Goal: Task Accomplishment & Management: Manage account settings

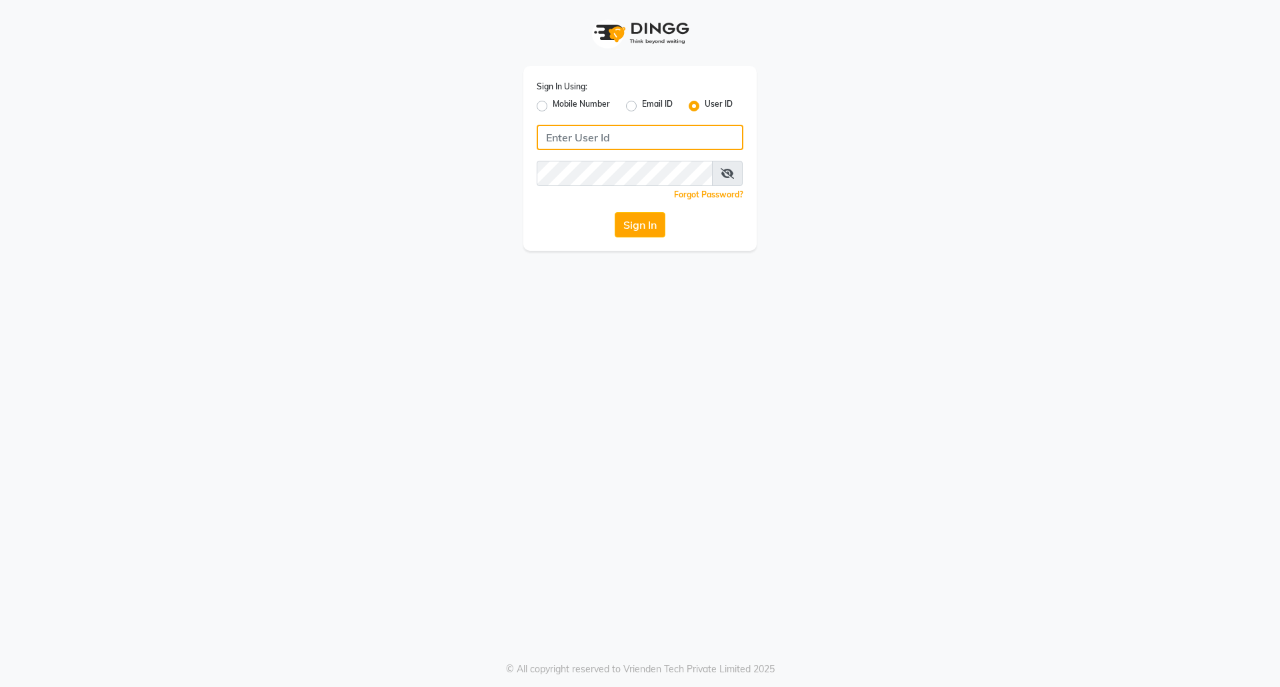
click at [591, 126] on input "Username" at bounding box center [640, 137] width 207 height 25
type input "euforic"
click at [615, 212] on button "Sign In" at bounding box center [640, 224] width 51 height 25
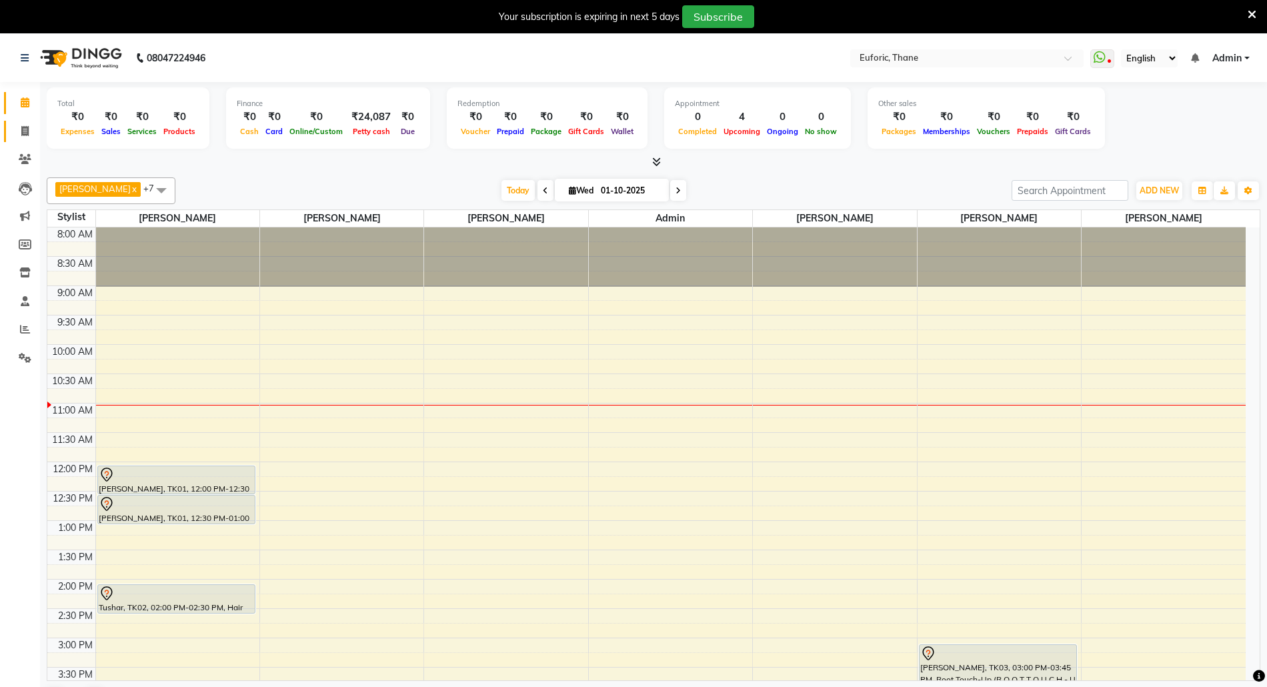
click at [25, 123] on link "Invoice" at bounding box center [20, 132] width 32 height 22
select select "service"
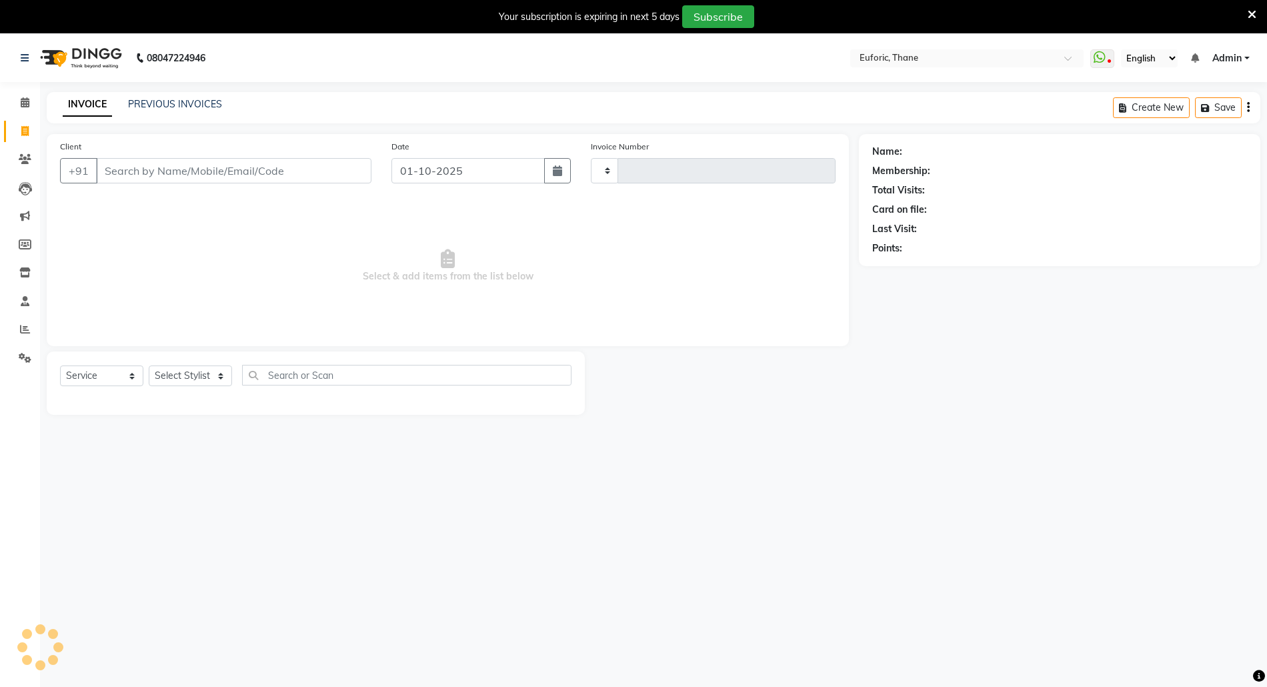
type input "3050"
select select "5063"
click at [189, 179] on input "Client" at bounding box center [233, 170] width 275 height 25
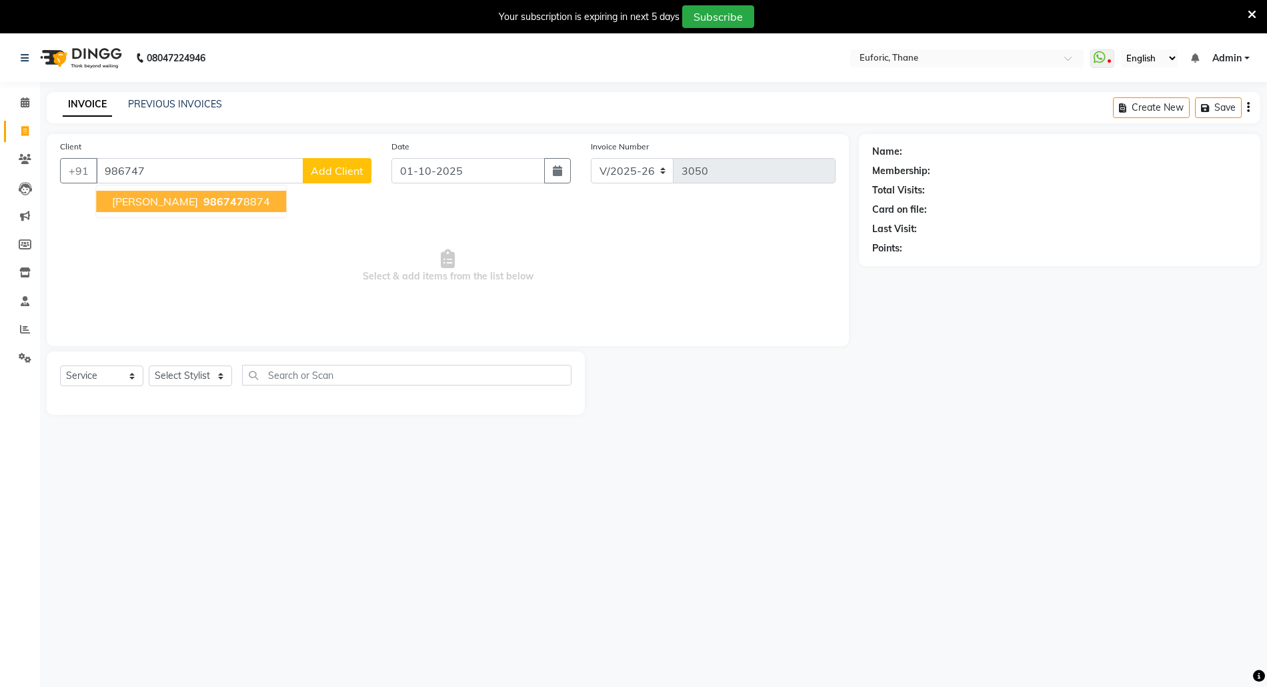
click at [164, 209] on button "[PERSON_NAME] 986747 8874" at bounding box center [191, 201] width 190 height 21
type input "9867478874"
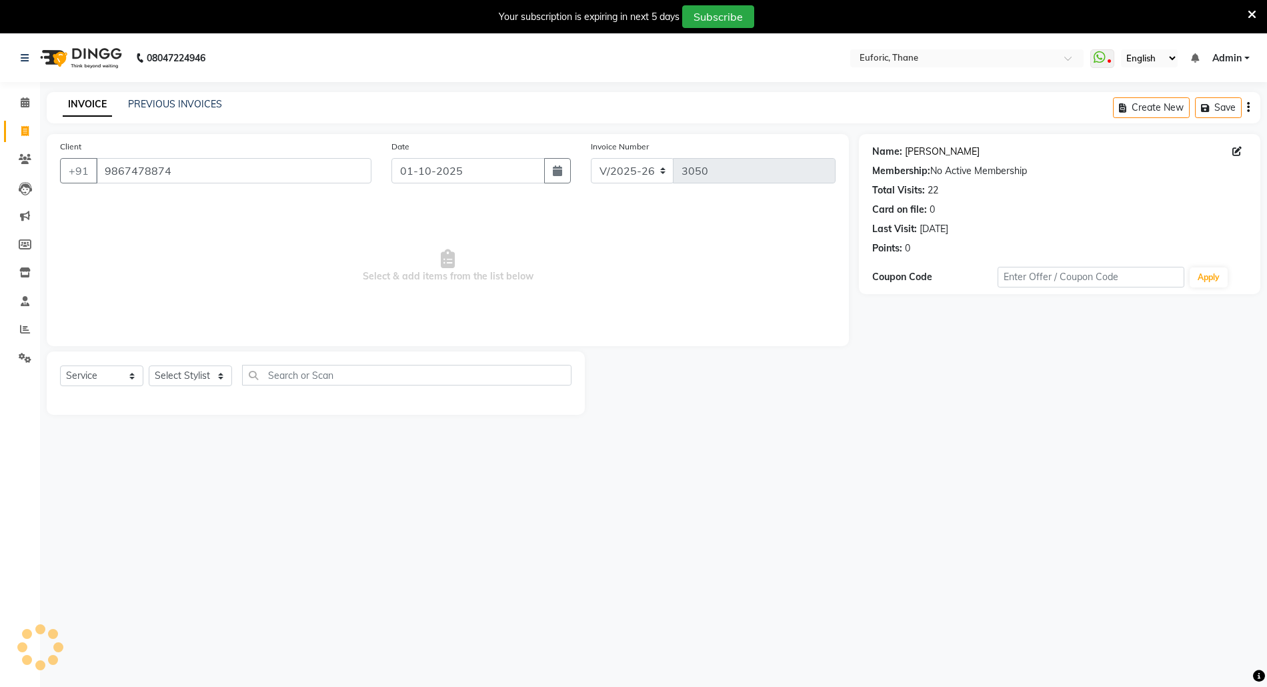
click at [932, 153] on link "[PERSON_NAME]" at bounding box center [942, 152] width 75 height 14
click at [197, 375] on select "Select Stylist [PERSON_NAME] Aatik Salmanai Admin [PERSON_NAME] [PERSON_NAME] […" at bounding box center [190, 375] width 83 height 21
select select "31986"
click at [149, 365] on select "Select Stylist [PERSON_NAME] Aatik Salmanai Admin [PERSON_NAME] [PERSON_NAME] […" at bounding box center [190, 375] width 83 height 21
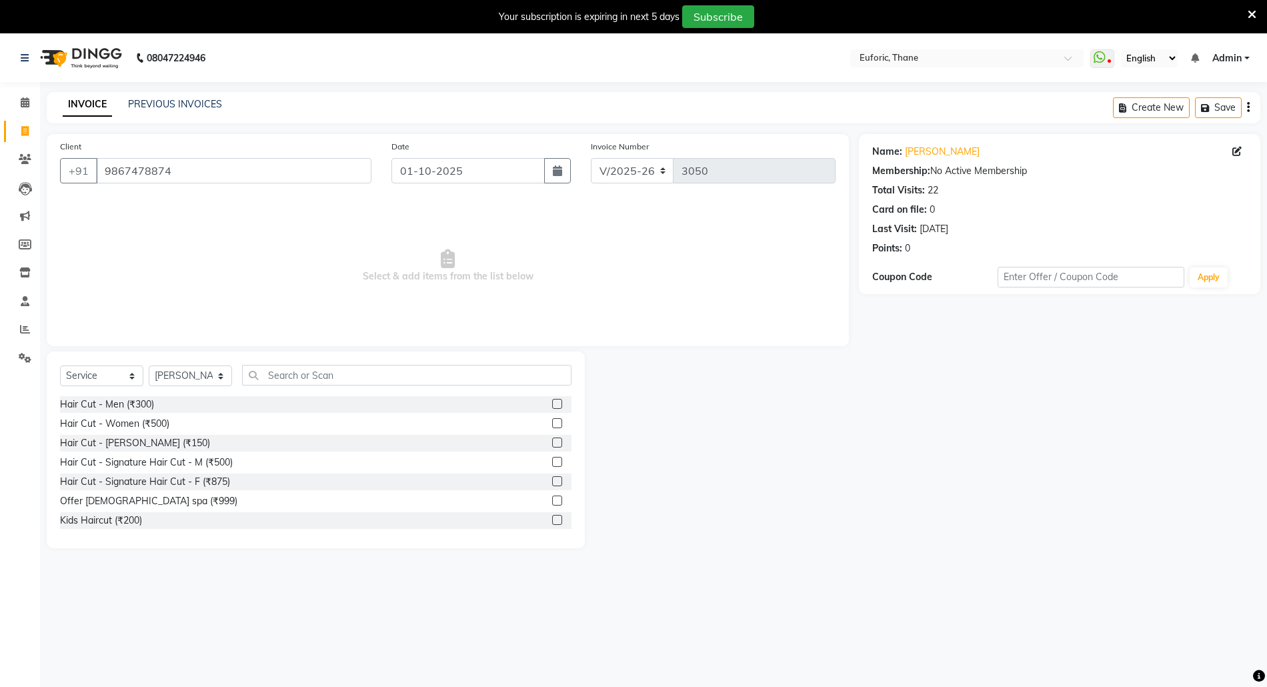
click at [552, 401] on label at bounding box center [557, 404] width 10 height 10
click at [552, 401] on input "checkbox" at bounding box center [556, 404] width 9 height 9
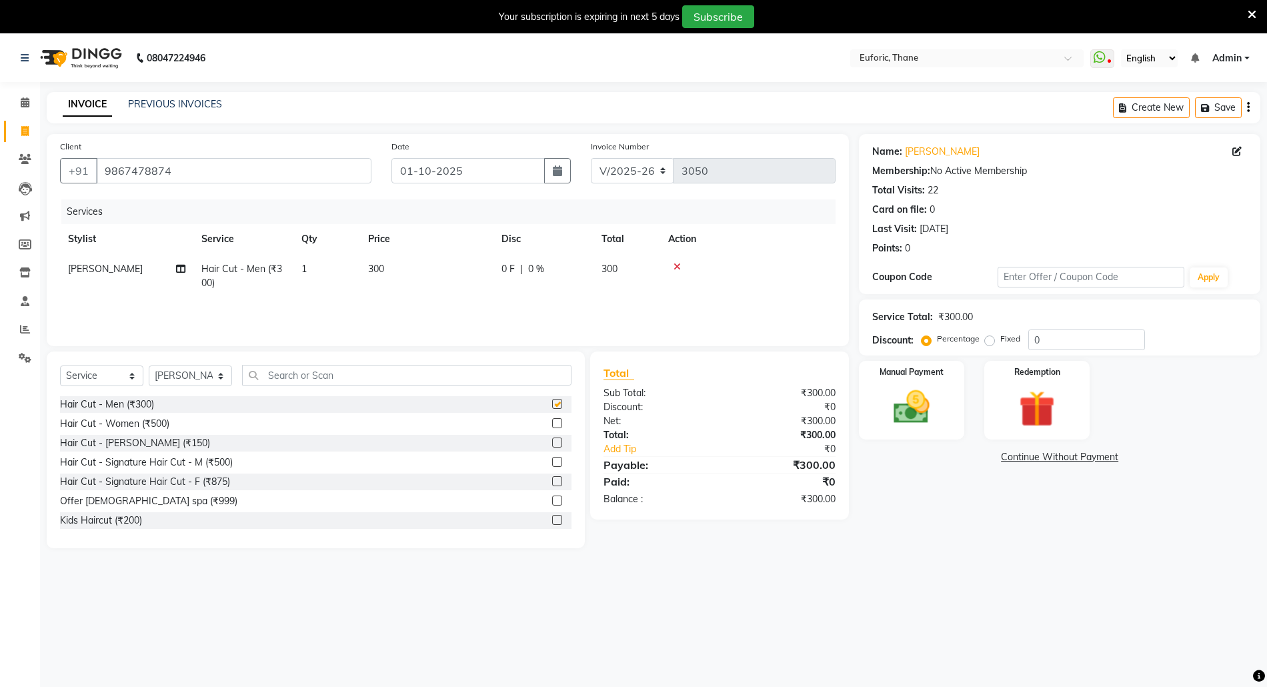
checkbox input "false"
click at [552, 441] on label at bounding box center [557, 442] width 10 height 10
click at [552, 441] on input "checkbox" at bounding box center [556, 443] width 9 height 9
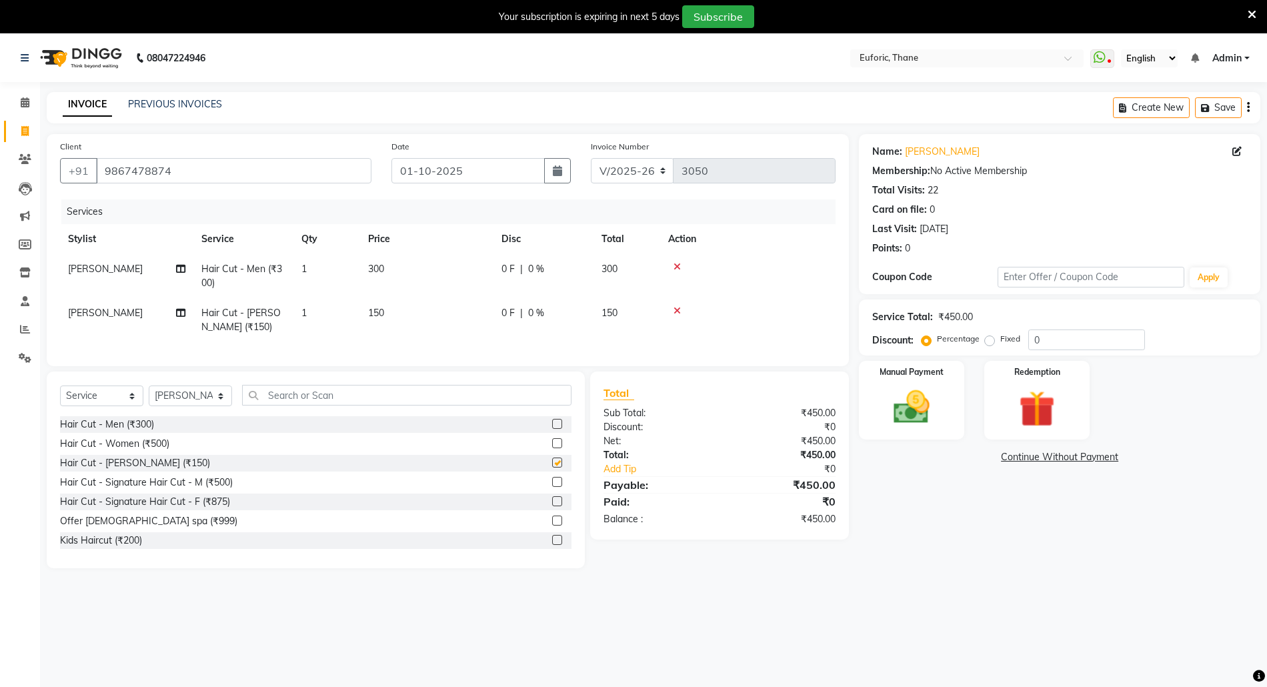
checkbox input "false"
click at [355, 401] on input "text" at bounding box center [406, 395] width 329 height 21
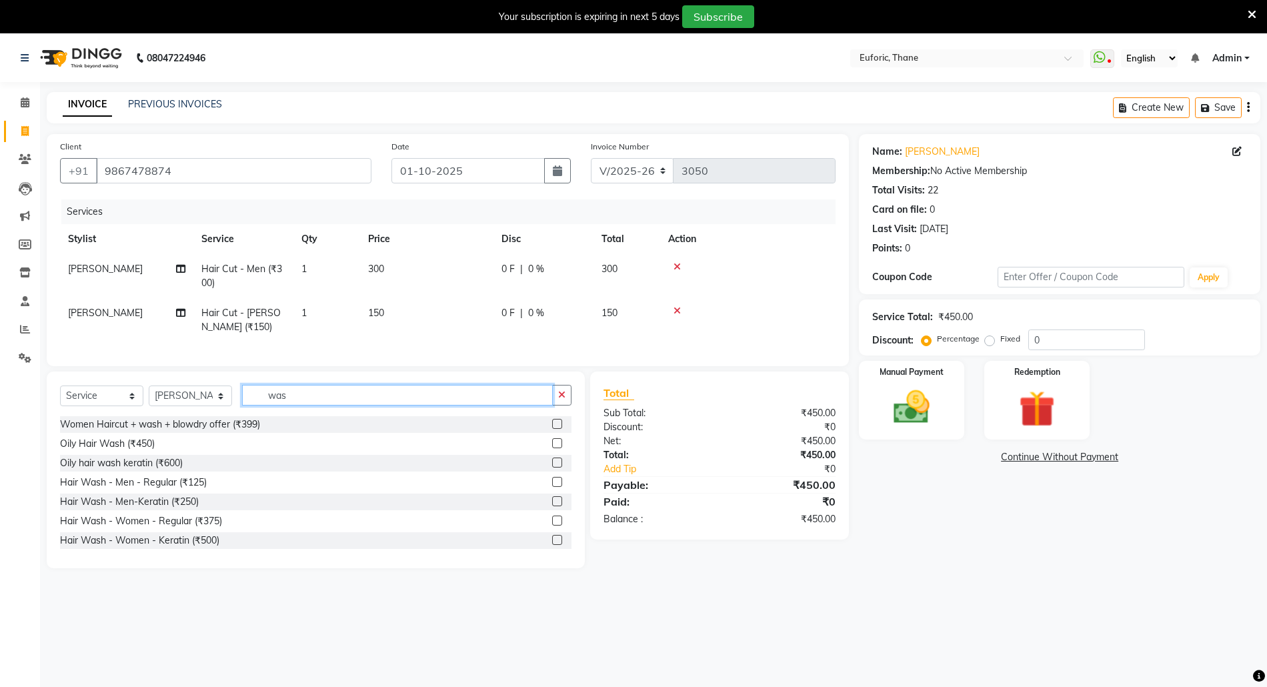
type input "was"
click at [552, 487] on label at bounding box center [557, 482] width 10 height 10
click at [552, 487] on input "checkbox" at bounding box center [556, 482] width 9 height 9
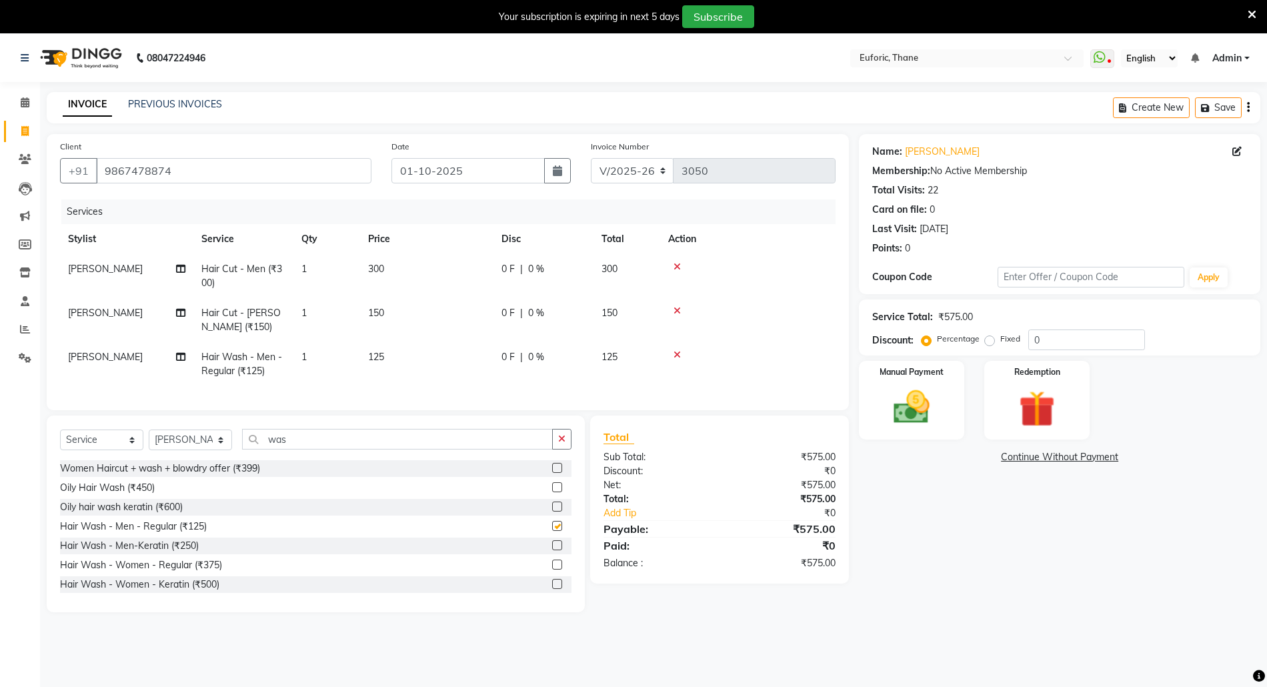
checkbox input "false"
drag, startPoint x: 103, startPoint y: 454, endPoint x: 108, endPoint y: 459, distance: 7.1
click at [103, 450] on select "Select Service Product Membership Package Voucher Prepaid Gift Card" at bounding box center [101, 439] width 83 height 21
select select "membership"
click at [60, 443] on select "Select Service Product Membership Package Voucher Prepaid Gift Card" at bounding box center [101, 439] width 83 height 21
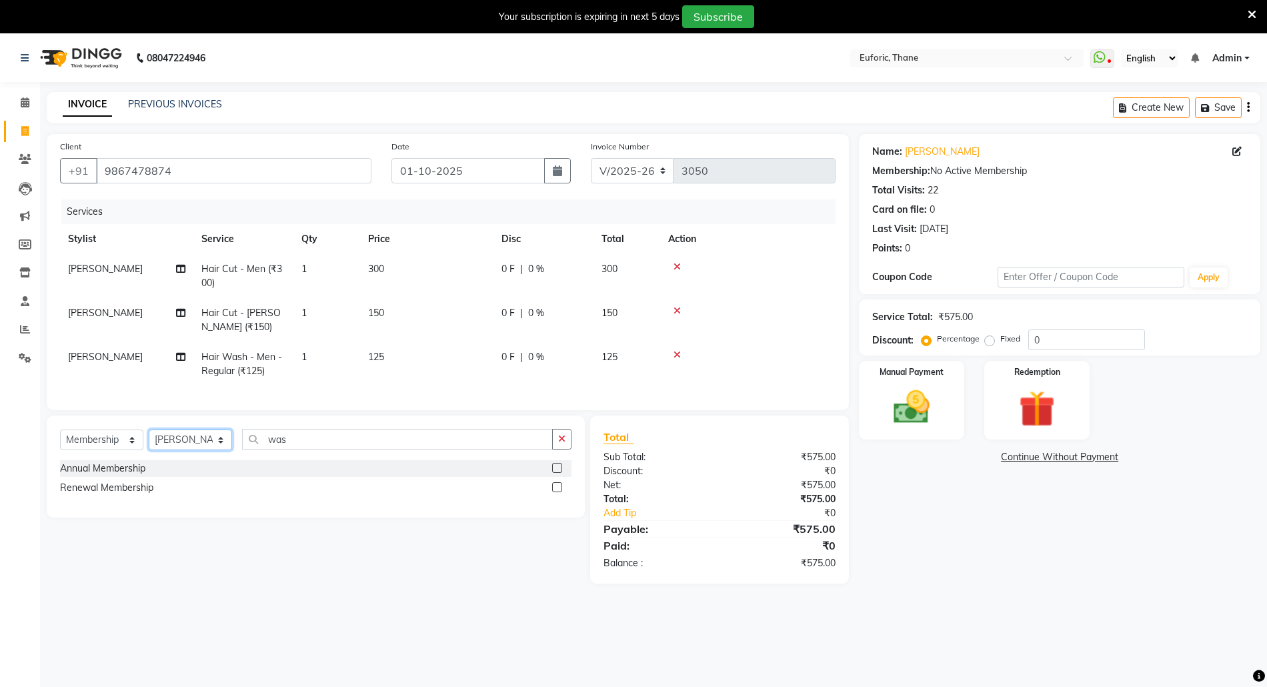
click at [173, 450] on select "Select Stylist Aaru Ahire Aatik Salmanai Admin Gauri Chilap Irfan Seraj Ahemad …" at bounding box center [190, 439] width 83 height 21
select select "32434"
click at [149, 443] on select "Select Stylist Aaru Ahire Aatik Salmanai Admin Gauri Chilap Irfan Seraj Ahemad …" at bounding box center [190, 439] width 83 height 21
click at [556, 473] on label at bounding box center [557, 468] width 10 height 10
click at [556, 473] on input "checkbox" at bounding box center [556, 468] width 9 height 9
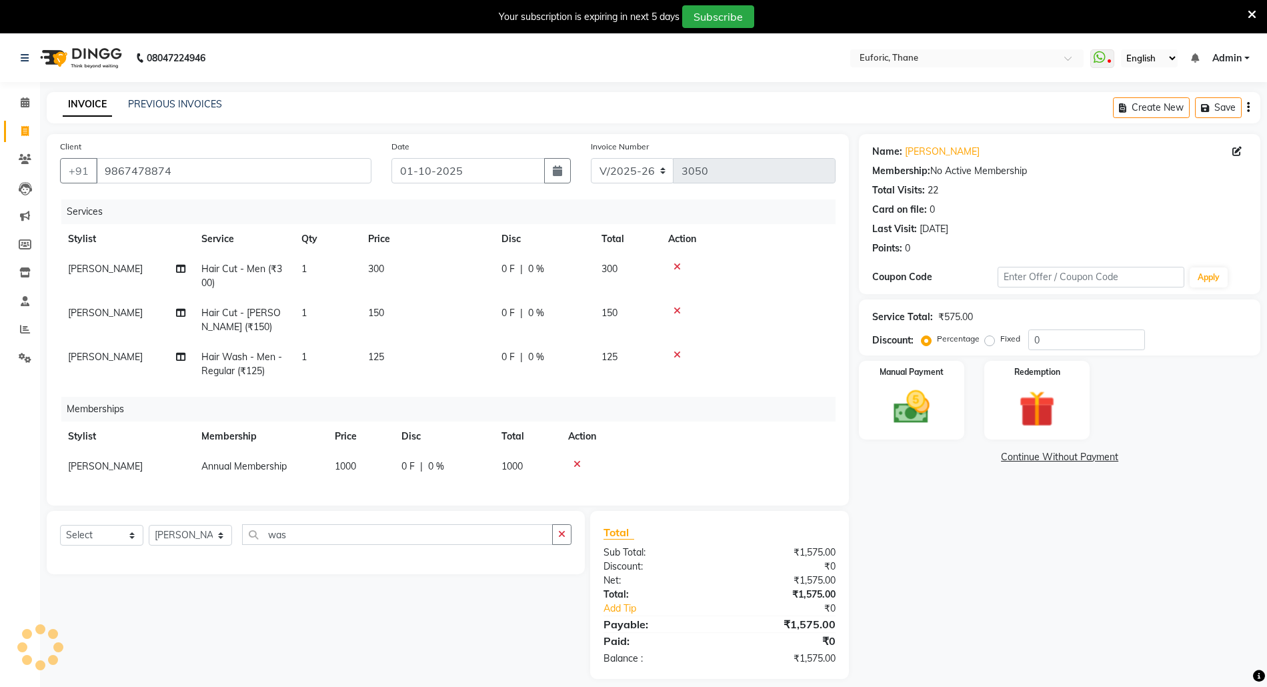
select select "select"
click at [959, 335] on input "0" at bounding box center [1086, 339] width 117 height 21
type input "20"
click at [959, 492] on div "Name: Akriti Lohia Membership: No Active Membership Total Visits: 22 Card on fi…" at bounding box center [1064, 406] width 411 height 545
click at [889, 413] on img at bounding box center [911, 406] width 61 height 43
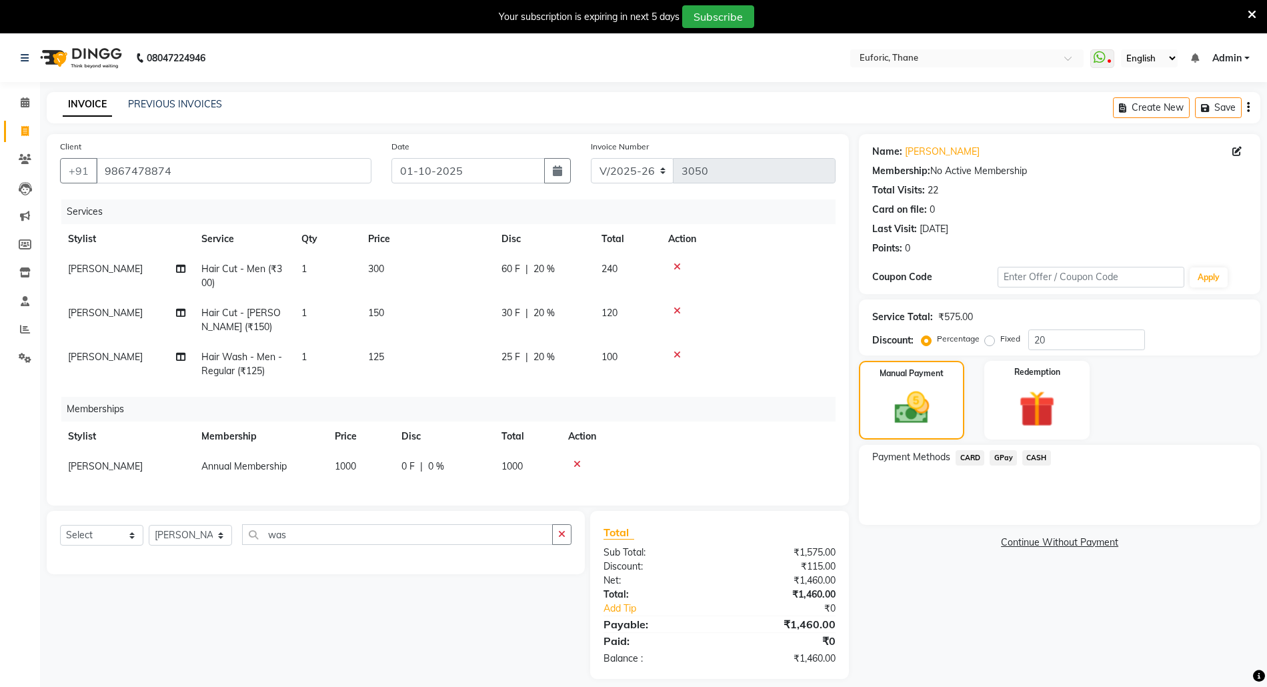
click at [959, 451] on span "CARD" at bounding box center [969, 457] width 29 height 15
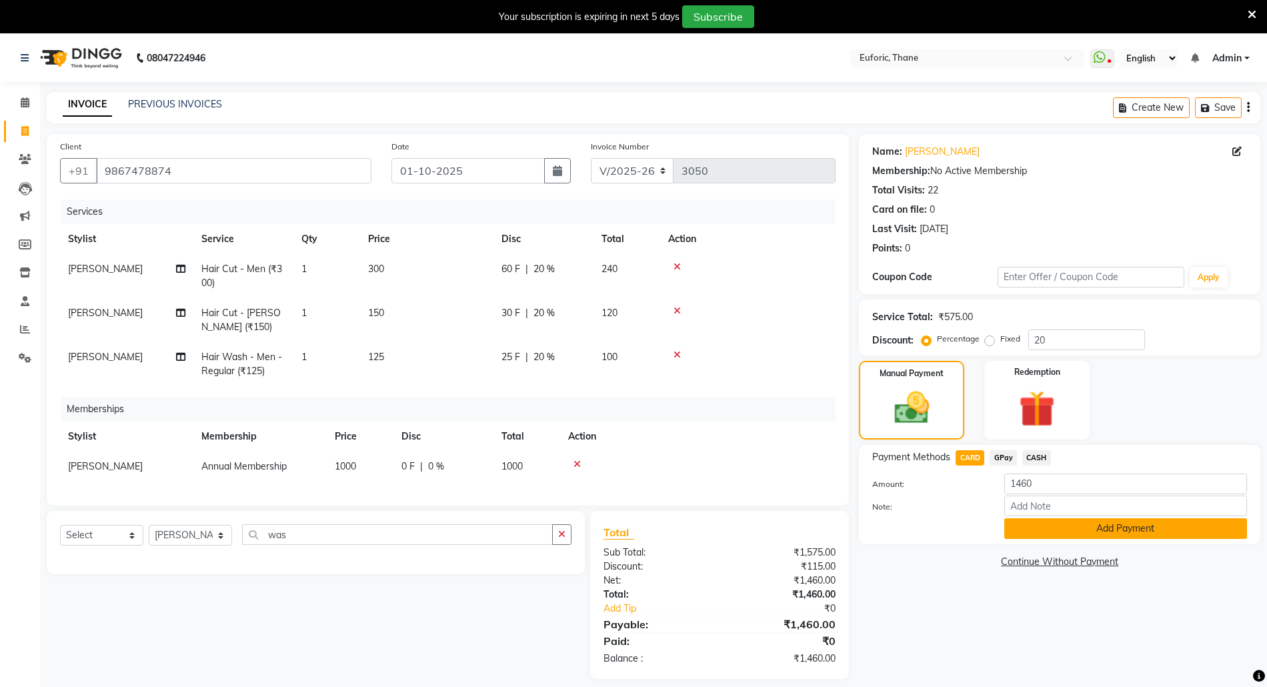
click at [959, 492] on button "Add Payment" at bounding box center [1125, 528] width 243 height 21
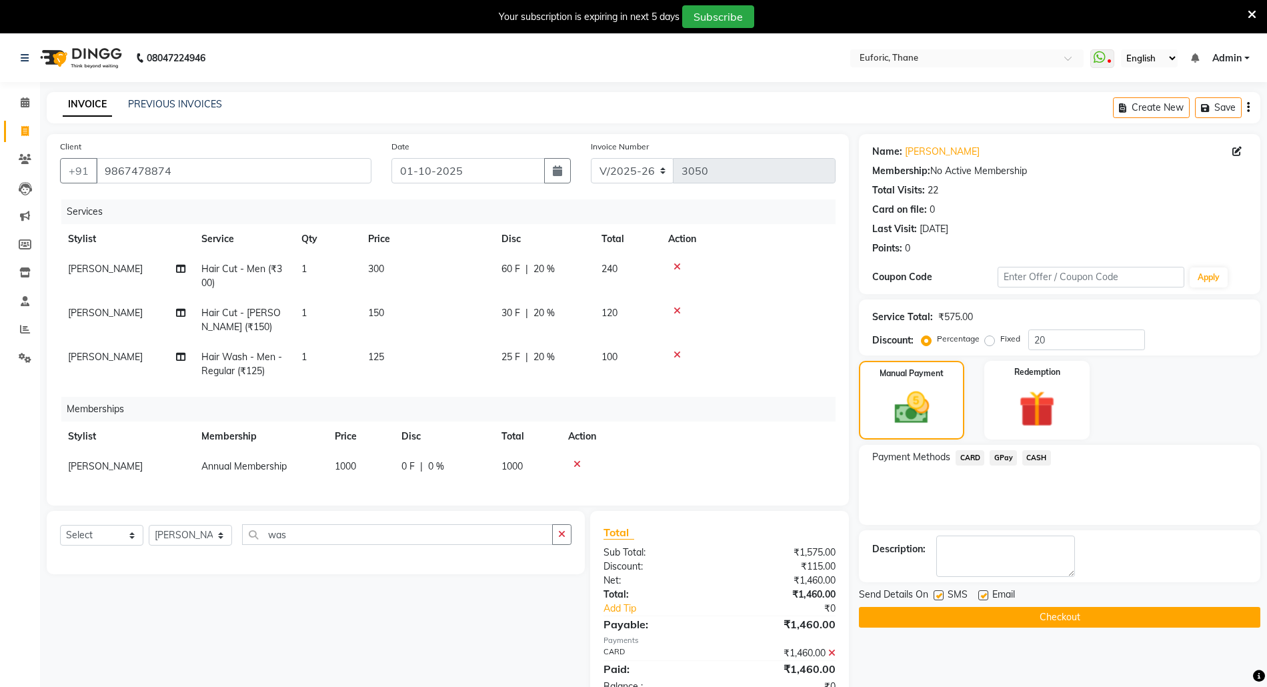
click at [921, 492] on button "Checkout" at bounding box center [1059, 617] width 401 height 21
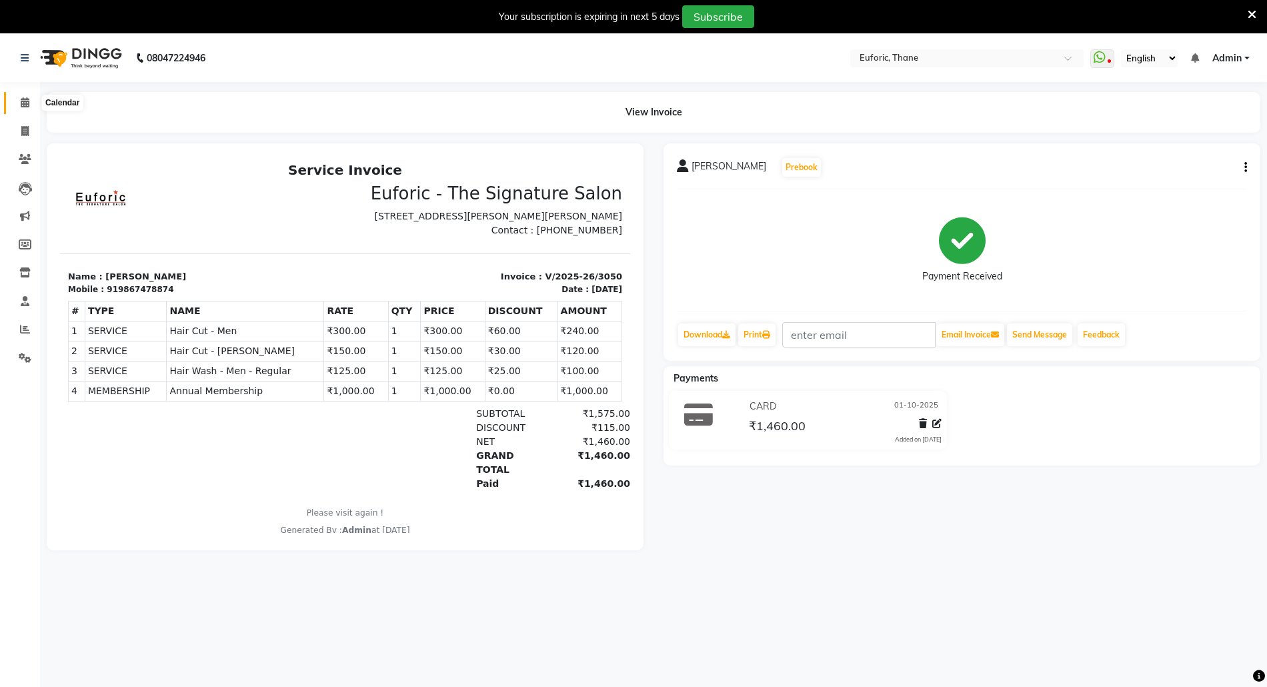
click at [17, 97] on span at bounding box center [24, 102] width 23 height 15
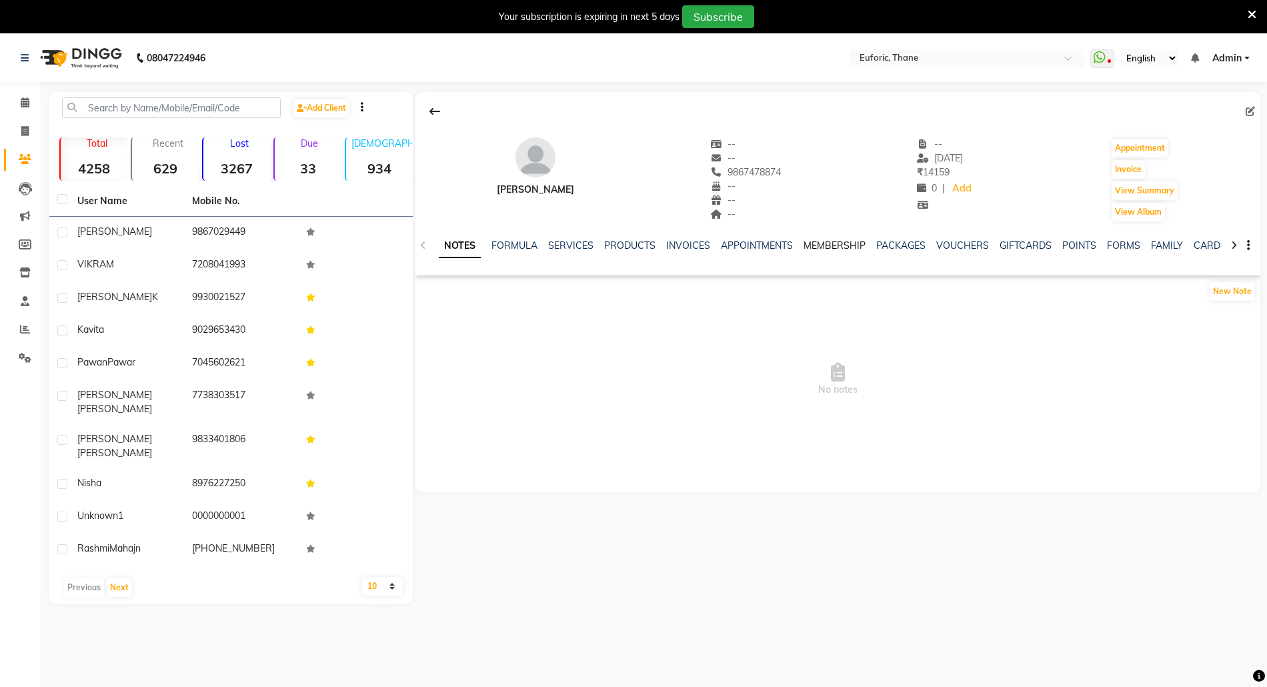
click at [822, 243] on link "MEMBERSHIP" at bounding box center [834, 245] width 62 height 12
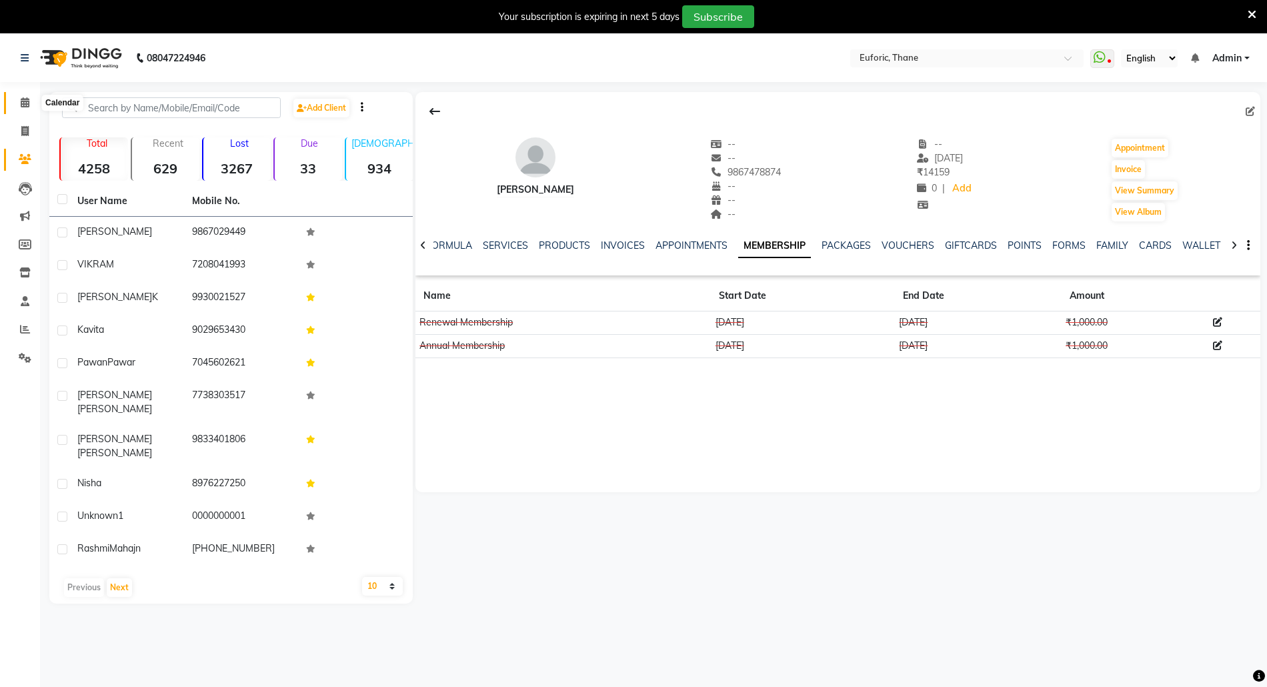
click at [16, 104] on span at bounding box center [24, 102] width 23 height 15
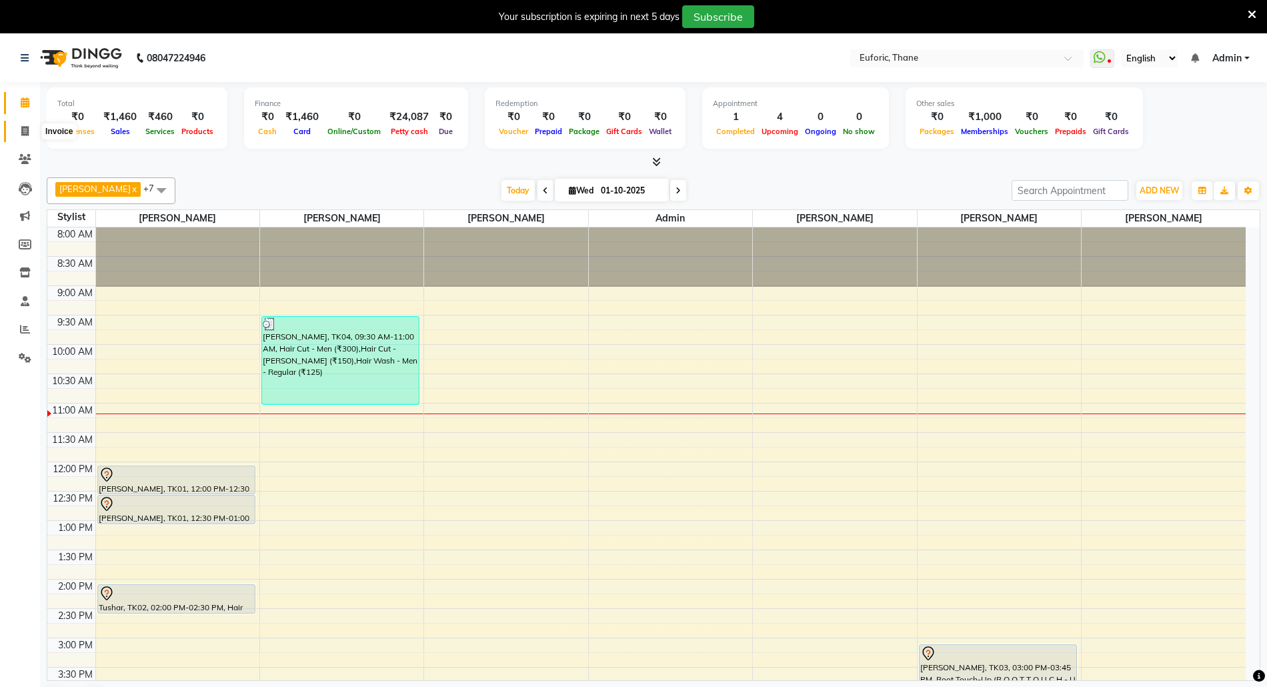
click at [20, 137] on span at bounding box center [24, 131] width 23 height 15
select select "5063"
select select "service"
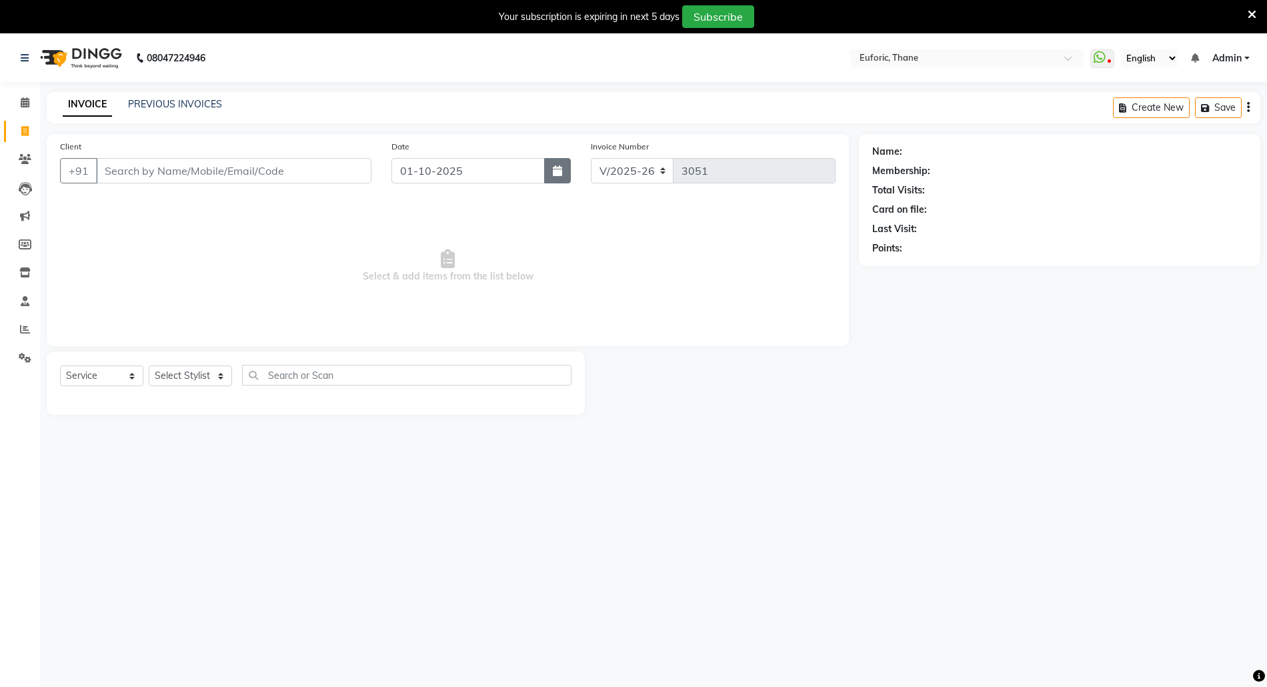
click at [560, 175] on icon "button" at bounding box center [557, 170] width 9 height 11
select select "10"
select select "2025"
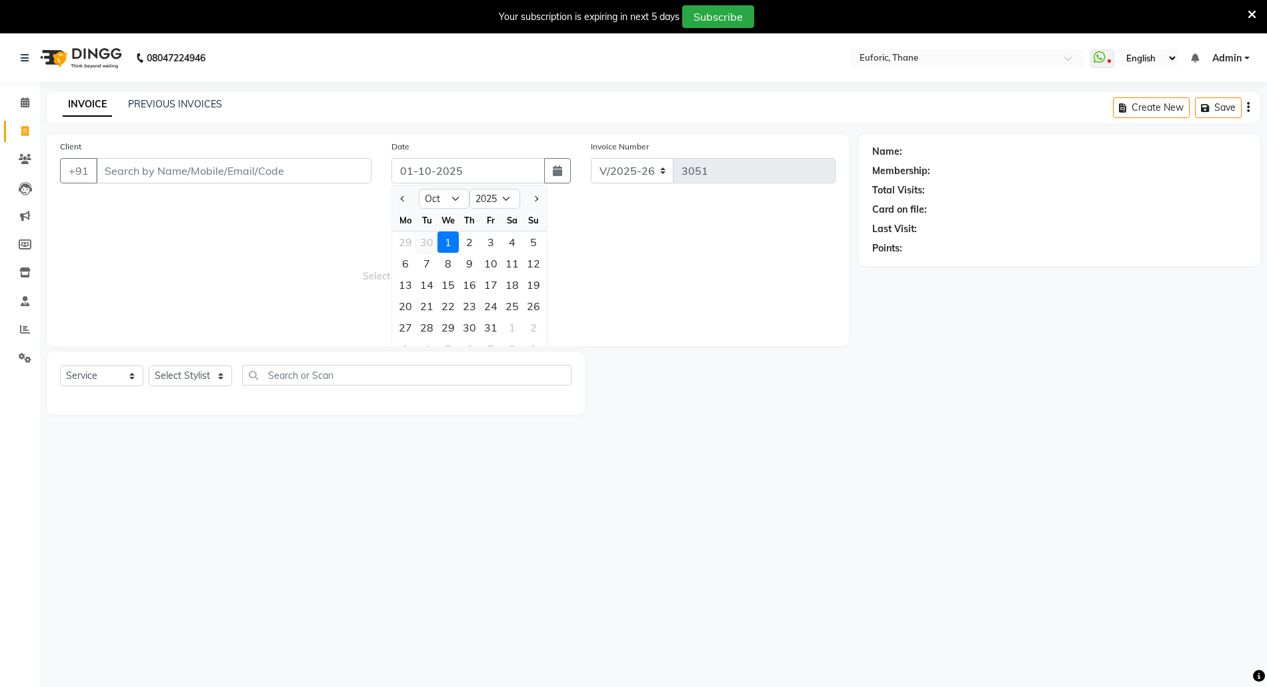
click at [427, 243] on div "30" at bounding box center [426, 241] width 21 height 21
type input "[DATE]"
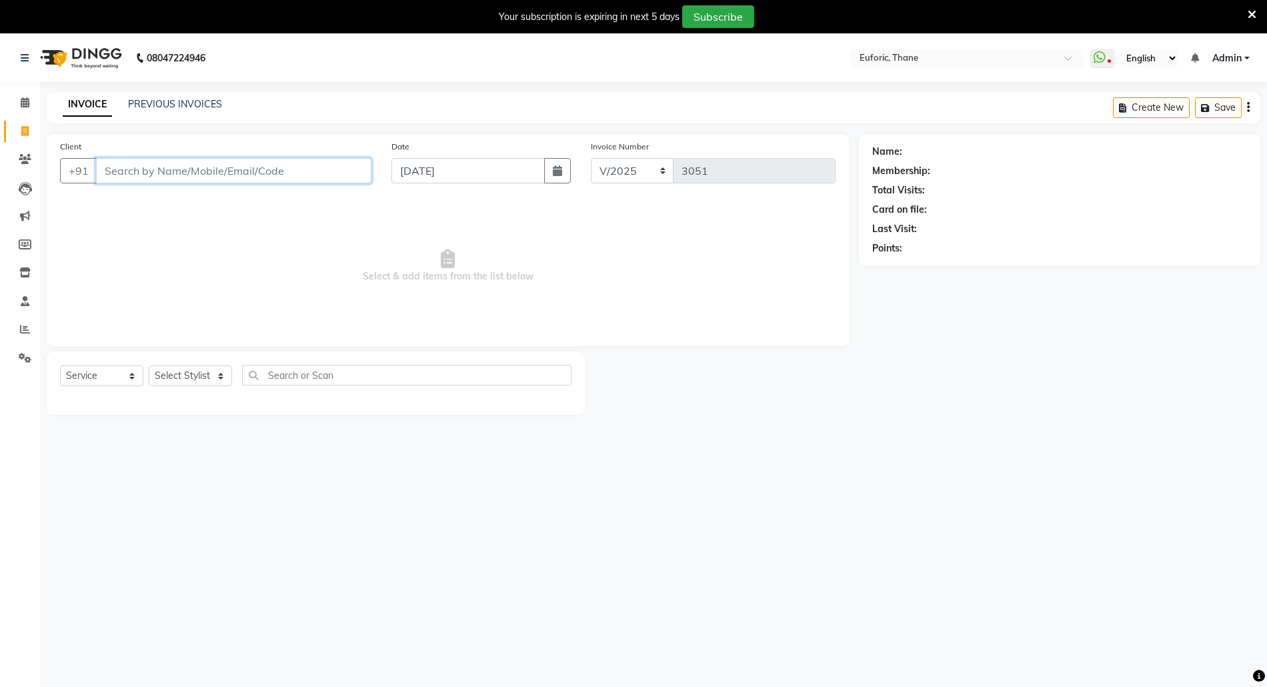
click at [251, 172] on input "Client" at bounding box center [233, 170] width 275 height 25
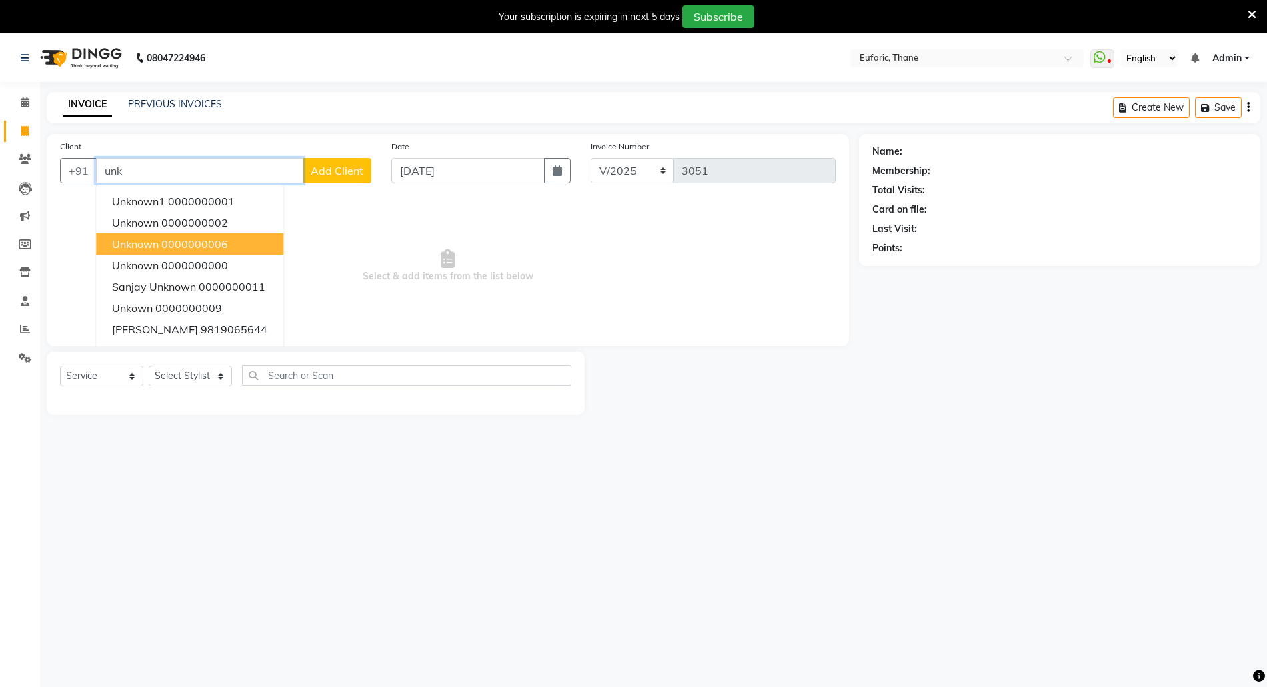
click at [190, 246] on ngb-highlight "0000000006" at bounding box center [194, 243] width 67 height 13
type input "0000000006"
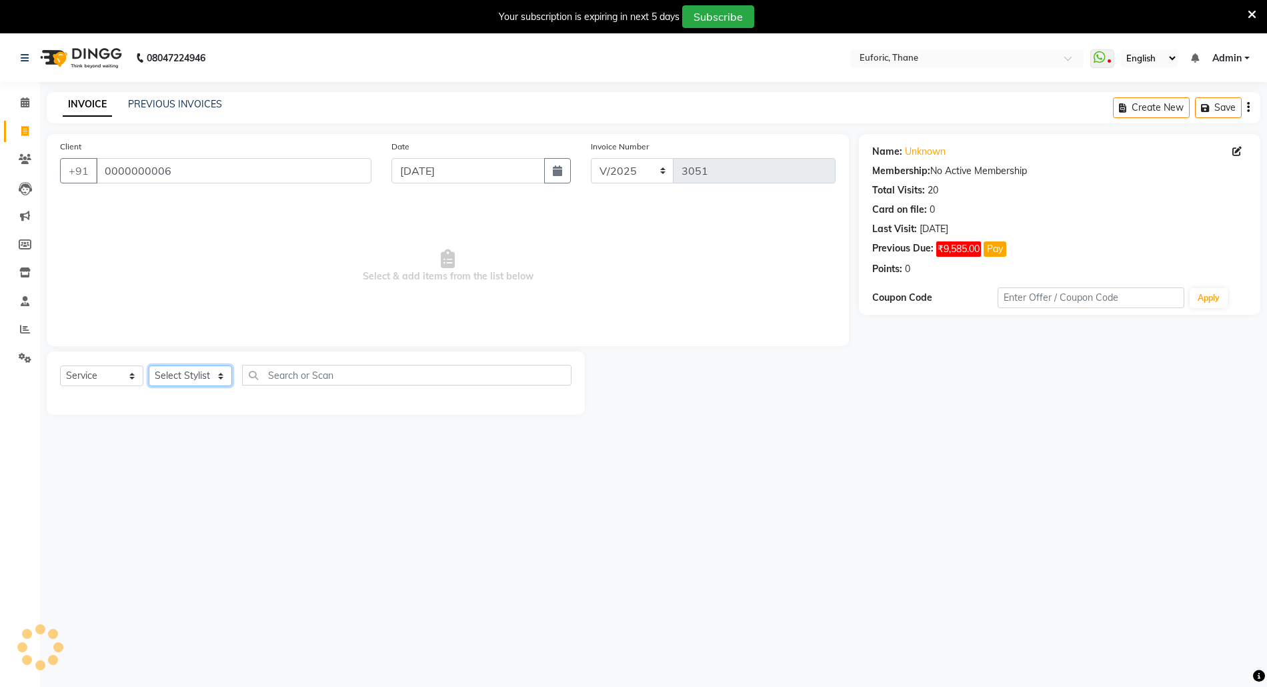
click at [185, 380] on select "Select Stylist [PERSON_NAME] Aatik Salmanai Admin [PERSON_NAME] [PERSON_NAME] […" at bounding box center [190, 375] width 83 height 21
select select "58800"
click at [149, 365] on select "Select Stylist [PERSON_NAME] Aatik Salmanai Admin [PERSON_NAME] [PERSON_NAME] […" at bounding box center [190, 375] width 83 height 21
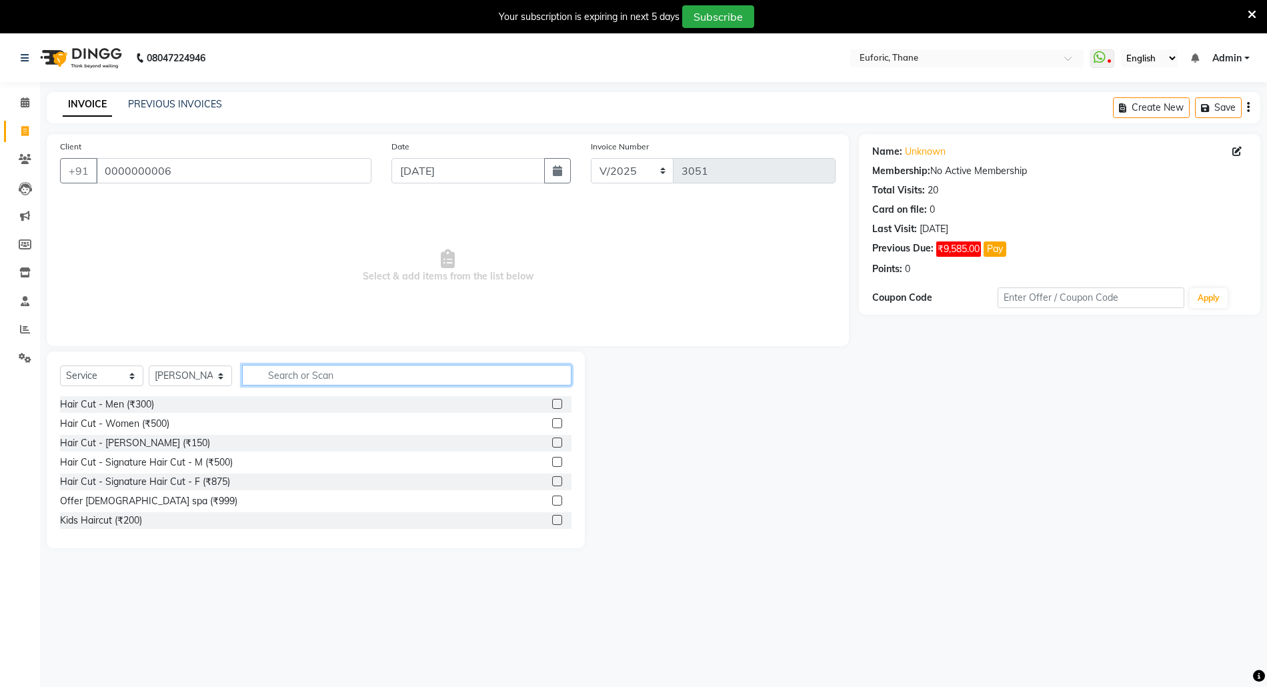
click at [310, 381] on input "text" at bounding box center [406, 375] width 329 height 21
type input "faci"
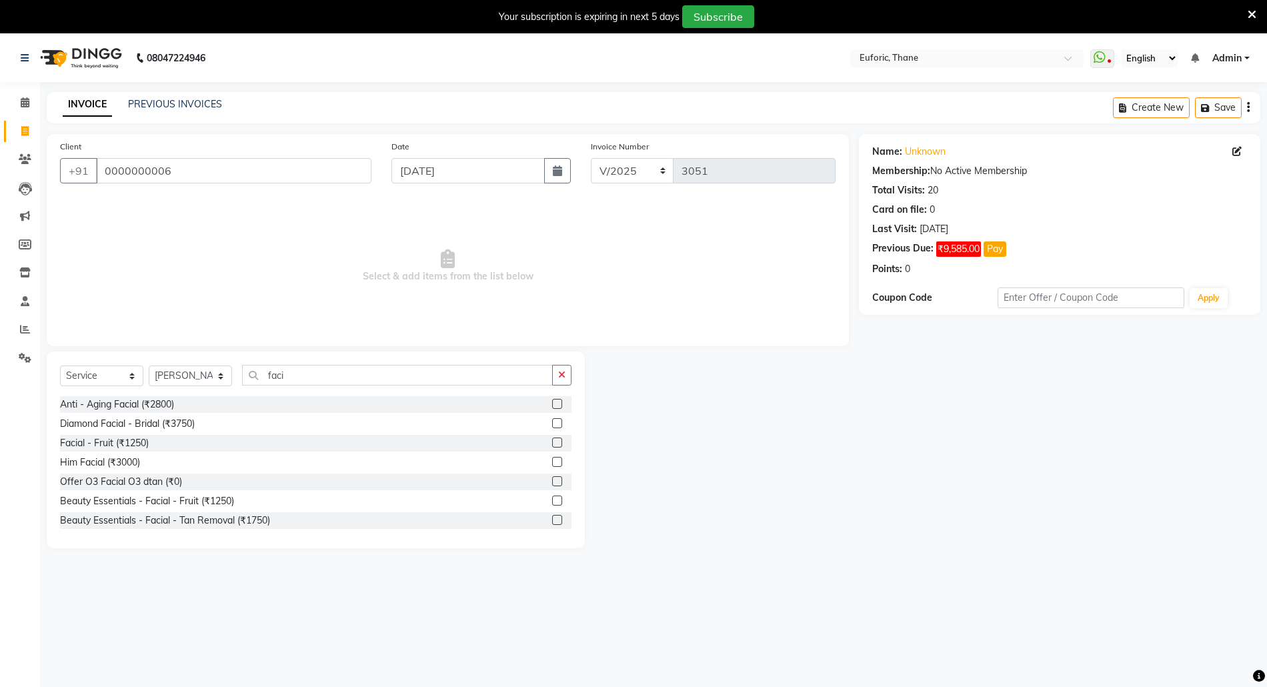
click at [552, 406] on label at bounding box center [557, 404] width 10 height 10
click at [552, 406] on input "checkbox" at bounding box center [556, 404] width 9 height 9
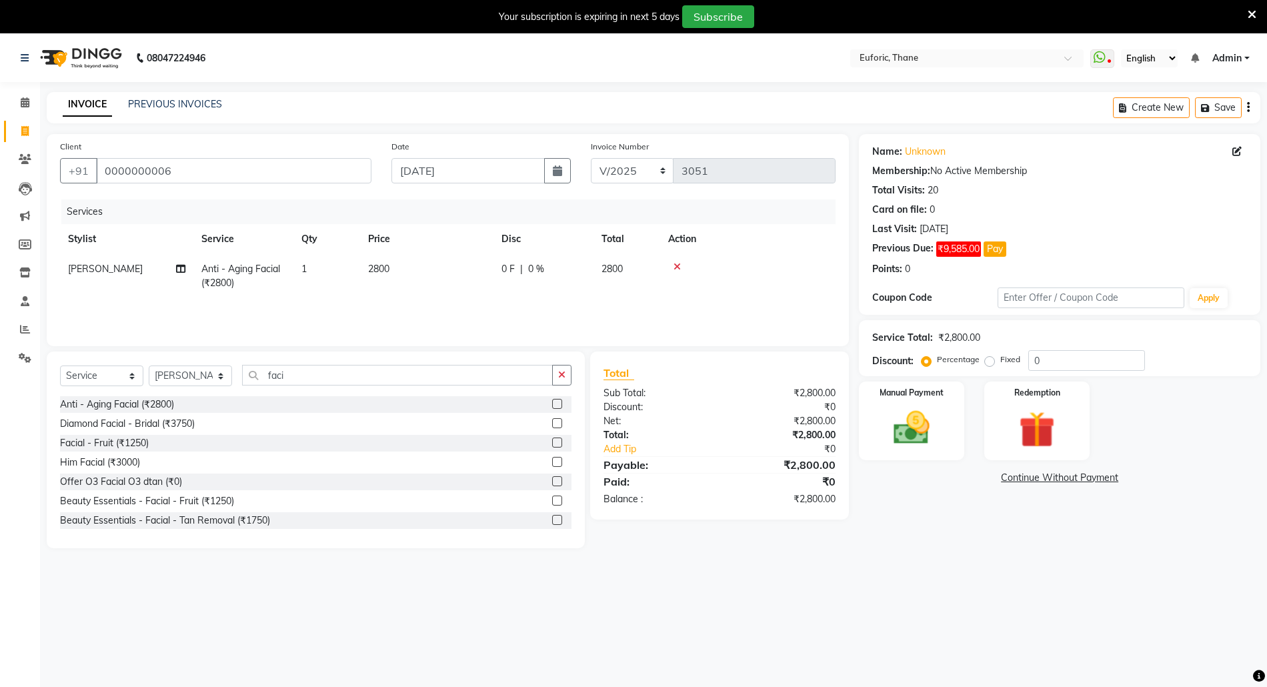
checkbox input "false"
click at [395, 265] on td "2800" at bounding box center [426, 276] width 133 height 44
select select "58800"
drag, startPoint x: 433, startPoint y: 270, endPoint x: 529, endPoint y: 289, distance: 97.9
click at [529, 289] on td "2800" at bounding box center [489, 282] width 133 height 57
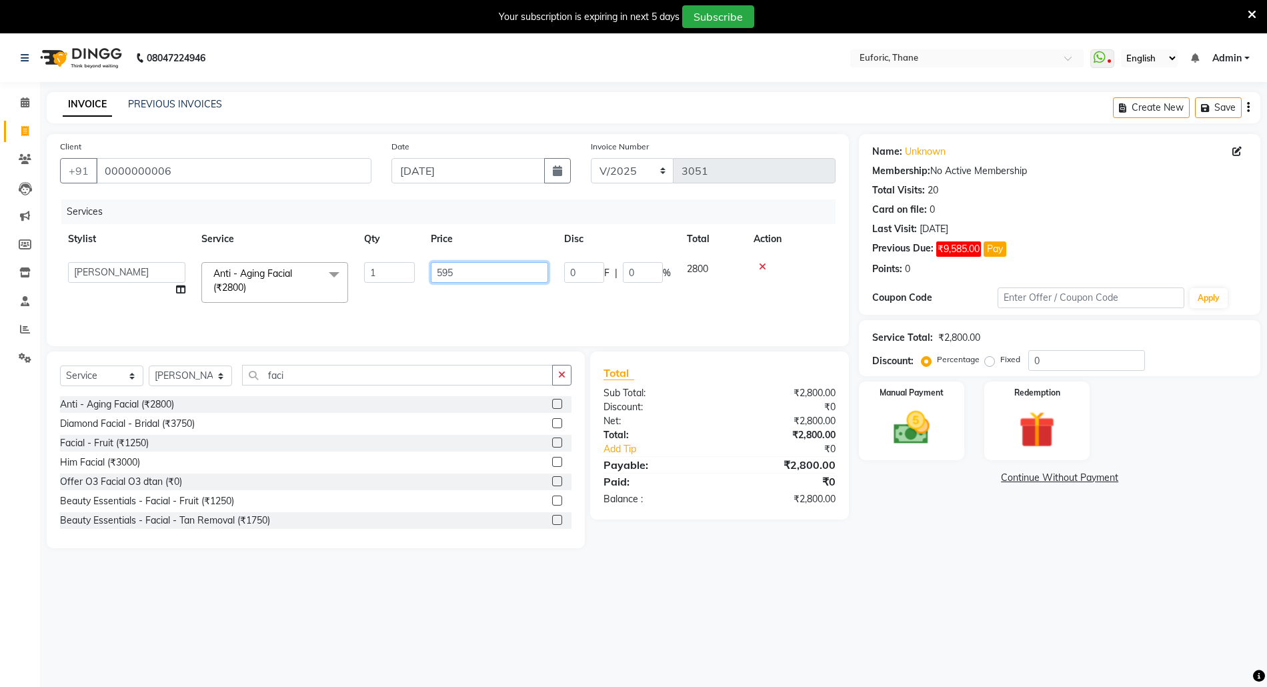
type input "5950"
click at [188, 371] on select "Select Stylist [PERSON_NAME] Aatik Salmanai Admin [PERSON_NAME] [PERSON_NAME] […" at bounding box center [190, 375] width 83 height 21
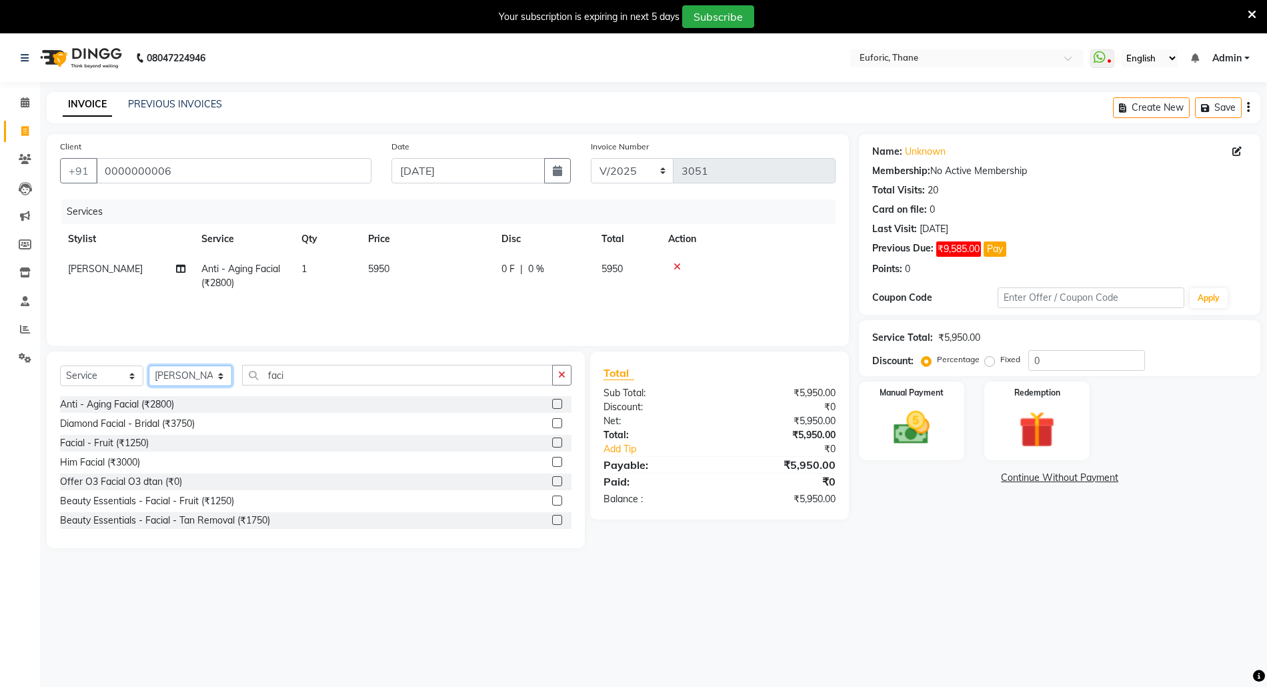
select select "33147"
click at [149, 365] on select "Select Stylist [PERSON_NAME] Aatik Salmanai Admin [PERSON_NAME] [PERSON_NAME] […" at bounding box center [190, 375] width 83 height 21
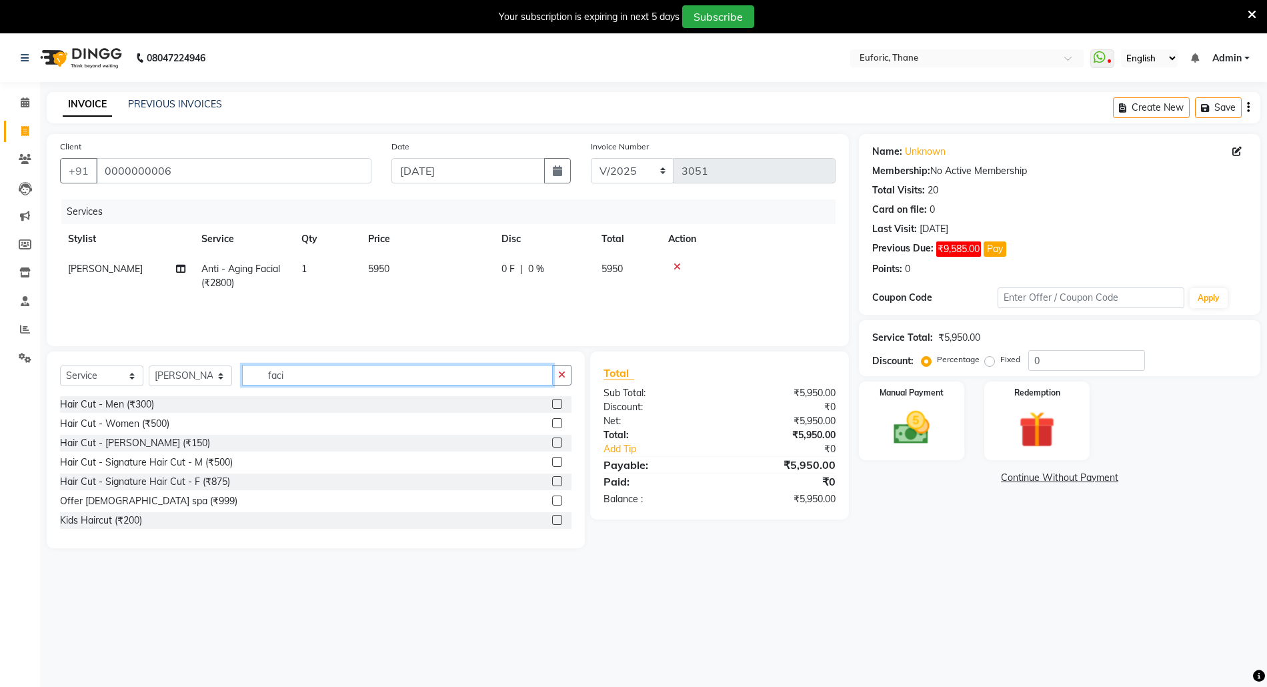
drag, startPoint x: 550, startPoint y: 371, endPoint x: 557, endPoint y: 374, distance: 7.8
click at [551, 371] on input "faci" at bounding box center [397, 375] width 311 height 21
click at [560, 374] on icon "button" at bounding box center [561, 374] width 7 height 9
click at [403, 277] on td "5950" at bounding box center [426, 276] width 133 height 44
select select "58800"
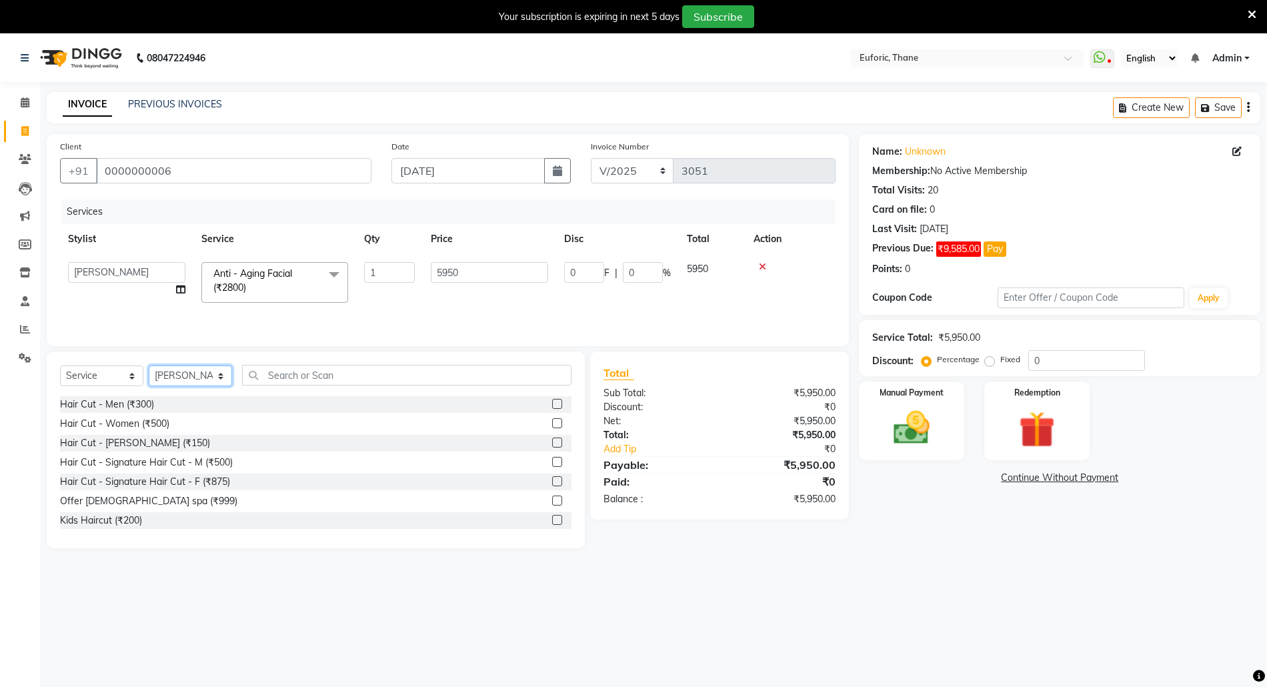
click at [220, 372] on select "Select Stylist [PERSON_NAME] Aatik Salmanai Admin [PERSON_NAME] [PERSON_NAME] […" at bounding box center [190, 375] width 83 height 21
click at [552, 428] on label at bounding box center [557, 423] width 10 height 10
click at [552, 428] on input "checkbox" at bounding box center [556, 423] width 9 height 9
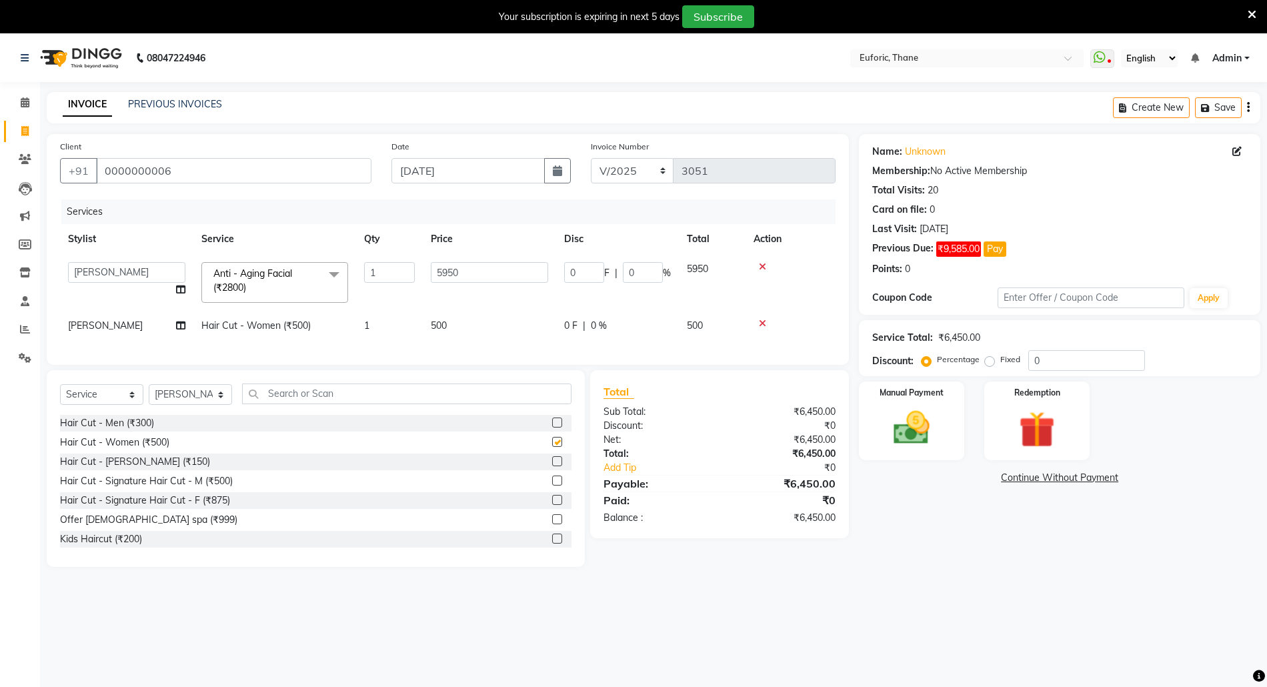
checkbox input "false"
click at [439, 333] on td "500" at bounding box center [489, 326] width 133 height 30
select select "33147"
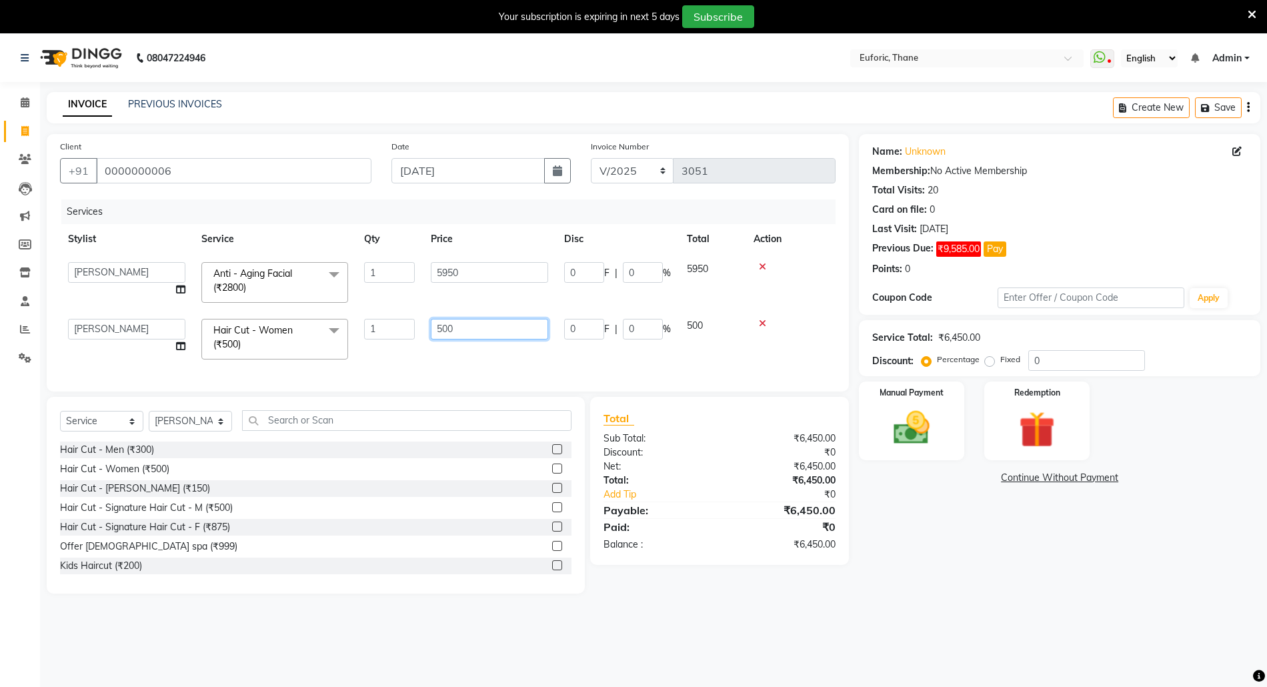
drag, startPoint x: 435, startPoint y: 328, endPoint x: 523, endPoint y: 337, distance: 87.8
click at [523, 337] on input "500" at bounding box center [489, 329] width 117 height 21
type input "625"
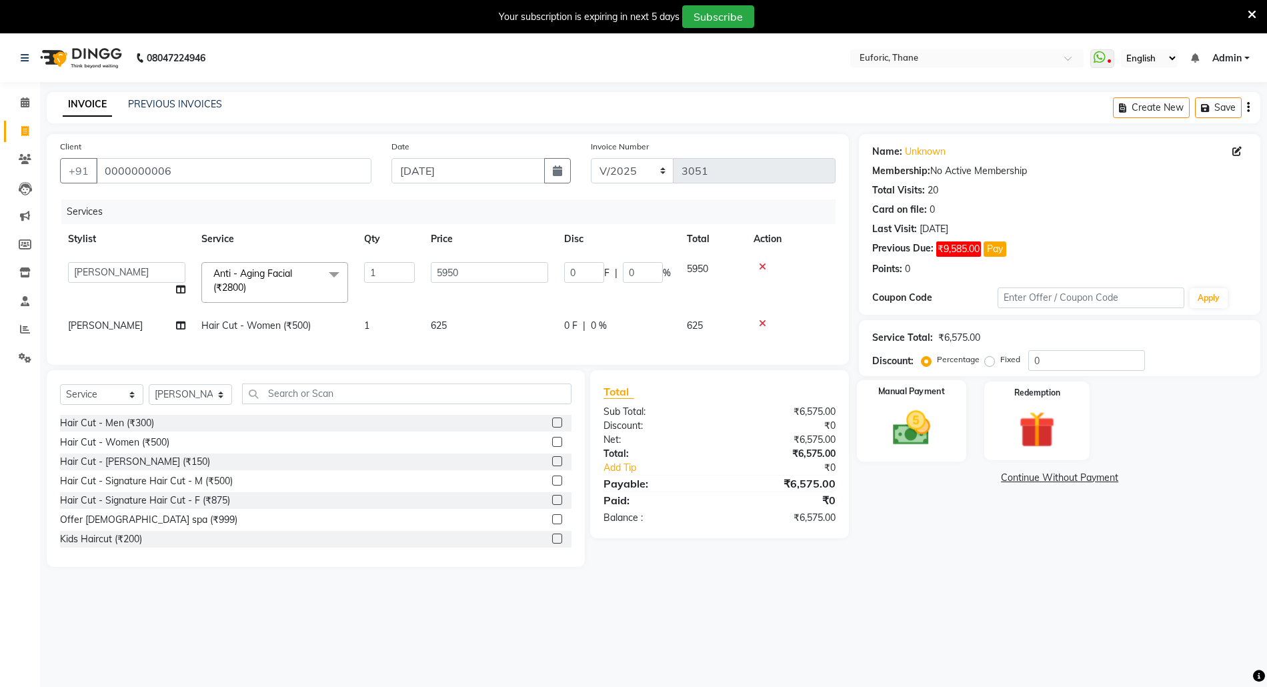
click at [943, 411] on div "Manual Payment" at bounding box center [911, 420] width 109 height 81
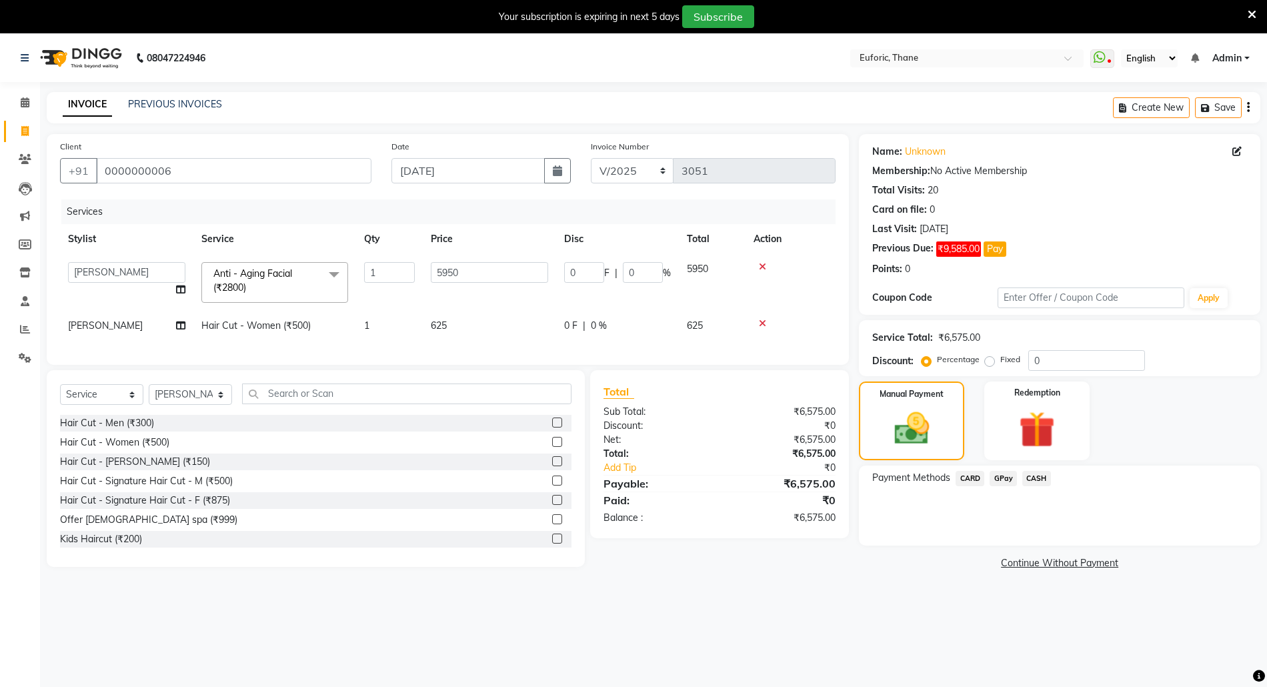
click at [981, 479] on span "CARD" at bounding box center [969, 478] width 29 height 15
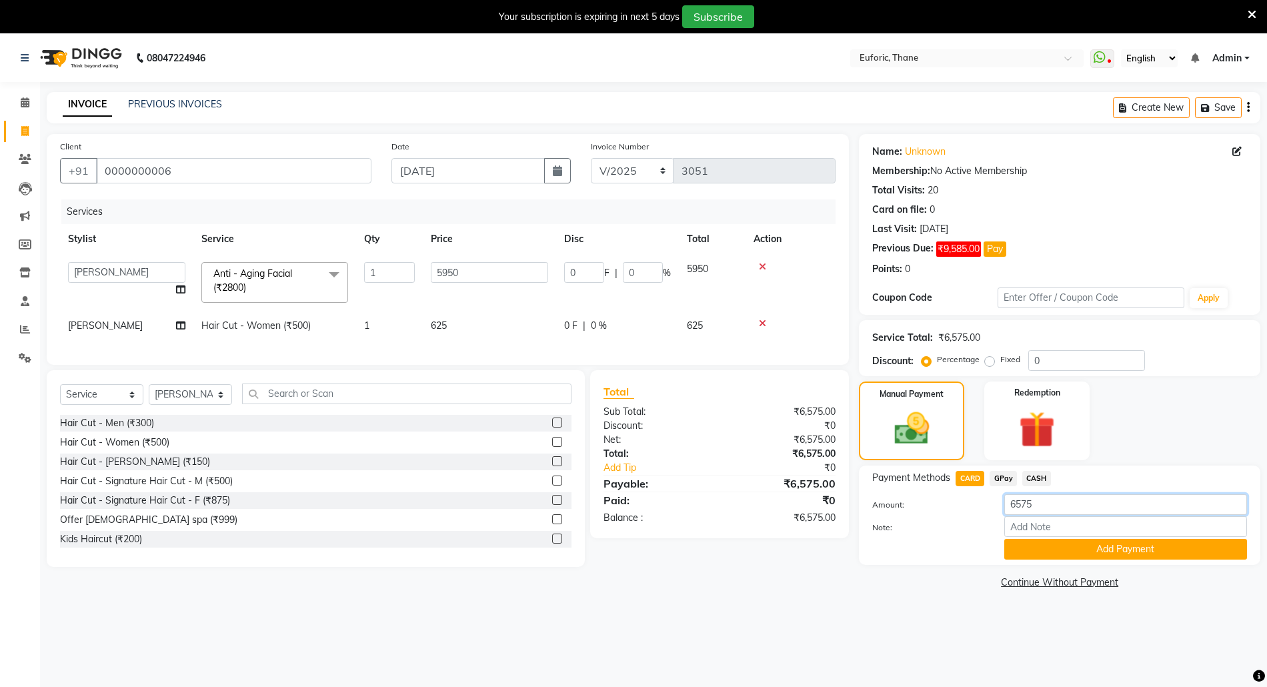
click at [1021, 507] on input "6575" at bounding box center [1125, 504] width 243 height 21
type input "5800"
click at [1035, 547] on button "Add Payment" at bounding box center [1125, 549] width 243 height 21
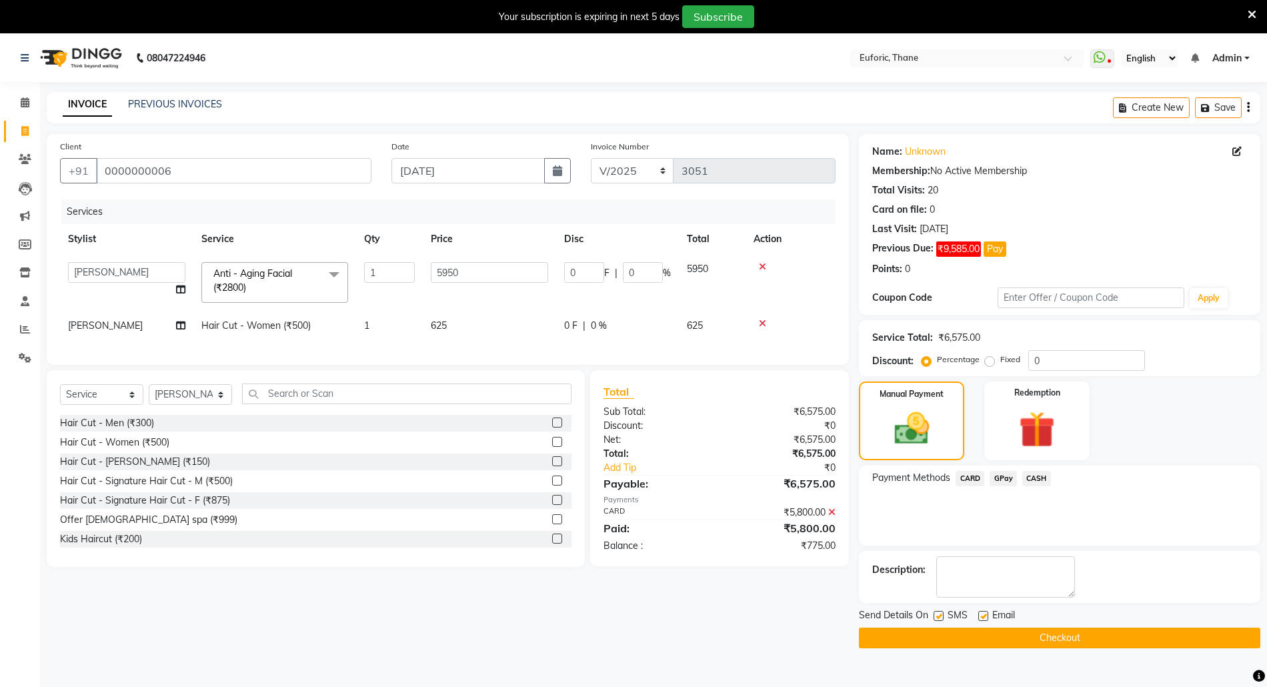
click at [990, 633] on button "Checkout" at bounding box center [1059, 637] width 401 height 21
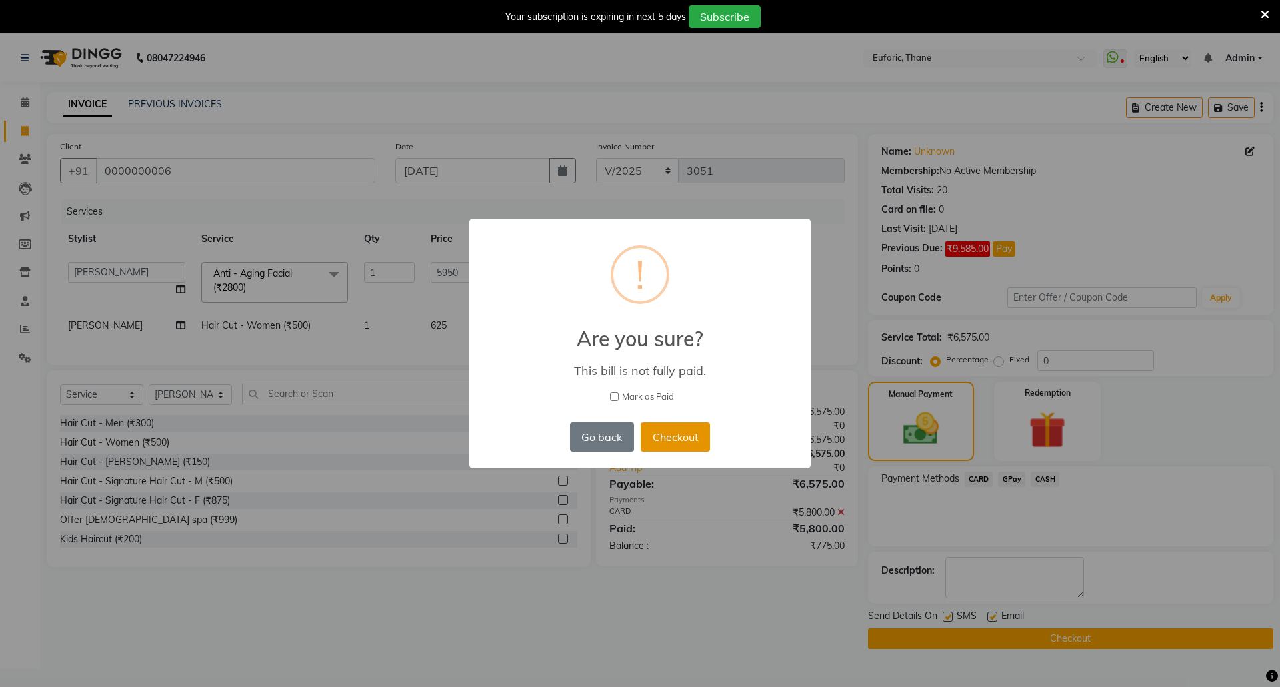
click at [697, 443] on button "Checkout" at bounding box center [675, 436] width 69 height 29
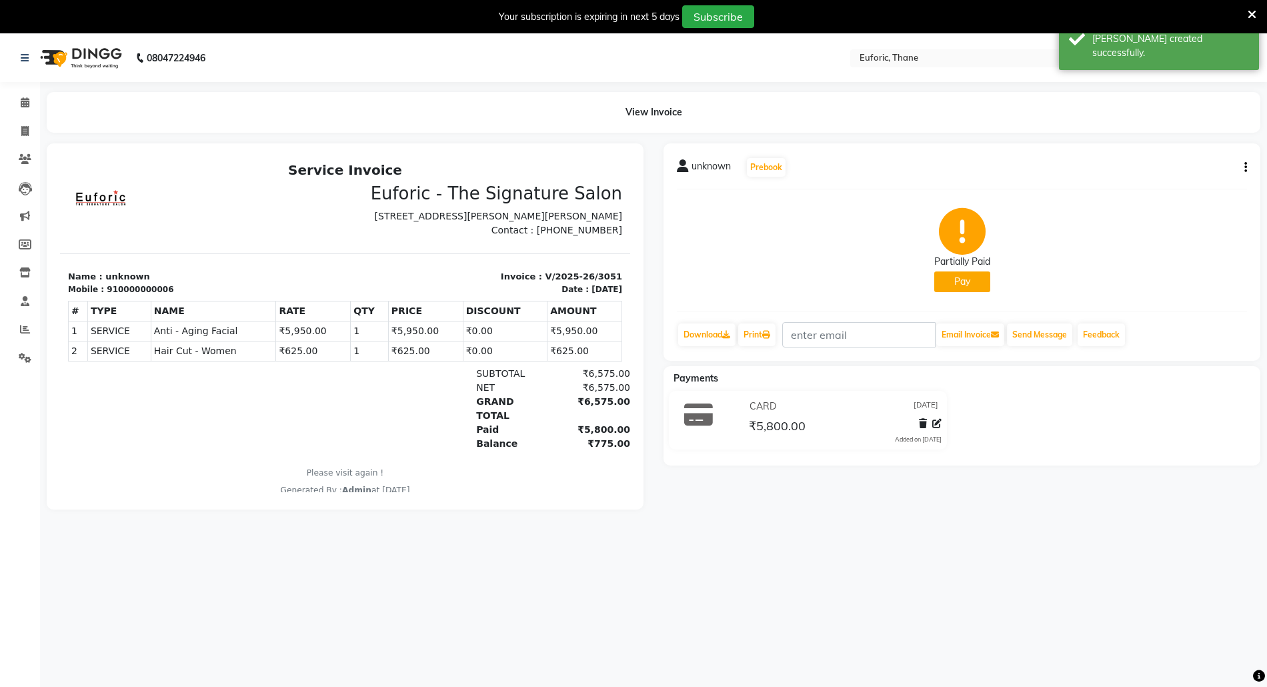
click at [15, 89] on li "Calendar" at bounding box center [20, 103] width 40 height 29
click at [22, 97] on icon at bounding box center [25, 102] width 9 height 10
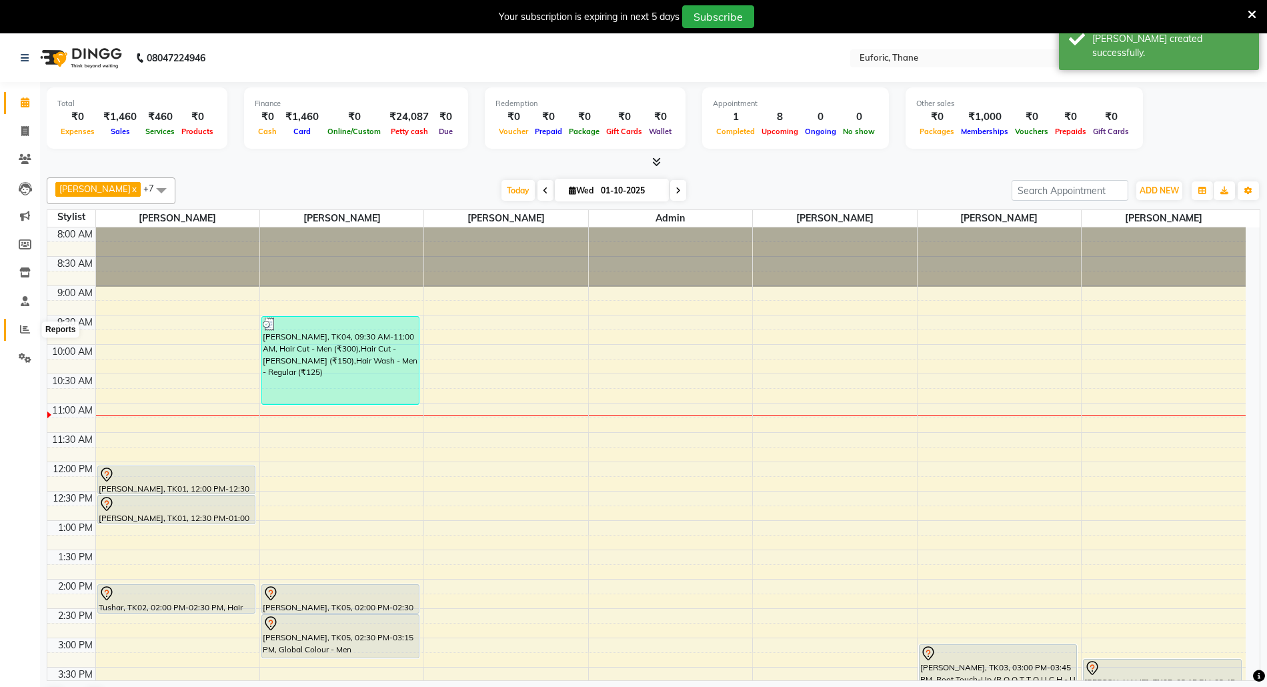
click at [23, 326] on icon at bounding box center [25, 329] width 10 height 10
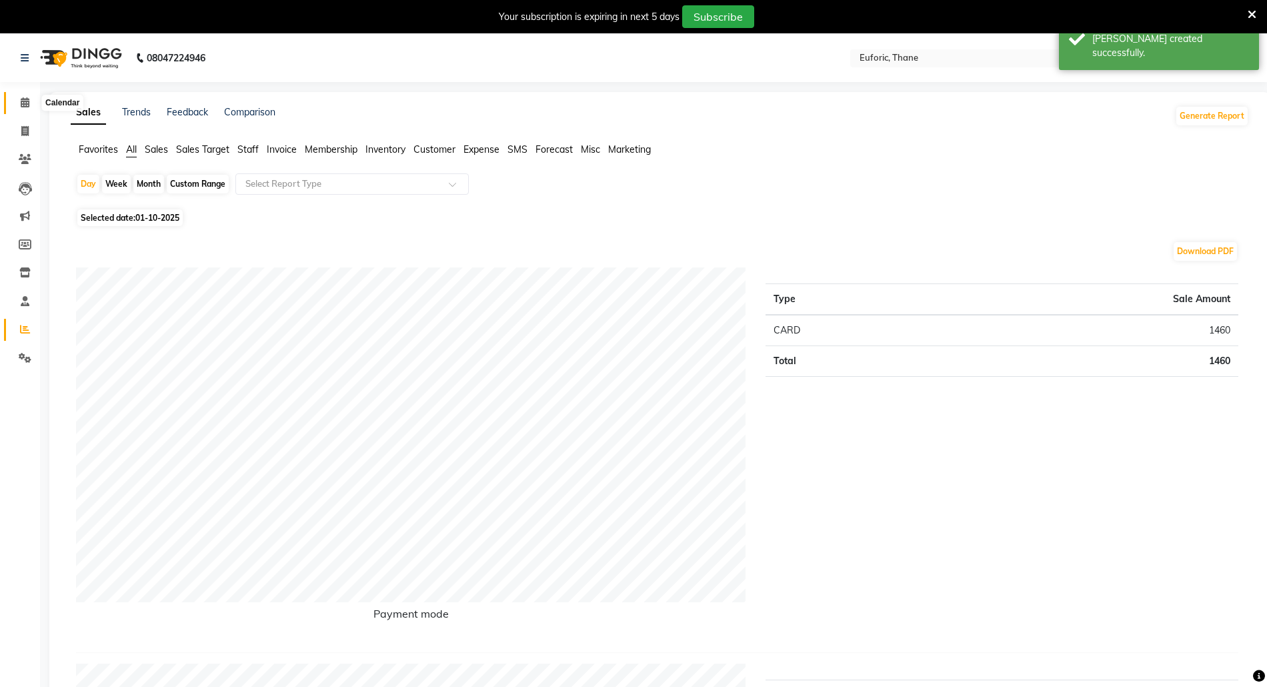
click at [23, 105] on icon at bounding box center [25, 102] width 9 height 10
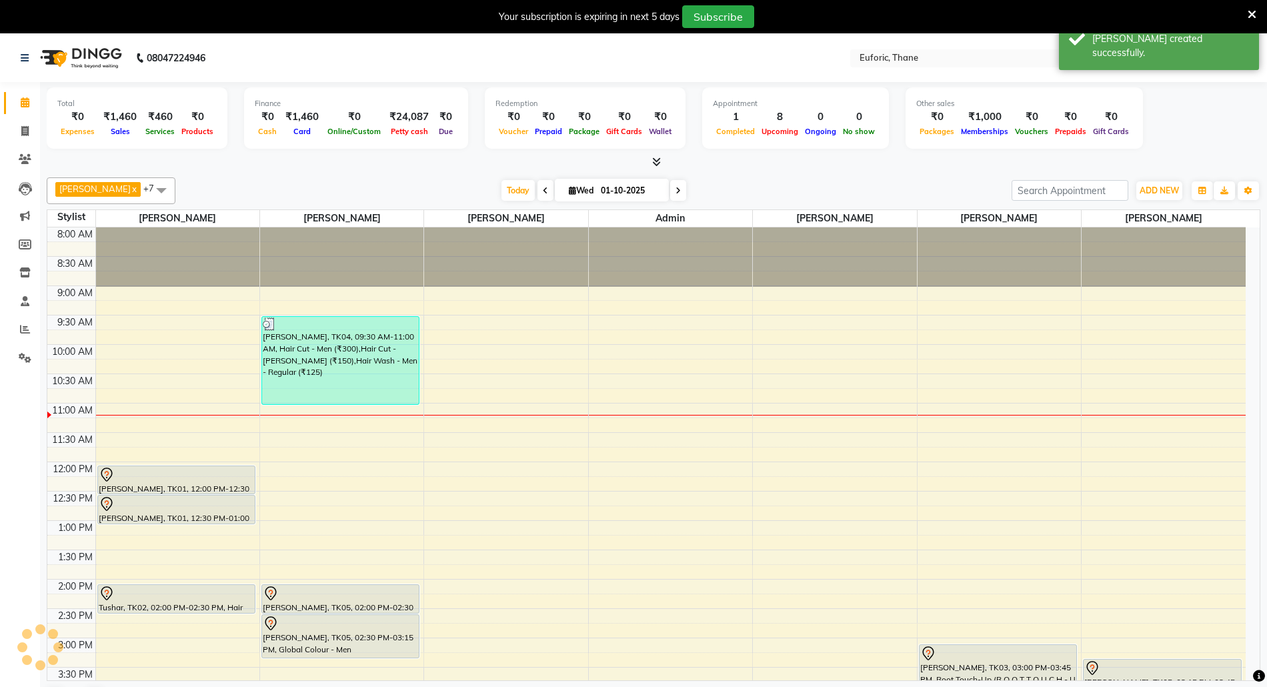
click at [625, 185] on input "01-10-2025" at bounding box center [630, 191] width 67 height 20
select select "10"
select select "2025"
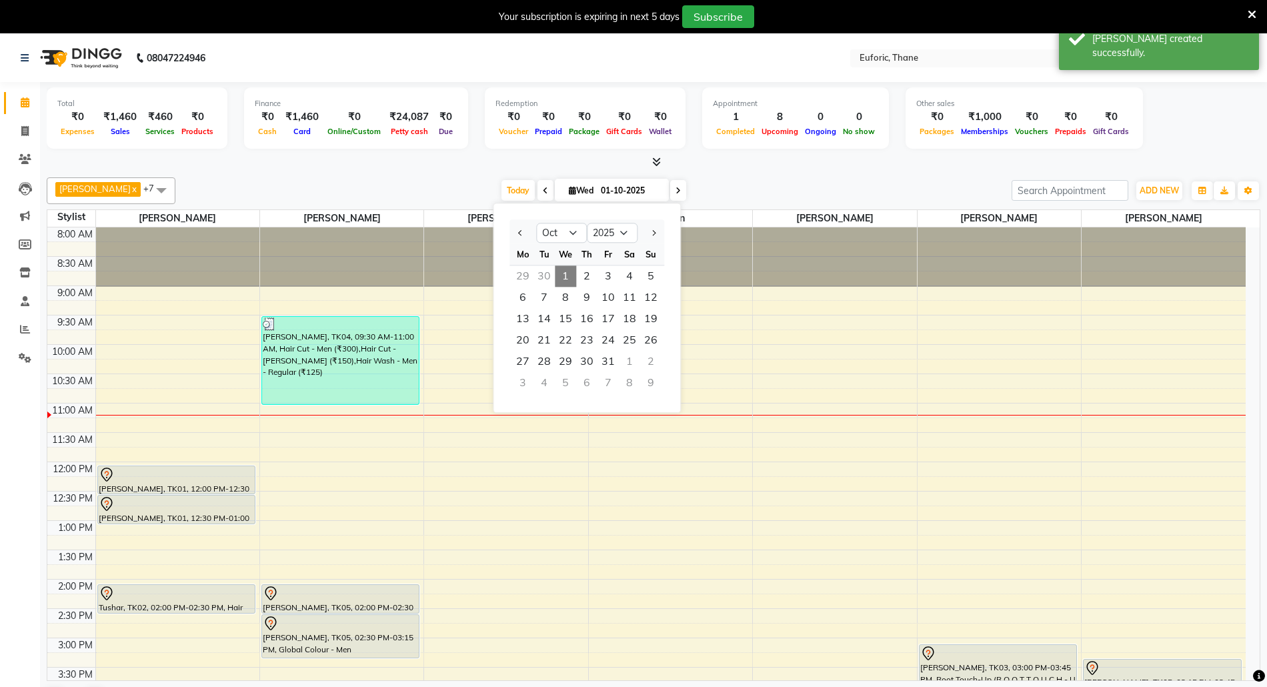
click at [545, 281] on div "30" at bounding box center [543, 275] width 21 height 21
type input "[DATE]"
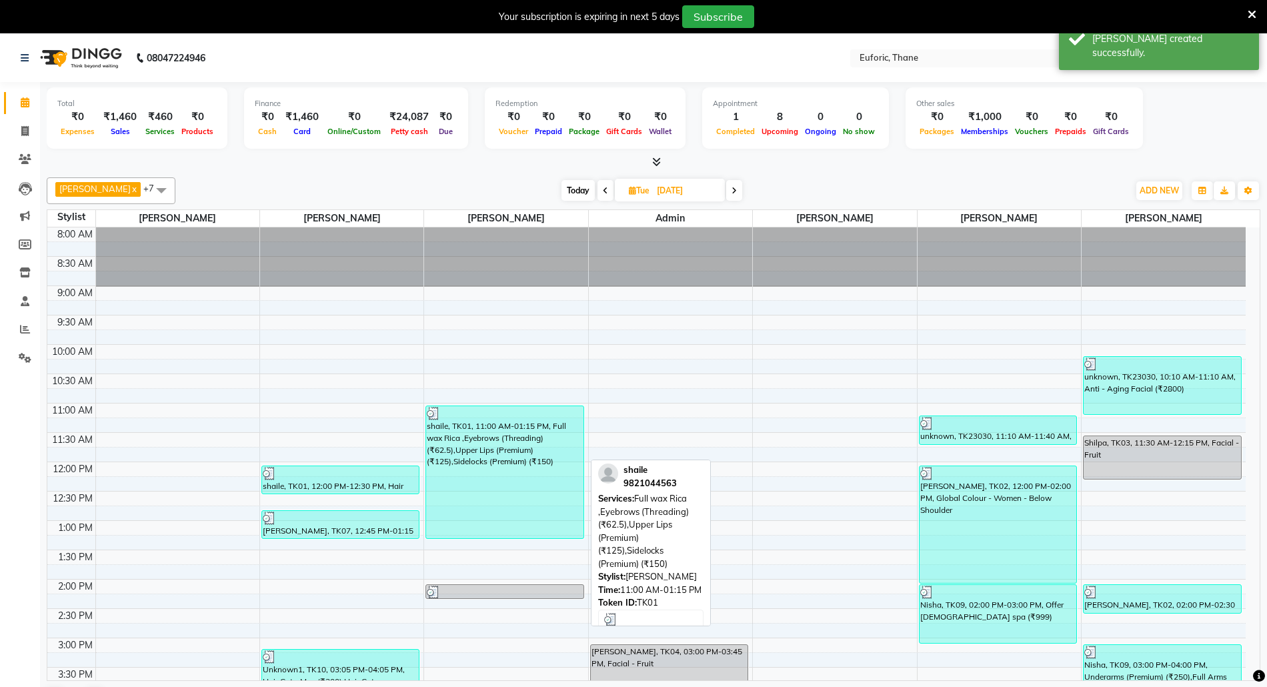
click at [475, 453] on div "shaile, TK01, 11:00 AM-01:15 PM, Full wax Rica ,Eyebrows (Threading) (₹62.5),Up…" at bounding box center [504, 472] width 157 height 132
select select "3"
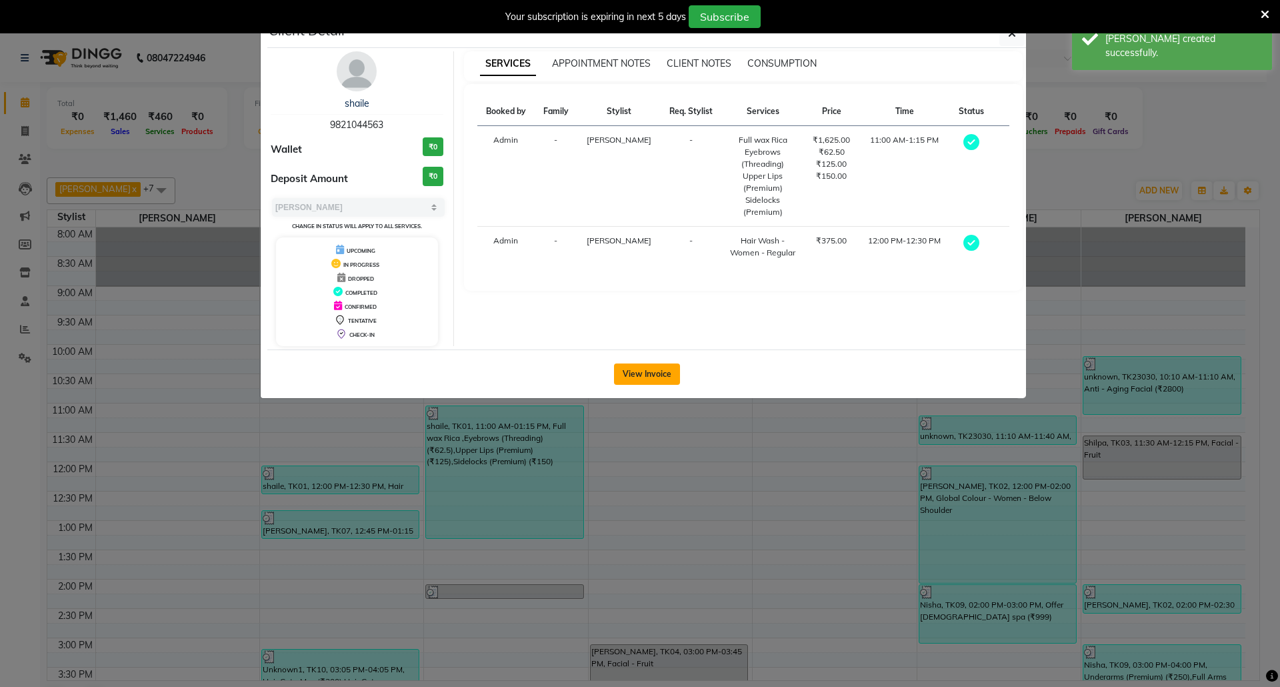
click at [625, 371] on button "View Invoice" at bounding box center [647, 373] width 66 height 21
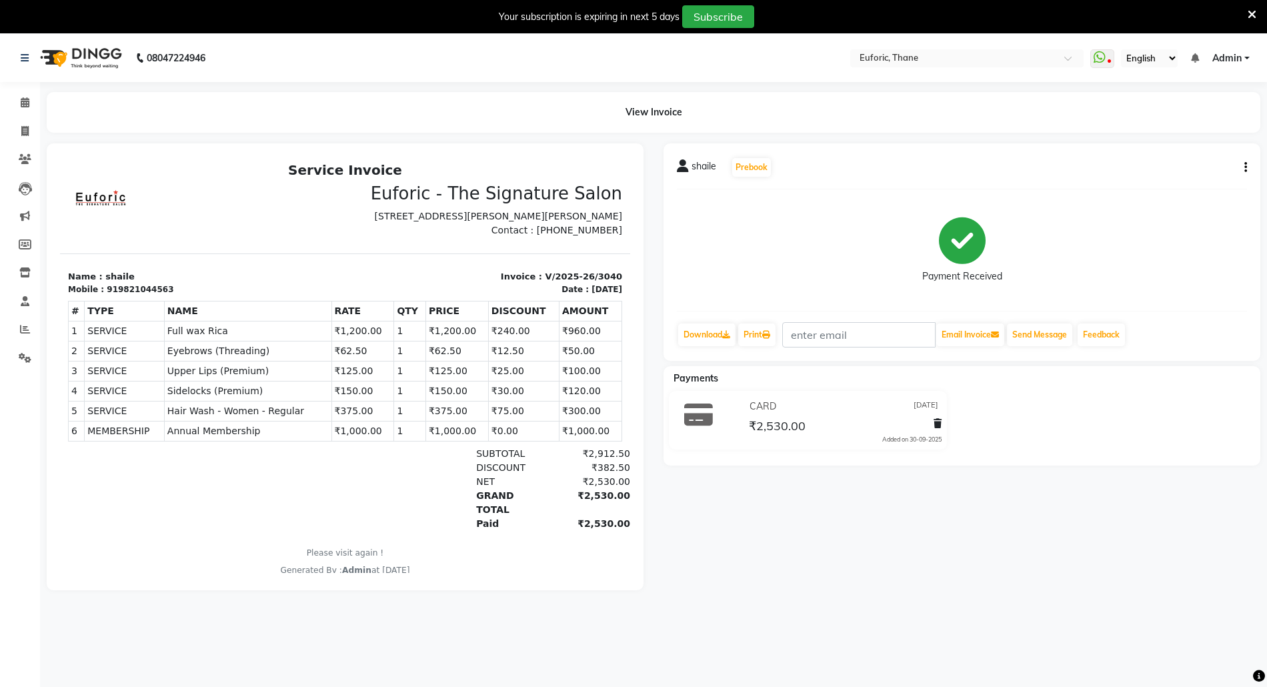
click at [1241, 169] on button "button" at bounding box center [1243, 168] width 8 height 14
click at [1187, 152] on div "Split Service Amount" at bounding box center [1178, 150] width 91 height 17
select select "31989"
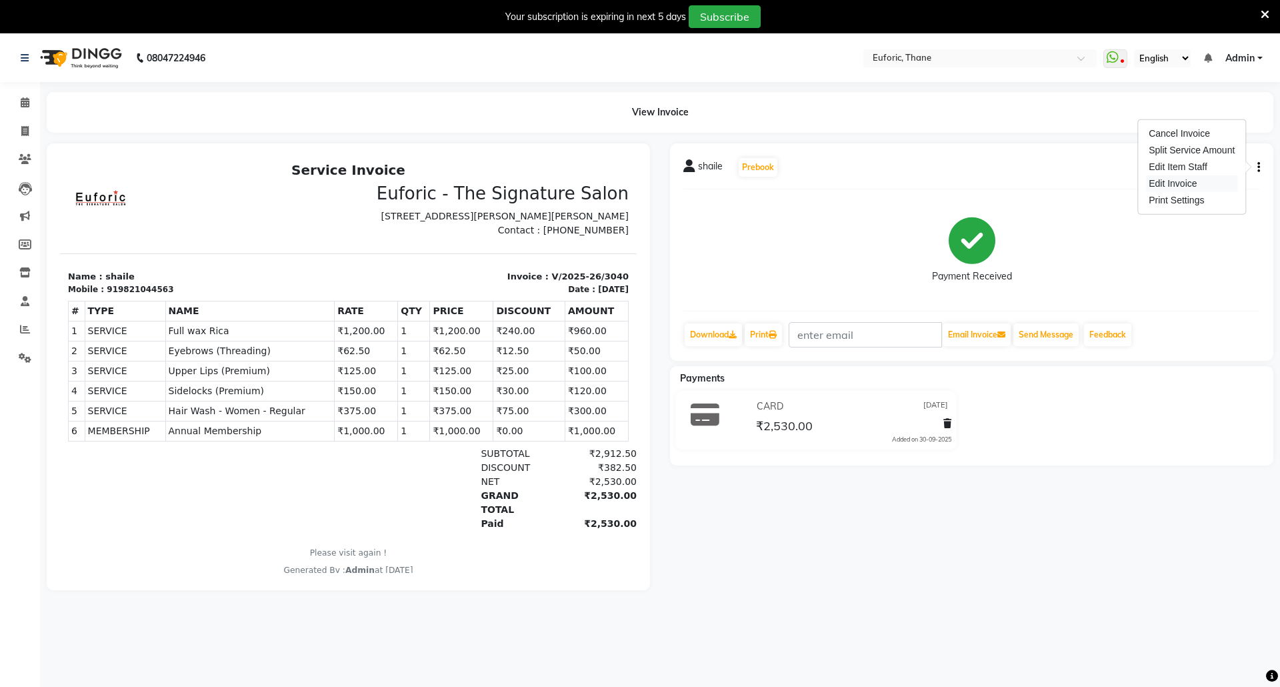
select select "31989"
select select "31986"
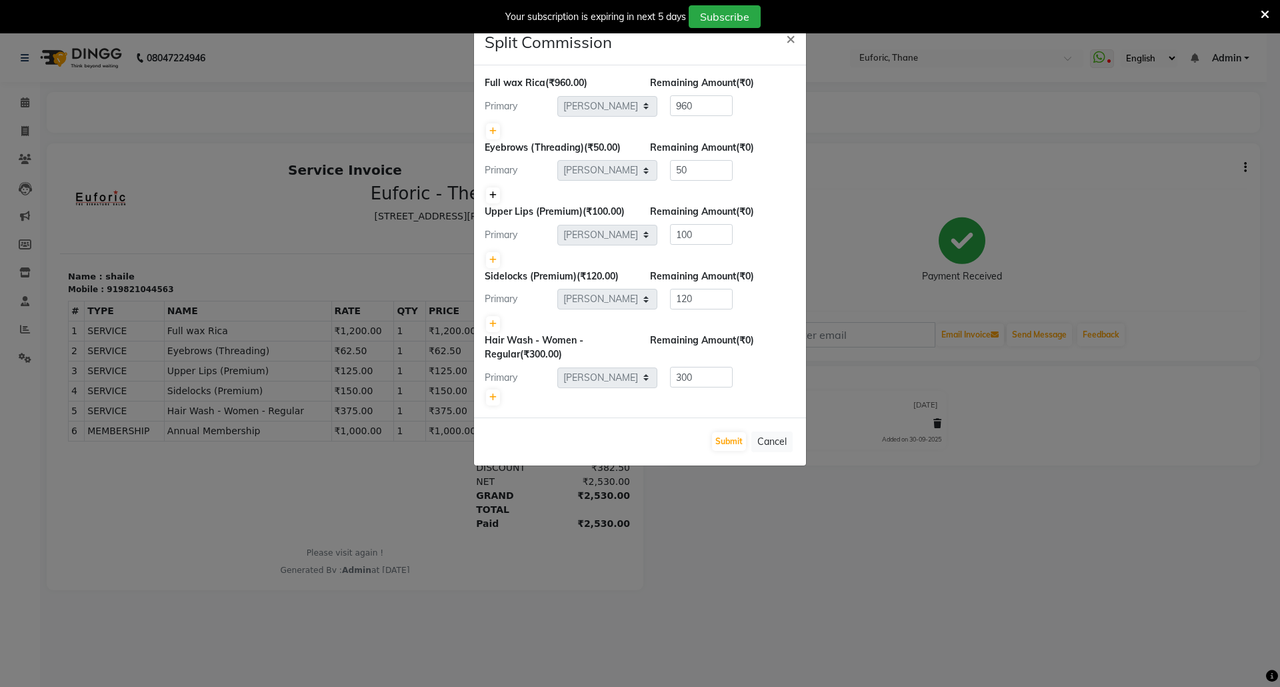
click at [491, 193] on icon at bounding box center [492, 195] width 7 height 8
type input "25"
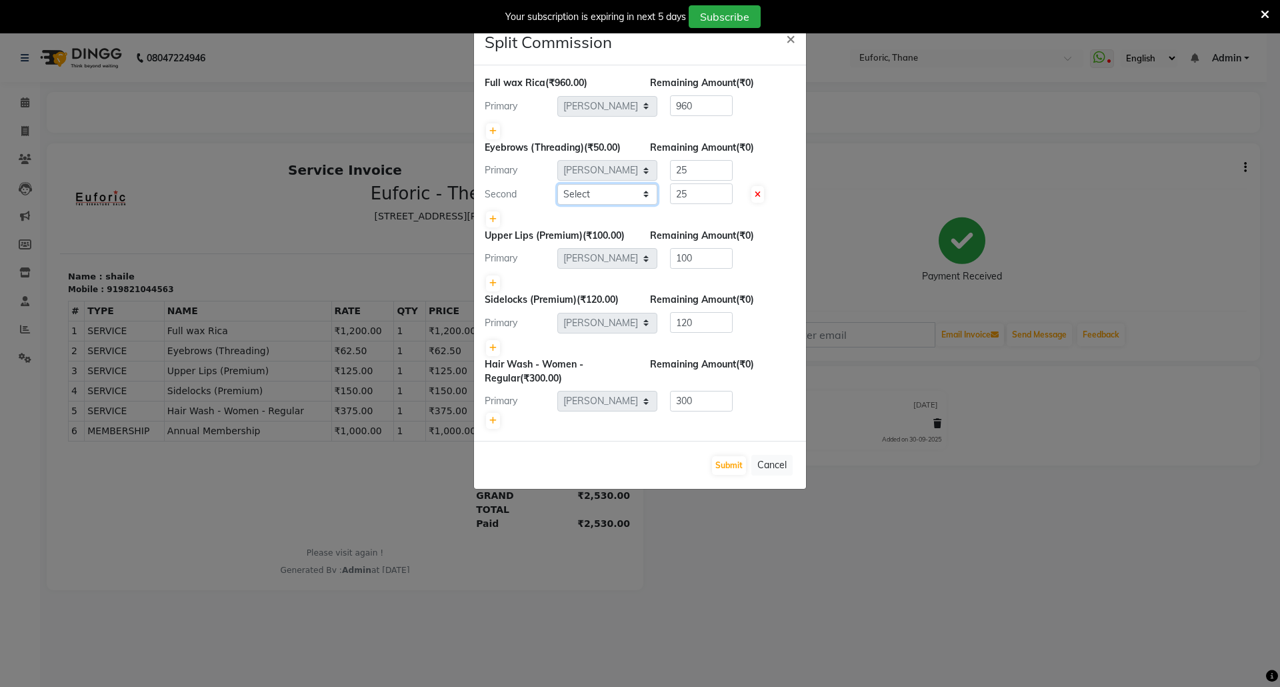
click at [617, 187] on select "Select Aaru Ahire Aatik Salmanai Admin Gauri Chilap Irfan Seraj Ahemad Shraddha…" at bounding box center [607, 194] width 100 height 21
select select "58800"
click at [557, 185] on select "Select Aaru Ahire Aatik Salmanai Admin Gauri Chilap Irfan Seraj Ahemad Shraddha…" at bounding box center [607, 194] width 100 height 21
click at [668, 171] on div "25" at bounding box center [698, 170] width 83 height 21
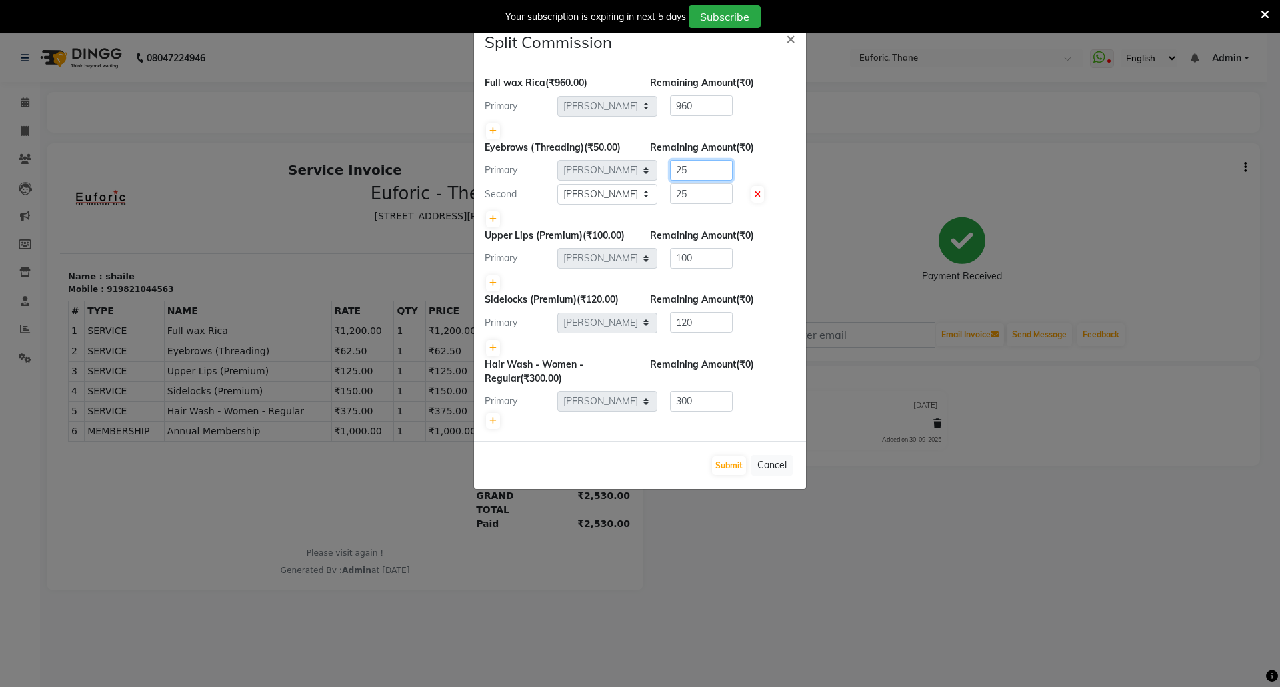
click at [681, 172] on input "25" at bounding box center [701, 170] width 63 height 21
click at [680, 200] on input "25" at bounding box center [701, 193] width 63 height 21
type input "50"
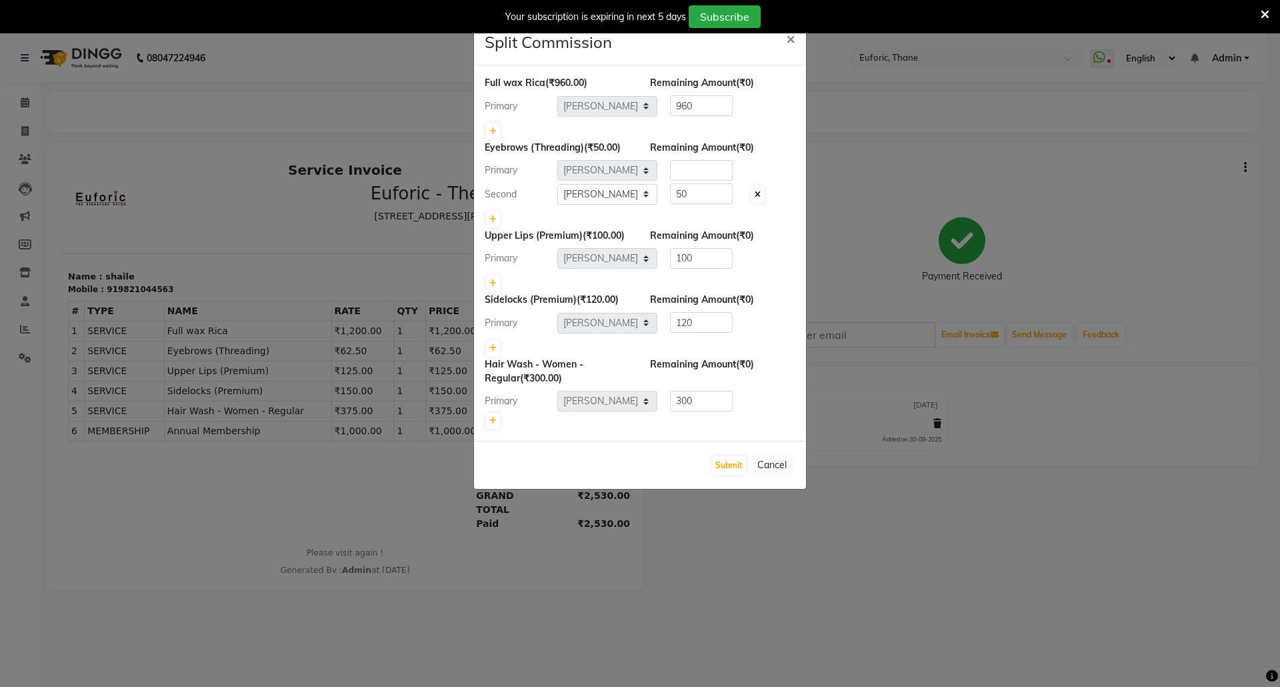
click at [753, 192] on span at bounding box center [757, 194] width 13 height 17
type input "50"
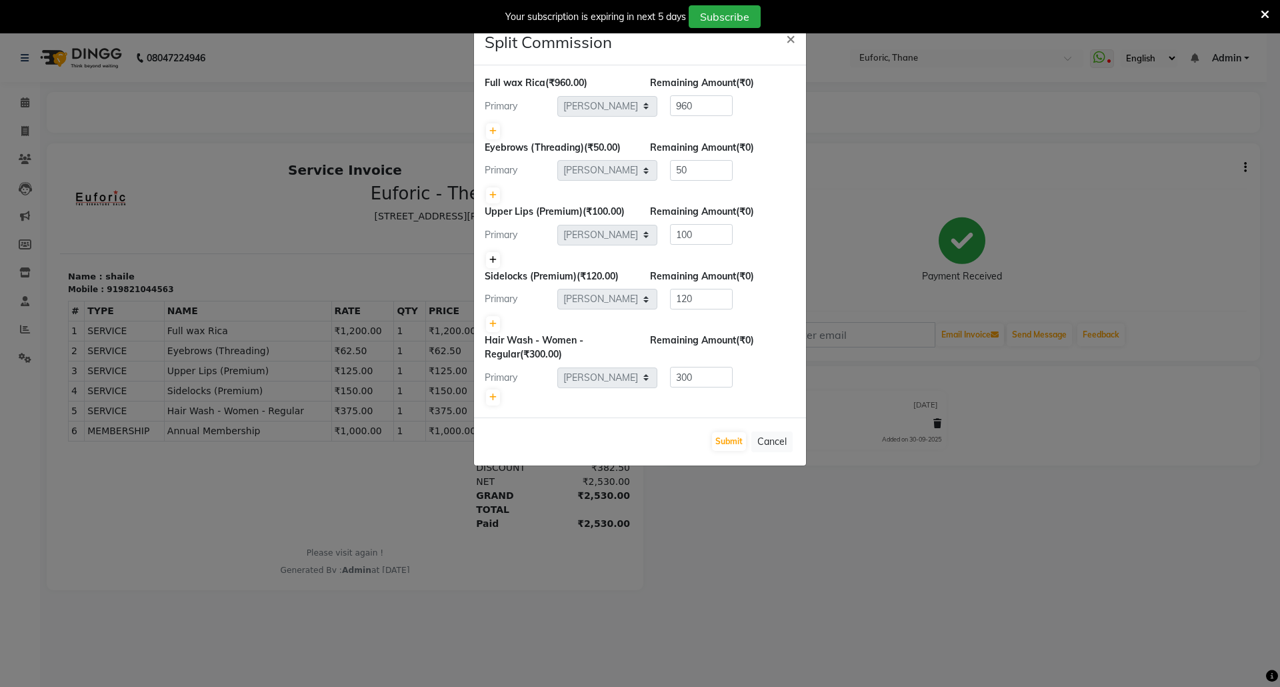
click at [492, 263] on icon at bounding box center [492, 260] width 7 height 8
type input "50"
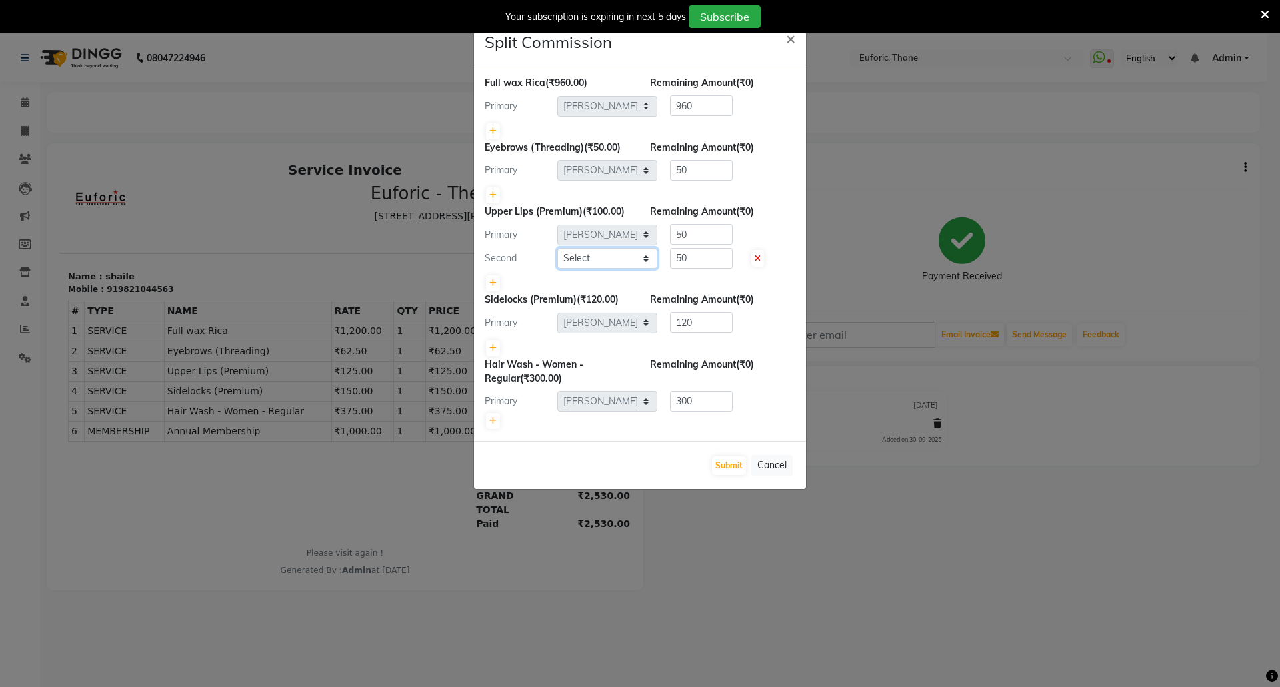
drag, startPoint x: 492, startPoint y: 263, endPoint x: 625, endPoint y: 267, distance: 132.7
click at [625, 259] on select "Select Aaru Ahire Aatik Salmanai Admin Gauri Chilap Irfan Seraj Ahemad Shraddha…" at bounding box center [607, 258] width 100 height 21
select select "58800"
click at [557, 249] on select "Select Aaru Ahire Aatik Salmanai Admin Gauri Chilap Irfan Seraj Ahemad Shraddha…" at bounding box center [607, 258] width 100 height 21
click at [679, 259] on input "50" at bounding box center [701, 258] width 63 height 21
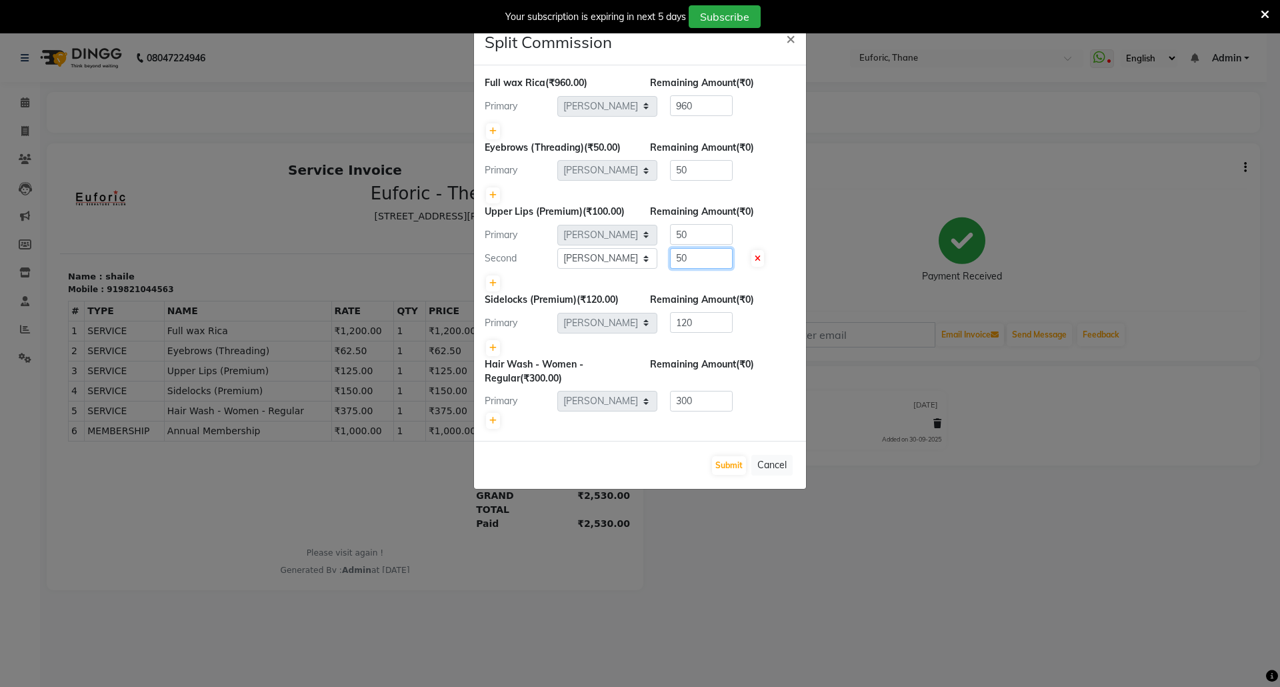
click at [679, 259] on input "50" at bounding box center [701, 258] width 63 height 21
type input "90"
click at [677, 227] on input "50" at bounding box center [701, 234] width 63 height 21
type input "10"
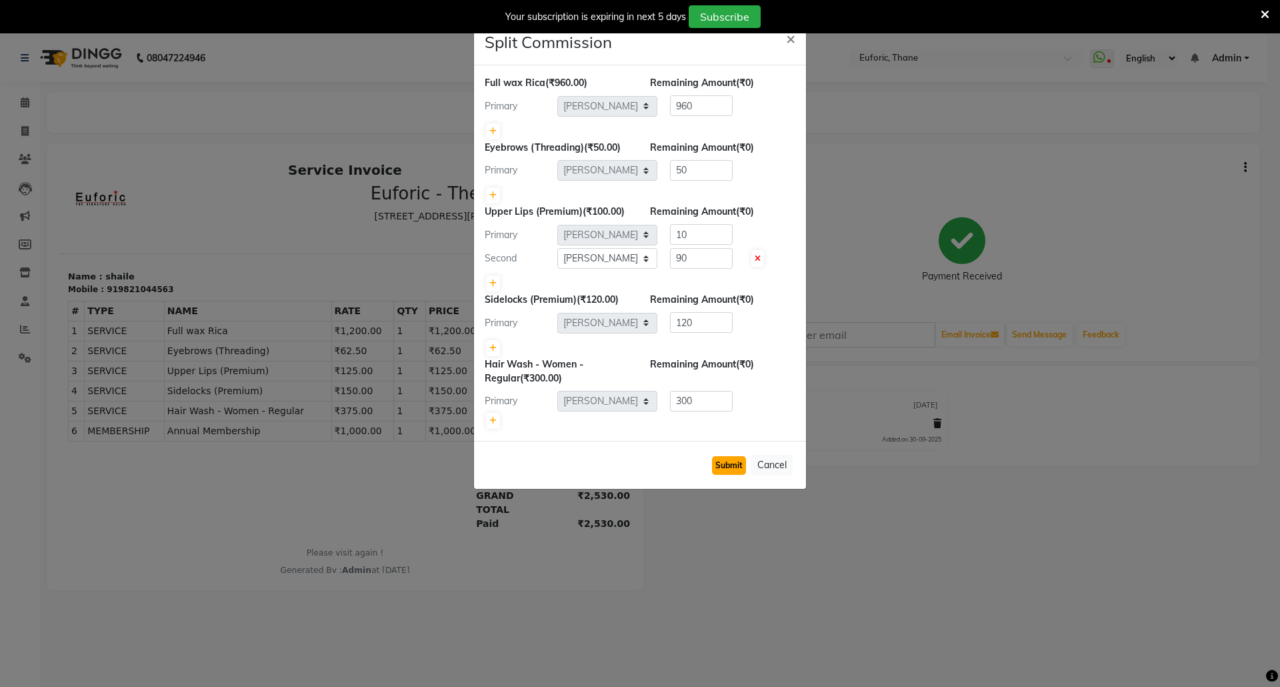
click at [723, 462] on button "Submit" at bounding box center [729, 465] width 34 height 19
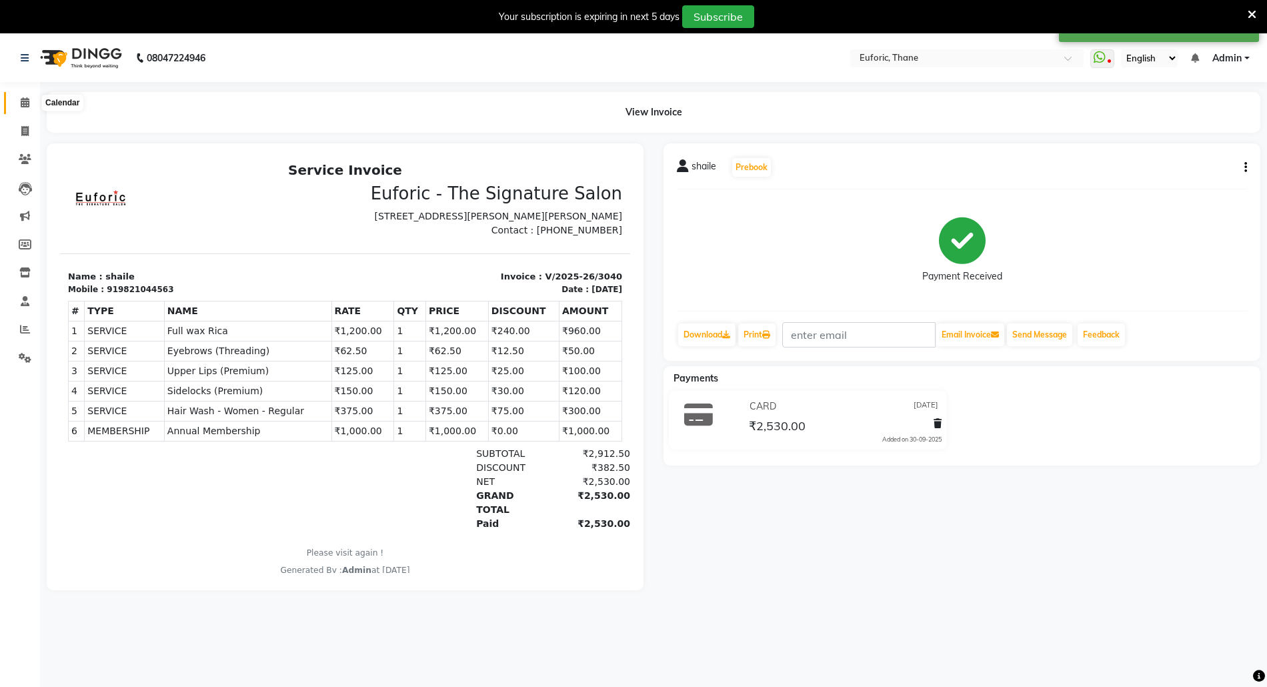
click at [28, 110] on span at bounding box center [24, 102] width 23 height 15
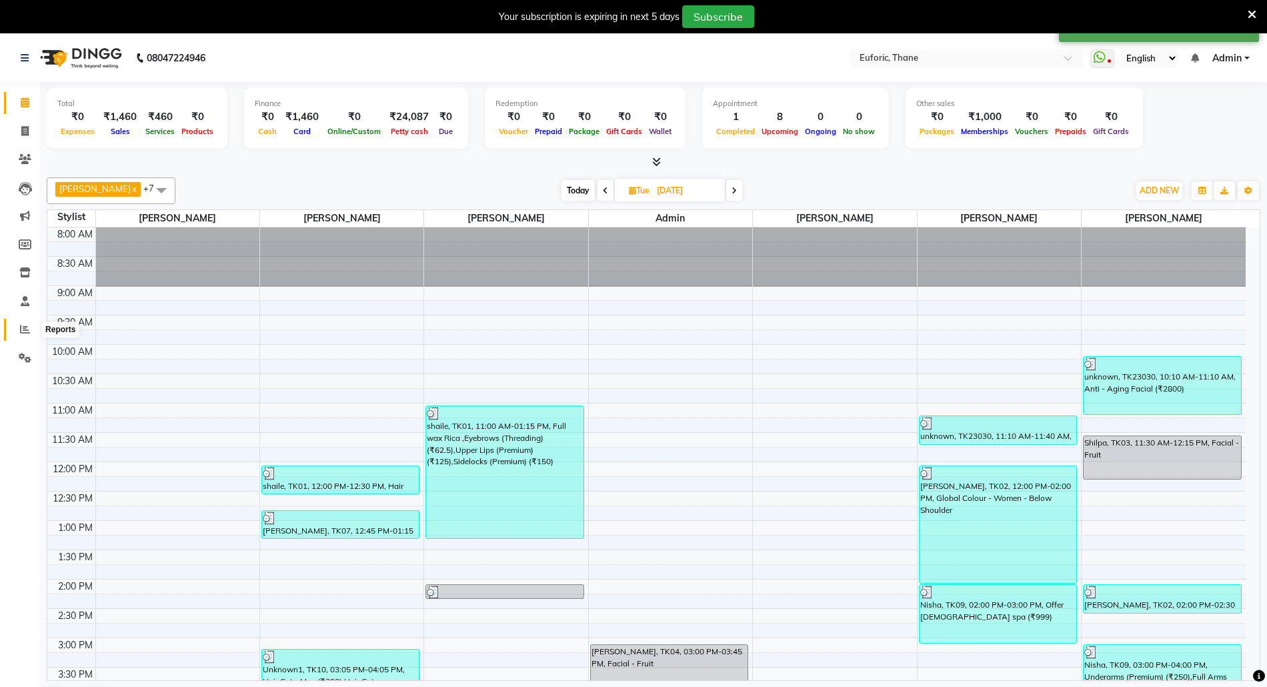
click at [23, 329] on icon at bounding box center [25, 329] width 10 height 10
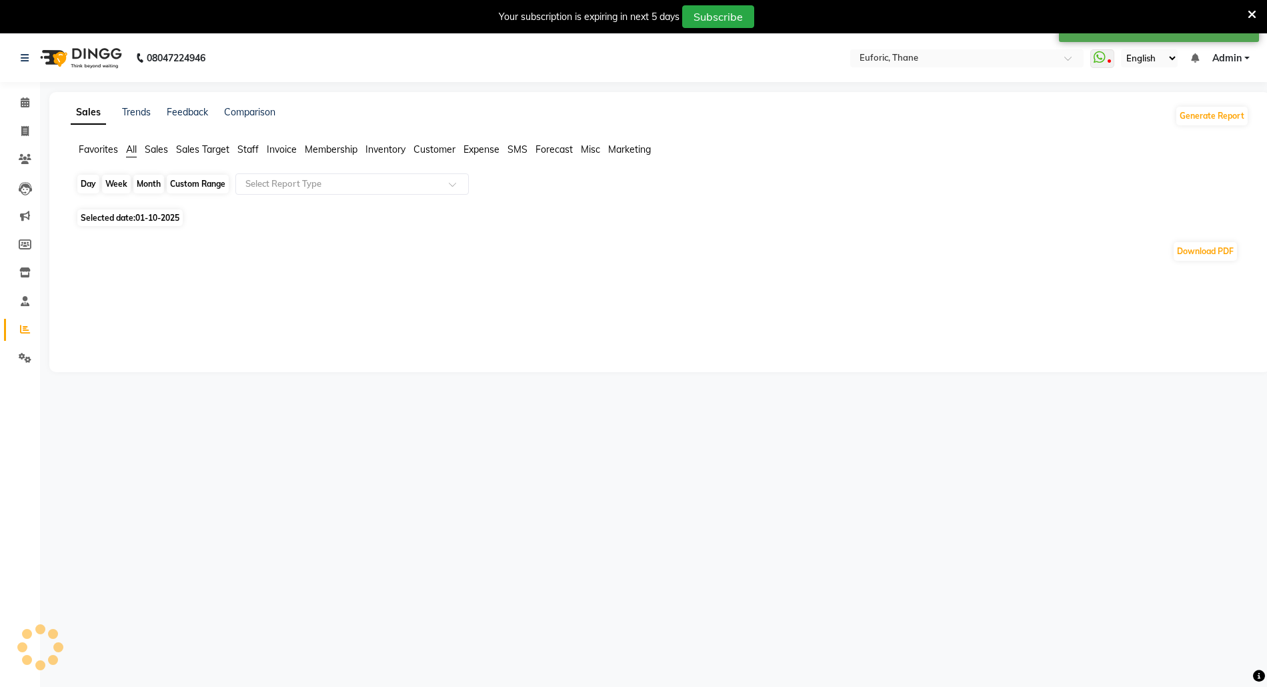
click at [83, 189] on div "Day" at bounding box center [88, 184] width 22 height 19
select select "10"
select select "2025"
click at [89, 187] on div "Day" at bounding box center [88, 184] width 22 height 19
select select "10"
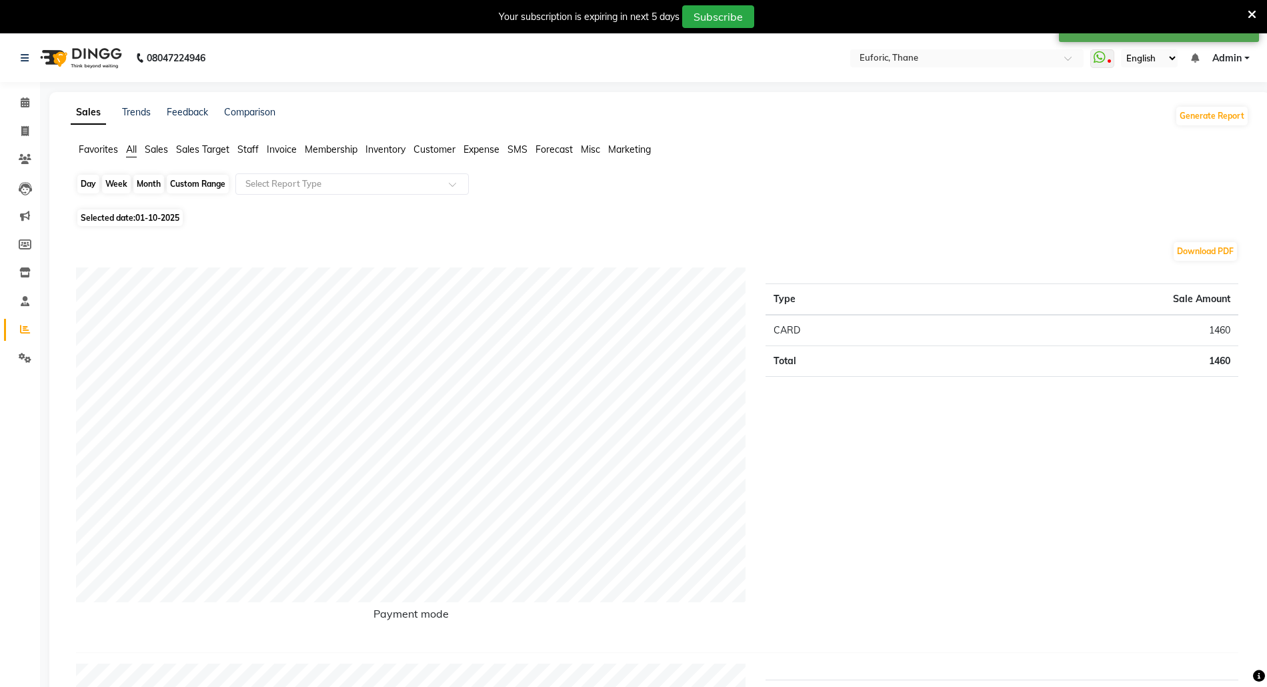
select select "2025"
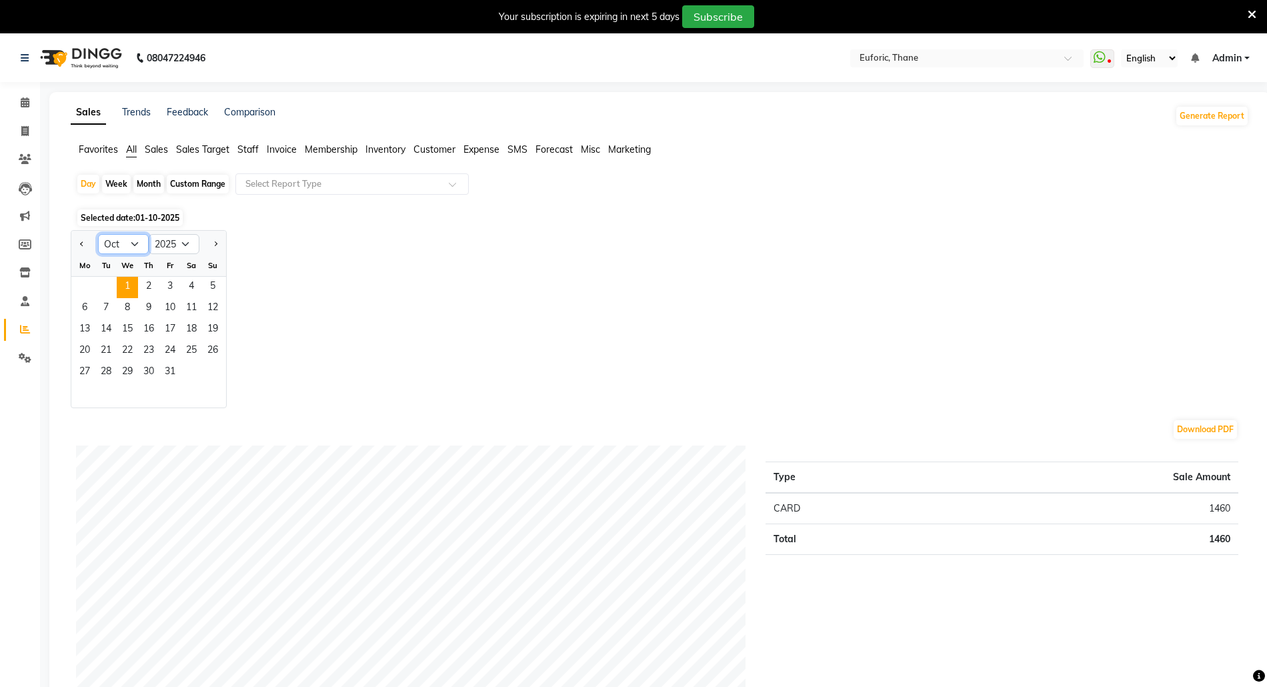
click at [125, 246] on select "Jan Feb Mar Apr May Jun [DATE] Aug Sep Oct Nov Dec" at bounding box center [123, 244] width 51 height 20
select select "9"
click at [98, 234] on select "Jan Feb Mar Apr May Jun [DATE] Aug Sep Oct Nov Dec" at bounding box center [123, 244] width 51 height 20
click at [107, 372] on span "30" at bounding box center [105, 372] width 21 height 21
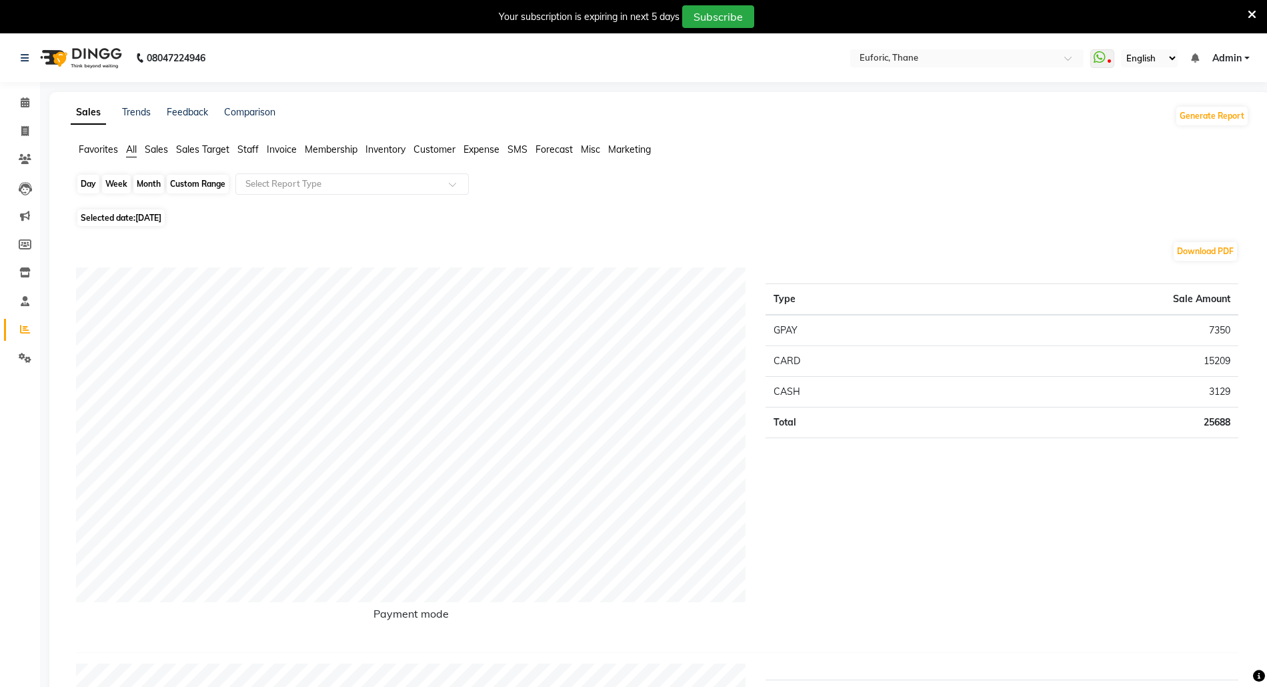
click at [92, 191] on div "Day" at bounding box center [88, 184] width 22 height 19
select select "9"
select select "2025"
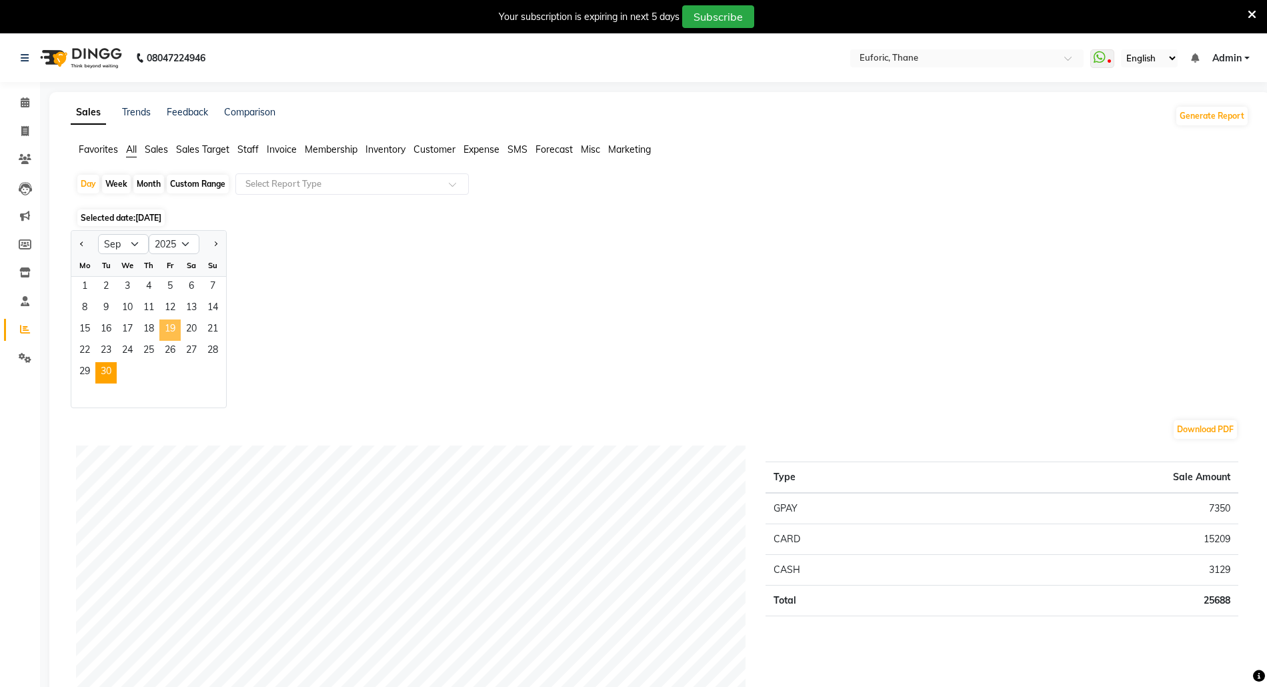
click at [171, 328] on span "19" at bounding box center [169, 329] width 21 height 21
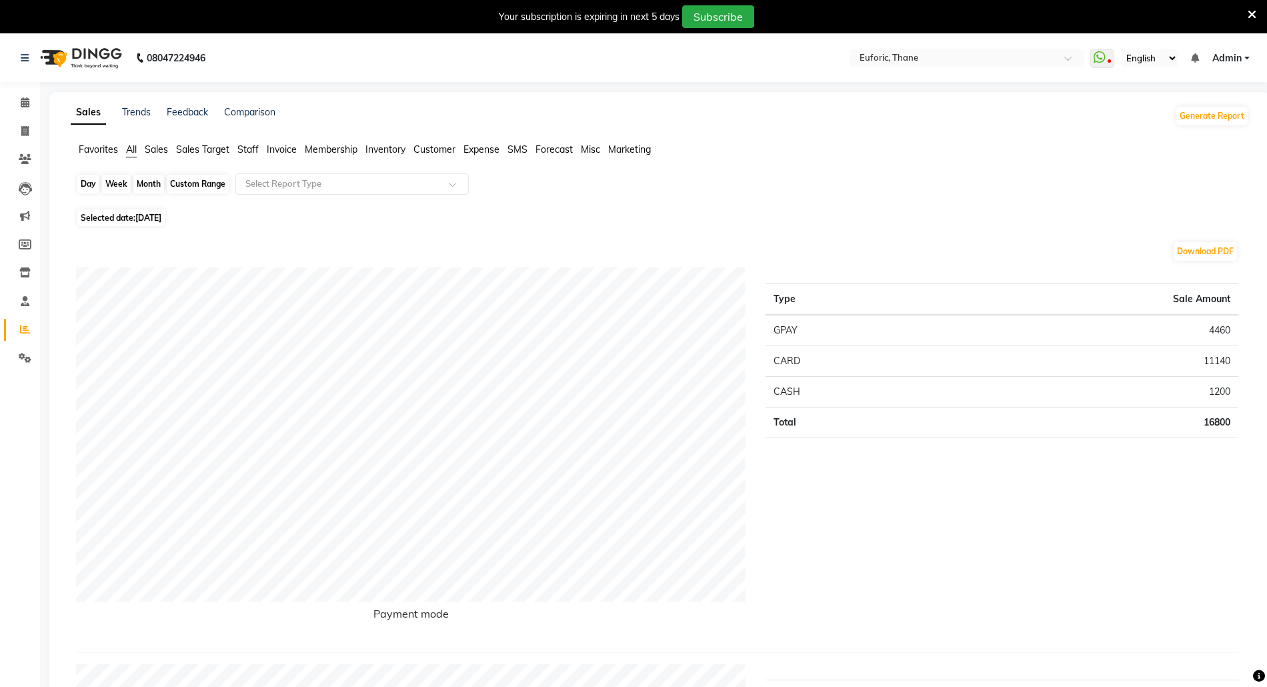
click at [80, 184] on div "Day" at bounding box center [88, 184] width 22 height 19
select select "9"
select select "2025"
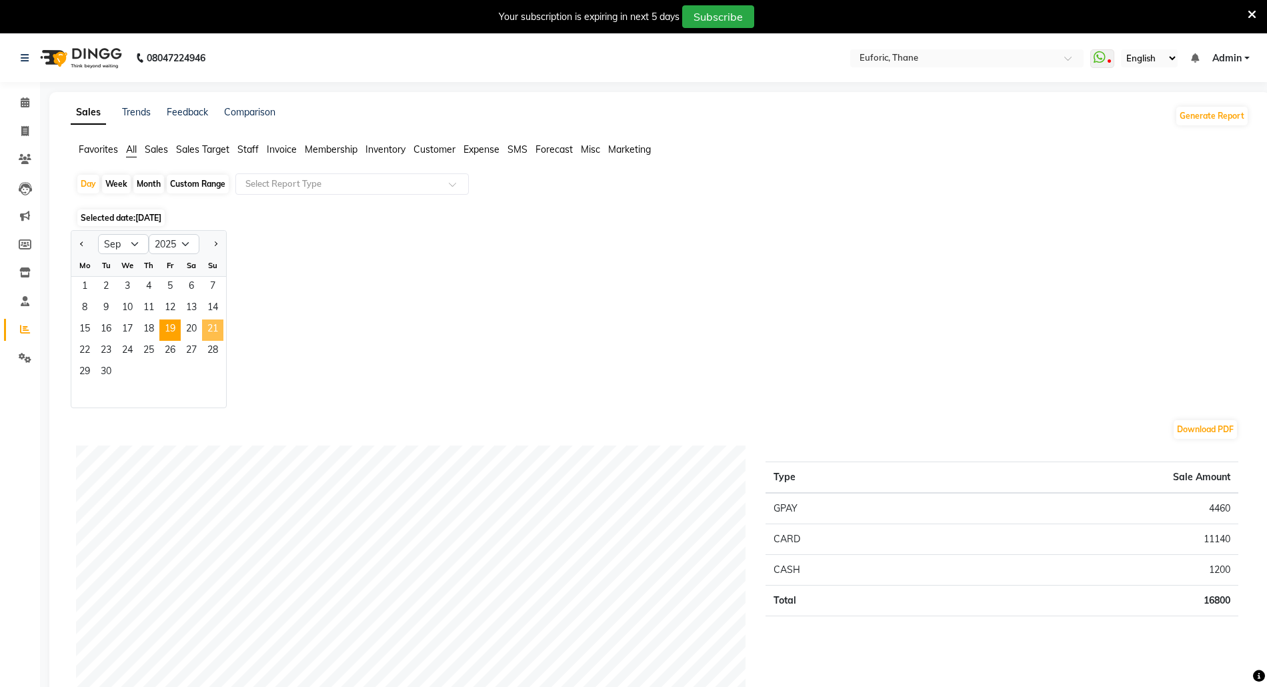
click at [209, 329] on span "21" at bounding box center [212, 329] width 21 height 21
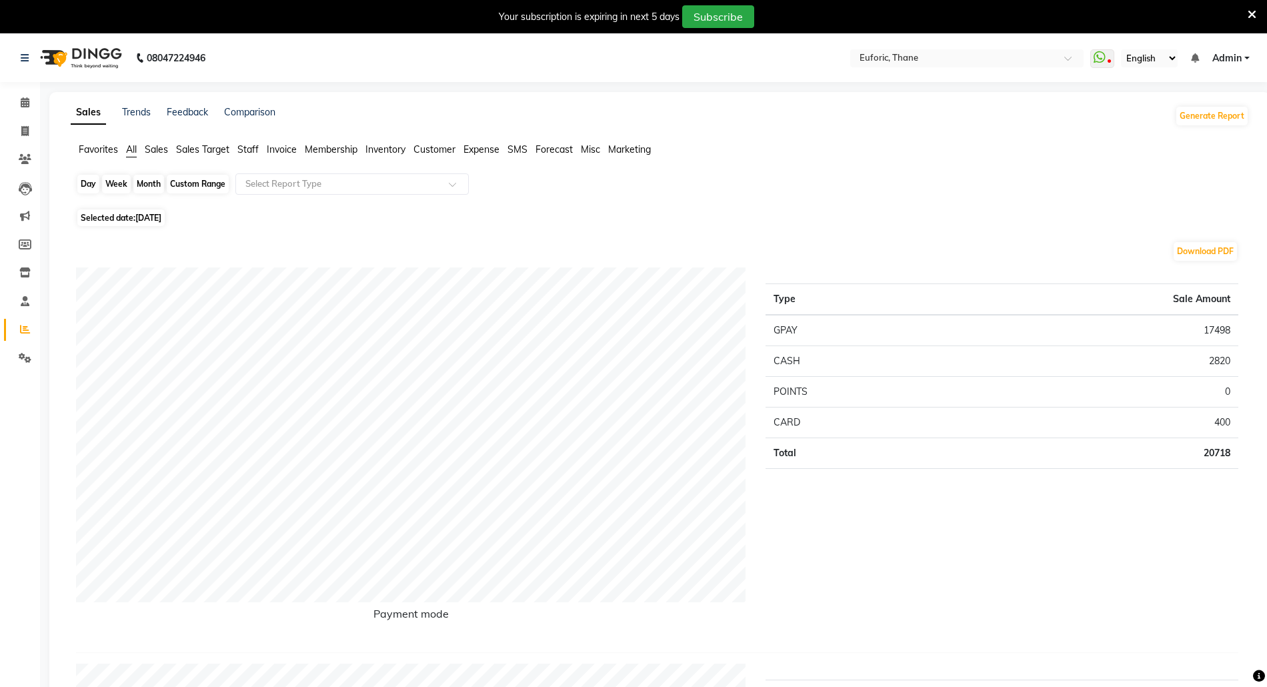
click at [89, 190] on div "Day" at bounding box center [88, 184] width 22 height 19
select select "9"
select select "2025"
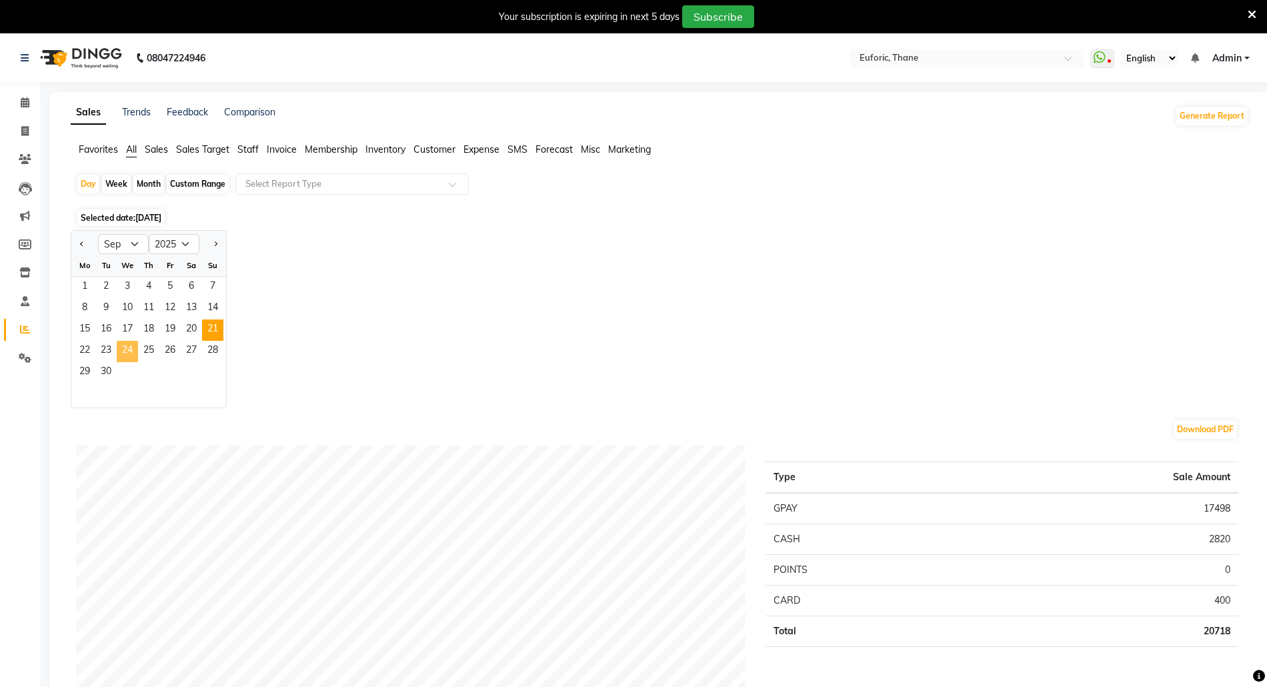
click at [131, 352] on span "24" at bounding box center [127, 351] width 21 height 21
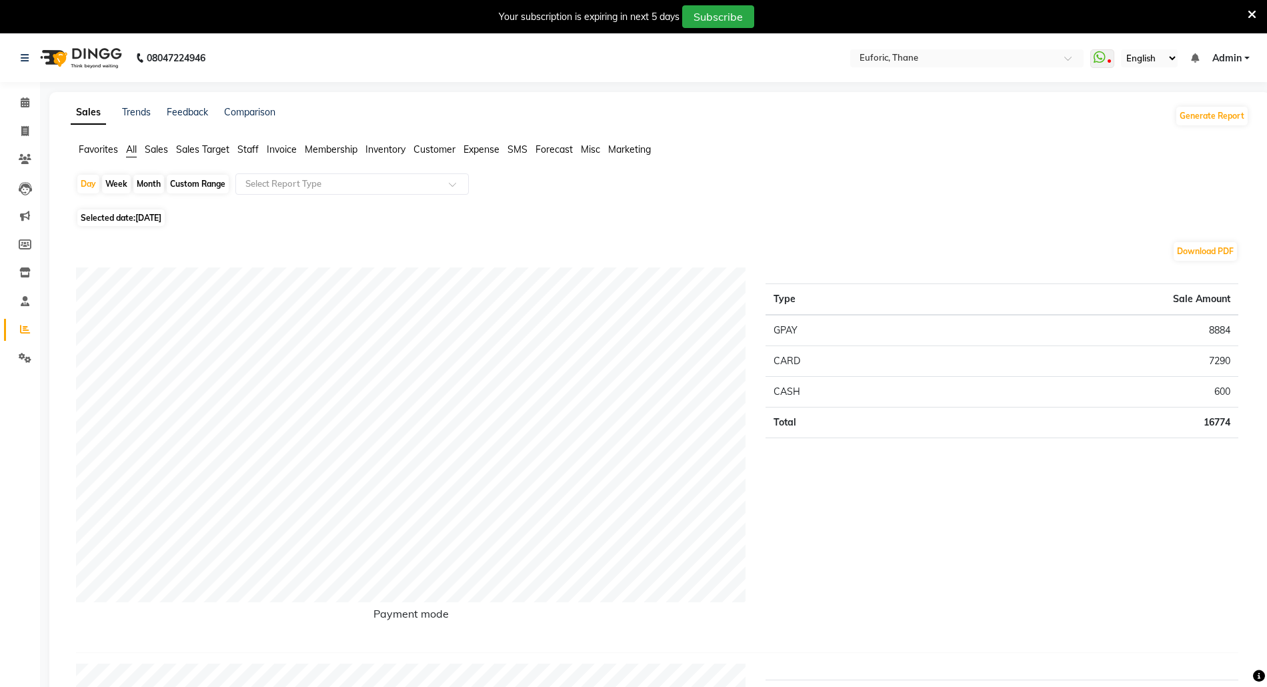
click at [23, 89] on li "Calendar" at bounding box center [20, 103] width 40 height 29
click at [86, 177] on div "Day" at bounding box center [88, 184] width 22 height 19
select select "9"
select select "2025"
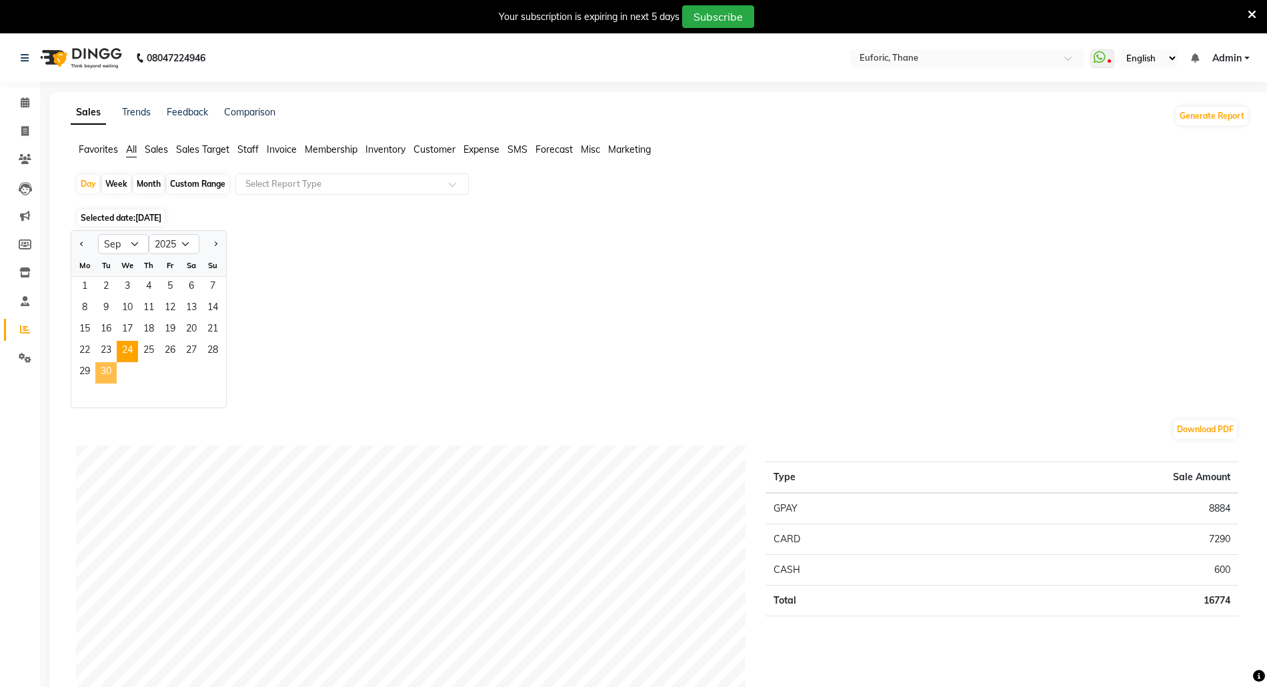
click at [112, 369] on span "30" at bounding box center [105, 372] width 21 height 21
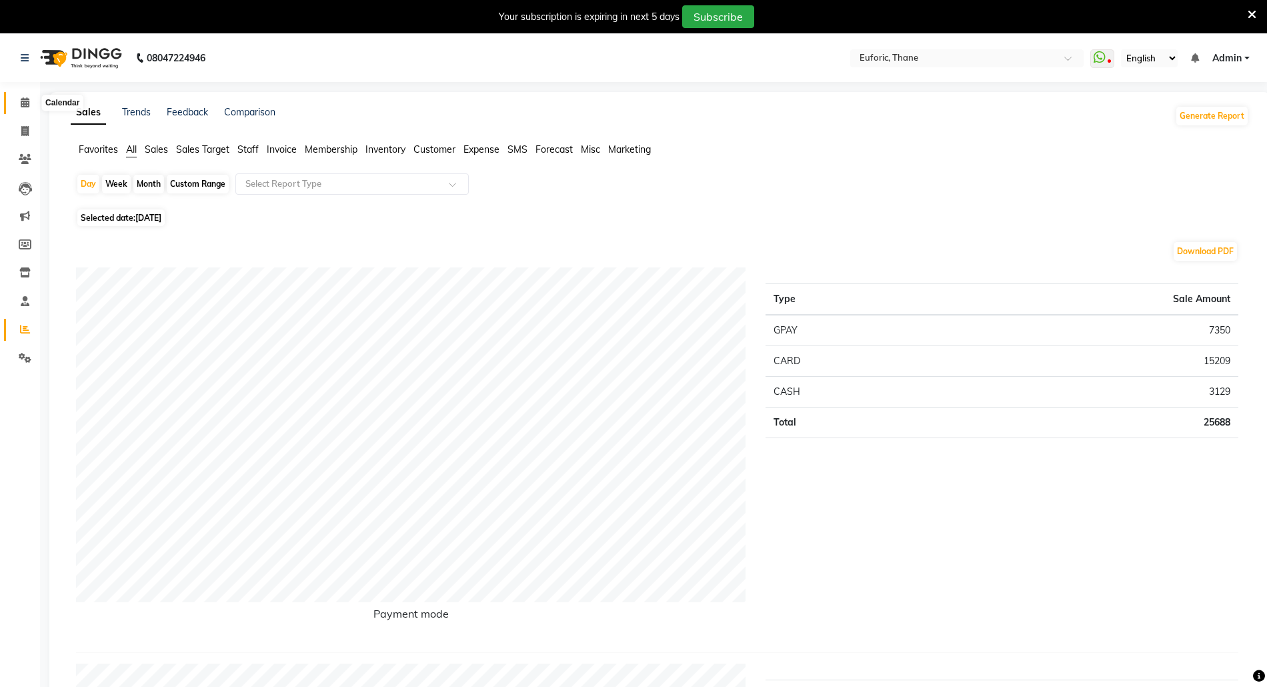
click at [28, 104] on icon at bounding box center [25, 102] width 9 height 10
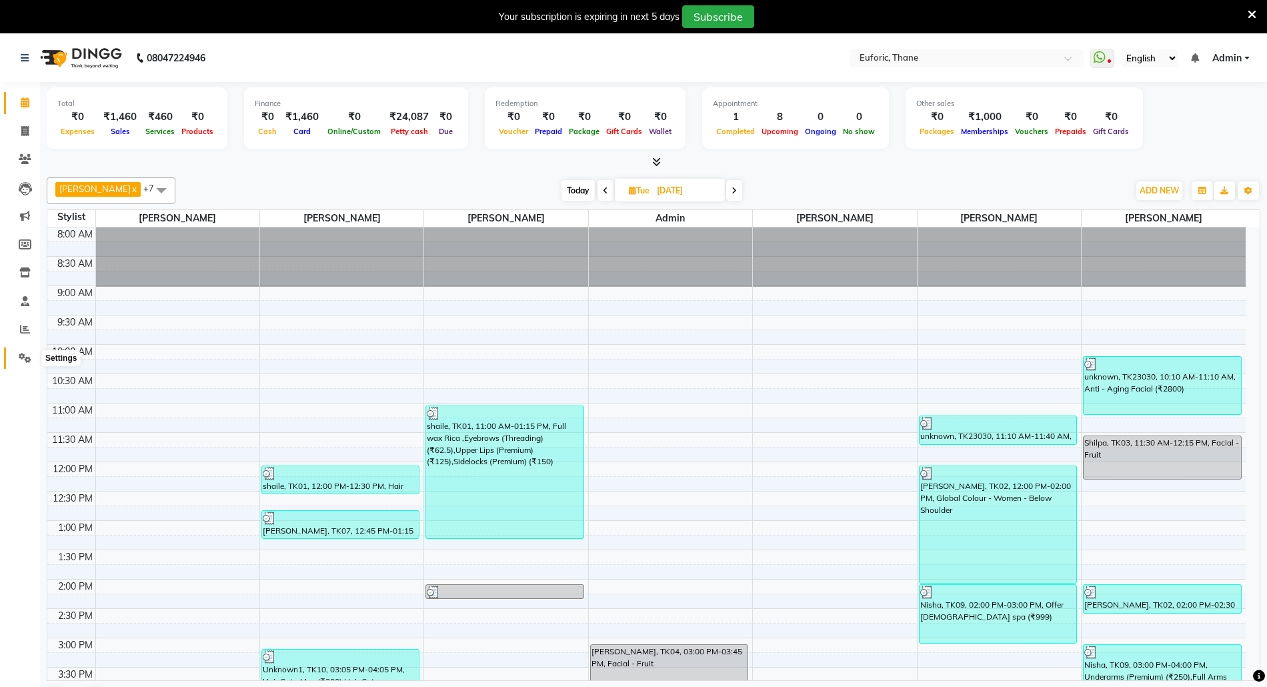
click at [27, 356] on icon at bounding box center [25, 358] width 13 height 10
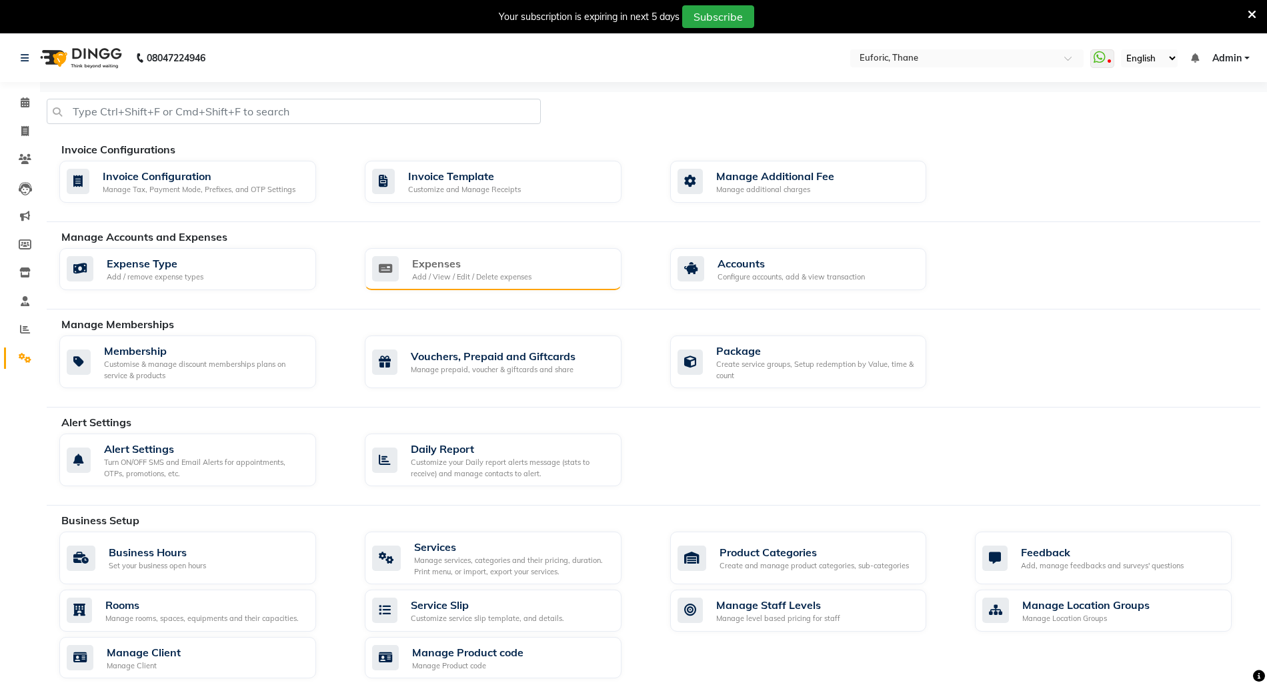
click at [549, 269] on div "Expenses Add / View / Edit / Delete expenses" at bounding box center [491, 268] width 239 height 27
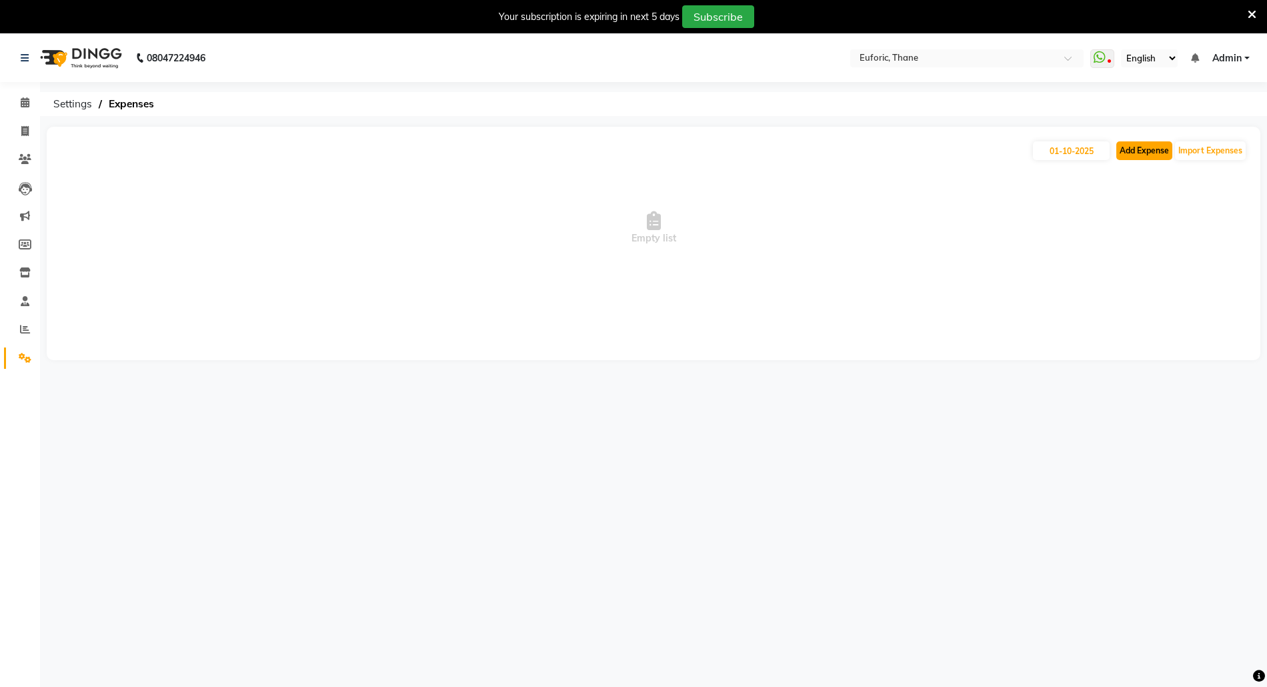
click at [1148, 144] on button "Add Expense" at bounding box center [1144, 150] width 56 height 19
select select "1"
select select "3965"
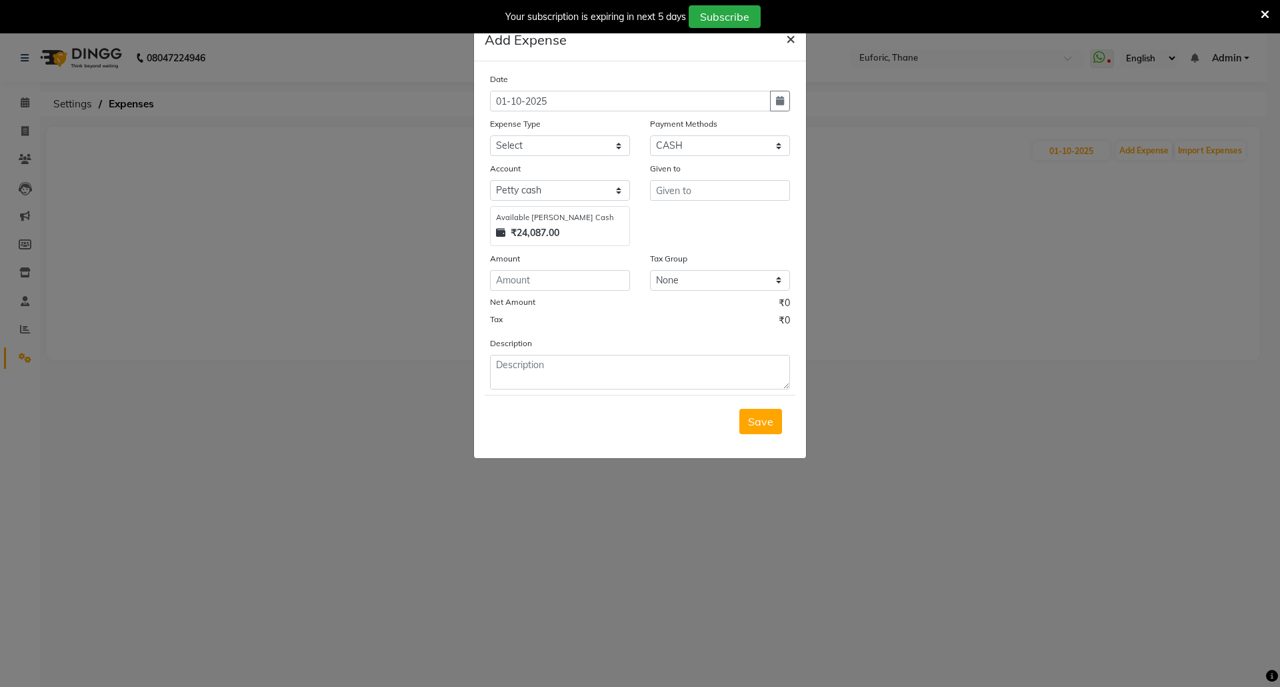
click at [792, 39] on span "×" at bounding box center [790, 38] width 9 height 20
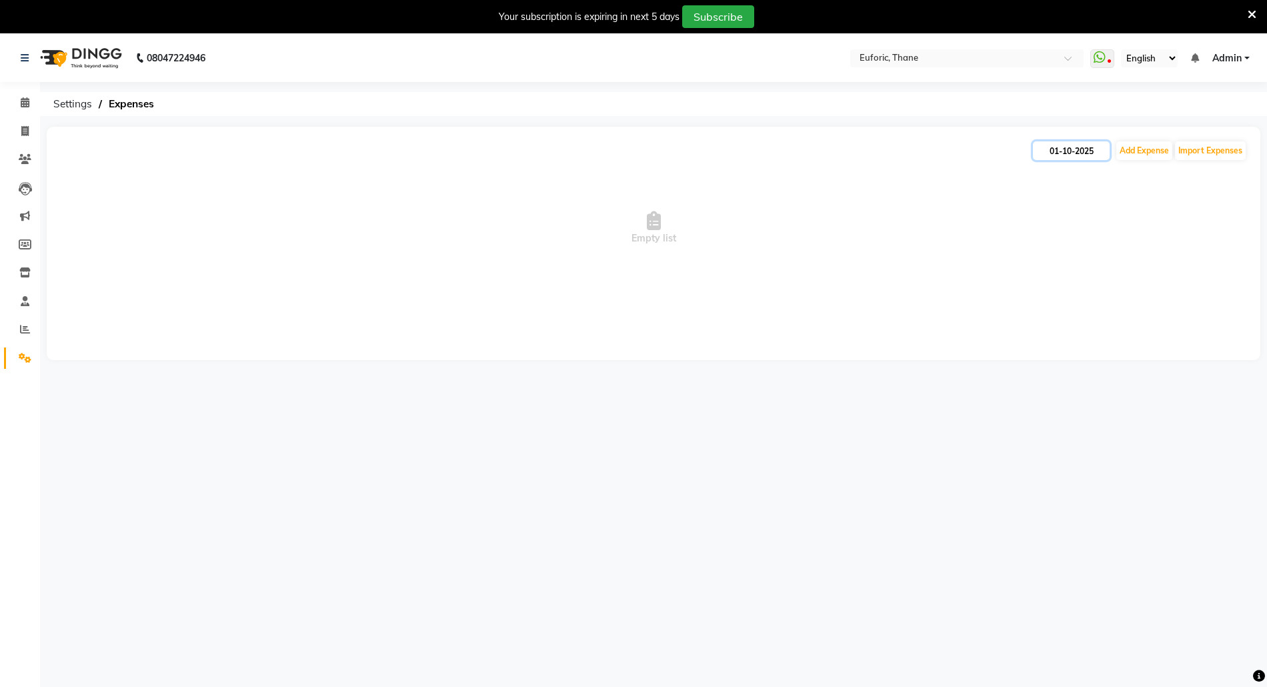
click at [1057, 149] on input "01-10-2025" at bounding box center [1071, 150] width 77 height 19
select select "10"
select select "2025"
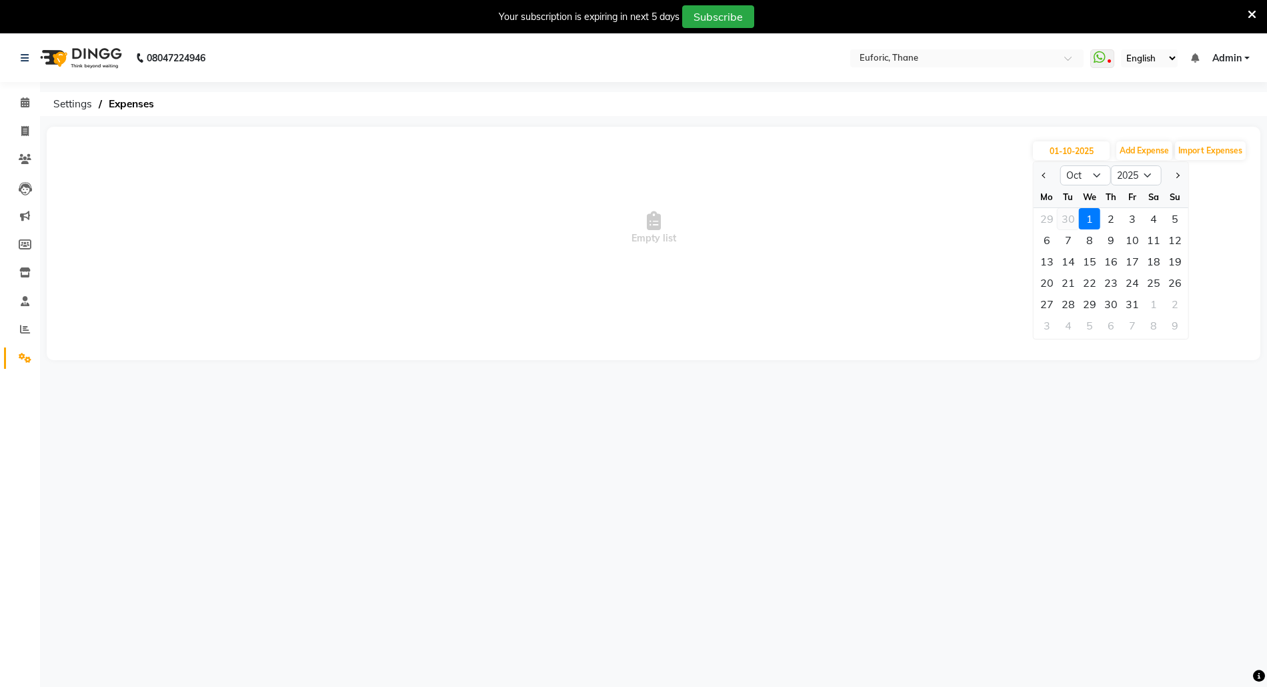
click at [1067, 217] on div "30" at bounding box center [1067, 218] width 21 height 21
type input "[DATE]"
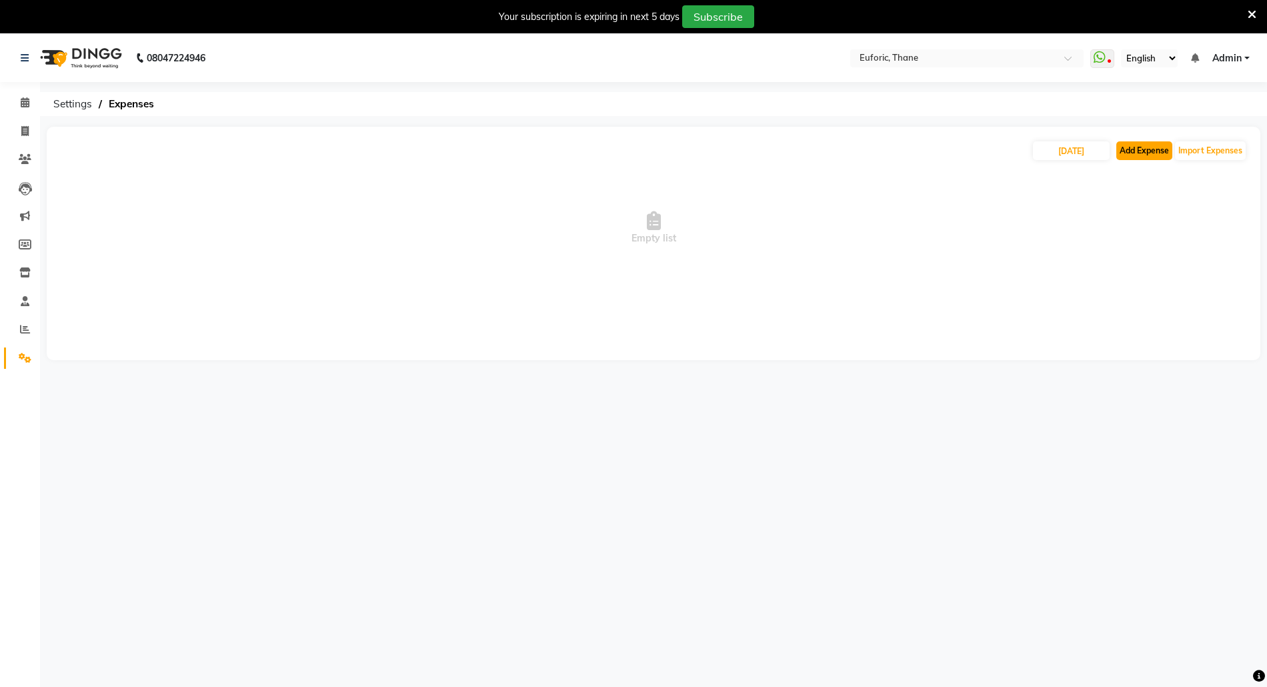
click at [1145, 141] on button "Add Expense" at bounding box center [1144, 150] width 56 height 19
select select "1"
select select "3965"
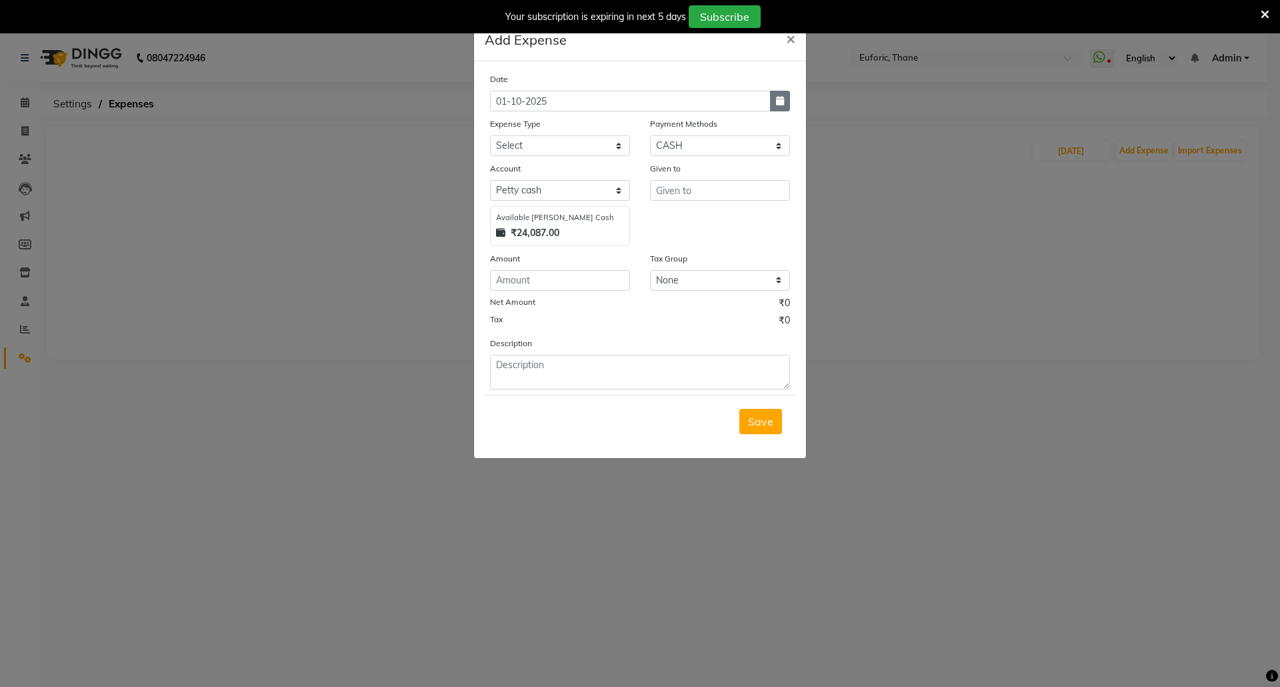
click at [776, 105] on icon "button" at bounding box center [780, 100] width 8 height 9
select select "10"
select select "2025"
click at [528, 168] on div "30" at bounding box center [525, 169] width 21 height 21
type input "[DATE]"
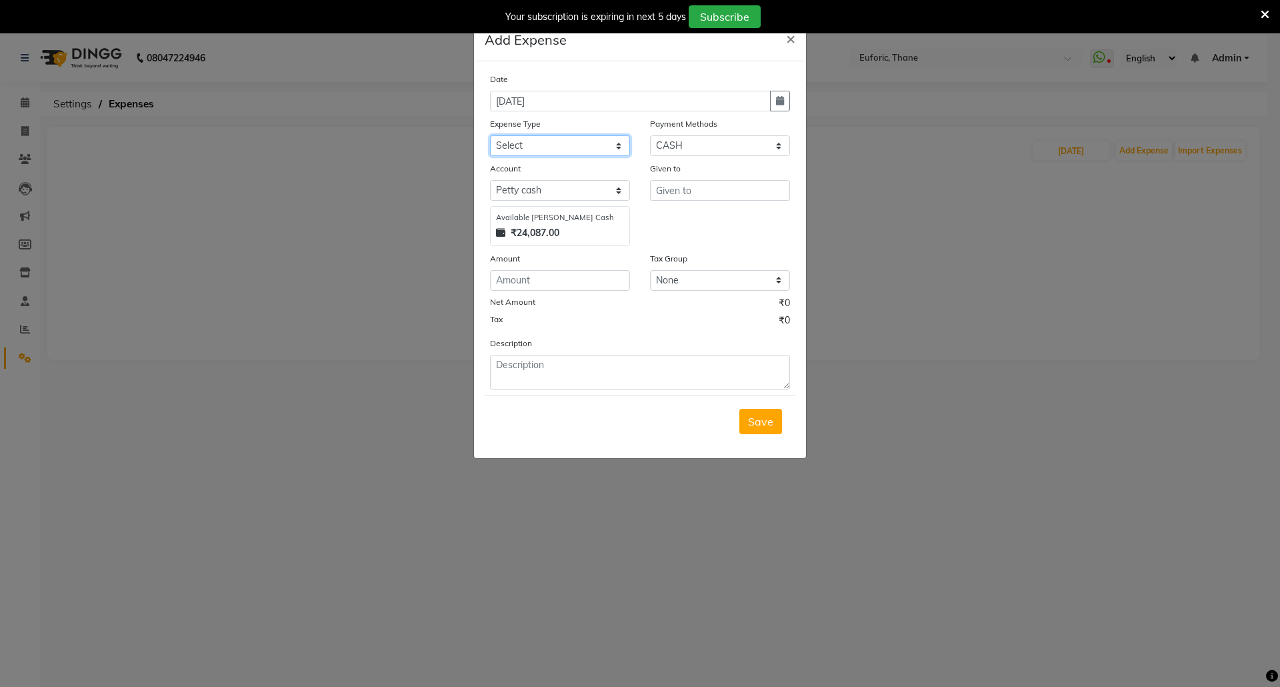
click at [577, 142] on select "Select Advance Salary Bank charges Car maintenance Cash transfer to bank Cash t…" at bounding box center [560, 145] width 140 height 21
select select "15992"
click at [490, 135] on select "Select Advance Salary Bank charges Car maintenance Cash transfer to bank Cash t…" at bounding box center [560, 145] width 140 height 21
type input "Admin"
type input "60"
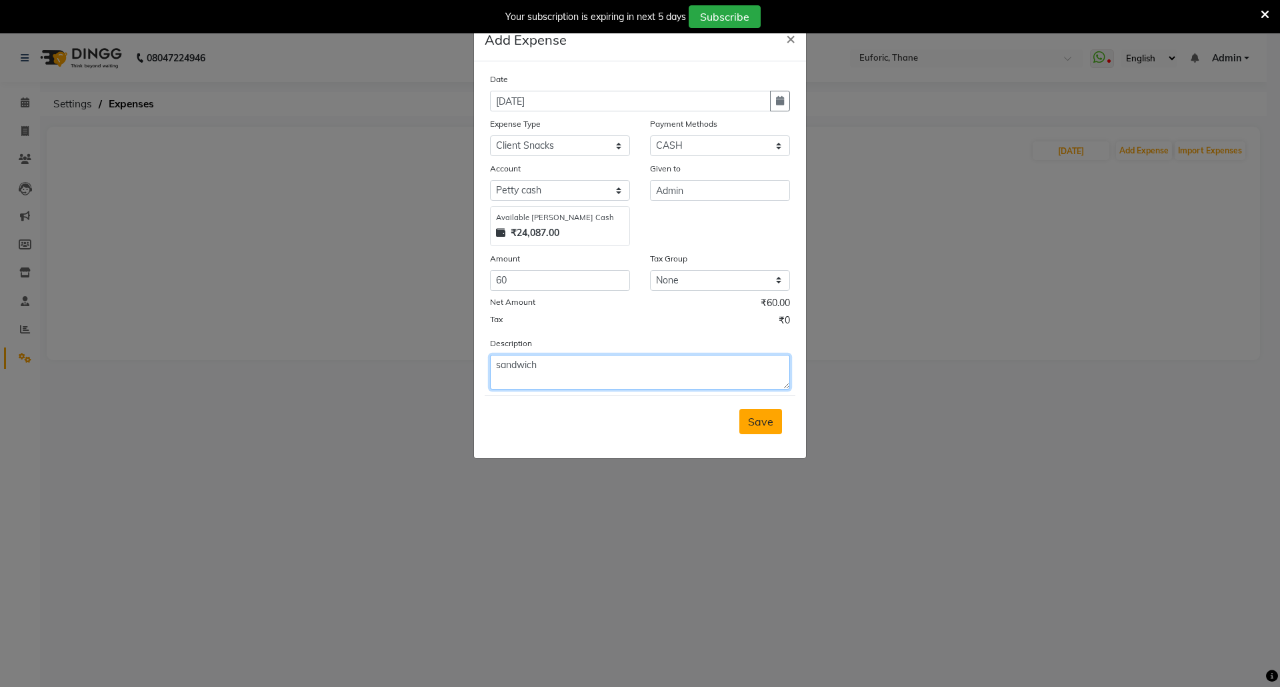
type textarea "sandwich"
click at [755, 415] on span "Save" at bounding box center [760, 421] width 25 height 13
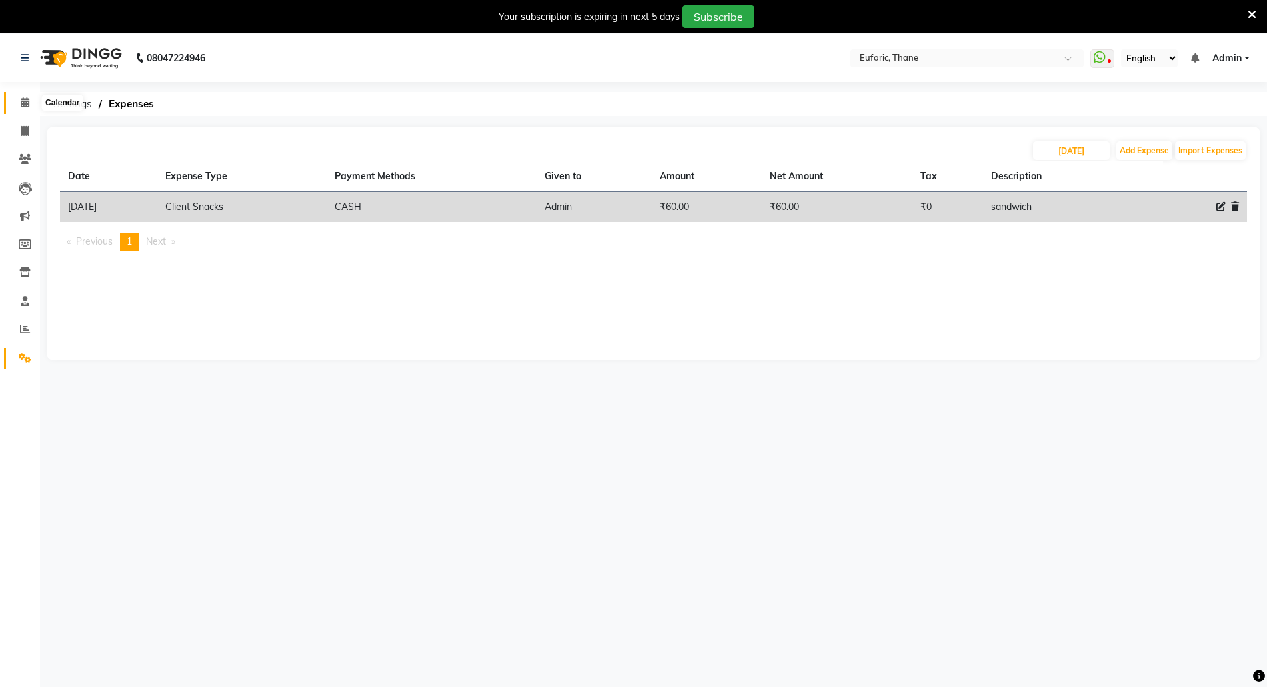
click at [19, 95] on span at bounding box center [24, 102] width 23 height 15
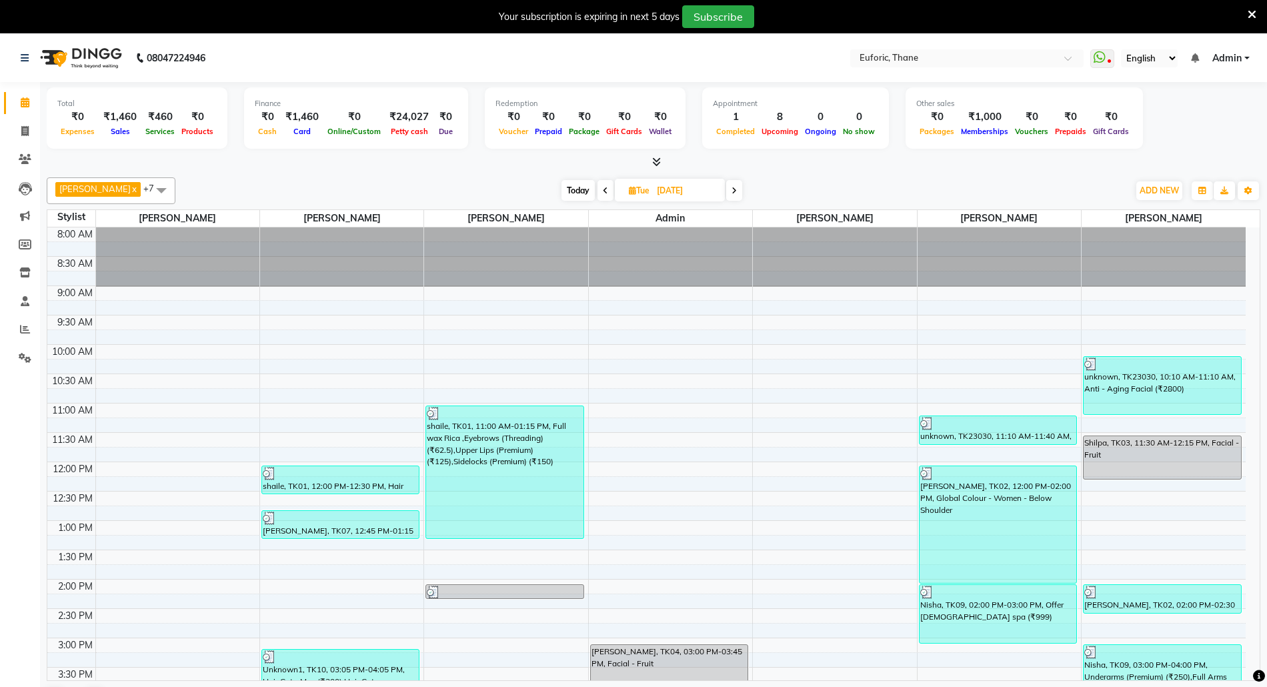
click at [673, 199] on input "[DATE]" at bounding box center [686, 191] width 67 height 20
select select "9"
select select "2025"
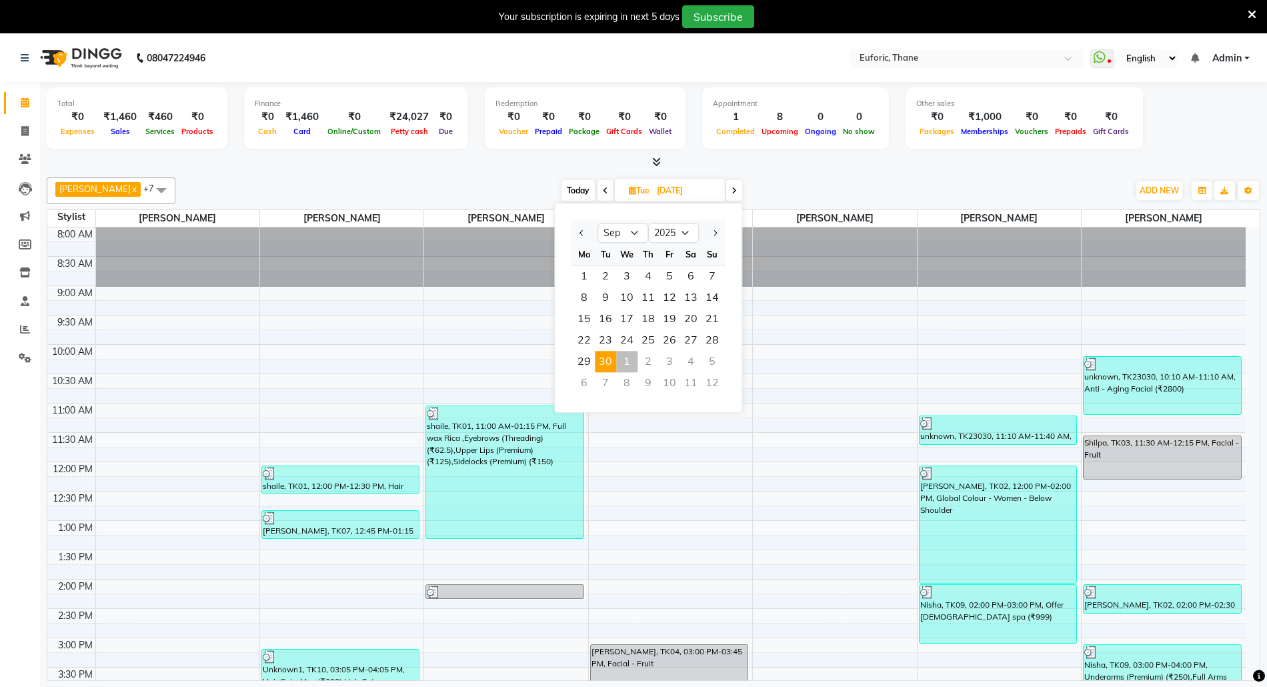
click at [625, 360] on div "1" at bounding box center [626, 361] width 21 height 21
type input "01-10-2025"
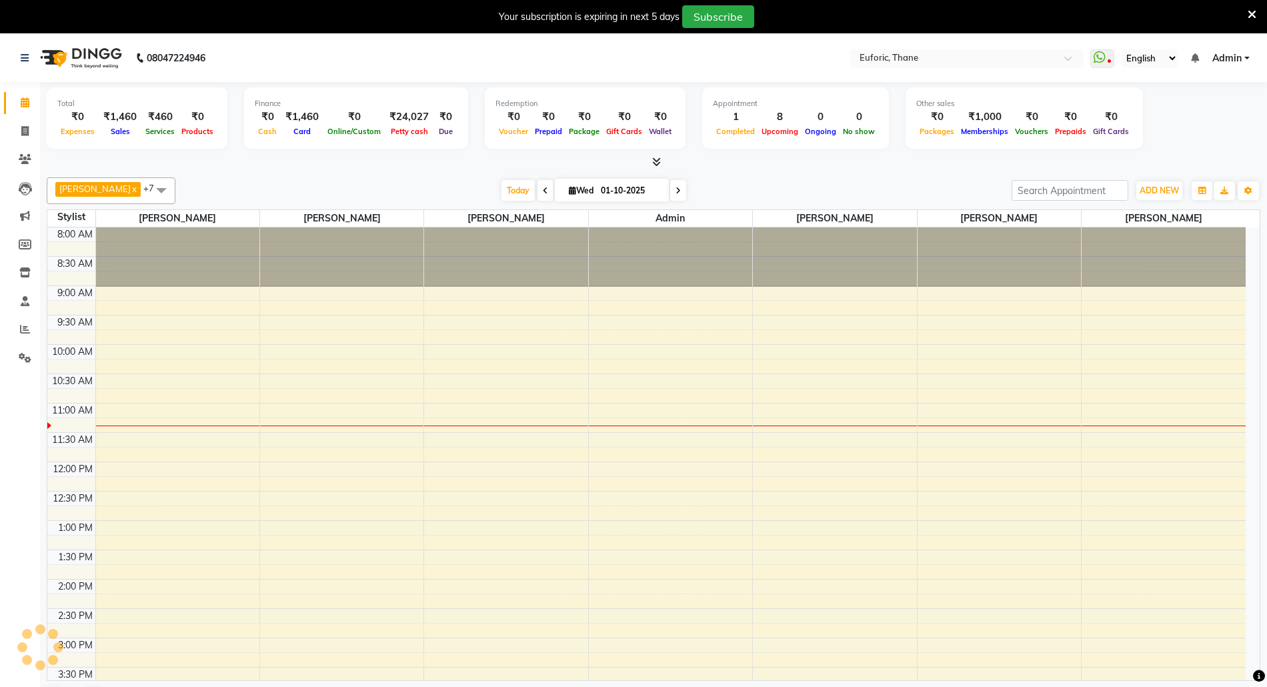
scroll to position [179, 0]
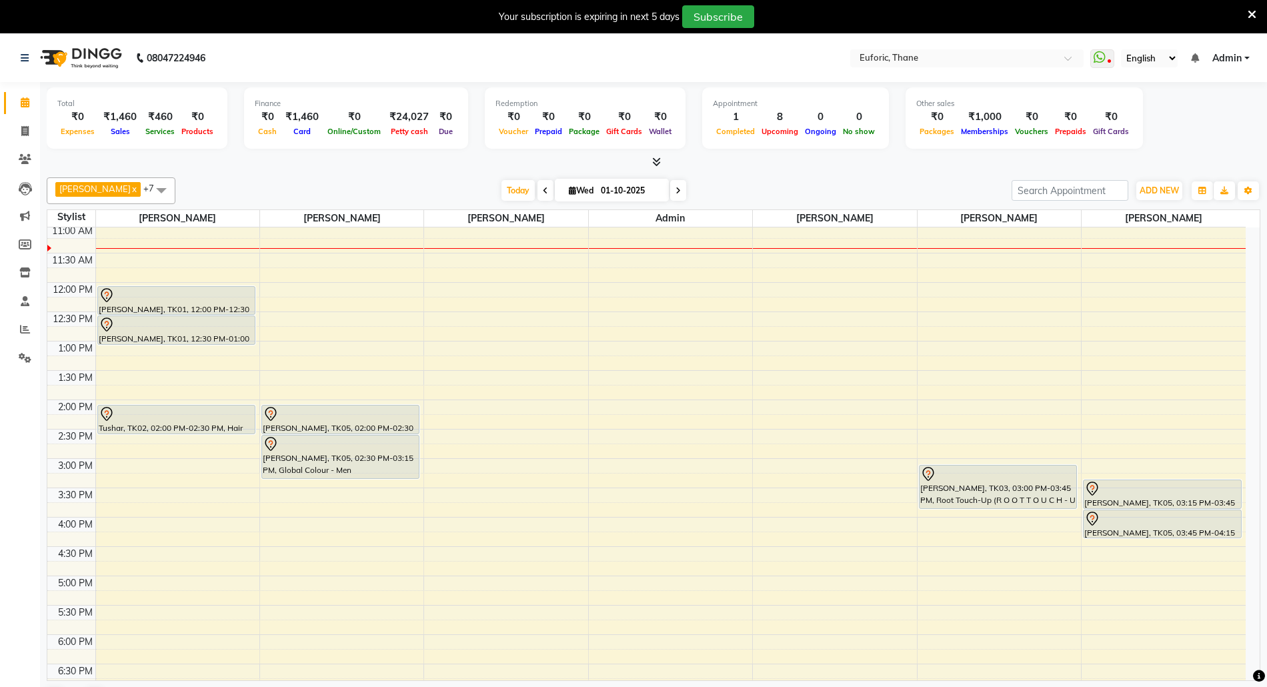
click at [597, 193] on input "01-10-2025" at bounding box center [630, 191] width 67 height 20
select select "10"
select select "2025"
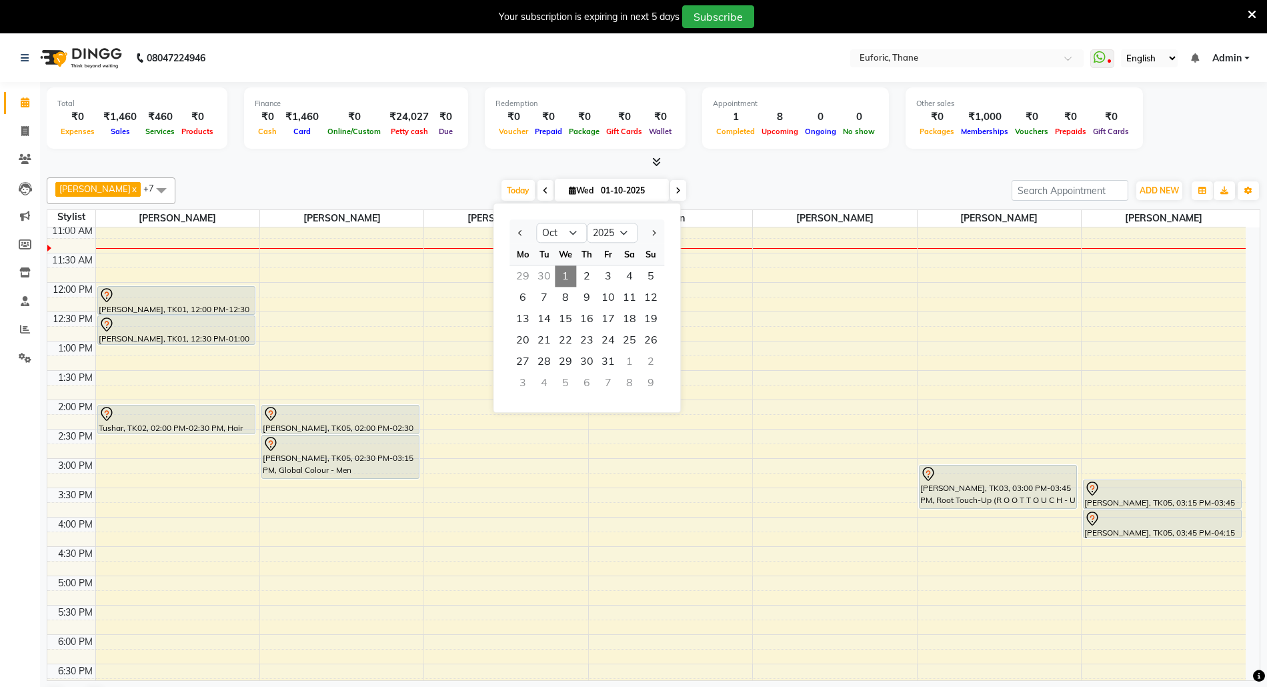
click at [541, 272] on div "30" at bounding box center [543, 275] width 21 height 21
type input "[DATE]"
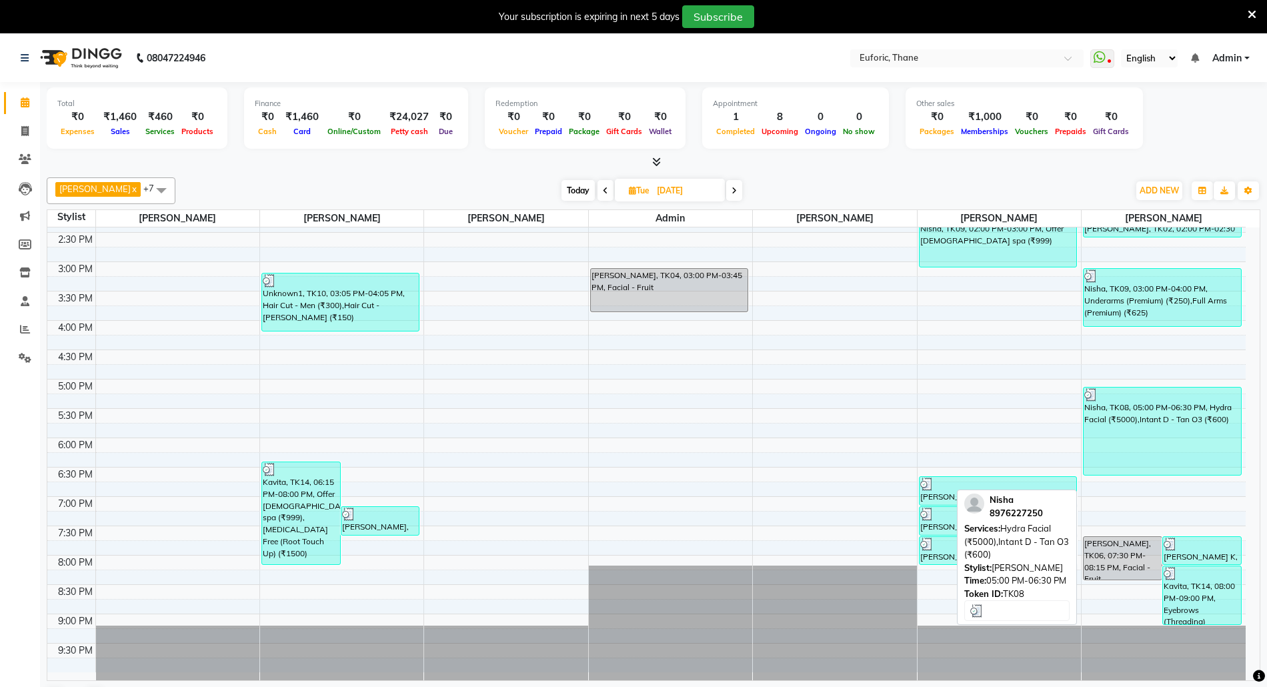
scroll to position [380, 0]
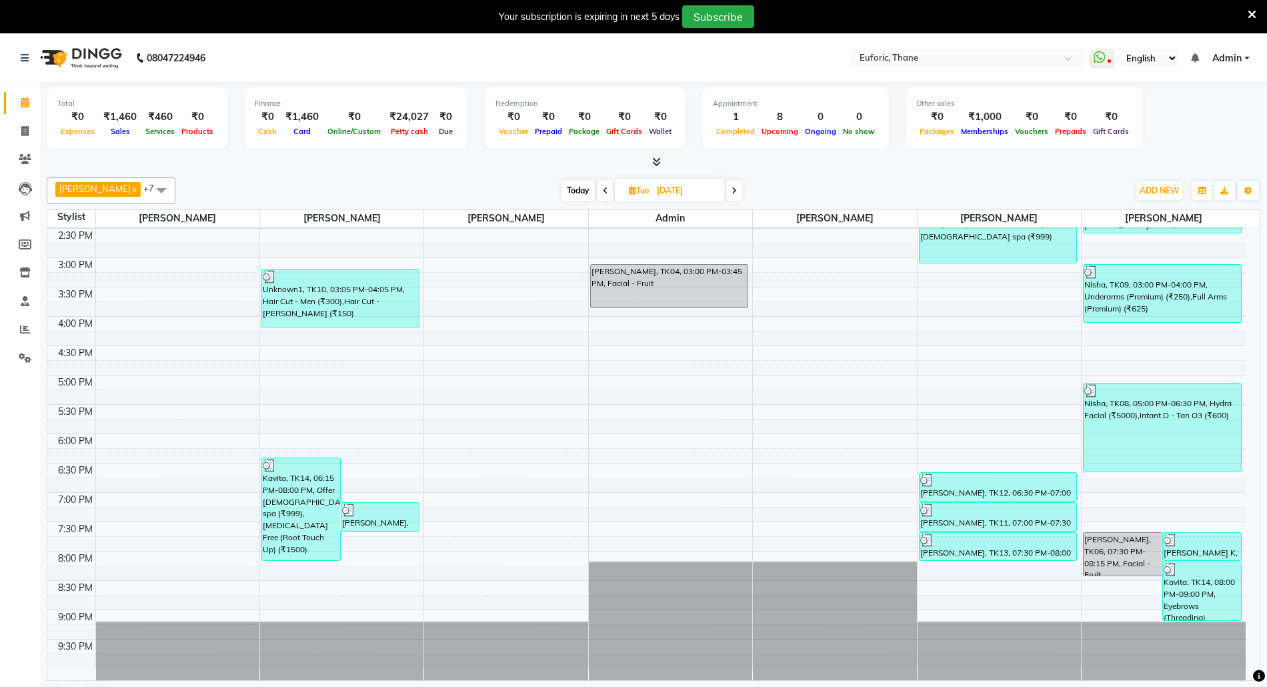
click at [659, 189] on input "[DATE]" at bounding box center [686, 191] width 67 height 20
select select "9"
select select "2025"
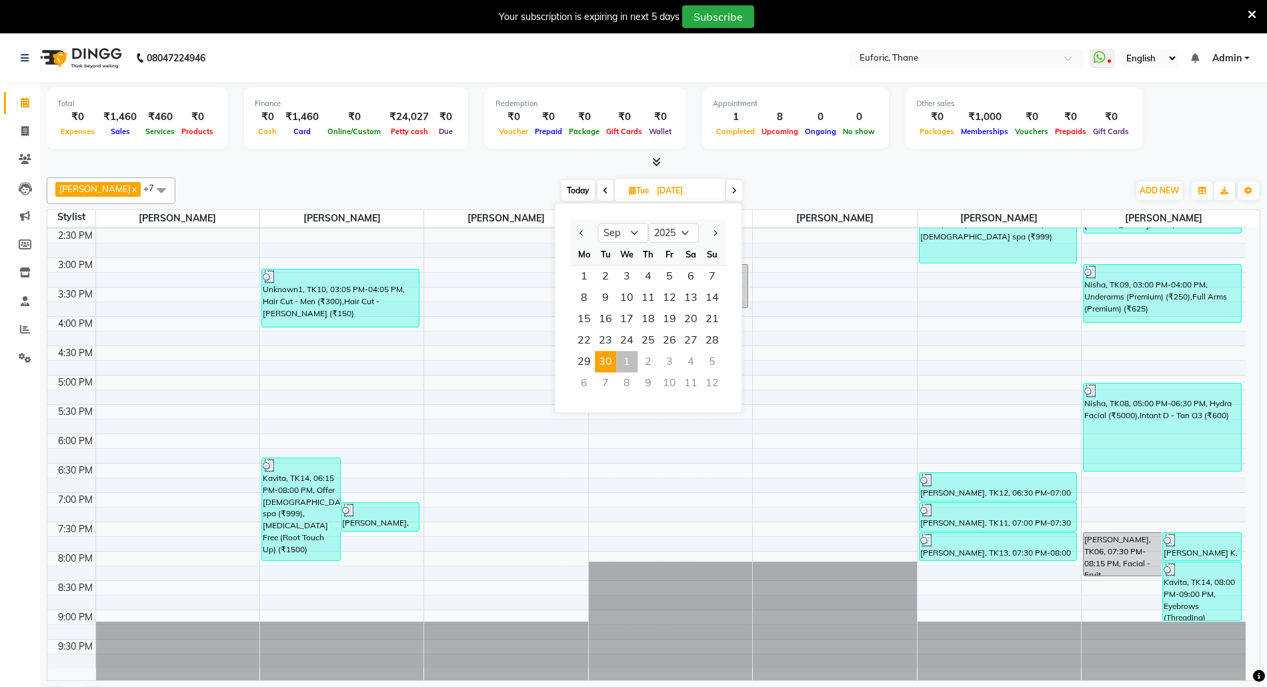
click at [667, 366] on div "3" at bounding box center [669, 361] width 21 height 21
type input "03-10-2025"
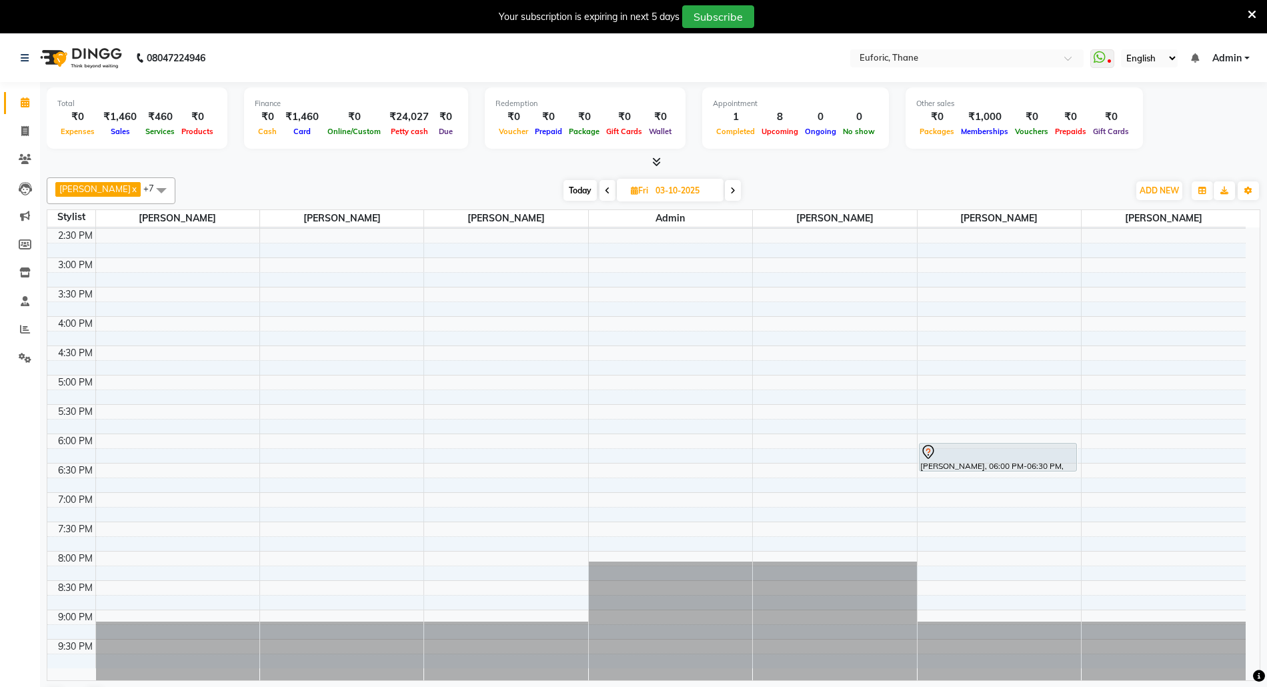
click at [651, 188] on input "03-10-2025" at bounding box center [684, 191] width 67 height 20
select select "10"
select select "2025"
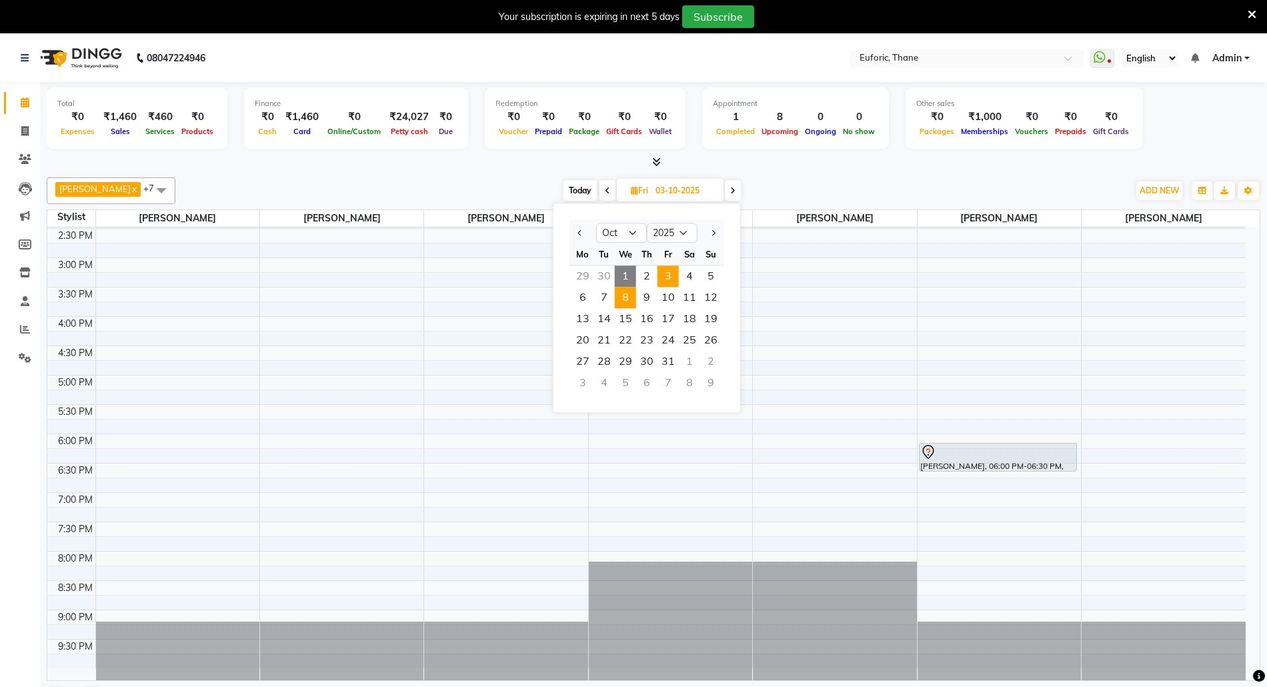
click at [622, 299] on span "8" at bounding box center [625, 297] width 21 height 21
type input "08-10-2025"
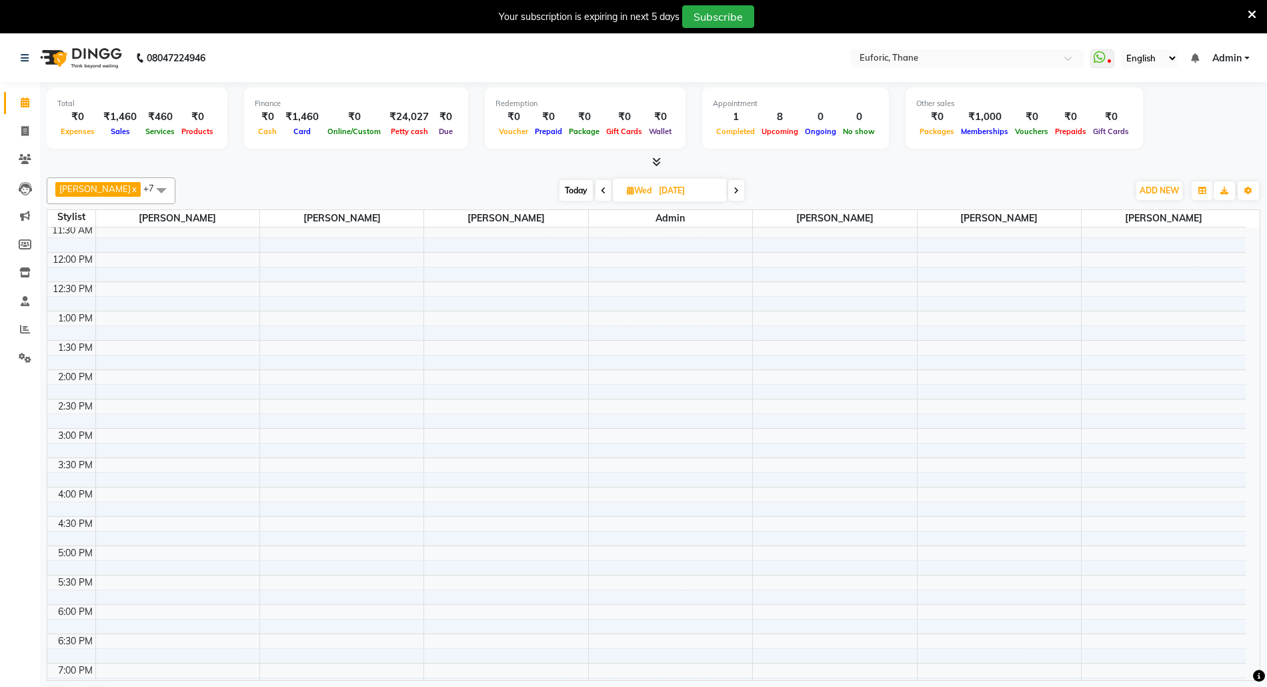
scroll to position [203, 0]
click at [1084, 568] on div "8:00 AM 8:30 AM 9:00 AM 9:30 AM 10:00 AM 10:30 AM 11:00 AM 11:30 AM 12:00 PM 12…" at bounding box center [646, 435] width 1198 height 821
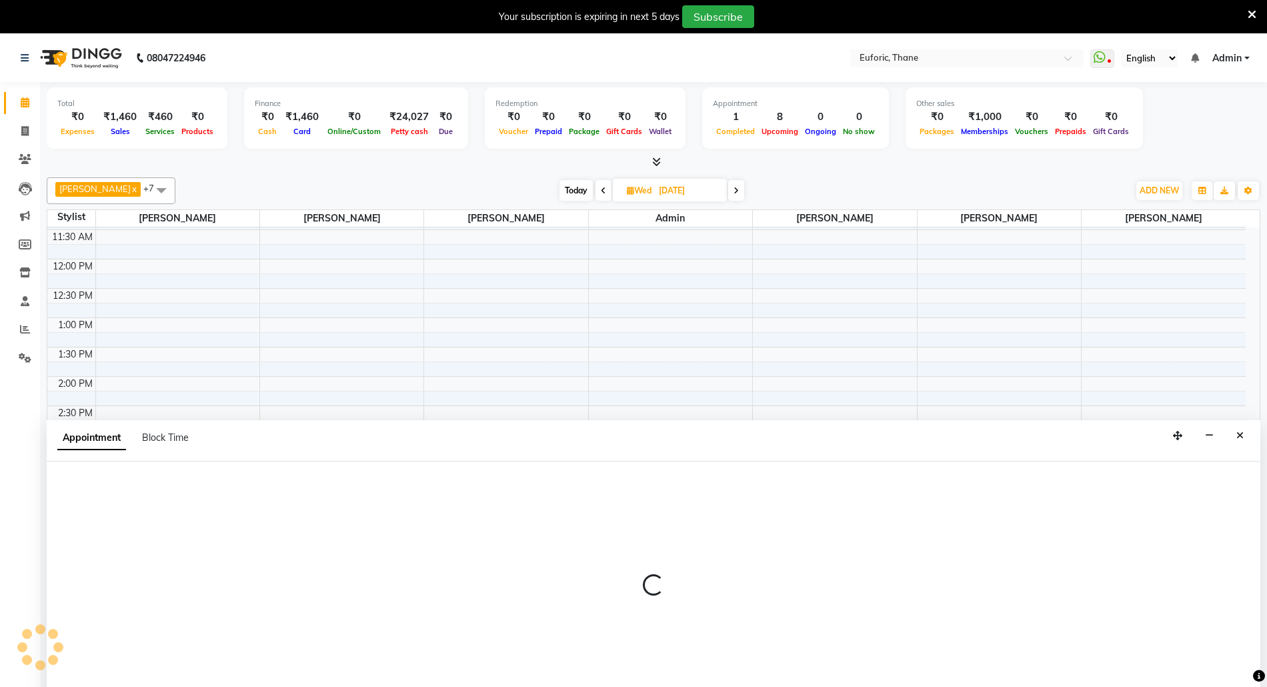
scroll to position [35, 0]
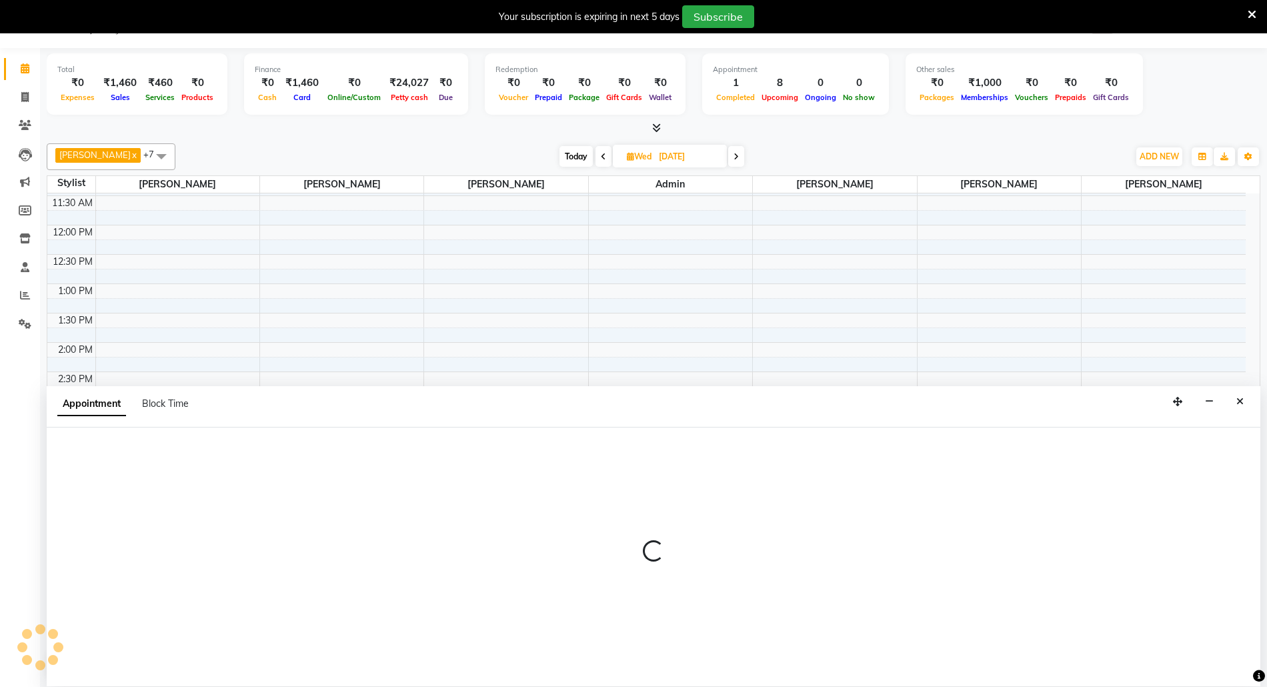
select select "58800"
select select "tentative"
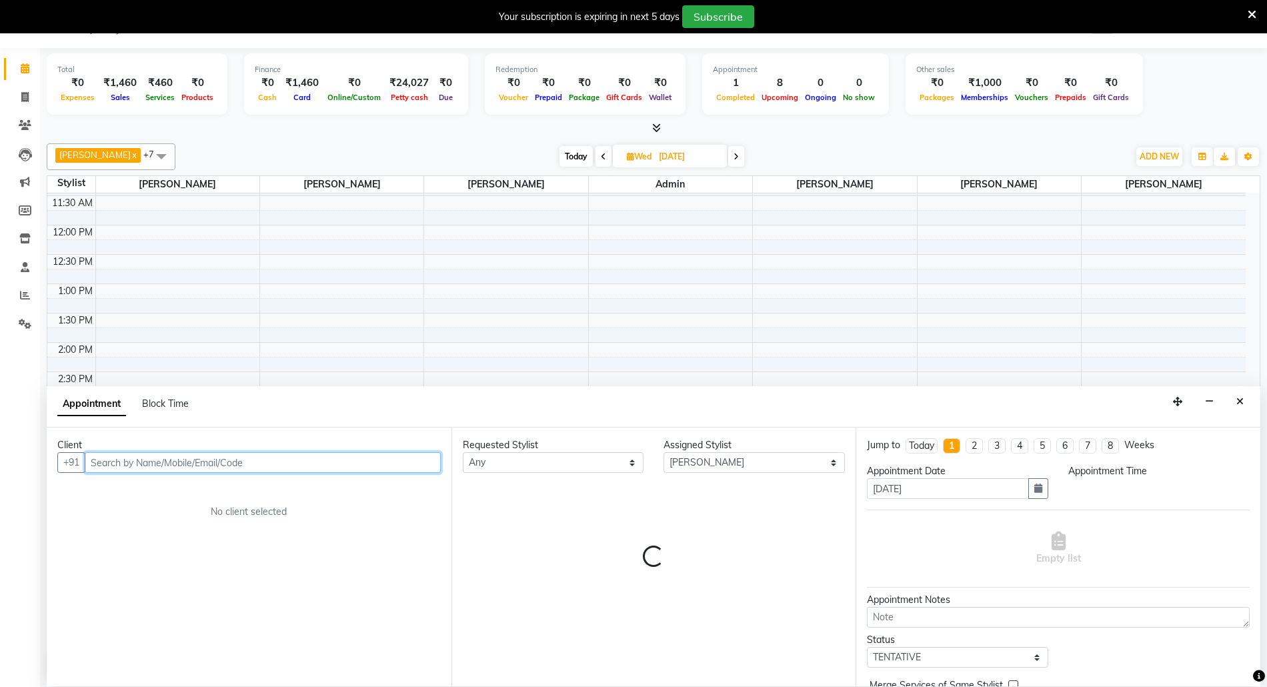
select select "1020"
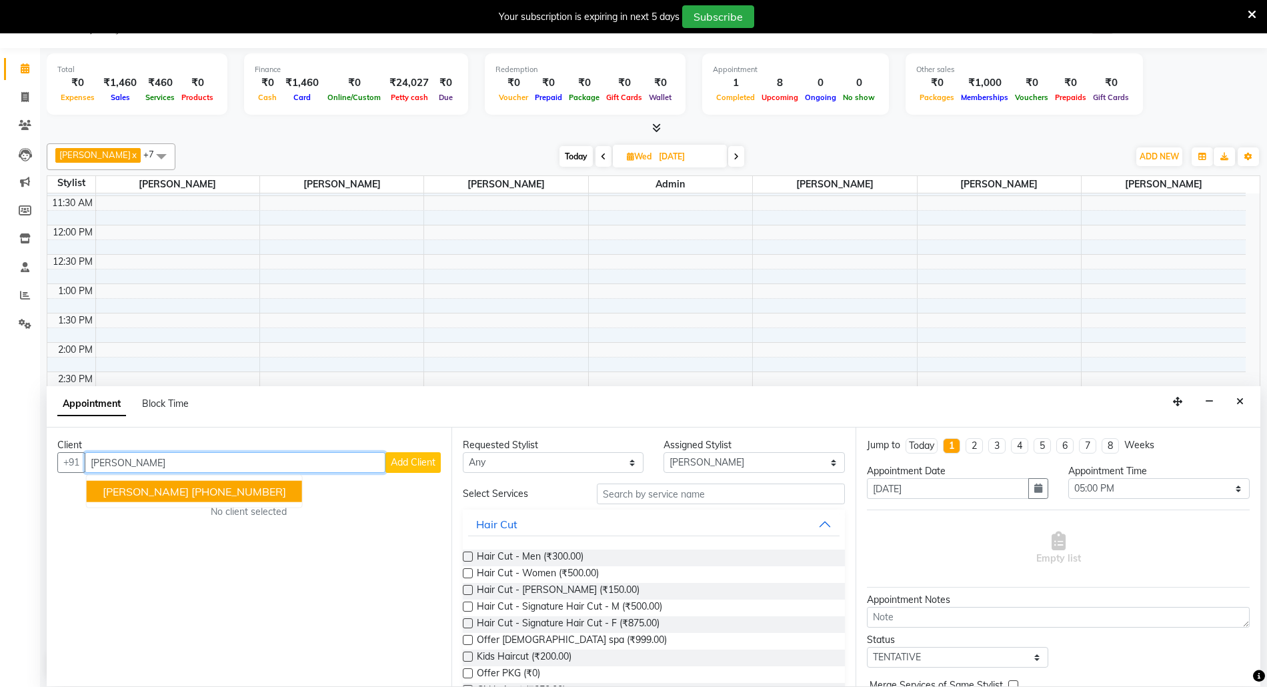
click at [214, 497] on ngb-highlight "+1 2037475466" at bounding box center [238, 491] width 95 height 13
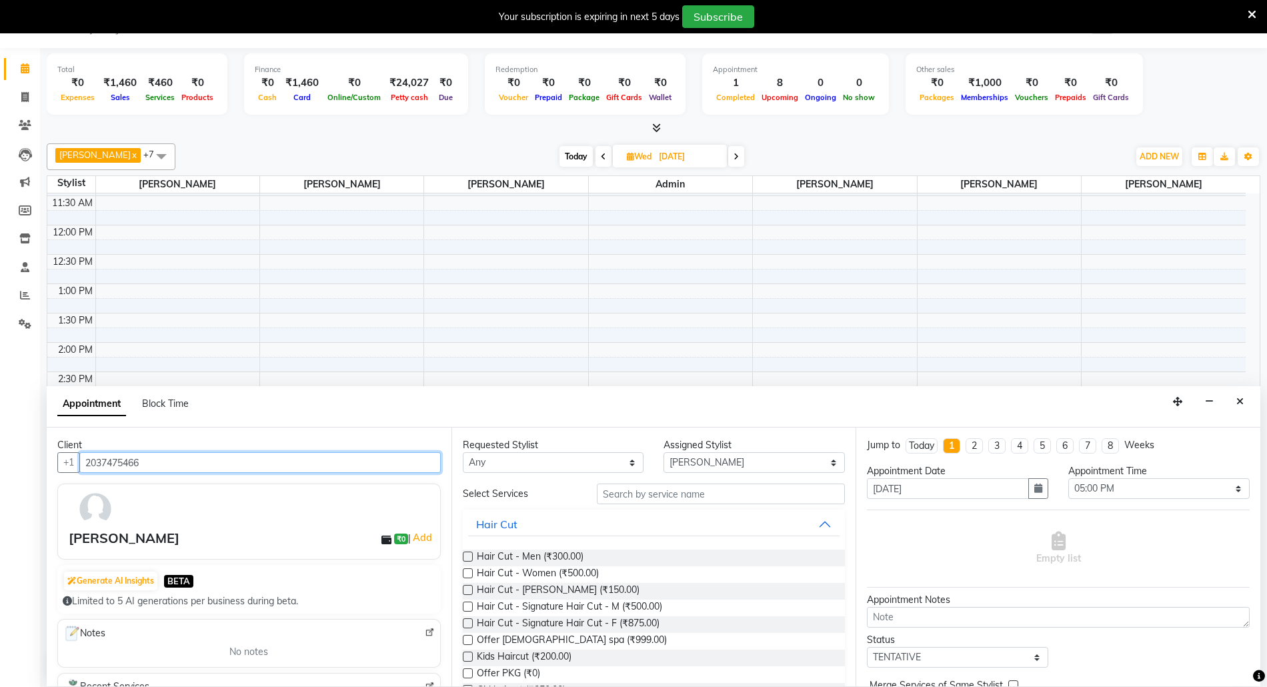
type input "2037475466"
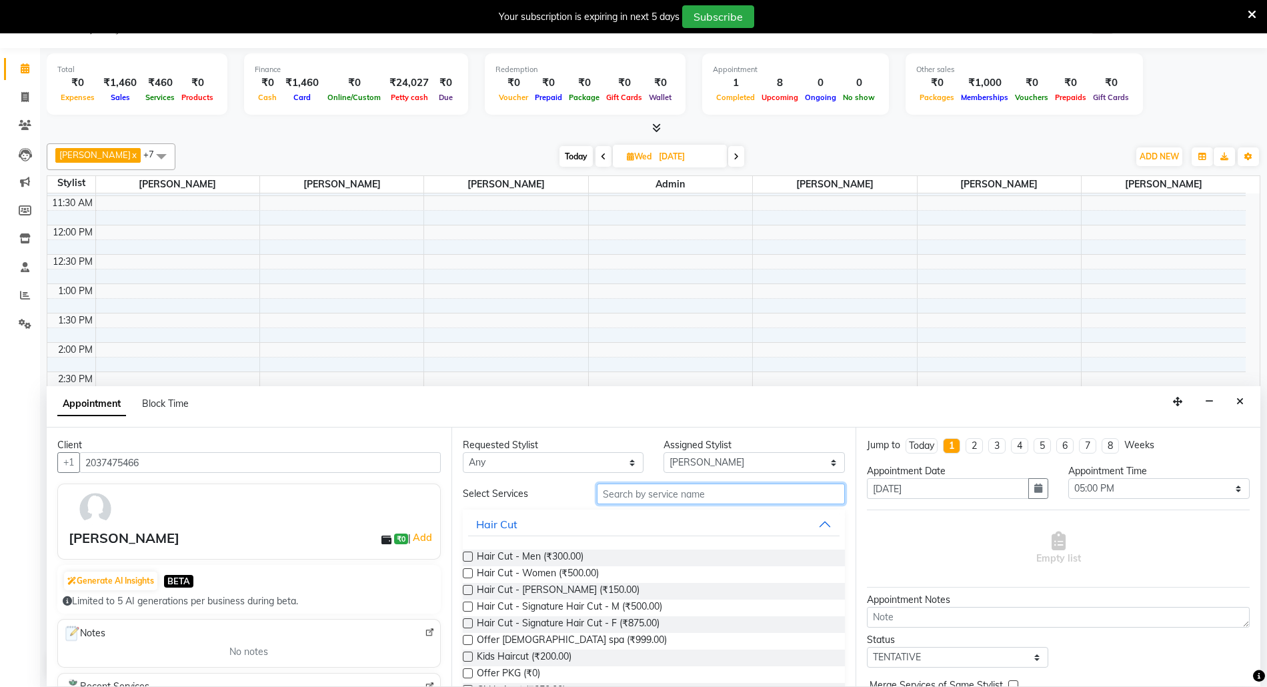
click at [640, 494] on input "text" at bounding box center [721, 493] width 248 height 21
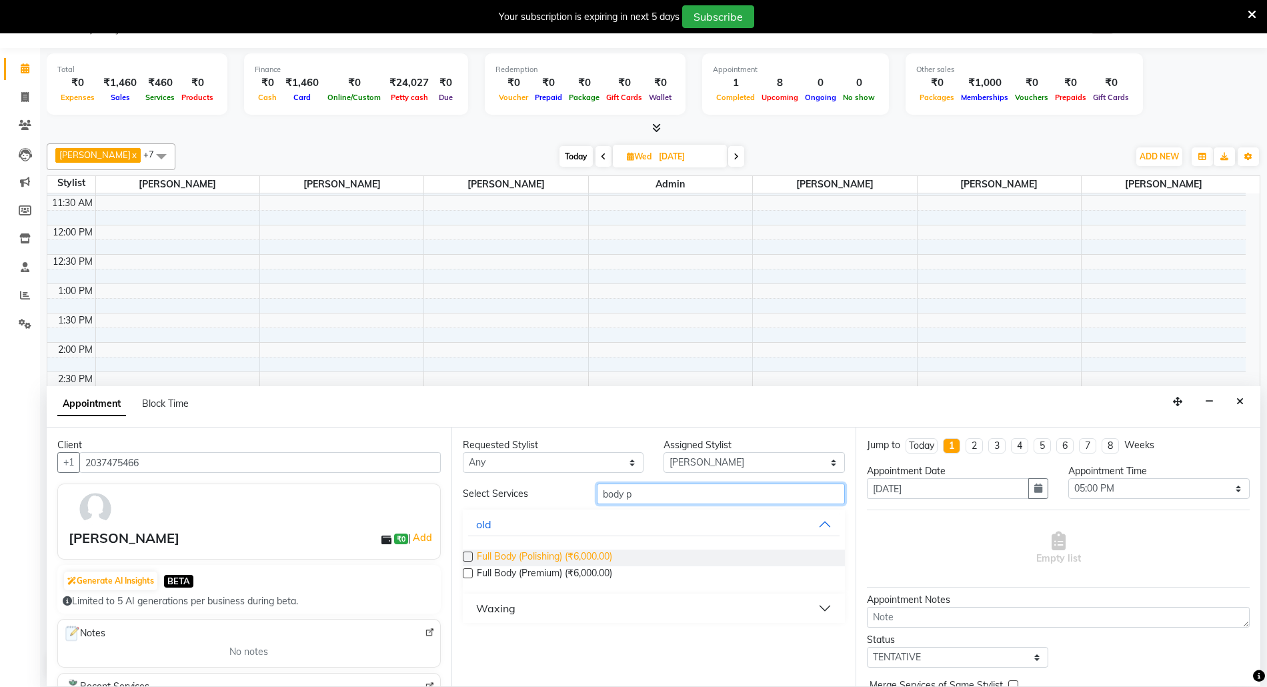
type input "body p"
click at [555, 558] on span "Full Body (Polishing) (₹6,000.00)" at bounding box center [544, 557] width 135 height 17
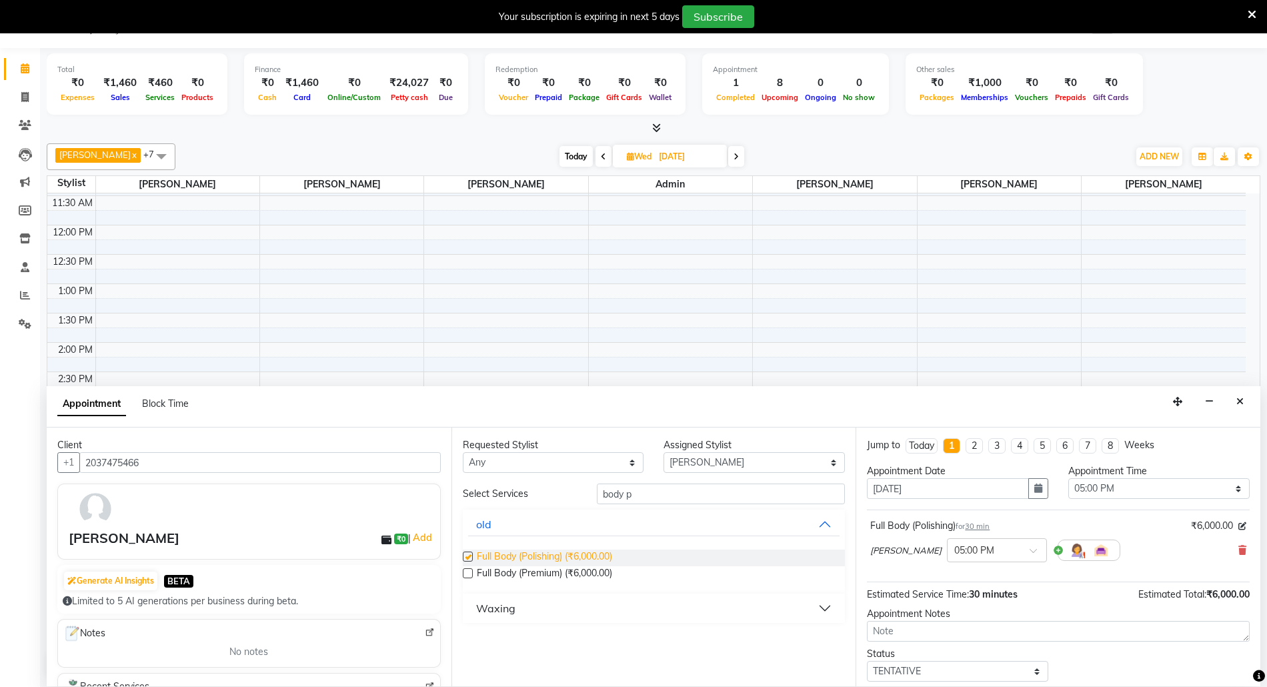
checkbox input "false"
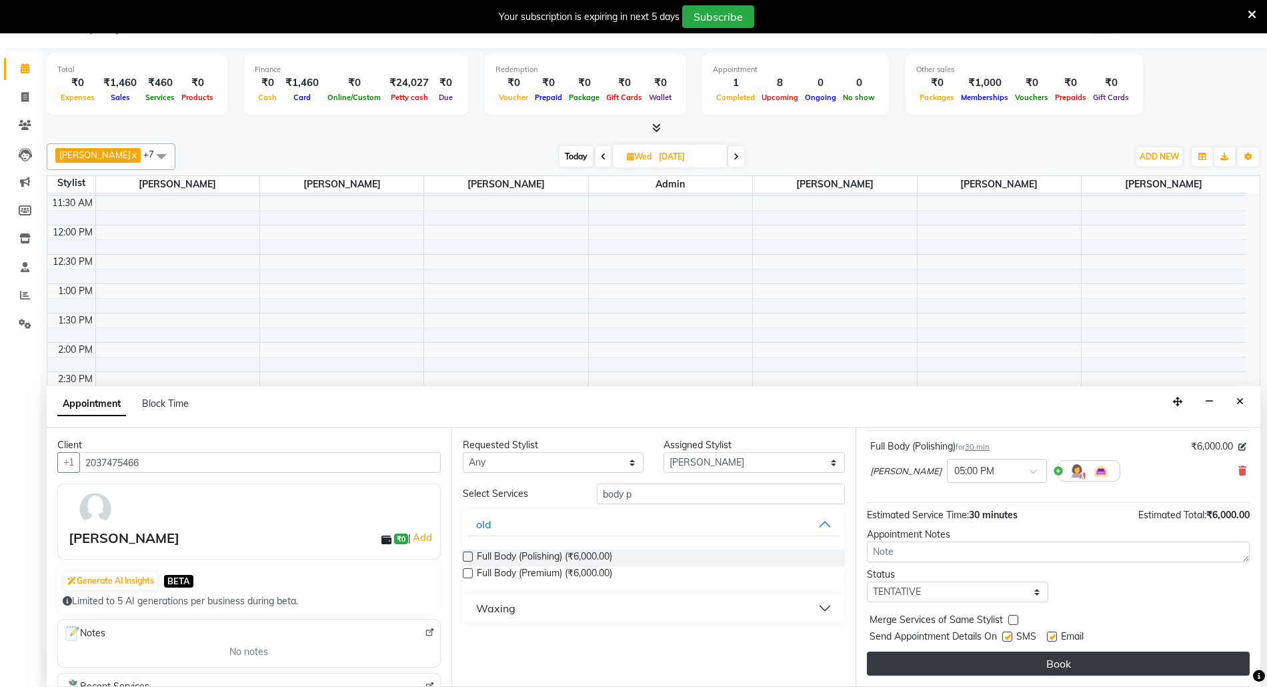
click at [1121, 664] on button "Book" at bounding box center [1058, 663] width 383 height 24
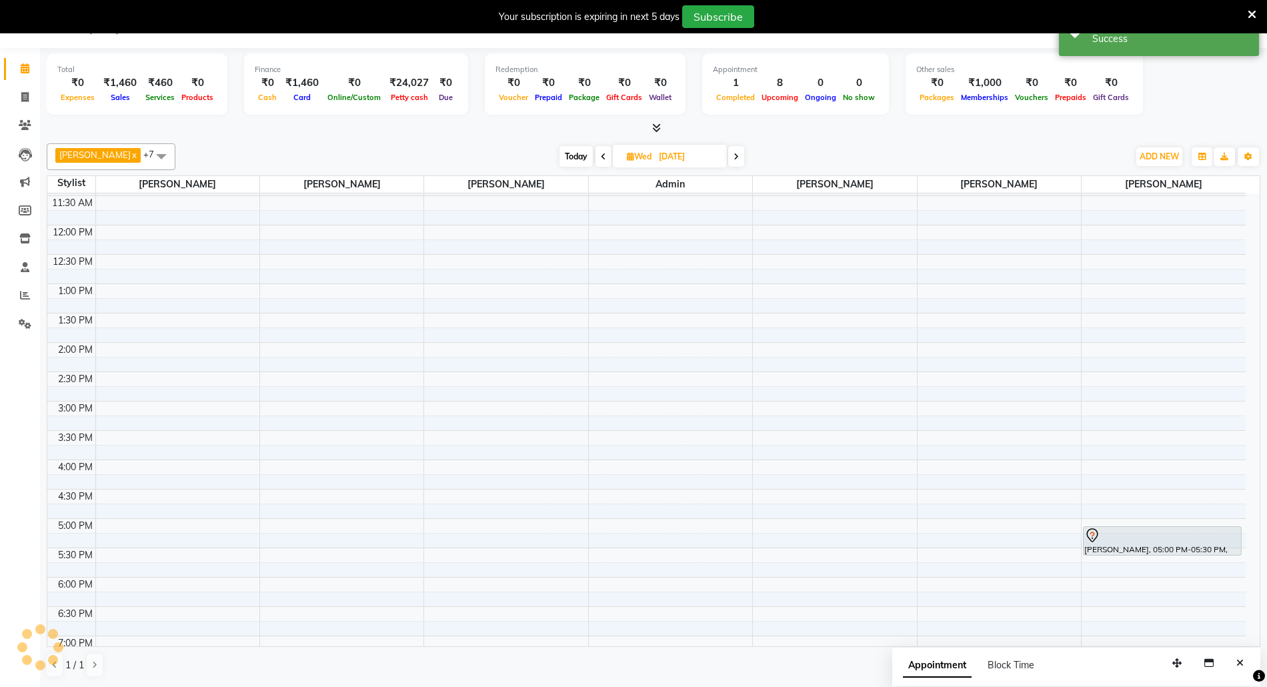
scroll to position [0, 0]
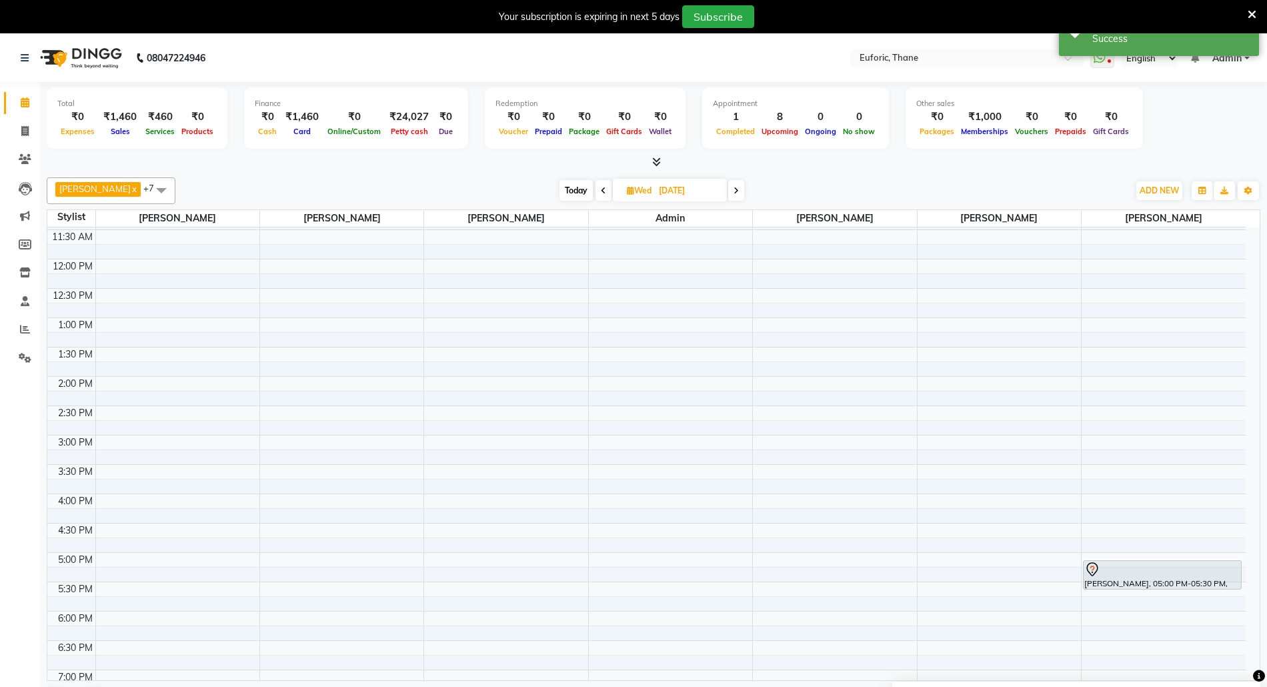
click at [657, 191] on input "08-10-2025" at bounding box center [688, 191] width 67 height 20
select select "10"
select select "2025"
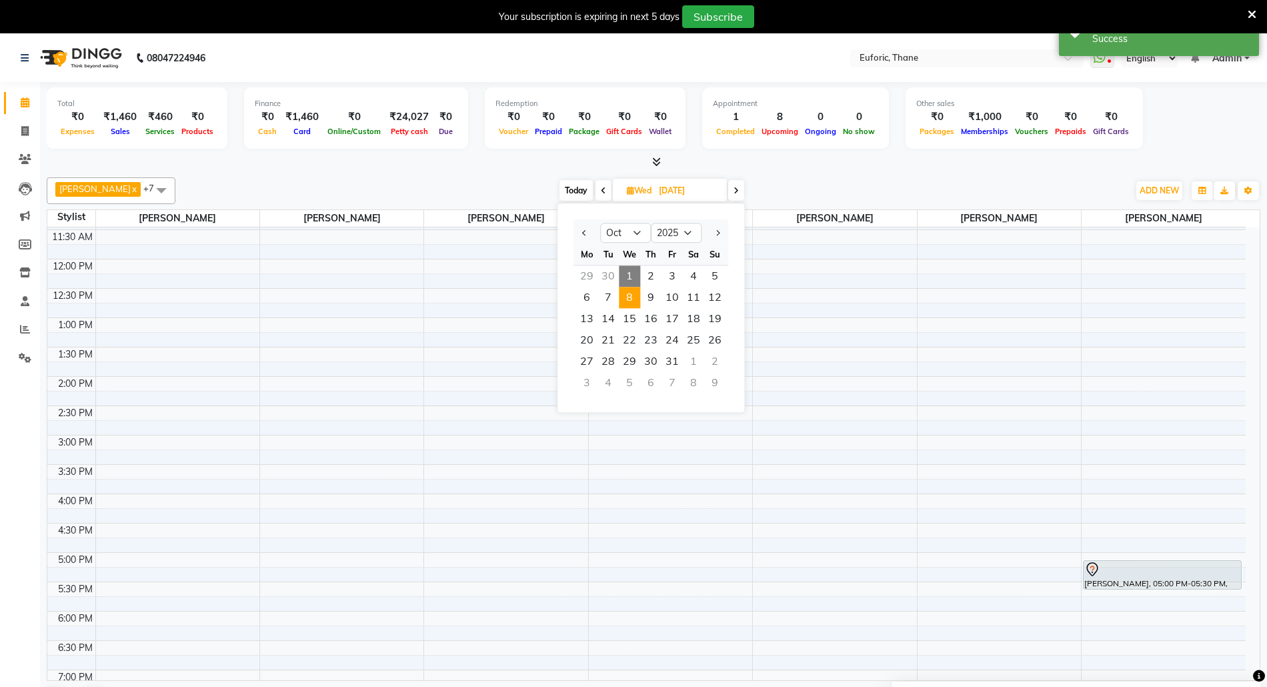
click at [627, 273] on span "1" at bounding box center [629, 275] width 21 height 21
type input "01-10-2025"
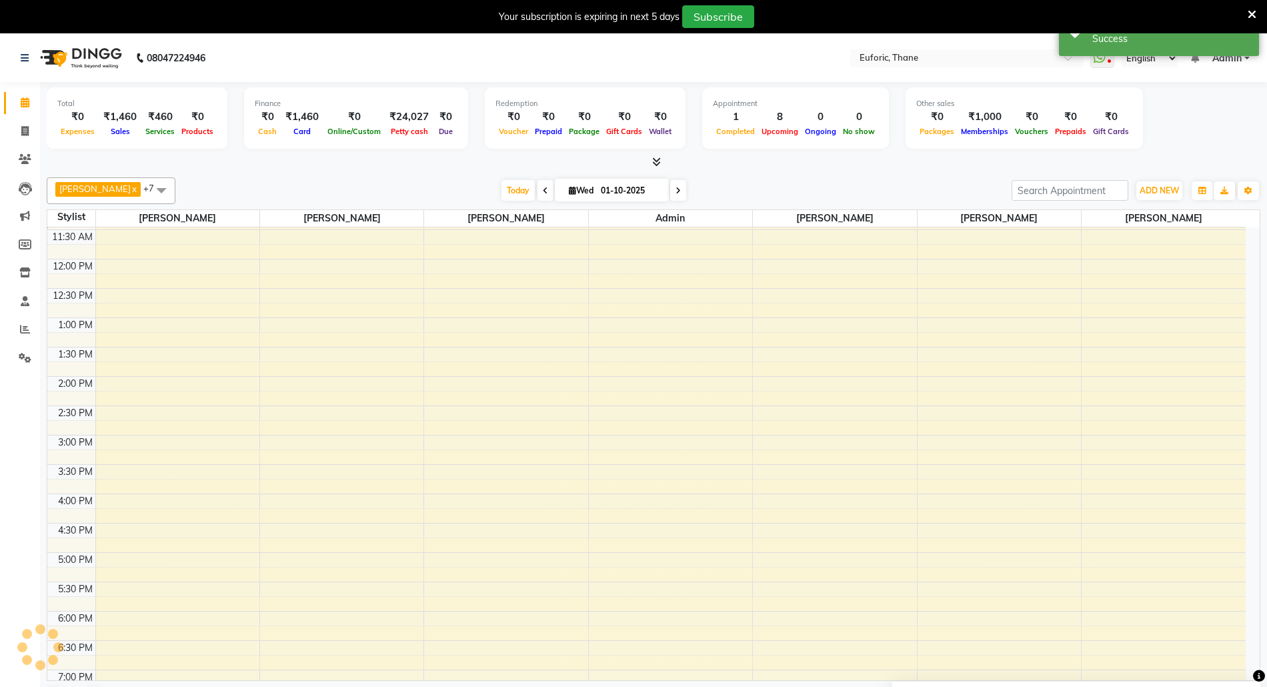
scroll to position [179, 0]
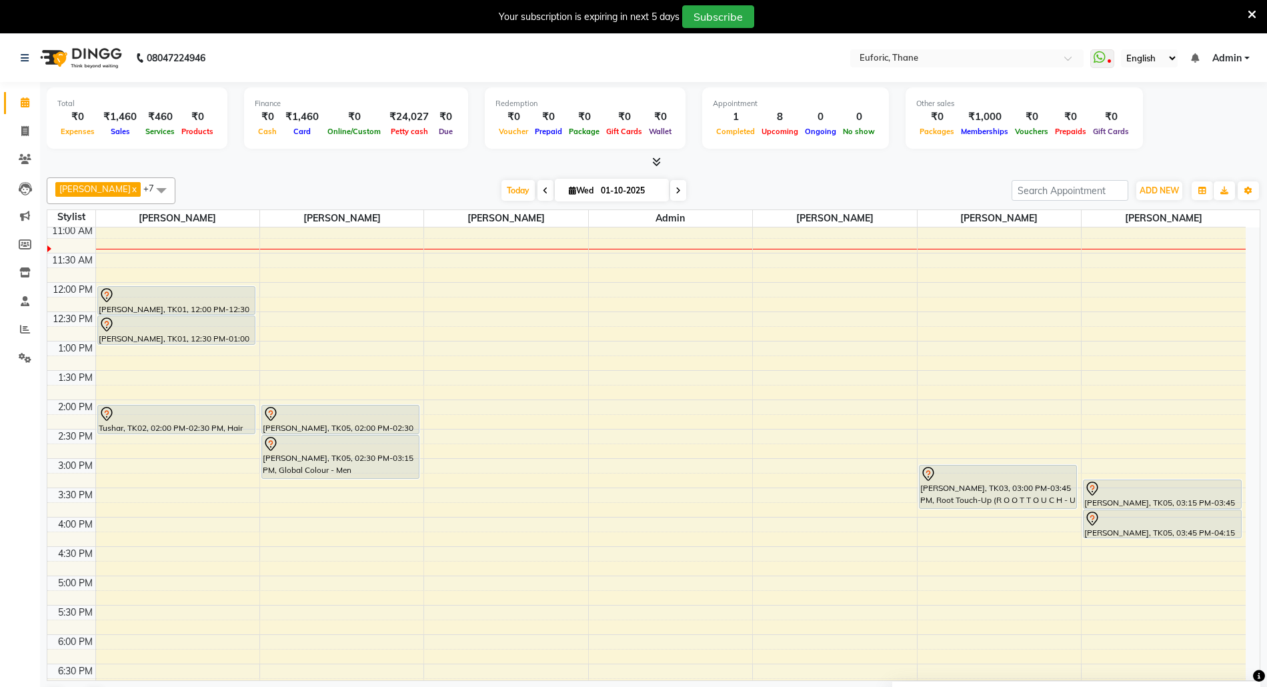
click at [619, 193] on input "01-10-2025" at bounding box center [630, 191] width 67 height 20
select select "10"
select select "2025"
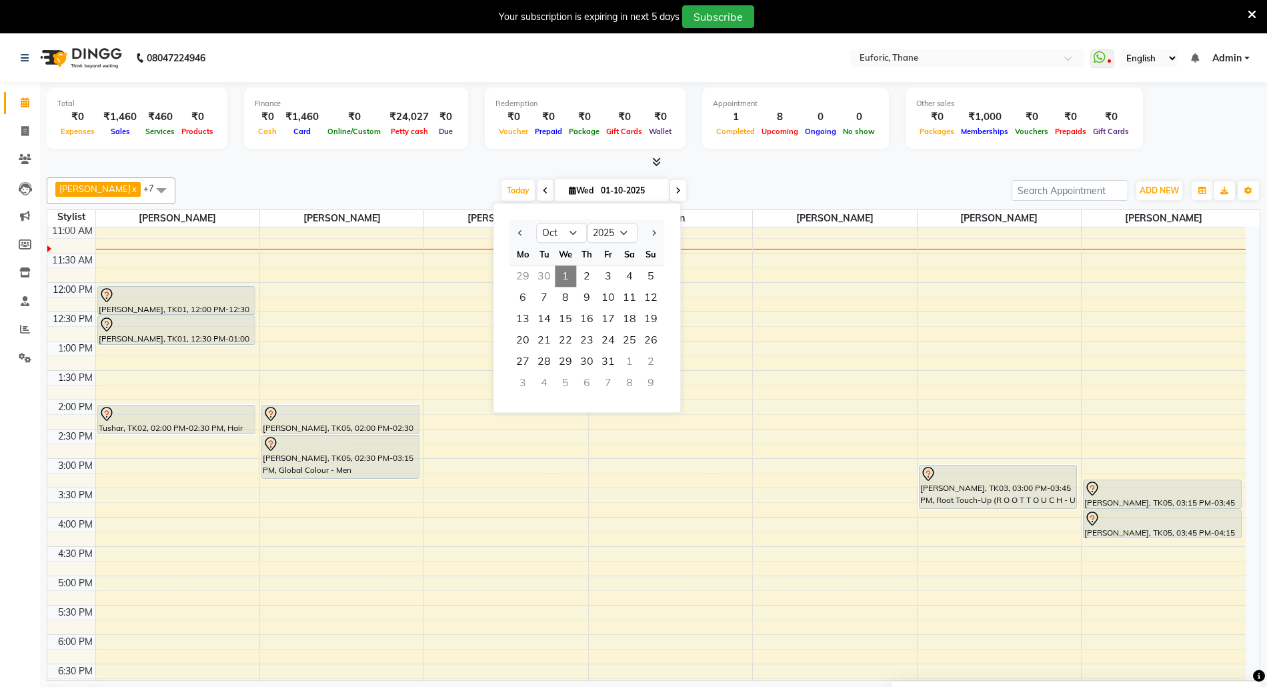
click at [545, 273] on div "30" at bounding box center [543, 275] width 21 height 21
type input "[DATE]"
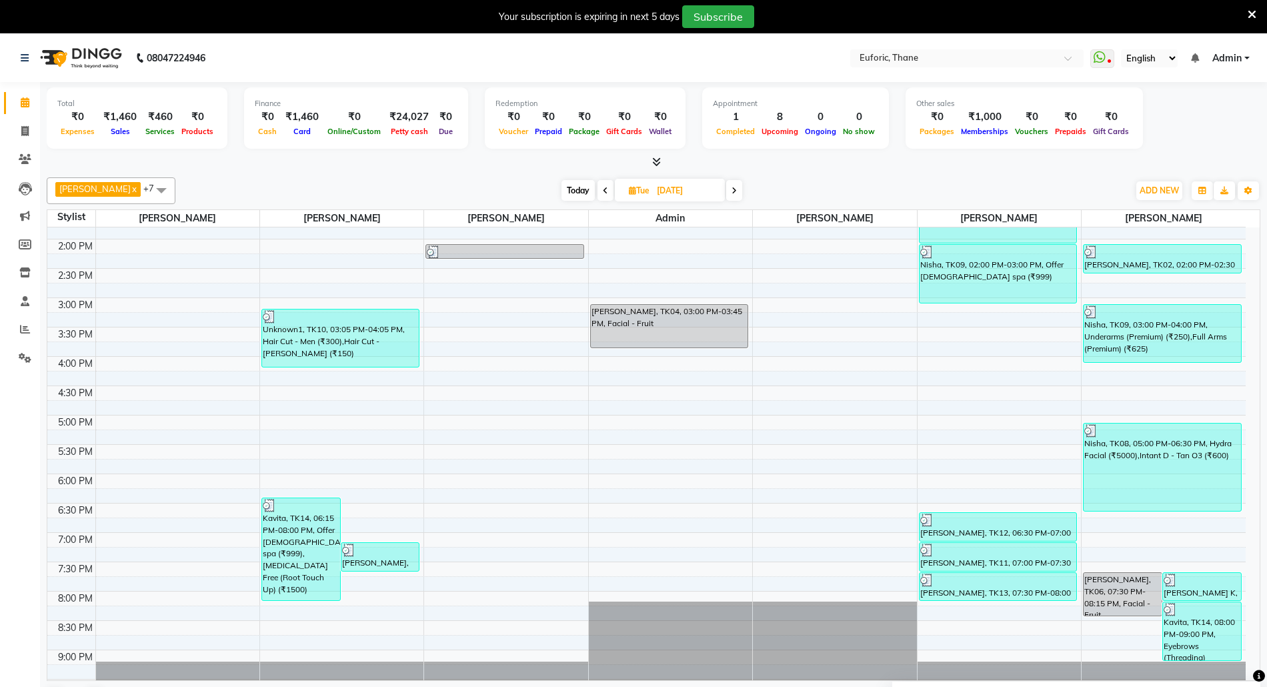
scroll to position [380, 0]
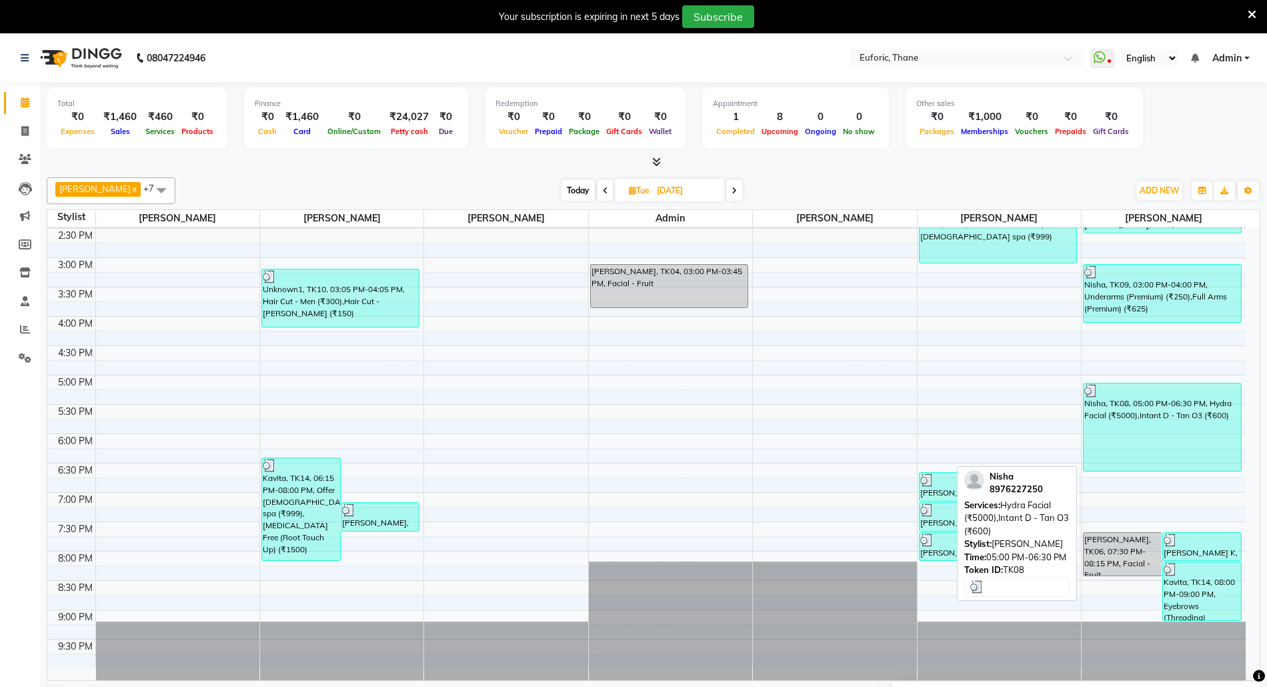
click at [1147, 430] on div "Nisha, TK08, 05:00 PM-06:30 PM, Hydra Facial (₹5000),Intant D - Tan O3 (₹600)" at bounding box center [1161, 426] width 157 height 87
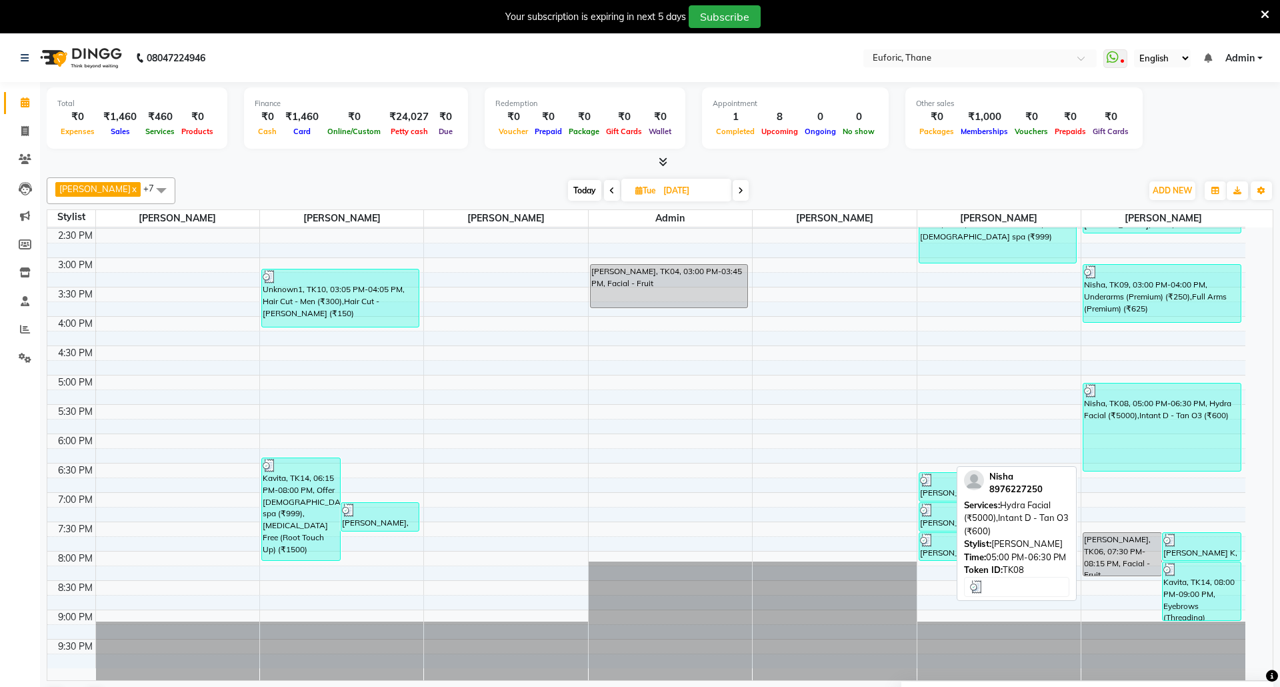
select select "3"
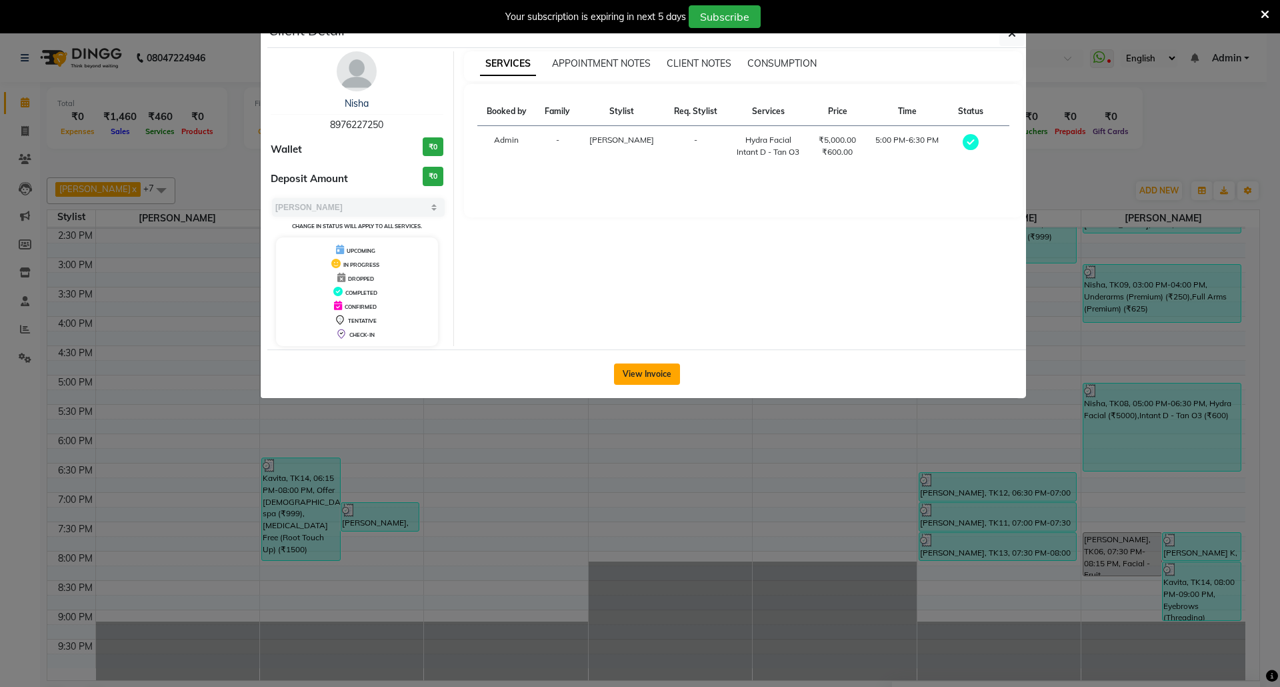
click at [644, 375] on button "View Invoice" at bounding box center [647, 373] width 66 height 21
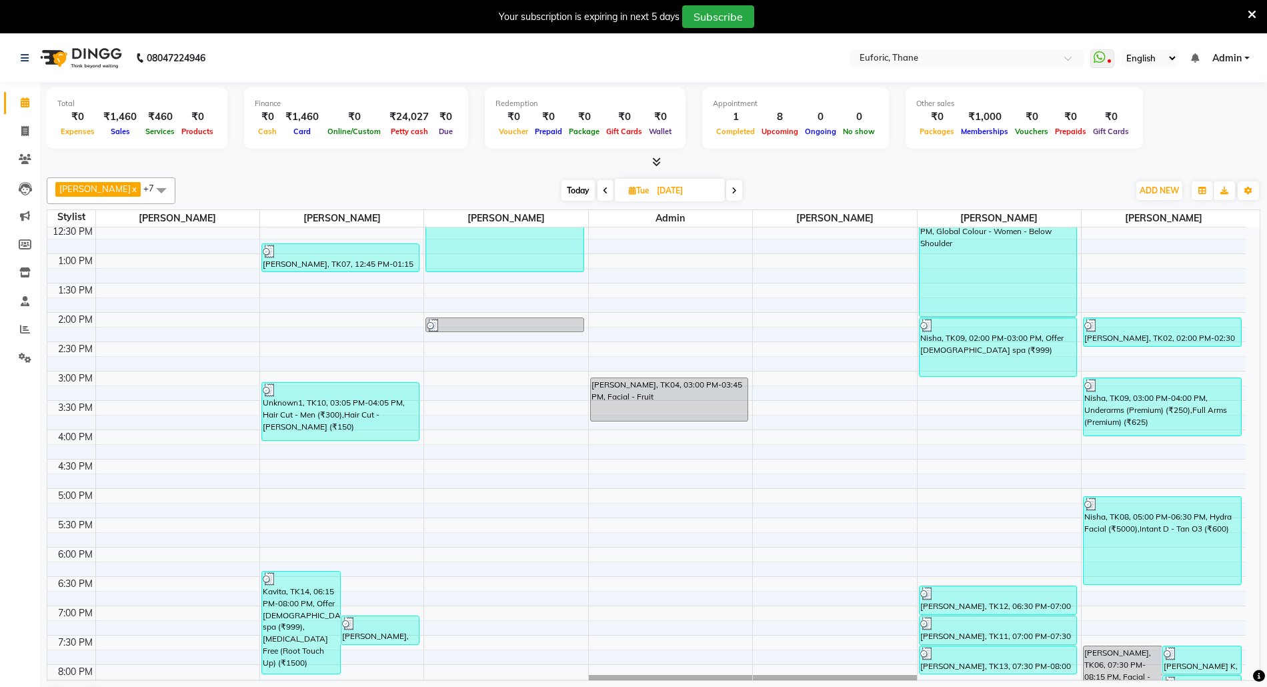
scroll to position [380, 0]
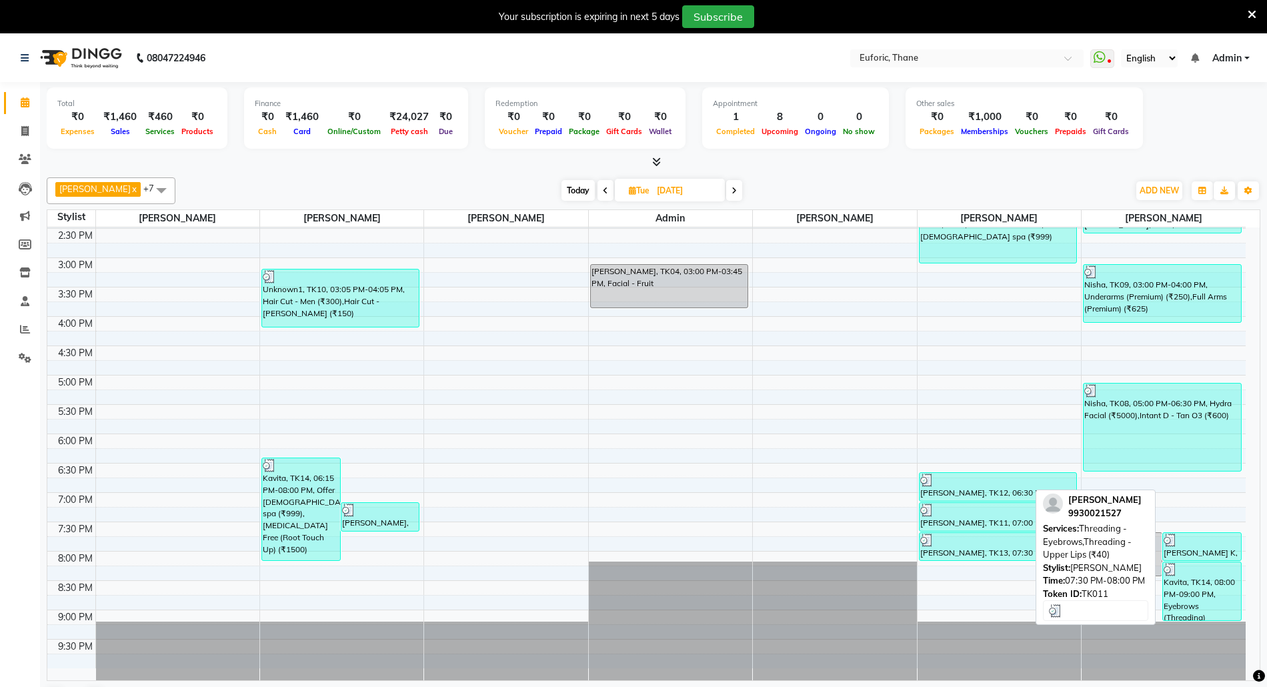
click at [1190, 545] on div at bounding box center [1201, 539] width 77 height 13
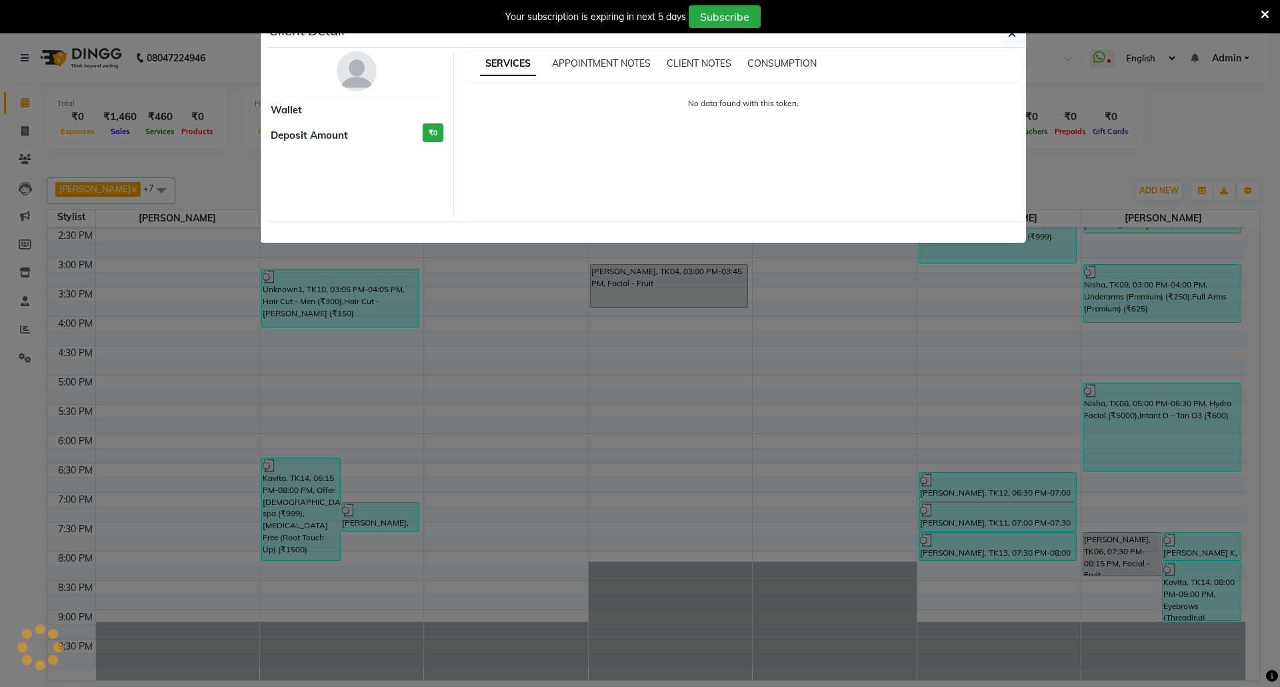
select select "3"
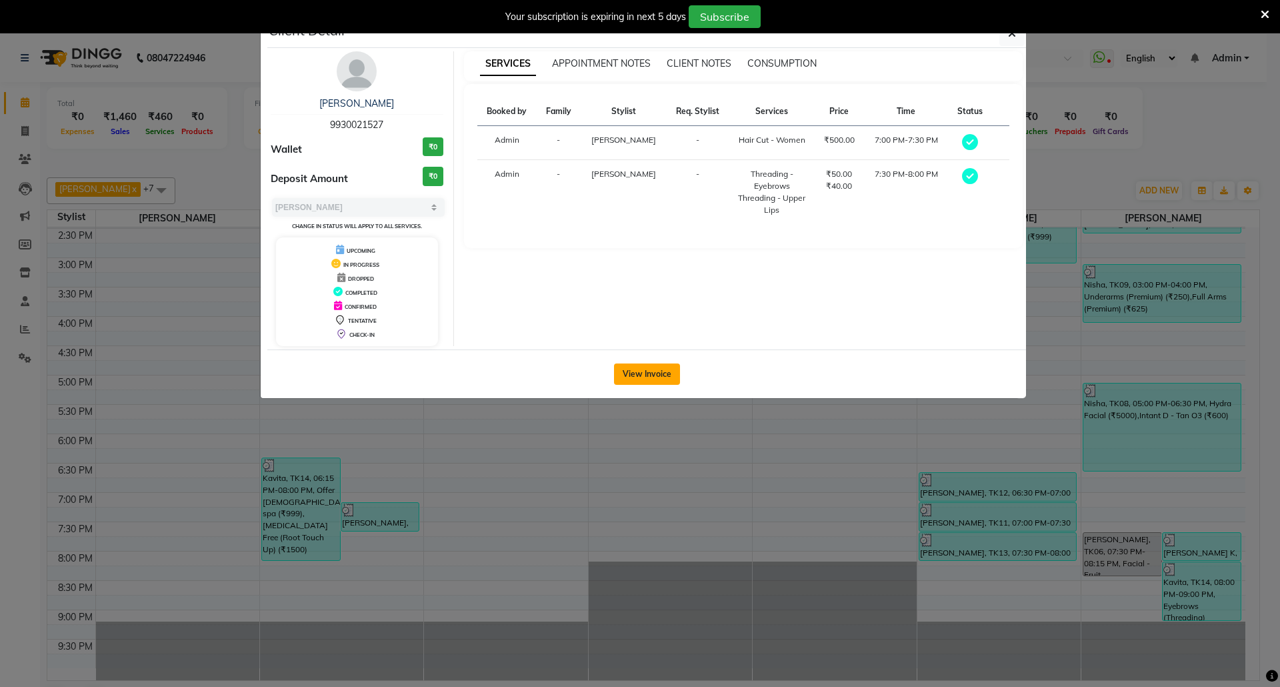
click at [663, 373] on button "View Invoice" at bounding box center [647, 373] width 66 height 21
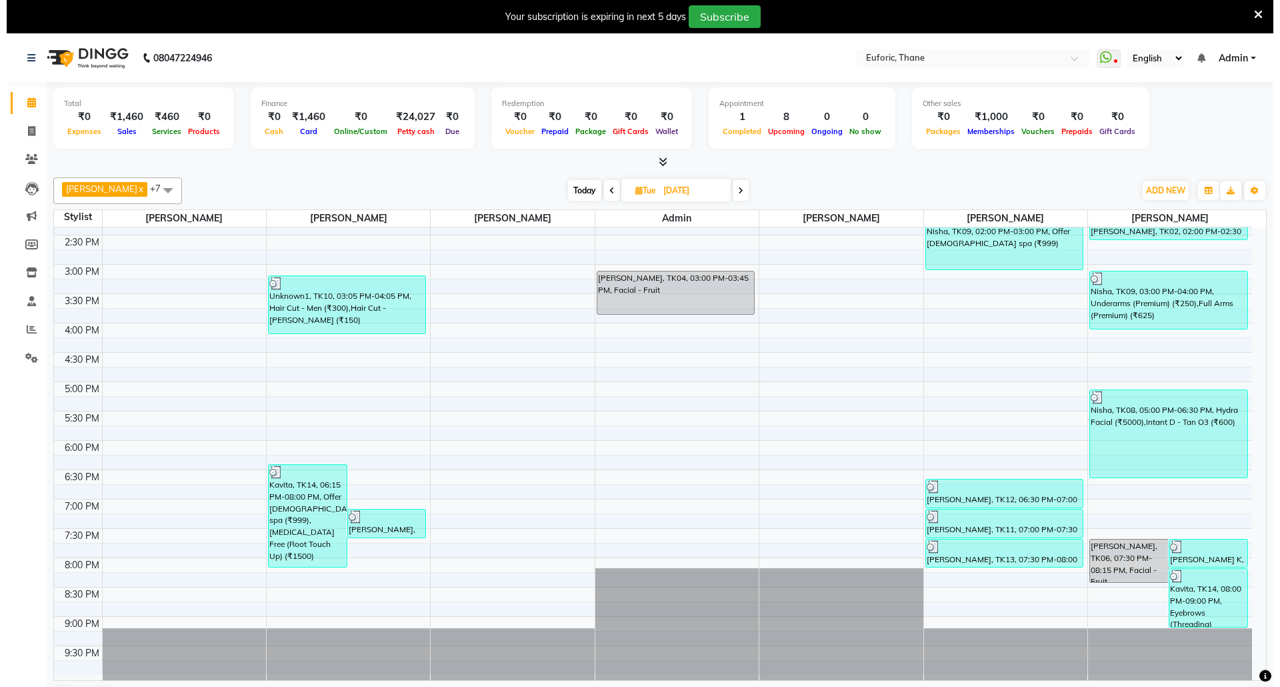
scroll to position [380, 0]
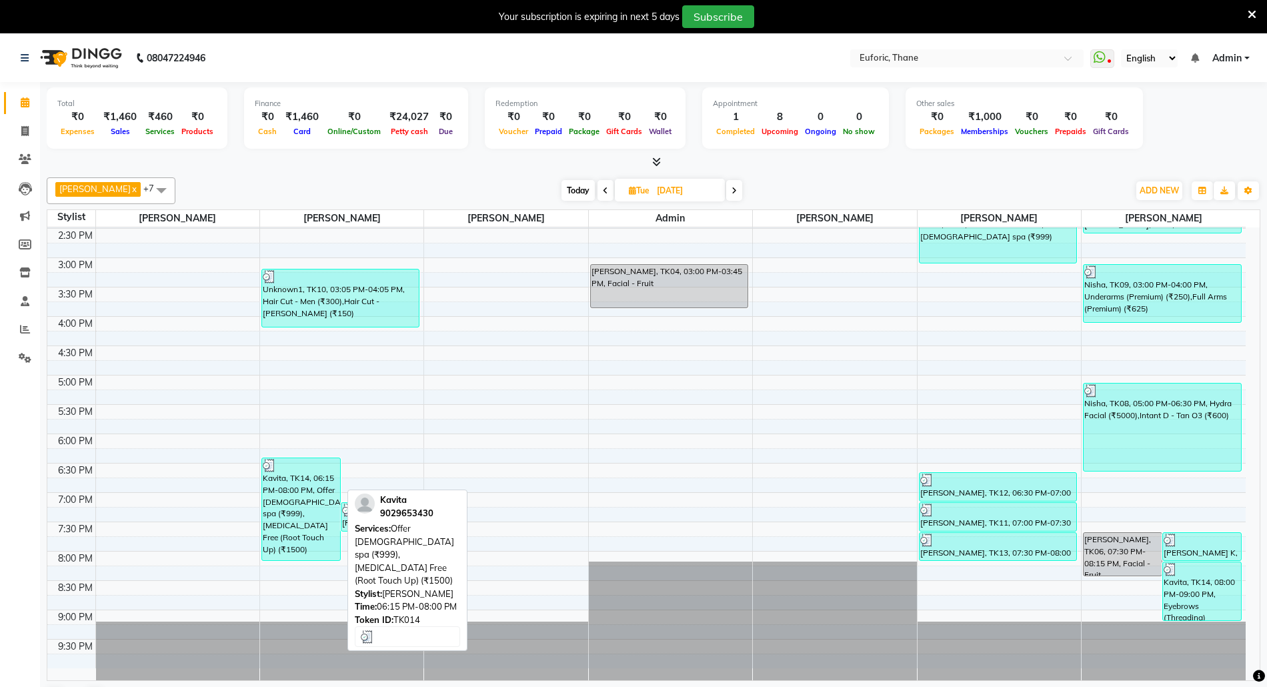
click at [304, 499] on div "Kavita, TK14, 06:15 PM-08:00 PM, Offer Female spa (₹999),Ammonia Free (Root Tou…" at bounding box center [301, 509] width 78 height 102
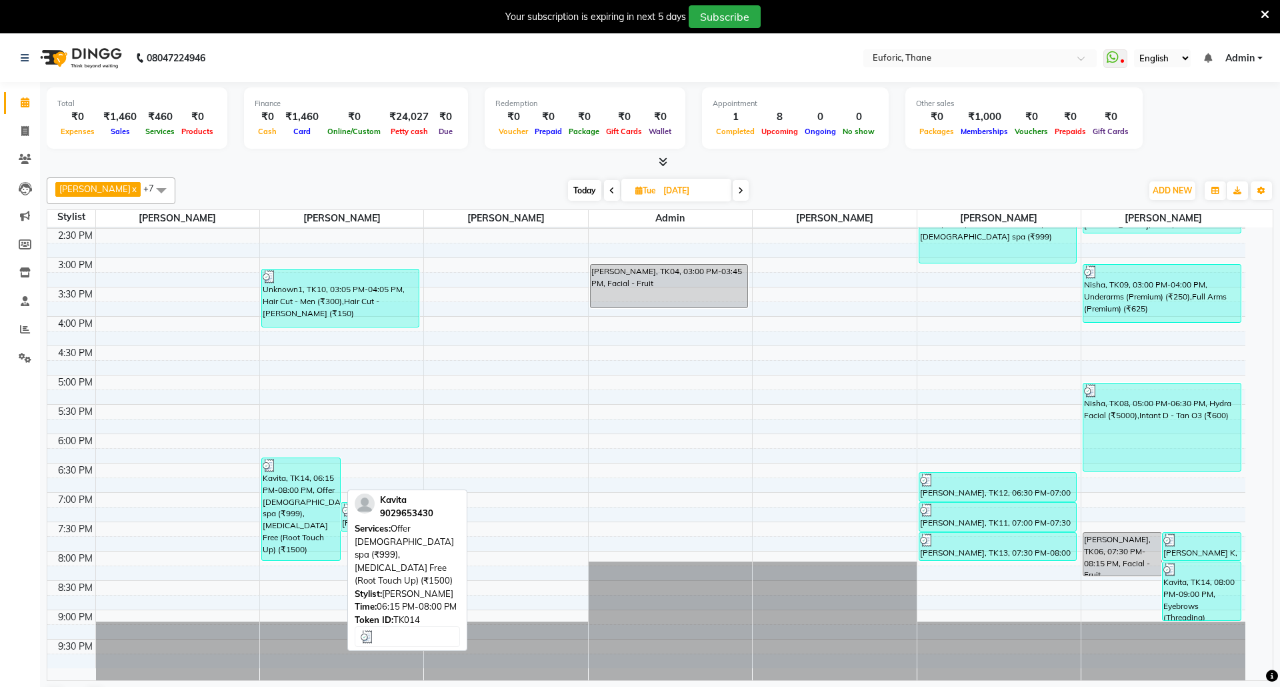
select select "3"
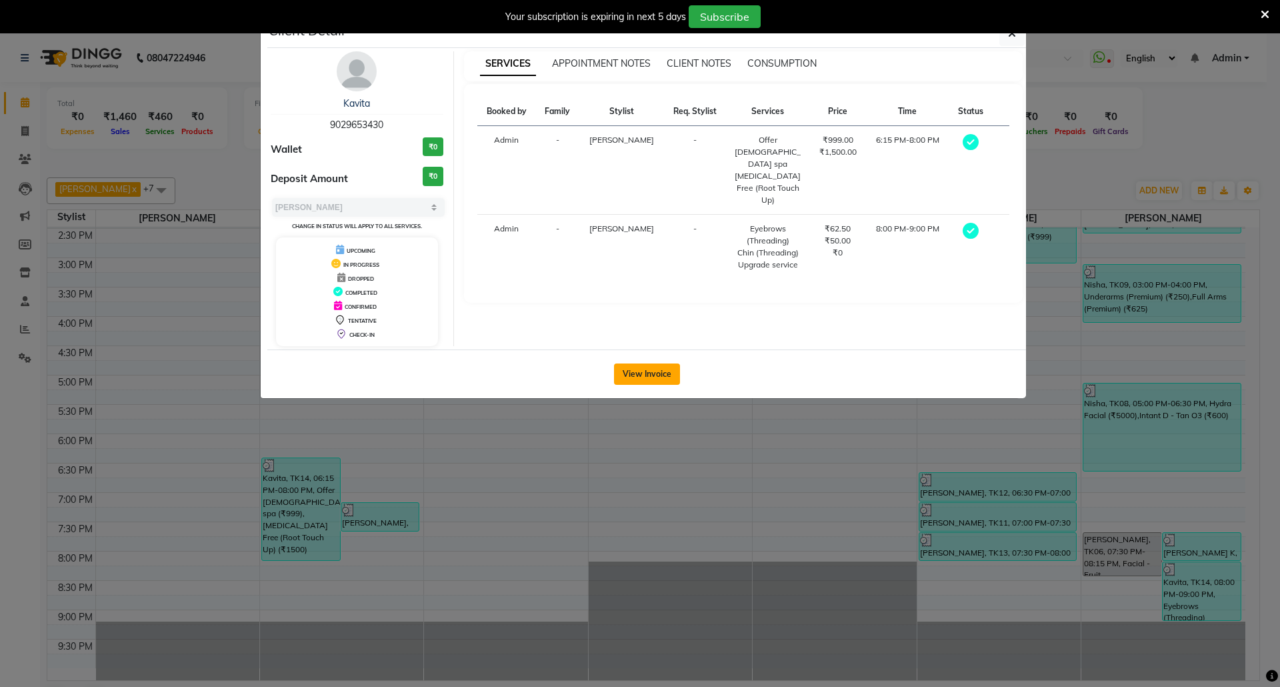
click at [639, 369] on button "View Invoice" at bounding box center [647, 373] width 66 height 21
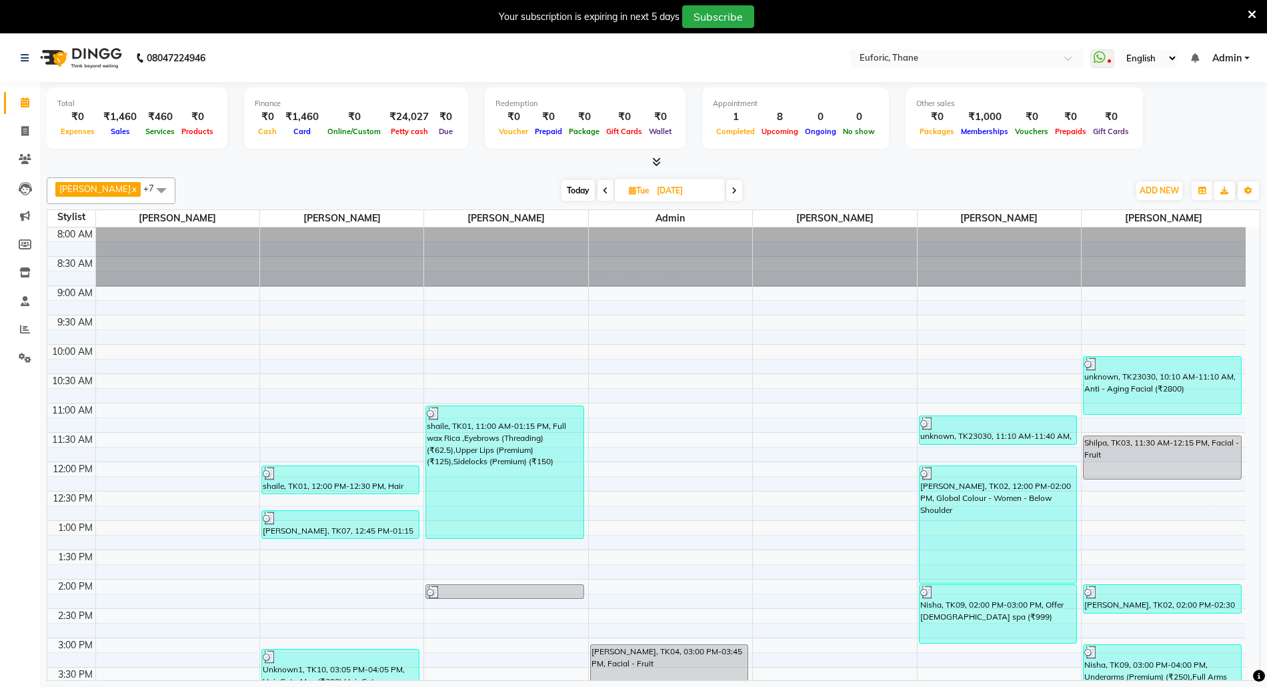
drag, startPoint x: 0, startPoint y: 0, endPoint x: 657, endPoint y: 179, distance: 681.4
click at [657, 175] on div "Aaru Ahire x Aatik Salmanai x Admin x Gauri Chilap x Irfan x Seraj Ahemad x Shr…" at bounding box center [653, 444] width 1213 height 545
click at [656, 187] on input "[DATE]" at bounding box center [686, 191] width 67 height 20
select select "9"
select select "2025"
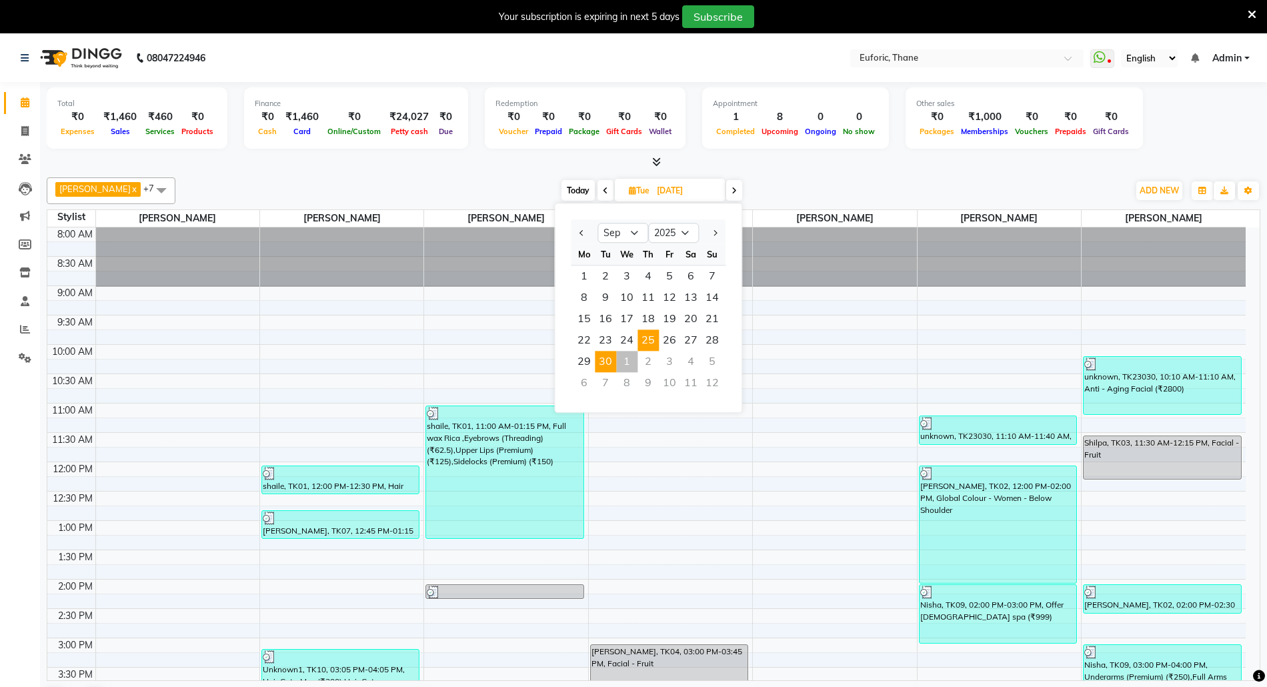
click at [638, 344] on span "25" at bounding box center [647, 339] width 21 height 21
type input "25-09-2025"
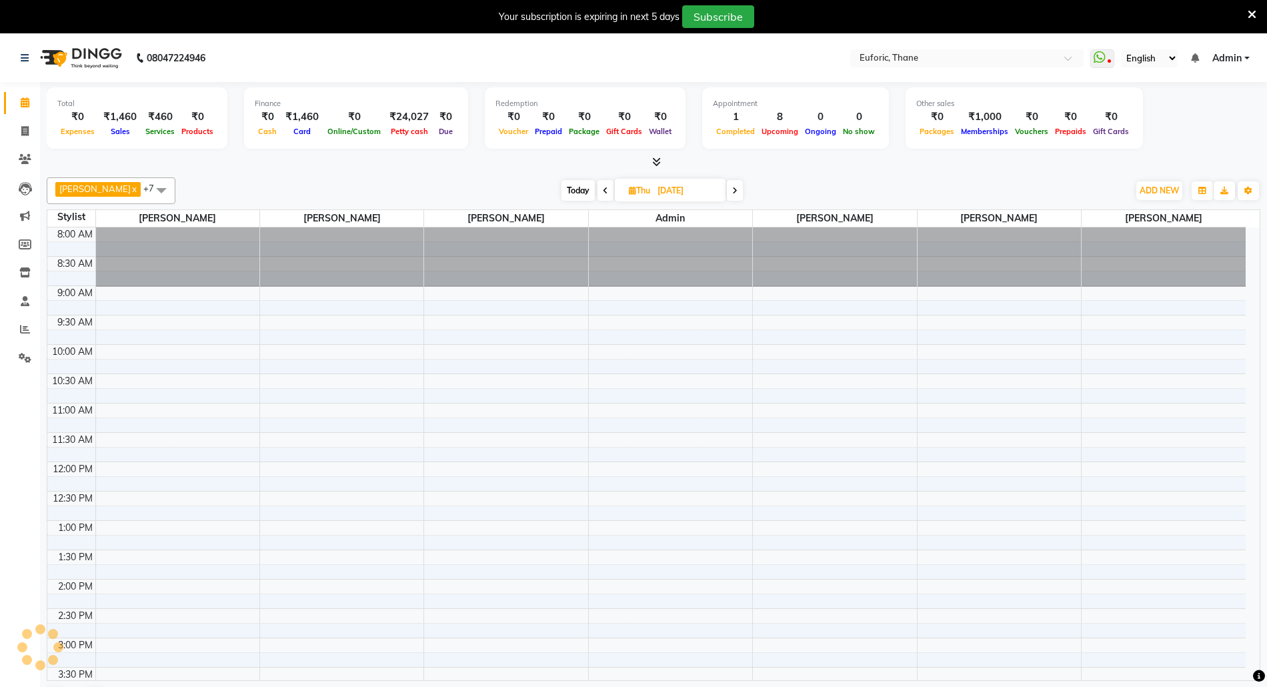
scroll to position [179, 0]
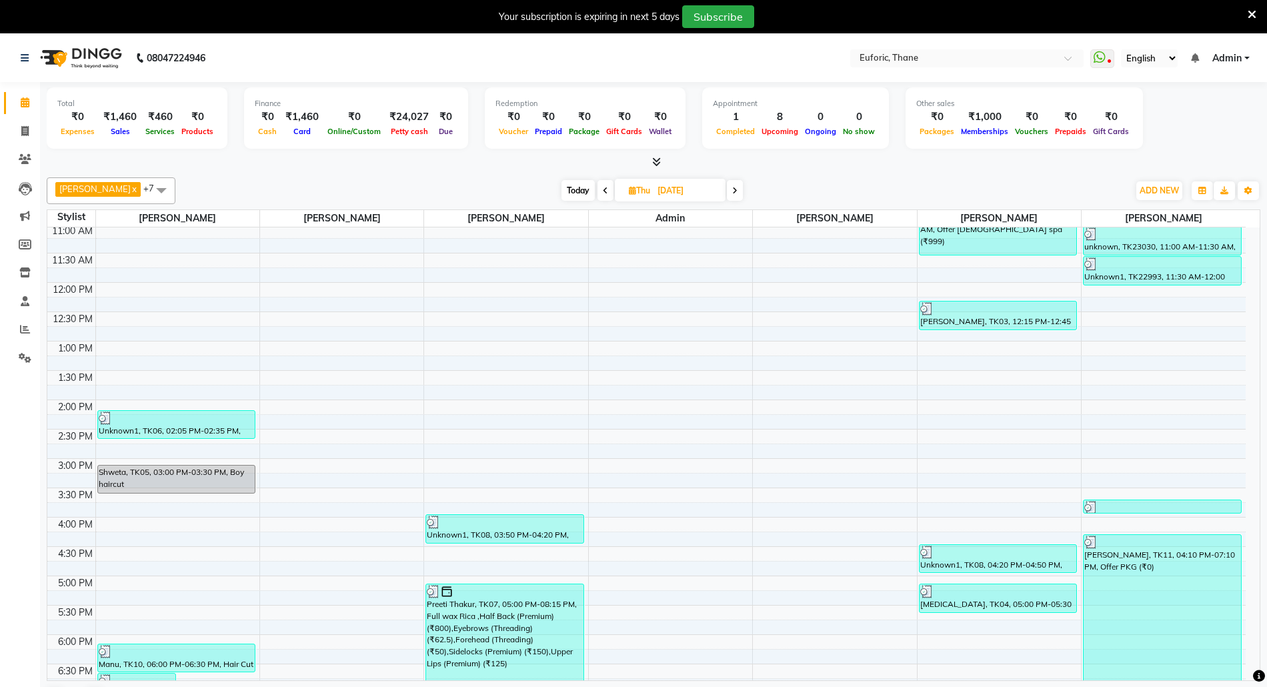
click at [638, 183] on span "Thu 25-09-2025" at bounding box center [670, 190] width 111 height 23
click at [657, 185] on input "25-09-2025" at bounding box center [686, 191] width 67 height 20
select select "9"
select select "2025"
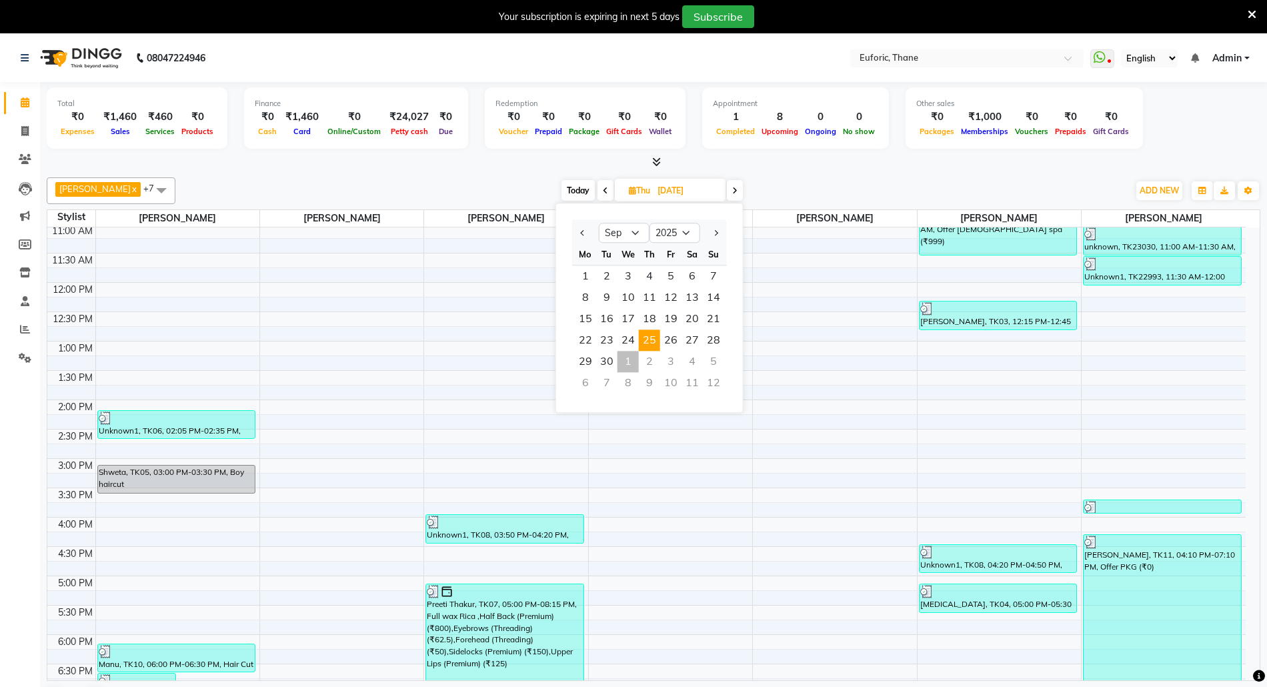
click at [625, 363] on div "1" at bounding box center [627, 361] width 21 height 21
type input "01-10-2025"
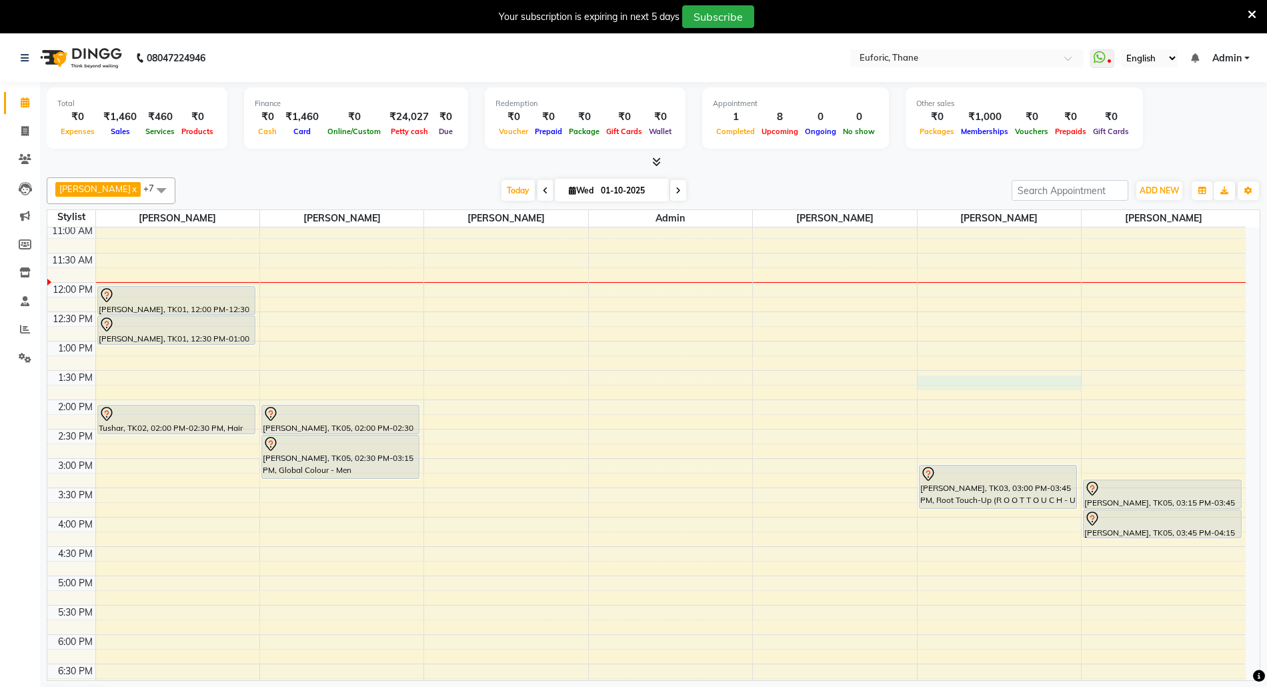
click at [934, 384] on div "8:00 AM 8:30 AM 9:00 AM 9:30 AM 10:00 AM 10:30 AM 11:00 AM 11:30 AM 12:00 PM 12…" at bounding box center [646, 458] width 1198 height 821
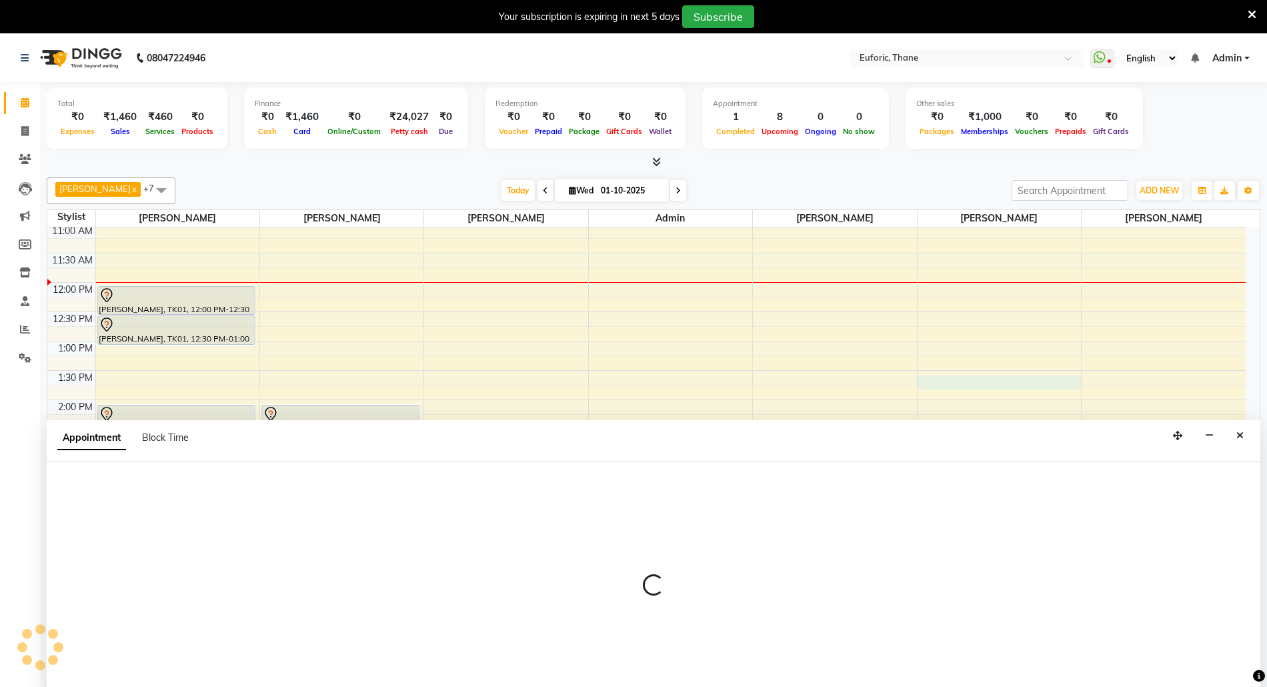
scroll to position [35, 0]
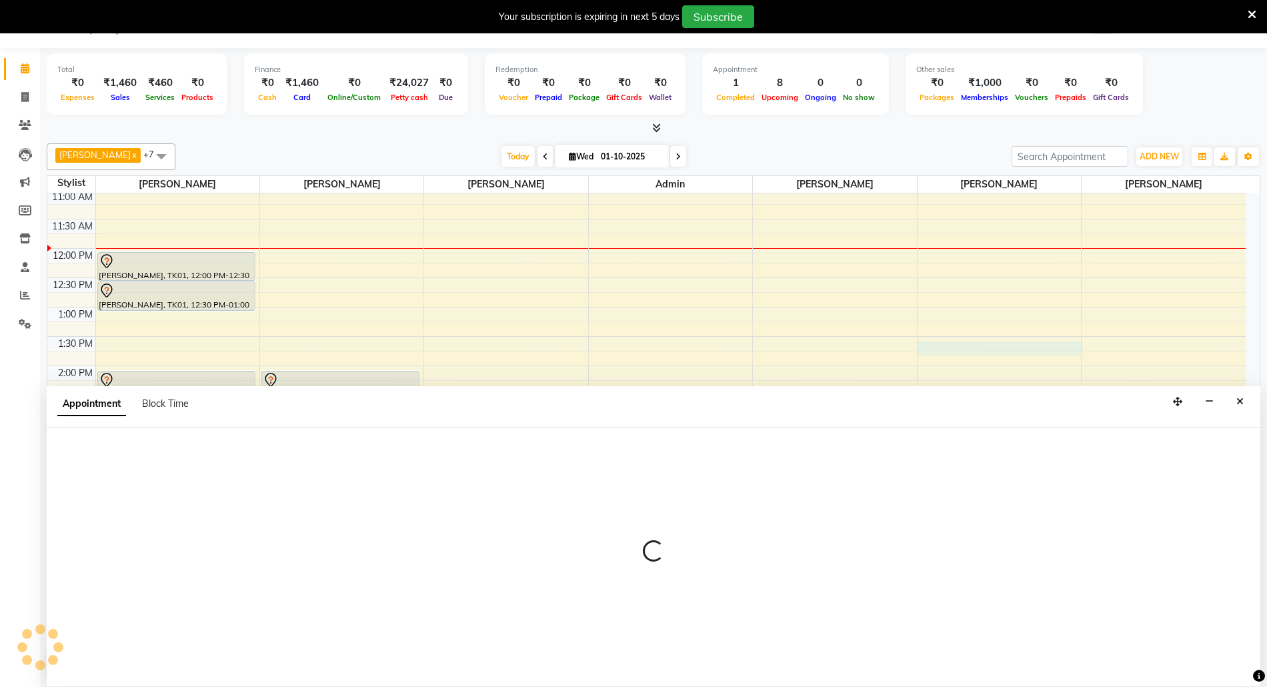
select select "33147"
select select "tentative"
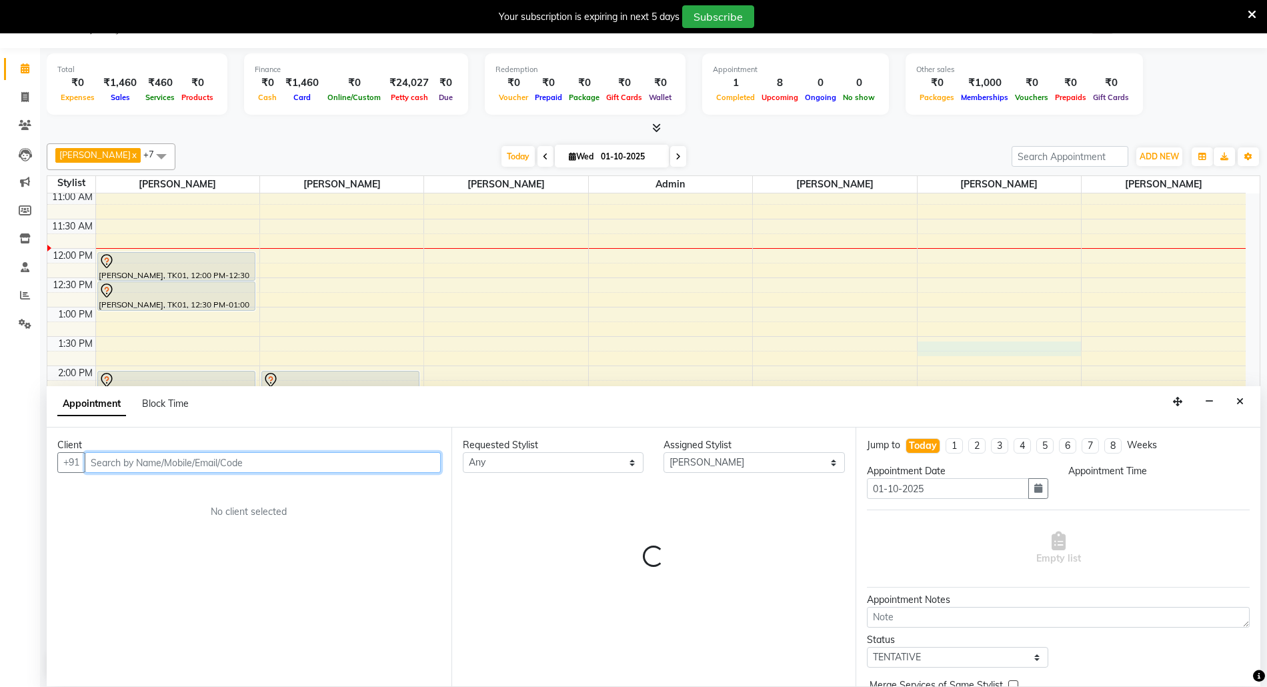
select select "810"
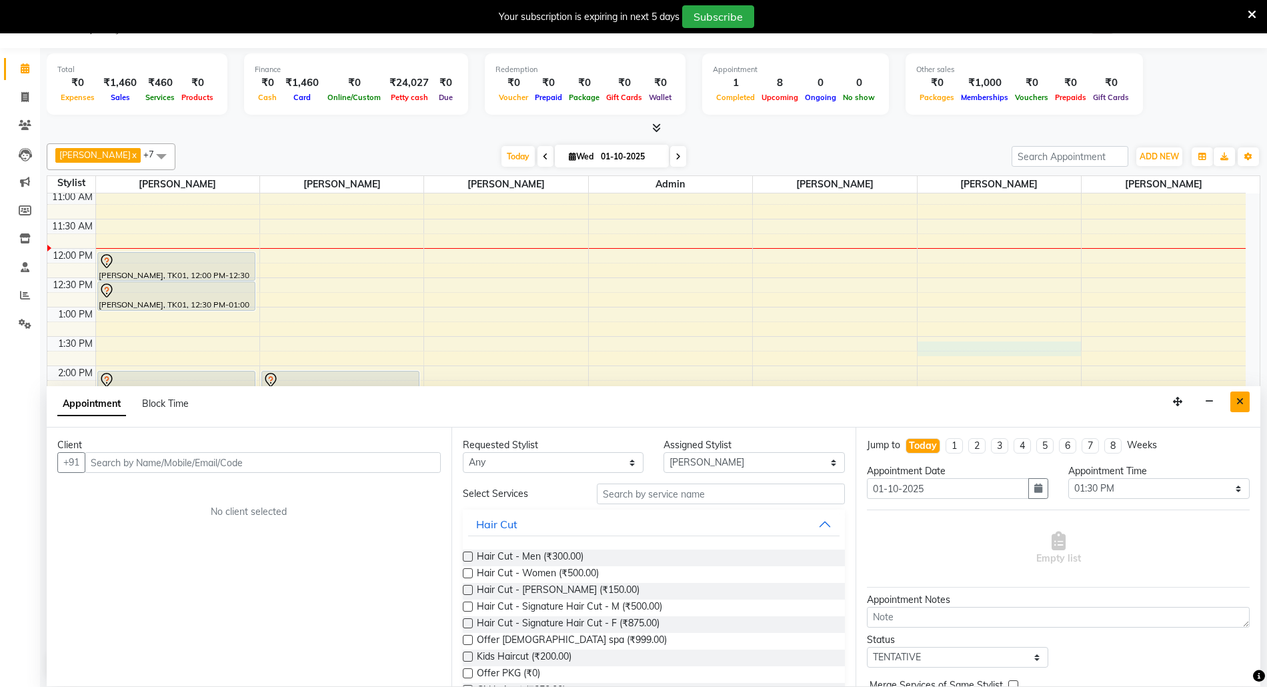
click at [1233, 403] on button "Close" at bounding box center [1239, 401] width 19 height 21
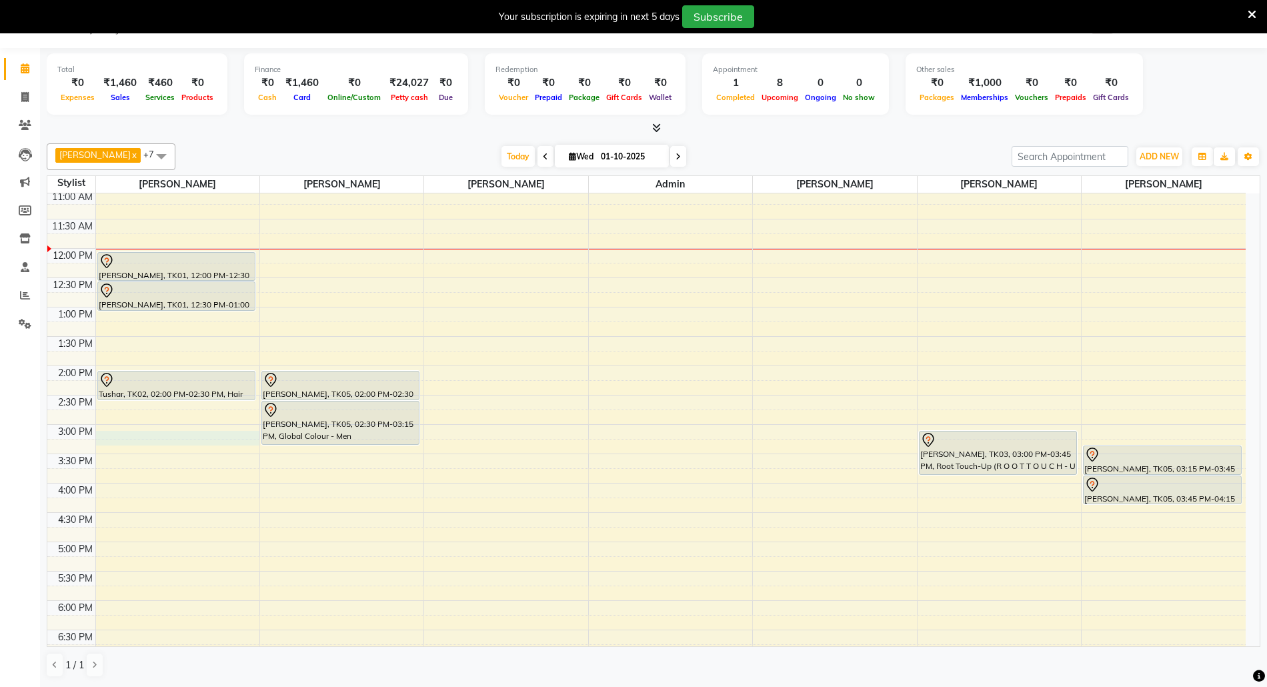
click at [144, 436] on div "8:00 AM 8:30 AM 9:00 AM 9:30 AM 10:00 AM 10:30 AM 11:00 AM 11:30 AM 12:00 PM 12…" at bounding box center [646, 424] width 1198 height 821
select select "31985"
select select "900"
select select "tentative"
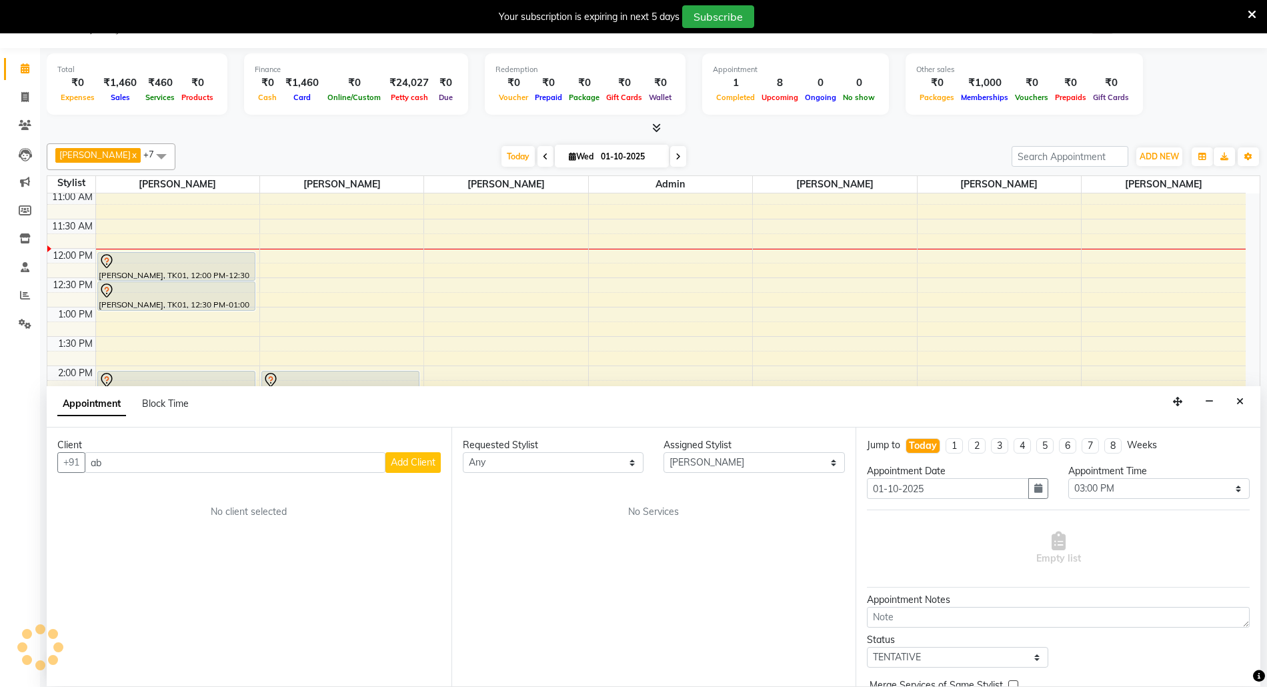
type input "a"
click at [194, 489] on span "9870168" at bounding box center [217, 491] width 47 height 13
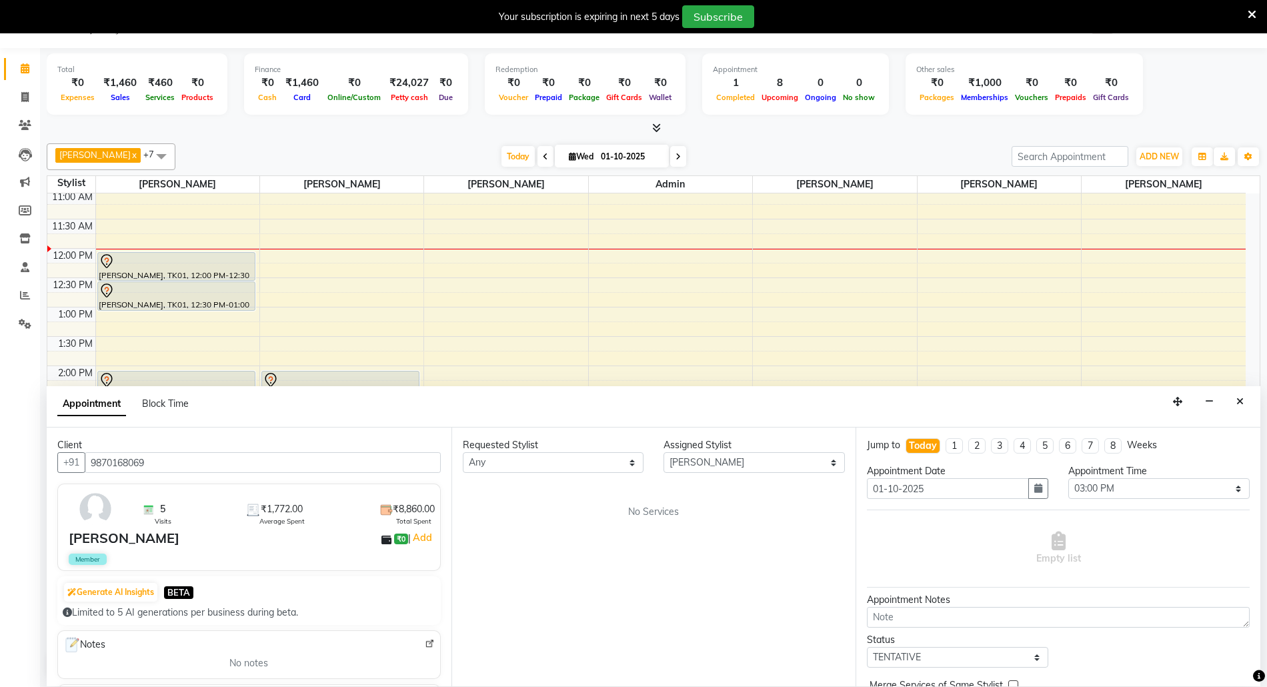
type input "9870168069"
click at [601, 465] on select "Any Aaru Ahire Aatik Salmanai Admin Gauri Chilap Irfan Seraj Ahemad Shraddha Ku…" at bounding box center [553, 462] width 181 height 21
click at [701, 459] on select "Select [PERSON_NAME] Aatik Salmanai Admin Gauri [PERSON_NAME] [PERSON_NAME] [PE…" at bounding box center [753, 462] width 181 height 21
click at [663, 453] on select "Select [PERSON_NAME] Aatik Salmanai Admin Gauri [PERSON_NAME] [PERSON_NAME] [PE…" at bounding box center [753, 462] width 181 height 21
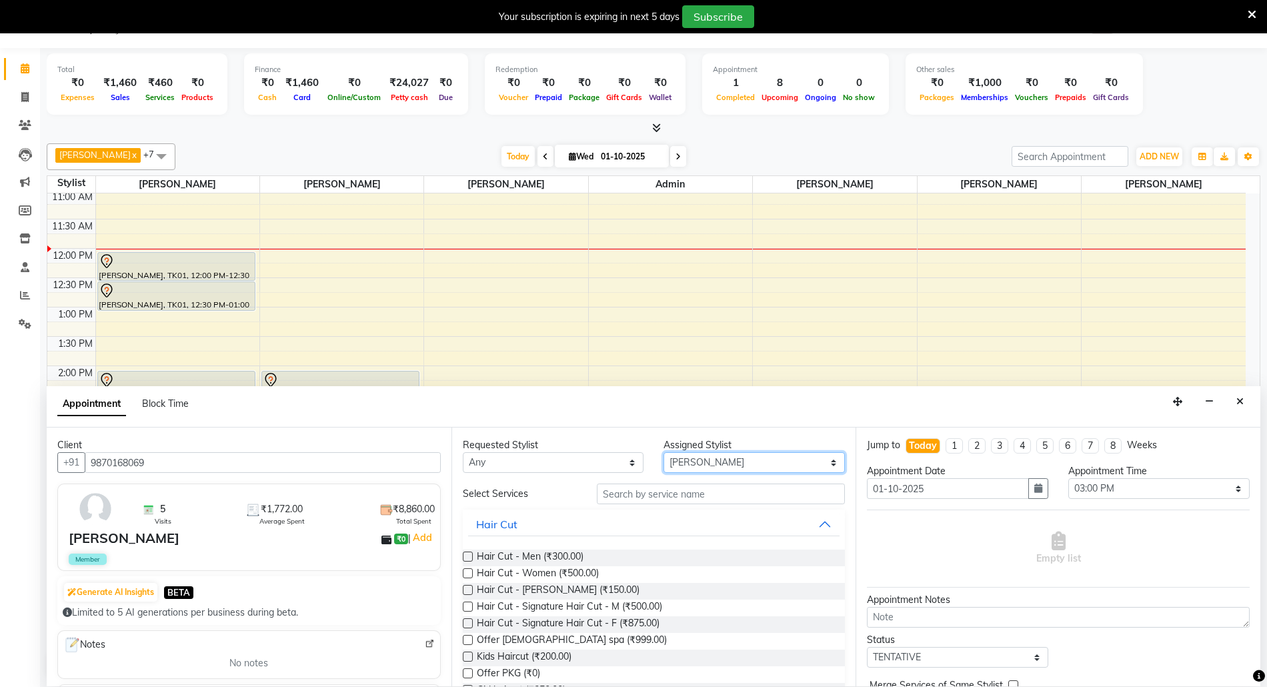
click at [739, 467] on select "Select [PERSON_NAME] Aatik Salmanai Admin Gauri [PERSON_NAME] [PERSON_NAME] [PE…" at bounding box center [753, 462] width 181 height 21
select select "32286"
click at [663, 453] on select "Select [PERSON_NAME] Aatik Salmanai Admin Gauri [PERSON_NAME] [PERSON_NAME] [PE…" at bounding box center [753, 462] width 181 height 21
click at [612, 494] on input "text" at bounding box center [721, 493] width 248 height 21
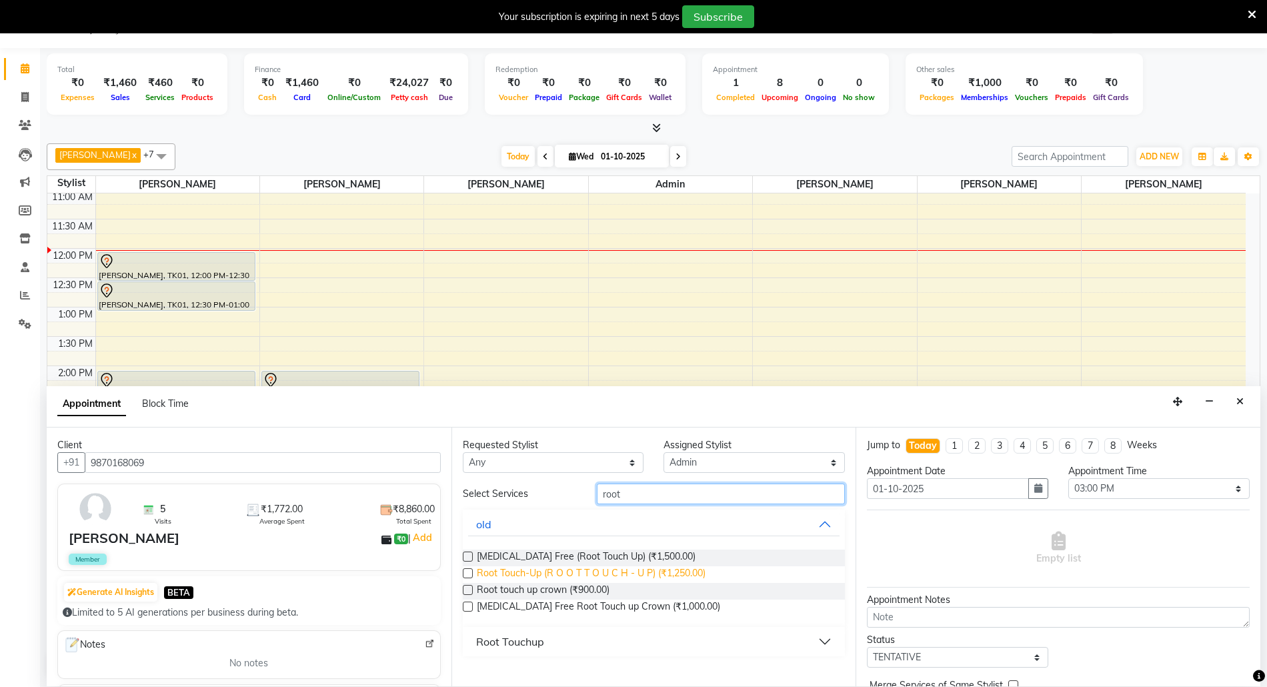
type input "root"
click at [664, 567] on span "Root Touch-Up (R O O T T O U C H - U P) (₹1,250.00)" at bounding box center [591, 574] width 229 height 17
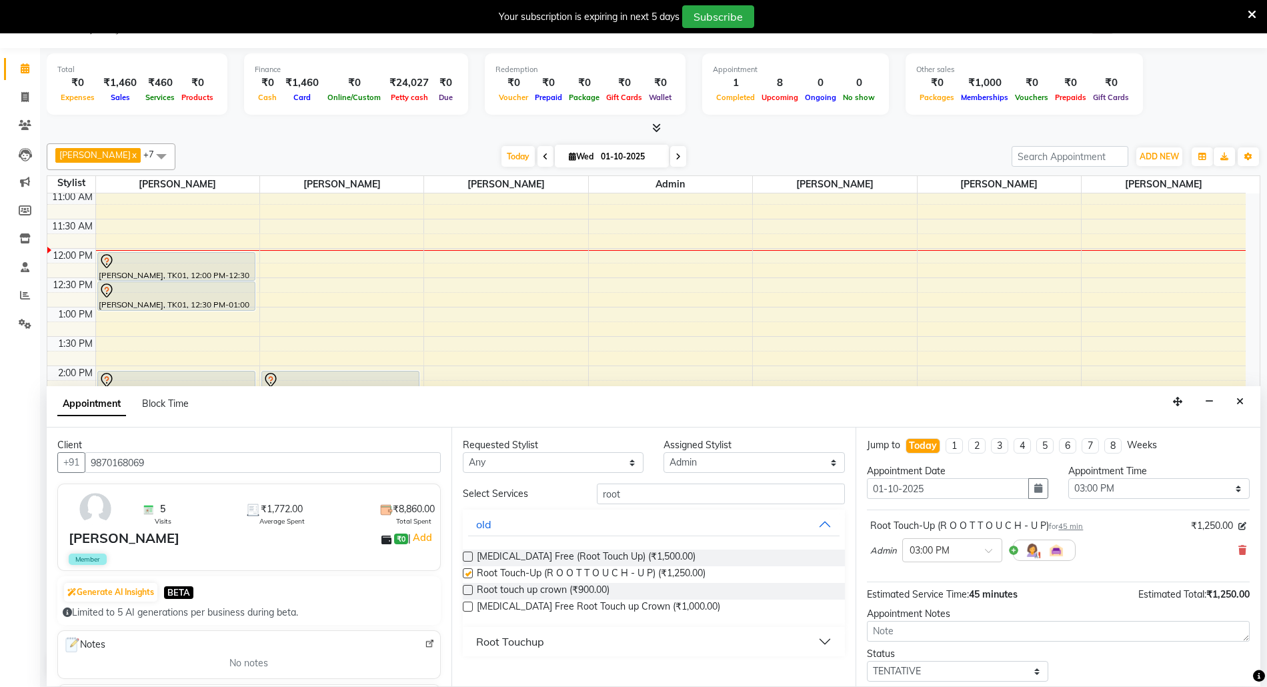
checkbox input "false"
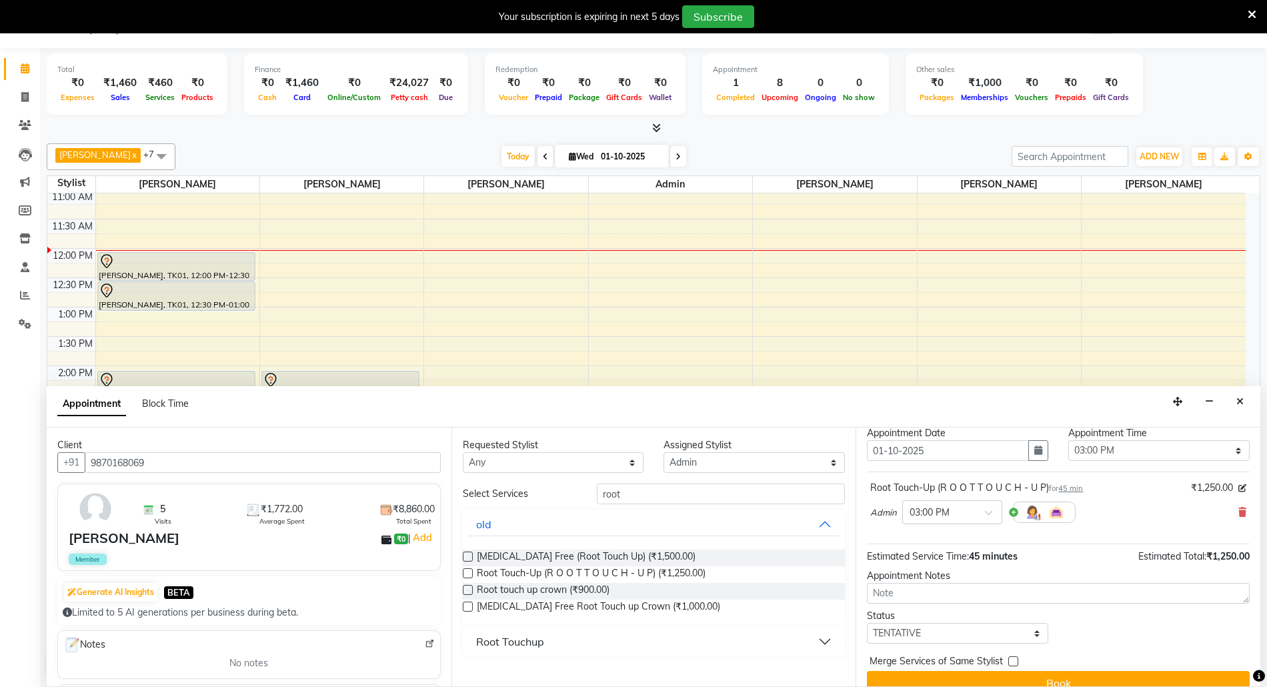
scroll to position [59, 0]
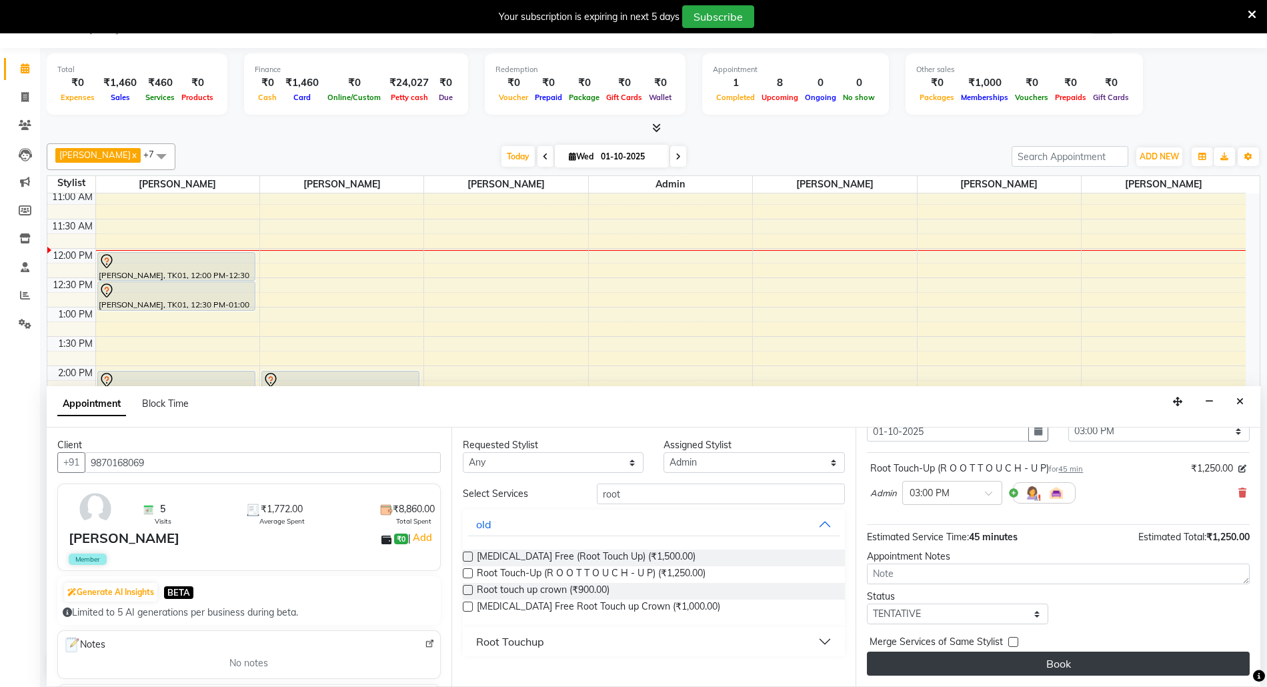
click at [1110, 659] on button "Book" at bounding box center [1058, 663] width 383 height 24
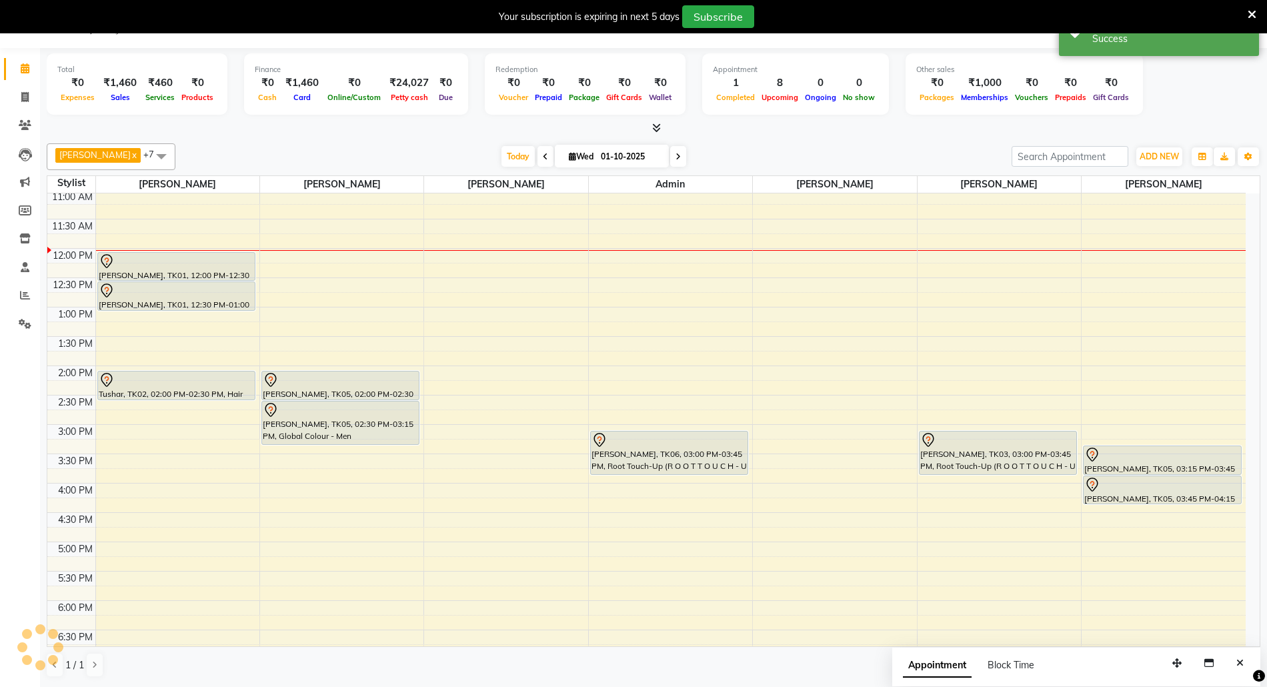
scroll to position [0, 0]
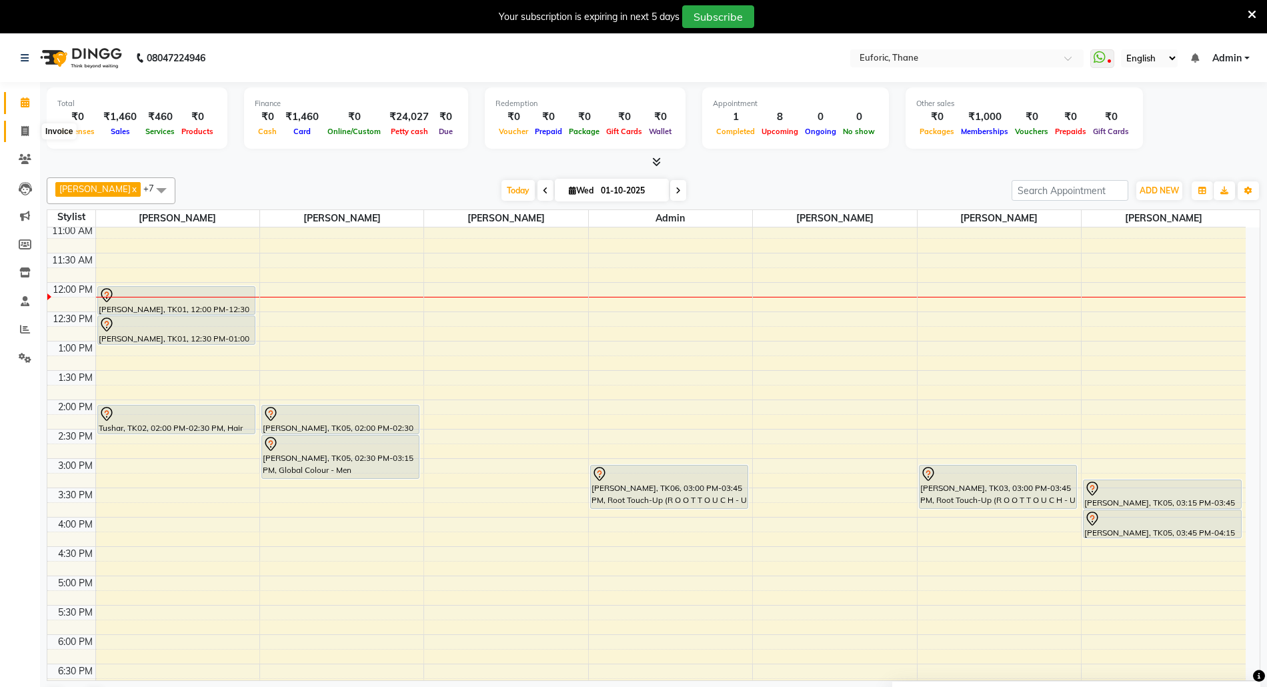
click at [13, 134] on span at bounding box center [24, 131] width 23 height 15
select select "5063"
select select "service"
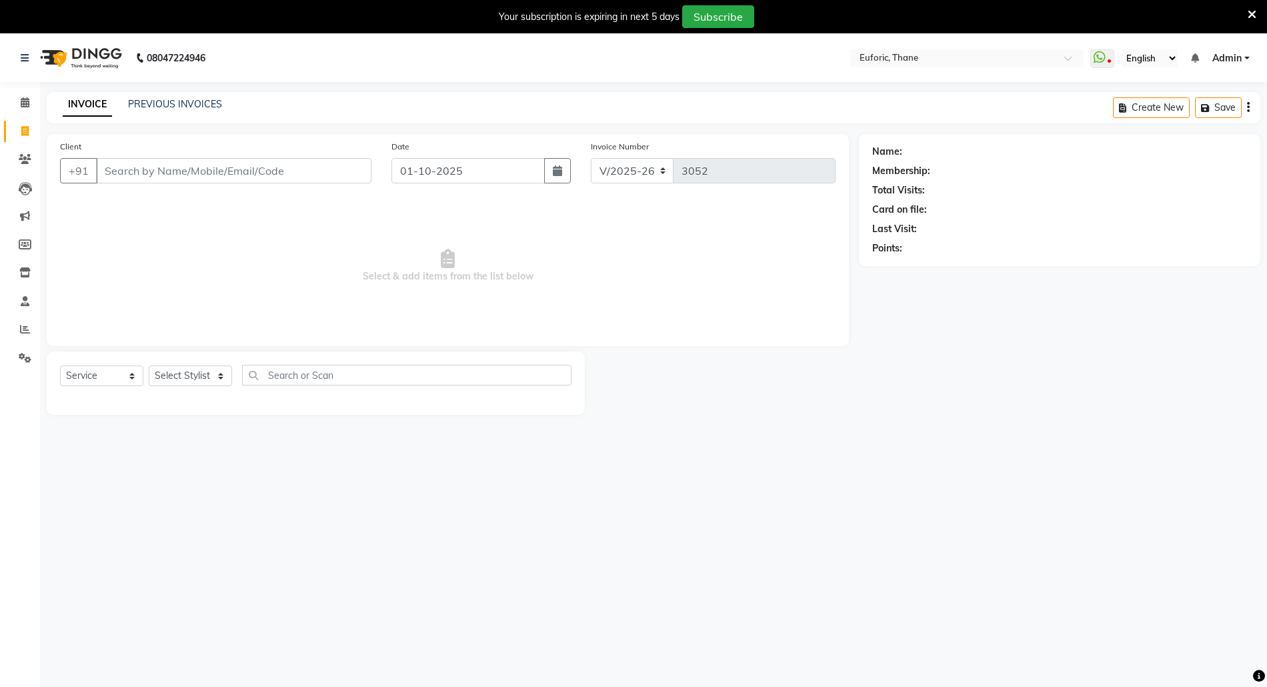
click at [305, 161] on input "Client" at bounding box center [233, 170] width 275 height 25
click at [227, 366] on select "Select Stylist [PERSON_NAME] Aatik Salmanai Admin [PERSON_NAME] [PERSON_NAME] […" at bounding box center [190, 375] width 83 height 21
select select "31986"
click at [149, 365] on select "Select Stylist [PERSON_NAME] Aatik Salmanai Admin [PERSON_NAME] [PERSON_NAME] […" at bounding box center [190, 375] width 83 height 21
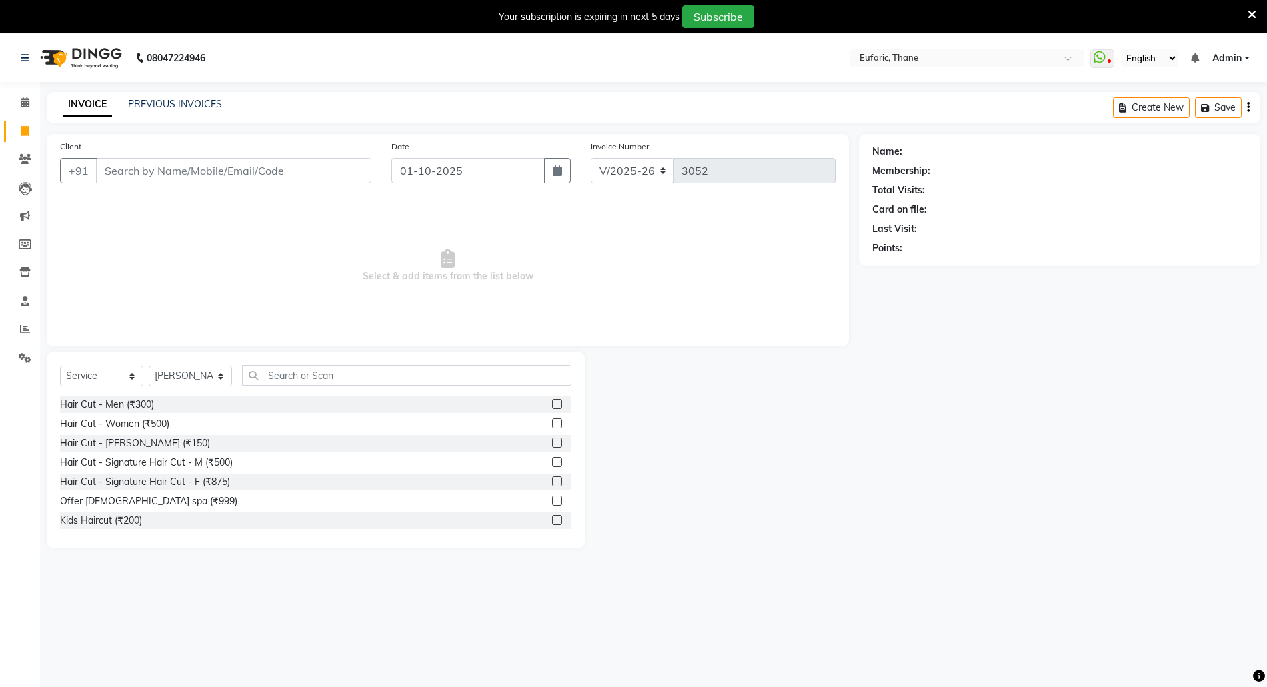
click at [552, 406] on label at bounding box center [557, 404] width 10 height 10
click at [552, 406] on input "checkbox" at bounding box center [556, 404] width 9 height 9
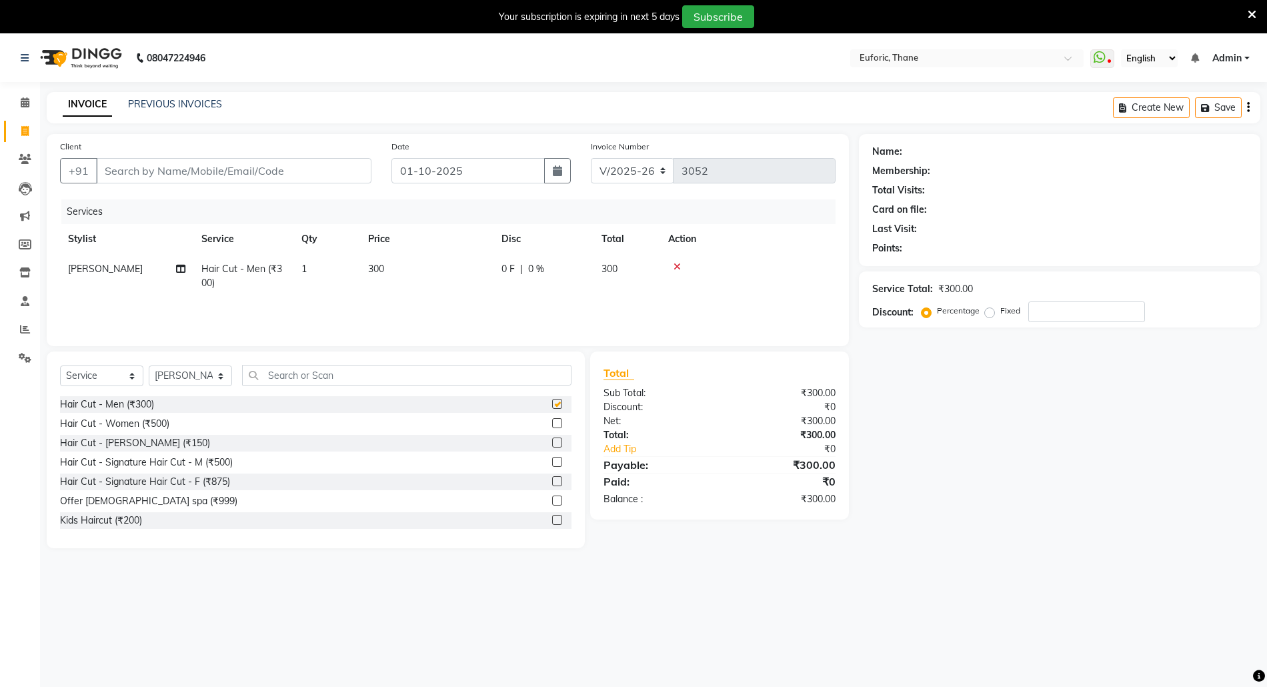
checkbox input "false"
drag, startPoint x: 541, startPoint y: 441, endPoint x: 465, endPoint y: 387, distance: 93.4
click at [552, 439] on label at bounding box center [557, 442] width 10 height 10
click at [552, 439] on input "checkbox" at bounding box center [556, 443] width 9 height 9
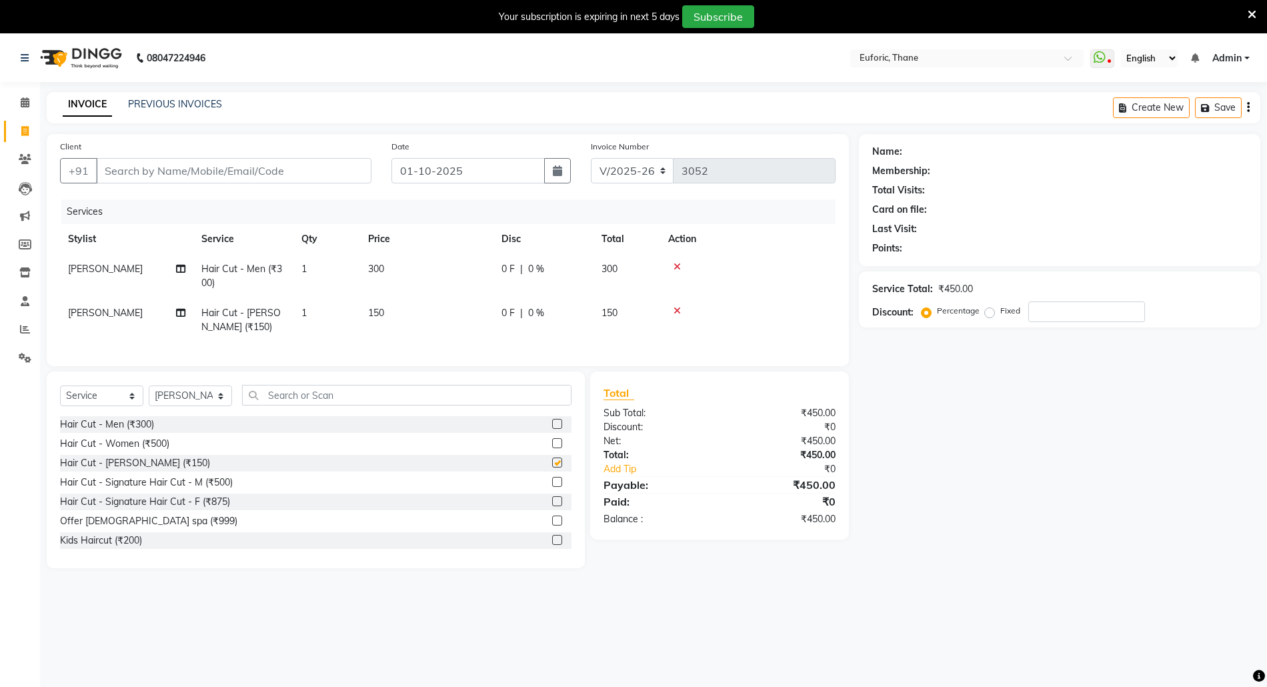
checkbox input "false"
click at [454, 403] on input "text" at bounding box center [406, 395] width 329 height 21
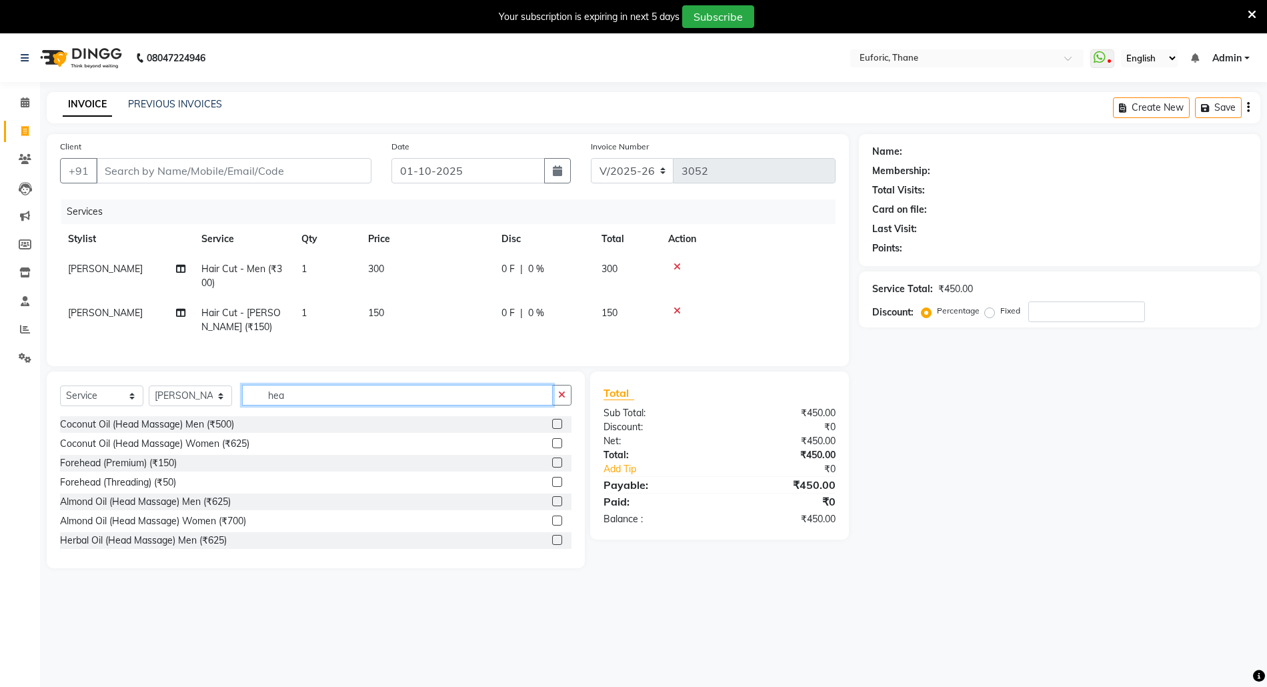
type input "hea"
click at [552, 506] on label at bounding box center [557, 501] width 10 height 10
click at [552, 506] on input "checkbox" at bounding box center [556, 501] width 9 height 9
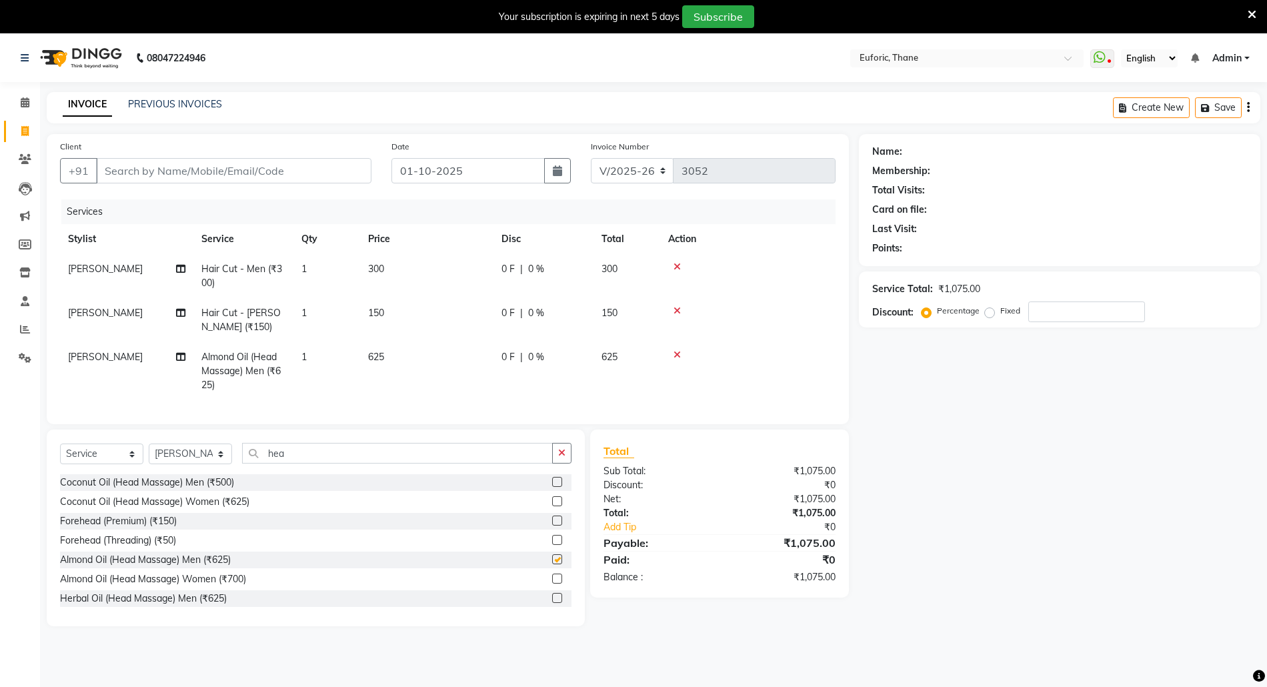
checkbox input "false"
click at [561, 457] on icon "button" at bounding box center [561, 452] width 7 height 9
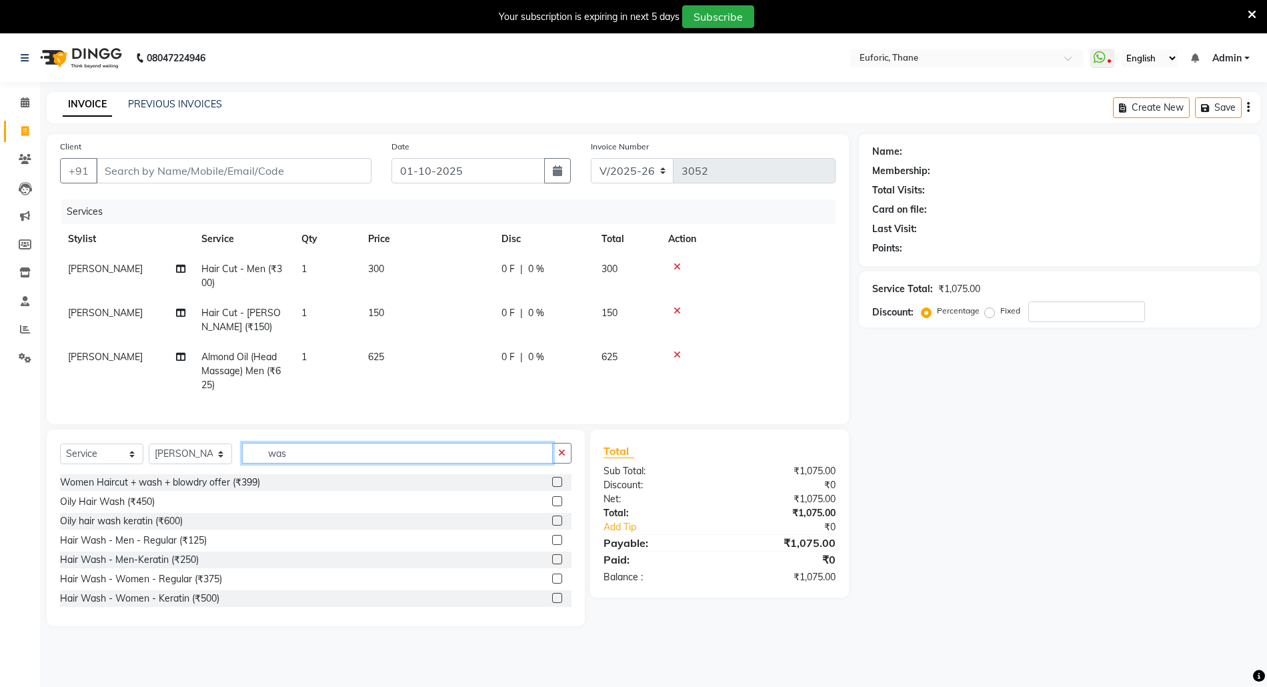
type input "was"
click at [552, 545] on label at bounding box center [557, 540] width 10 height 10
click at [552, 545] on input "checkbox" at bounding box center [556, 540] width 9 height 9
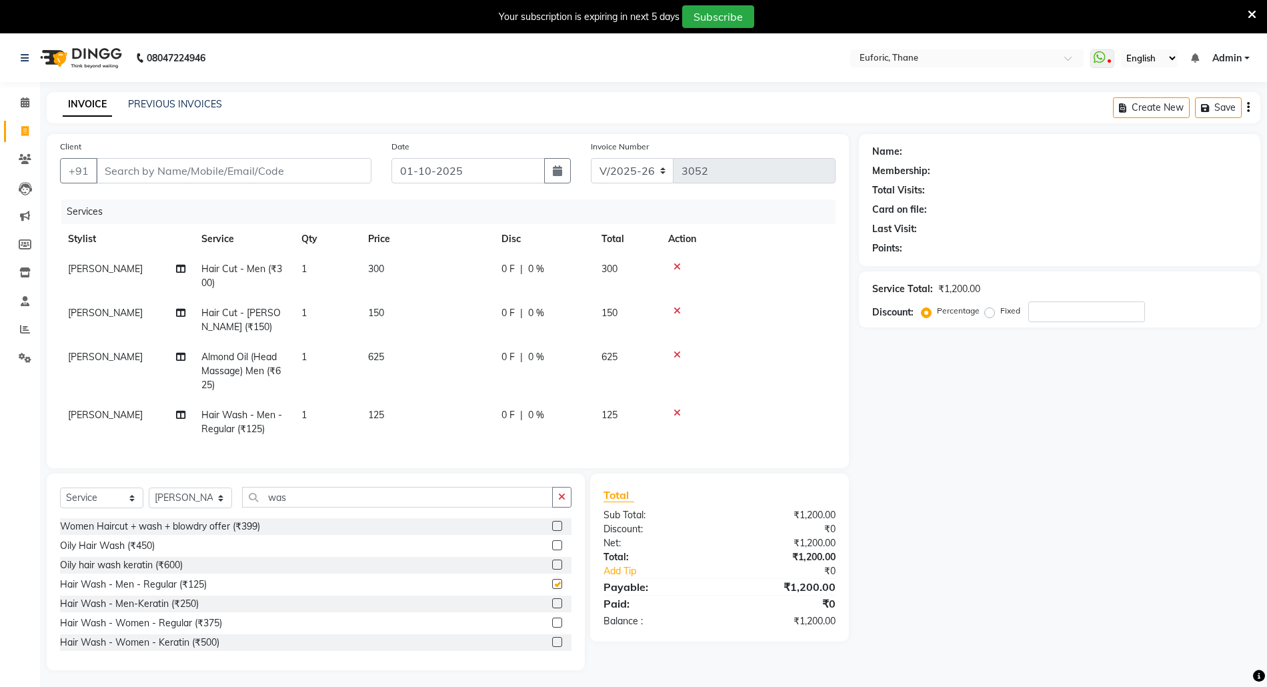
checkbox input "false"
click at [243, 163] on input "Client" at bounding box center [233, 170] width 275 height 25
click at [301, 176] on input "Client" at bounding box center [233, 170] width 275 height 25
type input "i"
type input "0"
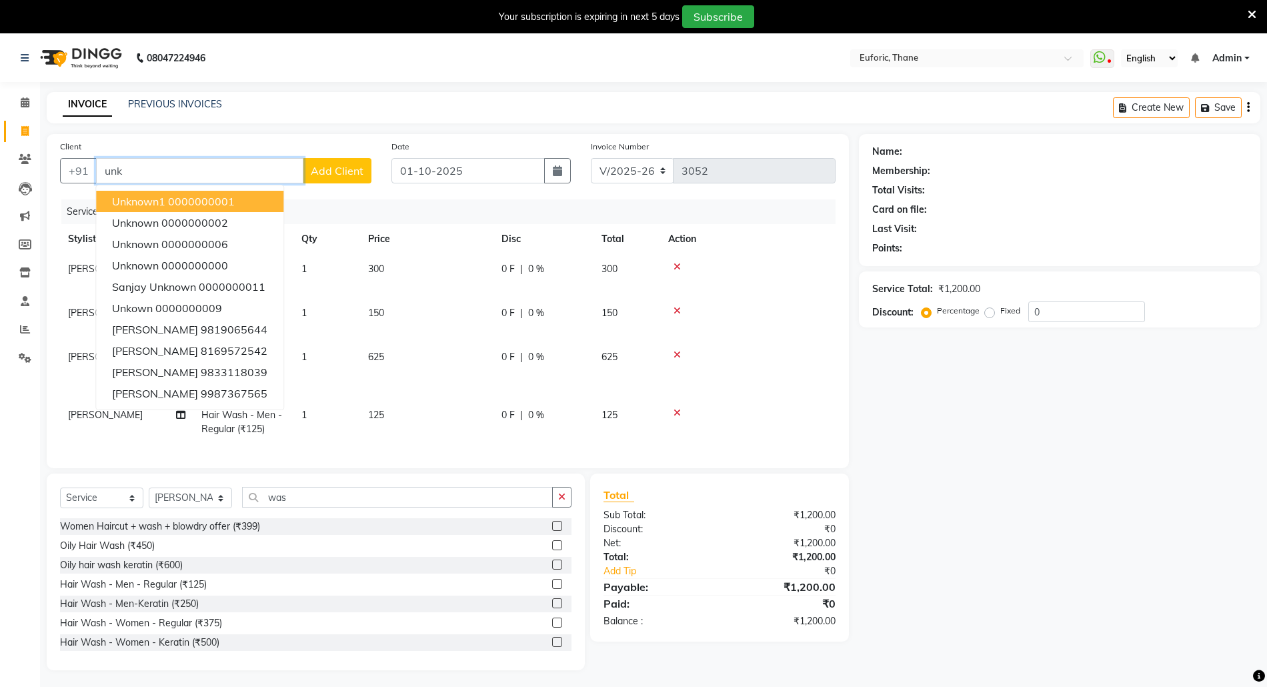
click at [181, 199] on ngb-highlight "0000000001" at bounding box center [201, 201] width 67 height 13
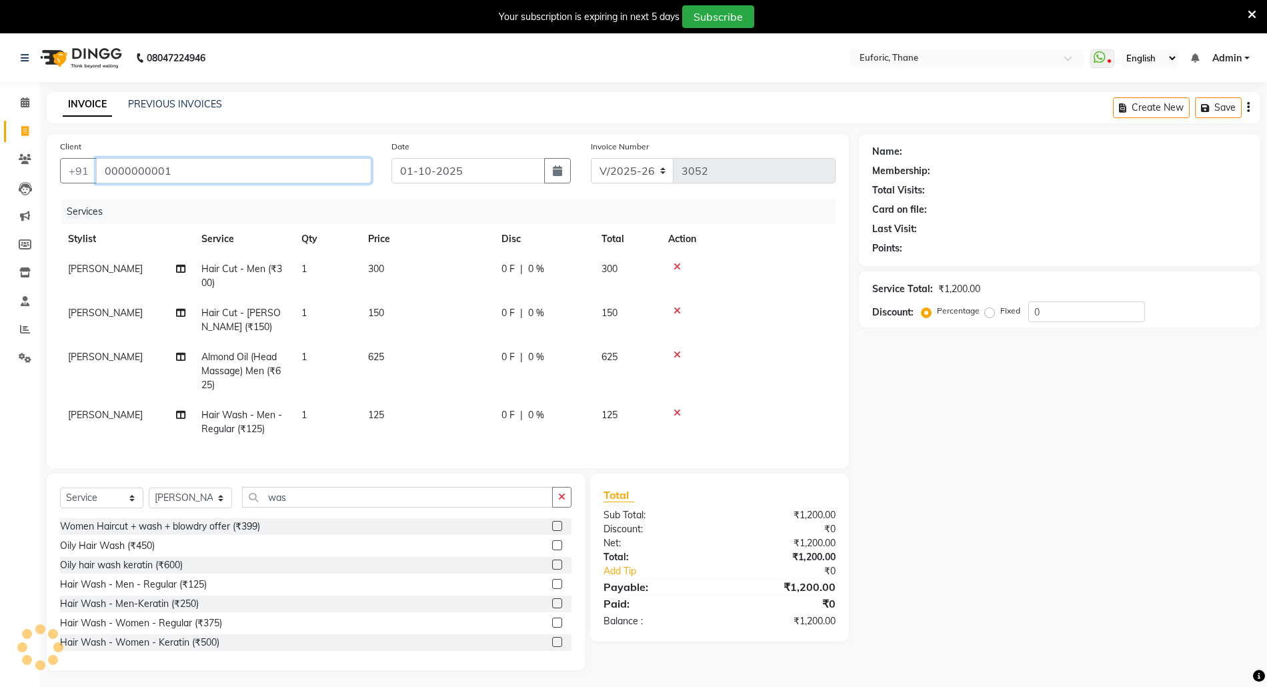
type input "0000000001"
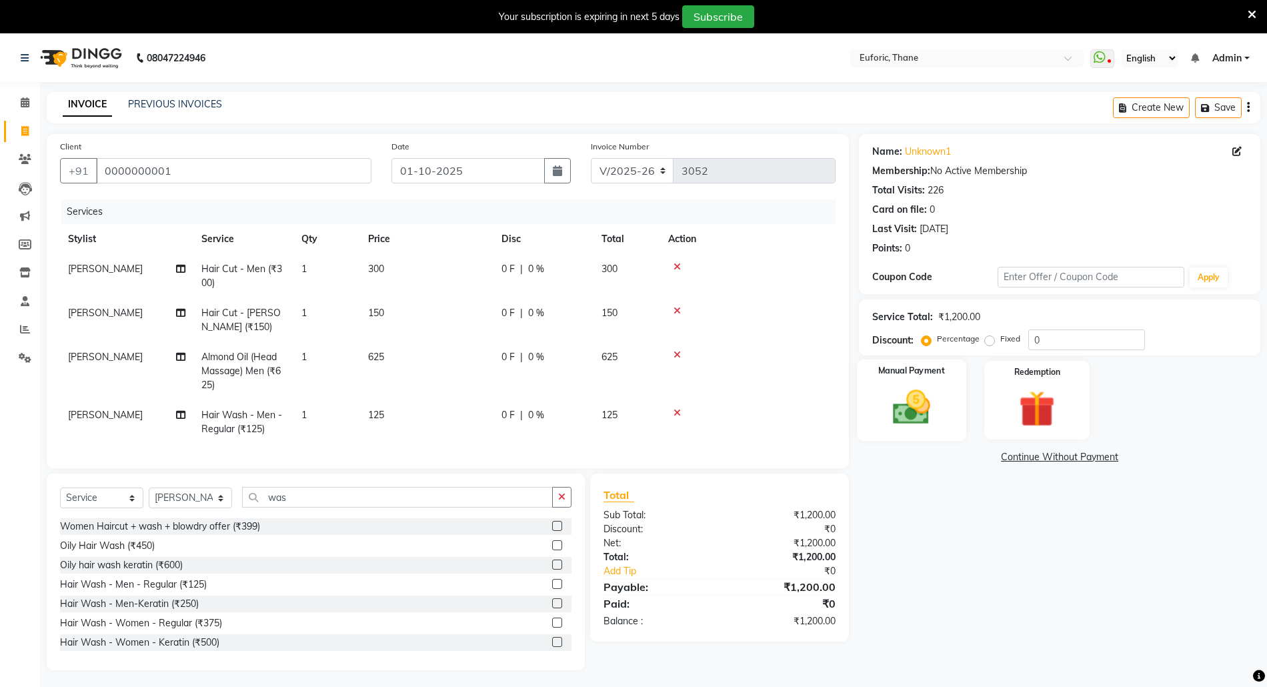
click at [929, 382] on div "Manual Payment" at bounding box center [911, 399] width 109 height 81
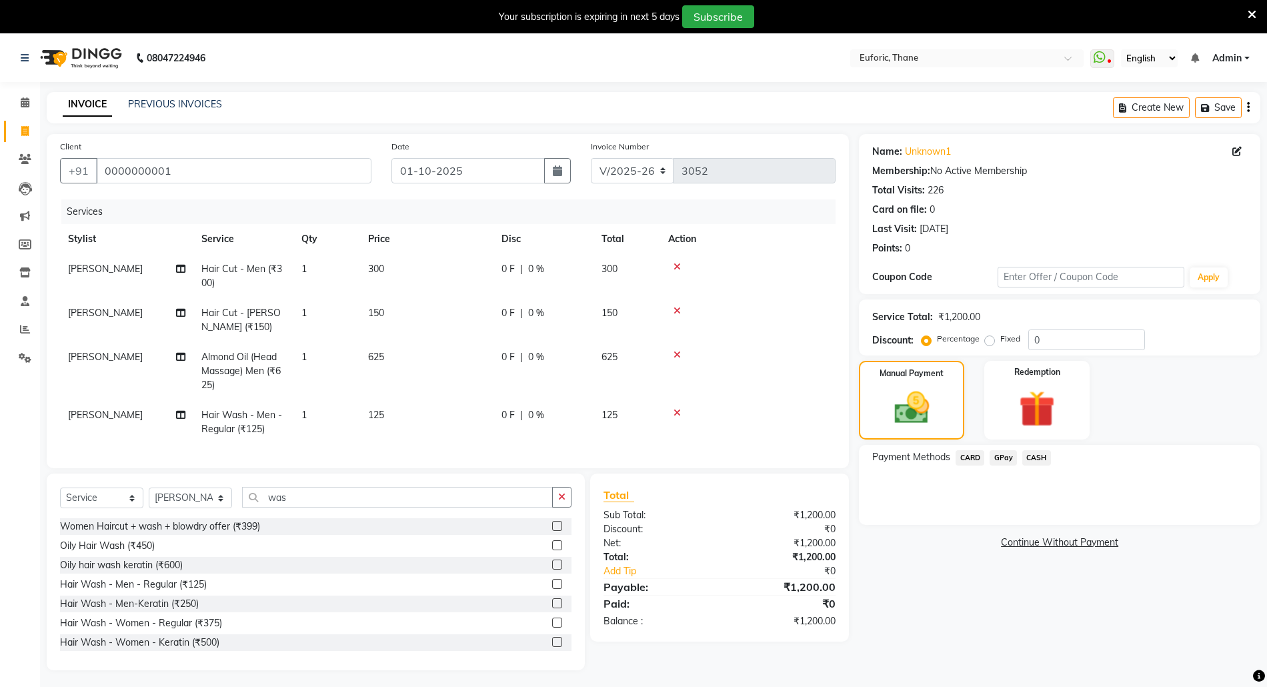
click at [966, 453] on span "CARD" at bounding box center [969, 457] width 29 height 15
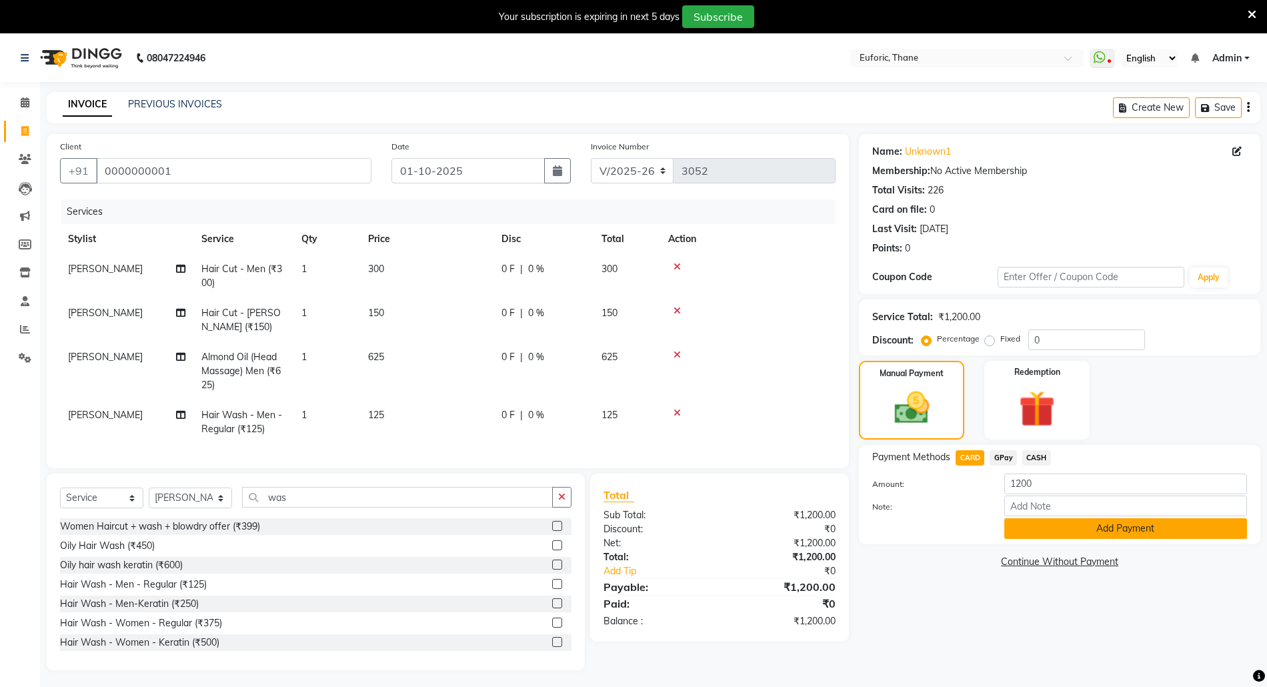
click at [1073, 533] on button "Add Payment" at bounding box center [1125, 528] width 243 height 21
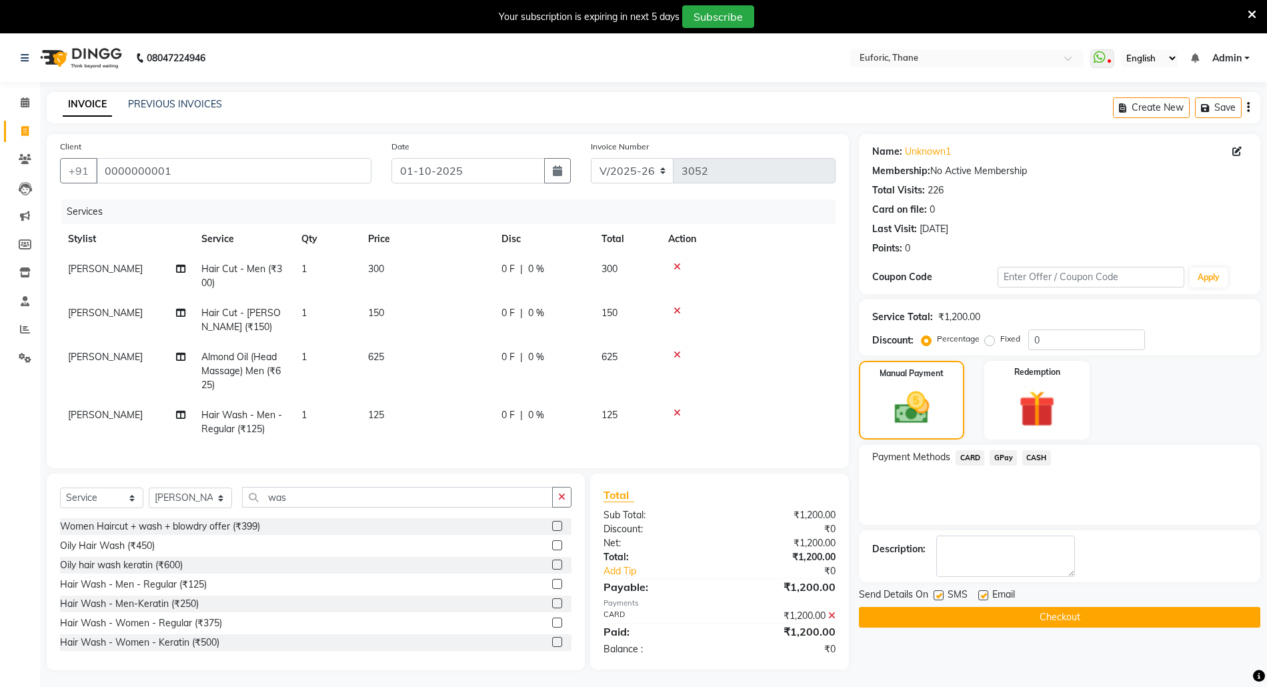
click at [1043, 625] on button "Checkout" at bounding box center [1059, 617] width 401 height 21
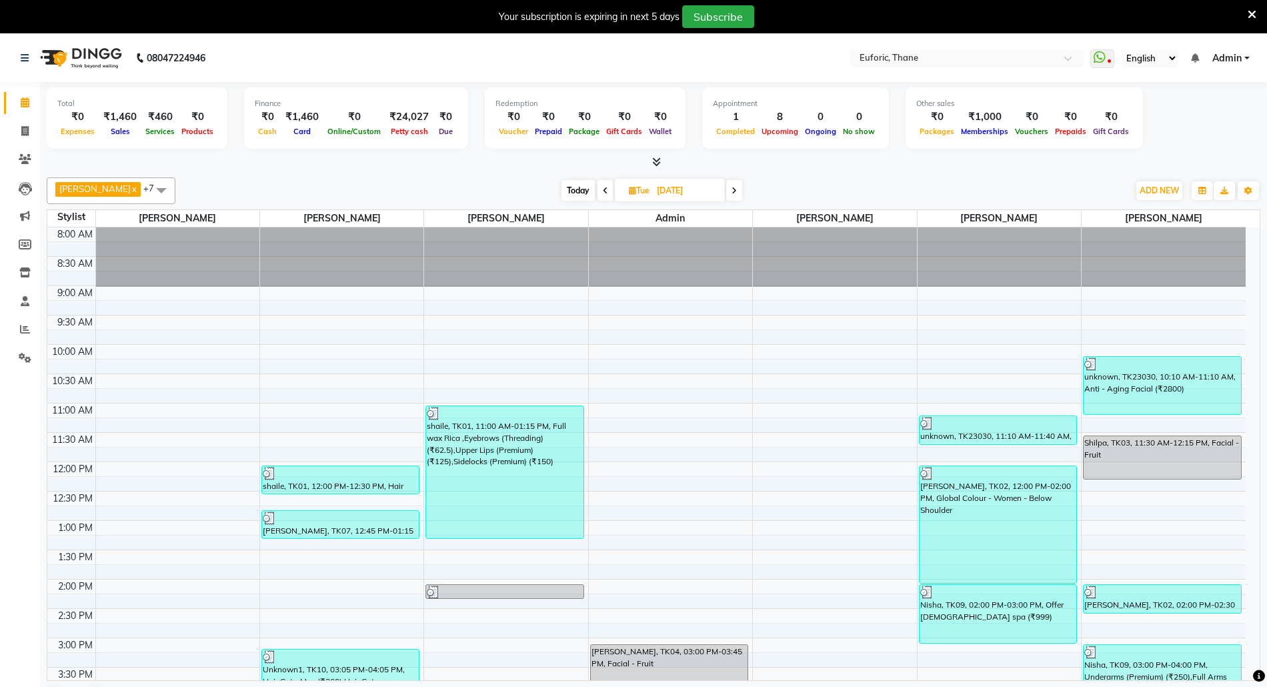
click at [679, 183] on input "[DATE]" at bounding box center [686, 191] width 67 height 20
select select "9"
select select "2025"
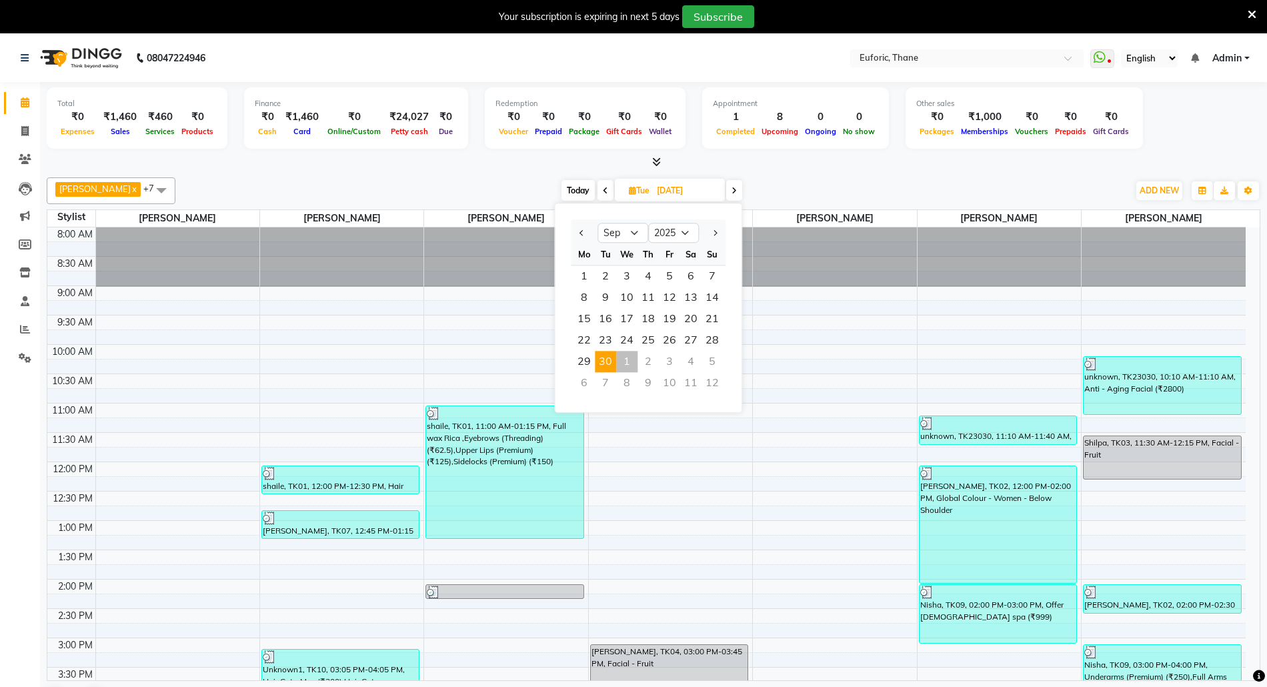
click at [629, 360] on div "1" at bounding box center [626, 361] width 21 height 21
type input "01-10-2025"
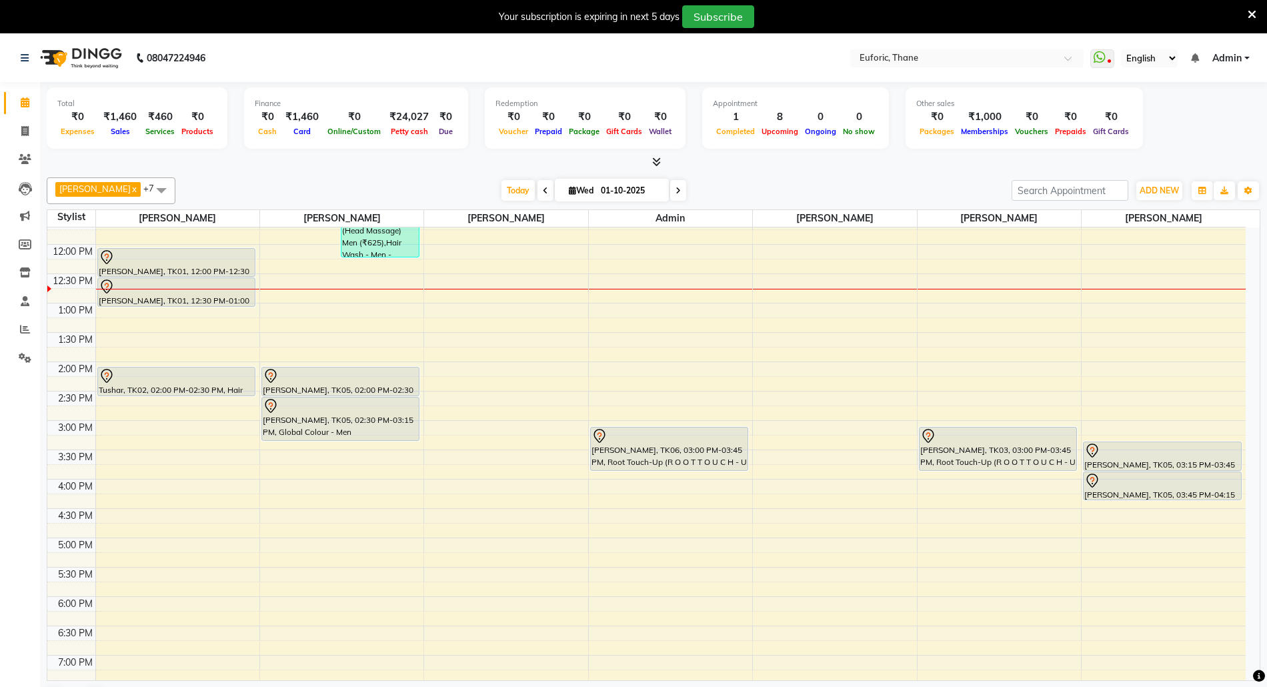
scroll to position [203, 0]
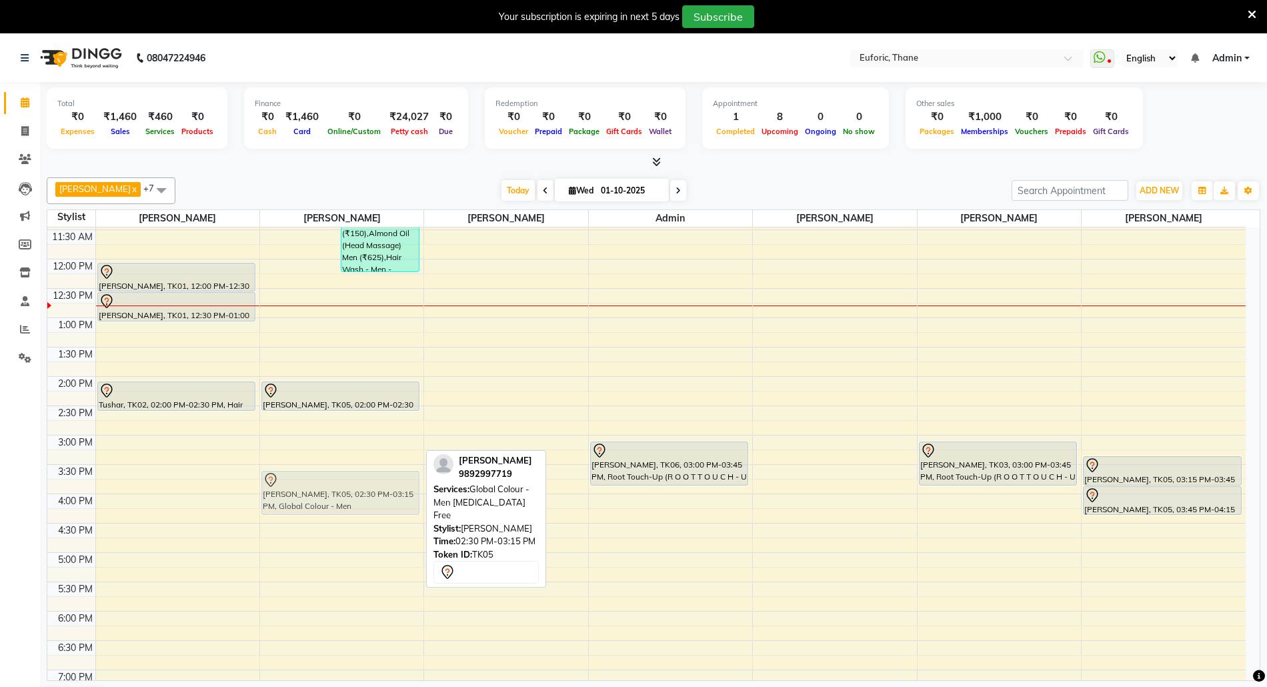
drag, startPoint x: 353, startPoint y: 424, endPoint x: 337, endPoint y: 468, distance: 46.8
click at [341, 483] on div "akriti lohia, TK04, 09:30 AM-11:00 AM, Hair Cut - Men (₹300),Hair Cut - Beard (…" at bounding box center [341, 435] width 163 height 821
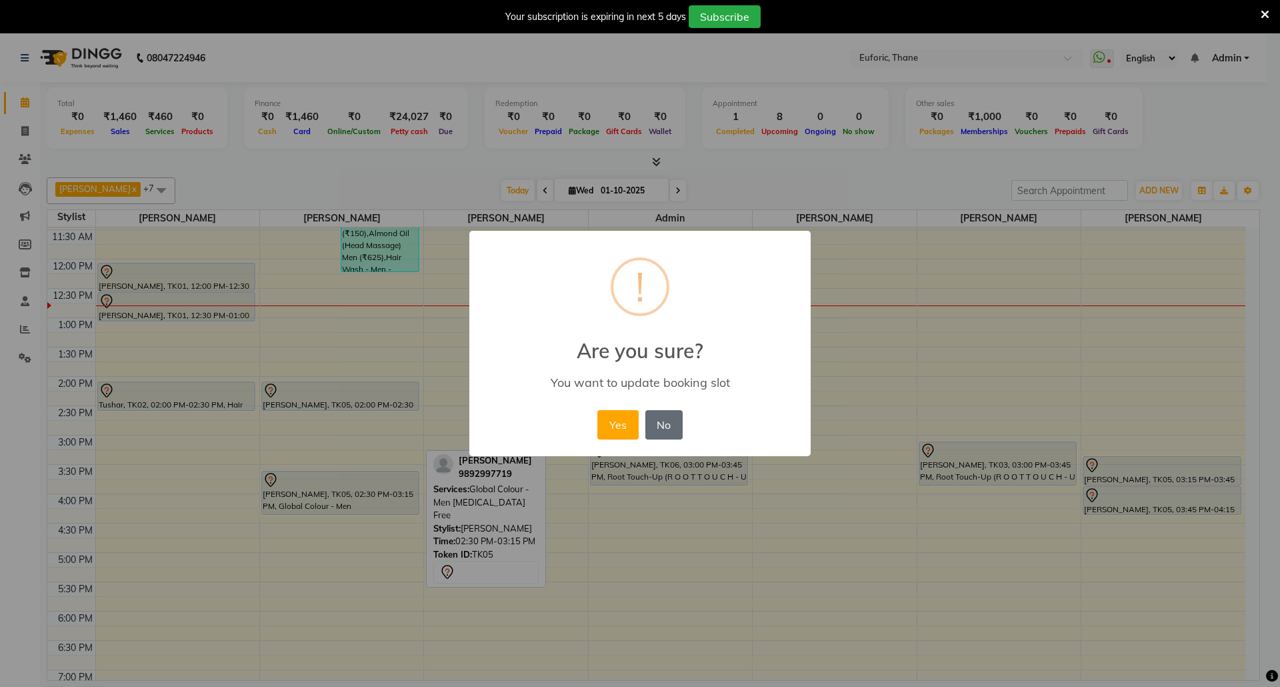
click at [649, 419] on button "No" at bounding box center [663, 424] width 37 height 29
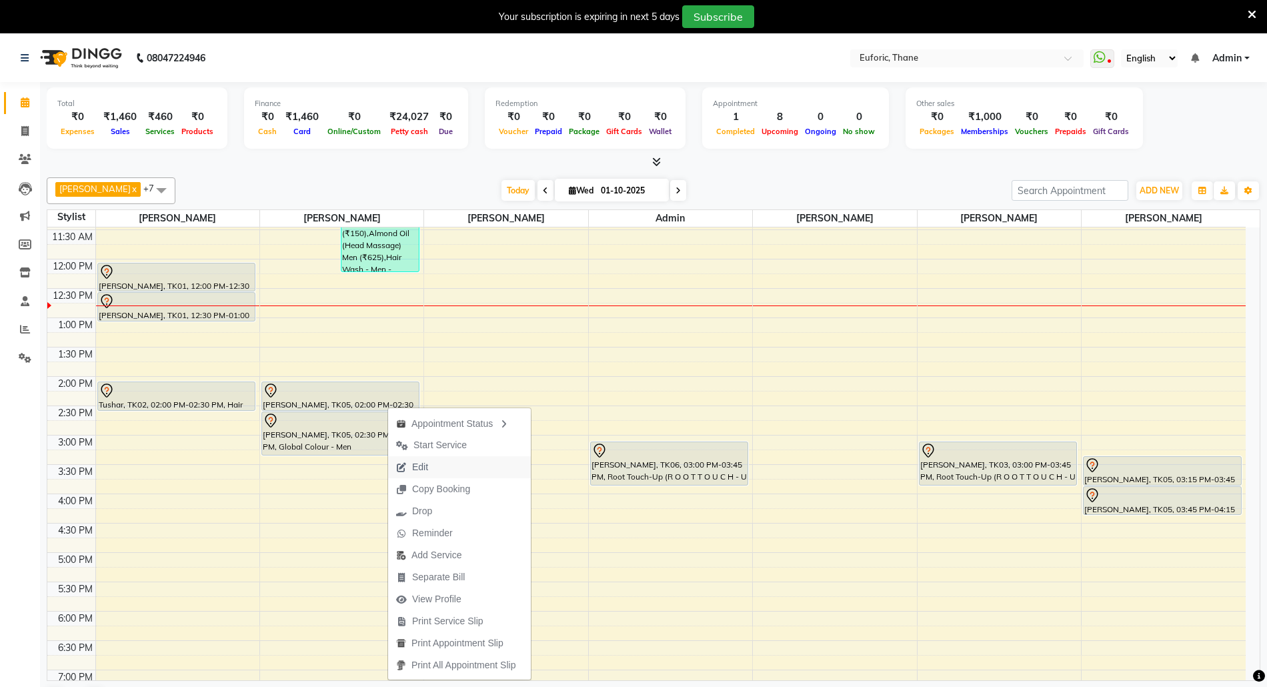
click at [437, 462] on button "Edit" at bounding box center [459, 467] width 143 height 22
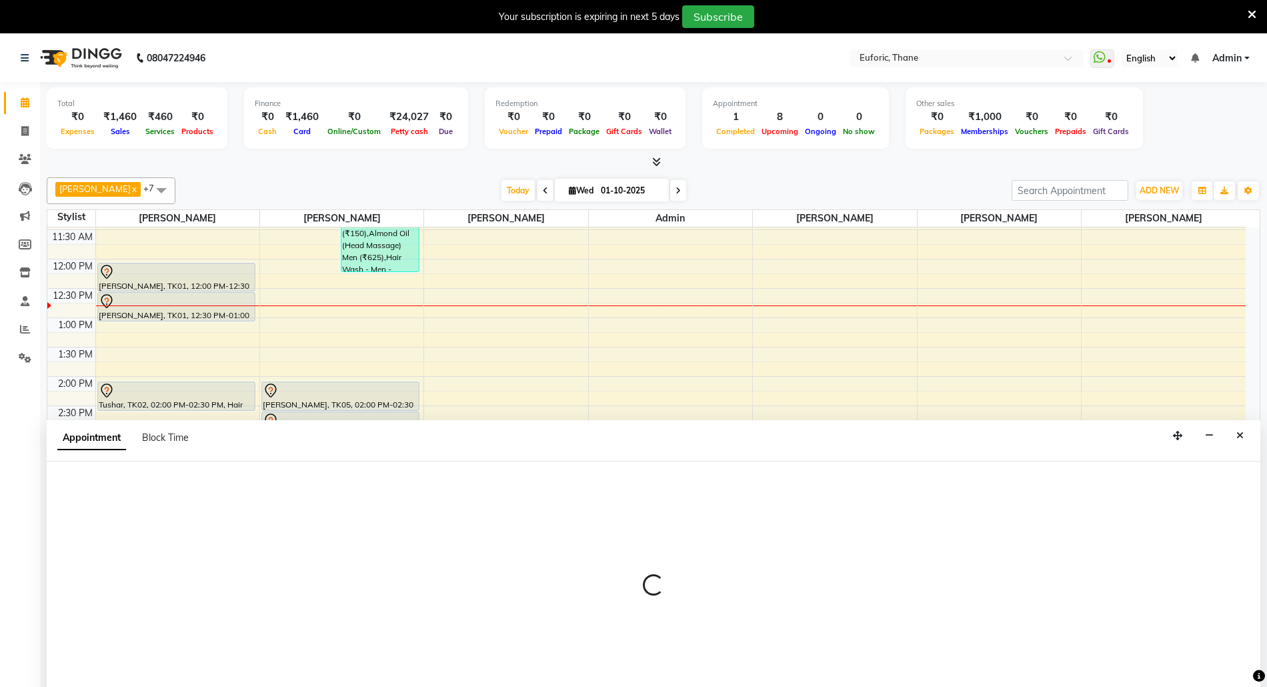
scroll to position [35, 0]
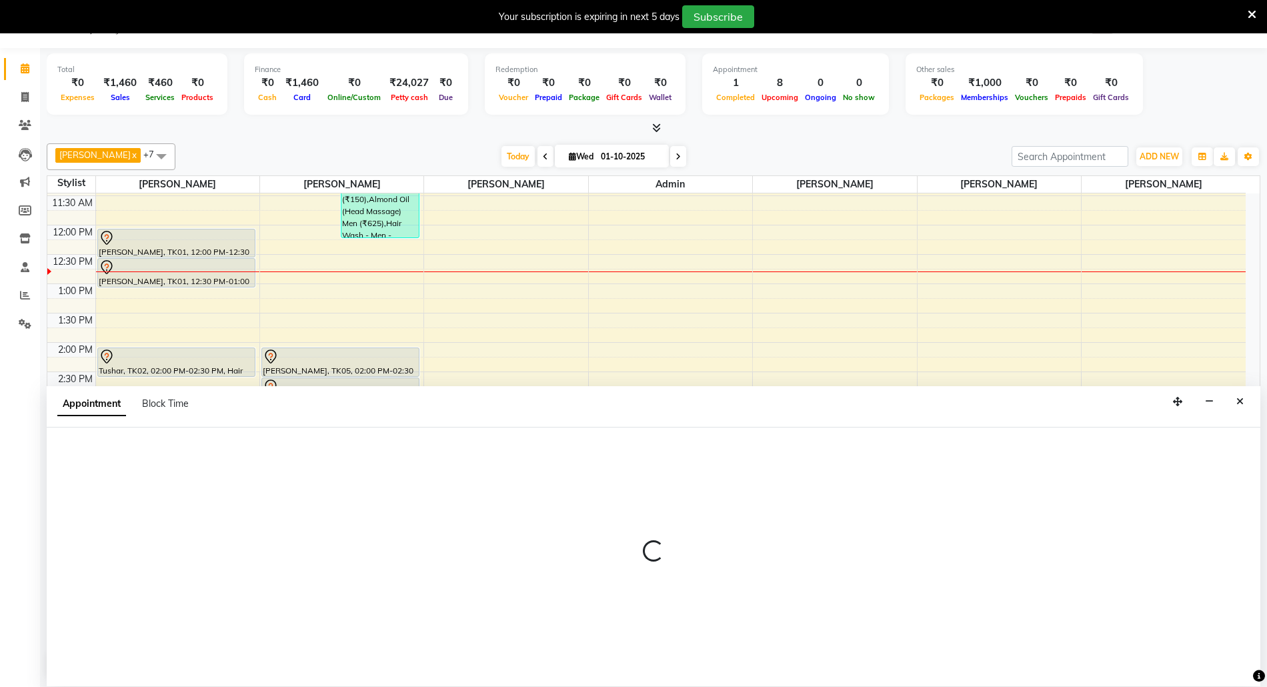
select select "tentative"
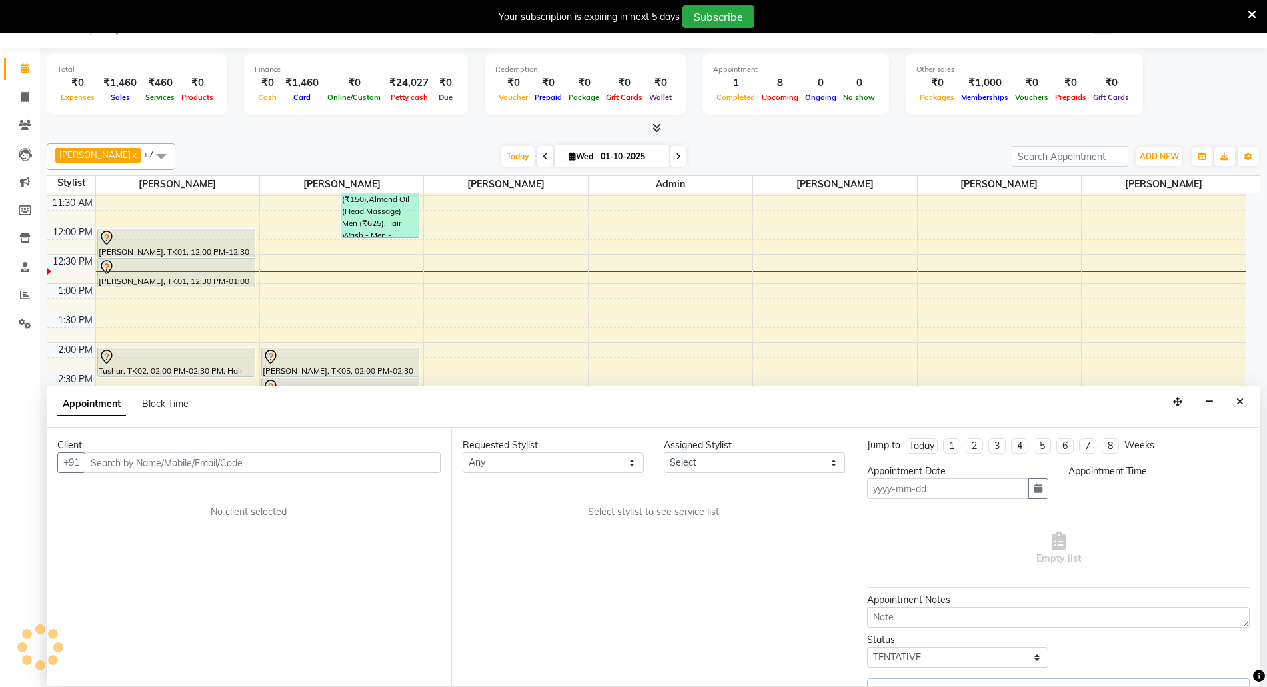
type input "01-10-2025"
select select "58800"
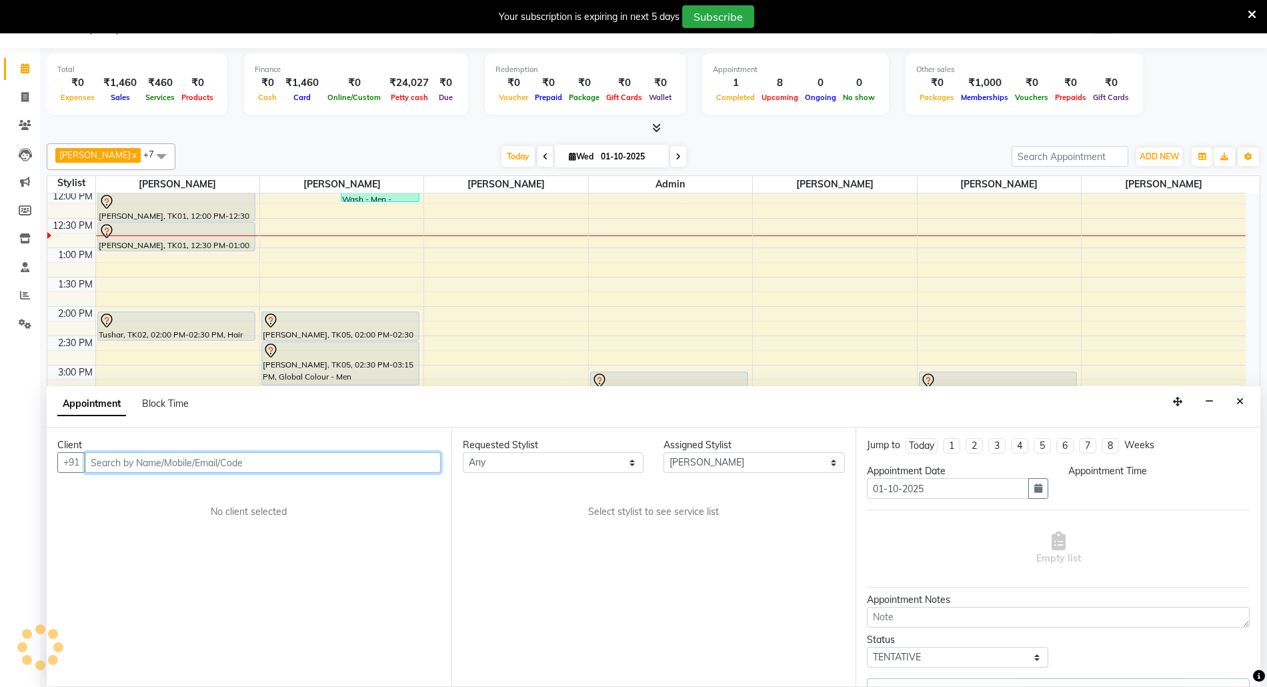
select select "840"
select select "2239"
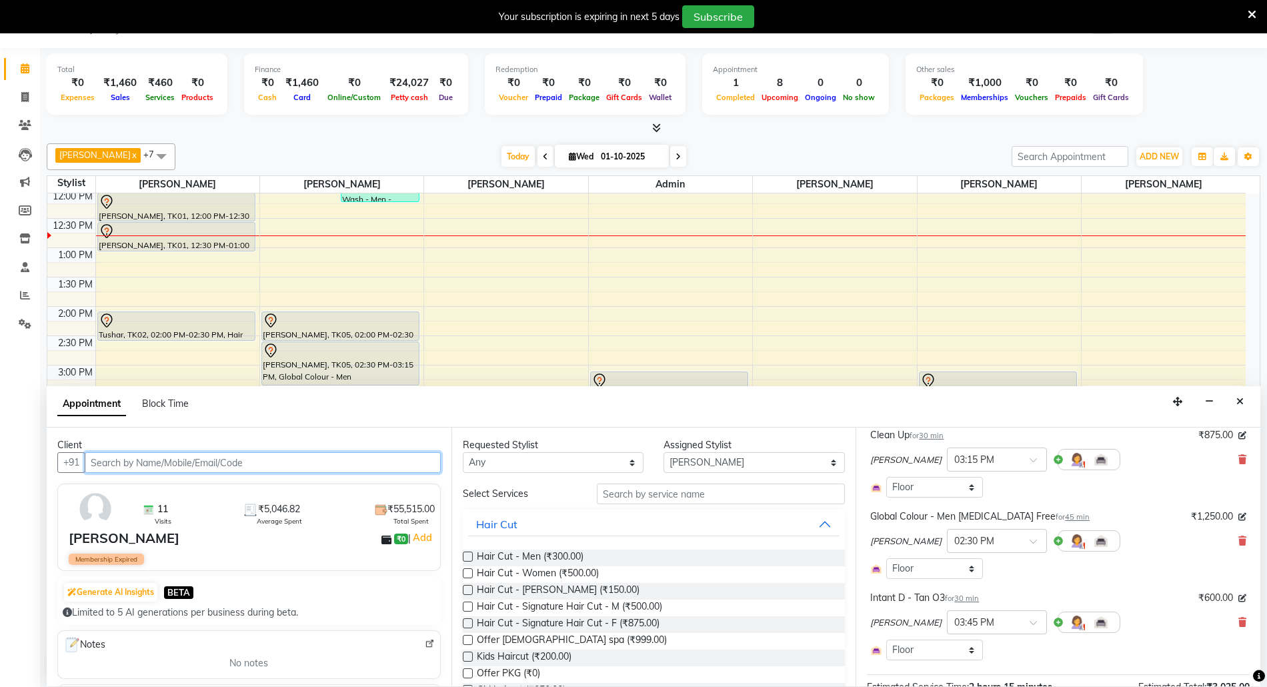
scroll to position [40, 0]
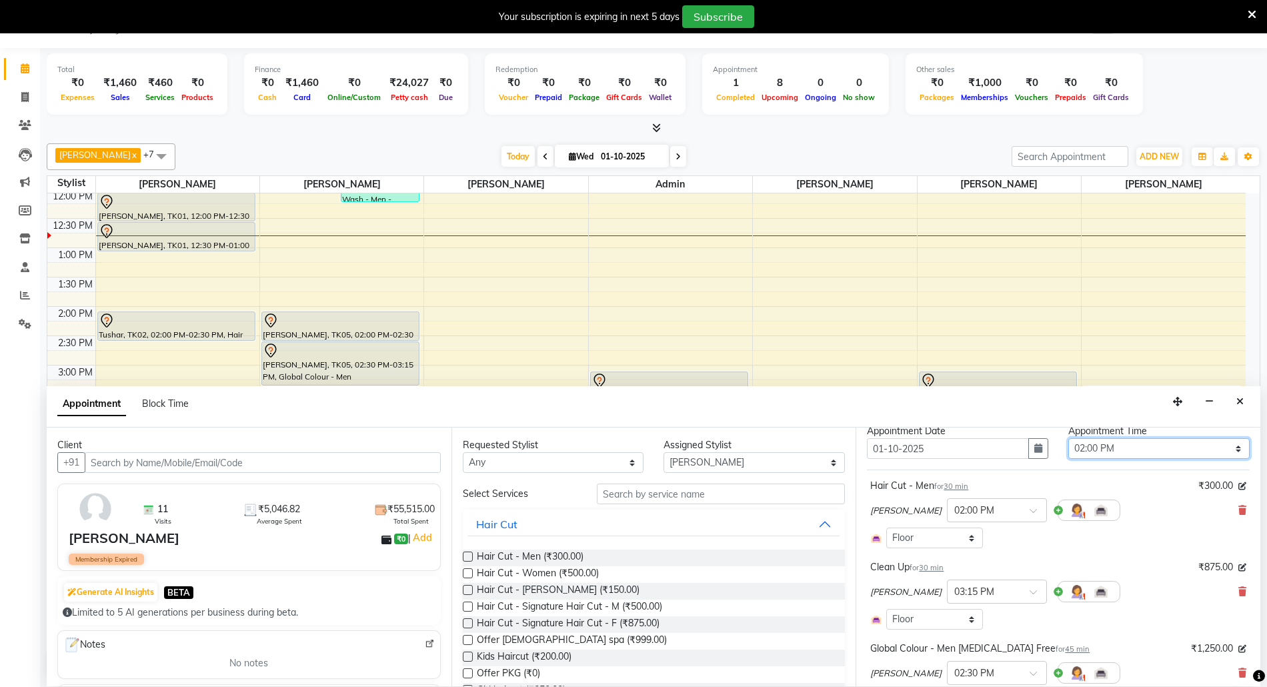
click at [1129, 456] on select "Select 09:00 AM 09:15 AM 09:30 AM 09:45 AM 10:00 AM 10:15 AM 10:30 AM 10:45 AM …" at bounding box center [1158, 448] width 181 height 21
select select "900"
click at [1068, 439] on select "Select 09:00 AM 09:15 AM 09:30 AM 09:45 AM 10:00 AM 10:15 AM 10:30 AM 10:45 AM …" at bounding box center [1158, 448] width 181 height 21
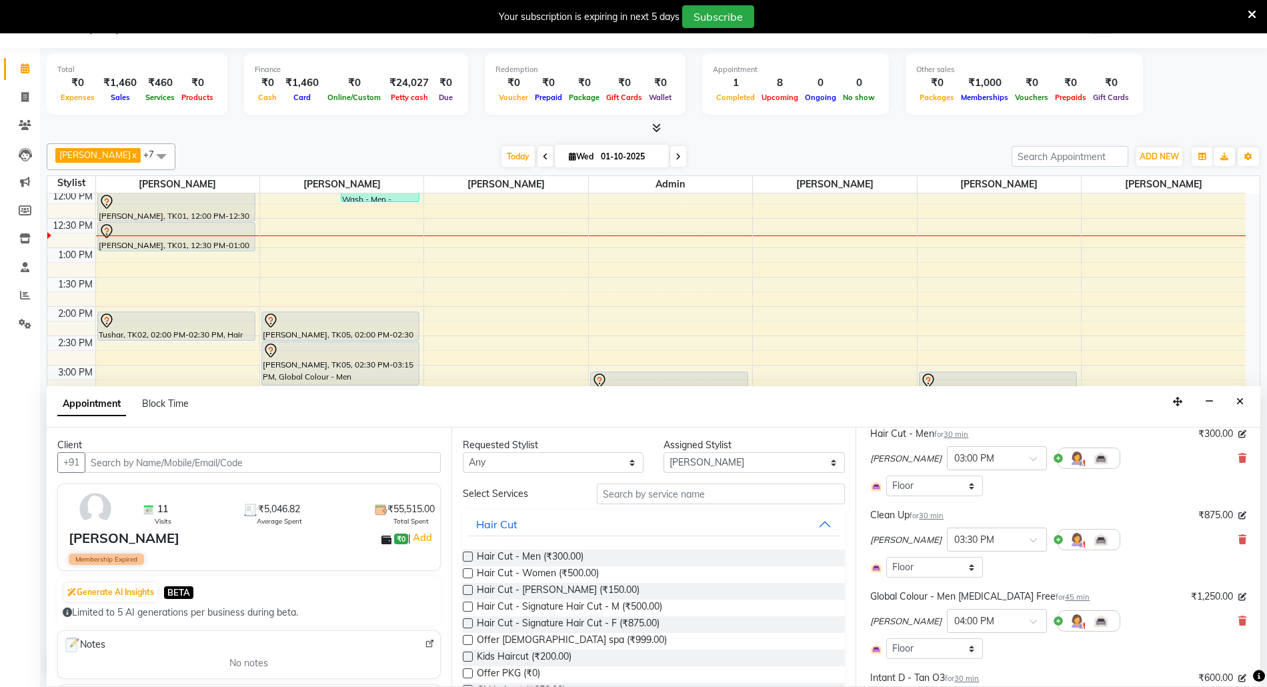
scroll to position [307, 0]
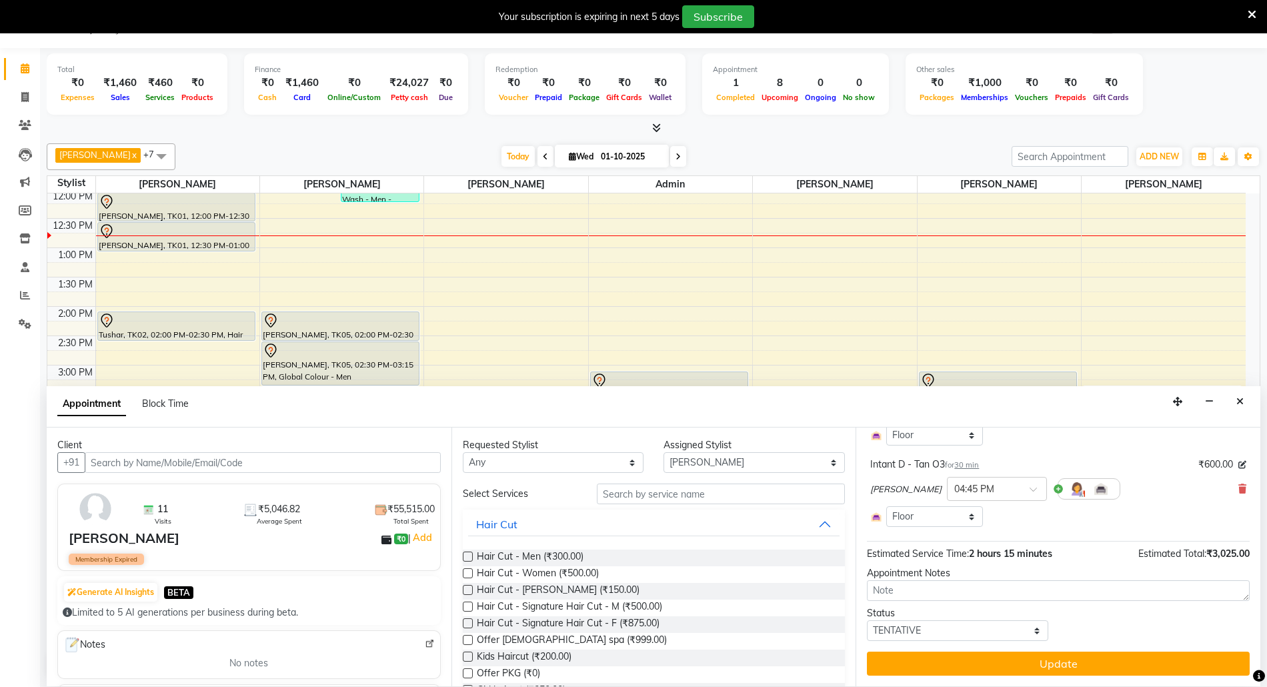
click at [1133, 660] on button "Update" at bounding box center [1058, 663] width 383 height 24
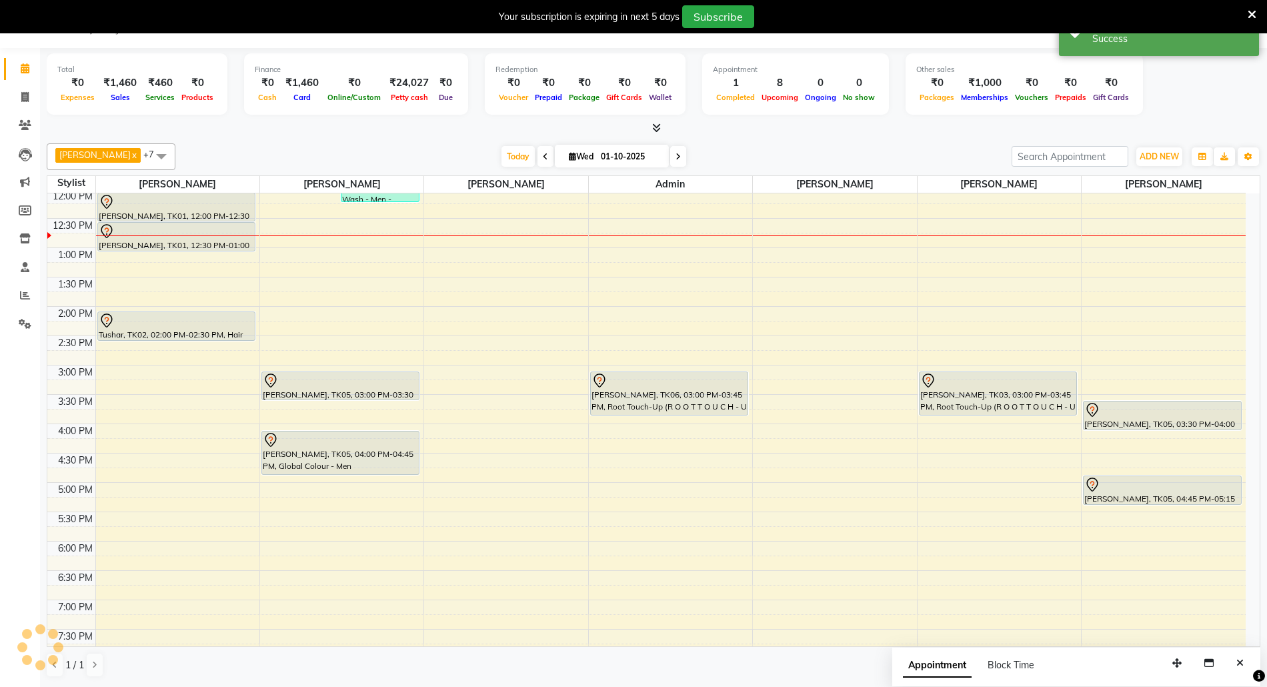
scroll to position [0, 0]
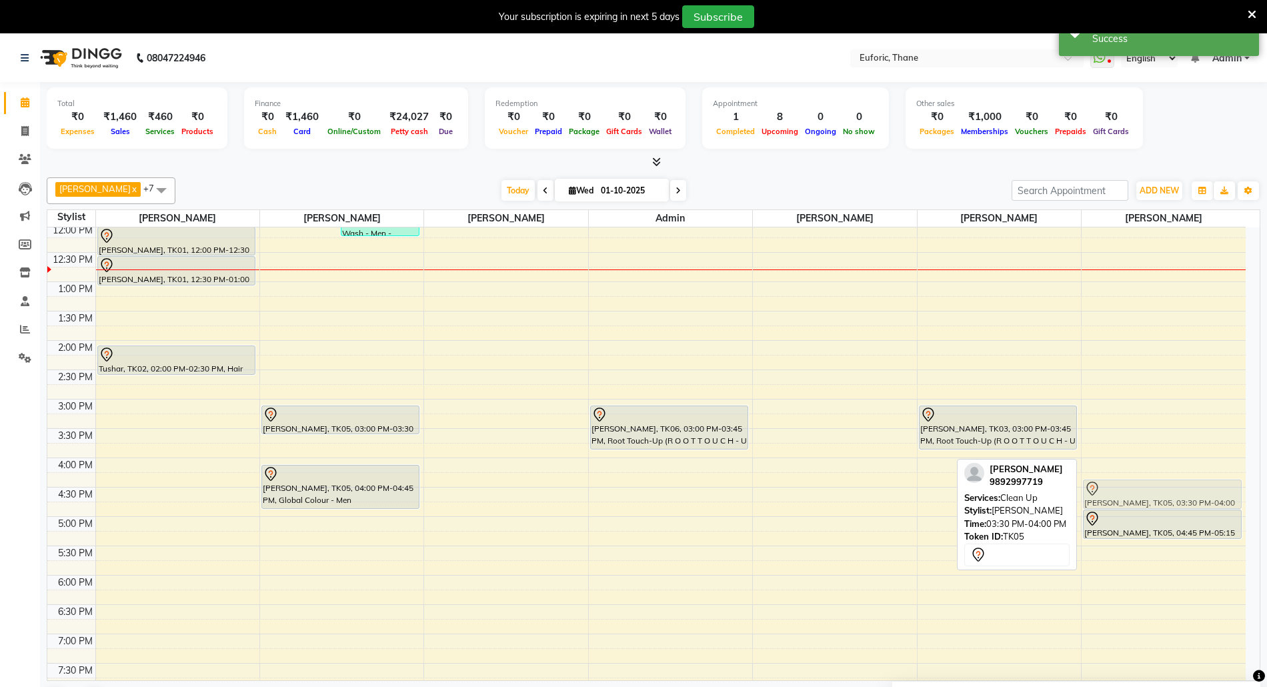
drag, startPoint x: 1153, startPoint y: 448, endPoint x: 1153, endPoint y: 492, distance: 44.0
click at [1153, 492] on div "MANUJA, TK05, 03:30 PM-04:00 PM, Clean Up MANUJA, TK05, 04:45 PM-05:15 PM, Inta…" at bounding box center [1163, 399] width 164 height 821
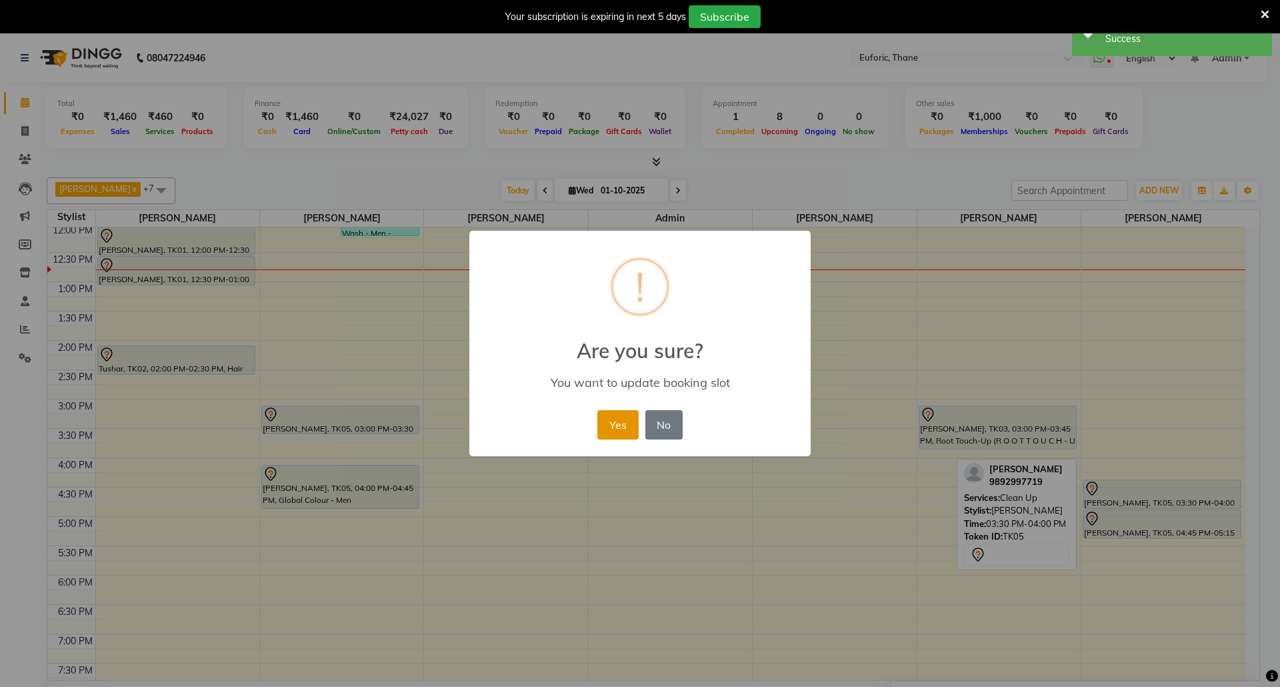
click at [617, 428] on button "Yes" at bounding box center [617, 424] width 41 height 29
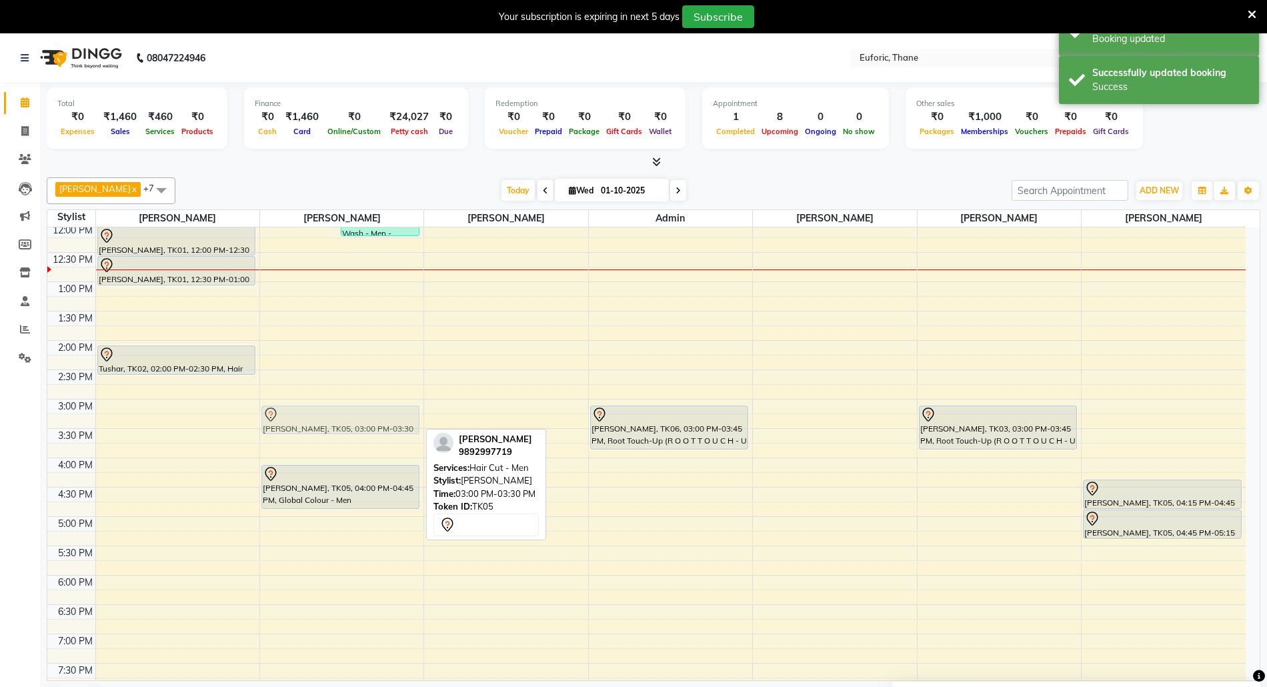
drag, startPoint x: 363, startPoint y: 414, endPoint x: 369, endPoint y: 421, distance: 9.9
click at [369, 419] on div "akriti lohia, TK04, 09:30 AM-11:00 AM, Hair Cut - Men (₹300),Hair Cut - Beard (…" at bounding box center [341, 399] width 163 height 821
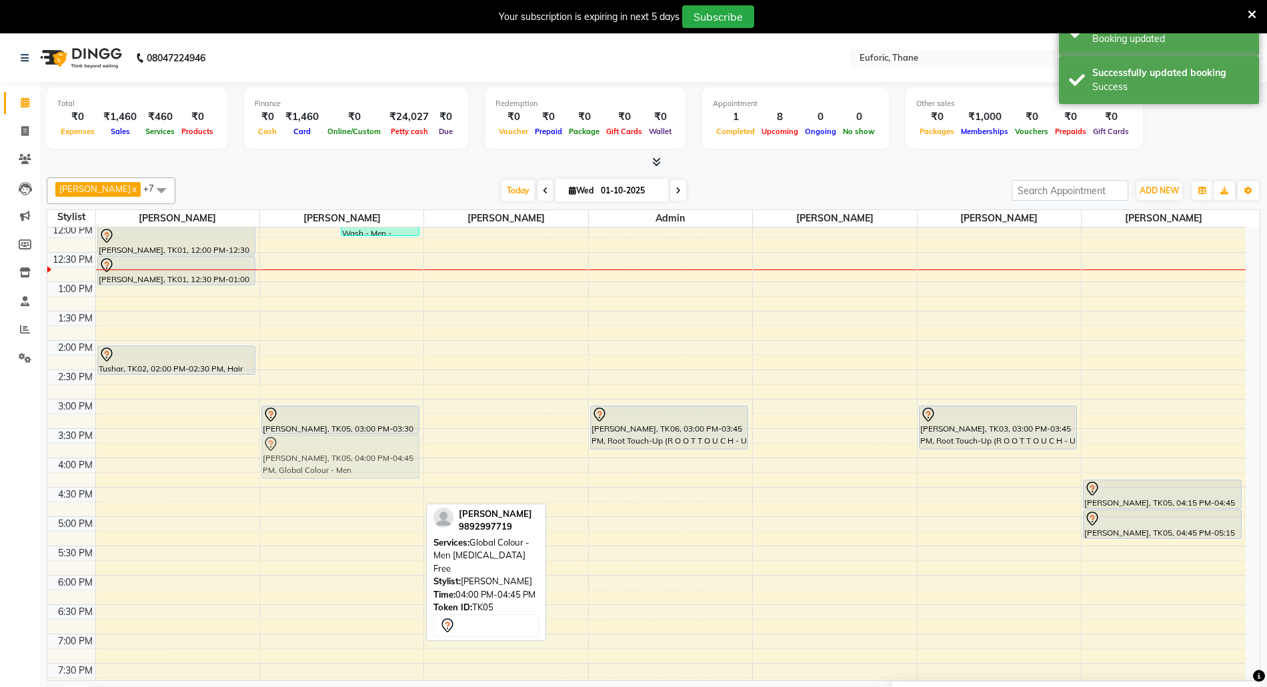
drag, startPoint x: 348, startPoint y: 483, endPoint x: 361, endPoint y: 454, distance: 31.3
click at [361, 454] on div "akriti lohia, TK04, 09:30 AM-11:00 AM, Hair Cut - Men (₹300),Hair Cut - Beard (…" at bounding box center [341, 399] width 163 height 821
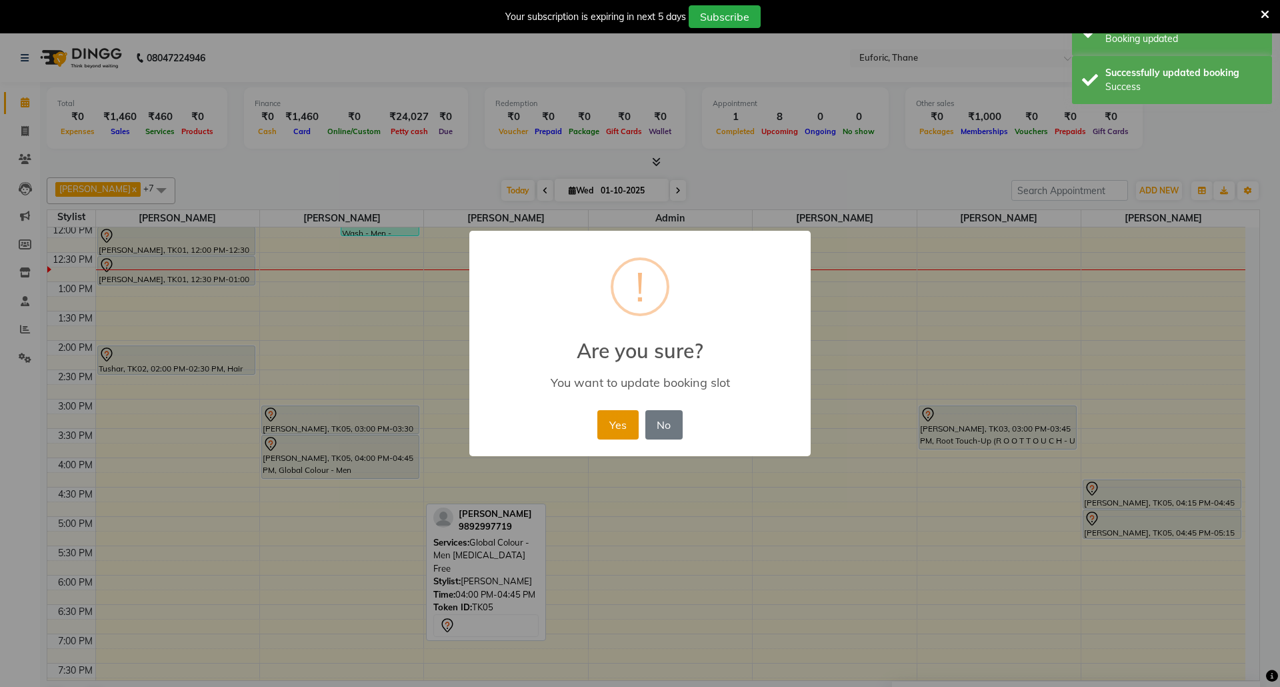
click at [625, 422] on button "Yes" at bounding box center [617, 424] width 41 height 29
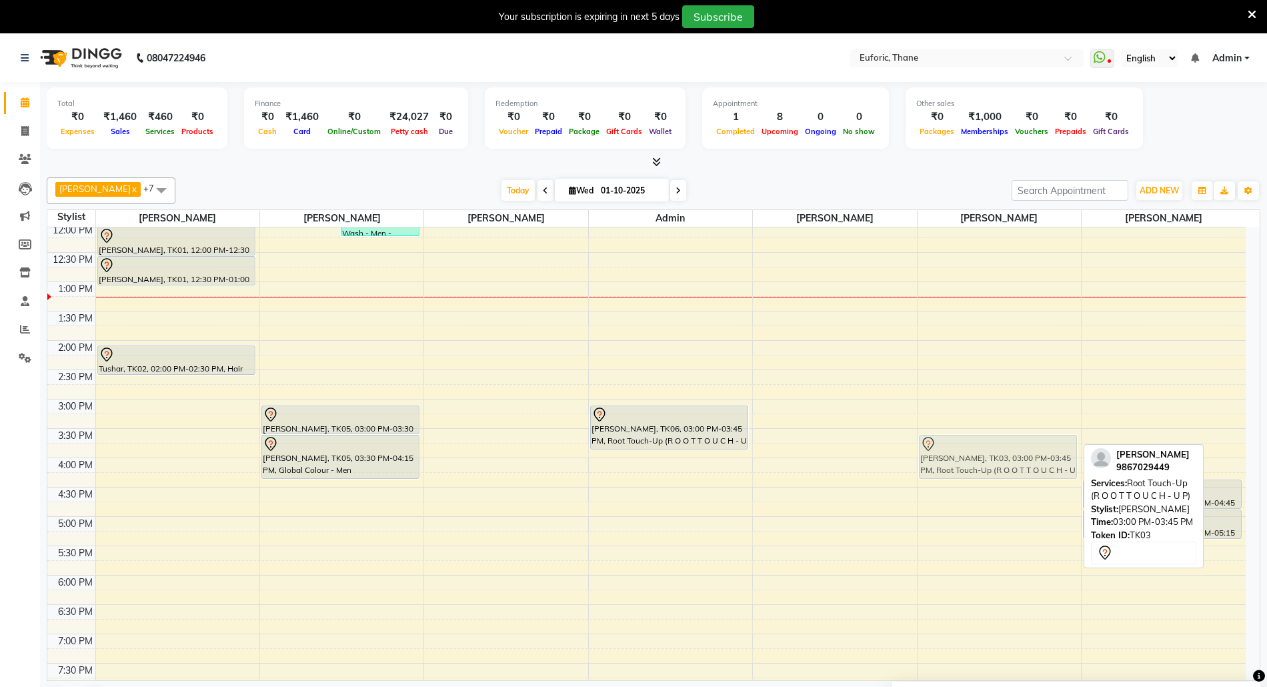
drag, startPoint x: 987, startPoint y: 423, endPoint x: 988, endPoint y: 457, distance: 34.0
click at [988, 457] on div "Supriya, TK03, 03:00 PM-03:45 PM, Root Touch-Up (R O O T T O U C H - U P) Supri…" at bounding box center [998, 399] width 163 height 821
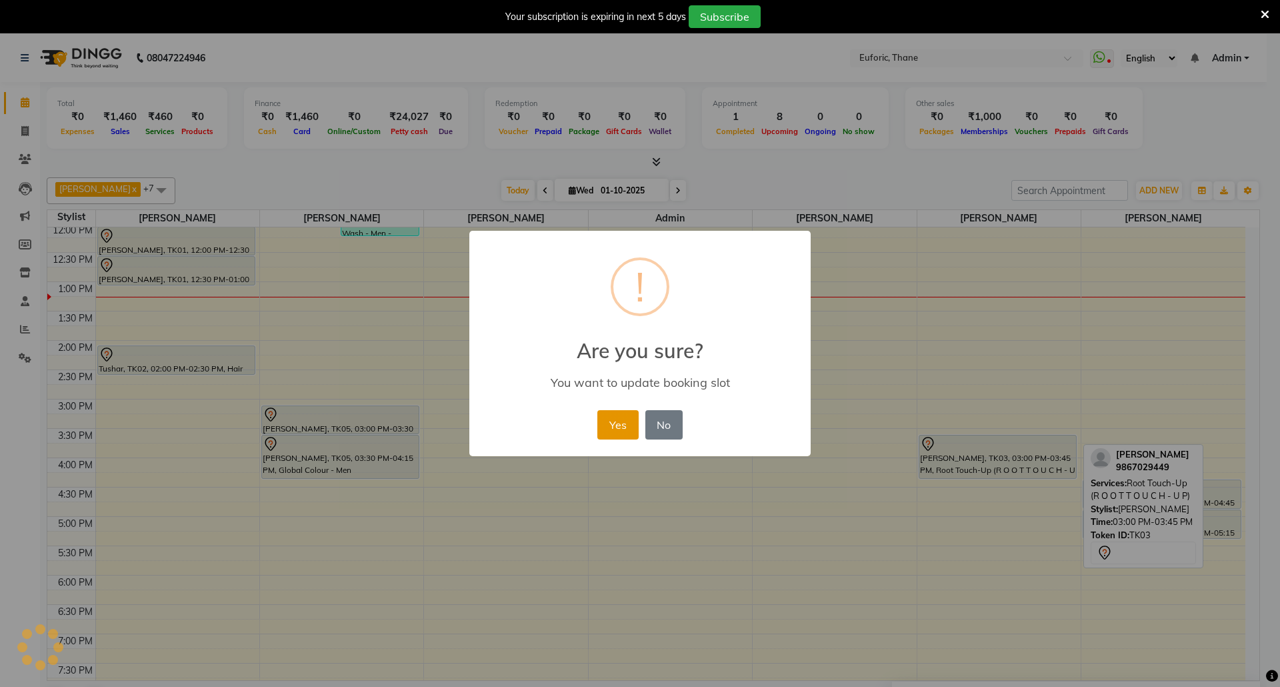
click at [623, 427] on button "Yes" at bounding box center [617, 424] width 41 height 29
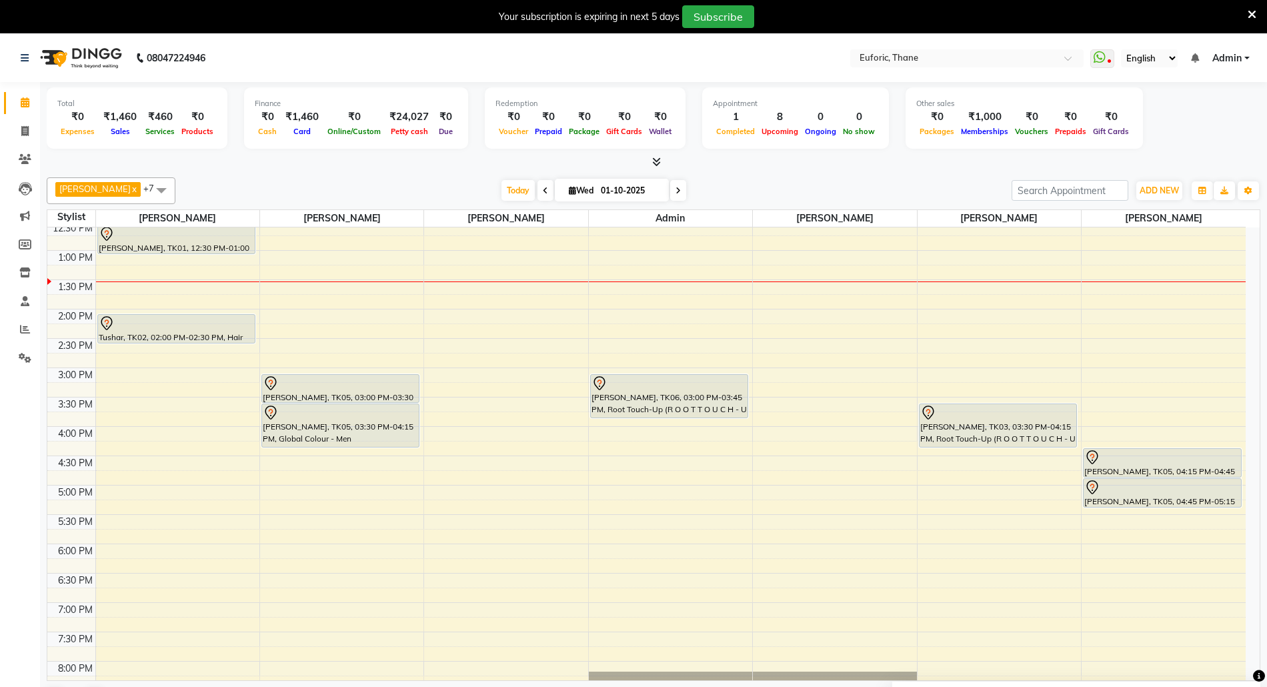
scroll to position [239, 0]
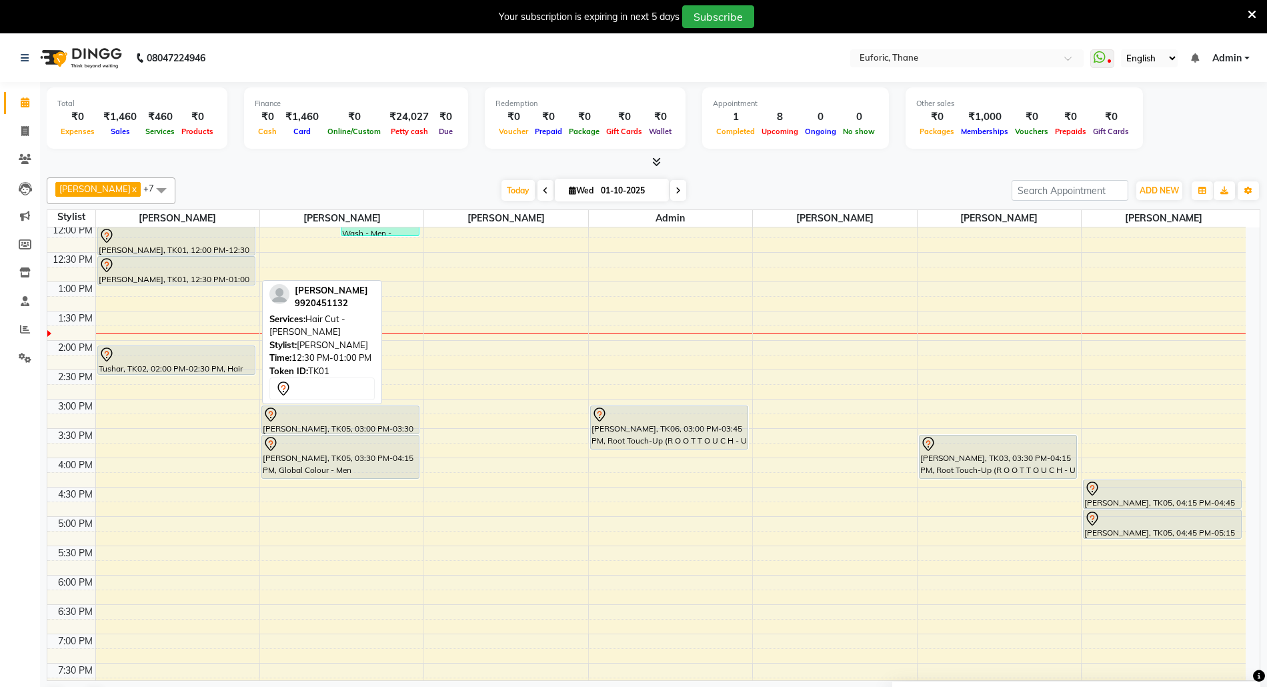
click at [171, 265] on div at bounding box center [176, 265] width 155 height 16
click at [97, 265] on link "[PERSON_NAME], TK01, 12:30 PM-01:00 PM, Hair Cut - [PERSON_NAME]" at bounding box center [176, 270] width 158 height 29
select select "7"
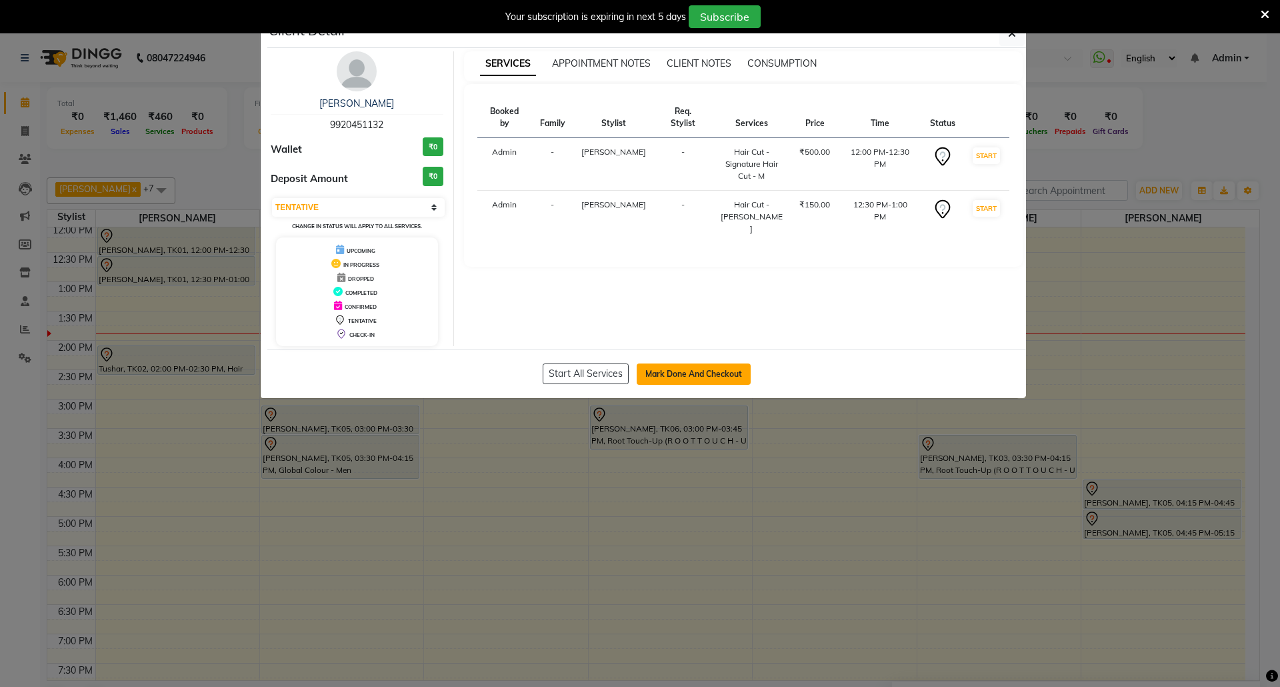
click at [693, 375] on button "Mark Done And Checkout" at bounding box center [694, 373] width 114 height 21
select select "5063"
select select "service"
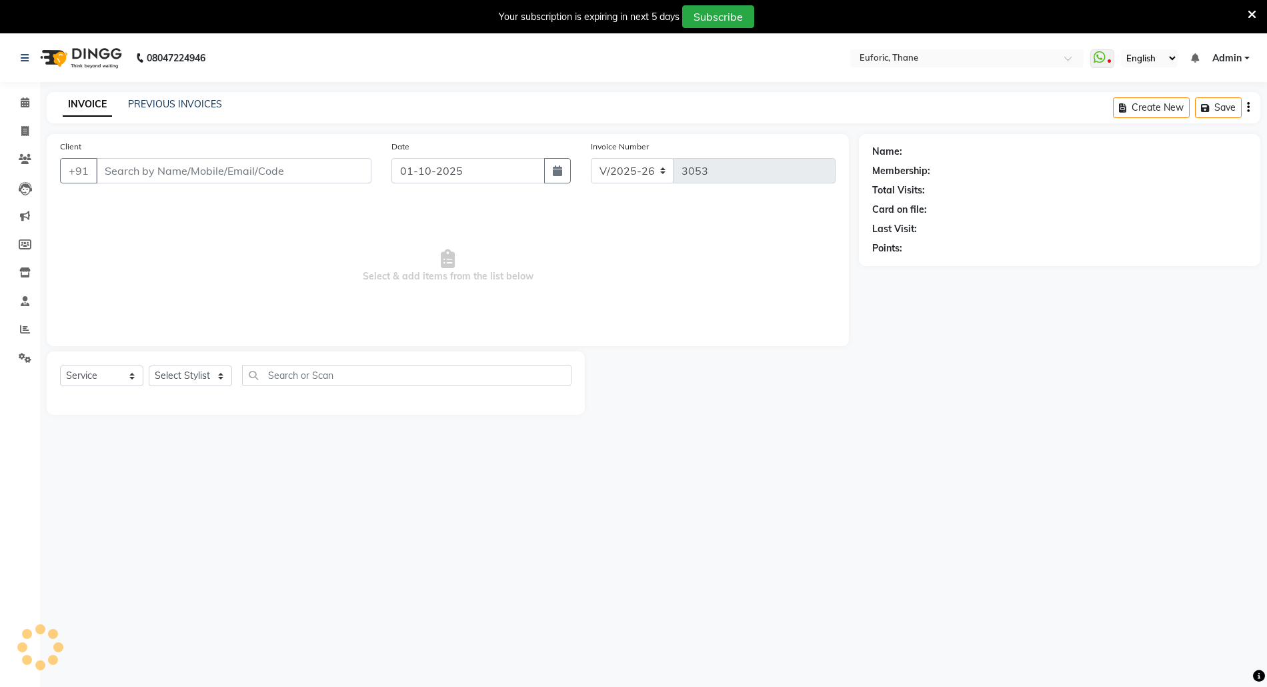
type input "9920451132"
select select "31985"
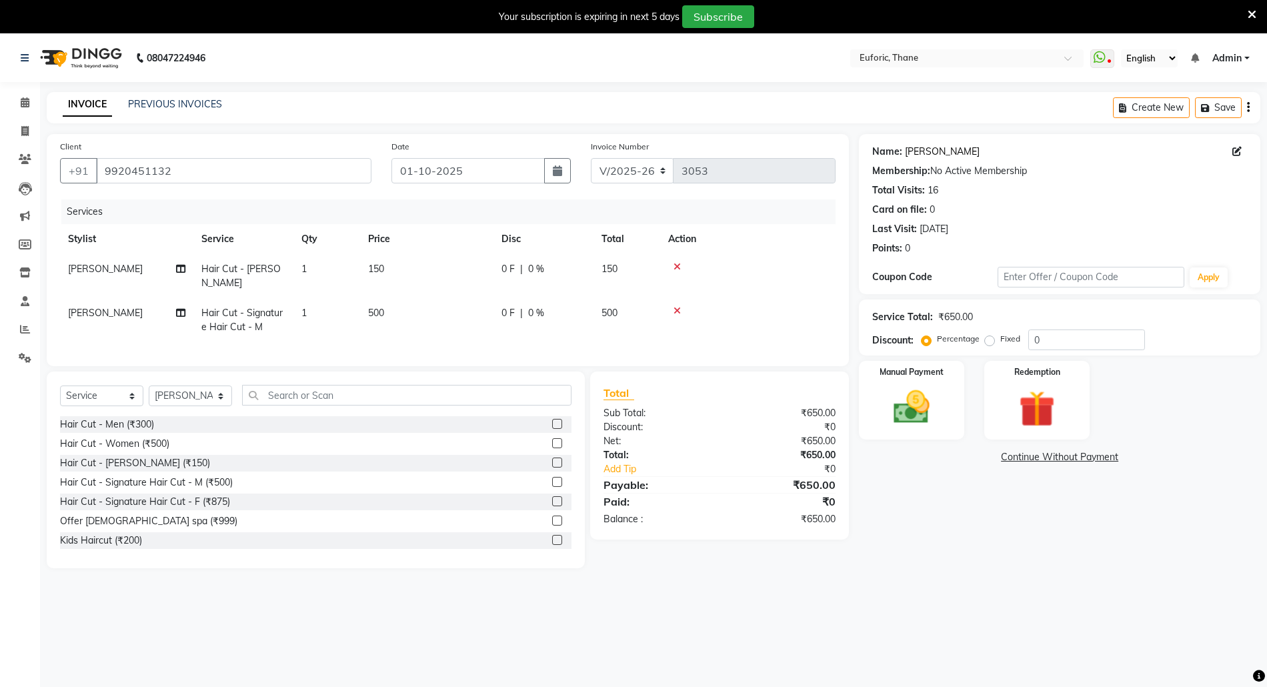
click at [944, 153] on link "Varun Dixit" at bounding box center [942, 152] width 75 height 14
click at [944, 409] on div "Manual Payment" at bounding box center [911, 399] width 109 height 81
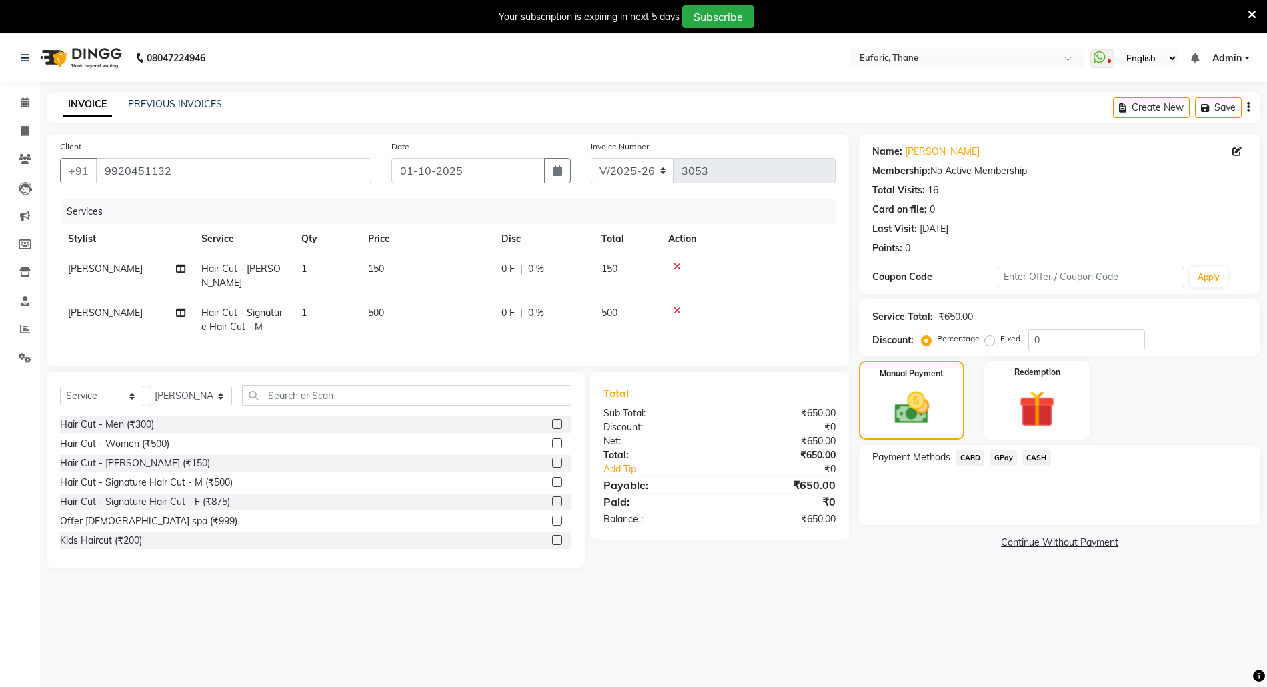
click at [1009, 459] on span "GPay" at bounding box center [1002, 457] width 27 height 15
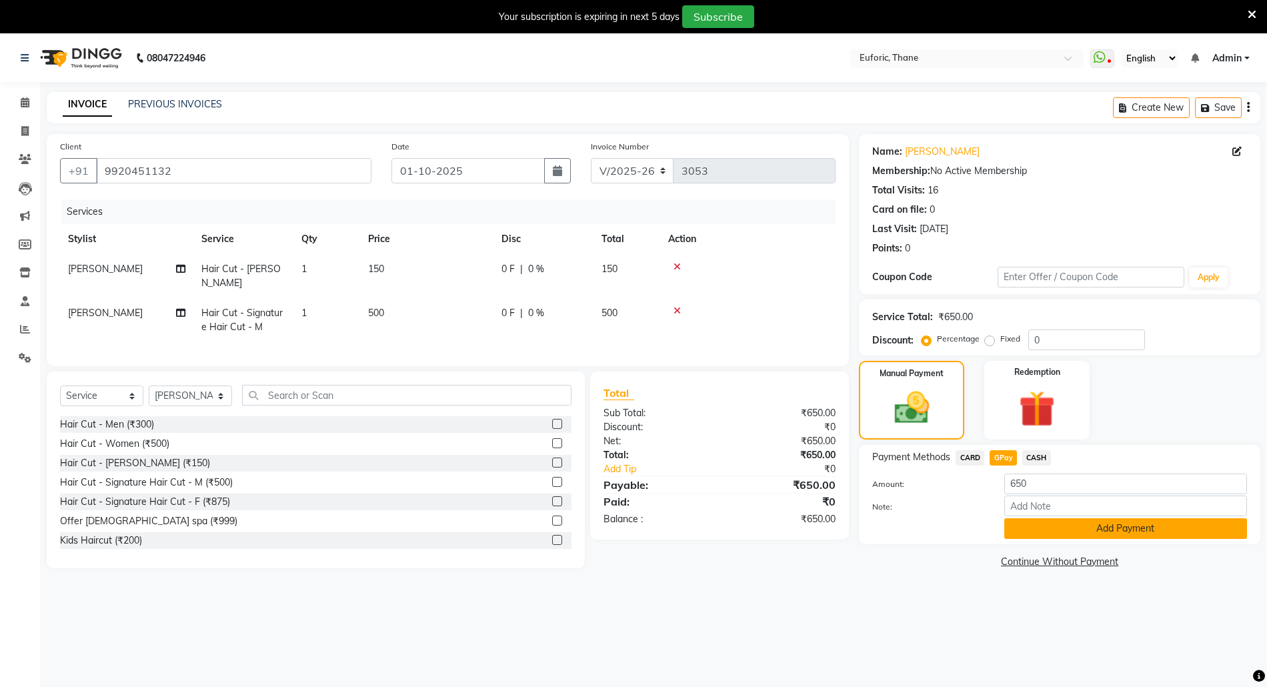
click at [1029, 533] on button "Add Payment" at bounding box center [1125, 528] width 243 height 21
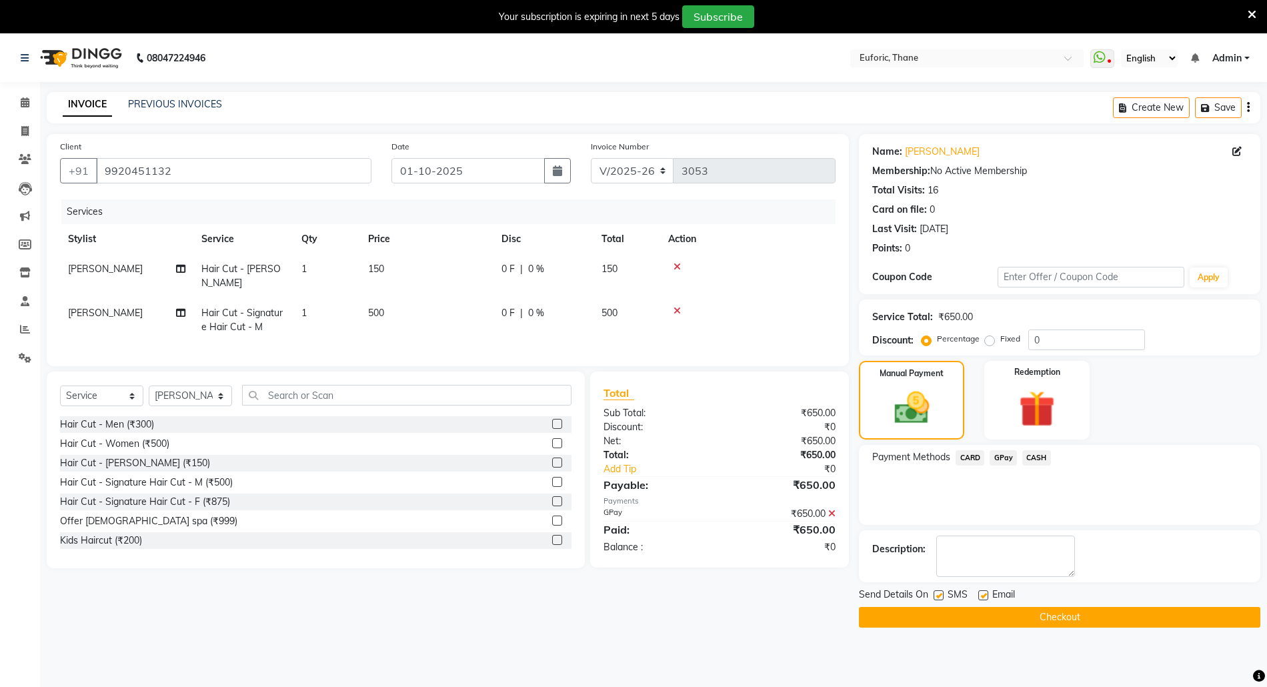
click at [1023, 611] on button "Checkout" at bounding box center [1059, 617] width 401 height 21
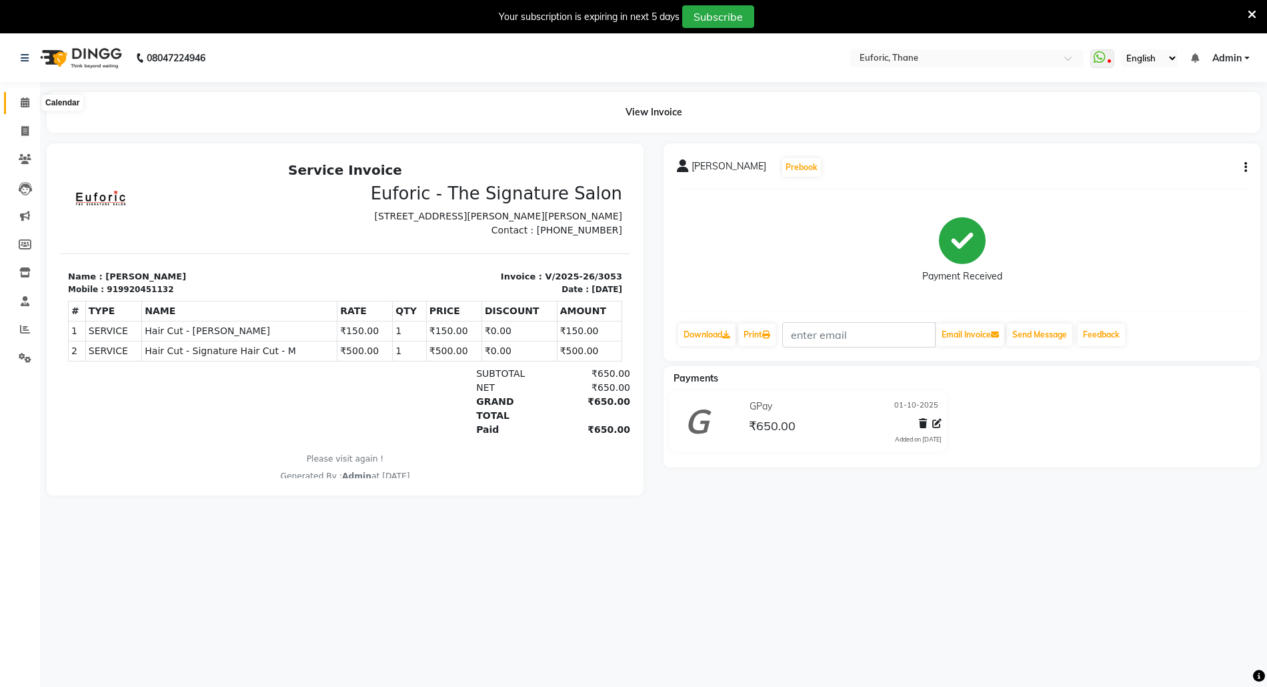
click at [16, 104] on span at bounding box center [24, 102] width 23 height 15
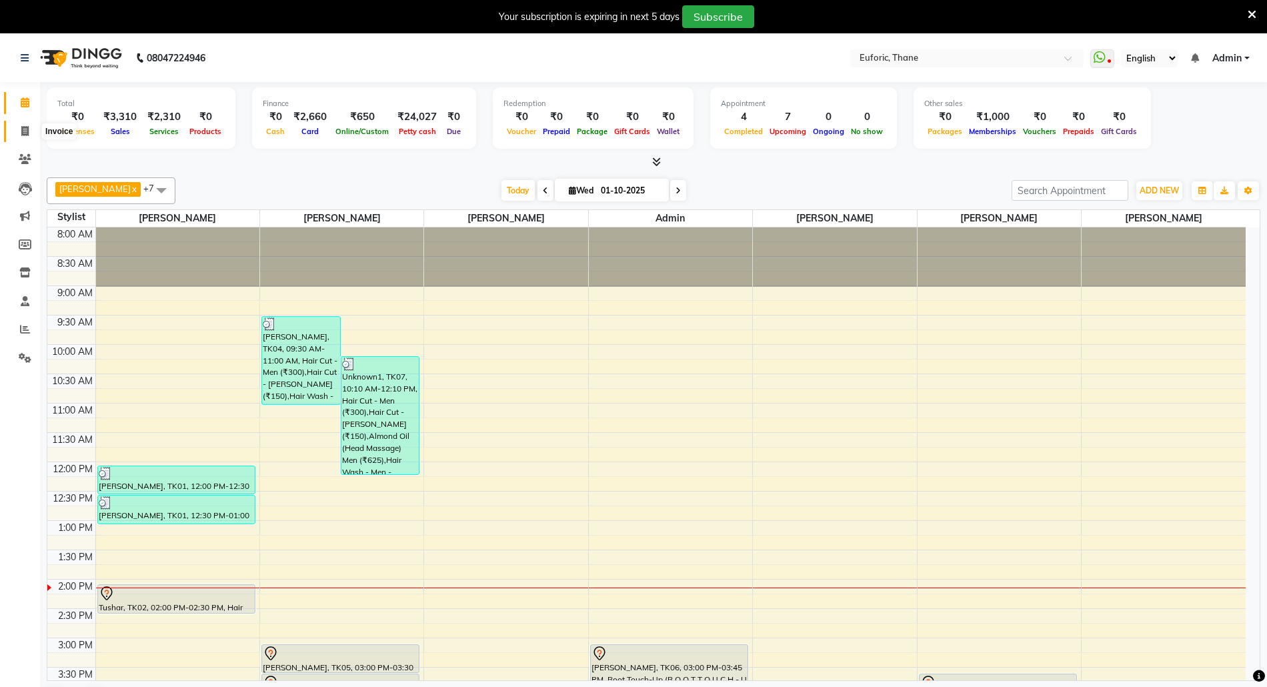
click at [19, 131] on span at bounding box center [24, 131] width 23 height 15
select select "5063"
select select "service"
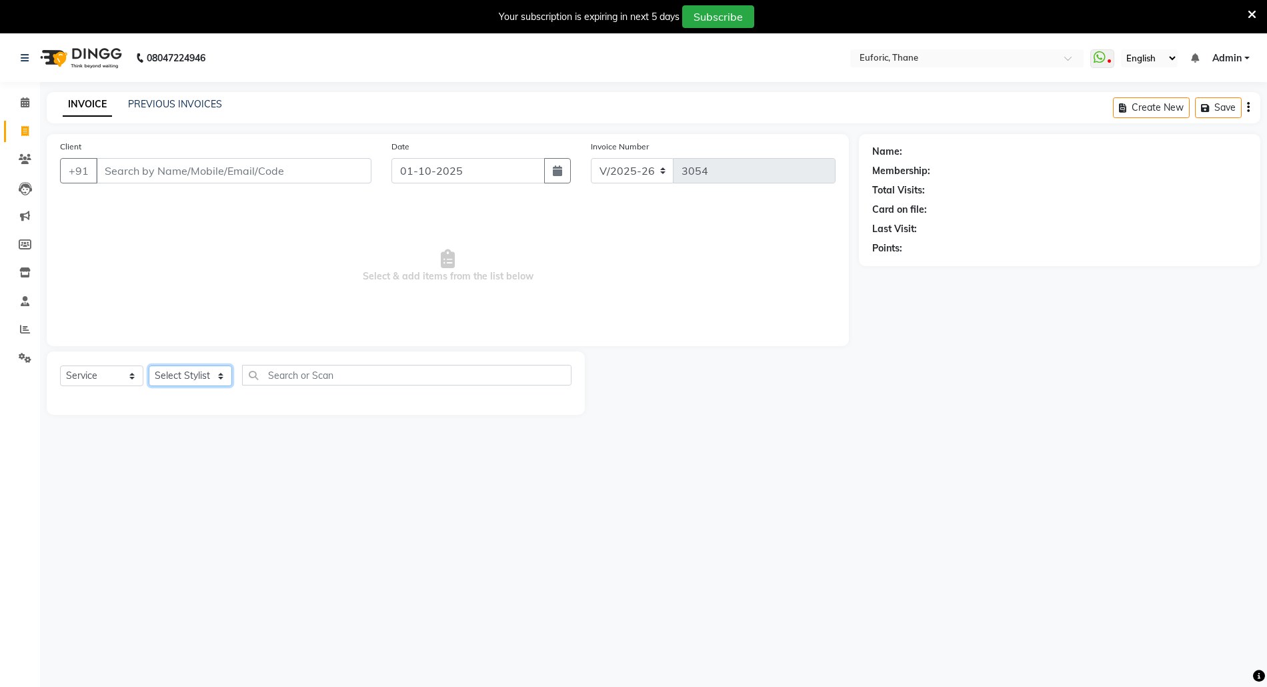
click at [207, 384] on select "Select Stylist [PERSON_NAME] Aatik Salmanai Admin [PERSON_NAME] [PERSON_NAME] […" at bounding box center [190, 375] width 83 height 21
select select "31986"
click at [149, 365] on select "Select Stylist [PERSON_NAME] Aatik Salmanai Admin [PERSON_NAME] [PERSON_NAME] […" at bounding box center [190, 375] width 83 height 21
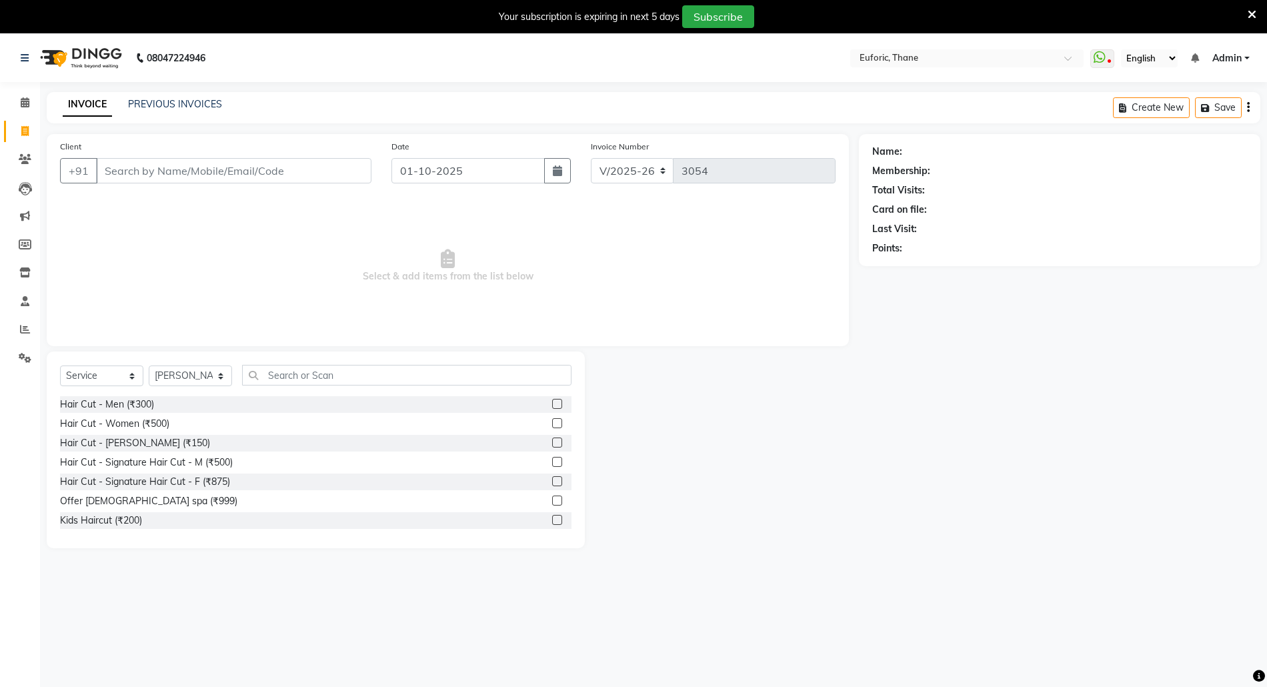
click at [552, 400] on label at bounding box center [557, 404] width 10 height 10
click at [552, 400] on input "checkbox" at bounding box center [556, 404] width 9 height 9
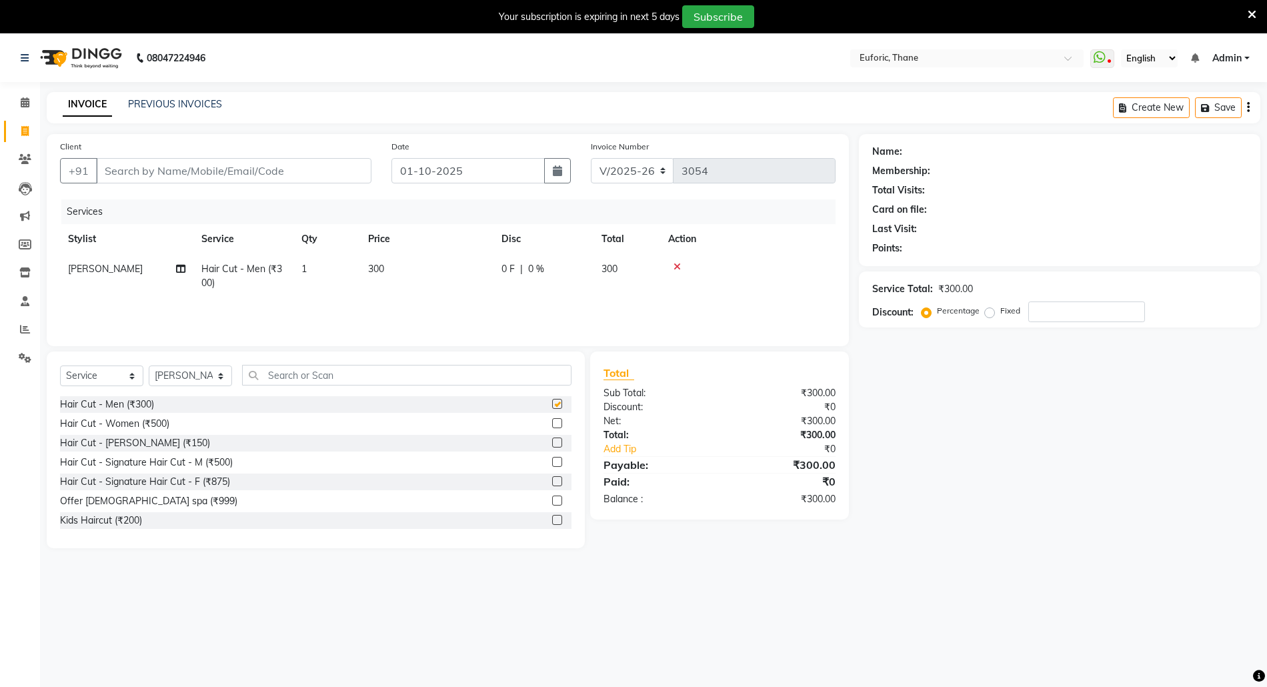
checkbox input "false"
click at [552, 444] on label at bounding box center [557, 442] width 10 height 10
click at [552, 444] on input "checkbox" at bounding box center [556, 443] width 9 height 9
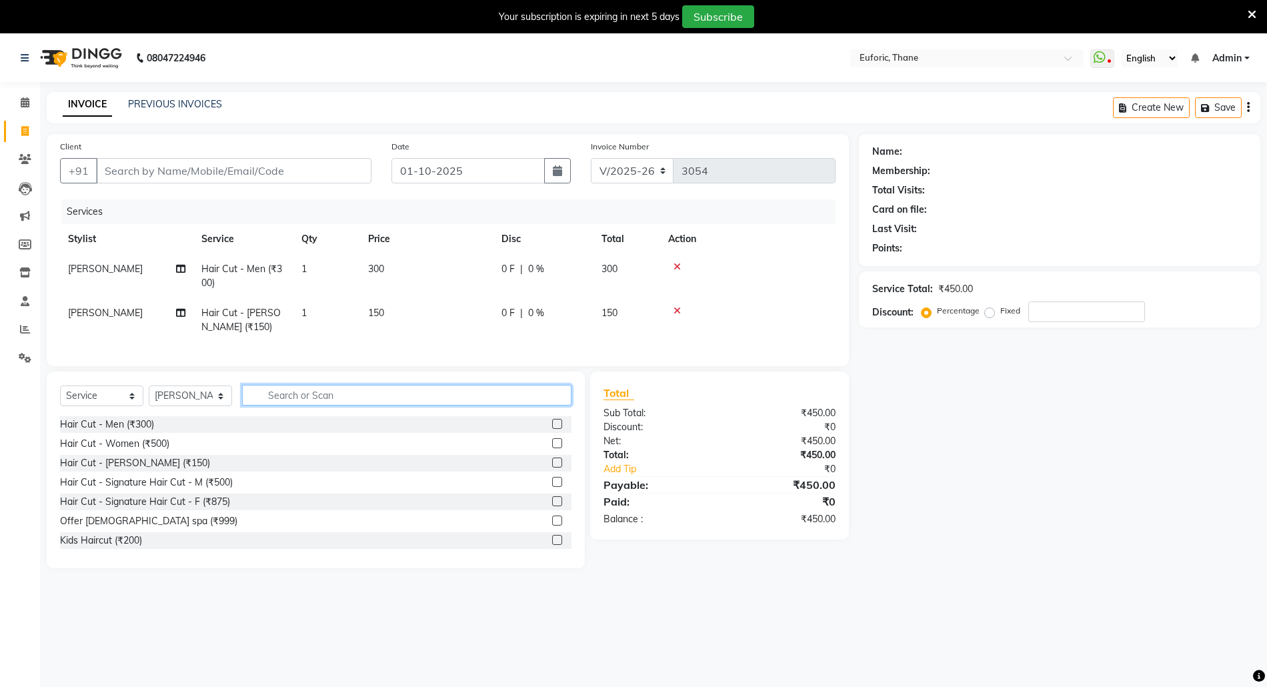
checkbox input "false"
click at [485, 405] on input "text" at bounding box center [406, 395] width 329 height 21
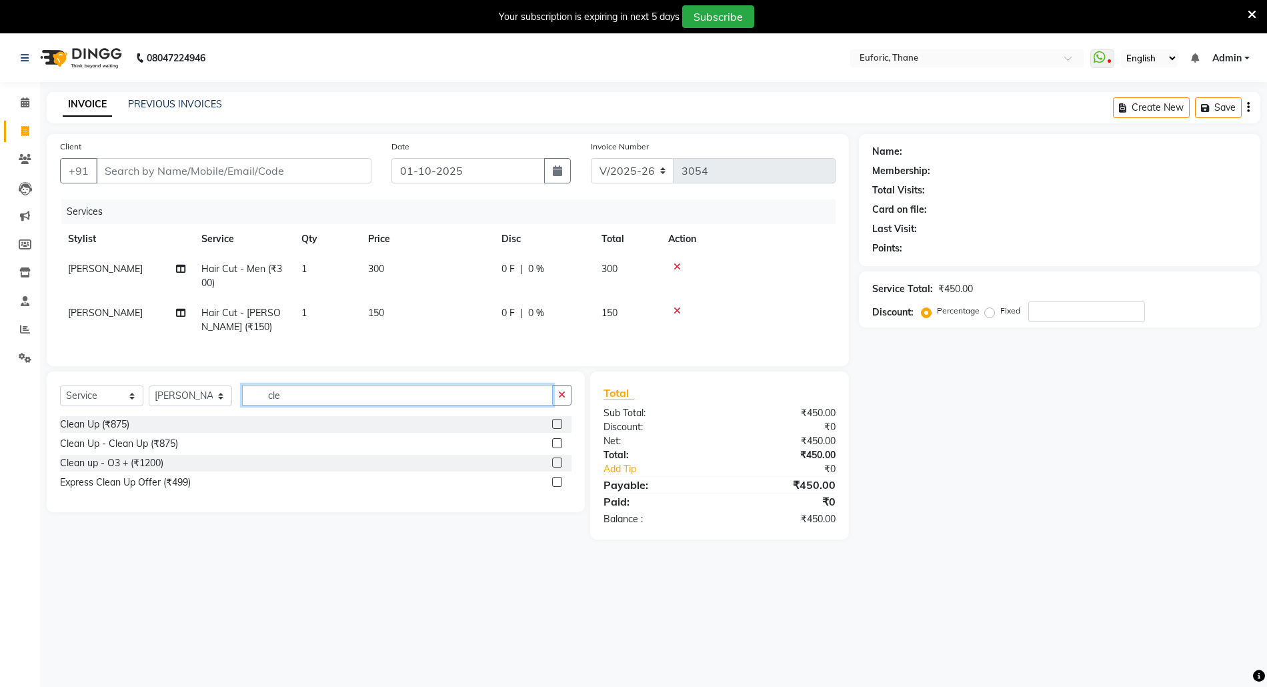
type input "cle"
click at [553, 429] on label at bounding box center [557, 424] width 10 height 10
click at [553, 429] on input "checkbox" at bounding box center [556, 424] width 9 height 9
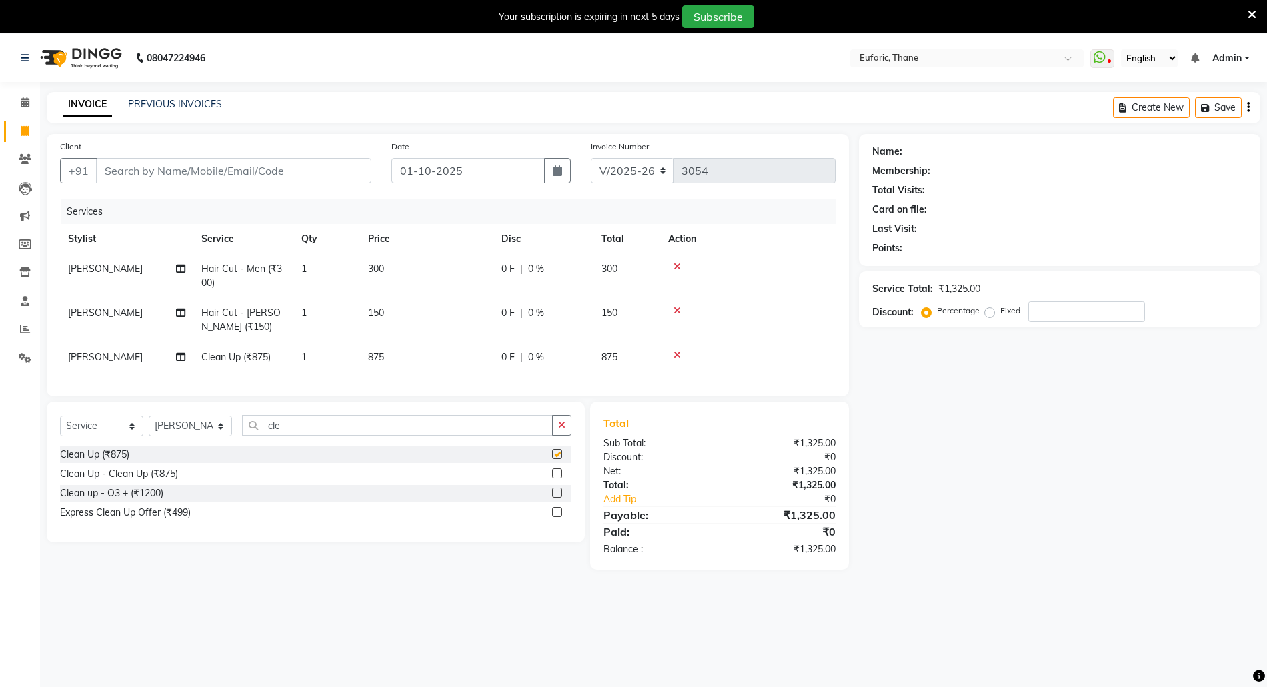
checkbox input "false"
click at [289, 176] on input "Client" at bounding box center [233, 170] width 275 height 25
type input "9"
type input "0"
type input "9773445201"
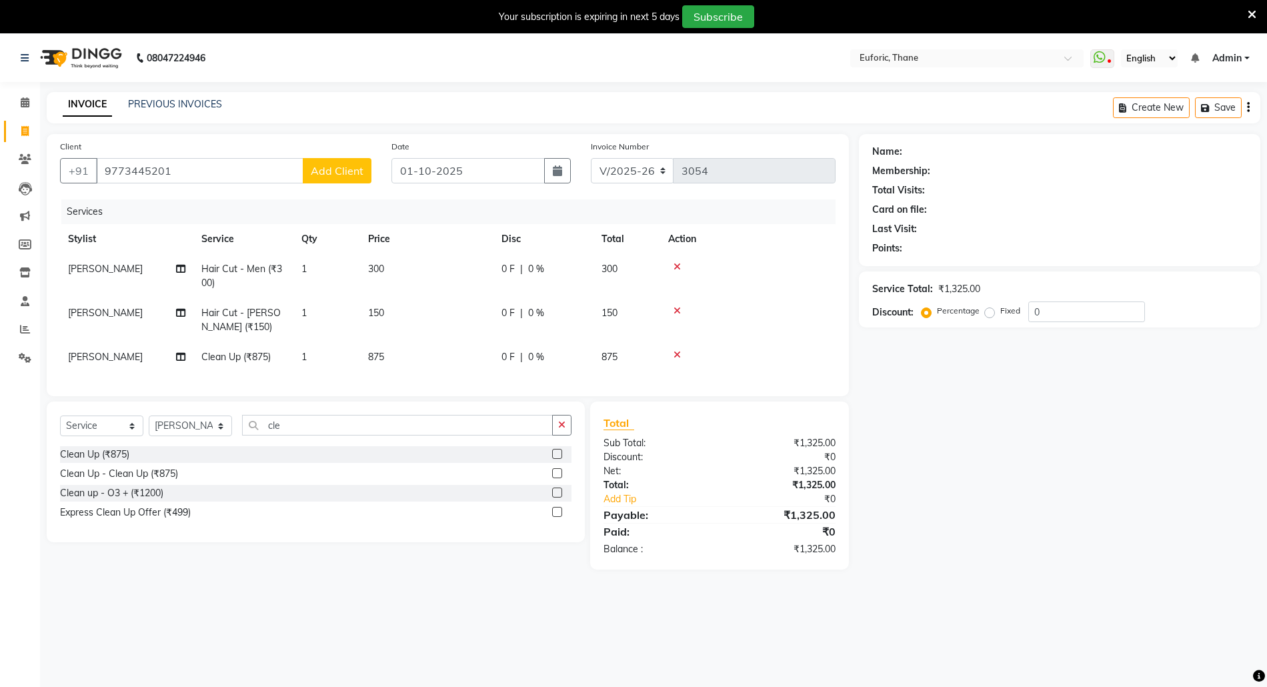
click at [335, 167] on span "Add Client" at bounding box center [337, 170] width 53 height 13
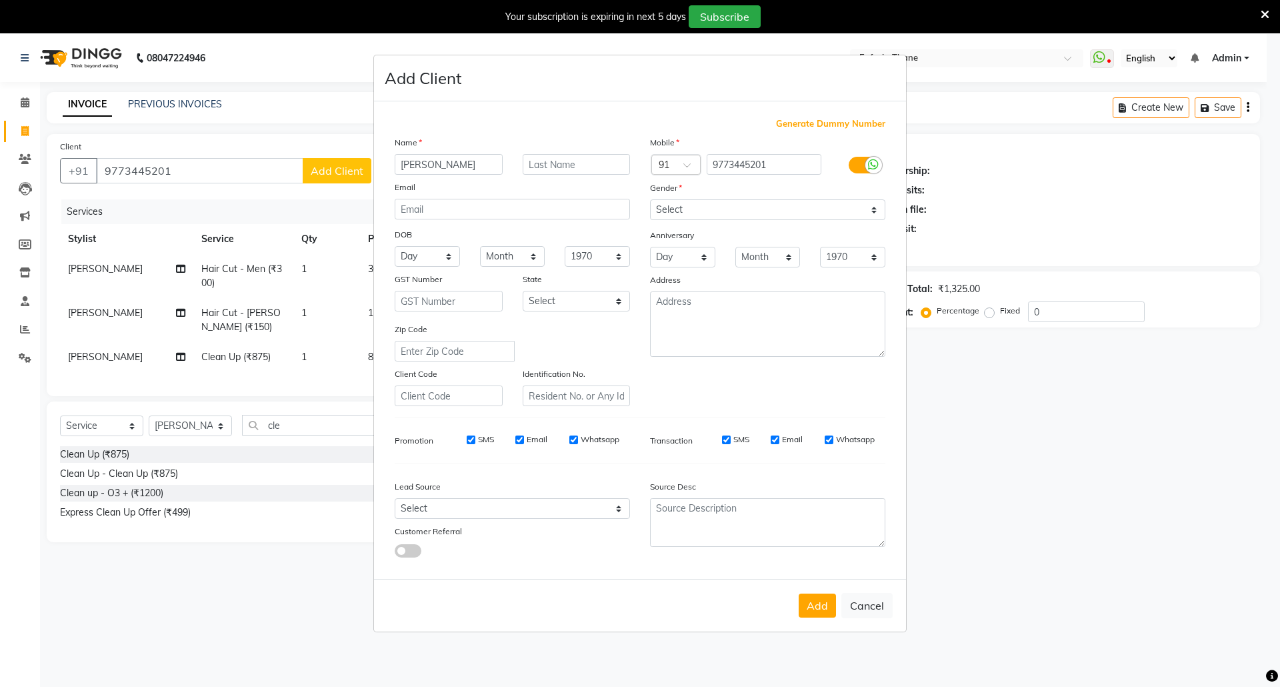
type input "Saurav"
type input "Patil"
drag, startPoint x: 728, startPoint y: 203, endPoint x: 728, endPoint y: 219, distance: 16.0
click at [728, 203] on select "Select Male Female Other Prefer Not To Say" at bounding box center [767, 209] width 235 height 21
select select "male"
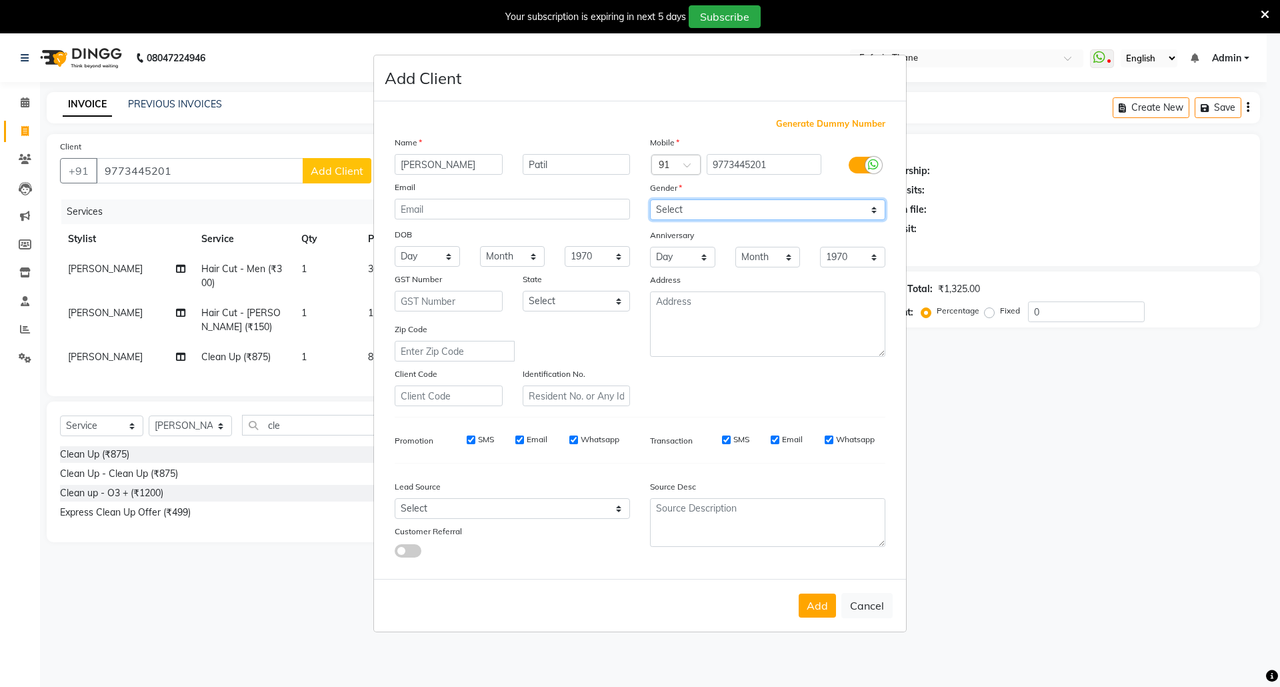
click at [650, 201] on select "Select Male Female Other Prefer Not To Say" at bounding box center [767, 209] width 235 height 21
click at [817, 601] on button "Add" at bounding box center [817, 605] width 37 height 24
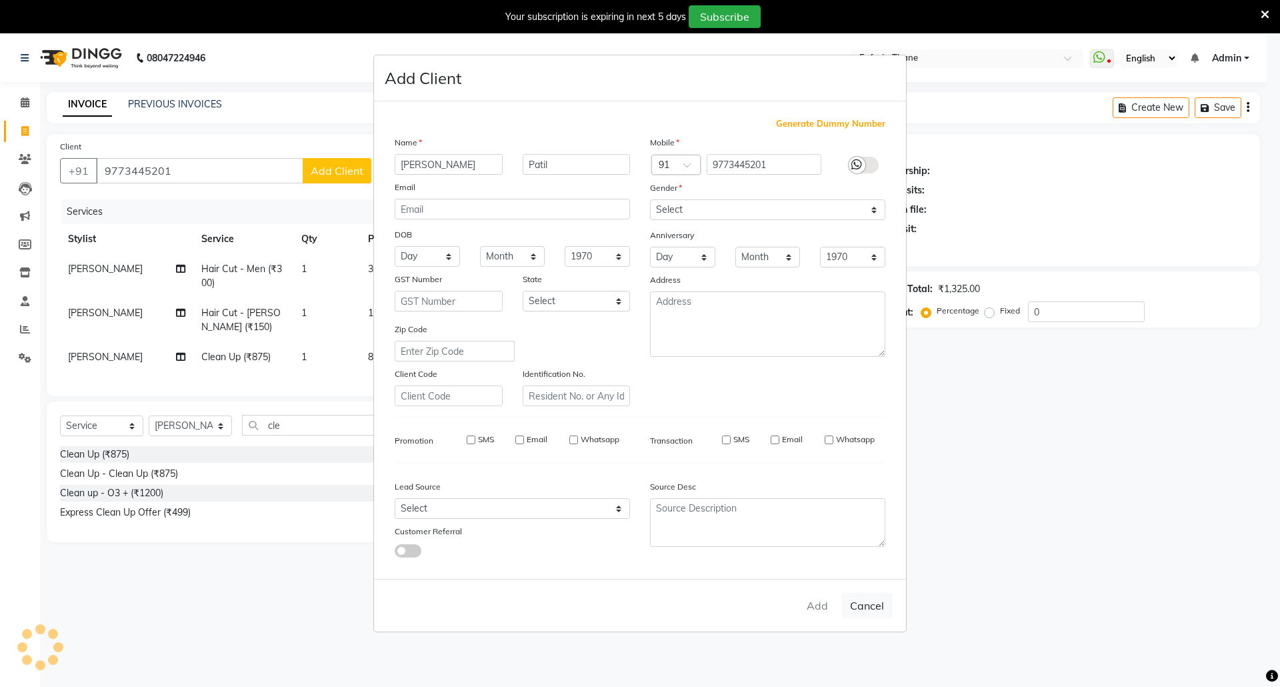
select select
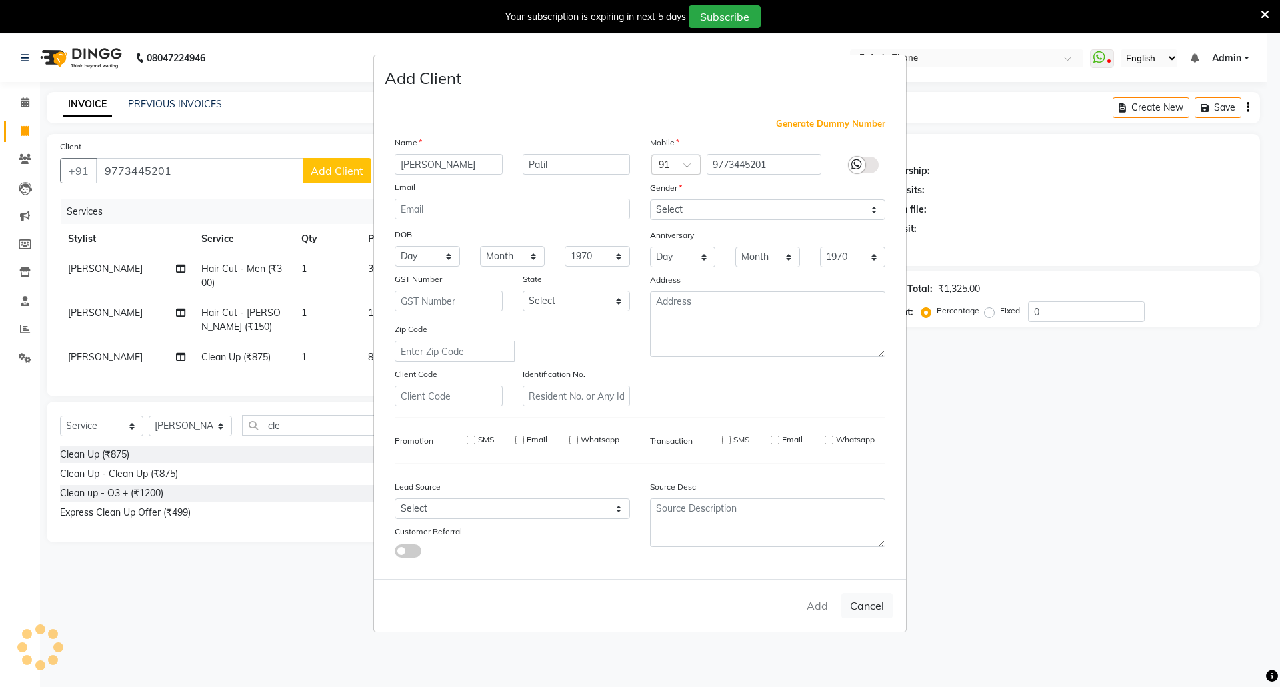
select select
checkbox input "false"
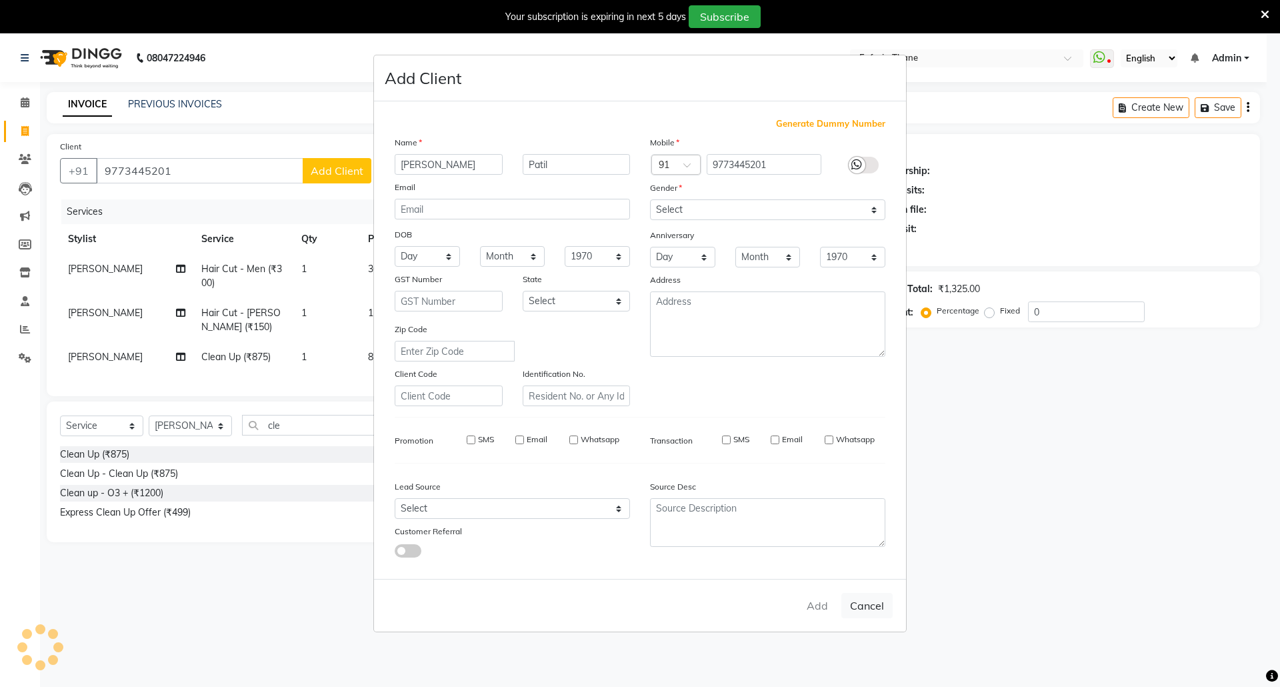
checkbox input "false"
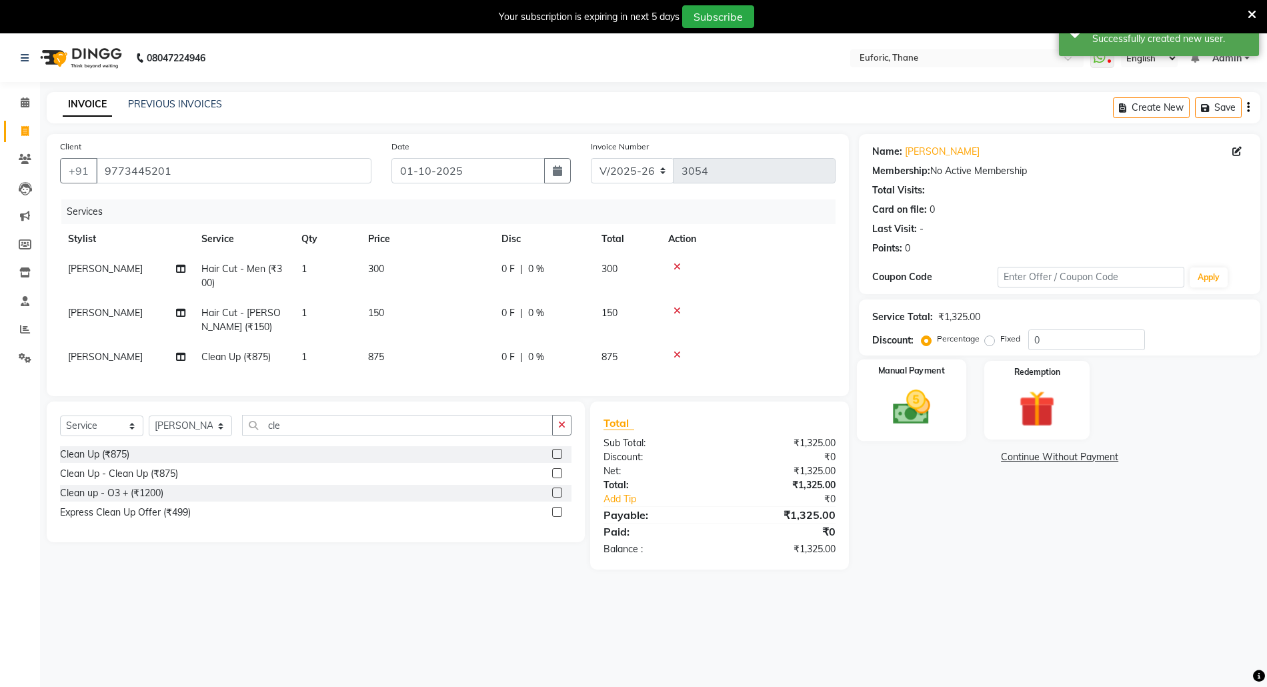
click at [913, 416] on img at bounding box center [911, 406] width 61 height 43
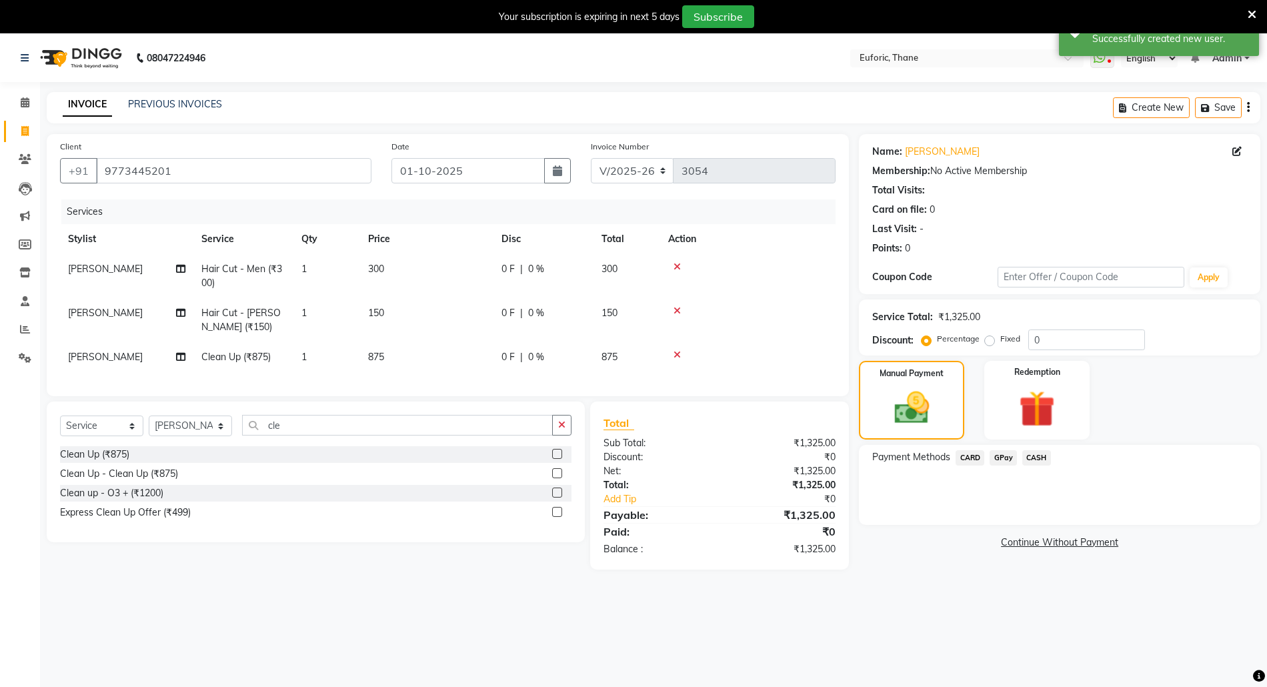
click at [1004, 456] on span "GPay" at bounding box center [1002, 457] width 27 height 15
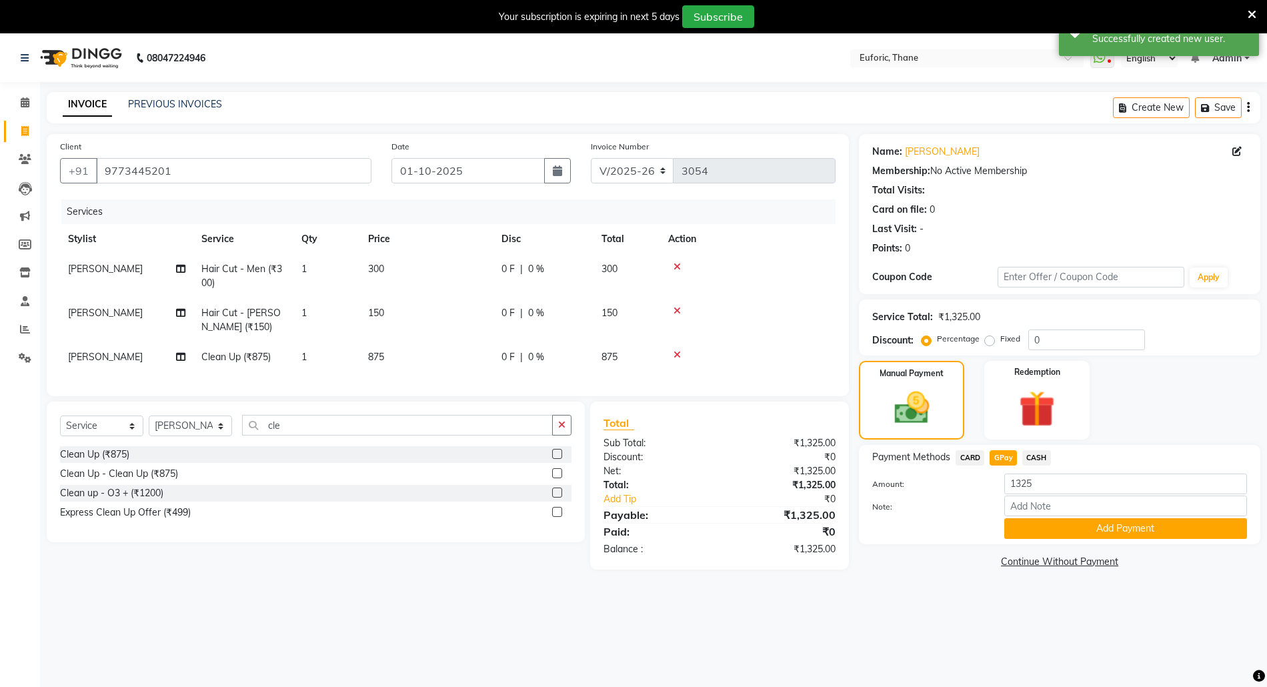
click at [1031, 524] on button "Add Payment" at bounding box center [1125, 528] width 243 height 21
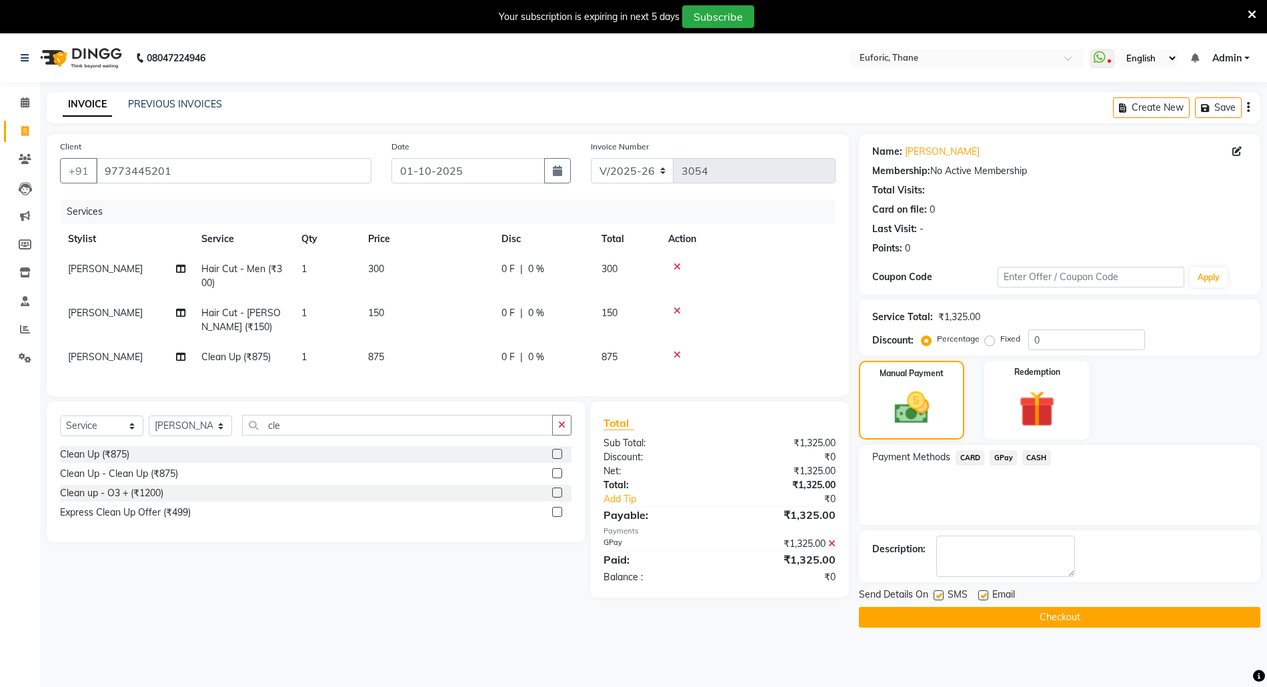
click at [1248, 14] on icon at bounding box center [1251, 15] width 9 height 12
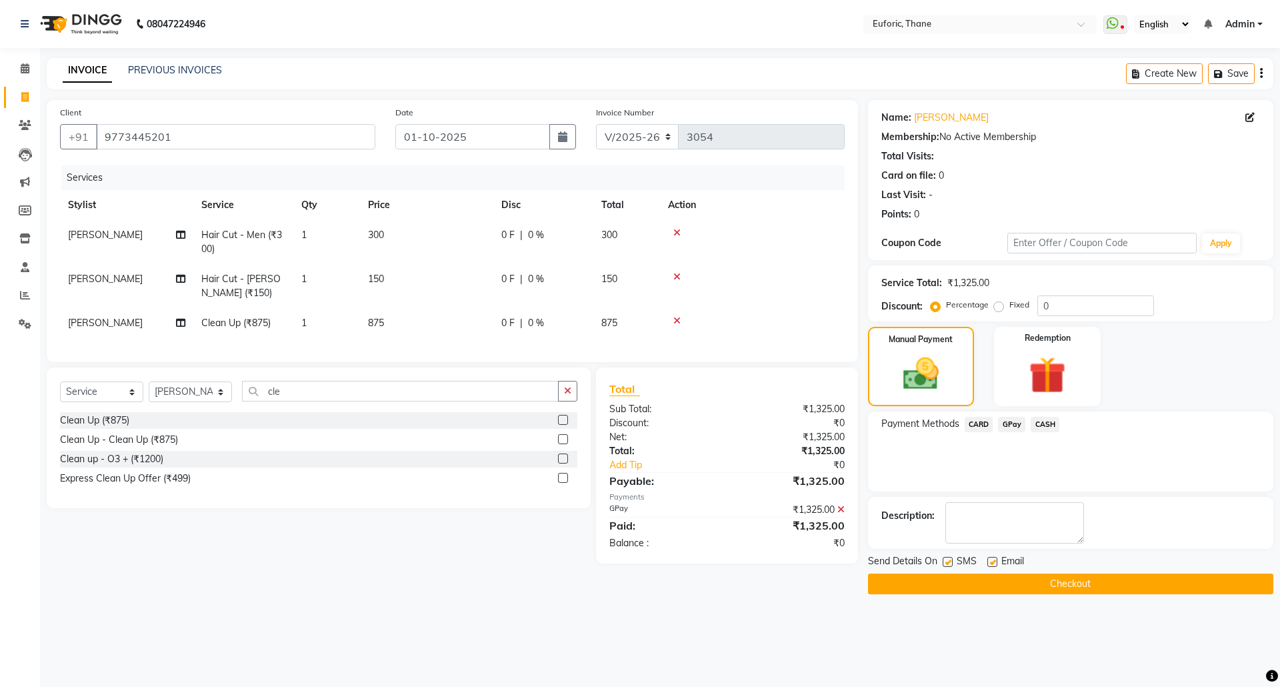
click at [1003, 583] on button "Checkout" at bounding box center [1070, 583] width 405 height 21
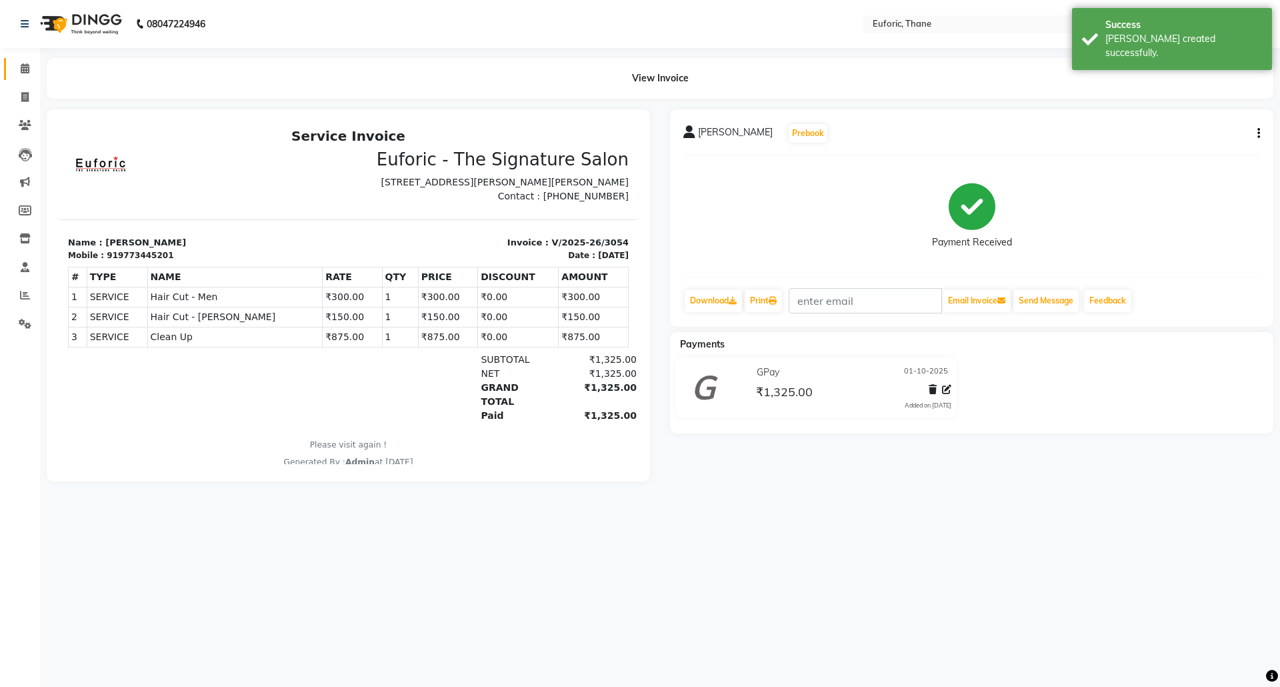
click at [7, 59] on link "Calendar" at bounding box center [20, 69] width 32 height 22
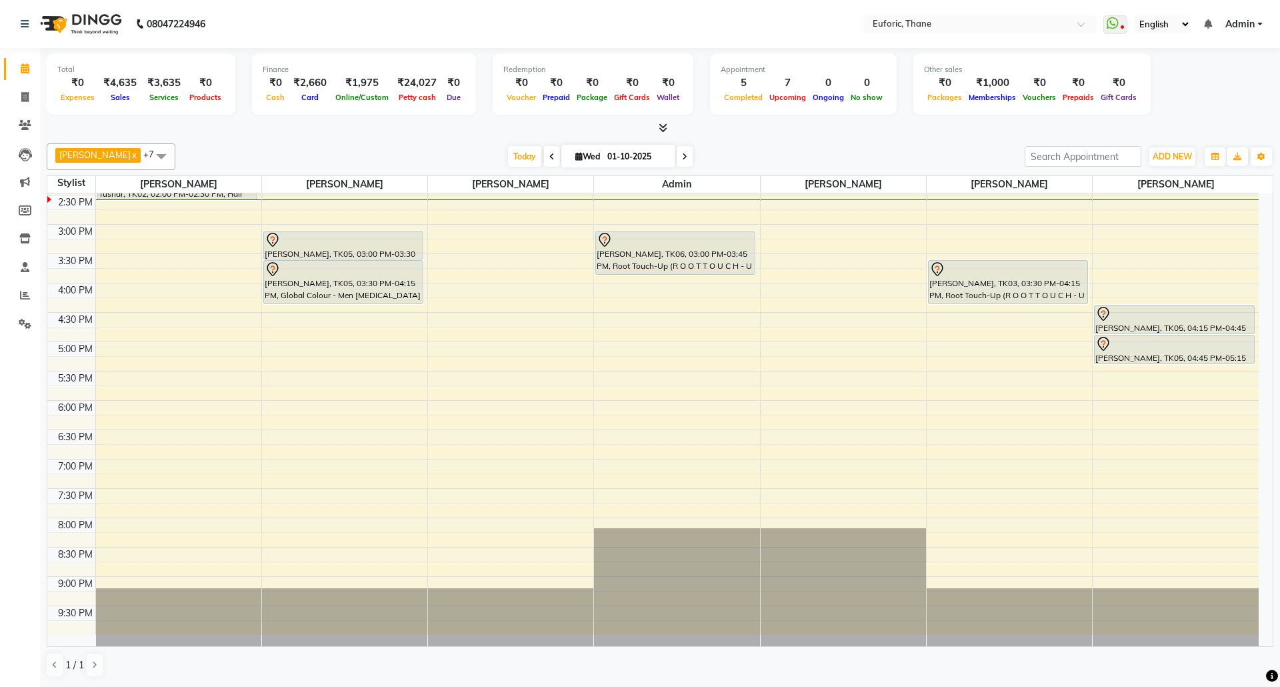
scroll to position [380, 0]
click at [603, 160] on input "01-10-2025" at bounding box center [636, 157] width 67 height 20
select select "10"
select select "2025"
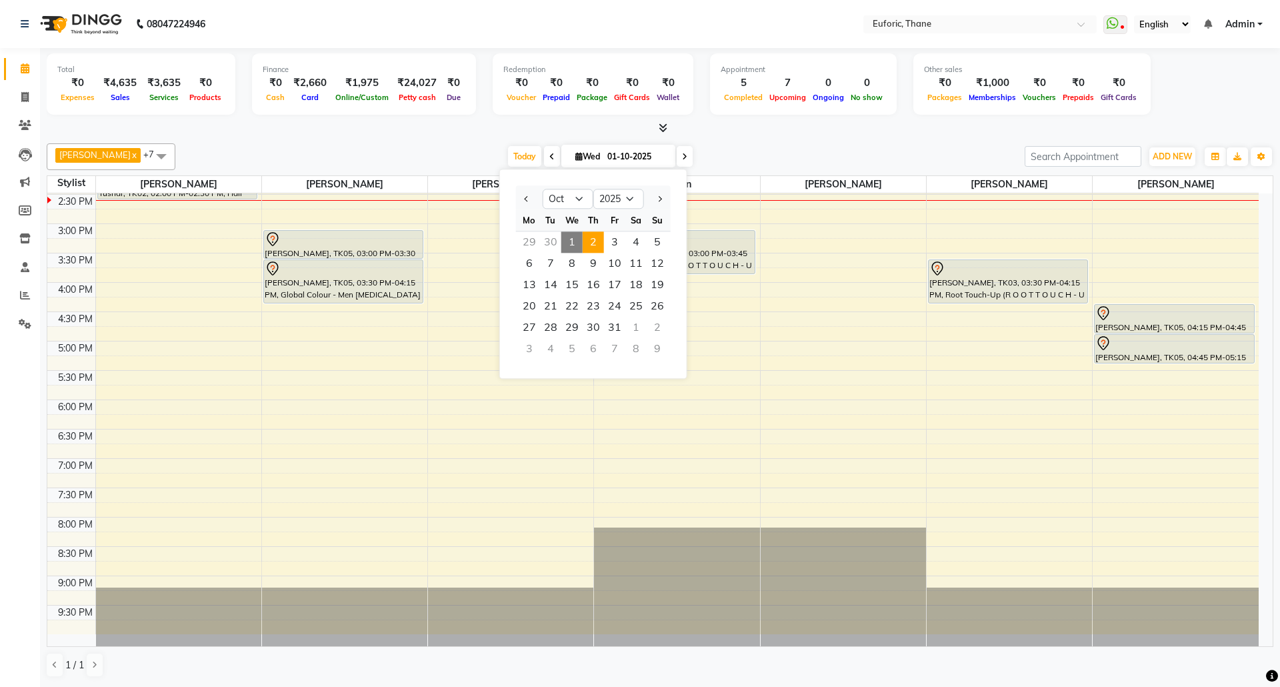
click at [596, 241] on span "2" at bounding box center [593, 241] width 21 height 21
type input "02-10-2025"
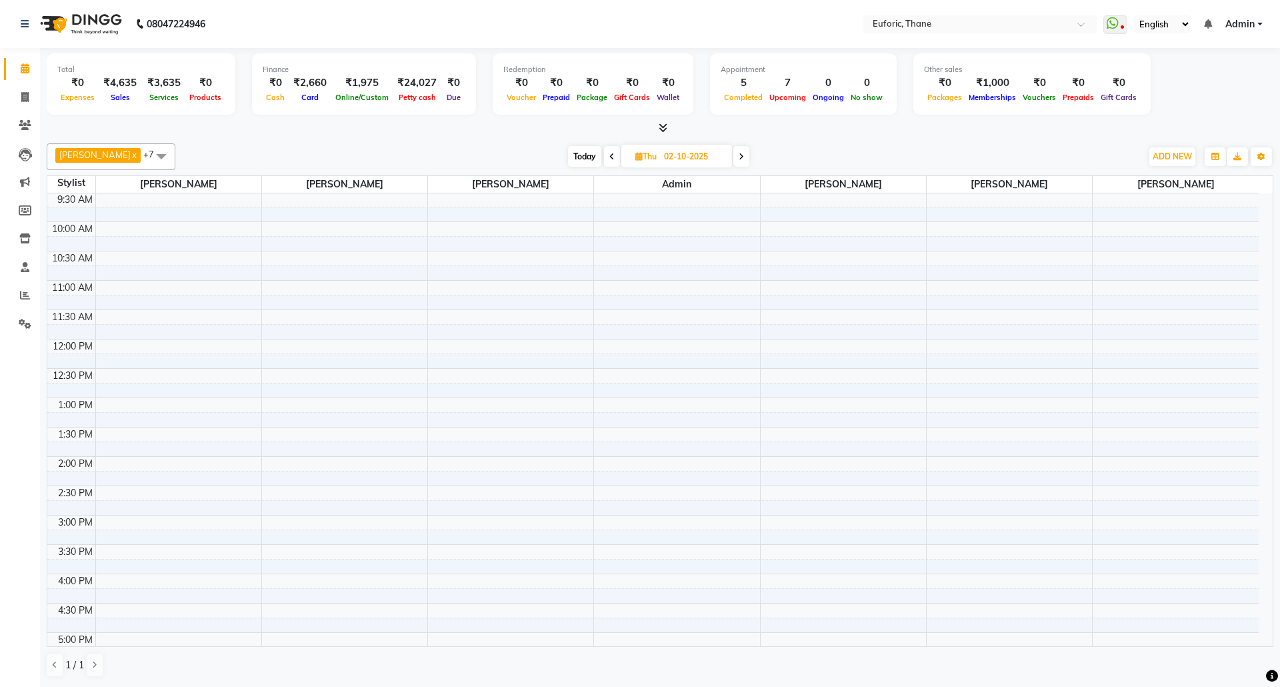
scroll to position [0, 0]
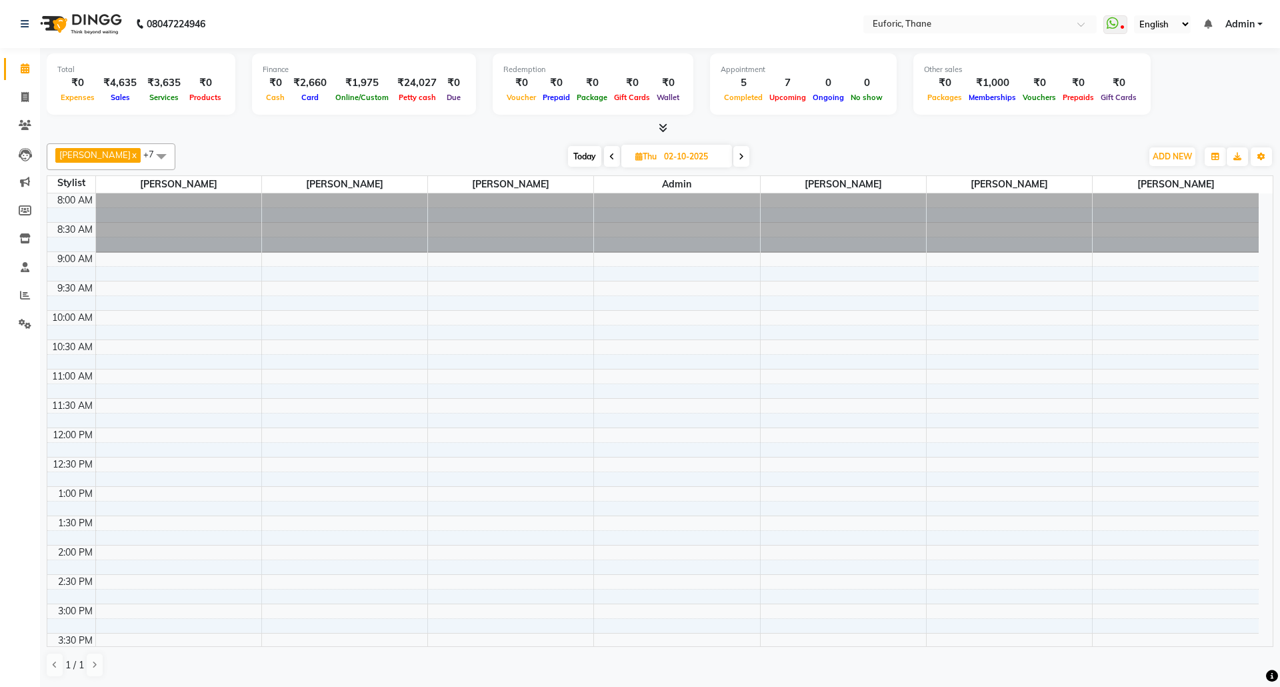
click at [673, 164] on input "02-10-2025" at bounding box center [693, 157] width 67 height 20
select select "10"
select select "2025"
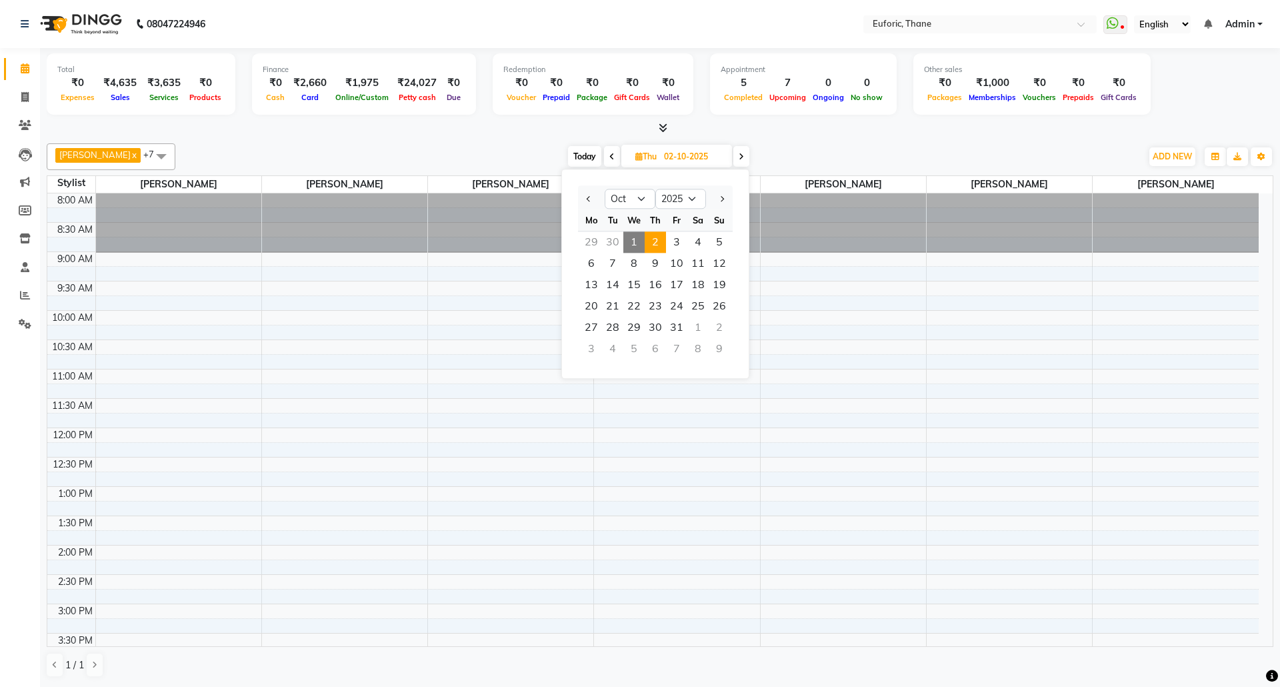
click at [633, 235] on span "1" at bounding box center [633, 241] width 21 height 21
type input "01-10-2025"
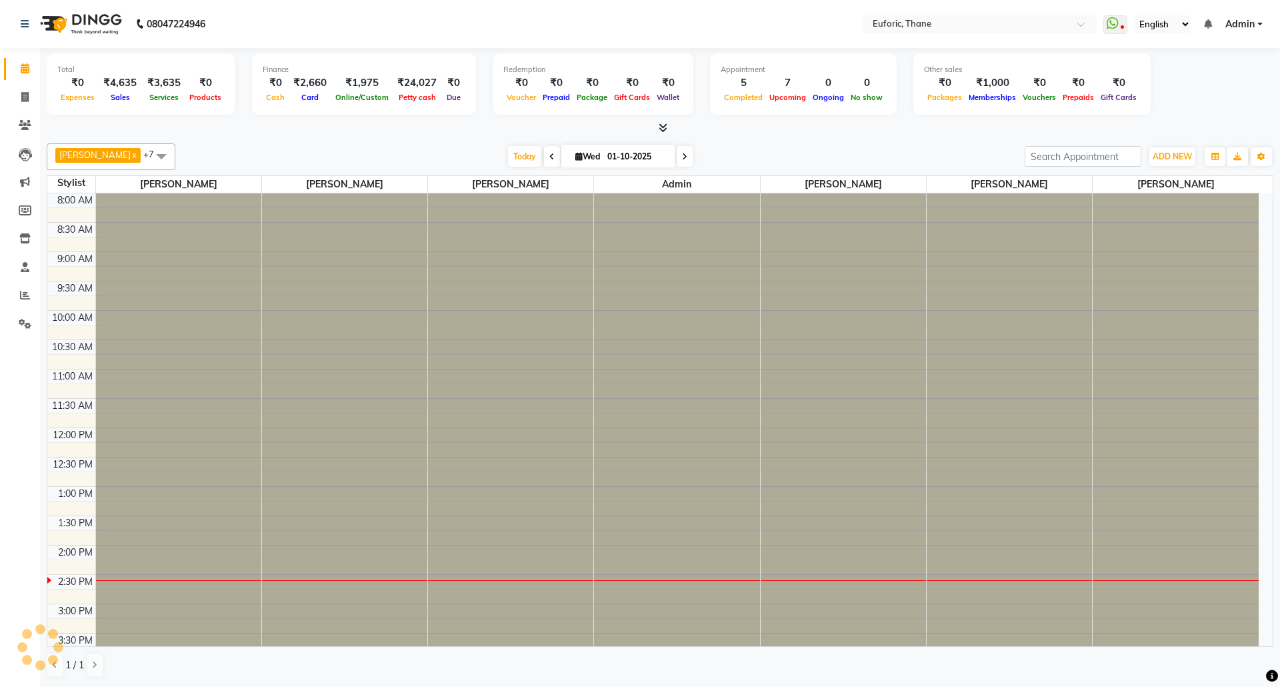
scroll to position [358, 0]
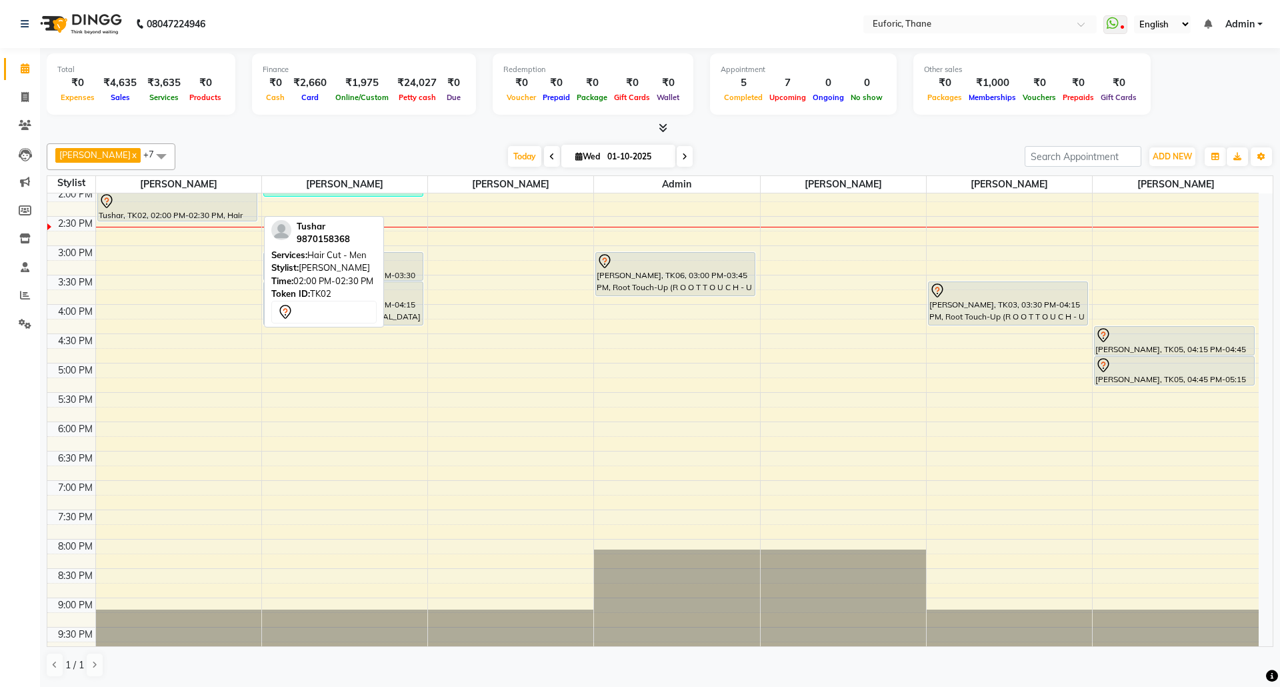
click at [169, 209] on div at bounding box center [177, 201] width 157 height 16
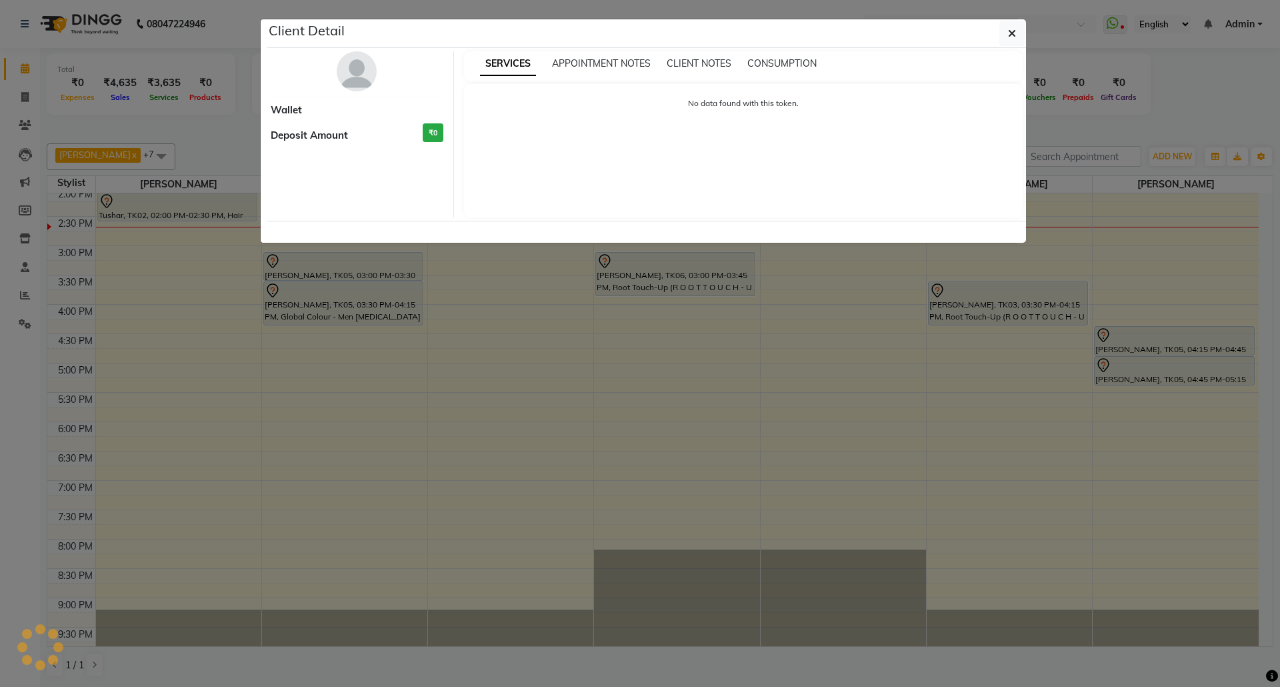
select select "7"
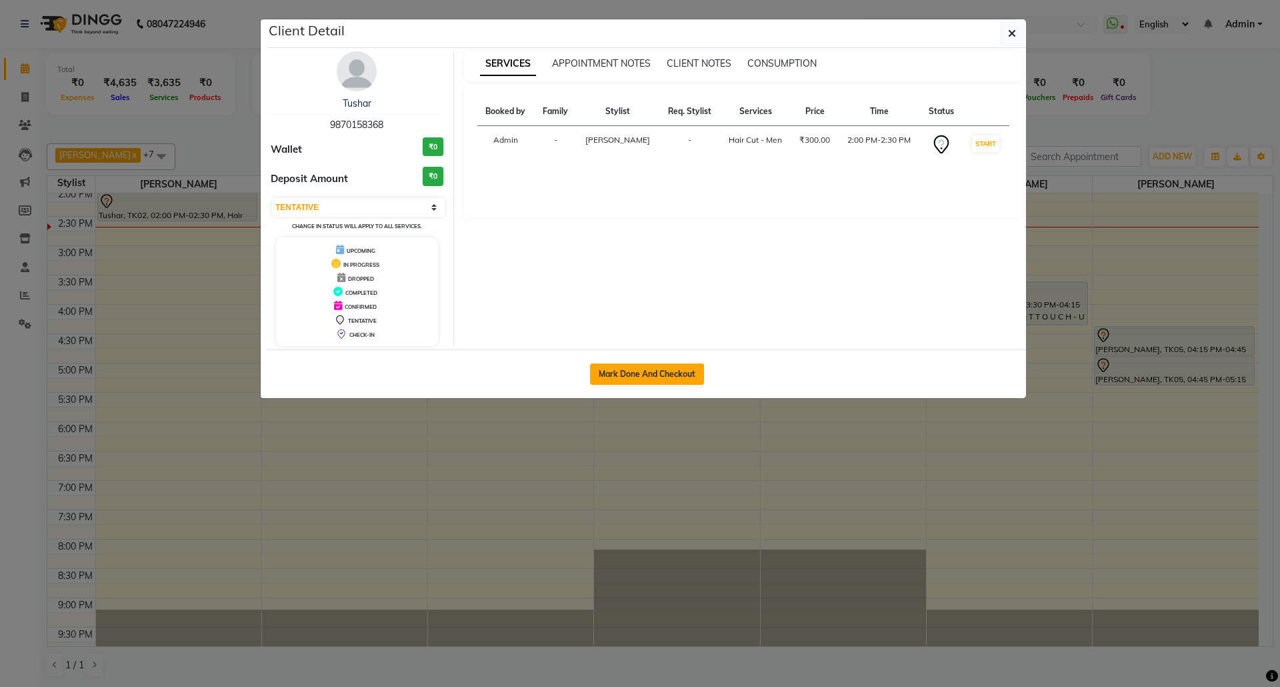
click at [635, 368] on button "Mark Done And Checkout" at bounding box center [647, 373] width 114 height 21
select select "service"
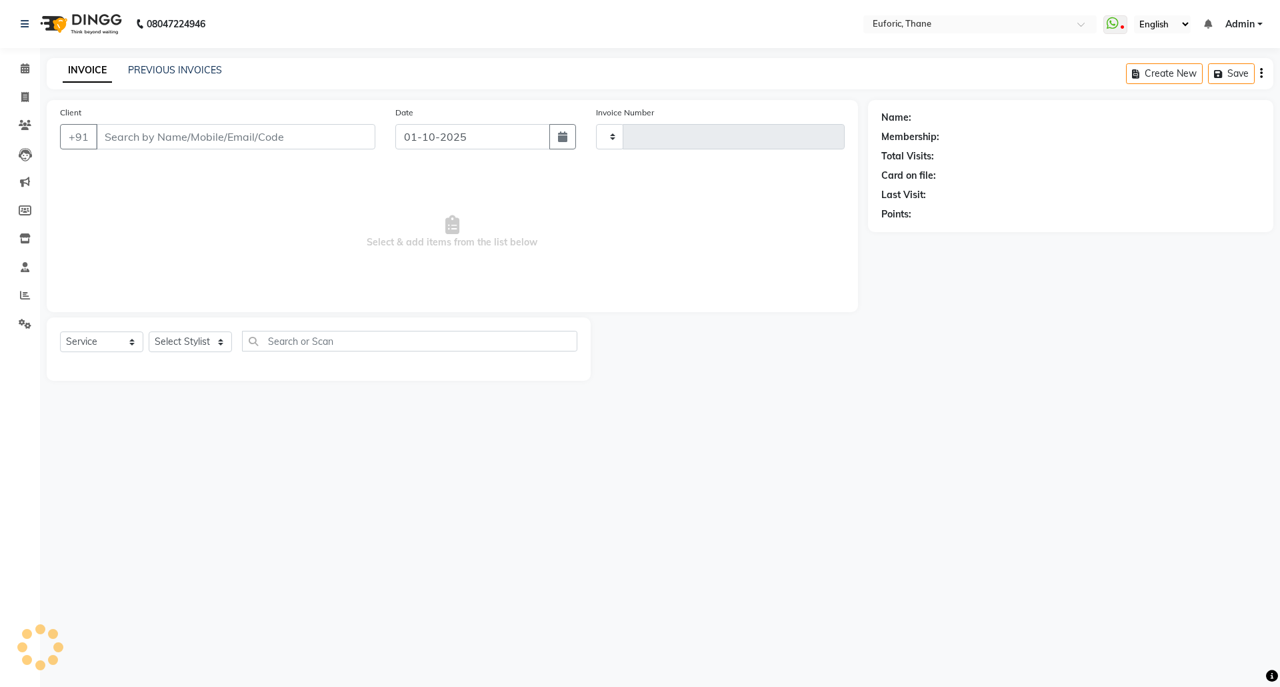
type input "3055"
select select "5063"
type input "9870158368"
select select "31985"
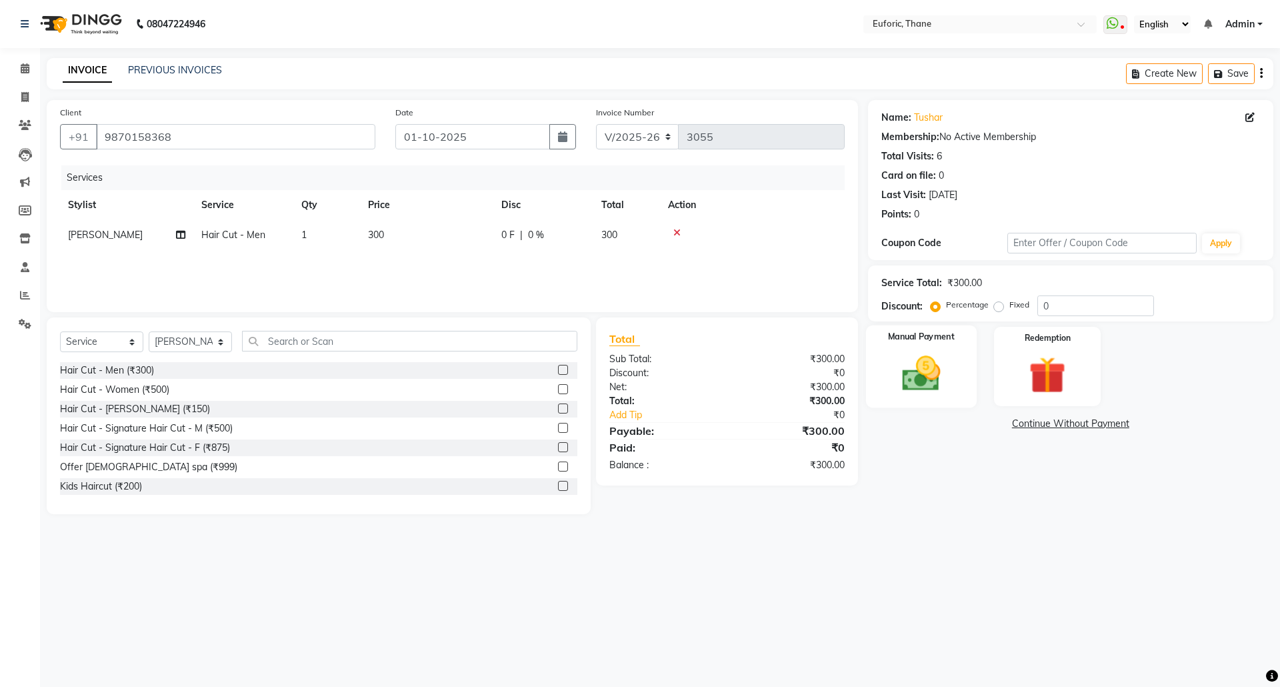
click at [945, 345] on div "Manual Payment" at bounding box center [920, 366] width 111 height 82
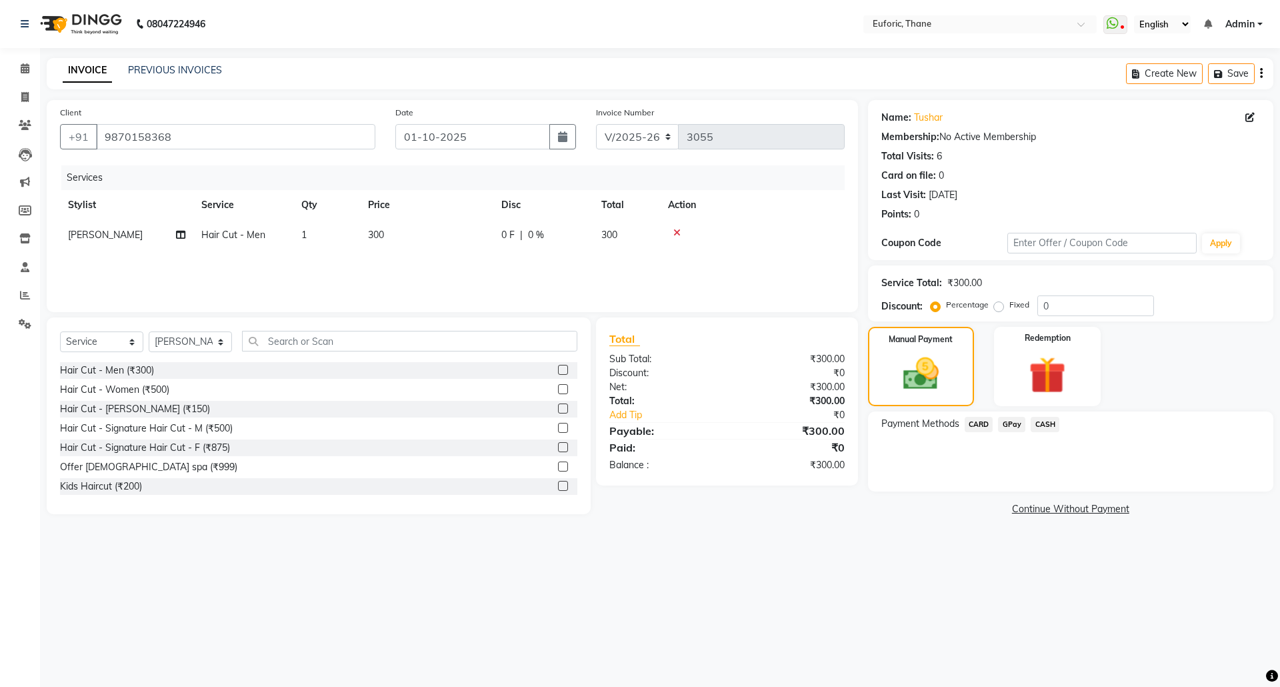
click at [1049, 425] on span "CASH" at bounding box center [1045, 424] width 29 height 15
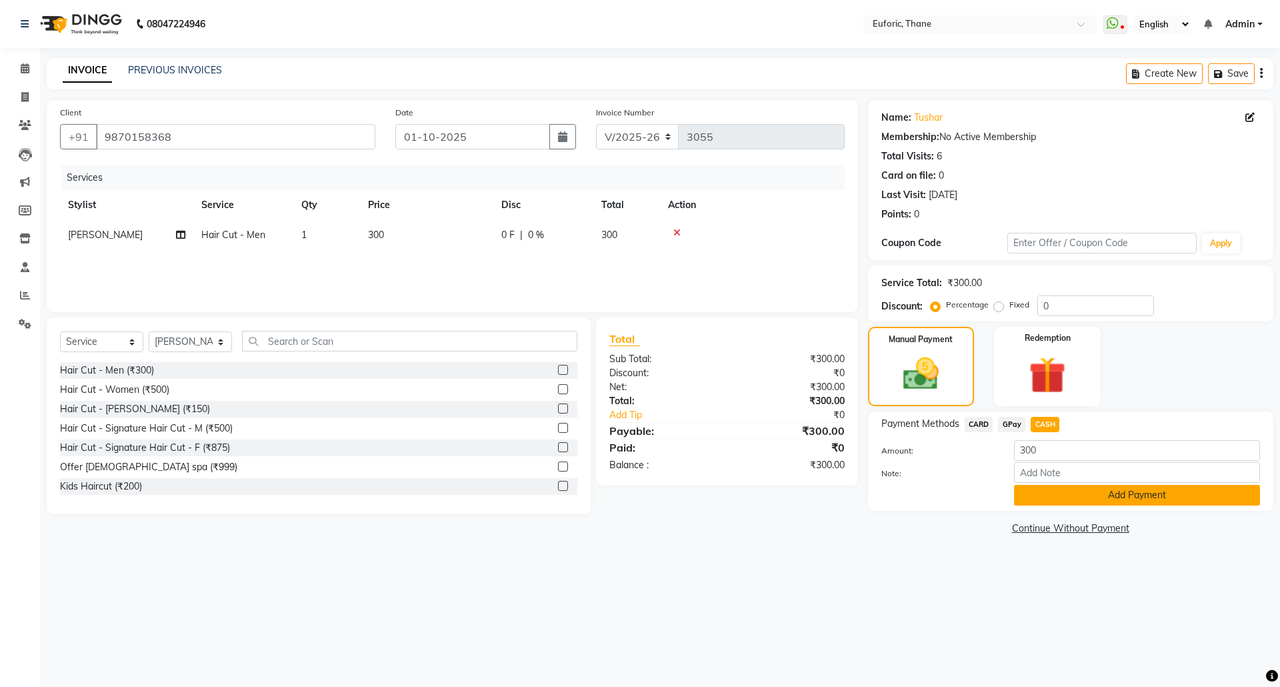
click at [1049, 500] on button "Add Payment" at bounding box center [1137, 495] width 246 height 21
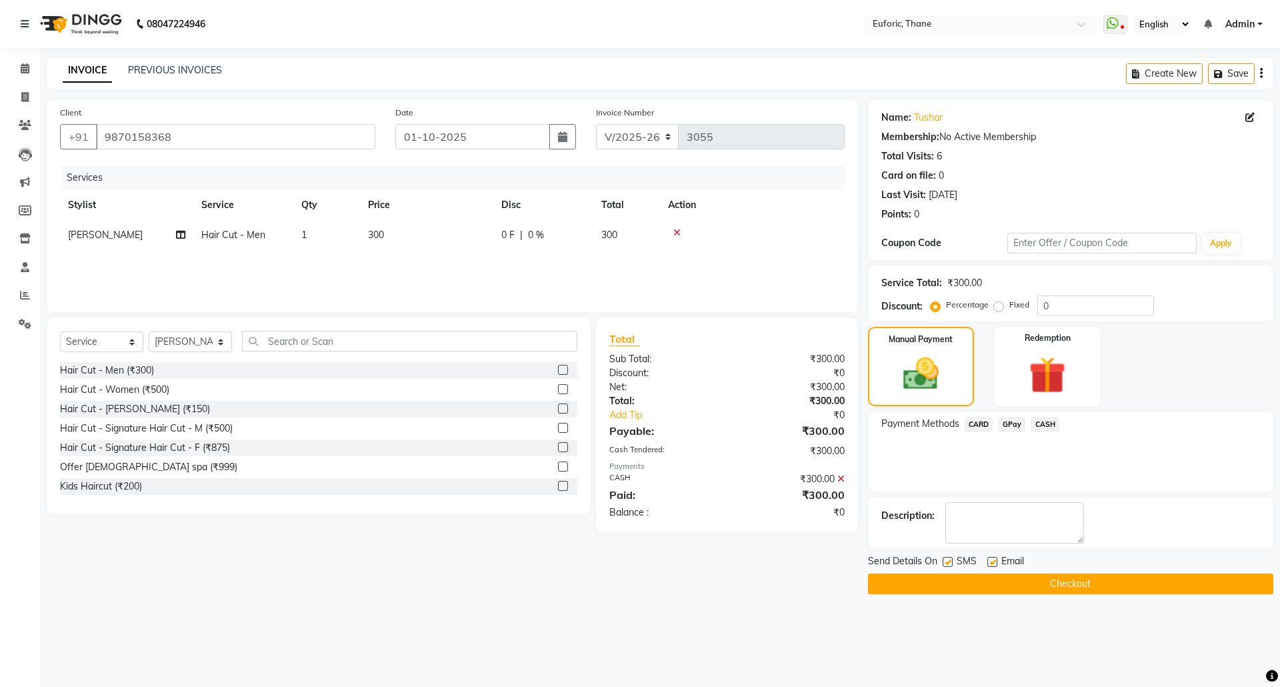
click at [1046, 585] on button "Checkout" at bounding box center [1070, 583] width 405 height 21
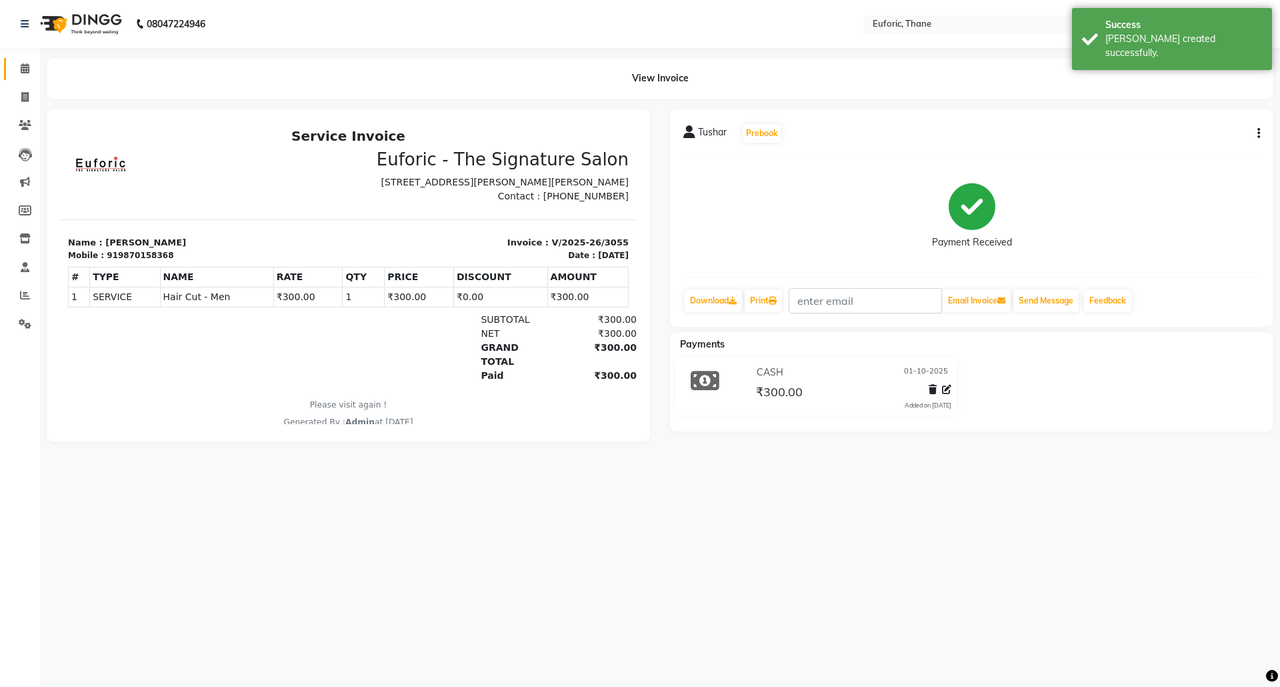
click at [11, 65] on link "Calendar" at bounding box center [20, 69] width 32 height 22
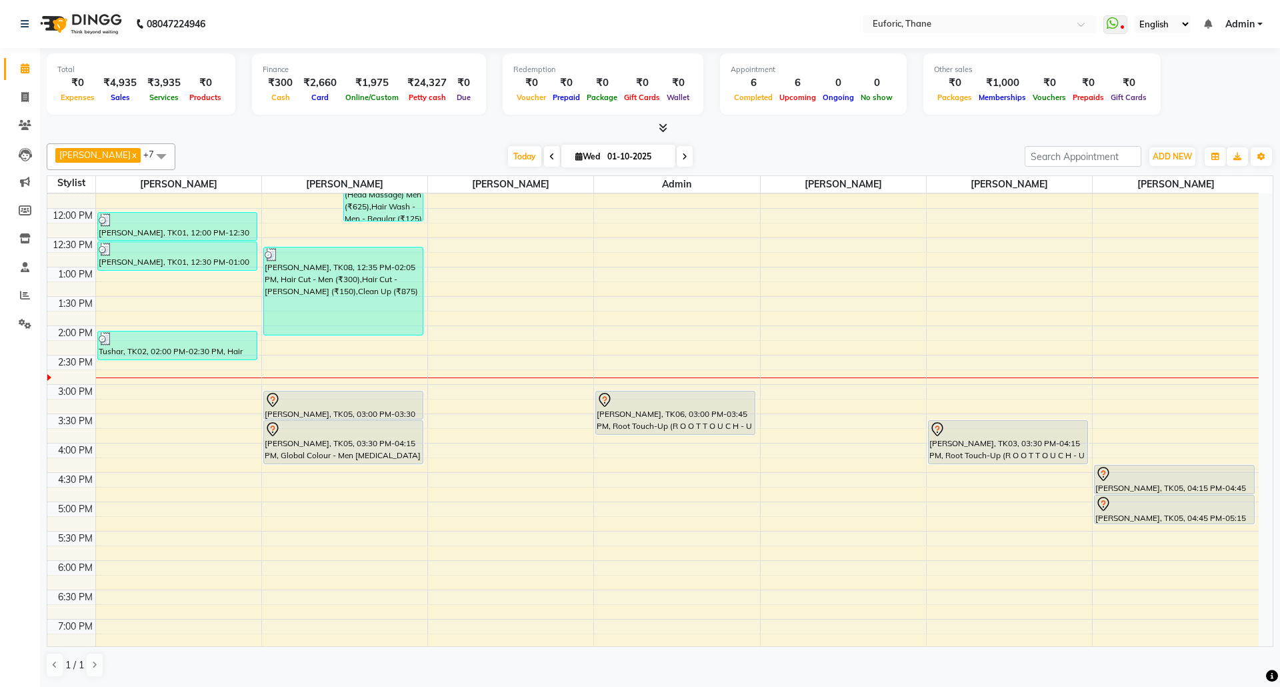
scroll to position [203, 0]
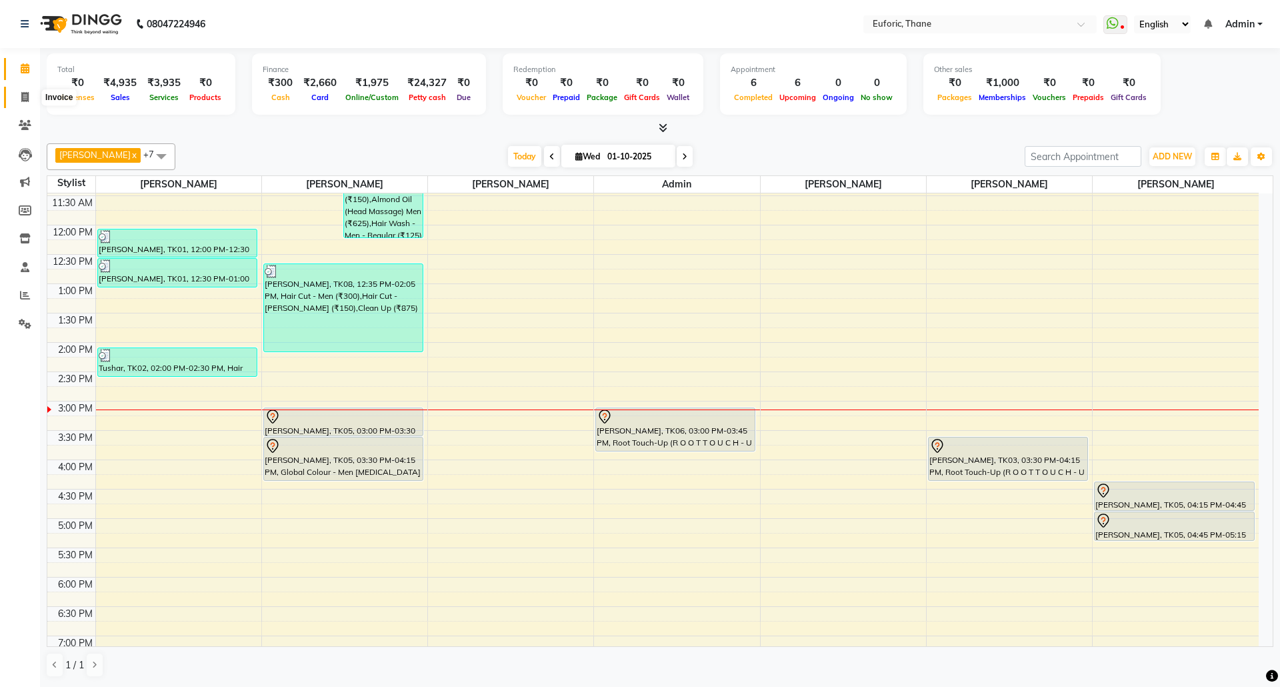
click at [21, 97] on icon at bounding box center [24, 97] width 7 height 10
select select "5063"
select select "service"
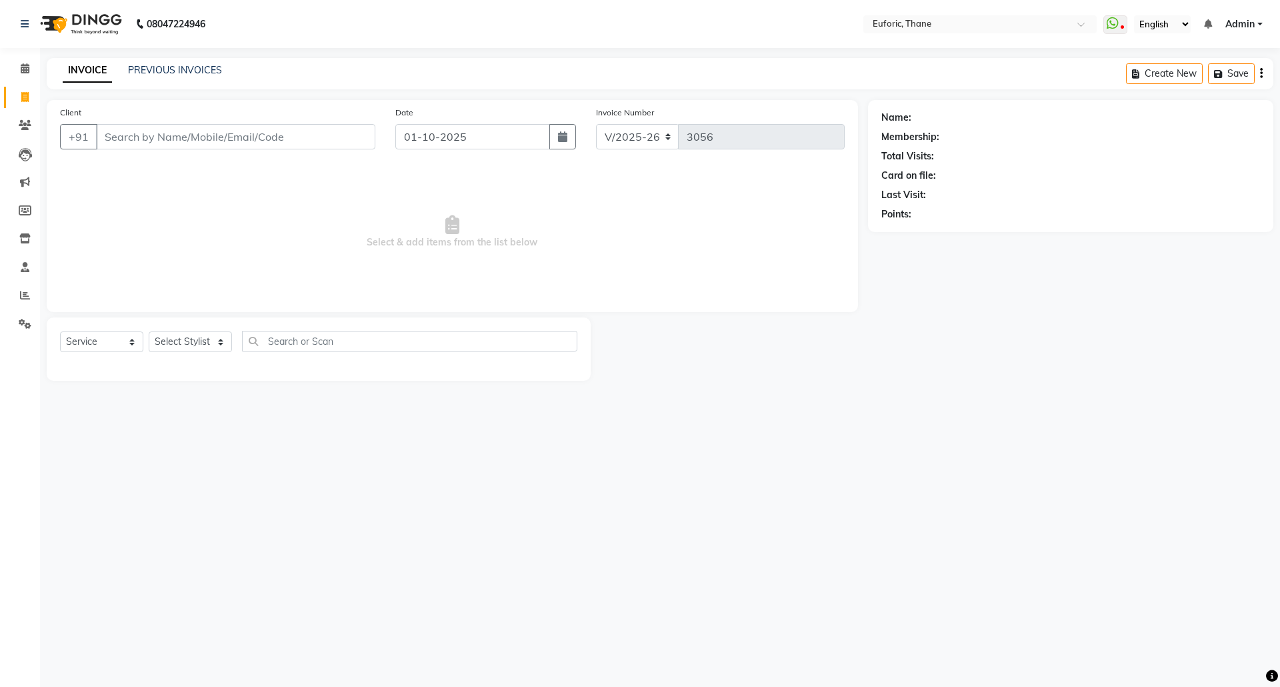
click at [156, 139] on input "Client" at bounding box center [235, 136] width 279 height 25
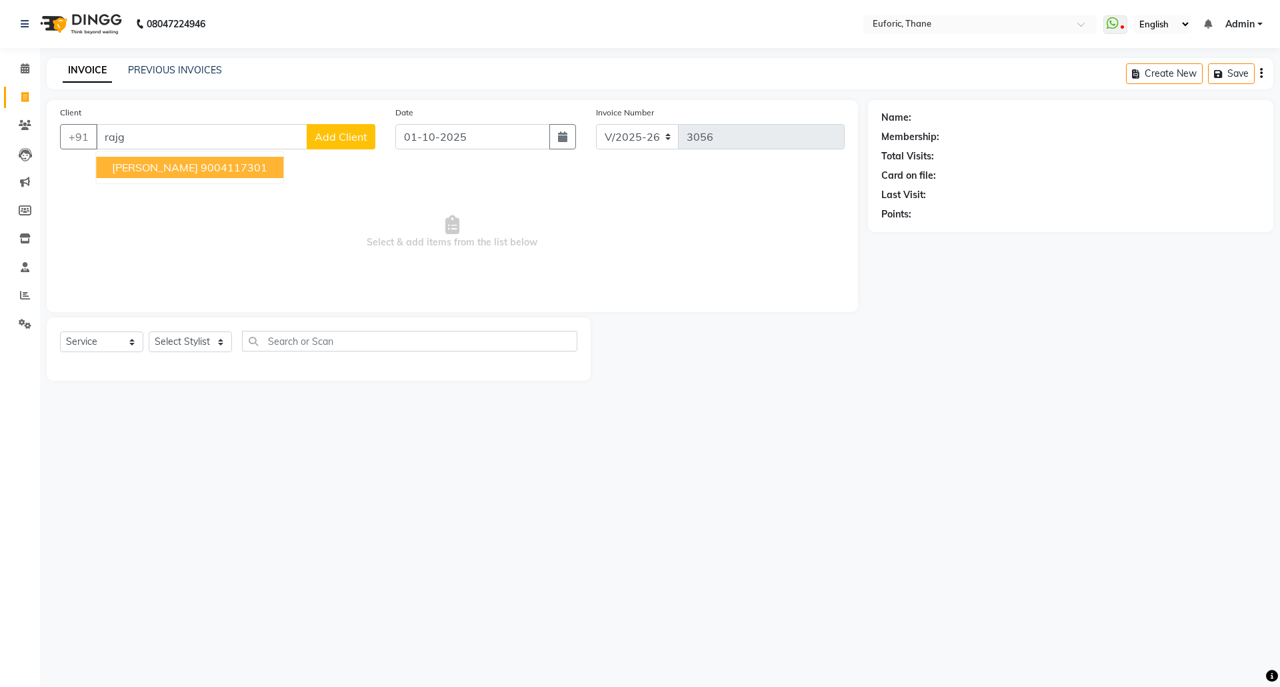
click at [201, 171] on ngb-highlight "9004117301" at bounding box center [234, 167] width 67 height 13
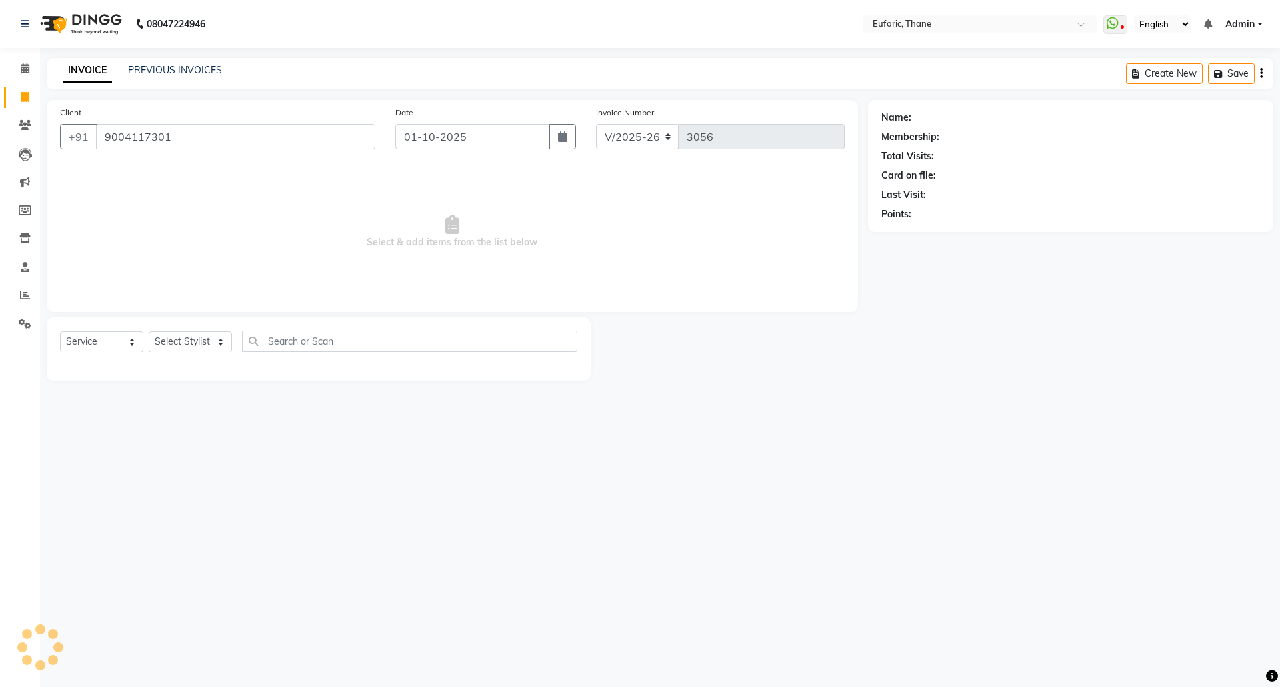
type input "9004117301"
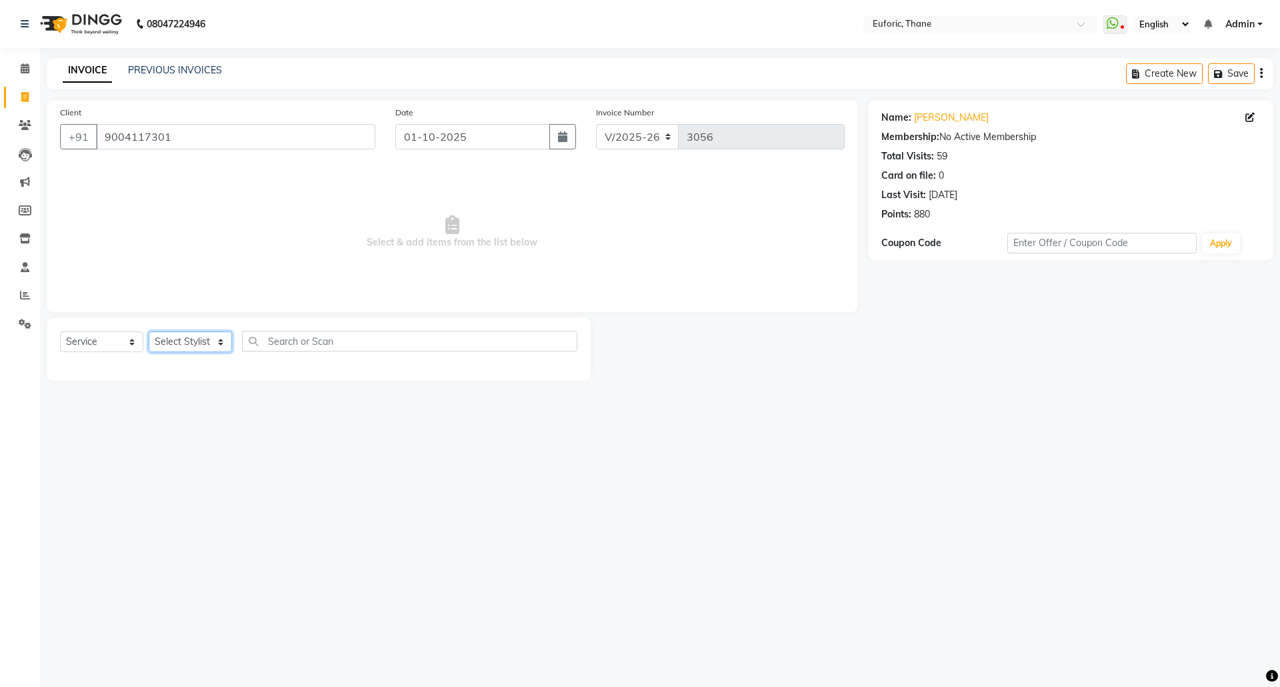
drag, startPoint x: 189, startPoint y: 331, endPoint x: 187, endPoint y: 347, distance: 15.5
click at [189, 331] on select "Select Stylist [PERSON_NAME] Aatik Salmanai Admin [PERSON_NAME] [PERSON_NAME] […" at bounding box center [190, 341] width 83 height 21
select select "31985"
click at [149, 331] on select "Select Stylist [PERSON_NAME] Aatik Salmanai Admin [PERSON_NAME] [PERSON_NAME] […" at bounding box center [190, 341] width 83 height 21
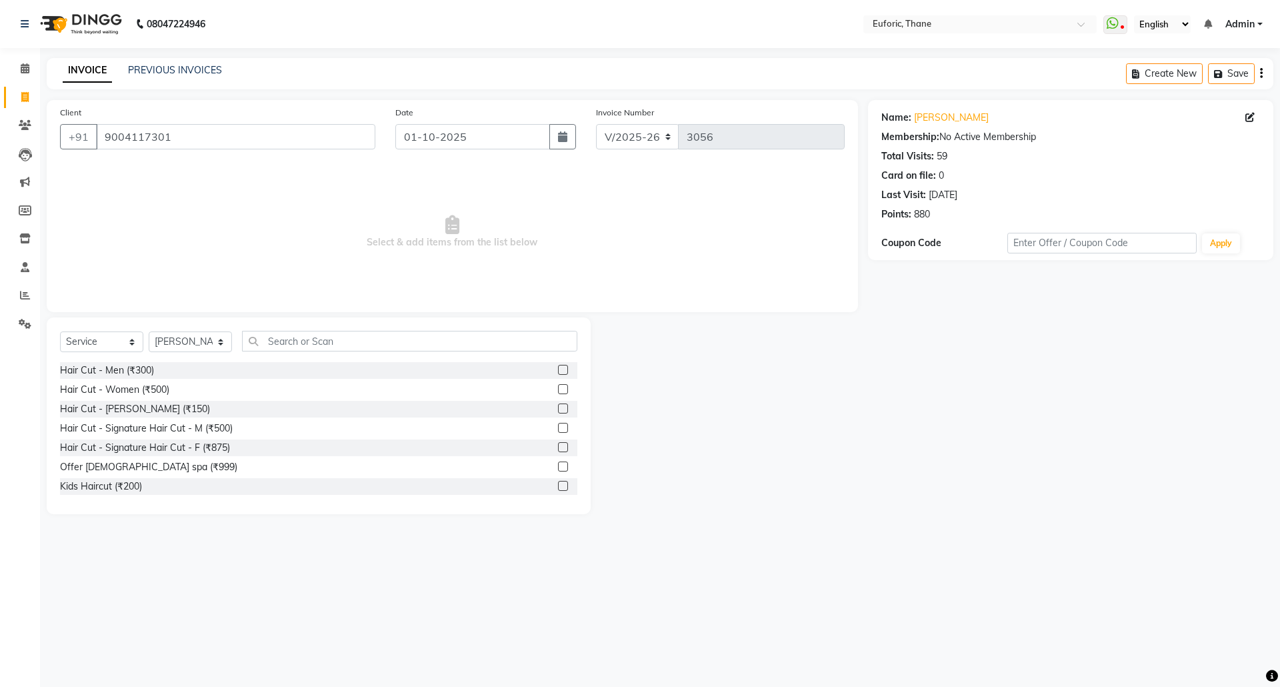
click at [558, 409] on label at bounding box center [563, 408] width 10 height 10
click at [558, 409] on input "checkbox" at bounding box center [562, 409] width 9 height 9
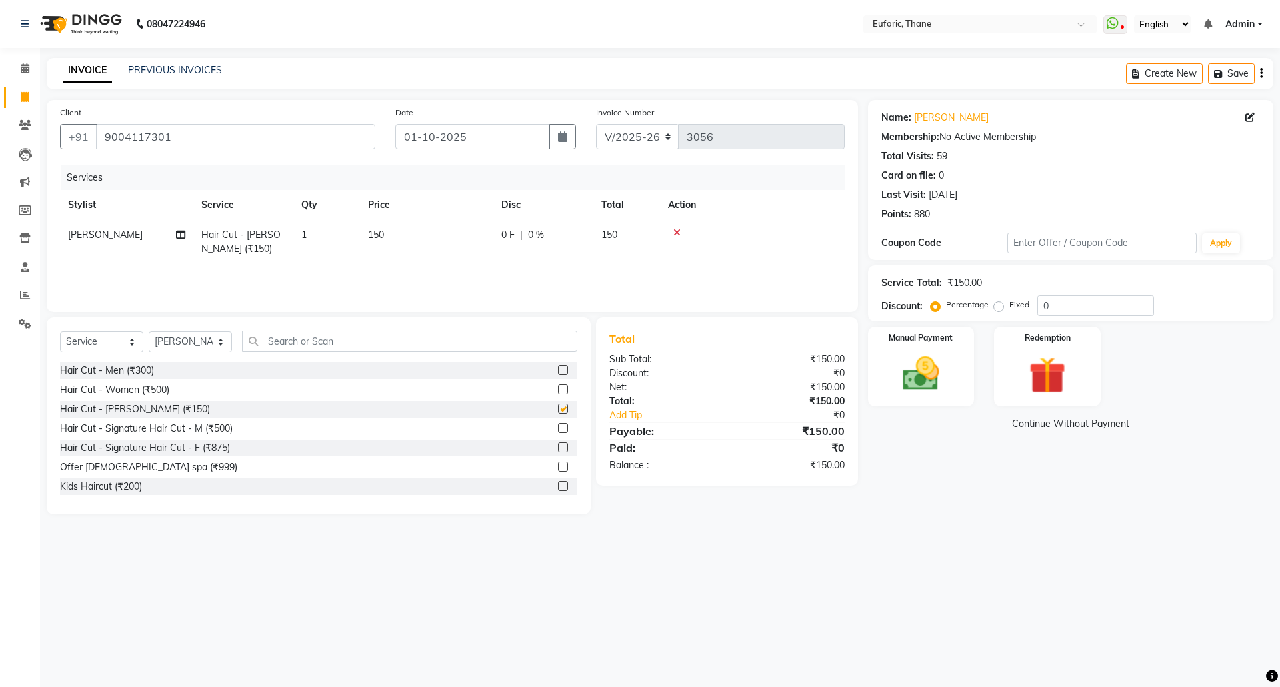
checkbox input "false"
click at [1040, 301] on input "0" at bounding box center [1095, 305] width 117 height 21
drag, startPoint x: 1049, startPoint y: 302, endPoint x: 1036, endPoint y: 302, distance: 13.3
click at [1037, 302] on input "20" at bounding box center [1095, 305] width 117 height 21
type input "0"
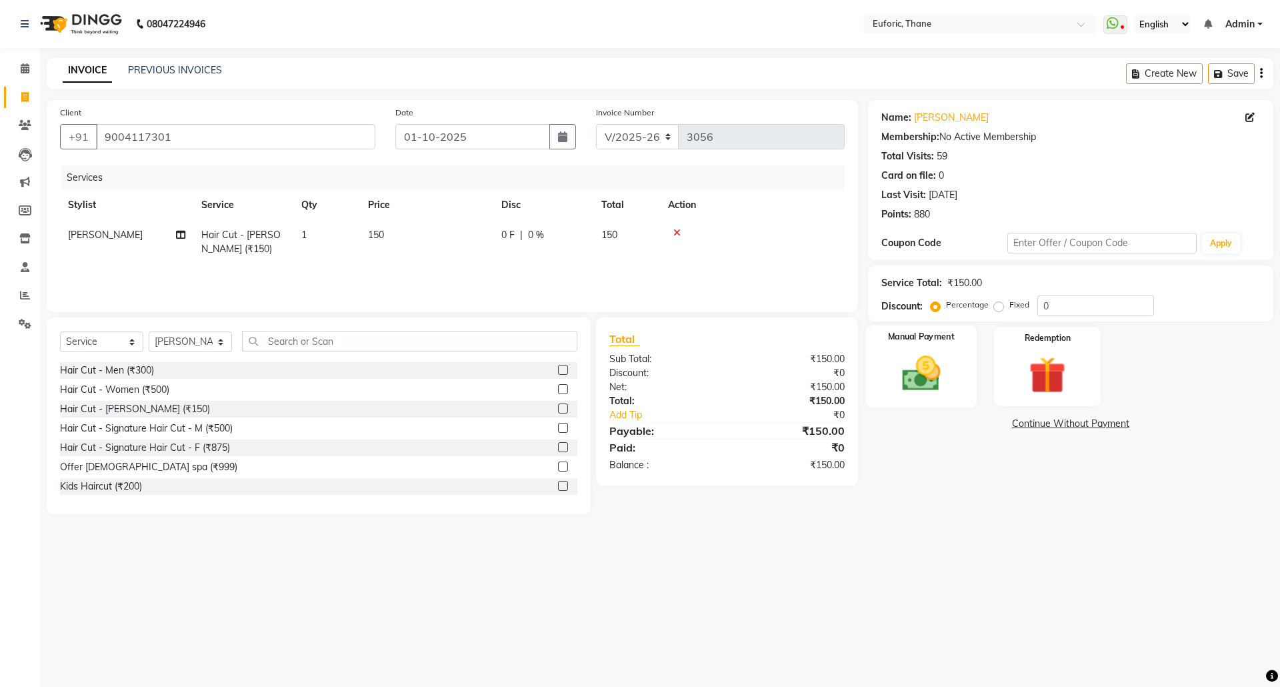
click at [957, 366] on div "Manual Payment" at bounding box center [920, 366] width 111 height 82
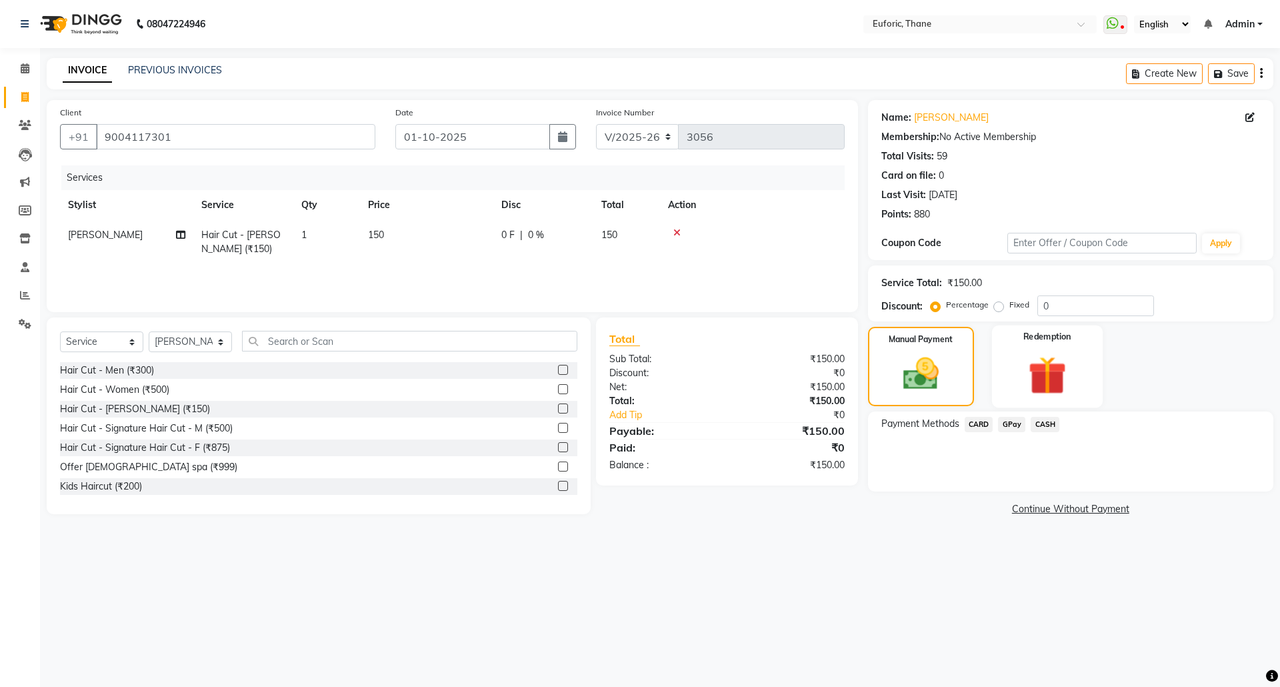
click at [1054, 376] on img at bounding box center [1047, 374] width 62 height 47
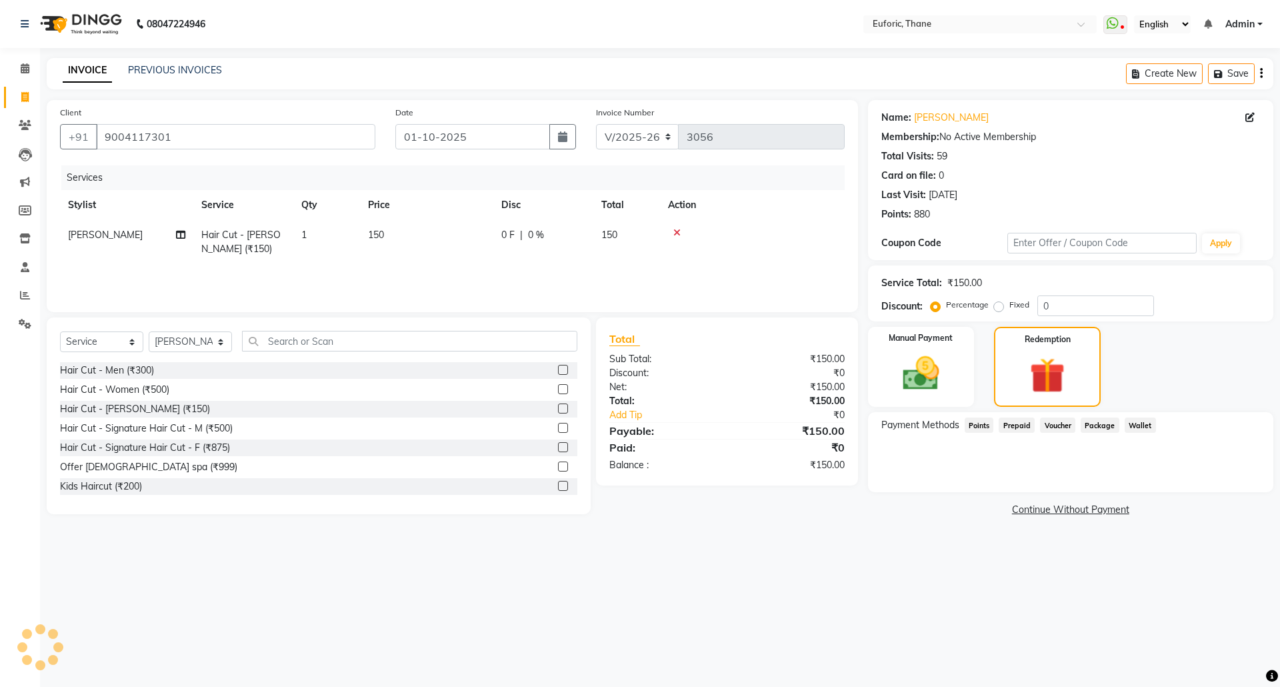
drag, startPoint x: 977, startPoint y: 425, endPoint x: 999, endPoint y: 435, distance: 24.5
click at [977, 424] on span "Points" at bounding box center [979, 424] width 29 height 15
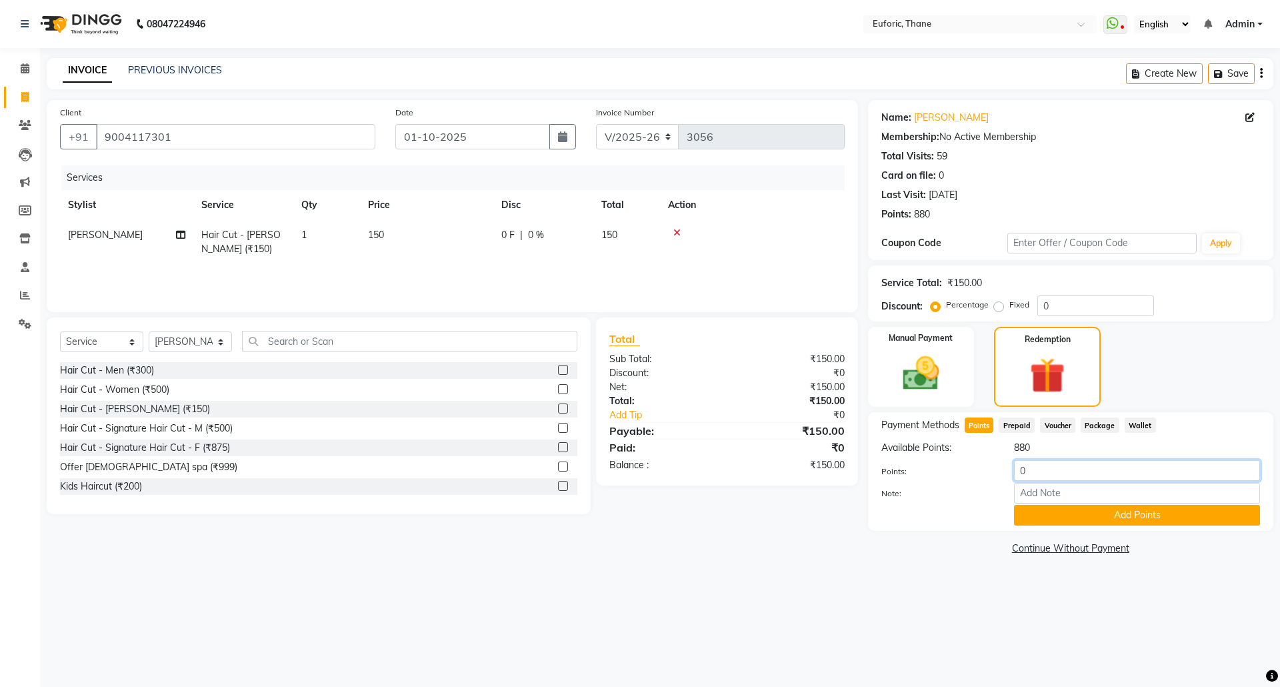
click at [1017, 478] on input "0" at bounding box center [1137, 470] width 246 height 21
type input "150"
click at [1040, 505] on button "Add Points" at bounding box center [1137, 515] width 246 height 21
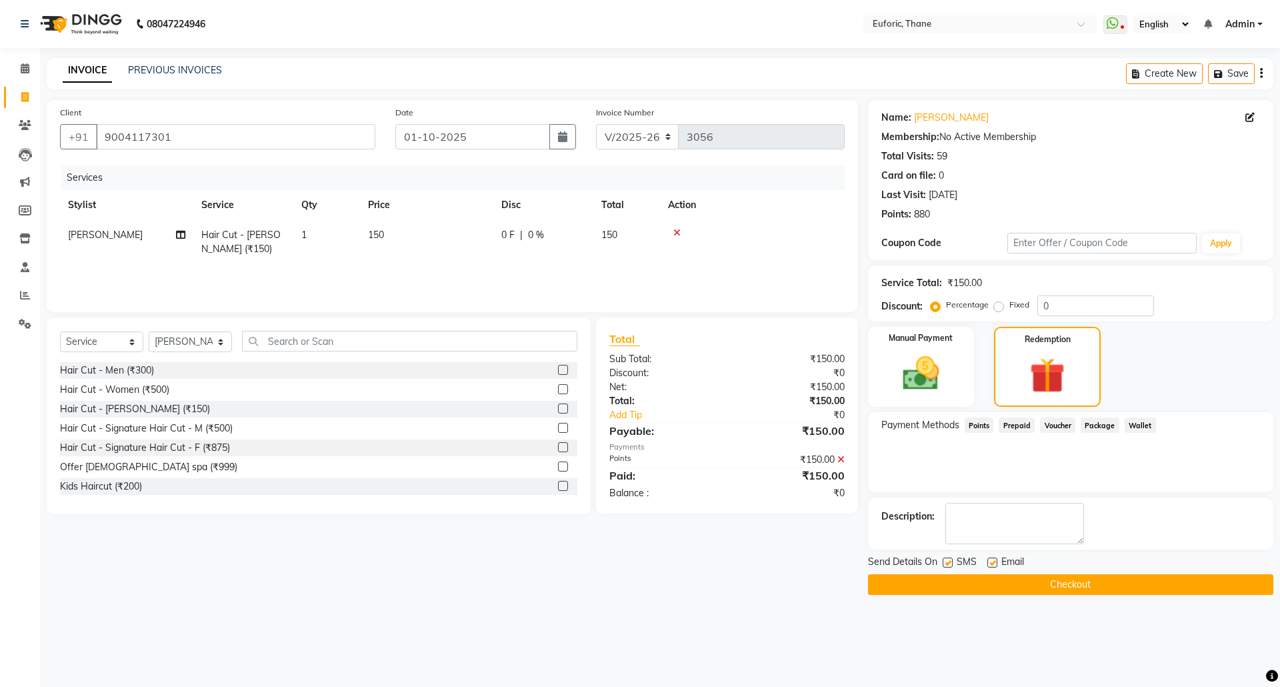
click at [1049, 595] on button "Checkout" at bounding box center [1070, 584] width 405 height 21
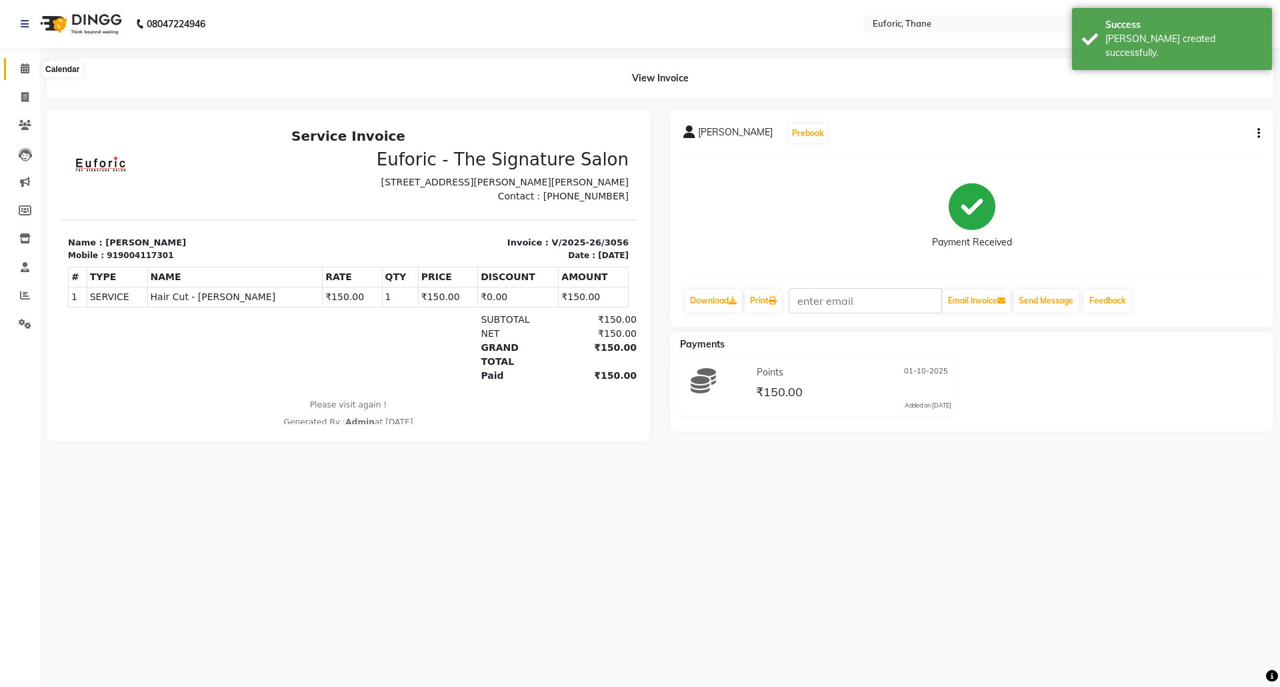
click at [15, 65] on span at bounding box center [24, 68] width 23 height 15
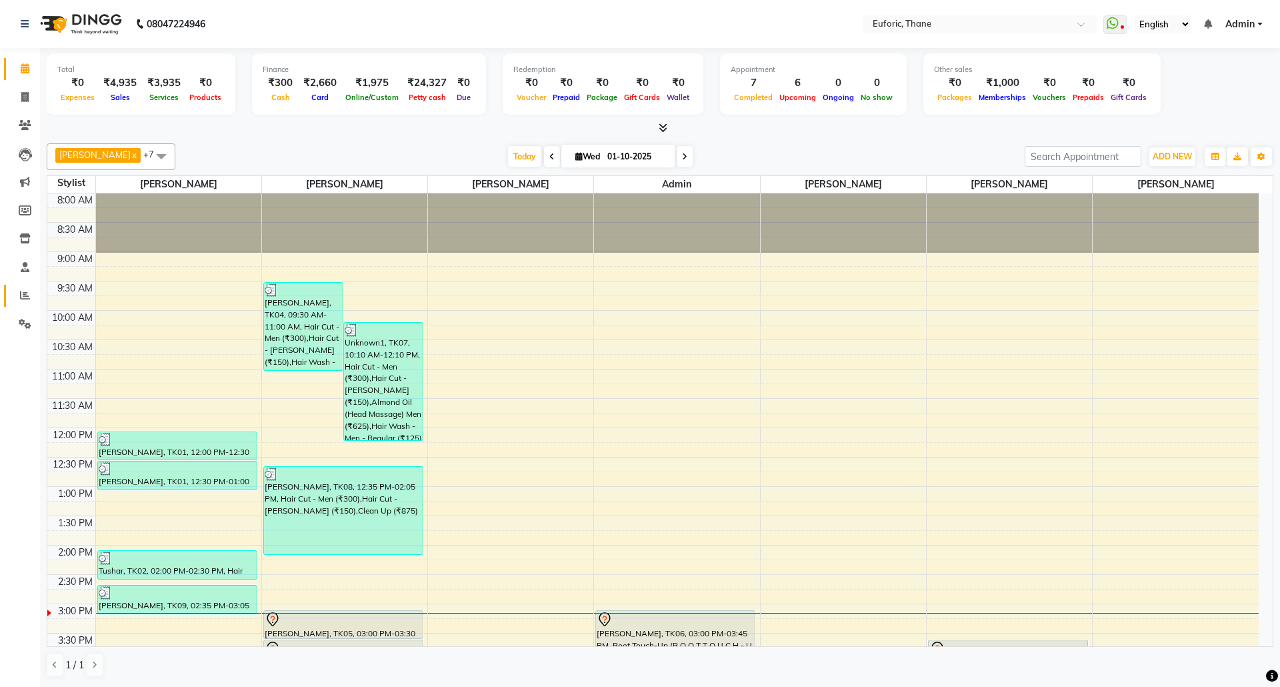
click at [20, 285] on link "Reports" at bounding box center [20, 296] width 32 height 22
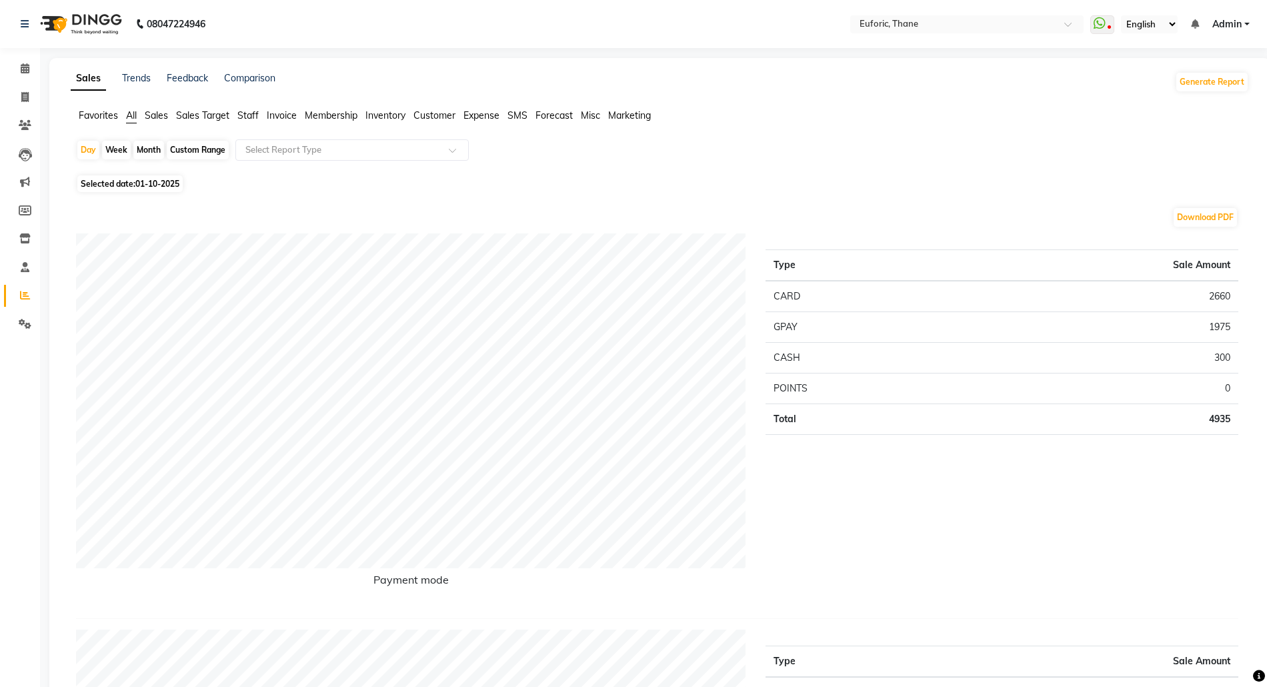
click at [249, 117] on span "Staff" at bounding box center [247, 115] width 21 height 12
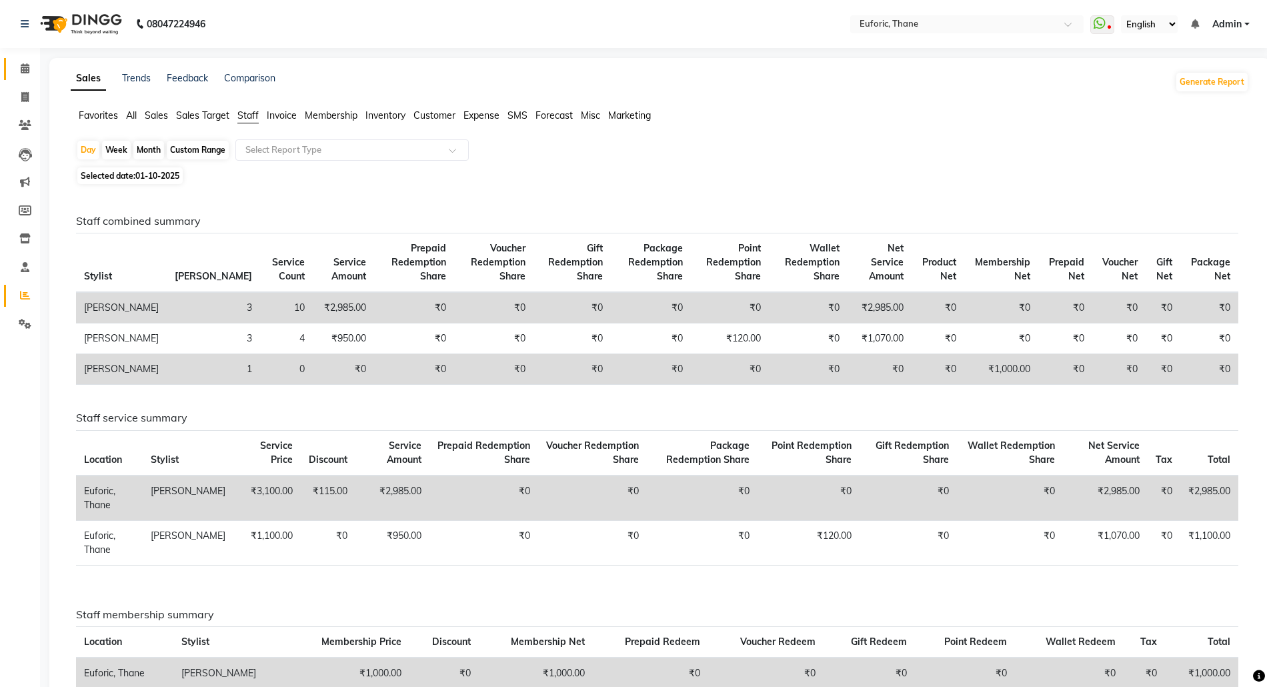
click at [16, 58] on link "Calendar" at bounding box center [20, 69] width 32 height 22
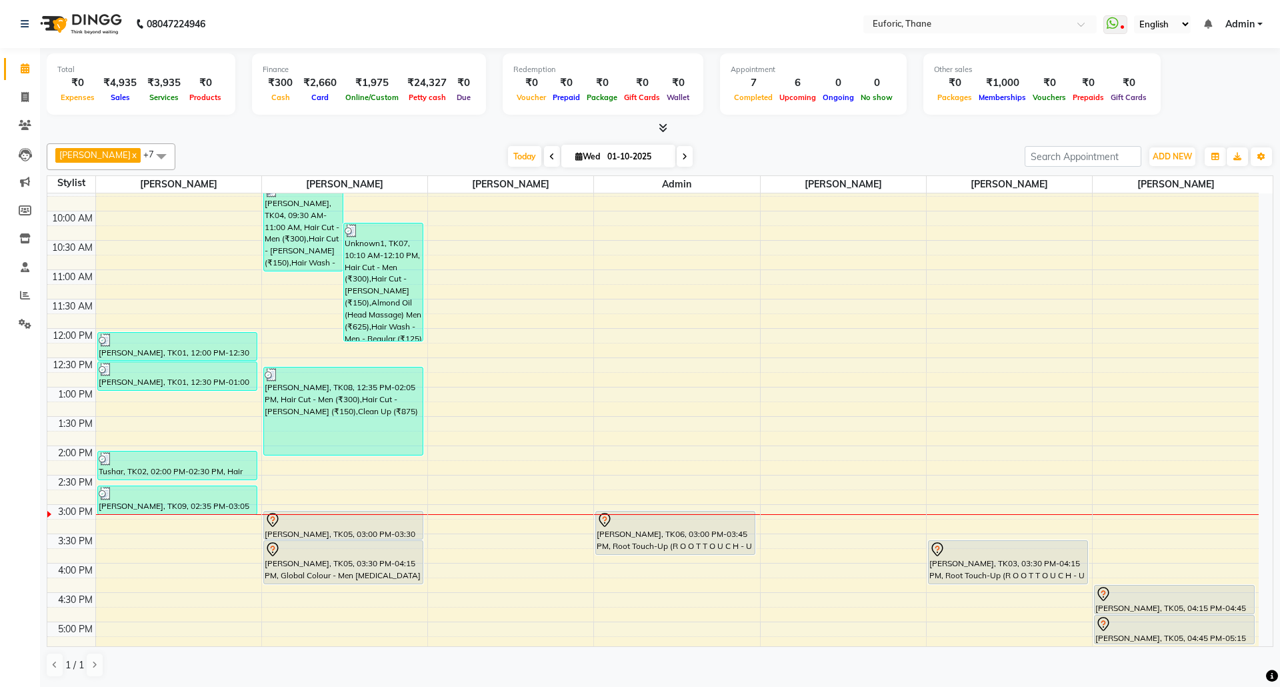
scroll to position [355, 0]
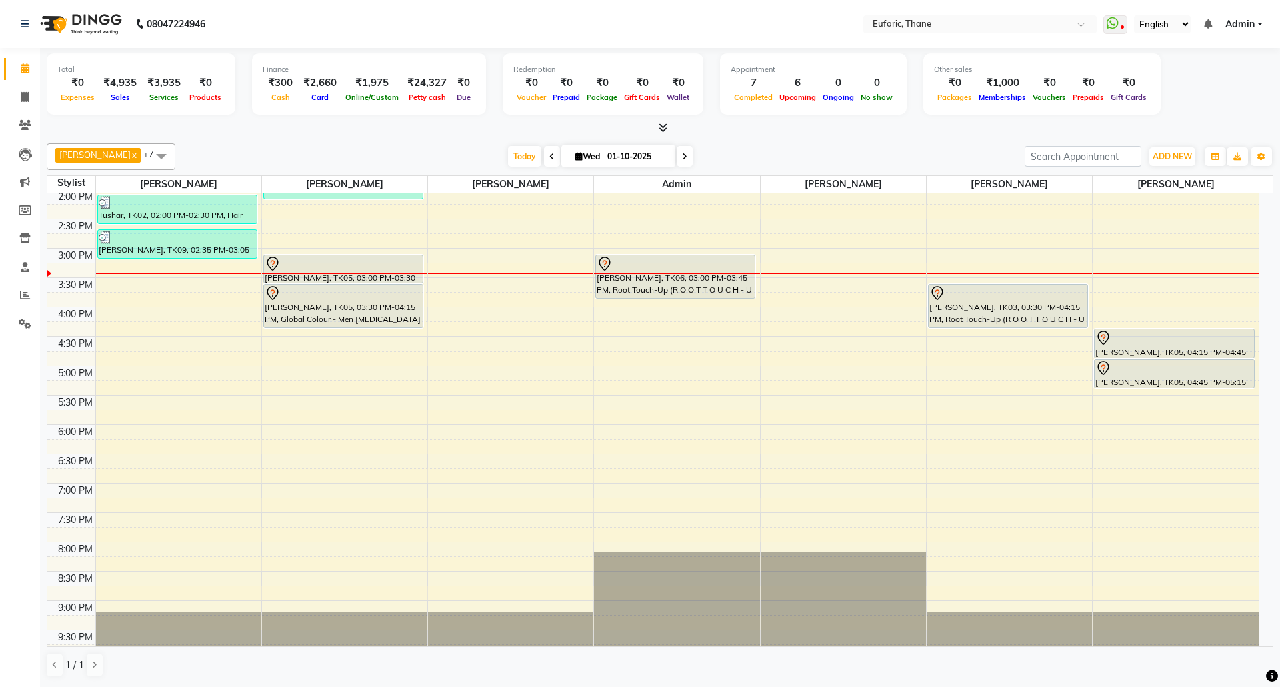
click at [603, 153] on input "01-10-2025" at bounding box center [636, 157] width 67 height 20
select select "10"
select select "2025"
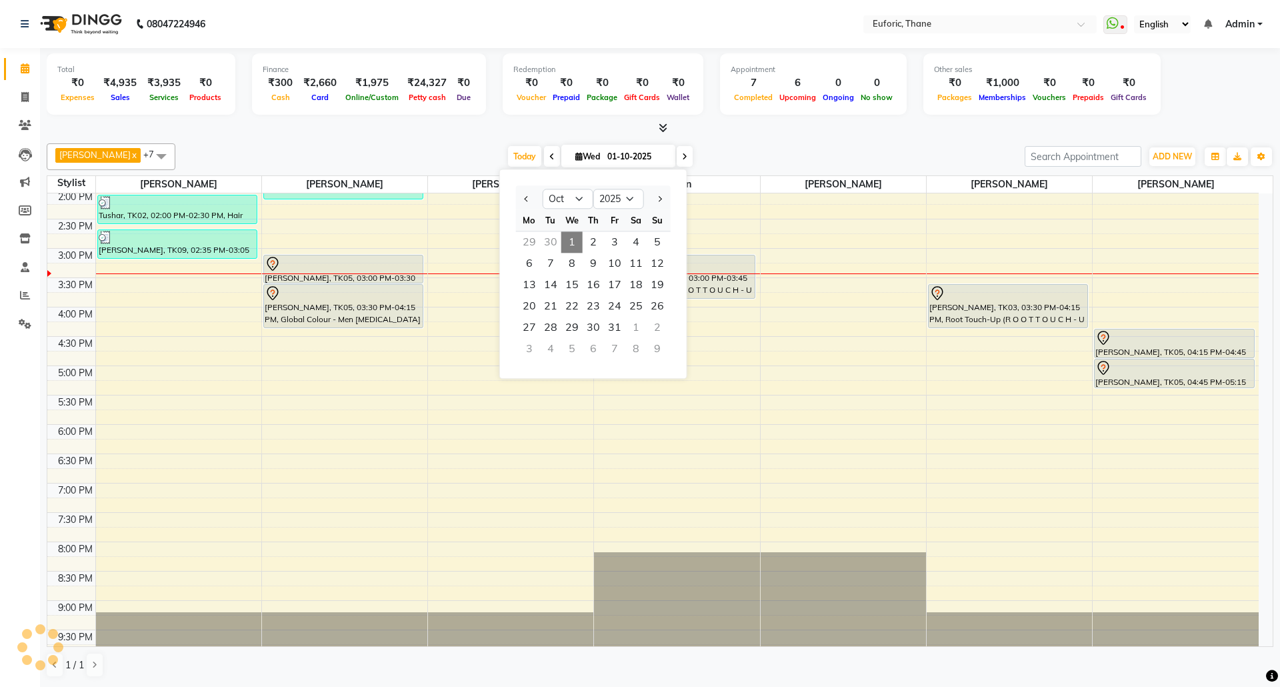
click at [551, 243] on div "30" at bounding box center [550, 241] width 21 height 21
type input "[DATE]"
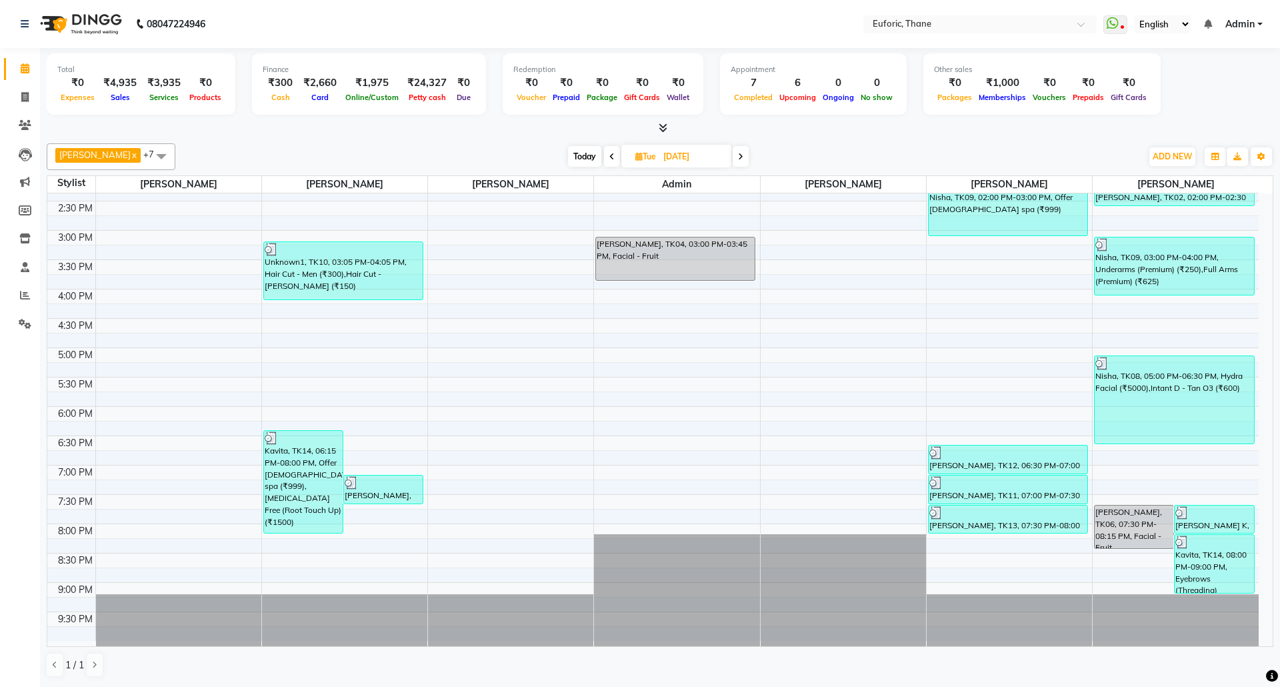
scroll to position [380, 0]
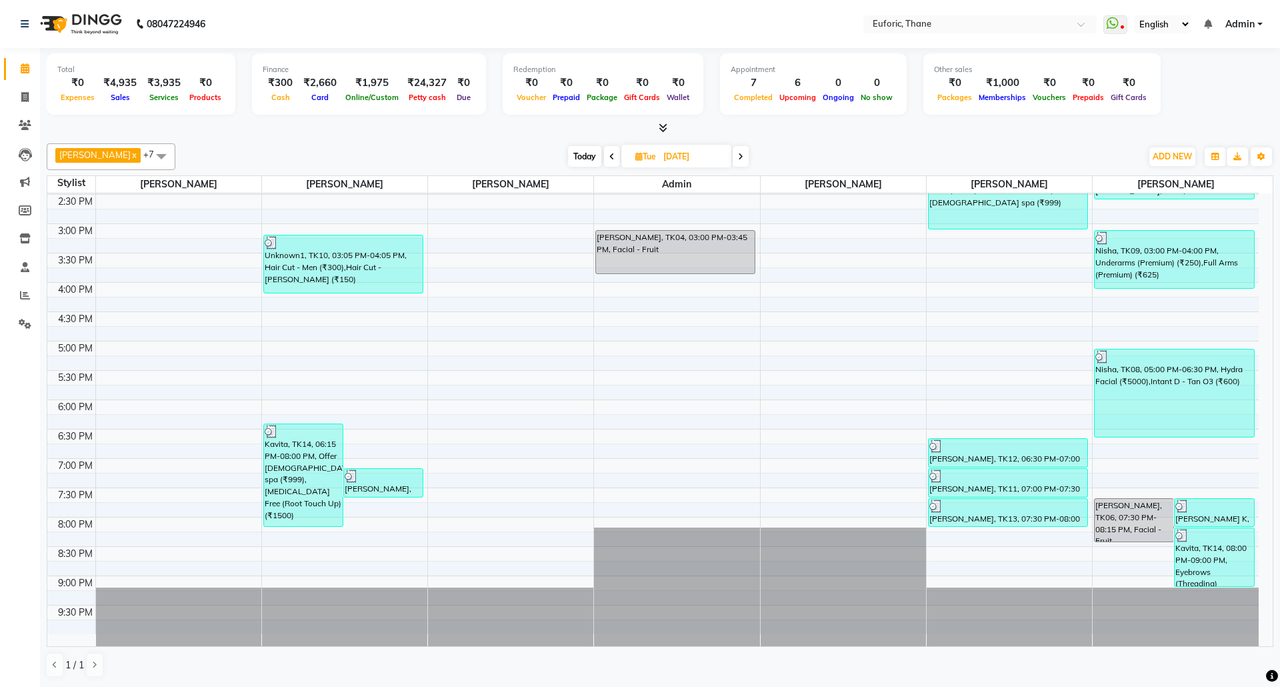
click at [671, 148] on input "[DATE]" at bounding box center [692, 157] width 67 height 20
select select "9"
select select "2025"
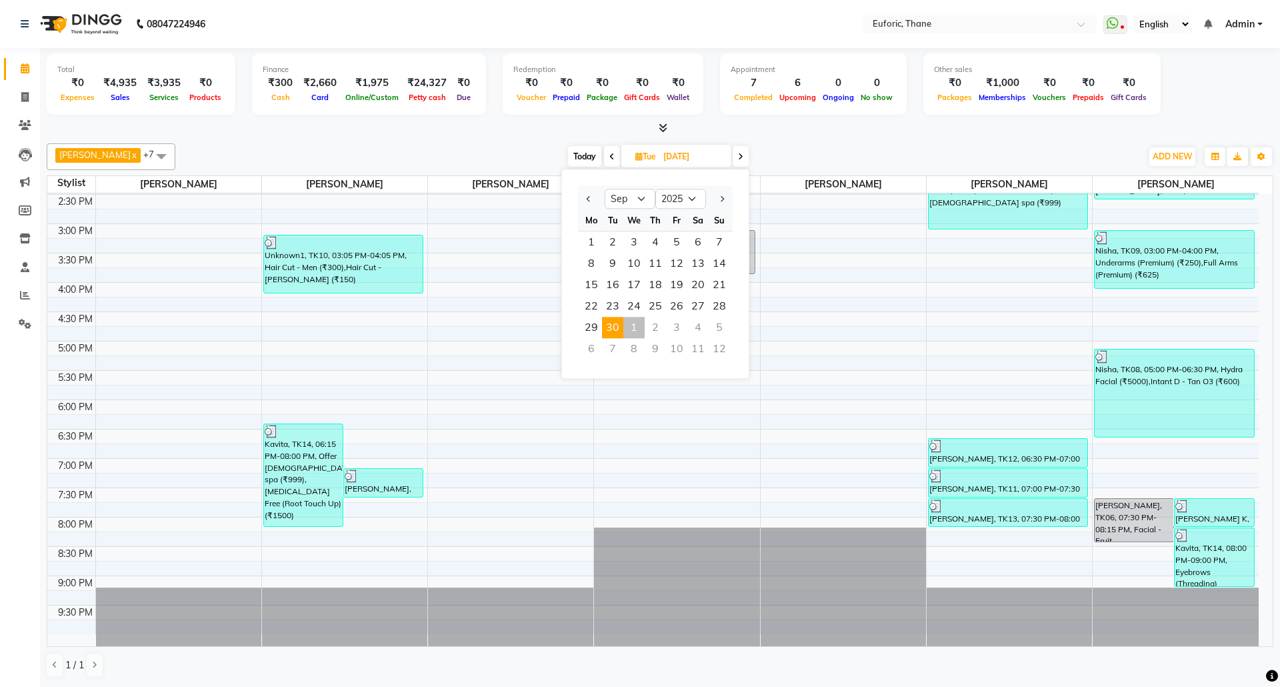
click at [633, 327] on div "1" at bounding box center [633, 327] width 21 height 21
type input "01-10-2025"
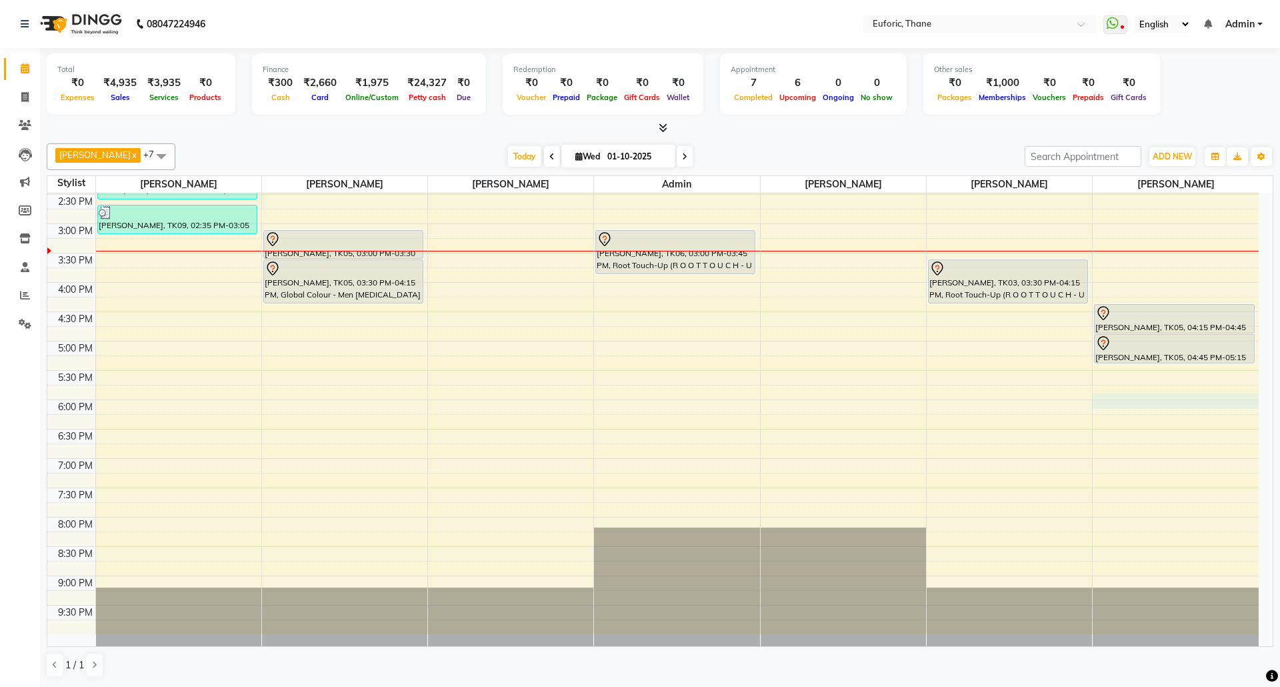
click at [1152, 398] on div "8:00 AM 8:30 AM 9:00 AM 9:30 AM 10:00 AM 10:30 AM 11:00 AM 11:30 AM 12:00 PM 12…" at bounding box center [652, 223] width 1211 height 821
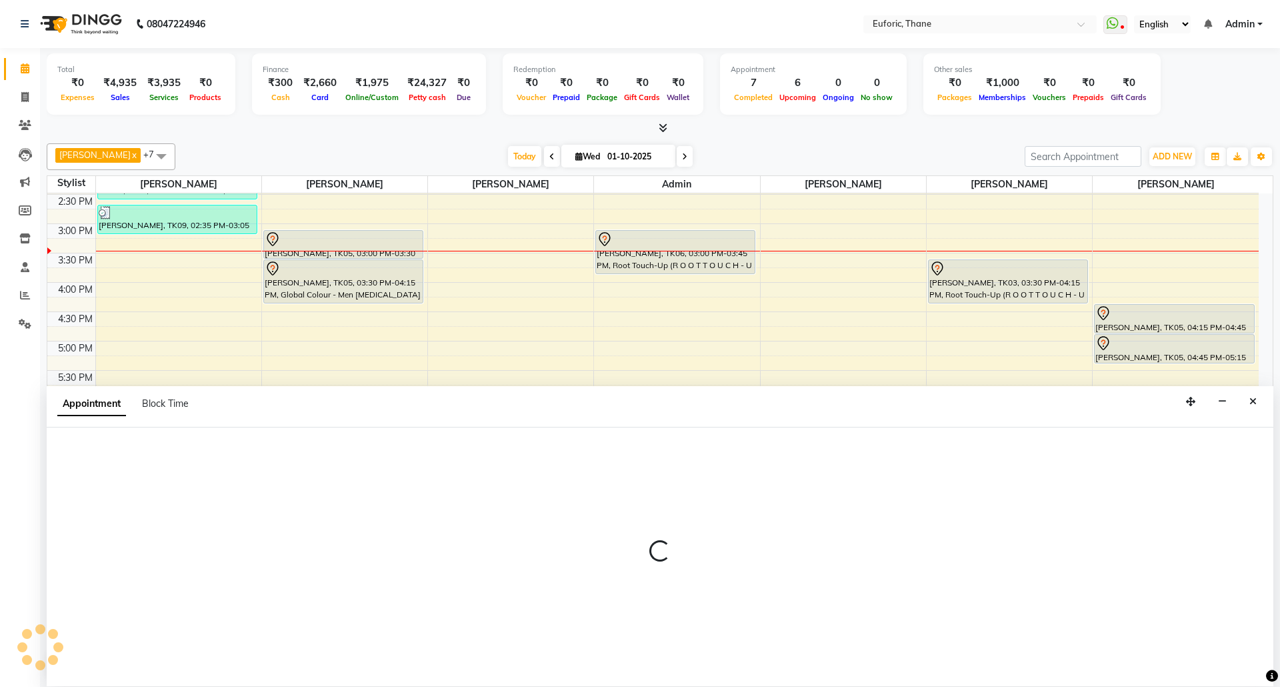
select select "58800"
select select "1065"
select select "tentative"
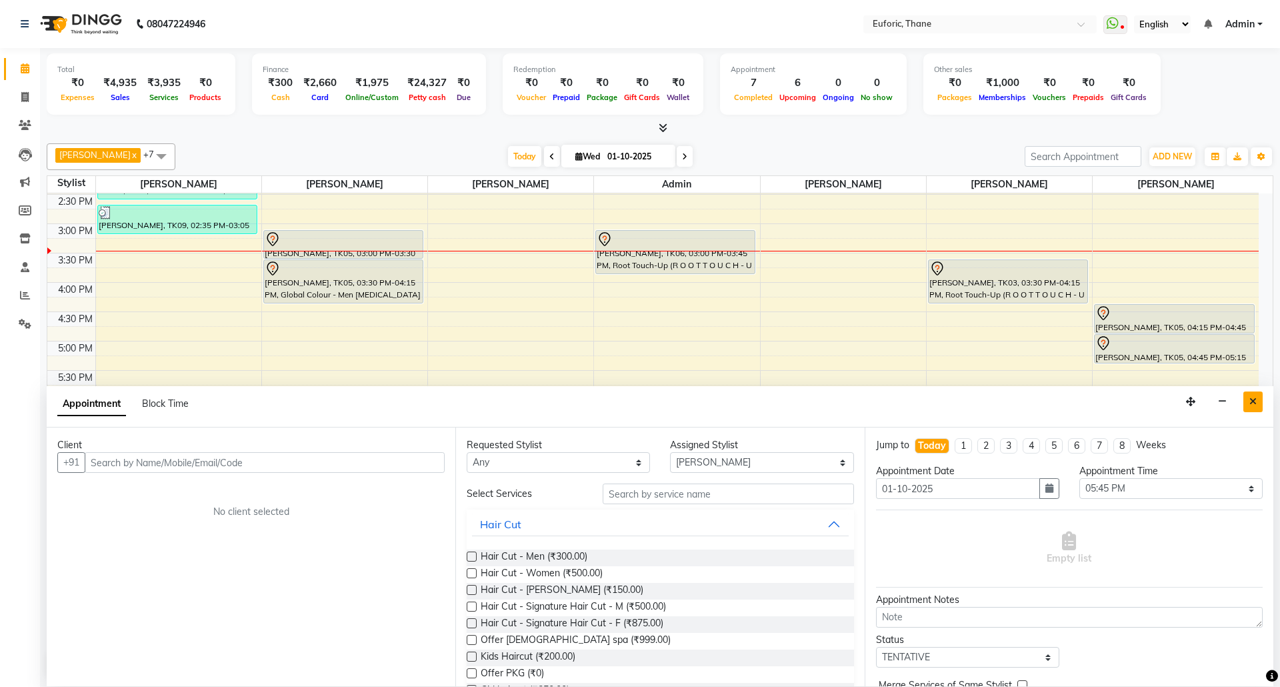
click at [1256, 404] on icon "Close" at bounding box center [1252, 401] width 7 height 9
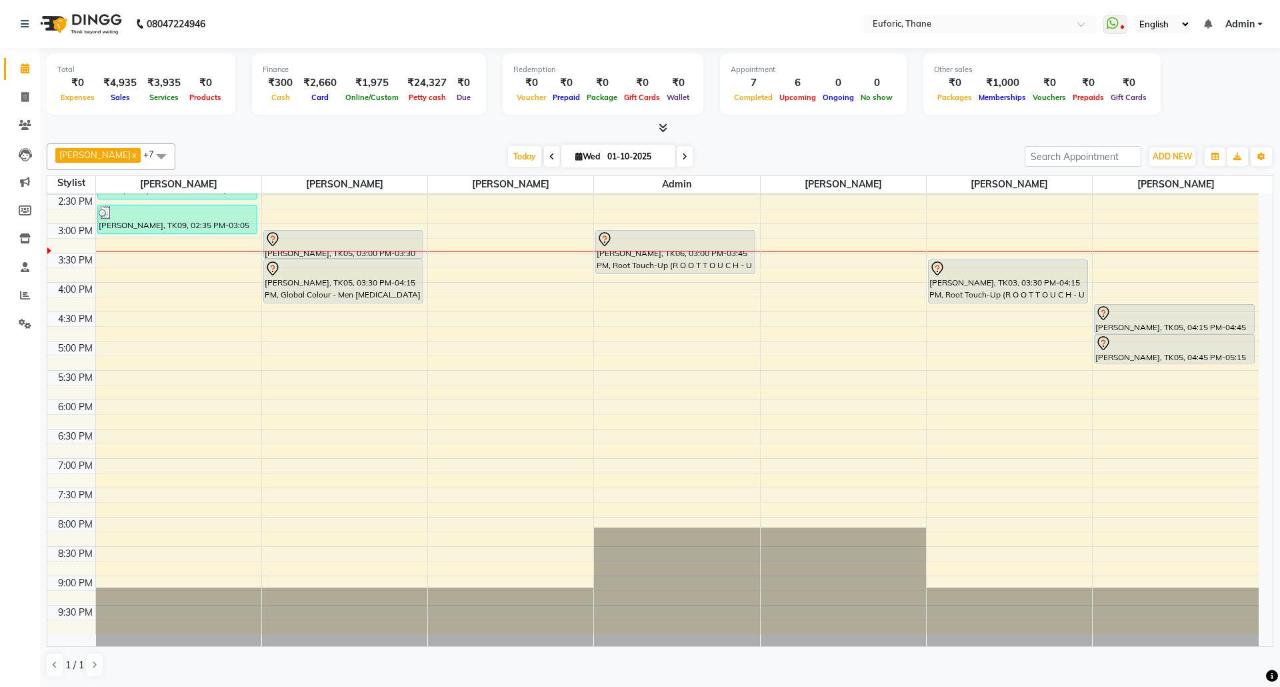
click at [1174, 400] on div "8:00 AM 8:30 AM 9:00 AM 9:30 AM 10:00 AM 10:30 AM 11:00 AM 11:30 AM 12:00 PM 12…" at bounding box center [652, 223] width 1211 height 821
select select "58800"
select select "tentative"
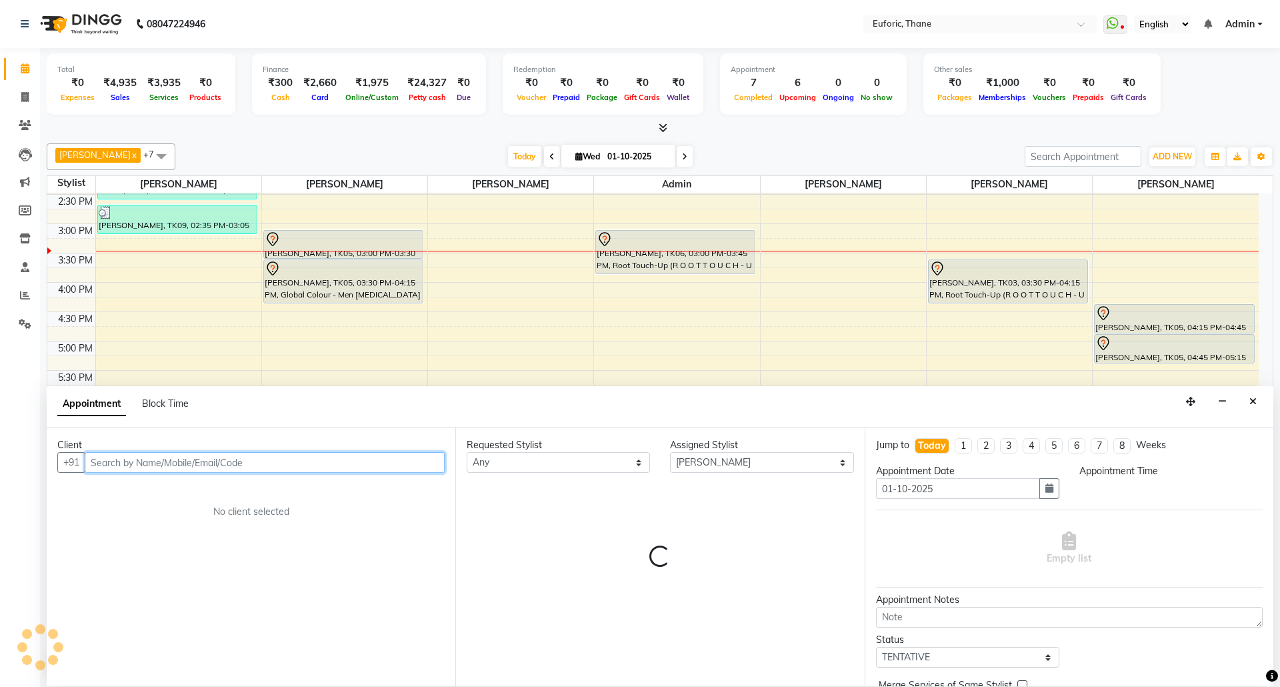
select select "1065"
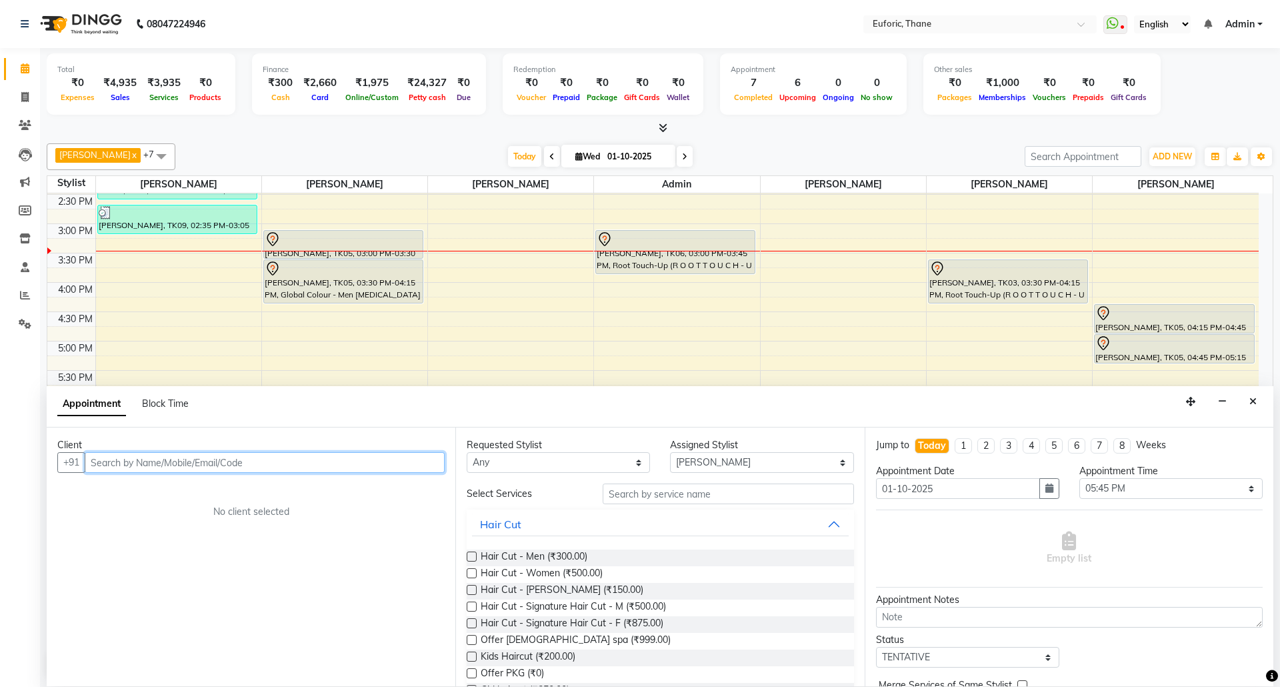
click at [339, 465] on input "text" at bounding box center [265, 462] width 360 height 21
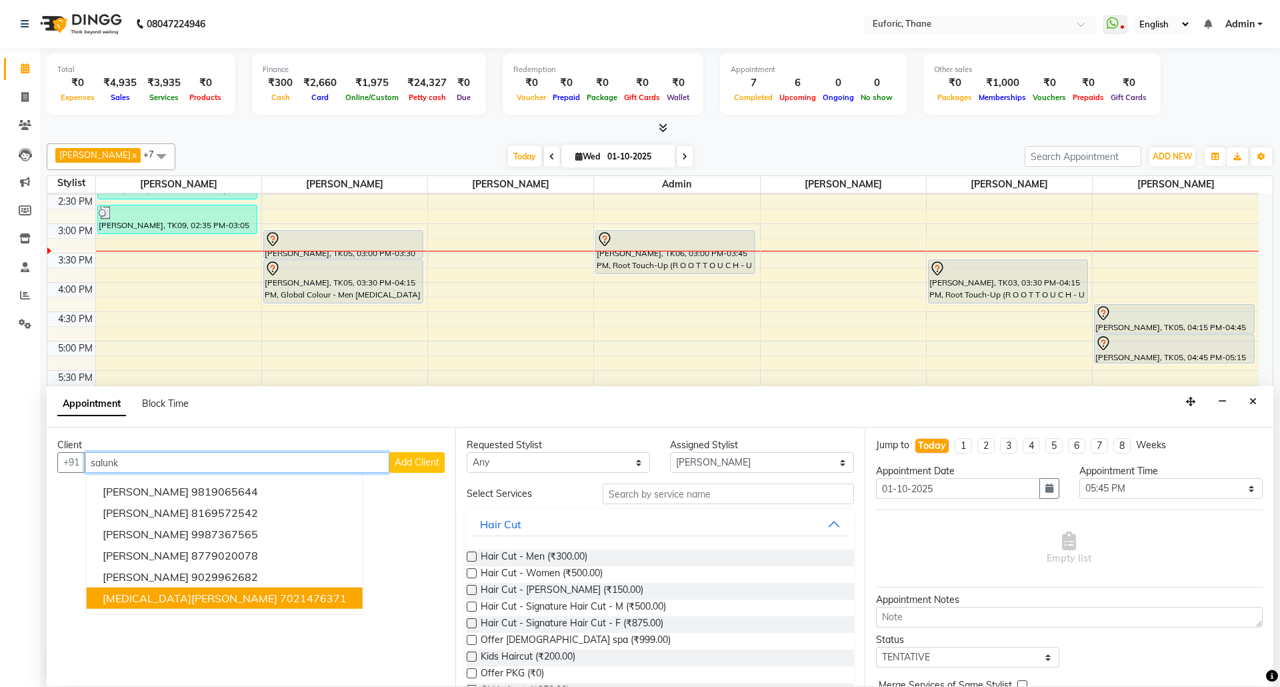
click at [280, 595] on ngb-highlight "7021476371" at bounding box center [313, 597] width 67 height 13
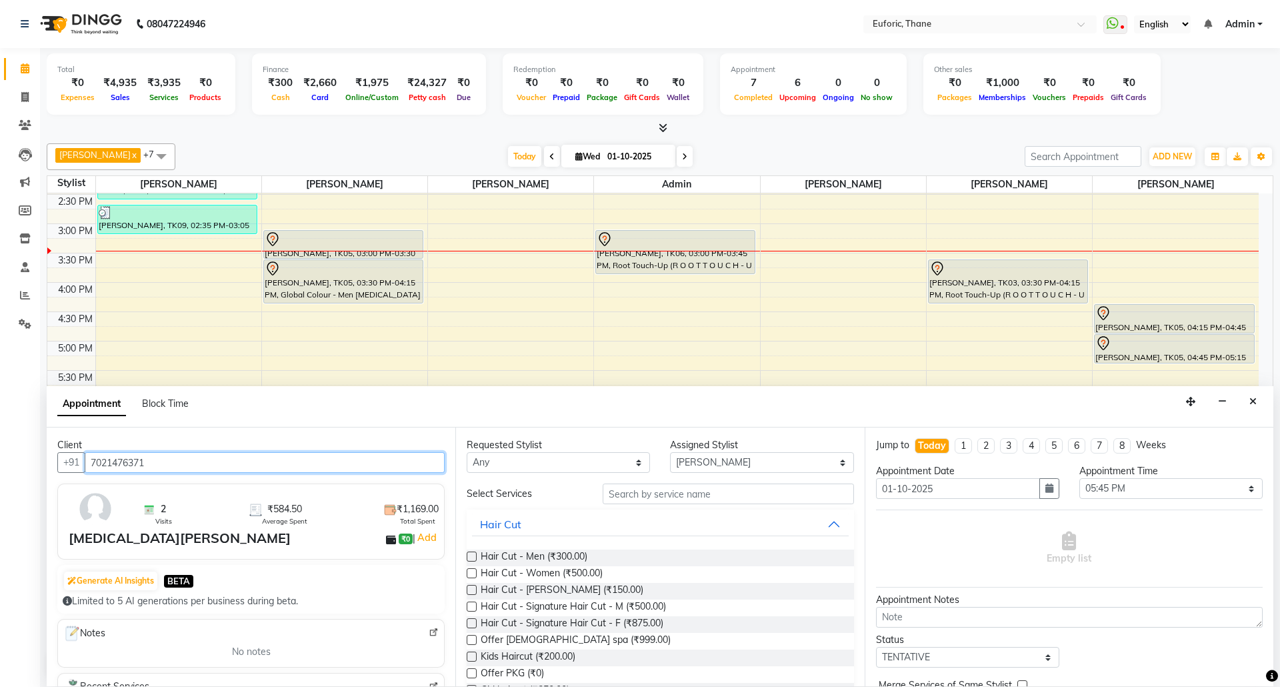
type input "7021476371"
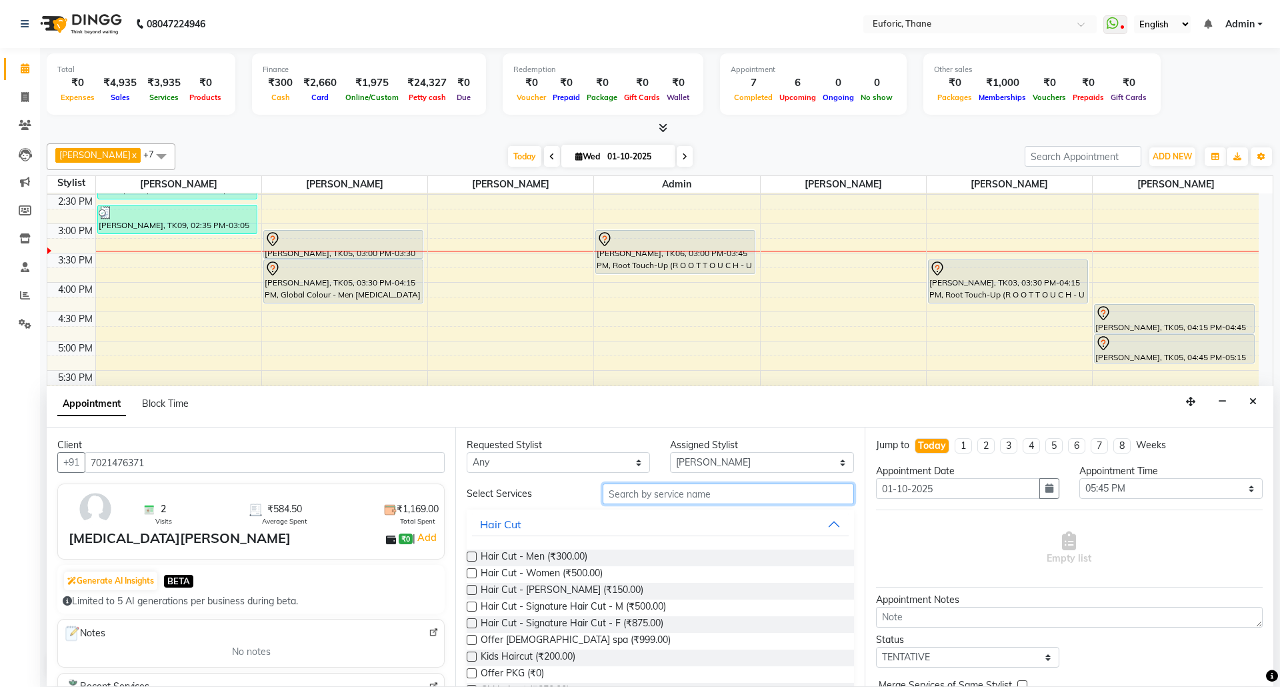
click at [671, 503] on input "text" at bounding box center [728, 493] width 251 height 21
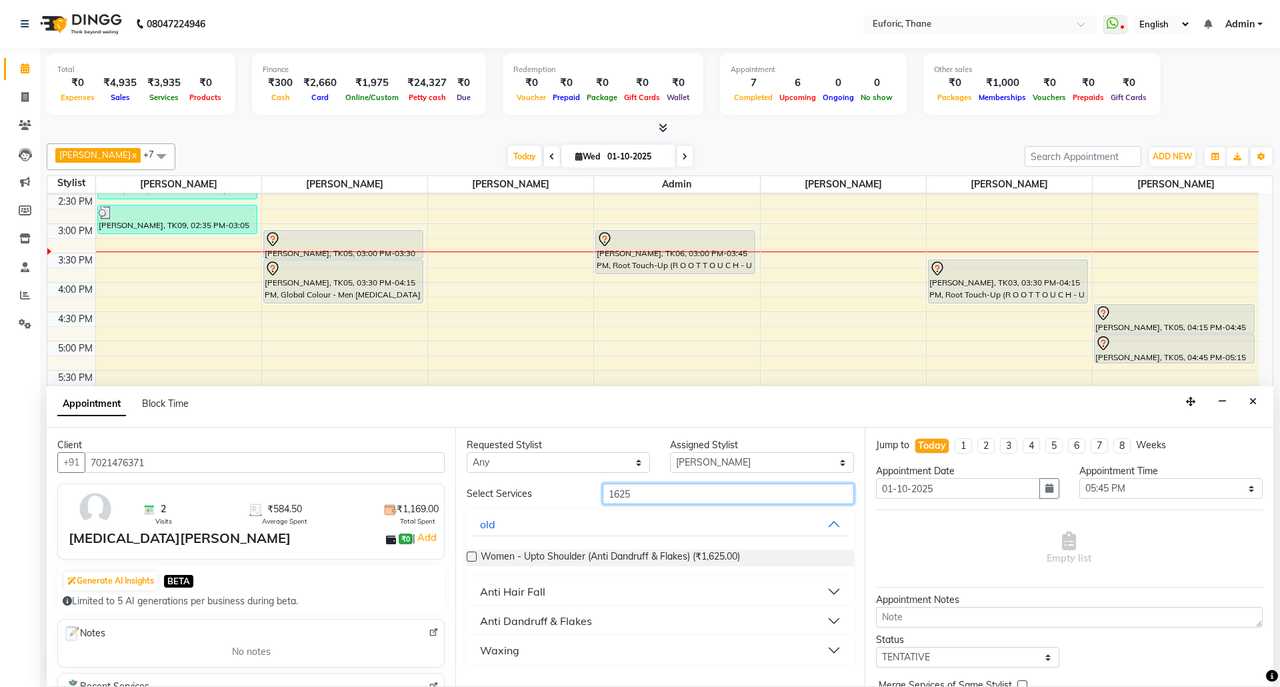
drag, startPoint x: 659, startPoint y: 501, endPoint x: 582, endPoint y: 489, distance: 77.6
click at [582, 489] on div "Select Services 1625" at bounding box center [660, 493] width 407 height 21
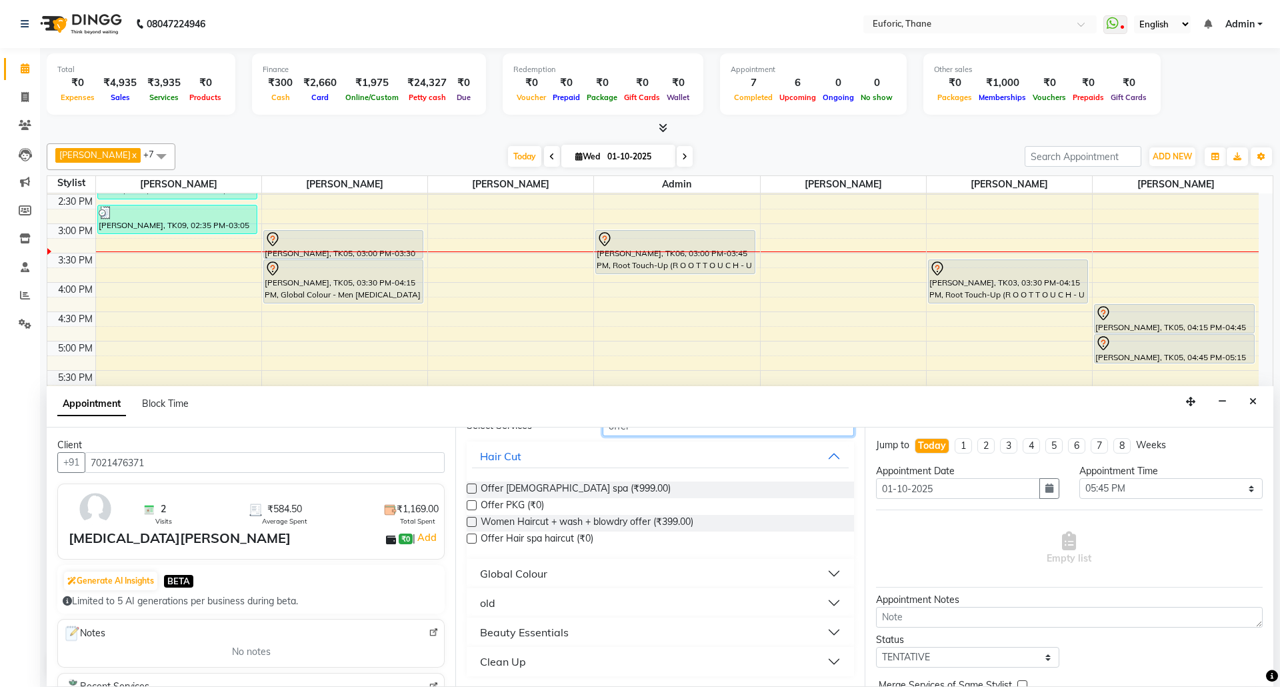
scroll to position [0, 0]
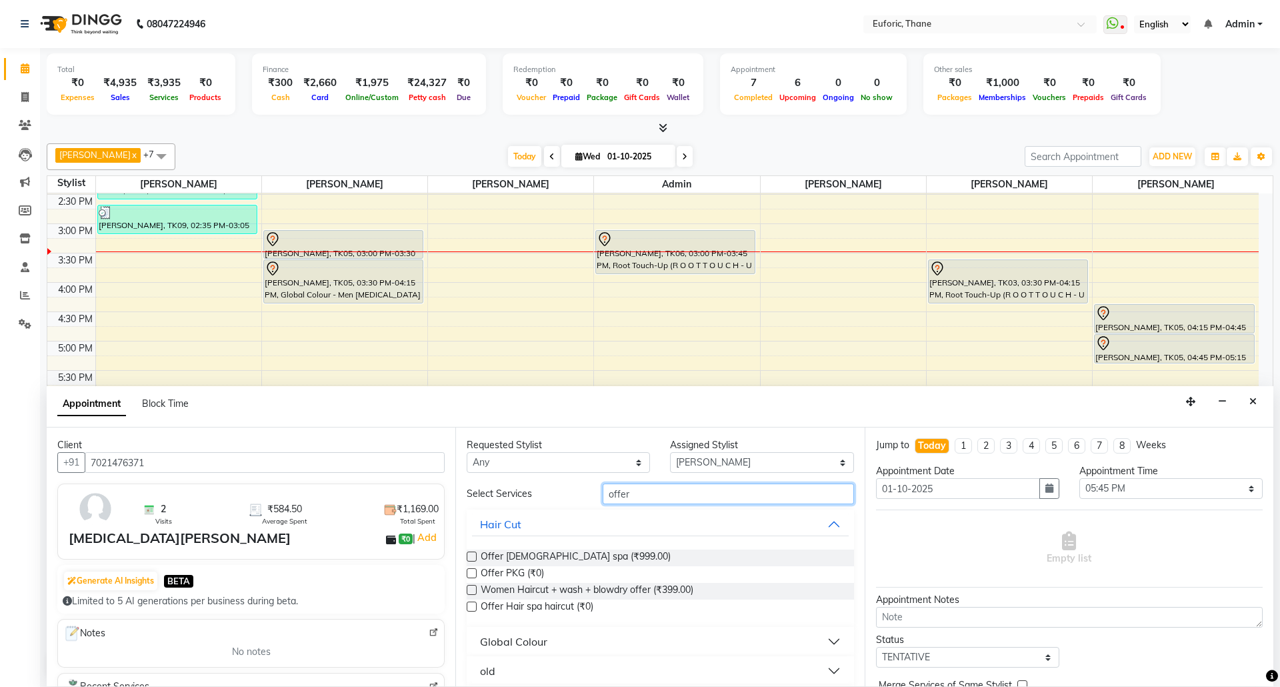
drag, startPoint x: 590, startPoint y: 500, endPoint x: 510, endPoint y: 494, distance: 80.2
click at [510, 494] on div "Select Services offer" at bounding box center [660, 493] width 407 height 21
type input "under"
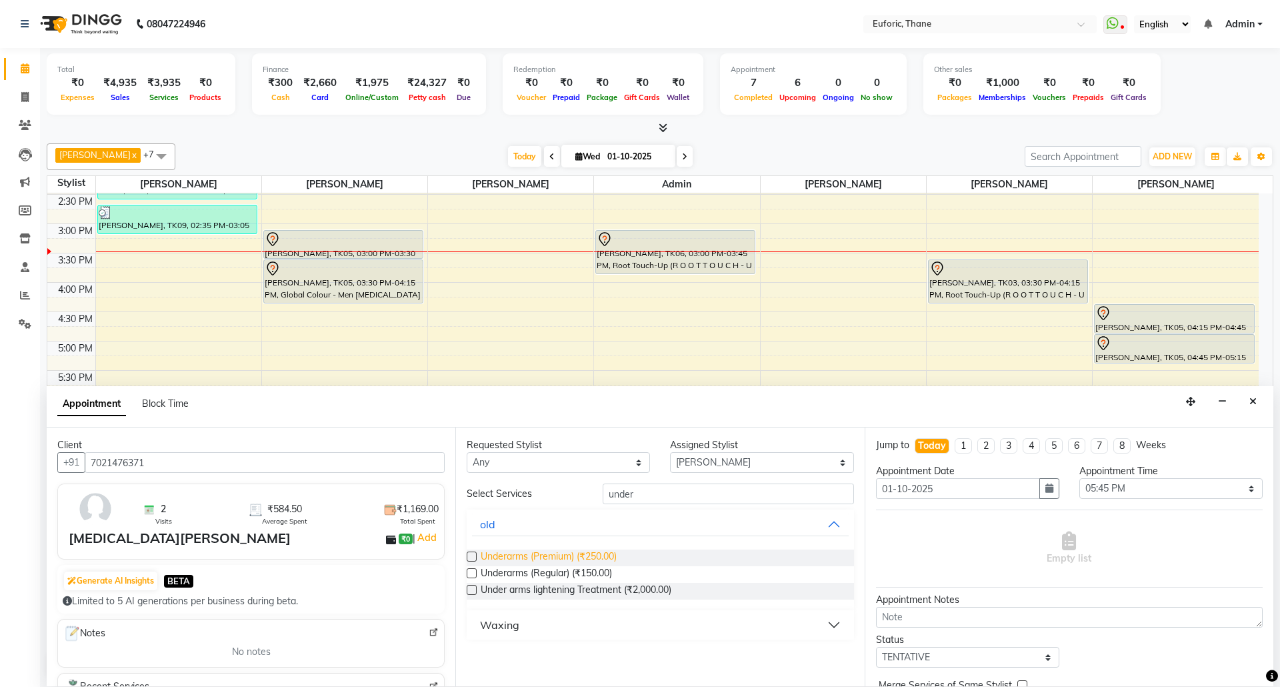
click at [559, 559] on span "Underarms (Premium) (₹250.00)" at bounding box center [549, 557] width 136 height 17
checkbox input "false"
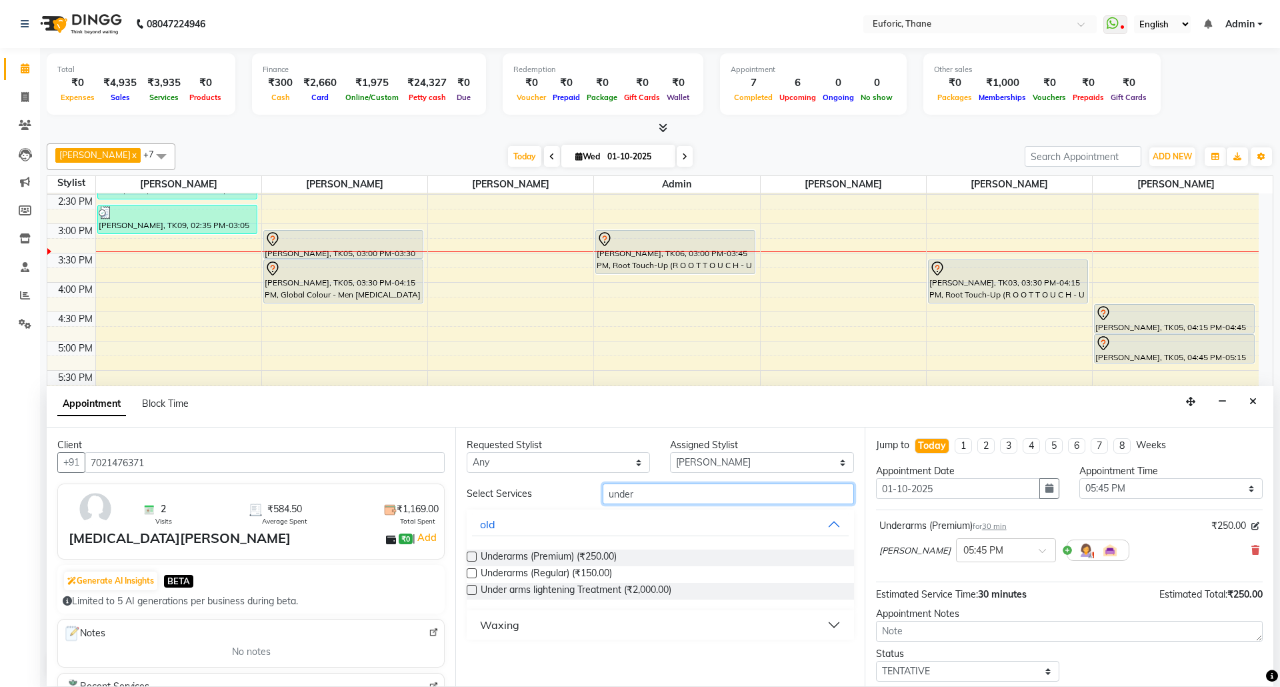
drag, startPoint x: 663, startPoint y: 485, endPoint x: 649, endPoint y: 497, distance: 18.0
click at [649, 491] on input "under" at bounding box center [728, 493] width 251 height 21
drag, startPoint x: 646, startPoint y: 502, endPoint x: 561, endPoint y: 499, distance: 85.4
click at [561, 499] on div "Select Services under" at bounding box center [660, 493] width 407 height 21
drag, startPoint x: 540, startPoint y: 502, endPoint x: 507, endPoint y: 501, distance: 33.3
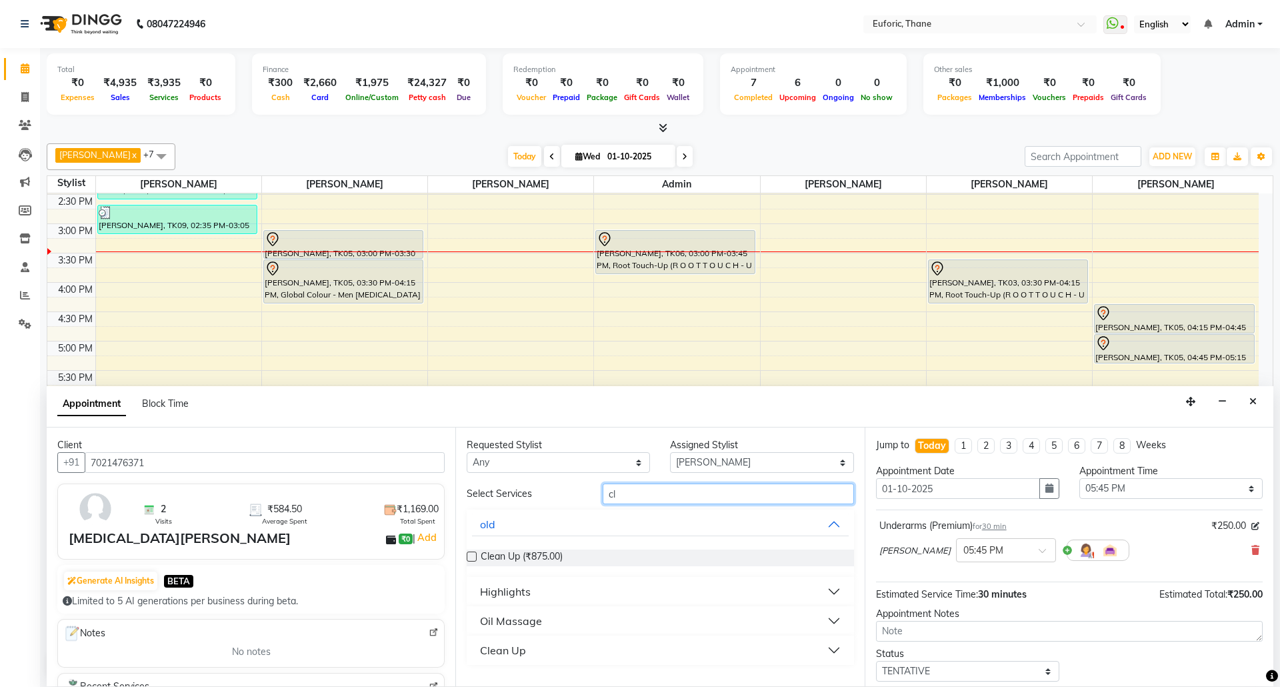
click at [507, 501] on div "Select Services cl" at bounding box center [660, 493] width 407 height 21
type input "eye"
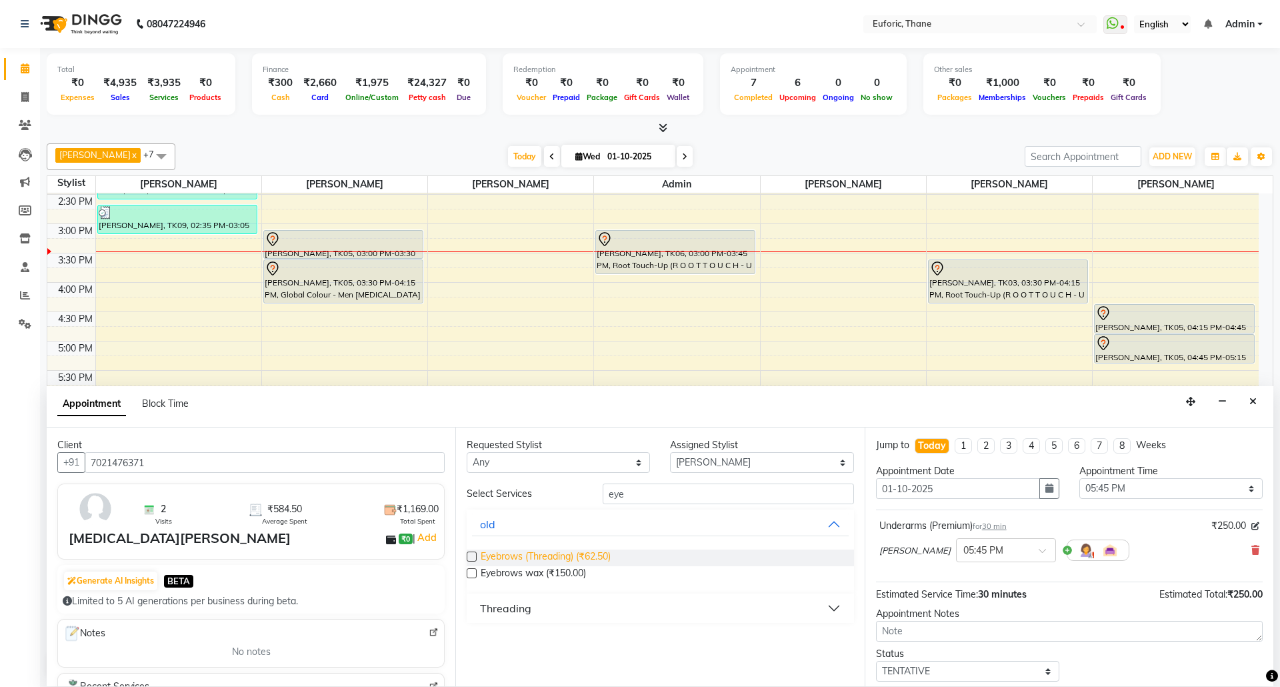
click at [573, 553] on span "Eyebrows (Threading) (₹62.50)" at bounding box center [546, 557] width 130 height 17
checkbox input "false"
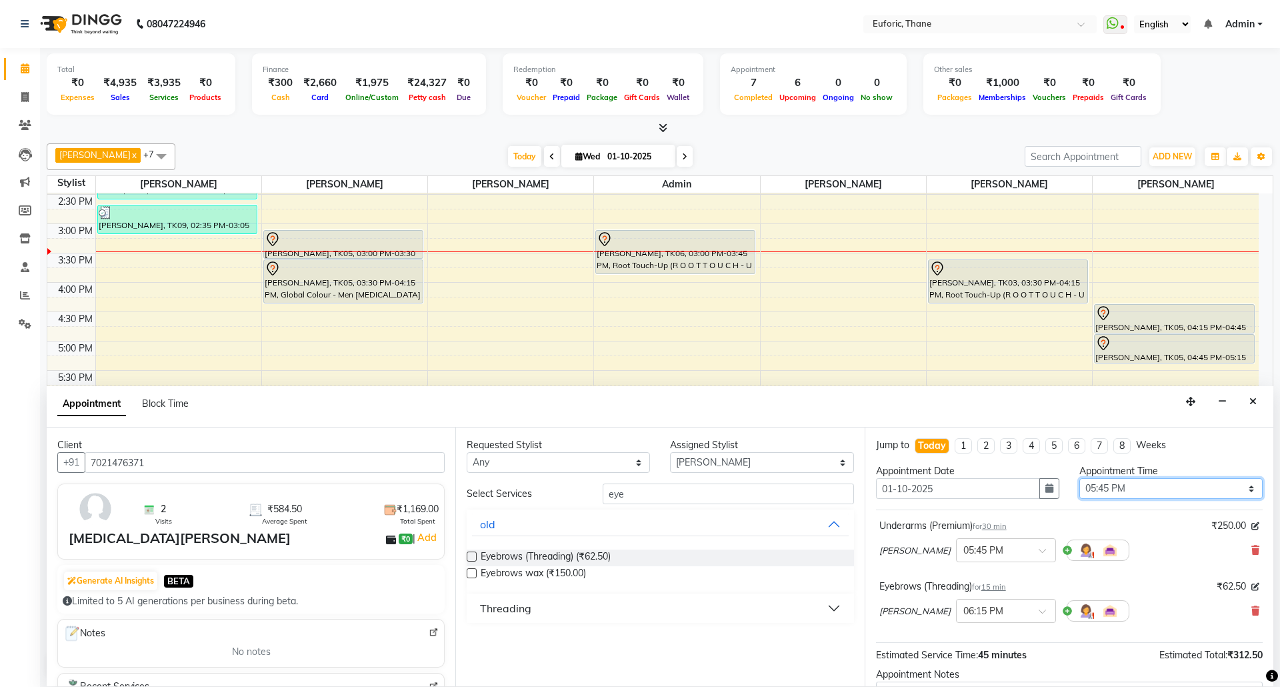
click at [1099, 495] on select "Select 09:00 AM 09:15 AM 09:30 AM 09:45 AM 10:00 AM 10:15 AM 10:30 AM 10:45 AM …" at bounding box center [1170, 488] width 183 height 21
select select "1080"
click at [1079, 480] on select "Select 09:00 AM 09:15 AM 09:30 AM 09:45 AM 10:00 AM 10:15 AM 10:30 AM 10:45 AM …" at bounding box center [1170, 488] width 183 height 21
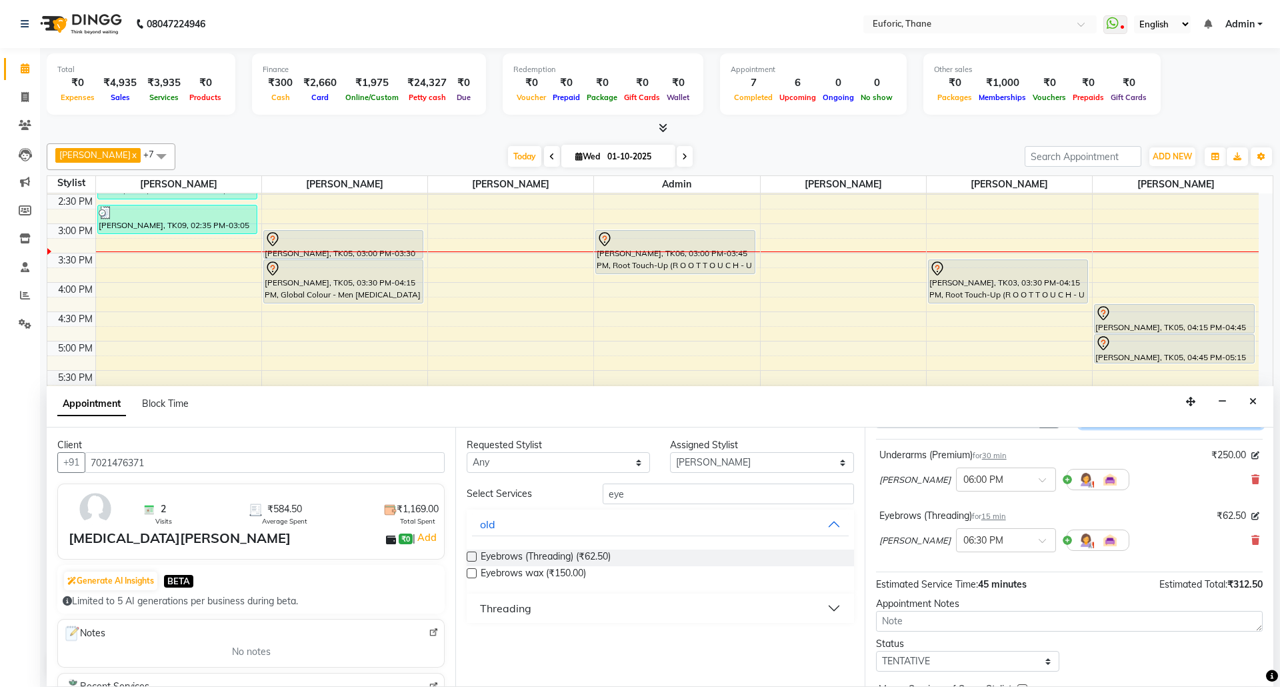
scroll to position [142, 0]
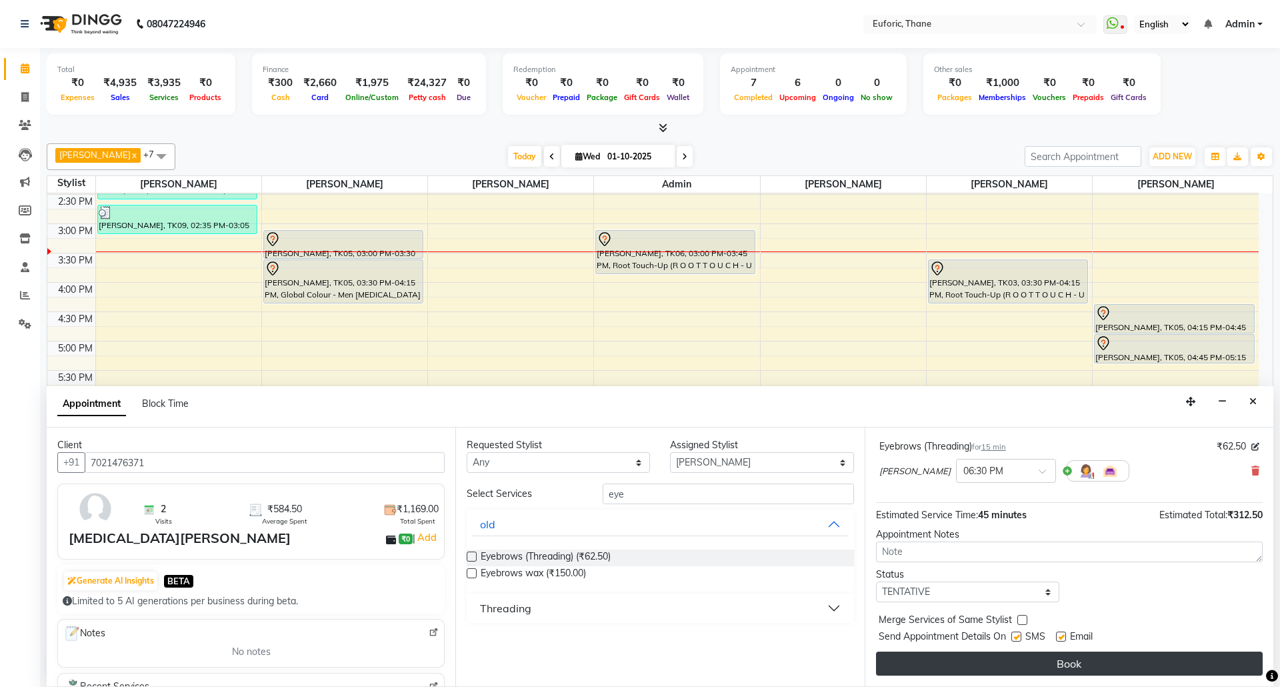
click at [1145, 665] on button "Book" at bounding box center [1069, 663] width 387 height 24
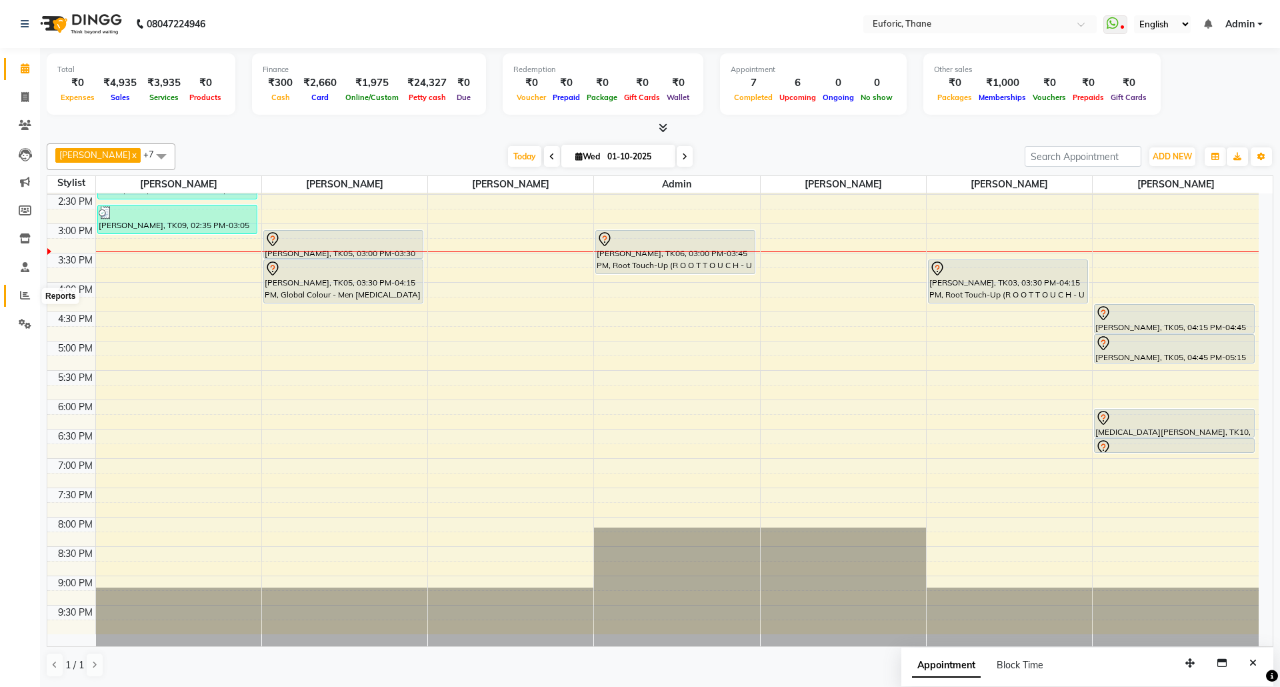
click at [28, 288] on span at bounding box center [24, 295] width 23 height 15
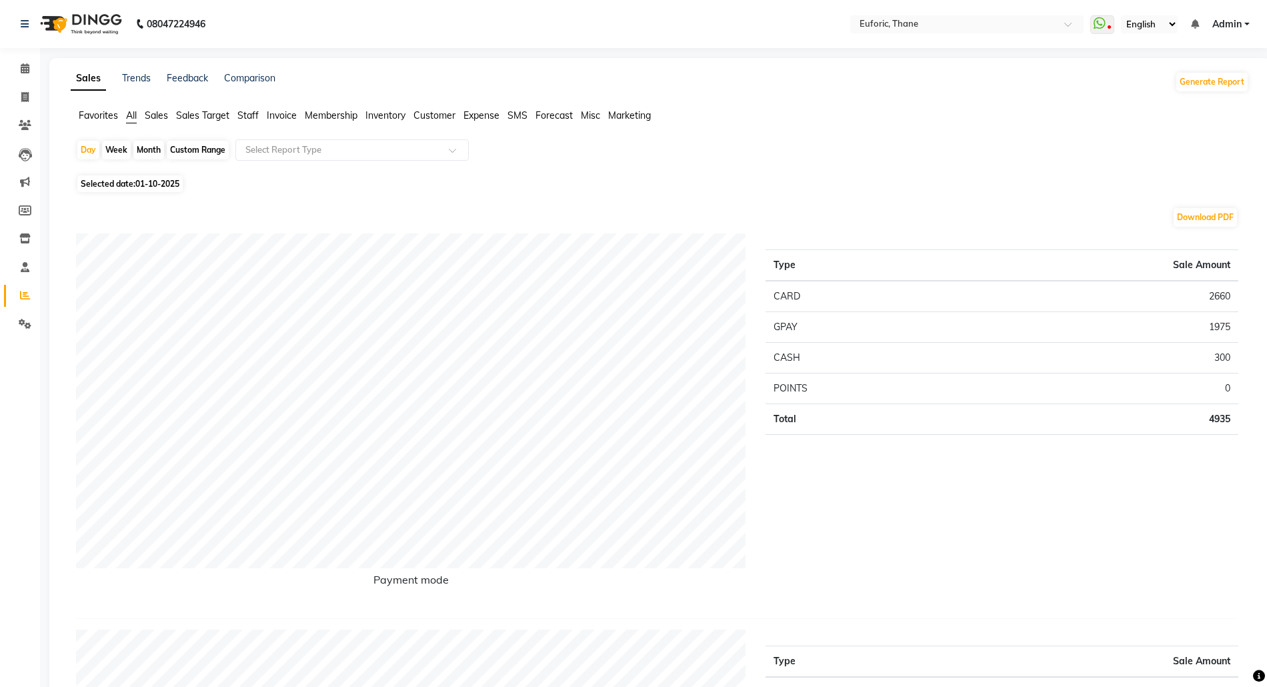
click at [139, 147] on div "Month" at bounding box center [148, 150] width 31 height 19
select select "10"
select select "2025"
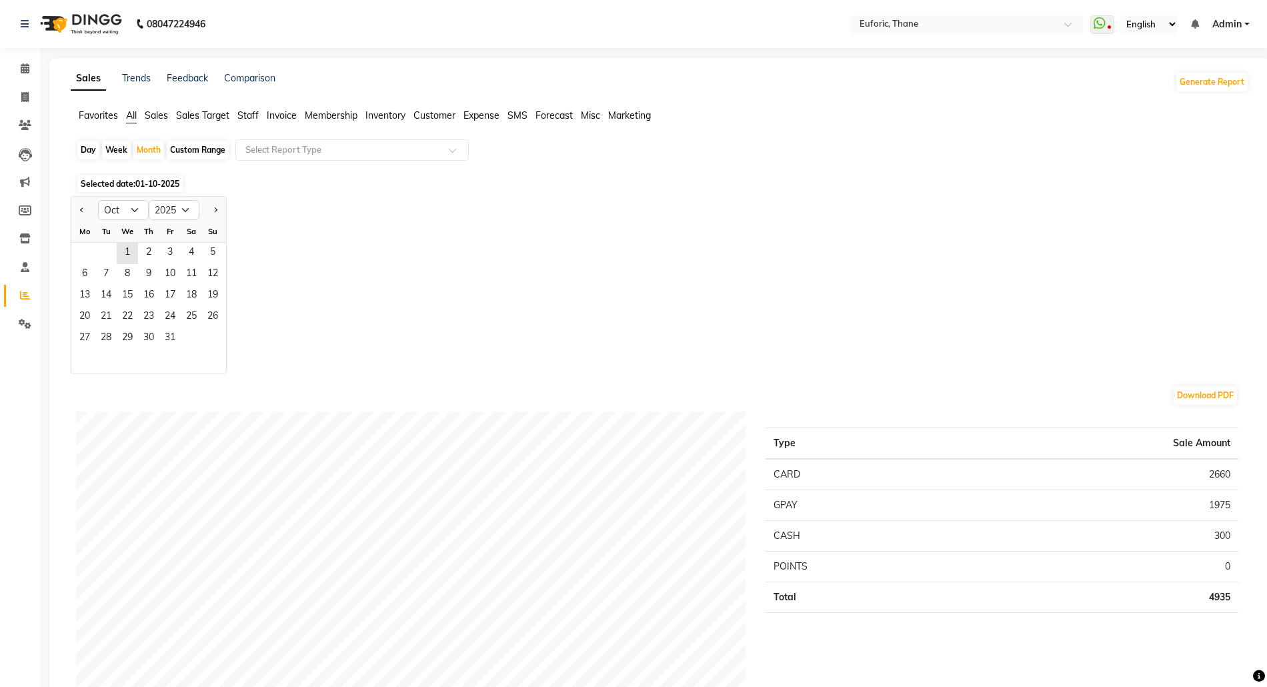
click at [131, 197] on div "Jan Feb Mar Apr May Jun Jul Aug Sep Oct Nov Dec 2015 2016 2017 2018 2019 2020 2…" at bounding box center [148, 209] width 155 height 24
click at [128, 213] on select "Jan Feb Mar Apr May Jun Jul Aug Sep Oct Nov Dec" at bounding box center [123, 210] width 51 height 20
select select "9"
click at [98, 200] on select "Jan Feb Mar Apr May Jun Jul Aug Sep Oct Nov Dec" at bounding box center [123, 210] width 51 height 20
click at [147, 335] on div "29 30" at bounding box center [148, 338] width 155 height 21
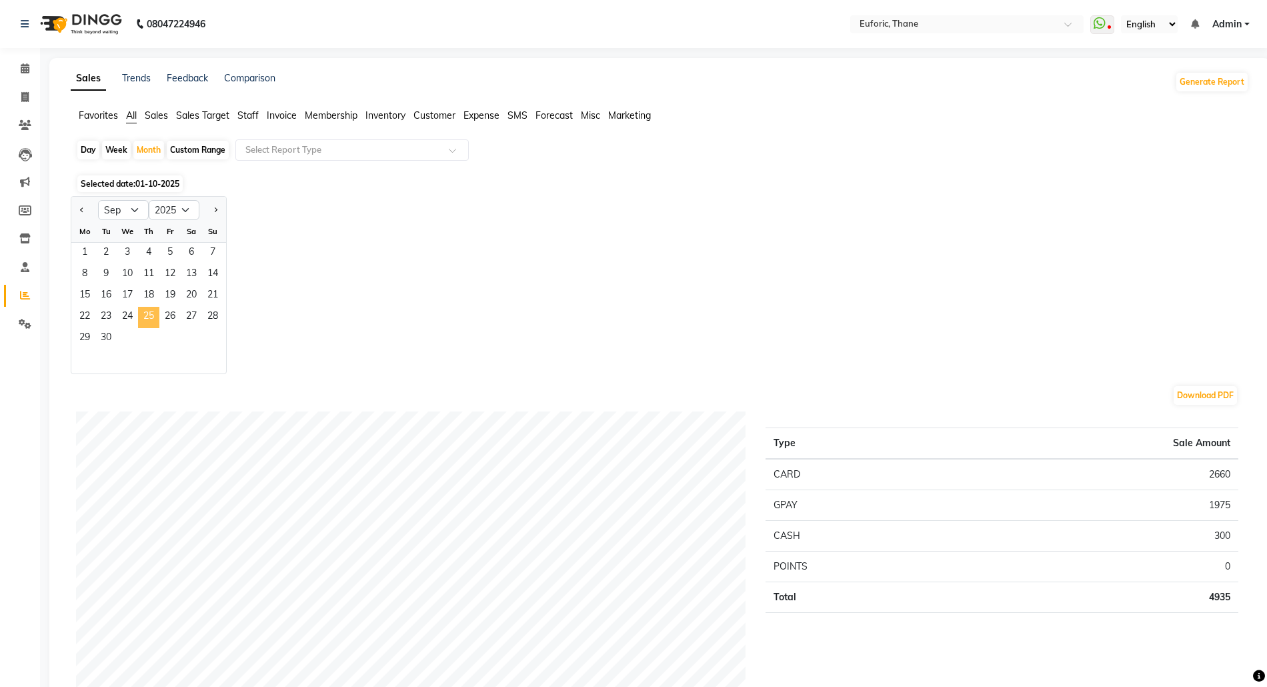
click at [147, 309] on span "25" at bounding box center [148, 317] width 21 height 21
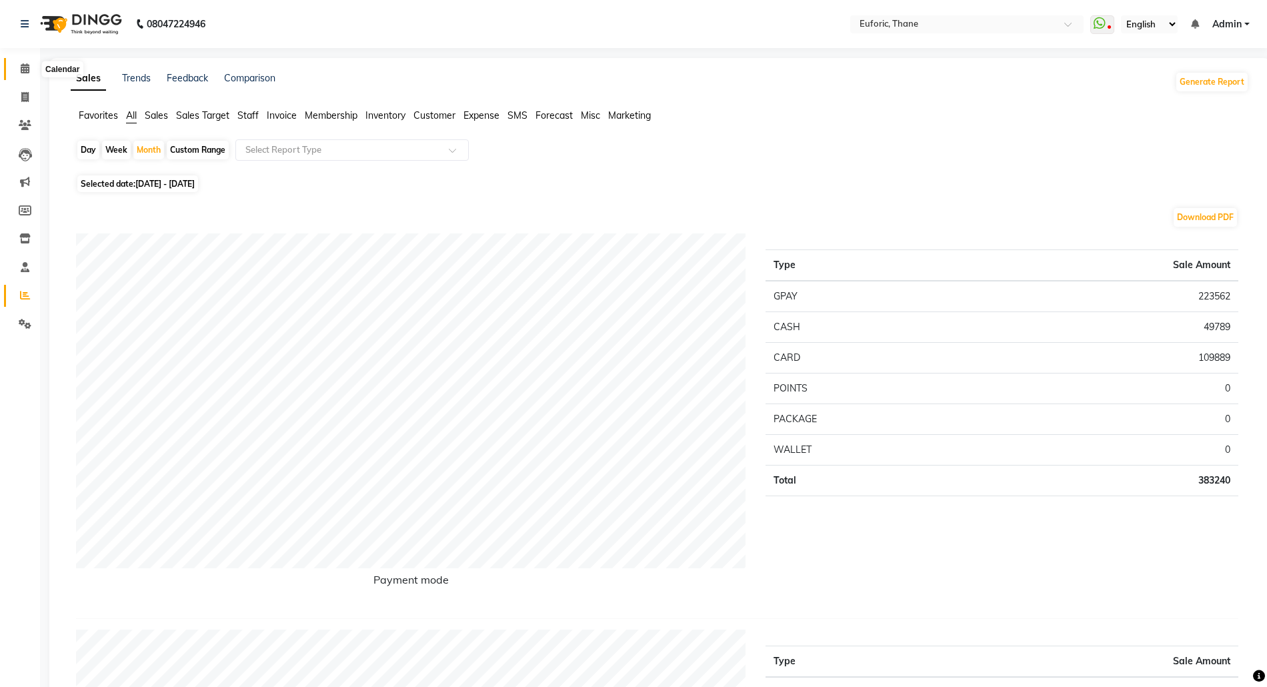
click at [22, 65] on icon at bounding box center [25, 68] width 9 height 10
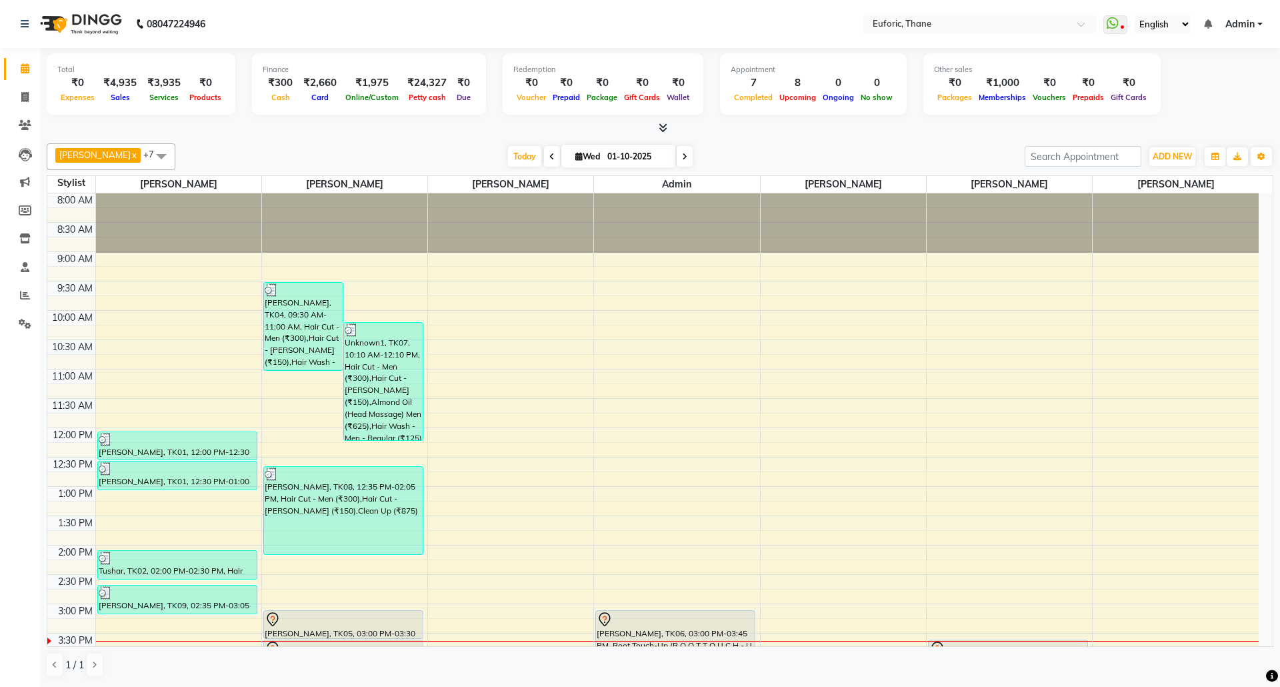
click at [611, 155] on input "01-10-2025" at bounding box center [636, 157] width 67 height 20
select select "10"
select select "2025"
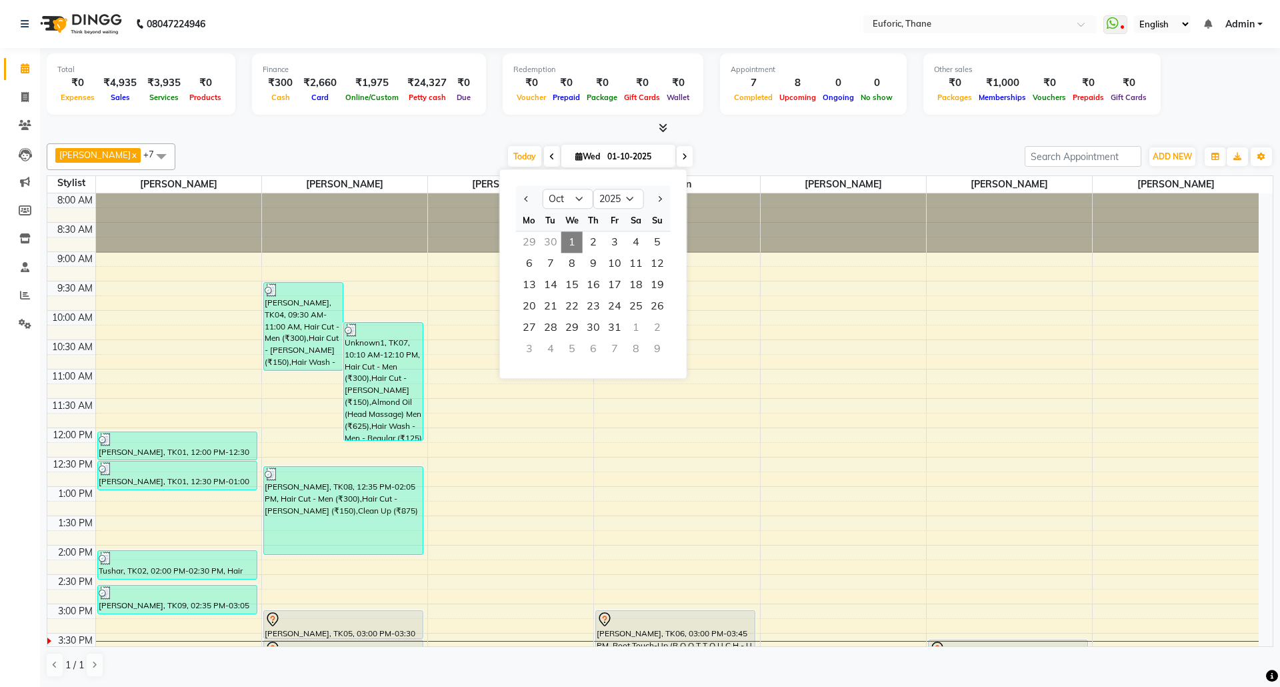
click at [659, 265] on span "12" at bounding box center [657, 263] width 21 height 21
type input "12-10-2025"
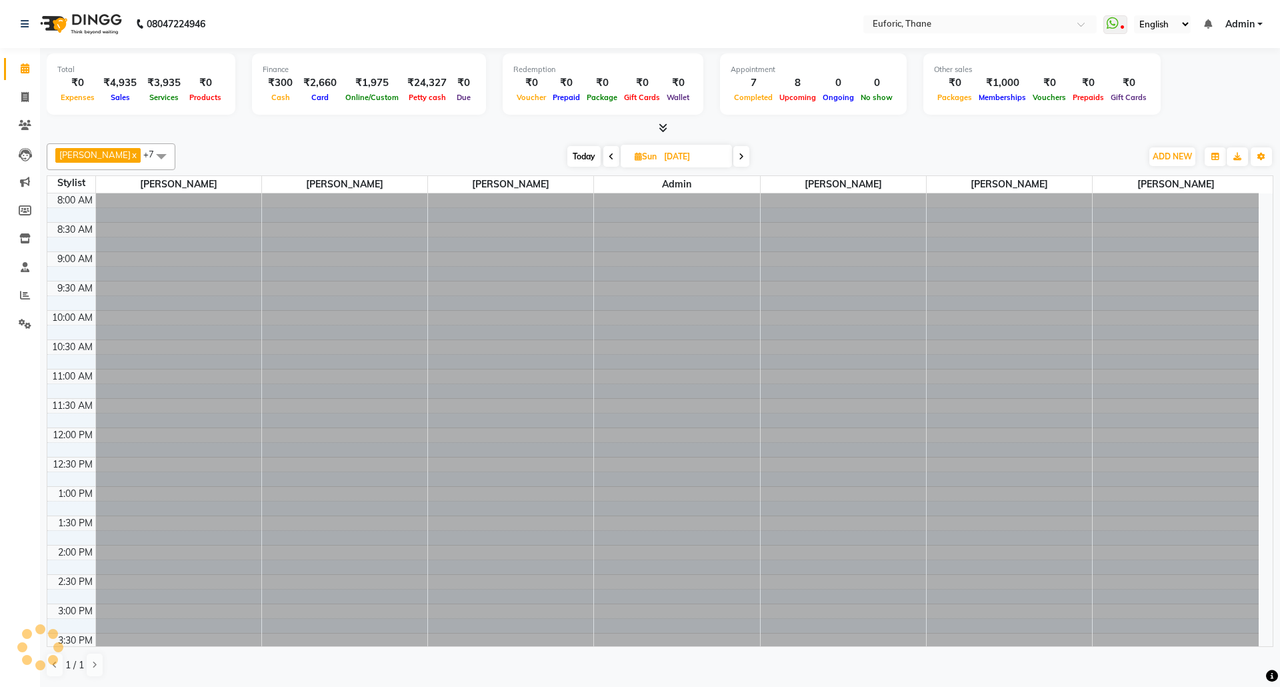
scroll to position [380, 0]
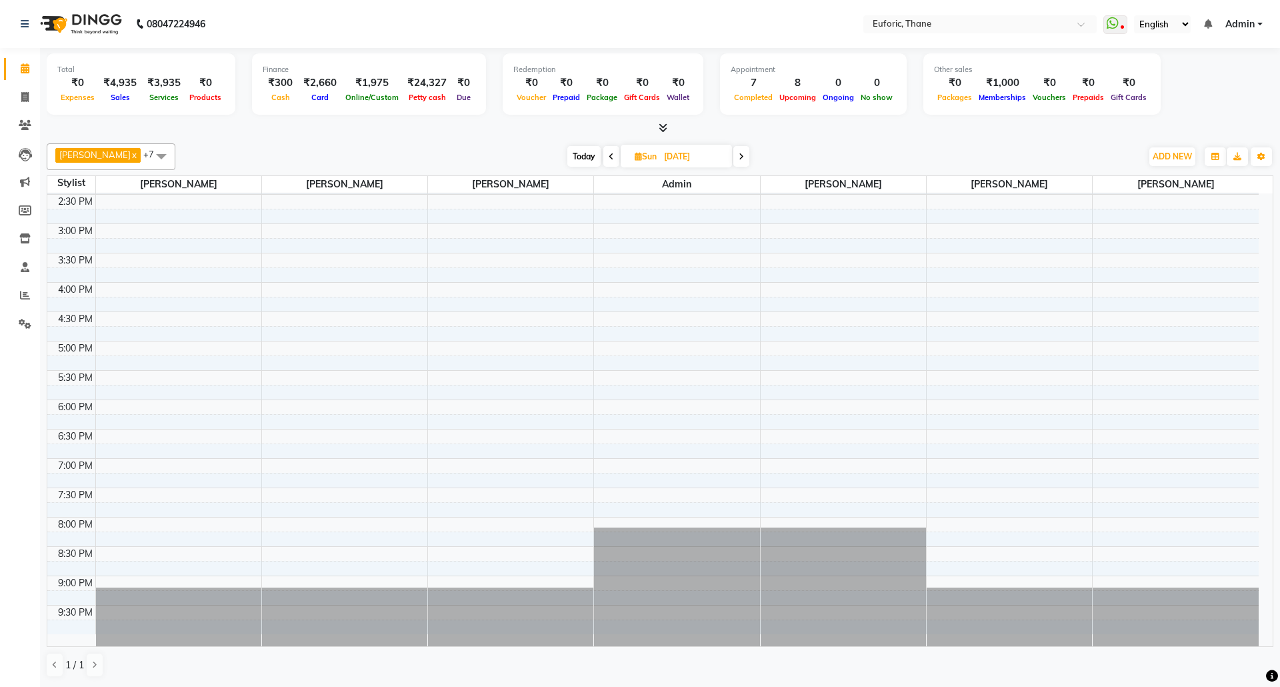
click at [639, 150] on span "Sun 12-10-2025" at bounding box center [676, 156] width 111 height 23
click at [663, 148] on input "12-10-2025" at bounding box center [693, 157] width 67 height 20
select select "10"
select select "2025"
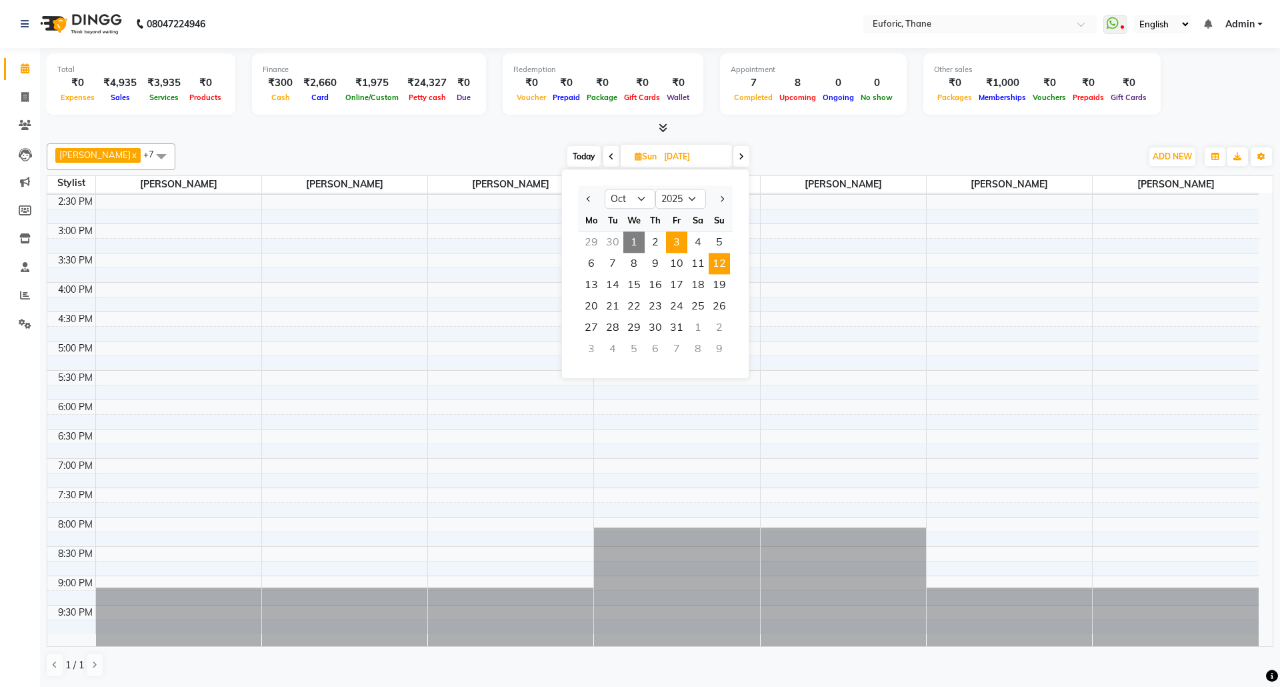
click at [681, 243] on span "3" at bounding box center [676, 241] width 21 height 21
type input "03-10-2025"
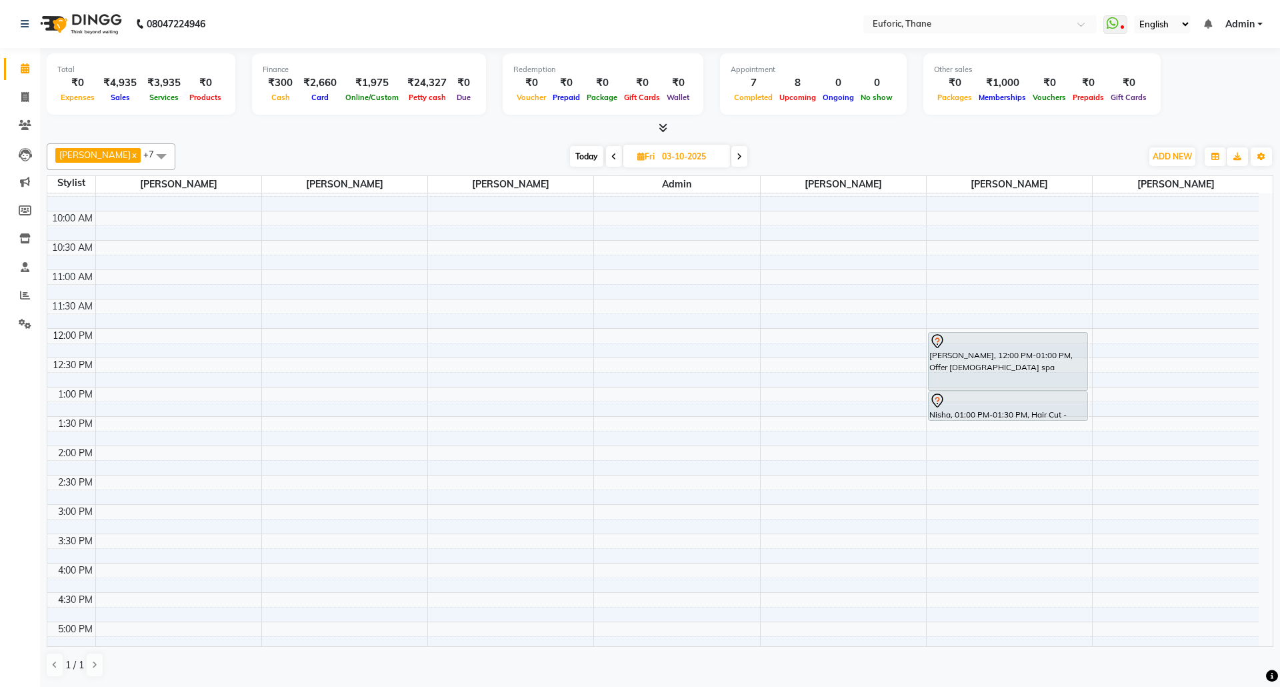
scroll to position [177, 0]
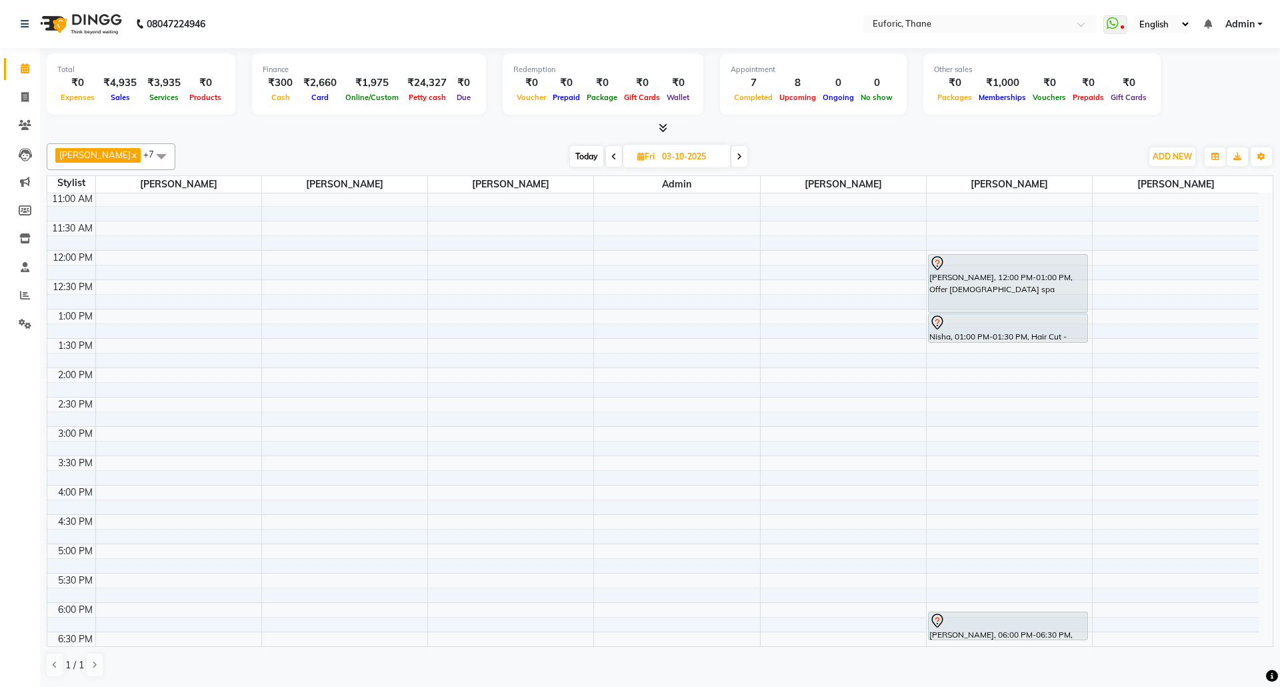
click at [1164, 283] on div "8:00 AM 8:30 AM 9:00 AM 9:30 AM 10:00 AM 10:30 AM 11:00 AM 11:30 AM 12:00 PM 12…" at bounding box center [652, 426] width 1211 height 821
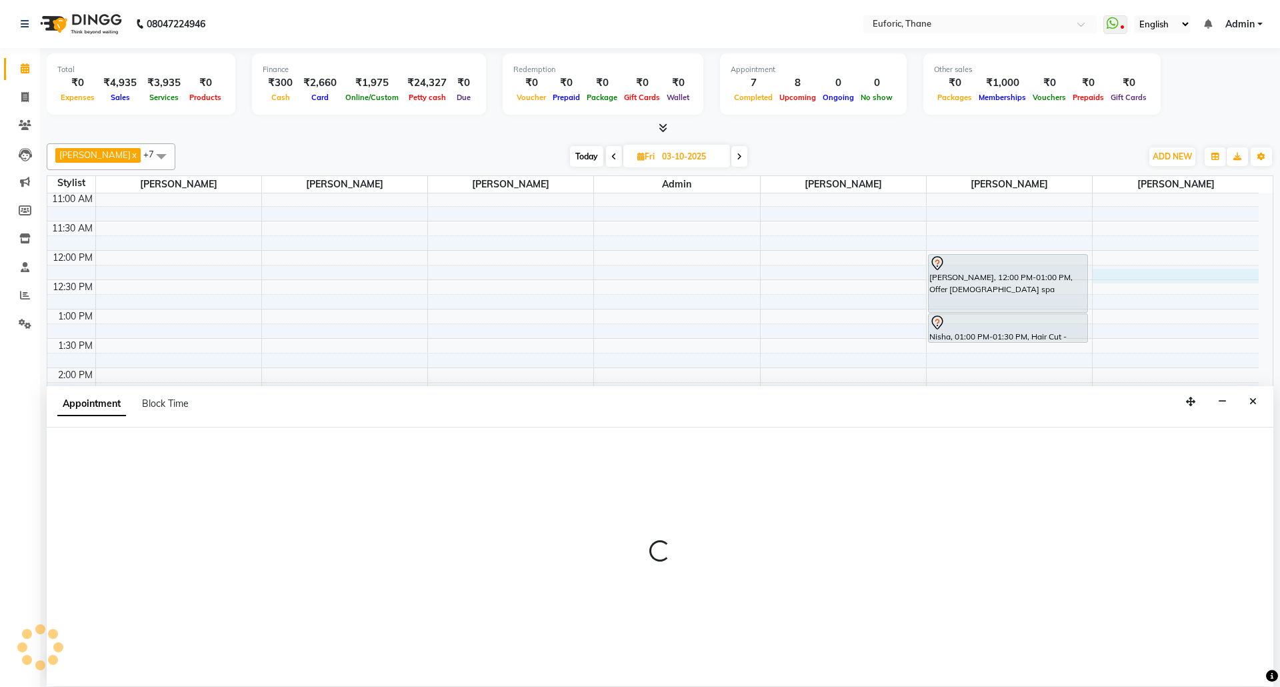
select select "58800"
select select "tentative"
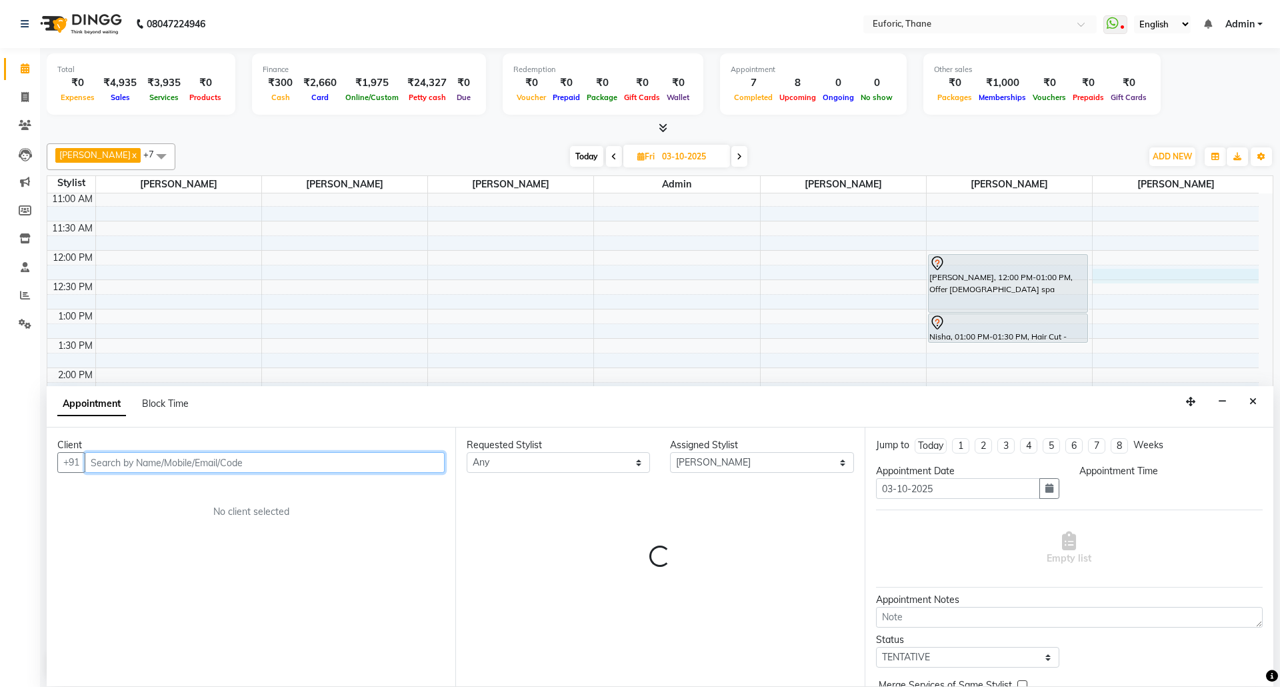
select select "735"
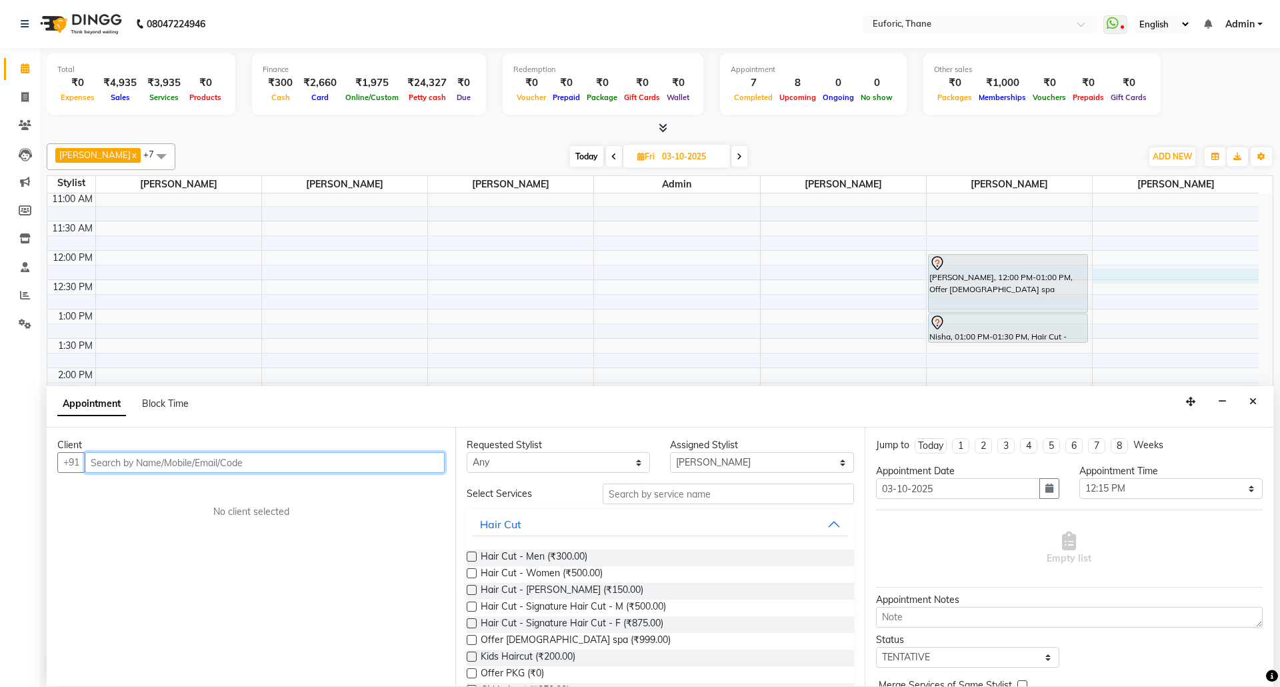
click at [221, 457] on input "text" at bounding box center [265, 462] width 360 height 21
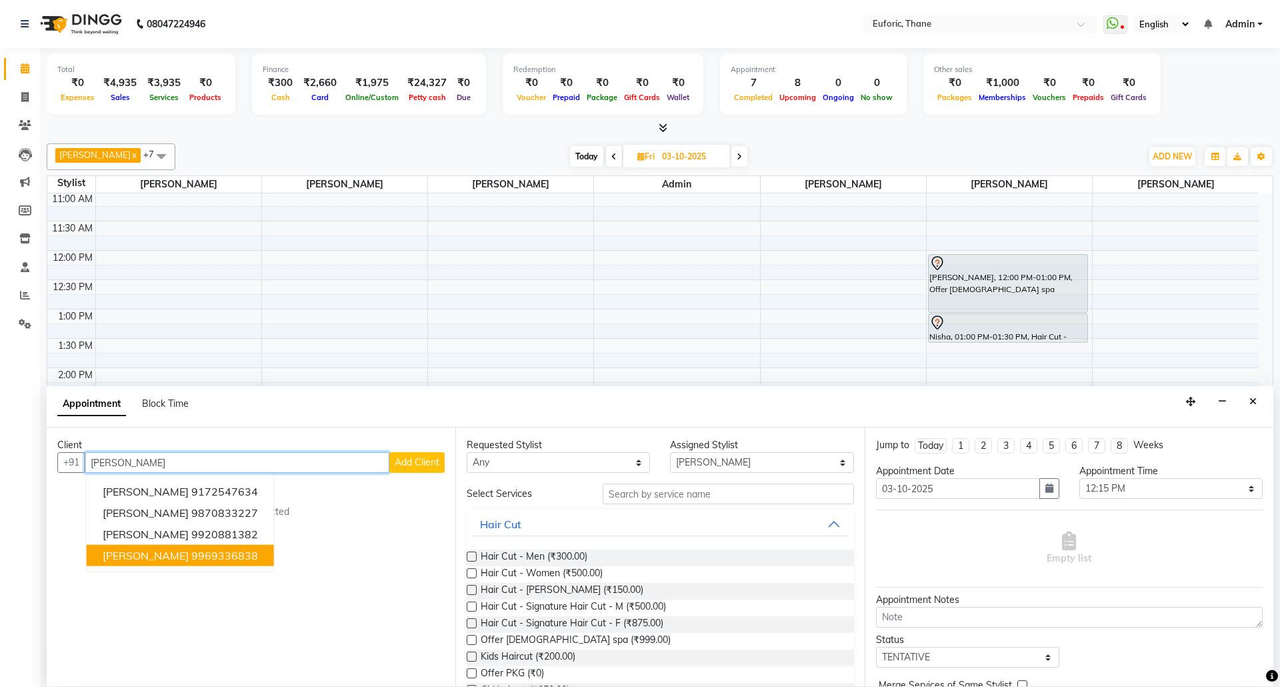
click at [191, 555] on ngb-highlight "9969336838" at bounding box center [224, 555] width 67 height 13
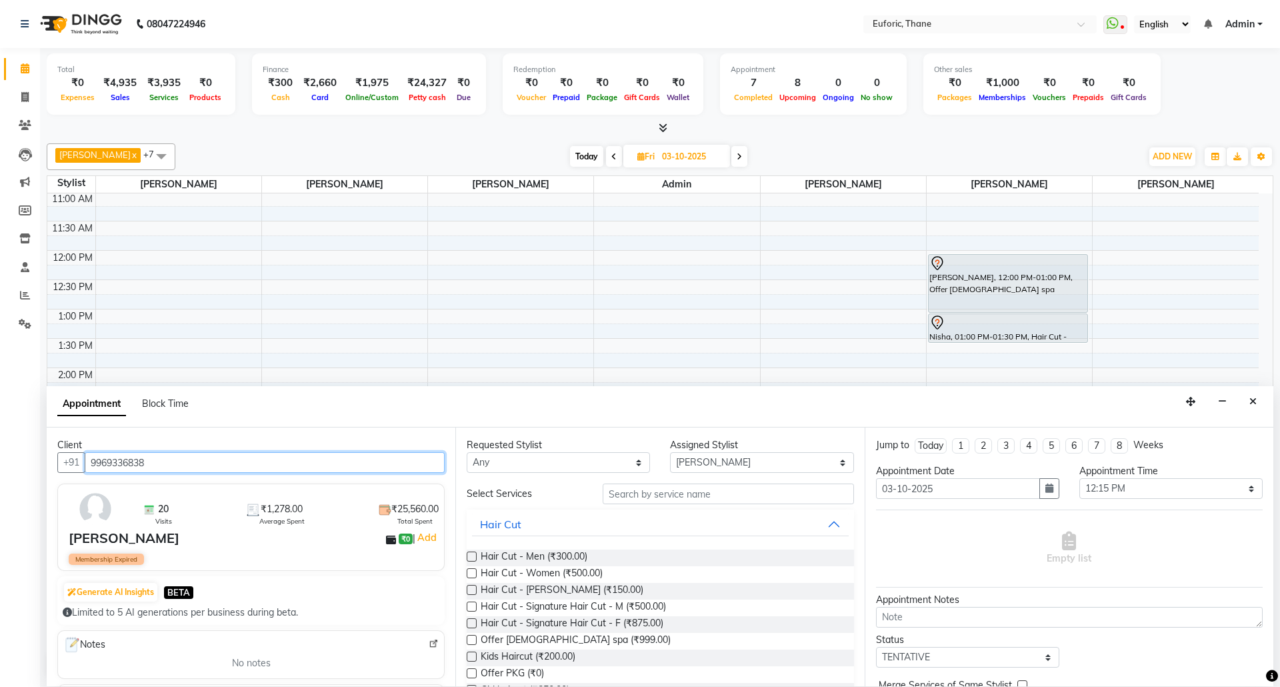
type input "9969336838"
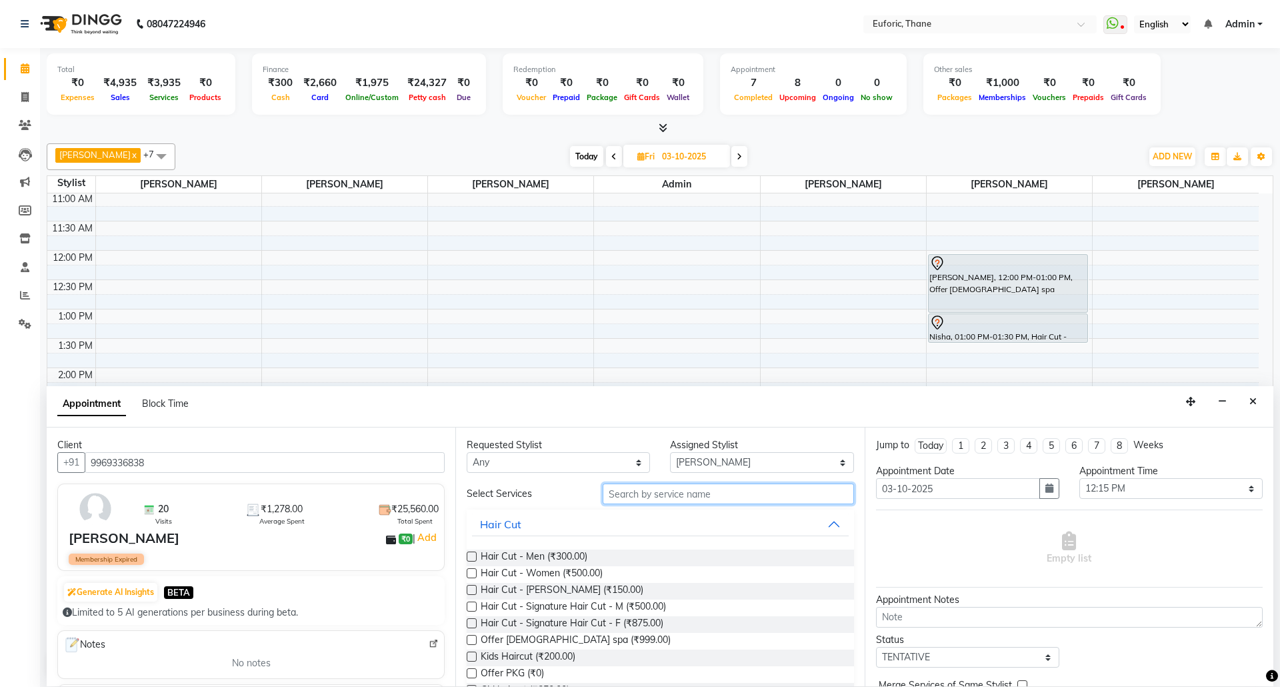
click at [644, 503] on input "text" at bounding box center [728, 493] width 251 height 21
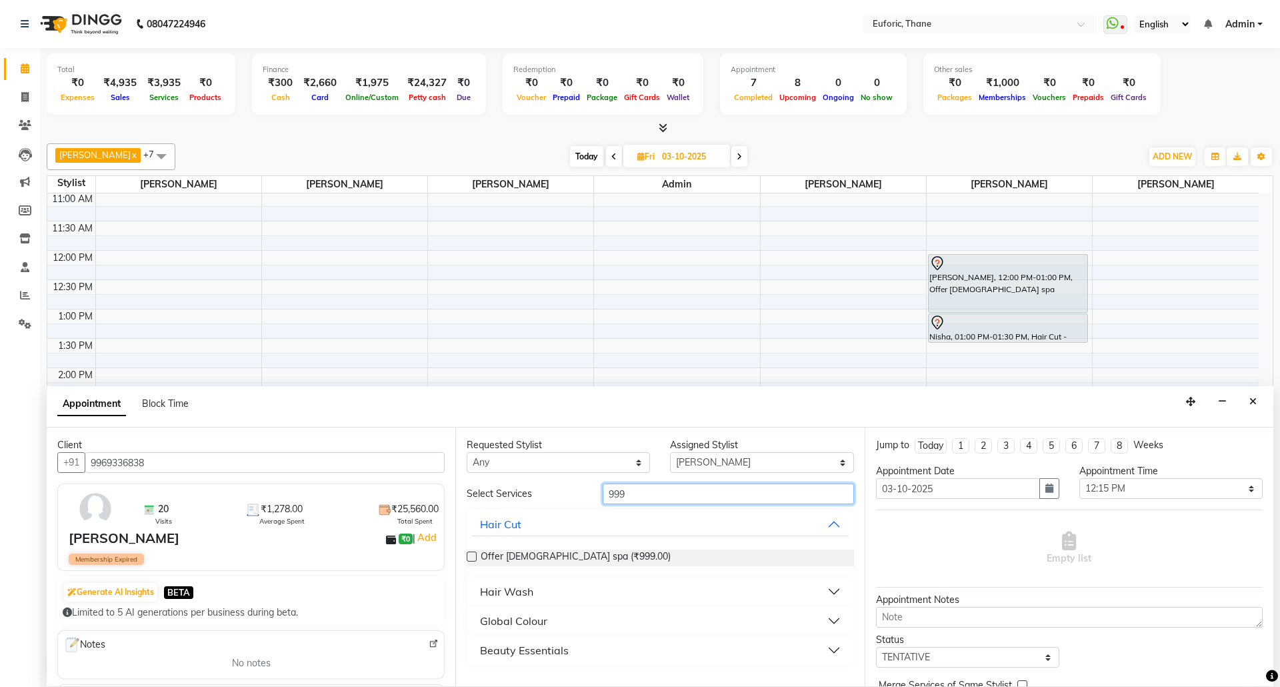
drag, startPoint x: 644, startPoint y: 496, endPoint x: 508, endPoint y: 481, distance: 136.9
click at [509, 481] on div "Requested Stylist Any Aaru Ahire Aatik Salmanai Admin Gauri Chilap Irfan Seraj …" at bounding box center [659, 556] width 409 height 259
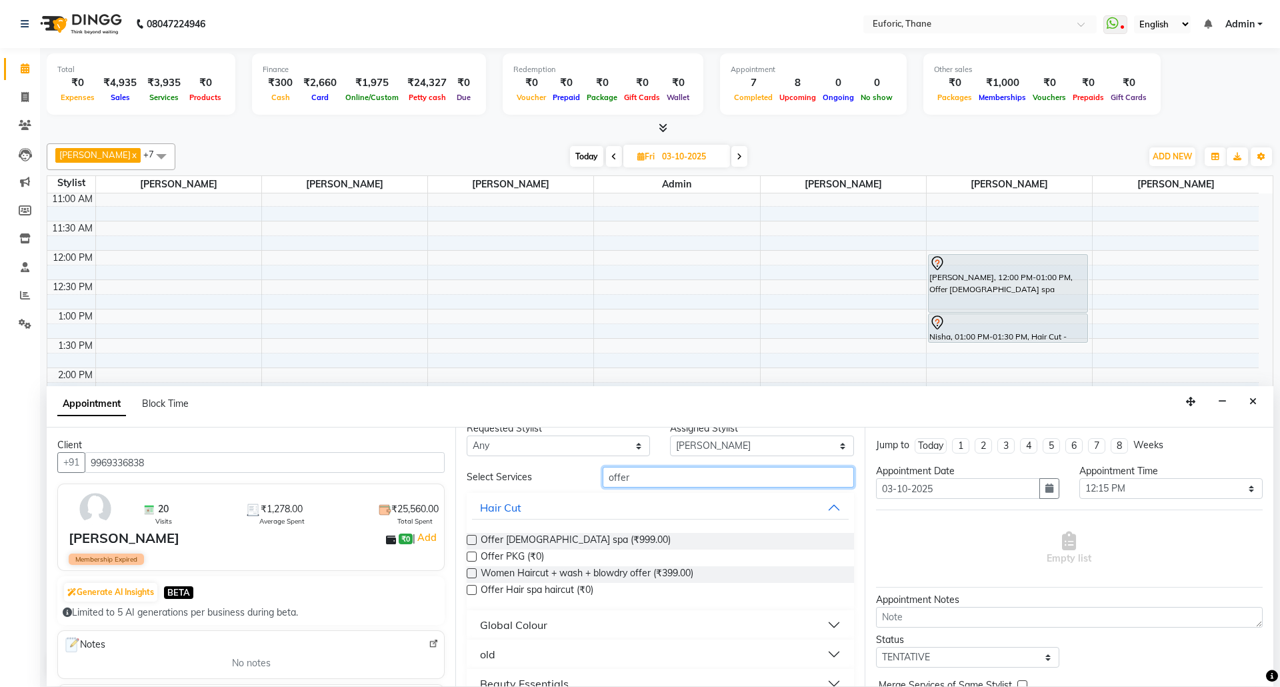
scroll to position [68, 0]
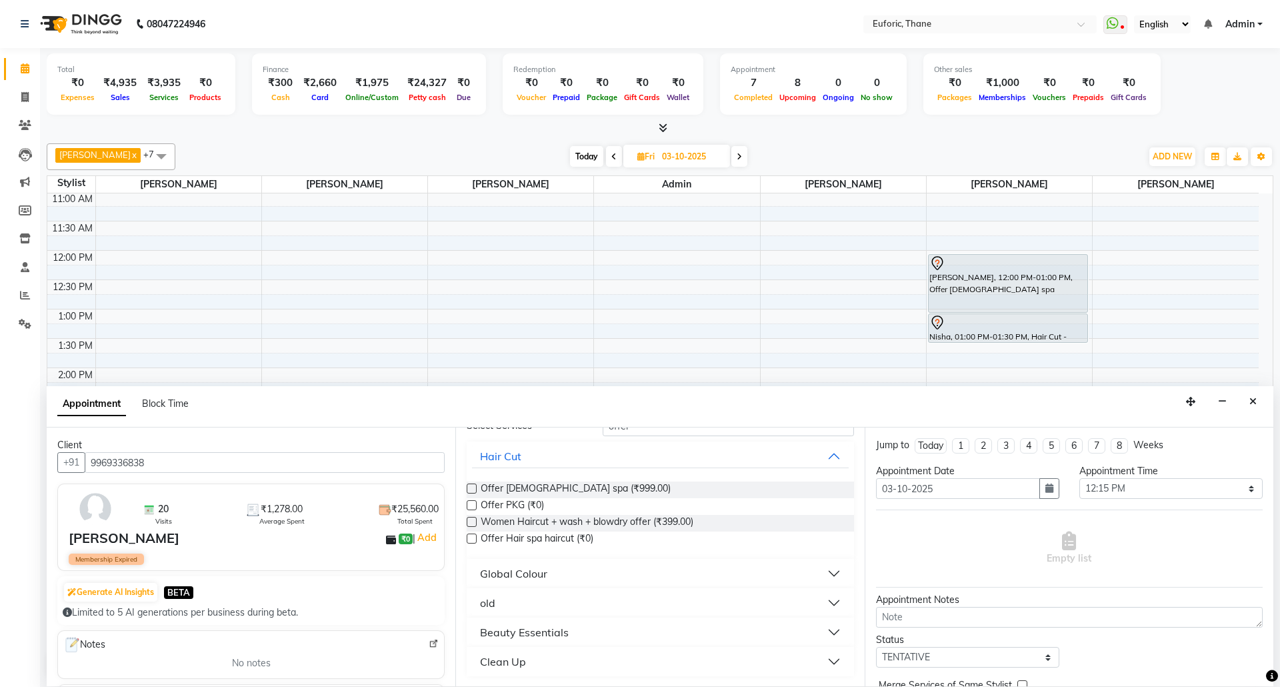
click at [817, 627] on button "Beauty Essentials" at bounding box center [660, 632] width 376 height 24
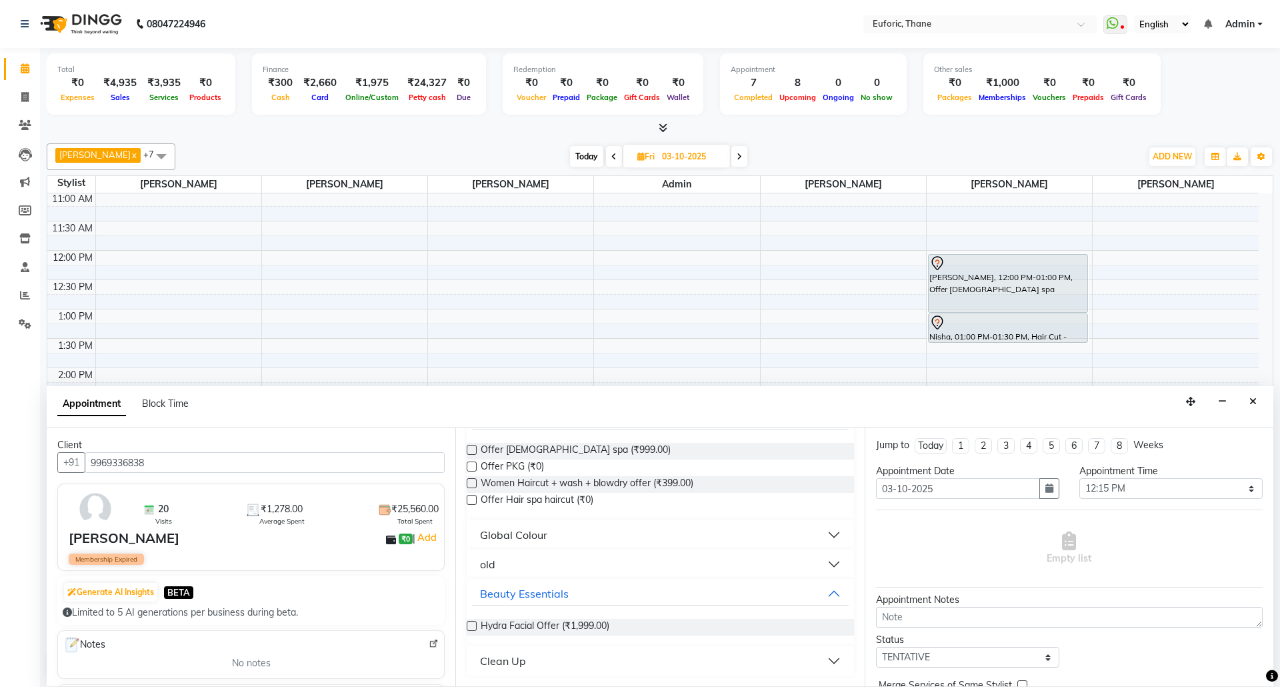
click at [819, 563] on button "old" at bounding box center [660, 564] width 376 height 24
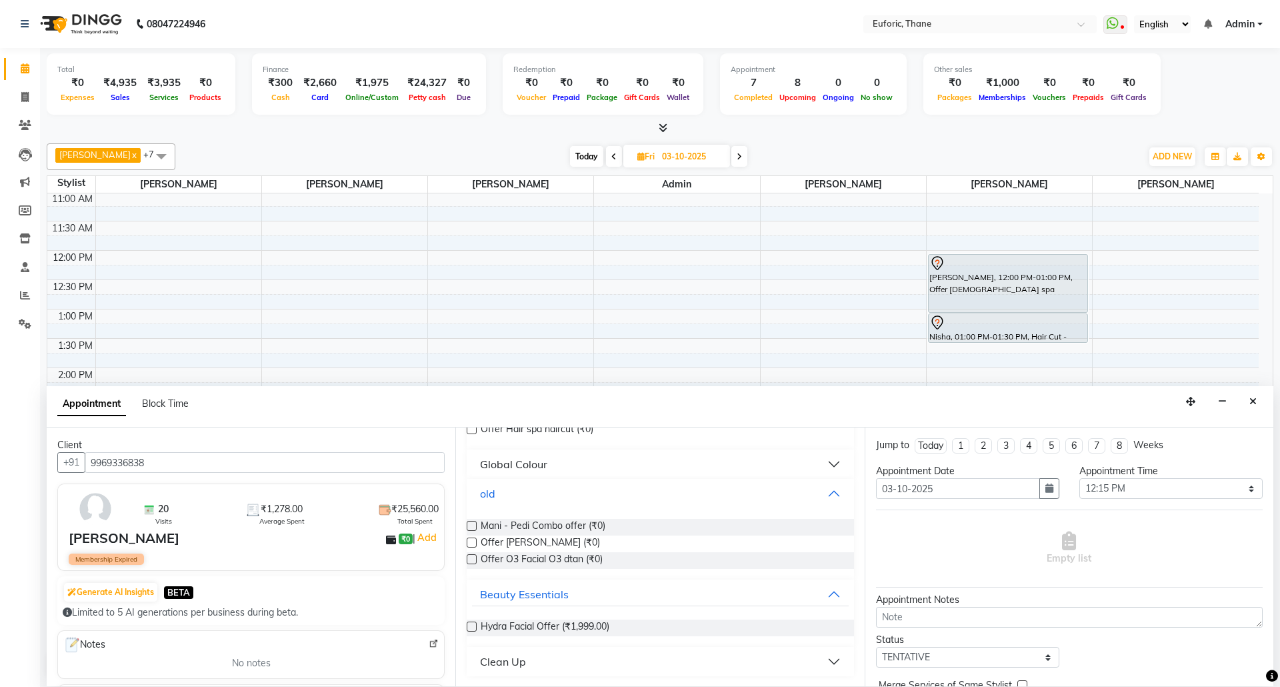
scroll to position [0, 0]
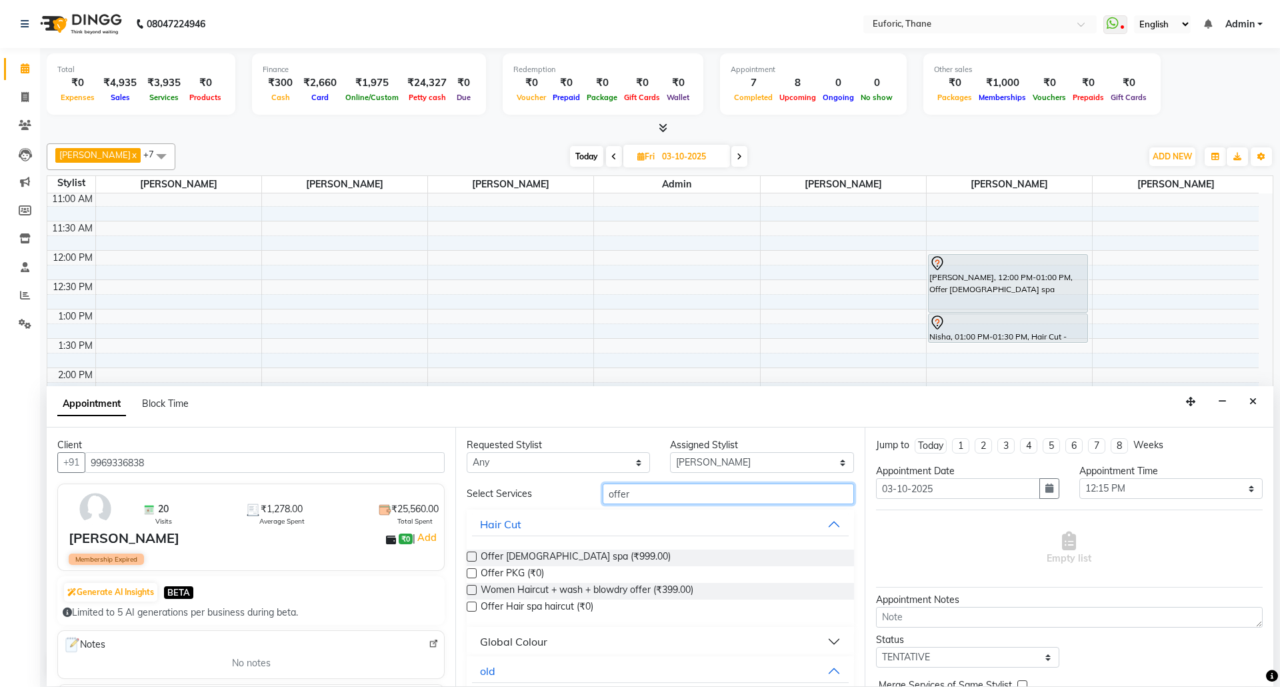
drag, startPoint x: 670, startPoint y: 497, endPoint x: 489, endPoint y: 499, distance: 180.7
click at [489, 499] on div "Select Services offer" at bounding box center [660, 493] width 407 height 21
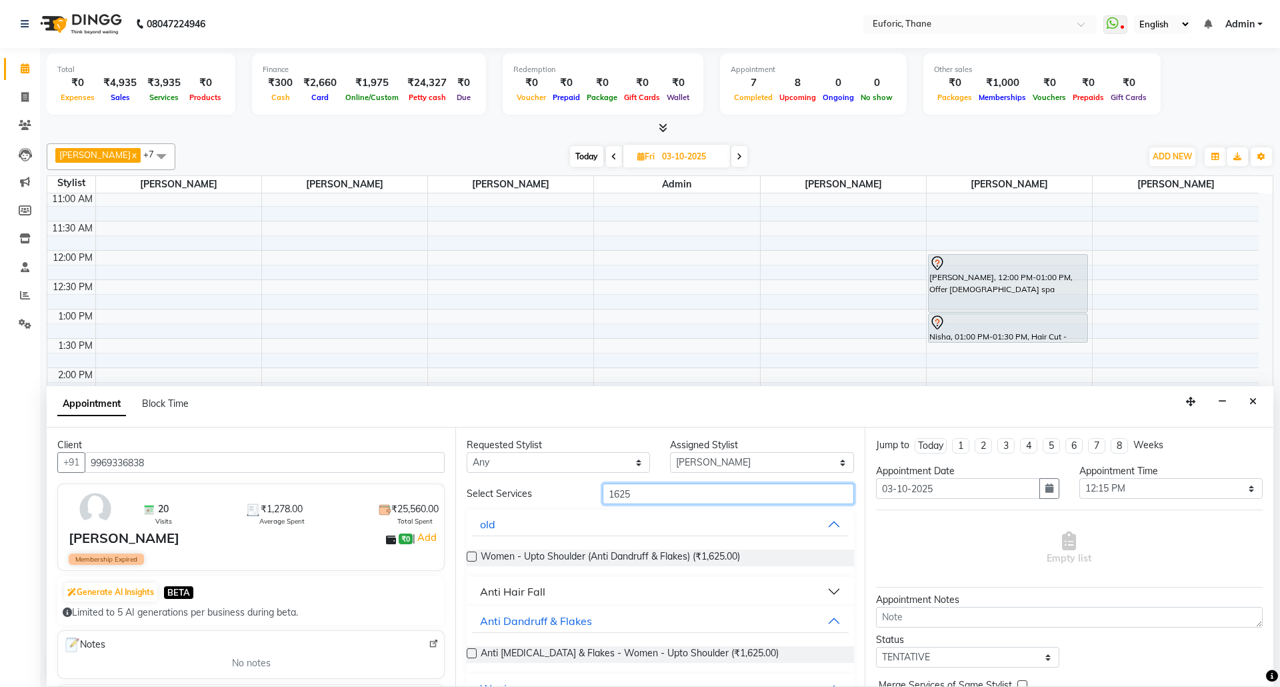
scroll to position [65, 0]
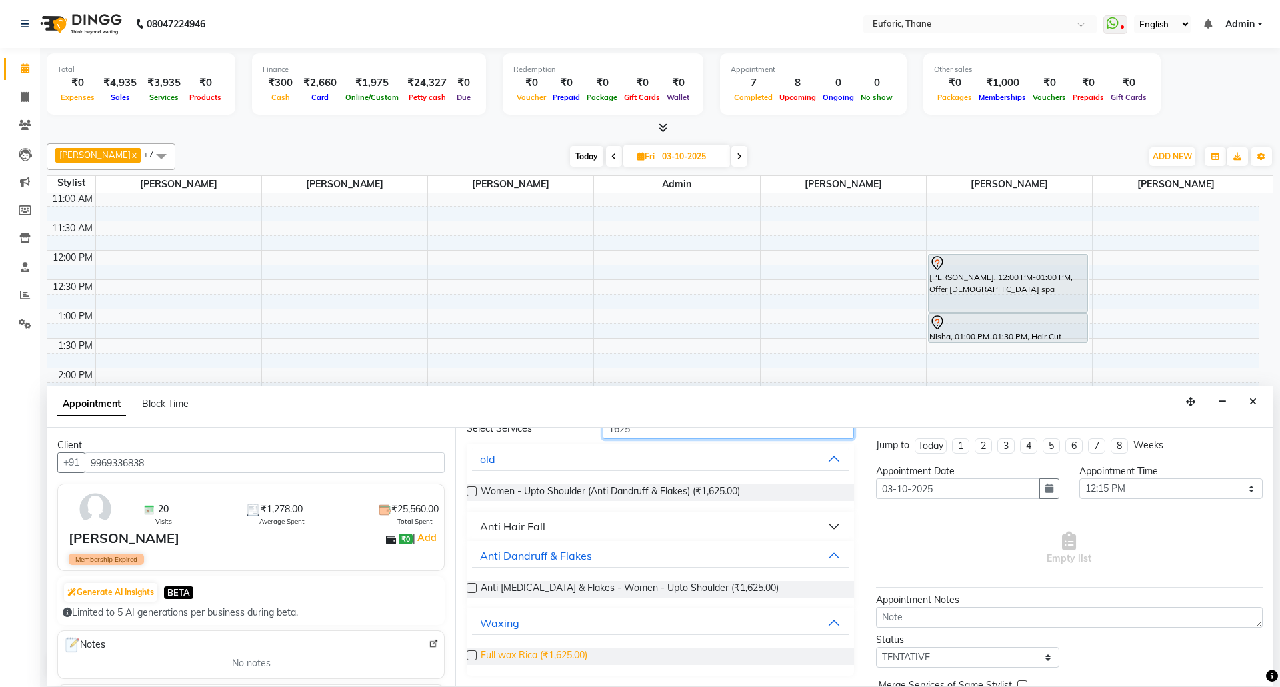
type input "1625"
click at [581, 656] on span "Full wax Rica (₹1,625.00)" at bounding box center [534, 656] width 107 height 17
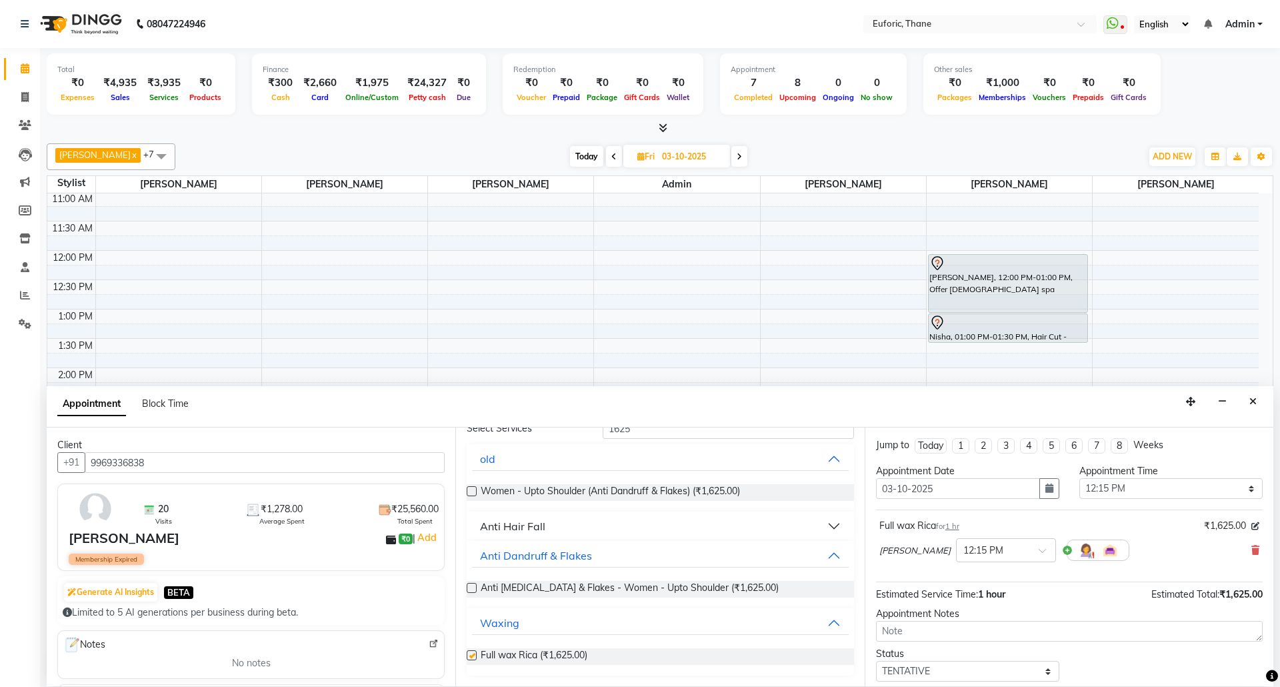
checkbox input "false"
click at [1203, 478] on div "Appointment Time" at bounding box center [1170, 471] width 183 height 14
click at [1195, 491] on select "Select 09:00 AM 09:15 AM 09:30 AM 09:45 AM 10:00 AM 10:15 AM 10:30 AM 10:45 AM …" at bounding box center [1170, 488] width 183 height 21
click at [1259, 401] on button "Close" at bounding box center [1252, 401] width 19 height 21
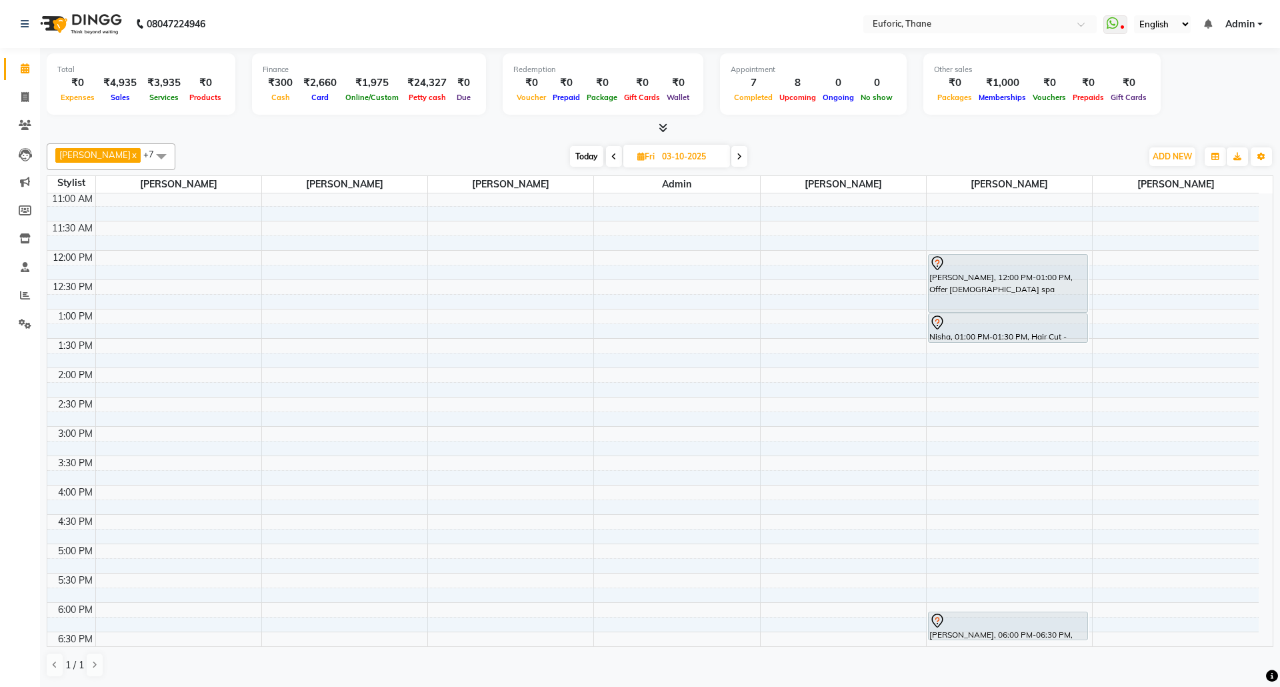
click at [693, 157] on input "03-10-2025" at bounding box center [691, 157] width 67 height 20
select select "10"
select select "2025"
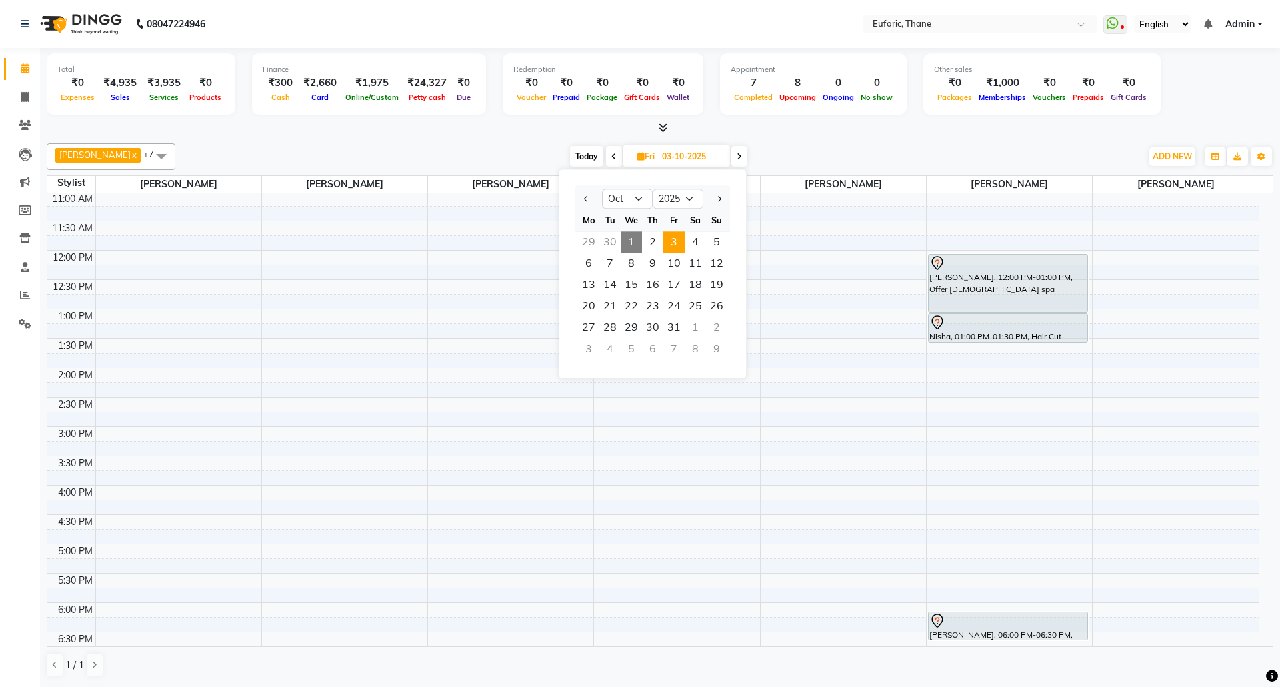
click at [636, 235] on span "1" at bounding box center [631, 241] width 21 height 21
type input "01-10-2025"
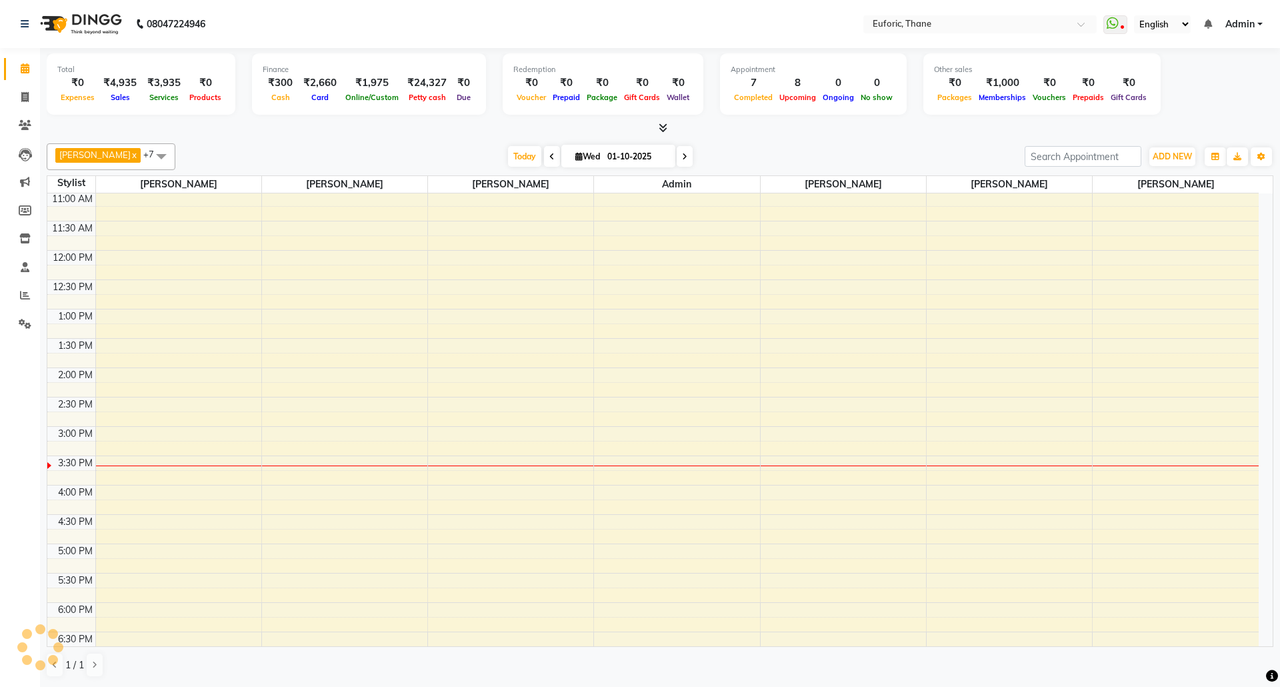
scroll to position [380, 0]
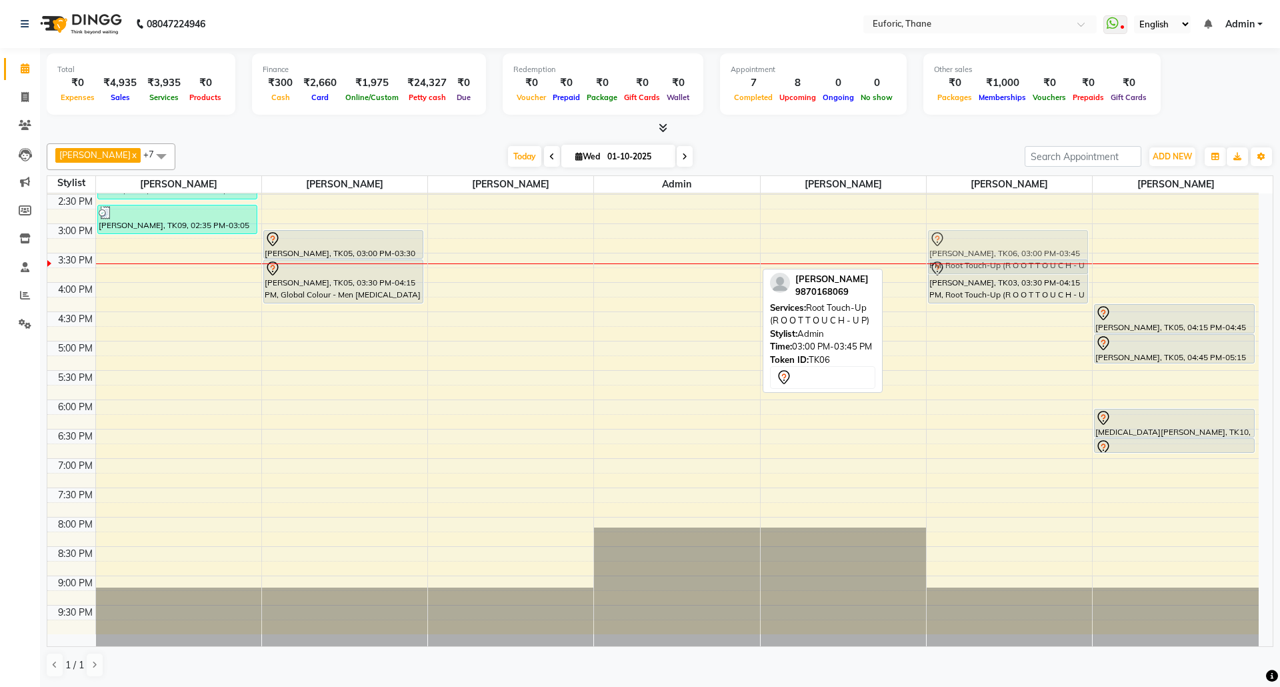
drag, startPoint x: 679, startPoint y: 241, endPoint x: 1004, endPoint y: 235, distance: 325.4
click at [1004, 235] on tr "Varun Dixit, TK01, 12:00 PM-12:30 PM, Hair Cut - Signature Hair Cut - M Varun D…" at bounding box center [652, 223] width 1211 height 821
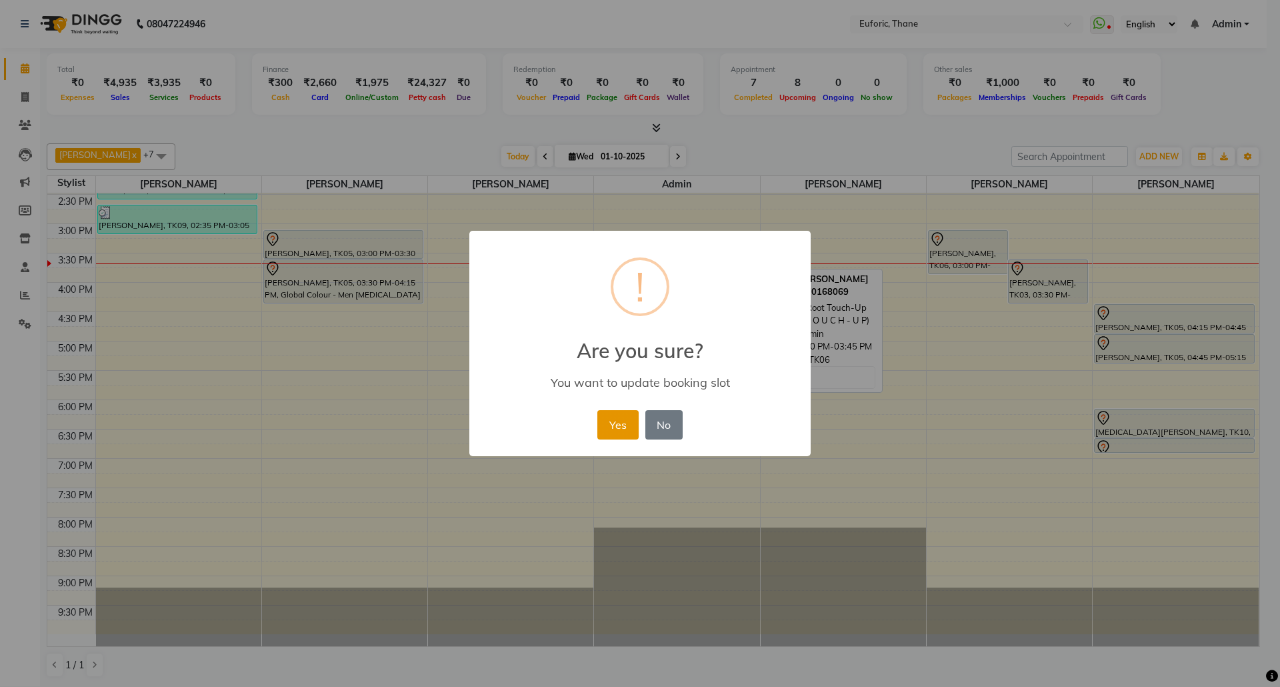
click at [614, 417] on button "Yes" at bounding box center [617, 424] width 41 height 29
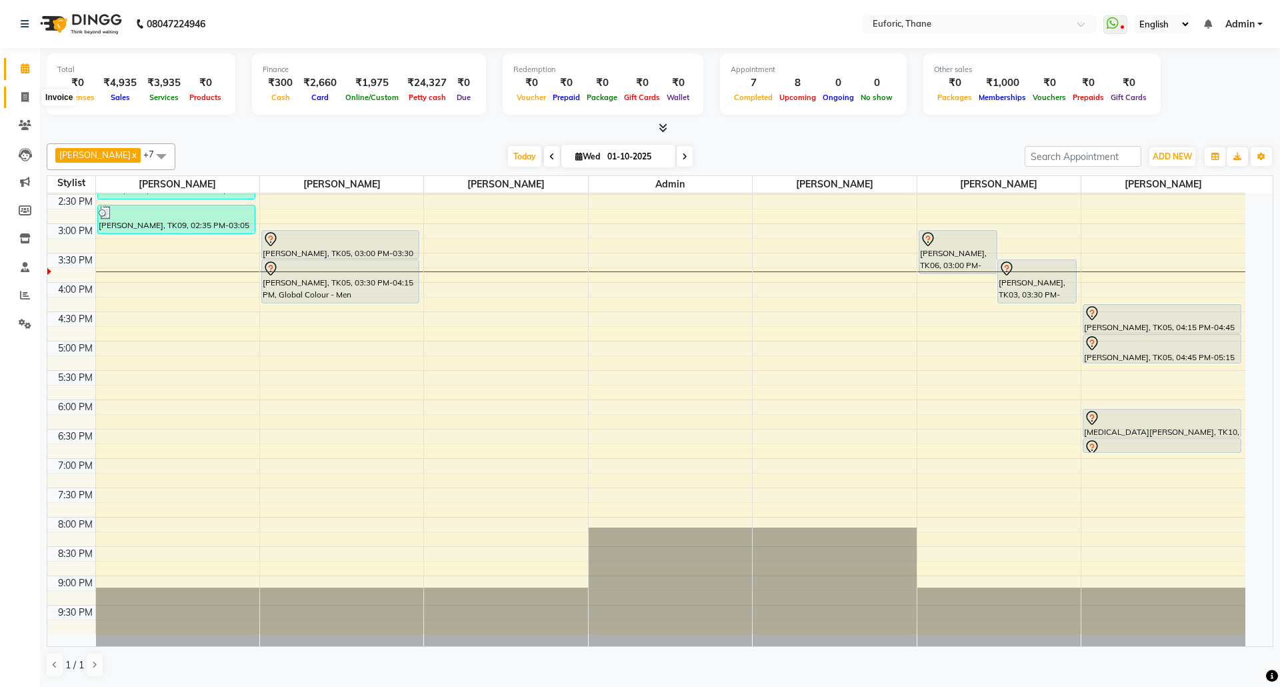
click at [25, 99] on icon at bounding box center [24, 97] width 7 height 10
select select "service"
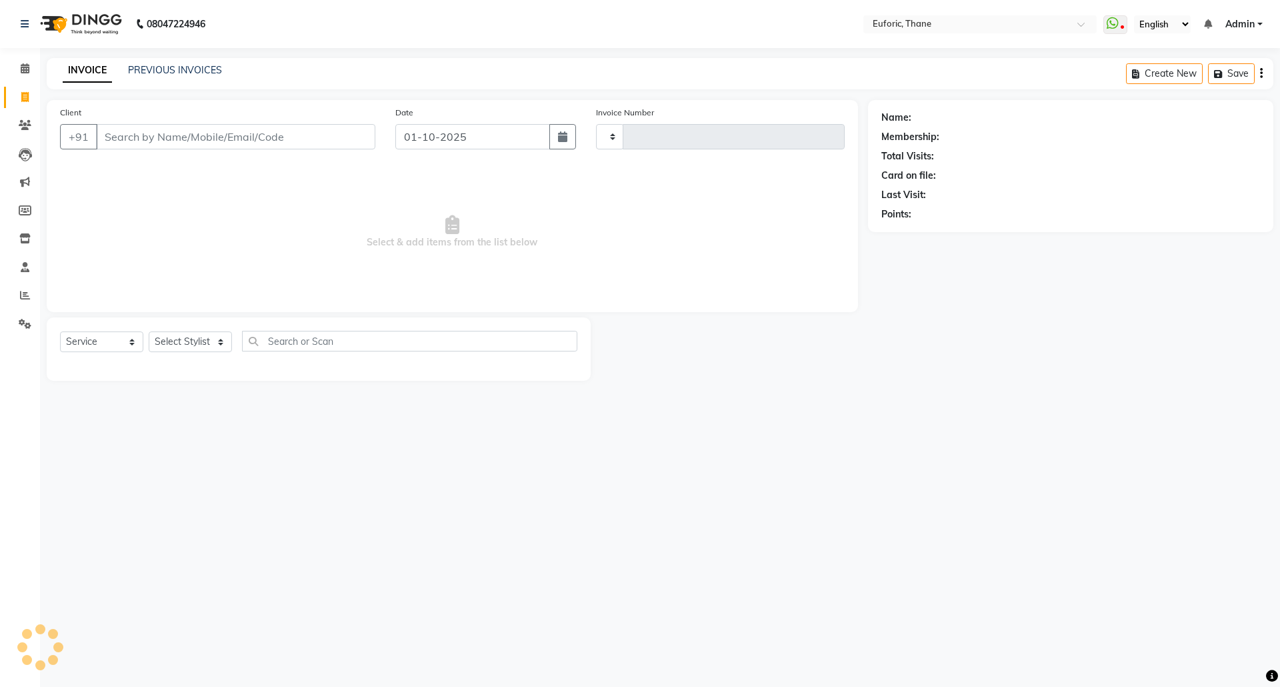
type input "3057"
select select "5063"
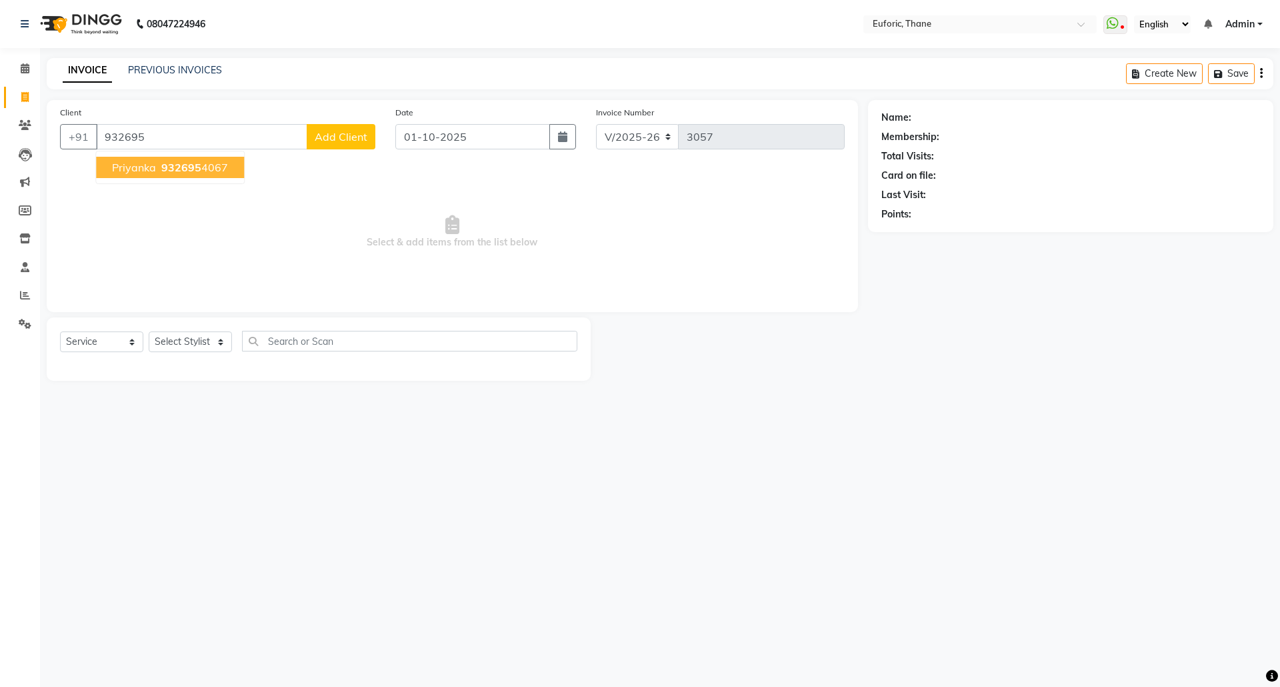
click at [174, 159] on button "Priyanka 932695 4067" at bounding box center [170, 167] width 148 height 21
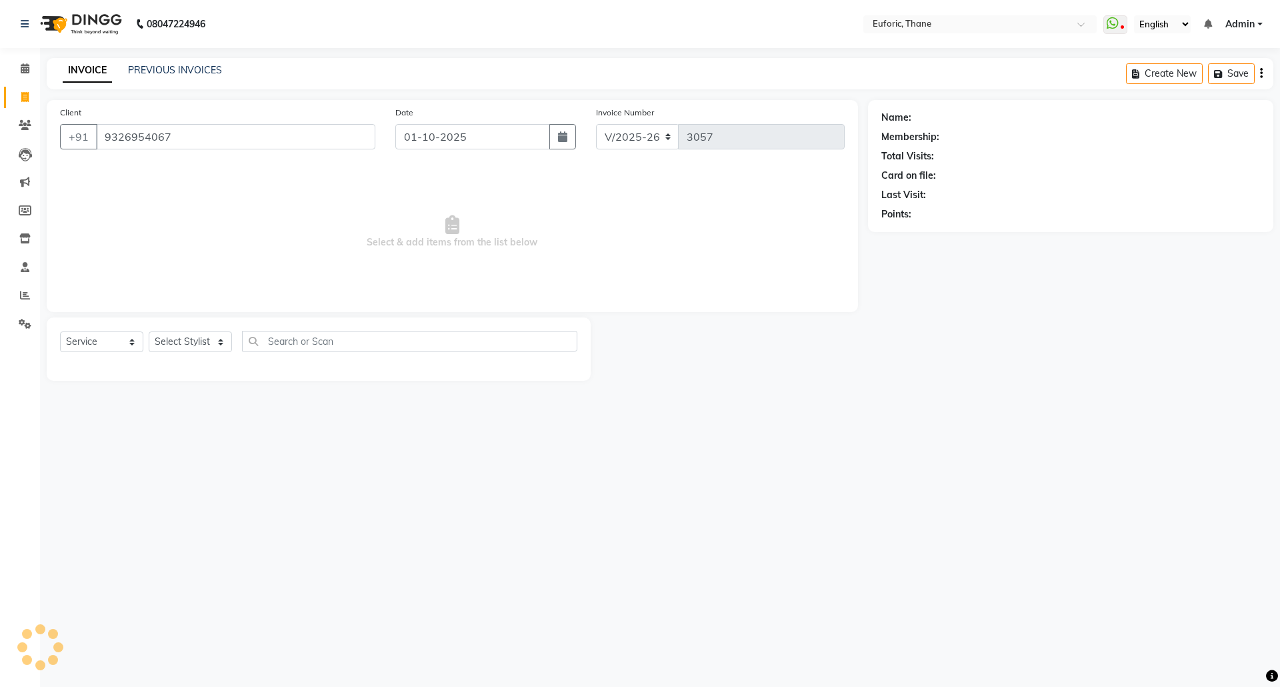
type input "9326954067"
select select "1: Object"
click at [21, 68] on icon at bounding box center [25, 68] width 9 height 10
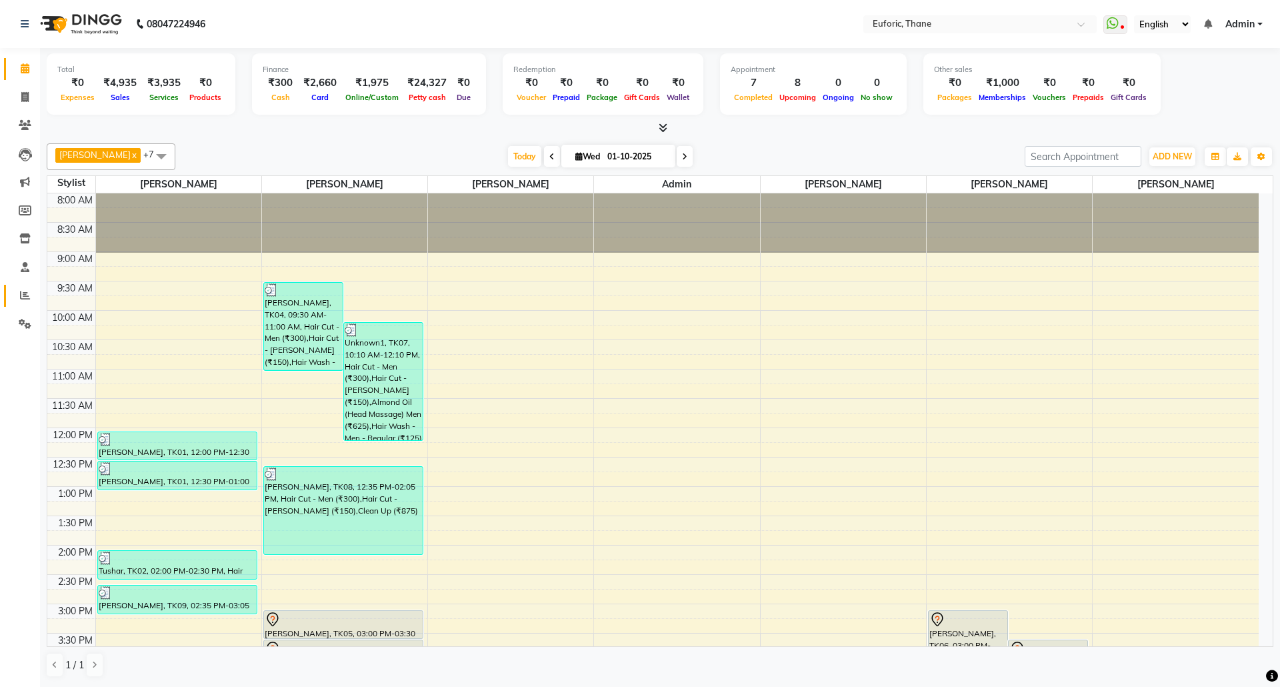
click at [27, 297] on icon at bounding box center [25, 295] width 10 height 10
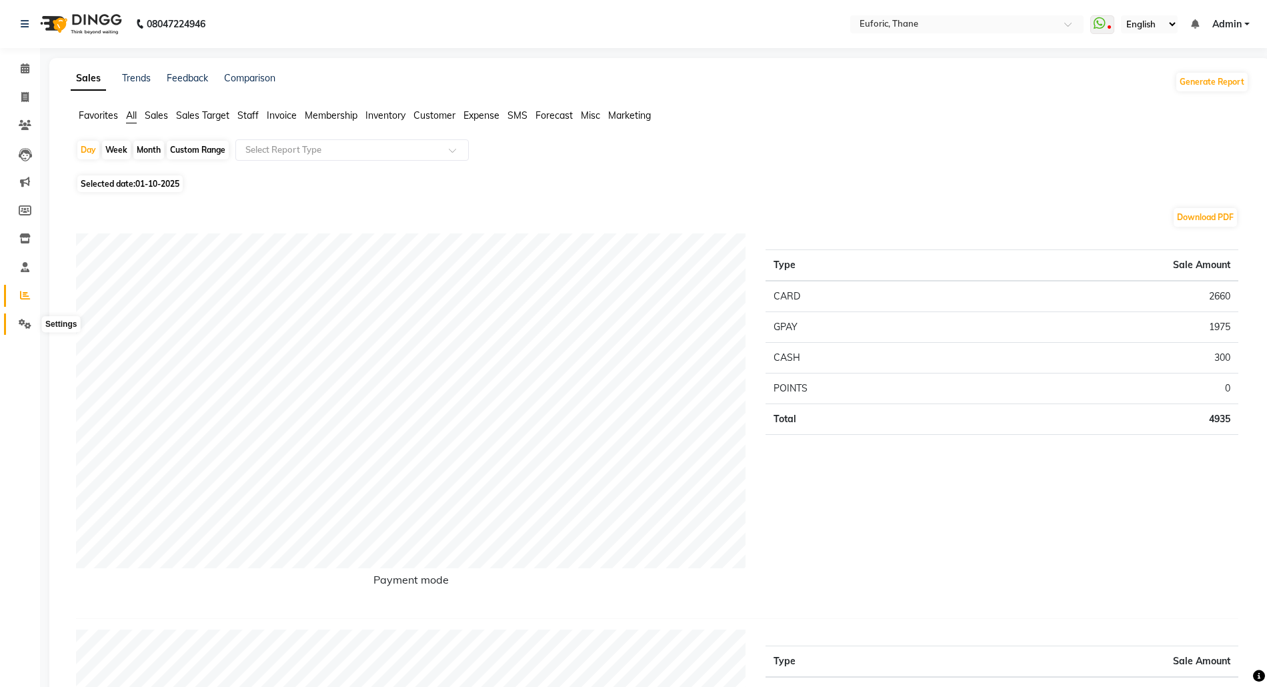
click at [22, 323] on icon at bounding box center [25, 324] width 13 height 10
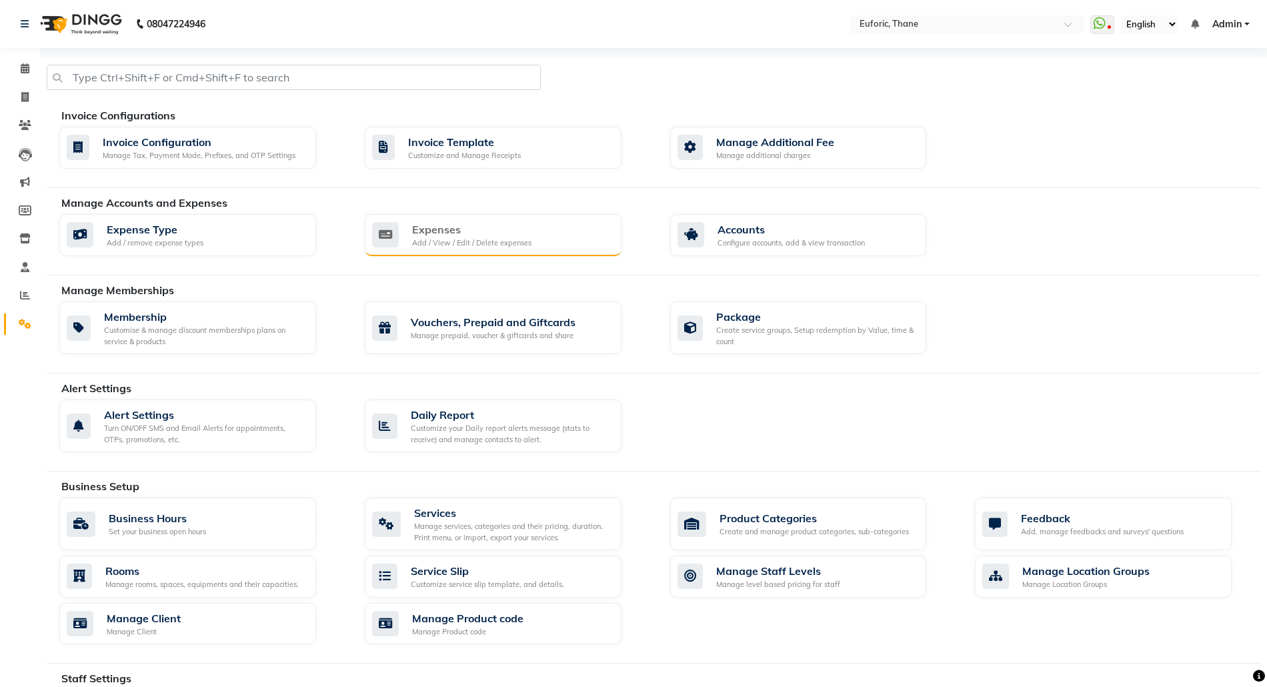
click at [403, 217] on div "Expenses Add / View / Edit / Delete expenses" at bounding box center [493, 235] width 257 height 43
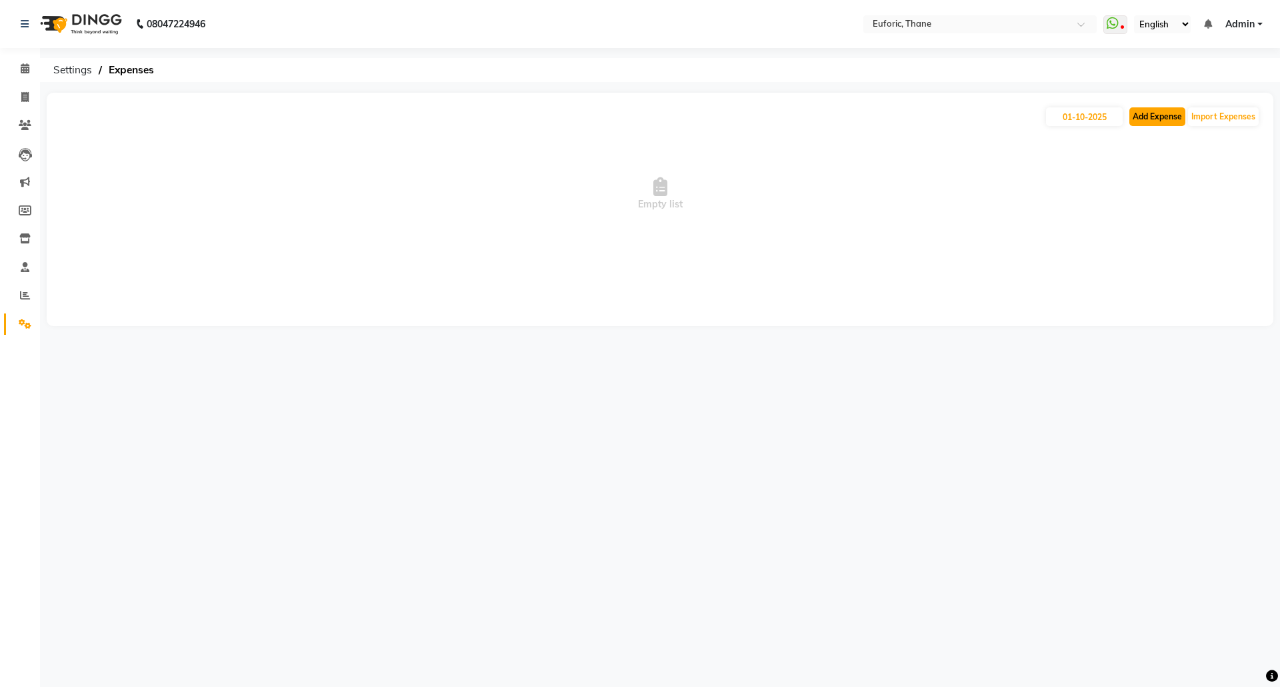
click at [1174, 113] on button "Add Expense" at bounding box center [1157, 116] width 56 height 19
select select "1"
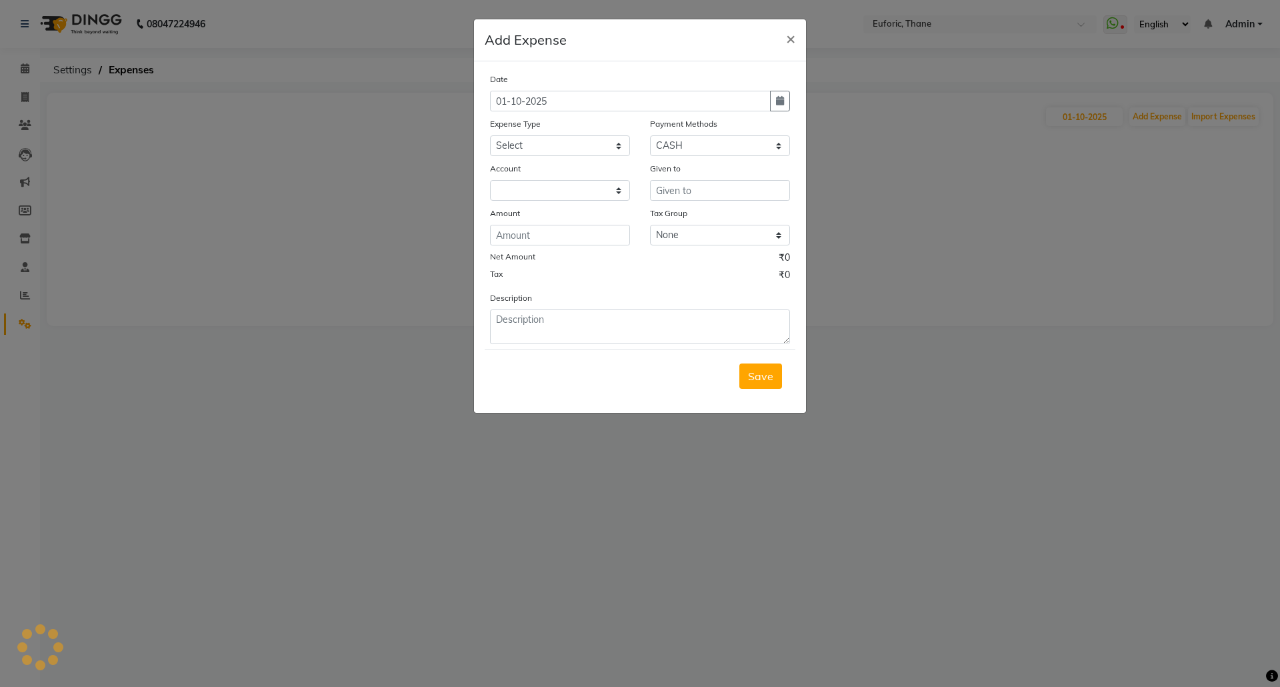
select select "3965"
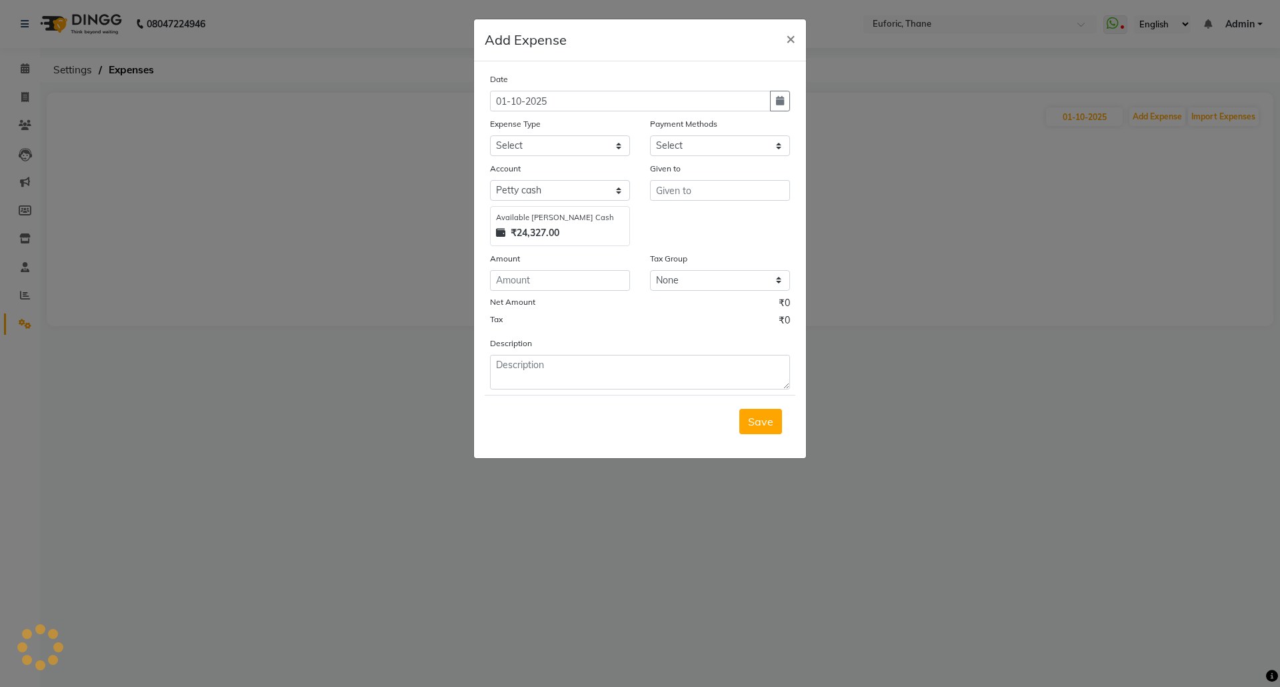
click at [662, 84] on div "Date" at bounding box center [640, 81] width 300 height 19
click at [567, 133] on div "Expense Type" at bounding box center [560, 126] width 140 height 19
click at [566, 139] on select "Select Advance Salary Bank charges Car maintenance Cash transfer to bank Cash t…" at bounding box center [560, 145] width 140 height 21
select select "15989"
click at [490, 135] on select "Select Advance Salary Bank charges Car maintenance Cash transfer to bank Cash t…" at bounding box center [560, 145] width 140 height 21
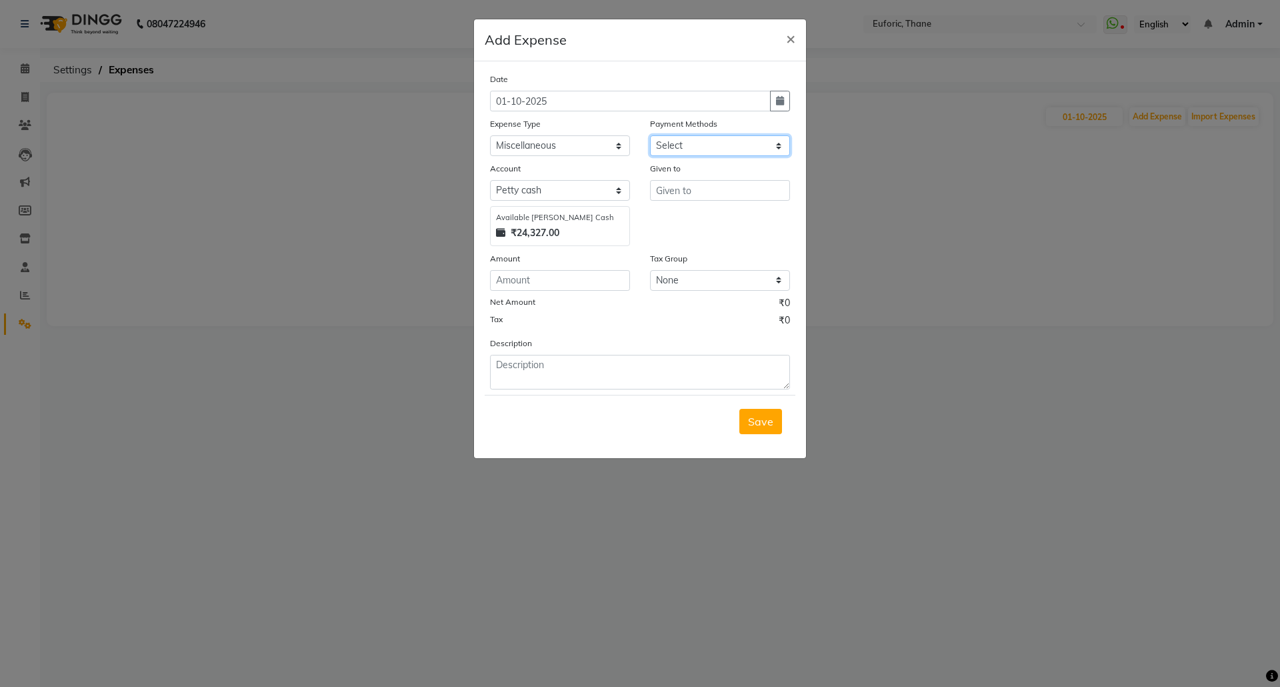
click at [675, 149] on select "Select CARD GPay CASH Points Prepaid Voucher Package Wallet" at bounding box center [720, 145] width 140 height 21
select select "1"
click at [650, 135] on select "Select CARD GPay CASH Points Prepaid Voucher Package Wallet" at bounding box center [720, 145] width 140 height 21
click at [704, 195] on input "text" at bounding box center [720, 190] width 140 height 21
type input "Admin"
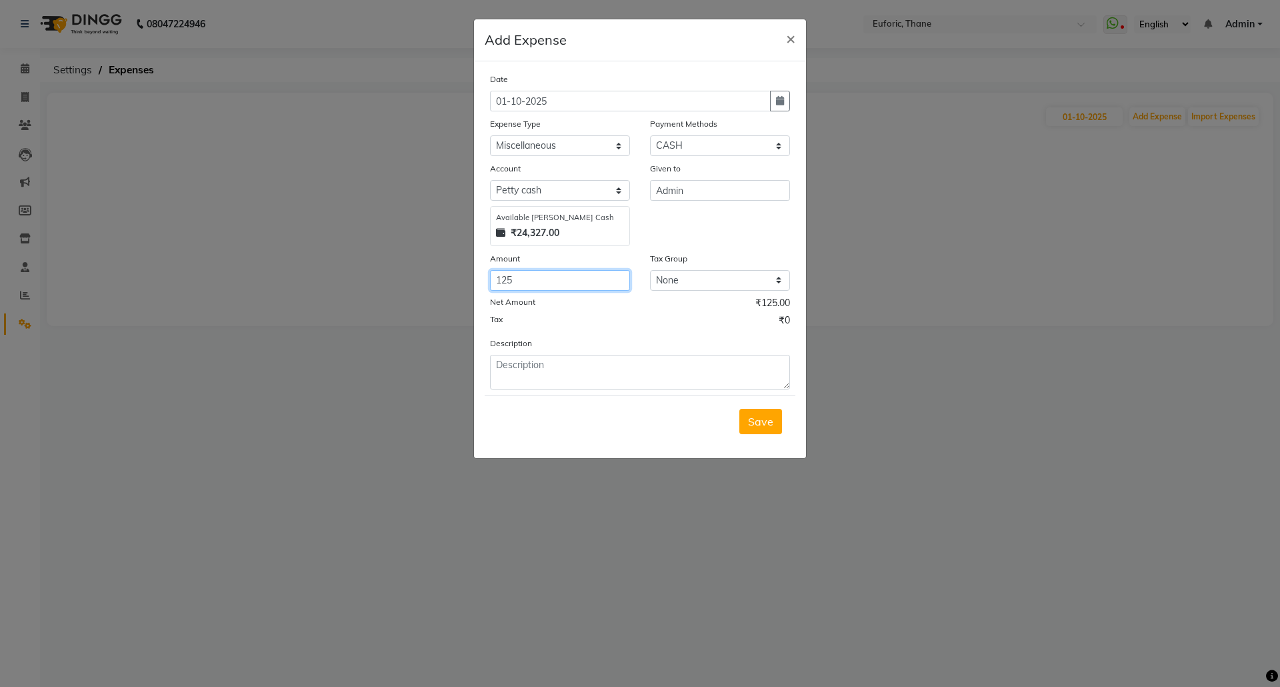
type input "125"
type textarea "chocolates"
click at [765, 417] on span "Save" at bounding box center [760, 421] width 25 height 13
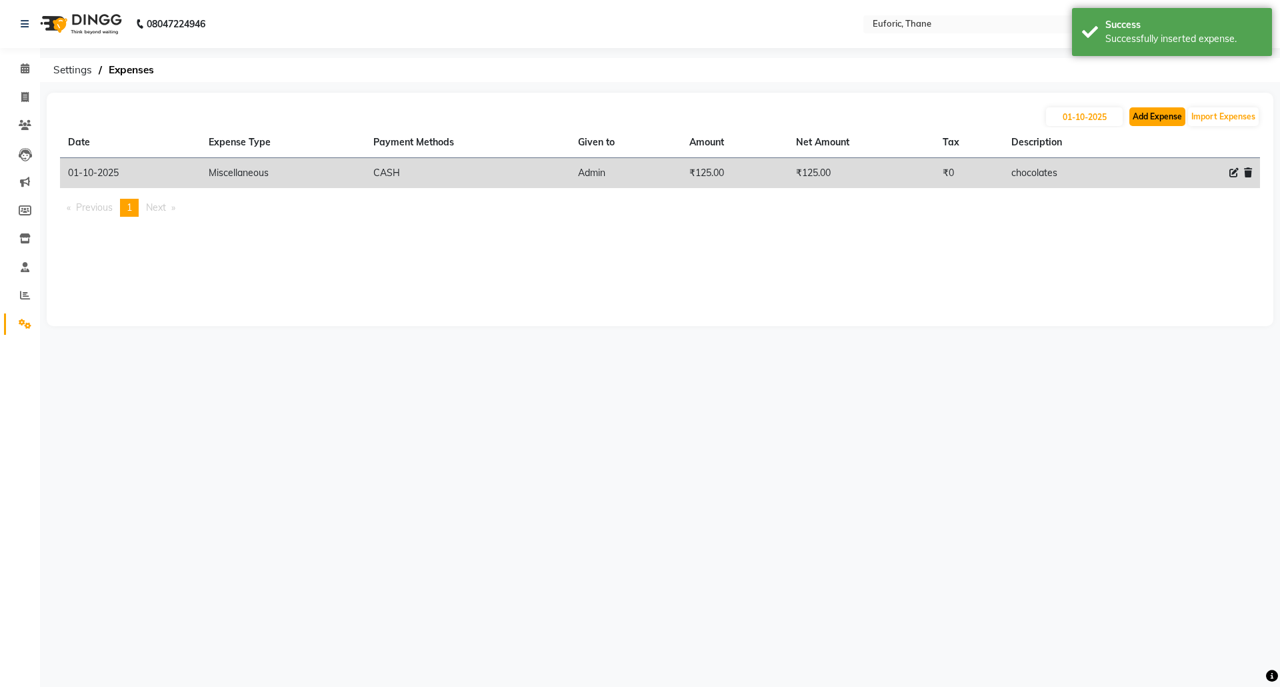
click at [1152, 119] on button "Add Expense" at bounding box center [1157, 116] width 56 height 19
select select "1"
select select "3965"
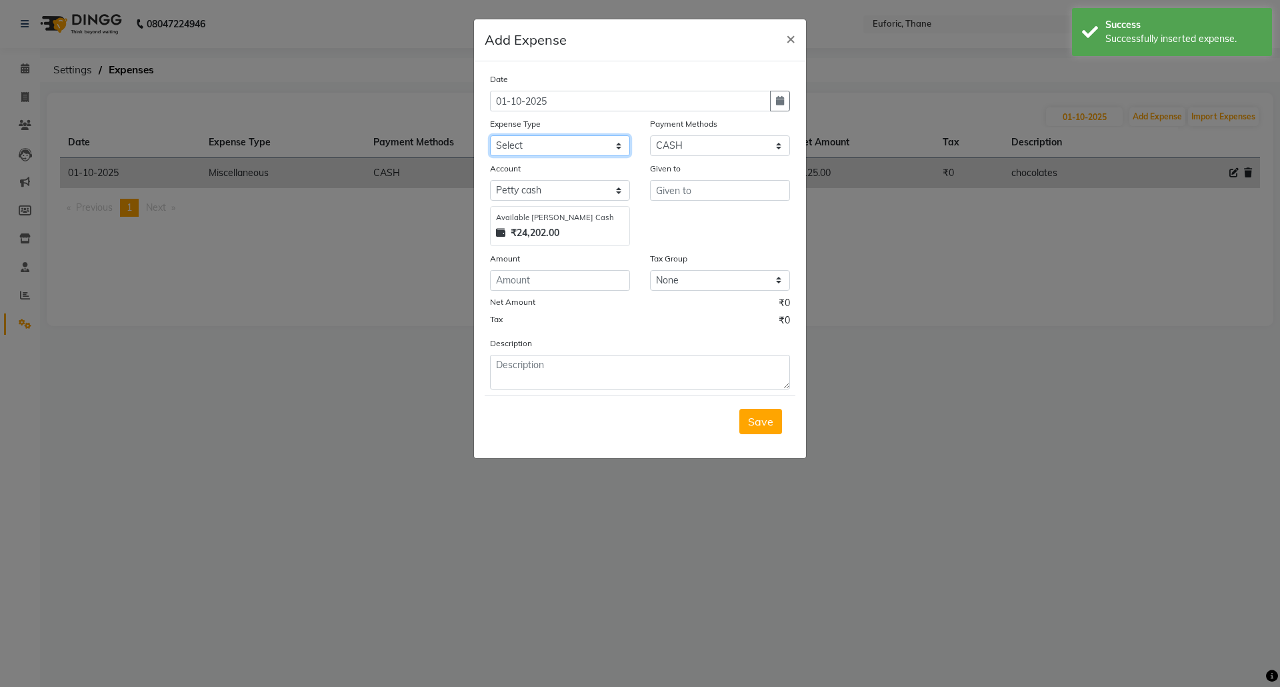
click at [583, 153] on select "Select Advance Salary Bank charges Car maintenance Cash transfer to bank Cash t…" at bounding box center [560, 145] width 140 height 21
select select "15989"
click at [490, 135] on select "Select Advance Salary Bank charges Car maintenance Cash transfer to bank Cash t…" at bounding box center [560, 145] width 140 height 21
click at [667, 201] on div "Given to" at bounding box center [720, 203] width 160 height 85
click at [667, 187] on input "text" at bounding box center [720, 190] width 140 height 21
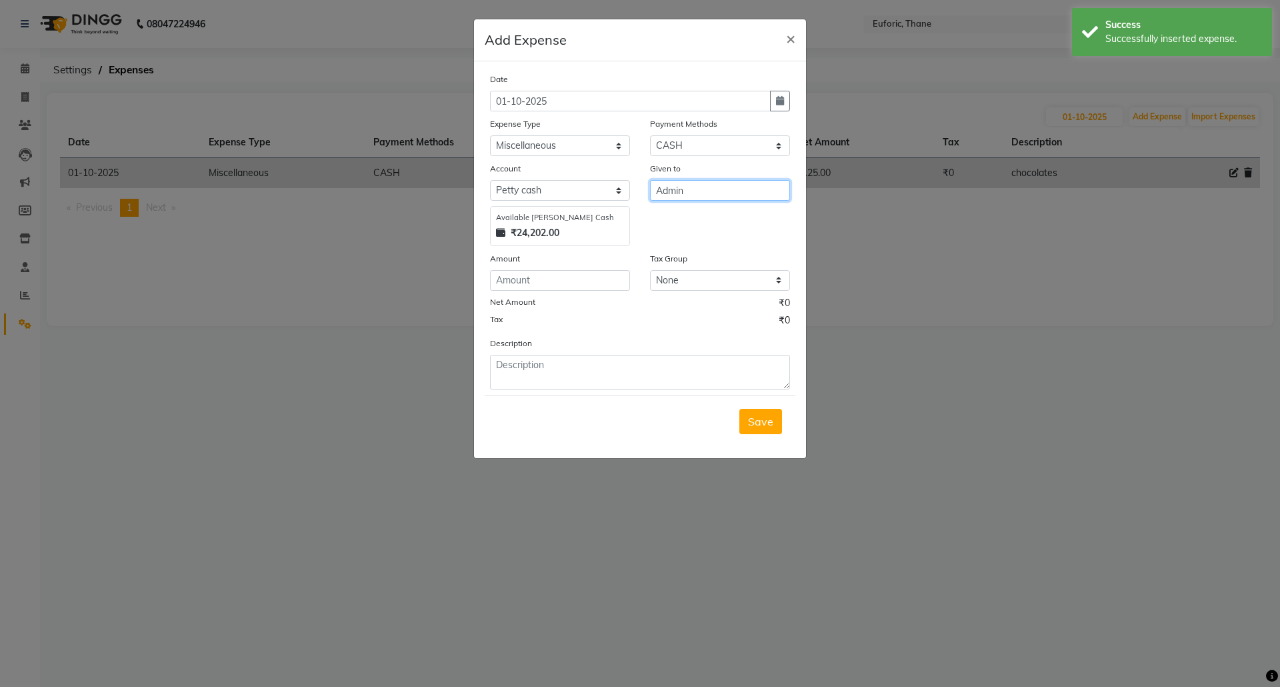
type input "Admin"
type input "30"
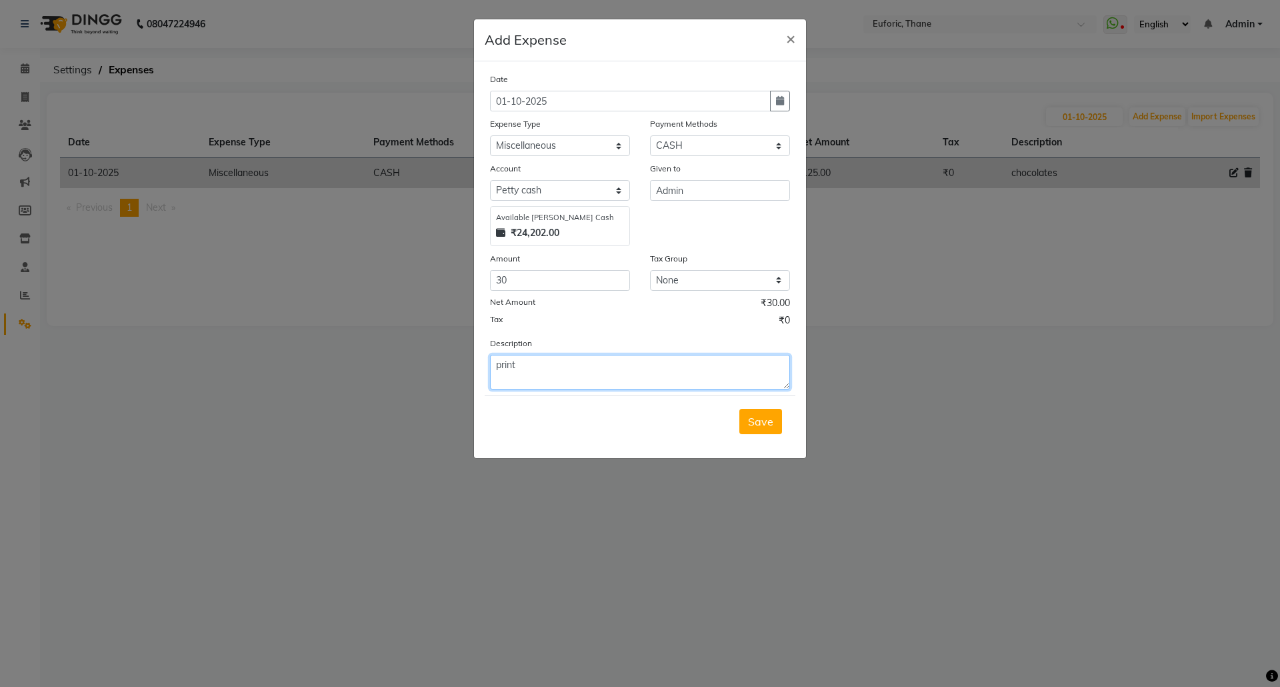
type textarea "print"
drag, startPoint x: 529, startPoint y: 286, endPoint x: 419, endPoint y: 281, distance: 109.5
click at [419, 281] on ngb-modal-window "Add Expense × Date 01-10-2025 Expense Type Select Advance Salary Bank charges C…" at bounding box center [640, 343] width 1280 height 687
type input "20"
click at [753, 427] on span "Save" at bounding box center [760, 421] width 25 height 13
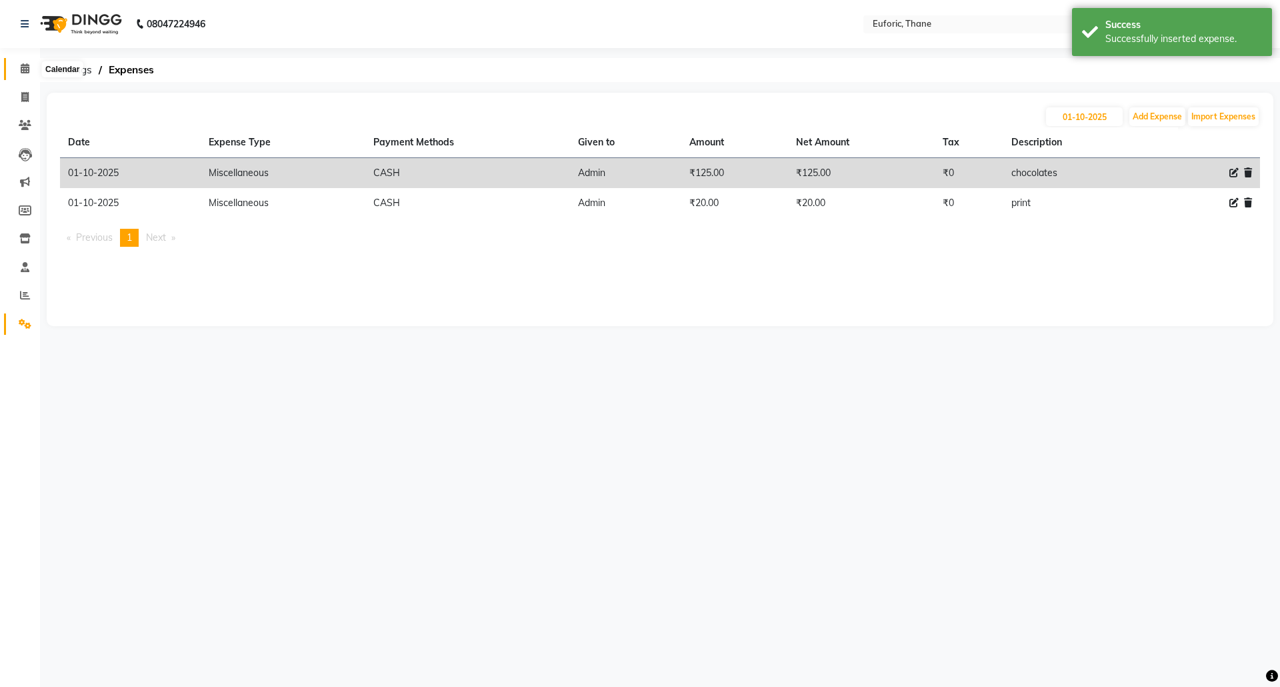
click at [28, 73] on icon at bounding box center [25, 68] width 9 height 10
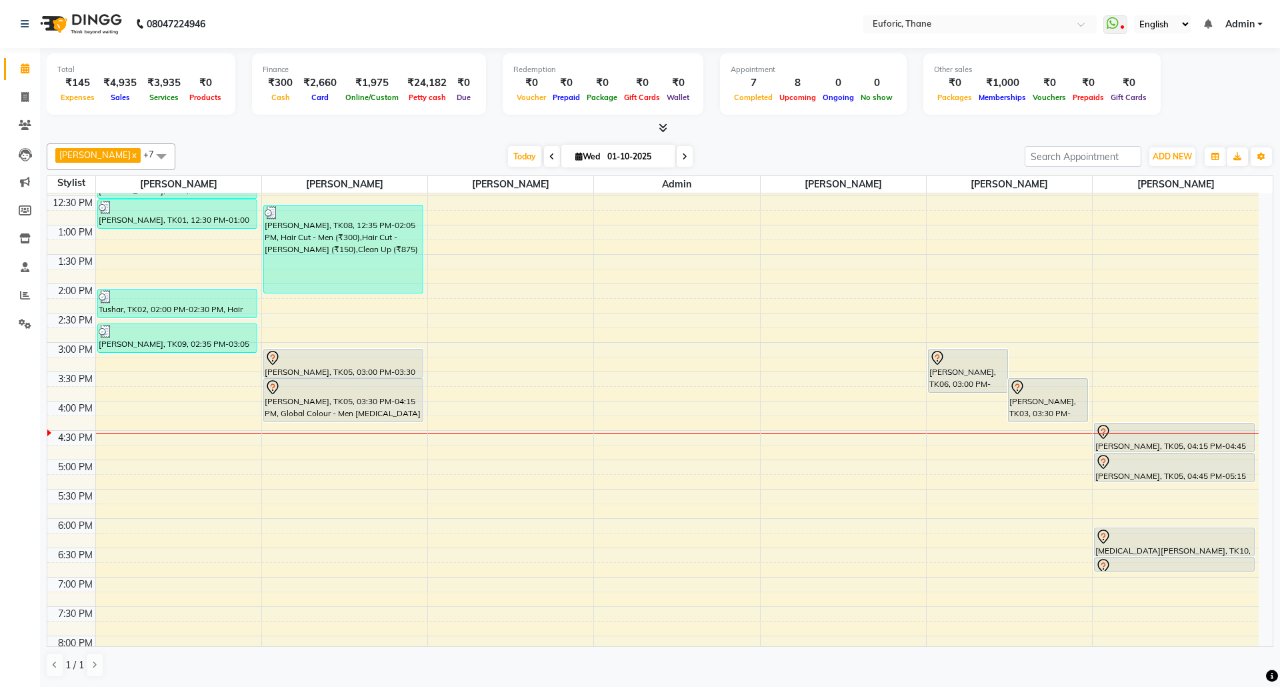
scroll to position [267, 0]
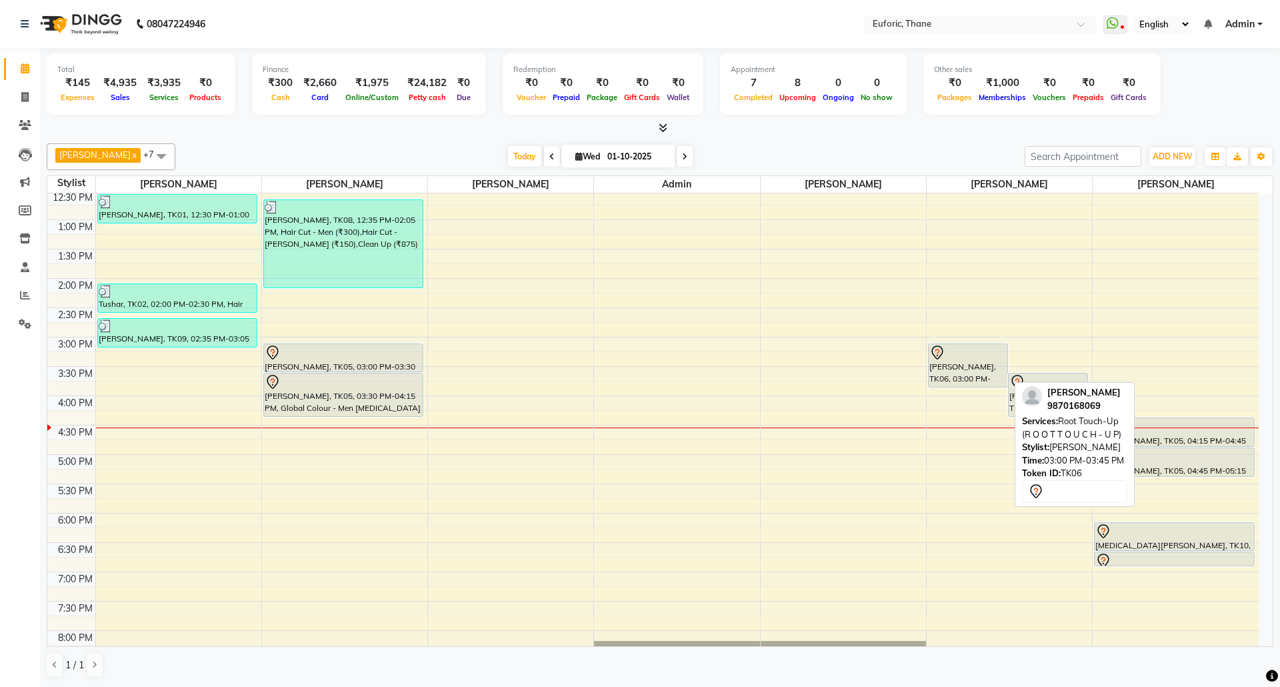
click at [966, 367] on div "[PERSON_NAME], TK06, 03:00 PM-03:45 PM, Root Touch-Up (R O O T T O U C H - U P)" at bounding box center [968, 365] width 79 height 43
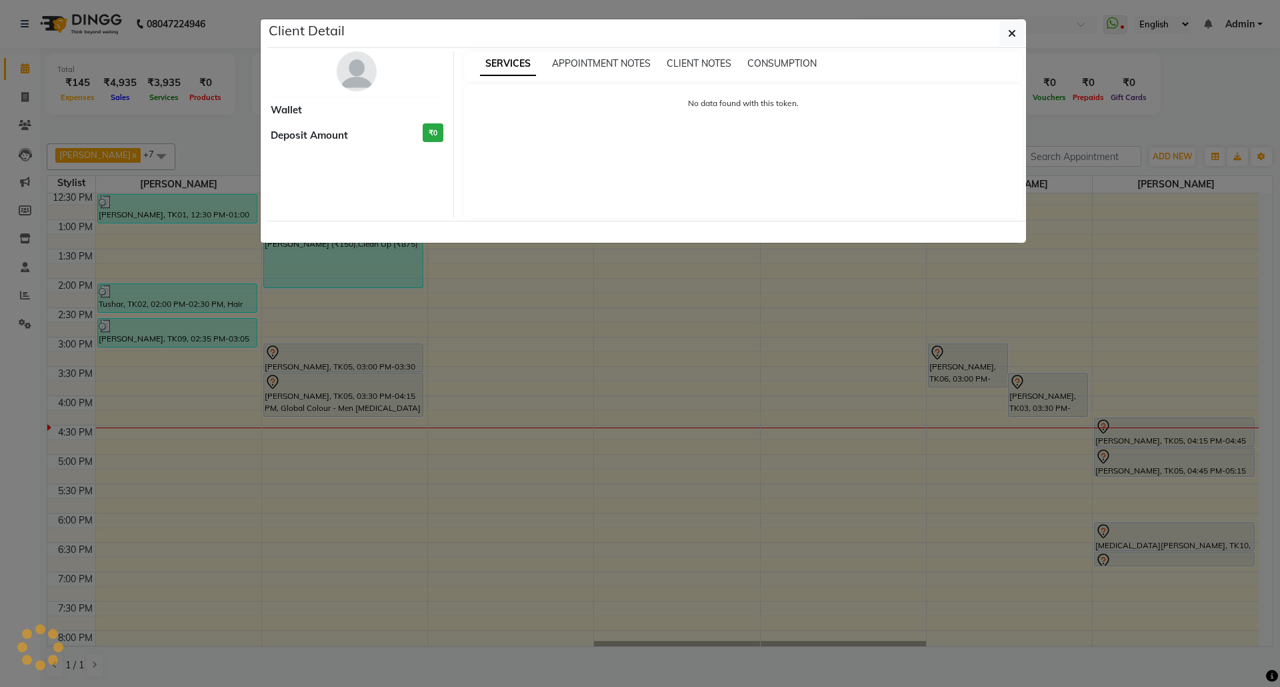
select select "7"
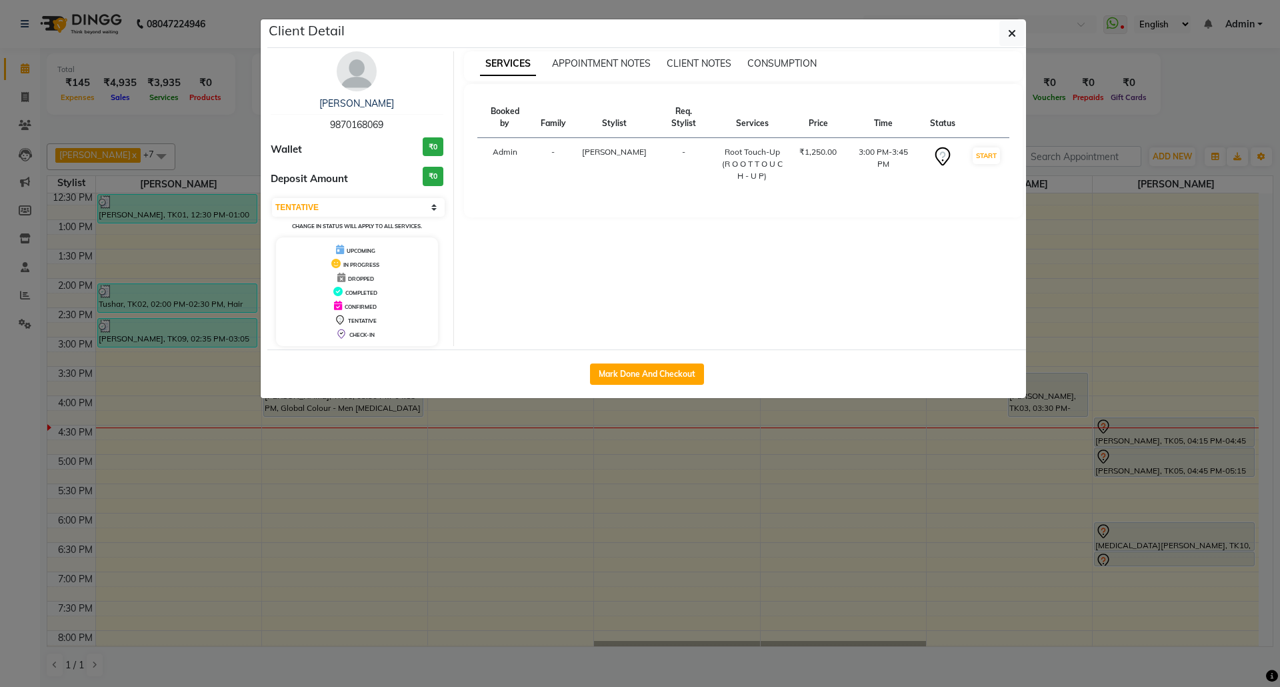
click at [752, 480] on ngb-modal-window "Client Detail Abhilasha 9870168069 Wallet ₹0 Deposit Amount ₹0 Select IN SERVIC…" at bounding box center [640, 343] width 1280 height 687
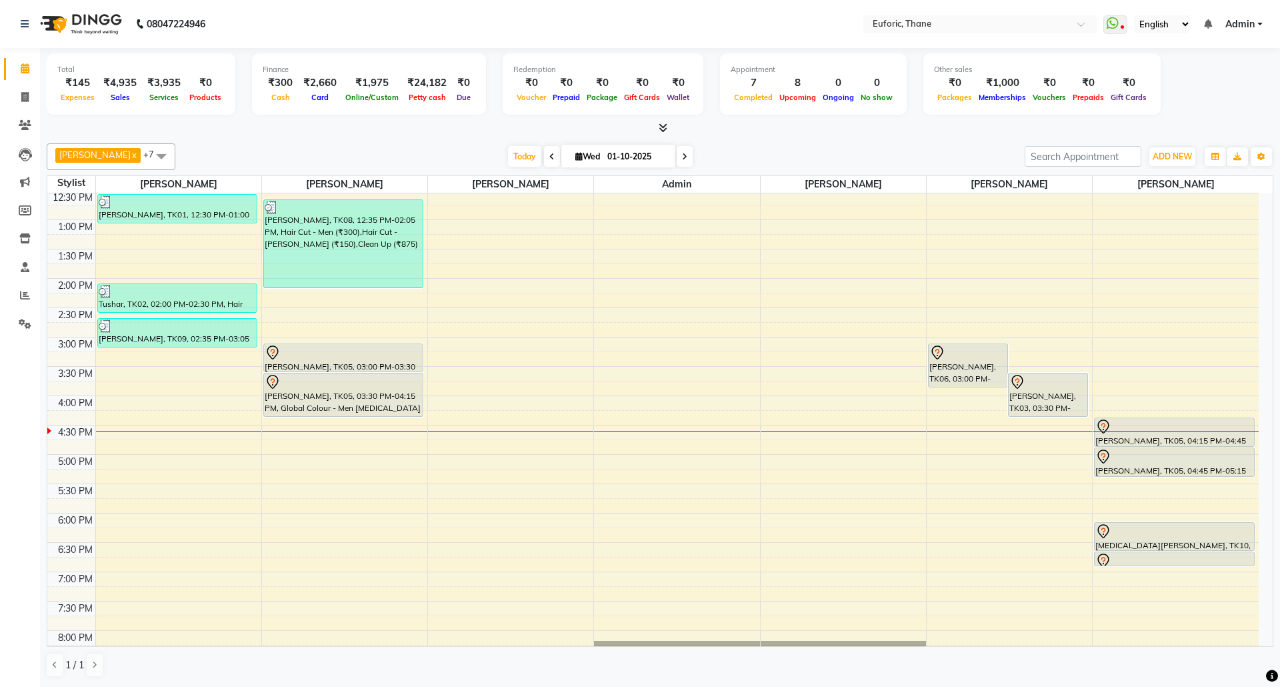
click at [625, 156] on input "01-10-2025" at bounding box center [636, 157] width 67 height 20
select select "10"
select select "2025"
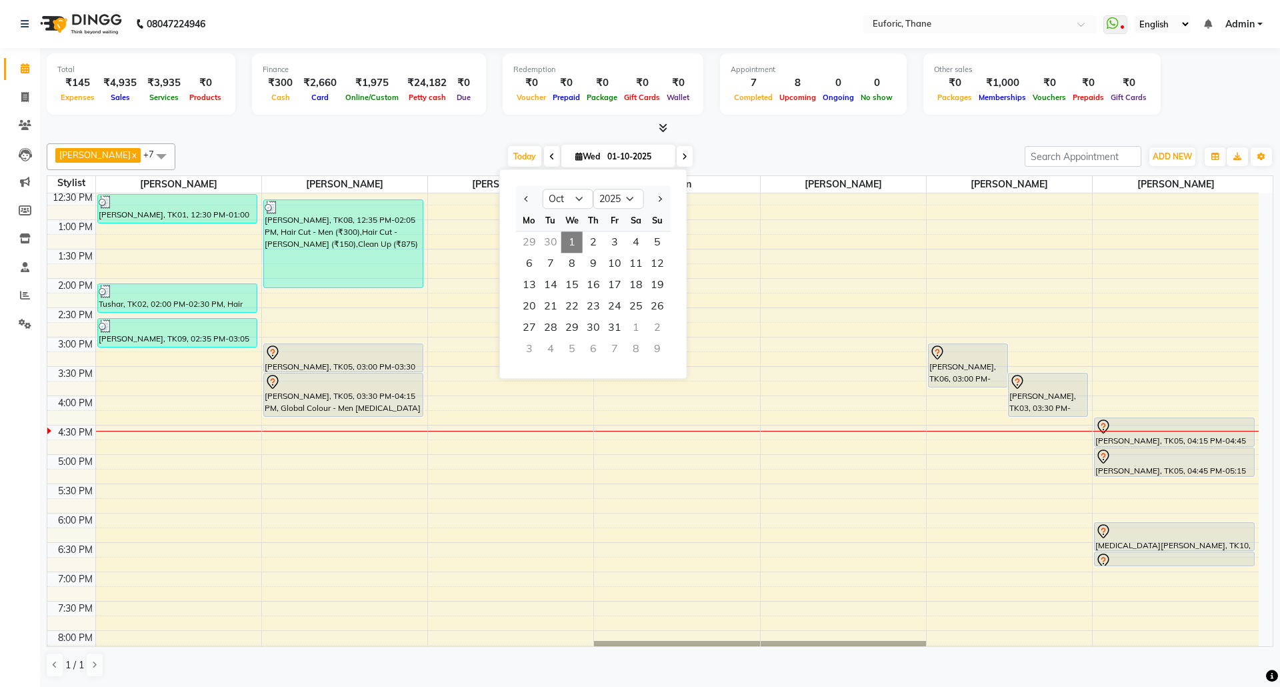
click at [545, 240] on div "30" at bounding box center [550, 241] width 21 height 21
type input "[DATE]"
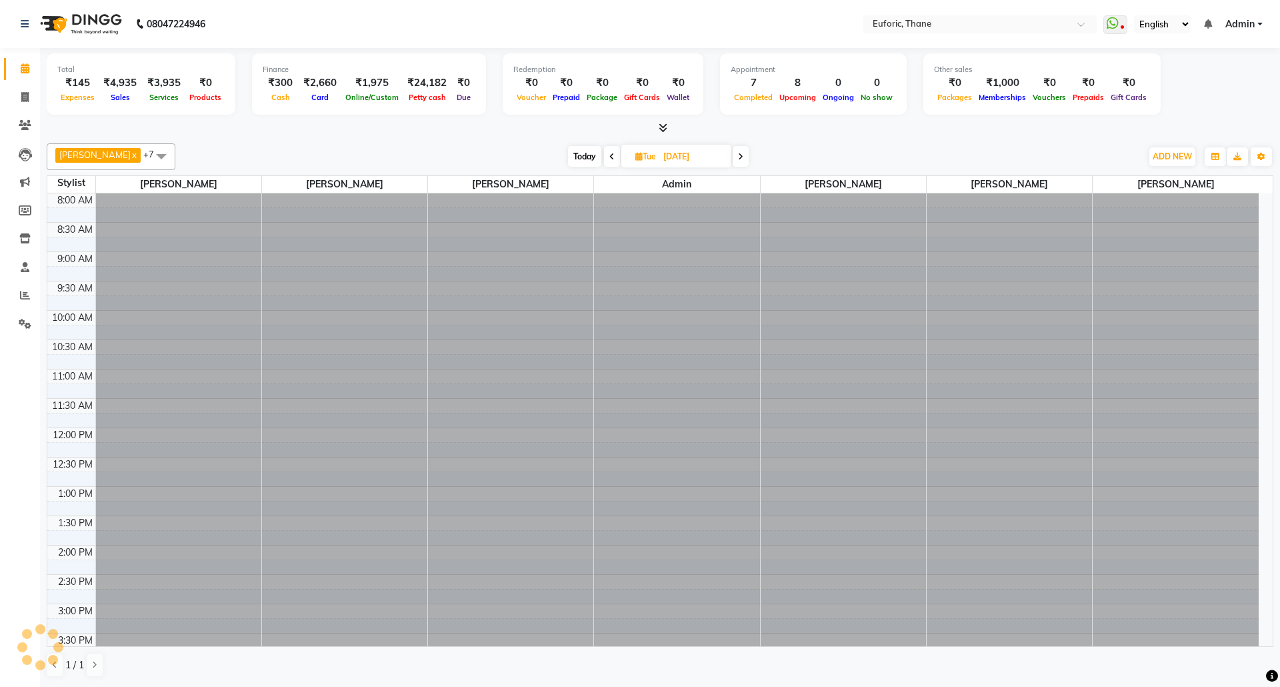
scroll to position [380, 0]
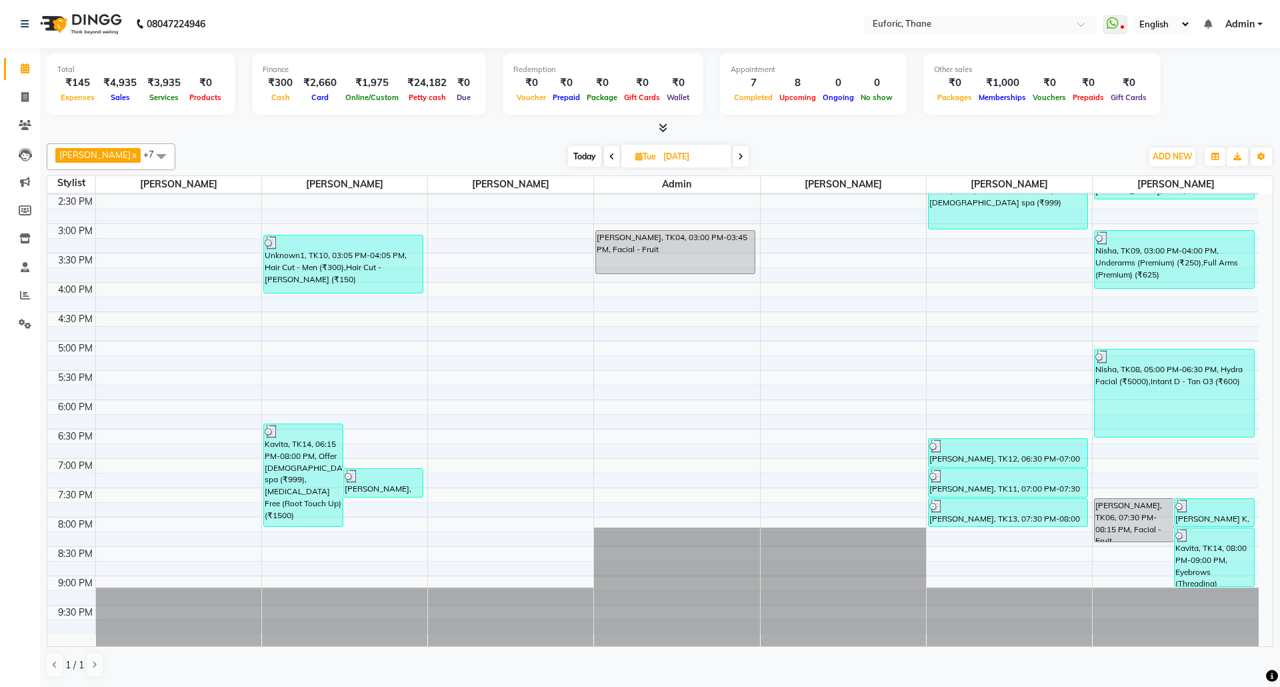
click at [659, 159] on input "[DATE]" at bounding box center [692, 157] width 67 height 20
select select "9"
select select "2025"
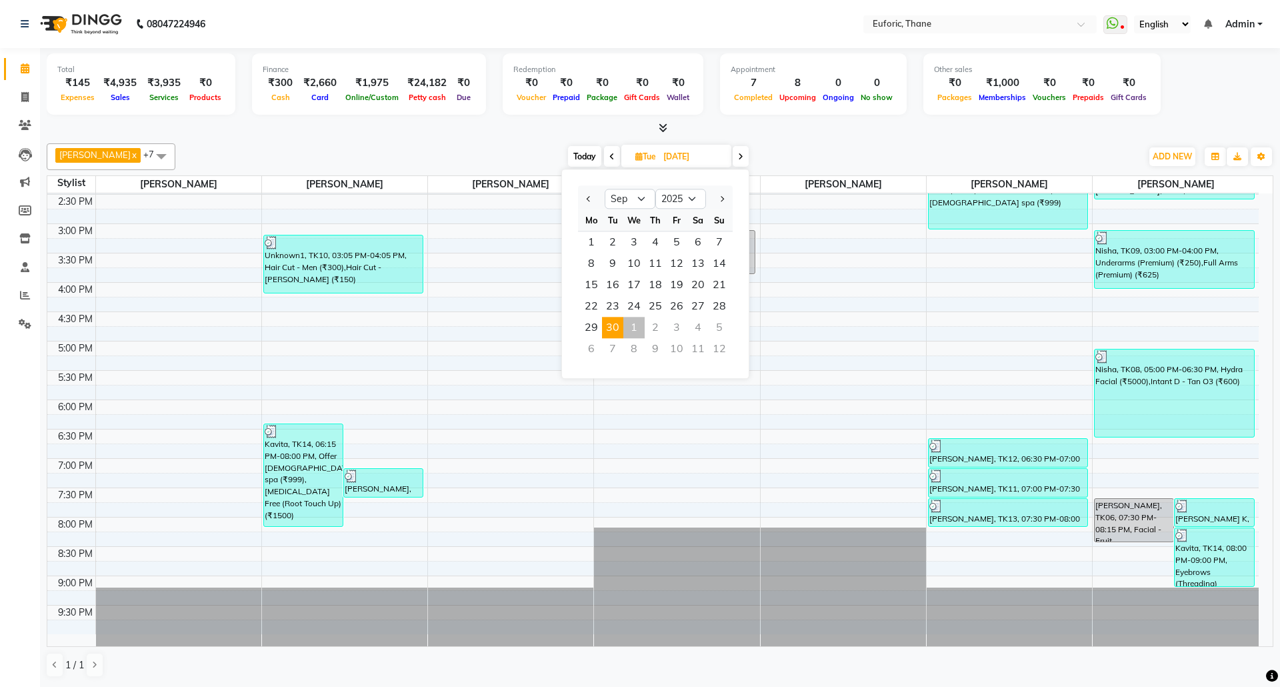
click at [633, 329] on div "1" at bounding box center [633, 327] width 21 height 21
type input "01-10-2025"
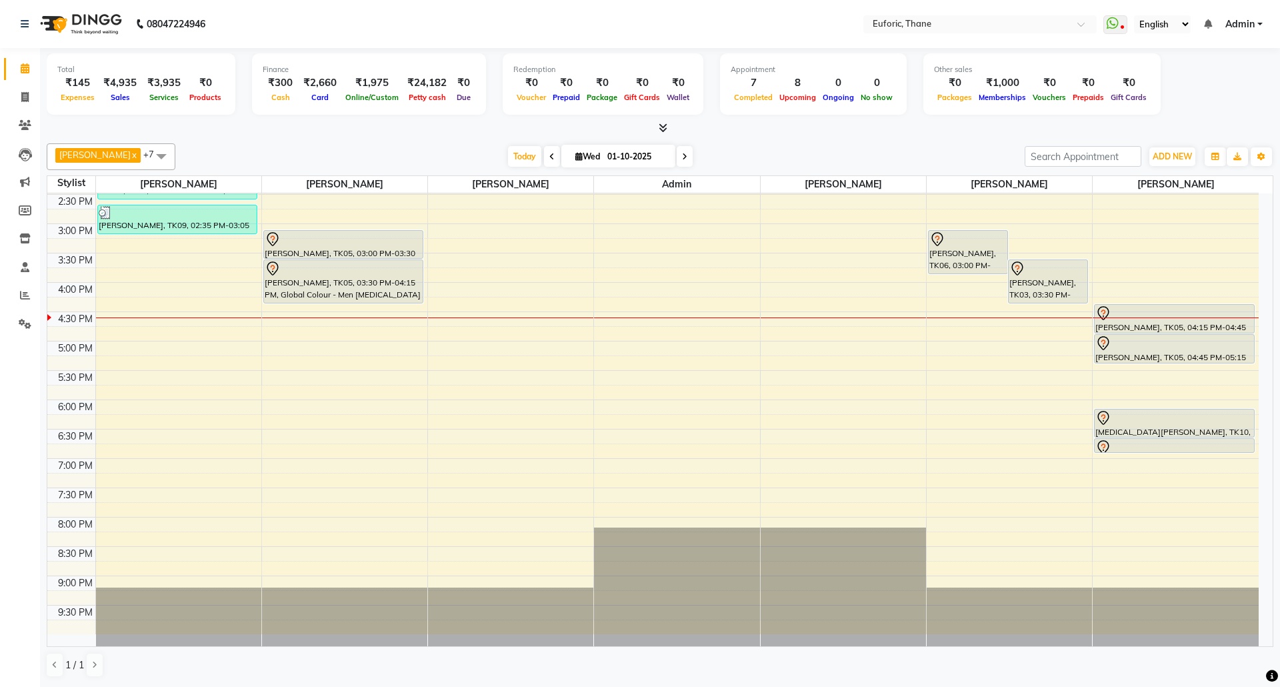
scroll to position [203, 0]
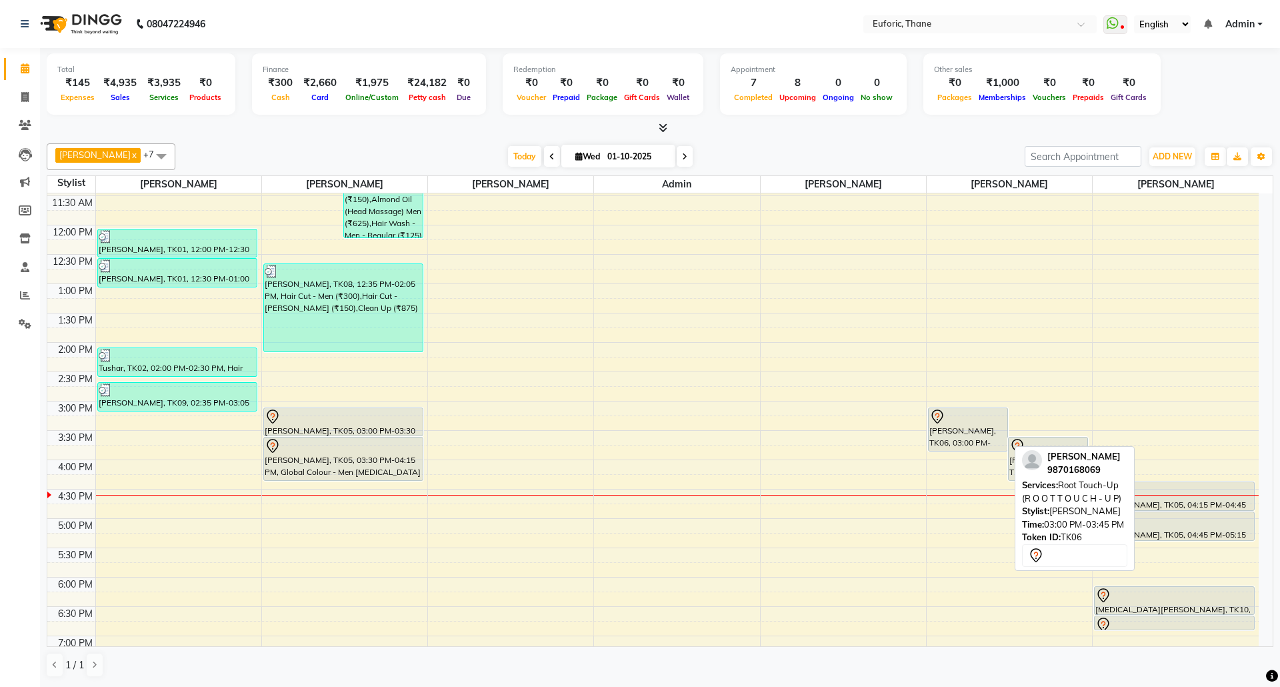
click at [968, 427] on div "[PERSON_NAME], TK06, 03:00 PM-03:45 PM, Root Touch-Up (R O O T T O U C H - U P)" at bounding box center [968, 429] width 79 height 43
select select "7"
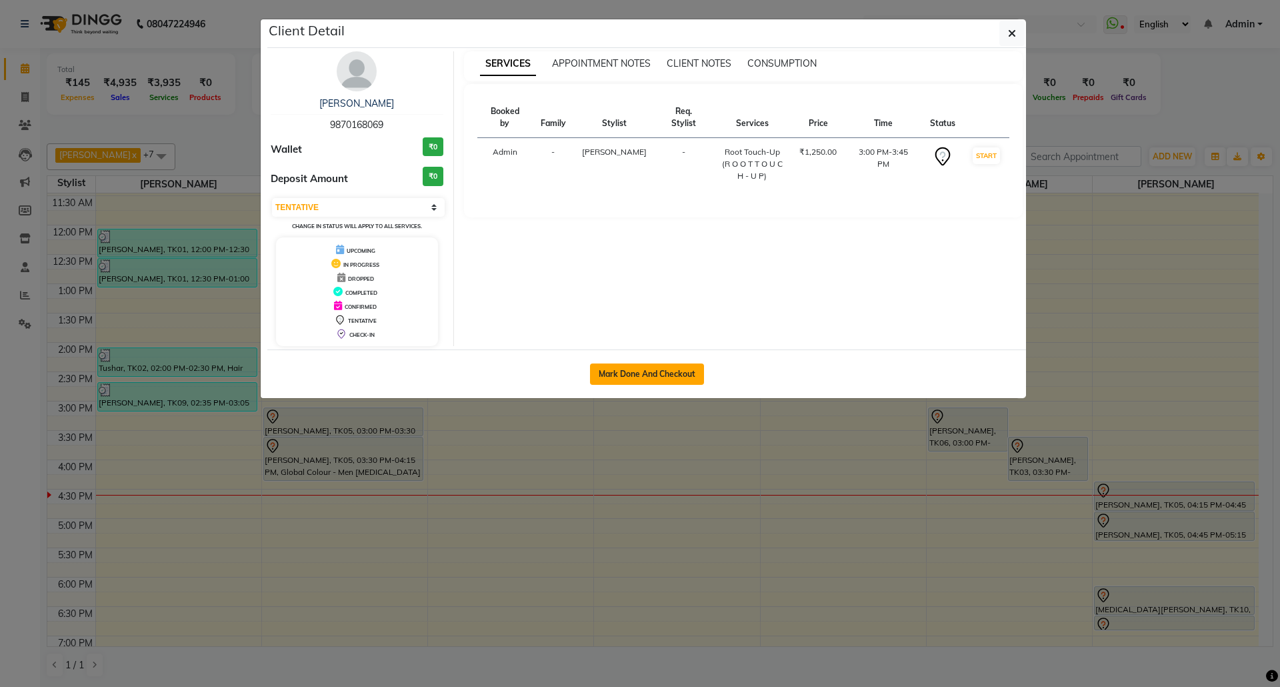
click at [675, 382] on button "Mark Done And Checkout" at bounding box center [647, 373] width 114 height 21
select select "service"
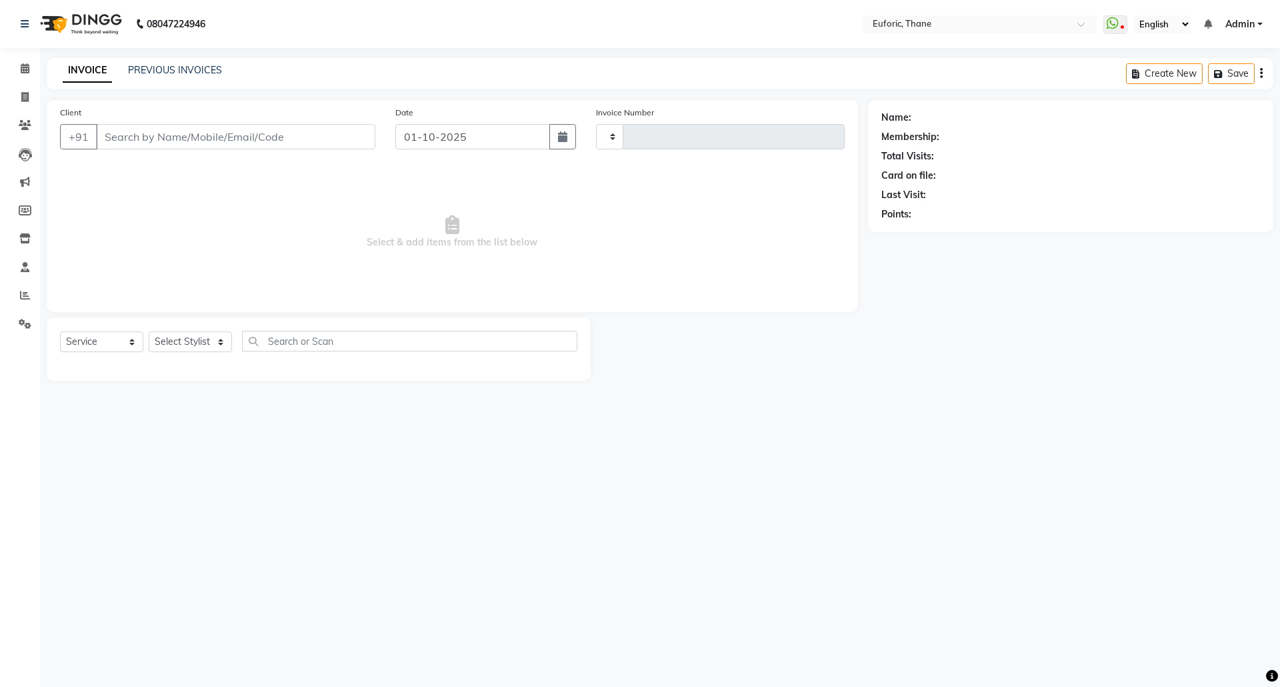
type input "3057"
select select "3"
select select "5063"
type input "9870168069"
select select "33147"
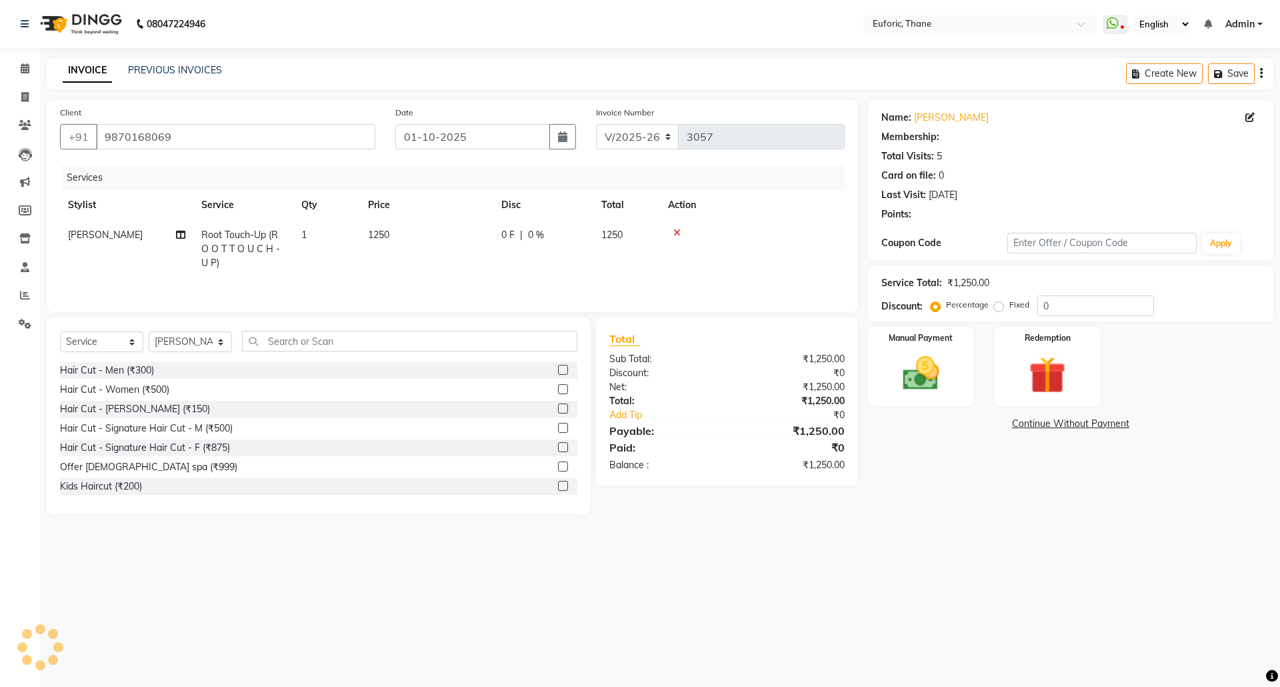
type input "20"
select select "1: Object"
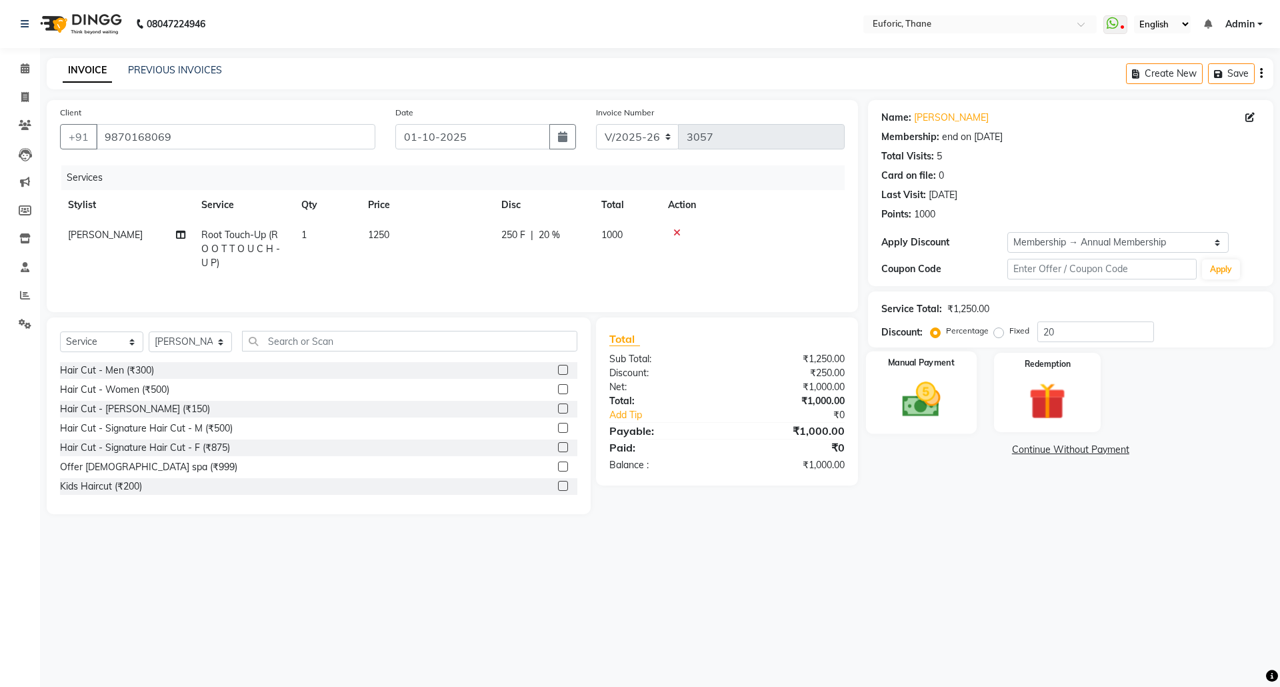
click at [933, 419] on img at bounding box center [921, 399] width 62 height 44
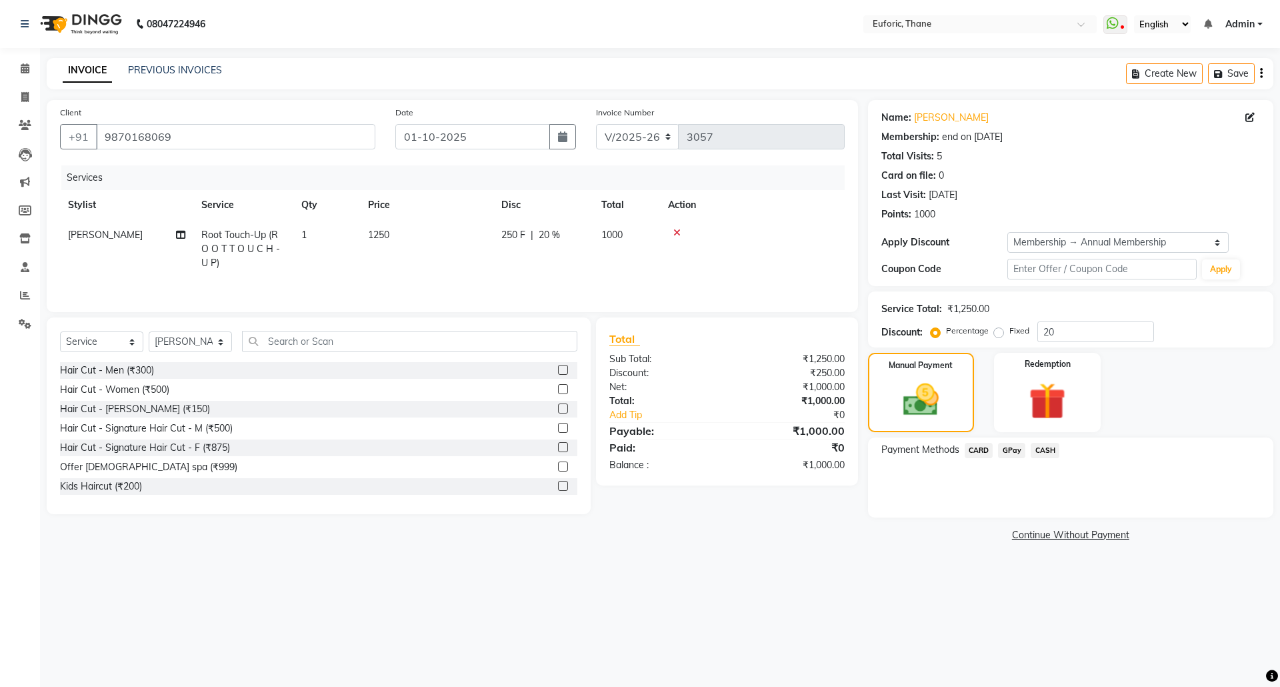
drag, startPoint x: 1011, startPoint y: 451, endPoint x: 1011, endPoint y: 463, distance: 12.0
click at [1009, 457] on span "GPay" at bounding box center [1011, 450] width 27 height 15
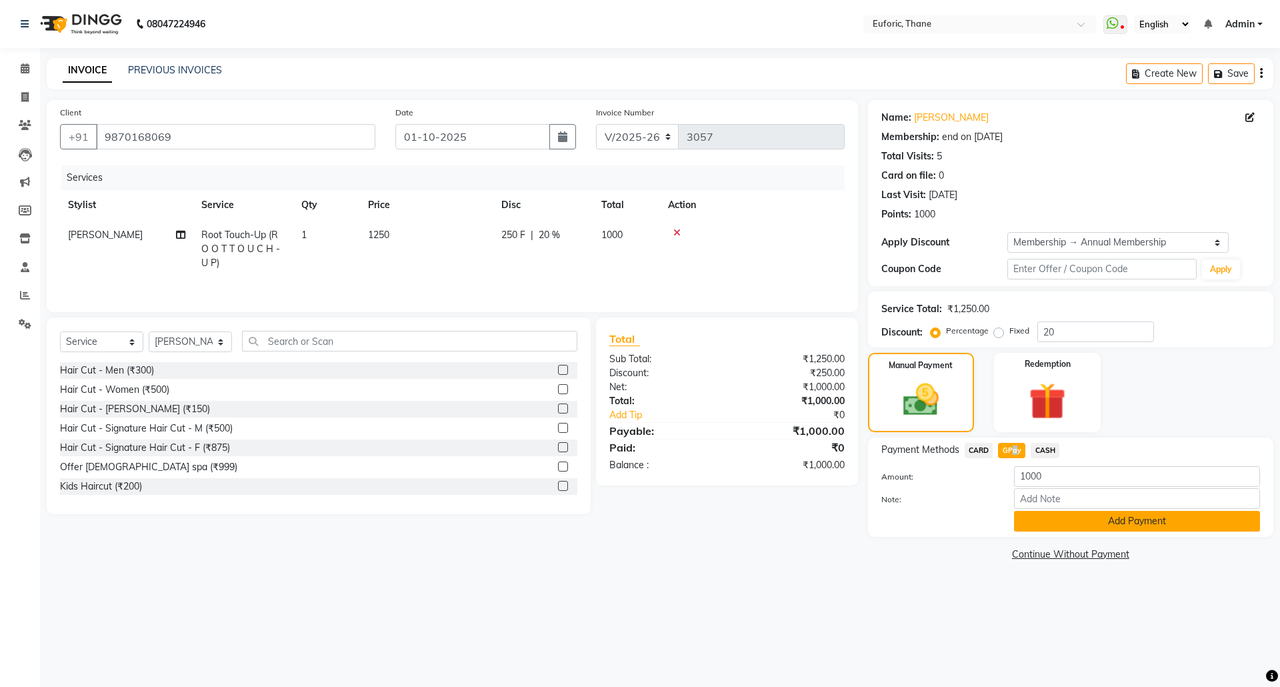
click at [1015, 523] on button "Add Payment" at bounding box center [1137, 521] width 246 height 21
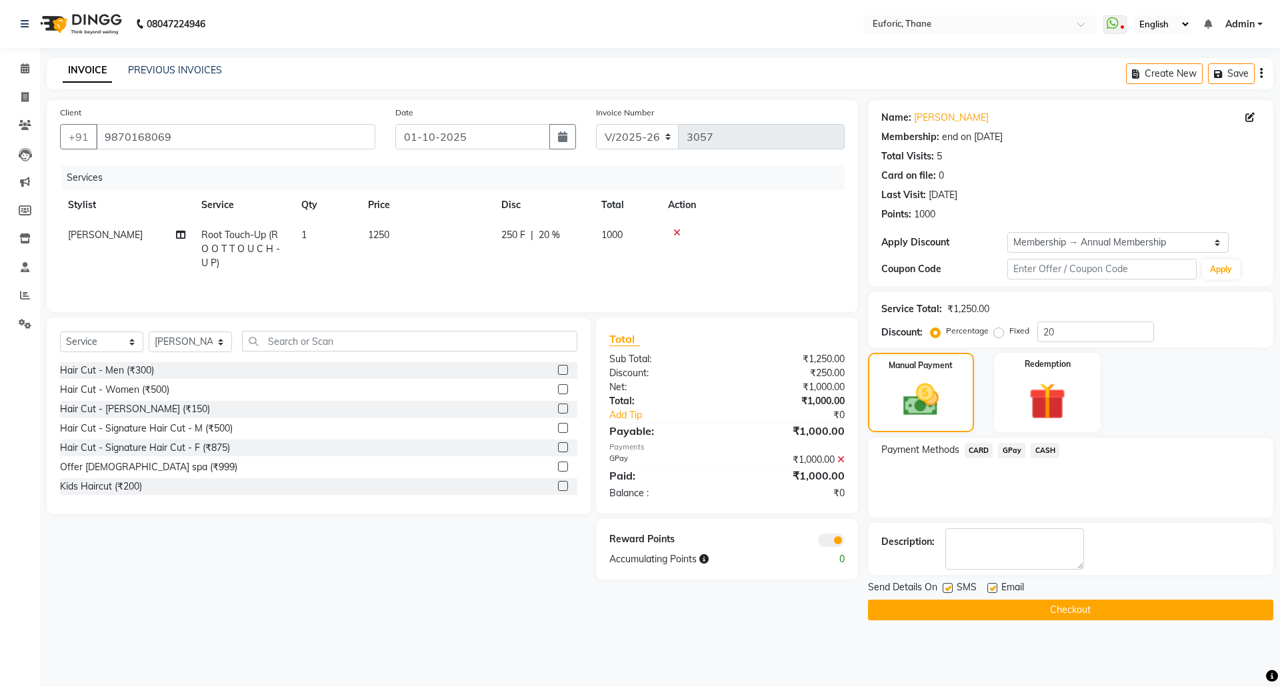
click at [1037, 623] on main "INVOICE PREVIOUS INVOICES Create New Save Client +91 9870168069 Date 01-10-2025…" at bounding box center [660, 349] width 1240 height 582
click at [1037, 614] on button "Checkout" at bounding box center [1070, 609] width 405 height 21
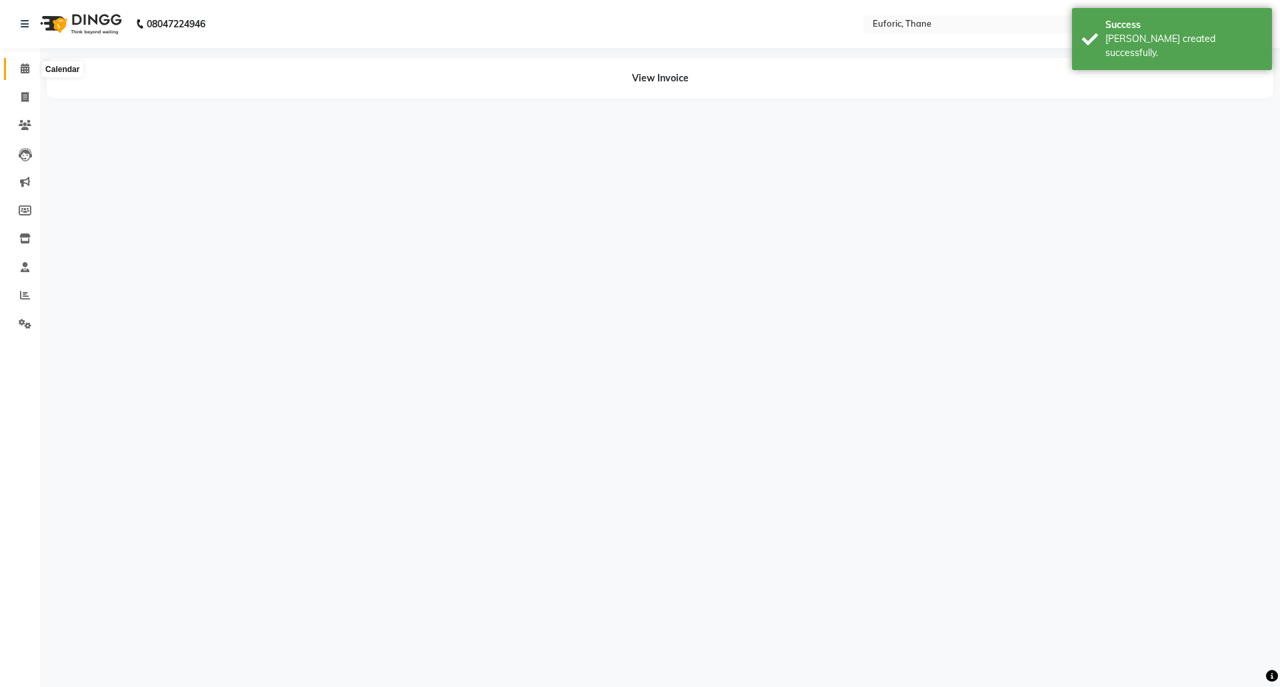
click at [19, 62] on span at bounding box center [24, 68] width 23 height 15
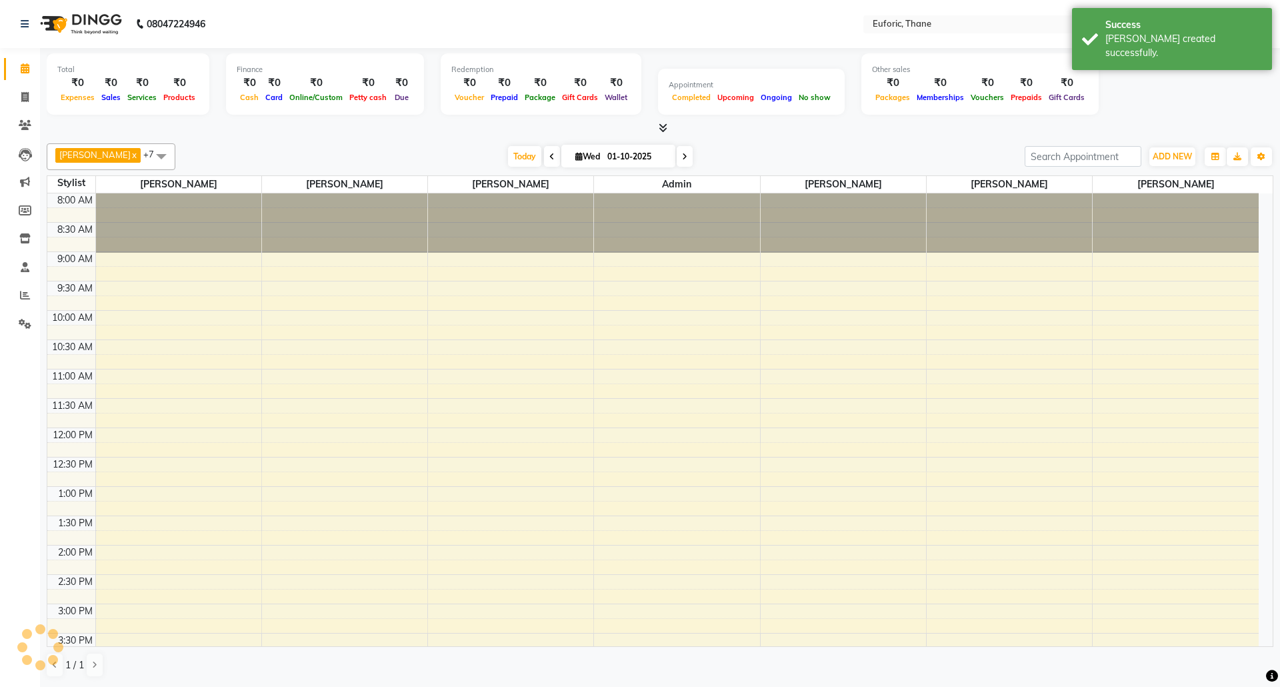
scroll to position [355, 0]
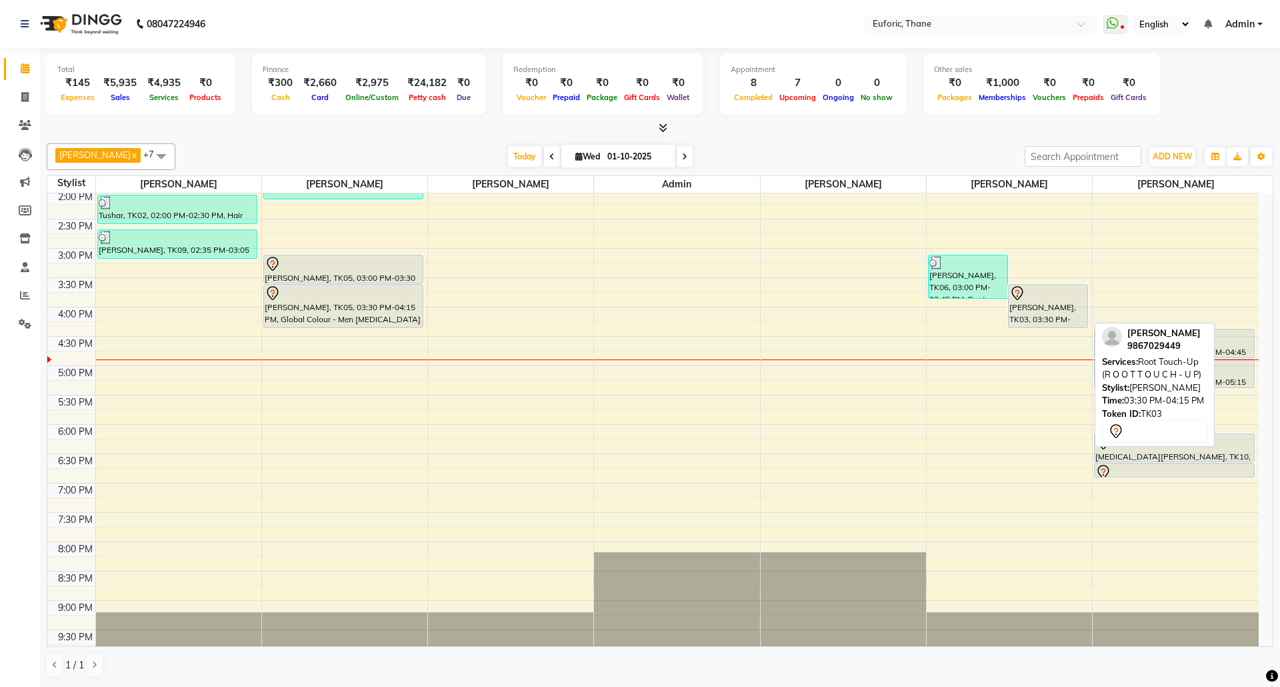
click at [1054, 291] on div at bounding box center [1047, 293] width 77 height 16
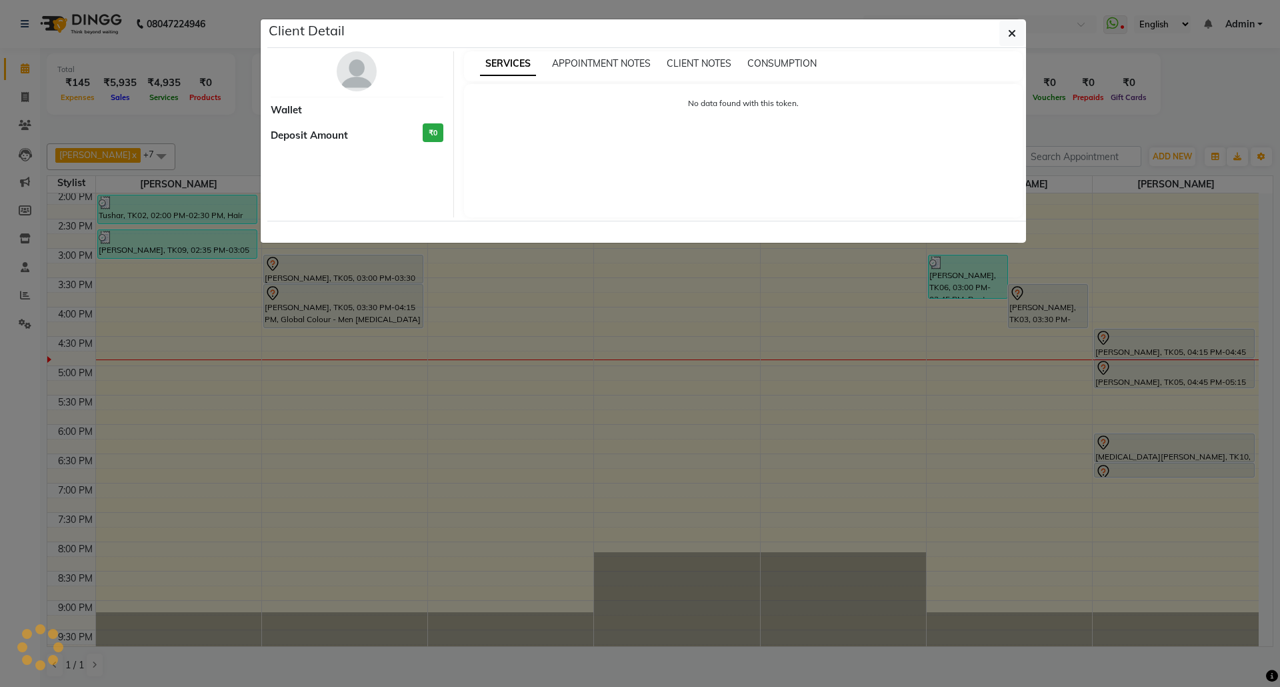
select select "7"
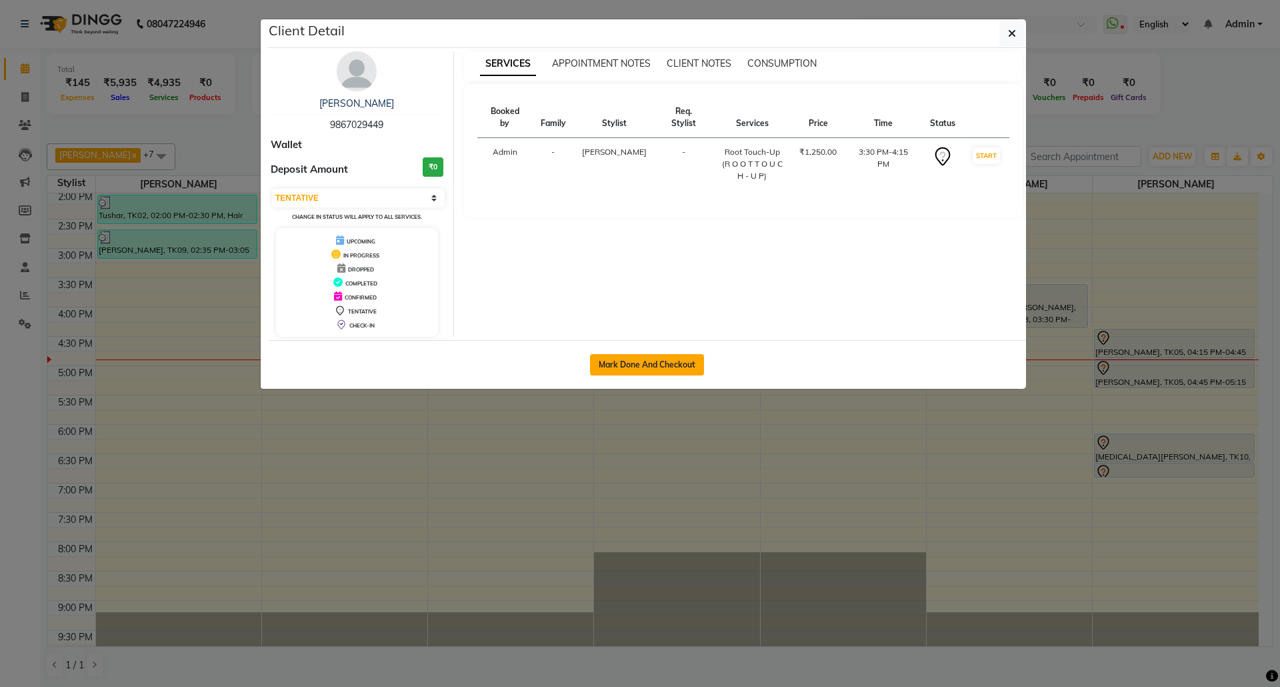
click at [643, 375] on button "Mark Done And Checkout" at bounding box center [647, 364] width 114 height 21
select select "5063"
select select "service"
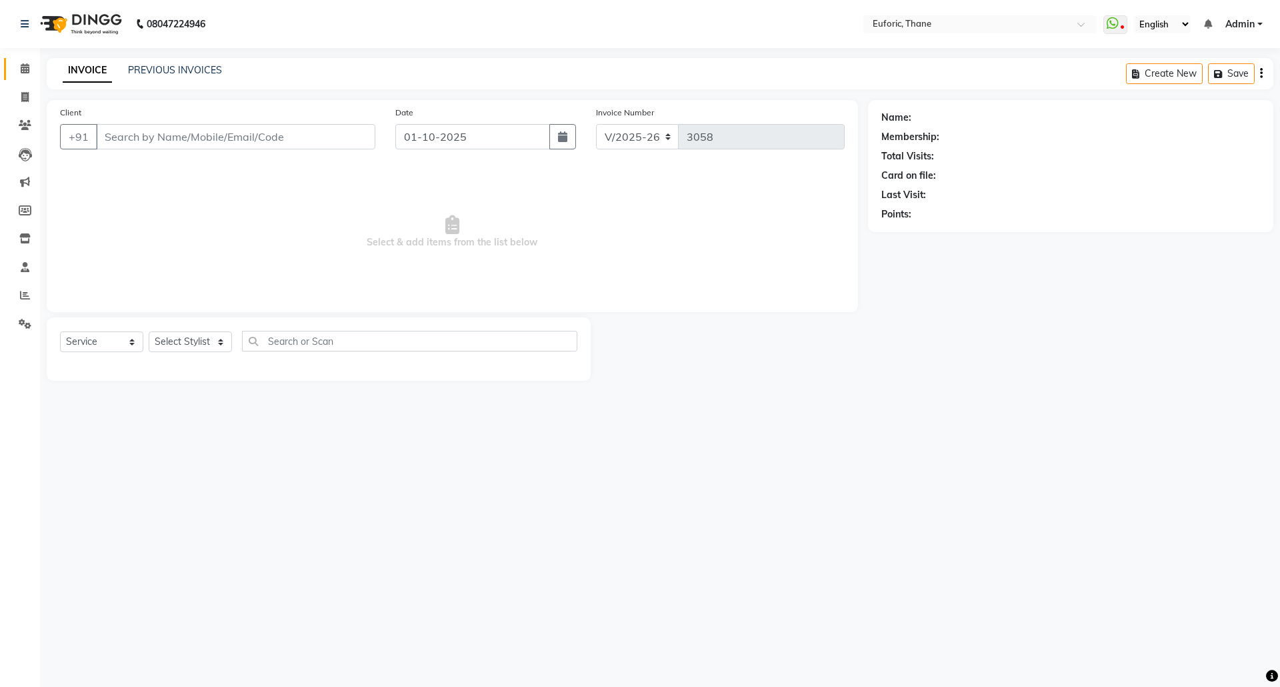
type input "9867029449"
select select "33147"
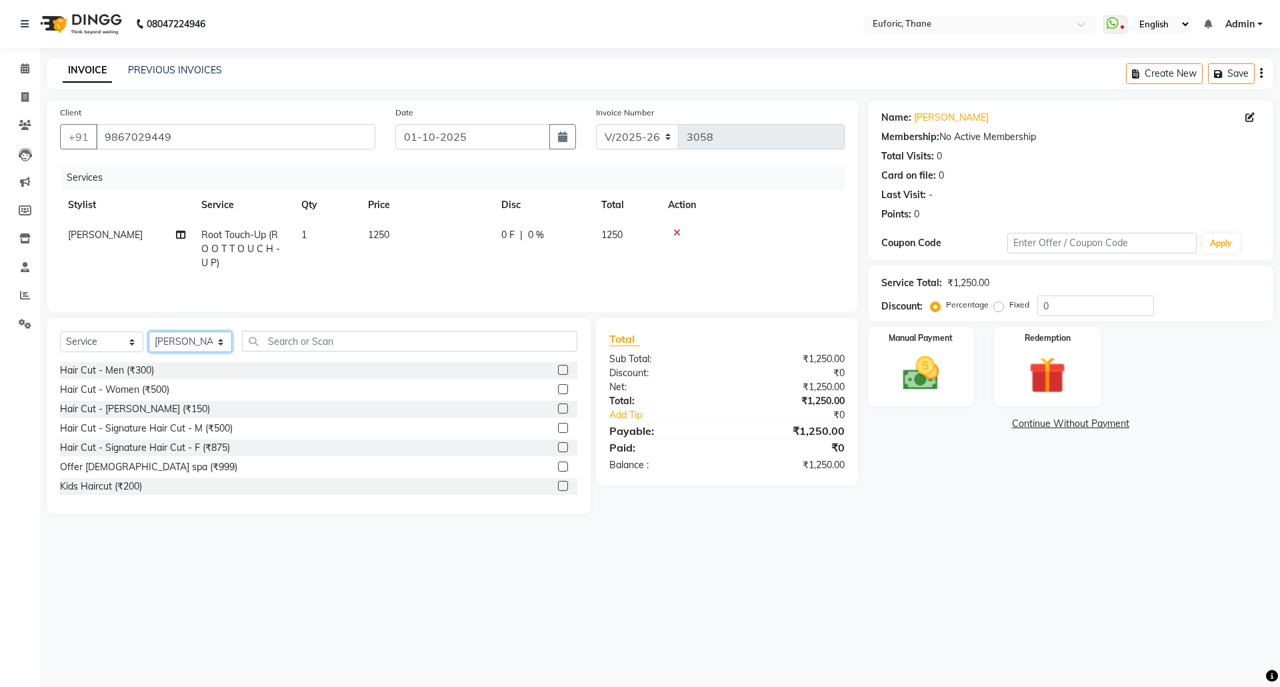
click at [212, 341] on select "Select Stylist [PERSON_NAME] Aatik Salmanai Admin [PERSON_NAME] [PERSON_NAME] […" at bounding box center [190, 341] width 83 height 21
click at [307, 351] on input "text" at bounding box center [409, 341] width 335 height 21
type input "oil"
click at [558, 372] on label at bounding box center [563, 370] width 10 height 10
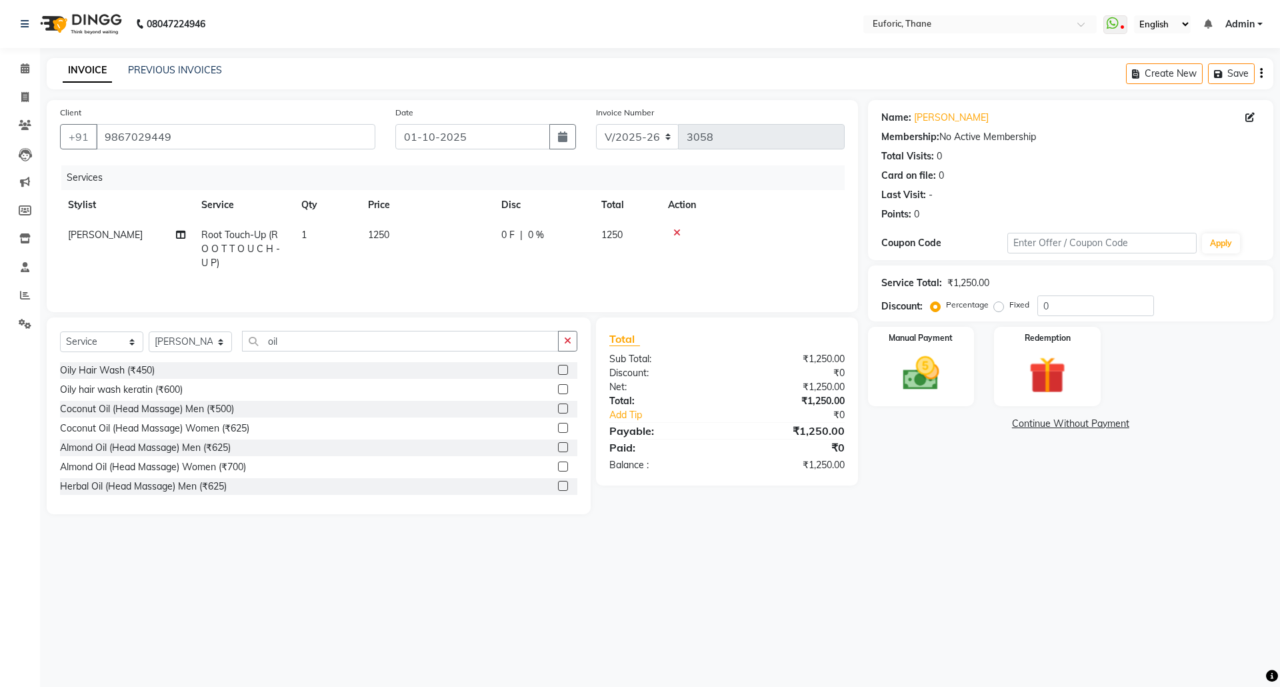
click at [558, 372] on input "checkbox" at bounding box center [562, 370] width 9 height 9
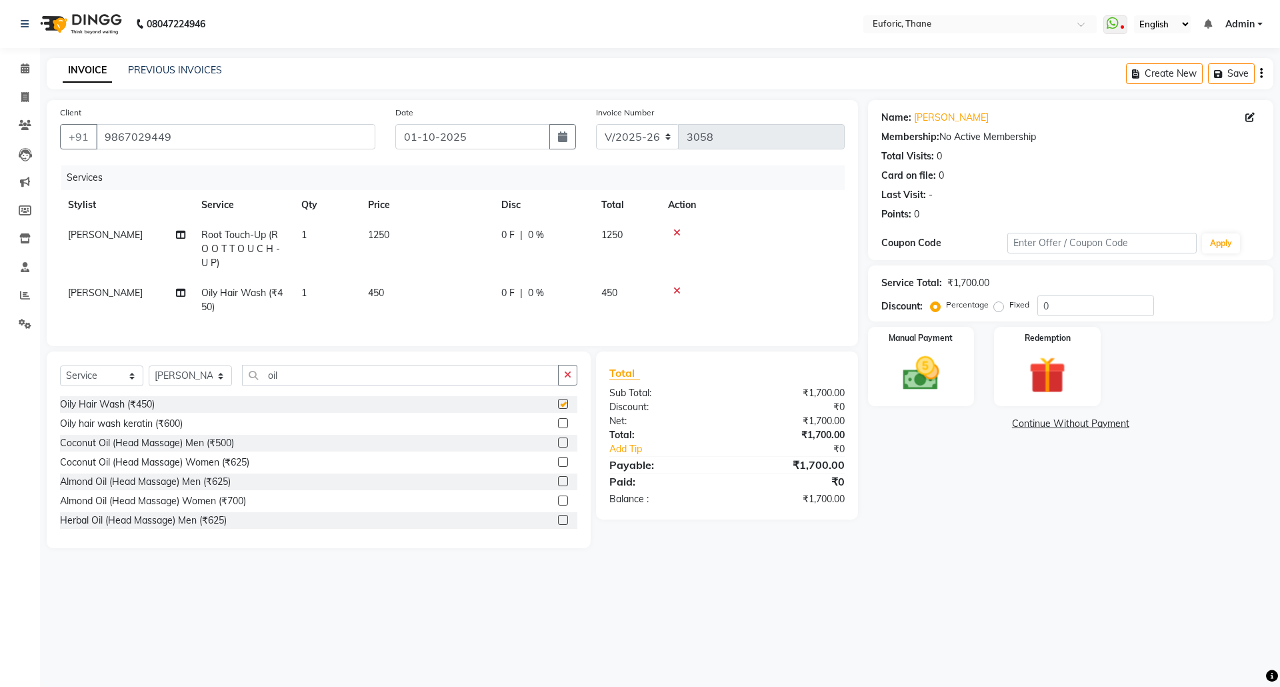
checkbox input "false"
click at [934, 116] on link "Supriya" at bounding box center [951, 118] width 75 height 14
click at [899, 372] on img at bounding box center [921, 373] width 62 height 44
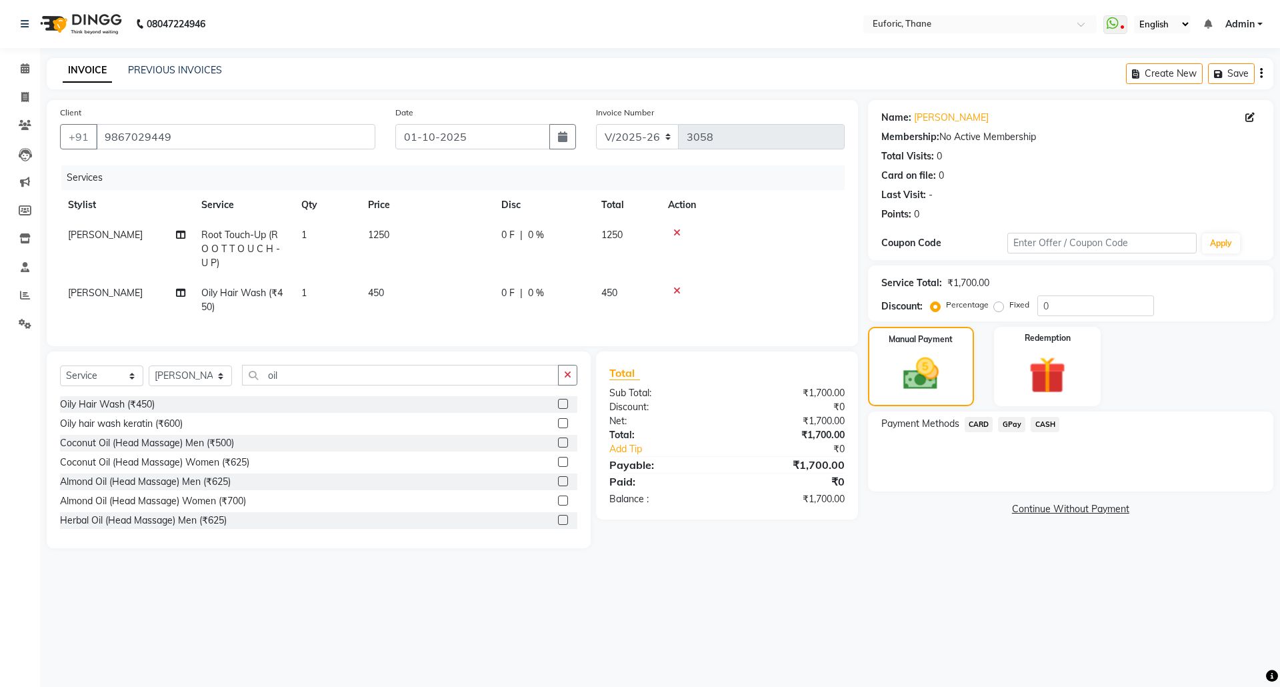
click at [679, 232] on icon at bounding box center [676, 232] width 7 height 9
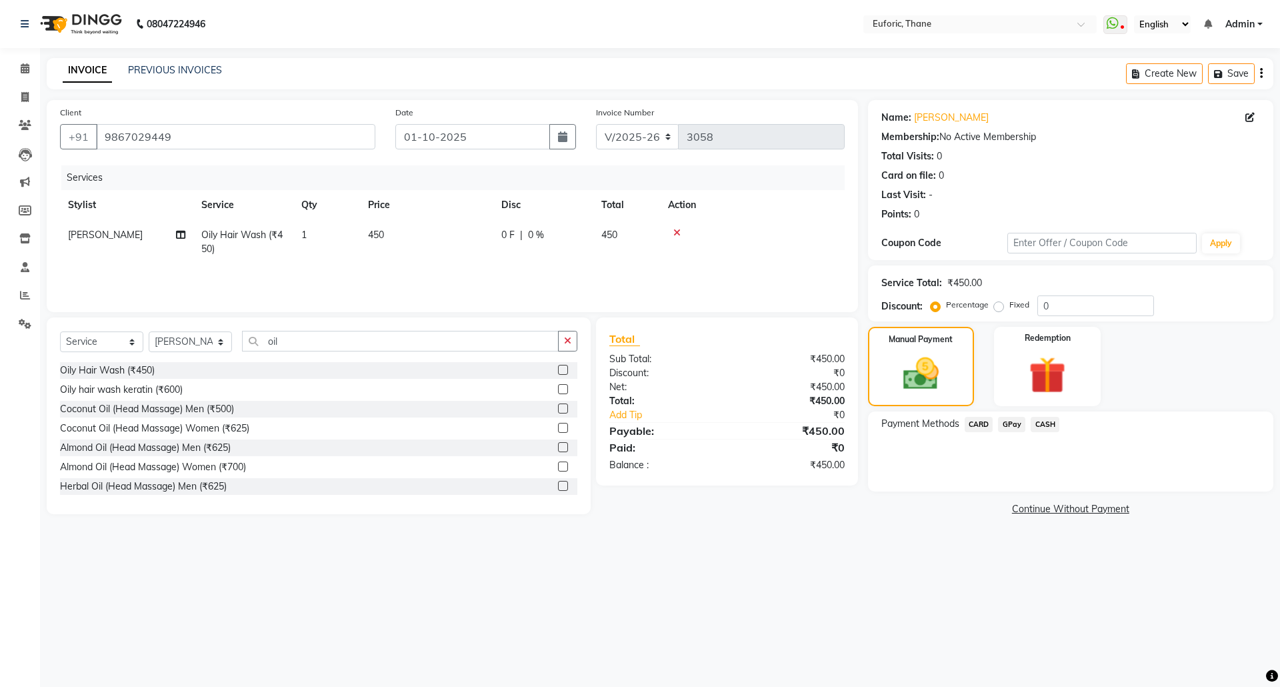
click at [569, 329] on div "Select Service Product Membership Package Voucher Prepaid Gift Card Select Styl…" at bounding box center [319, 415] width 544 height 197
click at [569, 334] on button "button" at bounding box center [567, 341] width 19 height 21
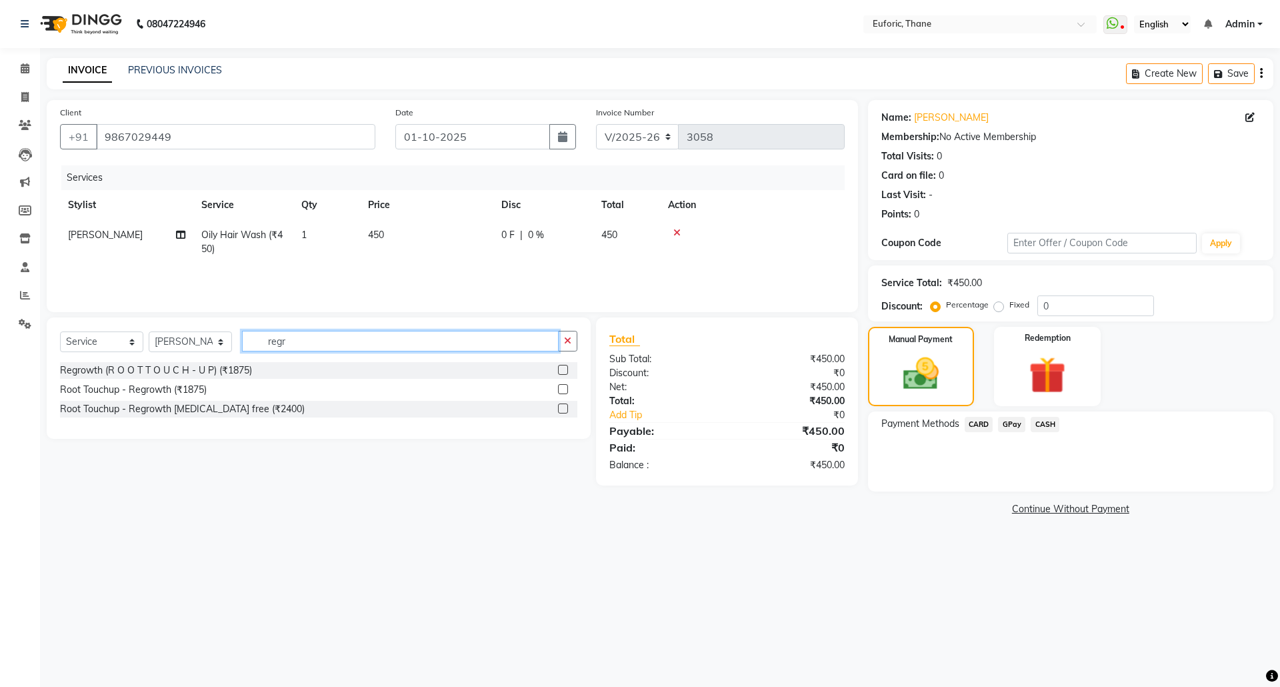
type input "regr"
click at [567, 390] on label at bounding box center [563, 389] width 10 height 10
click at [567, 390] on input "checkbox" at bounding box center [562, 389] width 9 height 9
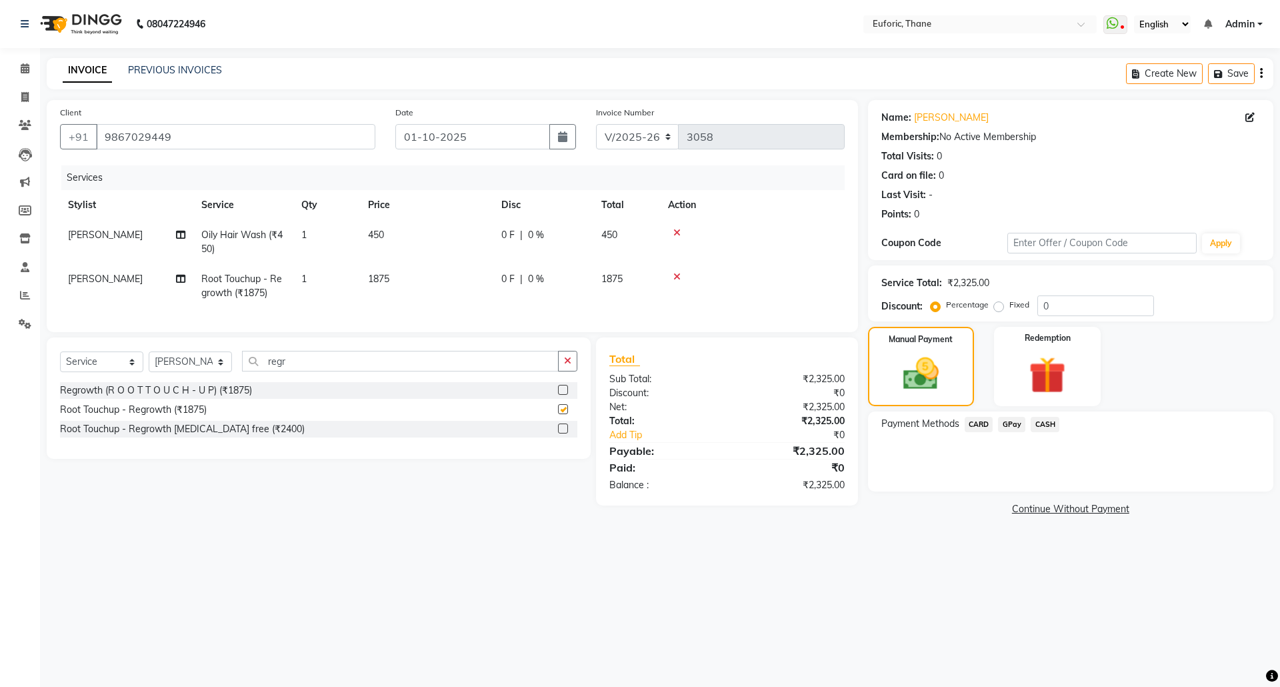
checkbox input "false"
click at [1014, 427] on span "GPay" at bounding box center [1011, 424] width 27 height 15
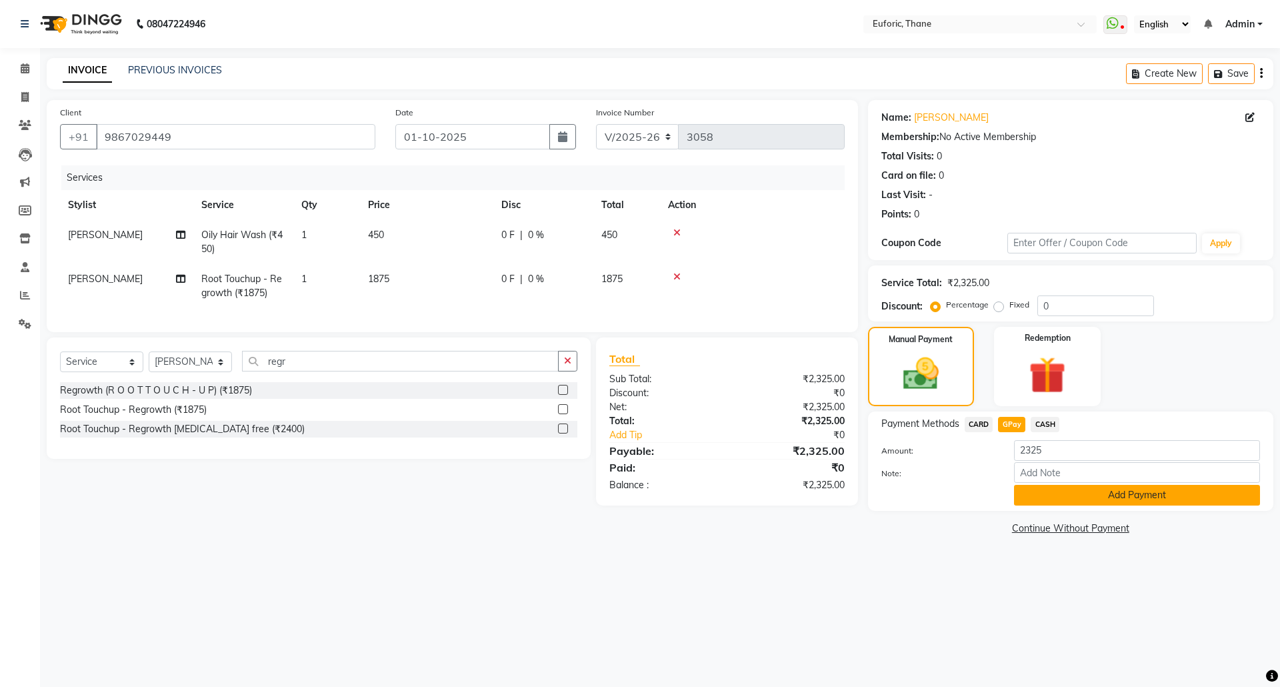
click at [1048, 489] on button "Add Payment" at bounding box center [1137, 495] width 246 height 21
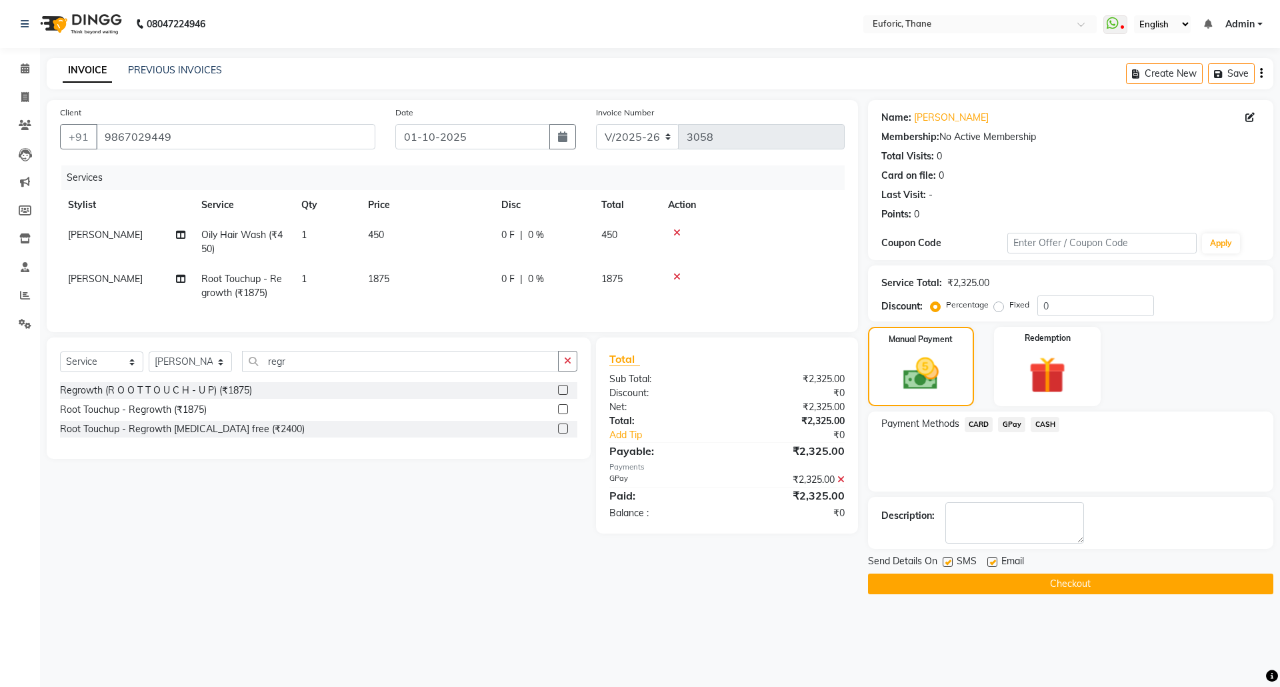
click at [843, 484] on icon at bounding box center [840, 479] width 7 height 9
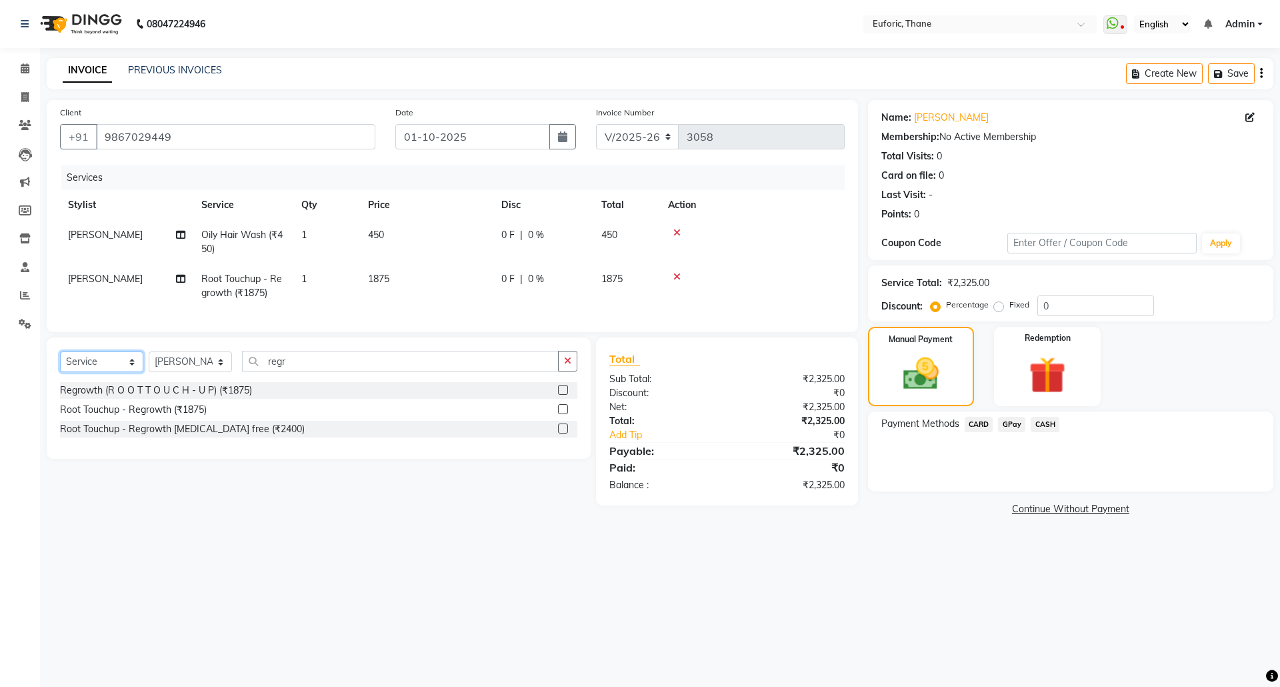
click at [103, 371] on select "Select Service Product Membership Package Voucher Prepaid Gift Card" at bounding box center [101, 361] width 83 height 21
select select "membership"
click at [60, 365] on select "Select Service Product Membership Package Voucher Prepaid Gift Card" at bounding box center [101, 361] width 83 height 21
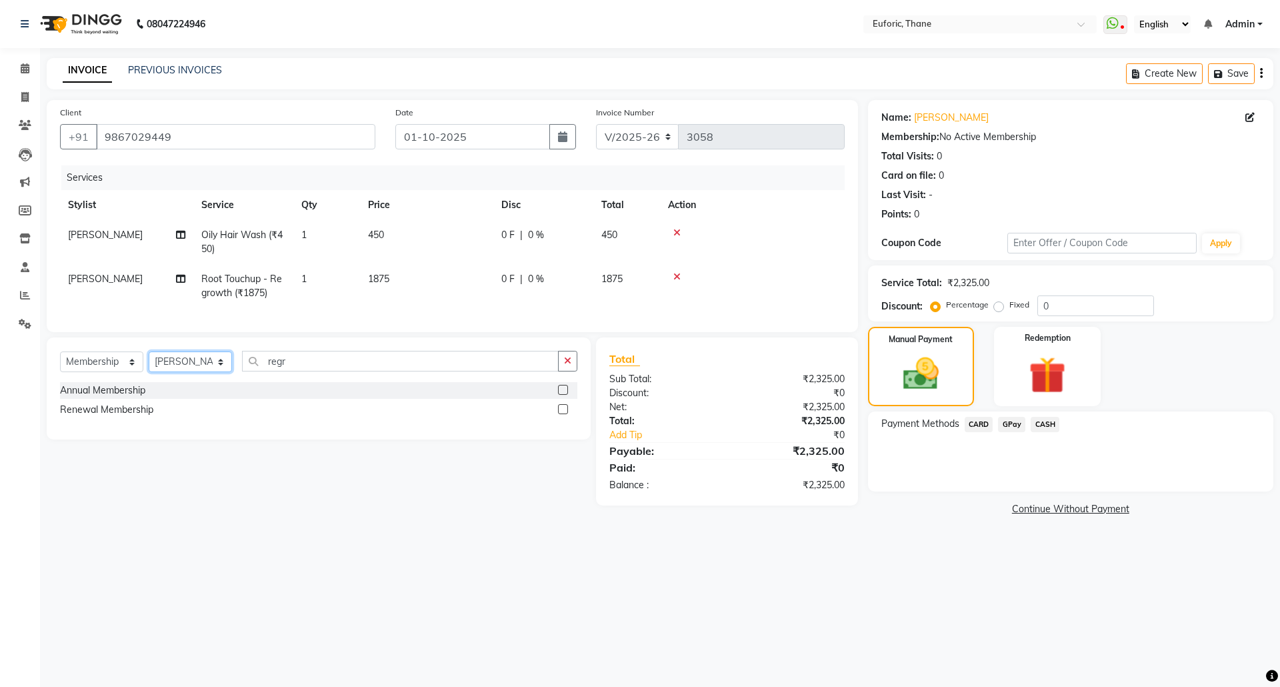
drag, startPoint x: 203, startPoint y: 371, endPoint x: 203, endPoint y: 379, distance: 8.0
click at [203, 371] on select "Select Stylist [PERSON_NAME] Aatik Salmanai Admin [PERSON_NAME] [PERSON_NAME] […" at bounding box center [190, 361] width 83 height 21
select select "32434"
click at [149, 365] on select "Select Stylist [PERSON_NAME] Aatik Salmanai Admin [PERSON_NAME] [PERSON_NAME] […" at bounding box center [190, 361] width 83 height 21
click at [559, 395] on label at bounding box center [563, 390] width 10 height 10
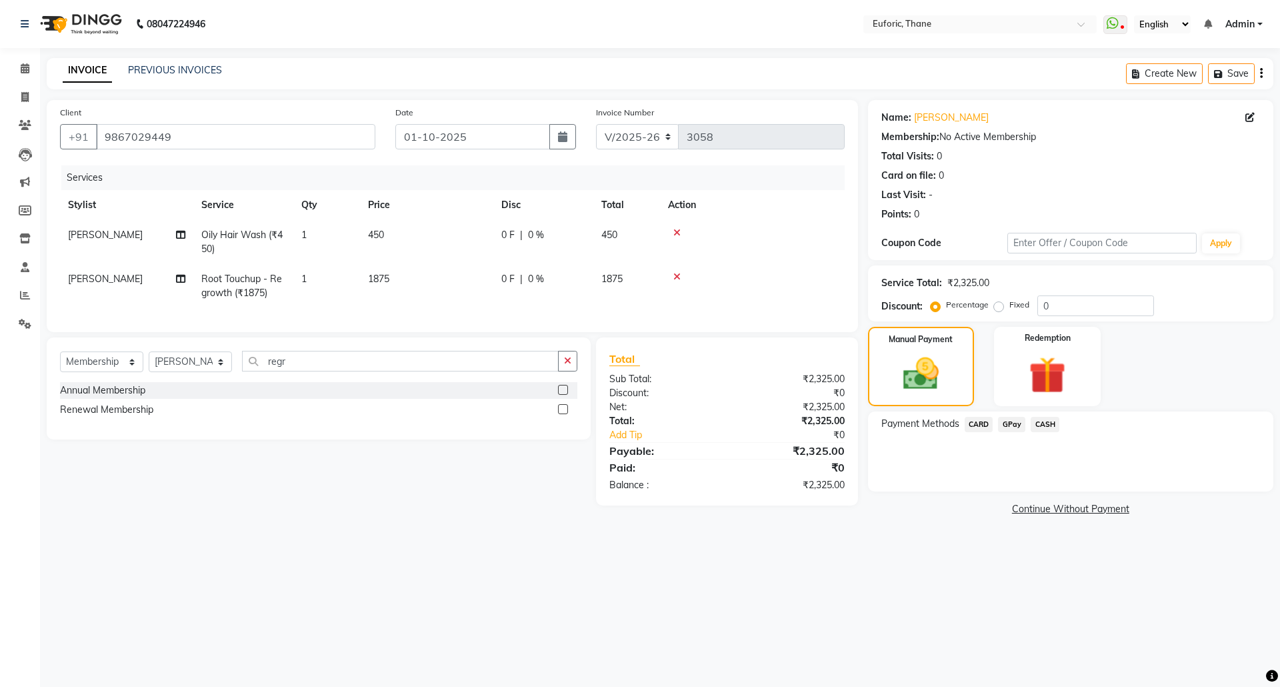
click at [559, 395] on input "checkbox" at bounding box center [562, 390] width 9 height 9
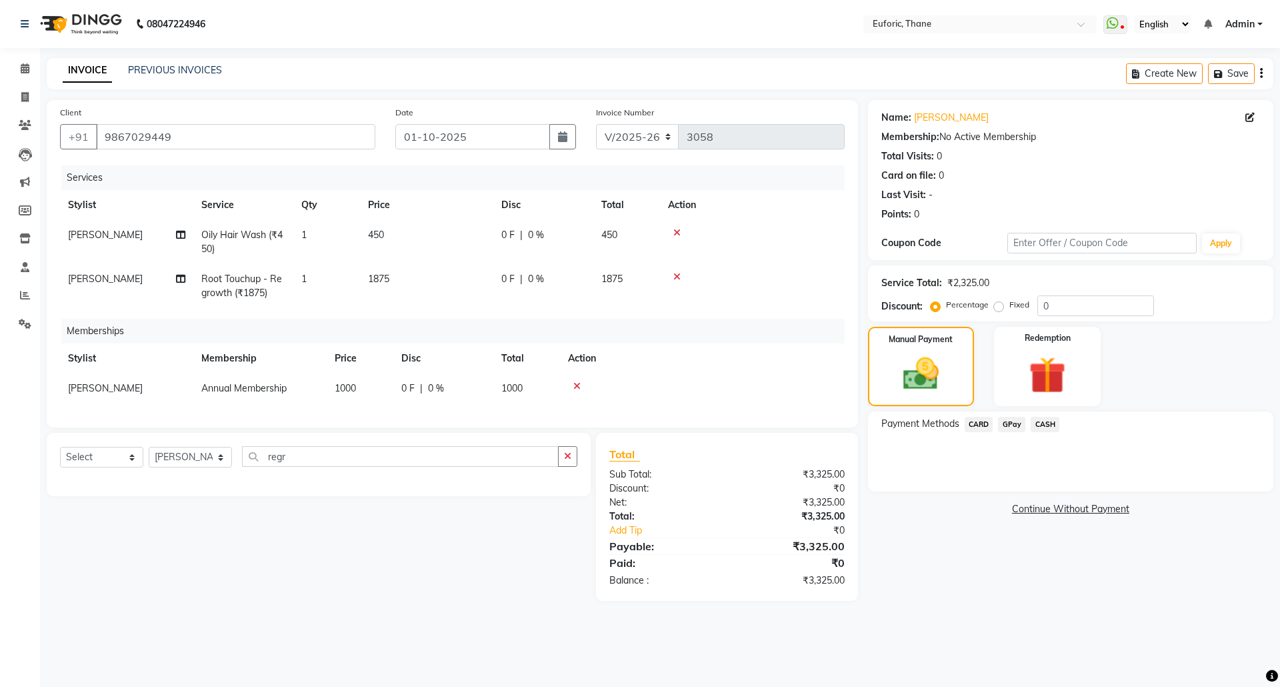
click at [579, 385] on icon at bounding box center [576, 385] width 7 height 9
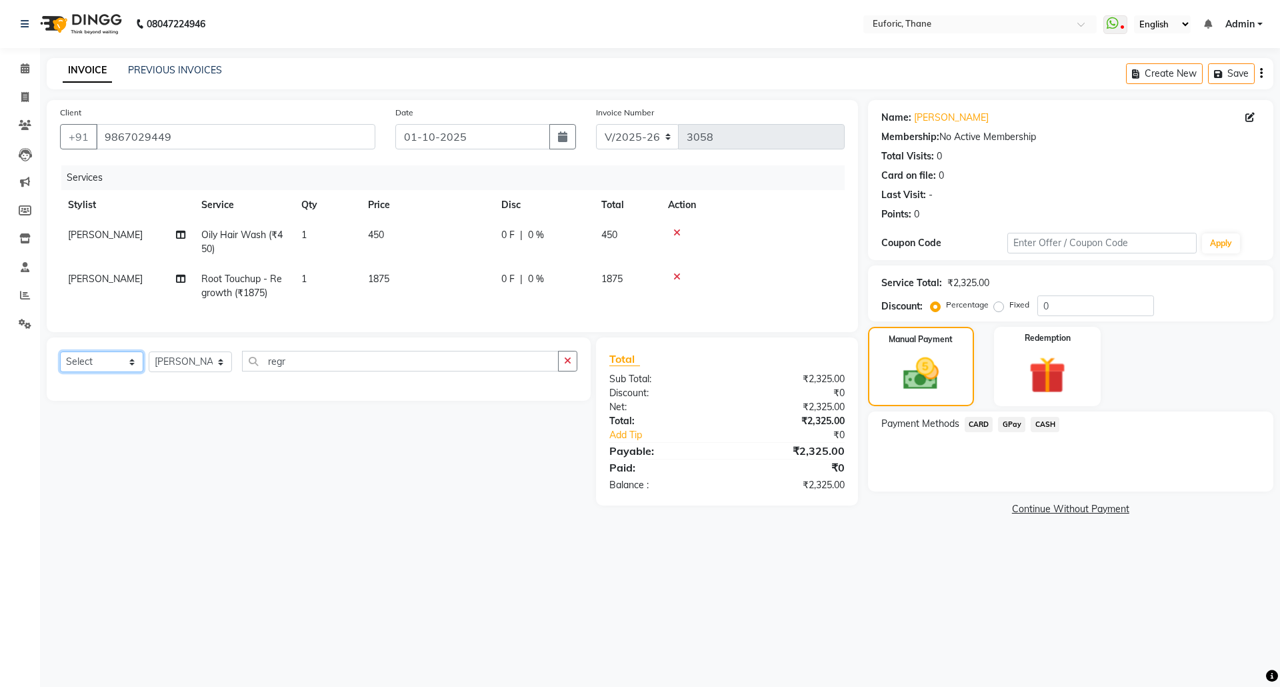
click at [131, 371] on select "Select Service Product Membership Package Voucher Prepaid Gift Card" at bounding box center [101, 361] width 83 height 21
click at [60, 365] on select "Select Service Product Membership Package Voucher Prepaid Gift Card" at bounding box center [101, 361] width 83 height 21
click at [563, 395] on label at bounding box center [563, 390] width 10 height 10
click at [563, 395] on input "checkbox" at bounding box center [562, 390] width 9 height 9
select select "select"
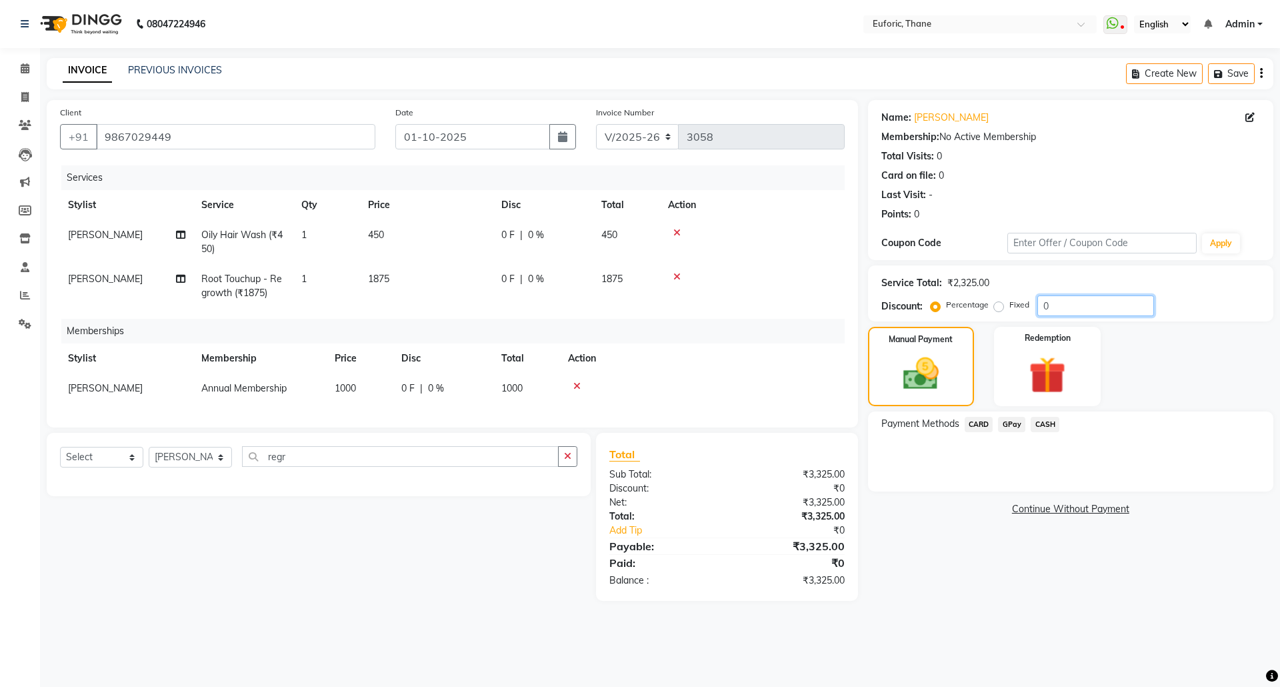
click at [1043, 309] on input "0" at bounding box center [1095, 305] width 117 height 21
type input "20"
click at [577, 385] on icon at bounding box center [576, 385] width 7 height 9
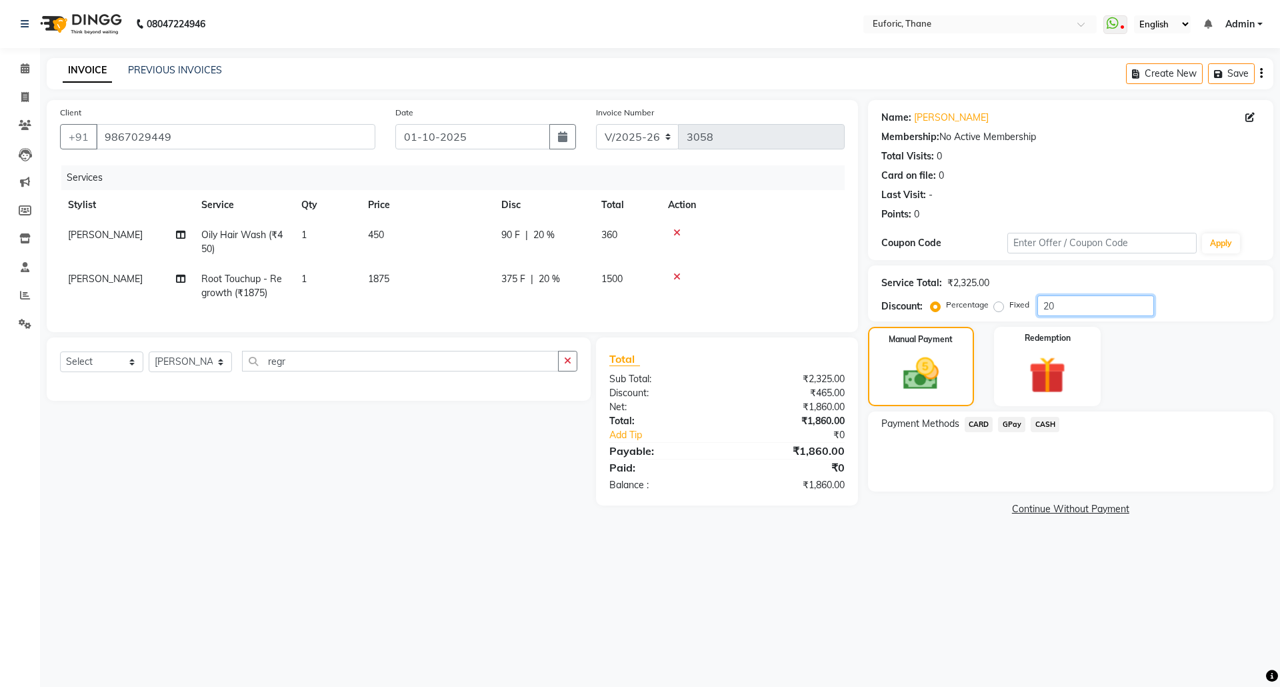
drag, startPoint x: 1057, startPoint y: 302, endPoint x: 913, endPoint y: 269, distance: 148.3
click at [919, 275] on div "Service Total: ₹2,325.00 Discount: Percentage Fixed 20" at bounding box center [1070, 293] width 379 height 45
click at [1011, 422] on span "GPay" at bounding box center [1011, 424] width 27 height 15
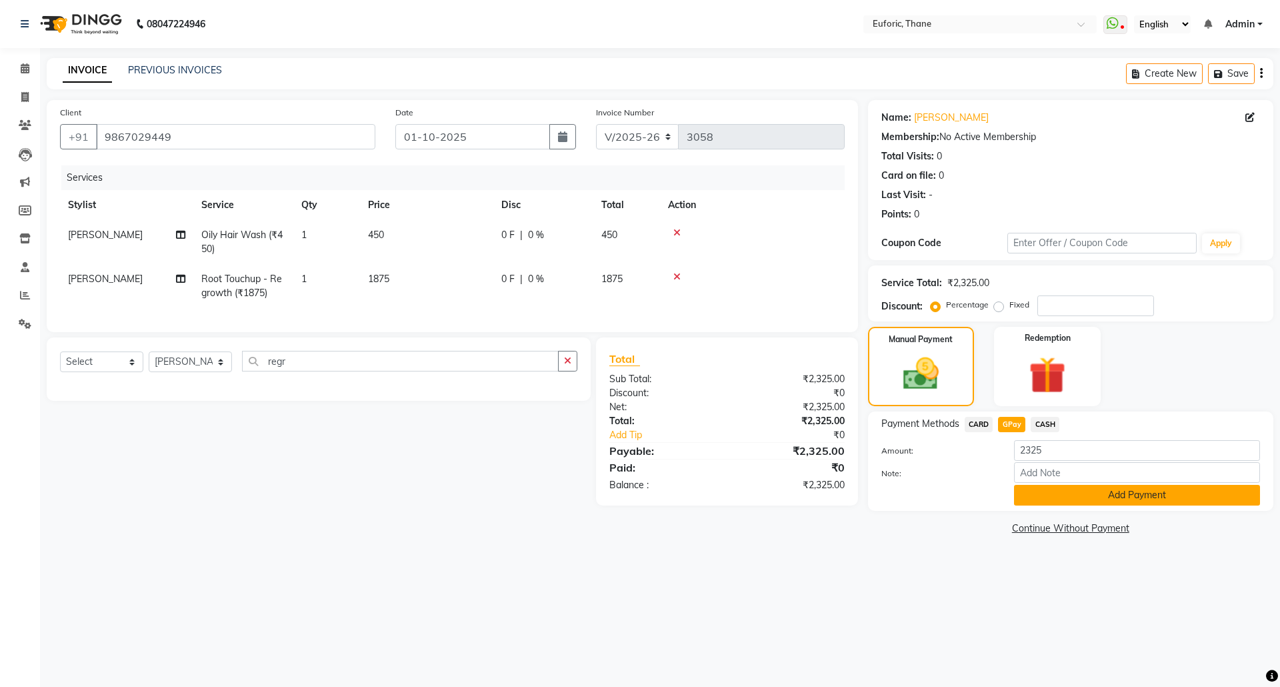
click at [1107, 497] on button "Add Payment" at bounding box center [1137, 495] width 246 height 21
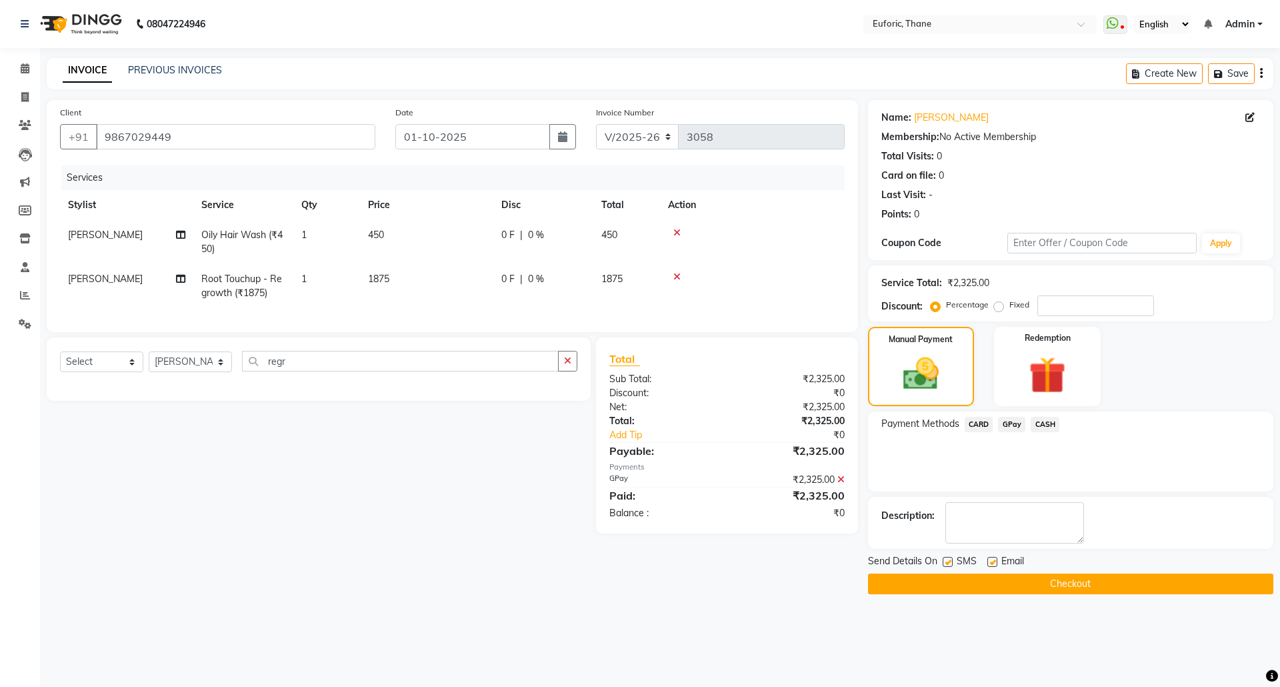
click at [1041, 573] on button "Checkout" at bounding box center [1070, 583] width 405 height 21
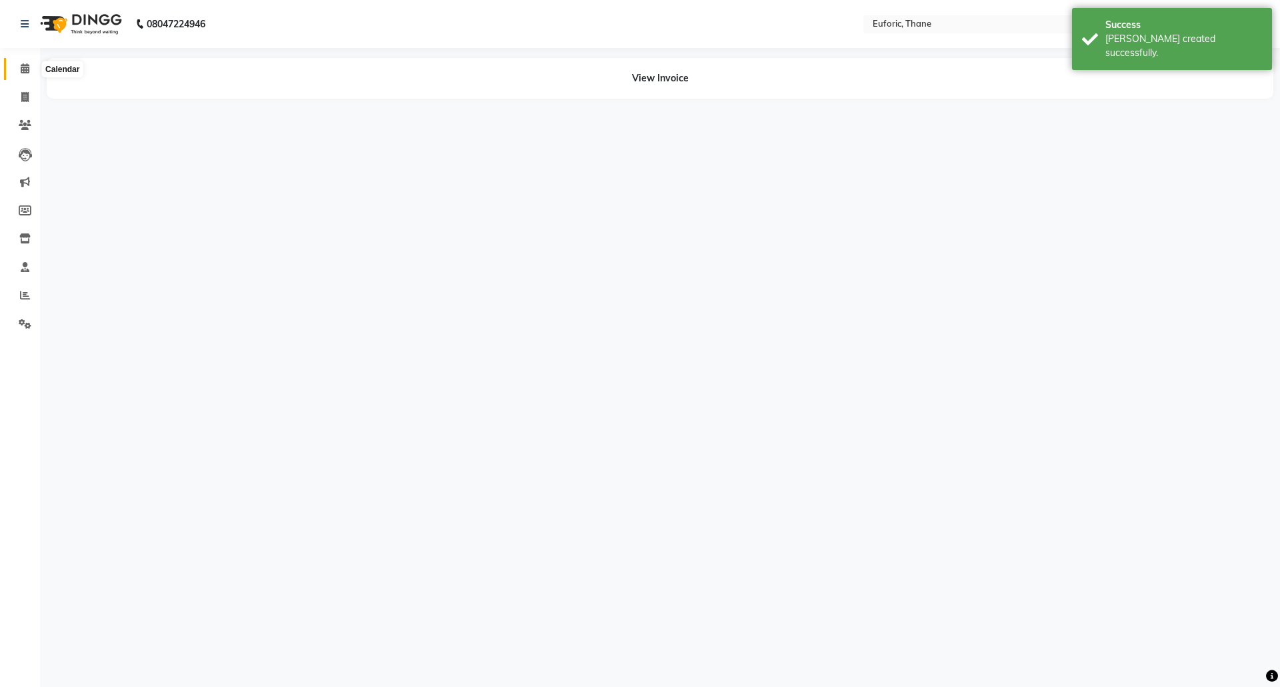
click at [17, 68] on span at bounding box center [24, 68] width 23 height 15
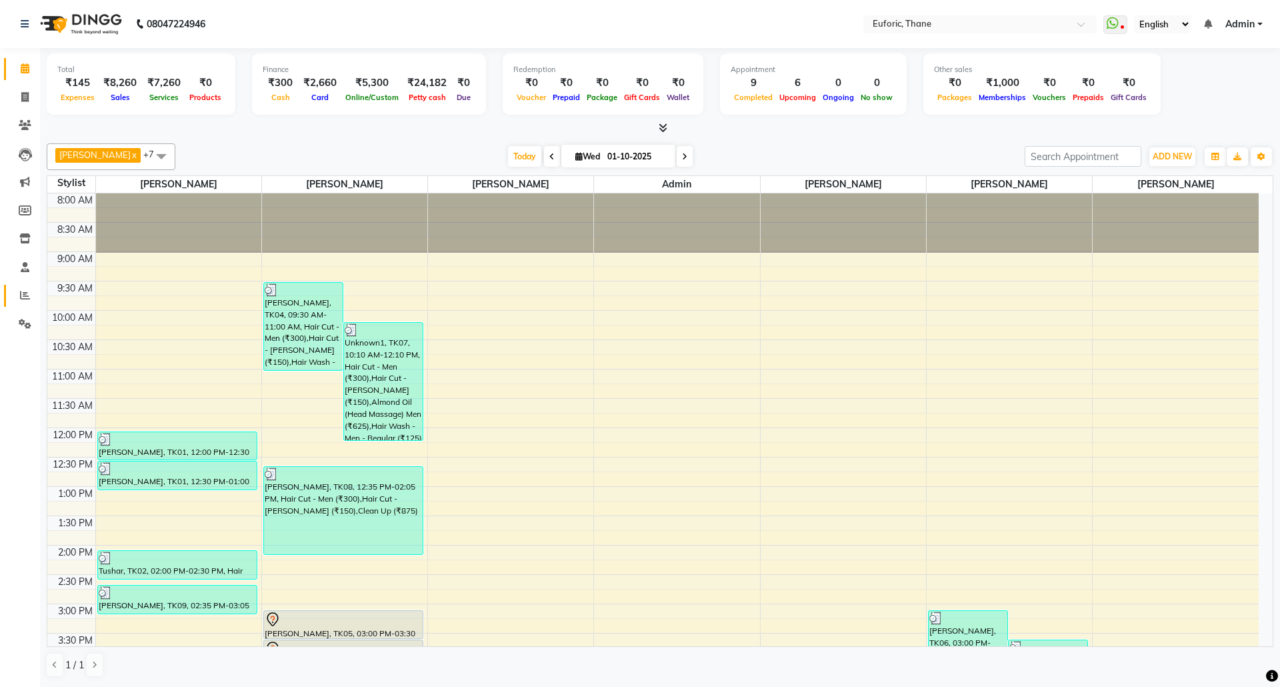
click at [11, 297] on link "Reports" at bounding box center [20, 296] width 32 height 22
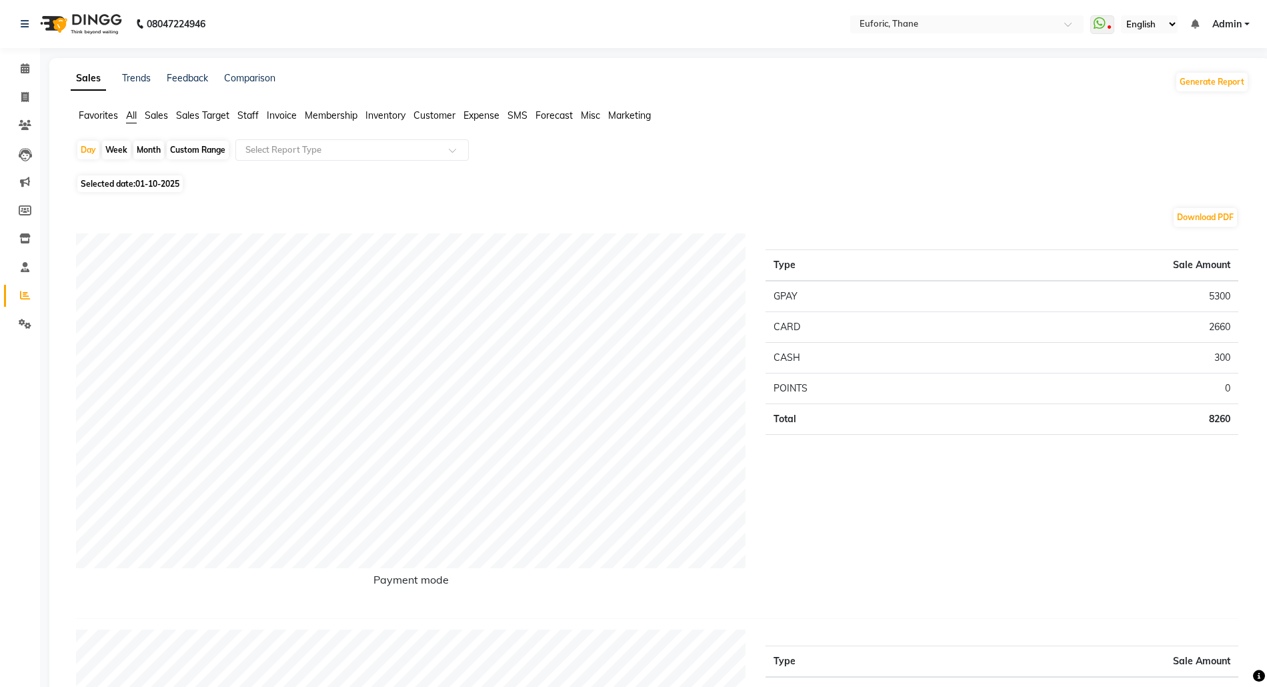
click at [144, 147] on div "Month" at bounding box center [148, 150] width 31 height 19
select select "10"
select select "2025"
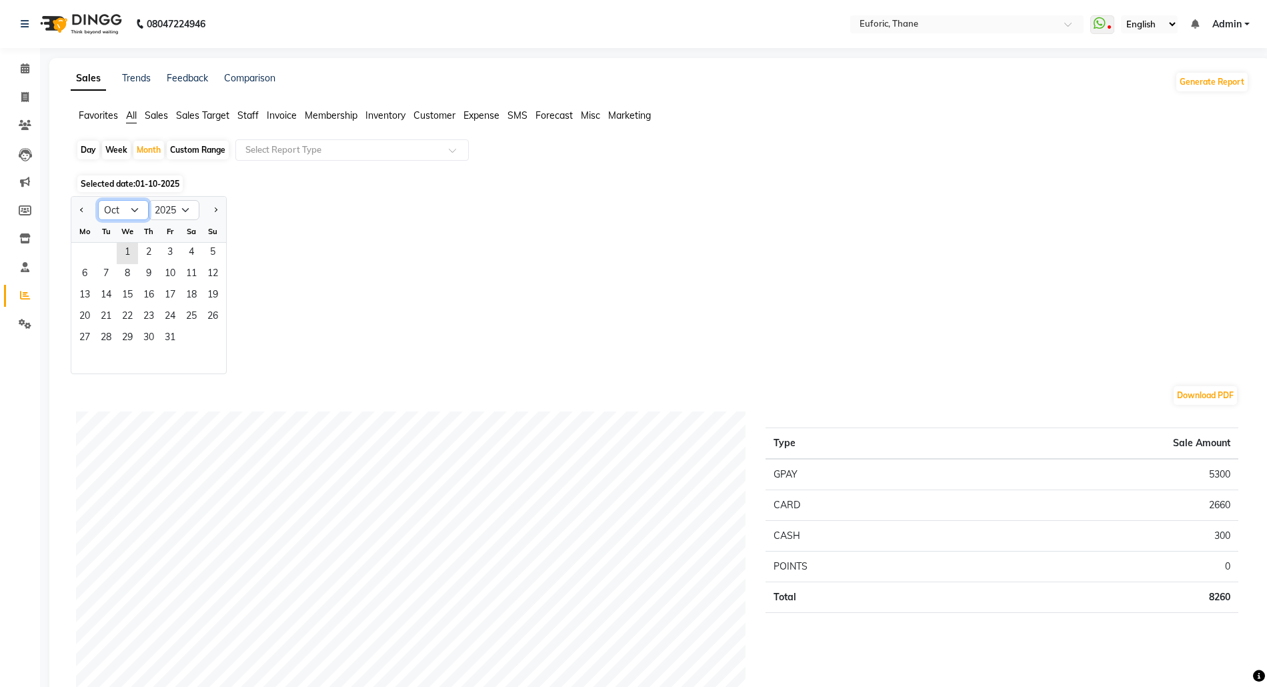
click at [124, 212] on select "Jan Feb Mar Apr May Jun Jul Aug Sep Oct Nov Dec" at bounding box center [123, 210] width 51 height 20
select select "9"
click at [98, 200] on select "Jan Feb Mar Apr May Jun Jul Aug Sep Oct Nov Dec" at bounding box center [123, 210] width 51 height 20
click at [145, 299] on span "18" at bounding box center [148, 295] width 21 height 21
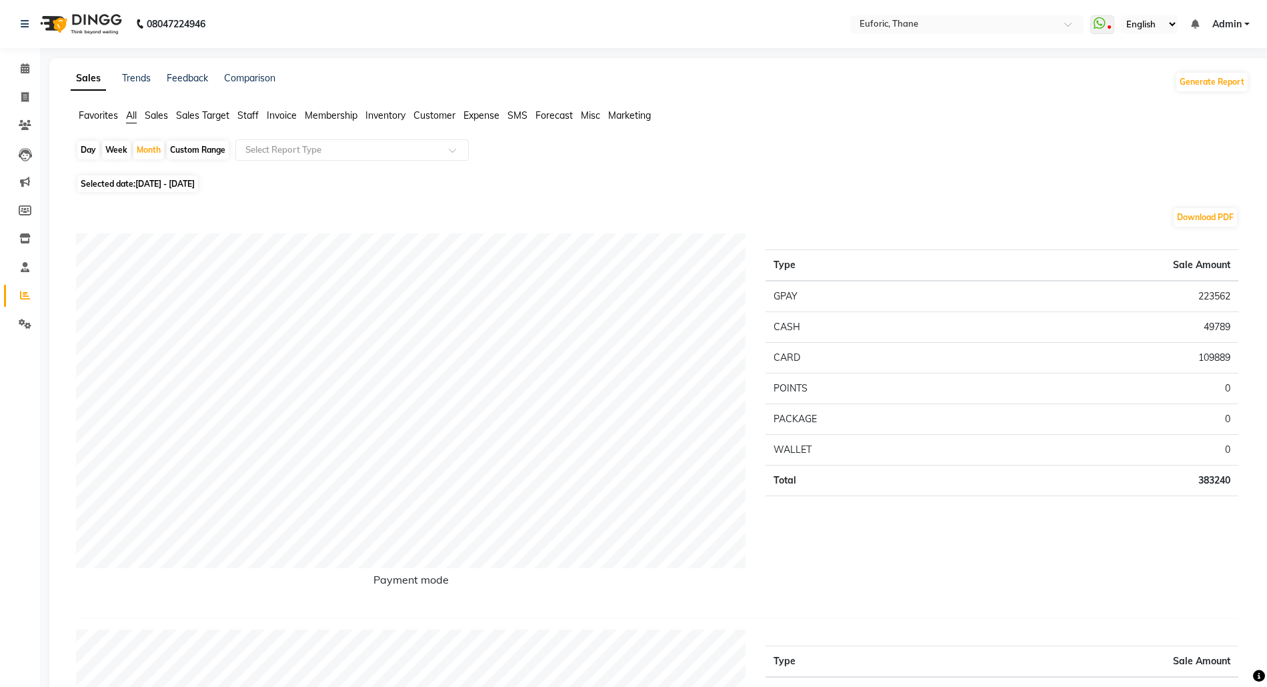
click at [252, 113] on span "Staff" at bounding box center [247, 115] width 21 height 12
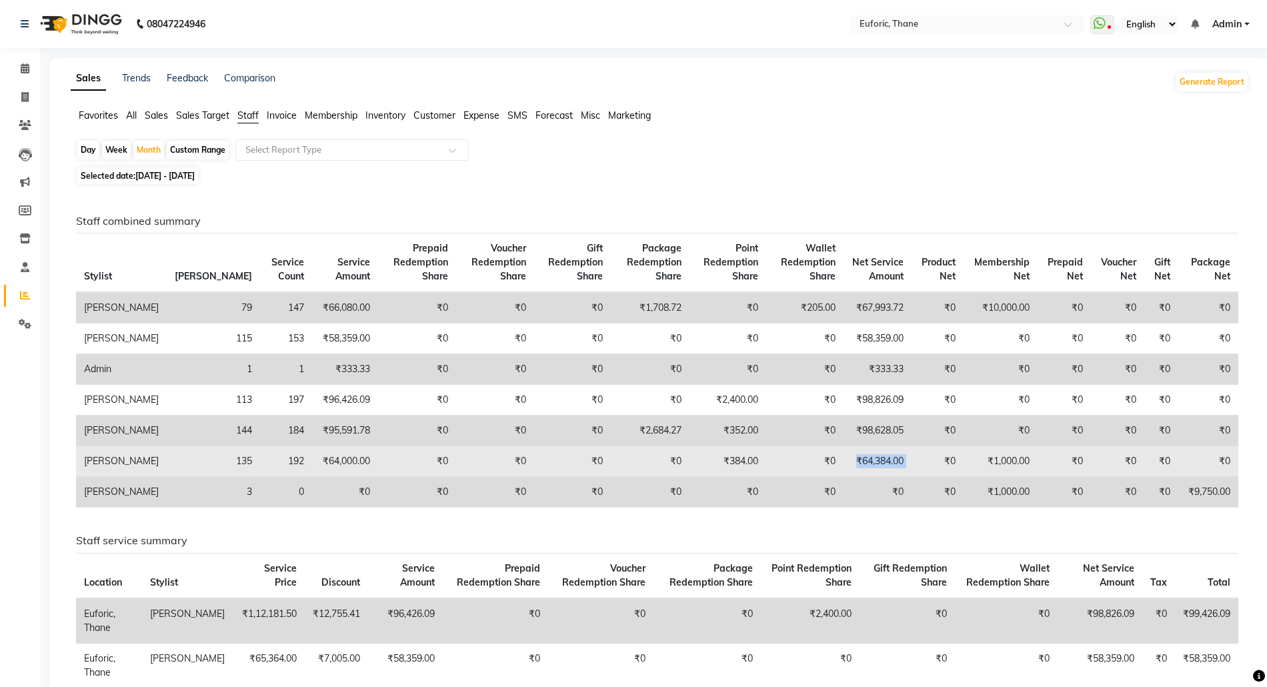
drag, startPoint x: 841, startPoint y: 496, endPoint x: 907, endPoint y: 495, distance: 66.0
click at [907, 477] on tr "Seraj Ahemad 135 192 ₹64,000.00 ₹0 ₹0 ₹0 ₹0 ₹384.00 ₹0 ₹64,384.00 ₹0 ₹1,000.00 …" at bounding box center [657, 461] width 1162 height 31
click at [873, 477] on td "₹64,384.00" at bounding box center [877, 461] width 68 height 31
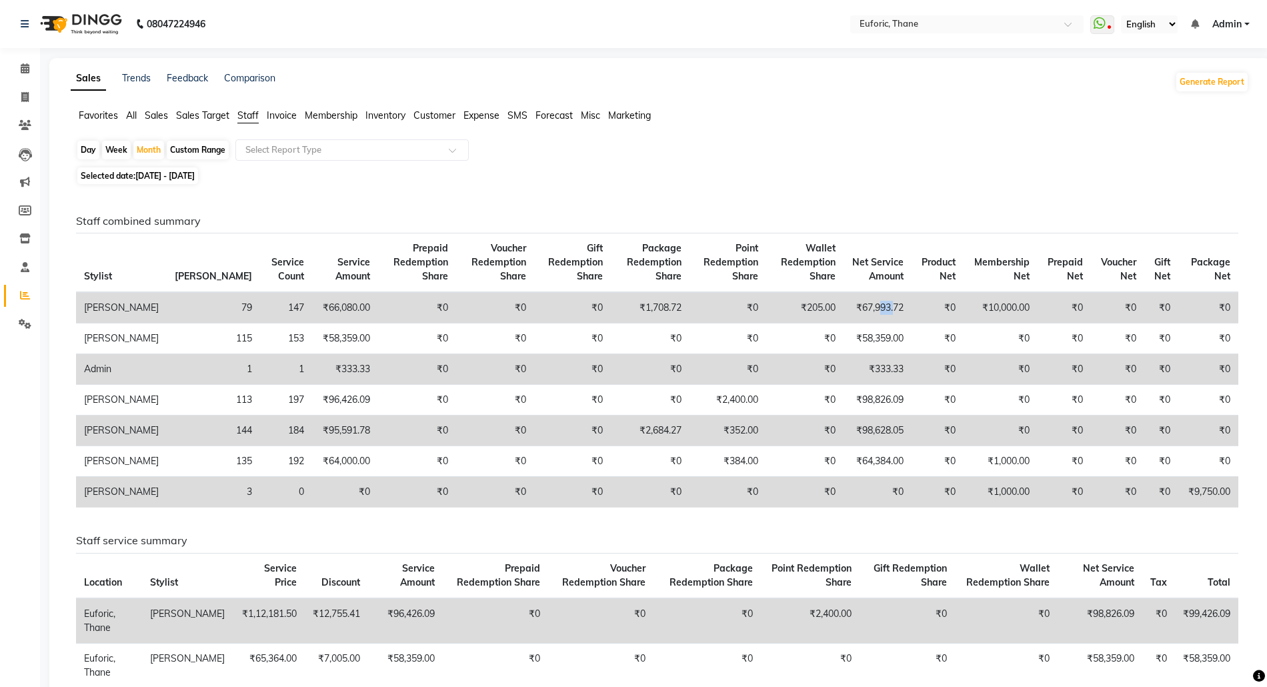
drag, startPoint x: 864, startPoint y: 301, endPoint x: 877, endPoint y: 318, distance: 21.3
click at [877, 318] on td "₹67,993.72" at bounding box center [877, 307] width 68 height 31
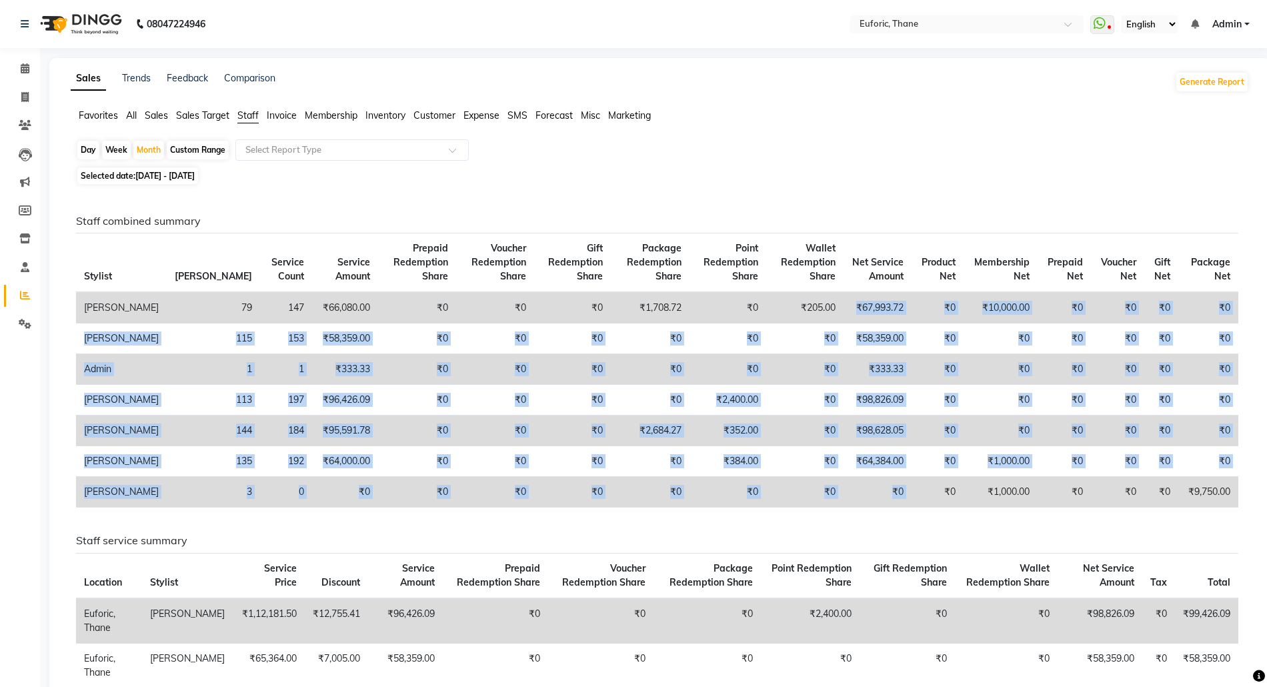
drag, startPoint x: 833, startPoint y: 304, endPoint x: 841, endPoint y: 601, distance: 297.5
click at [897, 507] on tbody "Aaru Ahire 79 147 ₹66,080.00 ₹0 ₹0 ₹0 ₹1,708.72 ₹0 ₹205.00 ₹67,993.72 ₹0 ₹10,00…" at bounding box center [657, 399] width 1162 height 215
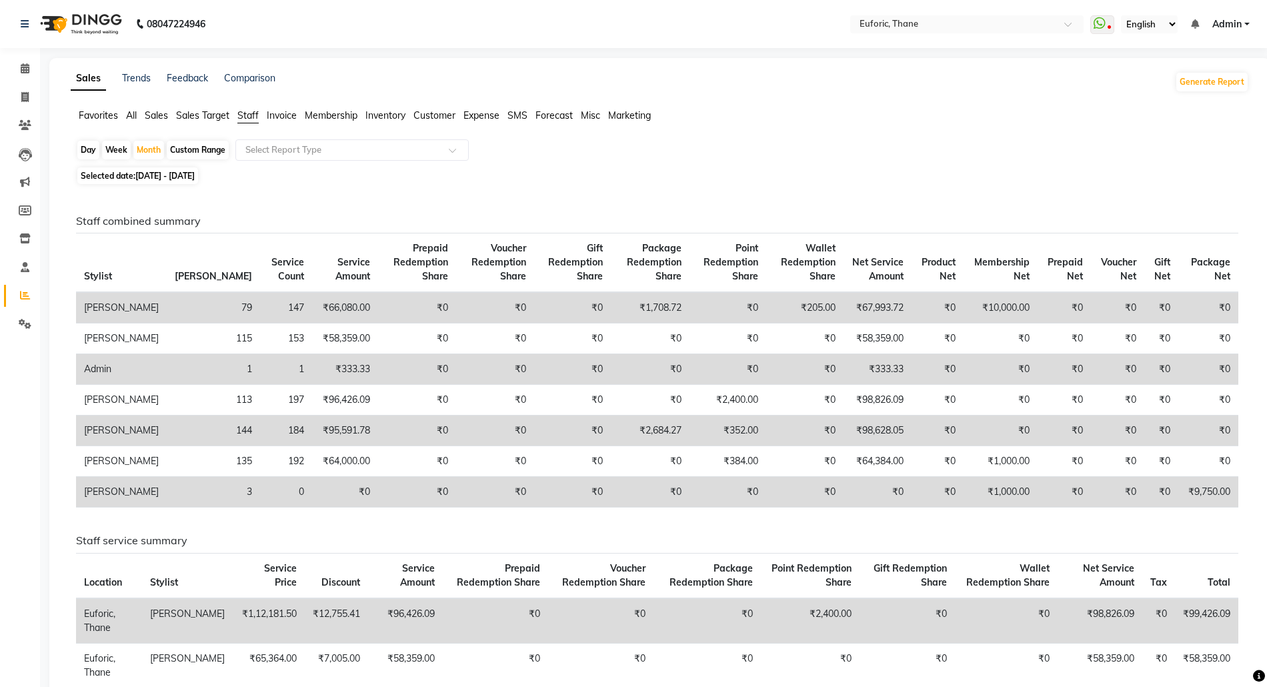
click at [129, 117] on span "All" at bounding box center [131, 115] width 11 height 12
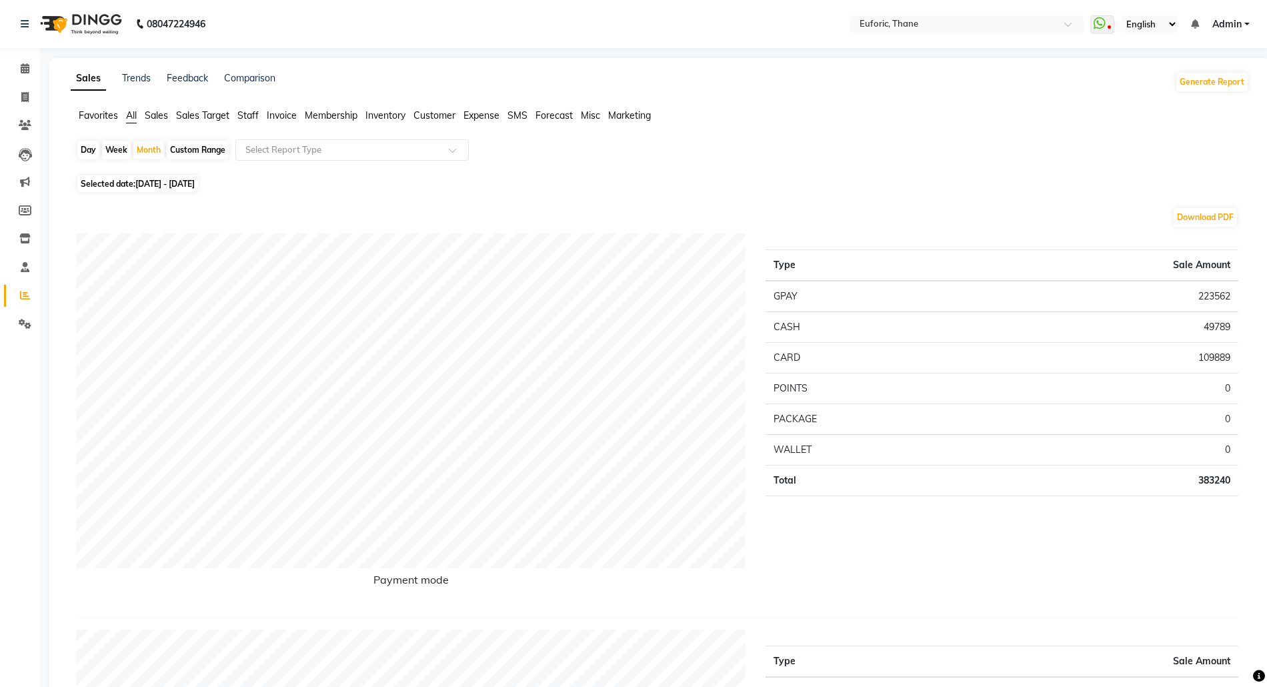
click at [246, 123] on ul "Favorites All Sales Sales Target Staff Invoice Membership Inventory Customer Ex…" at bounding box center [660, 116] width 1178 height 15
click at [246, 113] on span "Staff" at bounding box center [247, 115] width 21 height 12
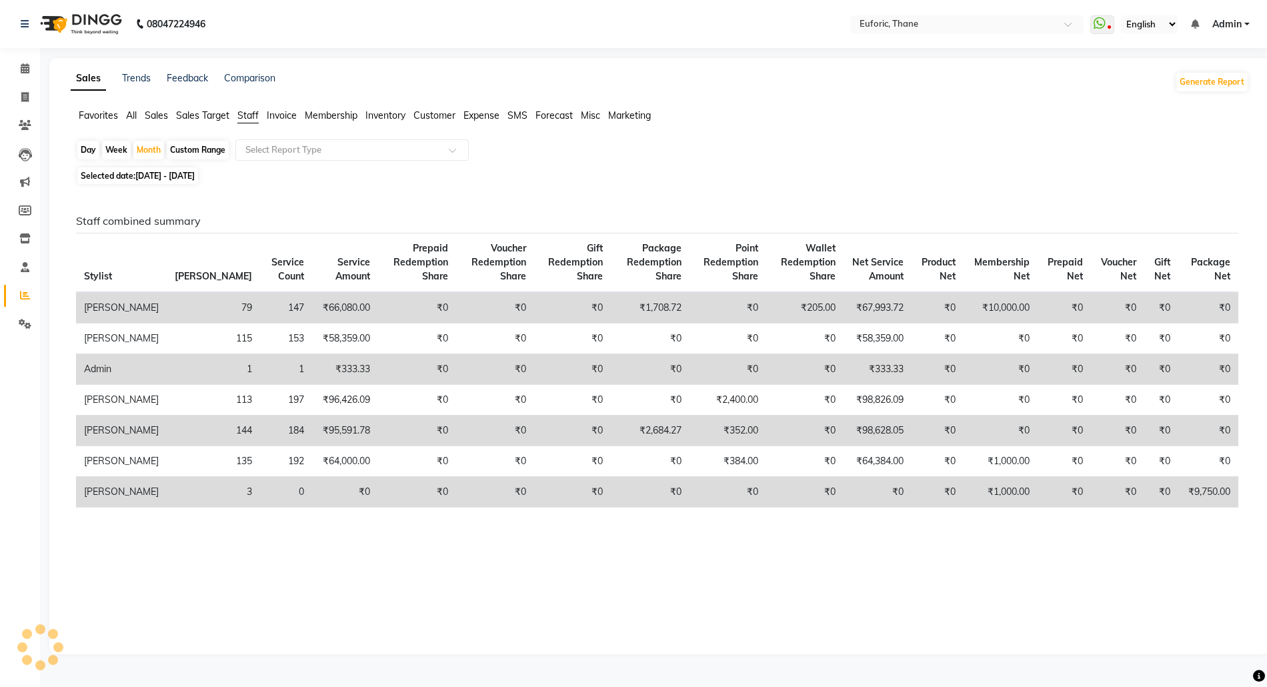
click at [135, 117] on span "All" at bounding box center [131, 115] width 11 height 12
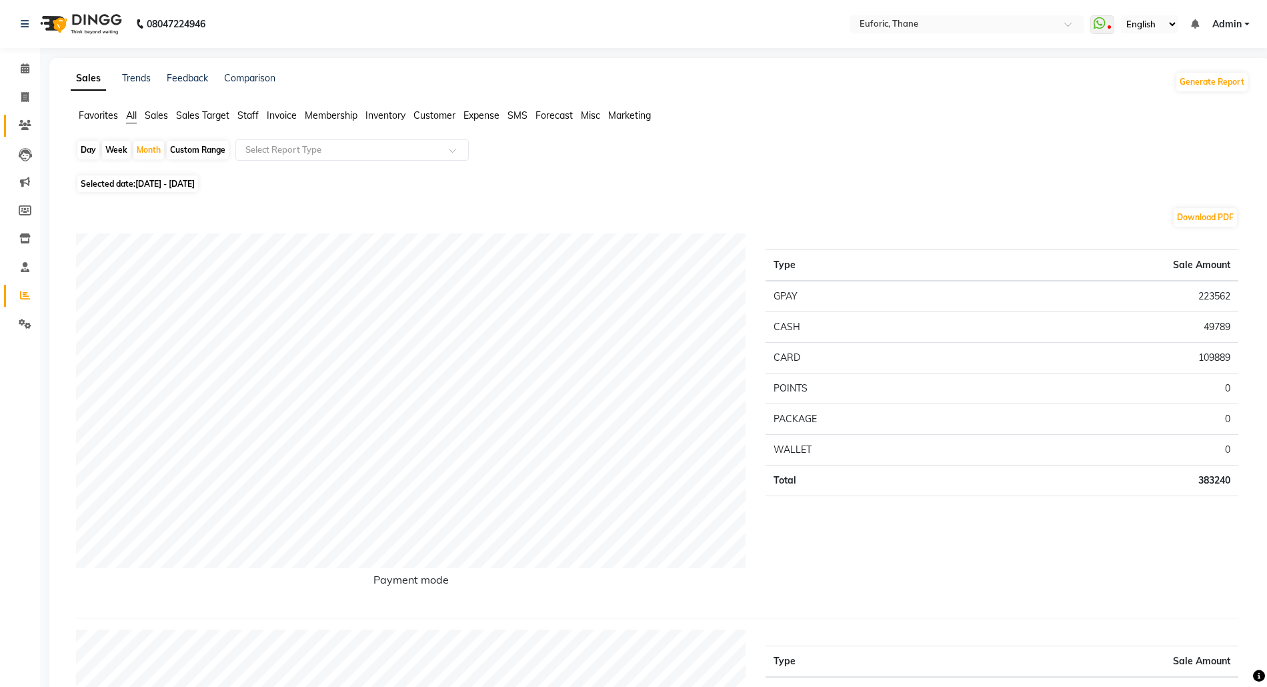
click at [17, 116] on link "Clients" at bounding box center [20, 126] width 32 height 22
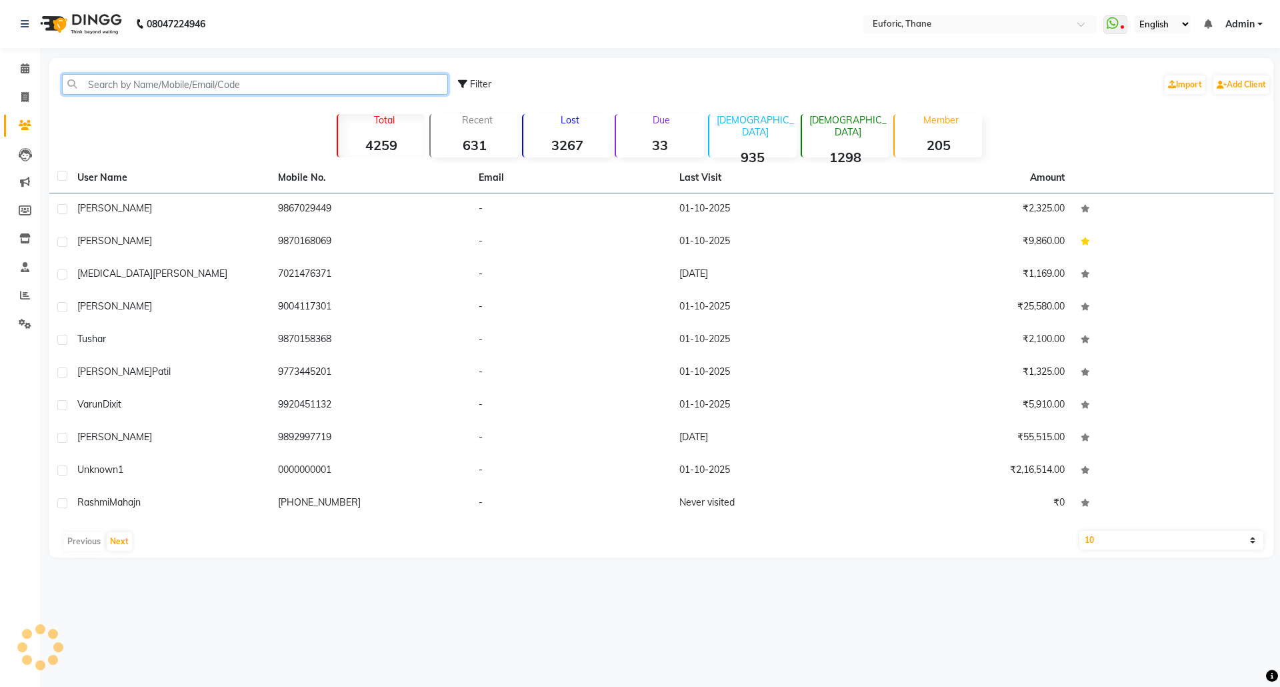
click at [153, 77] on input "text" at bounding box center [255, 84] width 386 height 21
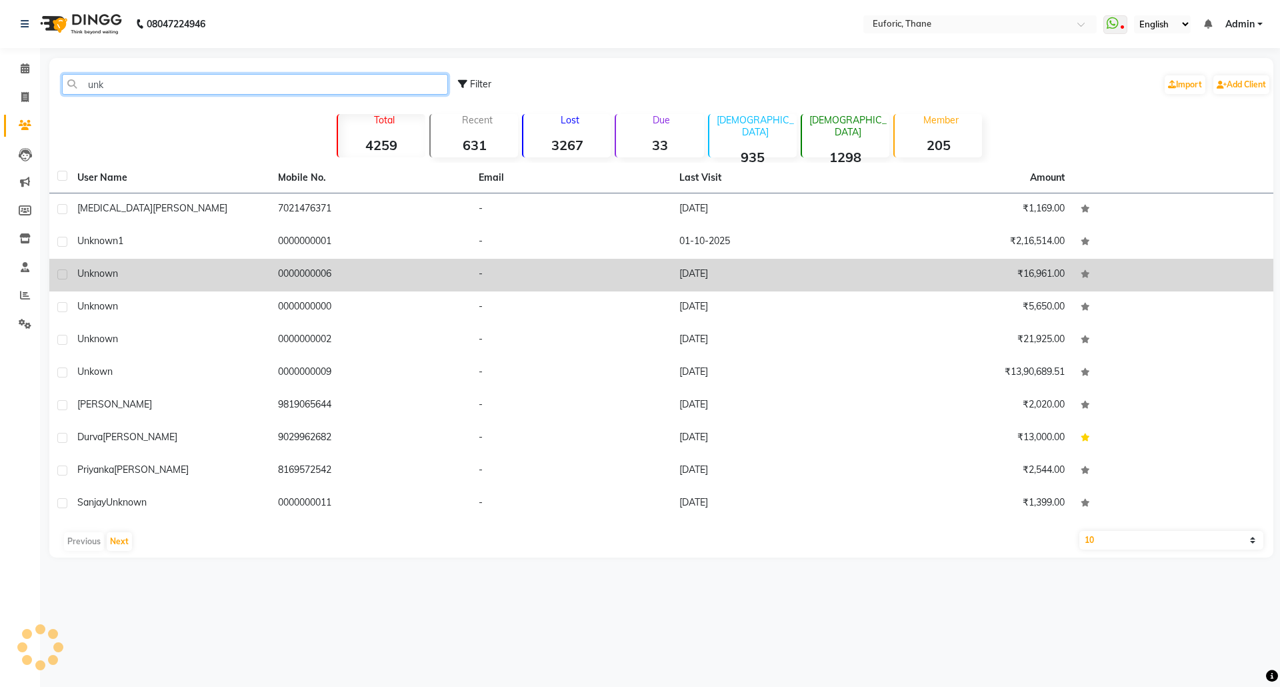
type input "unk"
click at [105, 275] on span "unknown" at bounding box center [97, 273] width 41 height 12
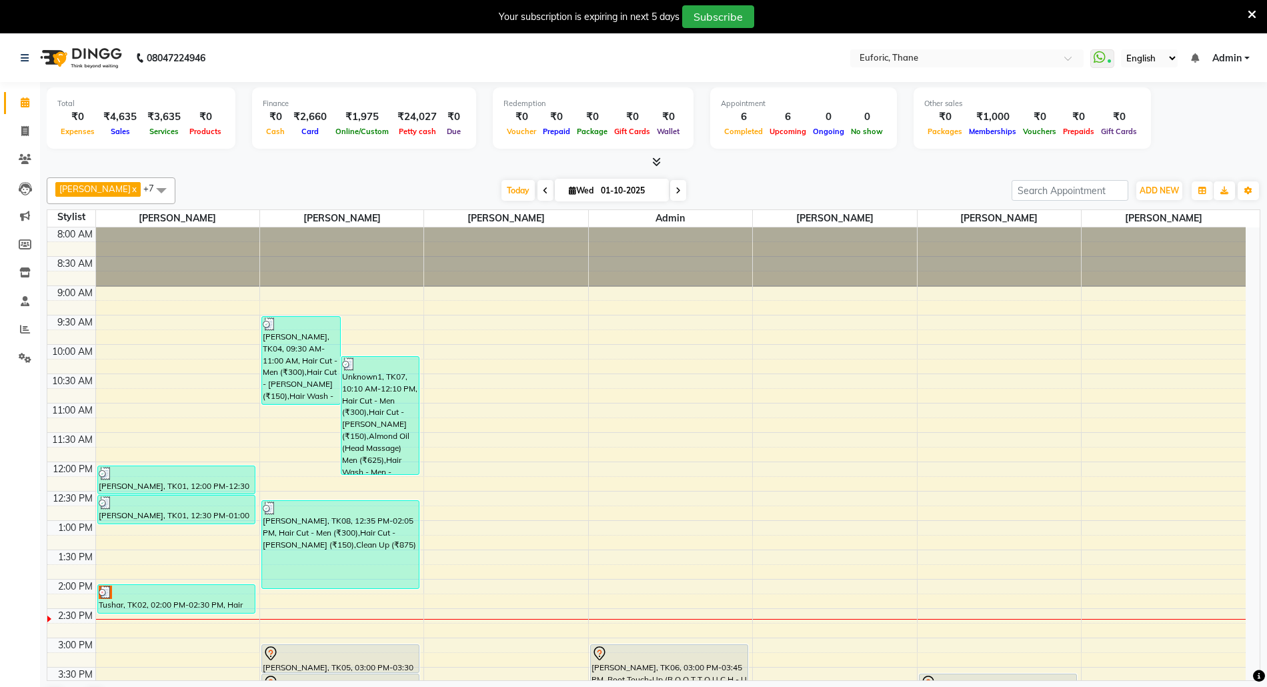
scroll to position [355, 0]
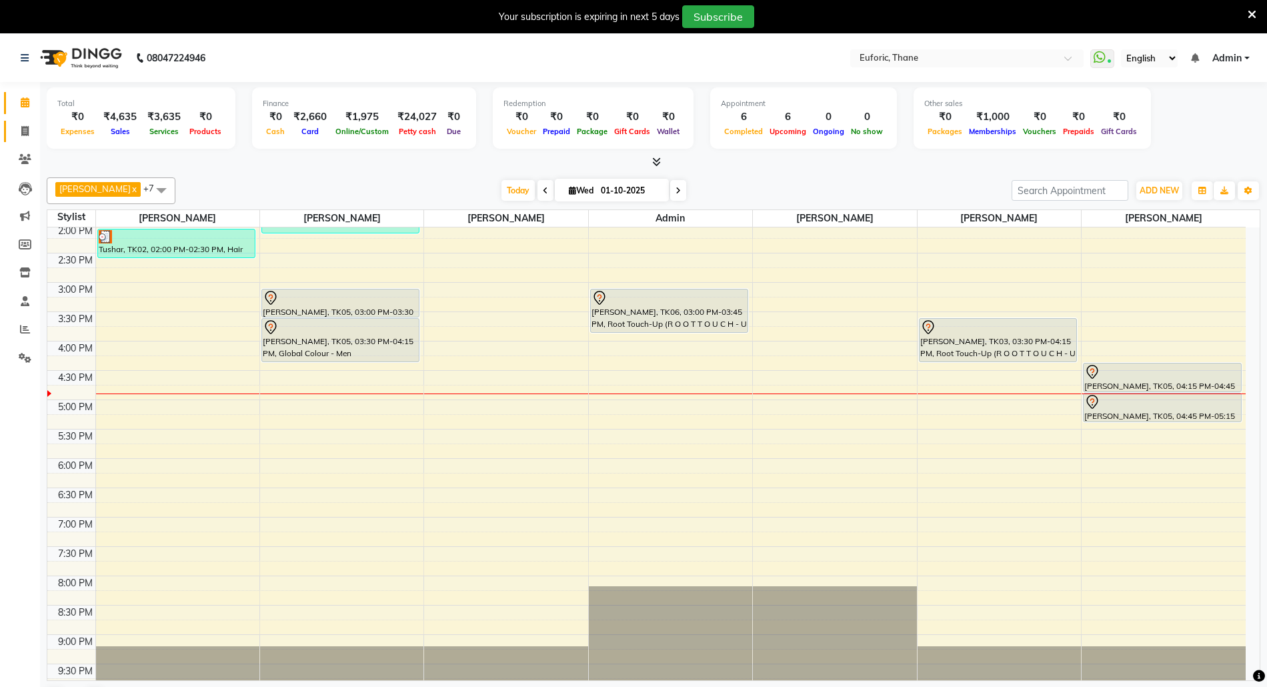
click at [29, 136] on span at bounding box center [24, 131] width 23 height 15
select select "service"
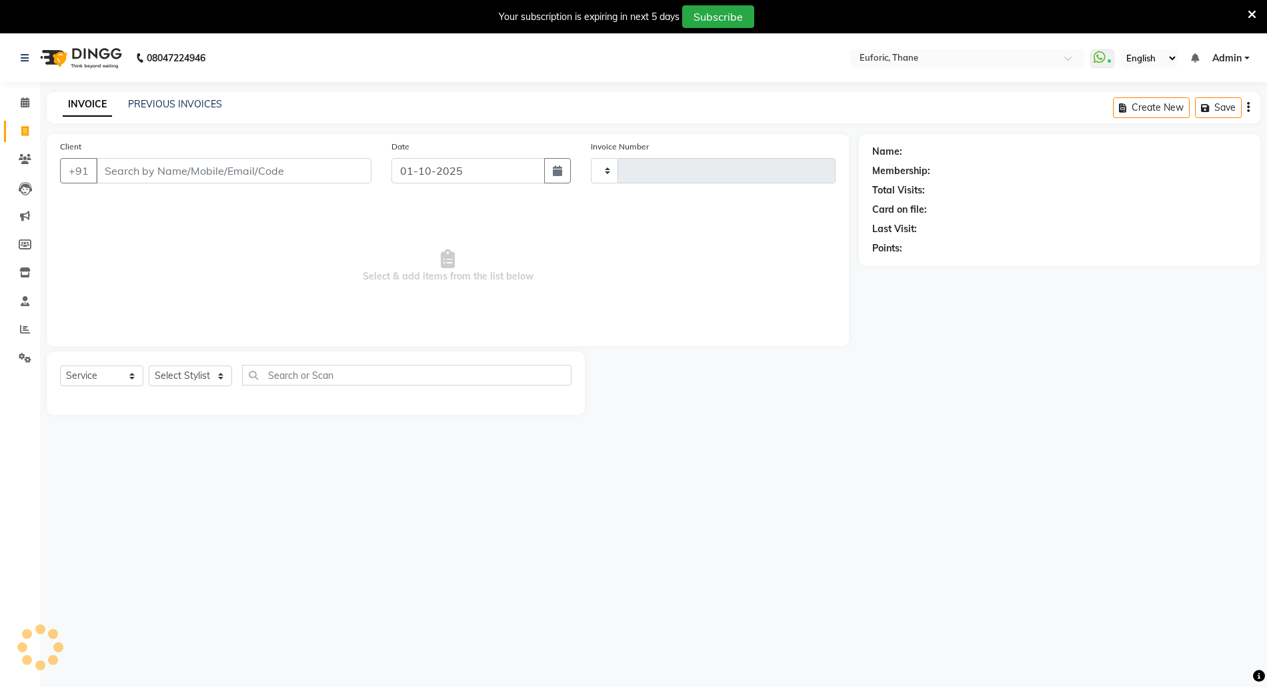
type input "3058"
select select "5063"
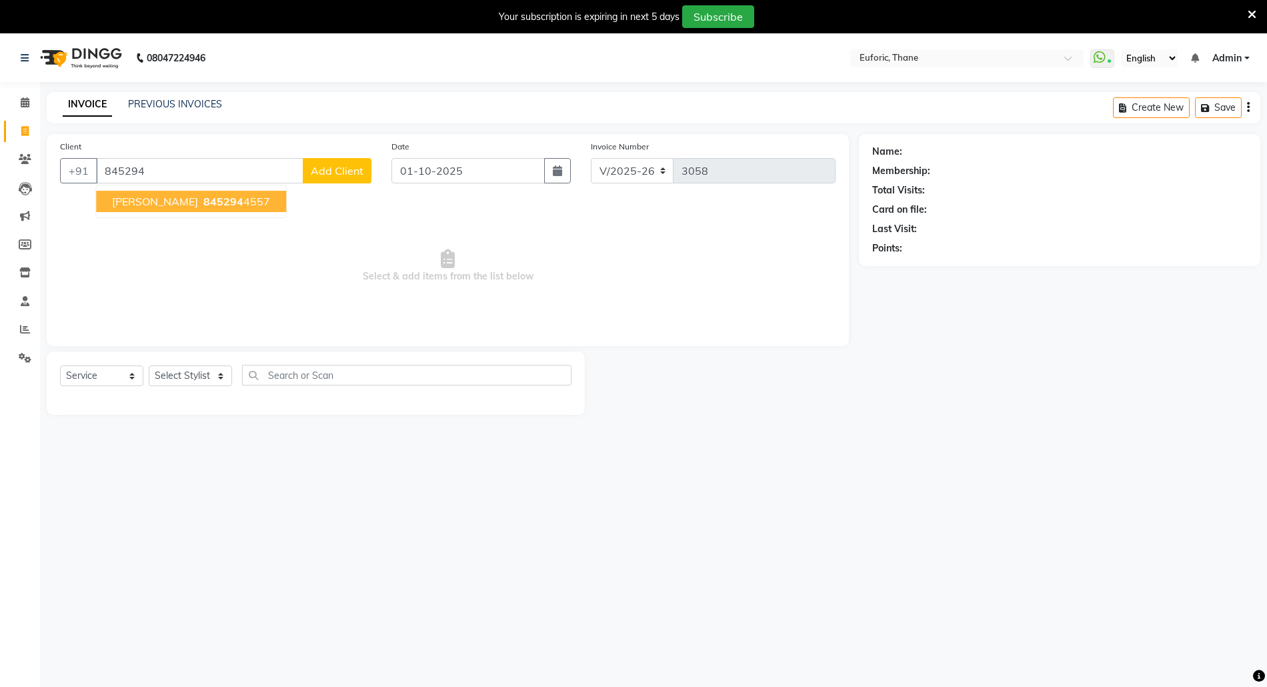
click at [203, 203] on span "845294" at bounding box center [223, 201] width 40 height 13
type input "8452944557"
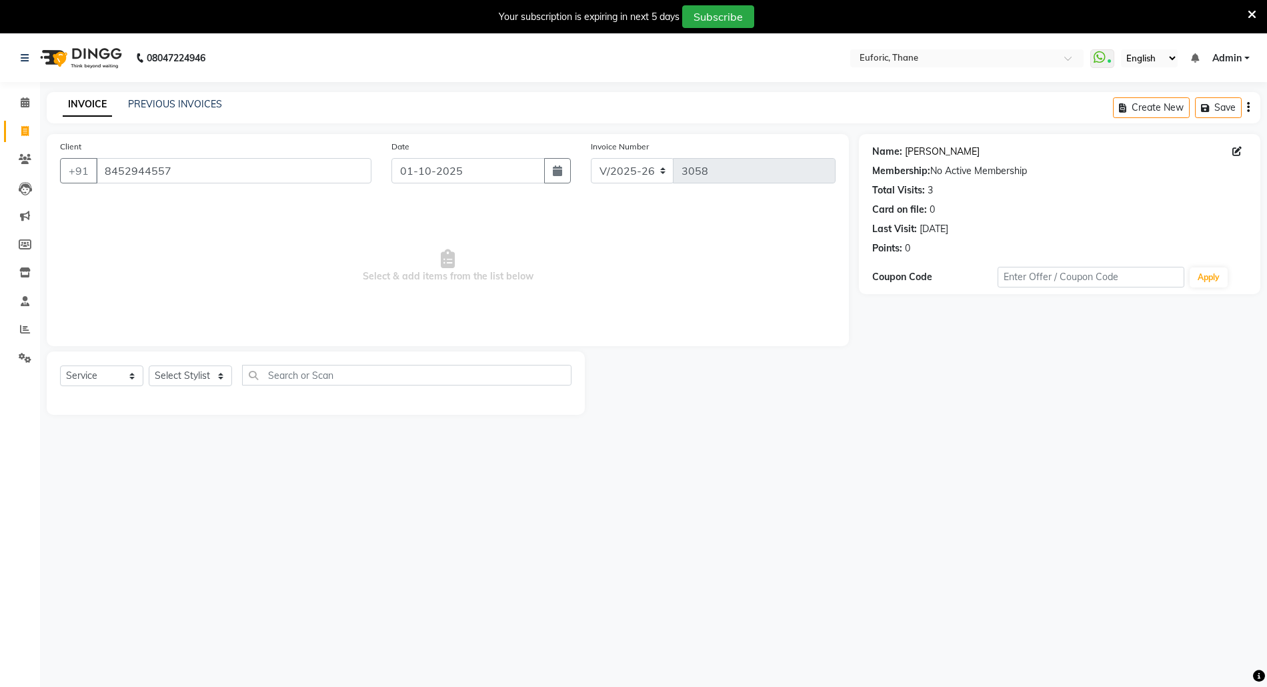
click at [917, 147] on link "[PERSON_NAME]" at bounding box center [942, 152] width 75 height 14
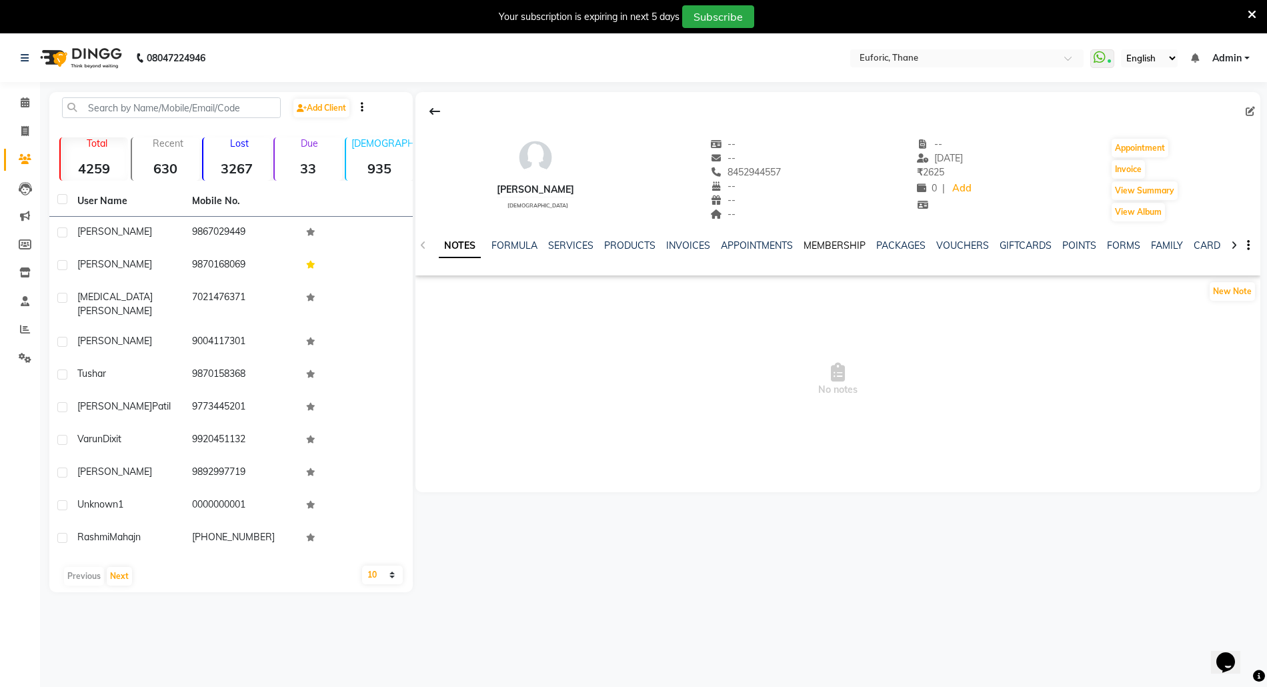
click at [836, 240] on link "MEMBERSHIP" at bounding box center [834, 245] width 62 height 12
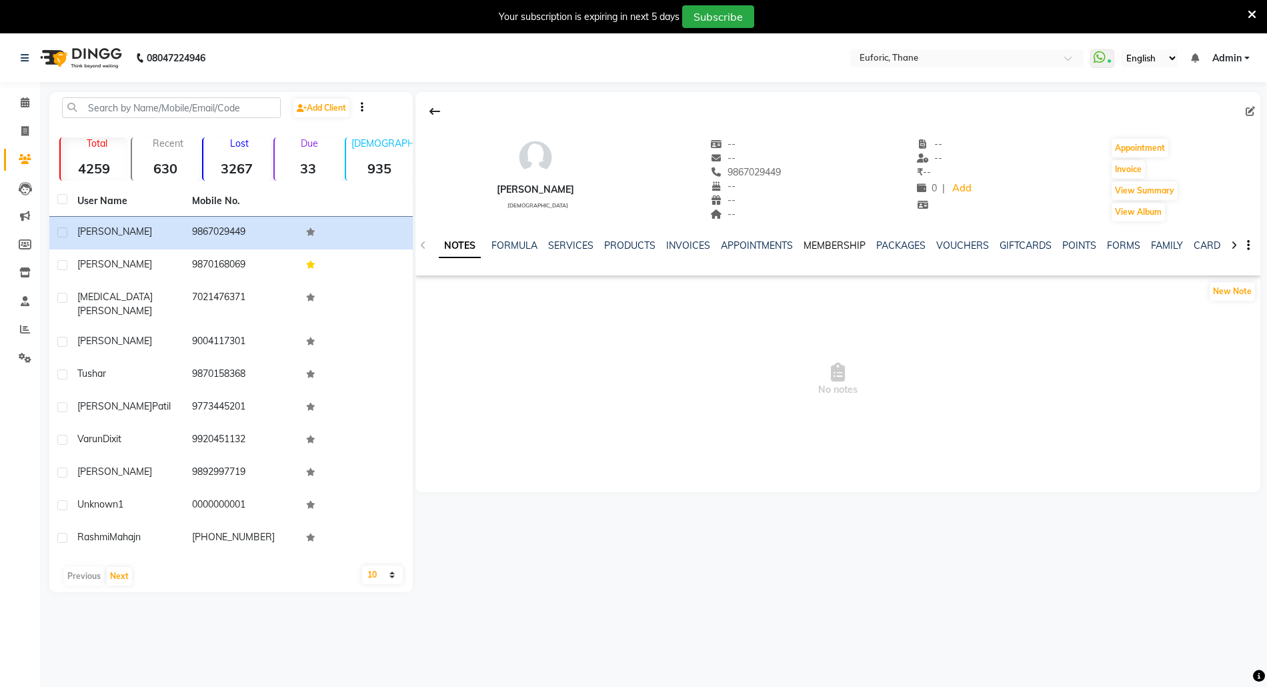
click at [821, 241] on link "MEMBERSHIP" at bounding box center [834, 245] width 62 height 12
click at [17, 101] on span at bounding box center [24, 102] width 23 height 15
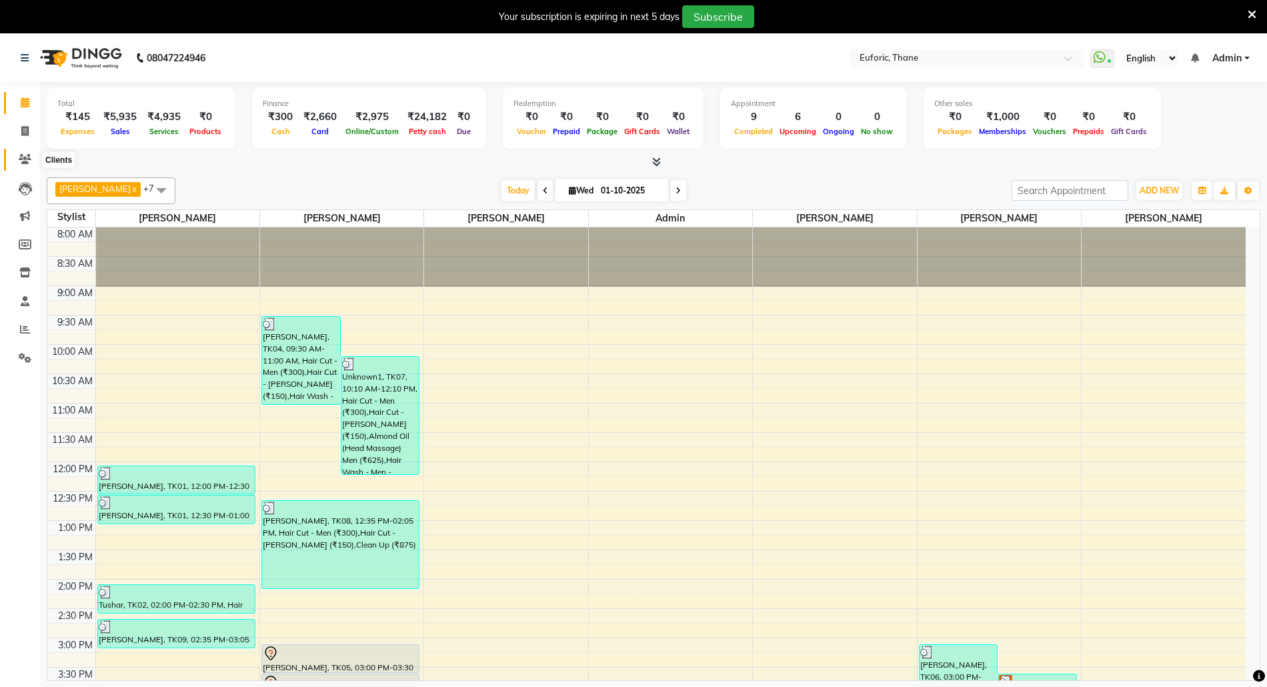
click at [24, 157] on icon at bounding box center [25, 159] width 13 height 10
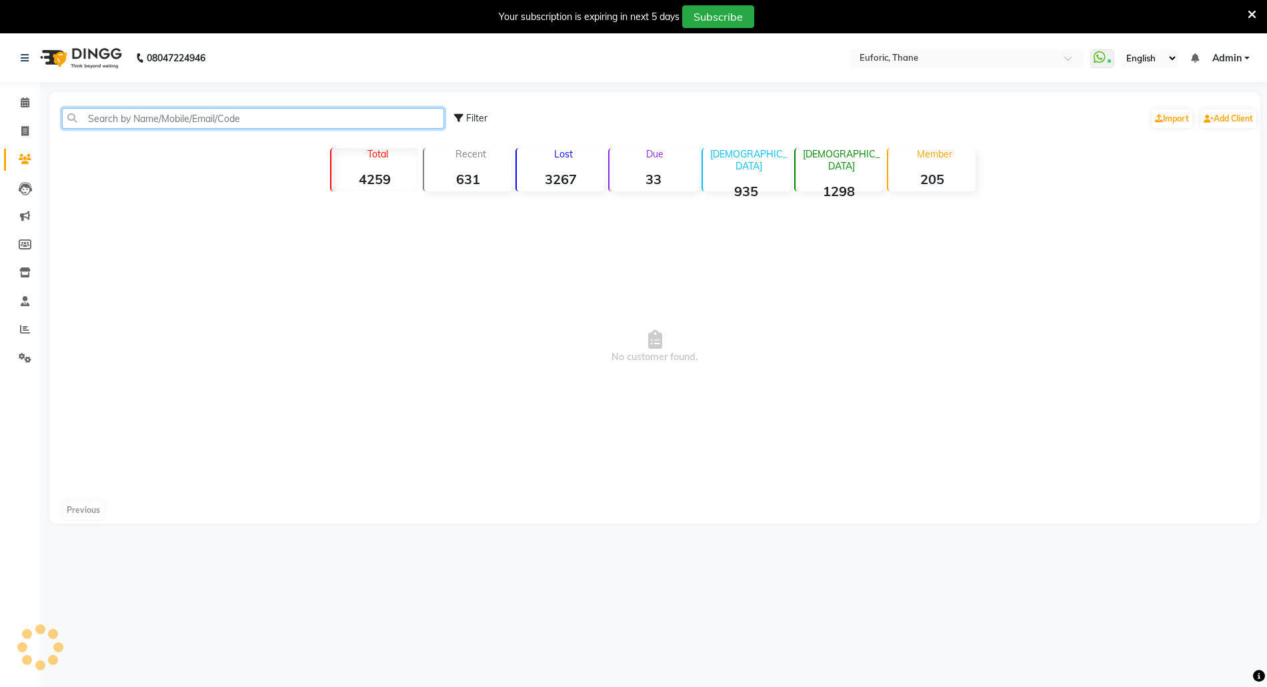
click at [143, 111] on input "text" at bounding box center [253, 118] width 382 height 21
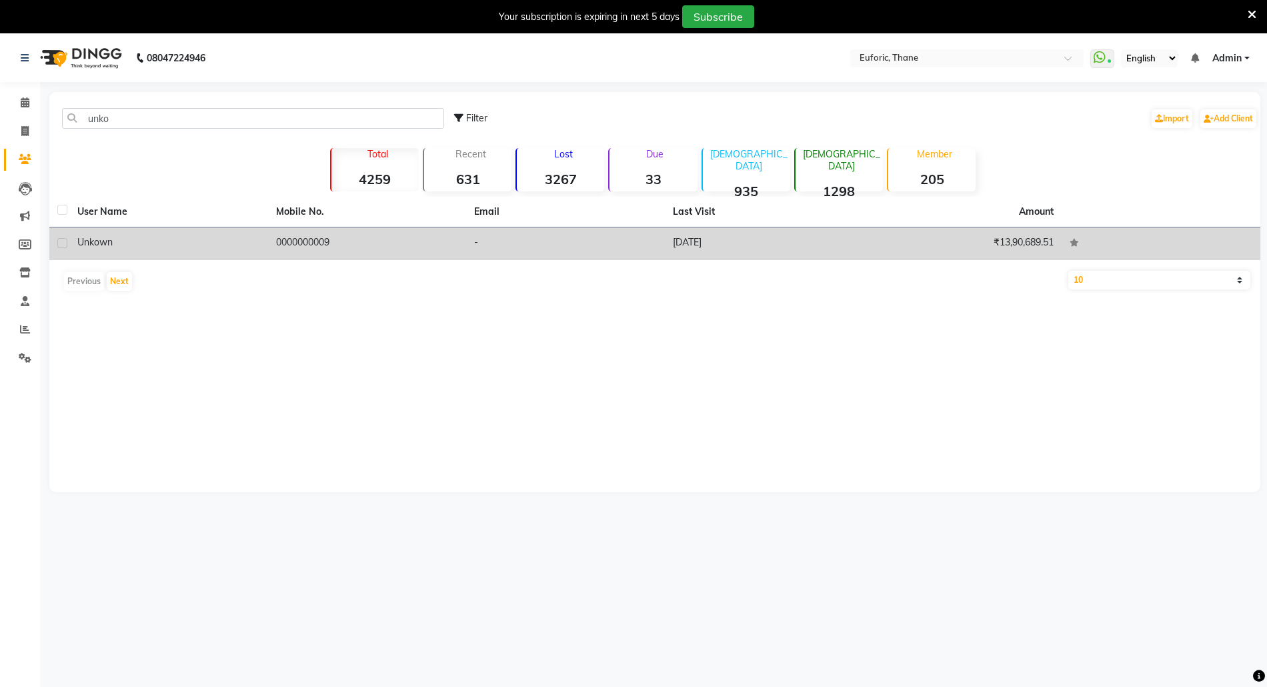
click at [107, 248] on div "Unkown" at bounding box center [168, 242] width 183 height 14
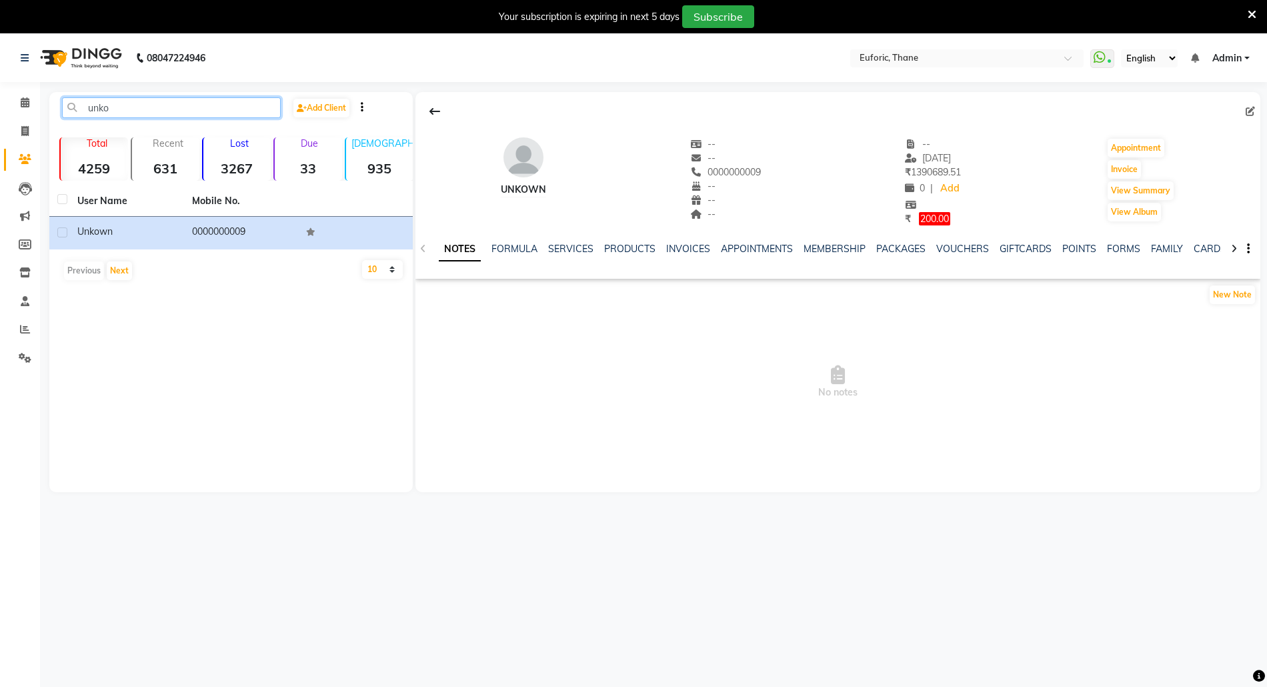
click at [127, 109] on input "unko" at bounding box center [171, 107] width 219 height 21
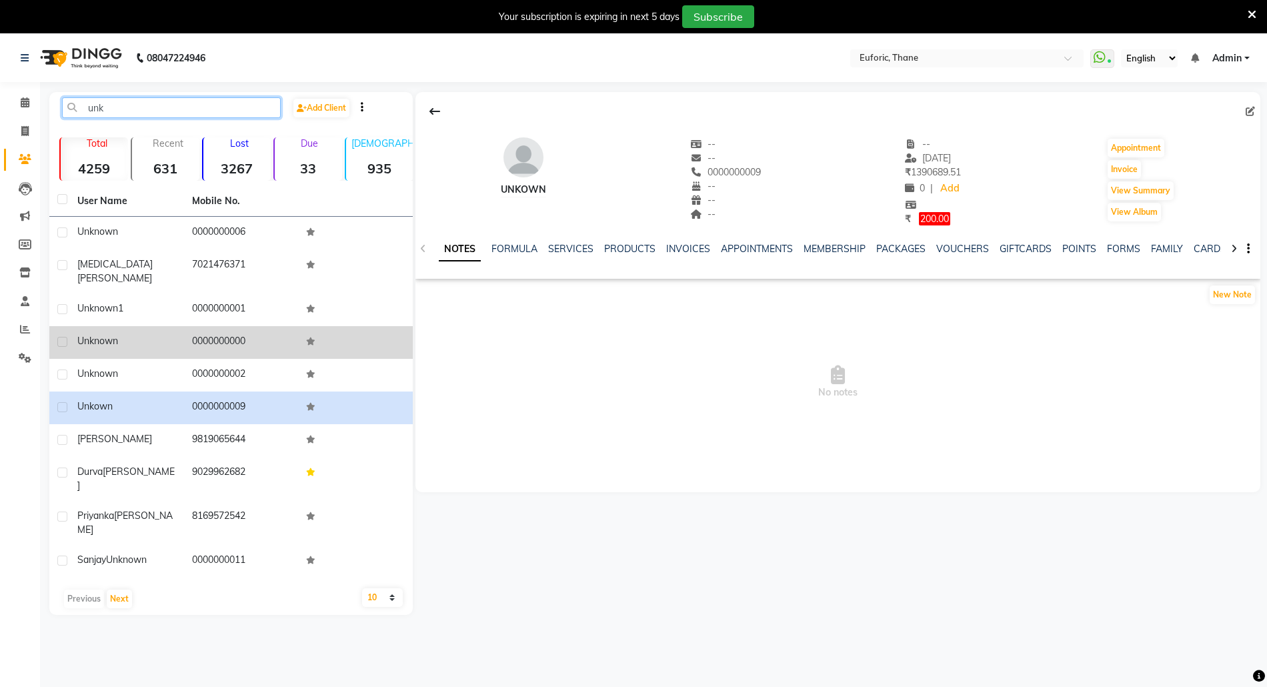
type input "unk"
click at [92, 335] on span "Unknown" at bounding box center [97, 341] width 41 height 12
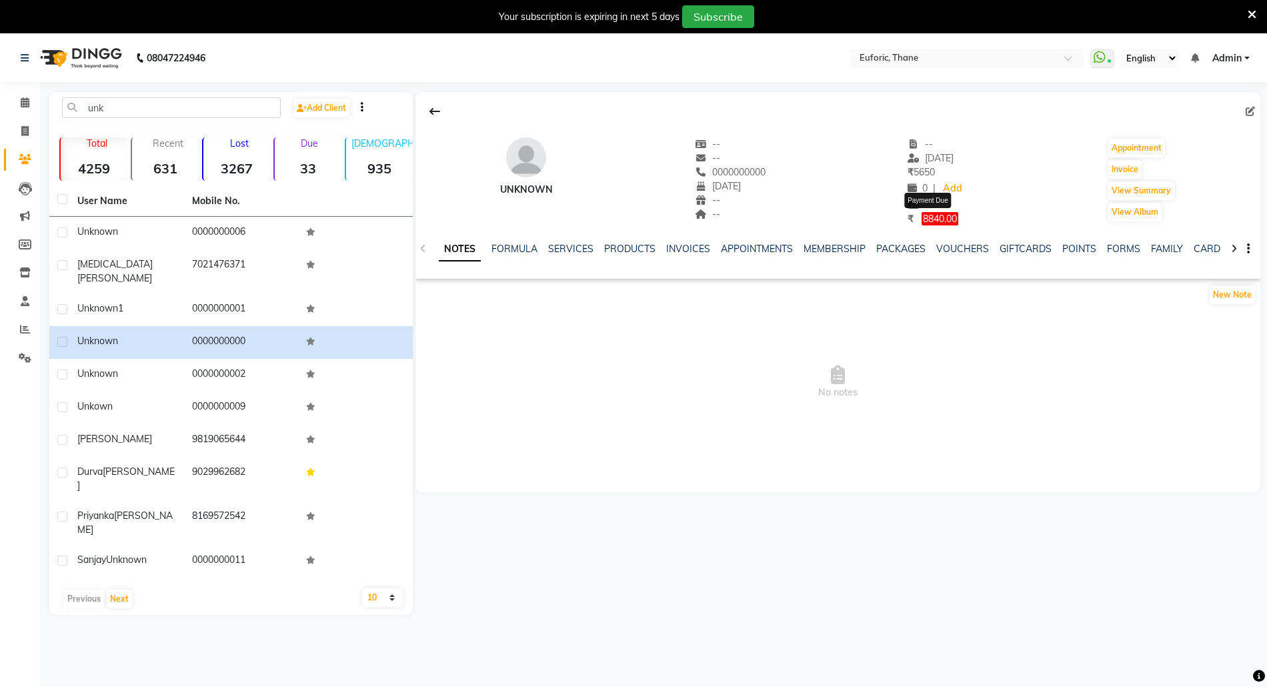
click at [927, 222] on span "8840.00" at bounding box center [939, 218] width 37 height 13
select select "1"
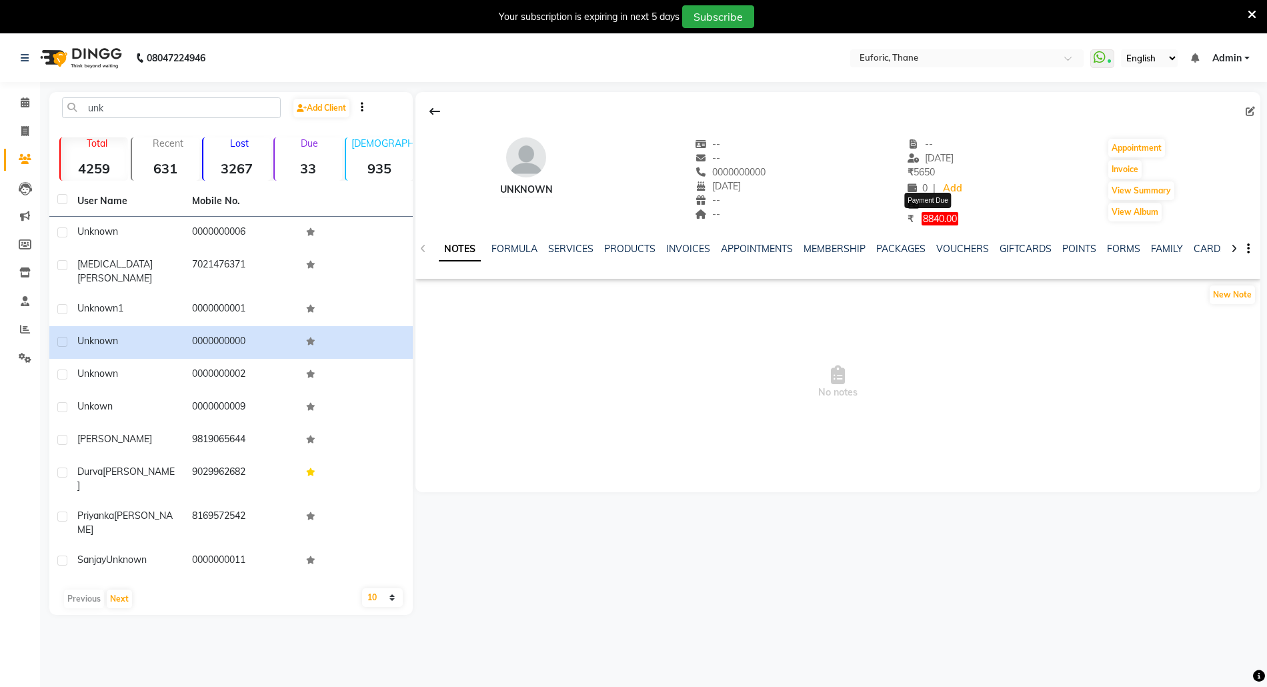
select select "1"
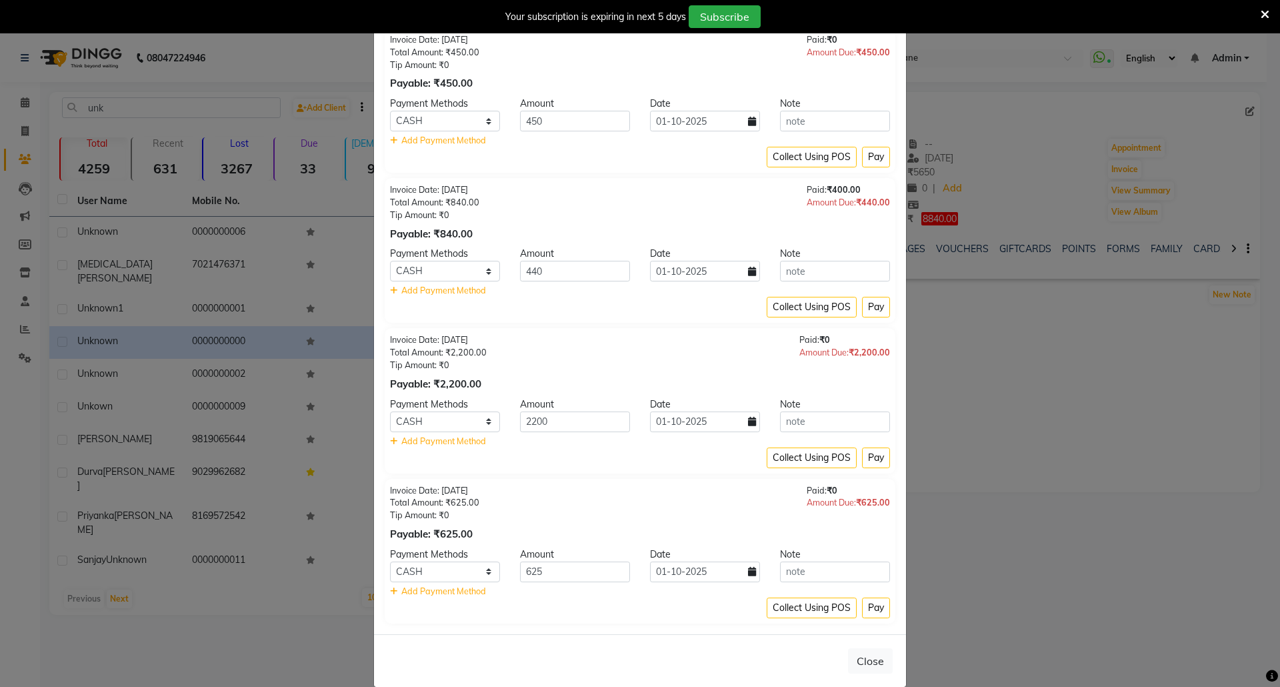
scroll to position [521, 0]
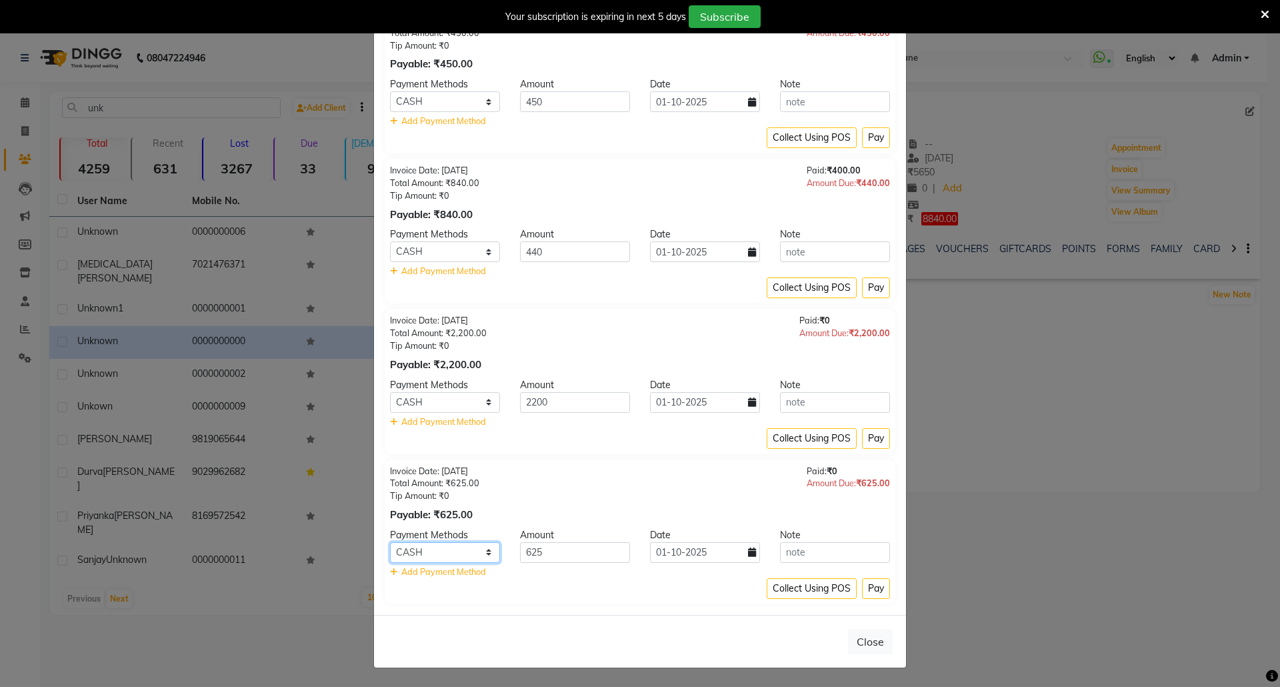
click at [479, 550] on select "CARD GPay CASH" at bounding box center [445, 552] width 110 height 21
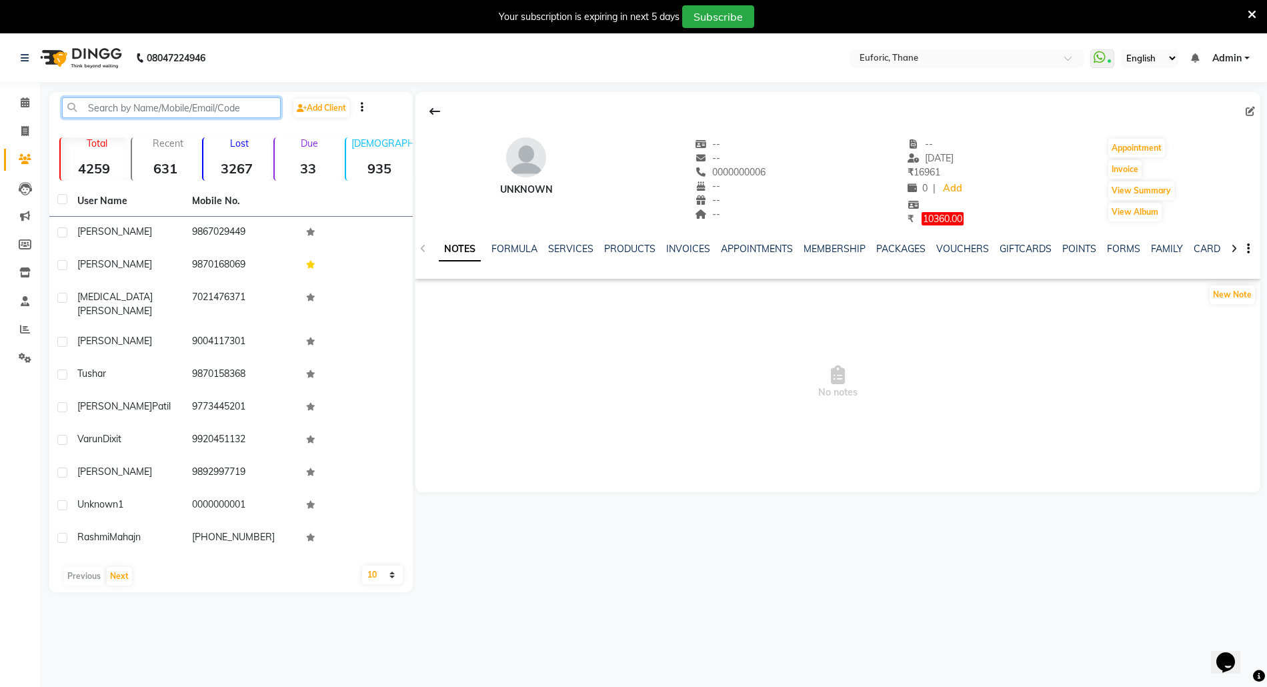
click at [120, 113] on input "text" at bounding box center [171, 107] width 219 height 21
click at [943, 217] on span "10360.00" at bounding box center [942, 218] width 42 height 13
select select "1"
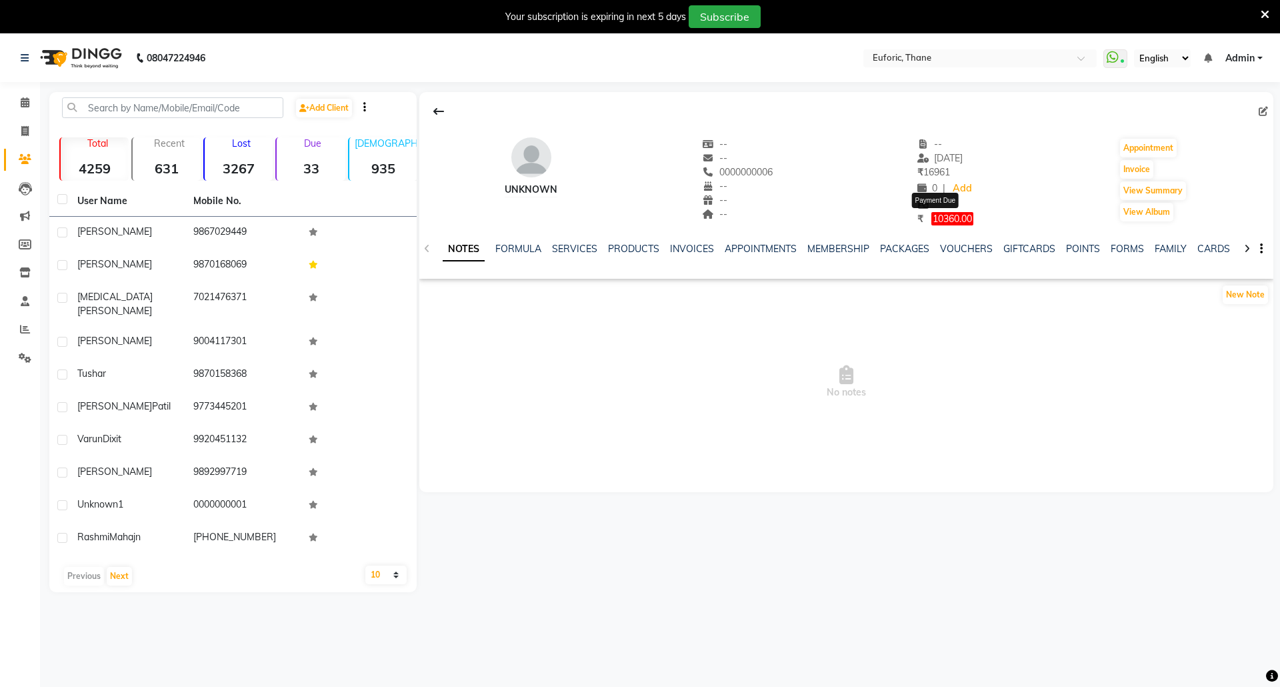
select select "1"
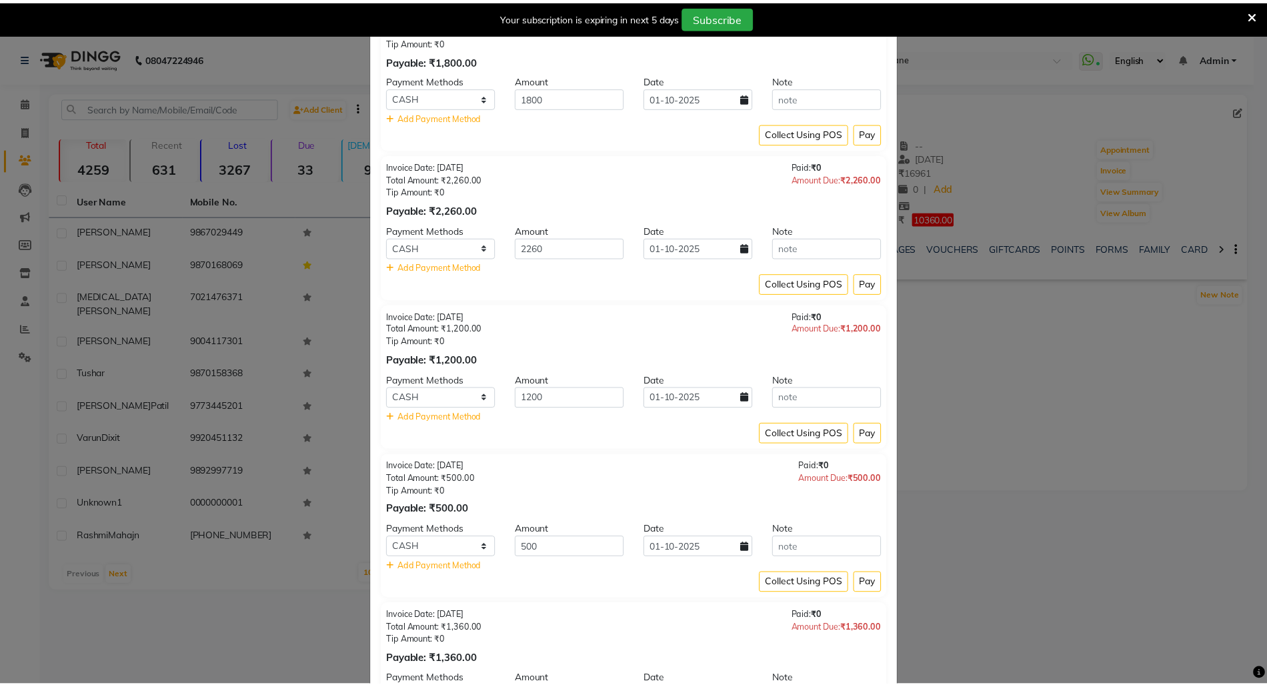
scroll to position [823, 0]
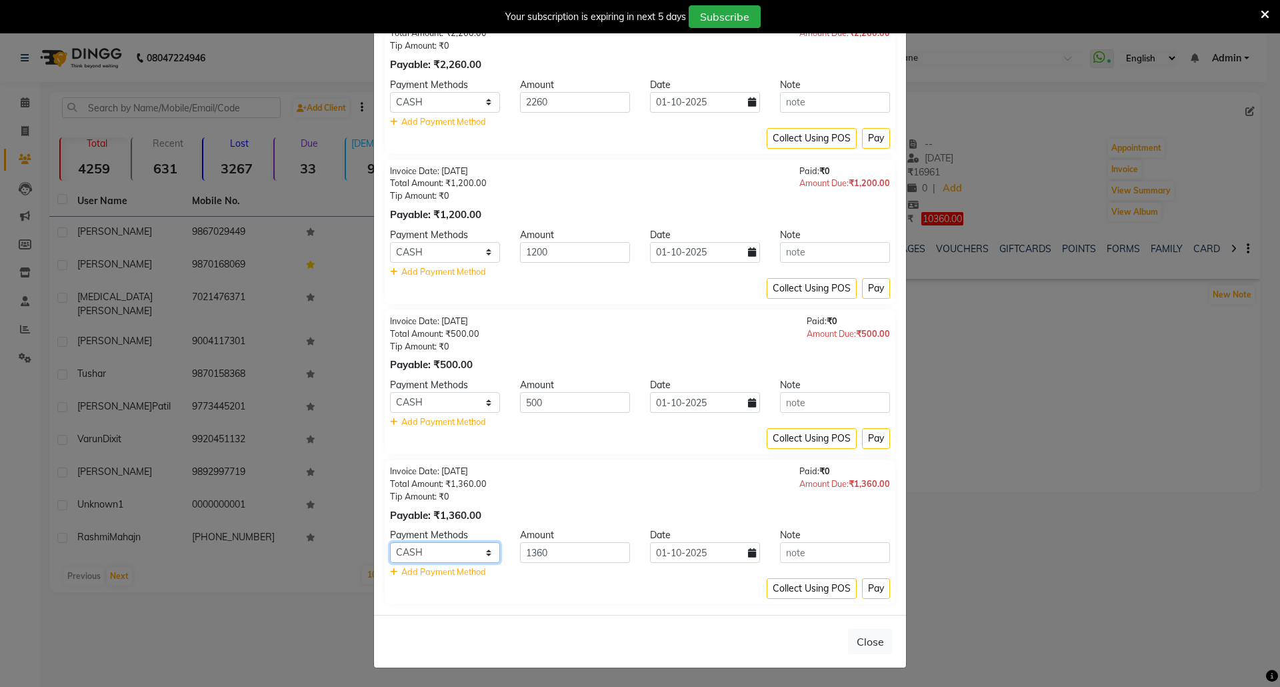
click at [481, 553] on select "CARD GPay CASH" at bounding box center [445, 552] width 110 height 21
select select "2"
click at [390, 542] on select "CARD GPay CASH" at bounding box center [445, 552] width 110 height 21
click at [748, 553] on icon at bounding box center [752, 552] width 8 height 9
select select "10"
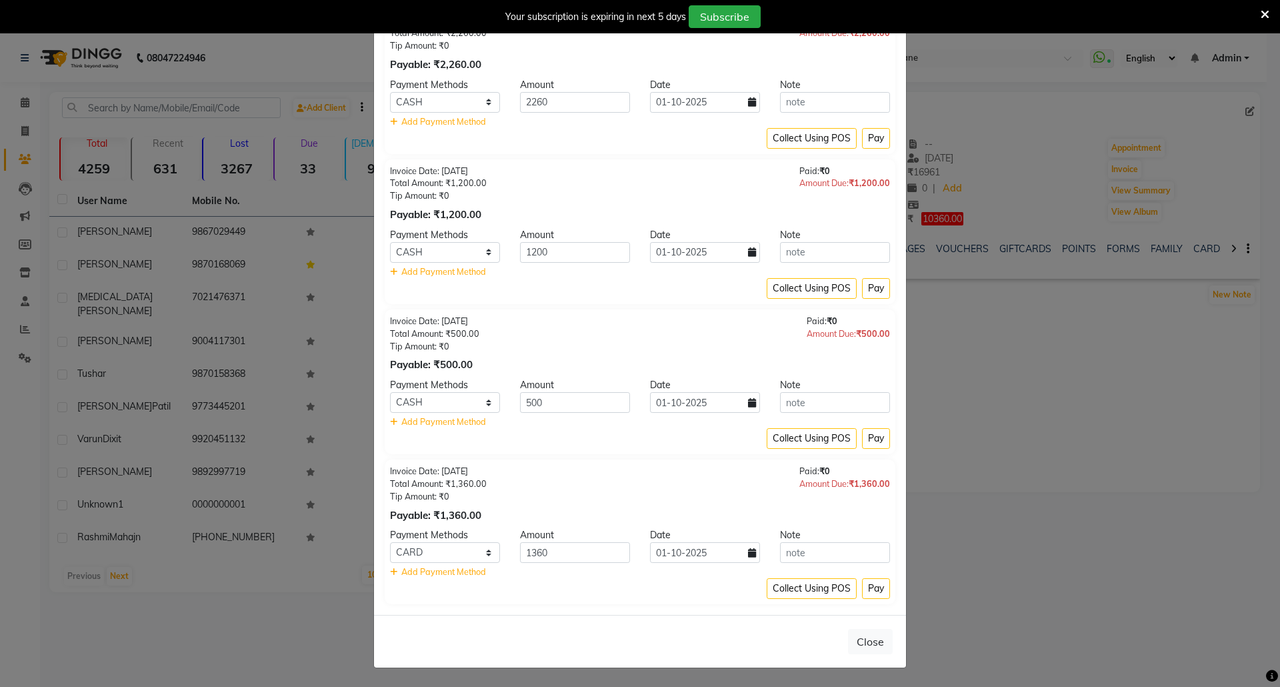
select select "2025"
click at [651, 372] on button "Previous month" at bounding box center [654, 375] width 11 height 21
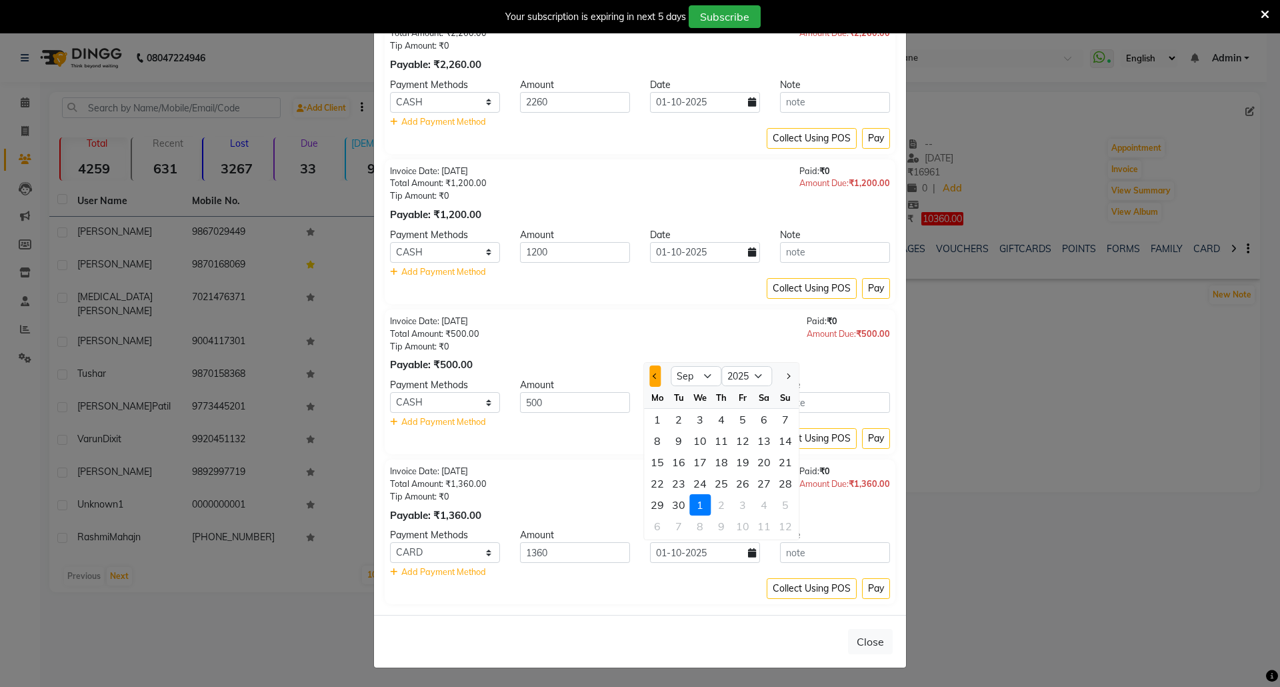
click at [651, 372] on button "Previous month" at bounding box center [654, 375] width 11 height 21
select select "8"
click at [705, 481] on div "20" at bounding box center [699, 483] width 21 height 21
type input "20-08-2025"
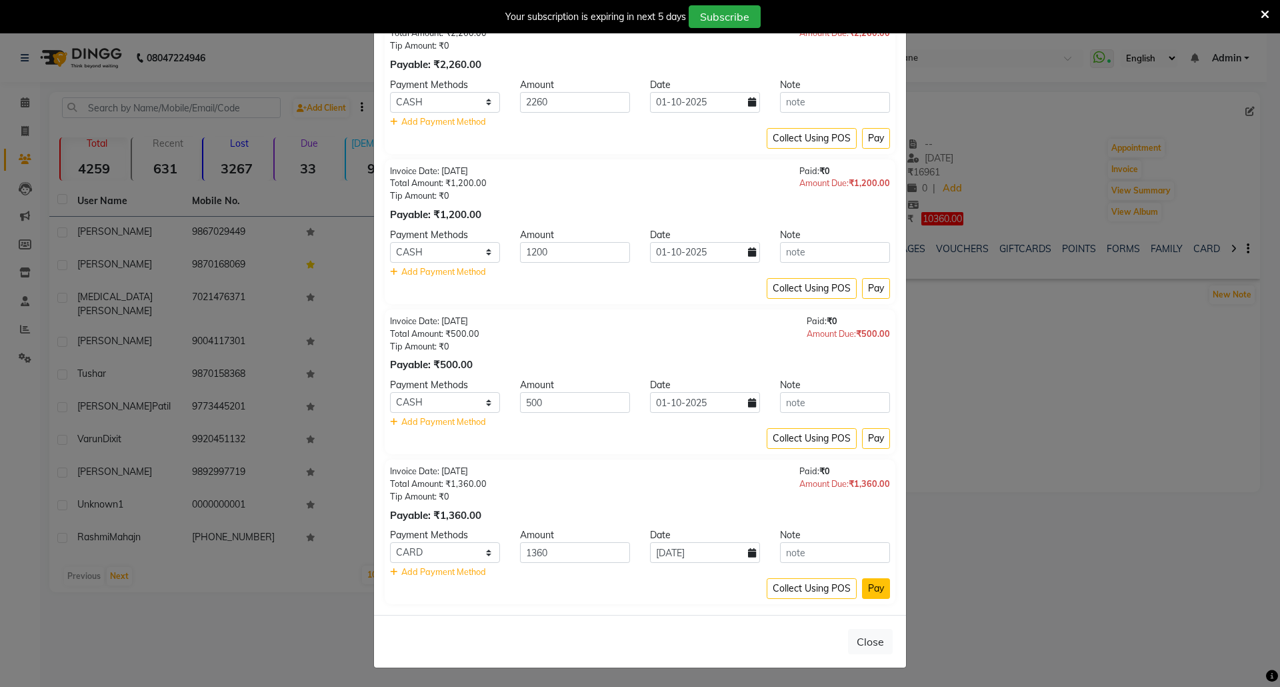
click at [867, 590] on button "Pay" at bounding box center [876, 588] width 28 height 21
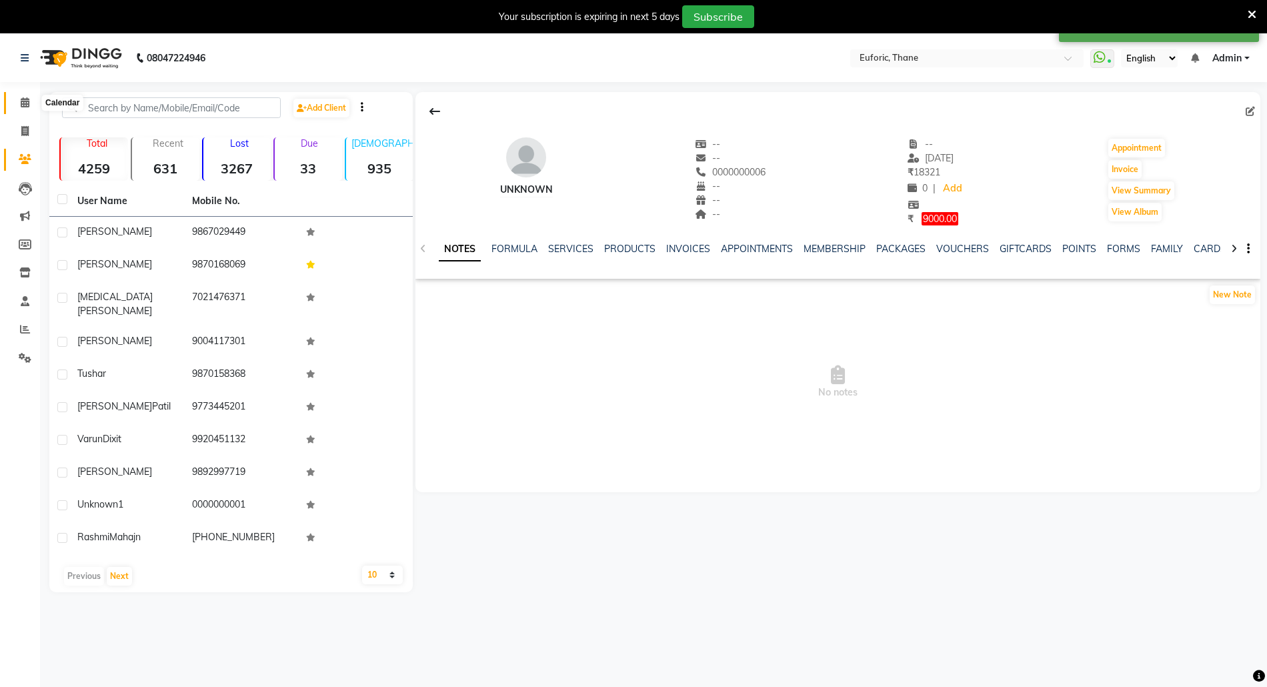
click at [22, 96] on span at bounding box center [24, 102] width 23 height 15
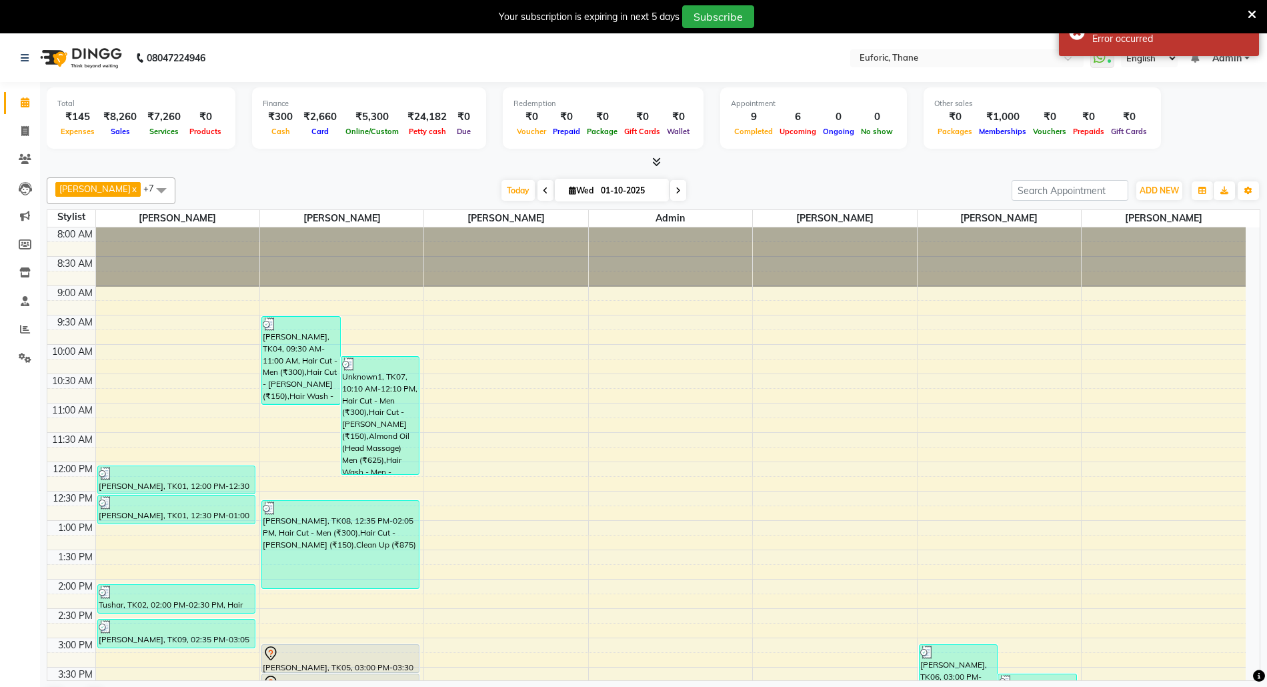
drag, startPoint x: 1249, startPoint y: 4, endPoint x: 1251, endPoint y: 19, distance: 15.4
click at [1249, 8] on div "Your subscription is expiring in next 5 days Subscribe" at bounding box center [633, 16] width 1267 height 33
click at [1253, 17] on icon at bounding box center [1251, 15] width 9 height 12
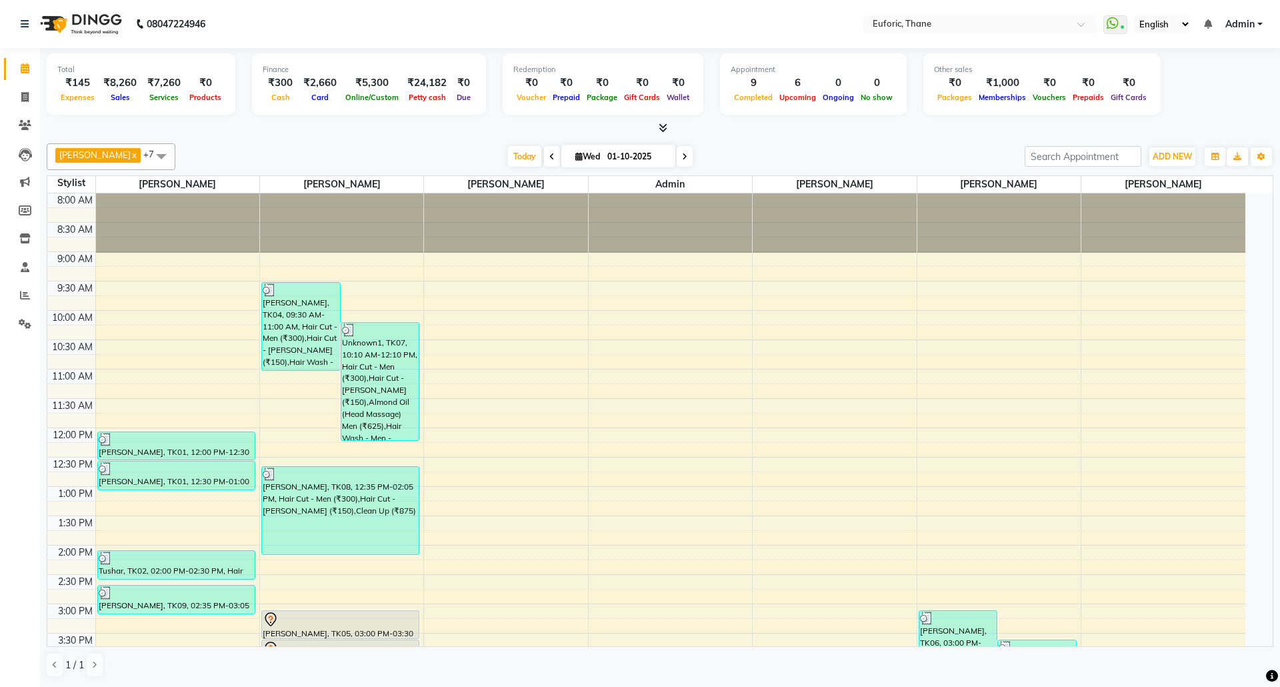
click at [619, 161] on input "01-10-2025" at bounding box center [636, 157] width 67 height 20
select select "10"
select select "2025"
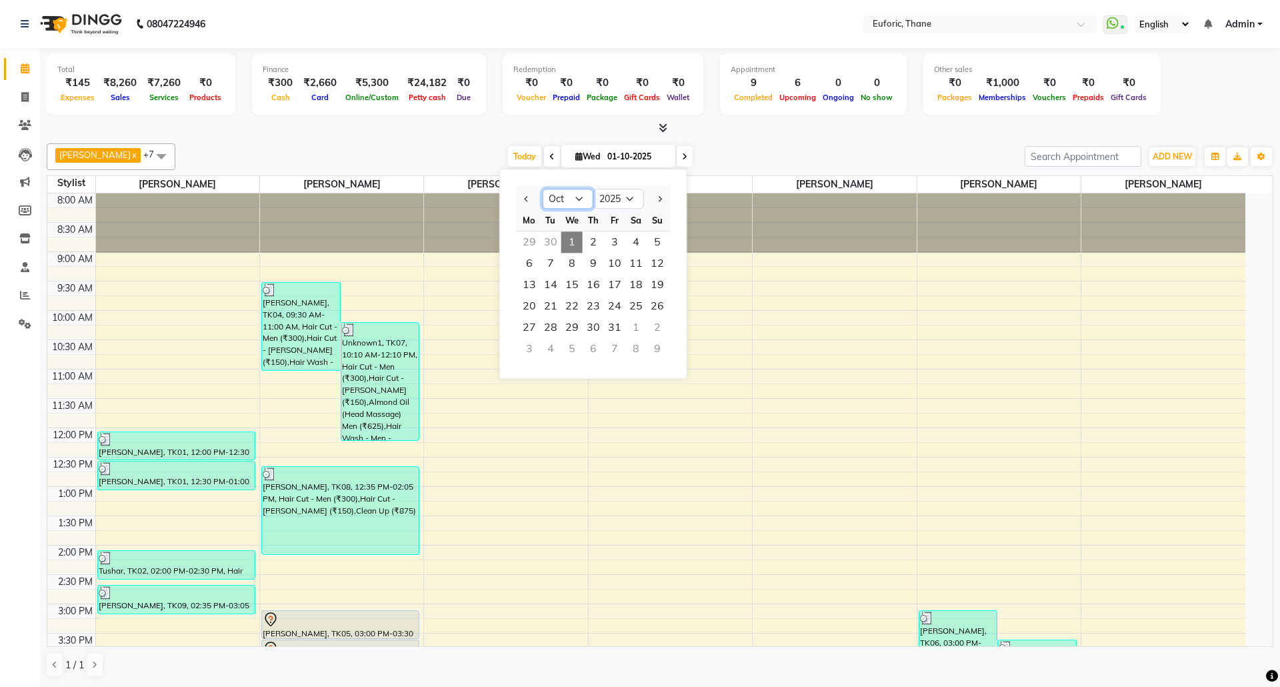
click at [575, 201] on select "Jan Feb Mar Apr May Jun Jul Aug Sep Oct Nov Dec" at bounding box center [568, 199] width 51 height 20
select select "7"
click at [543, 189] on select "Jan Feb Mar Apr May Jun Jul Aug Sep Oct Nov Dec" at bounding box center [568, 199] width 51 height 20
click at [631, 240] on span "5" at bounding box center [635, 241] width 21 height 21
type input "05-07-2025"
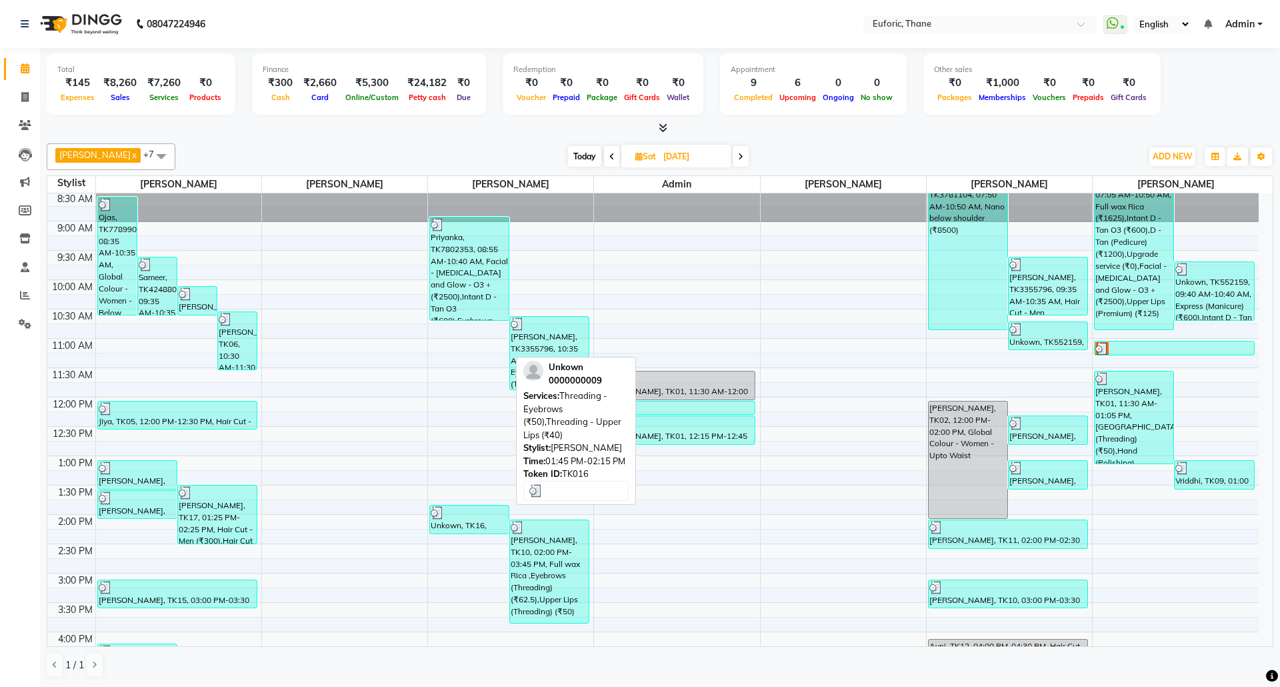
scroll to position [25, 0]
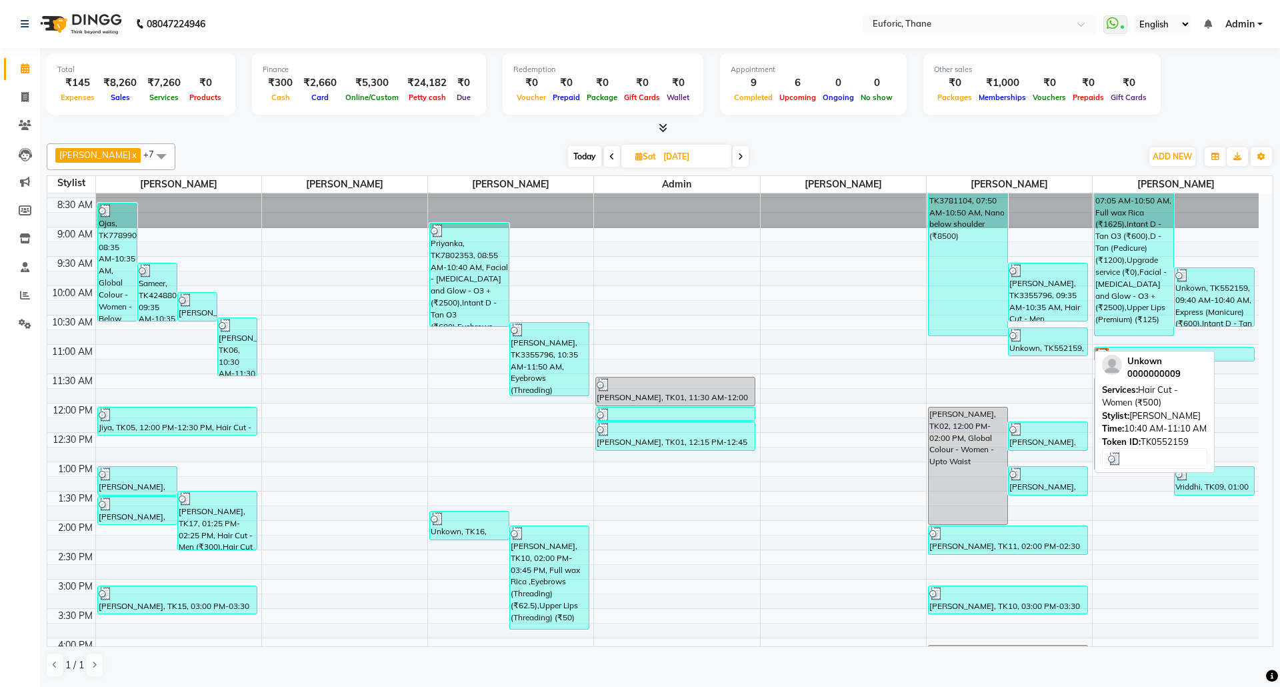
click at [1049, 347] on div "Unkown, TK552159, 10:40 AM-11:10 AM, Hair Cut - Women (₹500)" at bounding box center [1048, 341] width 79 height 27
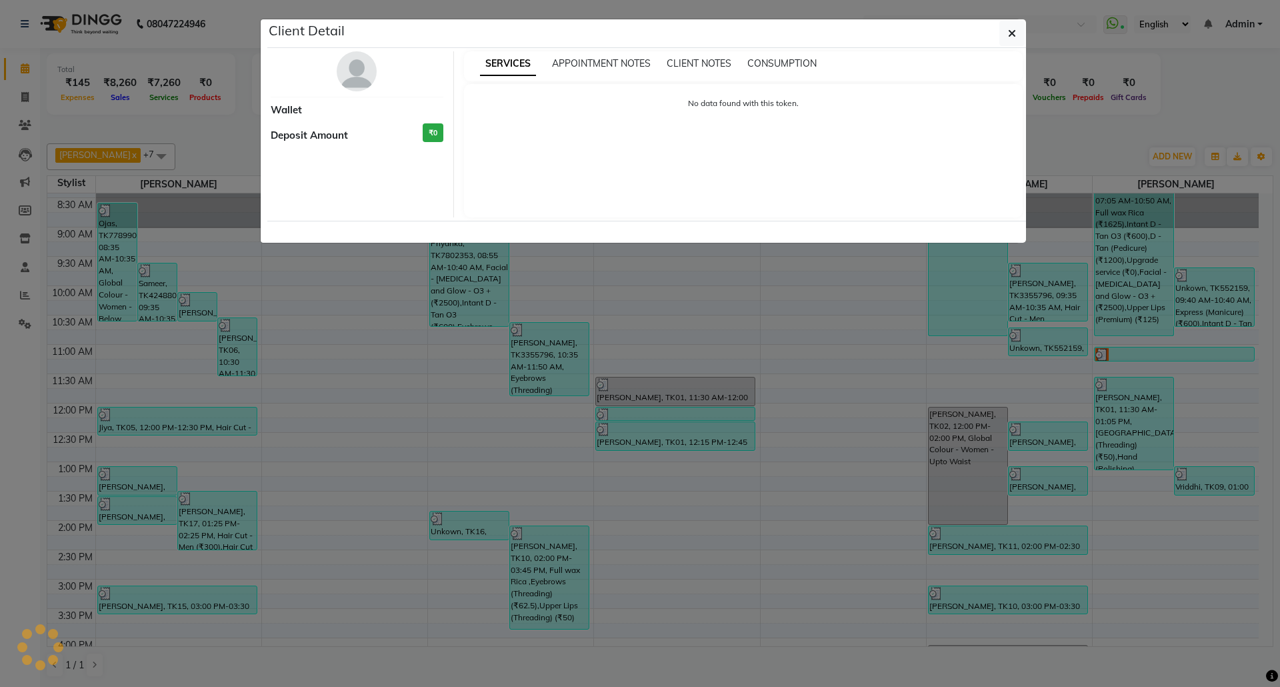
select select "3"
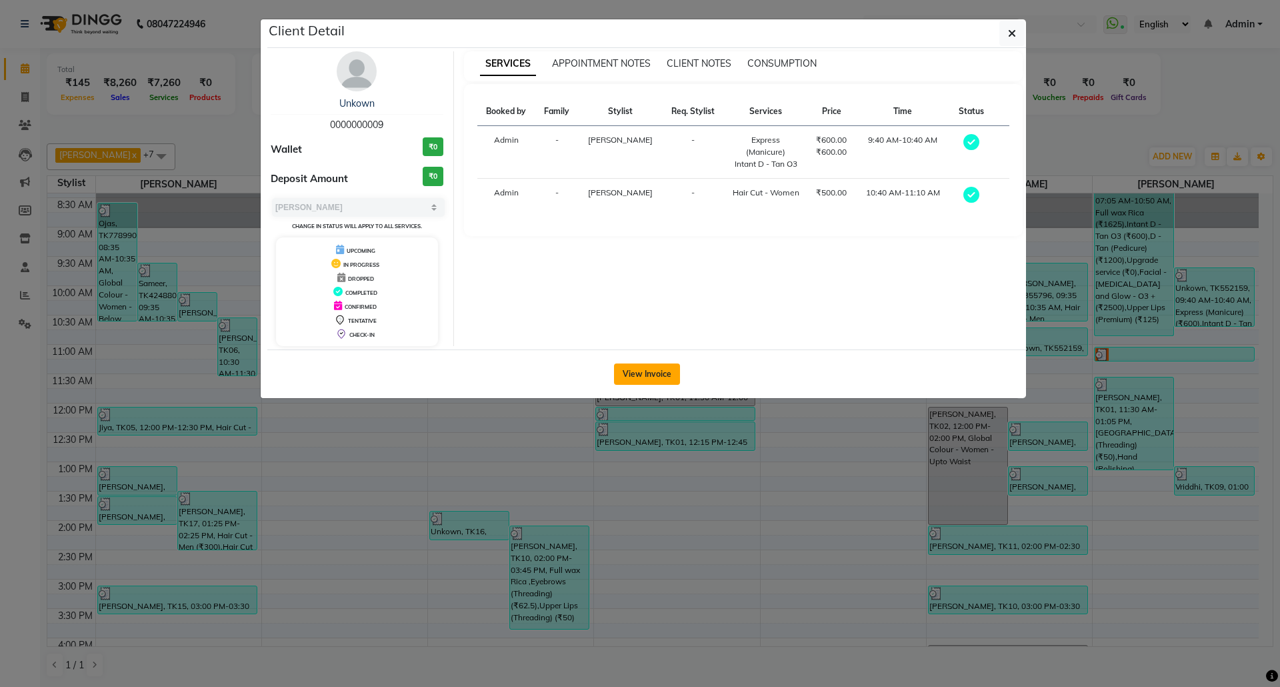
click at [660, 374] on button "View Invoice" at bounding box center [647, 373] width 66 height 21
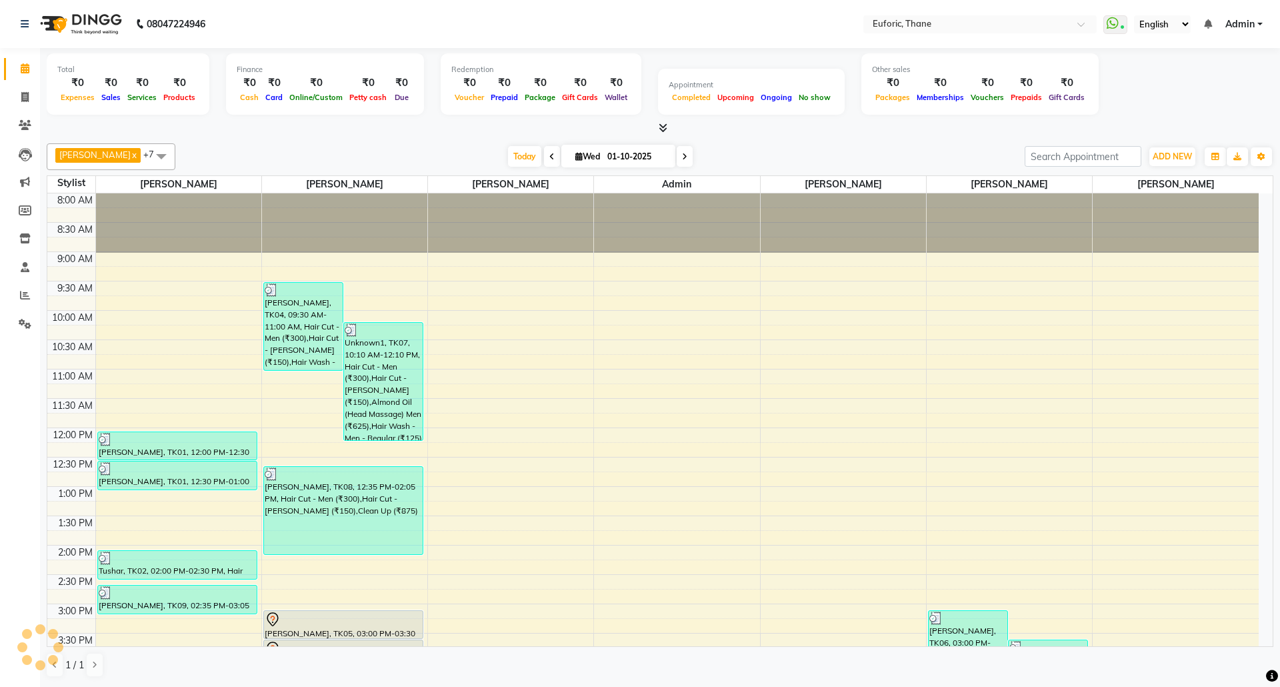
scroll to position [380, 0]
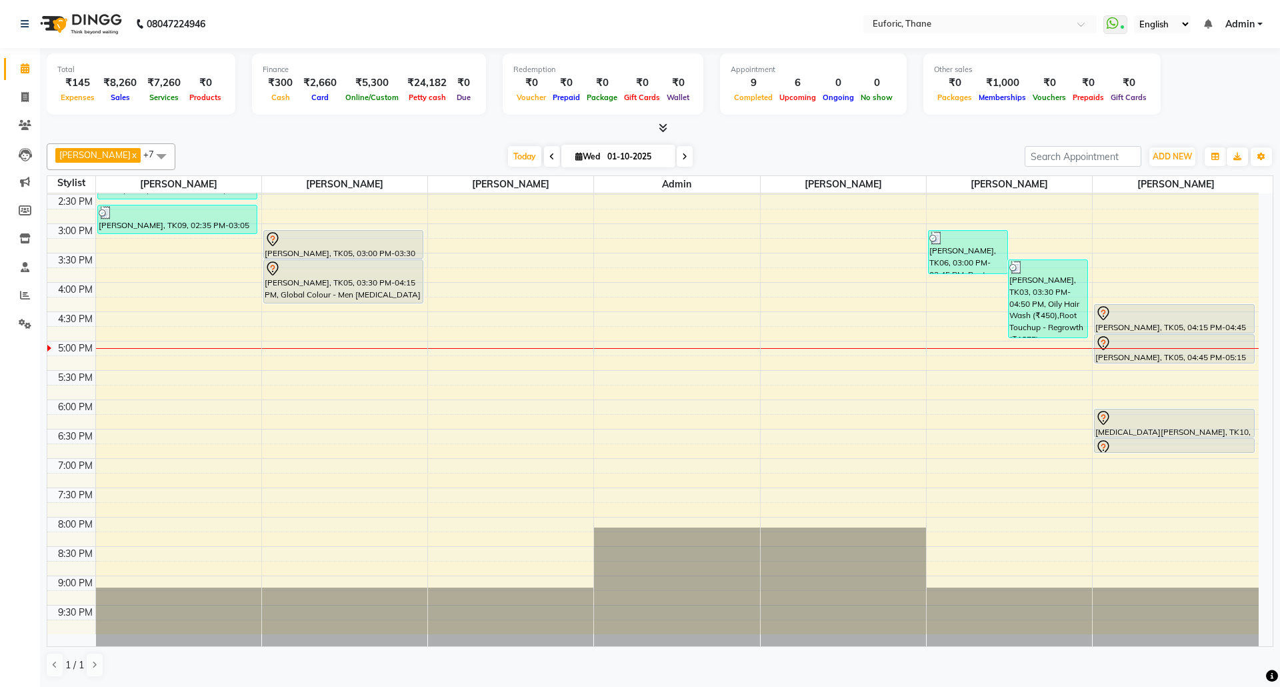
click at [611, 153] on input "01-10-2025" at bounding box center [636, 157] width 67 height 20
select select "10"
select select "2025"
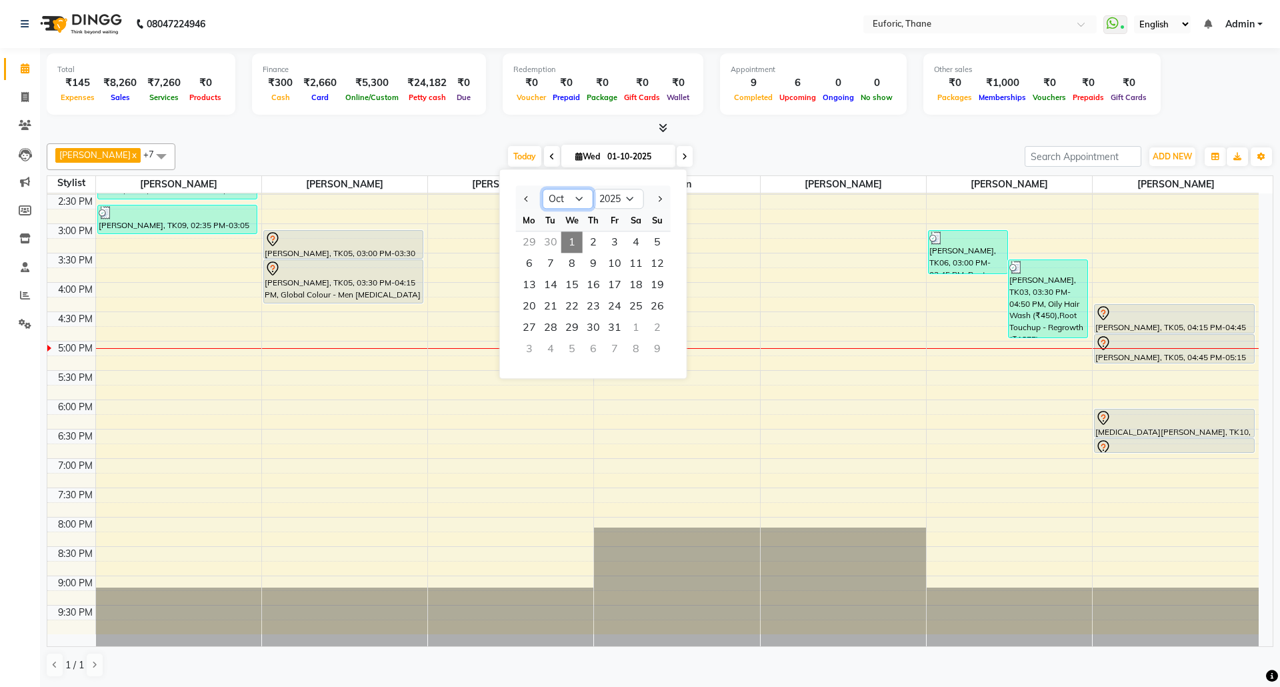
click at [575, 201] on select "Jan Feb Mar Apr May Jun Jul Aug Sep Oct Nov Dec" at bounding box center [568, 199] width 51 height 20
select select "7"
click at [543, 189] on select "Jan Feb Mar Apr May Jun Jul Aug Sep Oct Nov Dec" at bounding box center [568, 199] width 51 height 20
click at [571, 201] on select "Jan Feb Mar Apr May Jun [DATE] Aug Sep Oct Nov Dec" at bounding box center [568, 199] width 51 height 20
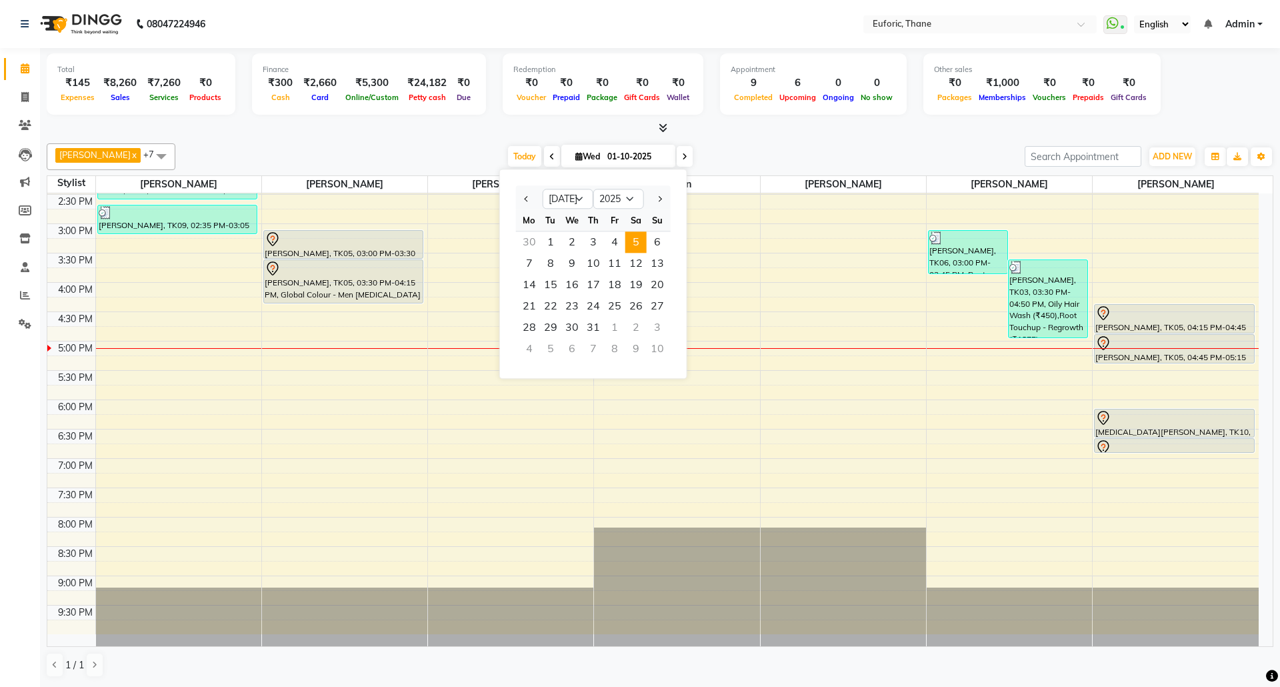
click at [636, 241] on span "5" at bounding box center [635, 241] width 21 height 21
type input "[DATE]"
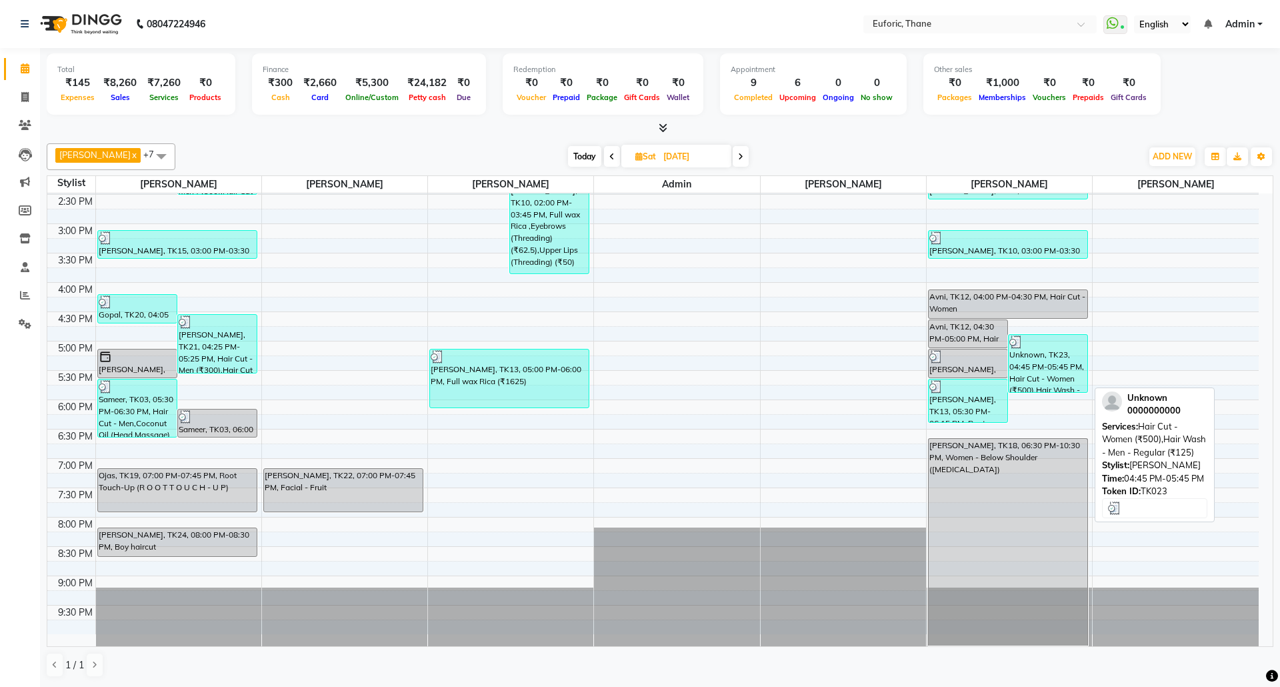
click at [1049, 375] on div "Unknown, TK23, 04:45 PM-05:45 PM, Hair Cut - Women (₹500),Hair Wash - Men - Reg…" at bounding box center [1048, 363] width 79 height 57
select select "3"
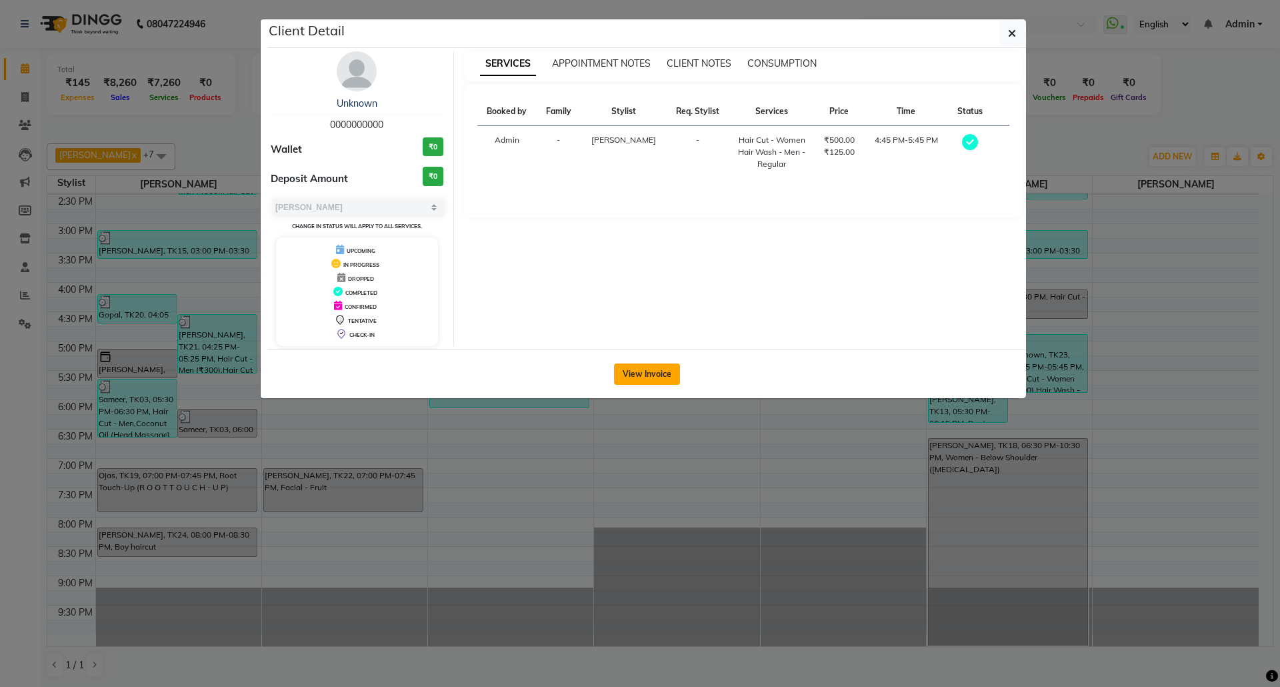
click at [643, 369] on button "View Invoice" at bounding box center [647, 373] width 66 height 21
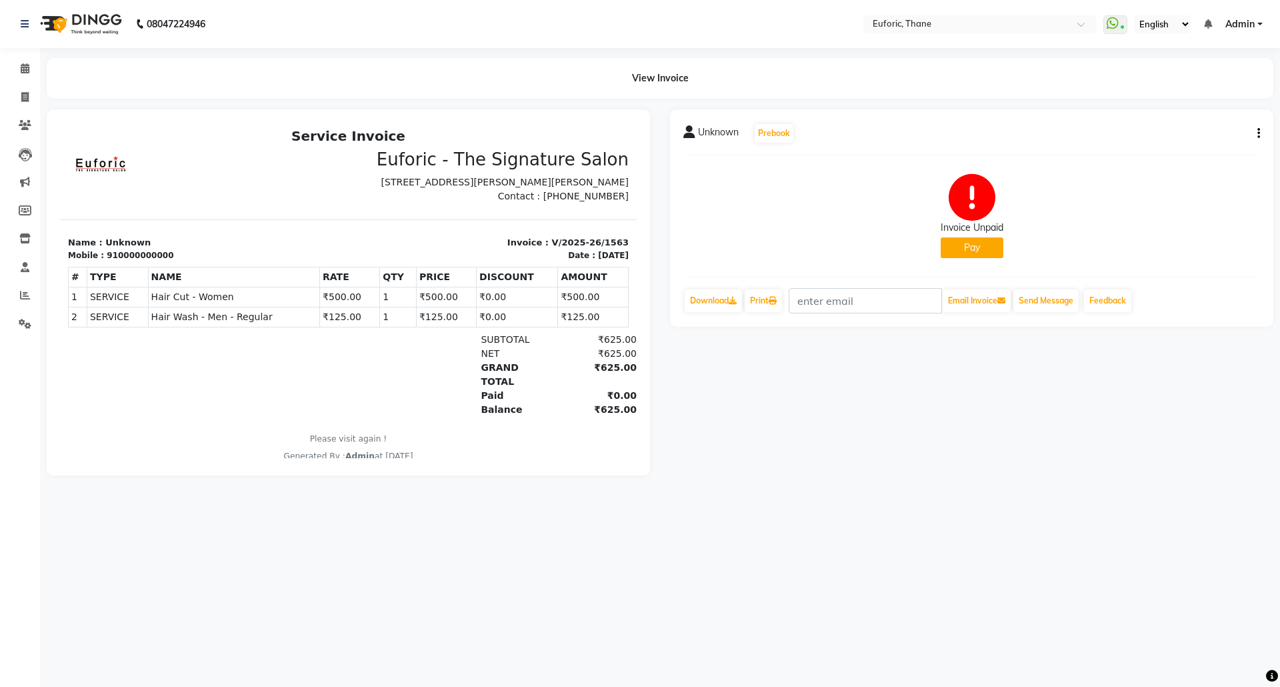
click at [1257, 133] on icon "button" at bounding box center [1258, 133] width 3 height 1
click at [973, 429] on div "Unknown Prebook Invoice Unpaid Pay Download Print Email Invoice Send Message Fe…" at bounding box center [971, 292] width 623 height 366
click at [1259, 134] on icon "button" at bounding box center [1258, 133] width 3 height 1
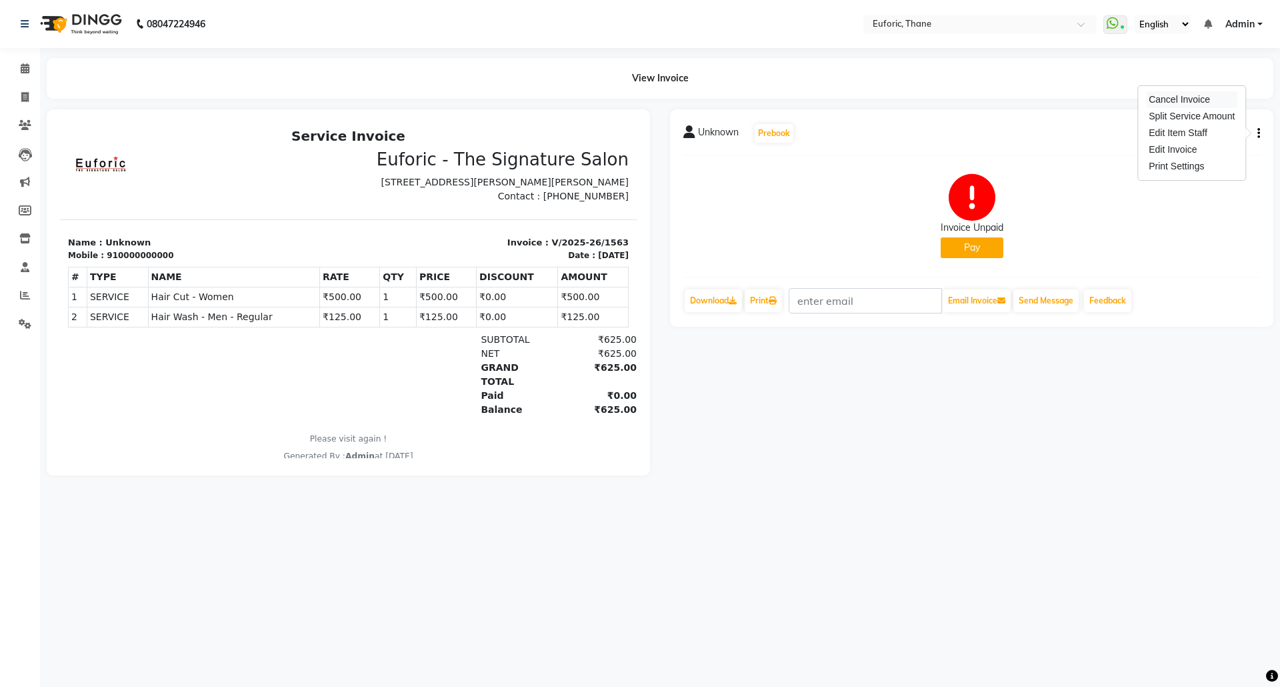
click at [1167, 102] on div "Cancel Invoice" at bounding box center [1191, 99] width 91 height 17
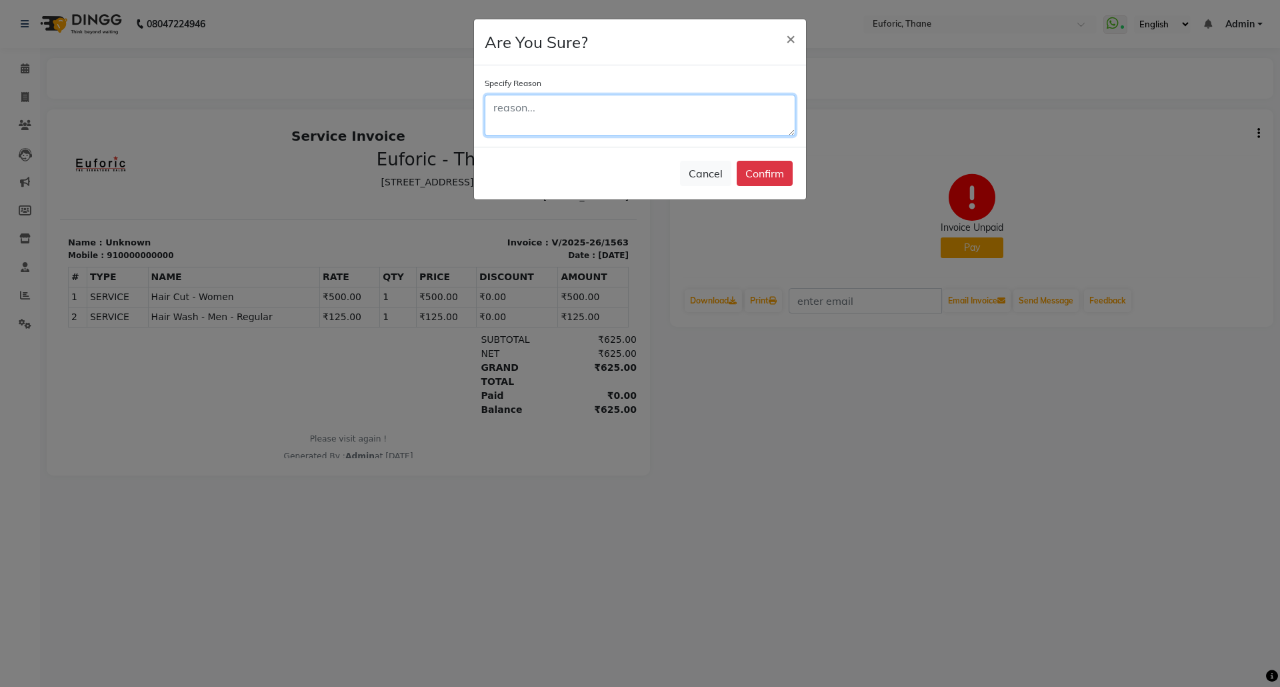
click at [617, 105] on textarea at bounding box center [640, 115] width 311 height 41
type textarea "wrongly m"
click at [784, 39] on button "×" at bounding box center [790, 37] width 31 height 37
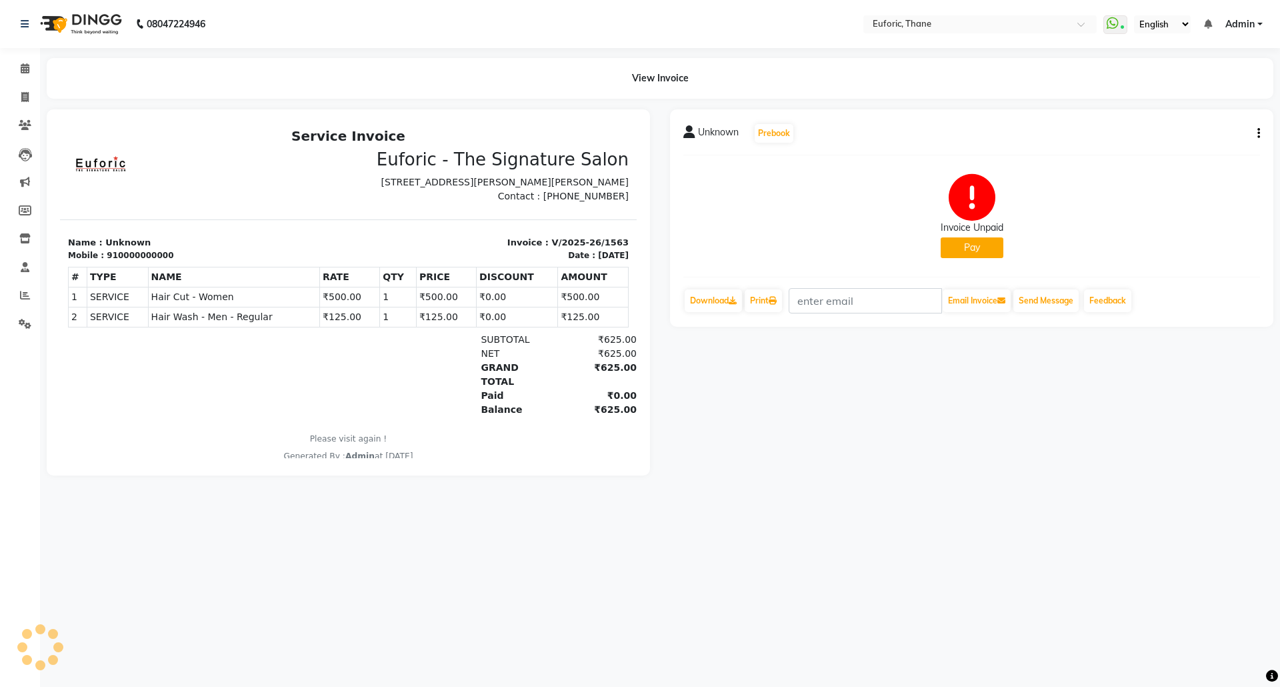
click at [1259, 133] on icon "button" at bounding box center [1258, 133] width 3 height 1
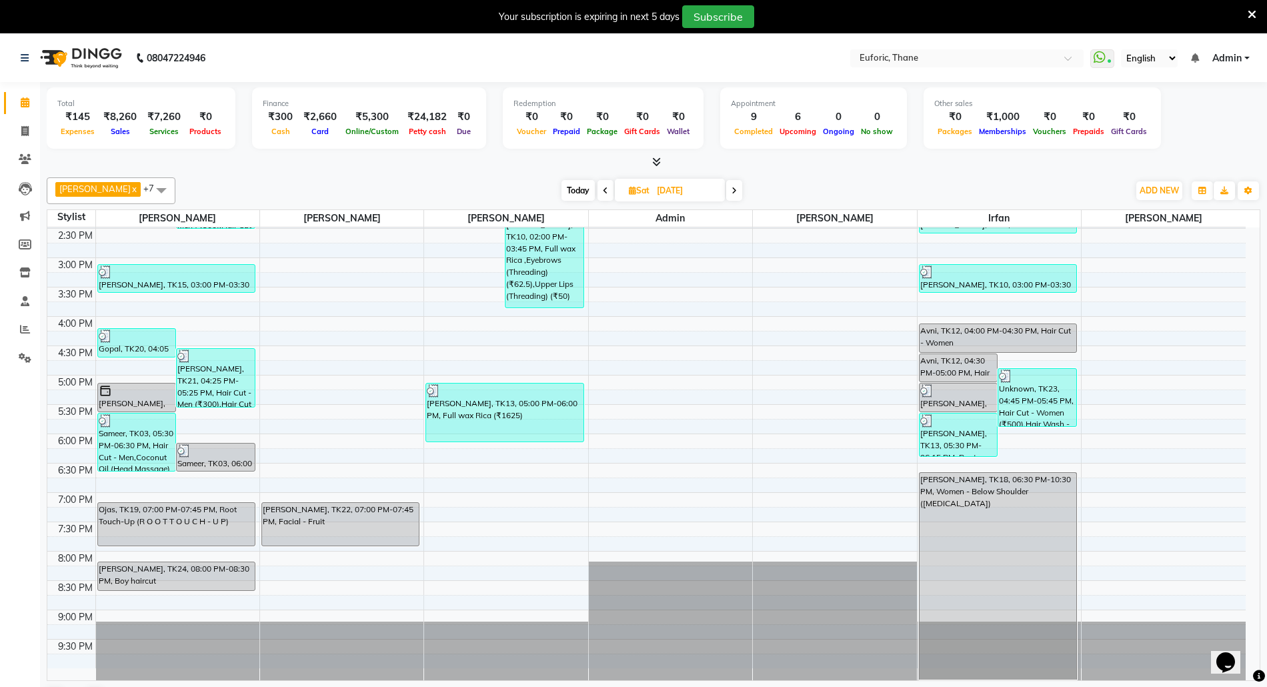
click at [657, 191] on input "[DATE]" at bounding box center [686, 191] width 67 height 20
select select "7"
select select "2025"
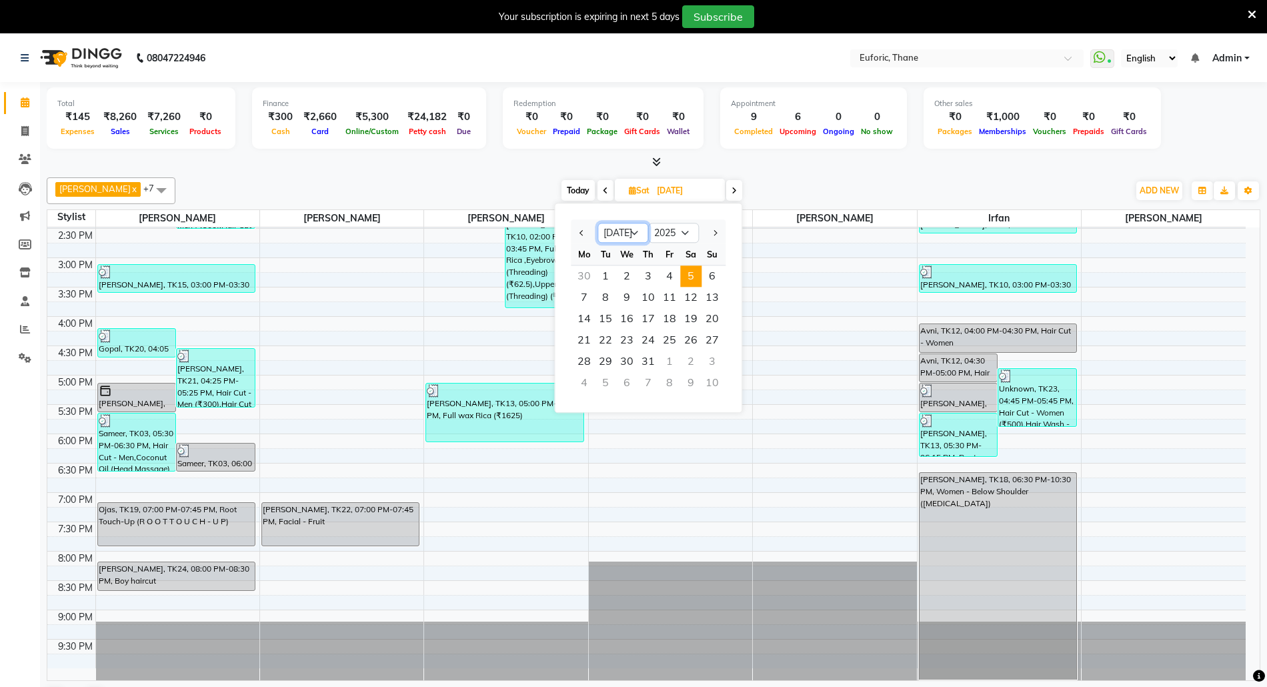
click at [629, 227] on select "Jan Feb Mar Apr May Jun [DATE] Aug Sep Oct Nov Dec" at bounding box center [622, 233] width 51 height 20
select select "10"
click at [597, 223] on select "Jan Feb Mar Apr May Jun [DATE] Aug Sep Oct Nov Dec" at bounding box center [622, 233] width 51 height 20
click at [627, 276] on span "1" at bounding box center [626, 275] width 21 height 21
type input "01-10-2025"
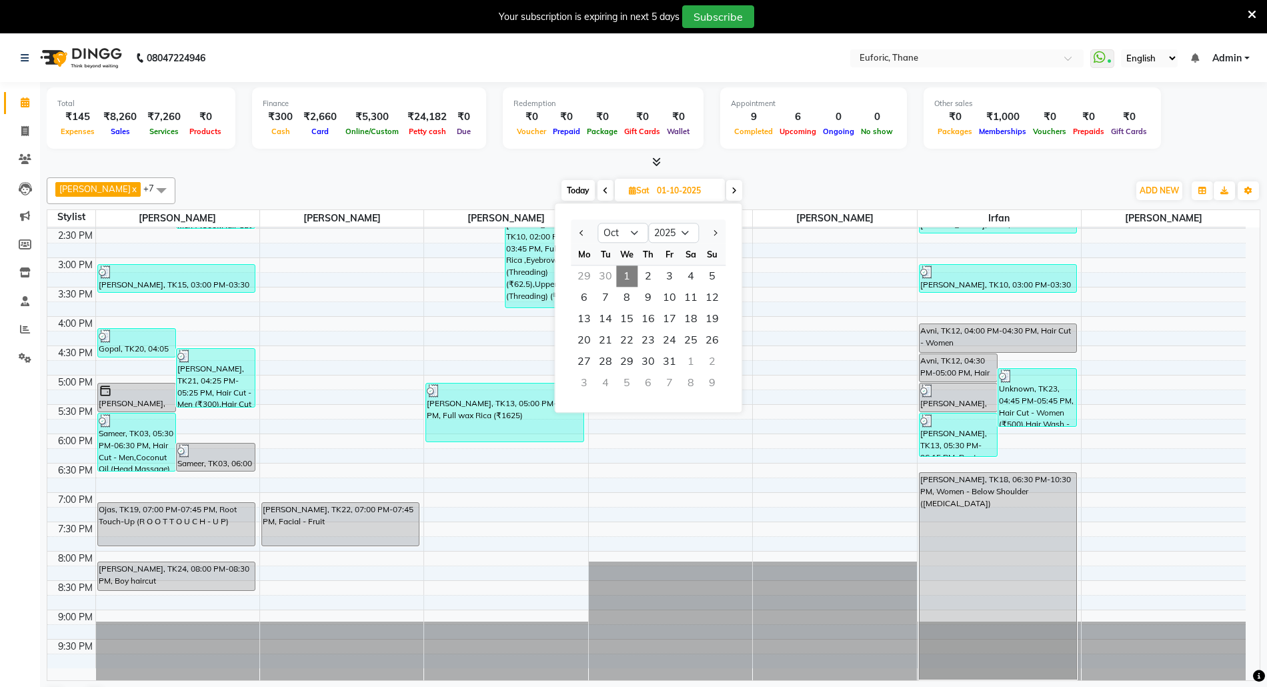
scroll to position [380, 0]
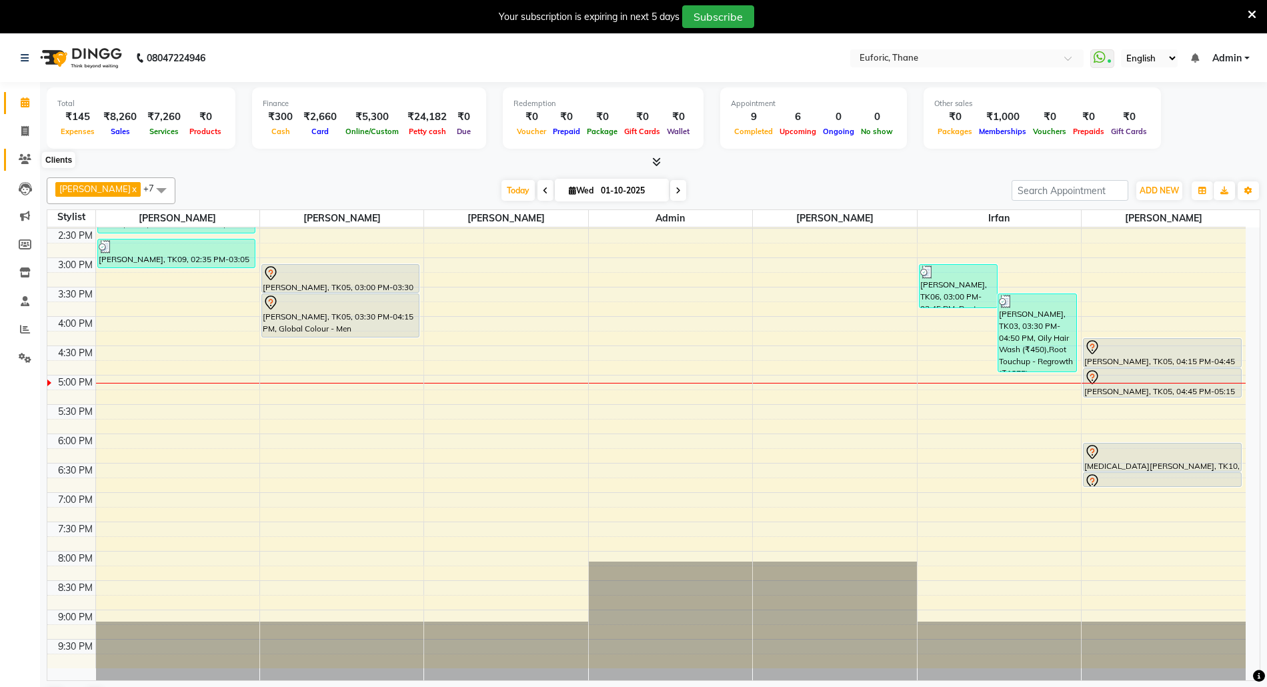
click at [24, 161] on icon at bounding box center [25, 159] width 13 height 10
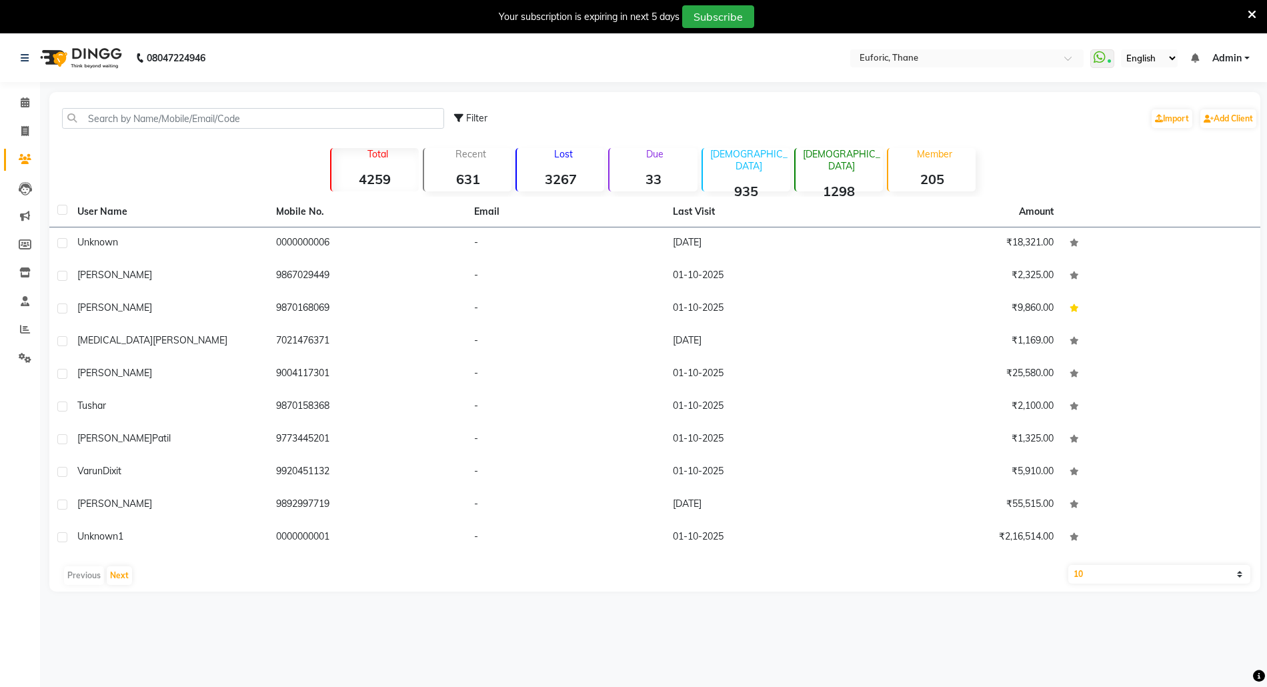
click at [141, 129] on div "Filter Import Add Client" at bounding box center [654, 118] width 1205 height 42
click at [140, 115] on input "text" at bounding box center [253, 118] width 382 height 21
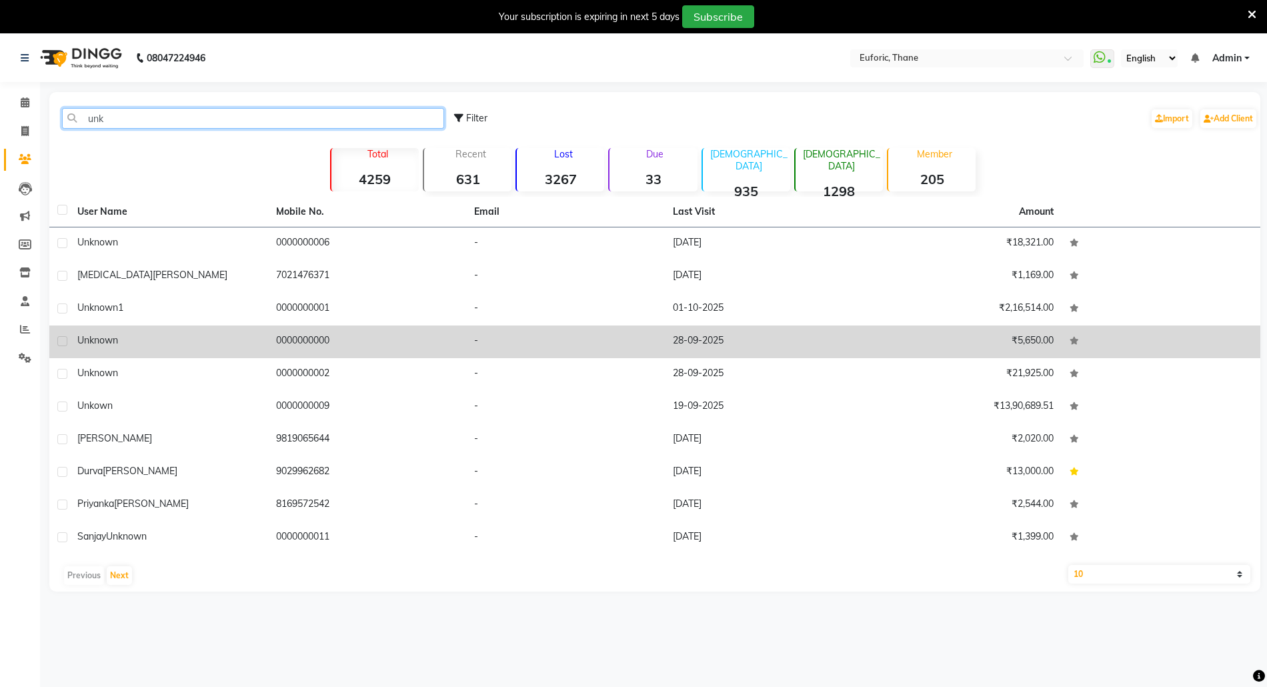
type input "unk"
click at [111, 337] on span "Unknown" at bounding box center [97, 340] width 41 height 12
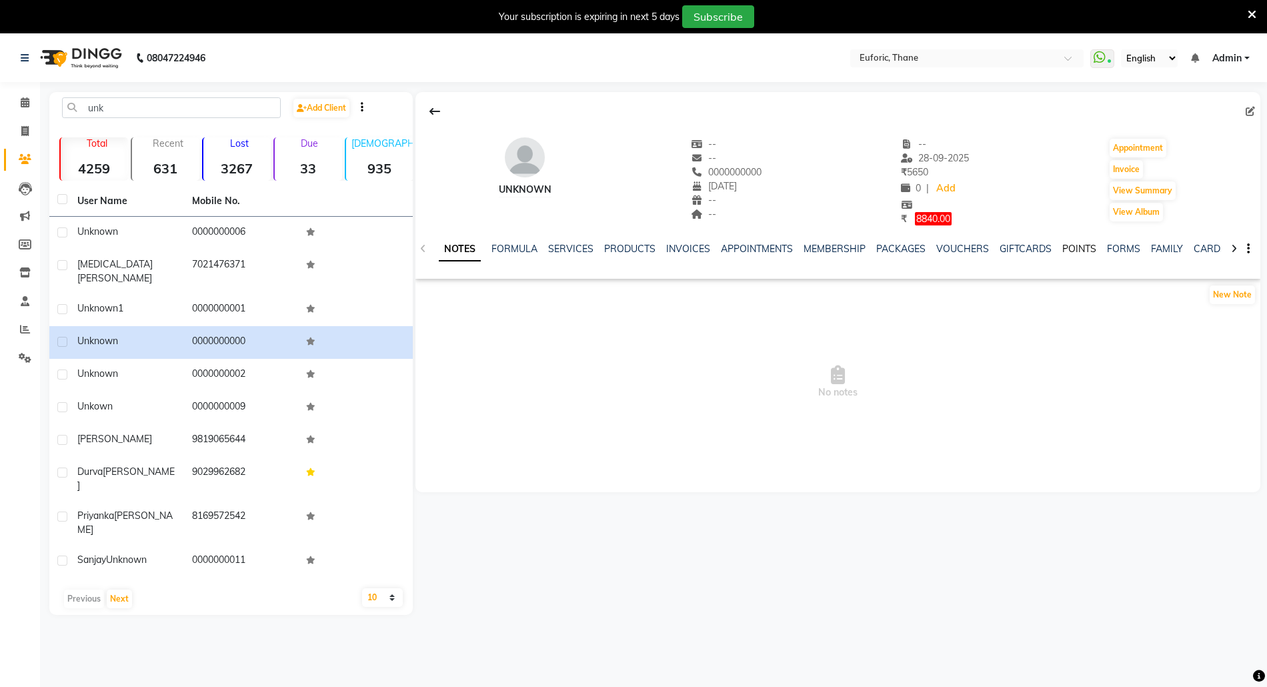
click at [1067, 249] on link "POINTS" at bounding box center [1079, 249] width 34 height 12
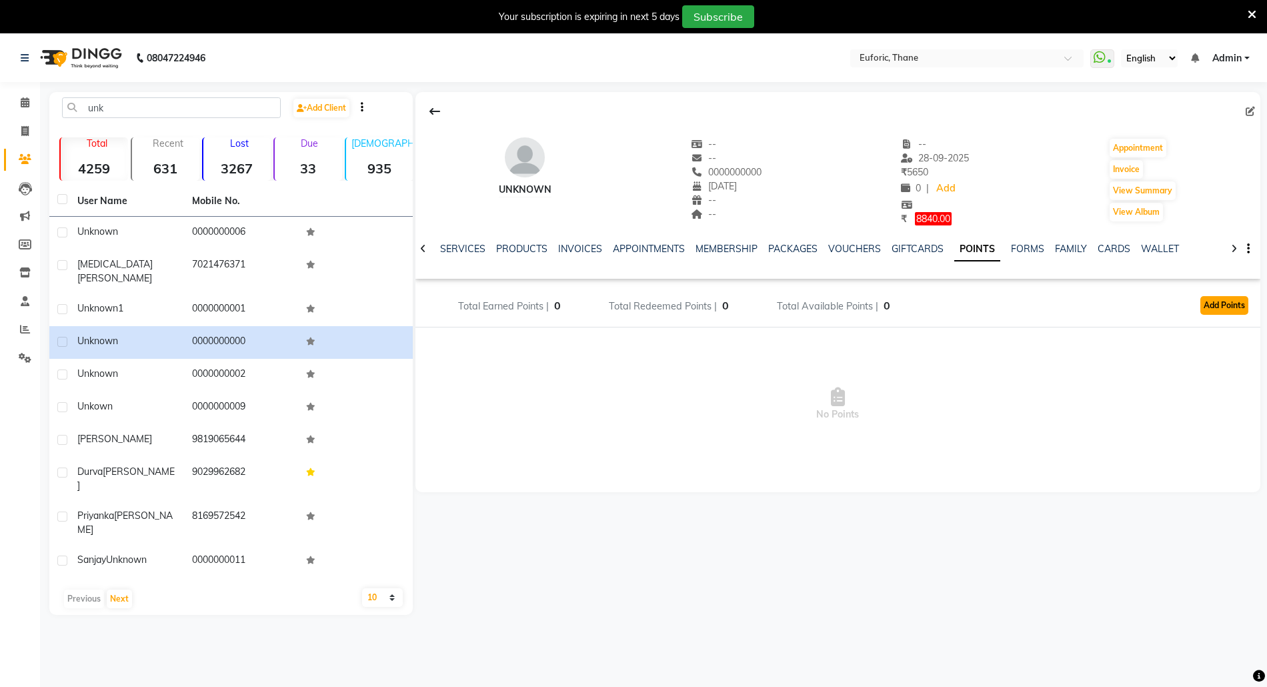
click at [1220, 309] on button "Add Points" at bounding box center [1224, 305] width 48 height 19
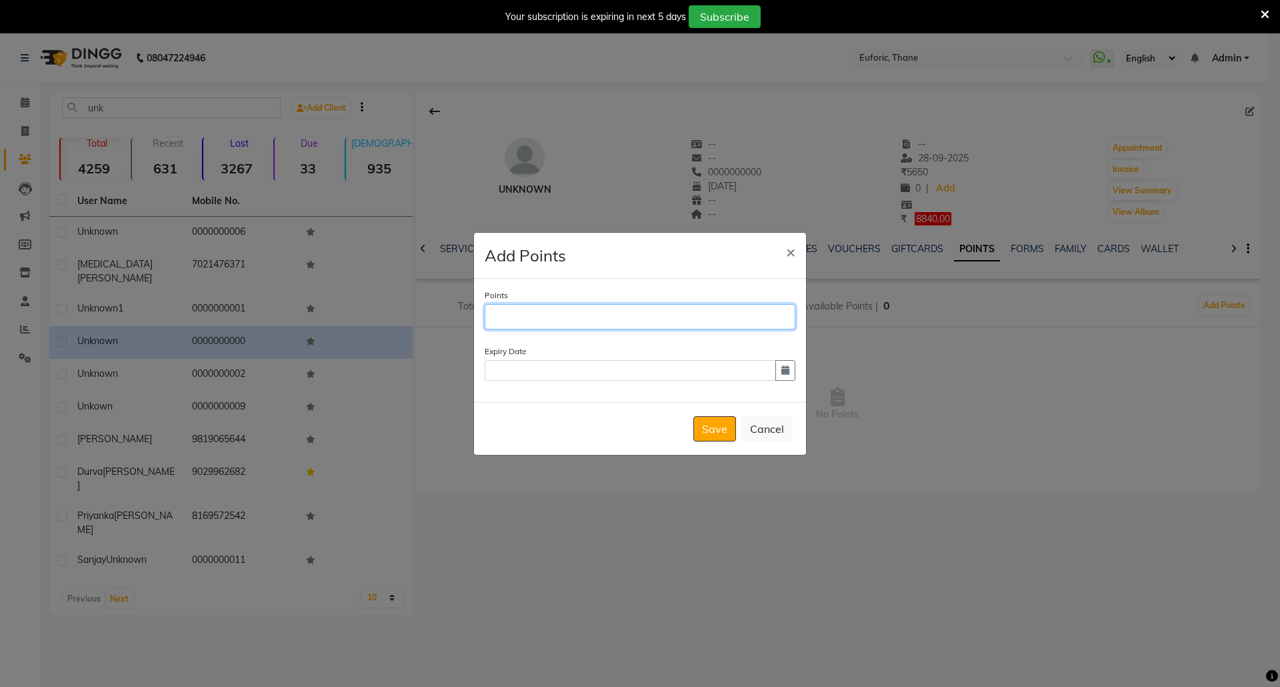
click at [518, 323] on input "Points" at bounding box center [640, 316] width 311 height 25
type input "2000"
click at [499, 369] on input "text" at bounding box center [630, 370] width 291 height 21
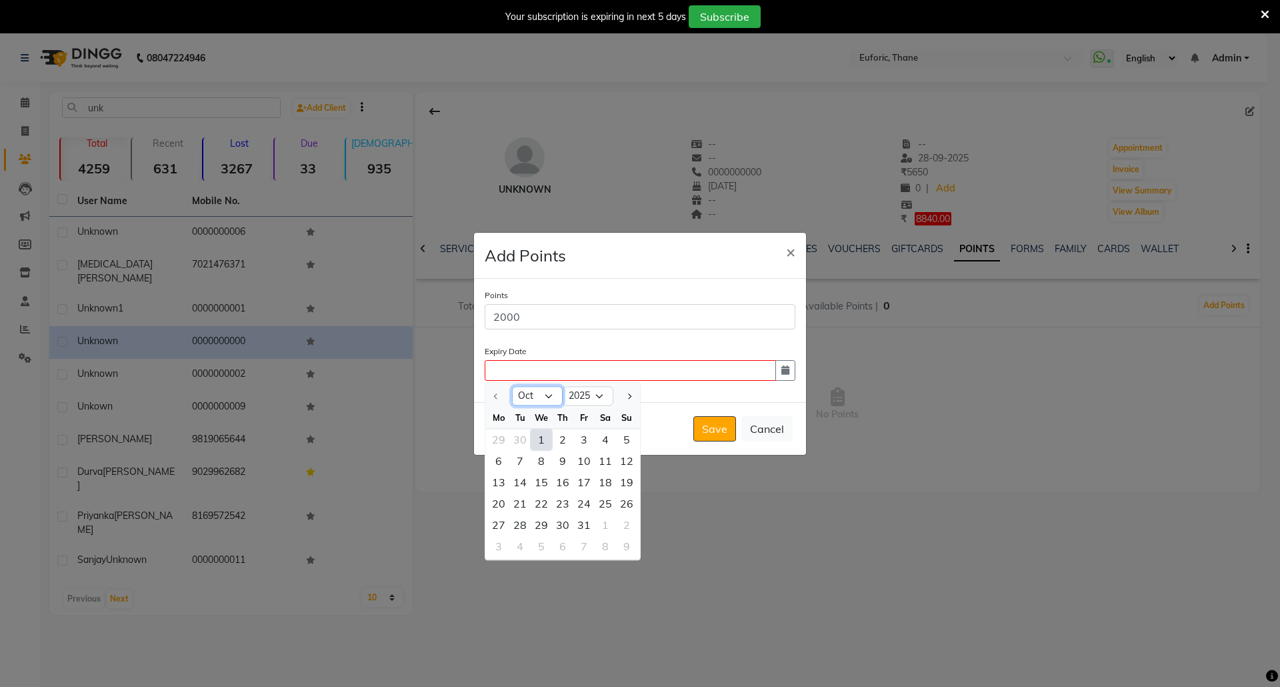
click at [551, 395] on select "Oct Nov Dec" at bounding box center [537, 396] width 51 height 20
select select "12"
click at [512, 386] on select "Oct Nov Dec" at bounding box center [537, 396] width 51 height 20
click at [545, 523] on div "31" at bounding box center [541, 524] width 21 height 21
type input "[DATE]"
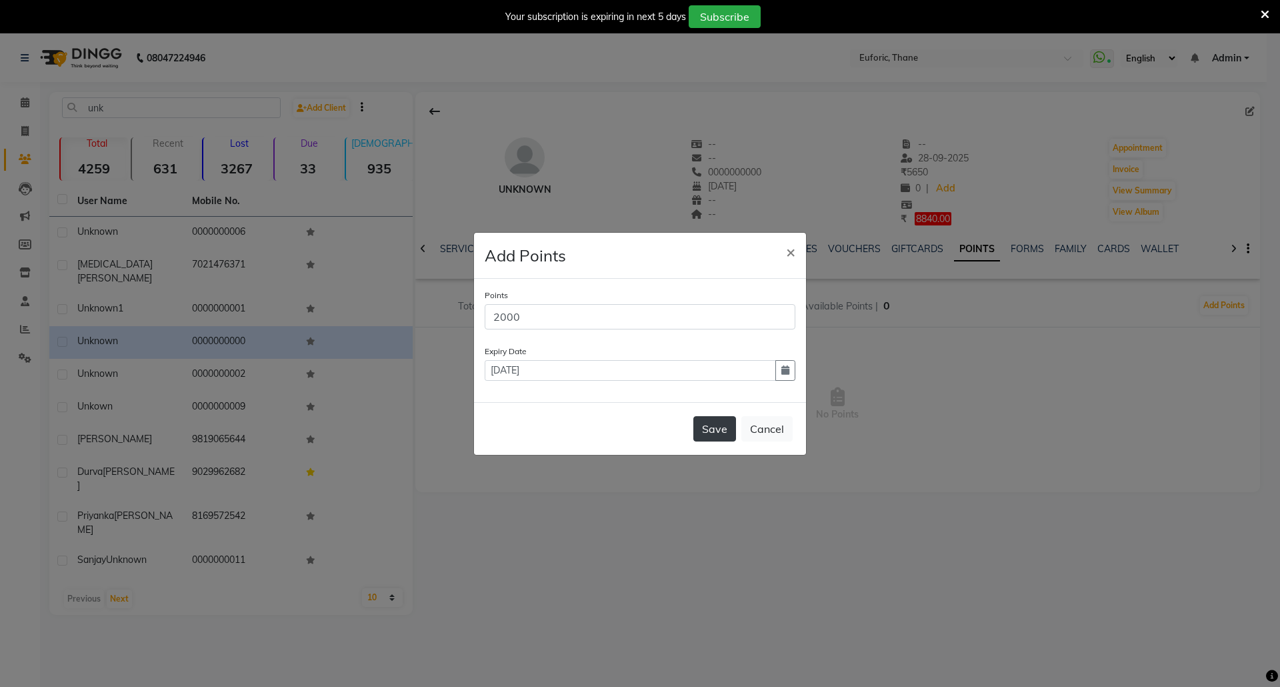
click at [720, 432] on button "Save" at bounding box center [714, 428] width 43 height 25
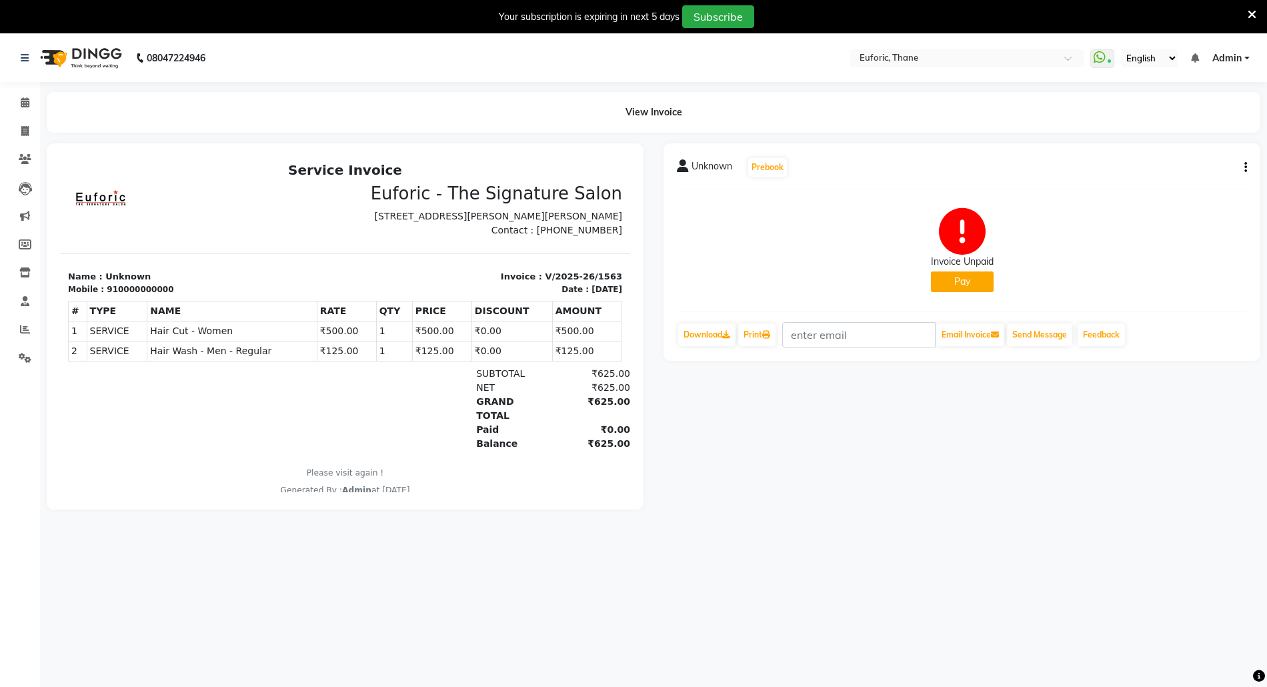
click at [1241, 166] on button "button" at bounding box center [1243, 168] width 8 height 14
click at [1157, 185] on div "Edit Invoice" at bounding box center [1178, 183] width 91 height 17
select select "service"
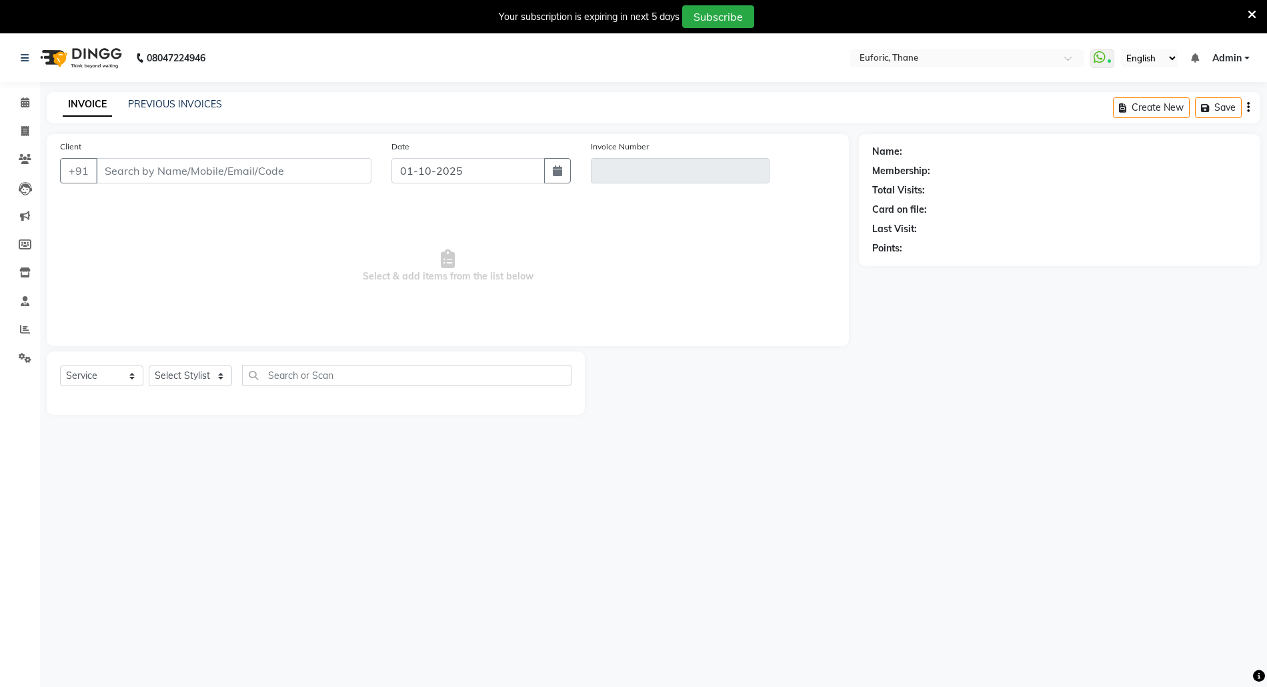
type input "0000000000"
type input "V/2025-26/1563"
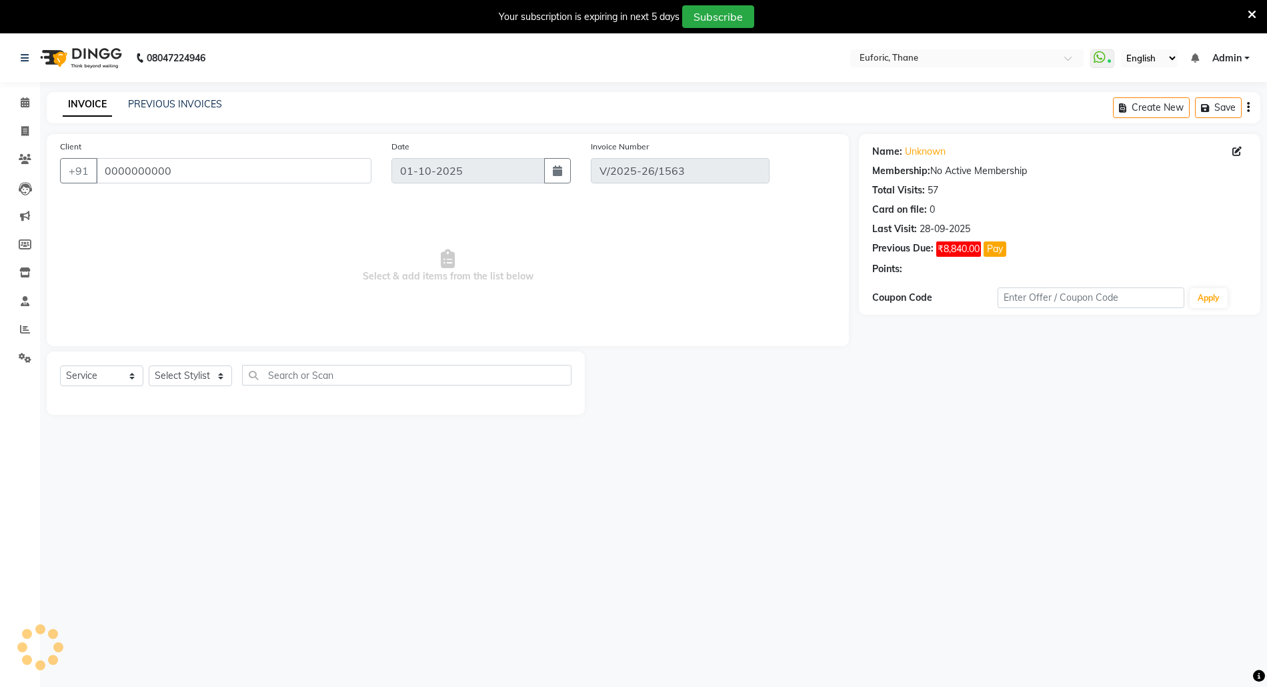
type input "[DATE]"
select select "select"
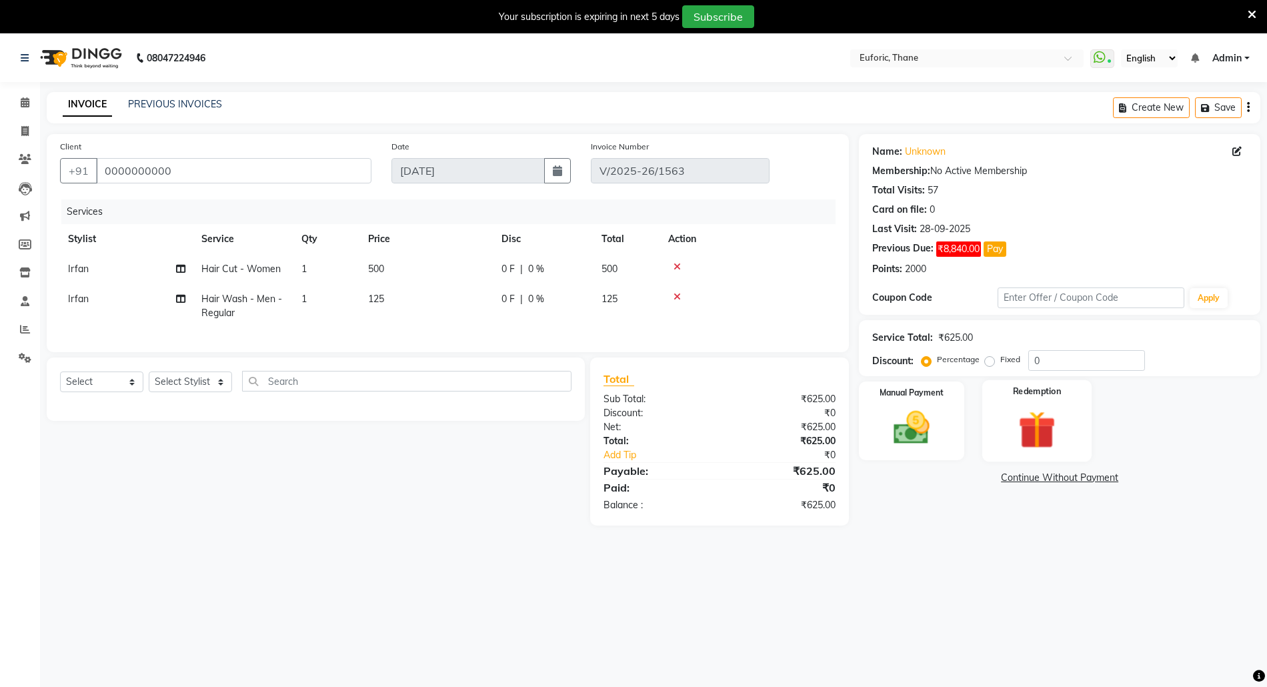
click at [1051, 419] on img at bounding box center [1036, 429] width 61 height 47
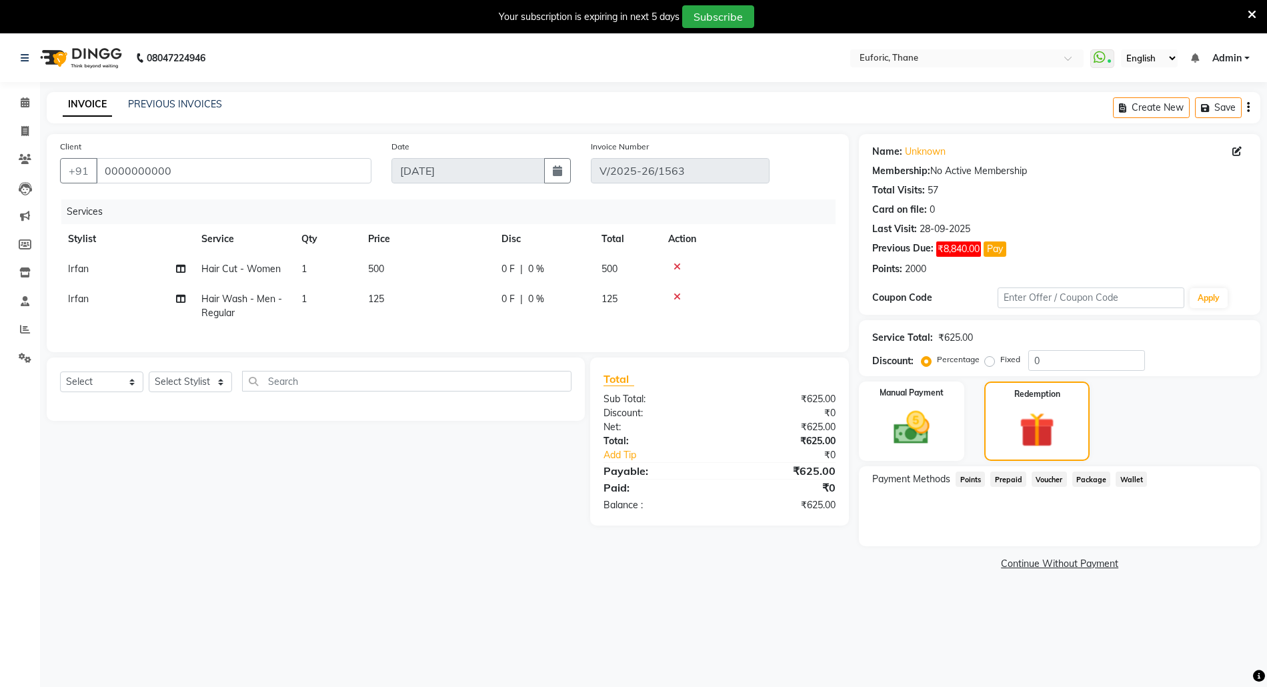
click at [982, 477] on span "Points" at bounding box center [969, 478] width 29 height 15
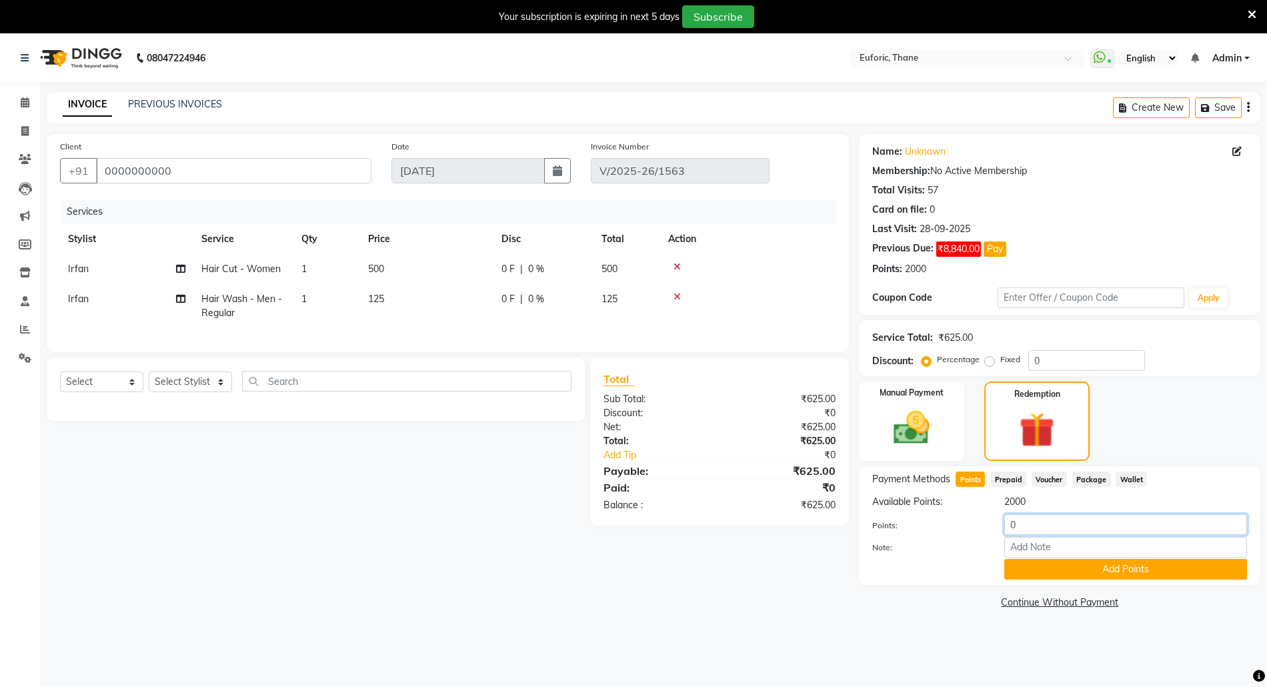
click at [1008, 523] on input "0" at bounding box center [1125, 524] width 243 height 21
drag, startPoint x: 1008, startPoint y: 523, endPoint x: 1043, endPoint y: 525, distance: 35.4
click at [1043, 525] on input "0" at bounding box center [1125, 524] width 243 height 21
type input "625"
click at [1041, 548] on input "Note:" at bounding box center [1125, 547] width 243 height 21
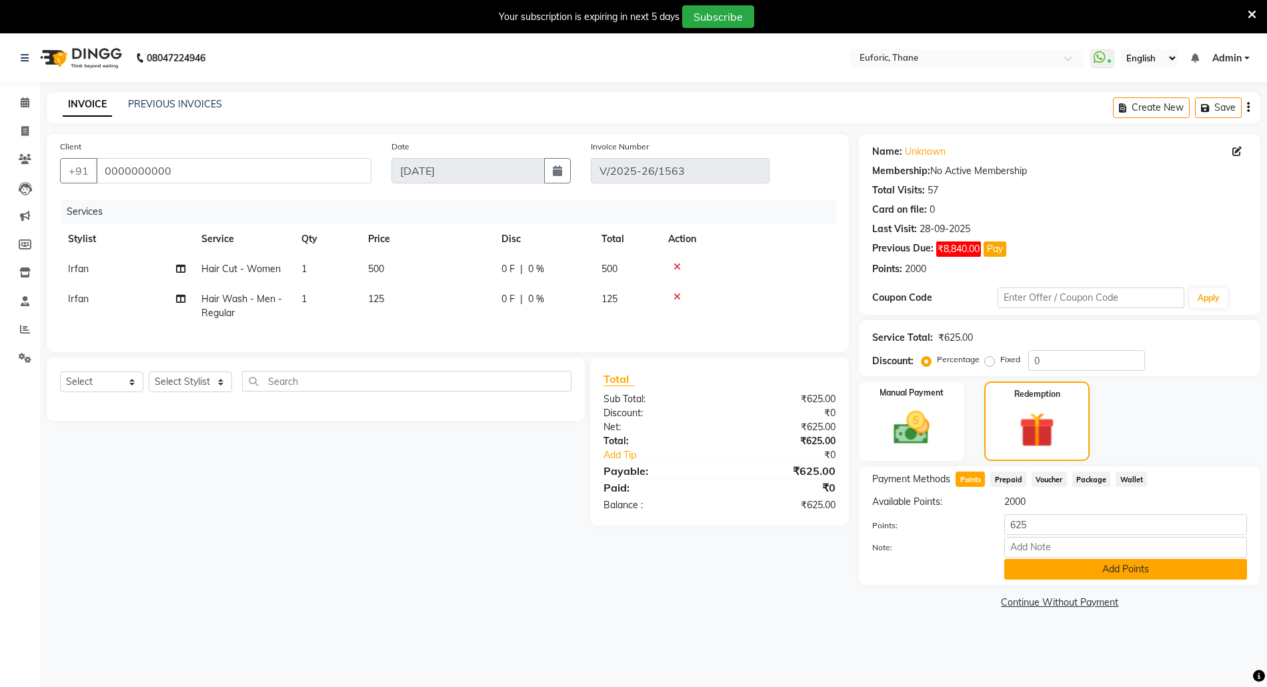
click at [1041, 566] on button "Add Points" at bounding box center [1125, 569] width 243 height 21
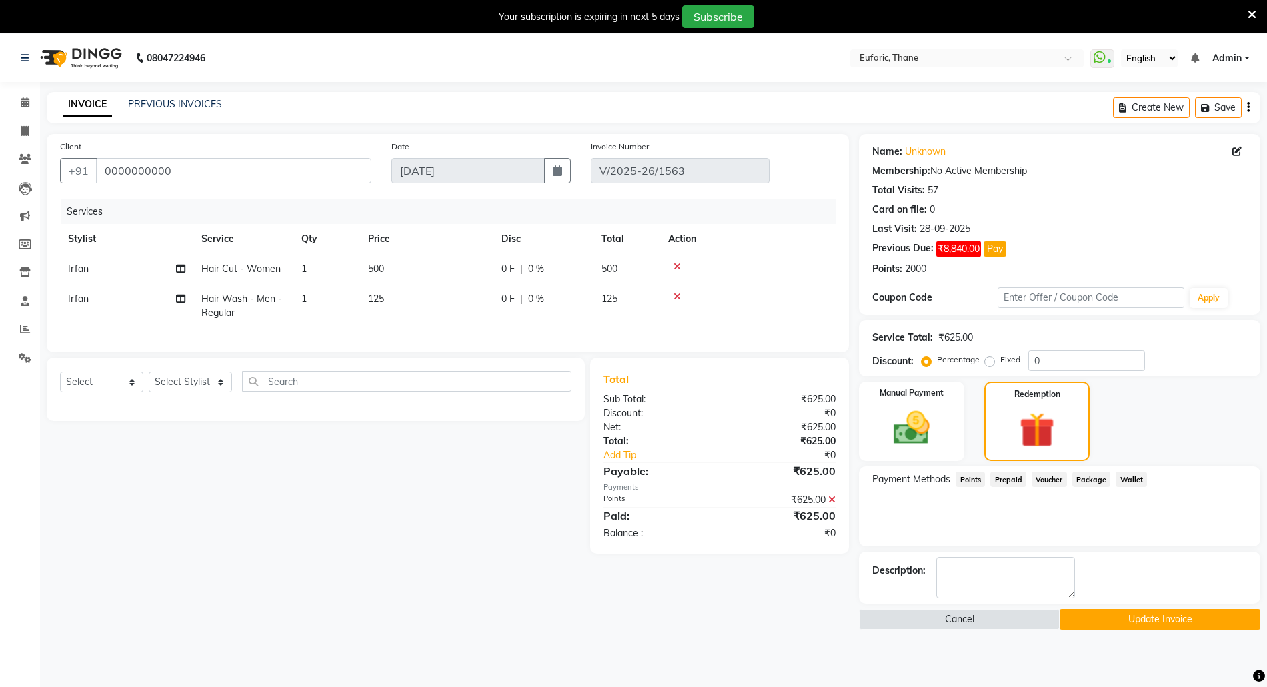
click at [1110, 620] on button "Update Invoice" at bounding box center [1159, 619] width 201 height 21
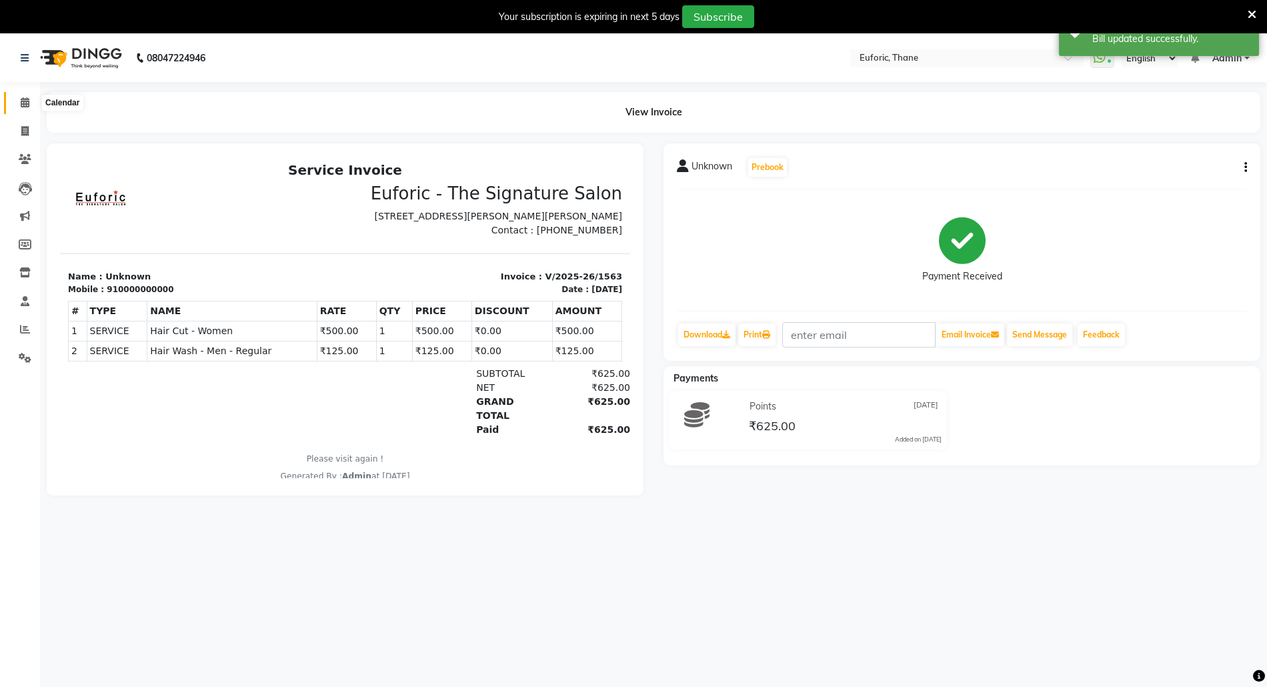
click at [17, 96] on span at bounding box center [24, 102] width 23 height 15
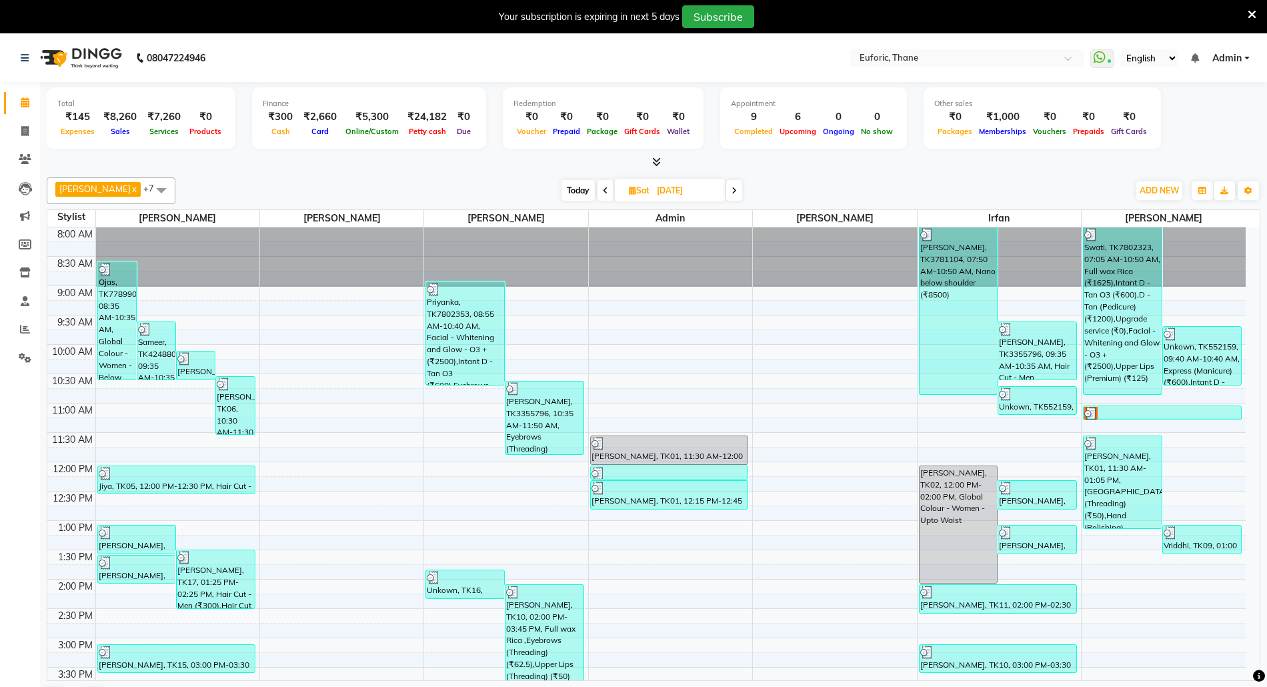
click at [677, 188] on input "[DATE]" at bounding box center [686, 191] width 67 height 20
select select "7"
select select "2025"
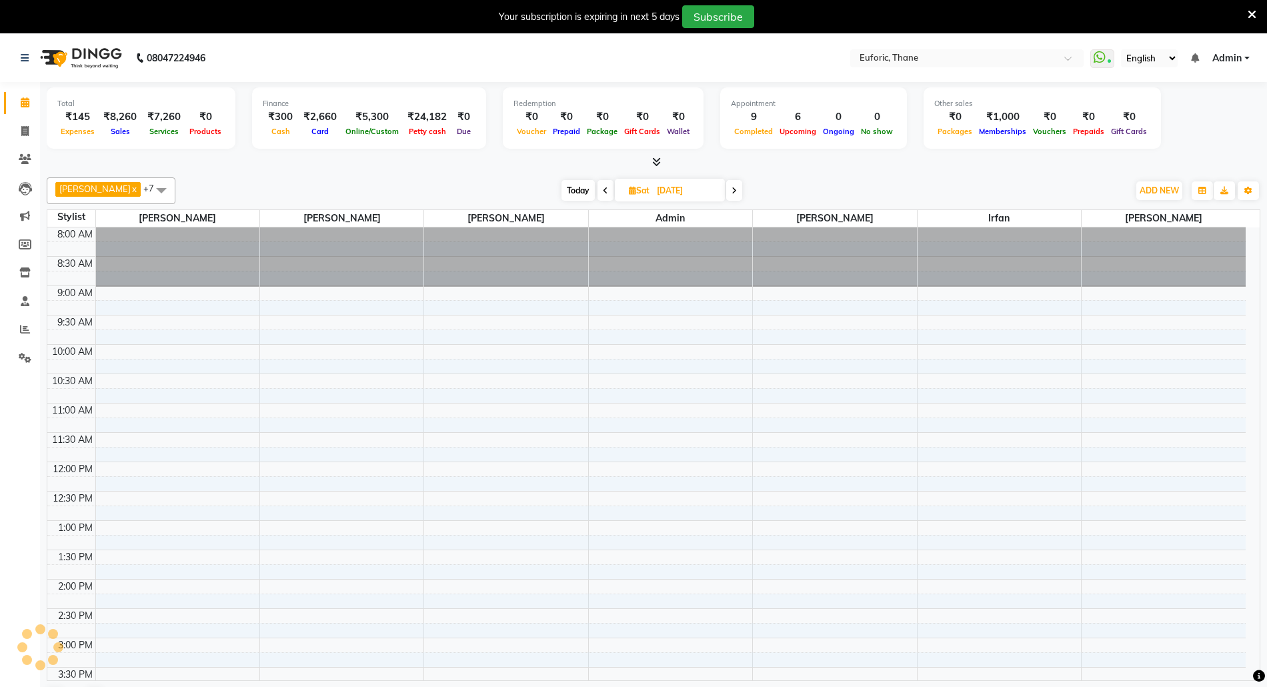
scroll to position [355, 0]
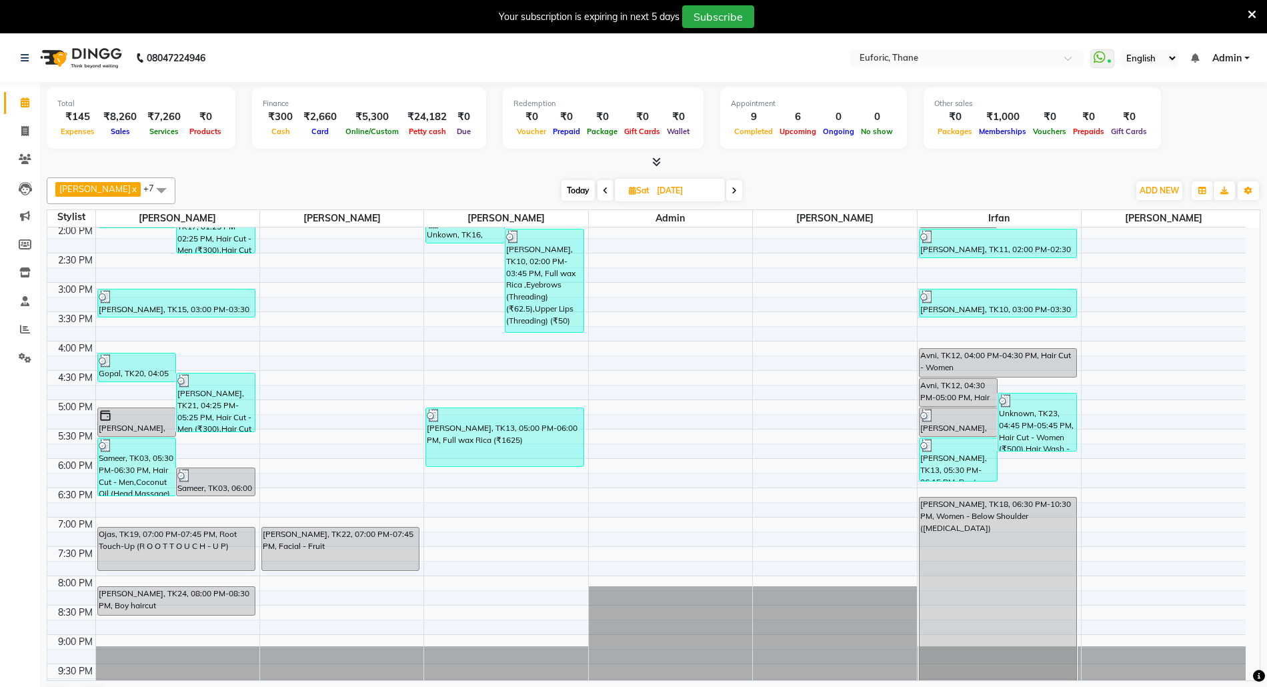
click at [653, 196] on input "[DATE]" at bounding box center [686, 191] width 67 height 20
select select "7"
select select "2025"
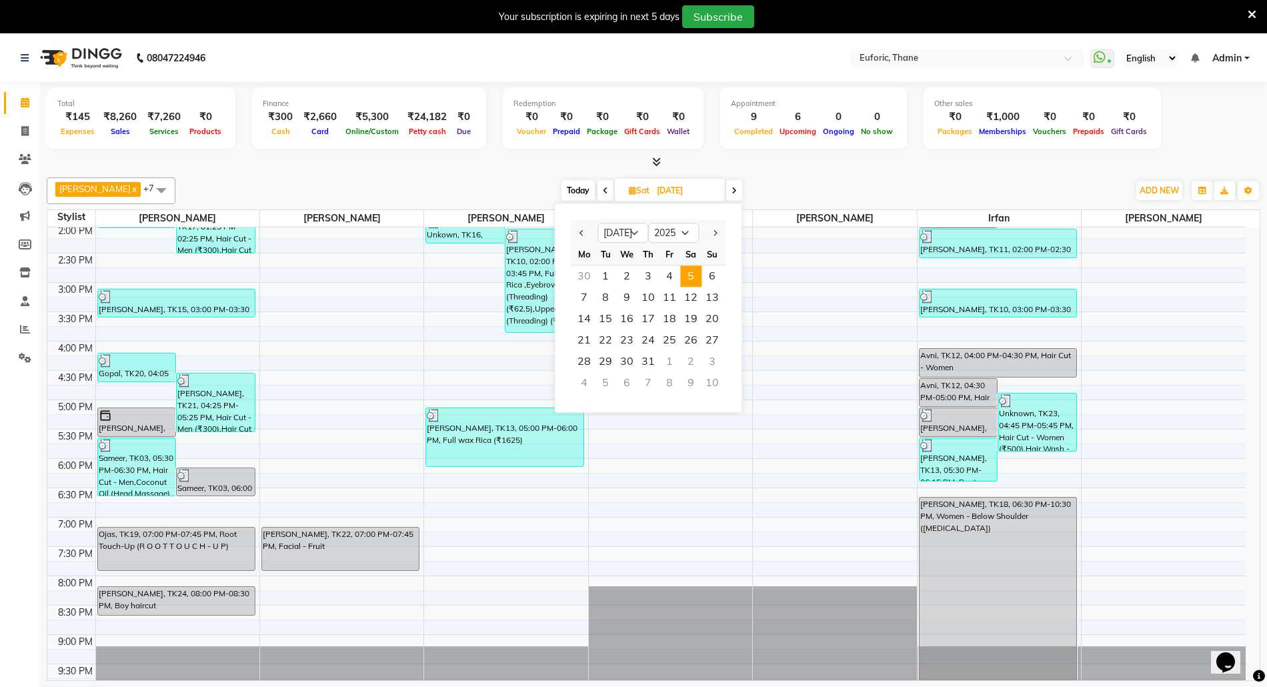
scroll to position [0, 0]
click at [615, 244] on div "Tu" at bounding box center [605, 253] width 21 height 21
click at [615, 239] on select "Jan Feb Mar Apr May Jun [DATE] Aug Sep Oct Nov Dec" at bounding box center [622, 233] width 51 height 20
select select "10"
click at [597, 223] on select "Jan Feb Mar Apr May Jun [DATE] Aug Sep Oct Nov Dec" at bounding box center [622, 233] width 51 height 20
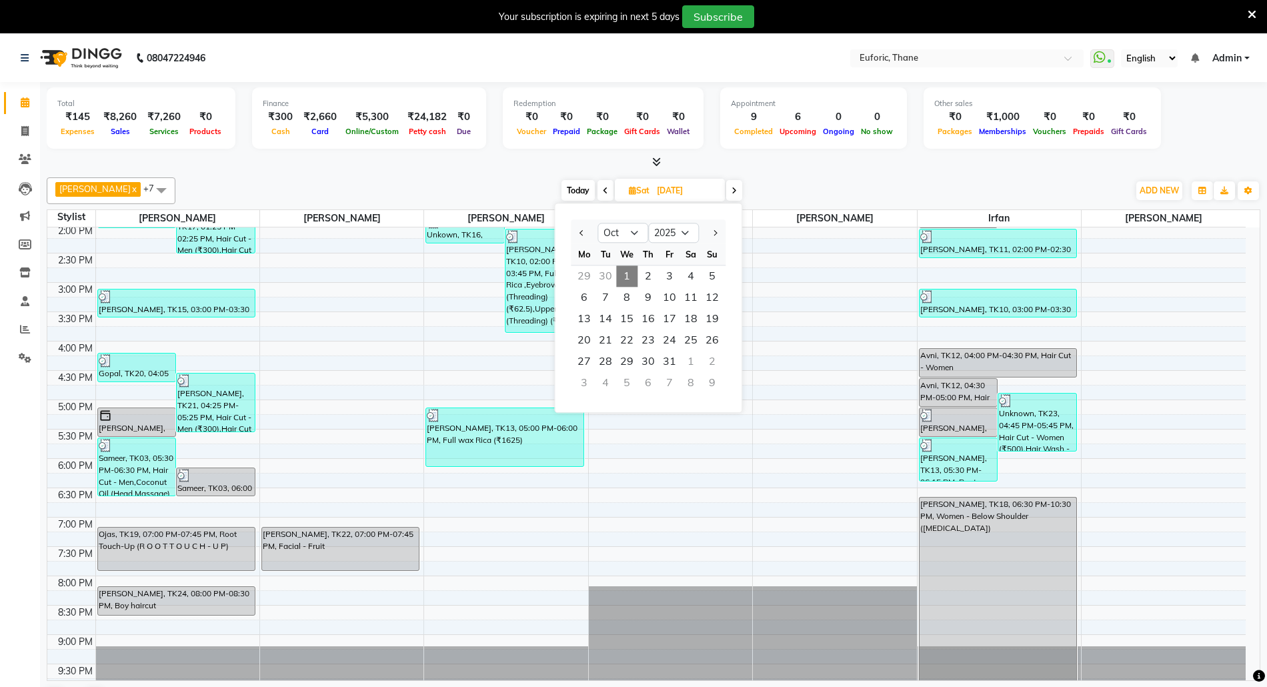
click at [625, 275] on span "1" at bounding box center [626, 275] width 21 height 21
type input "01-10-2025"
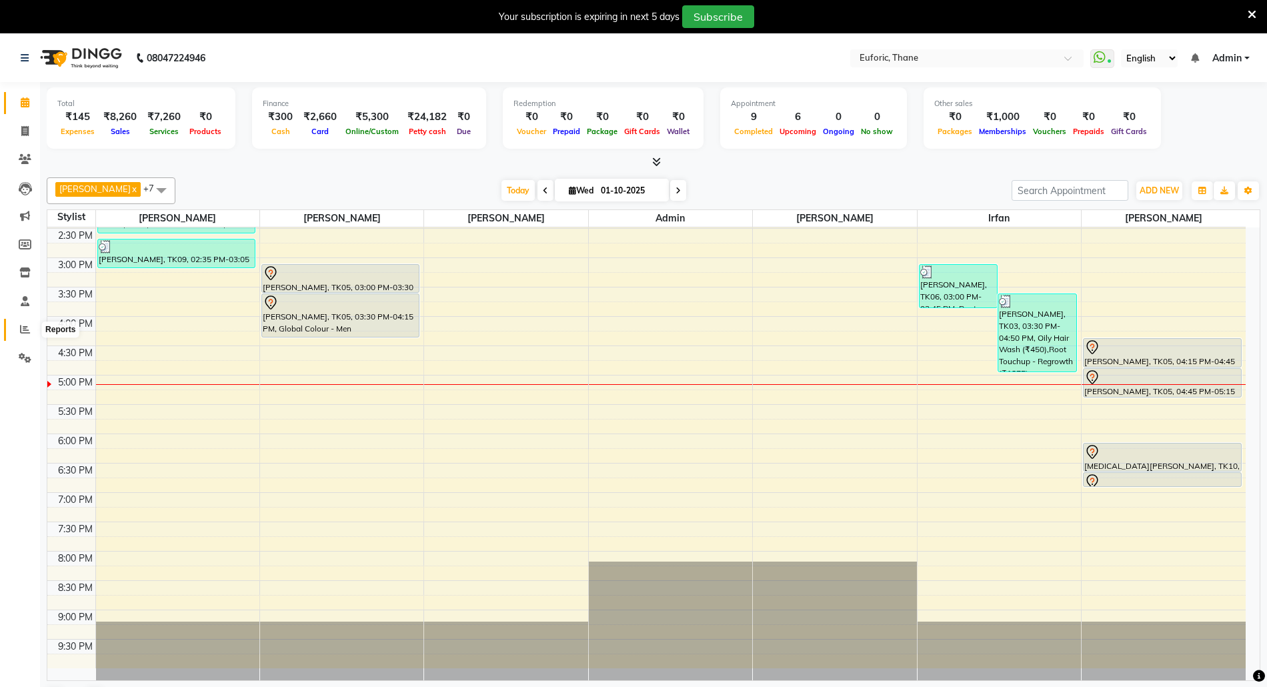
click at [27, 323] on span at bounding box center [24, 329] width 23 height 15
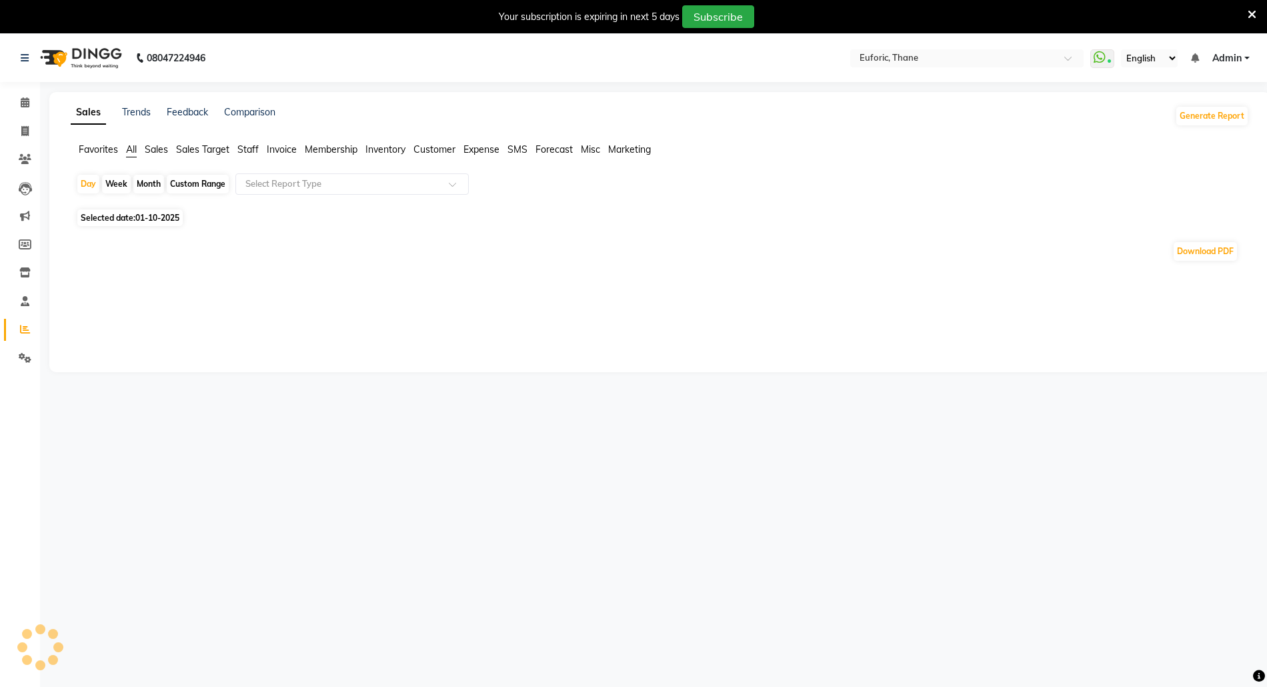
click at [143, 185] on div "Month" at bounding box center [148, 184] width 31 height 19
select select "10"
select select "2025"
click at [147, 179] on div "Month" at bounding box center [148, 184] width 31 height 19
select select "10"
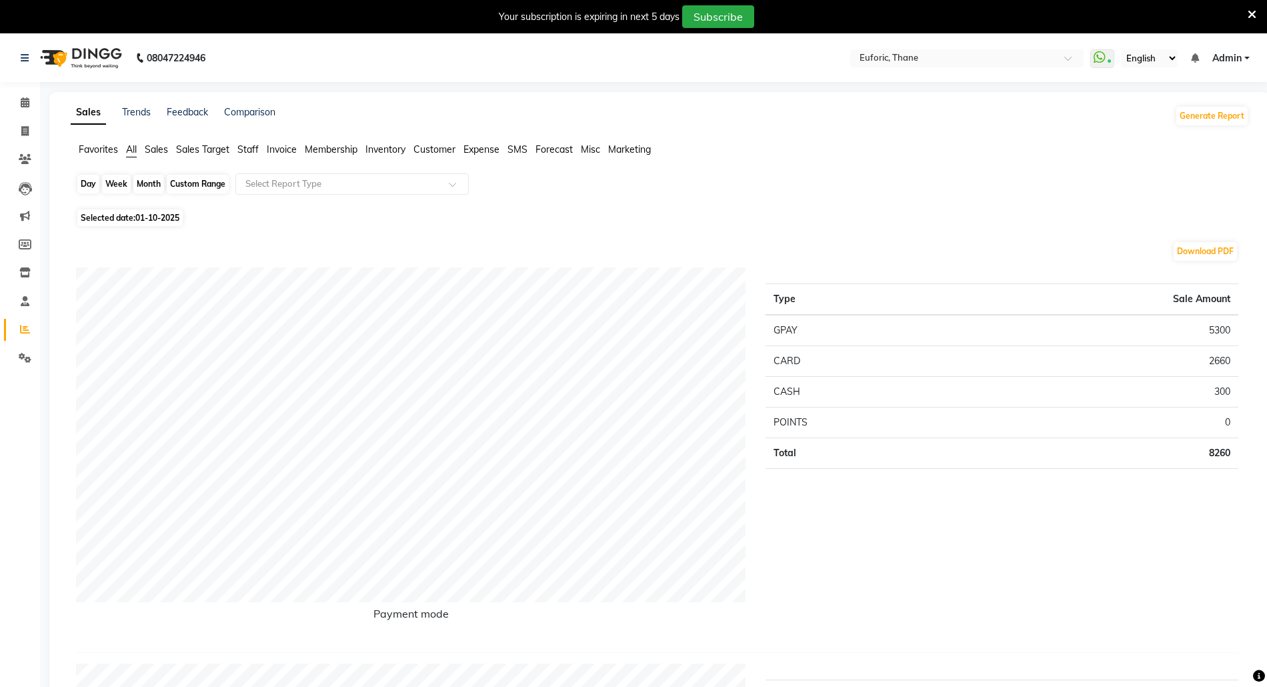
select select "2025"
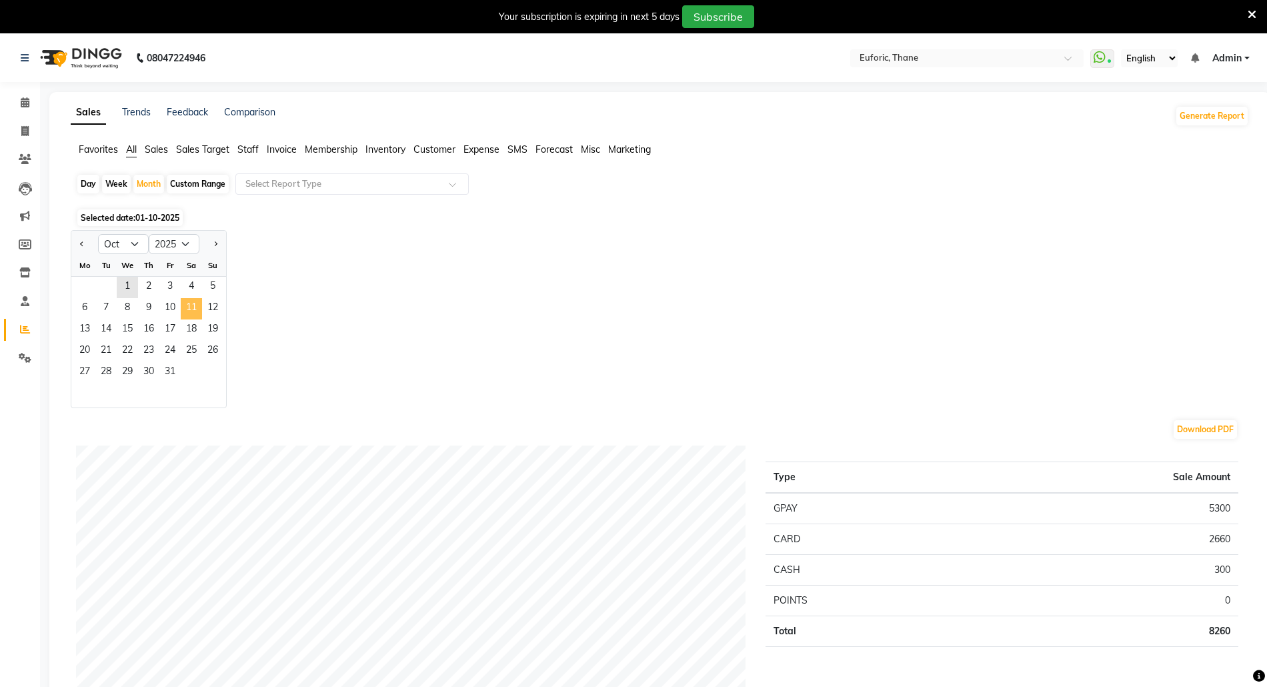
click at [181, 307] on span "11" at bounding box center [191, 308] width 21 height 21
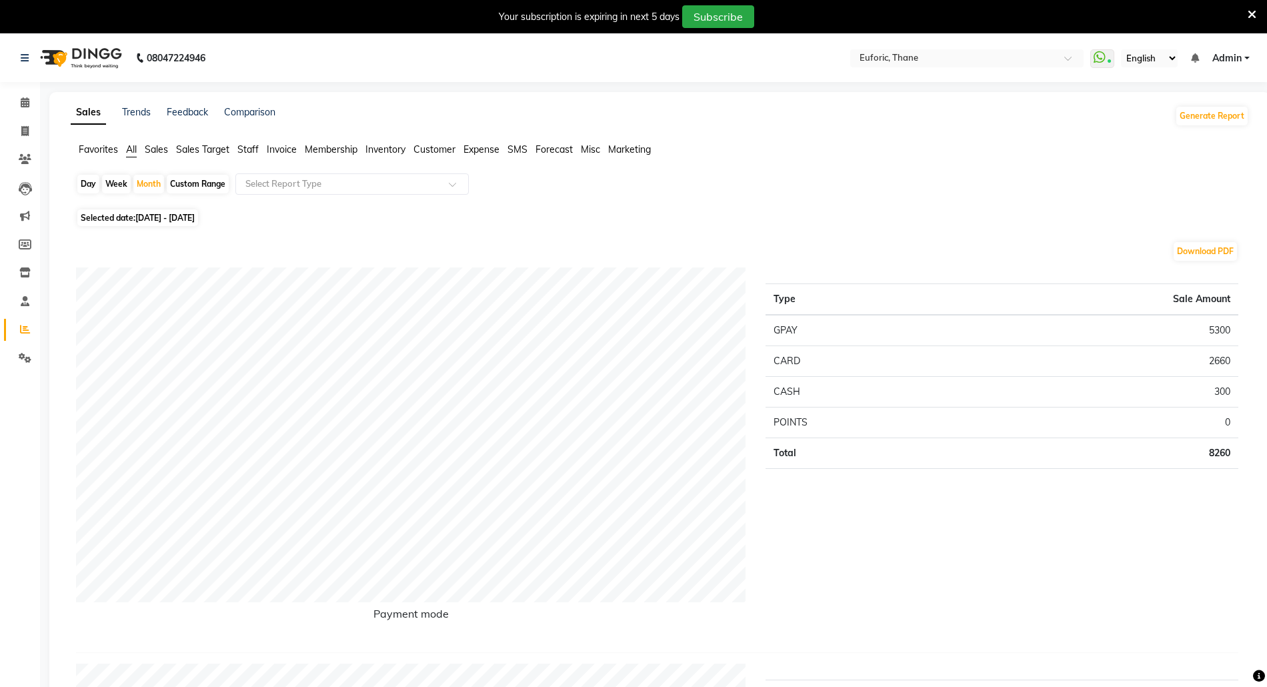
click at [240, 147] on span "Staff" at bounding box center [247, 149] width 21 height 12
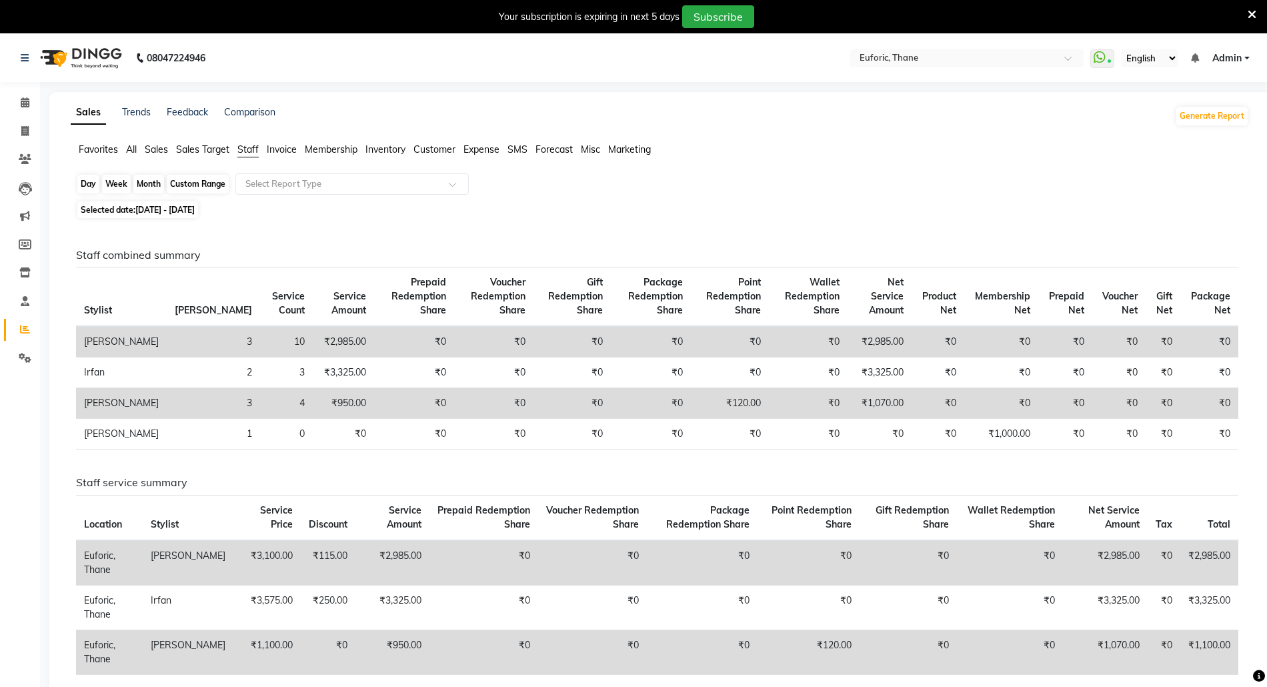
click at [145, 179] on div "Month" at bounding box center [148, 184] width 31 height 19
select select "10"
select select "2025"
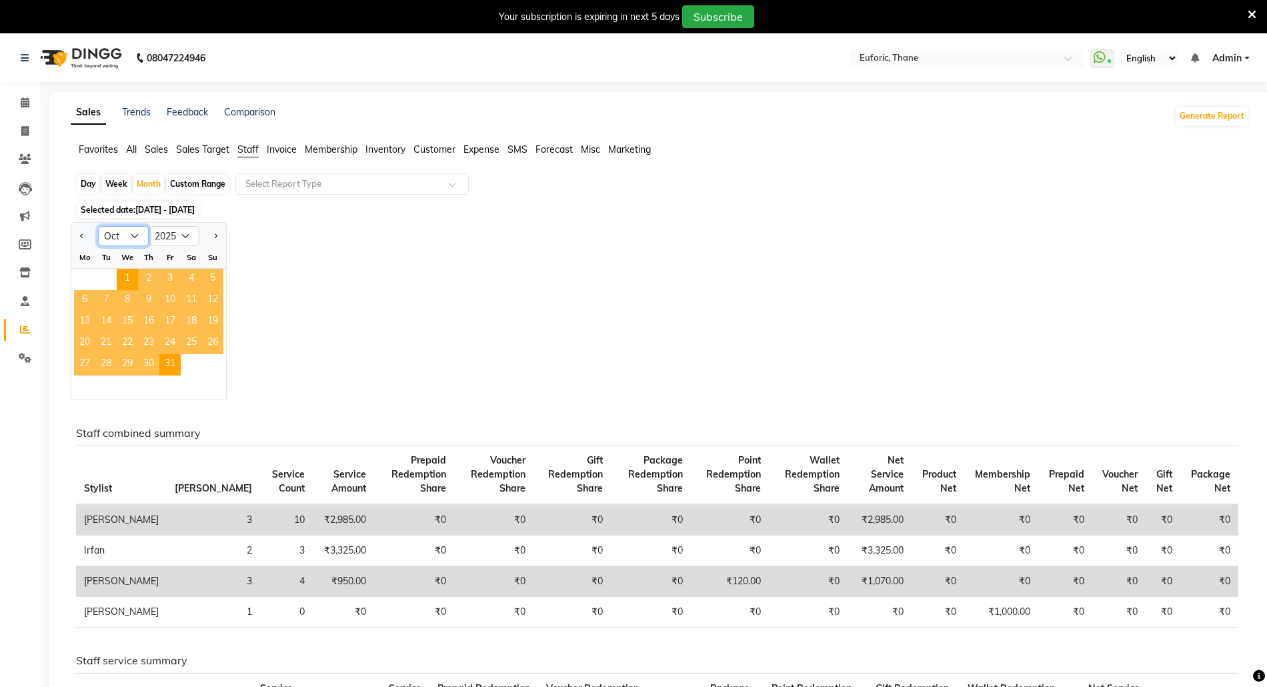
click at [125, 241] on select "Jan Feb Mar Apr May Jun [DATE] Aug Sep Oct Nov Dec" at bounding box center [123, 236] width 51 height 20
select select "9"
click at [98, 227] on select "Jan Feb Mar Apr May Jun [DATE] Aug Sep Oct Nov Dec" at bounding box center [123, 236] width 51 height 20
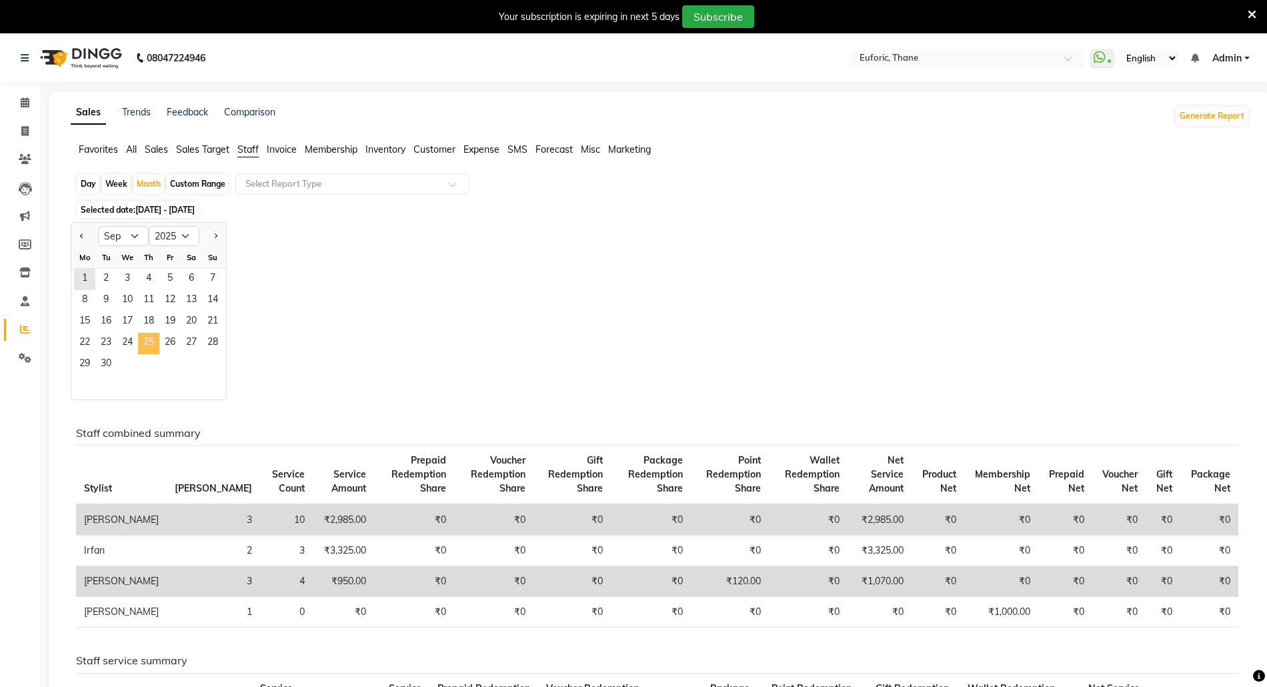
click at [139, 339] on span "25" at bounding box center [148, 343] width 21 height 21
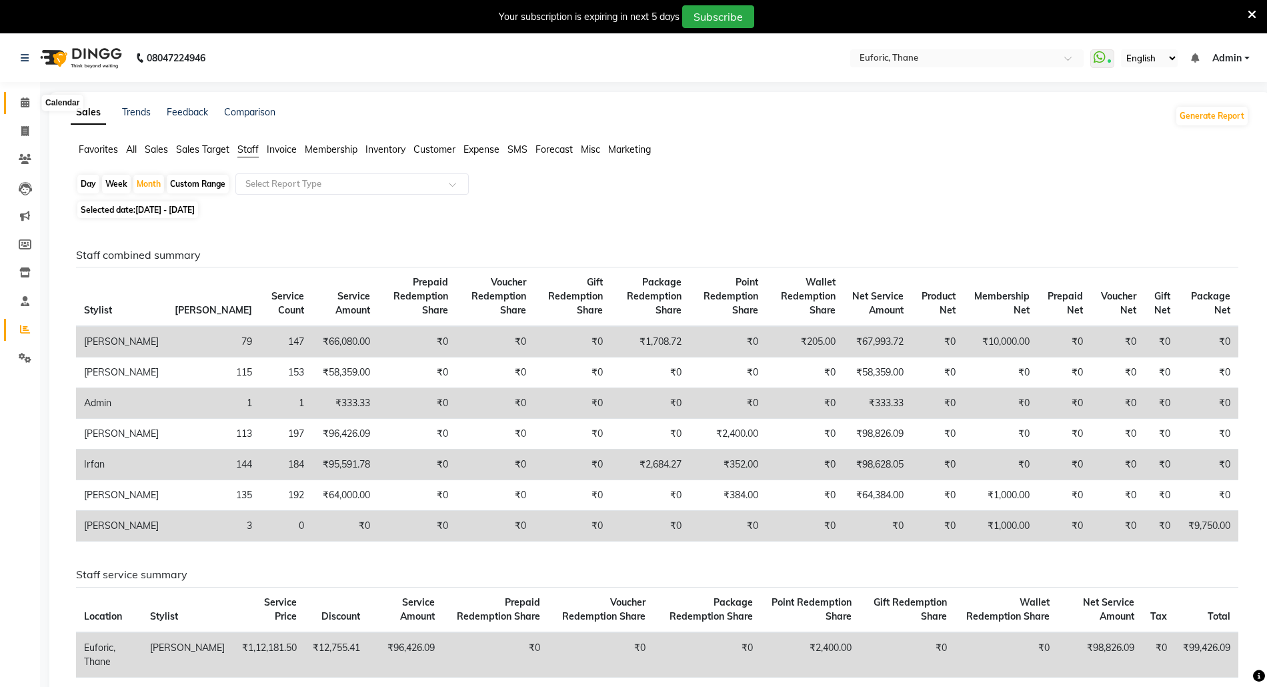
click at [25, 105] on icon at bounding box center [25, 102] width 9 height 10
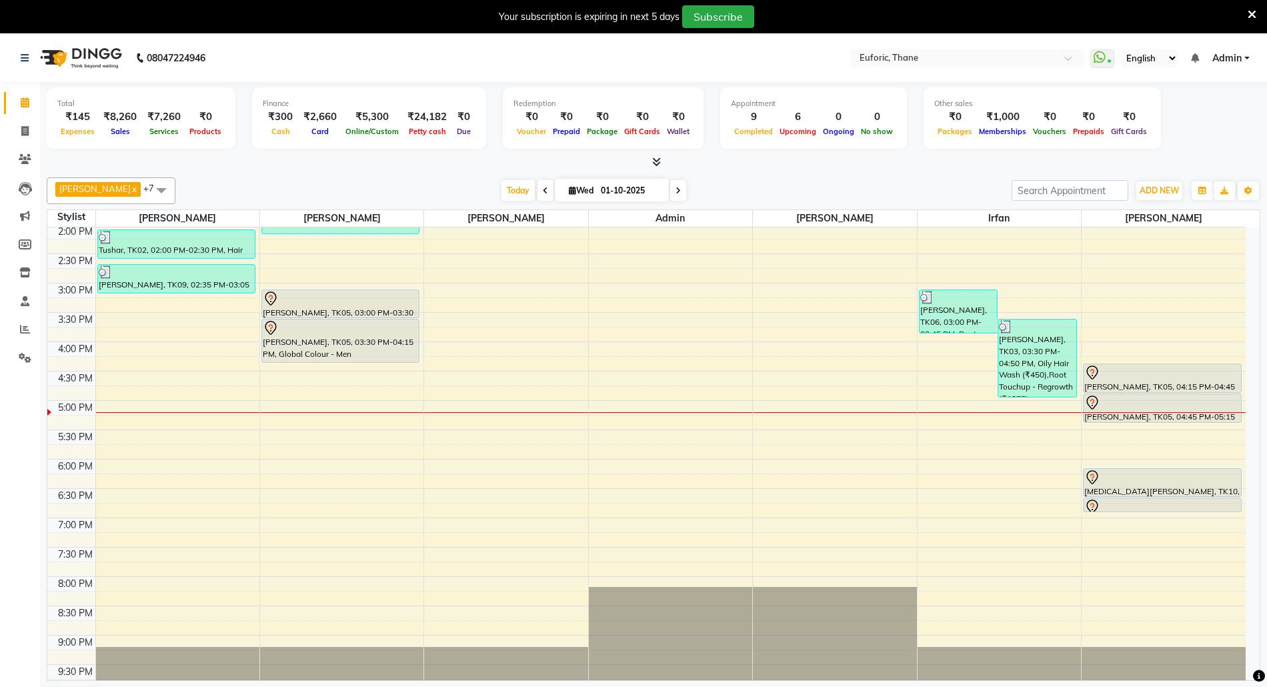
scroll to position [355, 0]
click at [23, 322] on span at bounding box center [24, 329] width 23 height 15
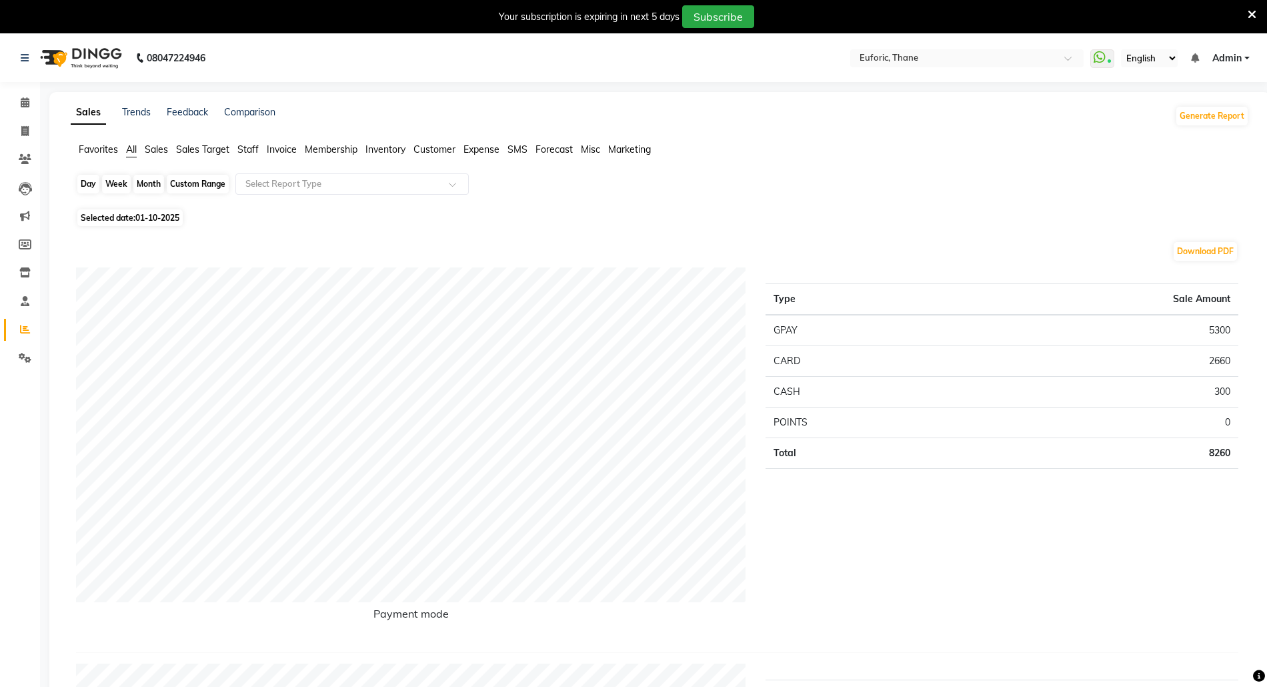
click at [81, 179] on div "Day" at bounding box center [88, 184] width 22 height 19
select select "10"
select select "2025"
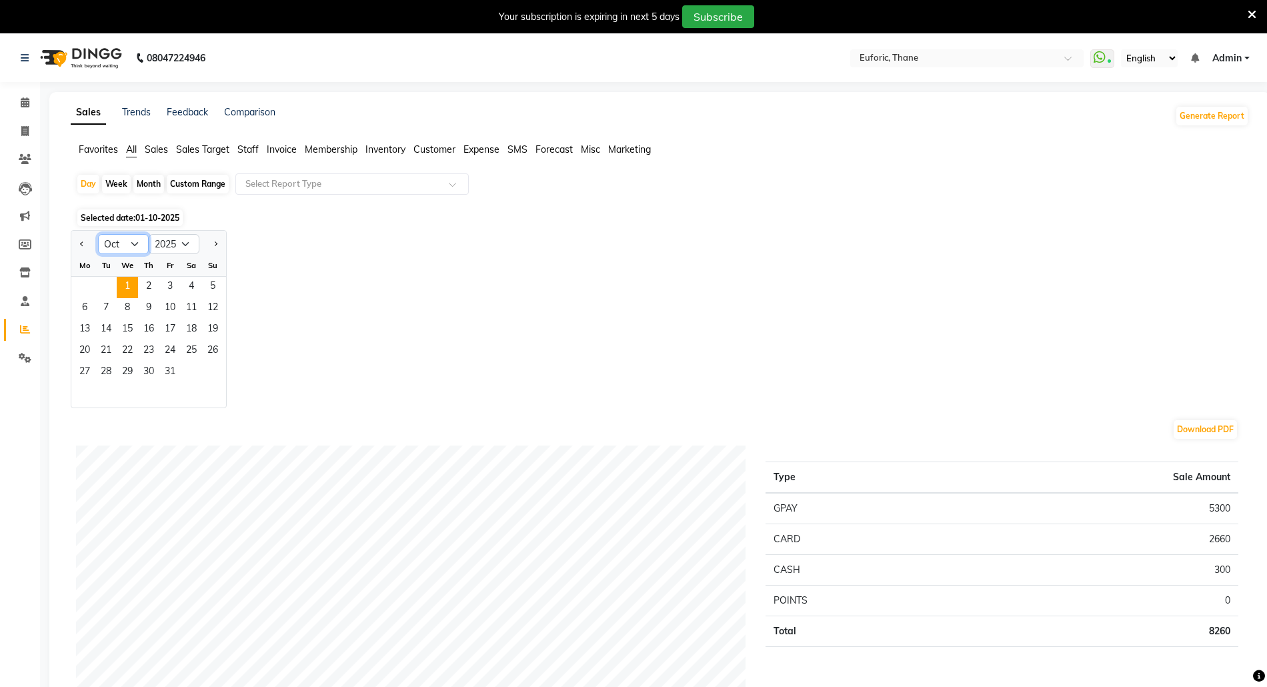
click at [134, 243] on select "Jan Feb Mar Apr May Jun [DATE] Aug Sep Oct Nov Dec" at bounding box center [123, 244] width 51 height 20
select select "9"
click at [98, 234] on select "Jan Feb Mar Apr May Jun [DATE] Aug Sep Oct Nov Dec" at bounding box center [123, 244] width 51 height 20
click at [141, 345] on span "25" at bounding box center [148, 351] width 21 height 21
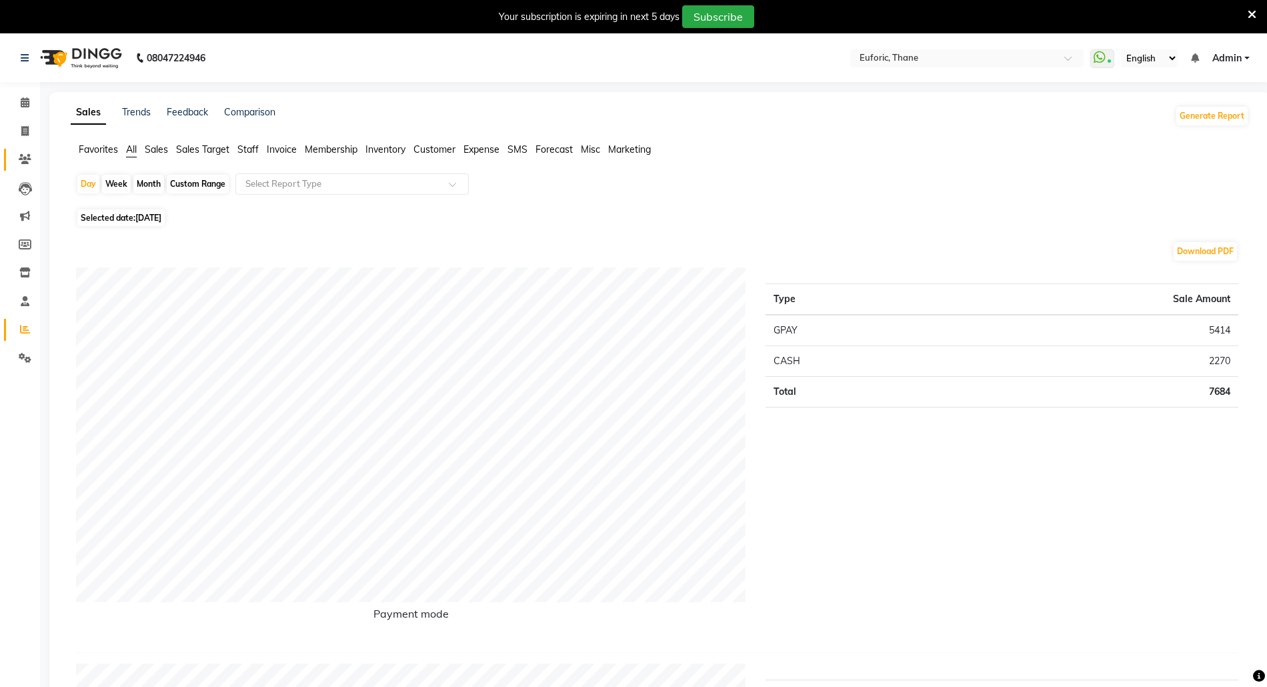
click at [17, 151] on link "Clients" at bounding box center [20, 160] width 32 height 22
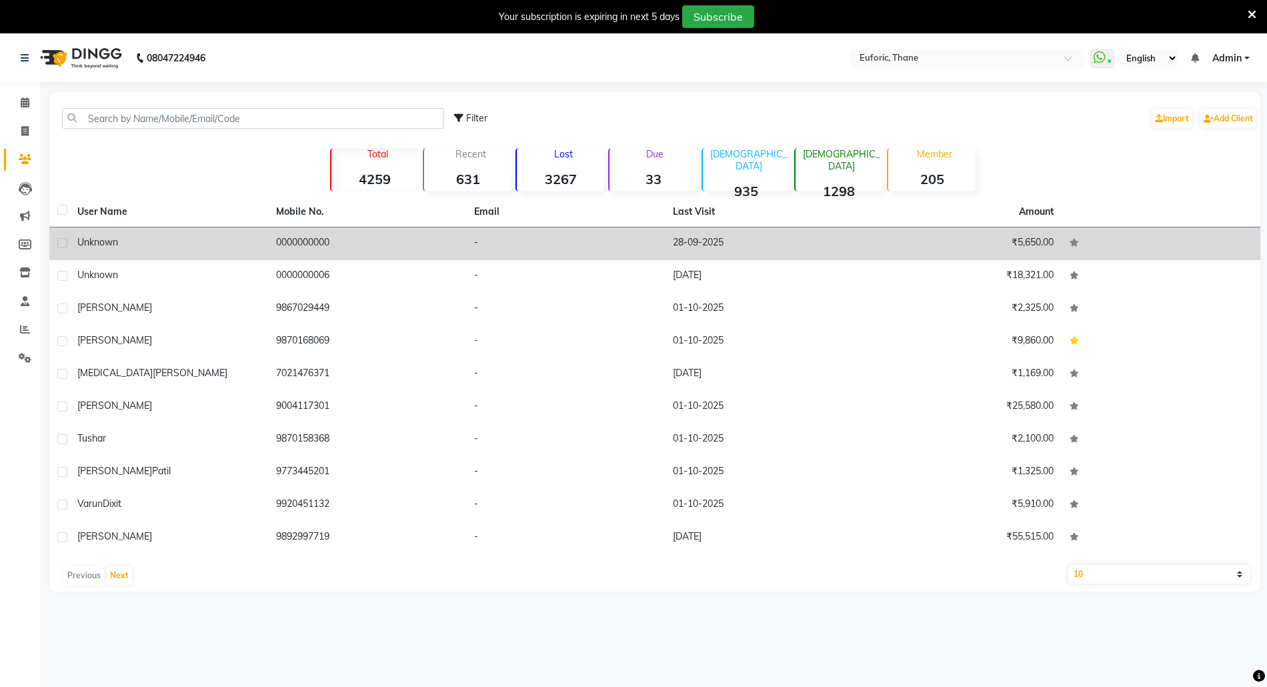
click at [95, 239] on span "Unknown" at bounding box center [97, 242] width 41 height 12
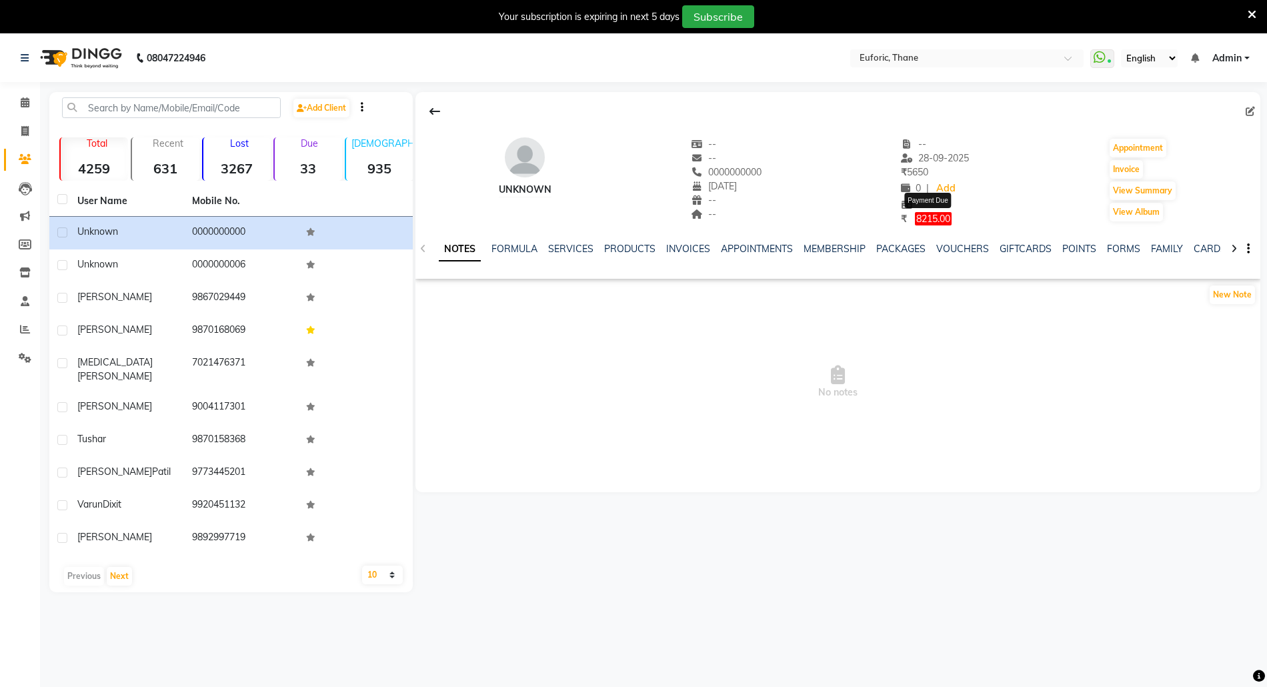
click at [941, 219] on span "8215.00" at bounding box center [933, 218] width 37 height 13
select select "1"
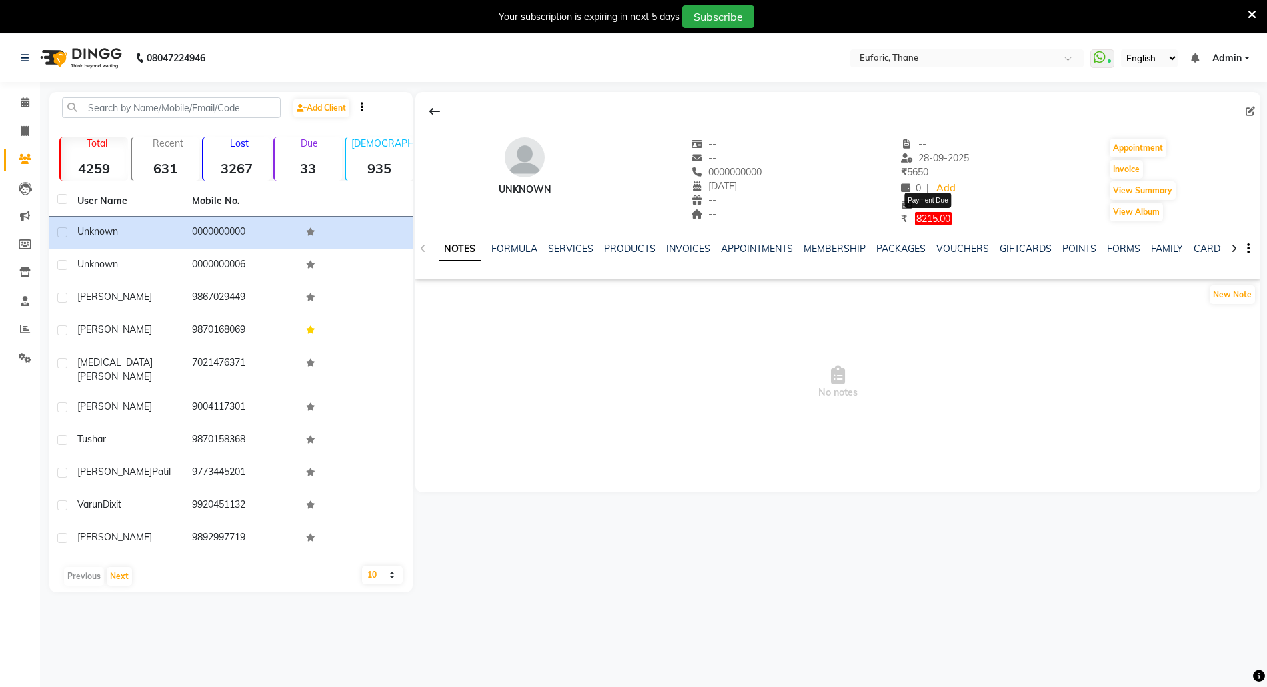
select select "1"
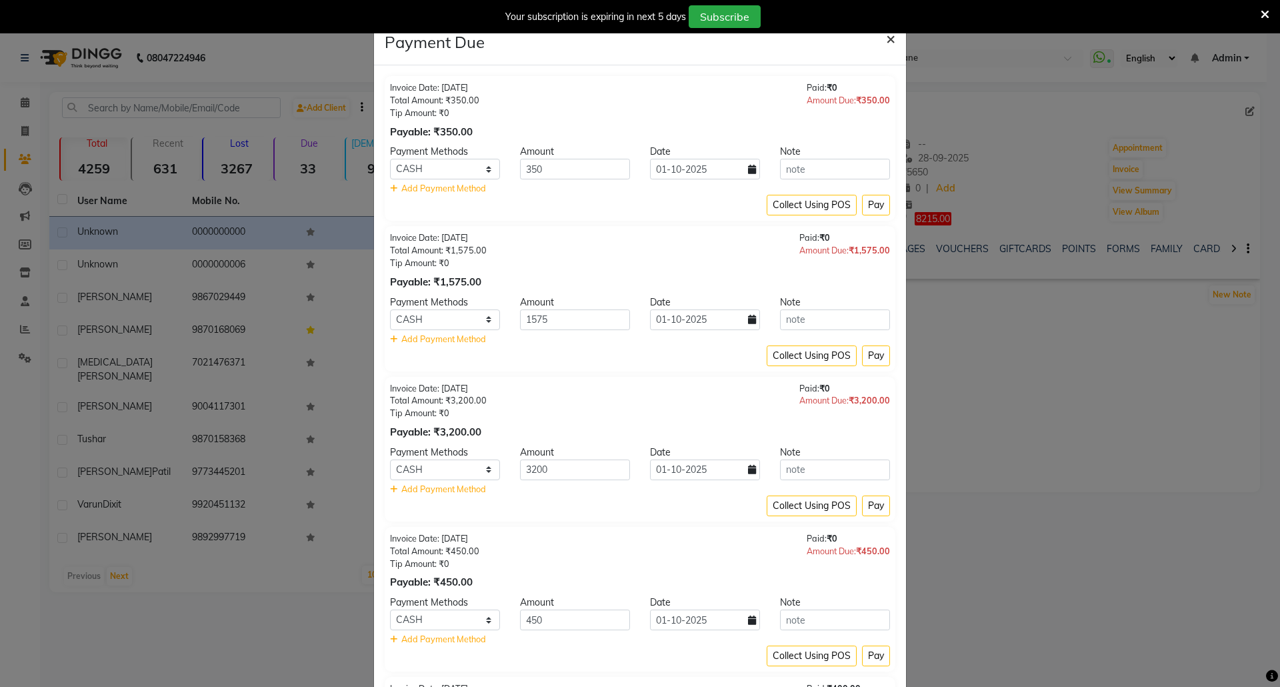
click at [886, 37] on span "×" at bounding box center [890, 38] width 9 height 20
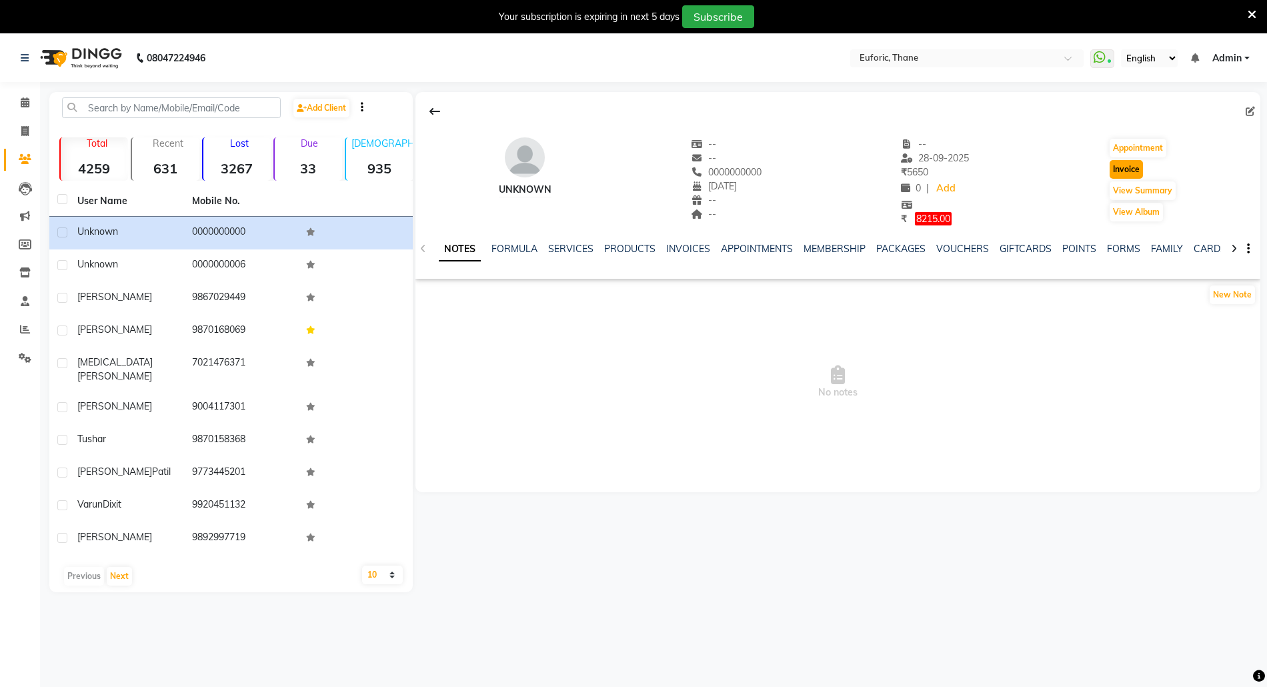
click at [1121, 171] on button "Invoice" at bounding box center [1125, 169] width 33 height 19
select select "service"
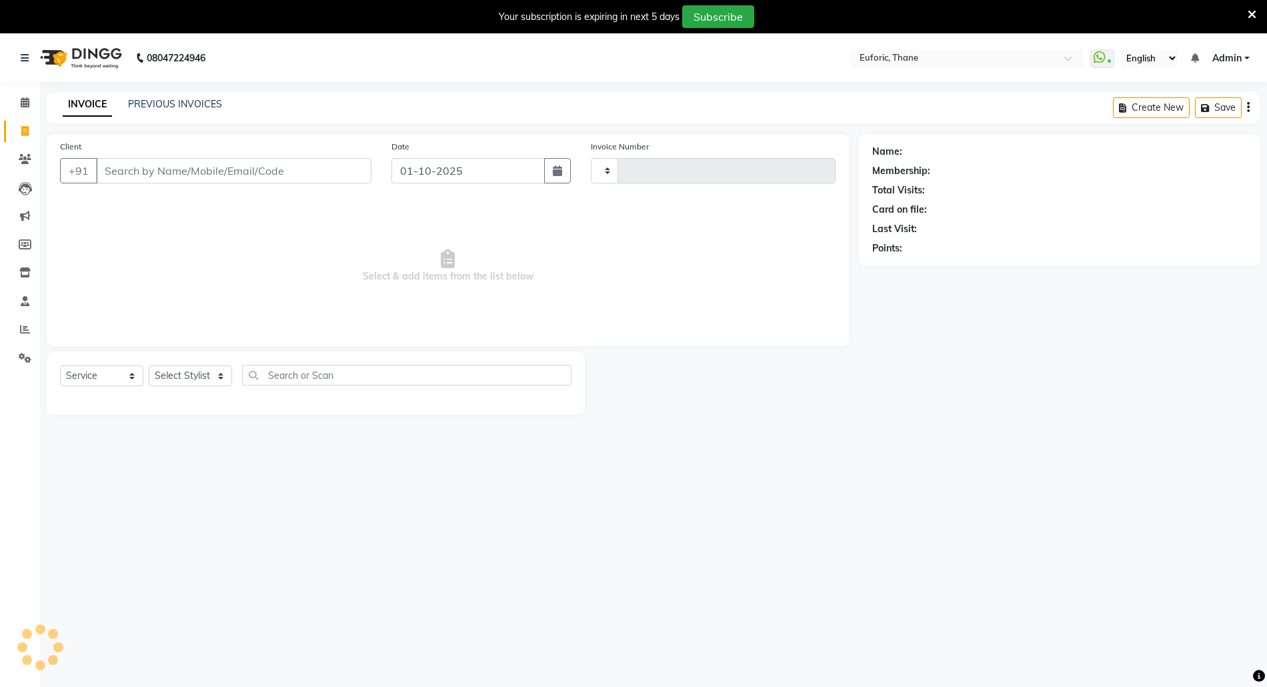
type input "3059"
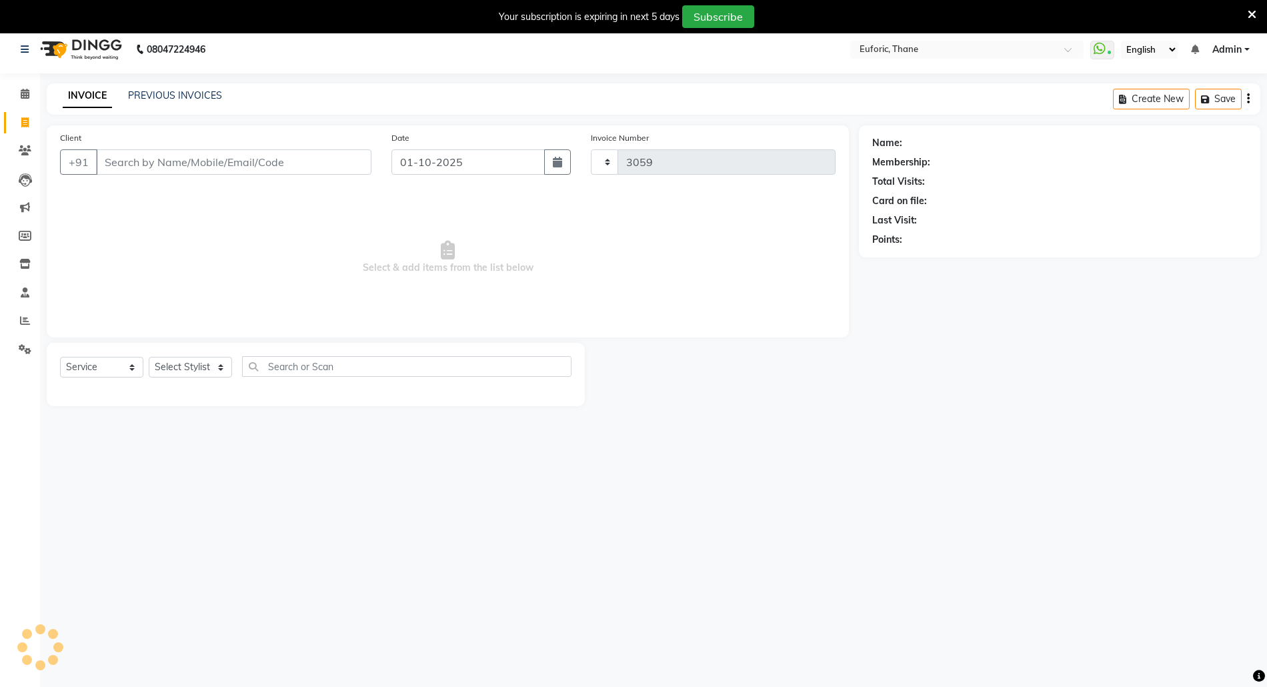
select select "5063"
type input "0000000000"
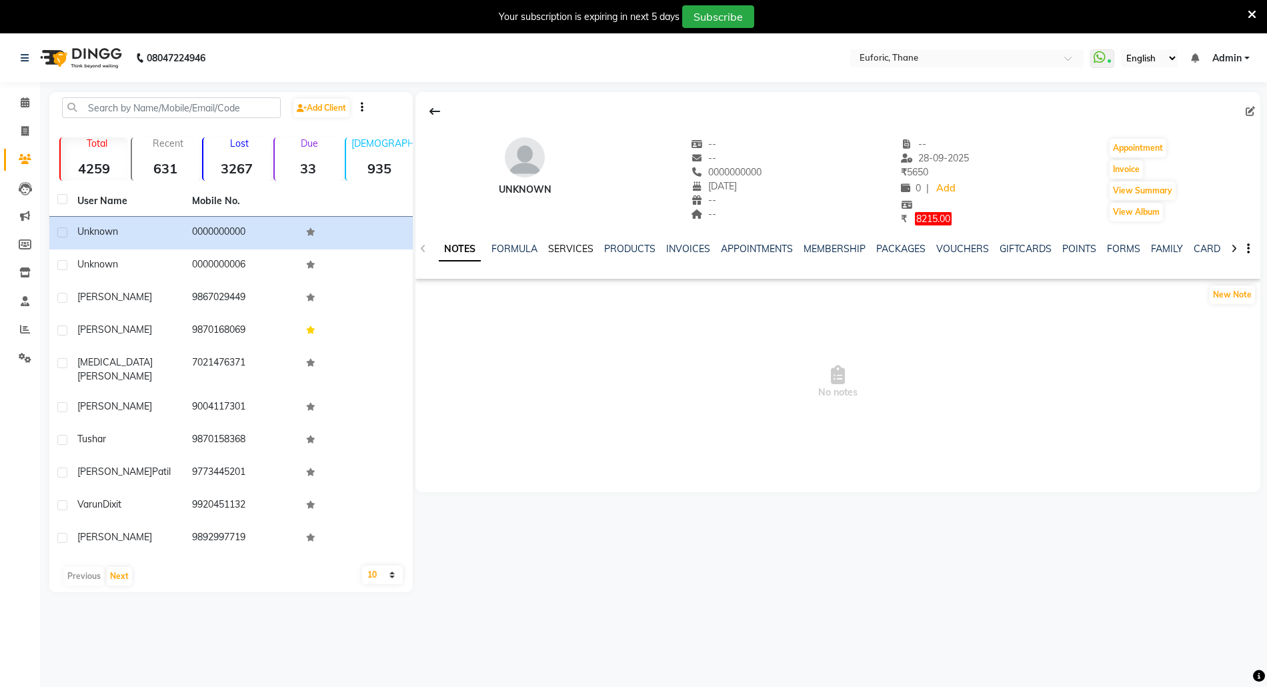
click at [564, 246] on link "SERVICES" at bounding box center [570, 249] width 45 height 12
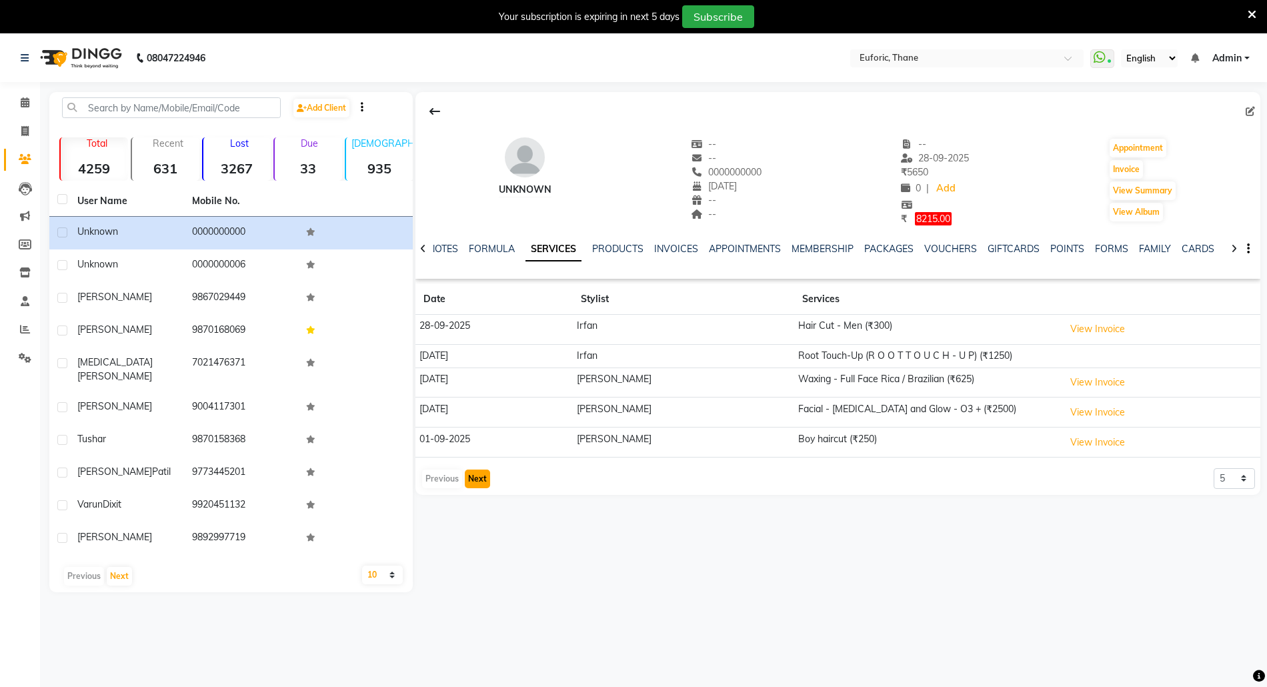
click at [481, 483] on button "Next" at bounding box center [477, 478] width 25 height 19
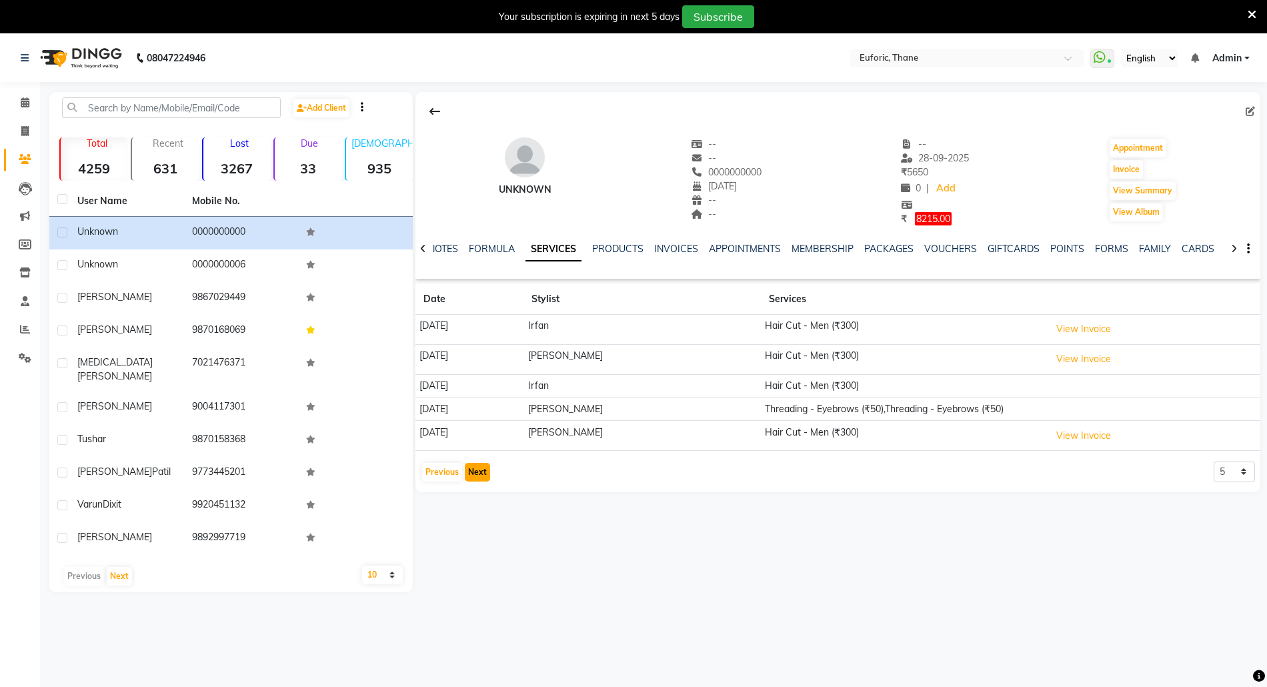
click at [480, 473] on button "Next" at bounding box center [477, 472] width 25 height 19
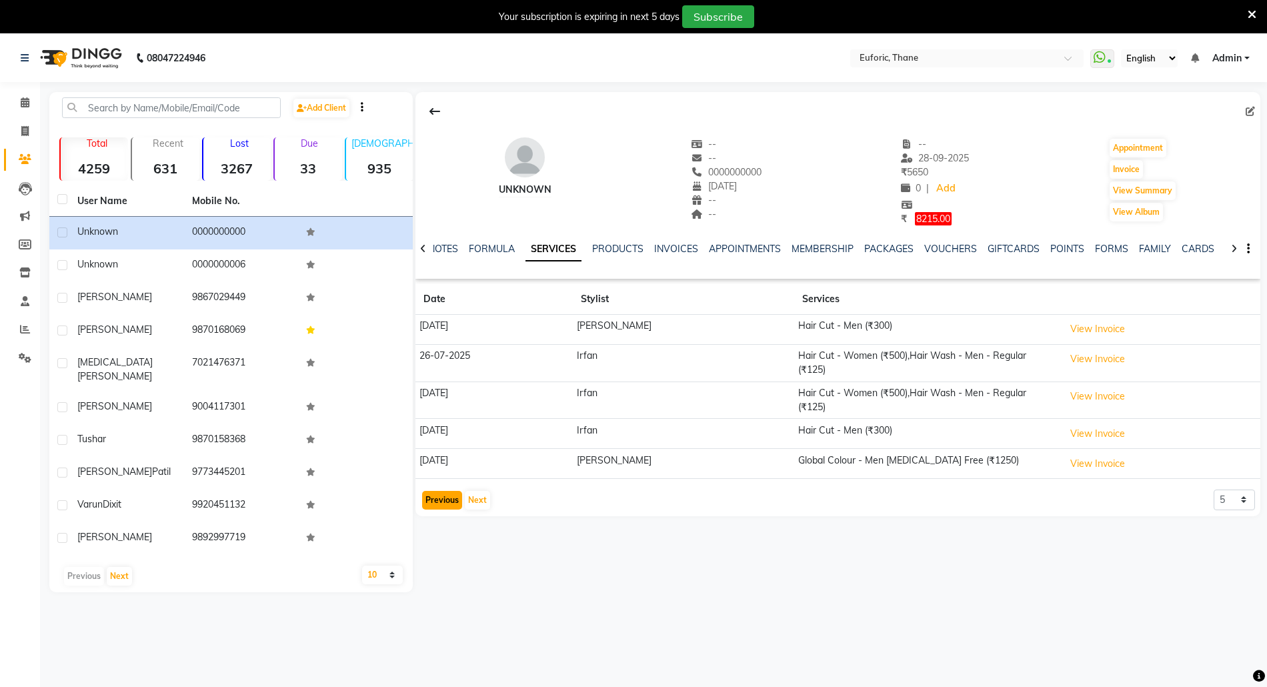
click at [430, 491] on button "Previous" at bounding box center [442, 500] width 40 height 19
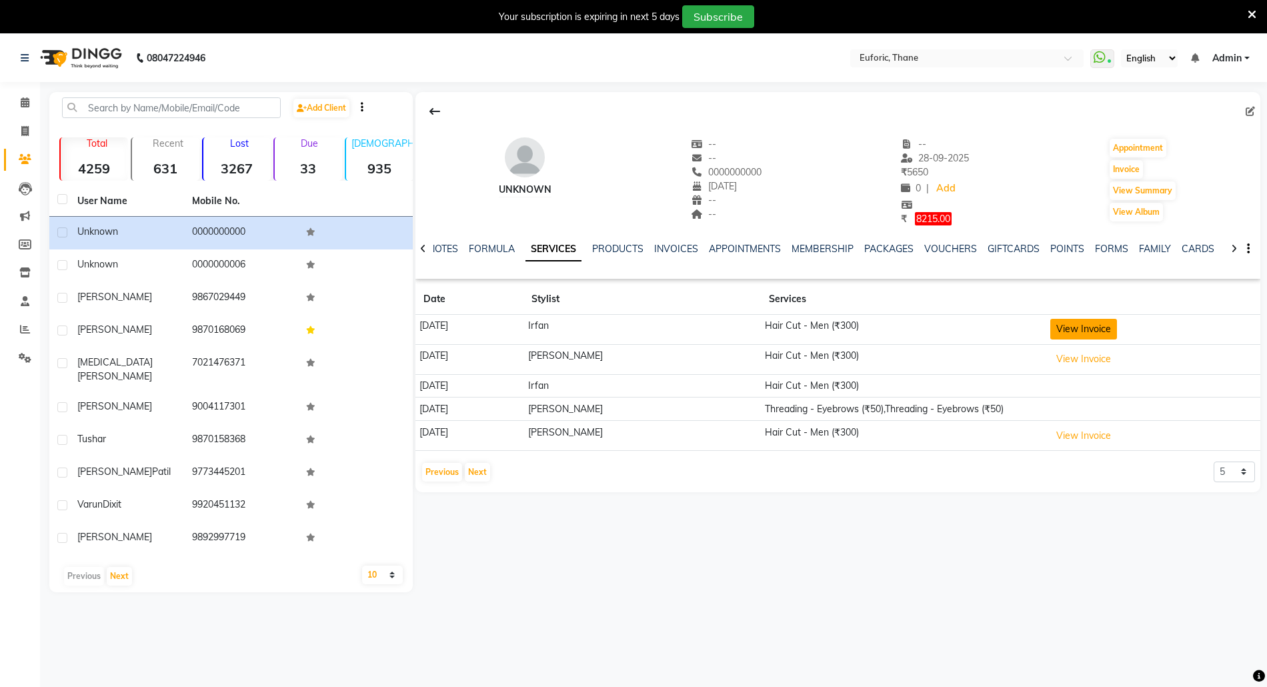
click at [1097, 331] on button "View Invoice" at bounding box center [1083, 329] width 67 height 21
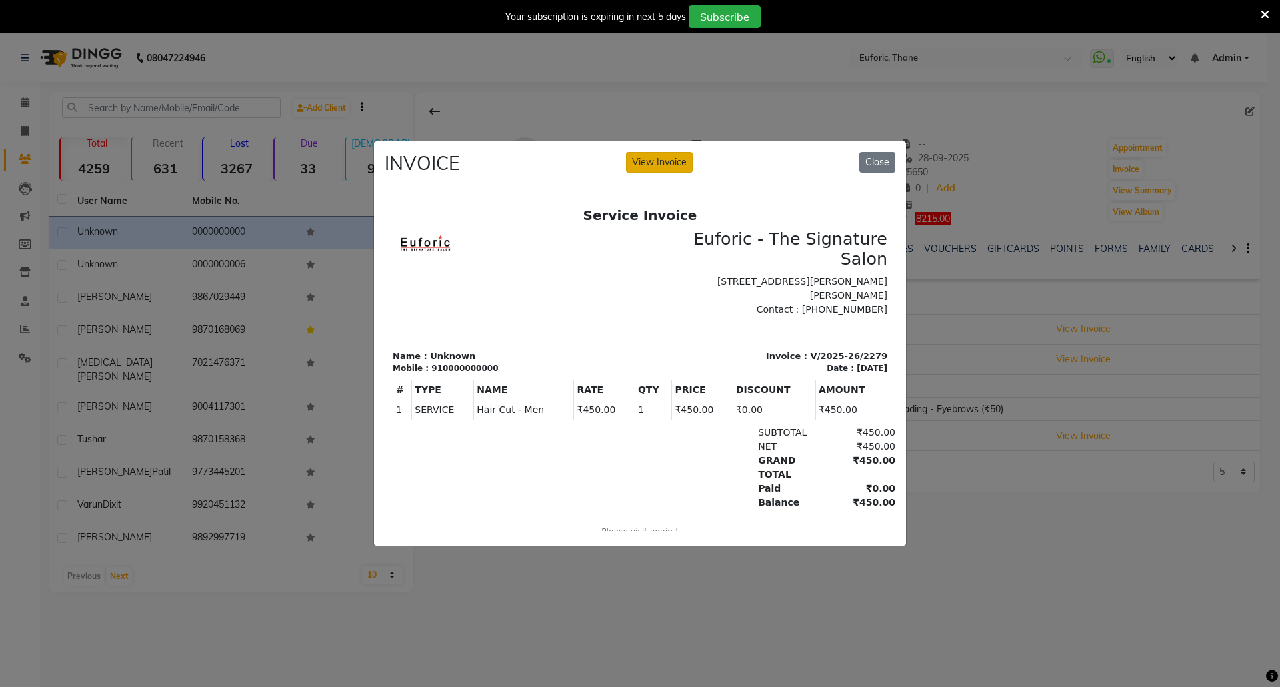
click at [651, 155] on button "View Invoice" at bounding box center [659, 162] width 67 height 21
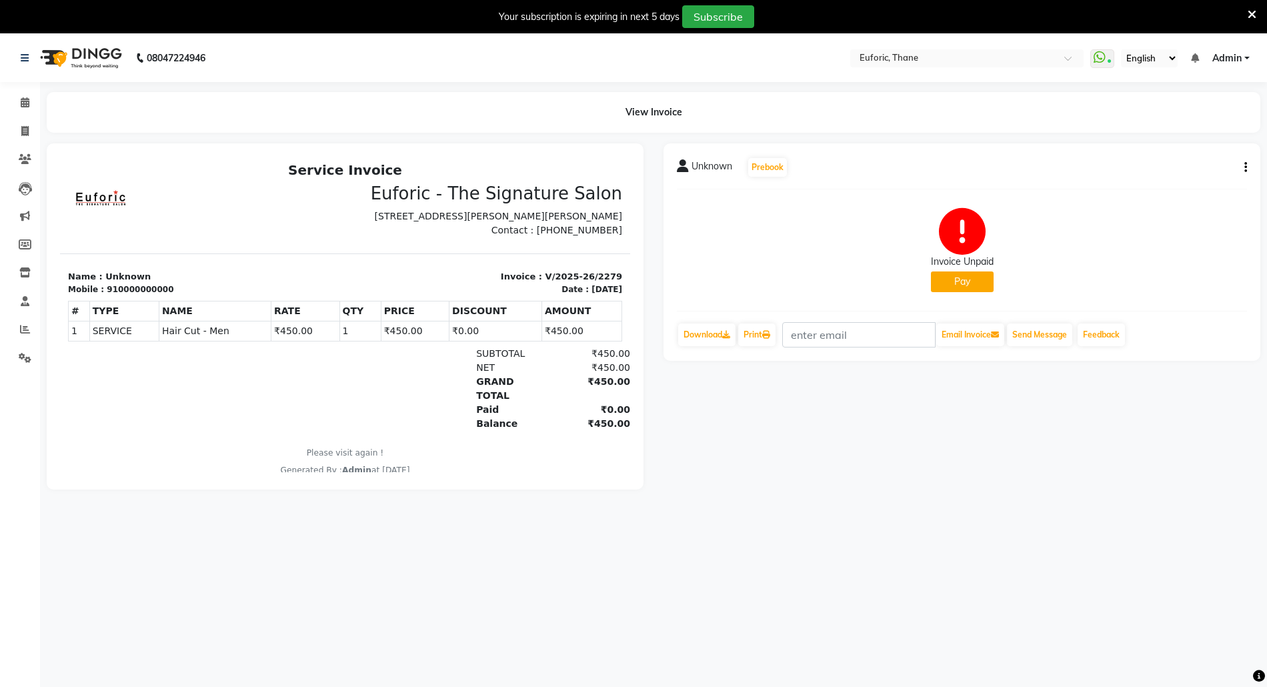
click at [1245, 167] on icon "button" at bounding box center [1245, 167] width 3 height 1
click at [1161, 181] on div "Edit Invoice" at bounding box center [1178, 183] width 91 height 17
select select "service"
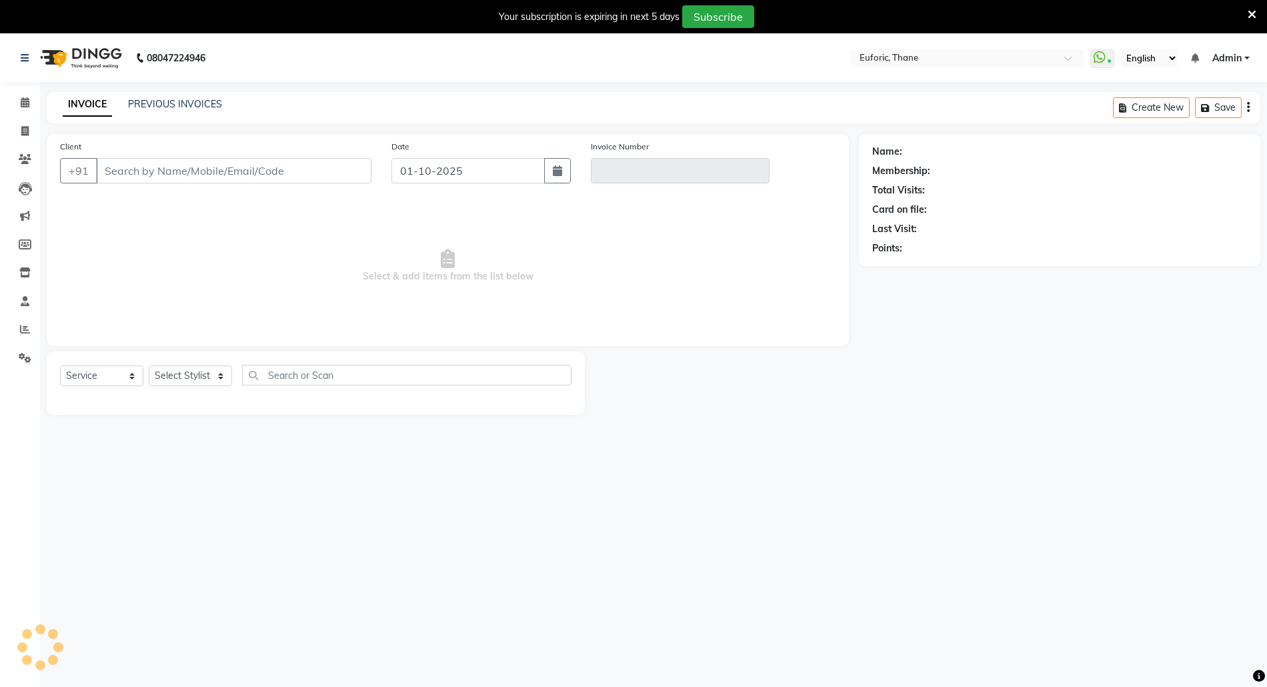
type input "0000000000"
type input "V/2025-26/2279"
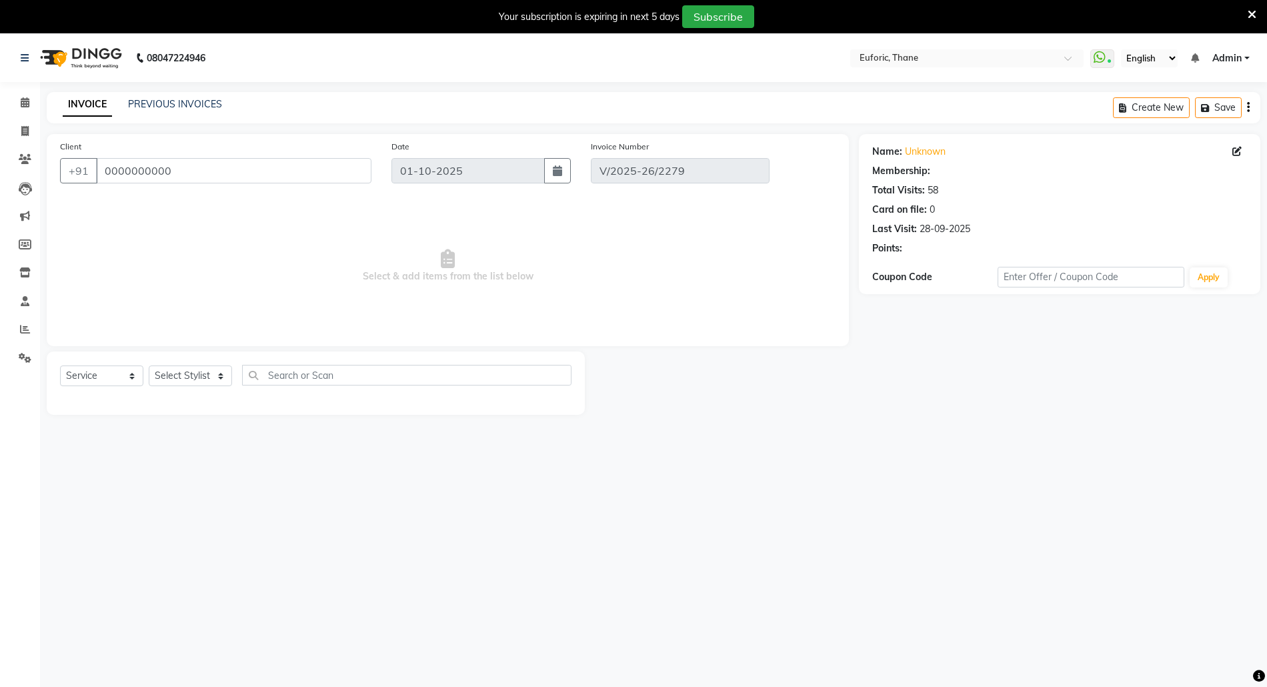
type input "[DATE]"
select select "select"
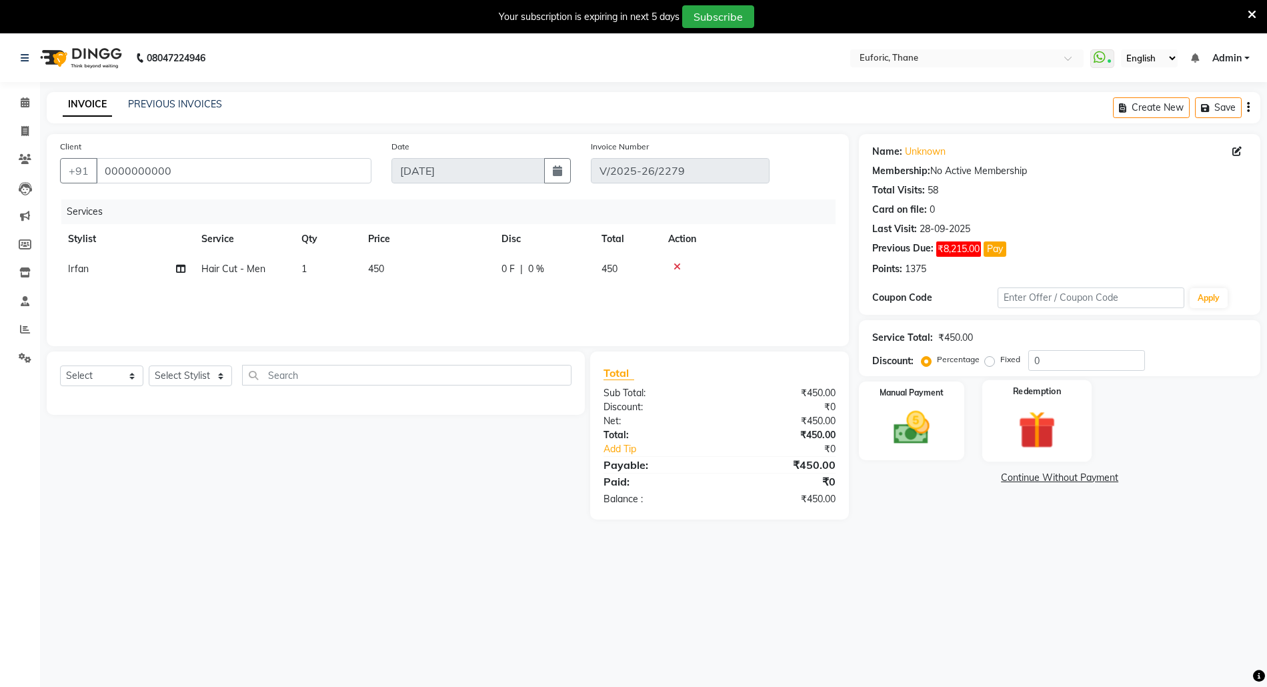
click at [1020, 411] on img at bounding box center [1036, 429] width 61 height 47
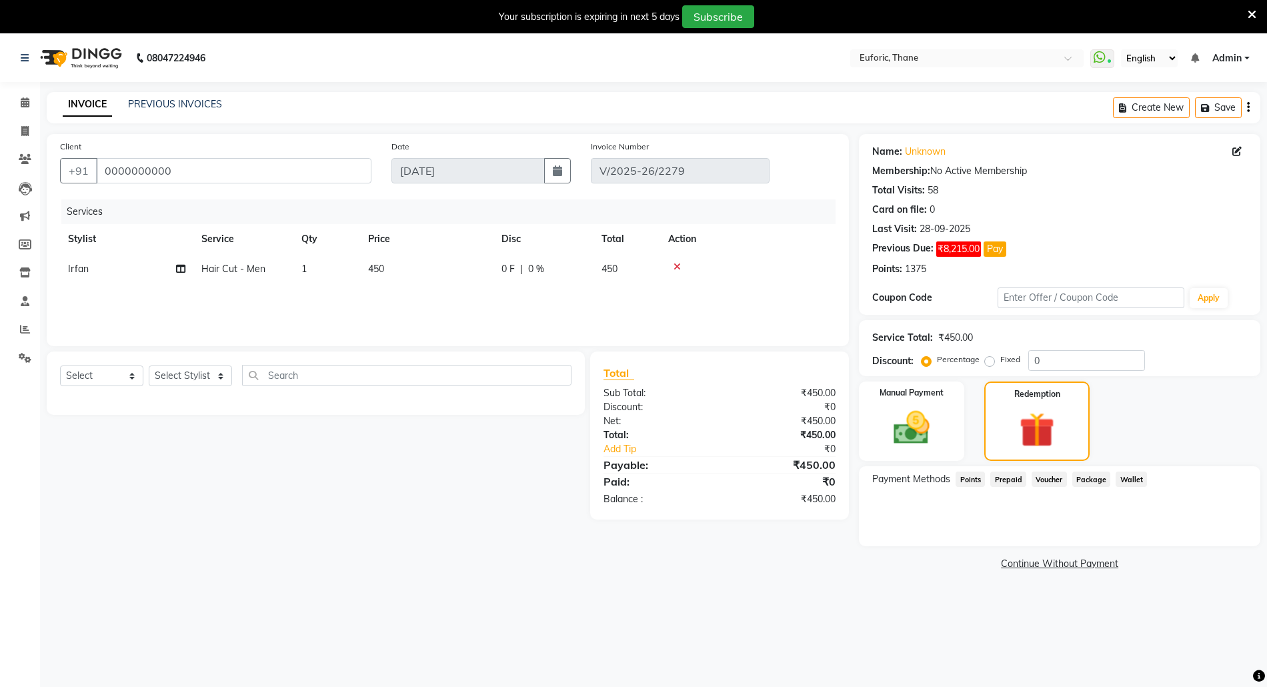
click at [960, 479] on span "Points" at bounding box center [969, 478] width 29 height 15
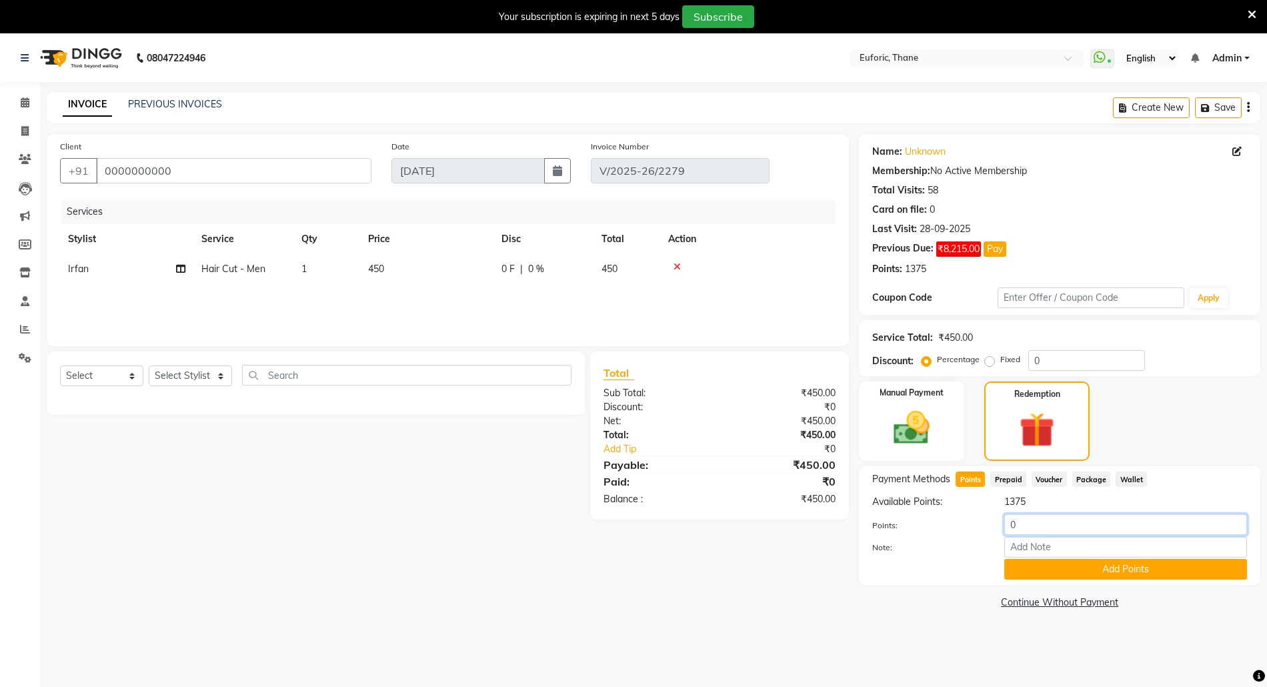
click at [1009, 526] on input "0" at bounding box center [1125, 524] width 243 height 21
type input "450"
click at [1039, 571] on button "Add Points" at bounding box center [1125, 569] width 243 height 21
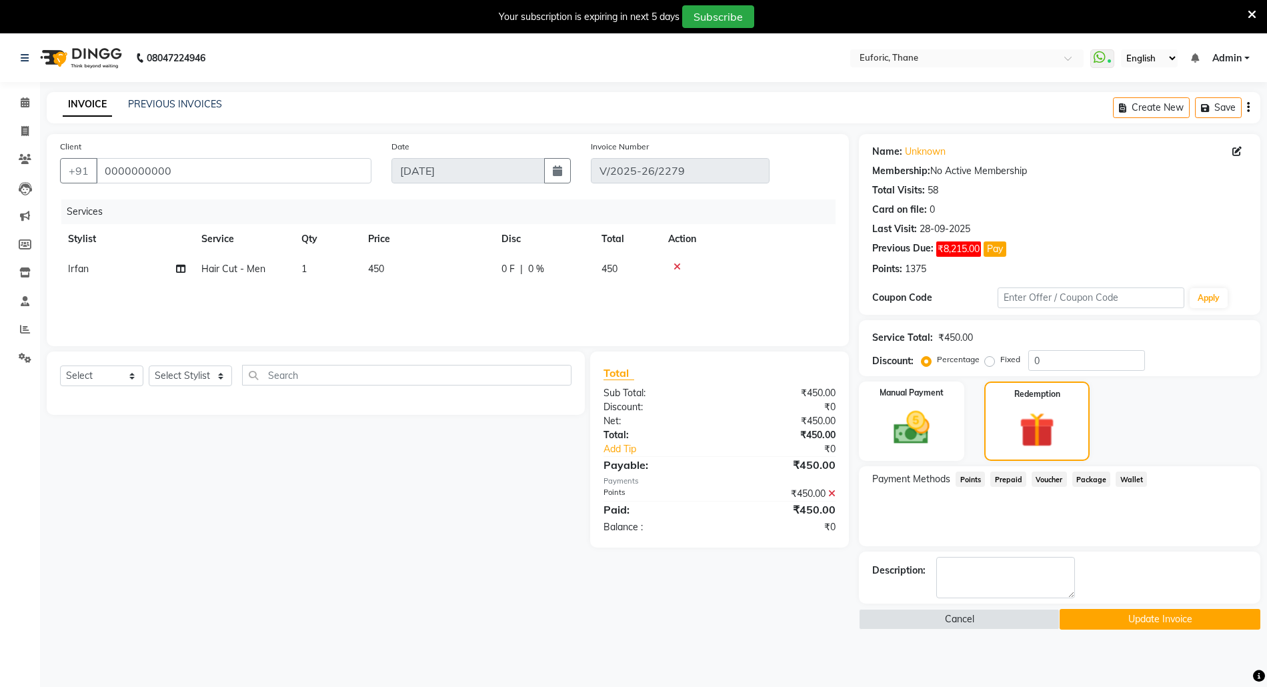
click at [1107, 616] on button "Update Invoice" at bounding box center [1159, 619] width 201 height 21
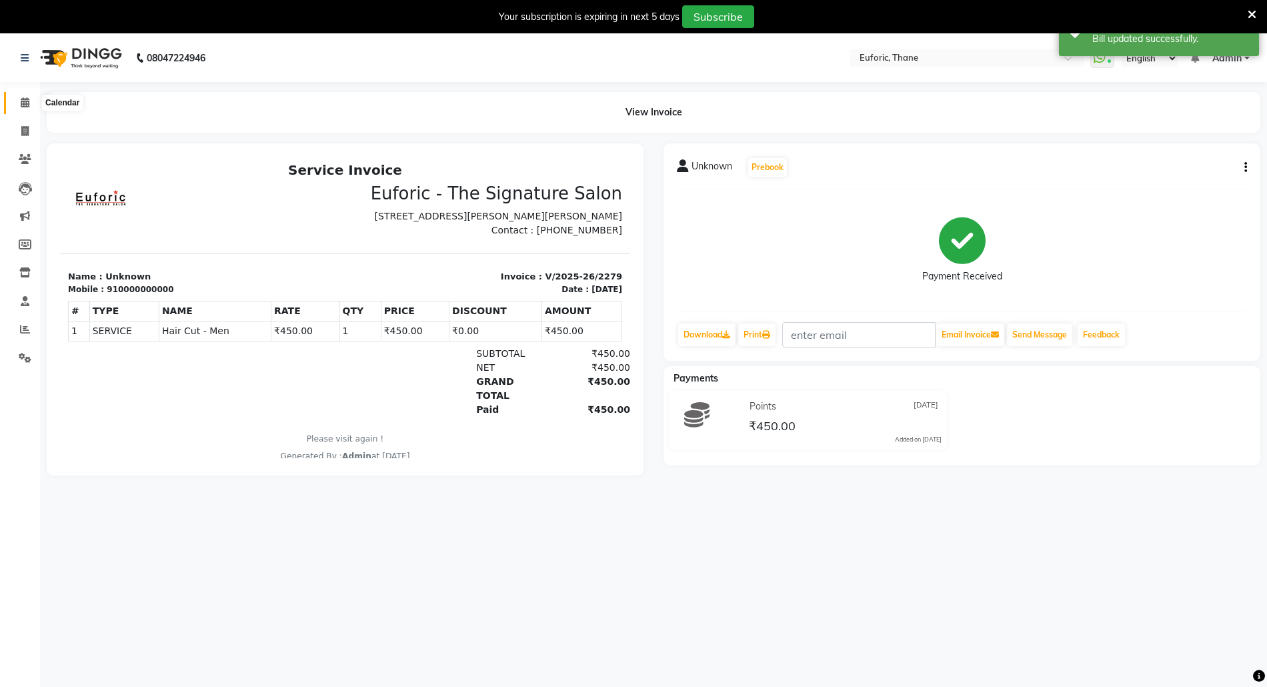
click at [17, 97] on span at bounding box center [24, 102] width 23 height 15
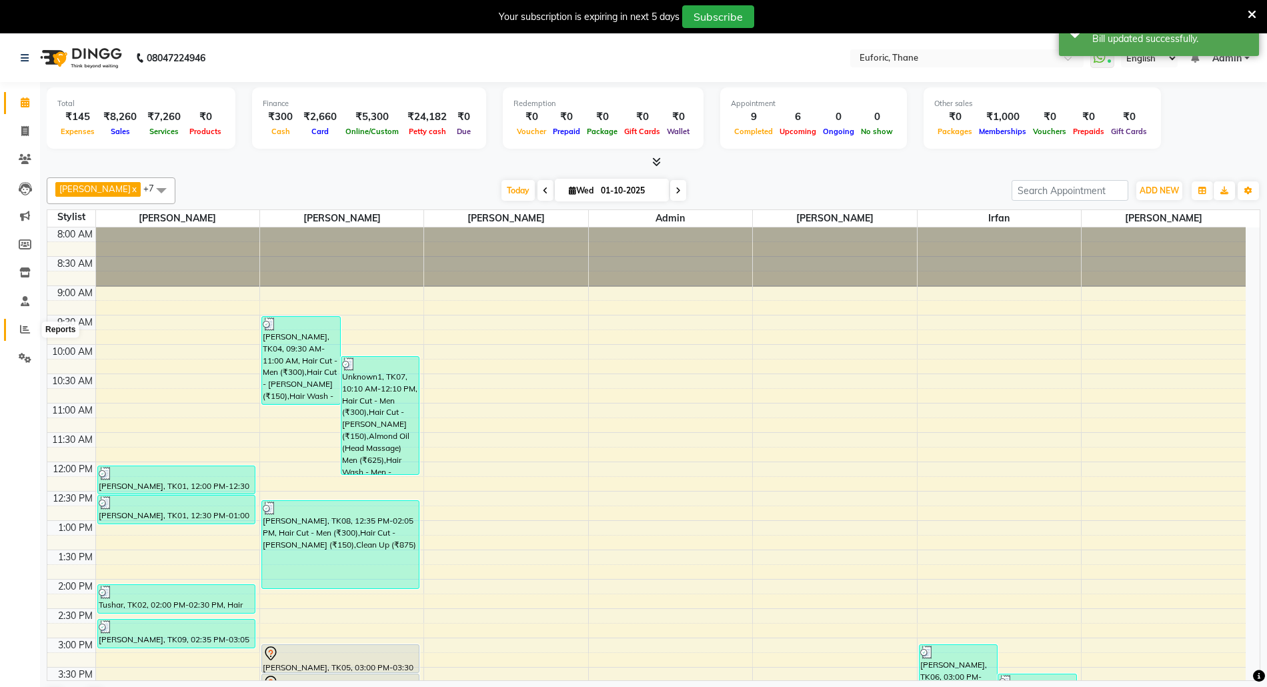
click at [22, 333] on icon at bounding box center [25, 329] width 10 height 10
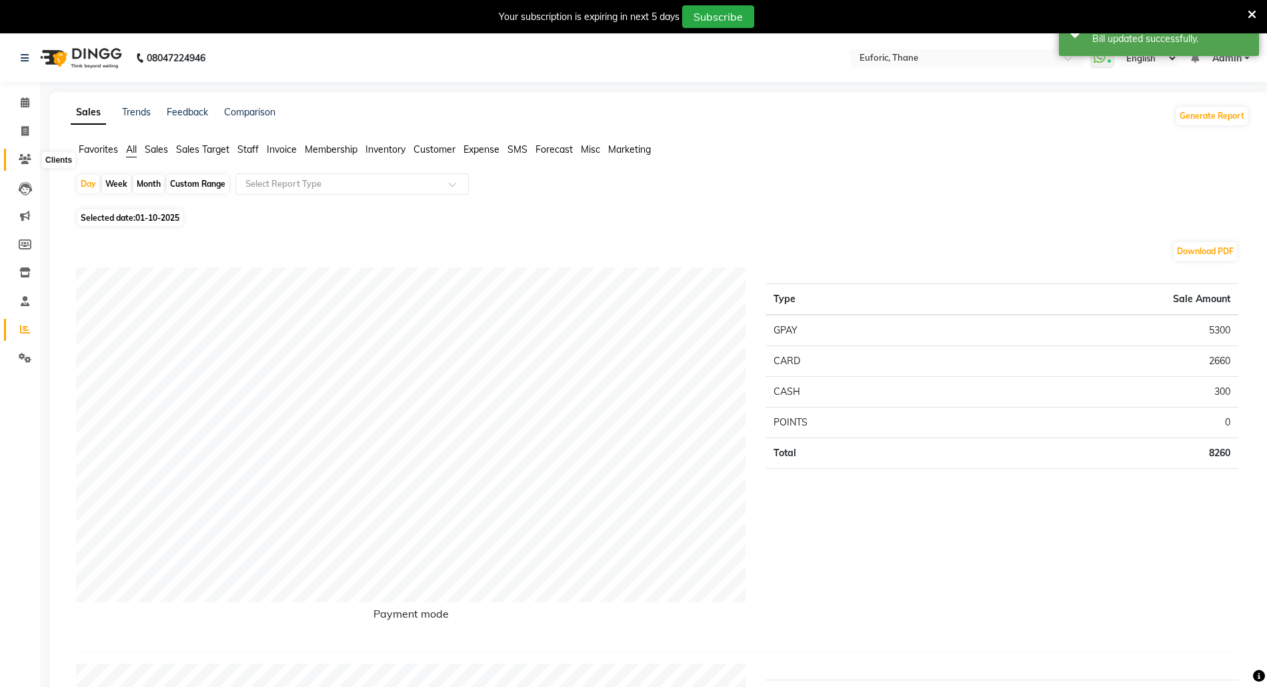
click at [33, 161] on span at bounding box center [24, 159] width 23 height 15
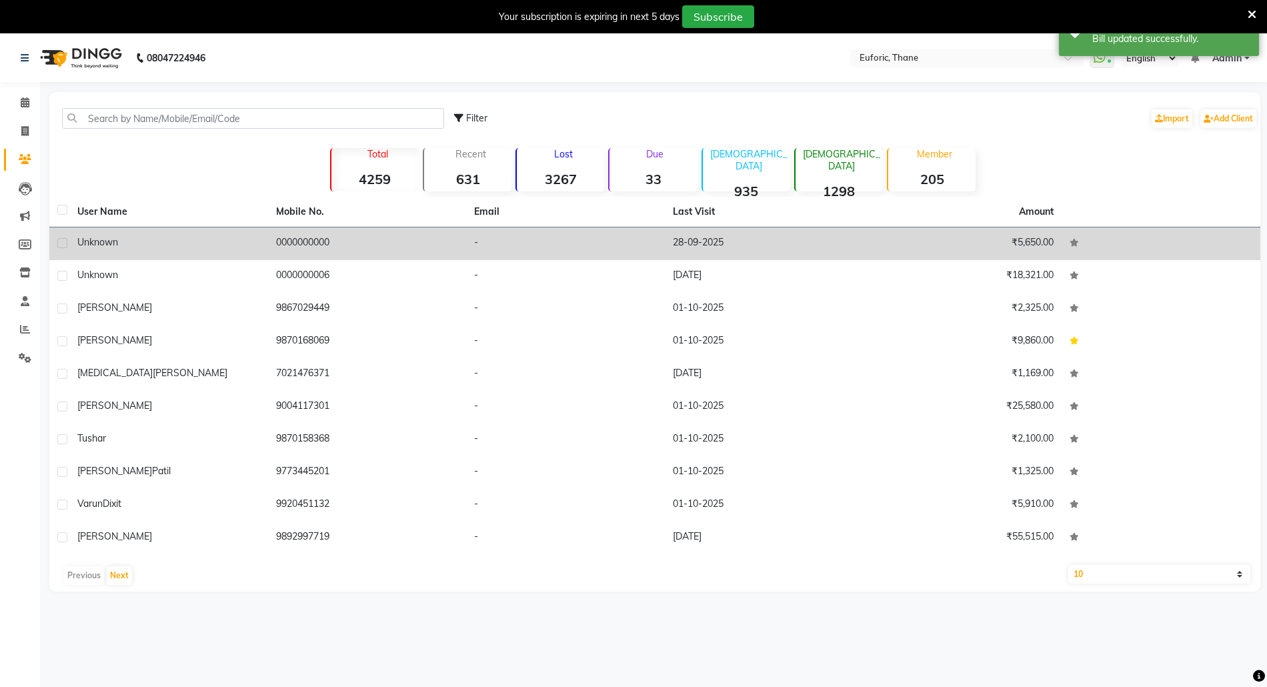
click at [105, 244] on span "Unknown" at bounding box center [97, 242] width 41 height 12
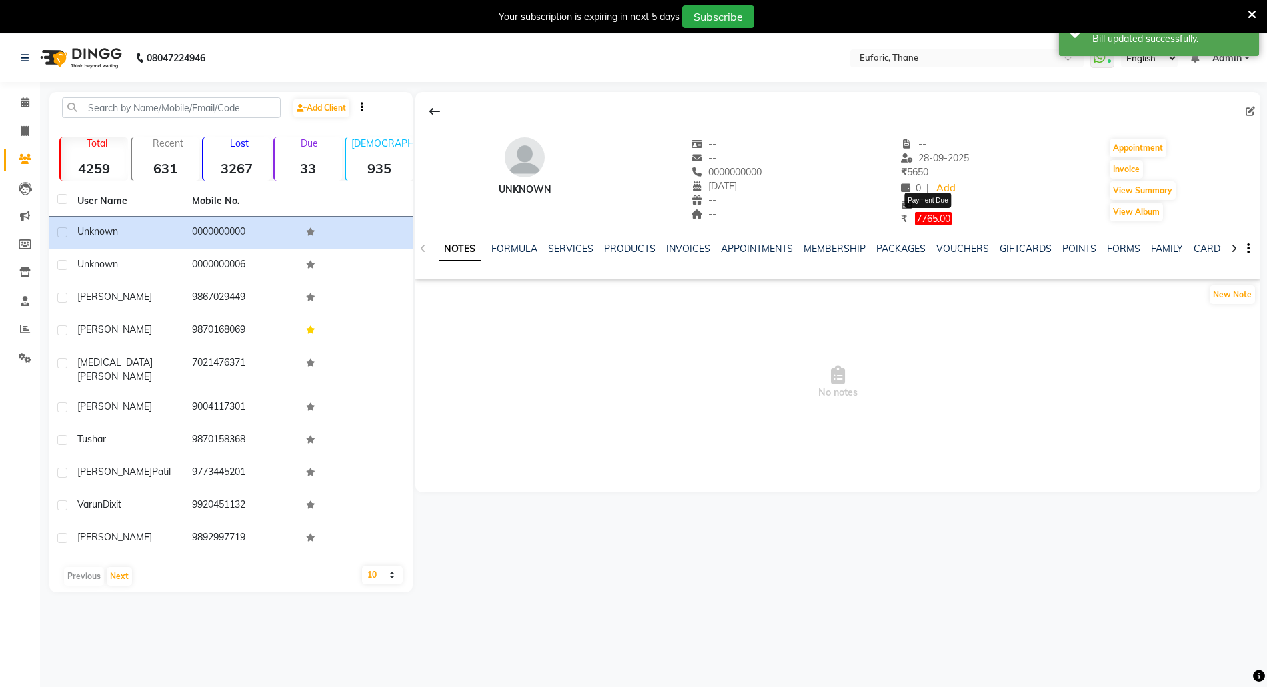
click at [932, 215] on span "7765.00" at bounding box center [933, 218] width 37 height 13
select select "1"
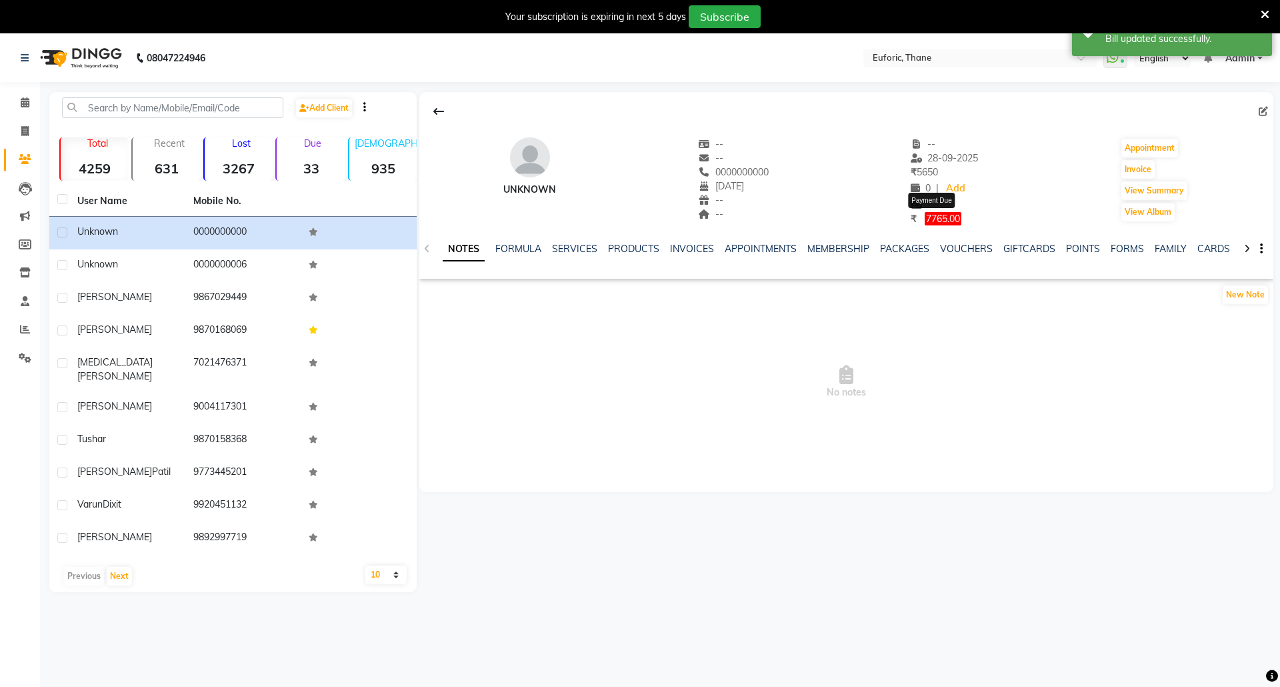
select select "1"
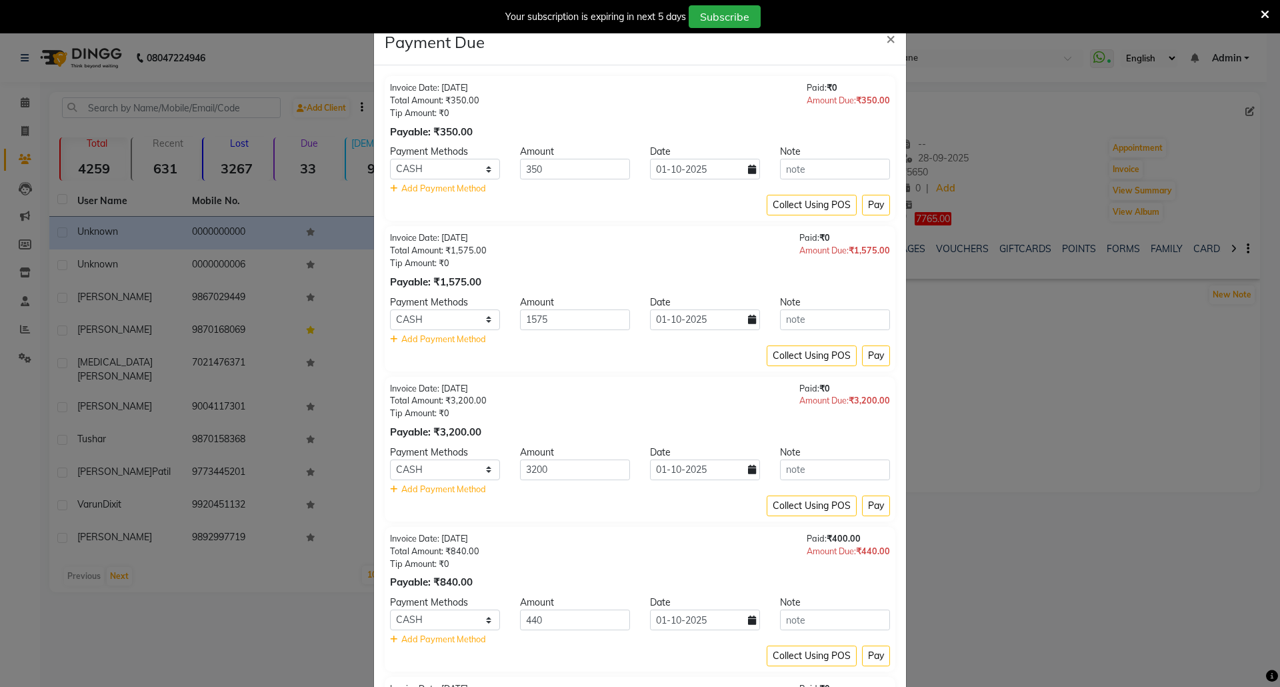
click at [1135, 468] on ngb-modal-window "Payment Due × Invoice Date: 28-09-2025 Total Amount: ₹350.00 Tip Amount: ₹0 Pay…" at bounding box center [640, 343] width 1280 height 687
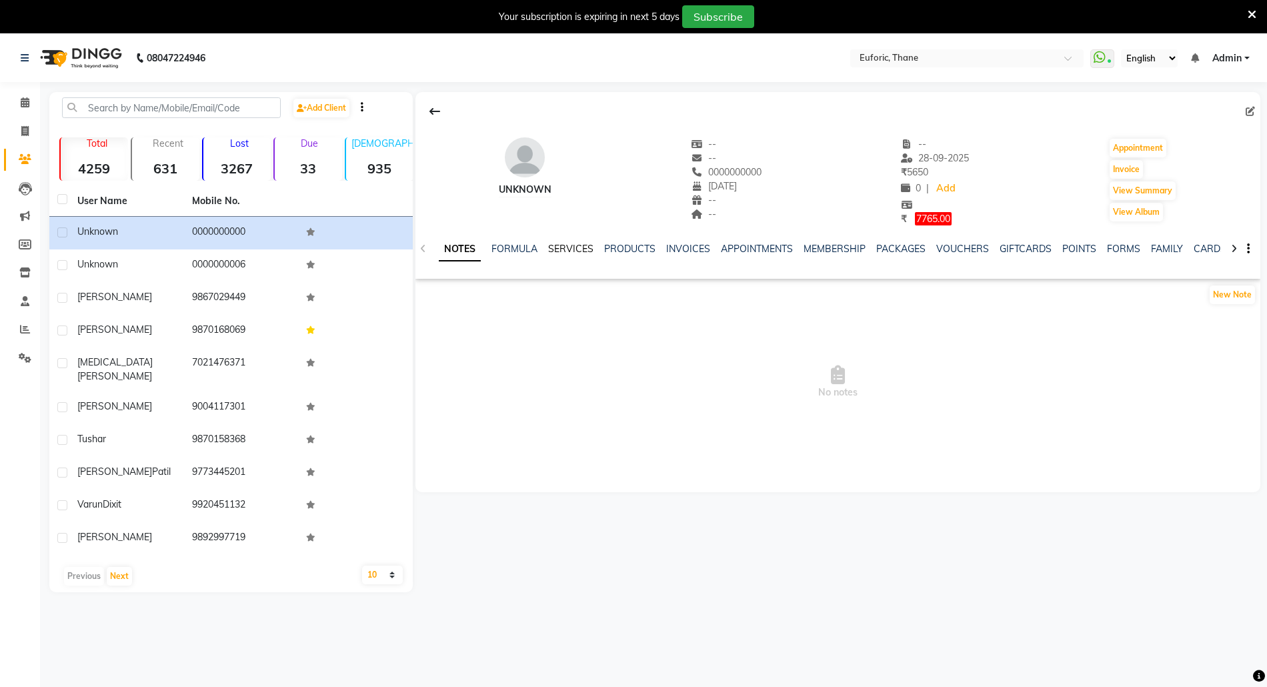
click at [556, 249] on link "SERVICES" at bounding box center [570, 249] width 45 height 12
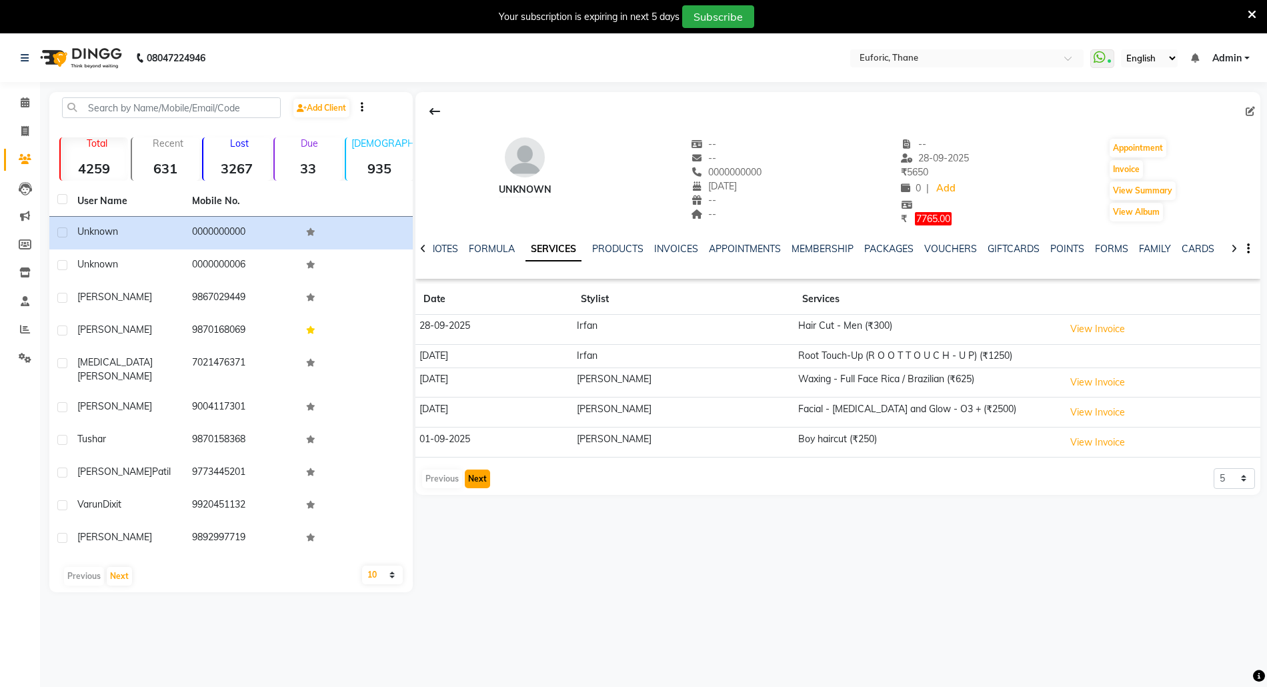
click at [476, 475] on button "Next" at bounding box center [477, 478] width 25 height 19
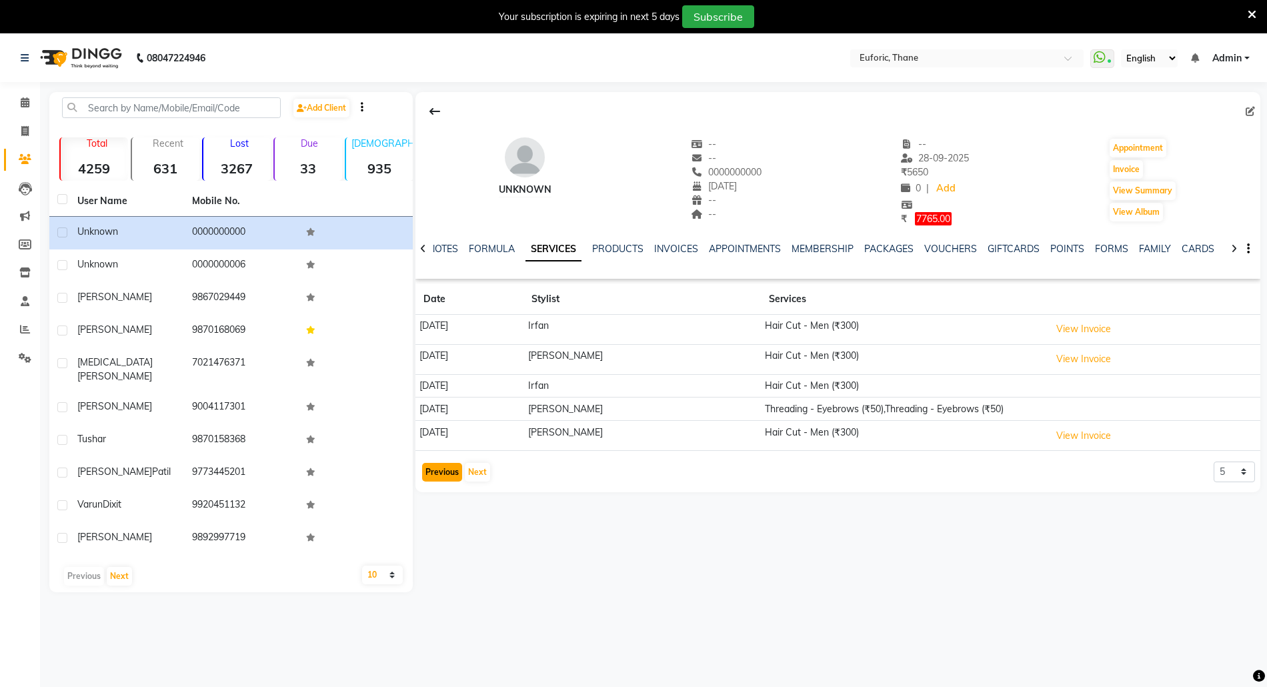
click at [443, 470] on button "Previous" at bounding box center [442, 472] width 40 height 19
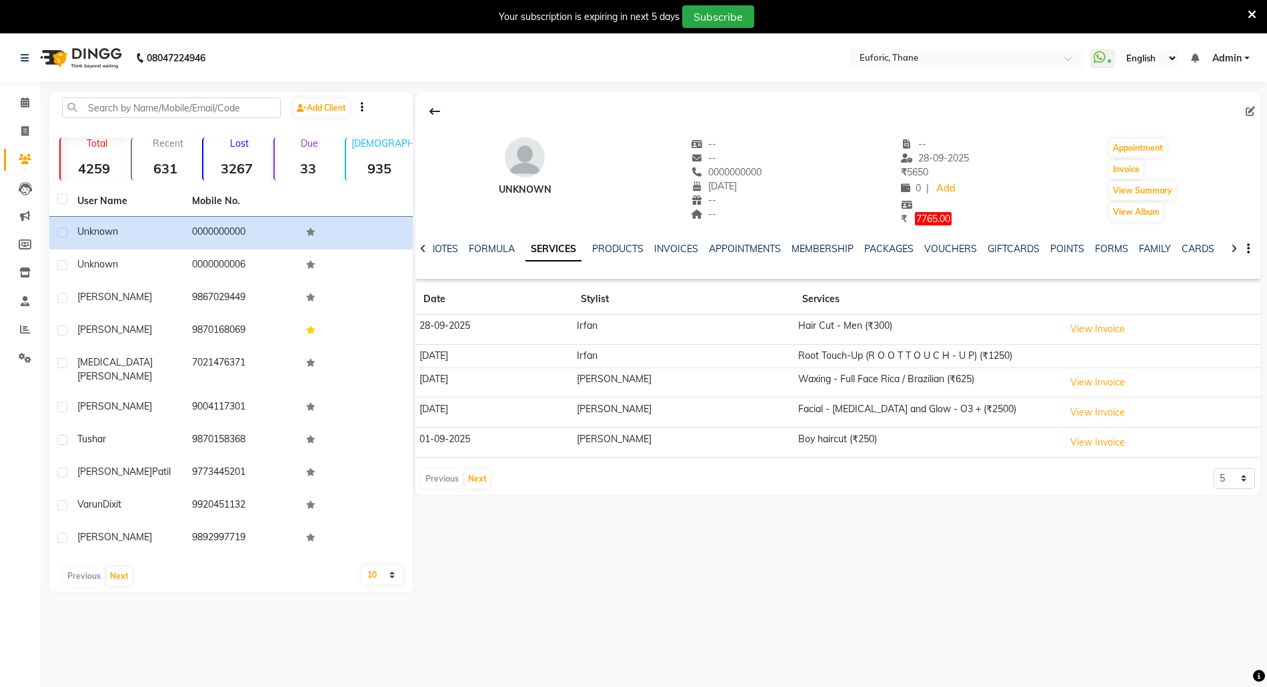
click at [489, 519] on div "Unknown -- -- 0000000000 23-04-2023 -- -- -- 28-09-2025 ₹ 5650 0 | Add ₹ 7765.0…" at bounding box center [836, 342] width 847 height 500
click at [935, 219] on span "7765.00" at bounding box center [933, 218] width 37 height 13
select select "1"
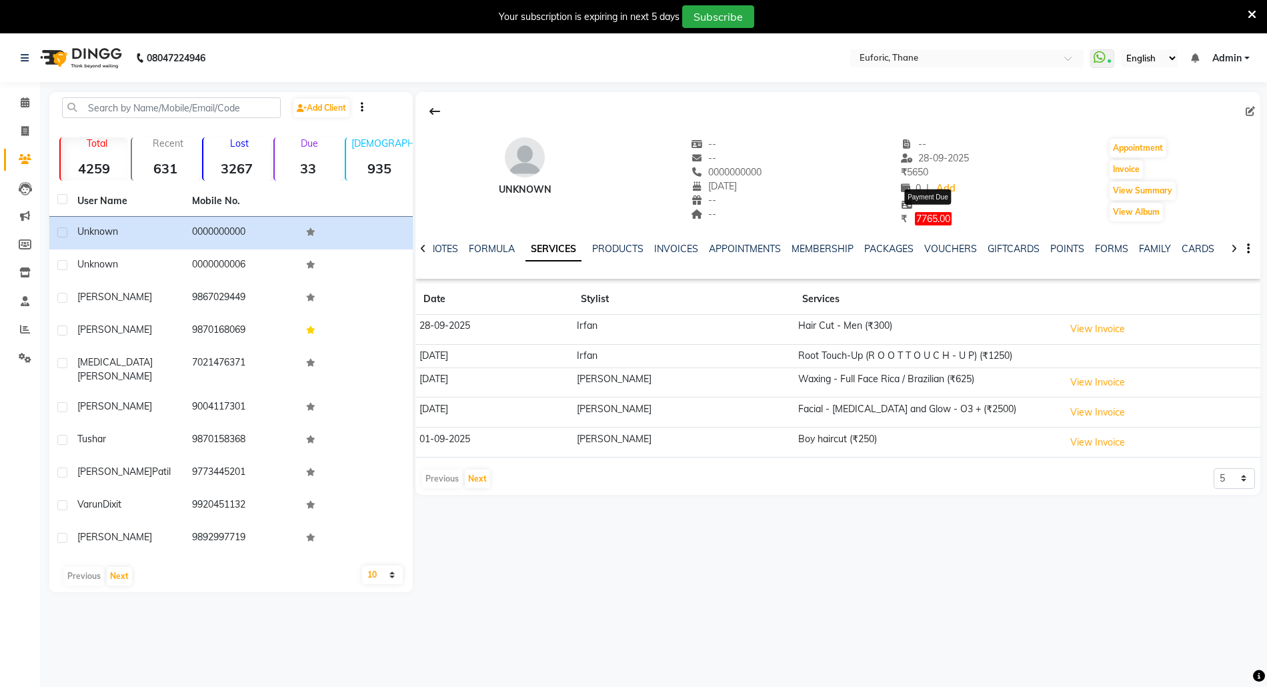
select select "1"
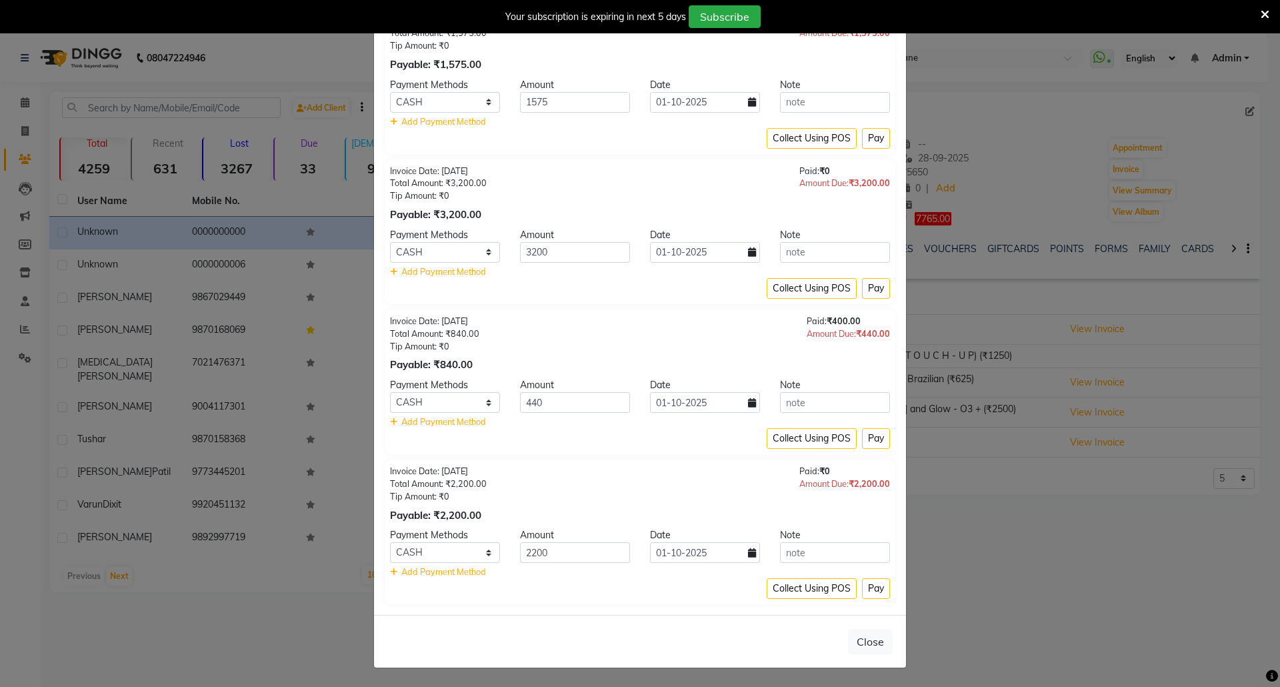
scroll to position [220, 0]
click at [987, 560] on ngb-modal-window "Payment Due × Invoice Date: 28-09-2025 Total Amount: ₹350.00 Tip Amount: ₹0 Pay…" at bounding box center [640, 343] width 1280 height 687
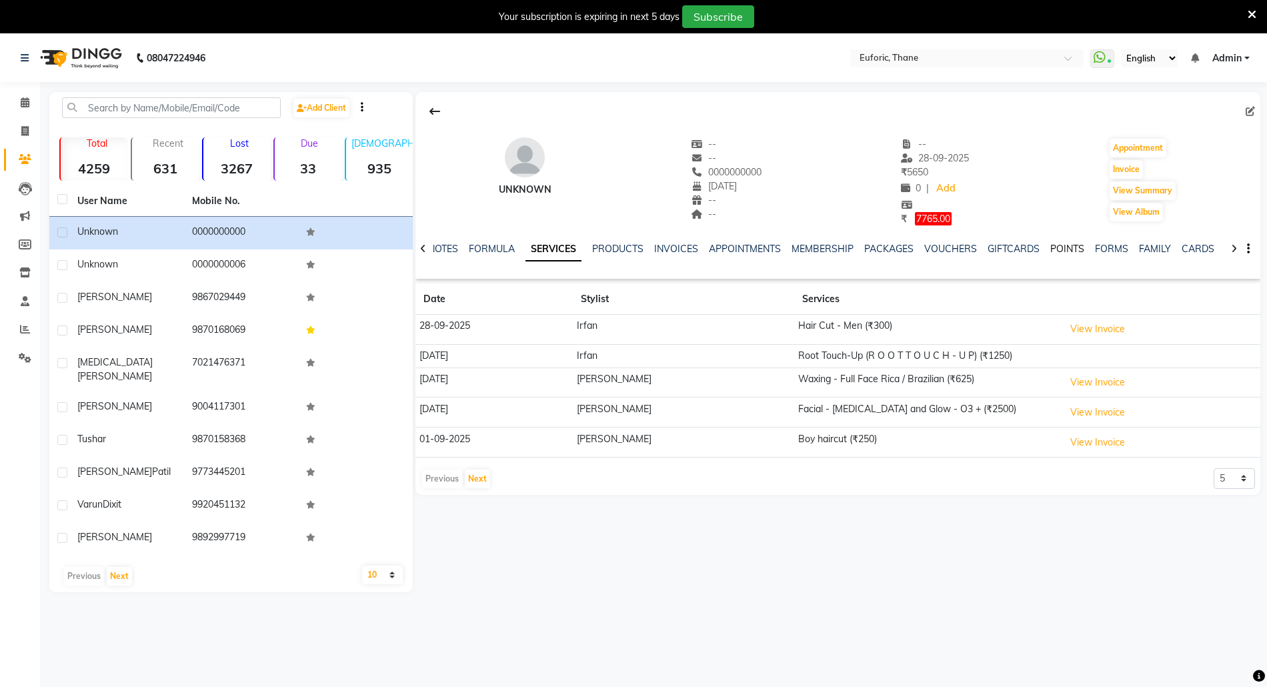
click at [1072, 245] on link "POINTS" at bounding box center [1067, 249] width 34 height 12
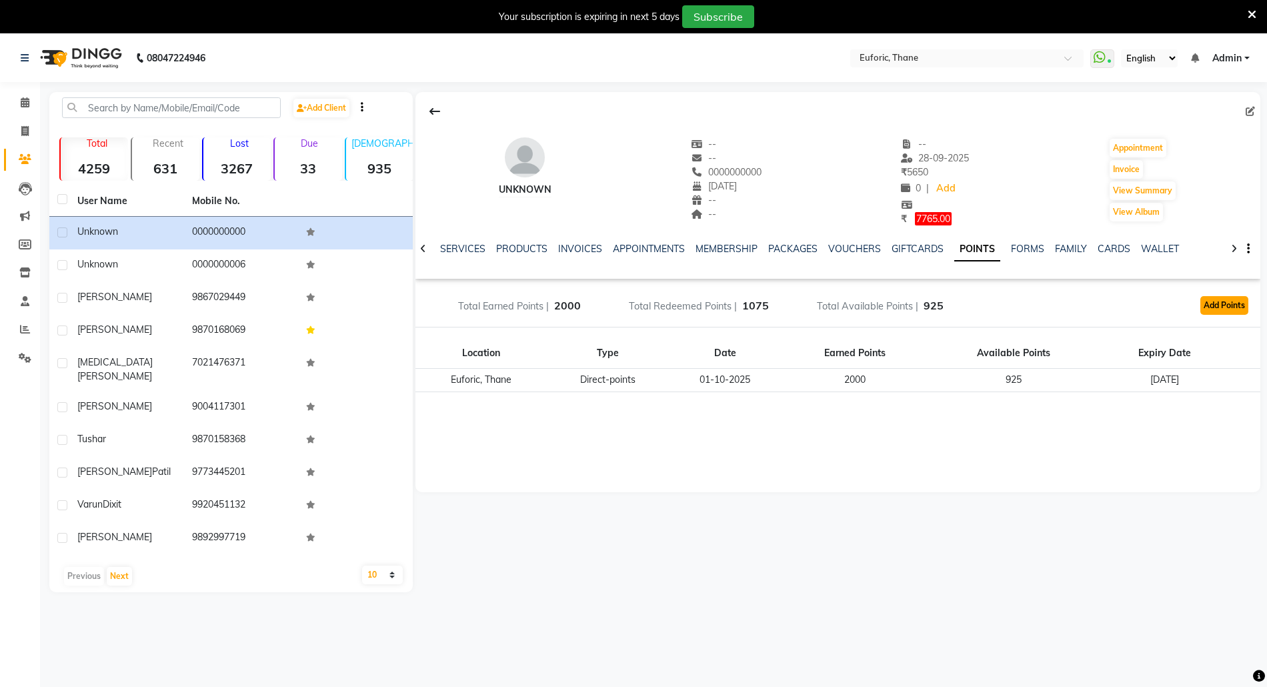
click at [1212, 308] on button "Add Points" at bounding box center [1224, 305] width 48 height 19
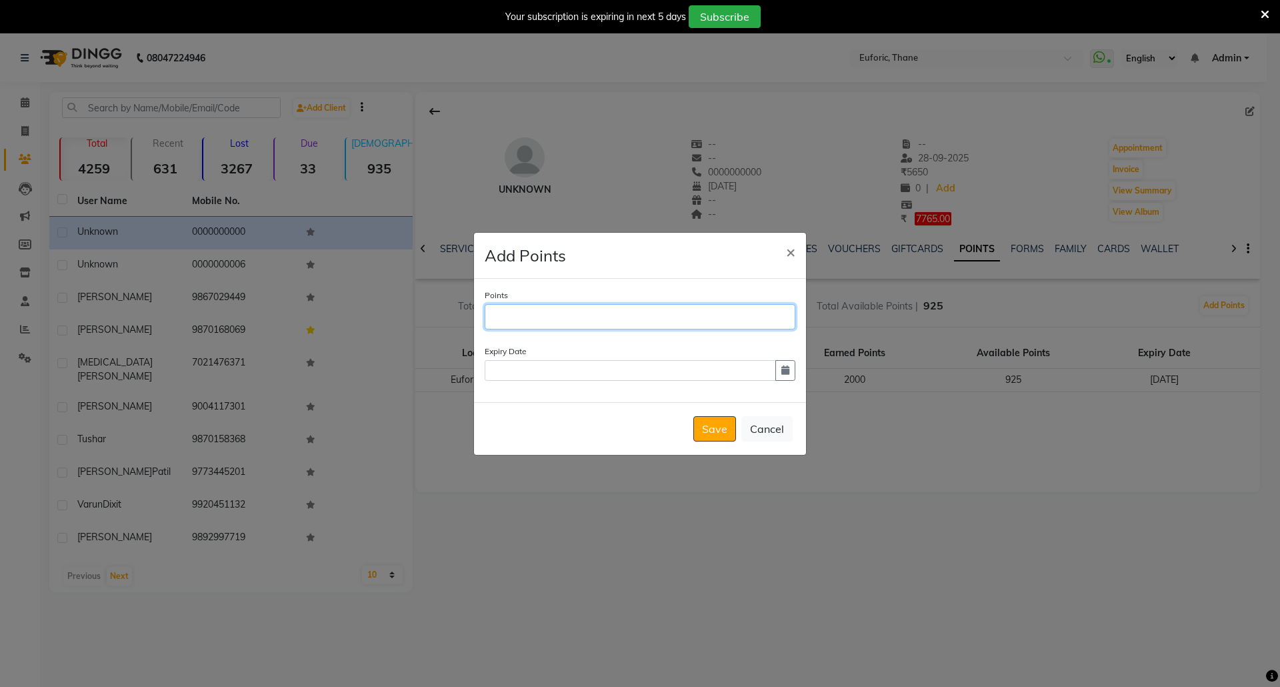
click at [635, 315] on input "Points" at bounding box center [640, 316] width 311 height 25
type input "2000"
click at [781, 373] on icon "button" at bounding box center [785, 369] width 8 height 9
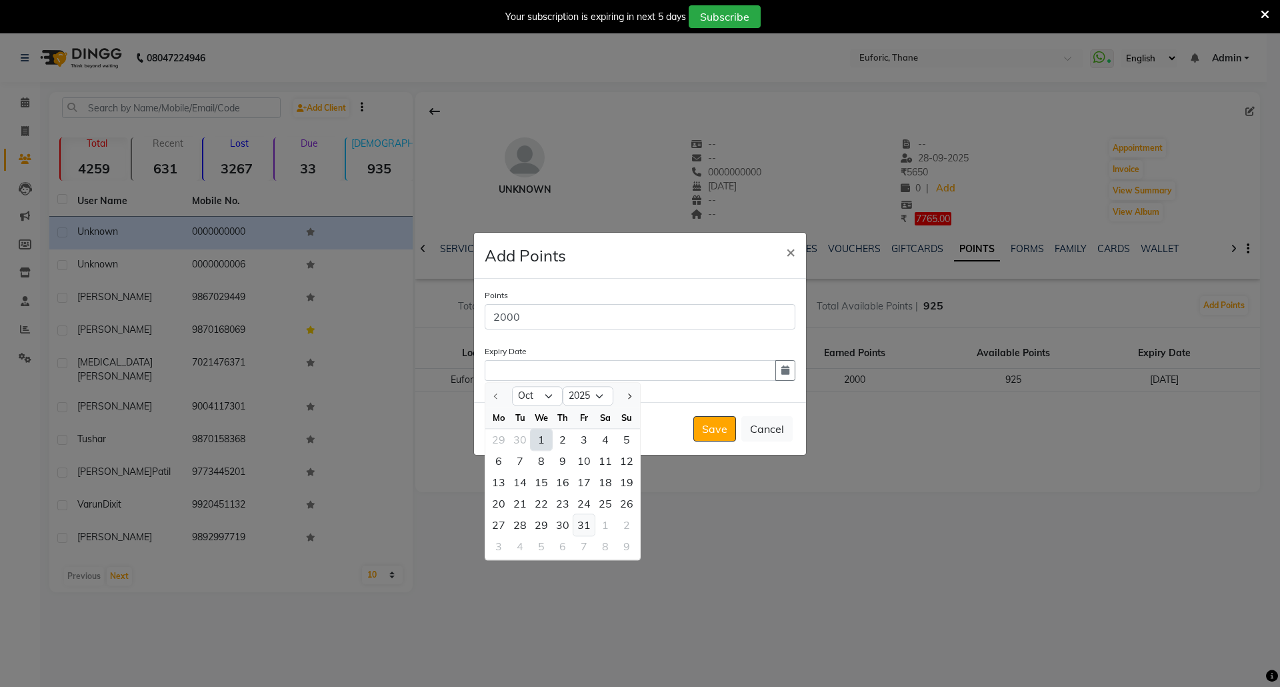
click at [579, 525] on div "31" at bounding box center [583, 524] width 21 height 21
type input "31-10-2025"
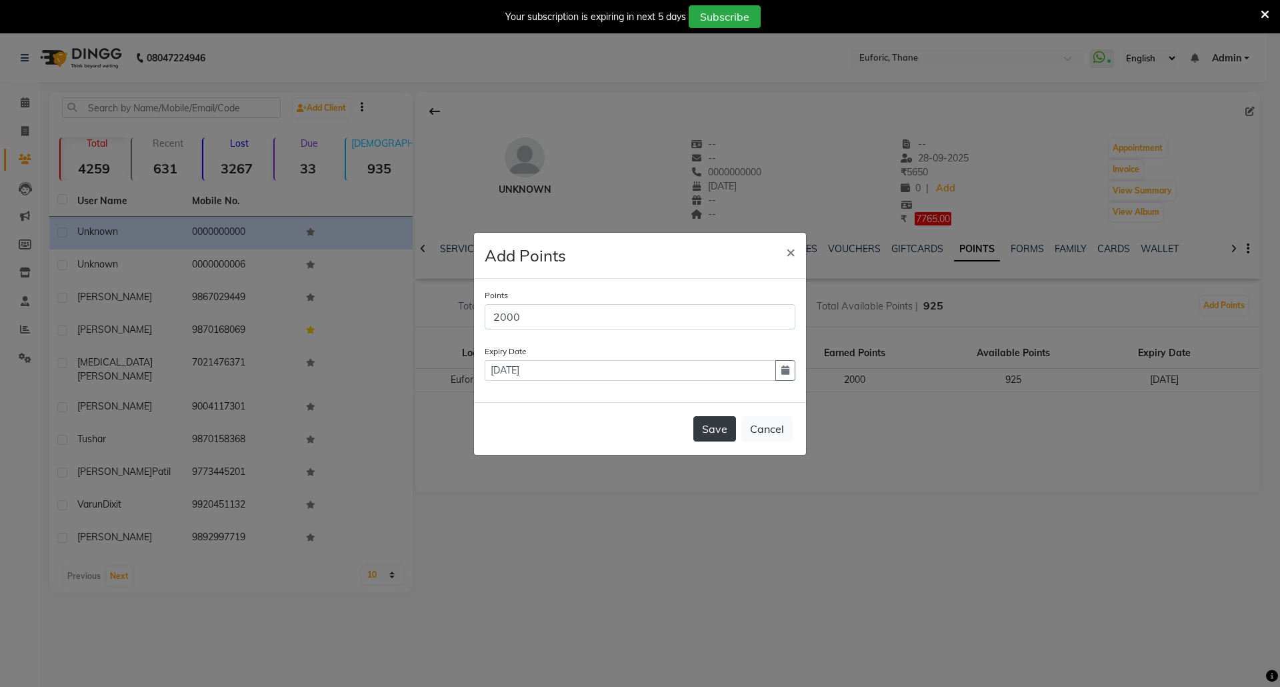
click at [704, 427] on button "Save" at bounding box center [714, 428] width 43 height 25
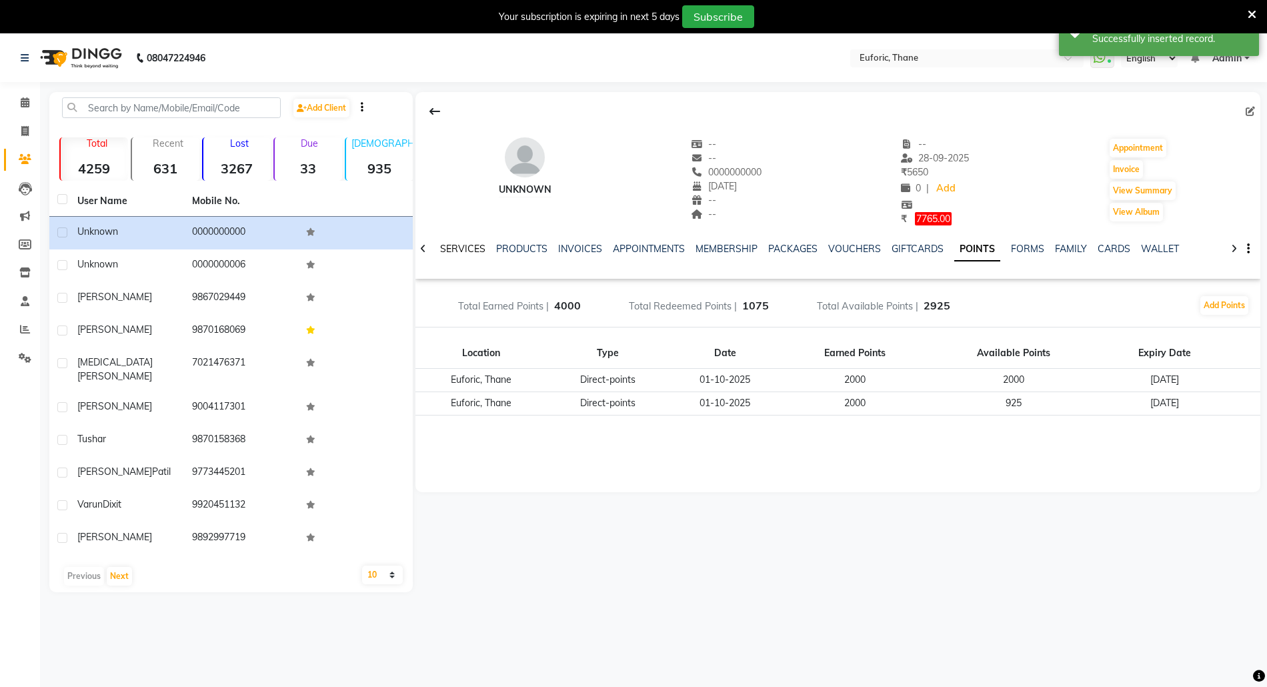
click at [447, 248] on link "SERVICES" at bounding box center [462, 249] width 45 height 12
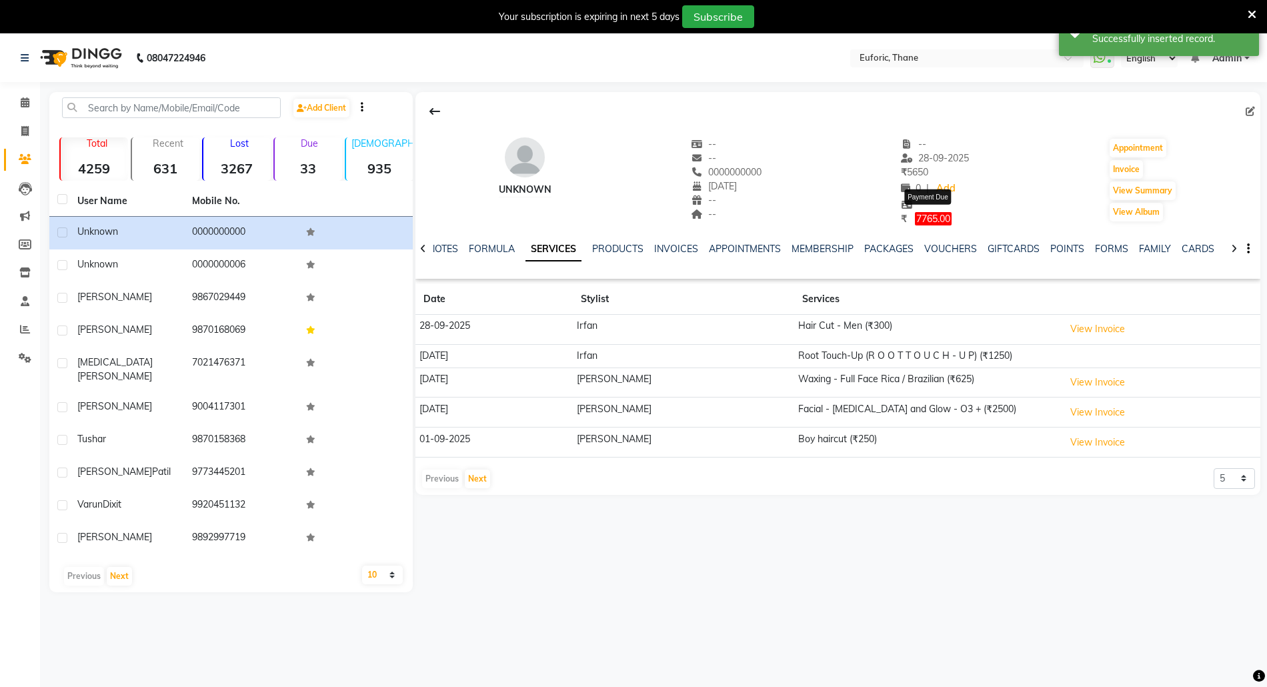
click at [942, 216] on span "7765.00" at bounding box center [933, 218] width 37 height 13
select select "1"
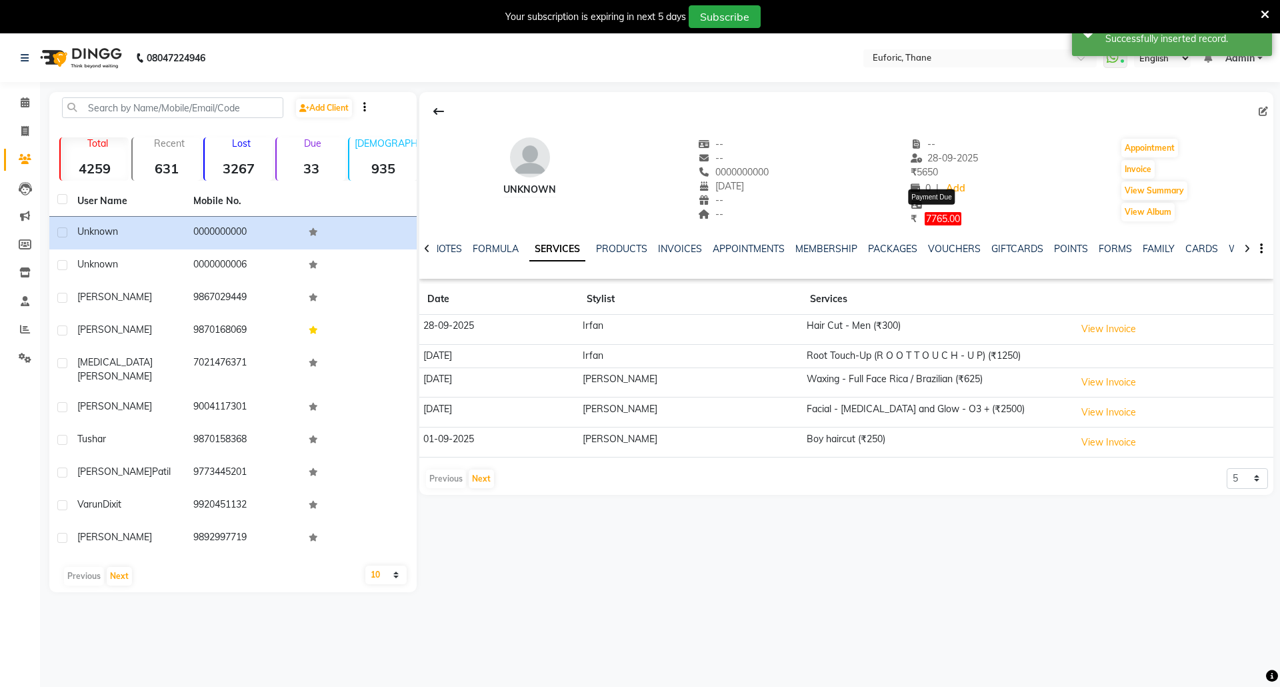
select select "1"
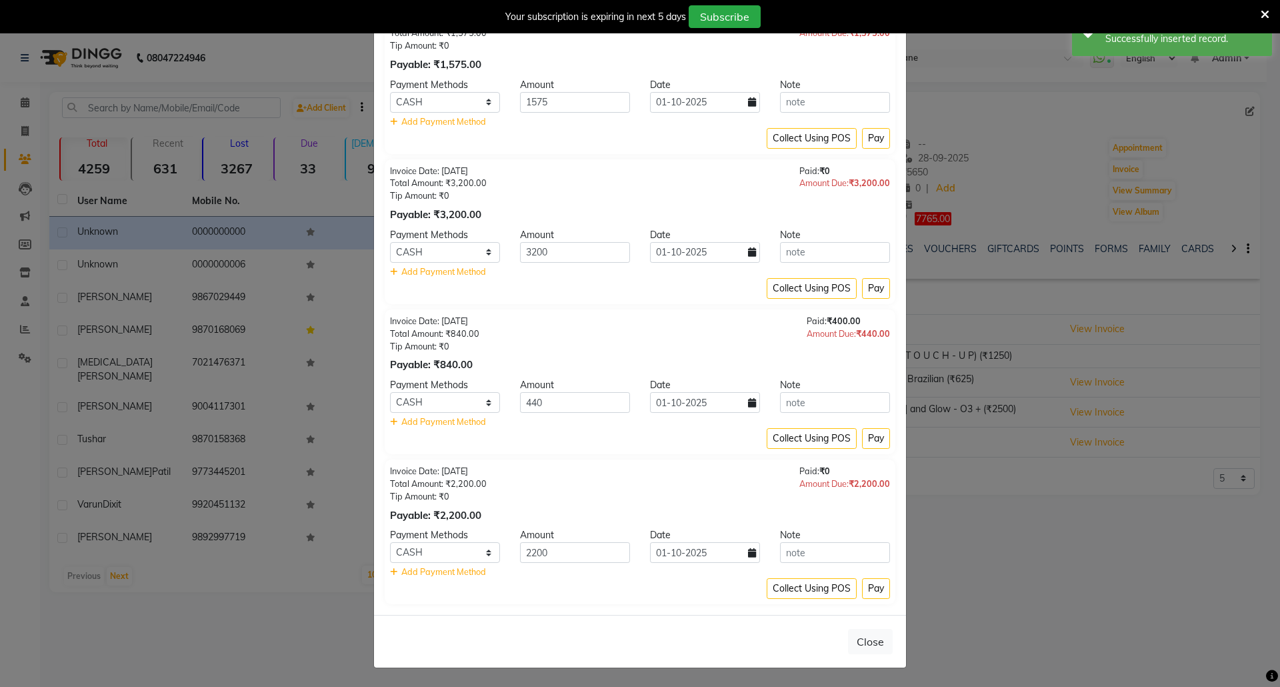
scroll to position [220, 0]
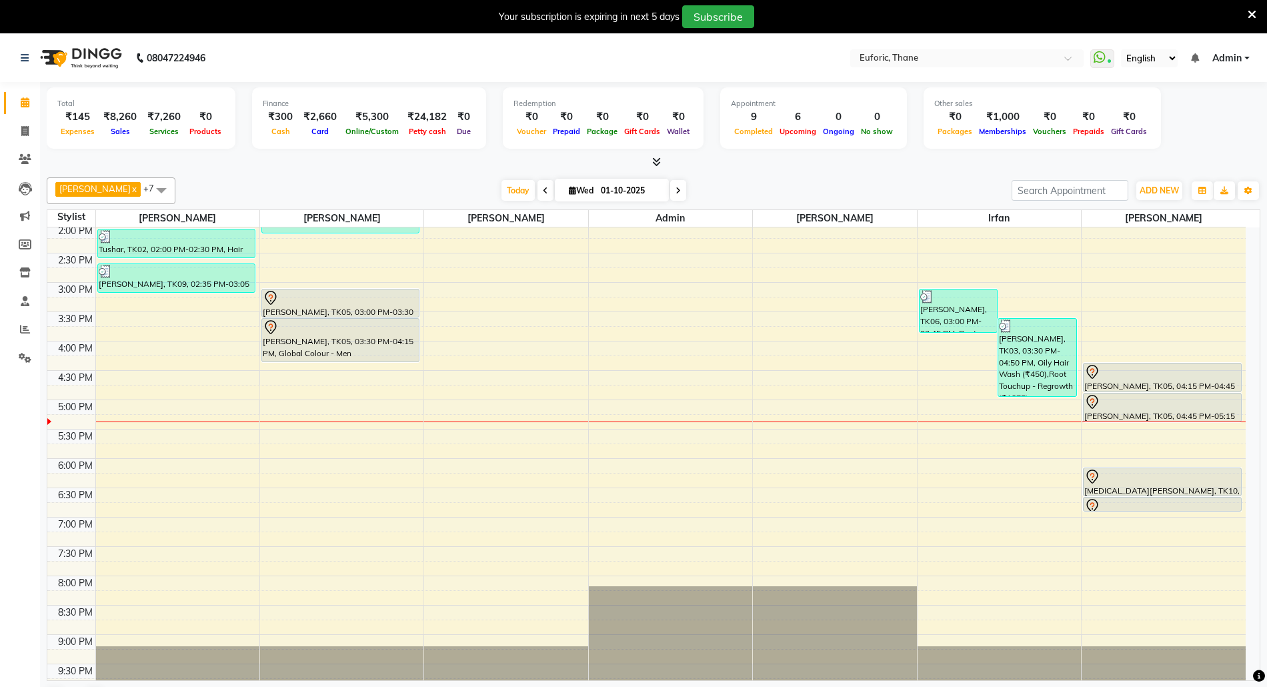
scroll to position [380, 0]
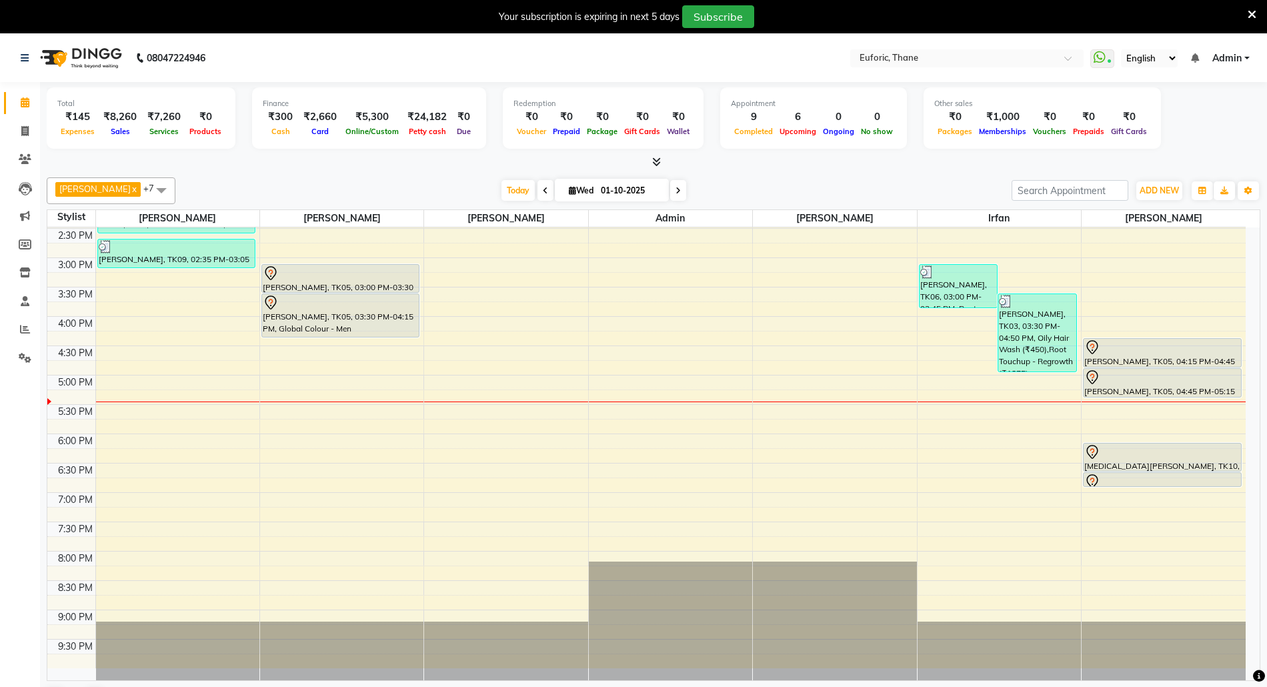
click at [601, 184] on input "01-10-2025" at bounding box center [630, 191] width 67 height 20
select select "10"
select select "2025"
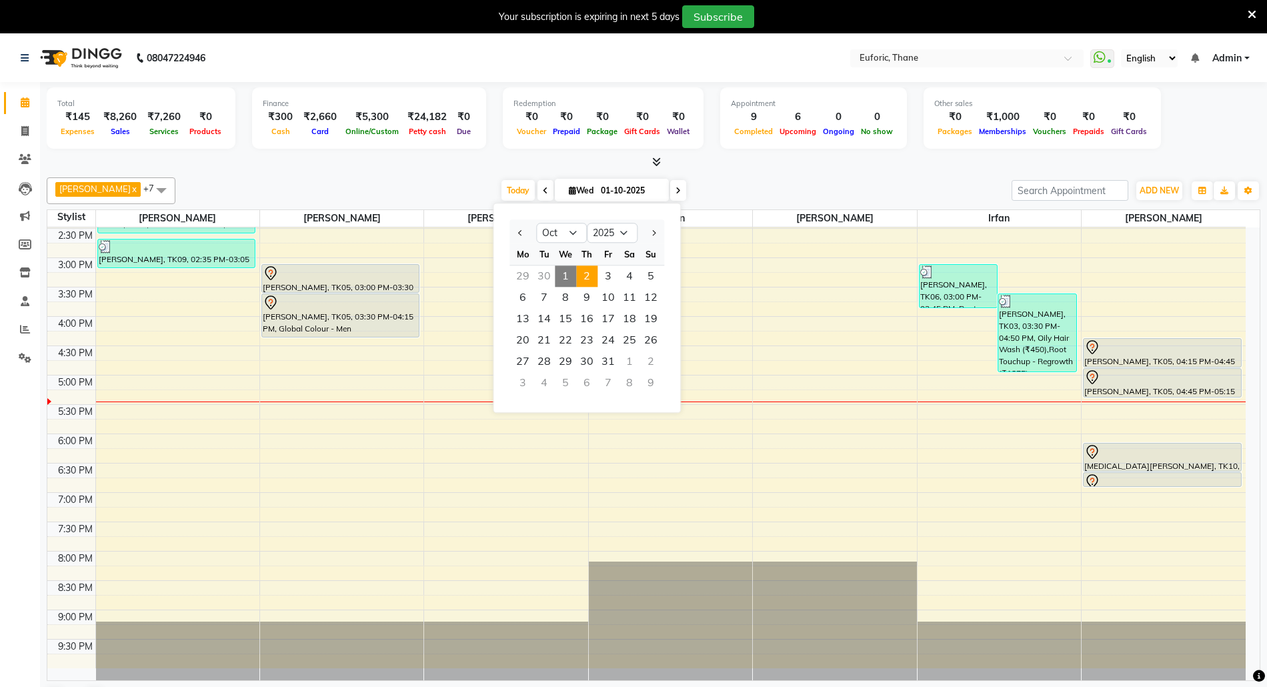
click at [593, 281] on span "2" at bounding box center [586, 275] width 21 height 21
type input "02-10-2025"
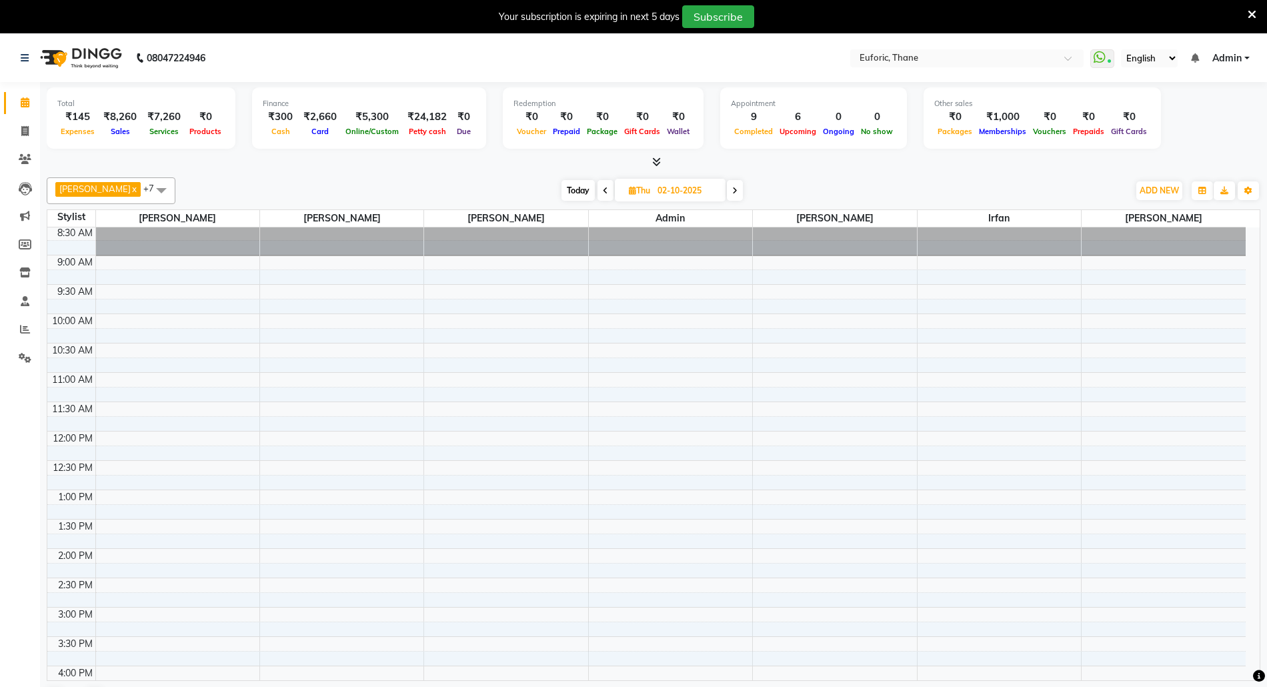
scroll to position [0, 0]
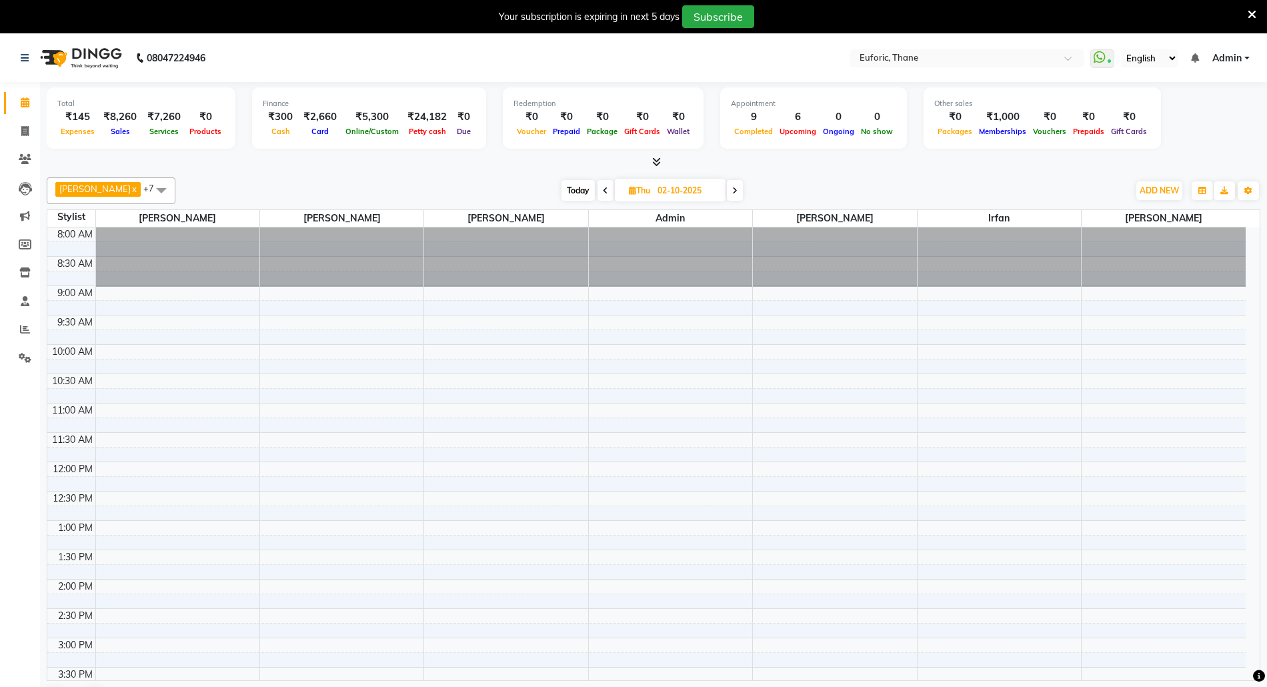
click at [668, 187] on input "02-10-2025" at bounding box center [686, 191] width 67 height 20
select select "10"
select select "2025"
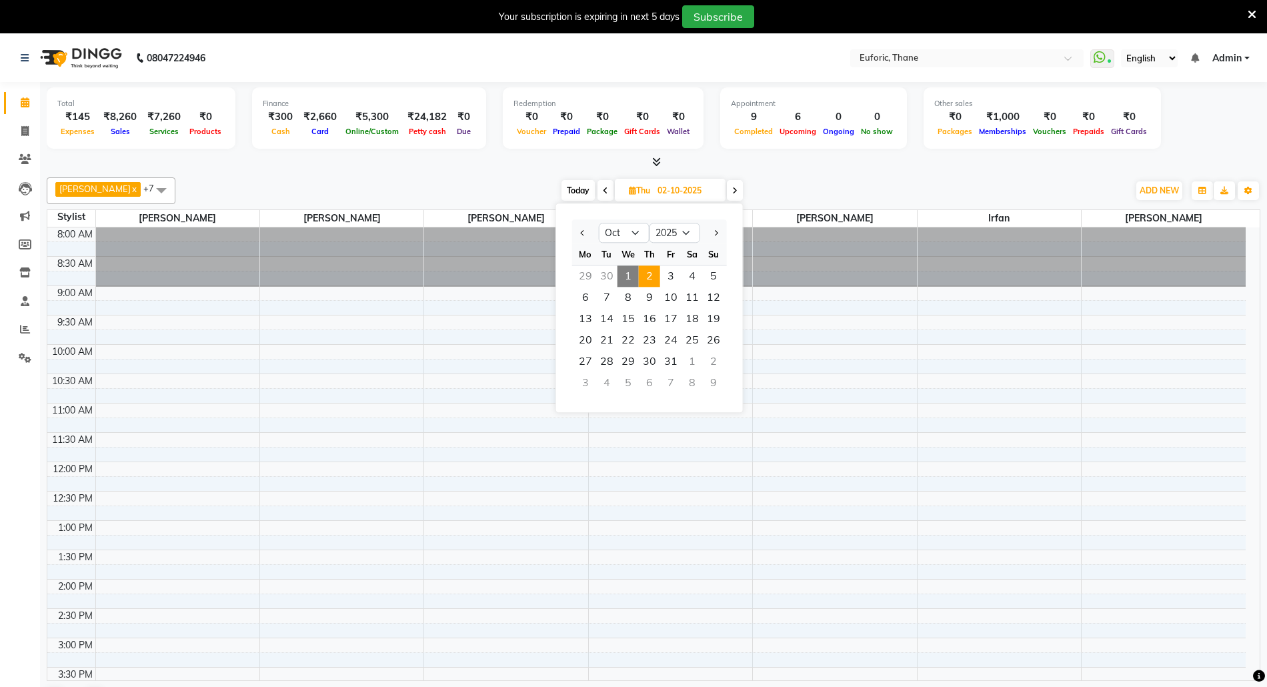
click at [625, 275] on span "1" at bounding box center [627, 275] width 21 height 21
type input "01-10-2025"
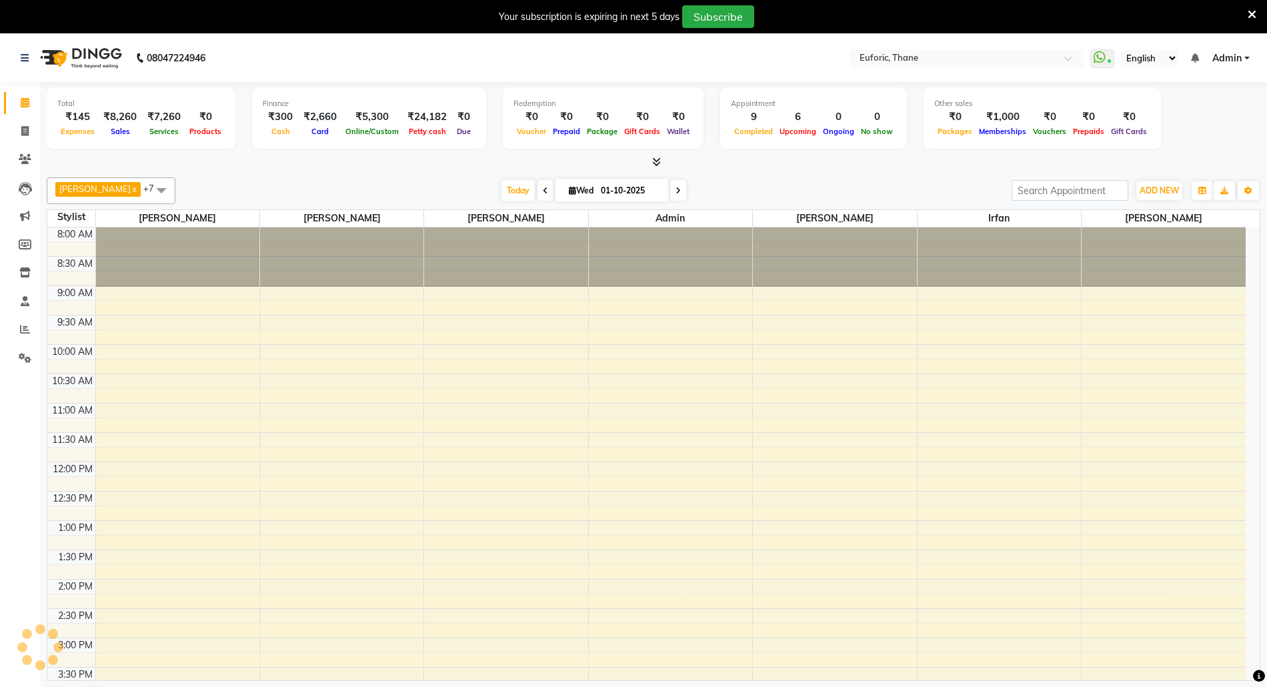
scroll to position [380, 0]
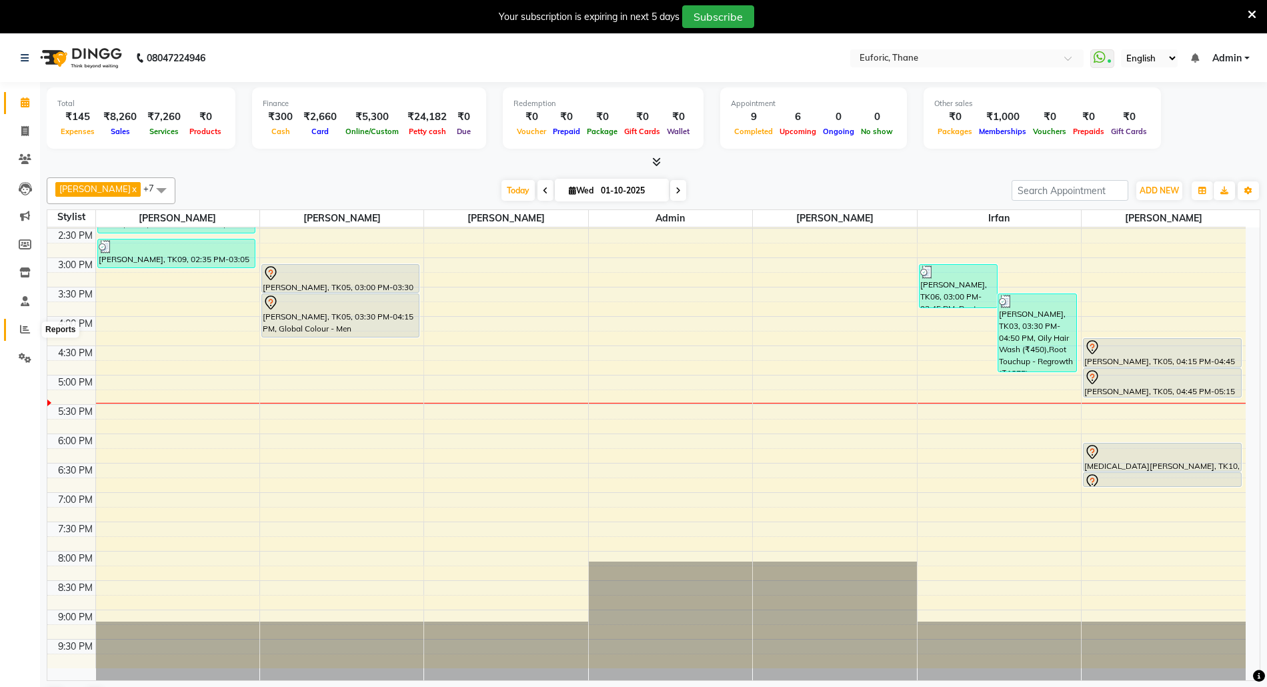
click at [25, 324] on icon at bounding box center [25, 329] width 10 height 10
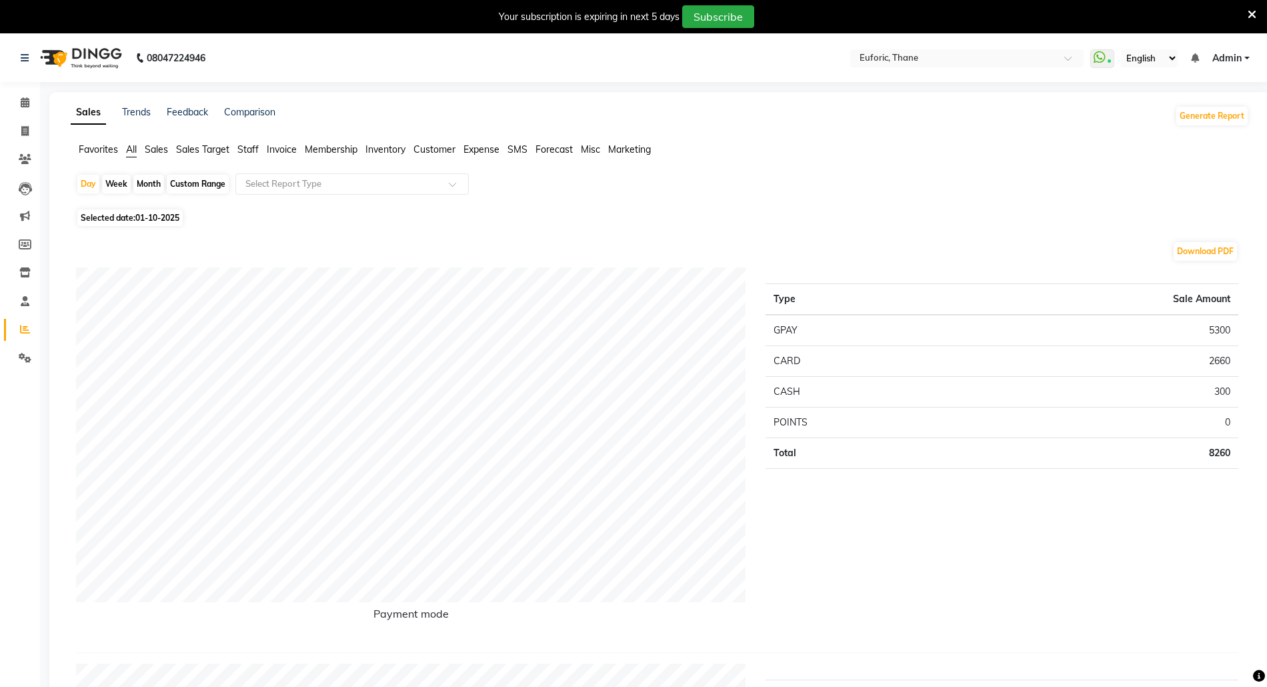
click at [134, 183] on div "Month" at bounding box center [148, 184] width 31 height 19
select select "10"
select select "2025"
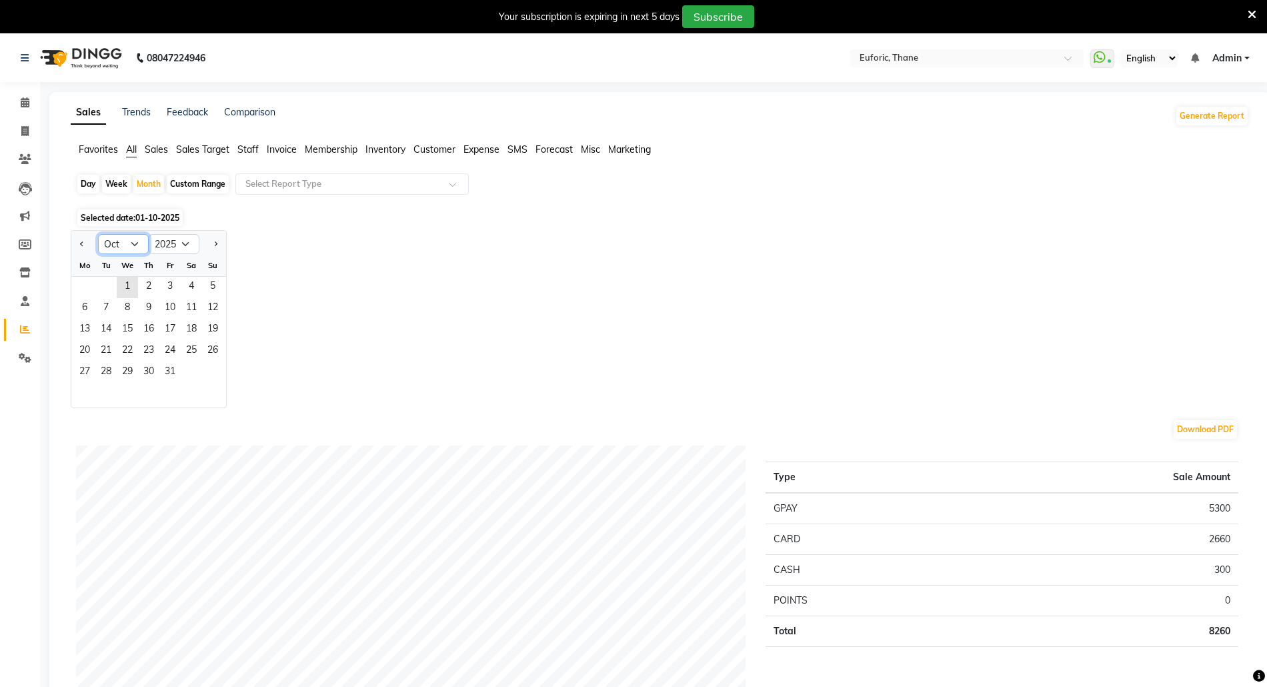
click at [133, 238] on select "Jan Feb Mar Apr May Jun Jul Aug Sep Oct Nov Dec" at bounding box center [123, 244] width 51 height 20
select select "9"
click at [98, 234] on select "Jan Feb Mar Apr May Jun Jul Aug Sep Oct Nov Dec" at bounding box center [123, 244] width 51 height 20
click at [189, 291] on span "6" at bounding box center [191, 287] width 21 height 21
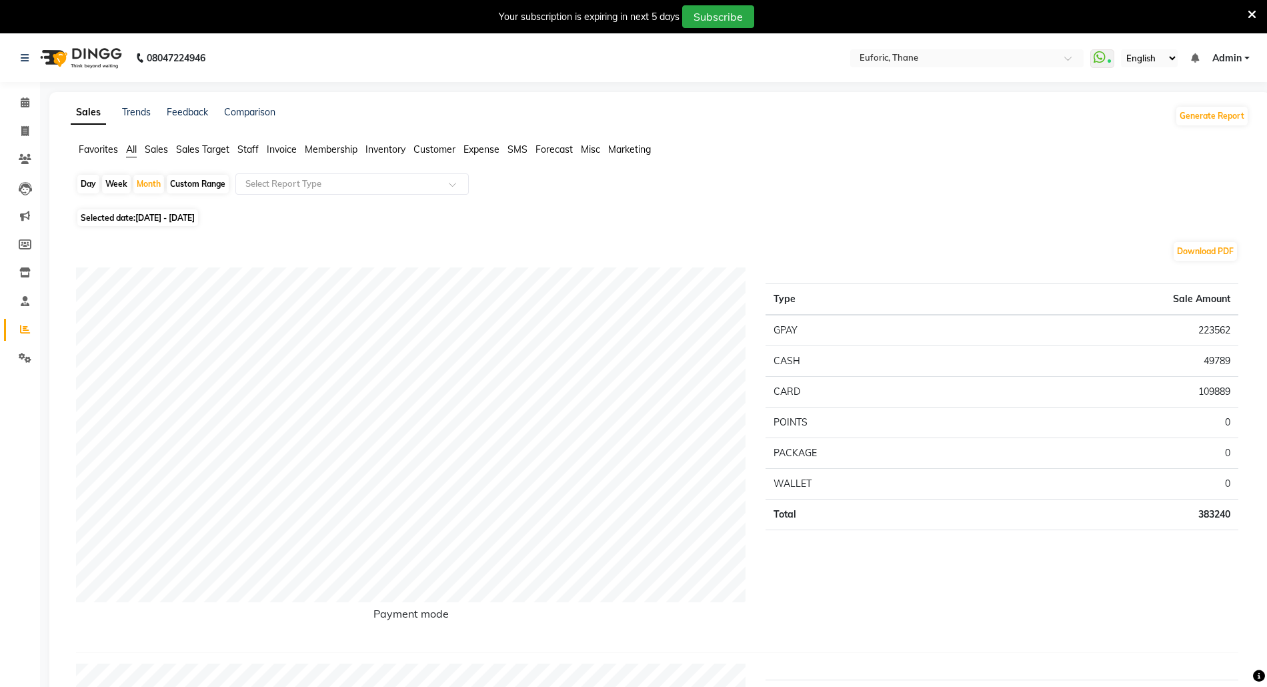
click at [252, 147] on span "Staff" at bounding box center [247, 149] width 21 height 12
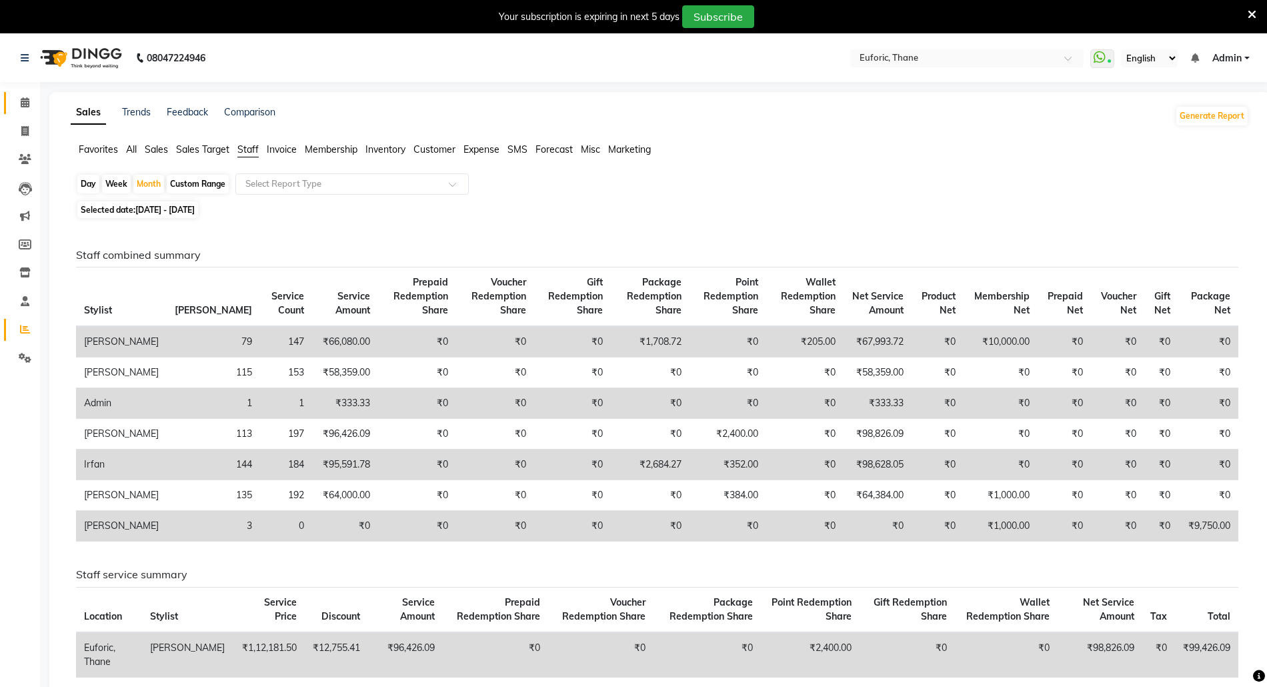
click at [23, 94] on link "Calendar" at bounding box center [20, 103] width 32 height 22
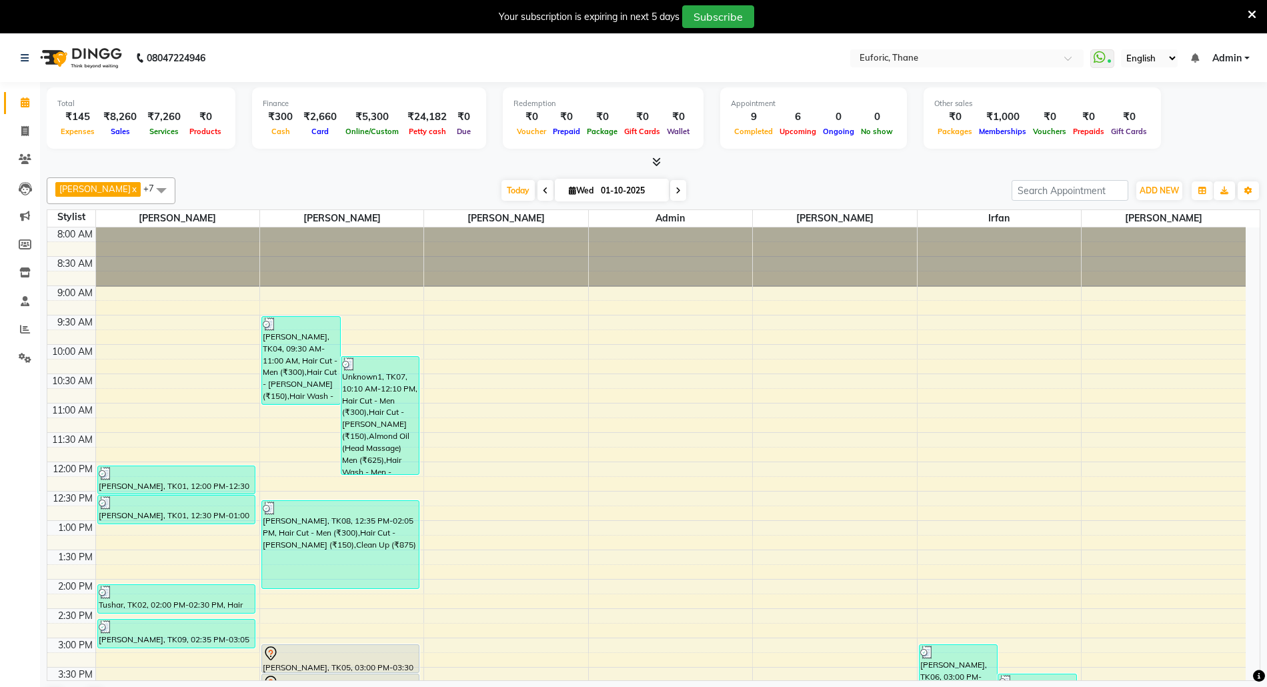
click at [603, 196] on input "01-10-2025" at bounding box center [630, 191] width 67 height 20
select select "10"
select select "2025"
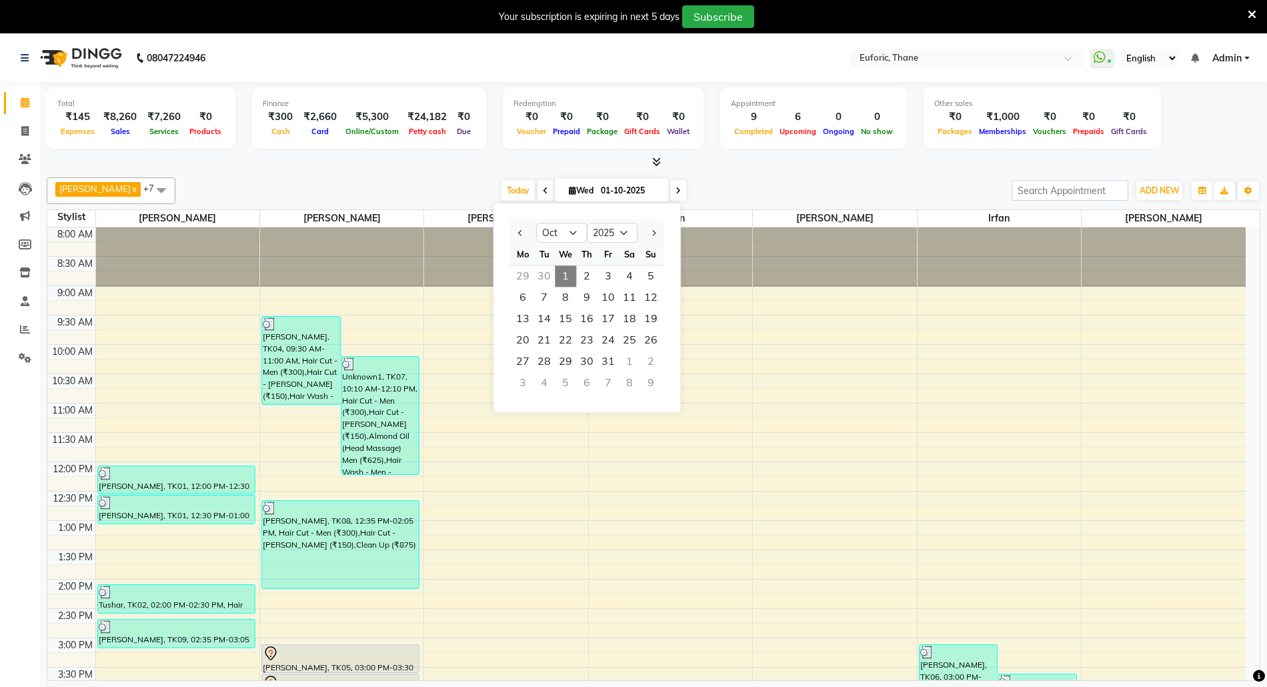
click at [549, 272] on div "30" at bounding box center [543, 275] width 21 height 21
type input "30-09-2025"
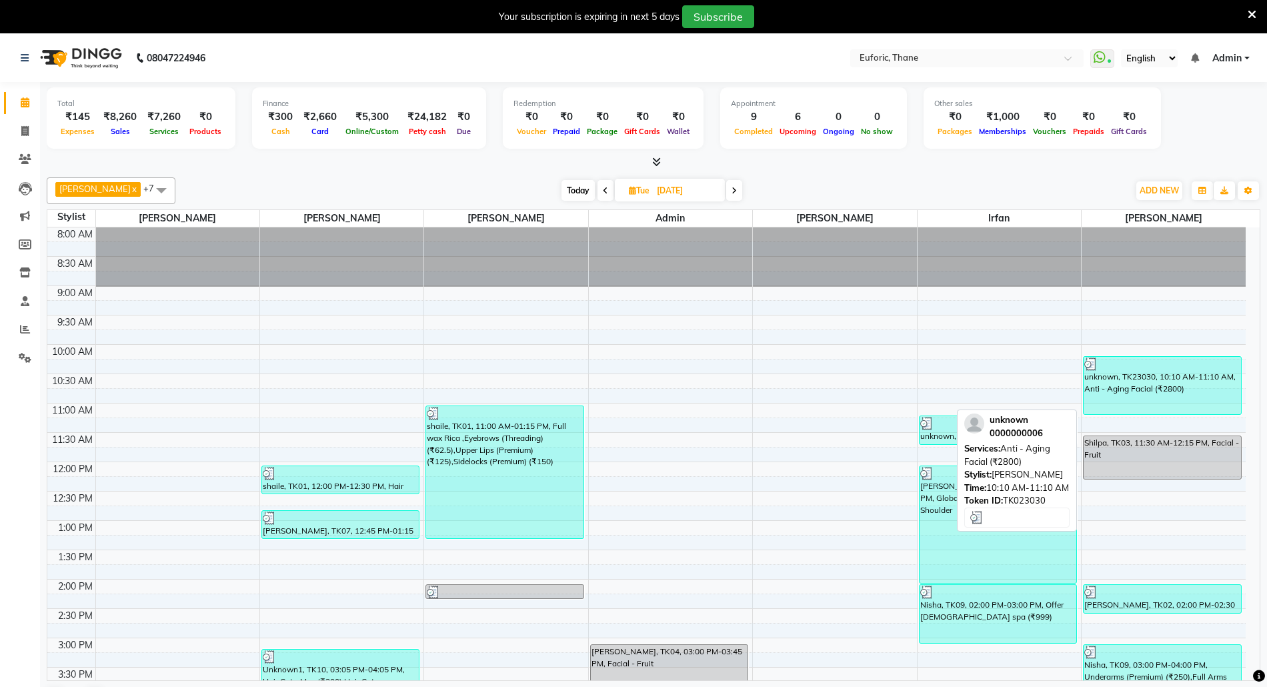
click at [1188, 390] on div "unknown, TK23030, 10:10 AM-11:10 AM, Anti - Aging Facial (₹2800)" at bounding box center [1161, 385] width 157 height 57
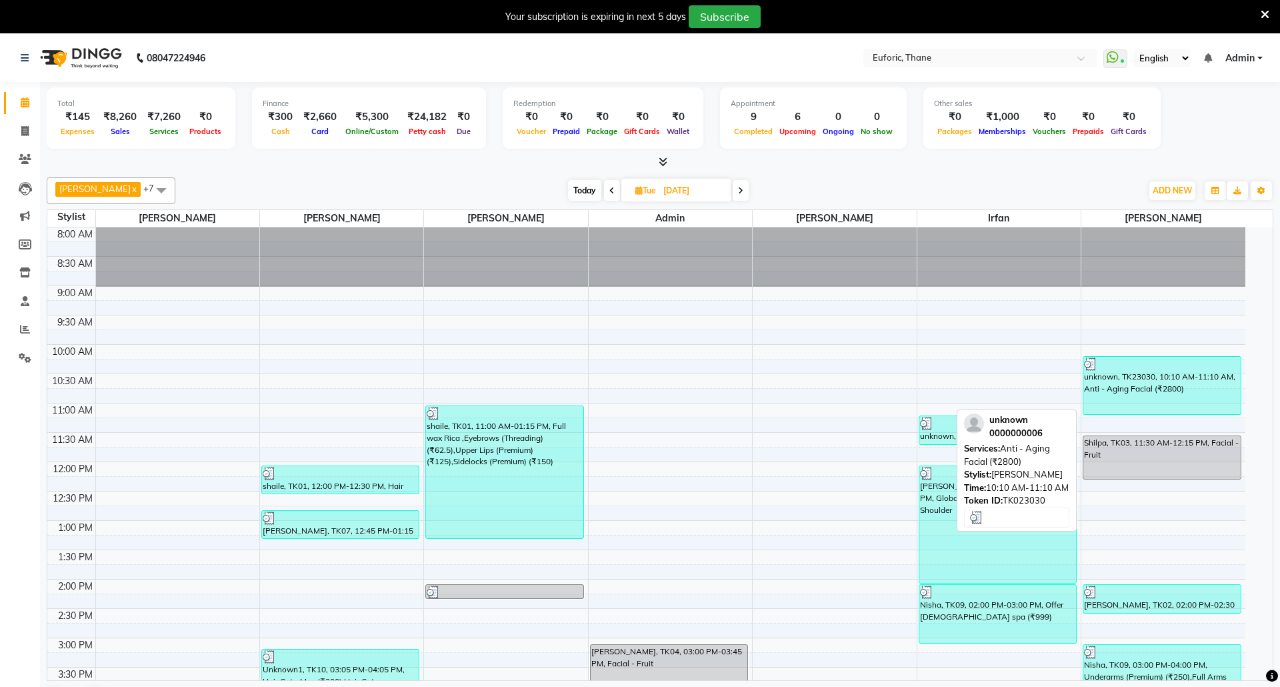
select select "3"
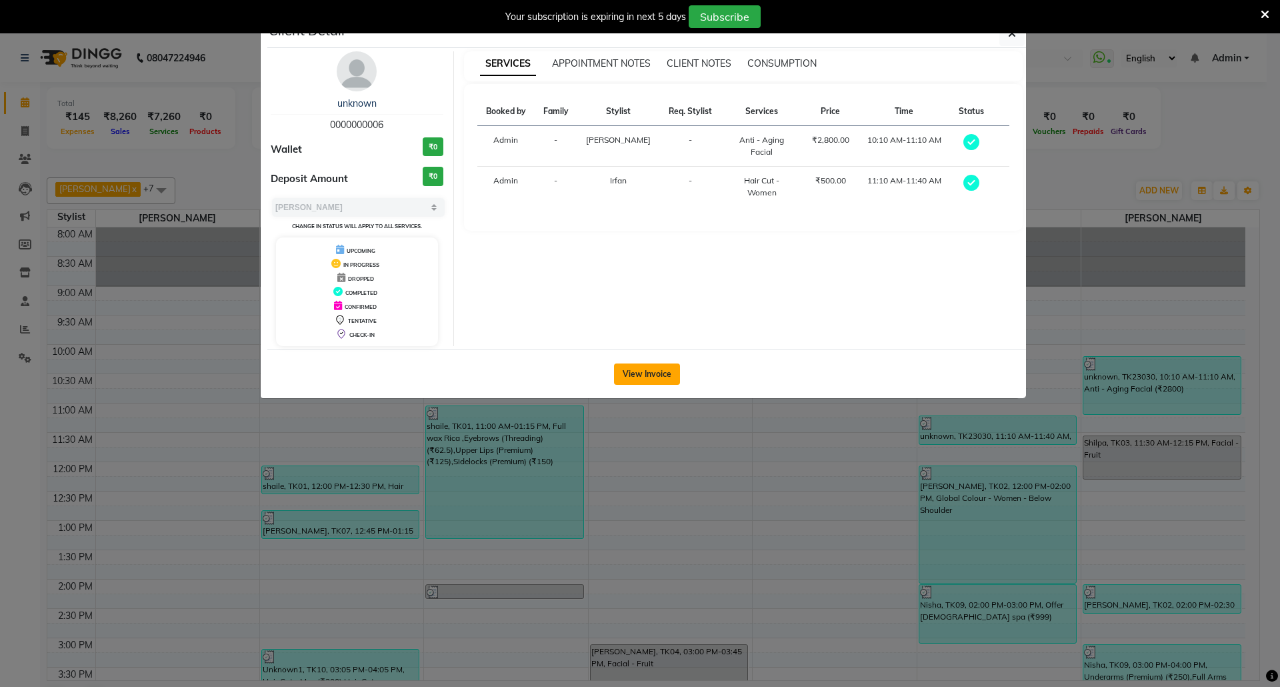
click at [654, 365] on button "View Invoice" at bounding box center [647, 373] width 66 height 21
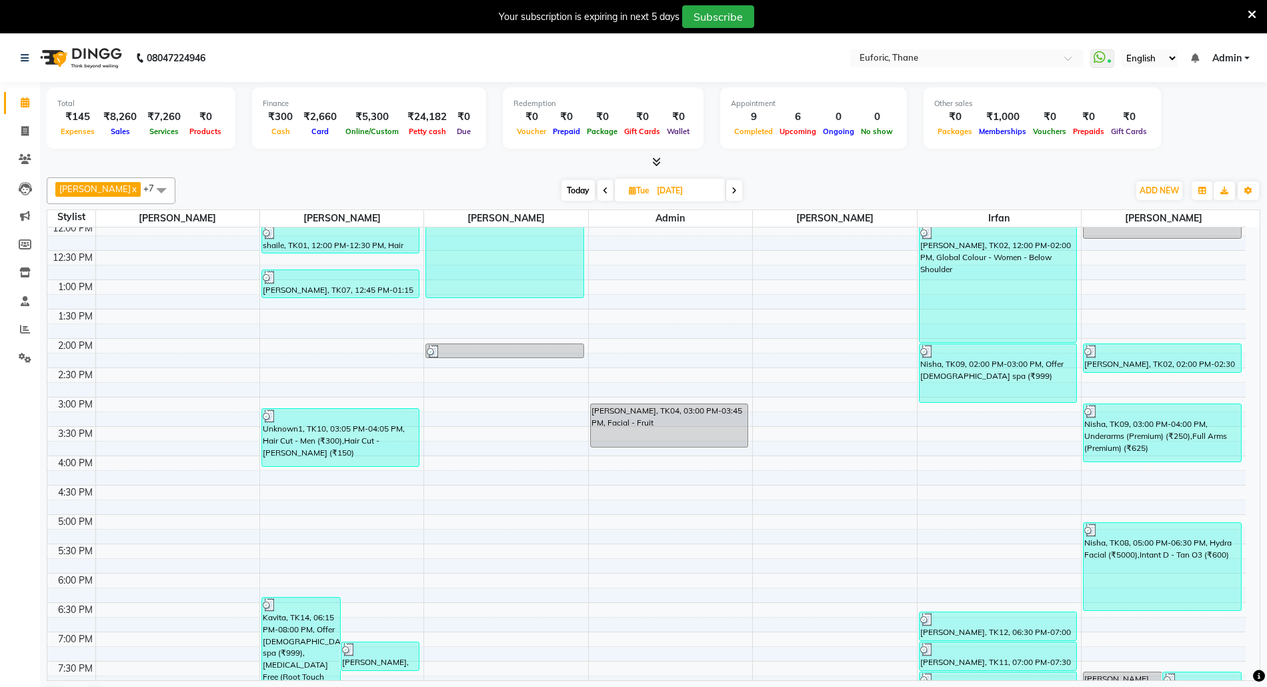
scroll to position [267, 0]
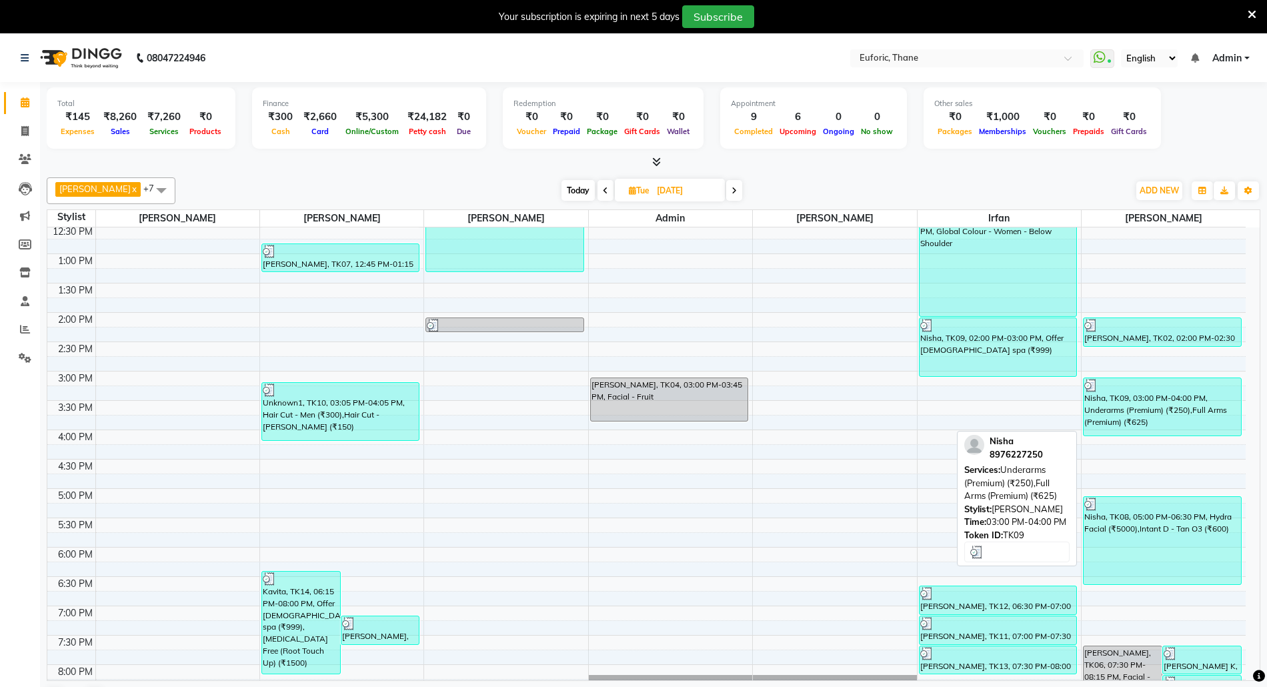
click at [1167, 425] on div "Nisha, TK09, 03:00 PM-04:00 PM, Underarms (Premium) (₹250),Full Arms (Premium) …" at bounding box center [1161, 406] width 157 height 57
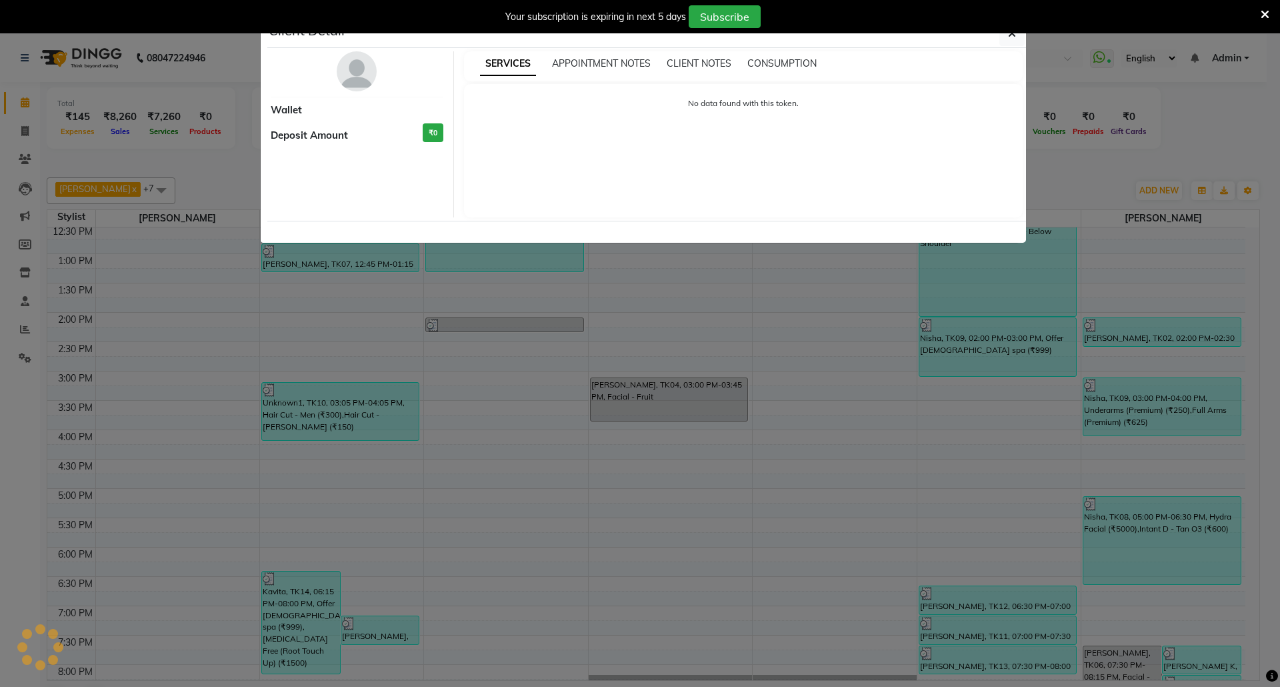
select select "3"
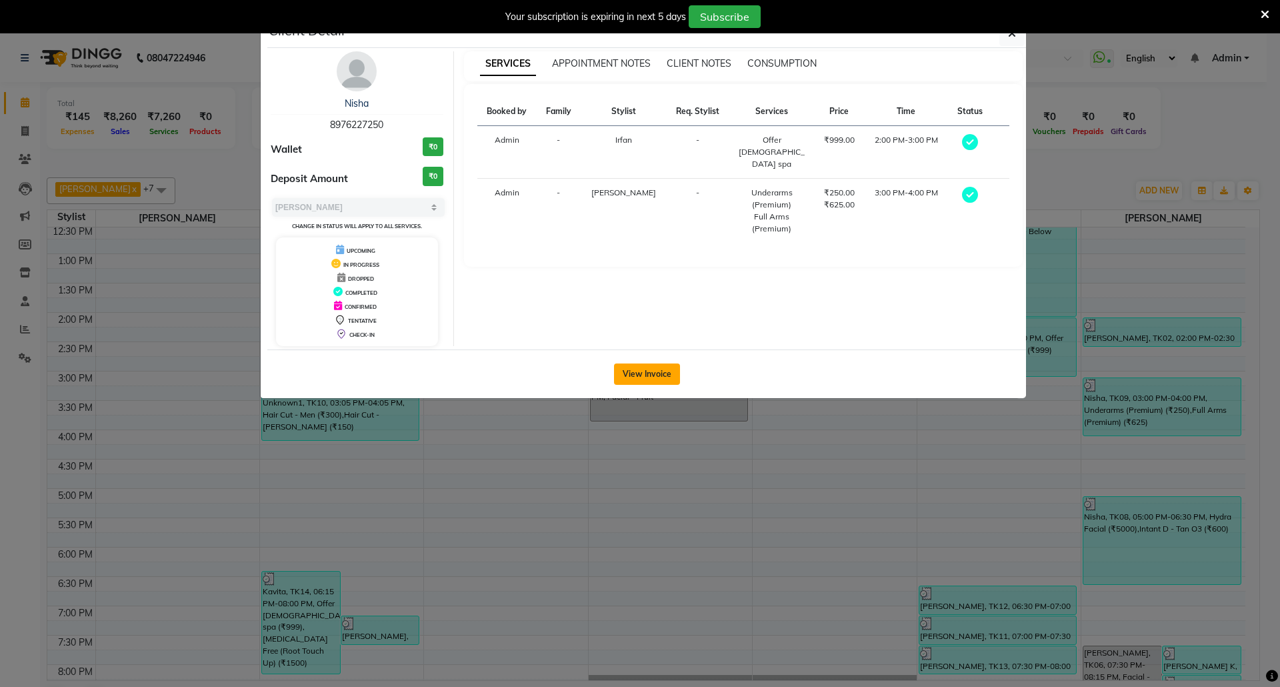
click at [635, 375] on button "View Invoice" at bounding box center [647, 373] width 66 height 21
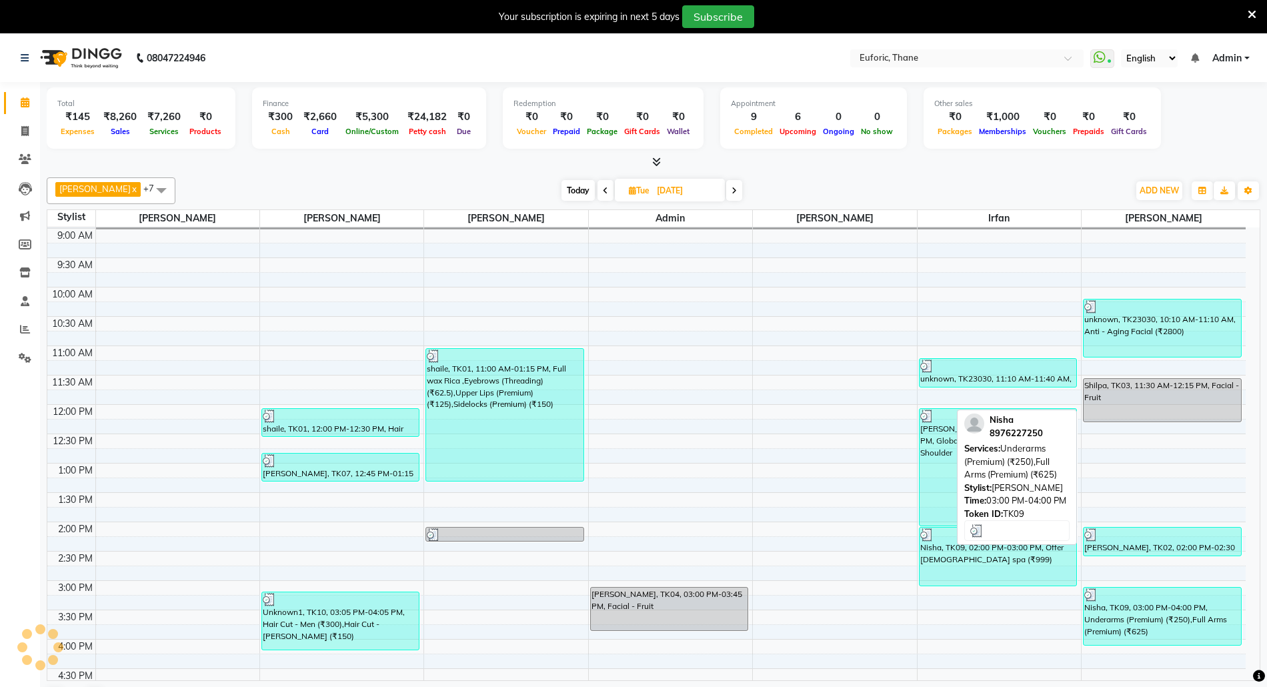
scroll to position [267, 0]
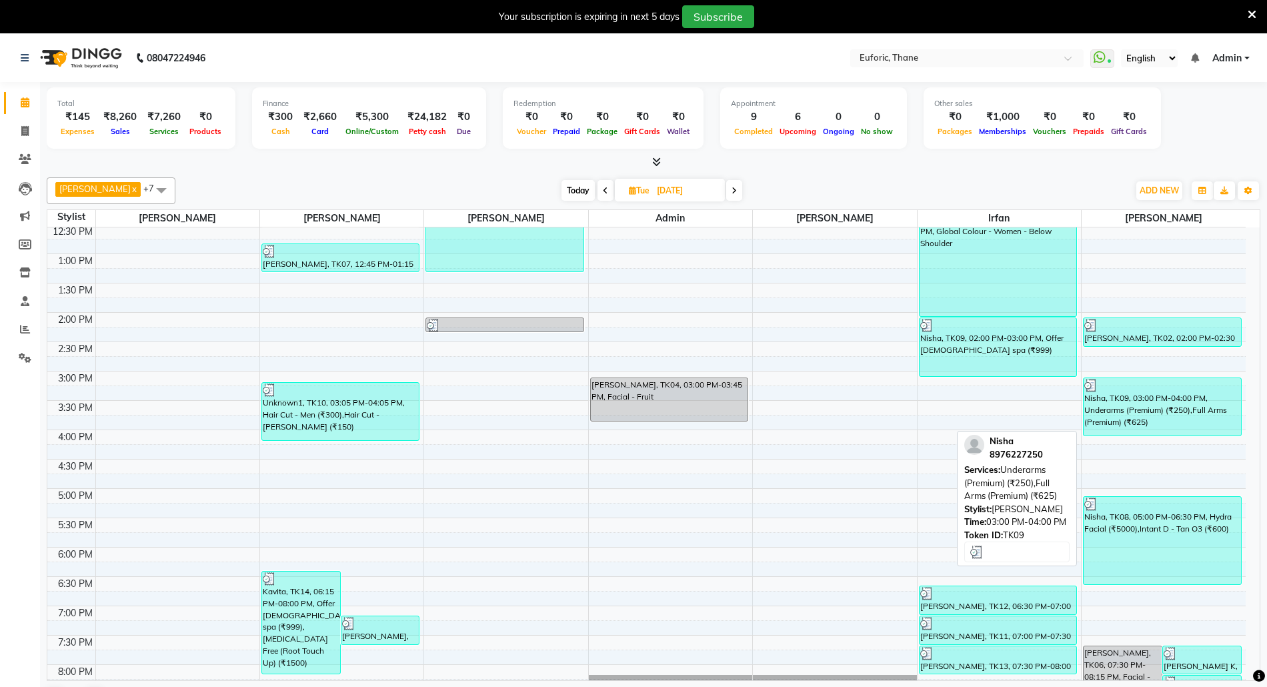
click at [1189, 407] on div "Nisha, TK09, 03:00 PM-04:00 PM, Underarms (Premium) (₹250),Full Arms (Premium) …" at bounding box center [1161, 406] width 157 height 57
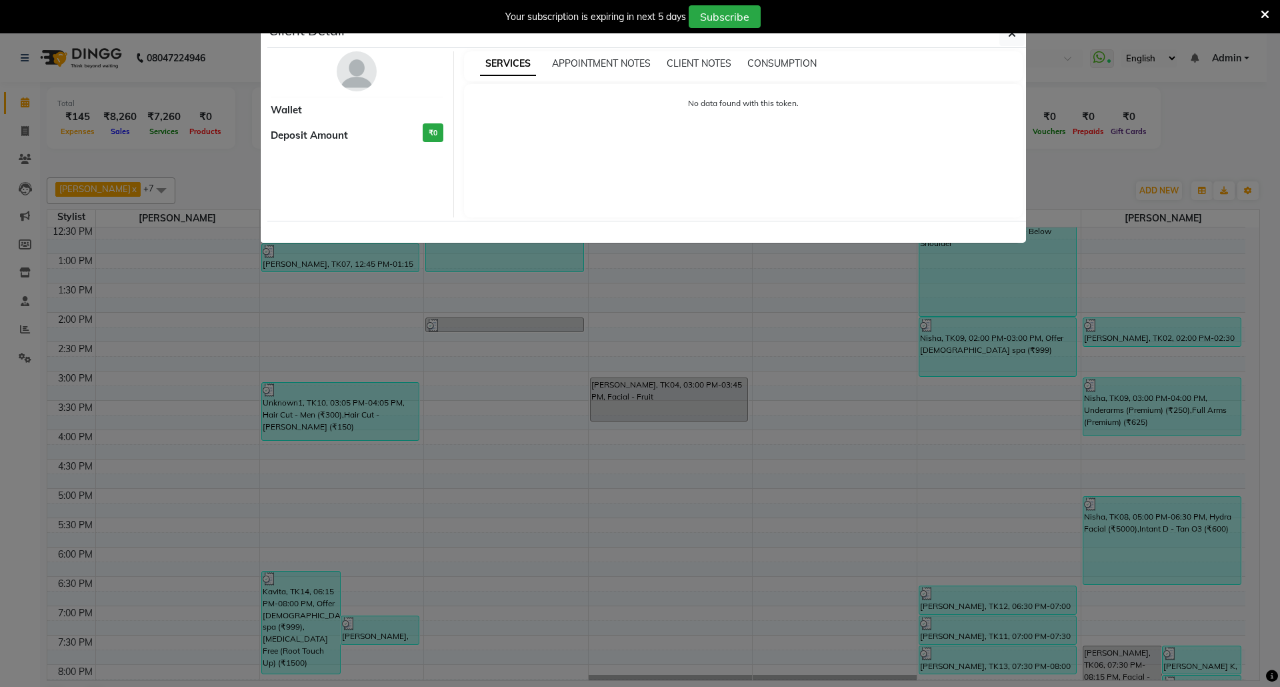
select select "3"
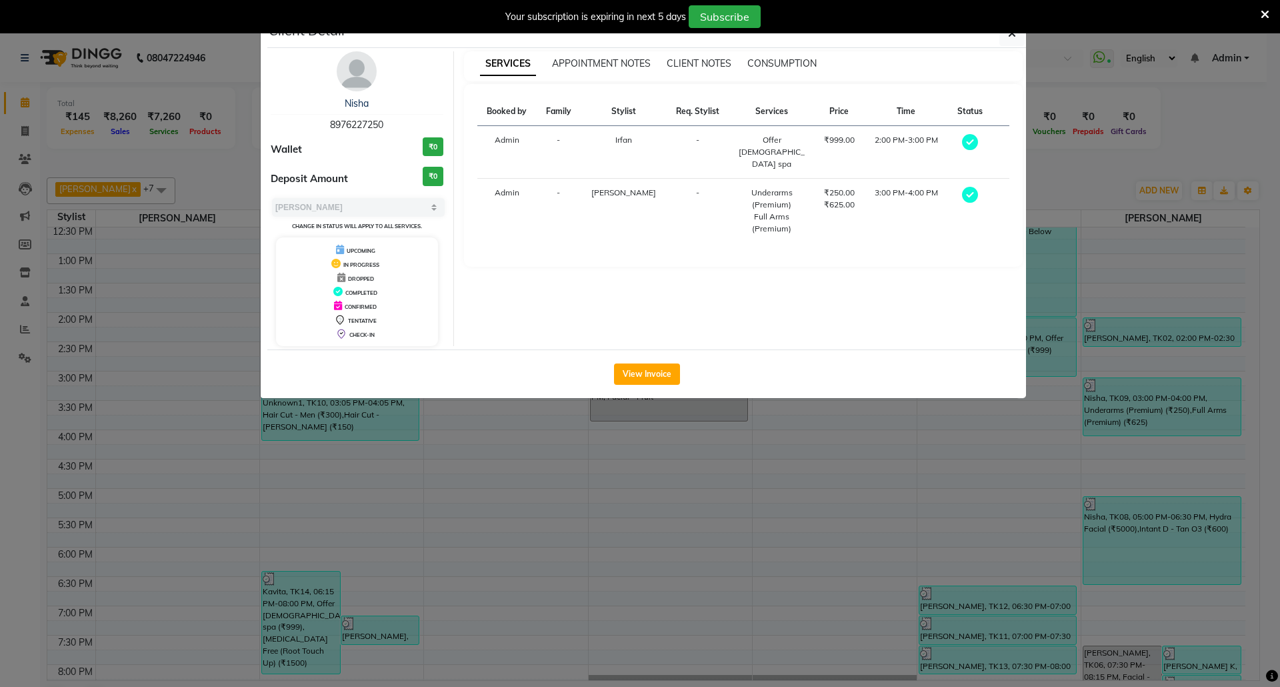
click at [793, 526] on ngb-modal-window "Client Detail Nisha 8976227250 Wallet ₹0 Deposit Amount ₹0 Select MARK DONE UPC…" at bounding box center [640, 343] width 1280 height 687
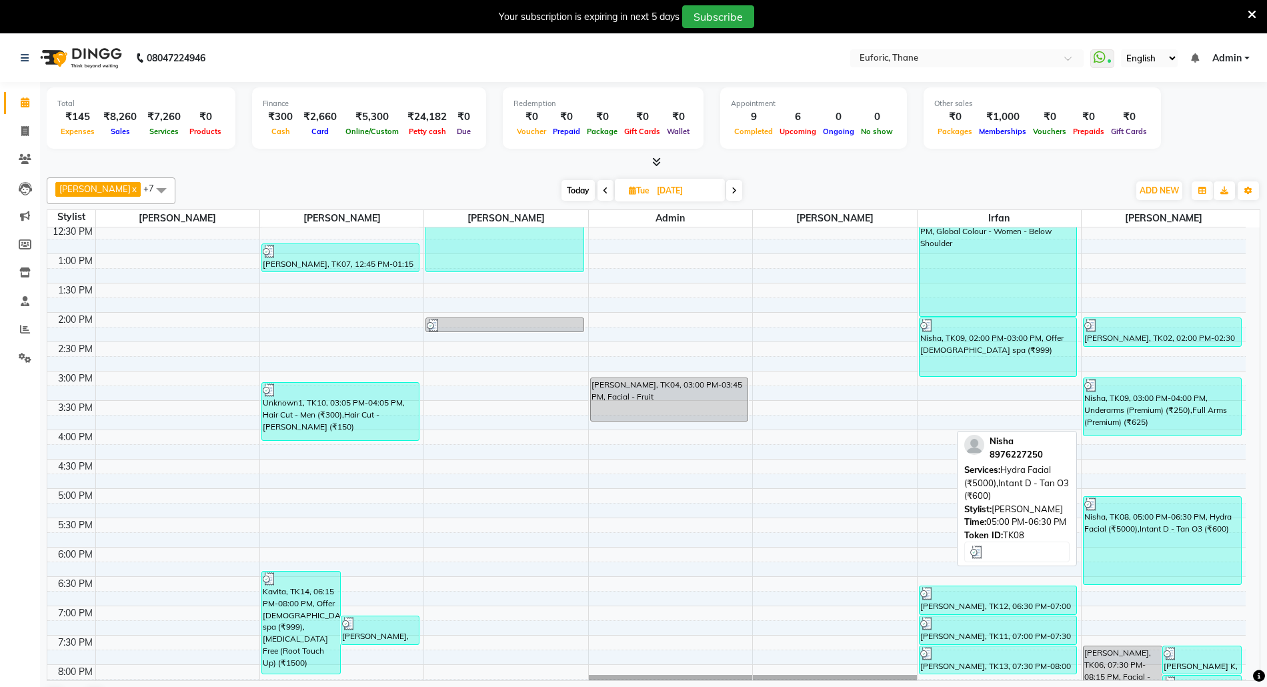
click at [1153, 537] on div "Nisha, TK08, 05:00 PM-06:30 PM, Hydra Facial (₹5000),Intant D - Tan O3 (₹600)" at bounding box center [1161, 540] width 157 height 87
select select "3"
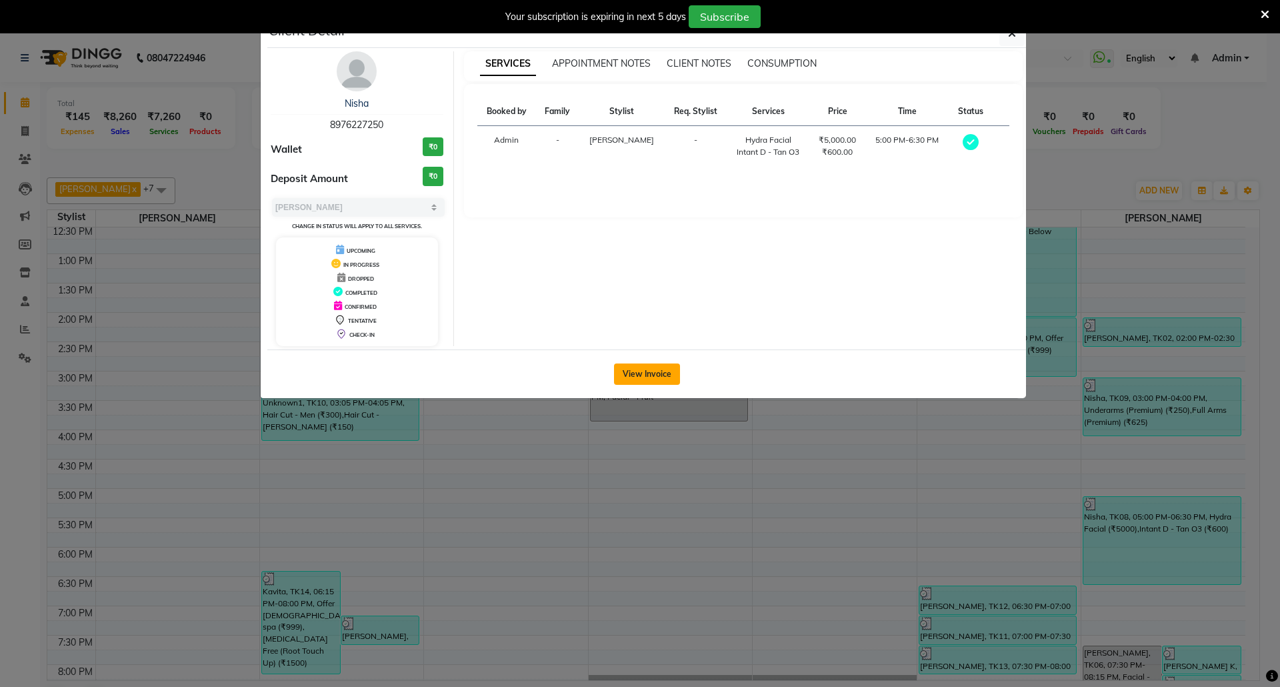
click at [643, 371] on button "View Invoice" at bounding box center [647, 373] width 66 height 21
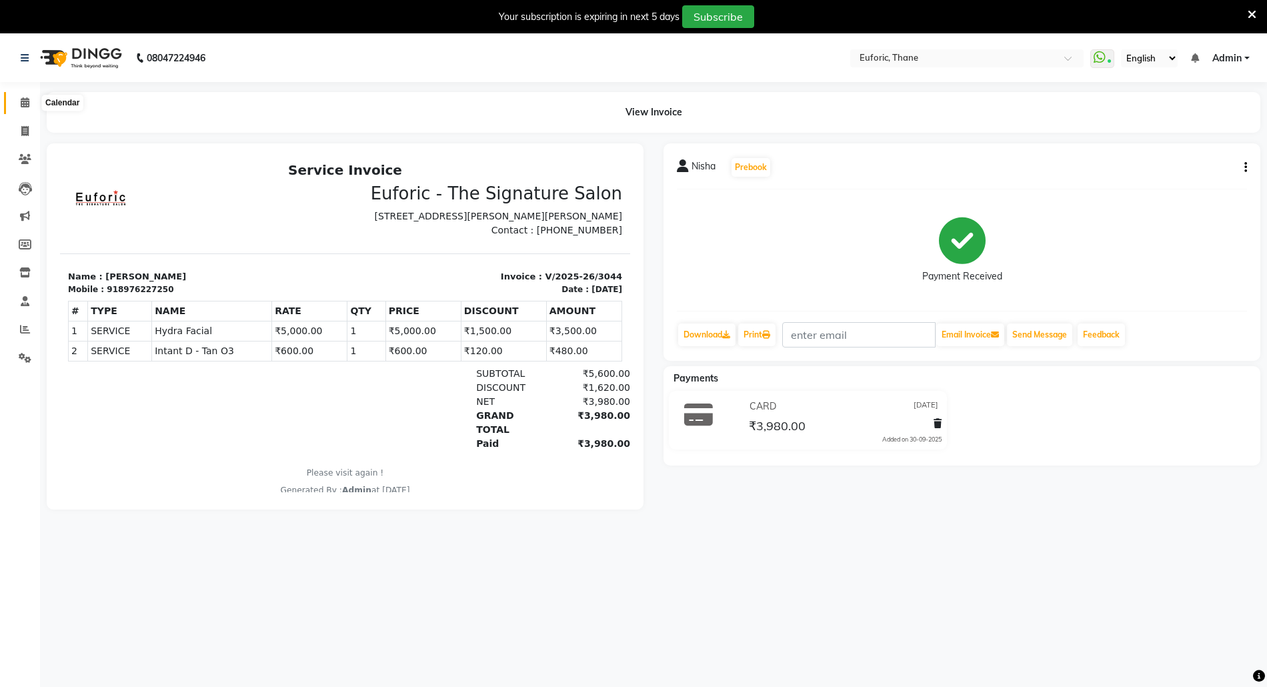
click at [22, 95] on span at bounding box center [24, 102] width 23 height 15
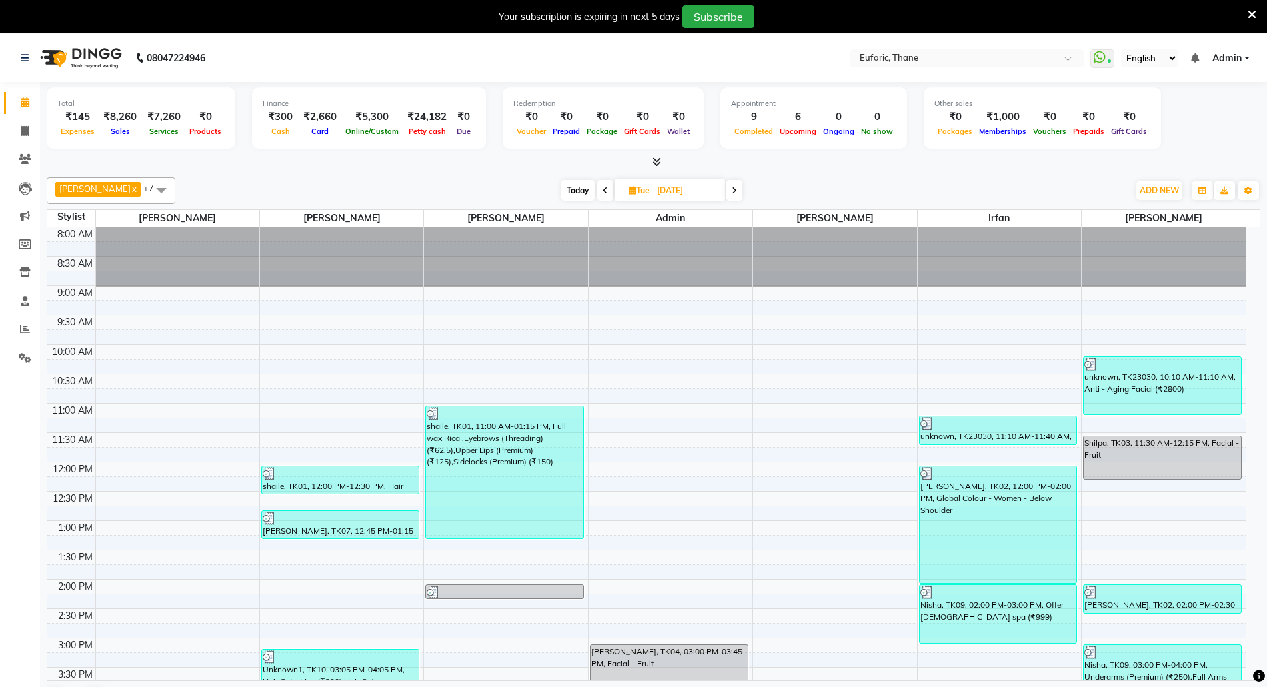
scroll to position [355, 0]
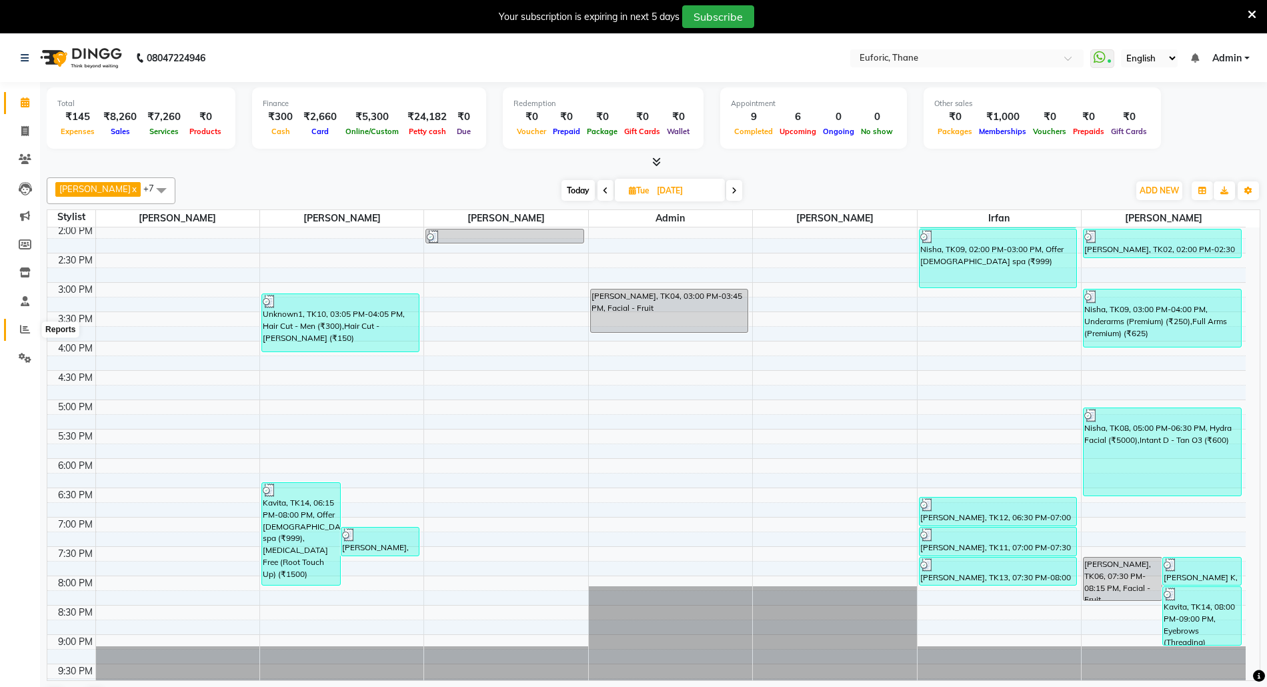
click at [30, 331] on span at bounding box center [24, 329] width 23 height 15
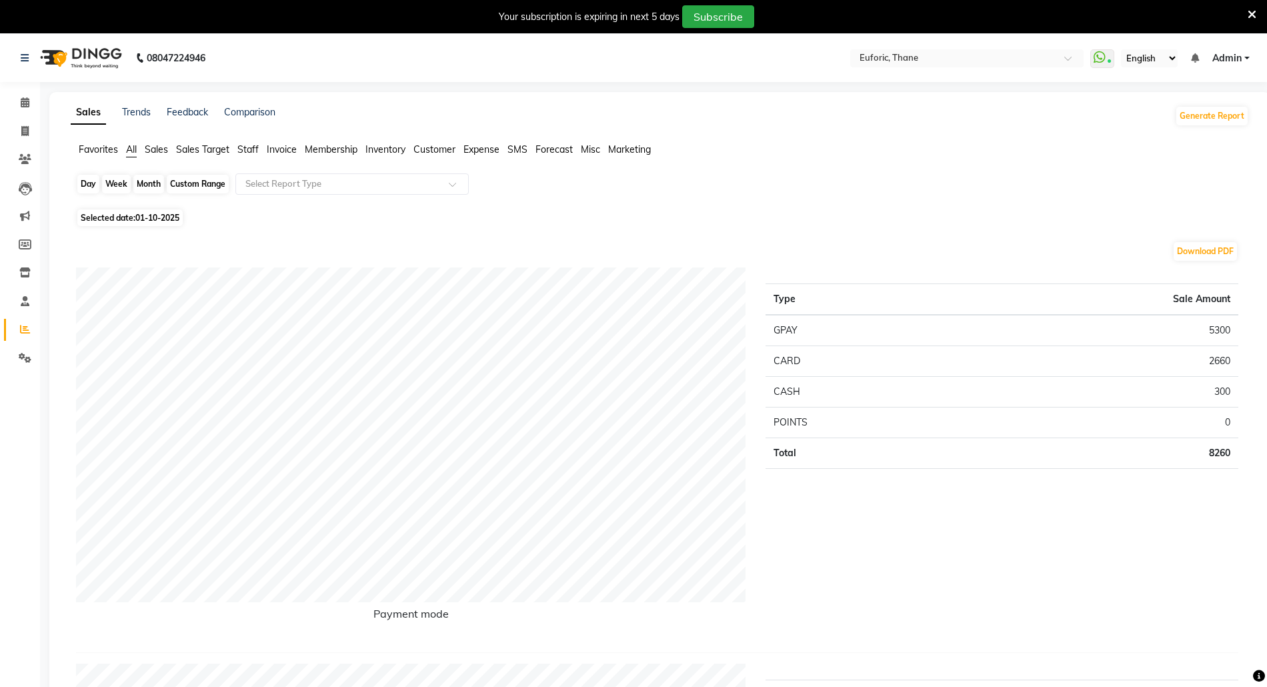
click at [83, 185] on div "Day" at bounding box center [88, 184] width 22 height 19
select select "10"
select select "2025"
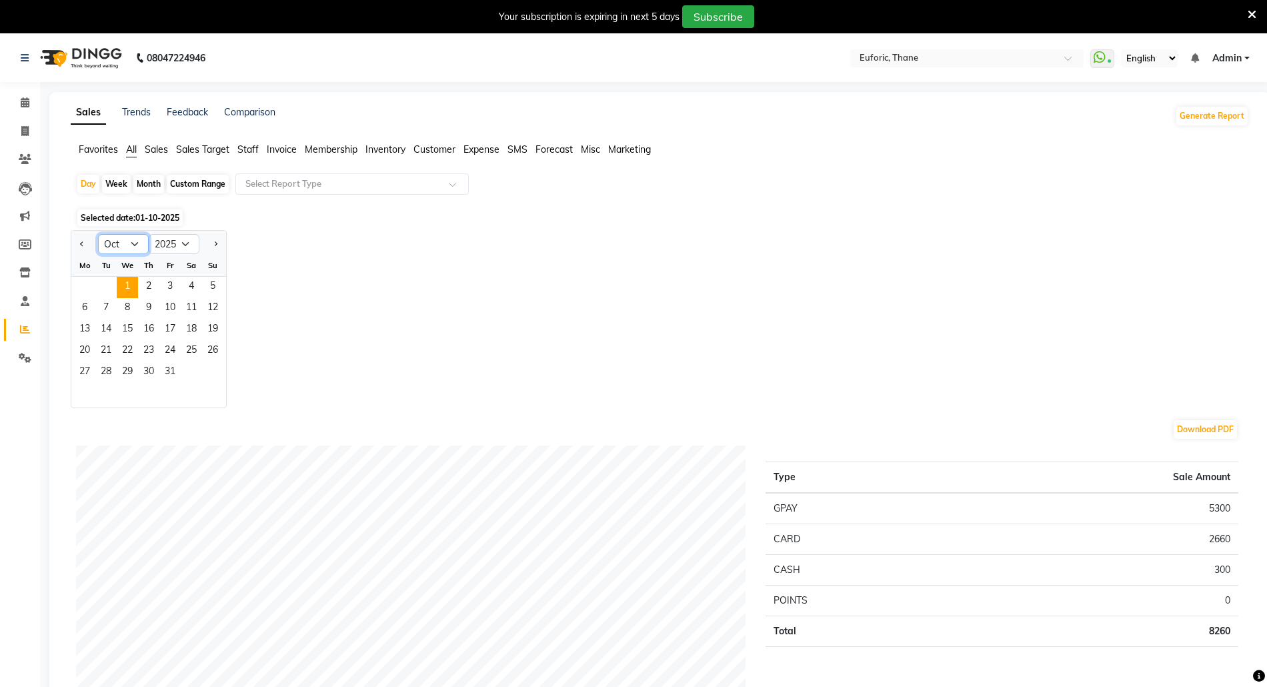
click at [118, 248] on select "Jan Feb Mar Apr May Jun Jul Aug Sep Oct Nov Dec" at bounding box center [123, 244] width 51 height 20
select select "9"
click at [98, 234] on select "Jan Feb Mar Apr May Jun Jul Aug Sep Oct Nov Dec" at bounding box center [123, 244] width 51 height 20
click at [99, 372] on span "30" at bounding box center [105, 372] width 21 height 21
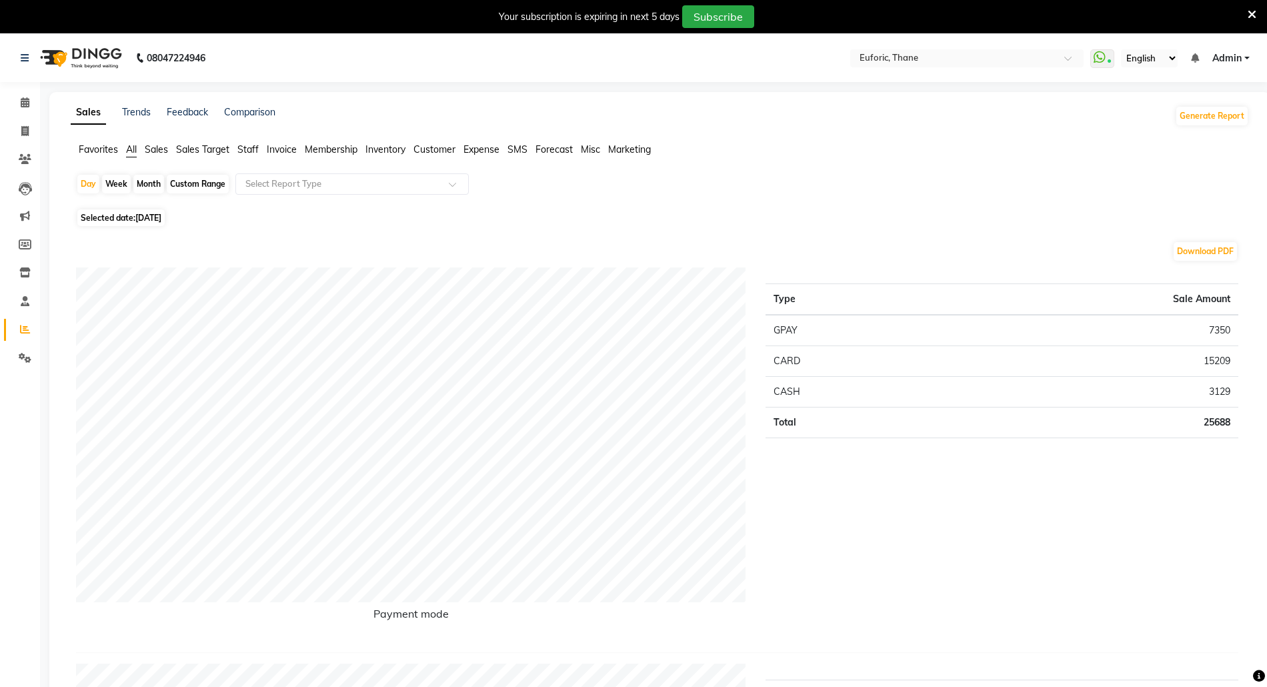
click at [237, 143] on ul "Favorites All Sales Sales Target Staff Invoice Membership Inventory Customer Ex…" at bounding box center [660, 150] width 1178 height 15
click at [255, 151] on span "Staff" at bounding box center [247, 149] width 21 height 12
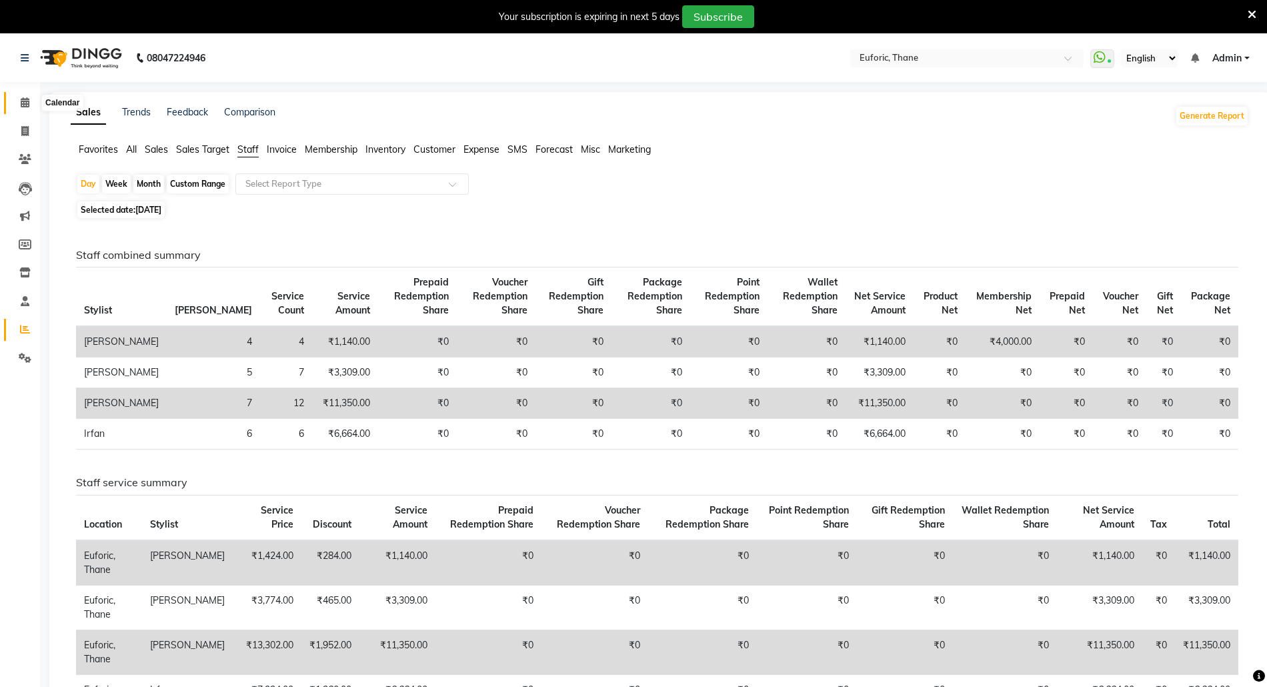
click at [25, 108] on span at bounding box center [24, 102] width 23 height 15
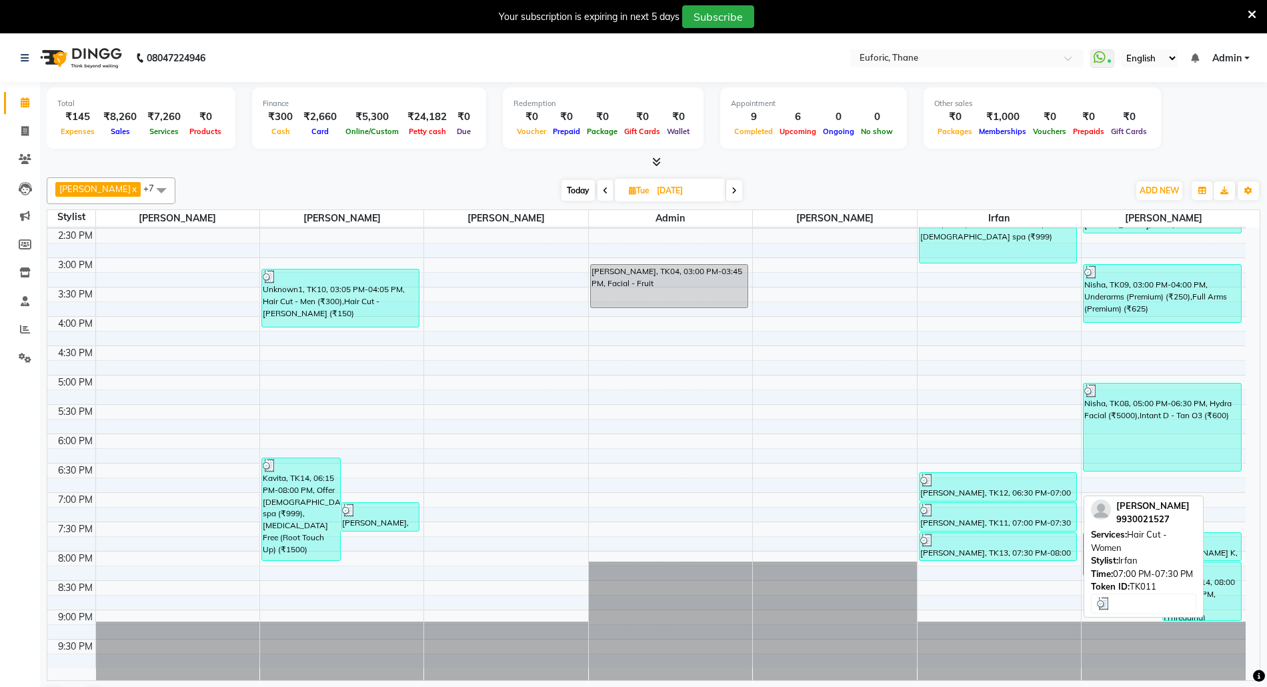
scroll to position [35, 0]
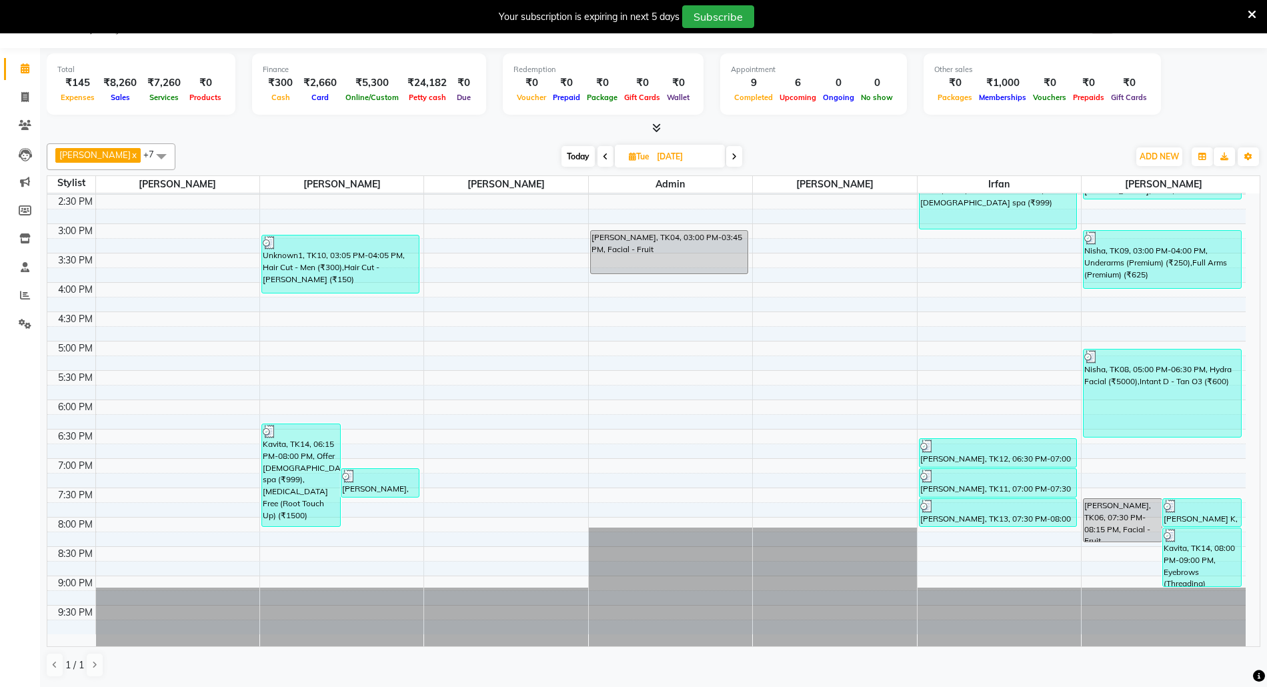
click at [659, 150] on input "30-09-2025" at bounding box center [686, 157] width 67 height 20
select select "9"
select select "2025"
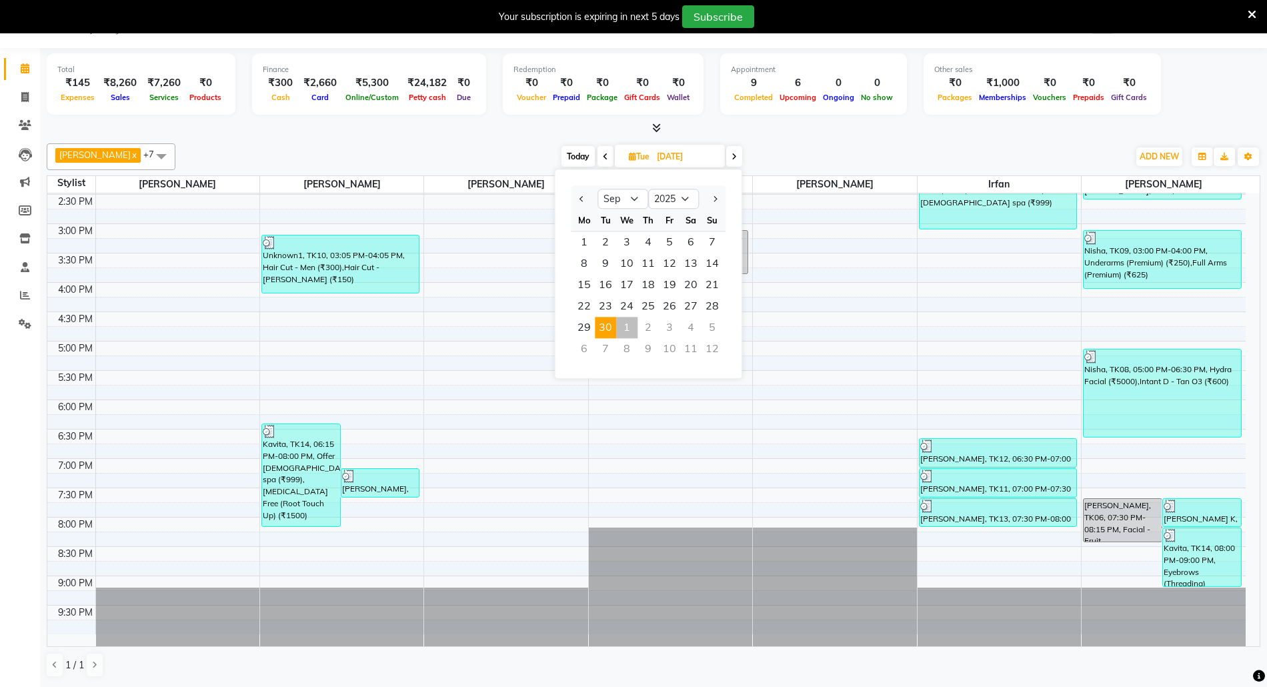
click at [628, 329] on div "1" at bounding box center [626, 327] width 21 height 21
type input "01-10-2025"
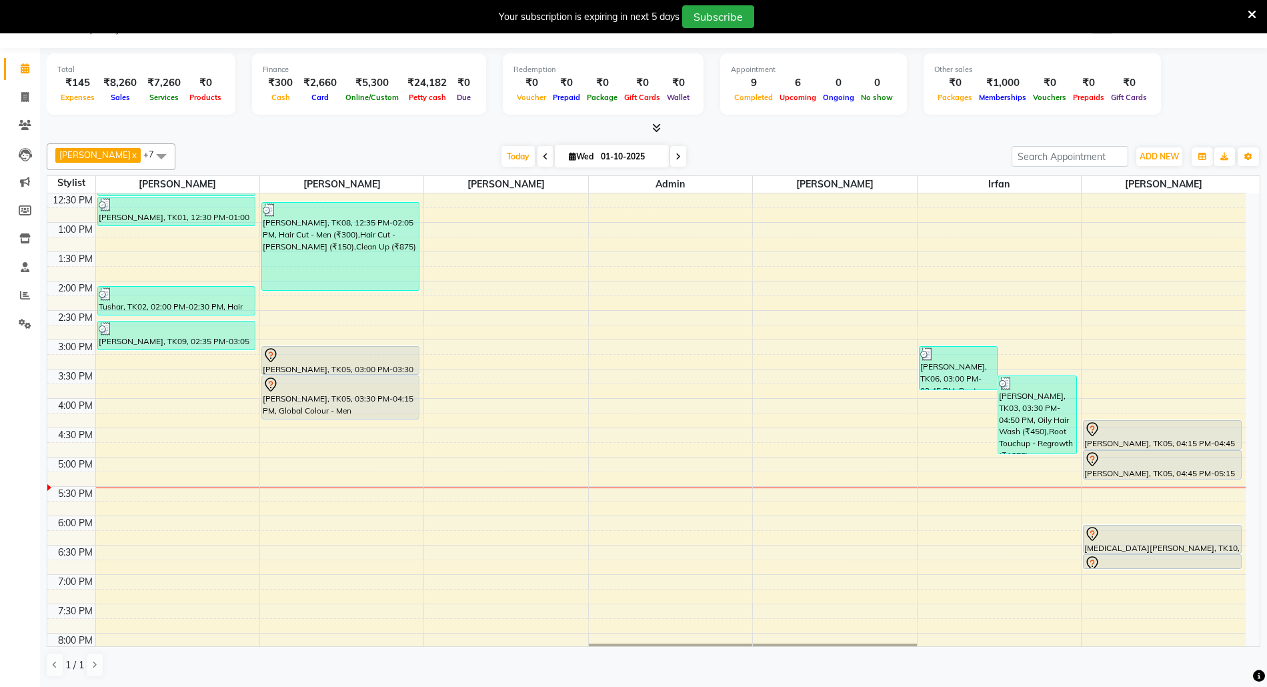
scroll to position [25, 0]
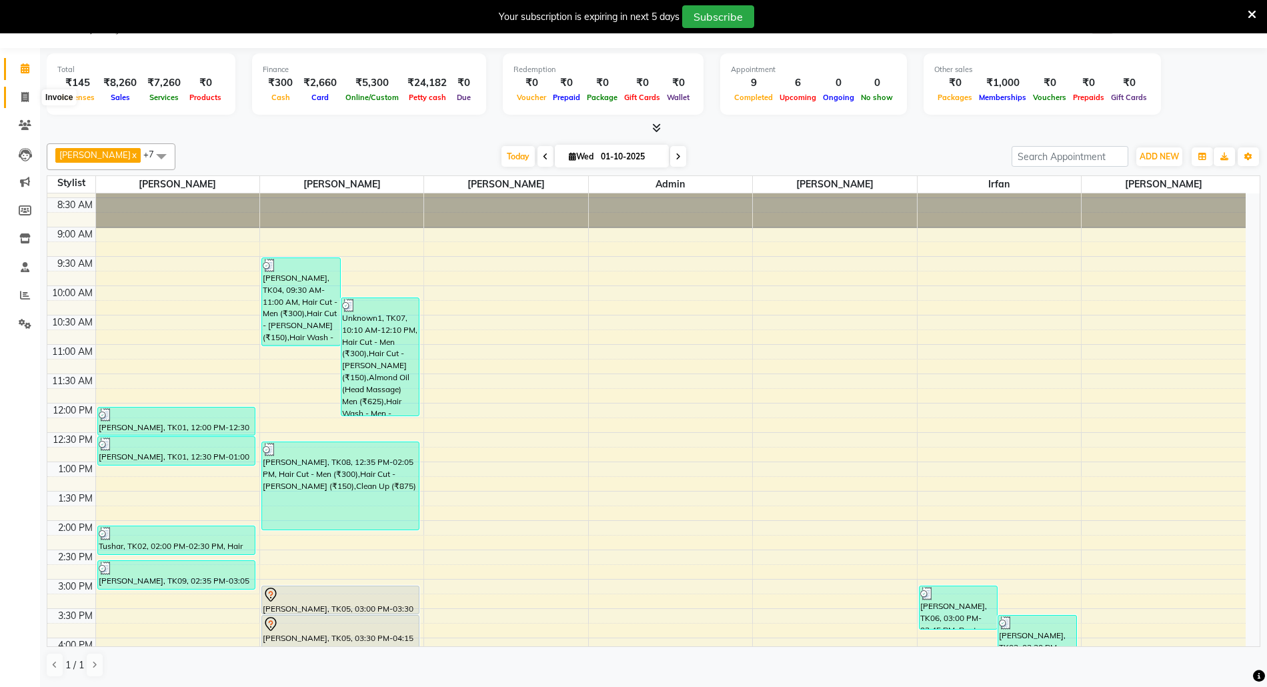
click at [15, 92] on span at bounding box center [24, 97] width 23 height 15
select select "service"
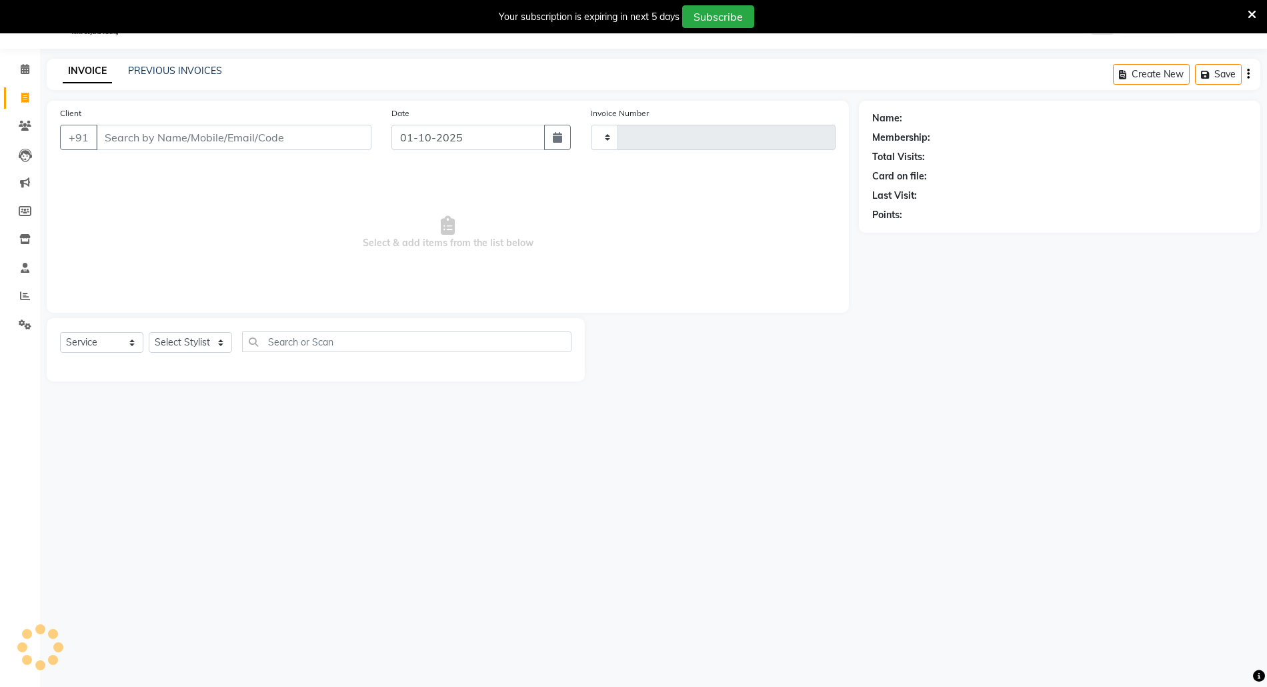
type input "3059"
select select "5063"
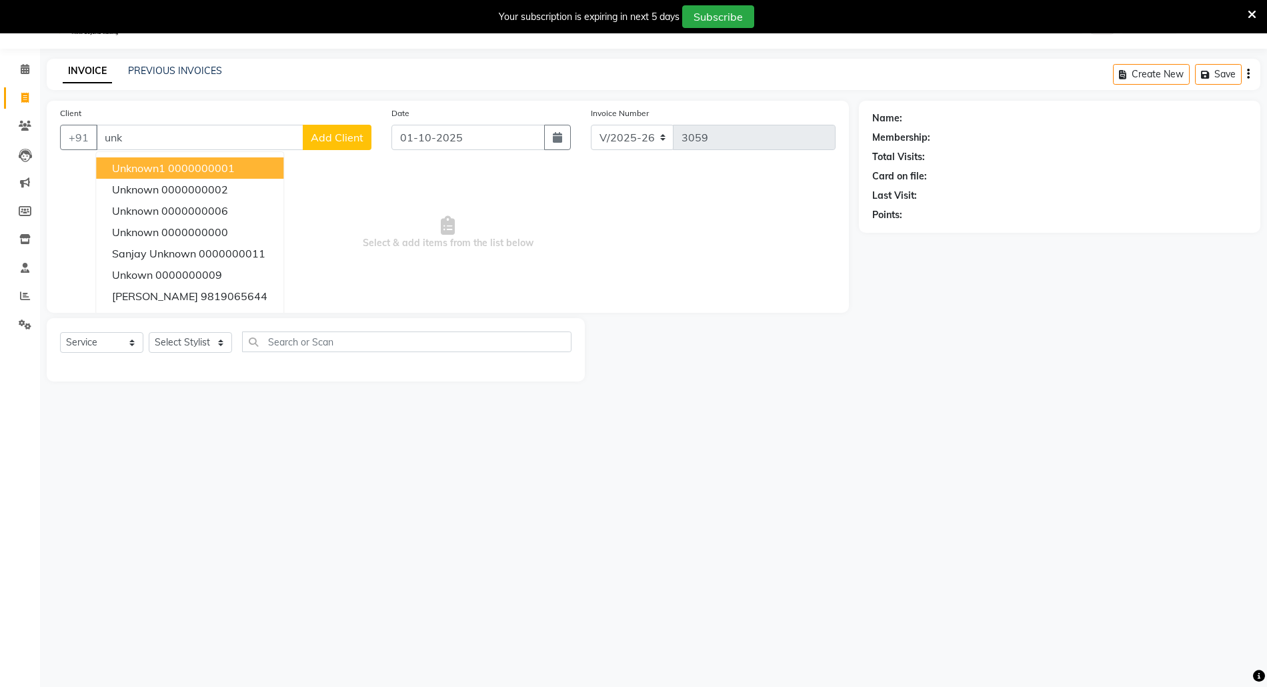
click at [161, 171] on span "Unknown1" at bounding box center [138, 167] width 53 height 13
type input "0000000001"
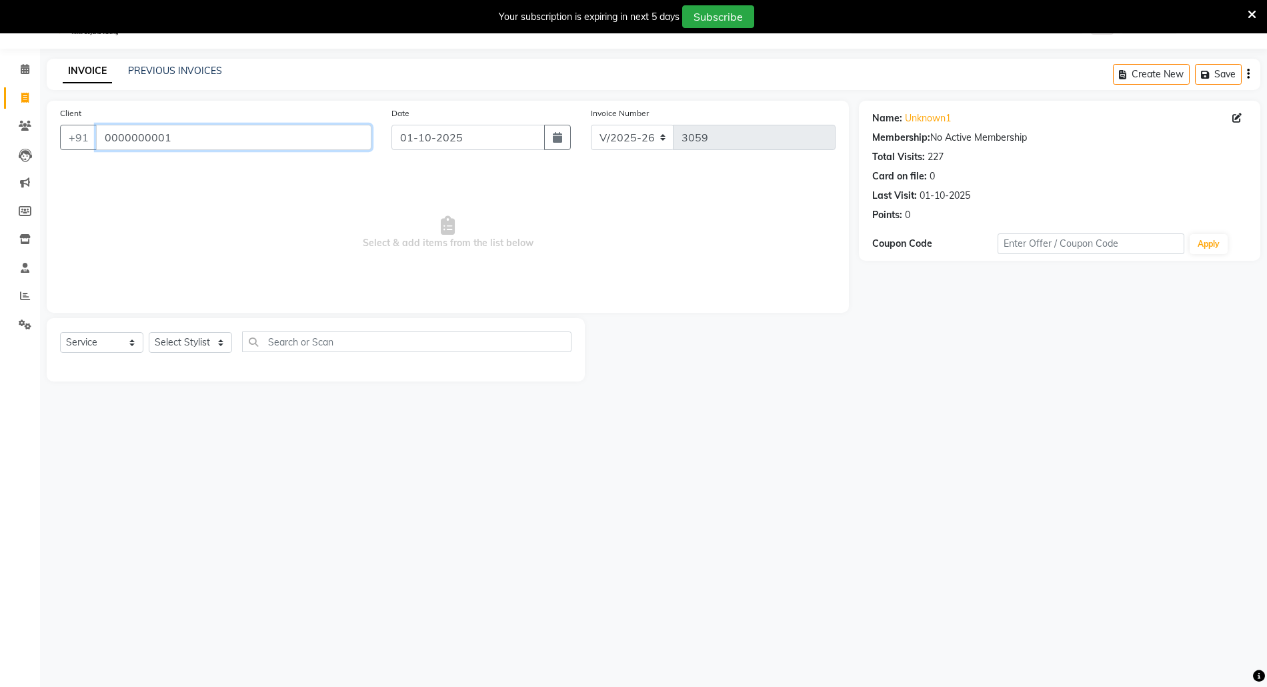
drag, startPoint x: 190, startPoint y: 143, endPoint x: 0, endPoint y: 117, distance: 191.7
click at [0, 117] on app-home "08047224946 Select Location × Euforic, Thane WhatsApp Status ✕ Status: Connecte…" at bounding box center [633, 201] width 1267 height 401
click at [163, 339] on select "Select Stylist [PERSON_NAME] Aatik Salmanai Admin [PERSON_NAME] [PERSON_NAME] […" at bounding box center [190, 342] width 83 height 21
select select "31986"
click at [149, 332] on select "Select Stylist [PERSON_NAME] Aatik Salmanai Admin [PERSON_NAME] [PERSON_NAME] […" at bounding box center [190, 342] width 83 height 21
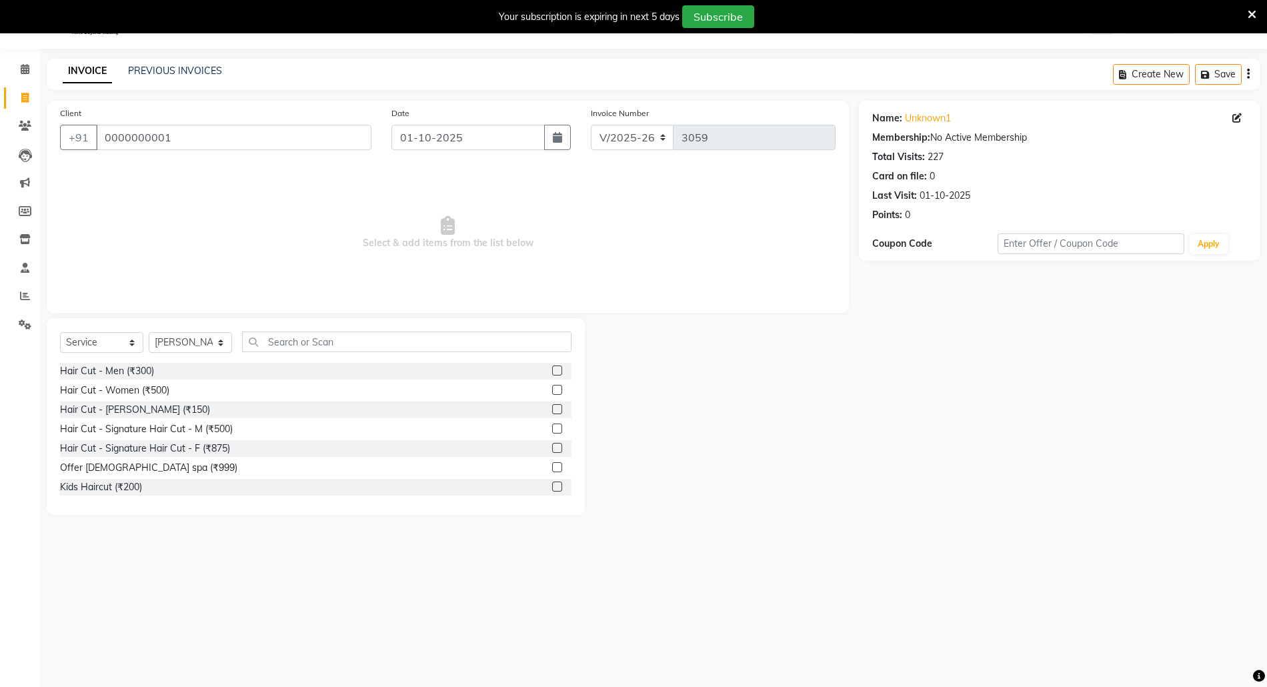
click at [552, 406] on label at bounding box center [557, 409] width 10 height 10
click at [552, 406] on input "checkbox" at bounding box center [556, 409] width 9 height 9
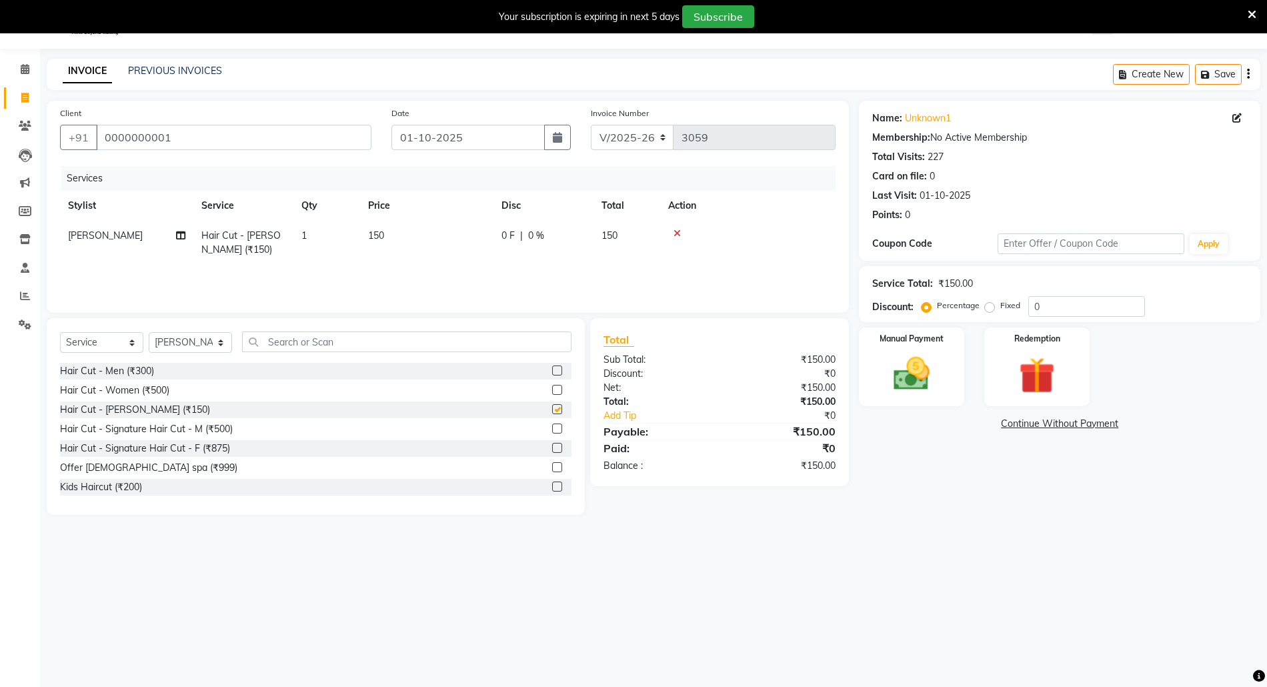
checkbox input "false"
click at [939, 376] on img at bounding box center [911, 373] width 61 height 43
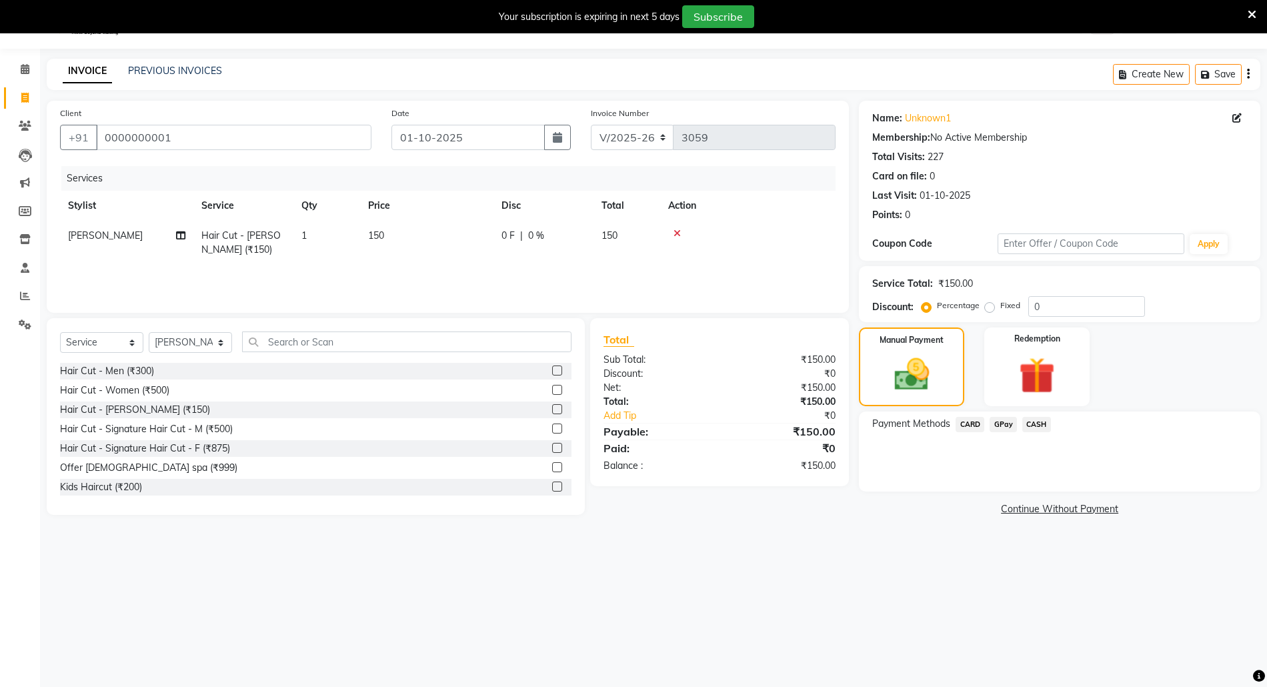
click at [1035, 427] on span "CASH" at bounding box center [1036, 424] width 29 height 15
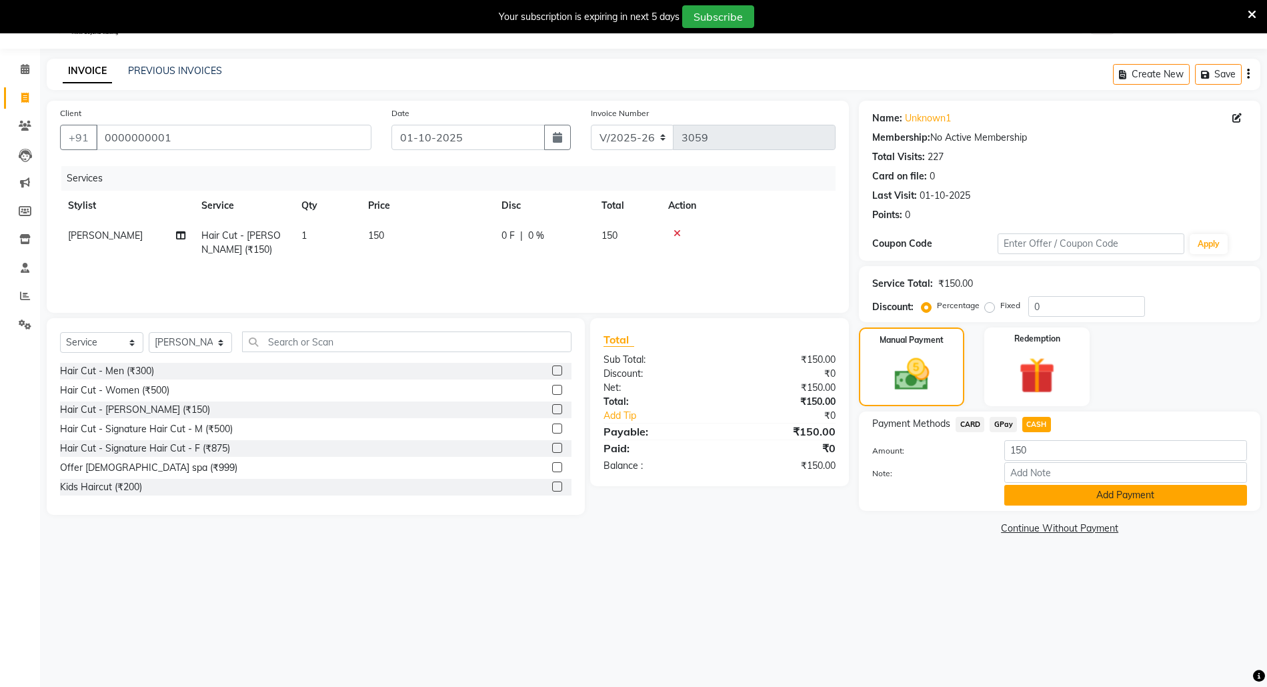
click at [1070, 501] on button "Add Payment" at bounding box center [1125, 495] width 243 height 21
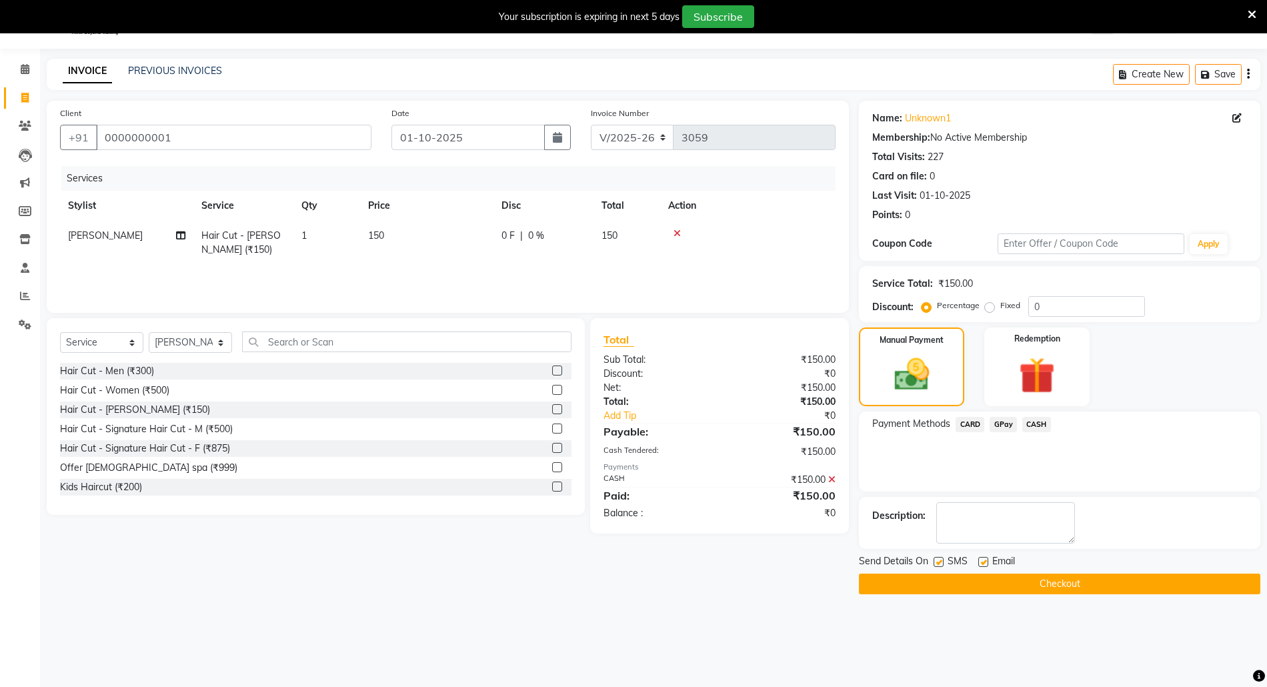
click at [1067, 577] on button "Checkout" at bounding box center [1059, 583] width 401 height 21
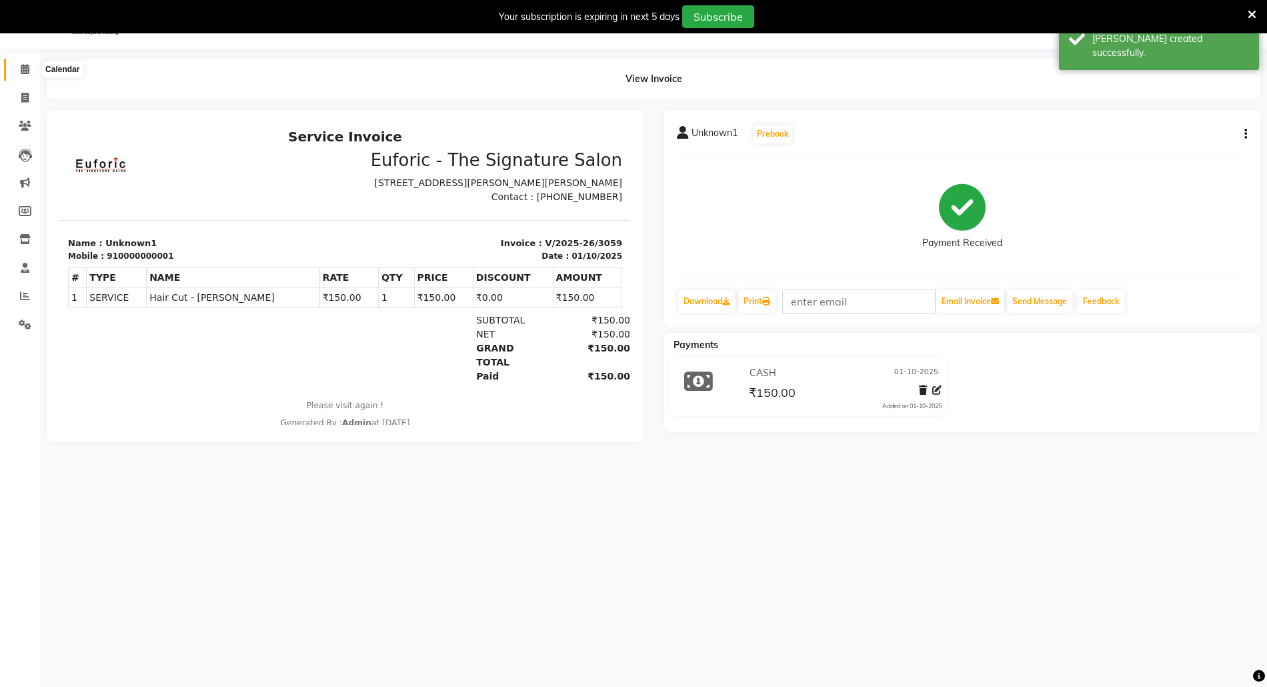
click at [17, 71] on span at bounding box center [24, 69] width 23 height 15
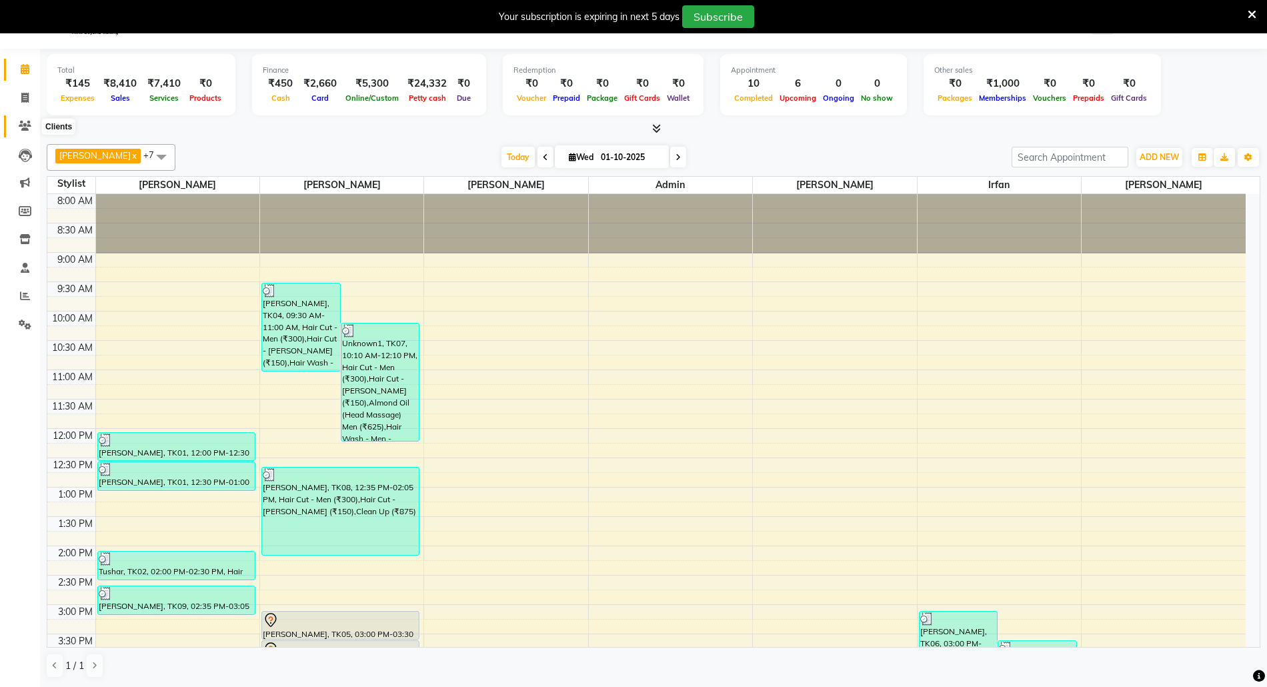
click at [22, 128] on icon at bounding box center [25, 126] width 13 height 10
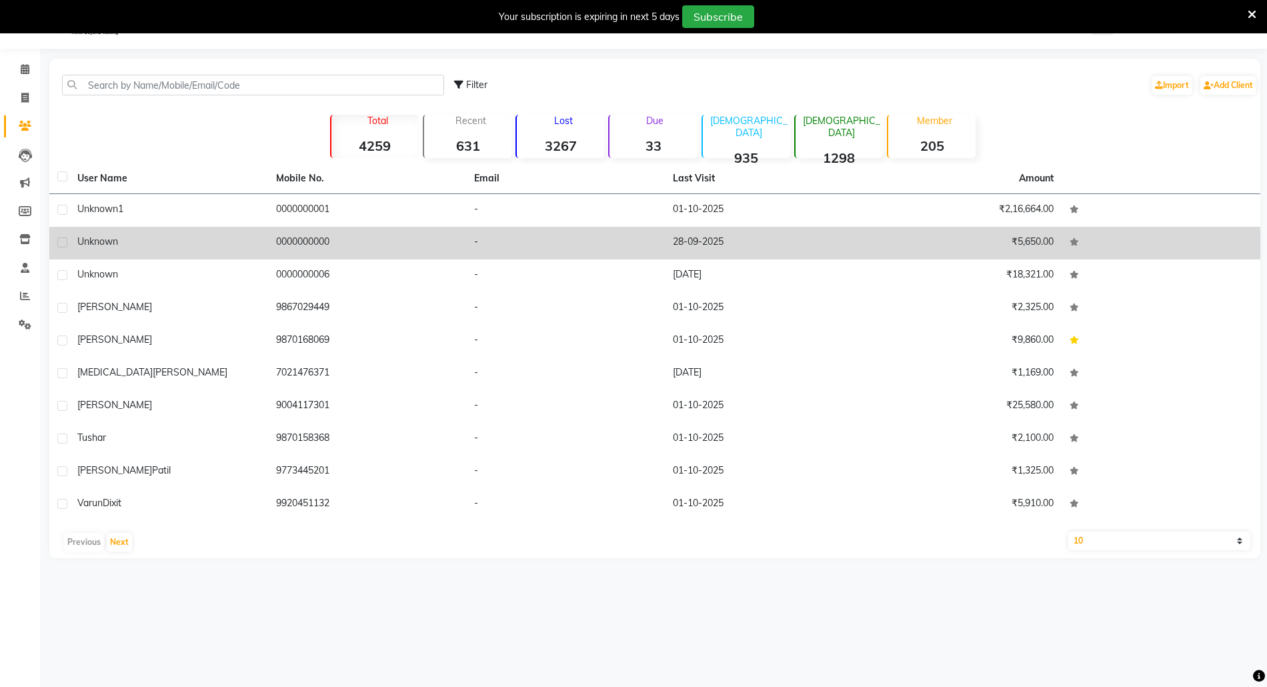
click at [101, 241] on span "Unknown" at bounding box center [97, 241] width 41 height 12
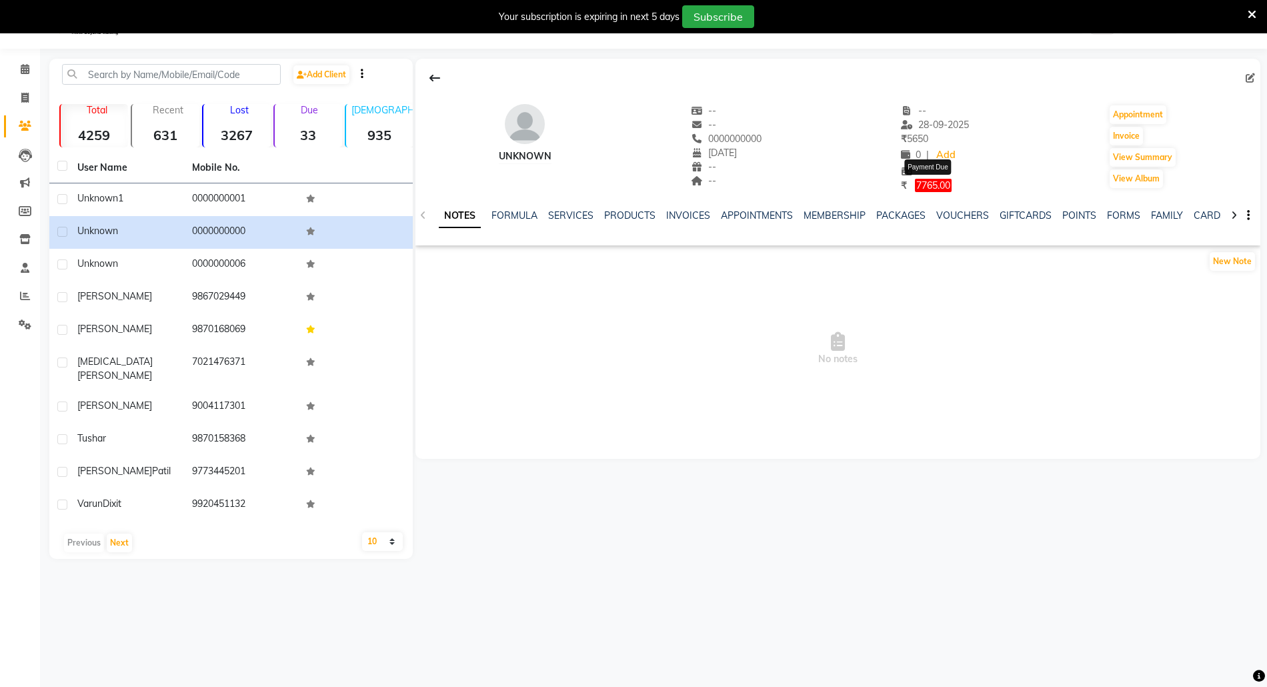
click at [947, 185] on span "7765.00" at bounding box center [933, 185] width 37 height 13
select select "1"
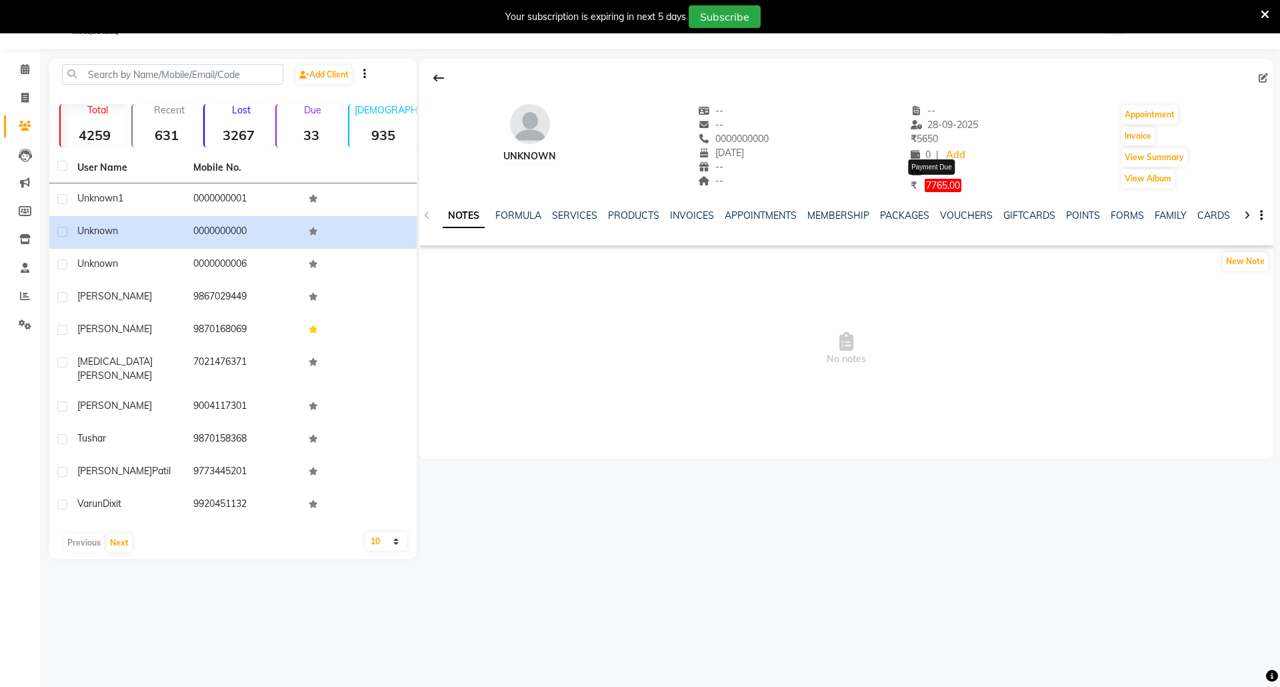
select select "1"
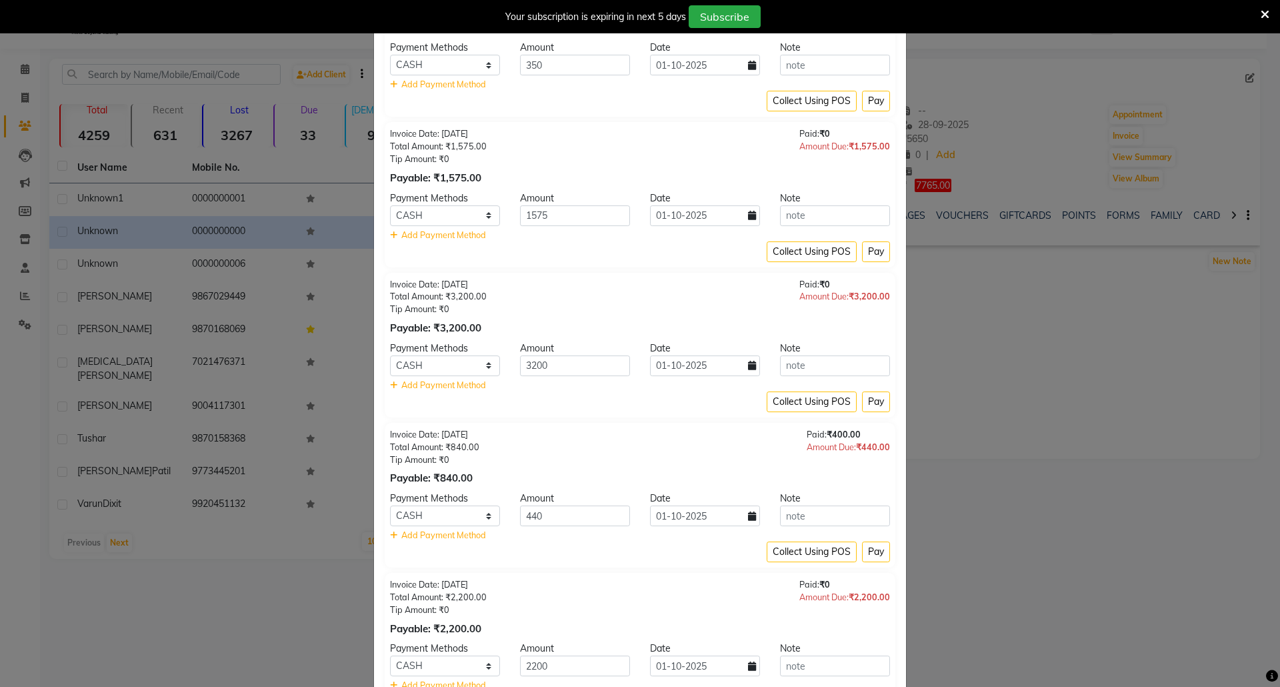
scroll to position [220, 0]
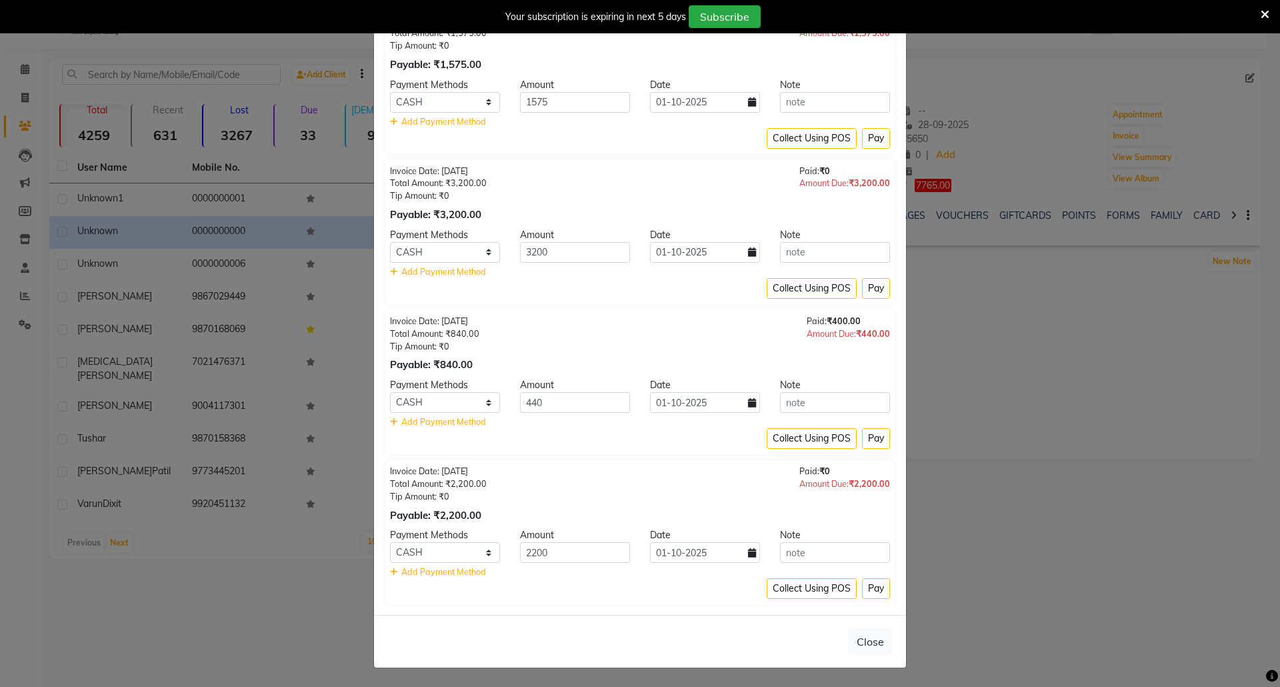
click at [960, 489] on ngb-modal-window "Payment Due × Invoice Date: 28-09-2025 Total Amount: ₹350.00 Tip Amount: ₹0 Pay…" at bounding box center [640, 343] width 1280 height 687
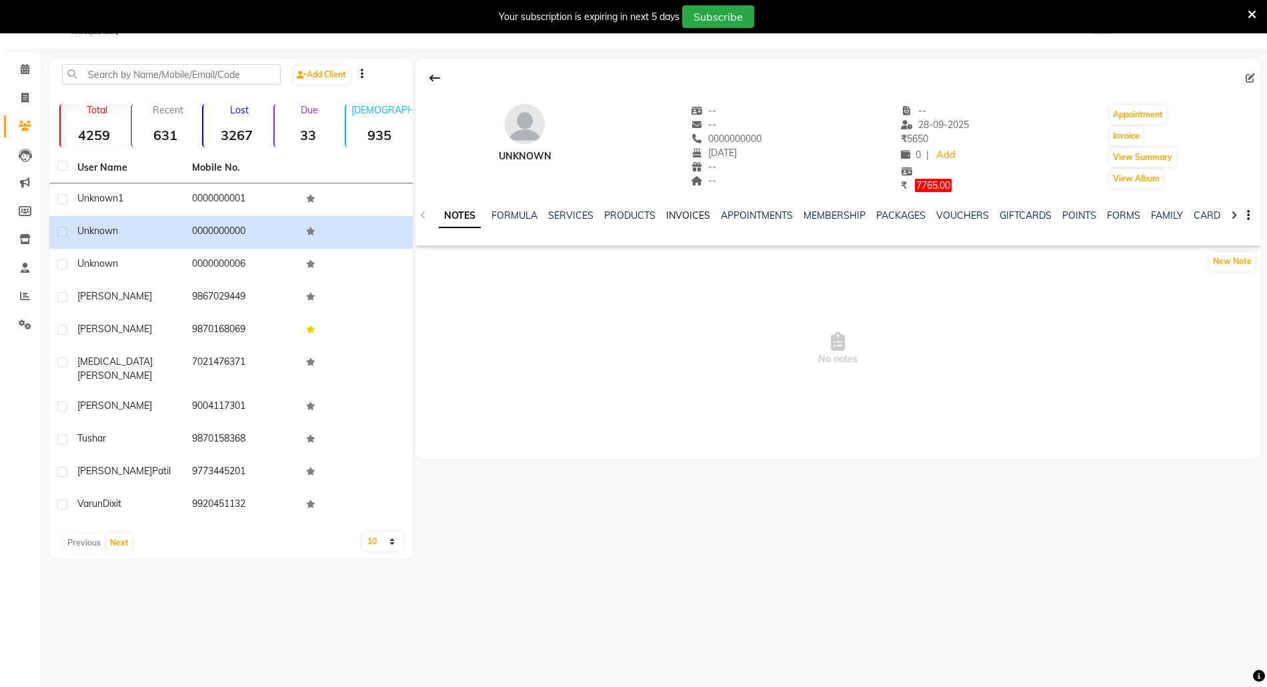
click at [678, 214] on link "INVOICES" at bounding box center [688, 215] width 44 height 12
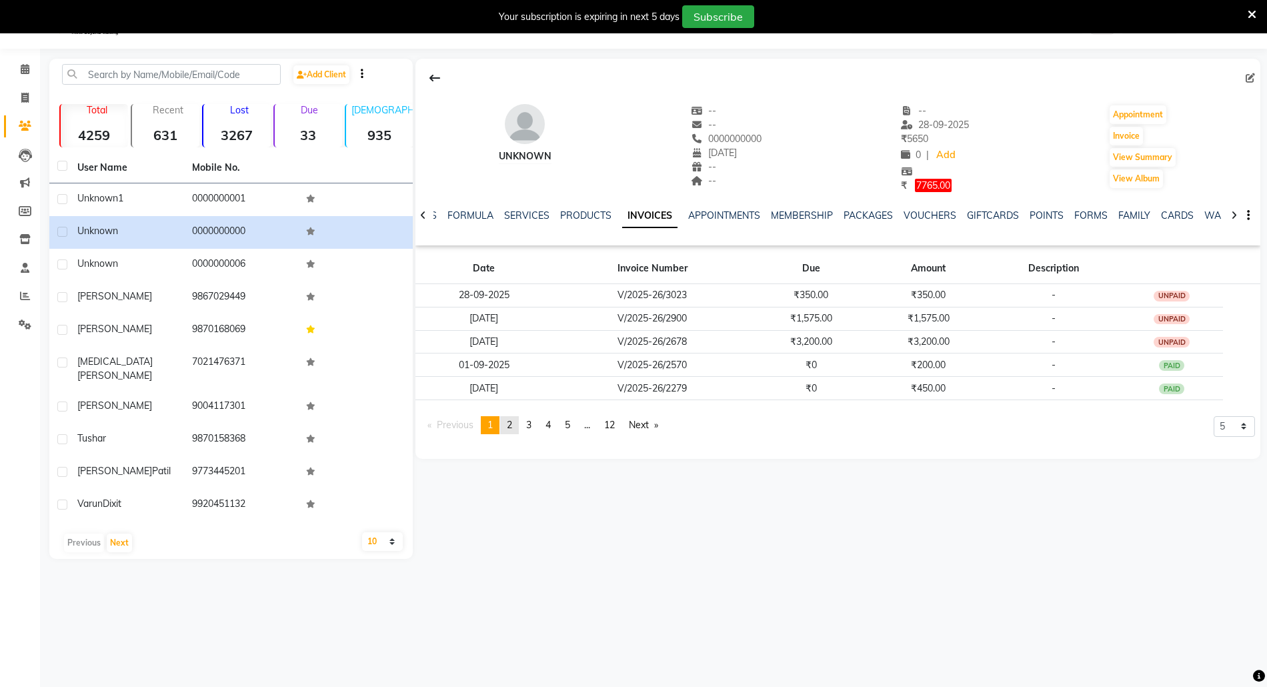
click at [515, 425] on link "page 2" at bounding box center [509, 425] width 19 height 18
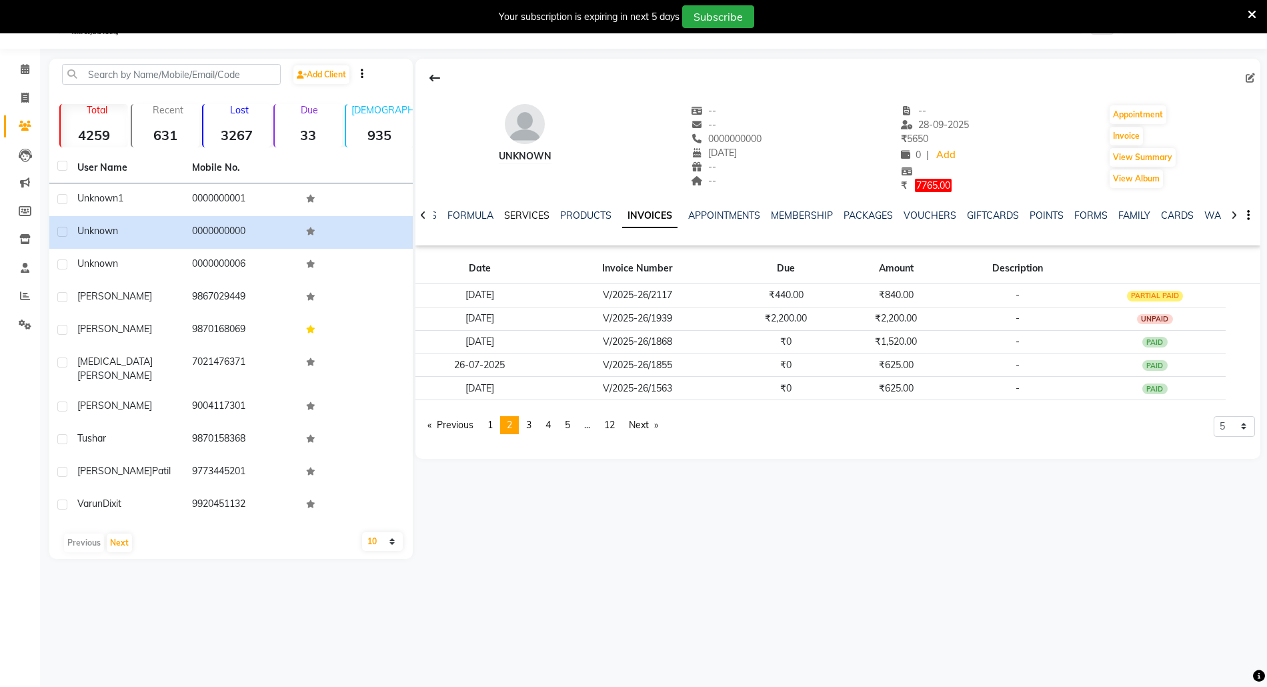
click at [525, 212] on link "SERVICES" at bounding box center [526, 215] width 45 height 12
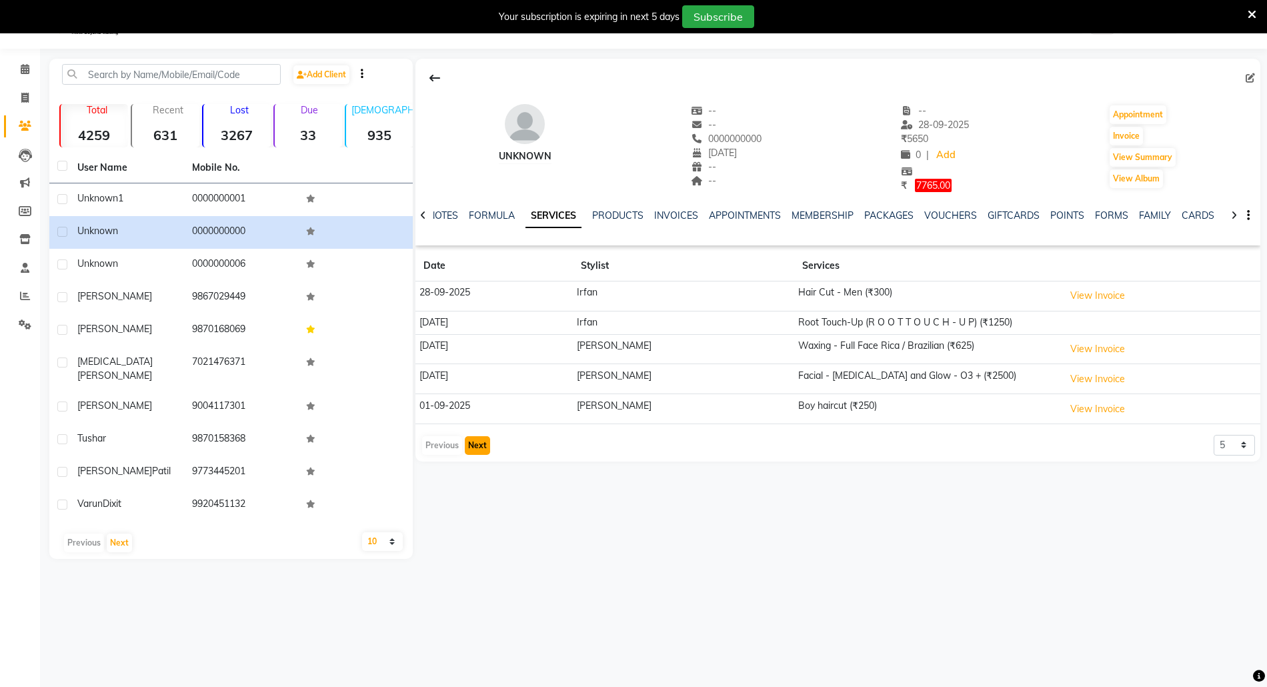
click at [475, 447] on button "Next" at bounding box center [477, 445] width 25 height 19
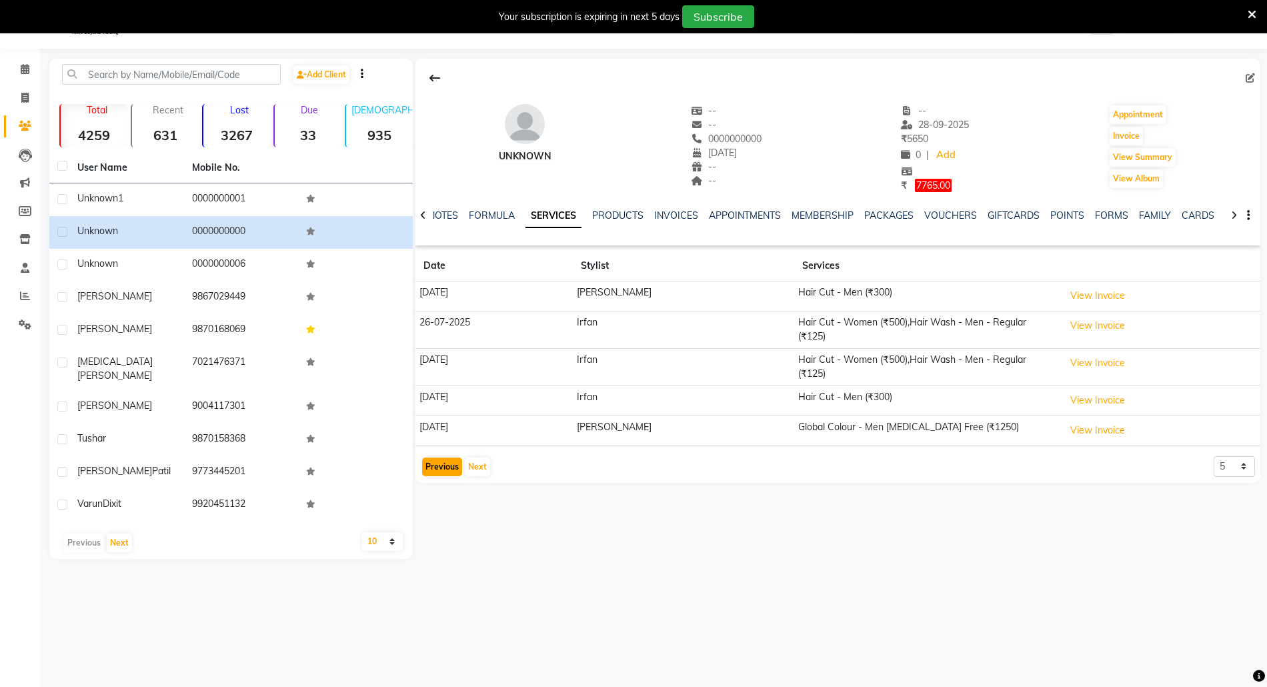
click at [440, 457] on button "Previous" at bounding box center [442, 466] width 40 height 19
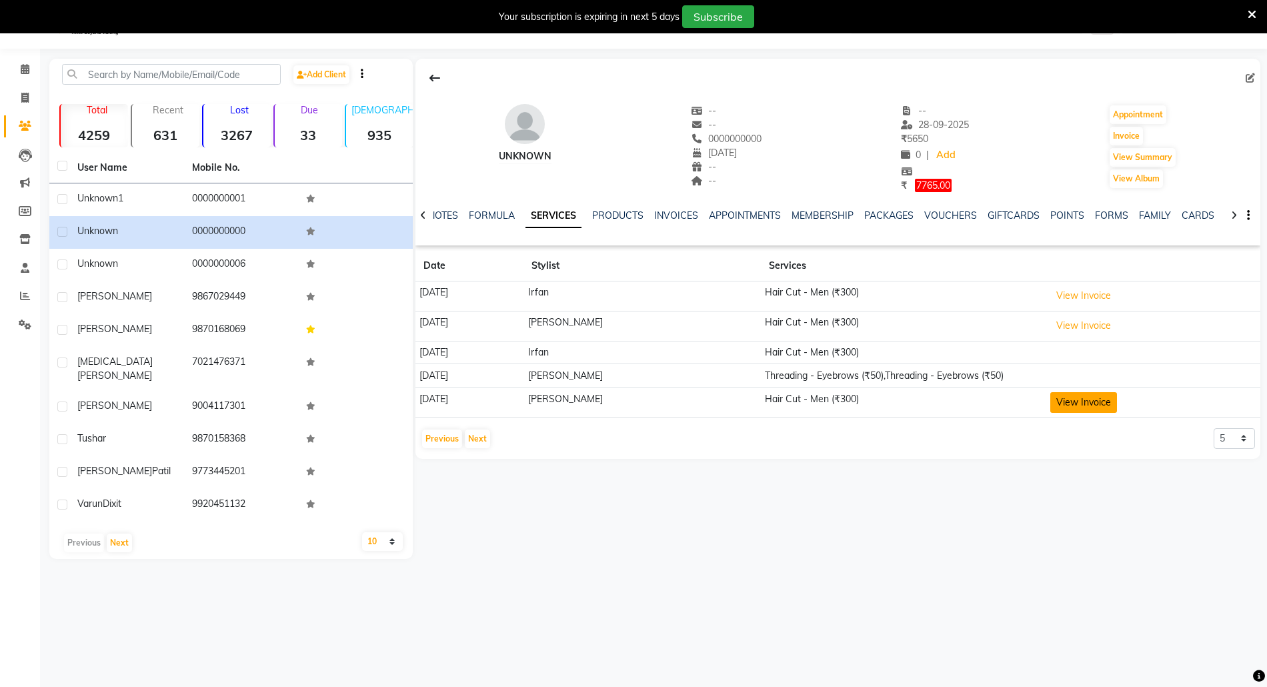
click at [1083, 403] on button "View Invoice" at bounding box center [1083, 402] width 67 height 21
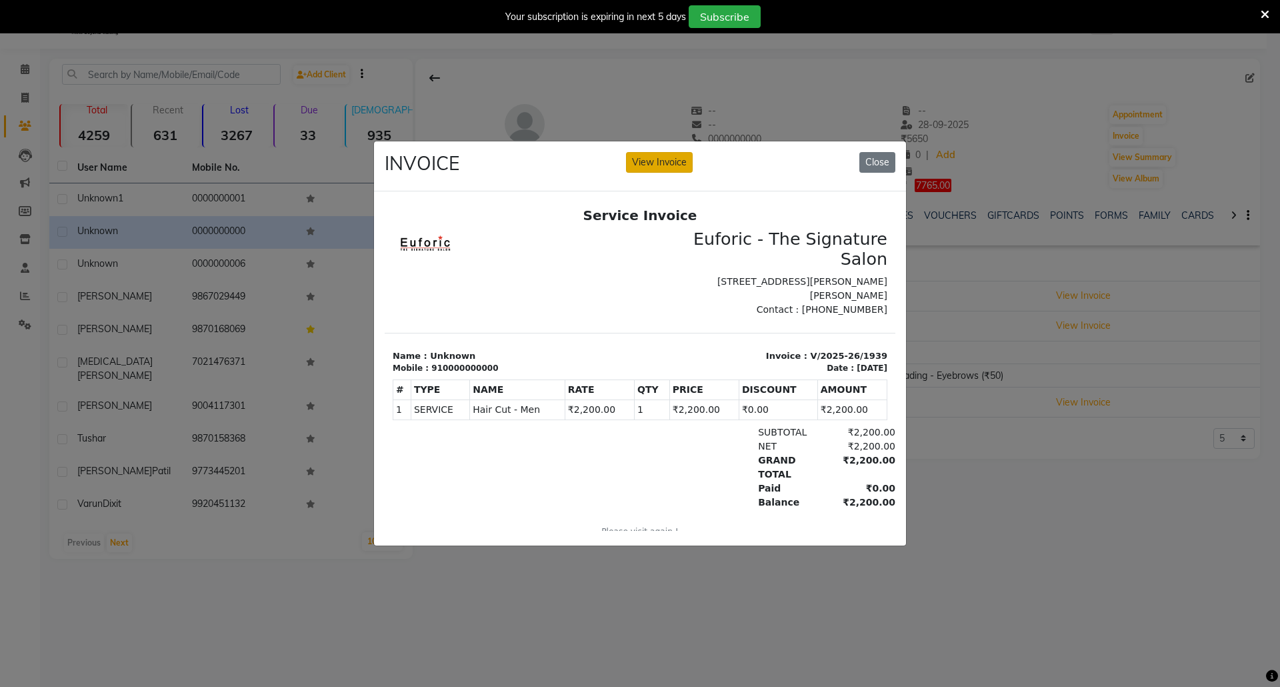
click at [654, 153] on button "View Invoice" at bounding box center [659, 162] width 67 height 21
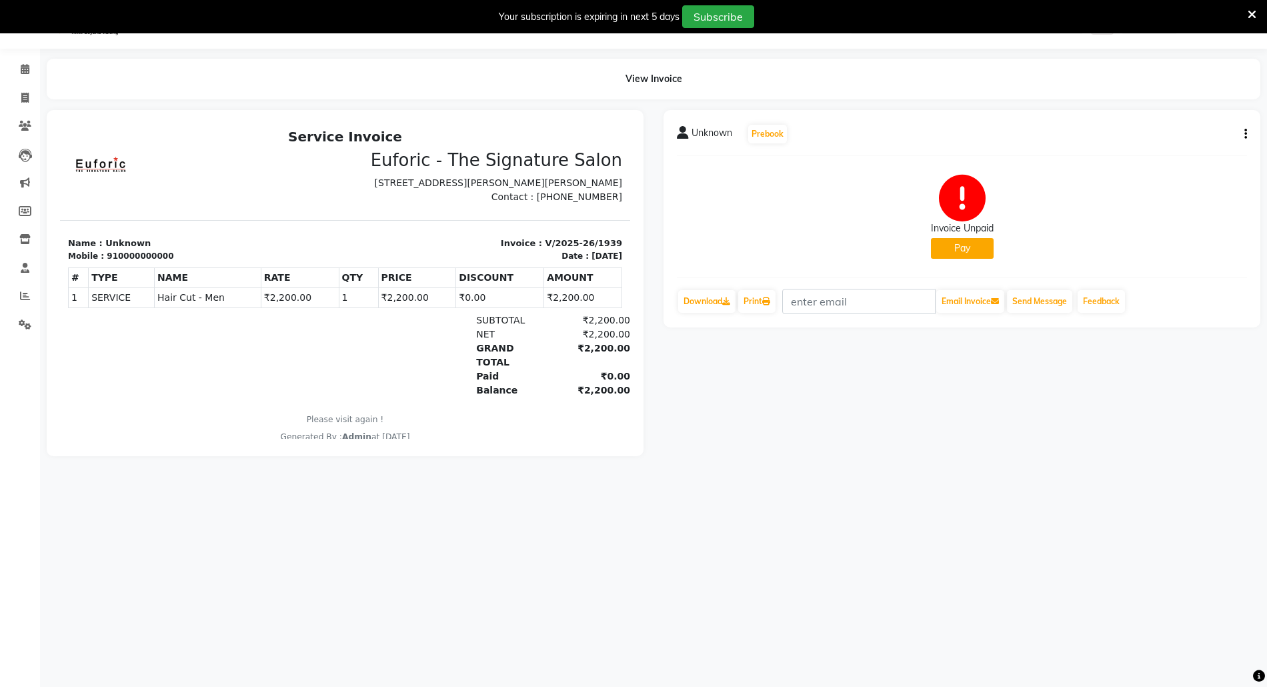
click at [1247, 129] on div "Unknown Prebook Invoice Unpaid Pay Download Print Email Invoice Send Message Fe…" at bounding box center [961, 218] width 597 height 217
click at [1246, 134] on icon "button" at bounding box center [1245, 134] width 3 height 1
click at [1171, 147] on div "Edit Invoice" at bounding box center [1178, 150] width 91 height 17
select select "service"
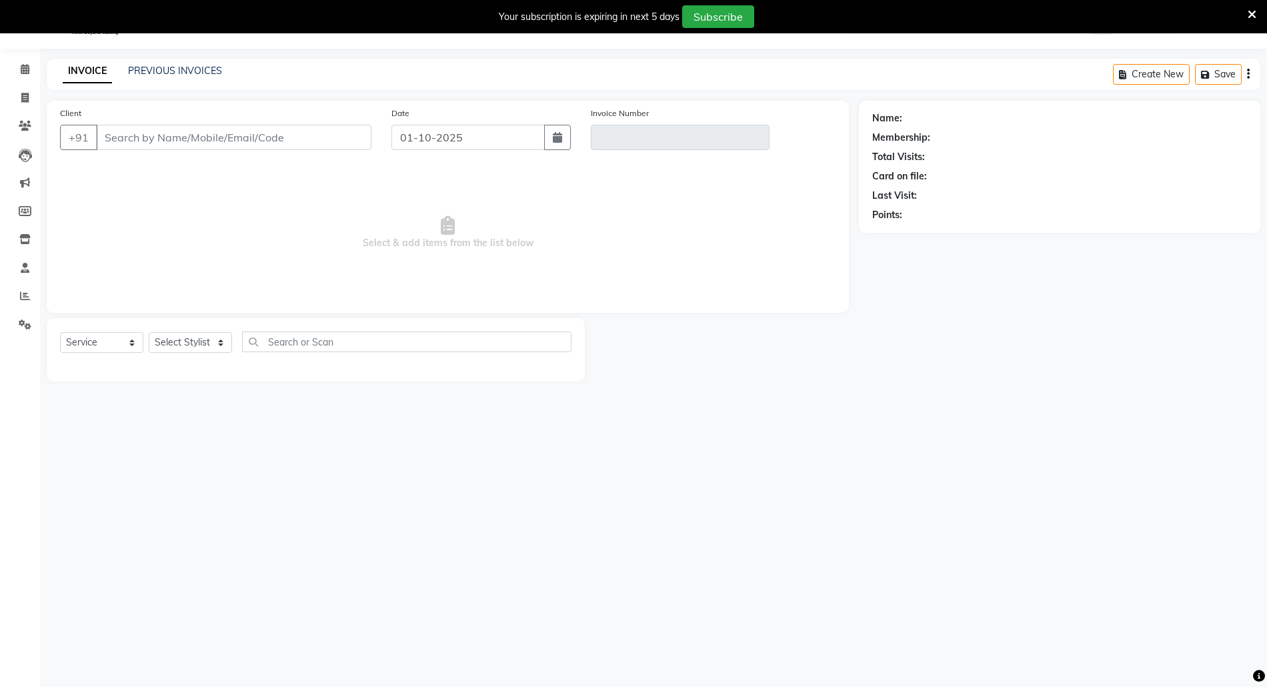
type input "0000000000"
type input "V/2025-26/1939"
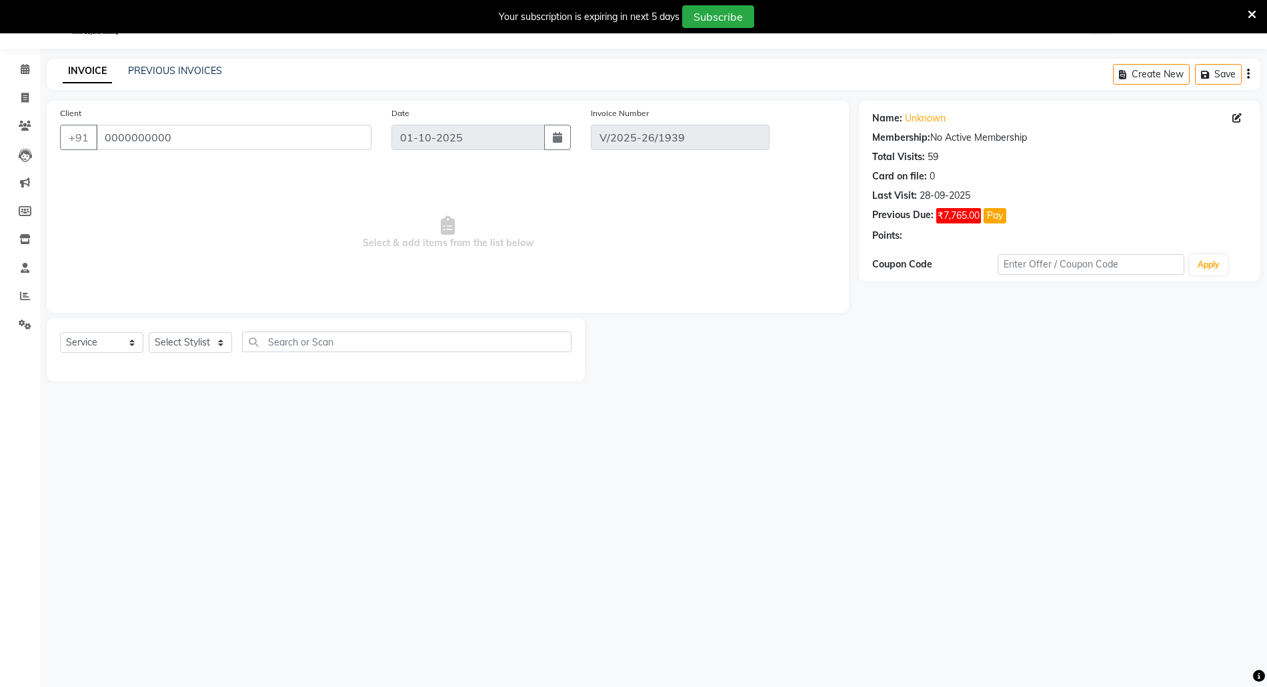
type input "31-07-2025"
select select "select"
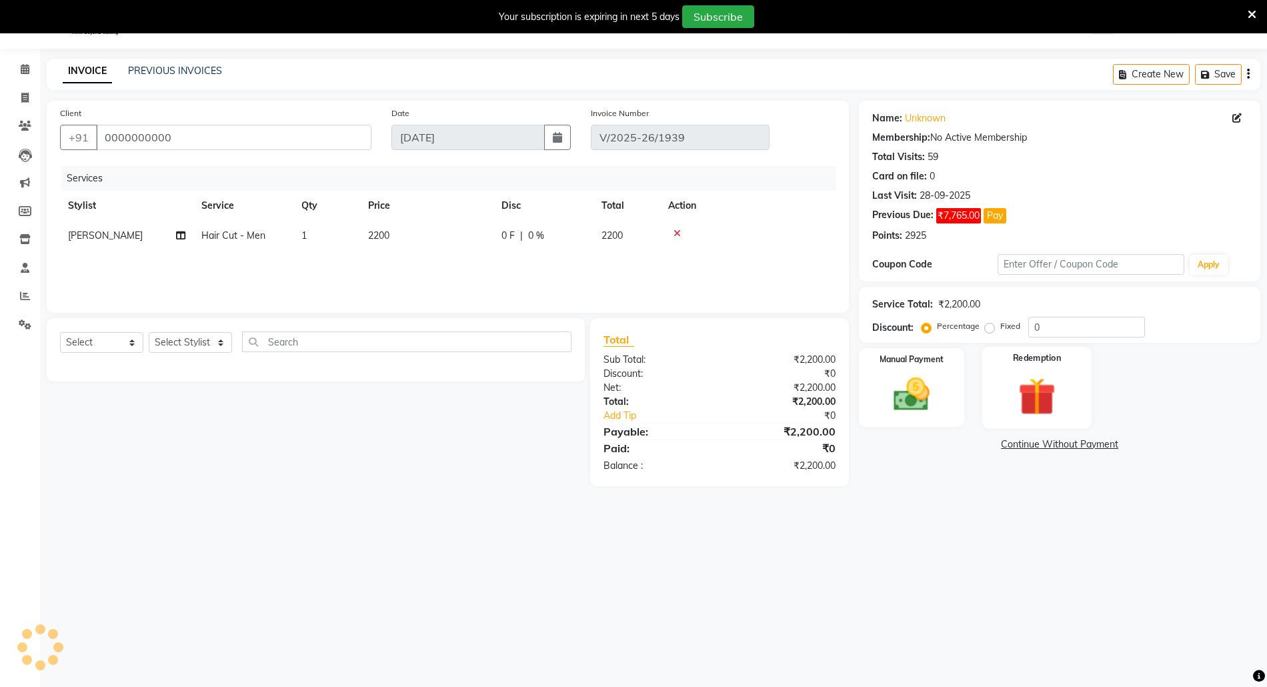
click at [1040, 391] on img at bounding box center [1036, 396] width 61 height 47
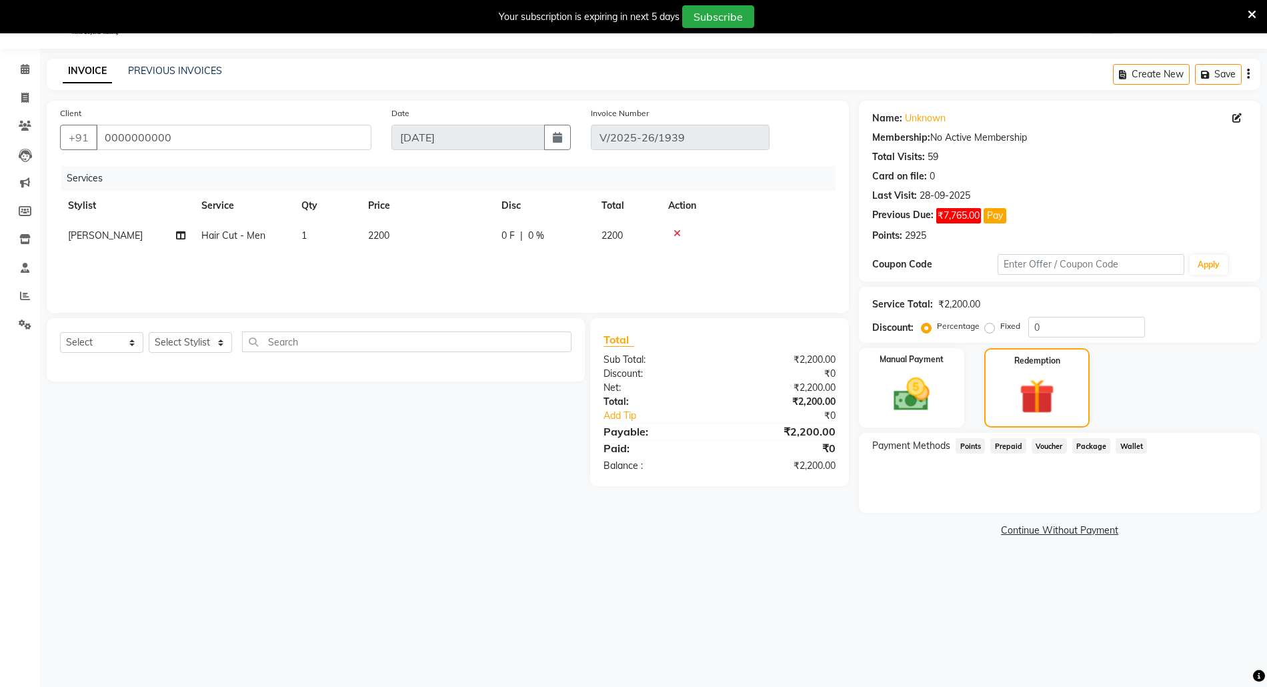
click at [971, 443] on span "Points" at bounding box center [969, 445] width 29 height 15
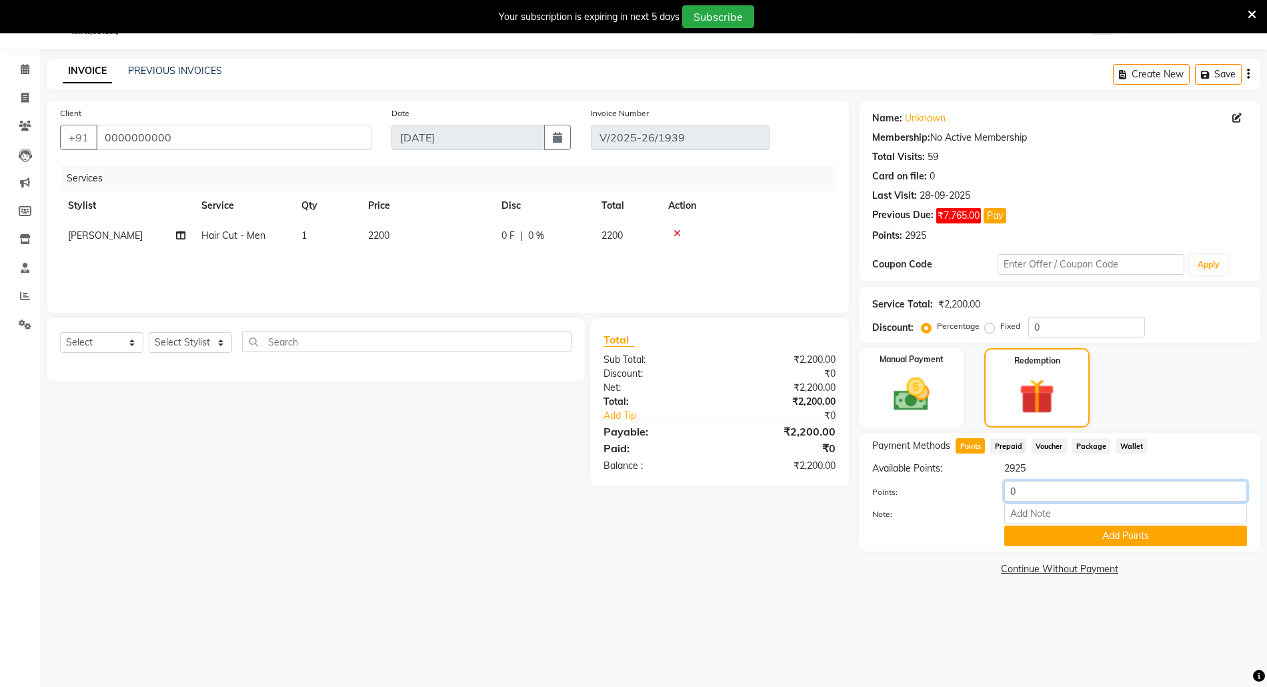
drag, startPoint x: 1007, startPoint y: 489, endPoint x: 1063, endPoint y: 497, distance: 56.6
click at [1063, 497] on input "0" at bounding box center [1125, 491] width 243 height 21
type input "2200"
click at [1091, 540] on button "Add Points" at bounding box center [1125, 535] width 243 height 21
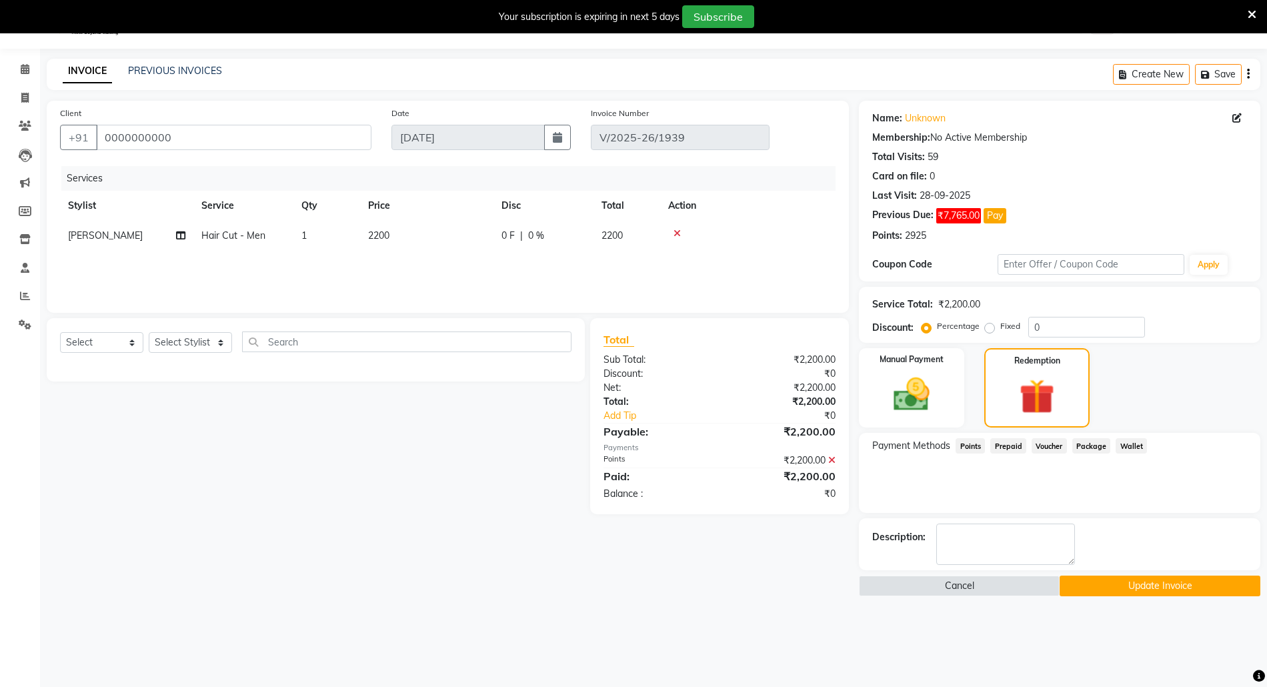
click at [1097, 581] on button "Update Invoice" at bounding box center [1159, 585] width 201 height 21
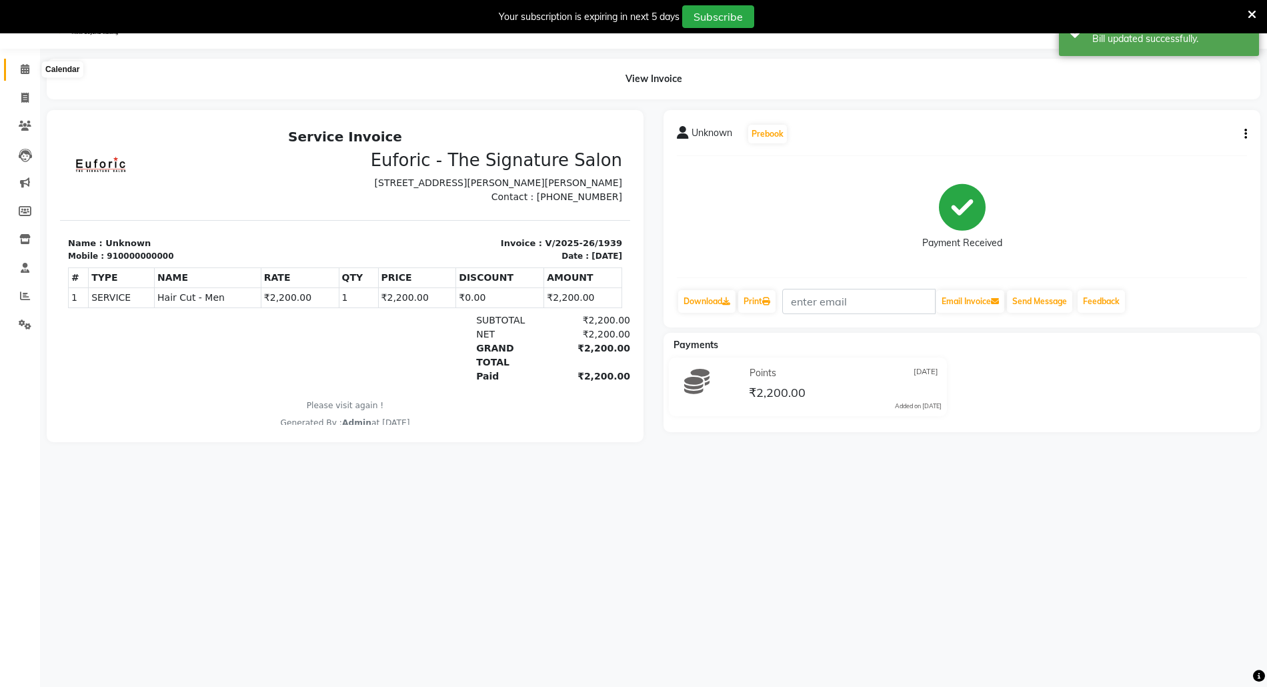
click at [27, 69] on icon at bounding box center [25, 69] width 9 height 10
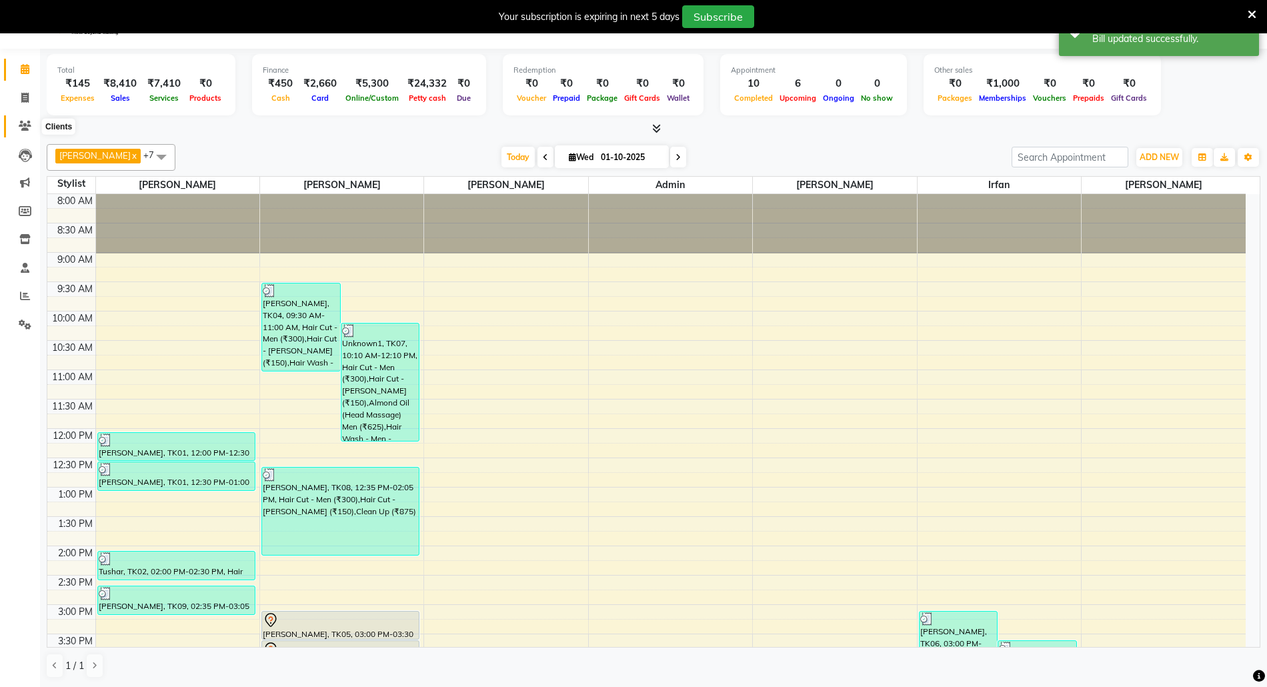
click at [22, 121] on icon at bounding box center [25, 126] width 13 height 10
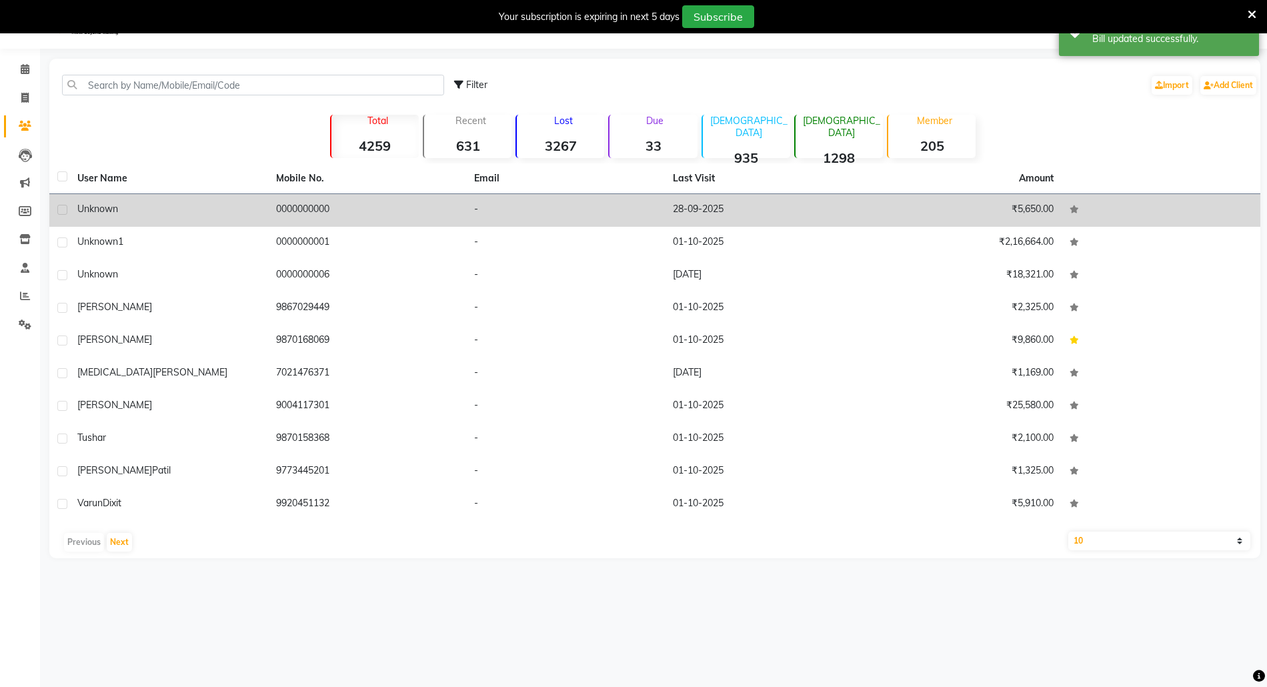
click at [91, 220] on td "Unknown" at bounding box center [168, 210] width 199 height 33
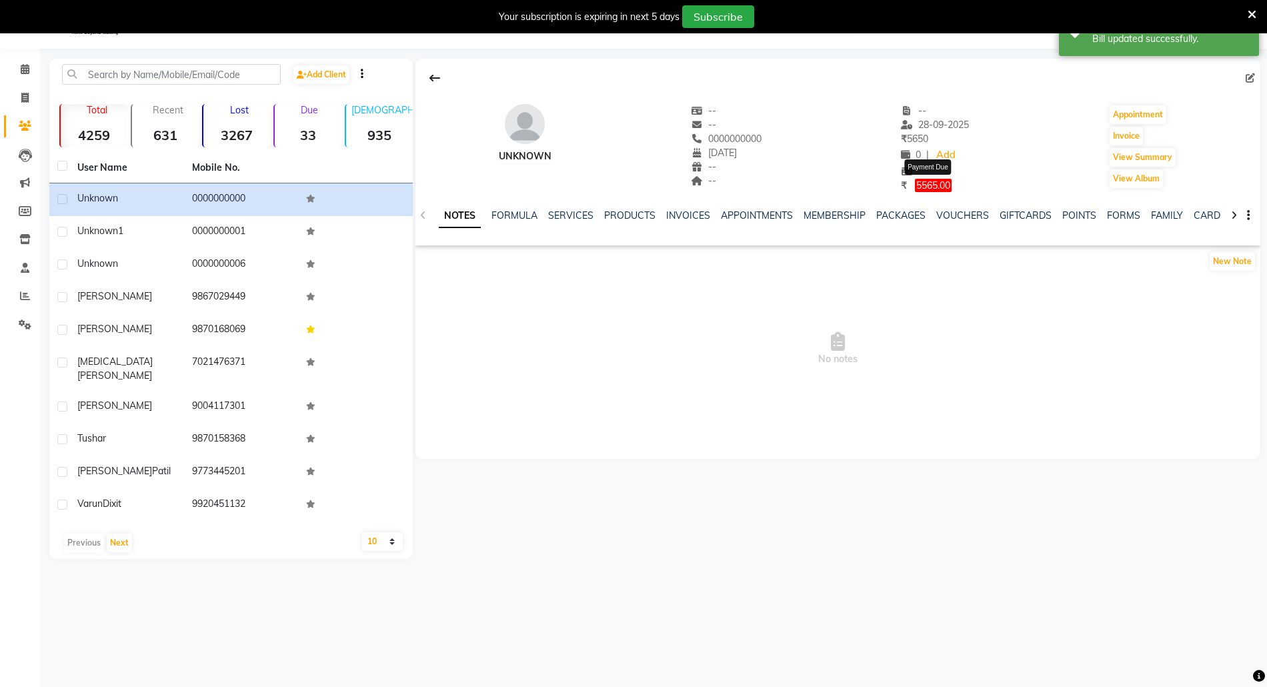
click at [928, 180] on span "5565.00" at bounding box center [933, 185] width 37 height 13
select select "1"
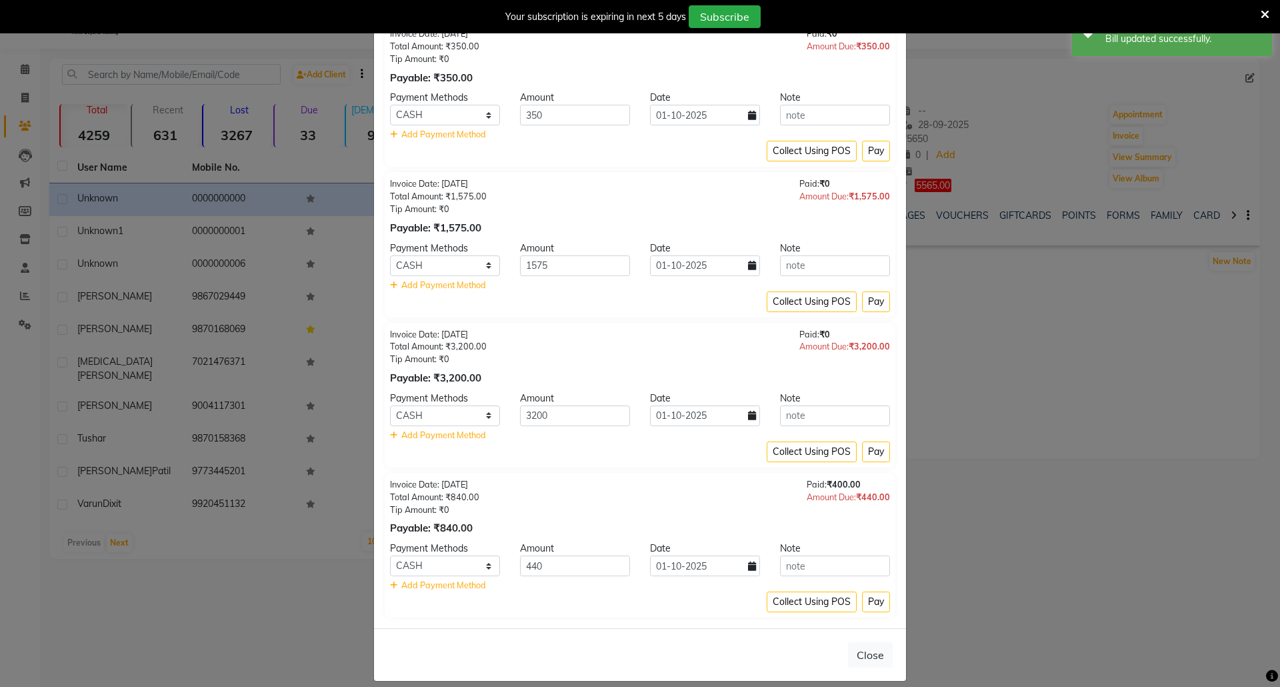
scroll to position [70, 0]
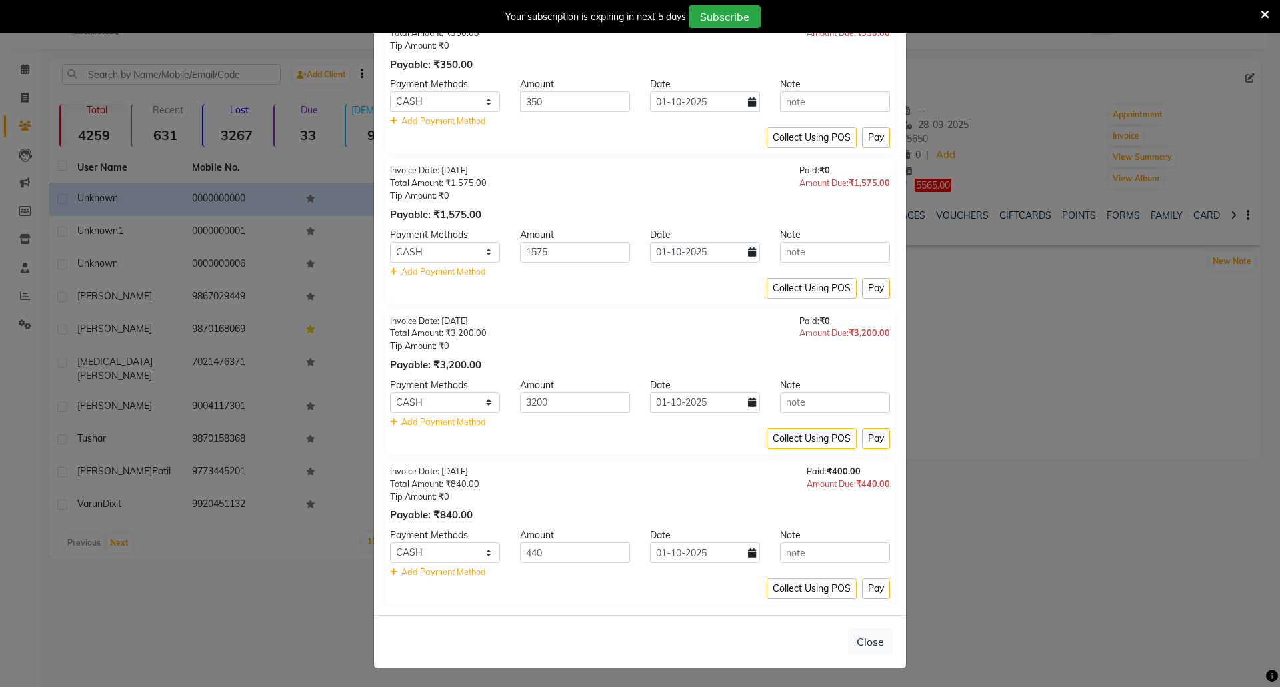
click at [964, 448] on ngb-modal-window "Payment Due × Invoice Date: 28-09-2025 Total Amount: ₹350.00 Tip Amount: ₹0 Pay…" at bounding box center [640, 343] width 1280 height 687
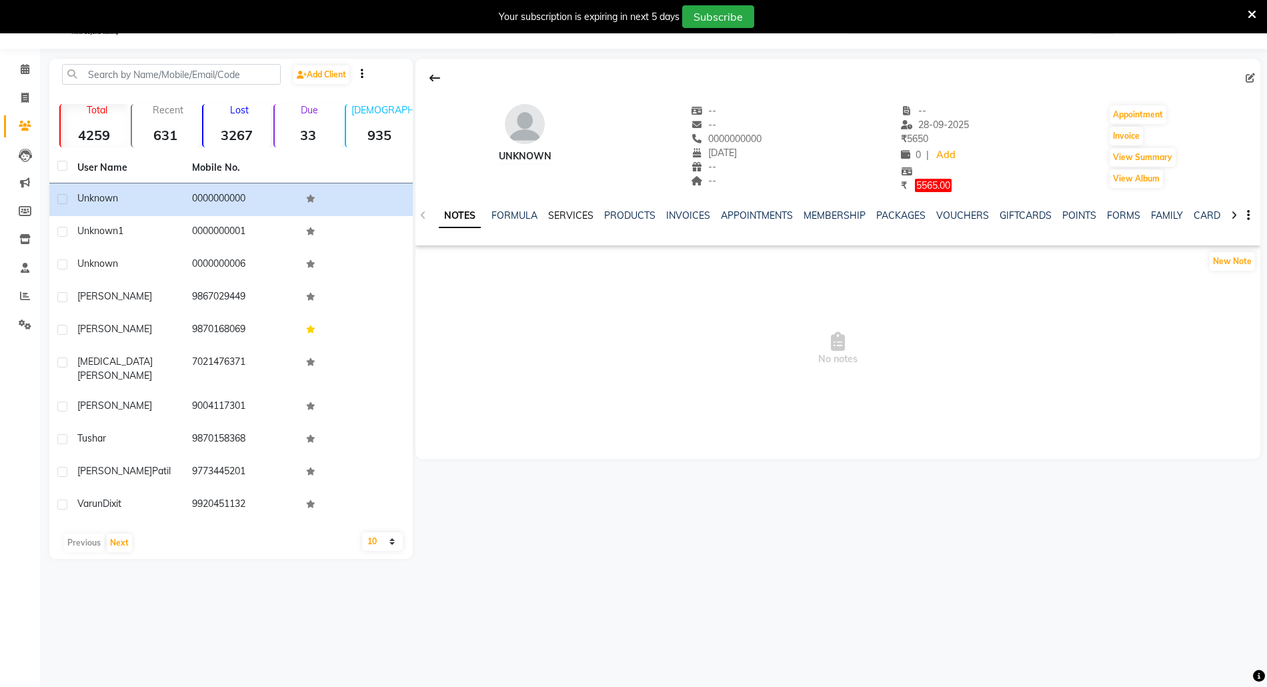
click at [571, 213] on link "SERVICES" at bounding box center [570, 215] width 45 height 12
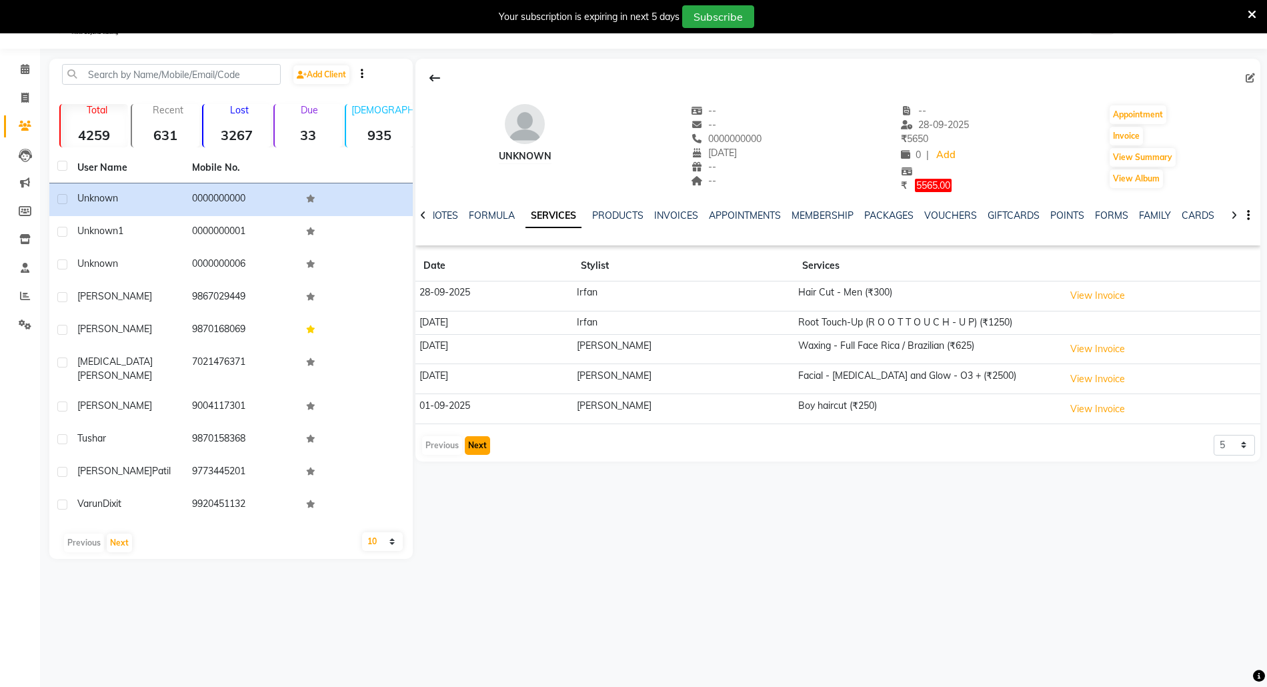
click at [473, 443] on button "Next" at bounding box center [477, 445] width 25 height 19
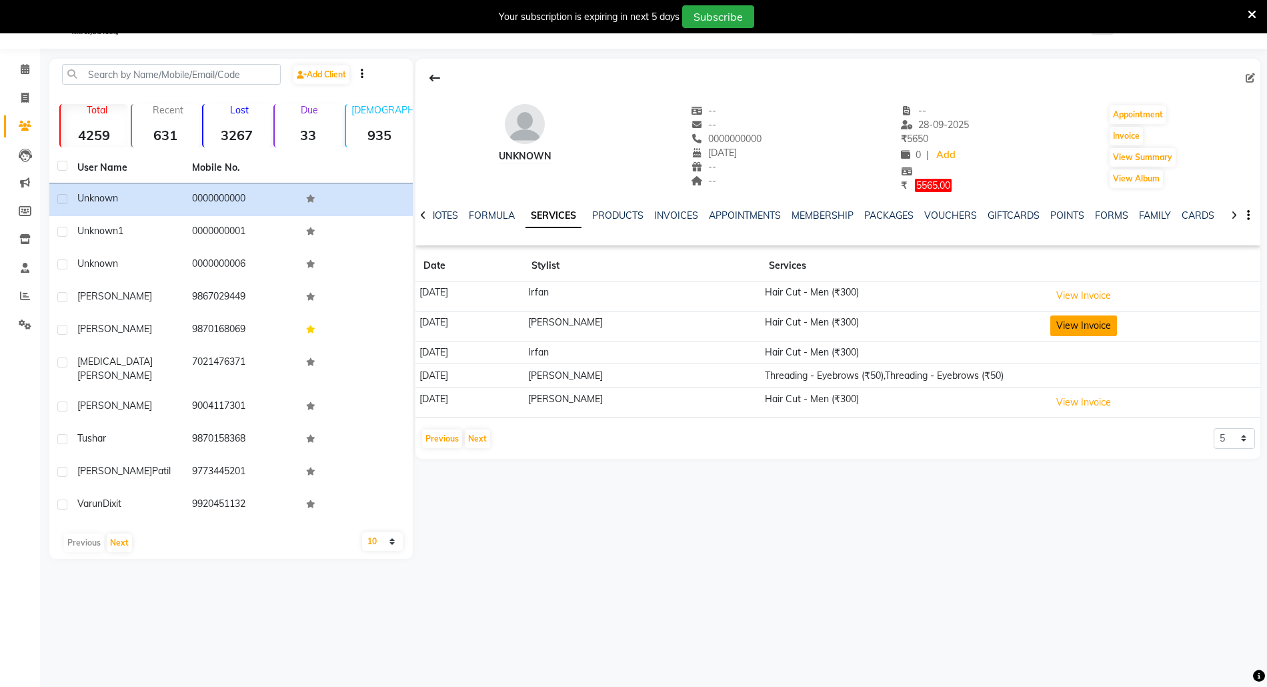
click at [1102, 321] on button "View Invoice" at bounding box center [1083, 325] width 67 height 21
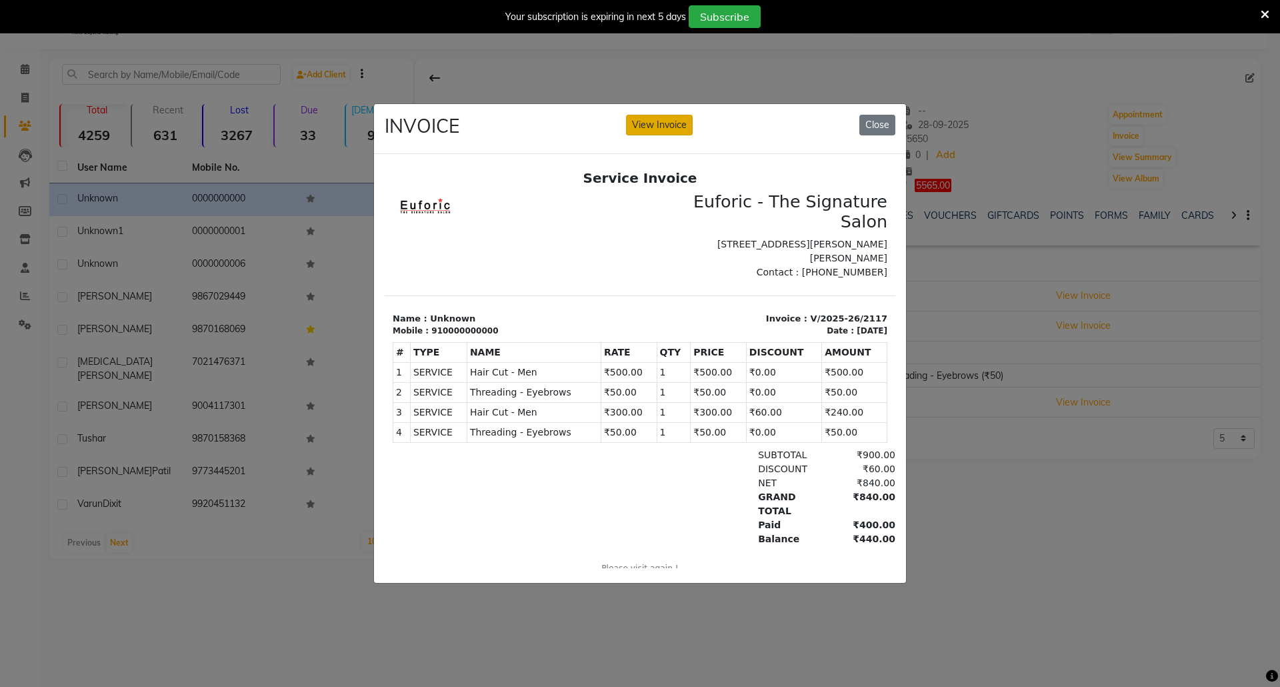
click at [660, 123] on button "View Invoice" at bounding box center [659, 125] width 67 height 21
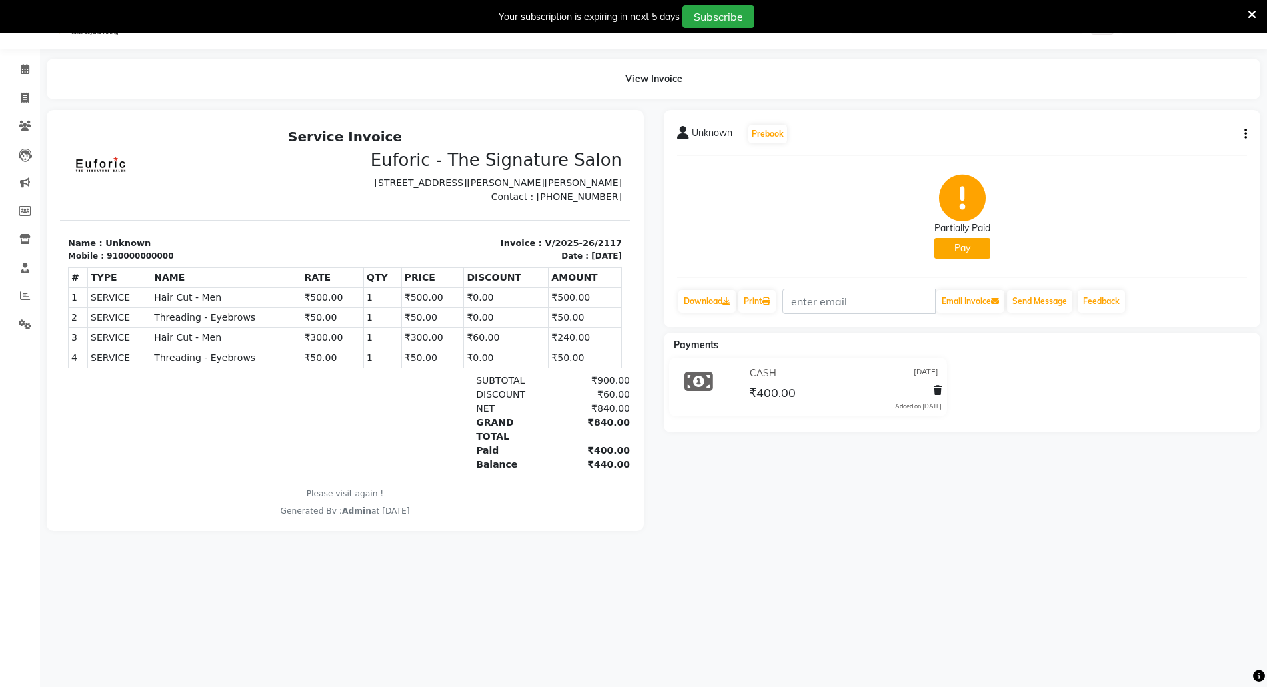
click at [1244, 134] on icon "button" at bounding box center [1245, 134] width 3 height 1
click at [1166, 148] on div "Edit Invoice" at bounding box center [1178, 150] width 91 height 17
select select "service"
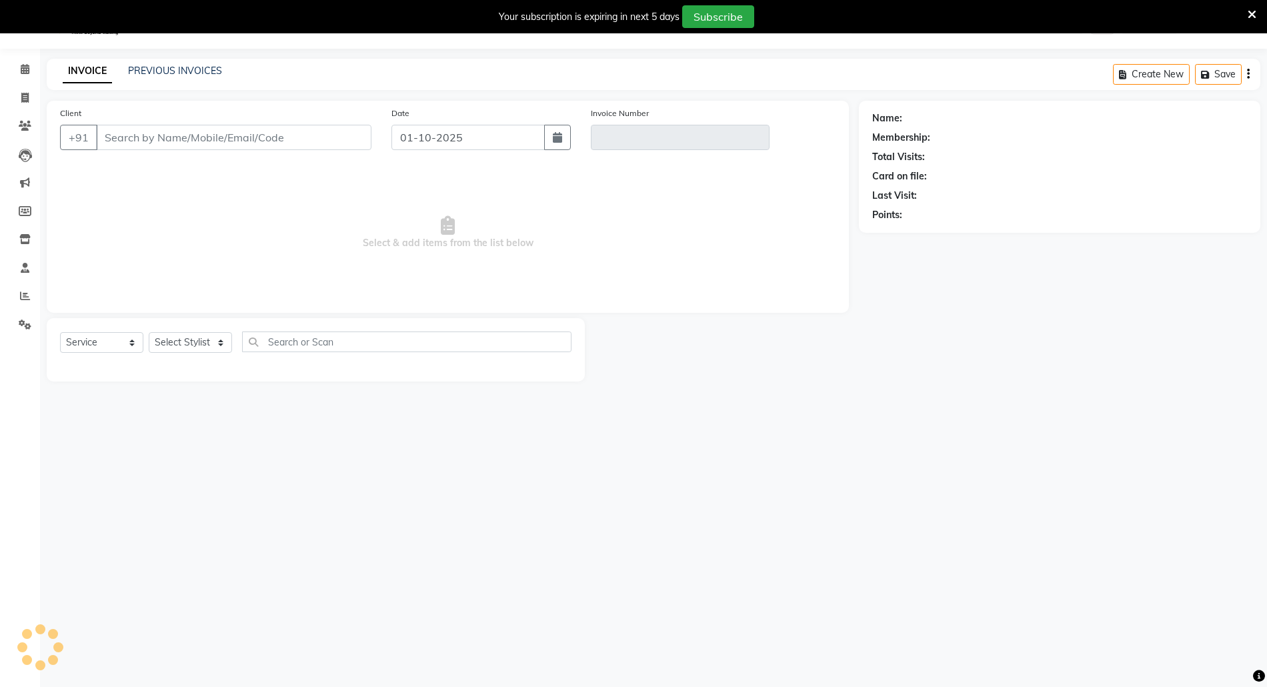
type input "0000000000"
type input "V/2025-26/2117"
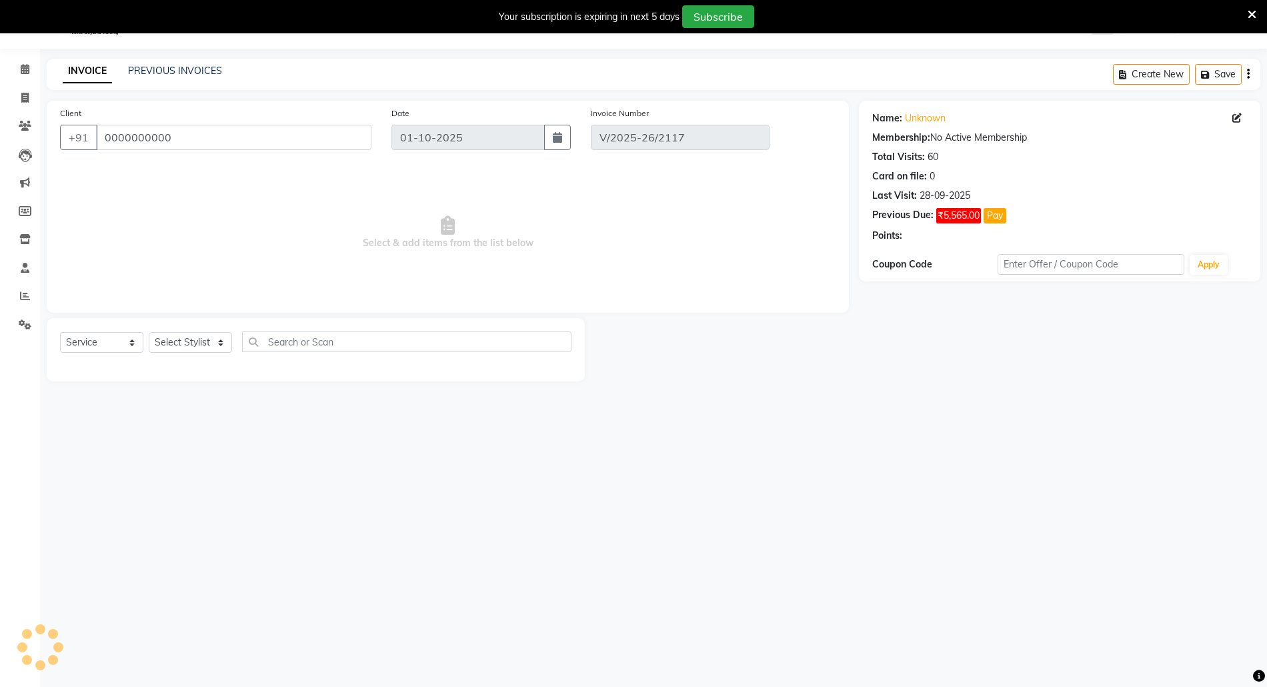
type input "09-08-2025"
select select "select"
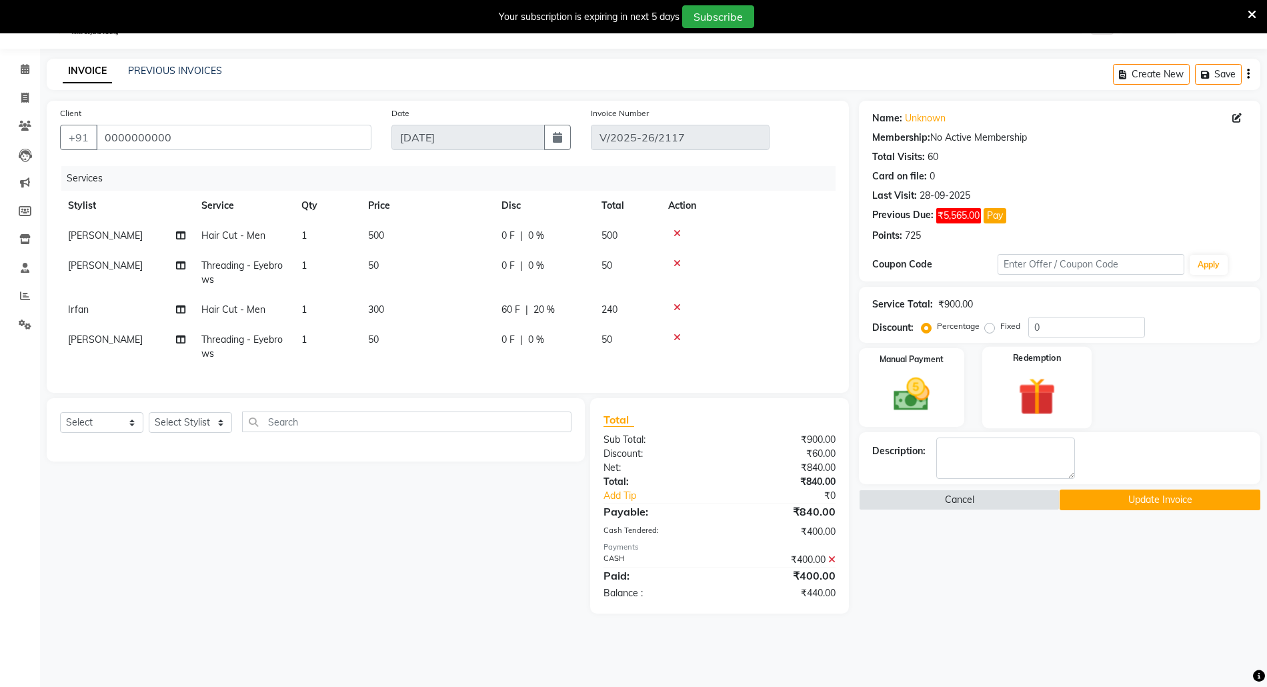
click at [1037, 385] on img at bounding box center [1036, 396] width 61 height 47
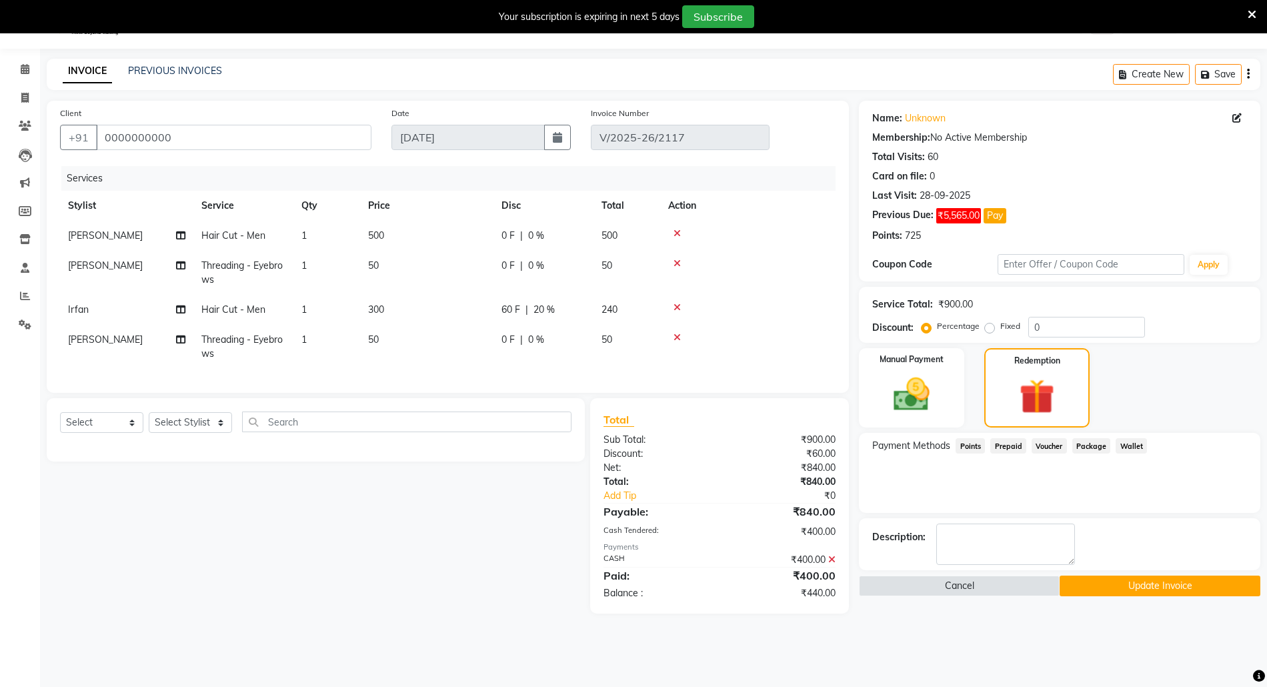
click at [964, 448] on span "Points" at bounding box center [969, 445] width 29 height 15
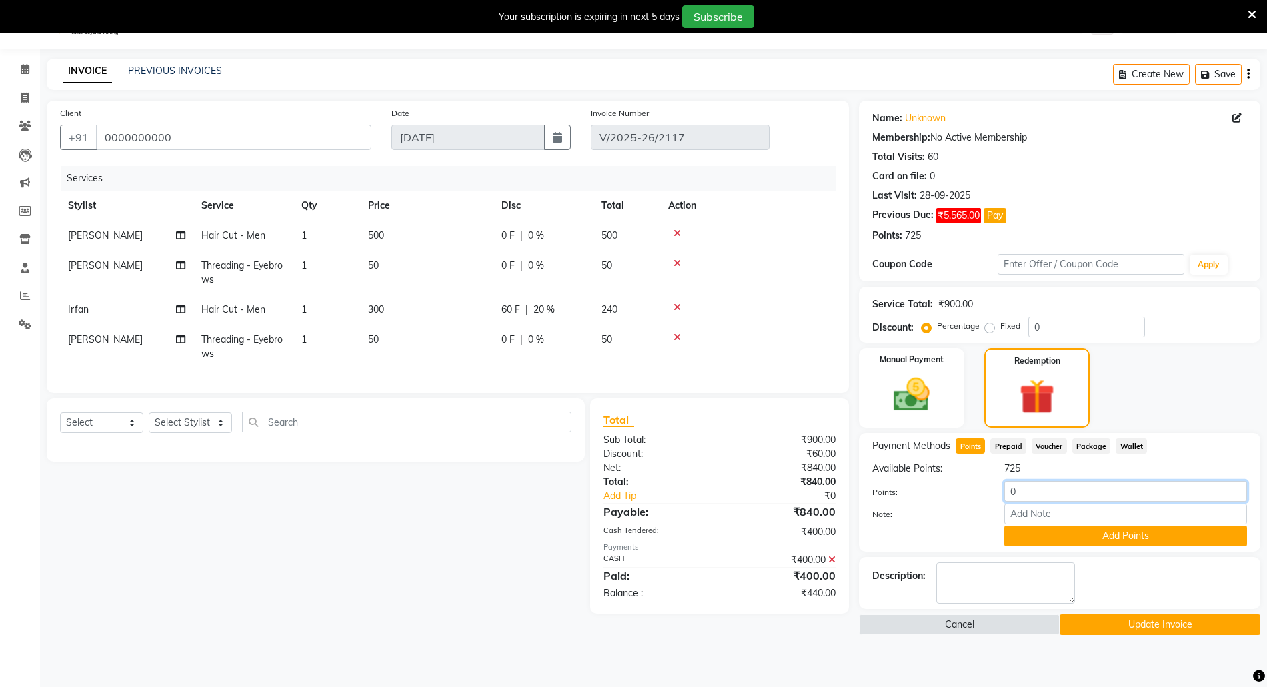
click at [1009, 489] on input "0" at bounding box center [1125, 491] width 243 height 21
type input "440"
click at [1053, 529] on button "Add Points" at bounding box center [1125, 535] width 243 height 21
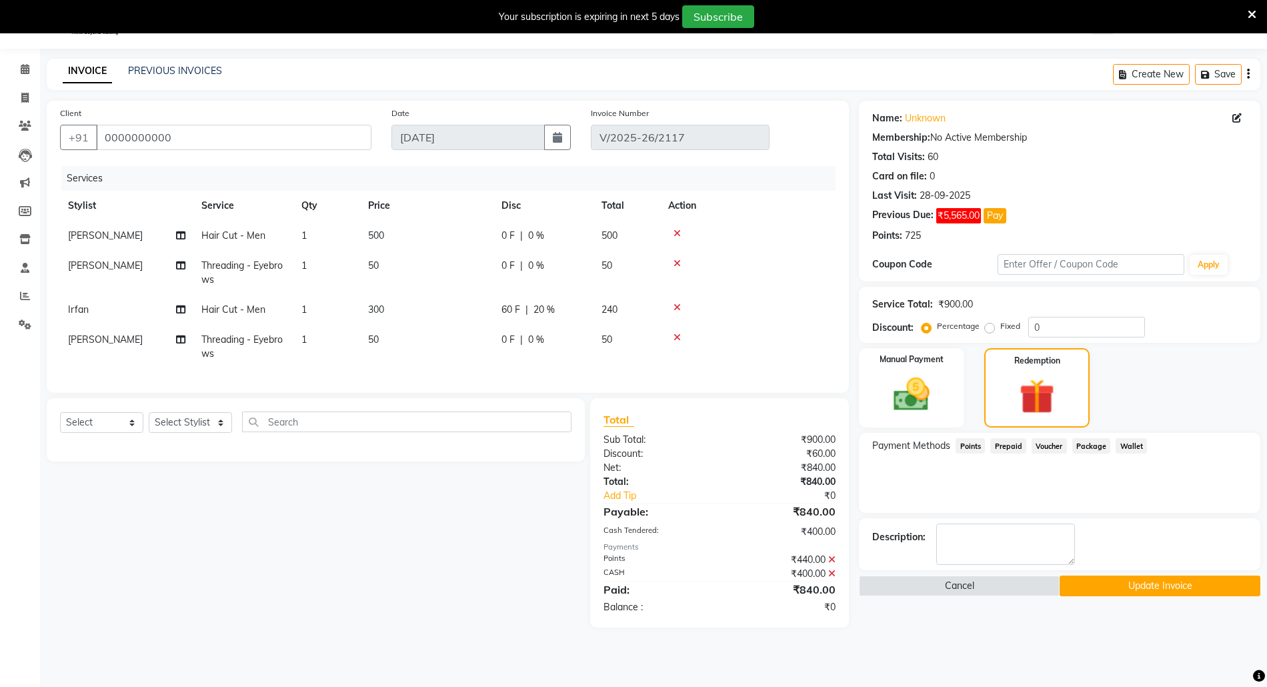
click at [1128, 585] on button "Update Invoice" at bounding box center [1159, 585] width 201 height 21
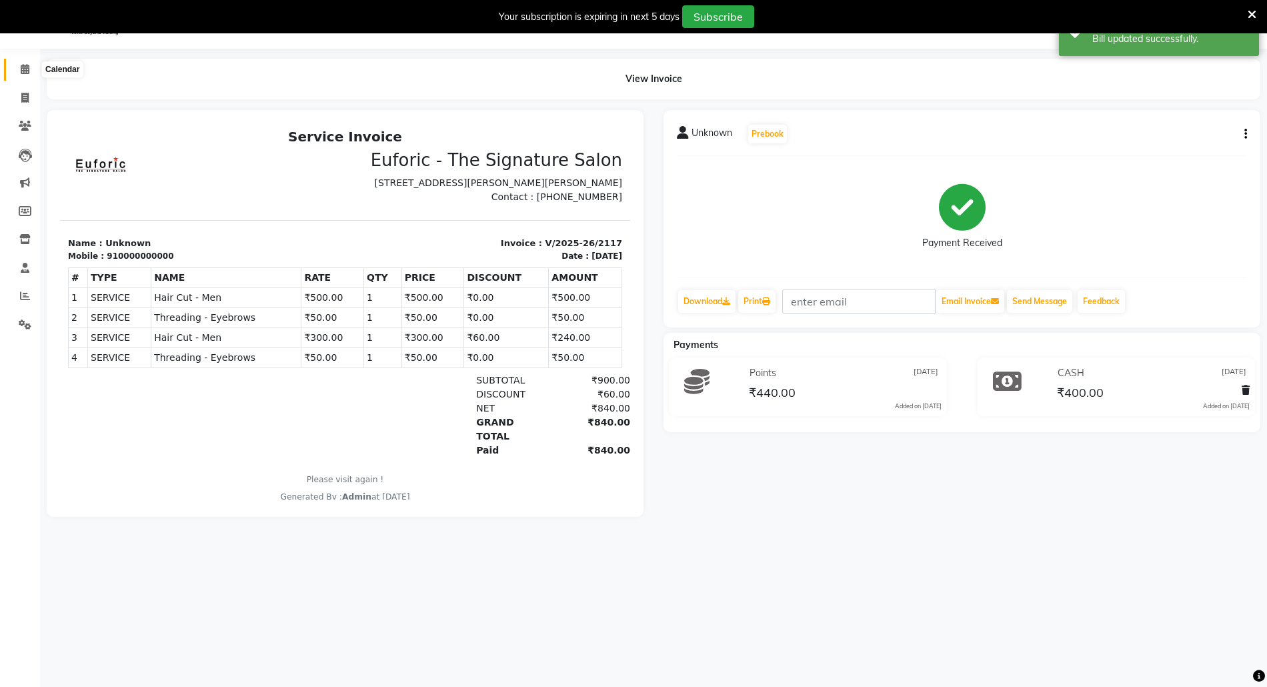
click at [19, 73] on span at bounding box center [24, 69] width 23 height 15
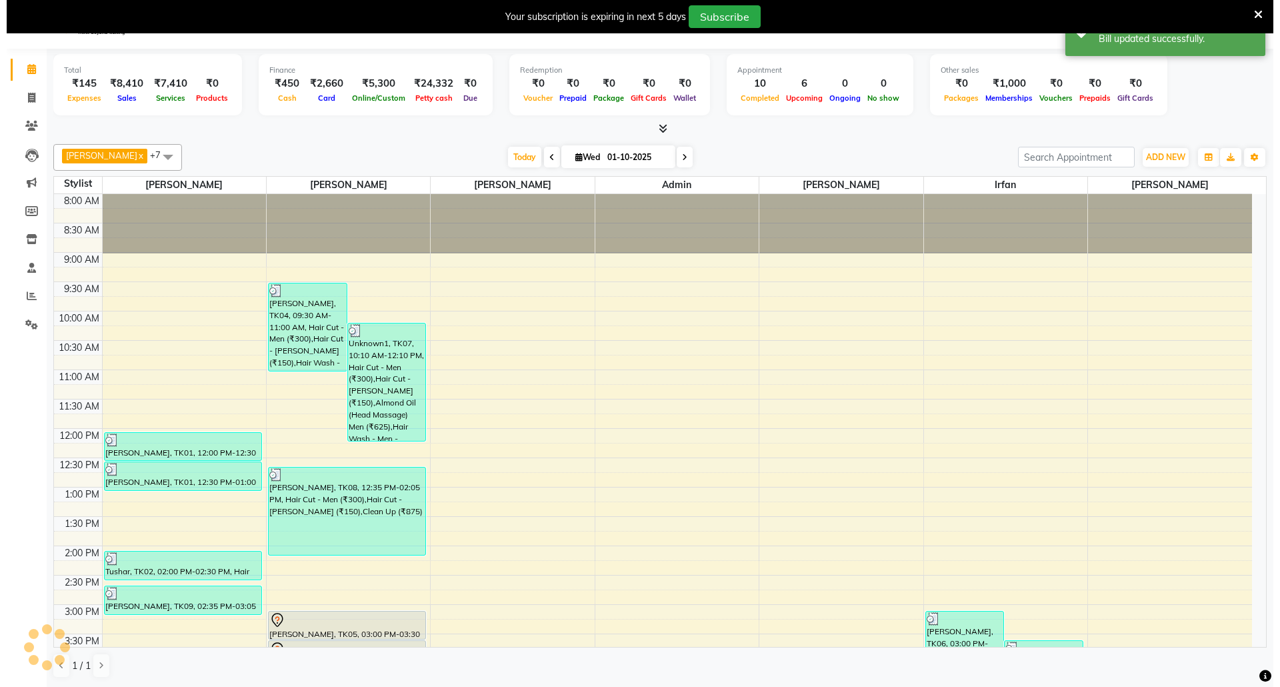
scroll to position [355, 0]
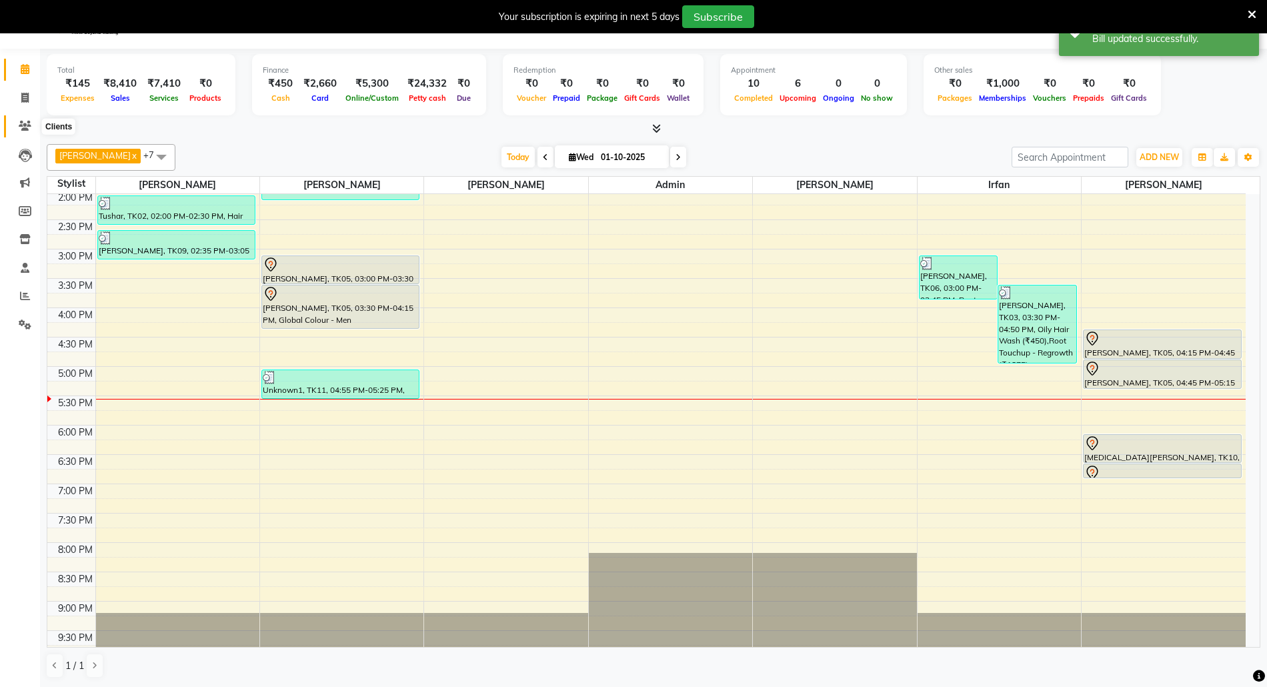
click at [25, 121] on icon at bounding box center [25, 126] width 13 height 10
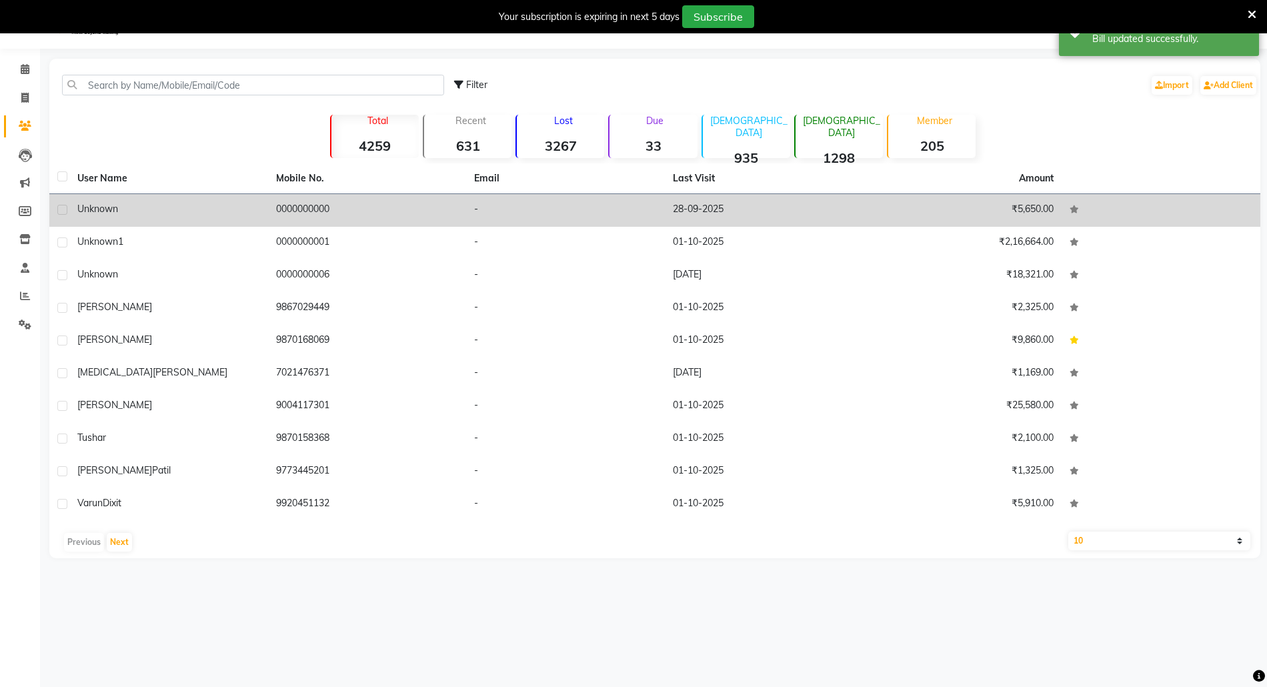
click at [129, 211] on div "Unknown" at bounding box center [168, 209] width 183 height 14
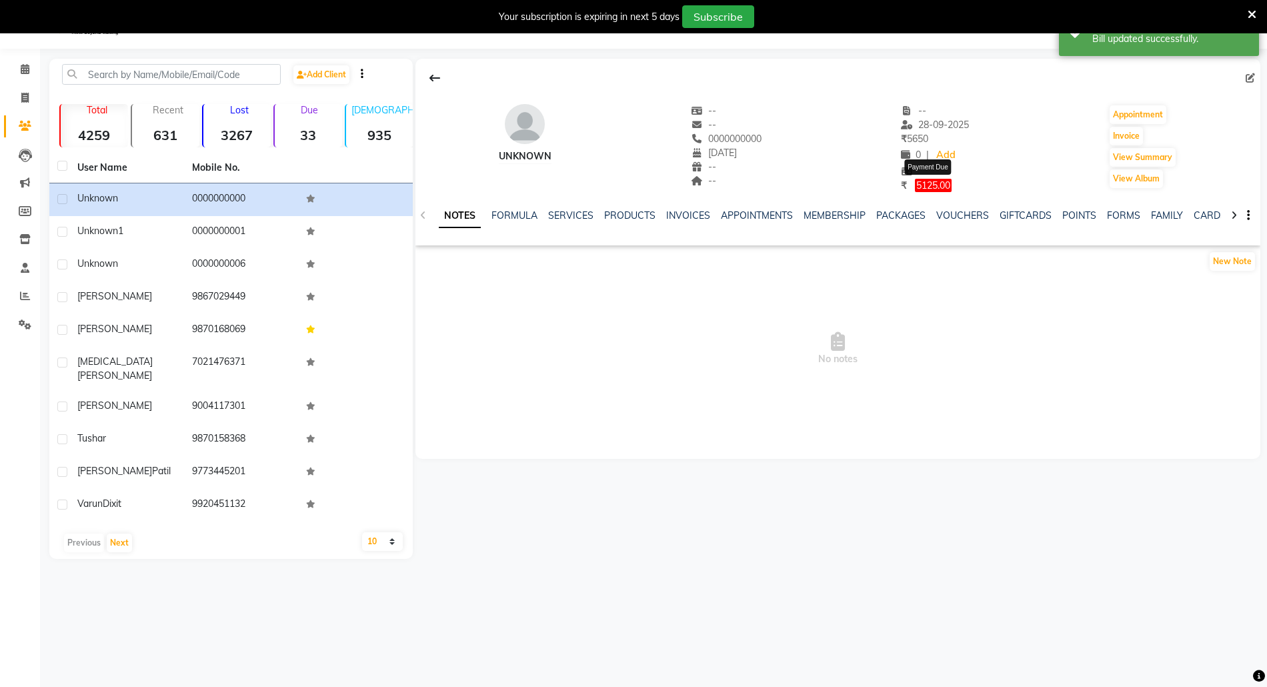
click at [937, 179] on span "5125.00" at bounding box center [933, 185] width 37 height 13
select select "1"
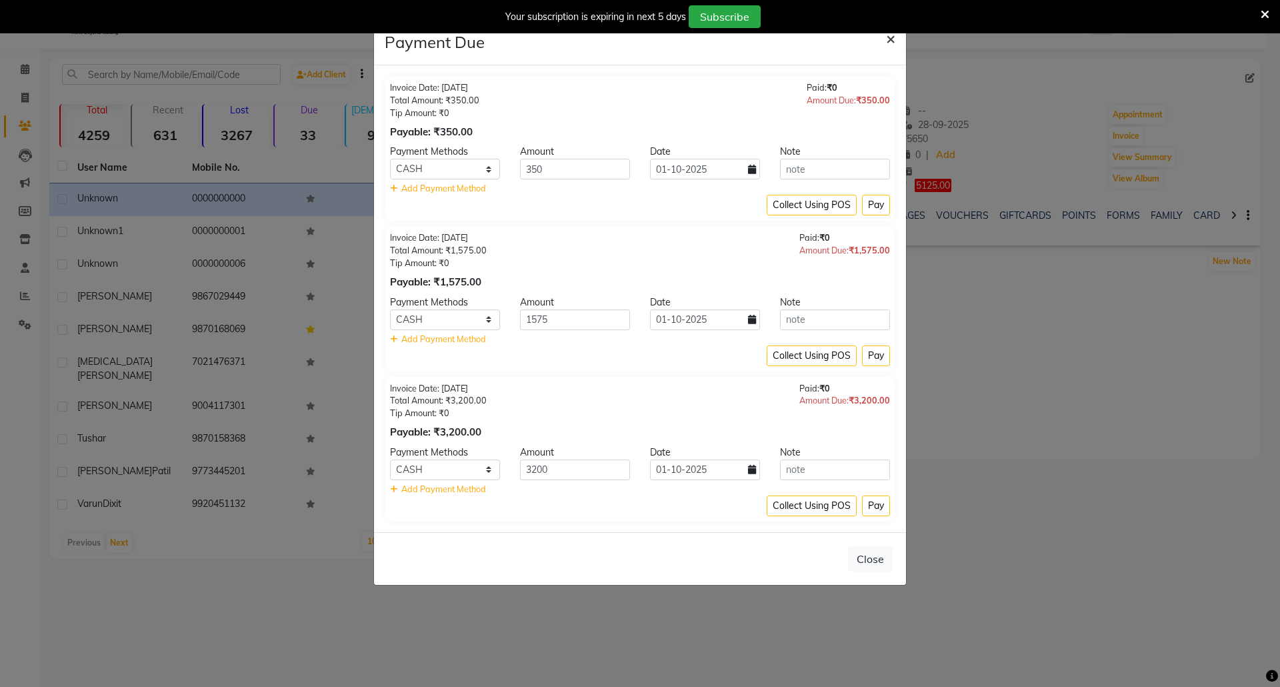
click at [887, 41] on span "×" at bounding box center [890, 38] width 9 height 20
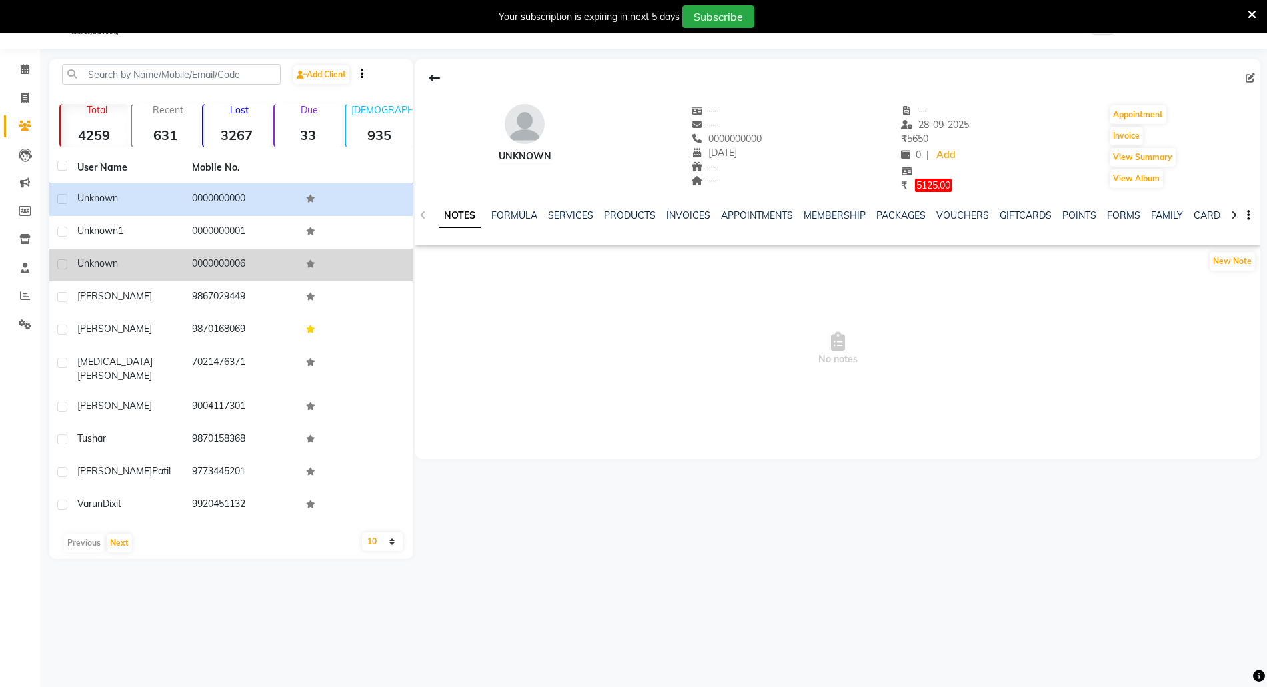
click at [96, 253] on td "unknown" at bounding box center [126, 265] width 115 height 33
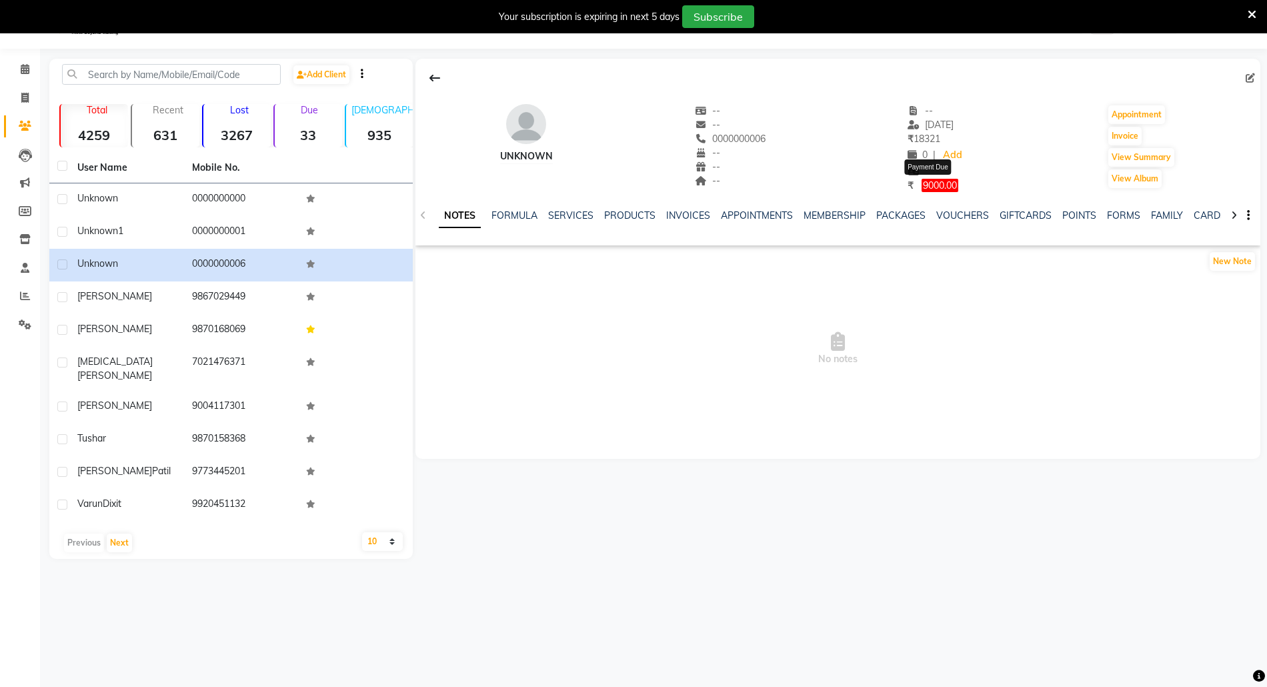
click at [927, 187] on span "9000.00" at bounding box center [939, 185] width 37 height 13
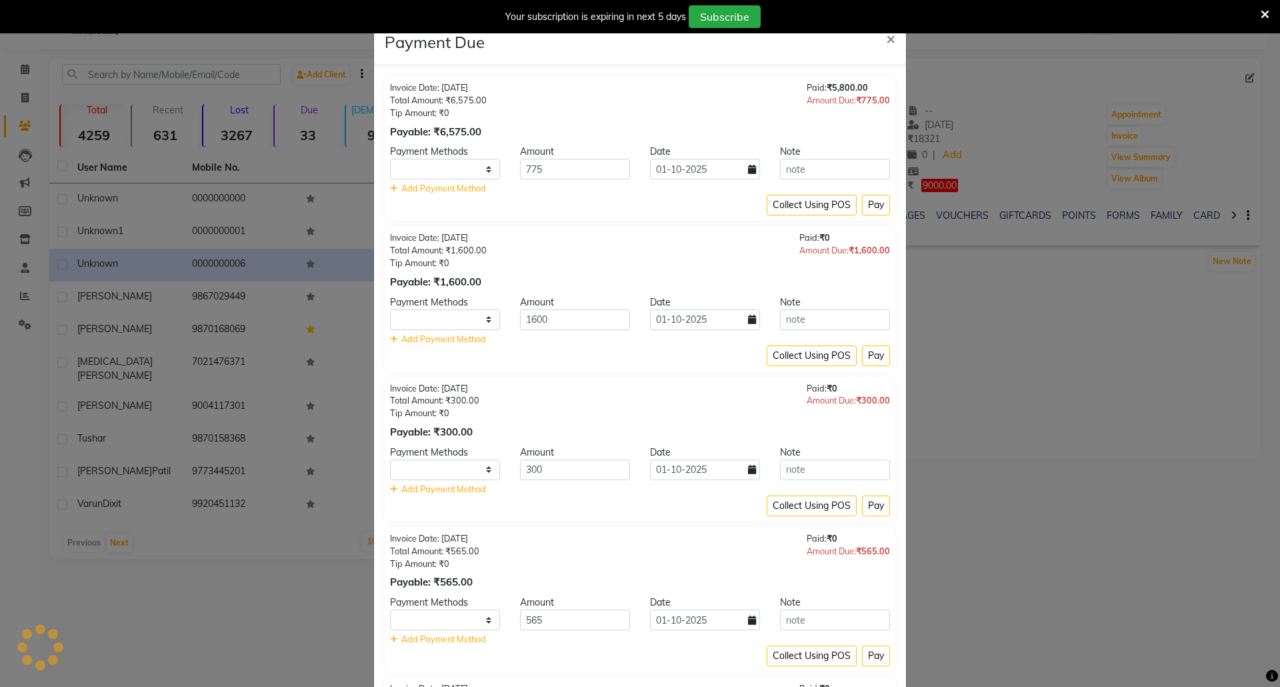
select select "1"
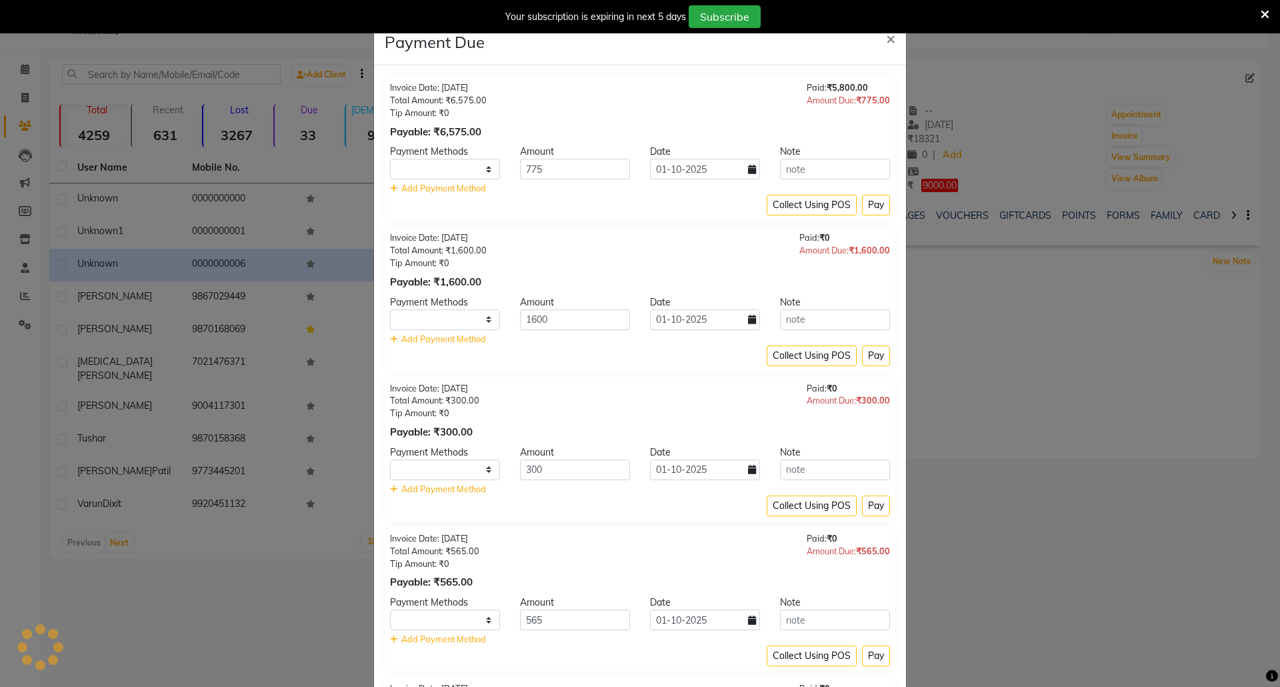
select select "1"
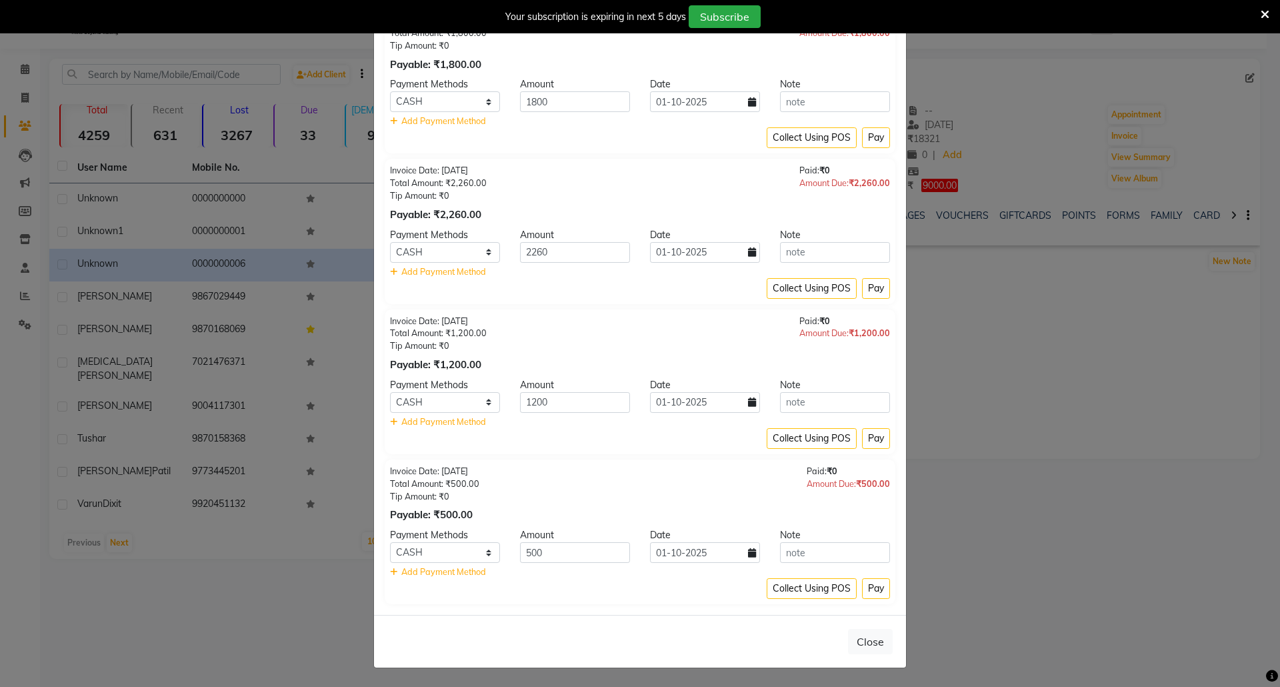
scroll to position [673, 0]
click at [1175, 424] on ngb-modal-window "Payment Due × Invoice Date: 30-09-2025 Total Amount: ₹6,575.00 Tip Amount: ₹0 P…" at bounding box center [640, 343] width 1280 height 687
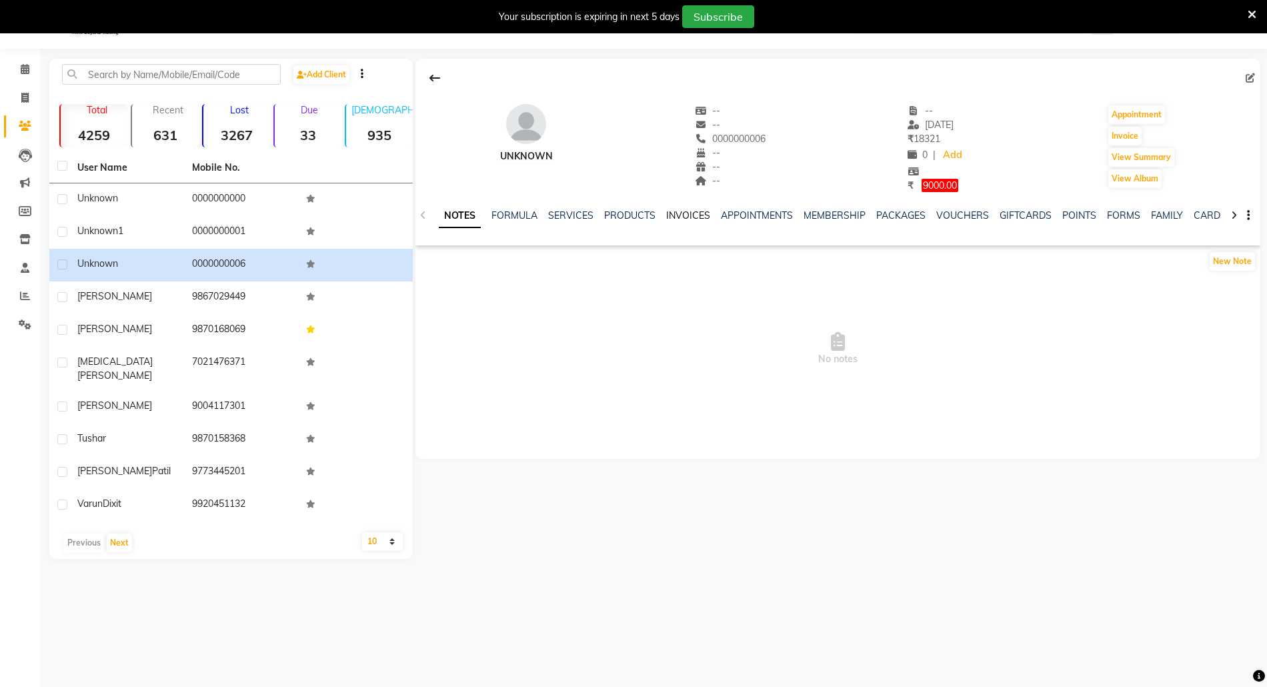
click at [673, 214] on link "INVOICES" at bounding box center [688, 215] width 44 height 12
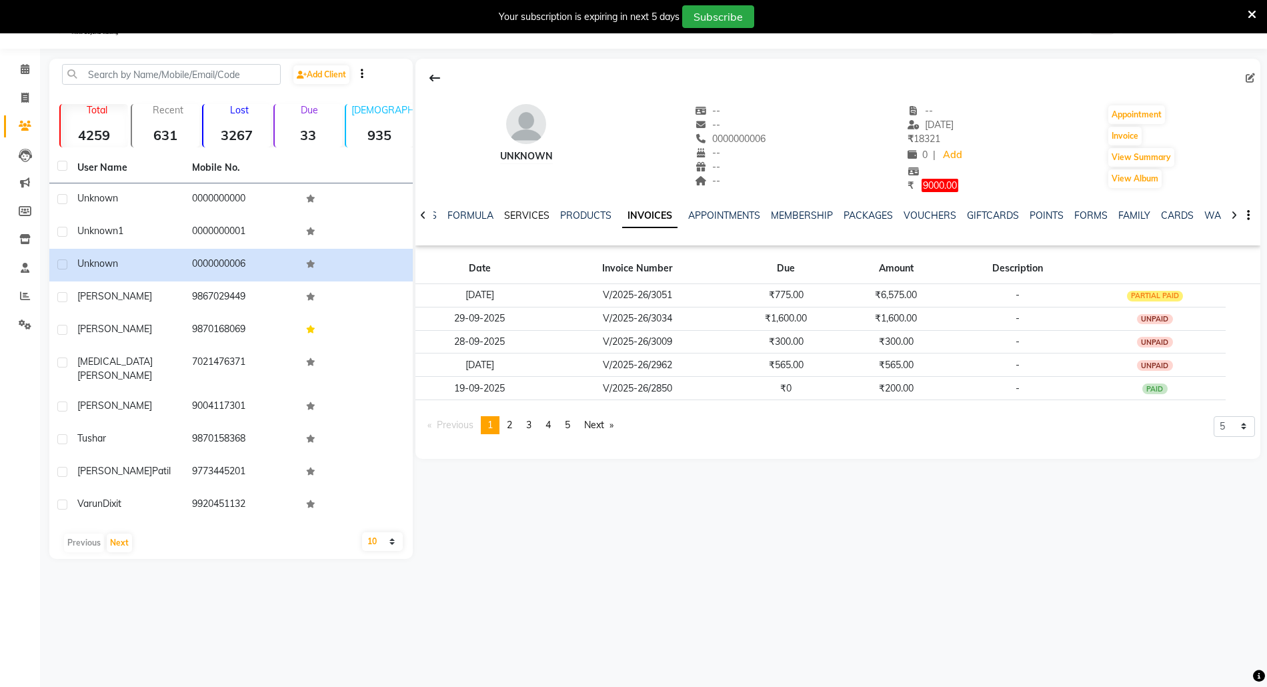
click at [537, 214] on link "SERVICES" at bounding box center [526, 215] width 45 height 12
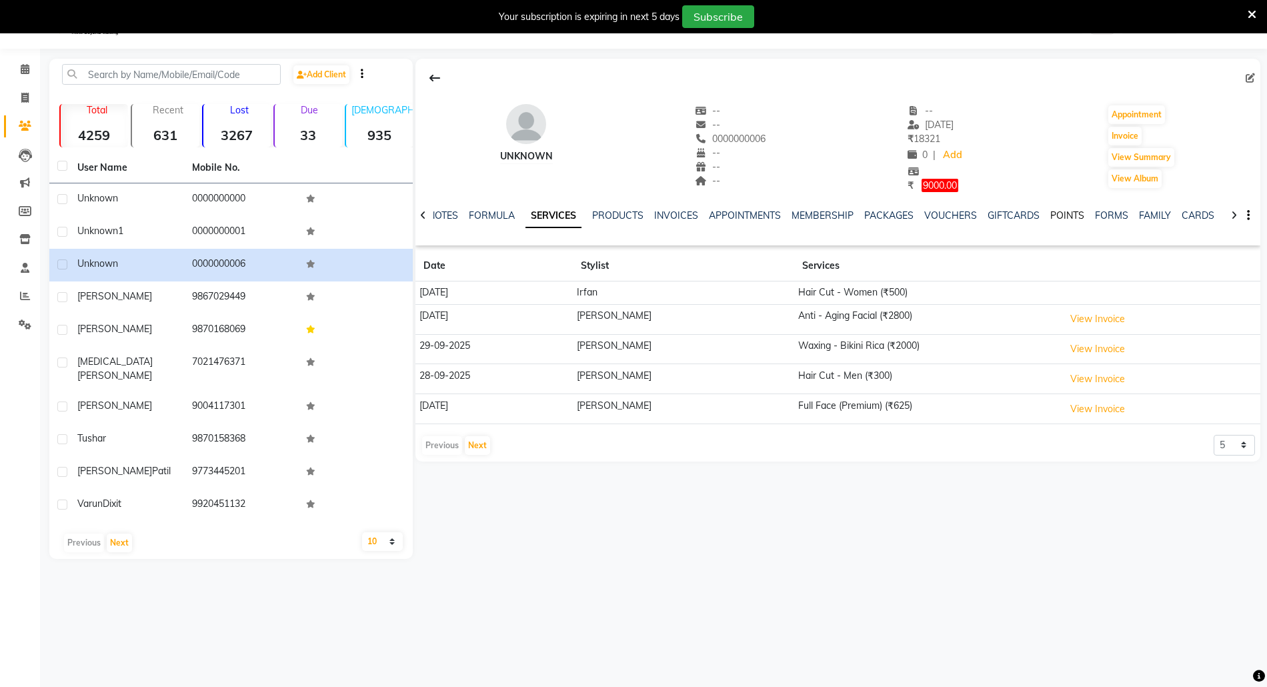
click at [1055, 211] on link "POINTS" at bounding box center [1067, 215] width 34 height 12
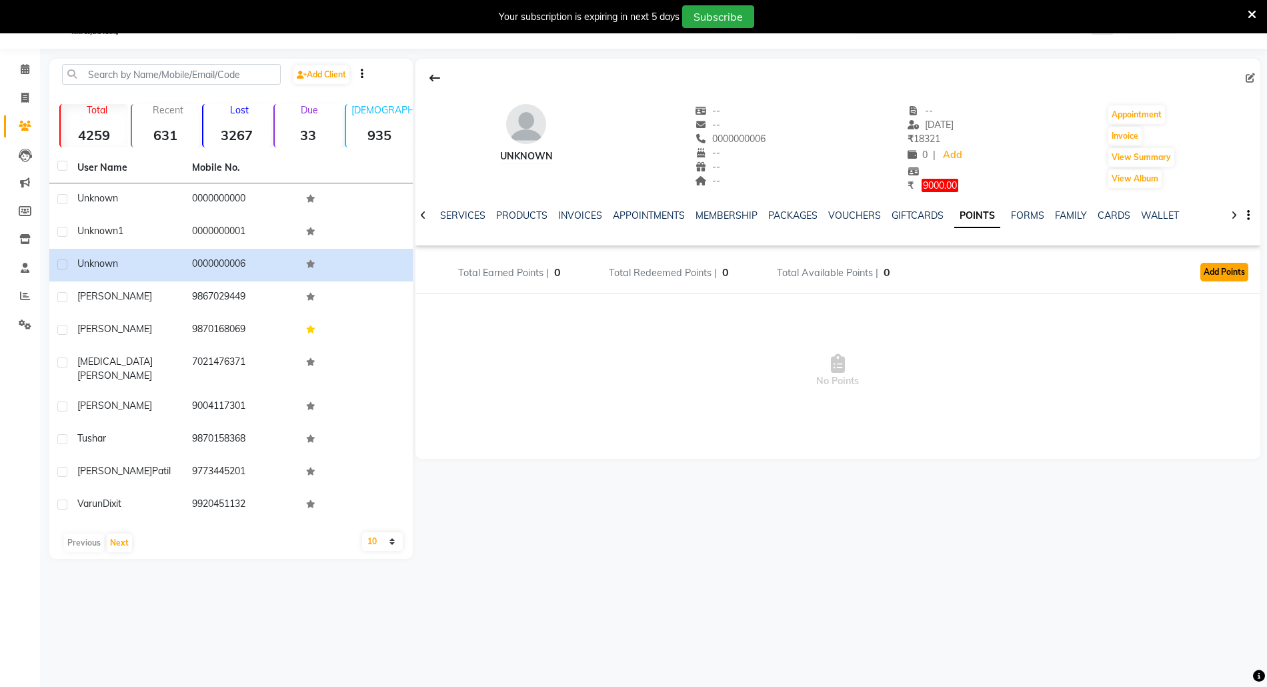
click at [1219, 275] on button "Add Points" at bounding box center [1224, 272] width 48 height 19
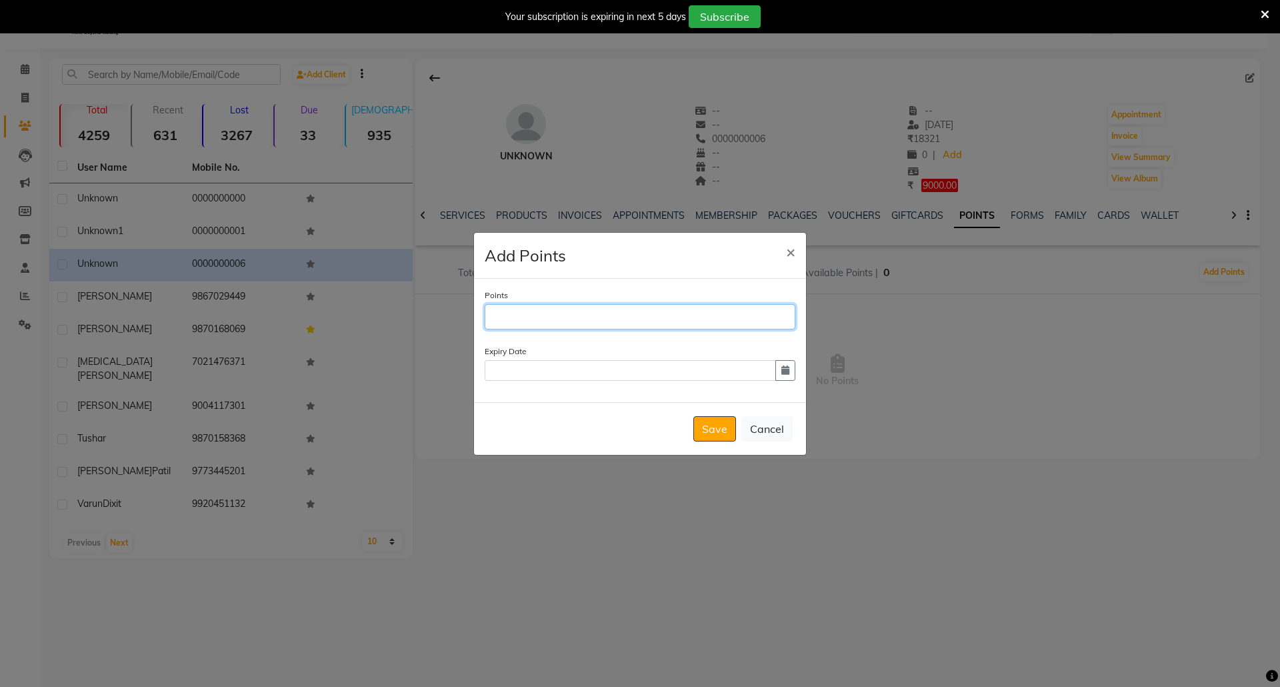
click at [573, 309] on input "Points" at bounding box center [640, 316] width 311 height 25
type input "5000"
click at [780, 375] on button "button" at bounding box center [785, 370] width 20 height 21
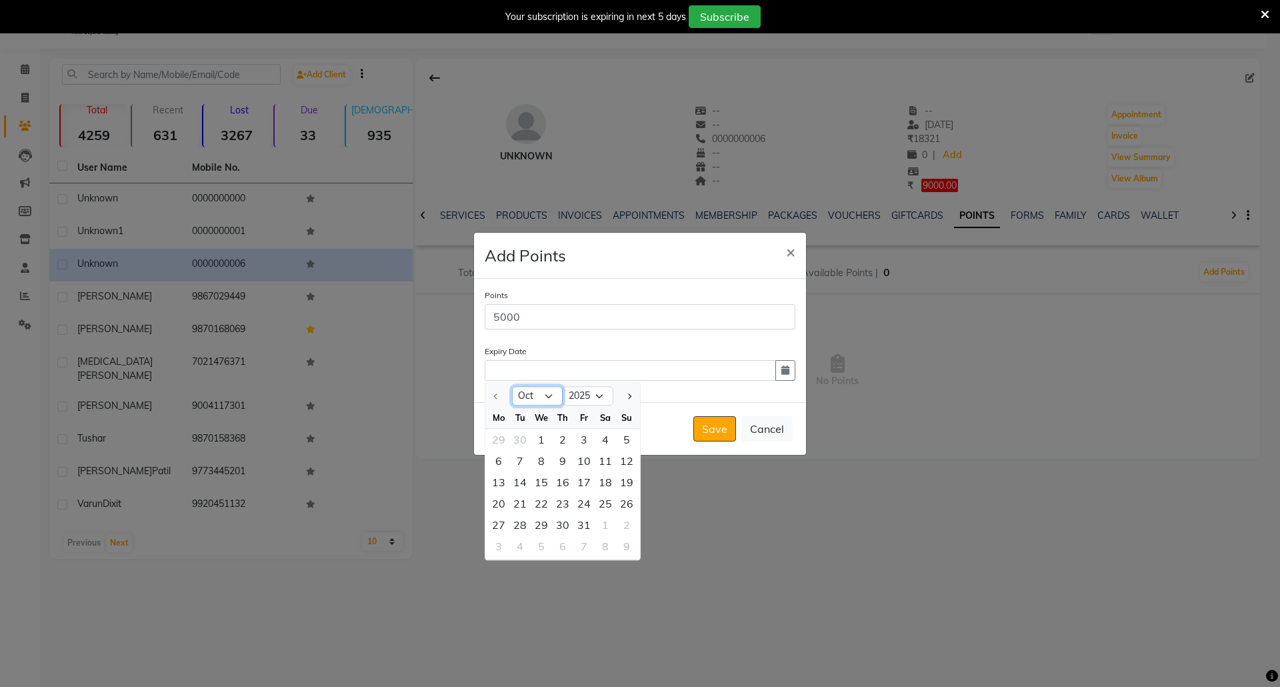
click at [553, 393] on select "Oct Nov Dec" at bounding box center [537, 396] width 51 height 20
select select "12"
click at [512, 386] on select "Oct Nov Dec" at bounding box center [537, 396] width 51 height 20
click at [541, 525] on div "31" at bounding box center [541, 524] width 21 height 21
type input "31-12-2025"
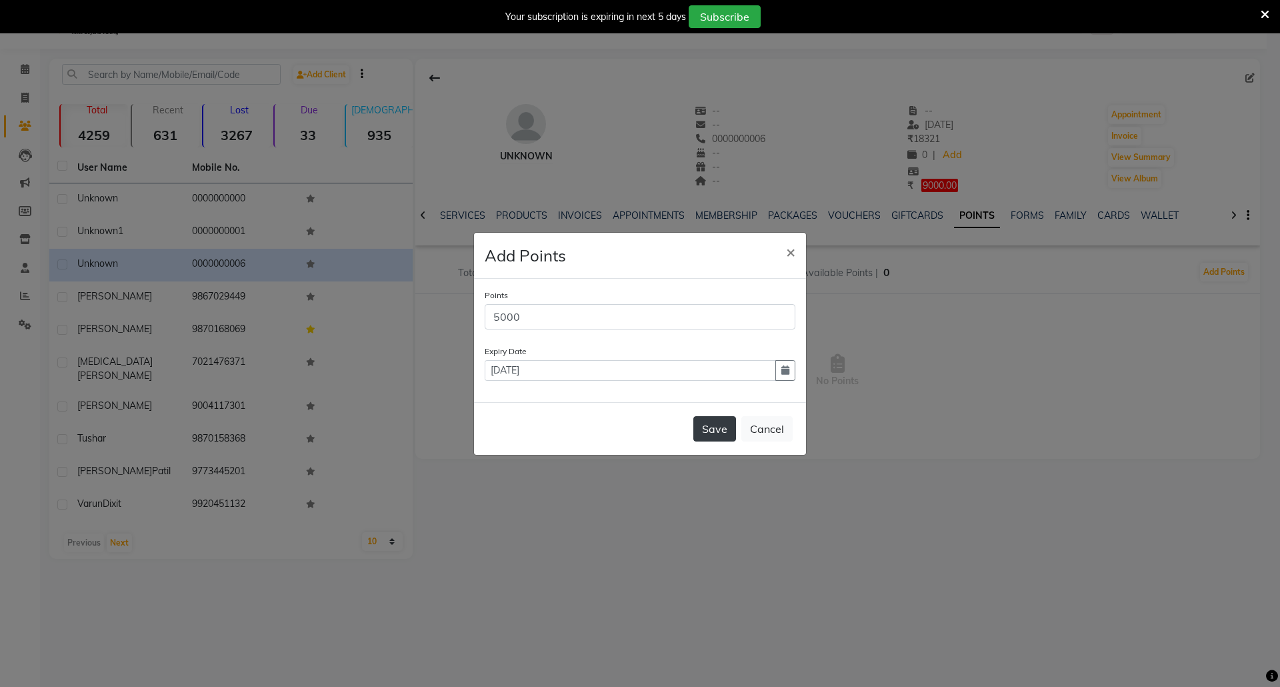
click at [721, 433] on button "Save" at bounding box center [714, 428] width 43 height 25
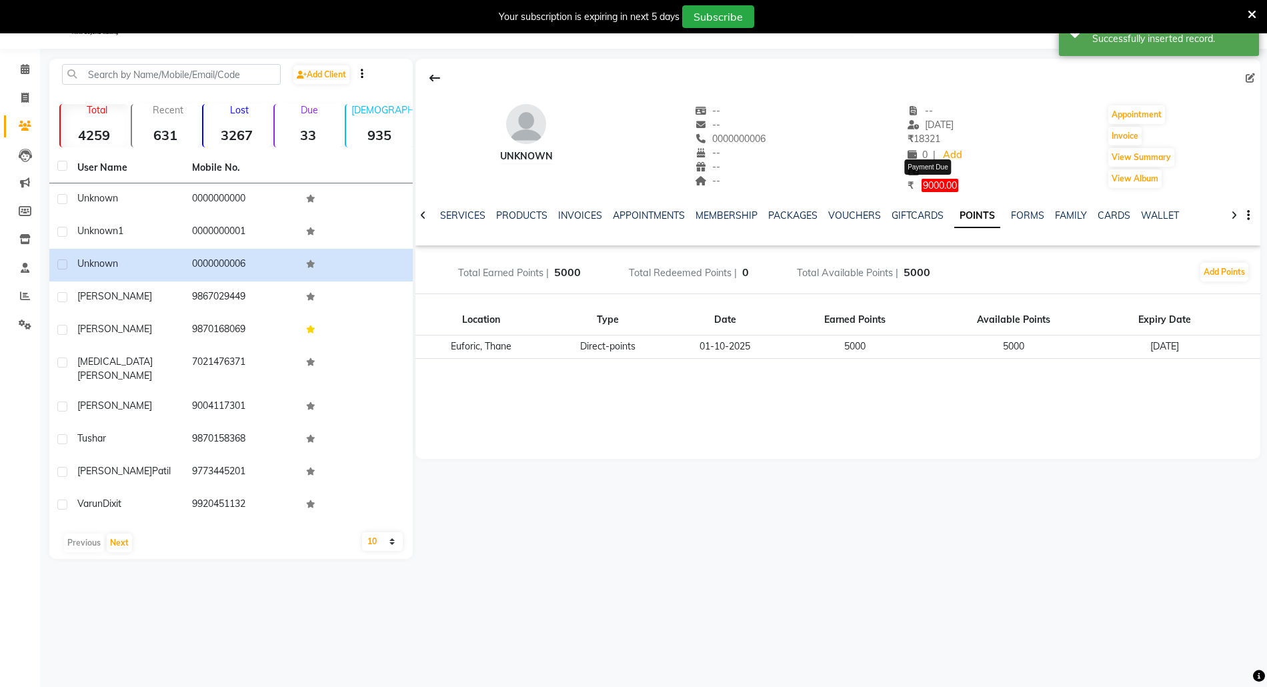
click at [947, 179] on span "9000.00" at bounding box center [939, 185] width 37 height 13
select select "1"
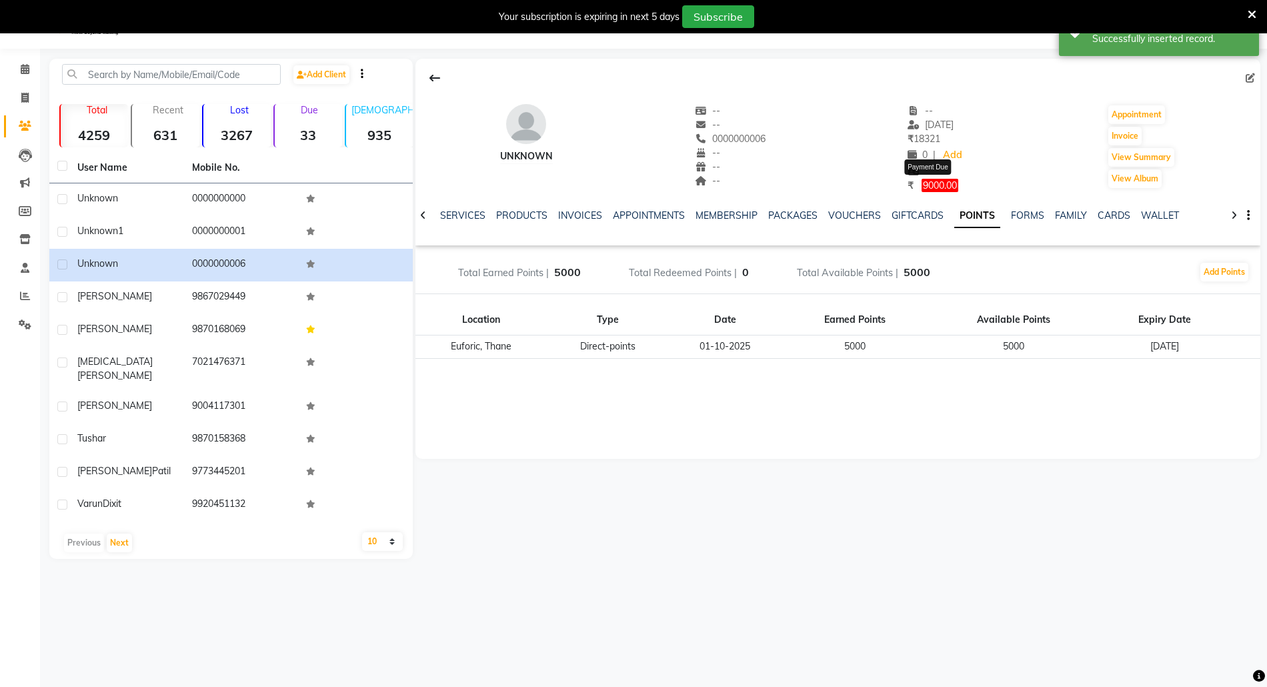
select select "1"
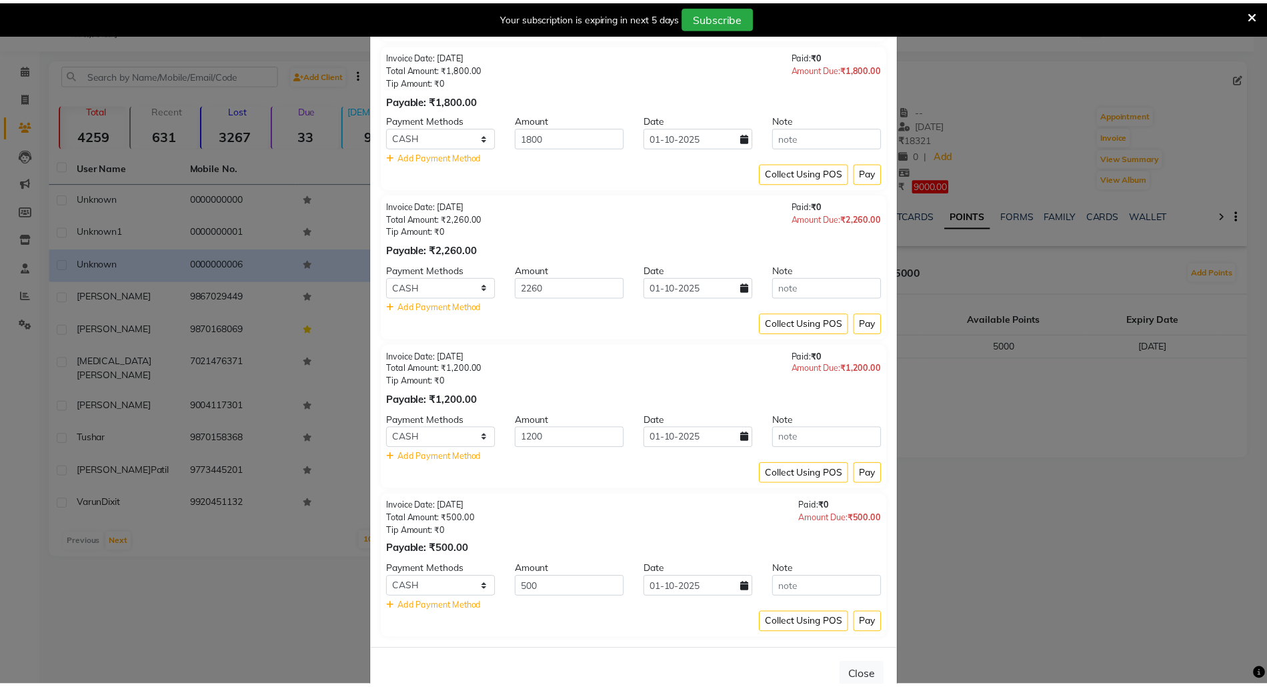
scroll to position [673, 0]
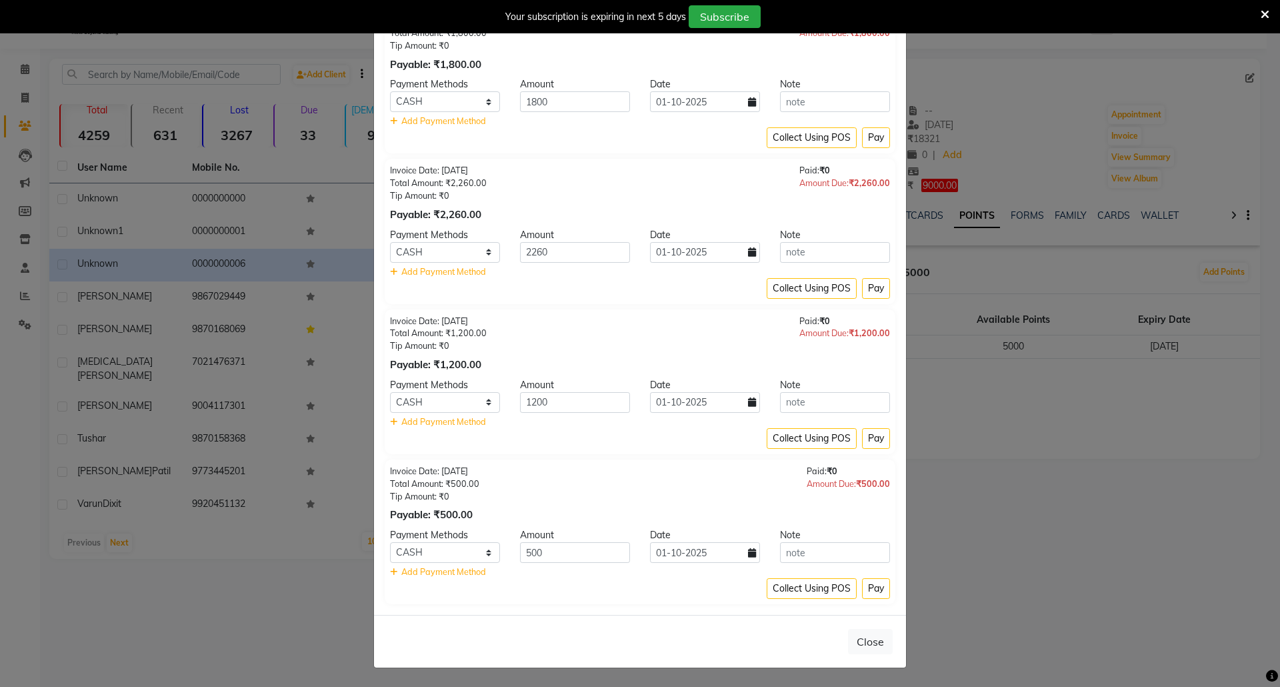
click at [1011, 504] on ngb-modal-window "Payment Due × Invoice Date: 30-09-2025 Total Amount: ₹6,575.00 Tip Amount: ₹0 P…" at bounding box center [640, 343] width 1280 height 687
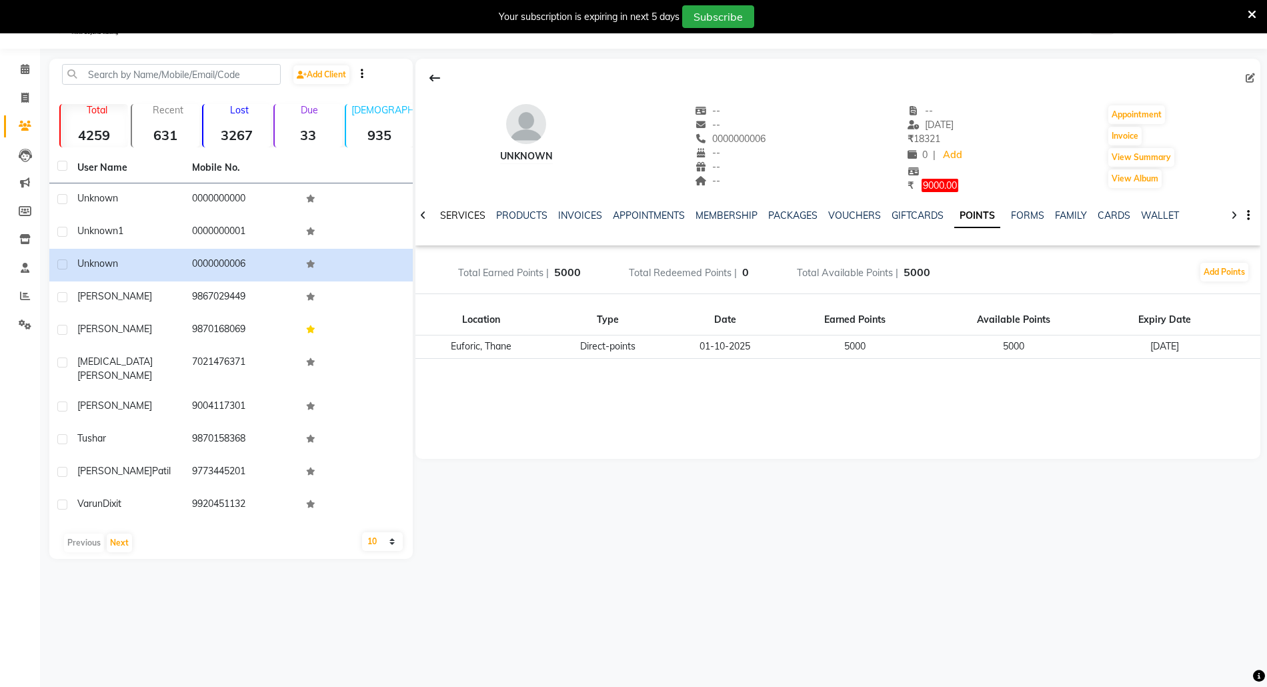
click at [447, 212] on link "SERVICES" at bounding box center [462, 215] width 45 height 12
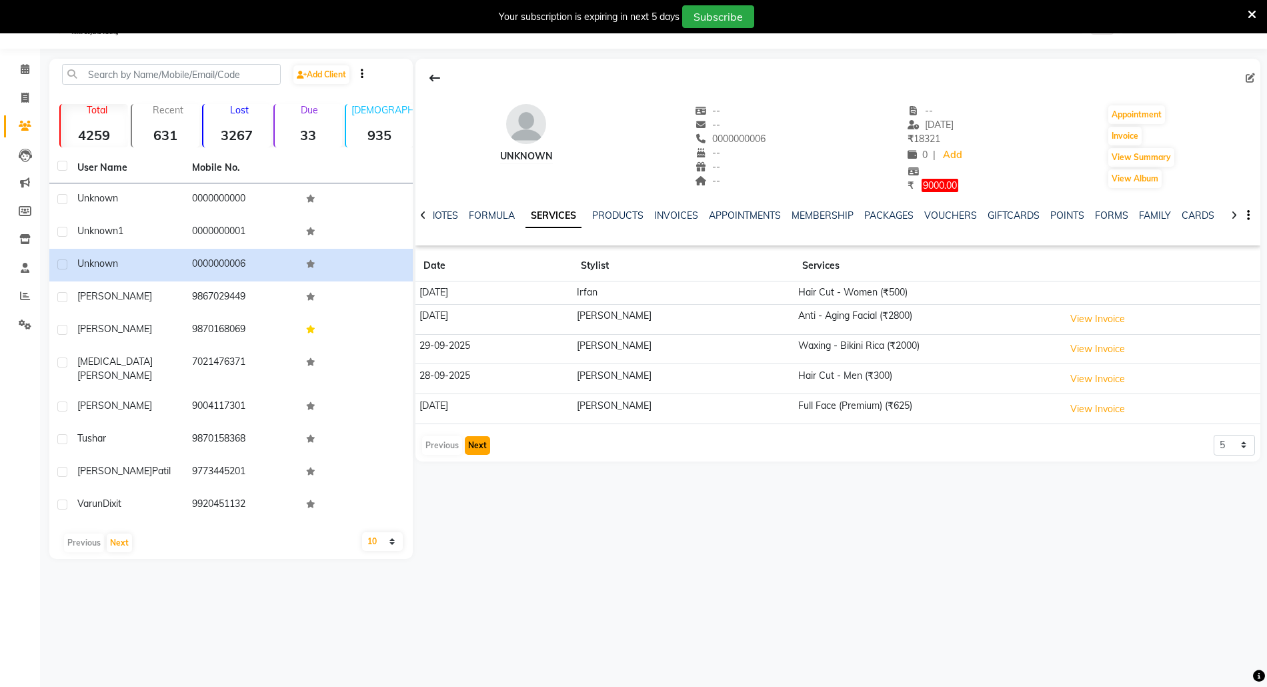
click at [478, 443] on button "Next" at bounding box center [477, 445] width 25 height 19
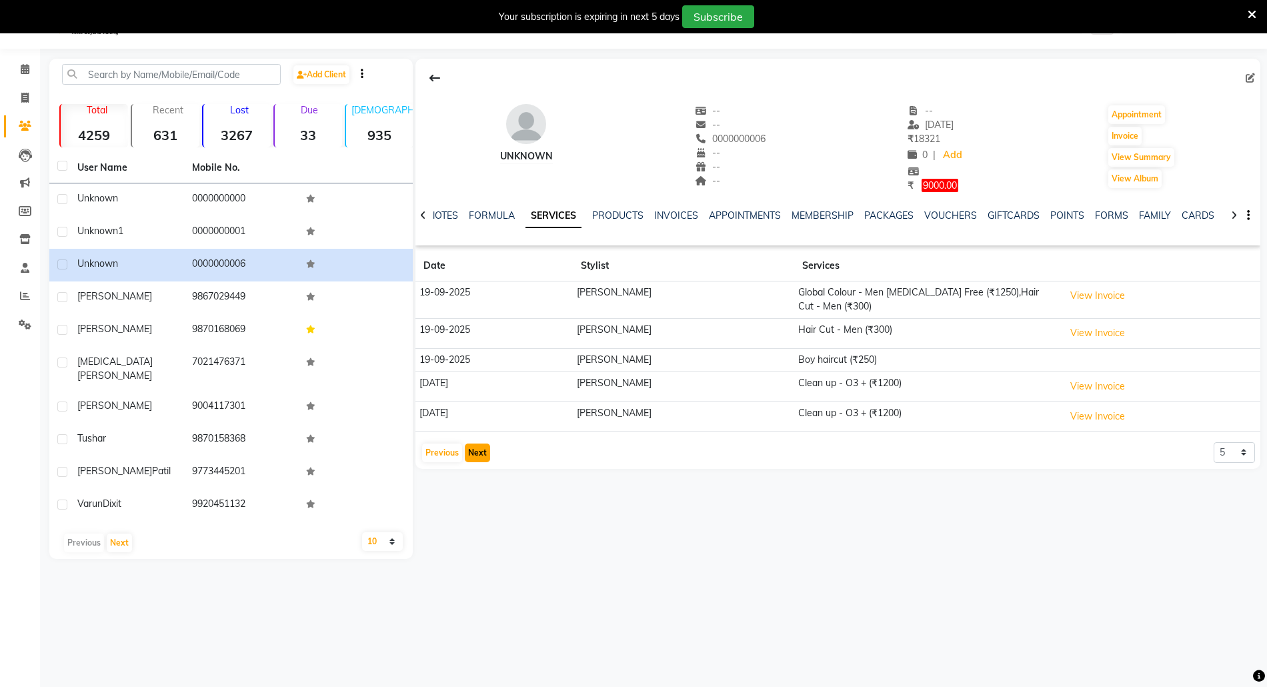
click at [477, 451] on button "Next" at bounding box center [477, 452] width 25 height 19
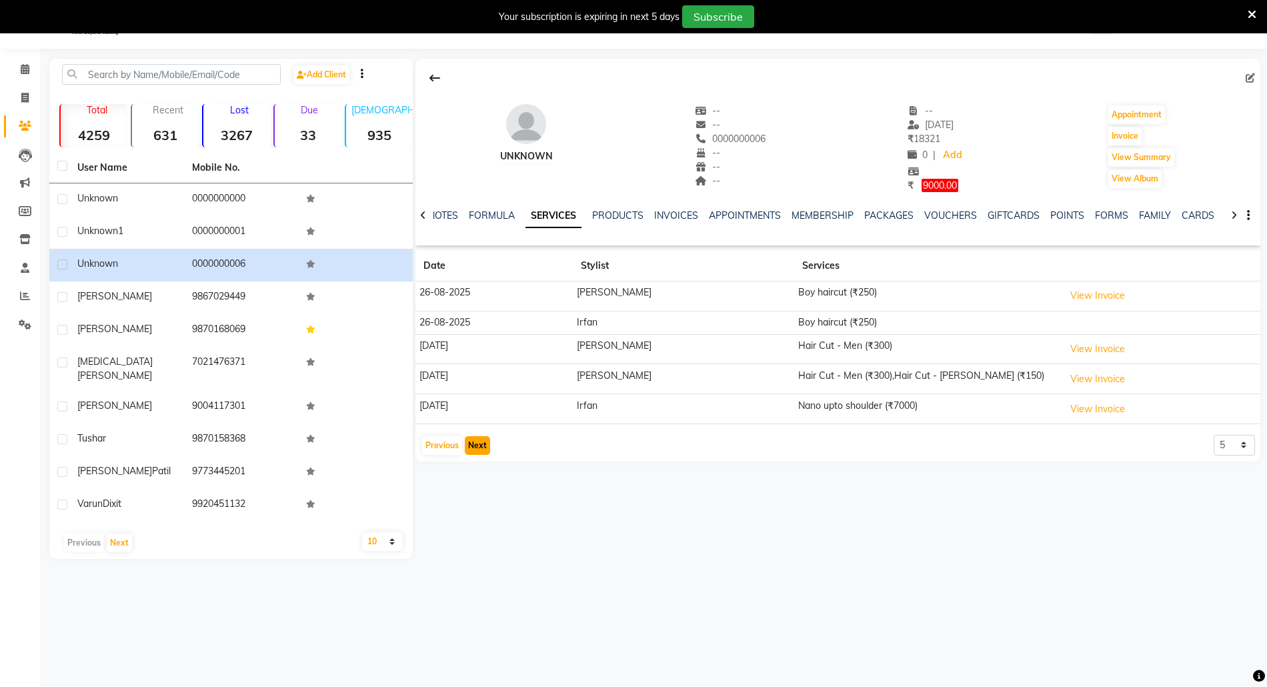
click at [476, 441] on button "Next" at bounding box center [477, 445] width 25 height 19
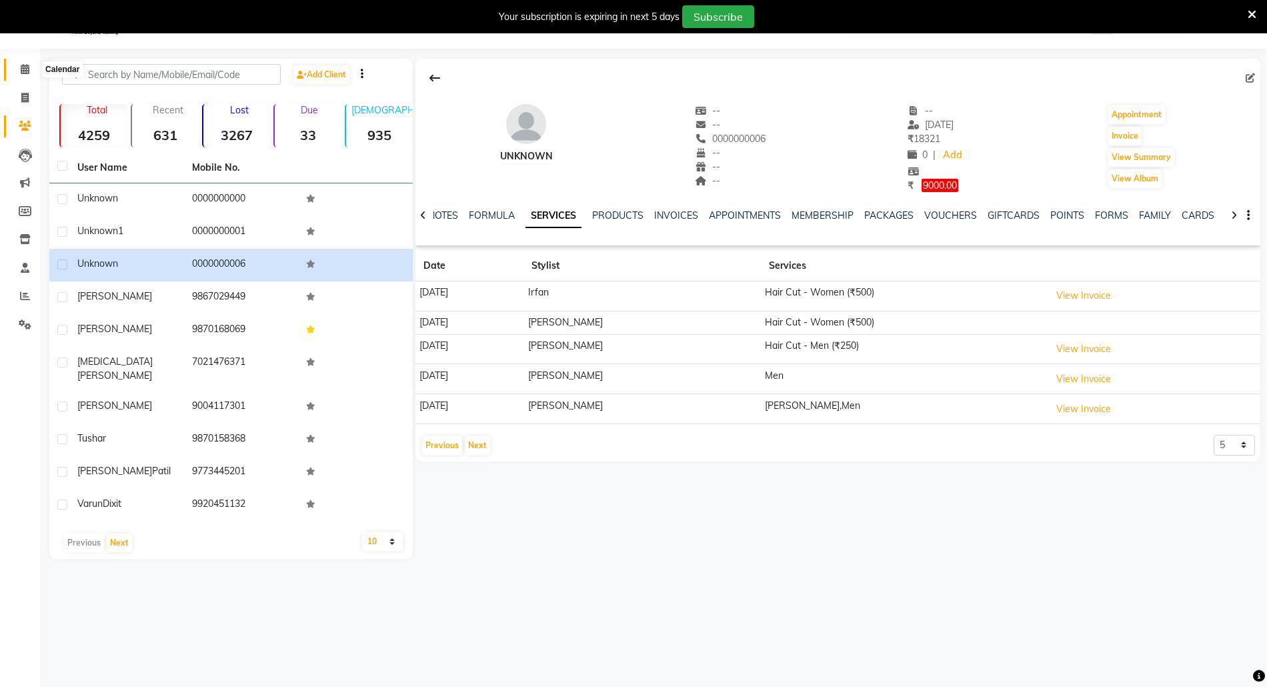
click at [21, 68] on icon at bounding box center [25, 69] width 9 height 10
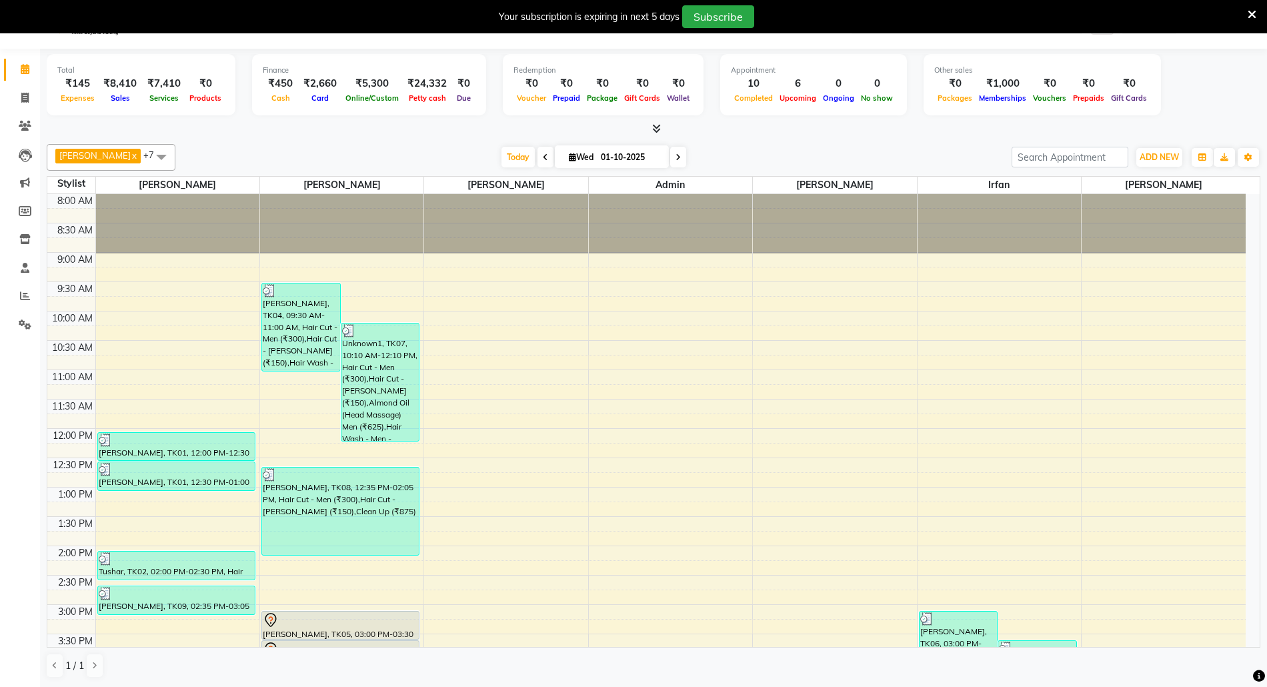
scroll to position [380, 0]
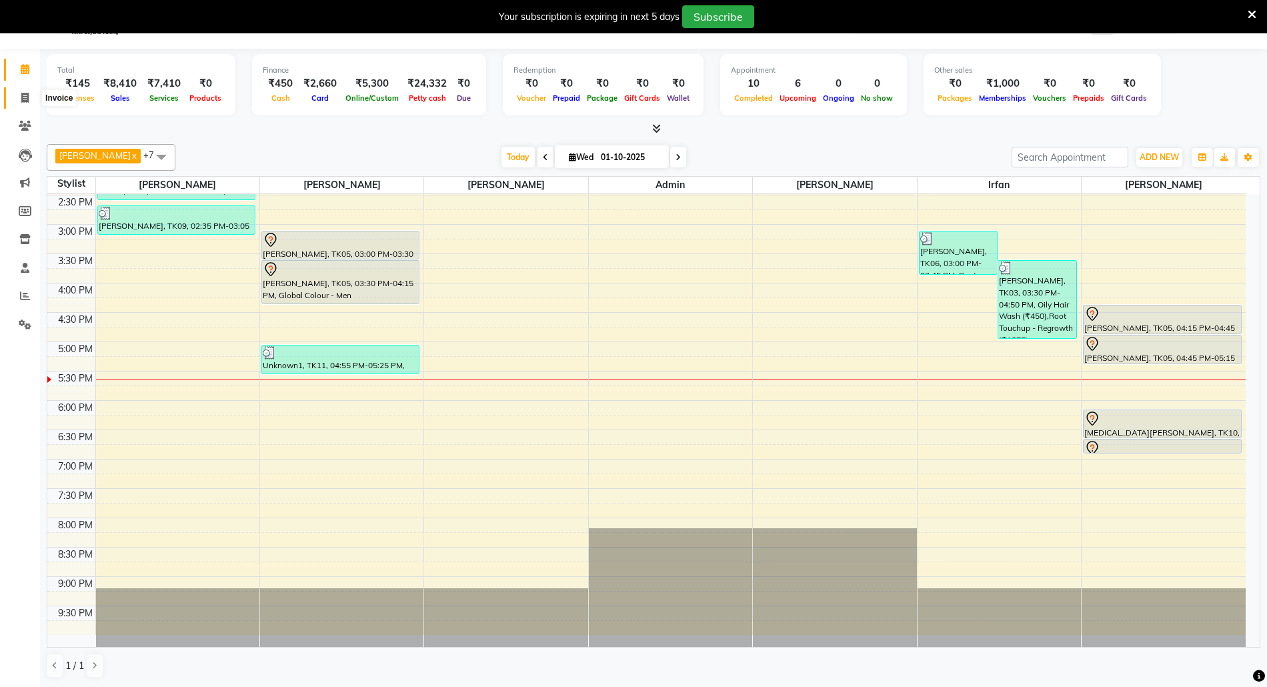
click at [19, 99] on span at bounding box center [24, 98] width 23 height 15
select select "5063"
select select "service"
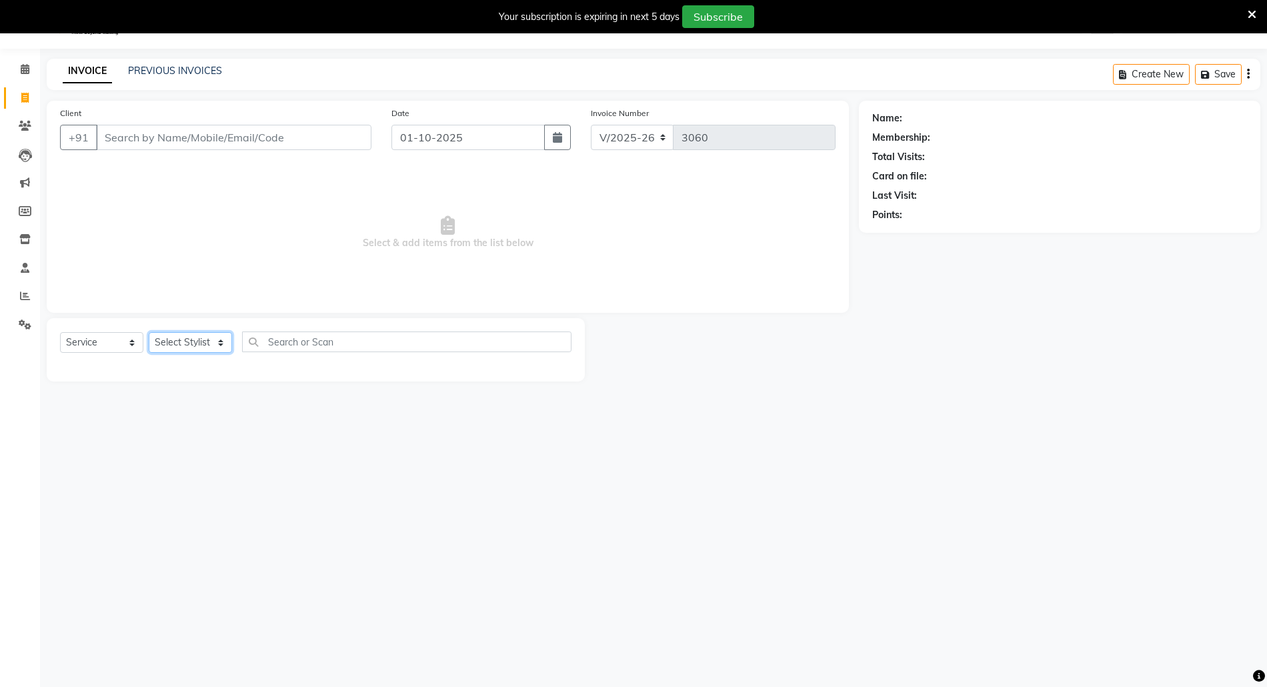
click at [184, 348] on select "Select Stylist [PERSON_NAME] Aatik Salmanai Admin [PERSON_NAME] [PERSON_NAME] […" at bounding box center [190, 342] width 83 height 21
select select "31985"
click at [149, 332] on select "Select Stylist [PERSON_NAME] Aatik Salmanai Admin [PERSON_NAME] [PERSON_NAME] […" at bounding box center [190, 342] width 83 height 21
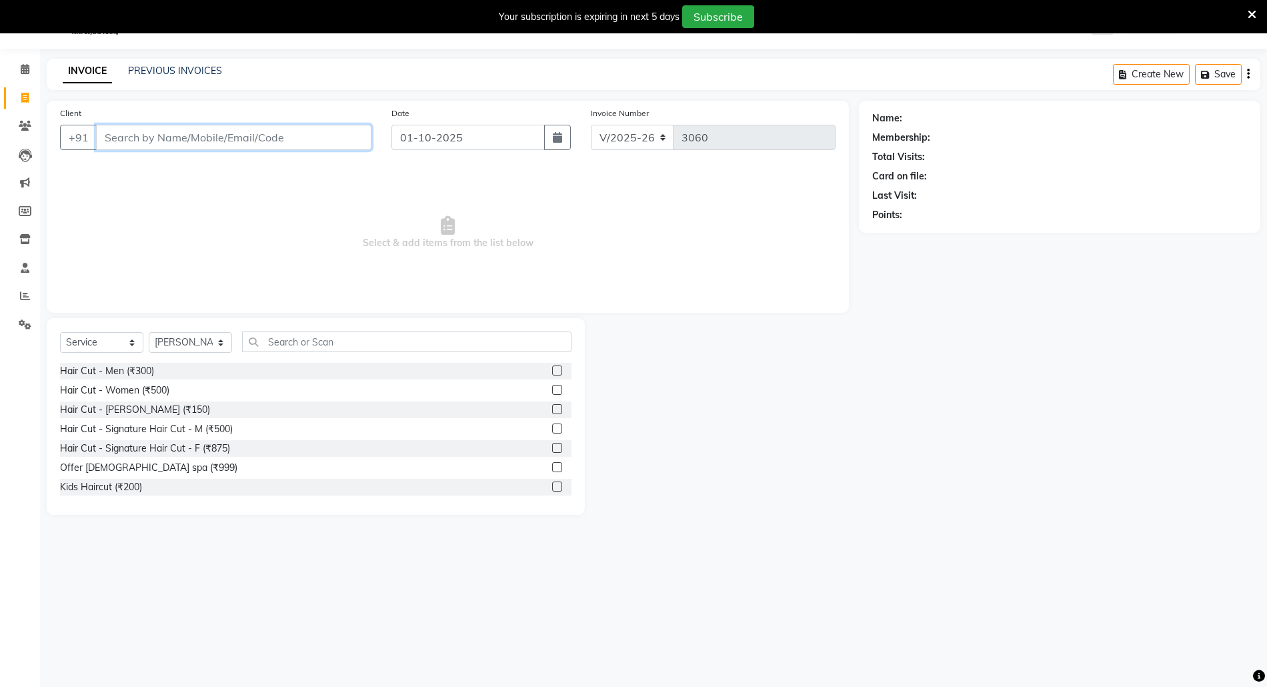
click at [147, 125] on input "Client" at bounding box center [233, 137] width 275 height 25
click at [213, 169] on button "ankit 992070 3038" at bounding box center [161, 167] width 130 height 21
type input "9920703038"
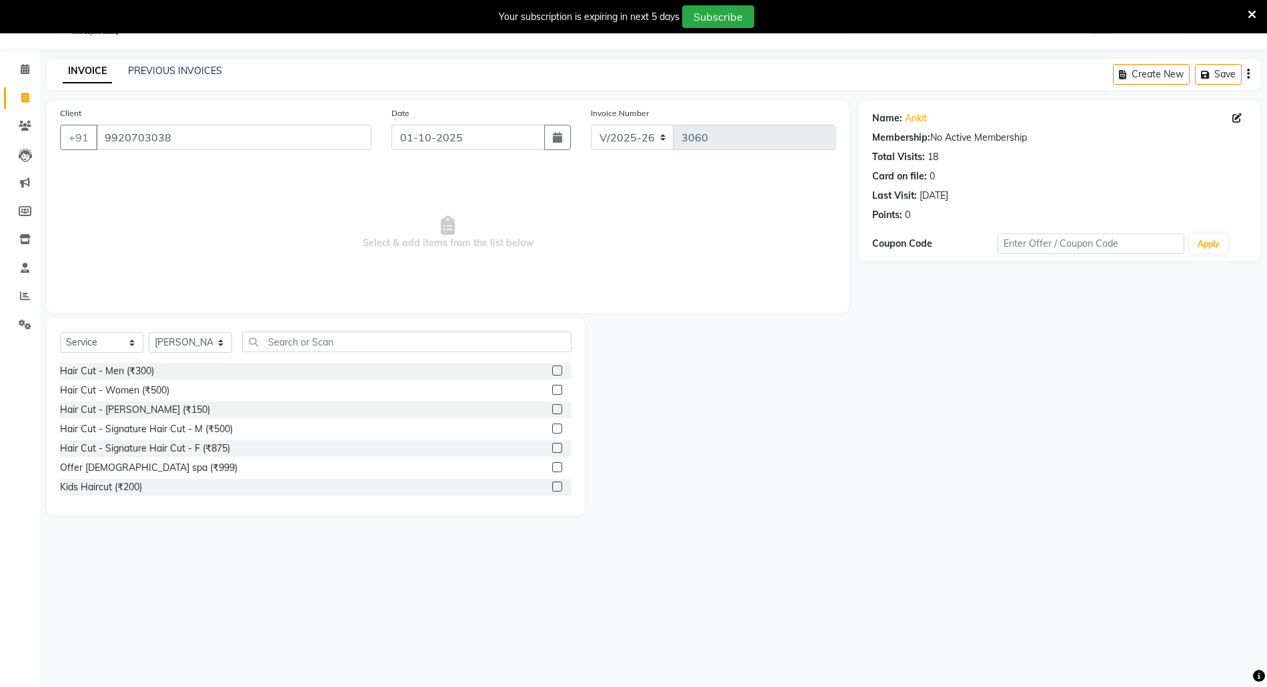
click at [552, 411] on label at bounding box center [557, 409] width 10 height 10
click at [552, 411] on input "checkbox" at bounding box center [556, 409] width 9 height 9
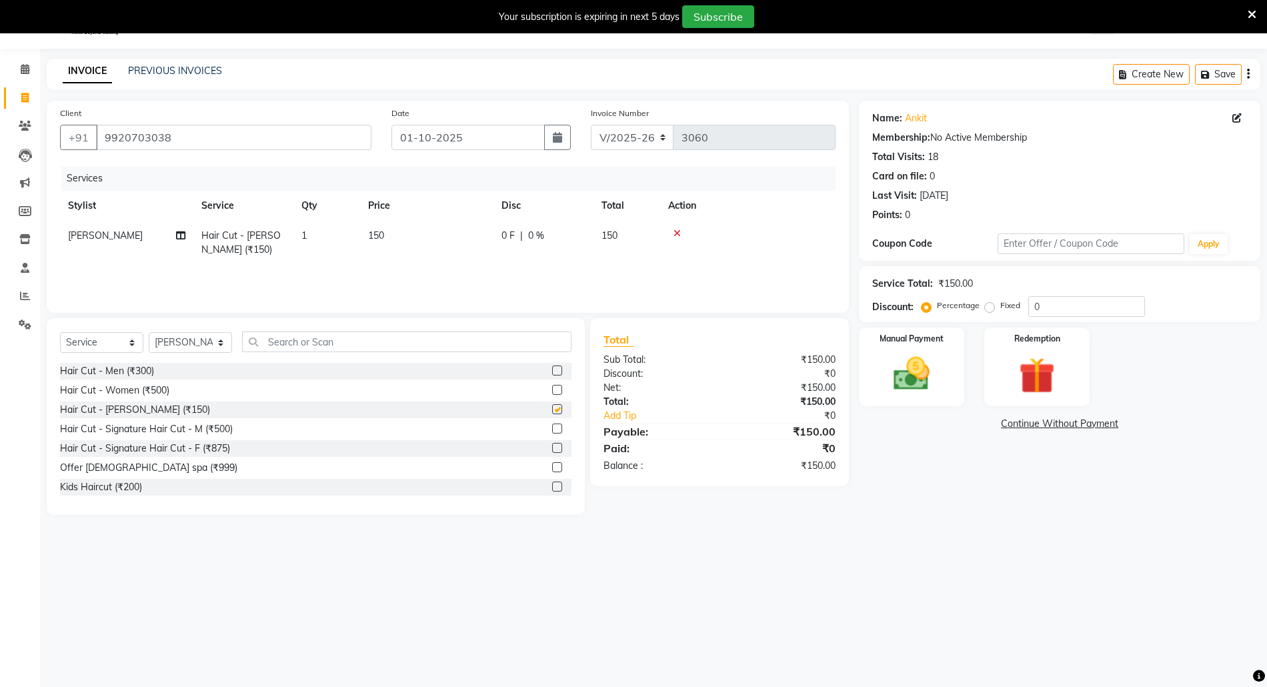
checkbox input "false"
click at [943, 374] on div "Manual Payment" at bounding box center [911, 366] width 109 height 81
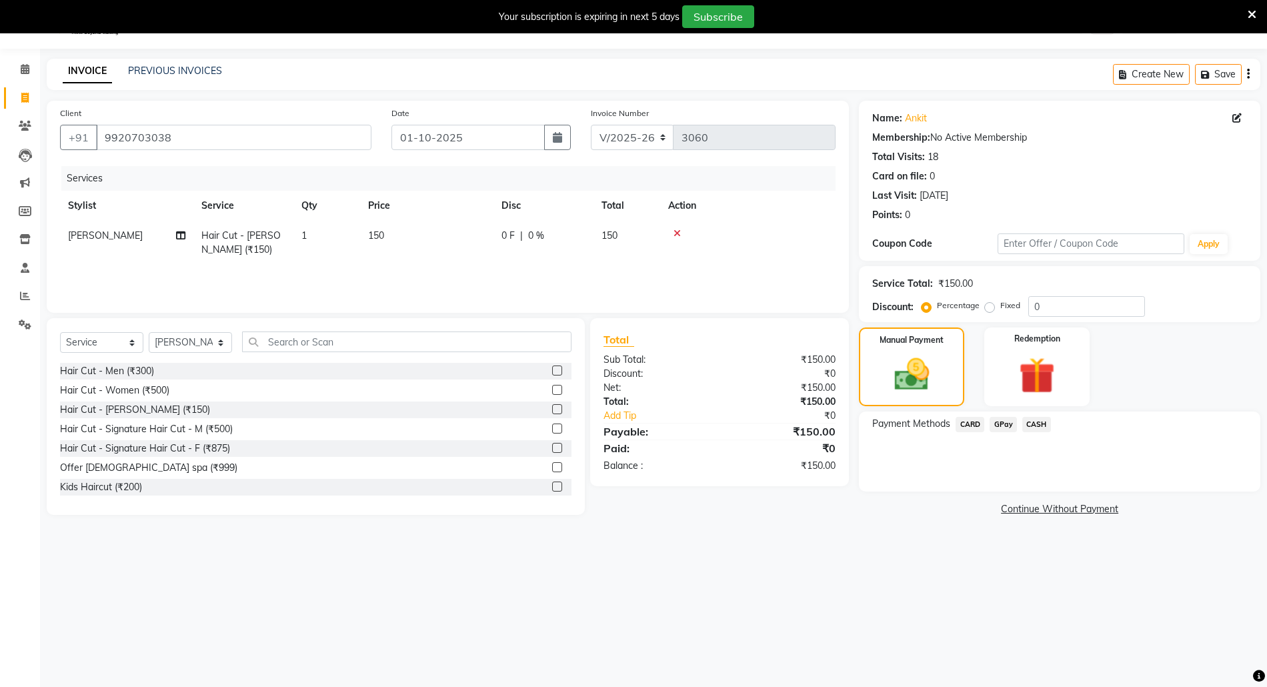
click at [1040, 429] on span "CASH" at bounding box center [1036, 424] width 29 height 15
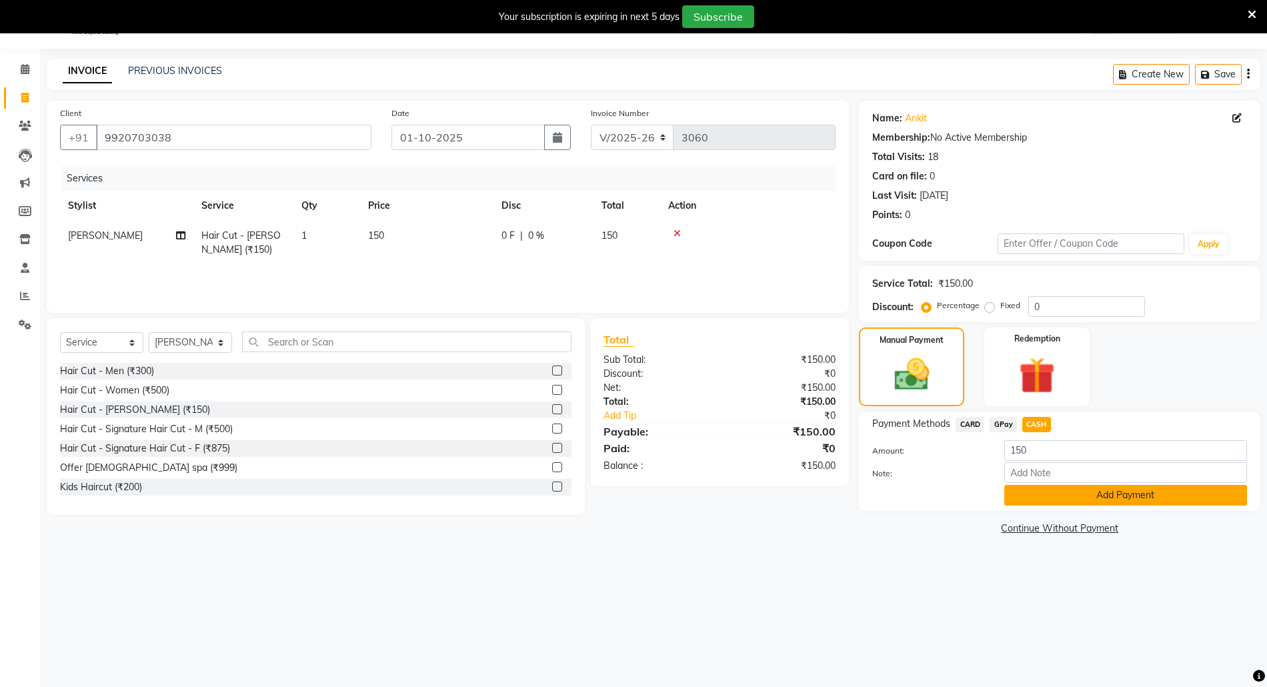
click at [1039, 494] on button "Add Payment" at bounding box center [1125, 495] width 243 height 21
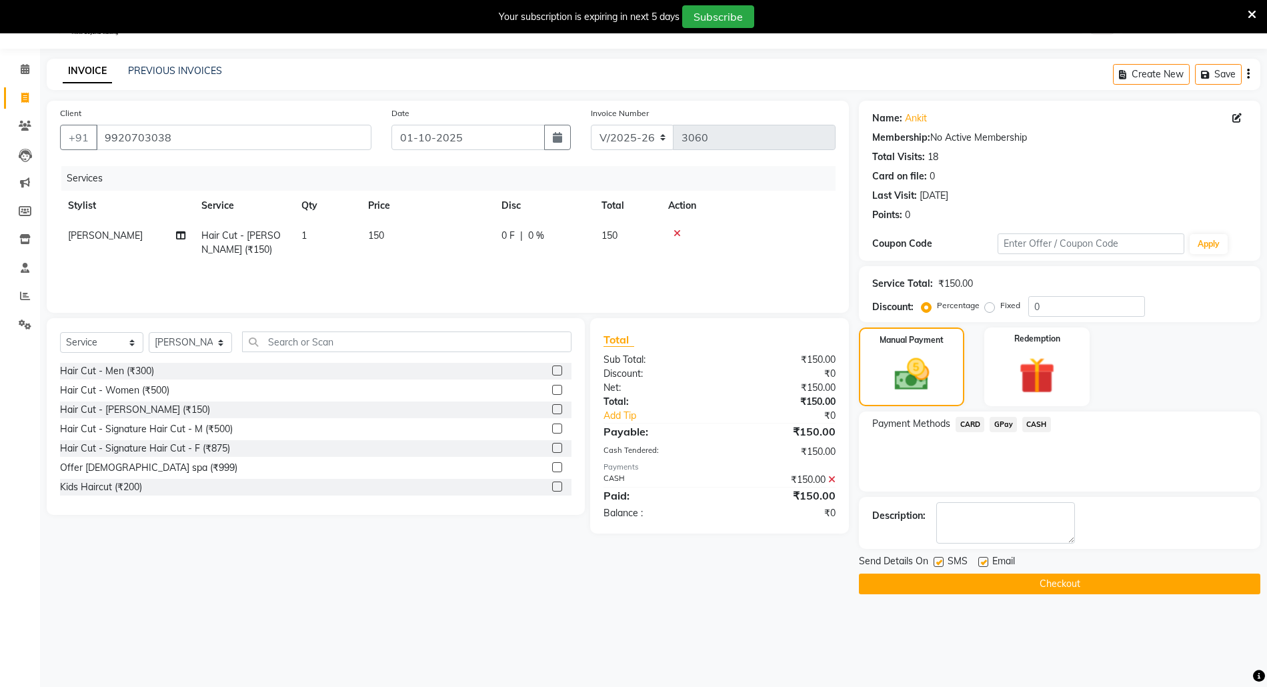
drag, startPoint x: 1049, startPoint y: 566, endPoint x: 1046, endPoint y: 607, distance: 40.8
click at [1048, 573] on div "Send Details On SMS Email Checkout" at bounding box center [1059, 574] width 401 height 40
click at [1041, 591] on button "Checkout" at bounding box center [1059, 583] width 401 height 21
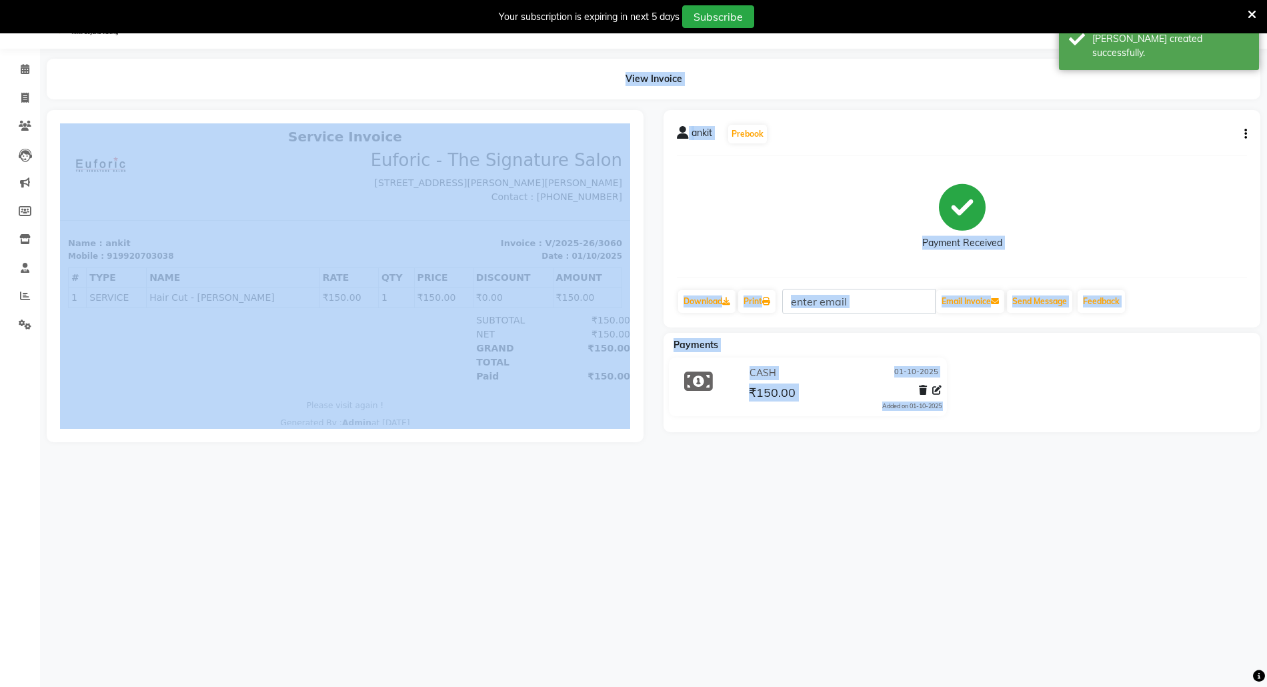
click at [171, 510] on div "08047224946 Select Location × Euforic, Thane WhatsApp Status ✕ Status: Connecte…" at bounding box center [633, 344] width 1267 height 687
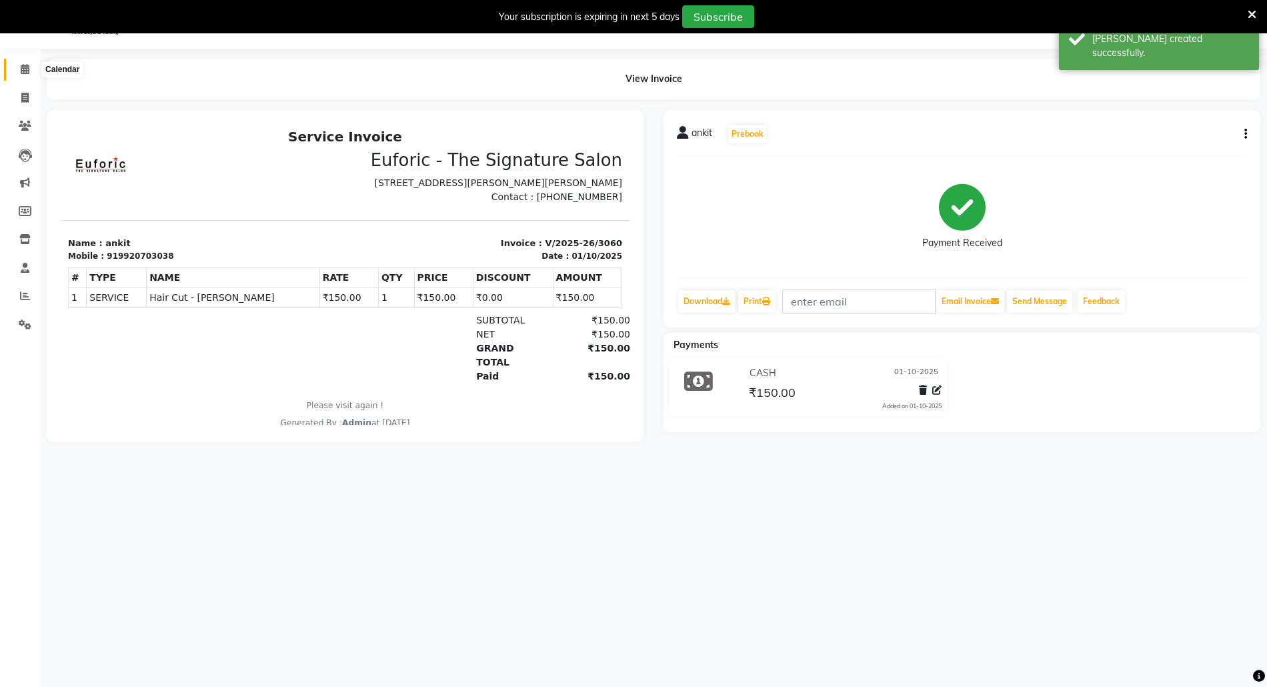
click at [21, 62] on span at bounding box center [24, 69] width 23 height 15
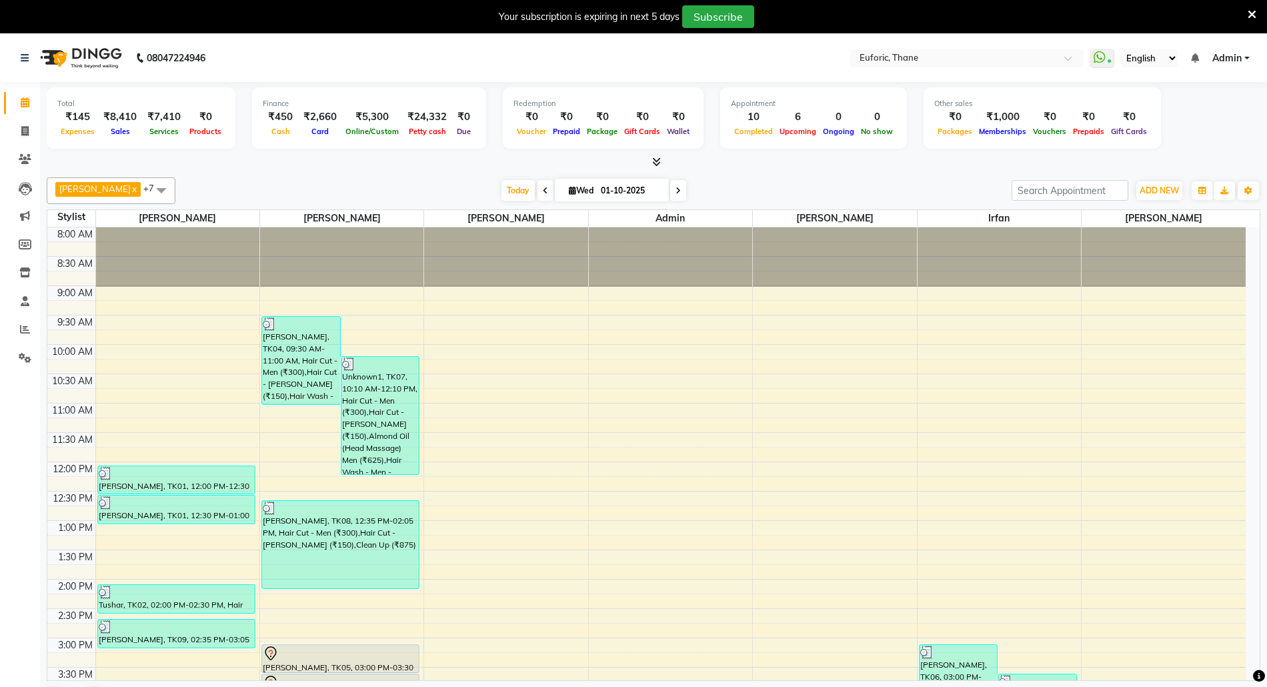
click at [597, 193] on input "01-10-2025" at bounding box center [630, 191] width 67 height 20
select select "10"
select select "2025"
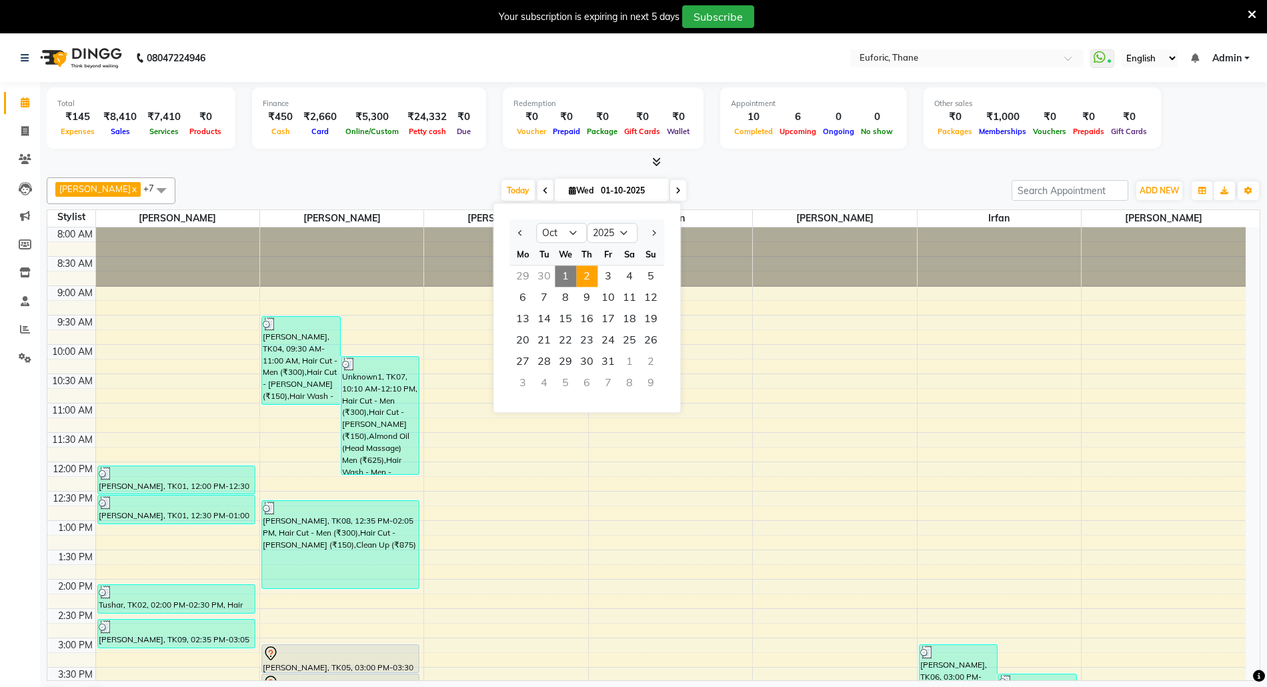
click at [584, 279] on span "2" at bounding box center [586, 275] width 21 height 21
type input "02-10-2025"
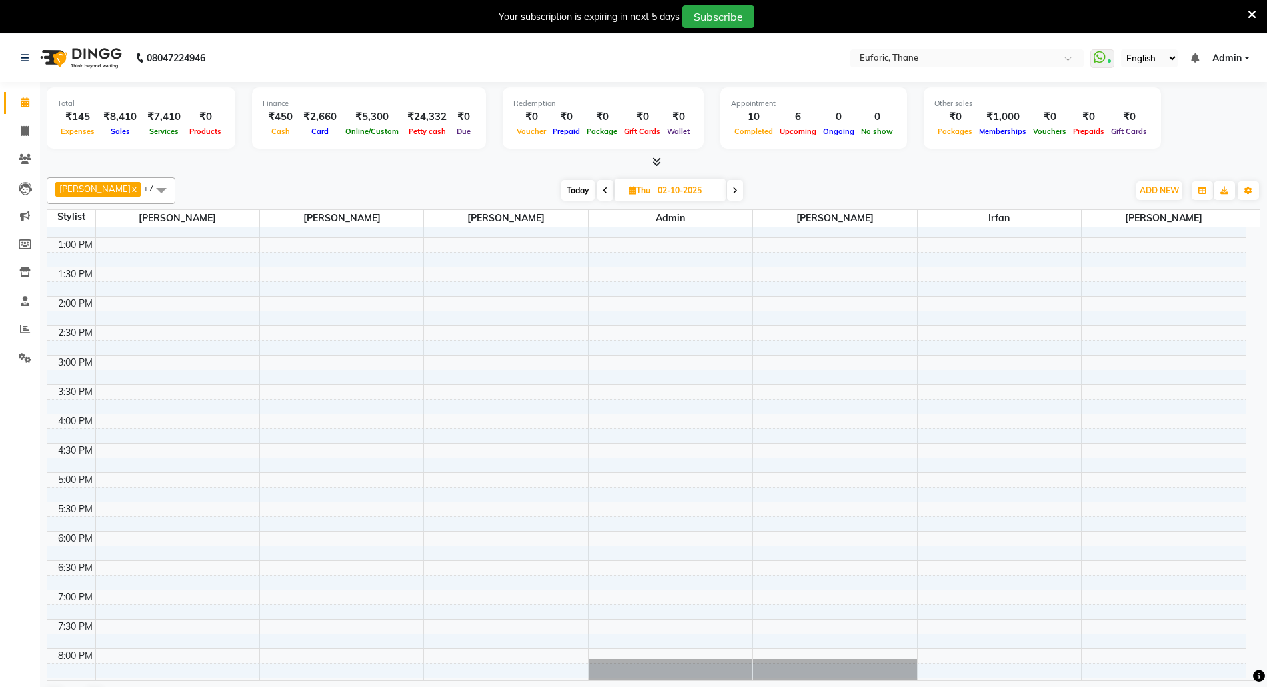
drag, startPoint x: 711, startPoint y: 387, endPoint x: 703, endPoint y: 326, distance: 61.2
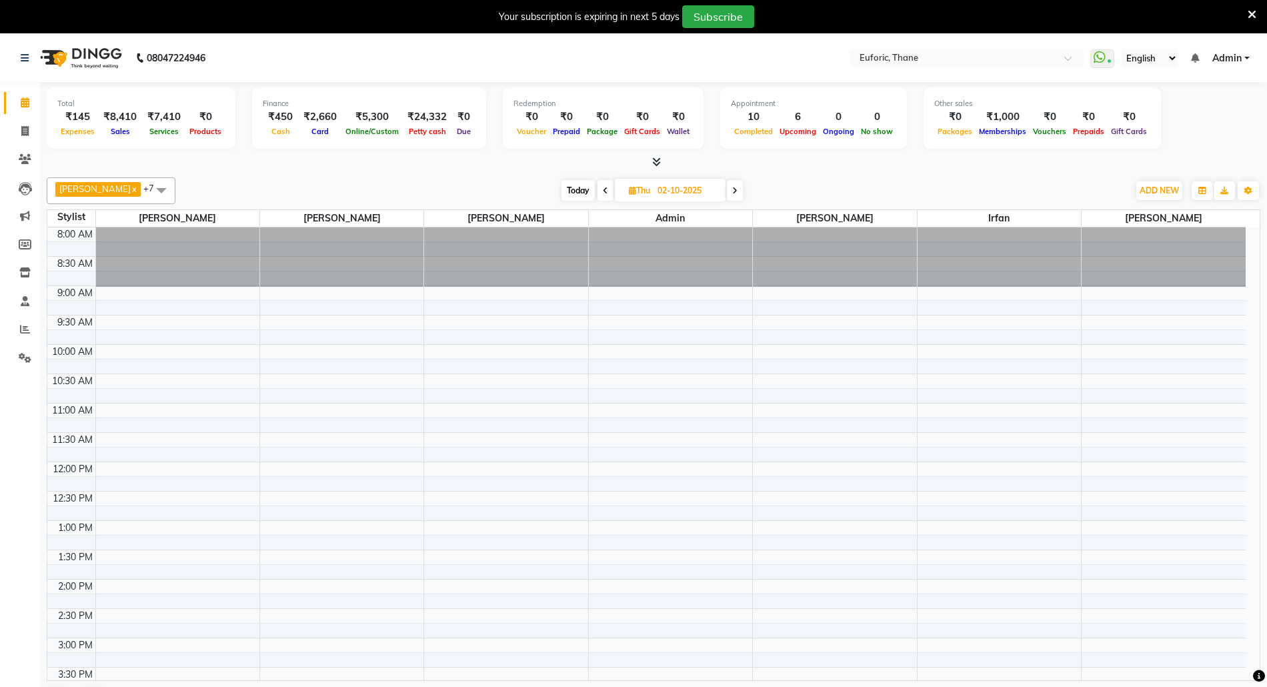
click at [673, 189] on input "02-10-2025" at bounding box center [686, 191] width 67 height 20
select select "10"
select select "2025"
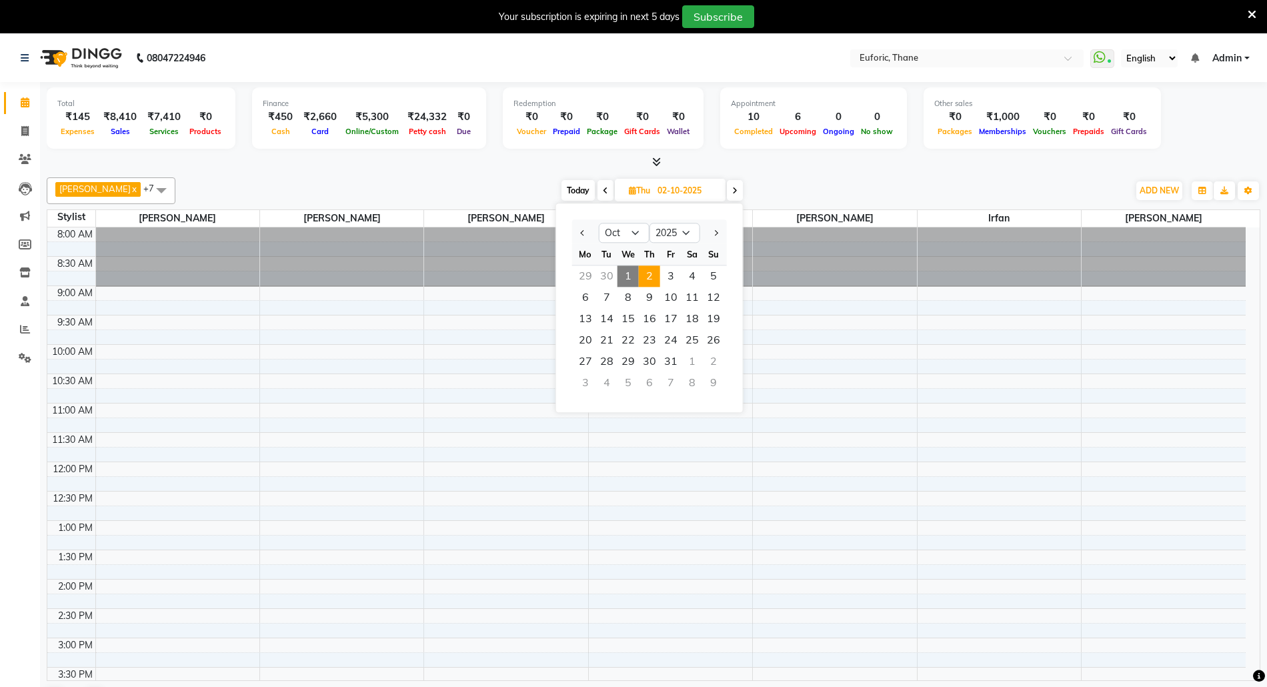
click at [623, 283] on span "1" at bounding box center [627, 275] width 21 height 21
type input "01-10-2025"
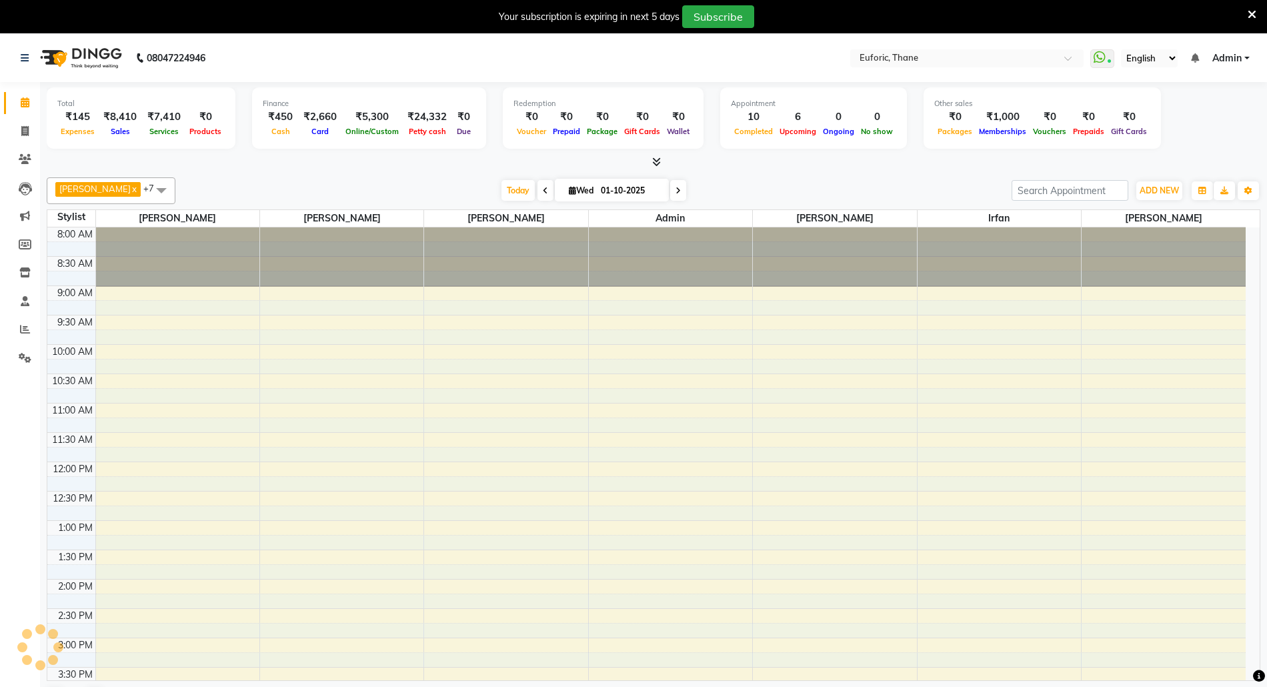
scroll to position [380, 0]
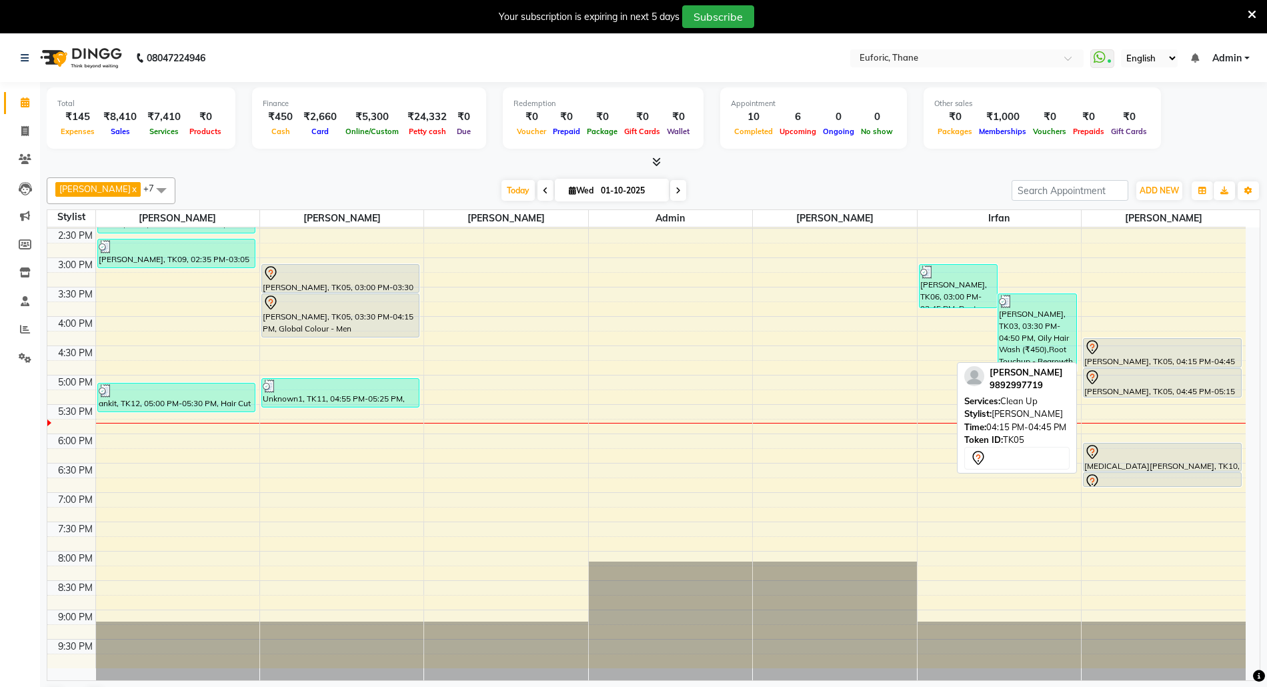
click at [1131, 360] on div "[PERSON_NAME], TK05, 04:15 PM-04:45 PM, Clean Up" at bounding box center [1161, 353] width 157 height 28
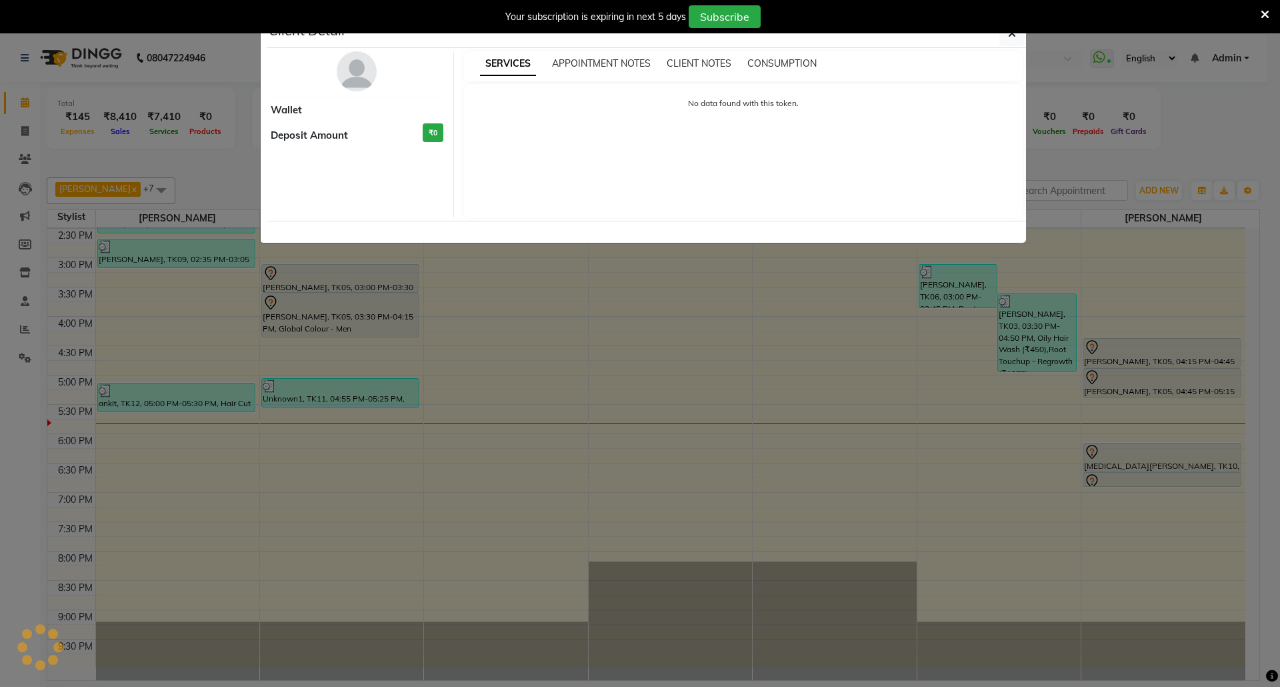
select select "7"
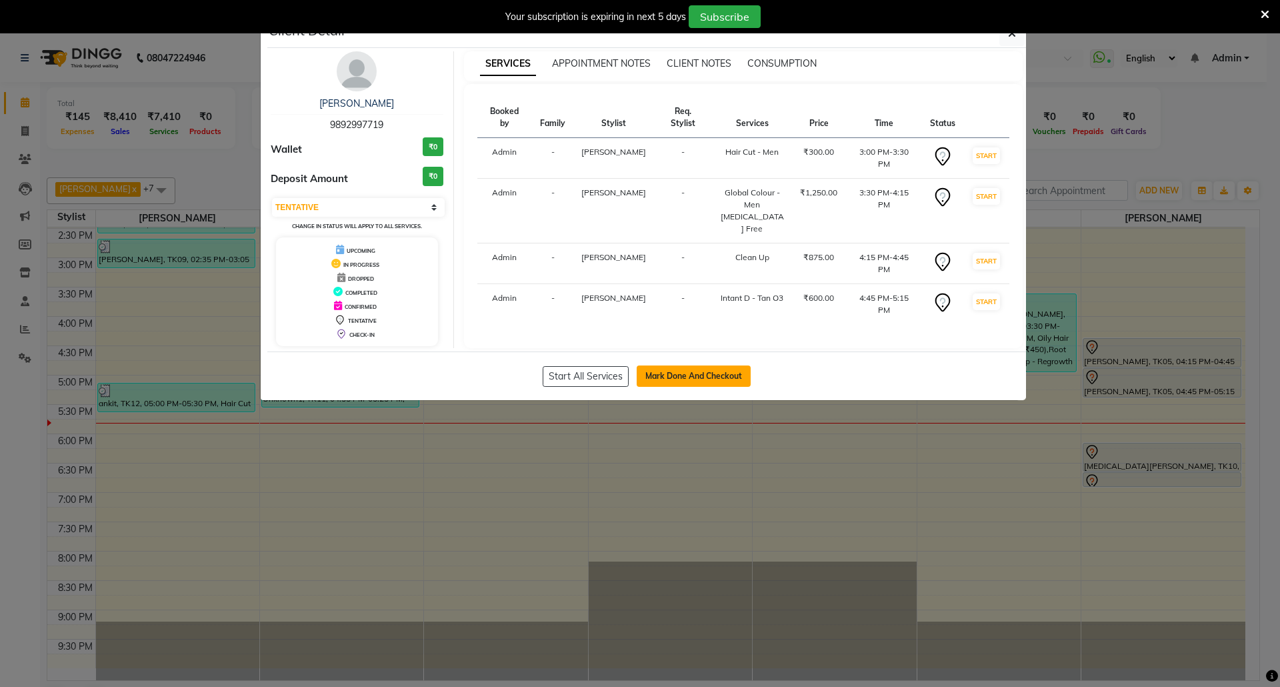
click at [709, 375] on button "Mark Done And Checkout" at bounding box center [694, 375] width 114 height 21
select select "5063"
select select "service"
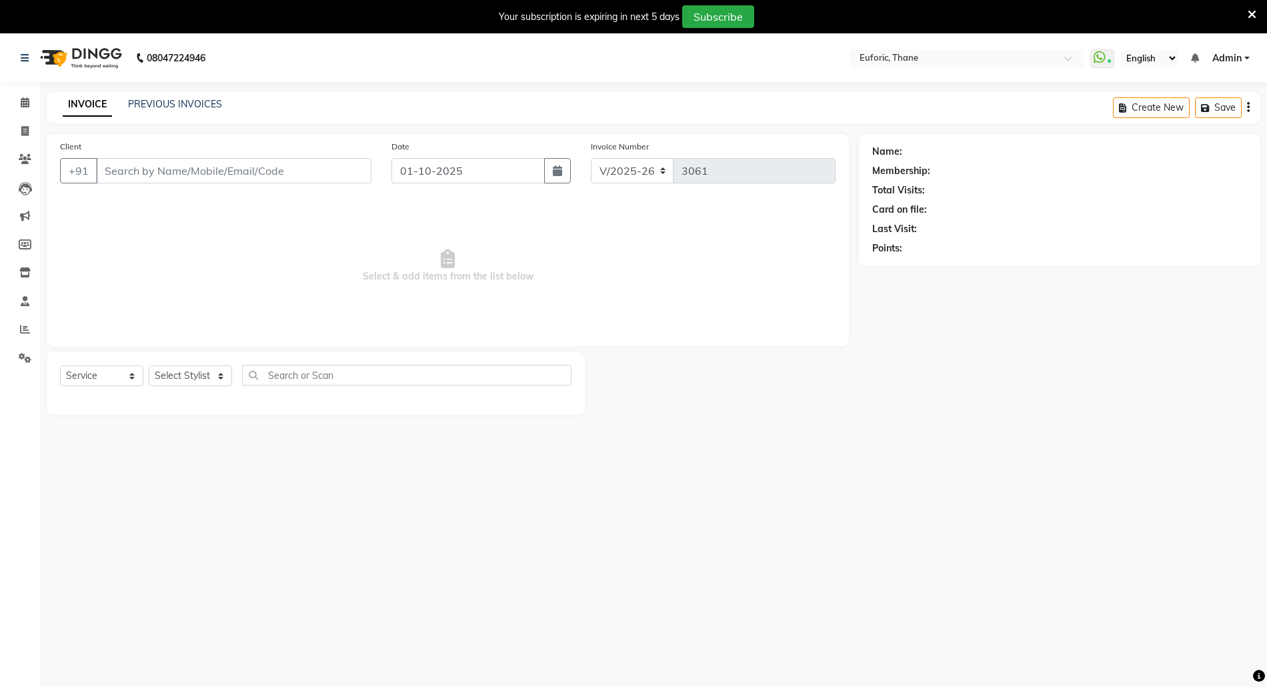
type input "9892997719"
select select "58800"
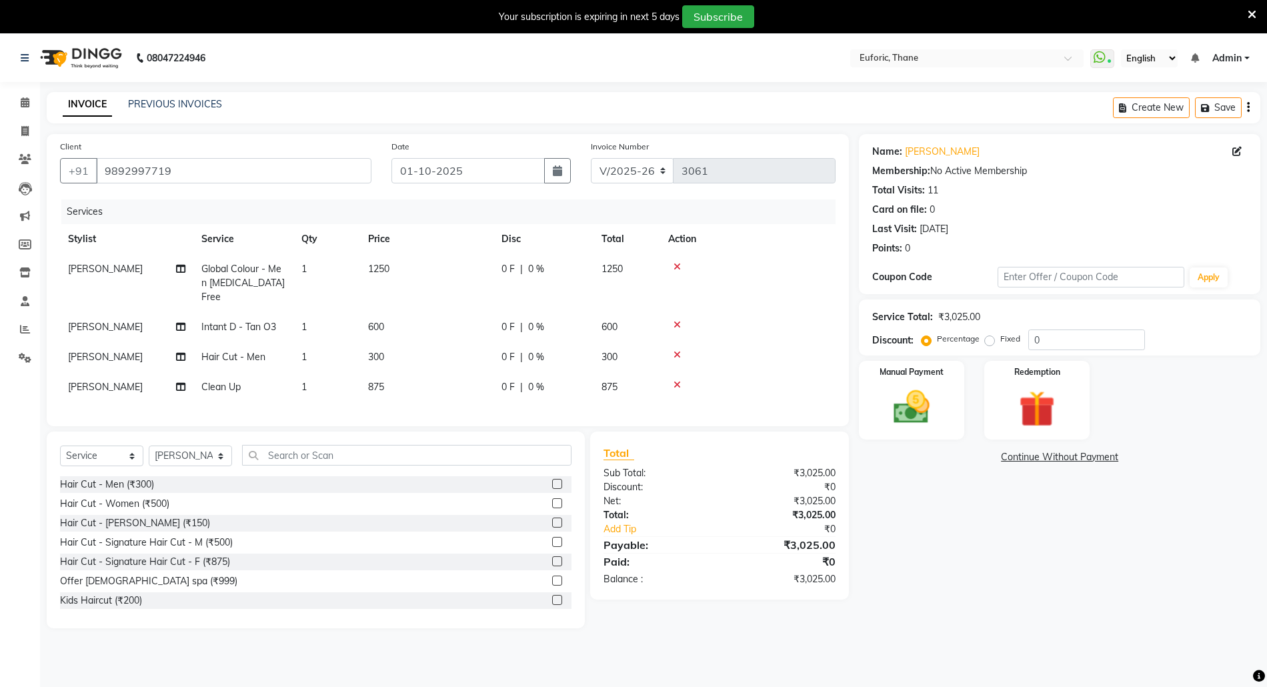
click at [552, 525] on label at bounding box center [557, 522] width 10 height 10
click at [552, 525] on input "checkbox" at bounding box center [556, 523] width 9 height 9
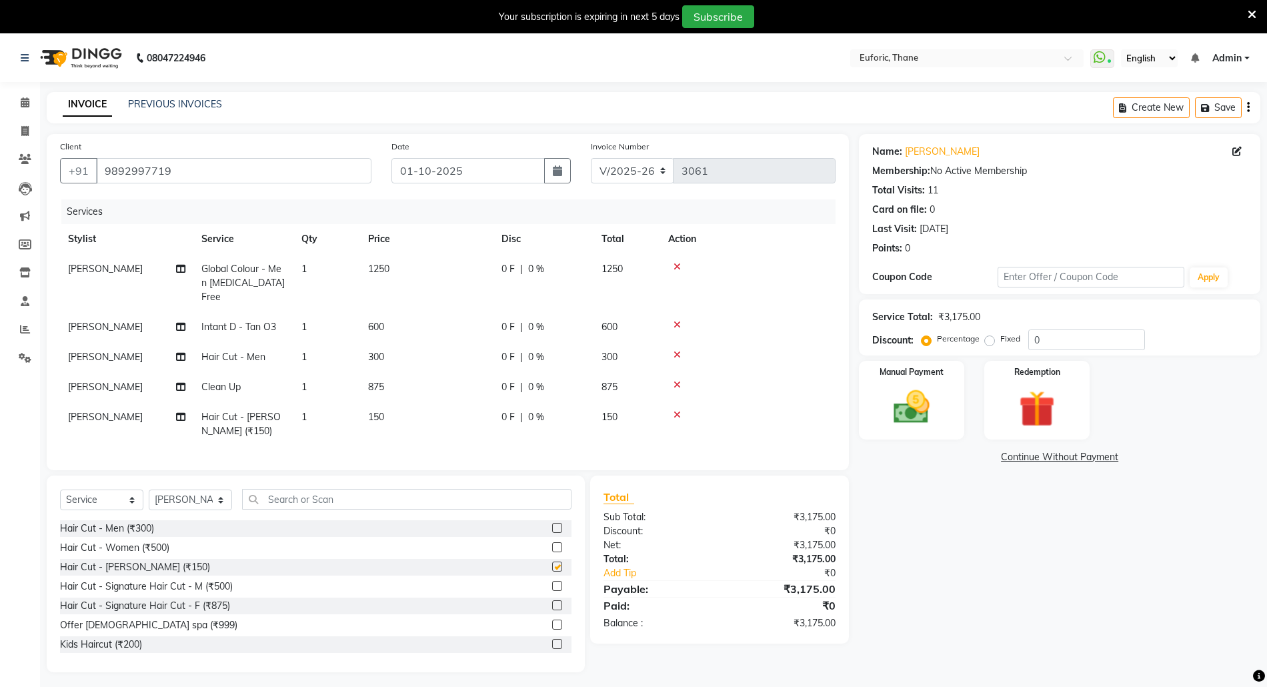
checkbox input "false"
click at [104, 411] on span "[PERSON_NAME]" at bounding box center [105, 417] width 75 height 12
select select "58800"
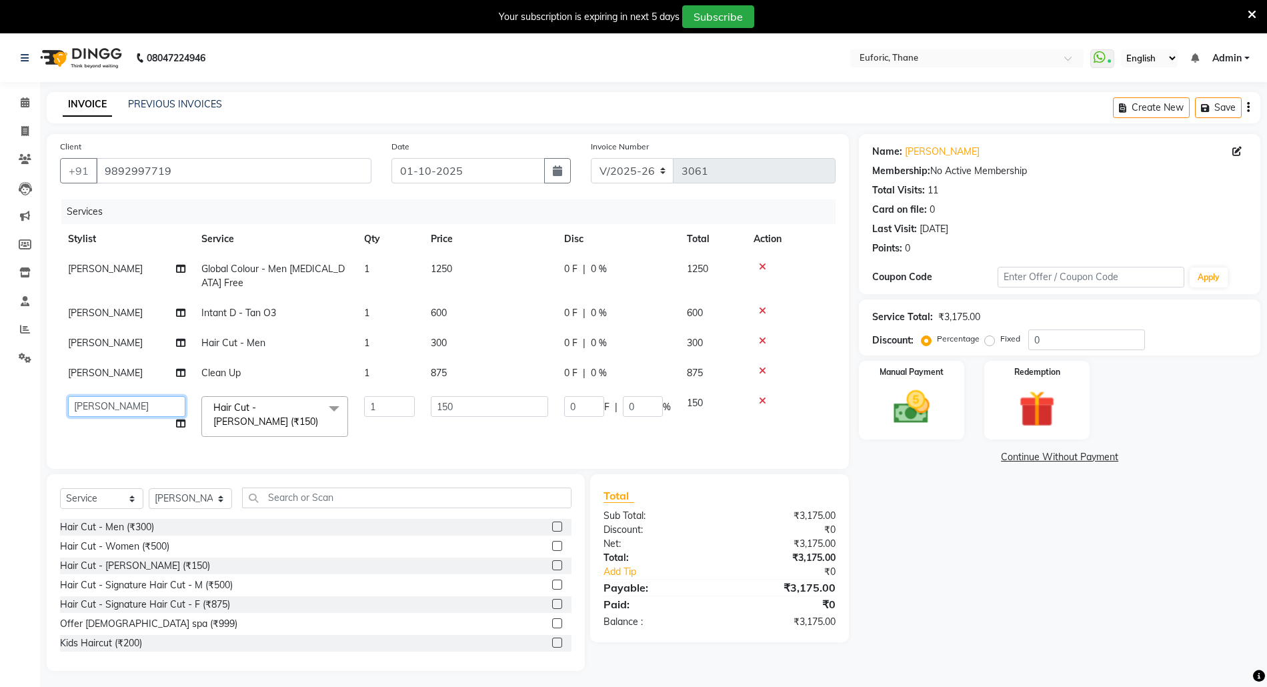
click at [104, 401] on select "Aaru Ahire Aatik Salmanai Admin Gauri Chilap Irfan Seraj Ahemad Shraddha Kumbhar" at bounding box center [126, 406] width 117 height 21
select select "31986"
click at [103, 439] on div "Services Stylist Service Qty Price Disc Total Action Aatik Salmanai Global Colo…" at bounding box center [447, 327] width 775 height 256
click at [761, 369] on icon at bounding box center [762, 370] width 7 height 9
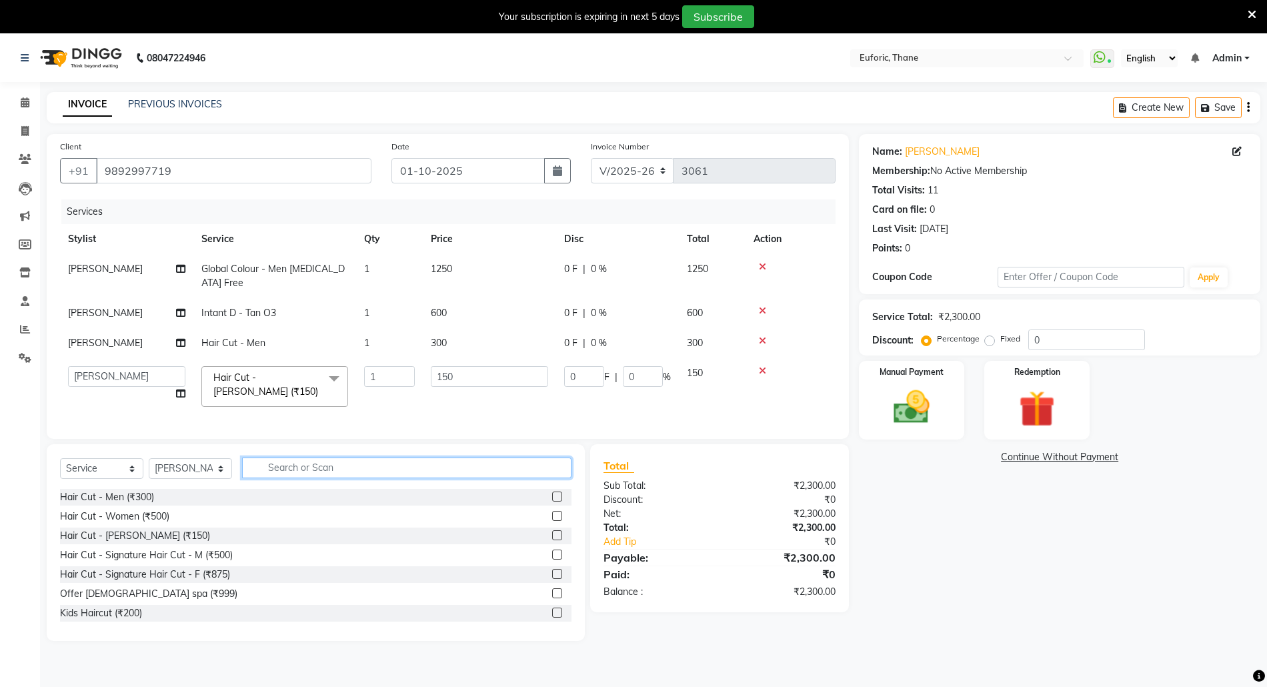
click at [311, 472] on input "text" at bounding box center [406, 467] width 329 height 21
type input "anti a"
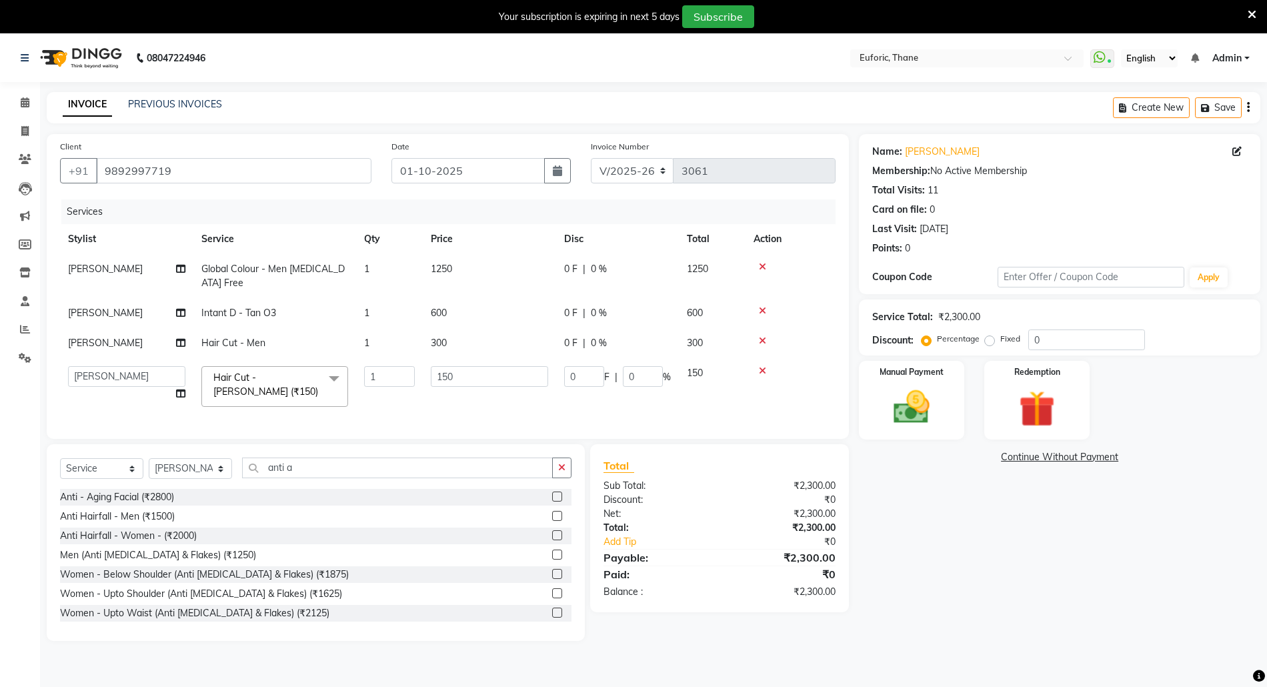
click at [552, 501] on label at bounding box center [557, 496] width 10 height 10
click at [552, 501] on input "checkbox" at bounding box center [556, 497] width 9 height 9
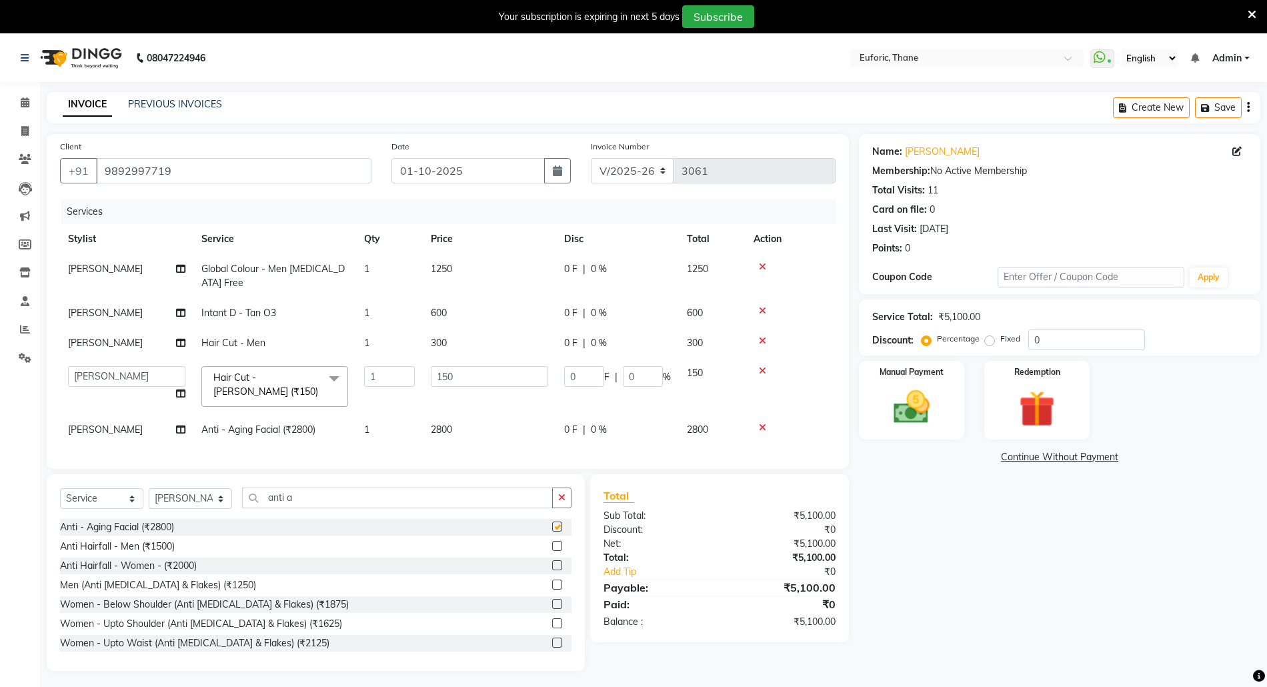
checkbox input "false"
click at [1028, 340] on input "0" at bounding box center [1086, 339] width 117 height 21
type input "20"
type input "30"
type input "20"
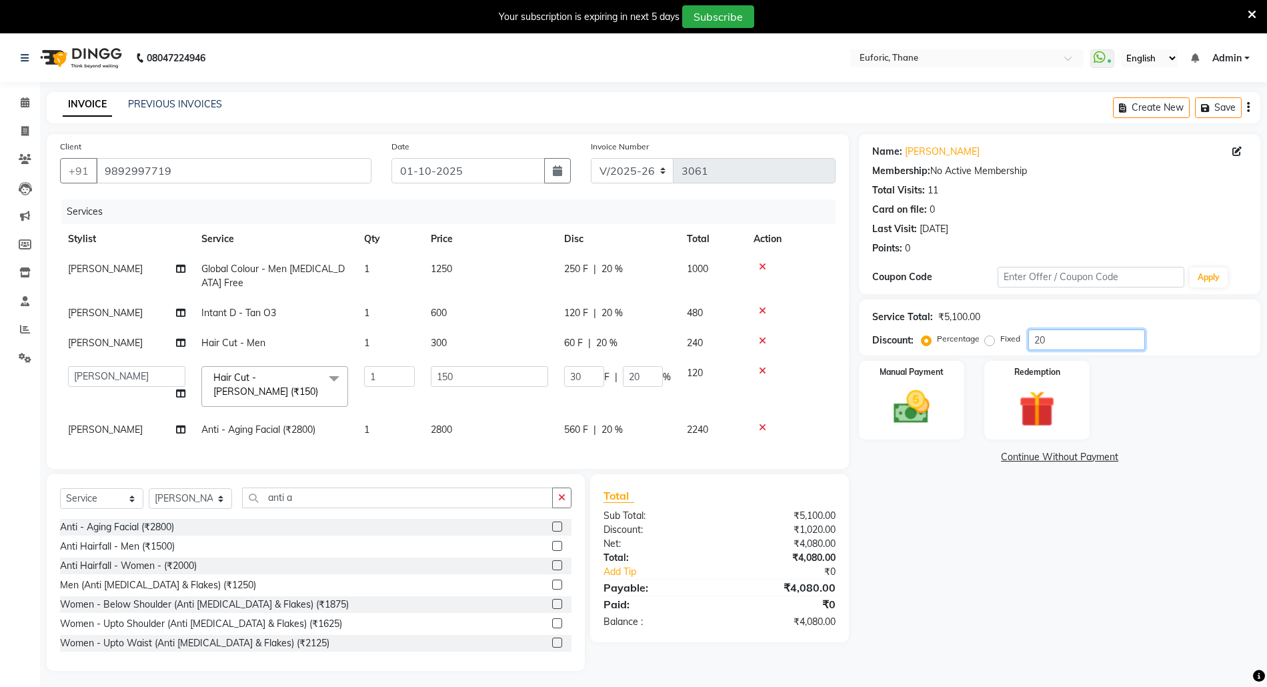
type input "20"
click at [979, 583] on div "Name: Manuja Membership: No Active Membership Total Visits: 11 Card on file: 0 …" at bounding box center [1064, 402] width 411 height 537
click at [921, 396] on img at bounding box center [911, 406] width 61 height 43
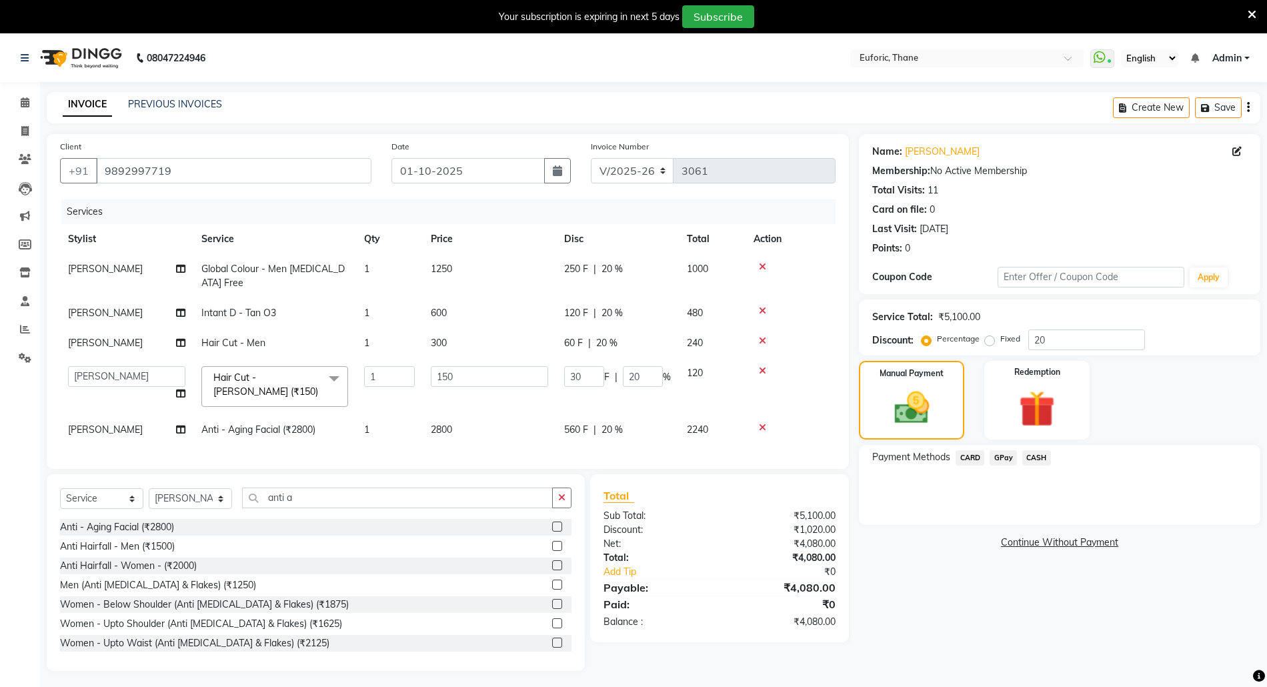
click at [1047, 457] on span "CASH" at bounding box center [1036, 457] width 29 height 15
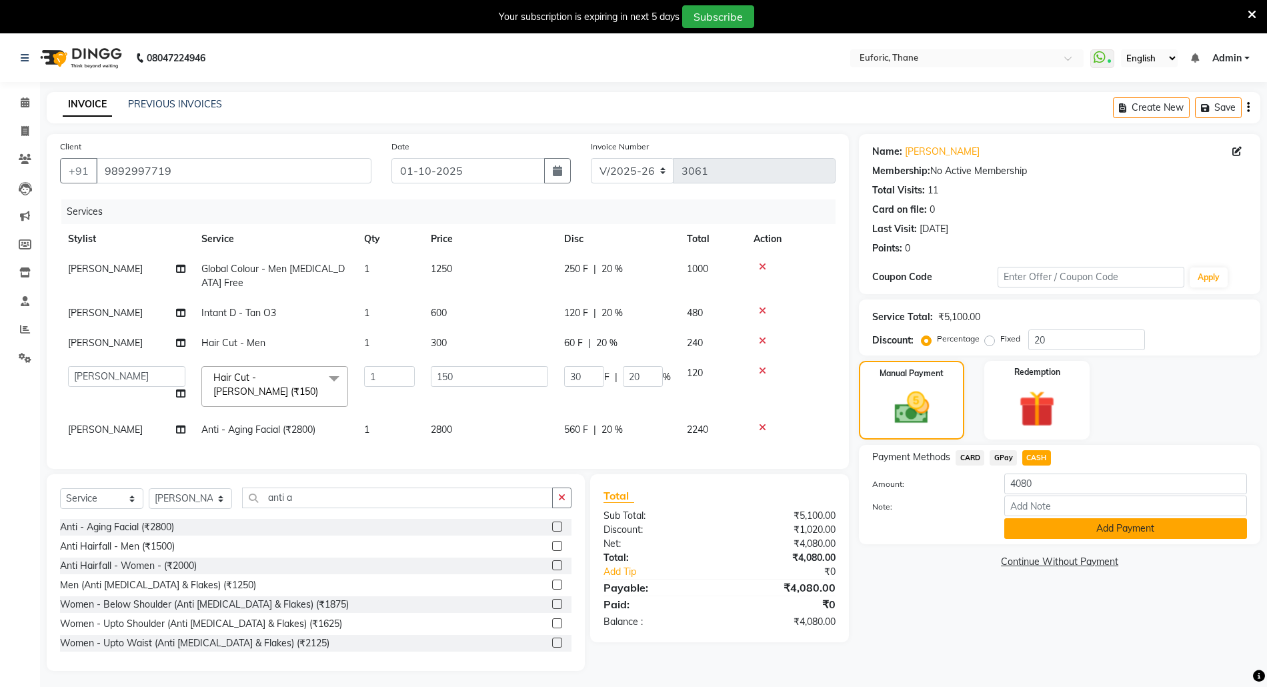
click at [1060, 524] on button "Add Payment" at bounding box center [1125, 528] width 243 height 21
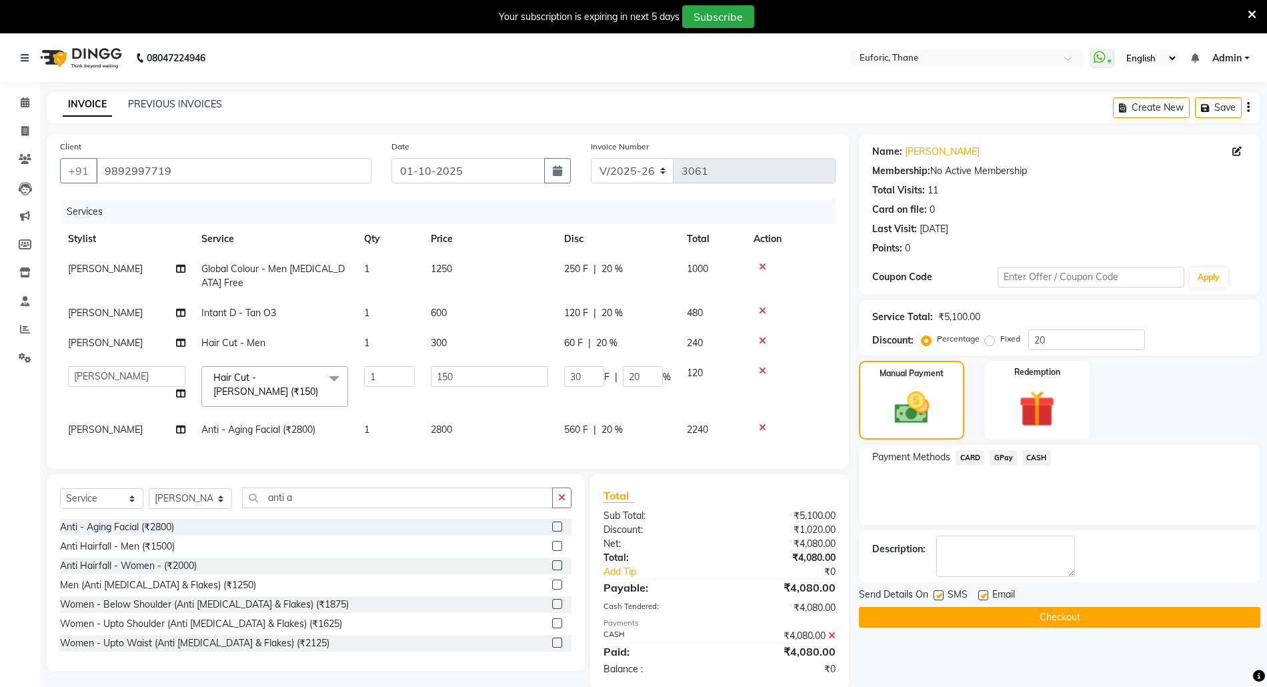
click at [1051, 613] on button "Checkout" at bounding box center [1059, 617] width 401 height 21
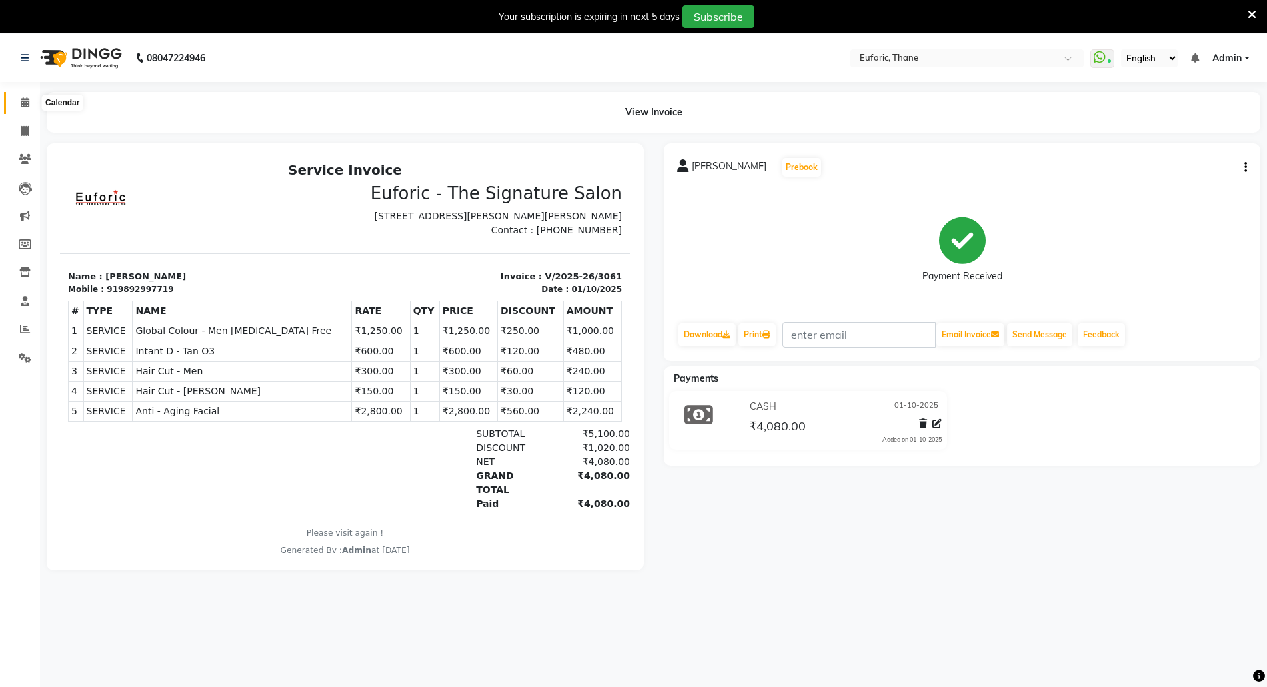
click at [32, 107] on span at bounding box center [24, 102] width 23 height 15
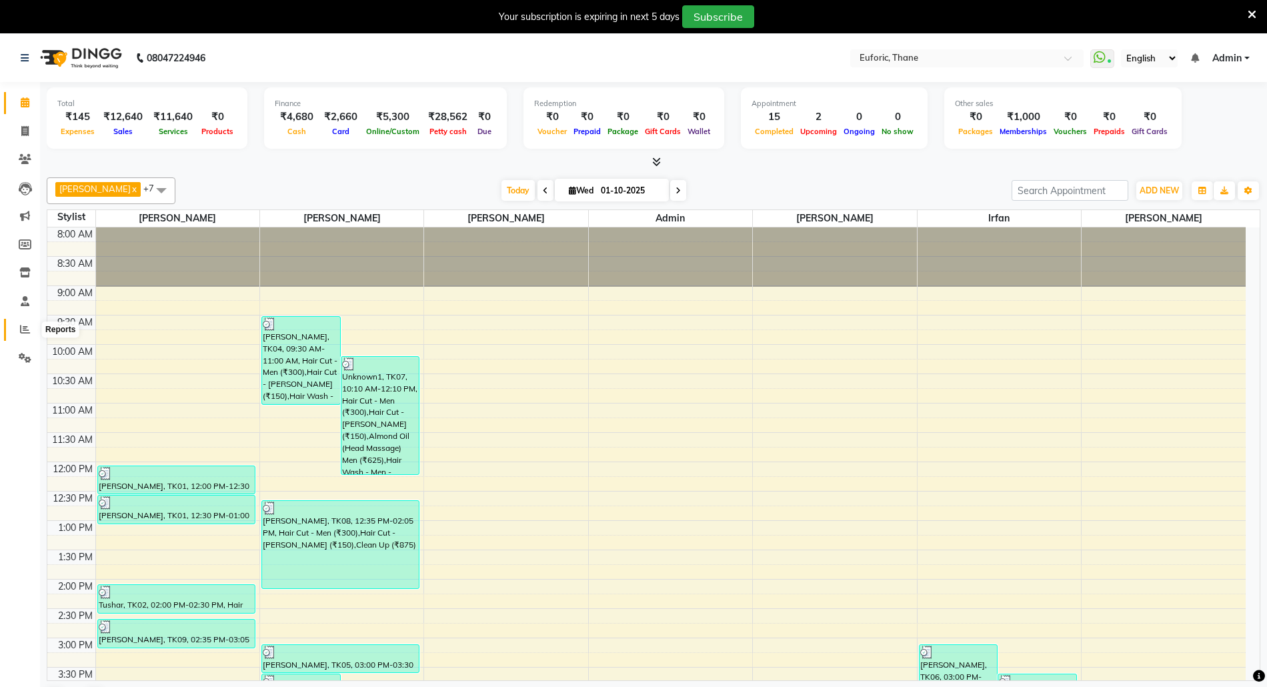
click at [20, 326] on icon at bounding box center [25, 329] width 10 height 10
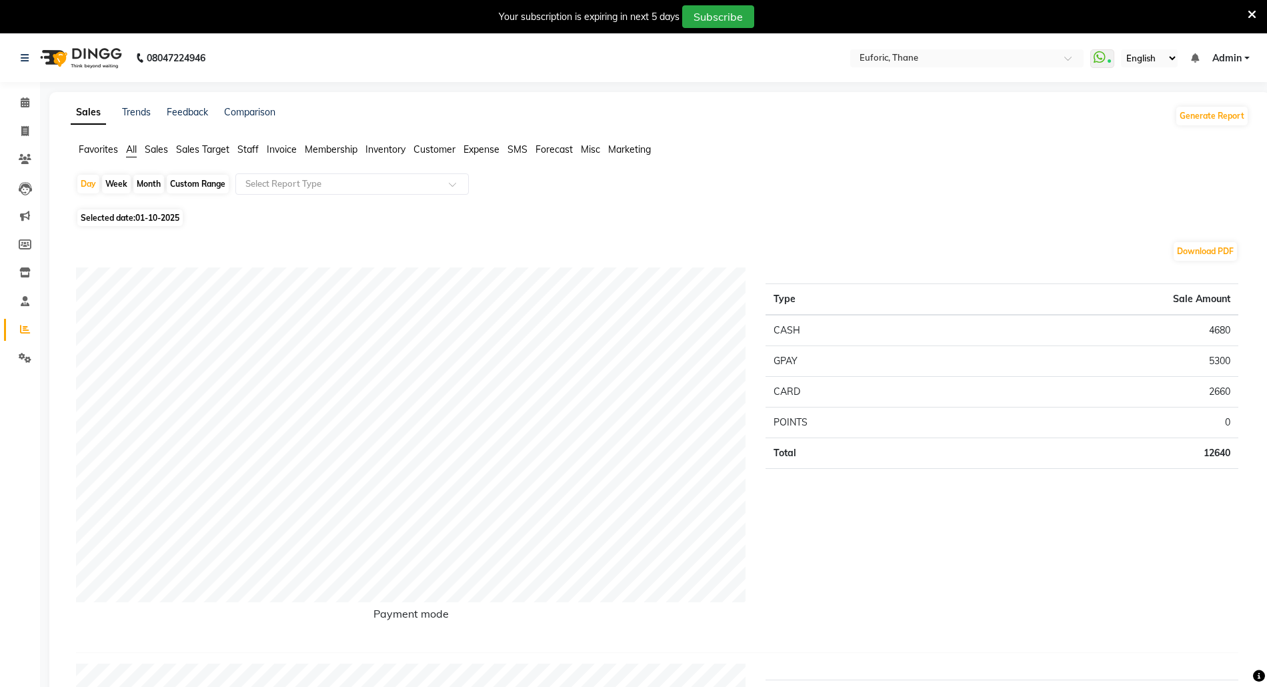
click at [145, 182] on div "Month" at bounding box center [148, 184] width 31 height 19
select select "10"
select select "2025"
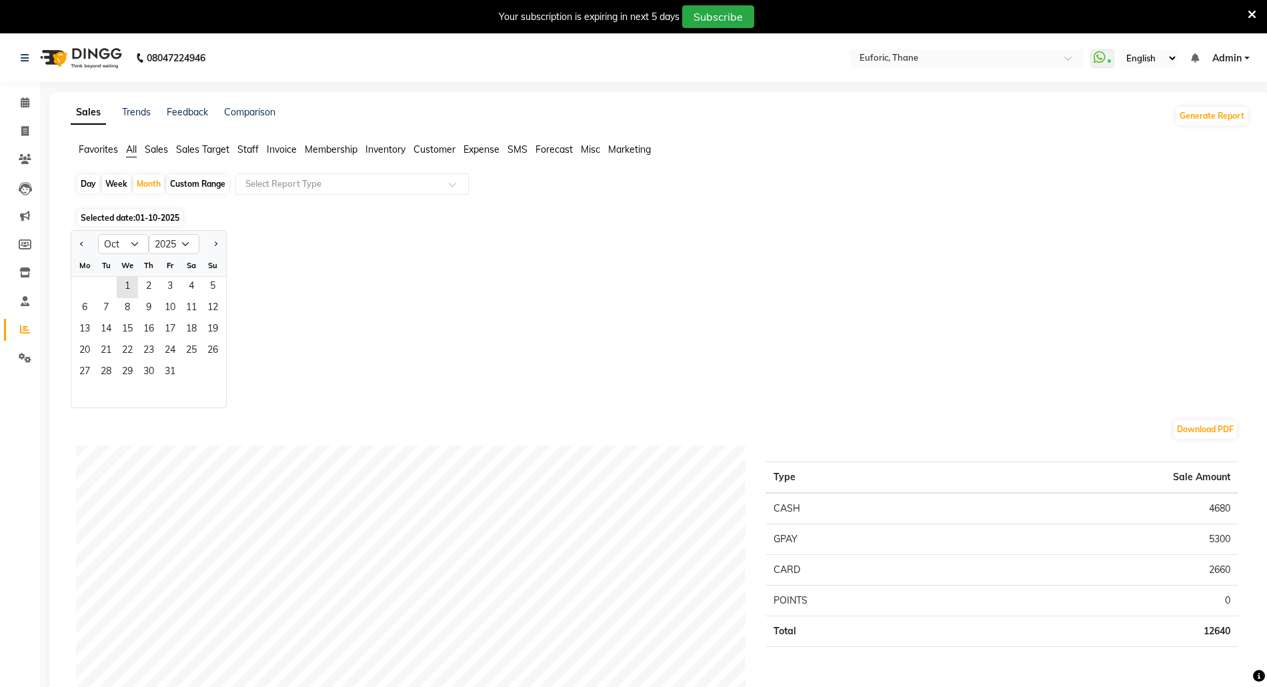
click at [246, 143] on span "Staff" at bounding box center [247, 149] width 21 height 12
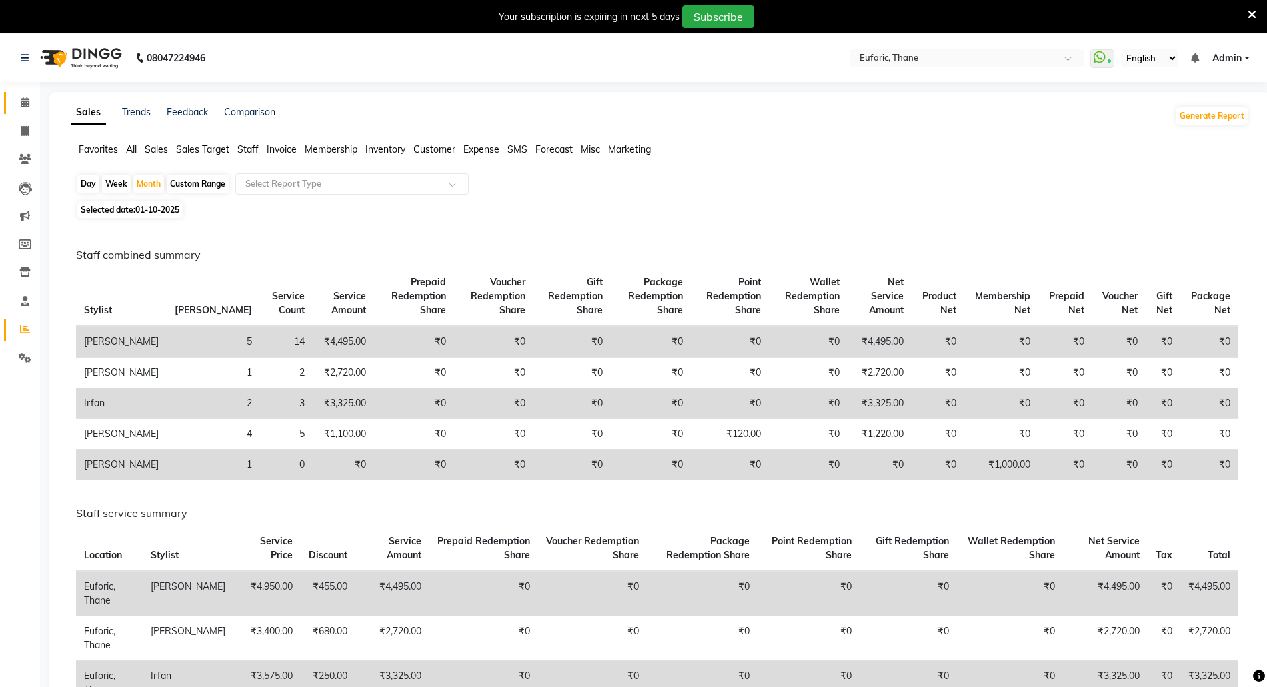
click at [13, 102] on span at bounding box center [24, 102] width 23 height 15
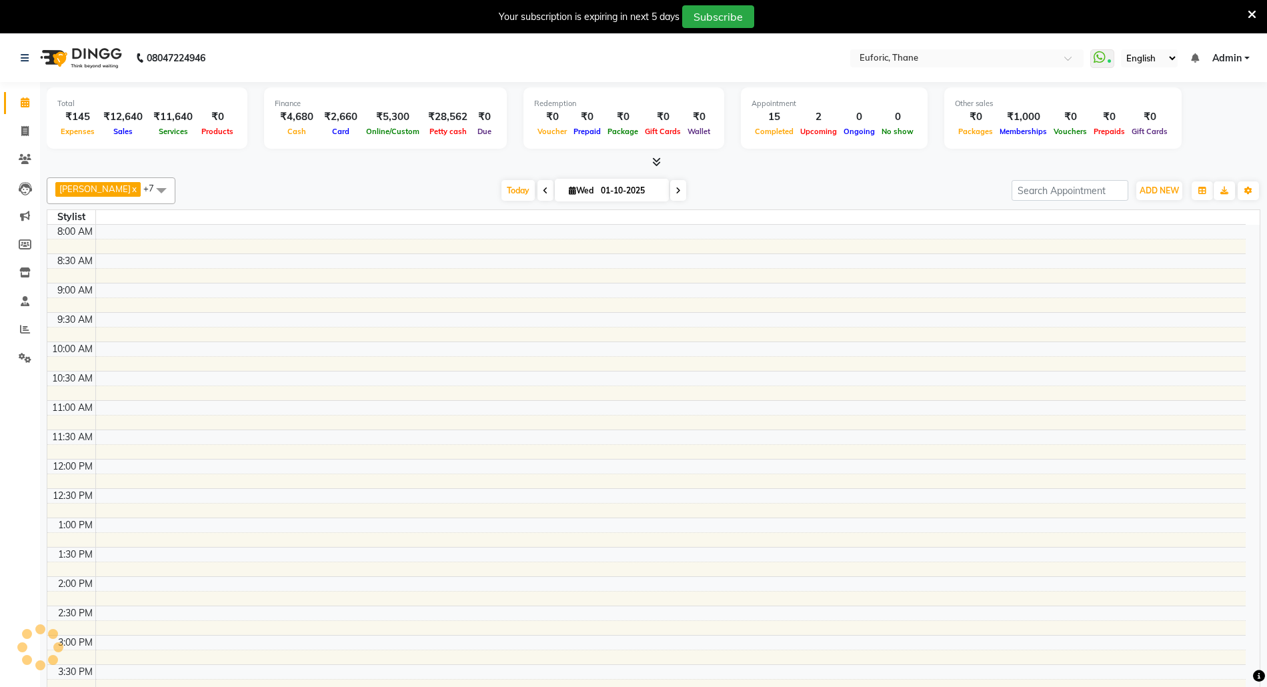
scroll to position [355, 0]
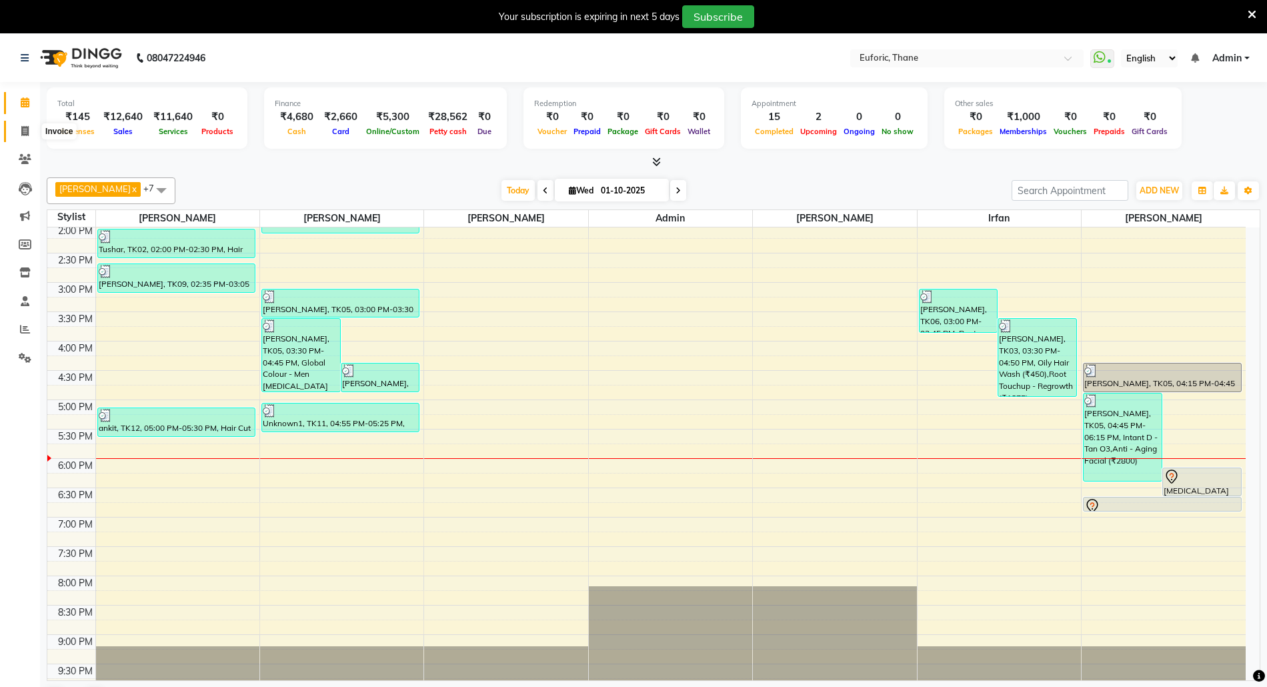
click at [21, 131] on icon at bounding box center [24, 131] width 7 height 10
select select "service"
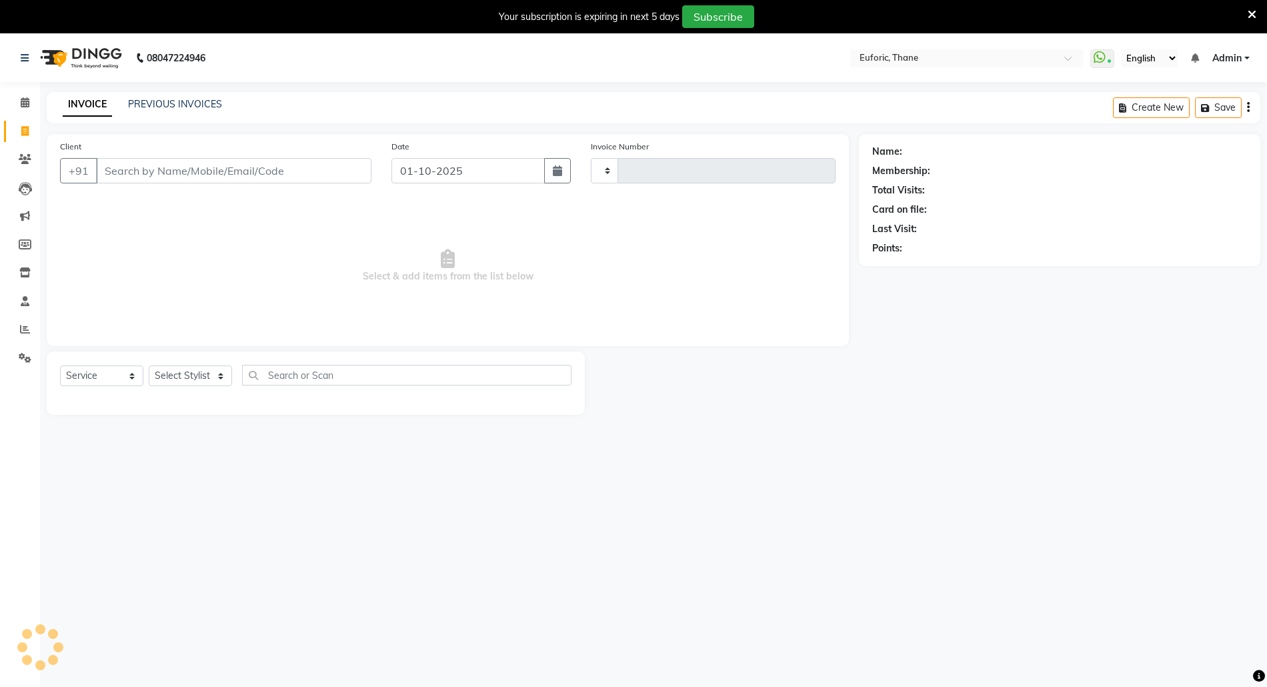
type input "3062"
select select "5063"
click at [173, 377] on select "Select Stylist [PERSON_NAME] Aatik Salmanai Admin [PERSON_NAME] [PERSON_NAME] […" at bounding box center [190, 375] width 83 height 21
select select "58800"
click at [149, 365] on select "Select Stylist [PERSON_NAME] Aatik Salmanai Admin [PERSON_NAME] [PERSON_NAME] […" at bounding box center [190, 375] width 83 height 21
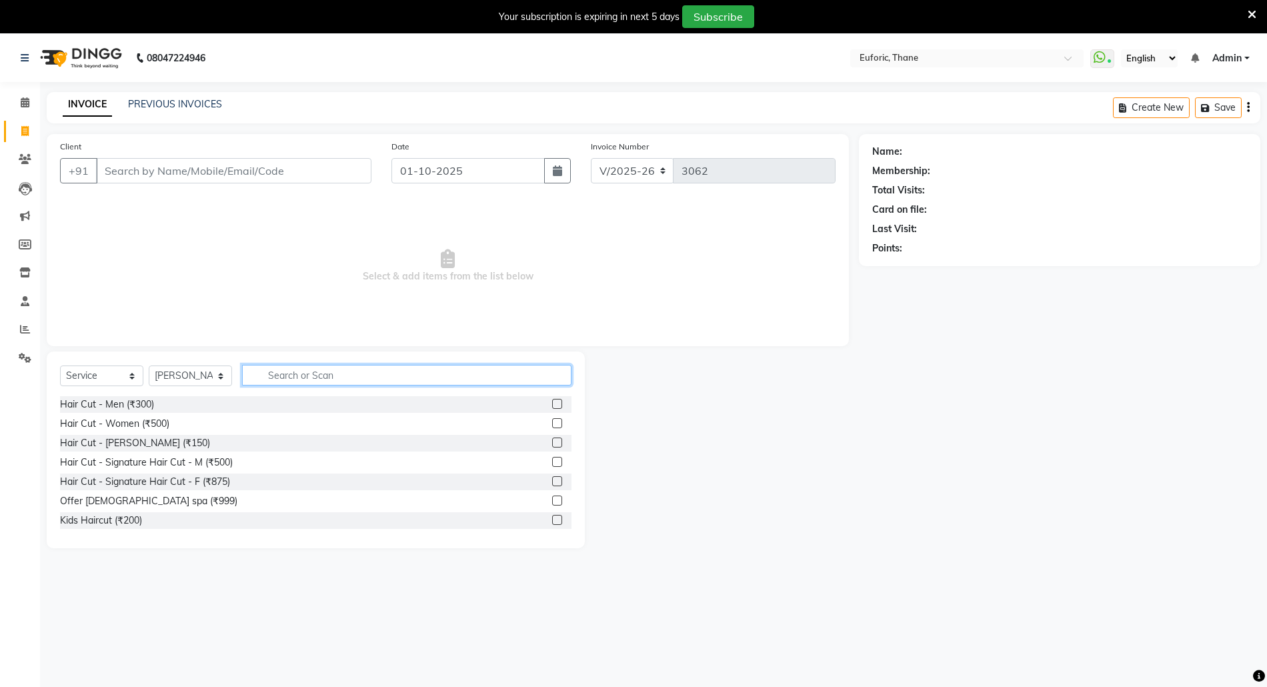
click at [321, 365] on input "text" at bounding box center [406, 375] width 329 height 21
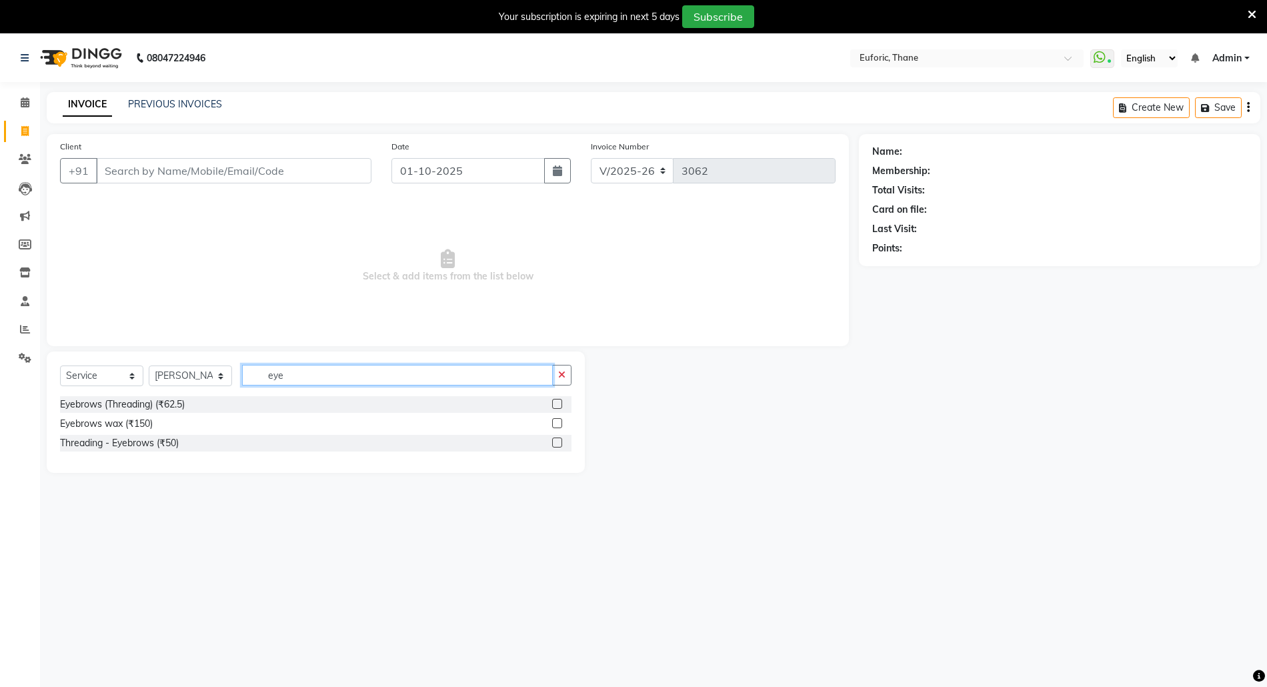
type input "eye"
click at [555, 445] on label at bounding box center [557, 442] width 10 height 10
click at [555, 445] on input "checkbox" at bounding box center [556, 443] width 9 height 9
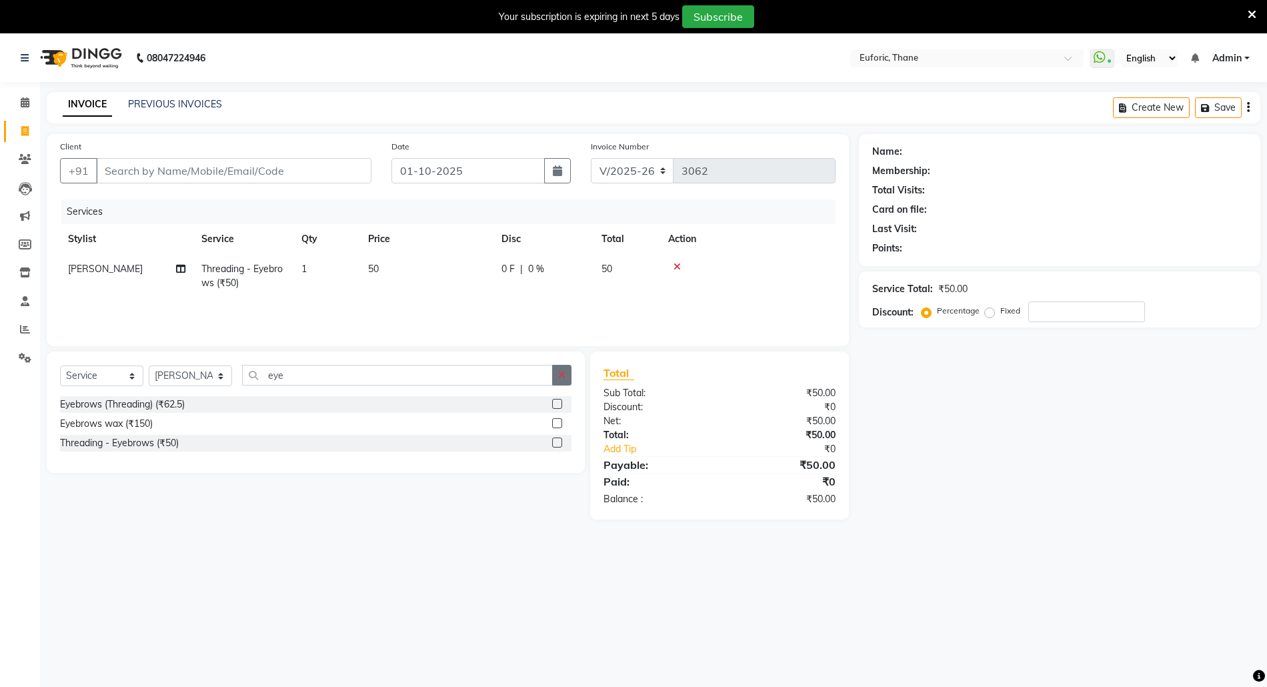
checkbox input "false"
click at [565, 376] on button "button" at bounding box center [561, 375] width 19 height 21
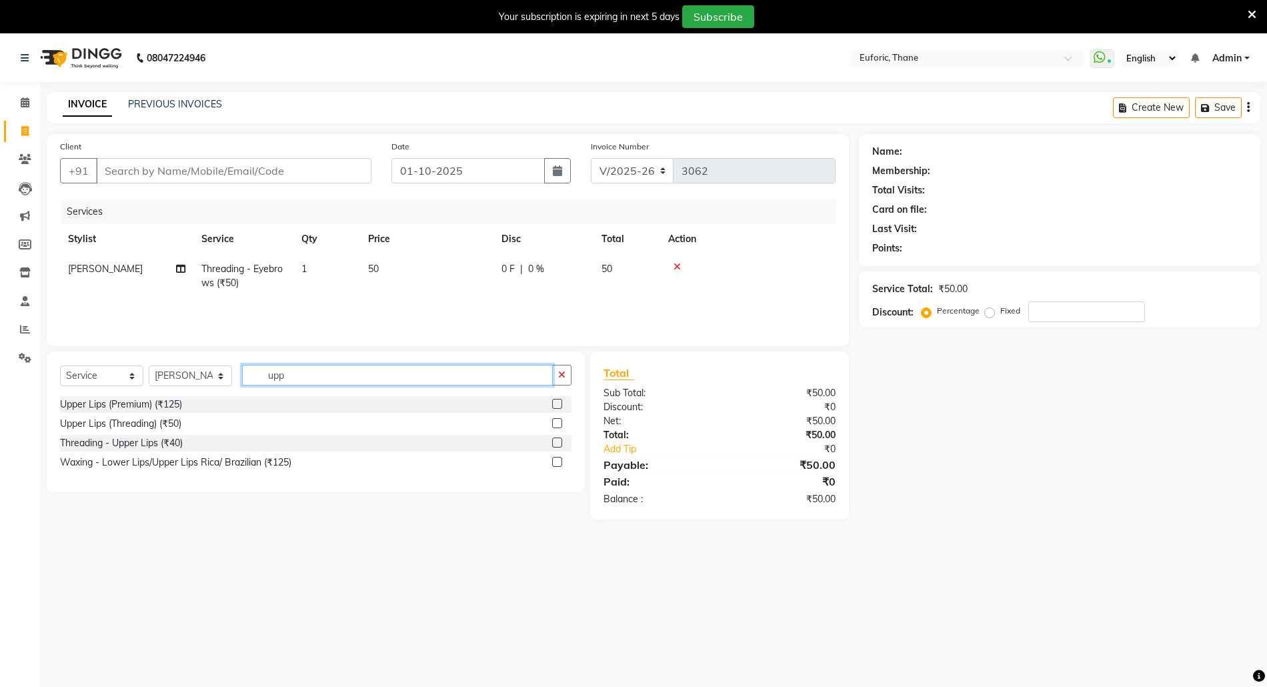
type input "upp"
click at [555, 439] on label at bounding box center [557, 442] width 10 height 10
click at [555, 439] on input "checkbox" at bounding box center [556, 443] width 9 height 9
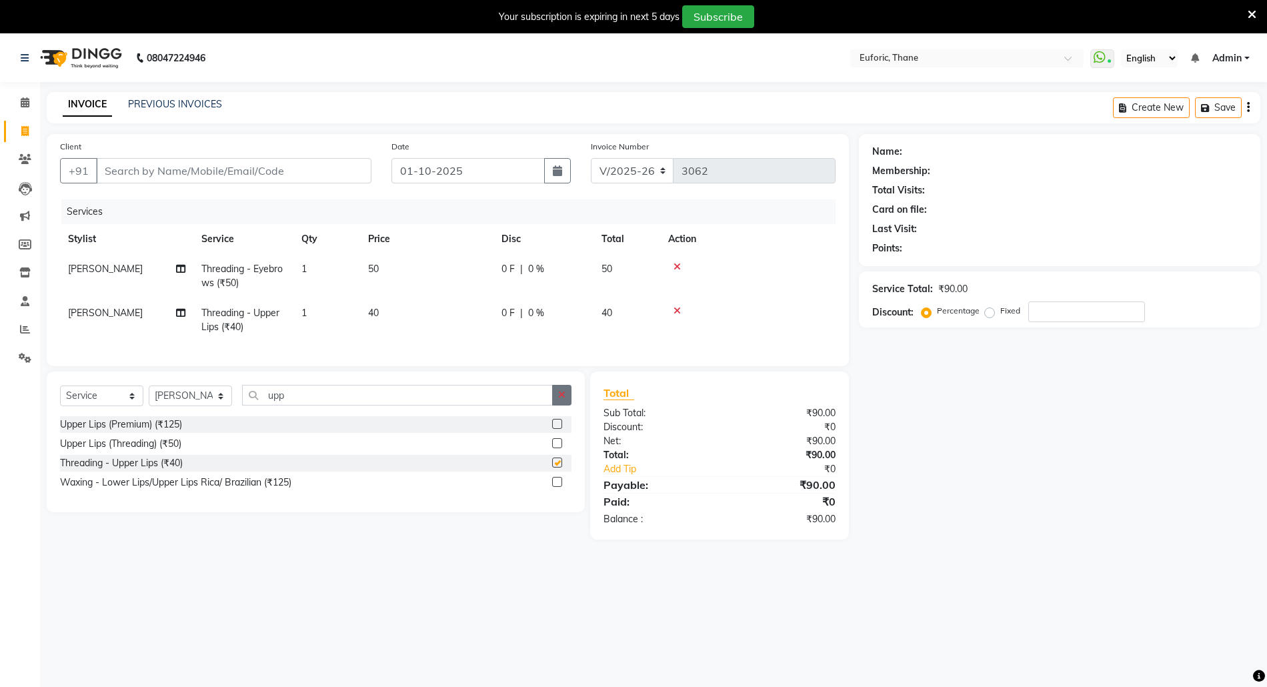
checkbox input "false"
click at [556, 405] on button "button" at bounding box center [561, 395] width 19 height 21
type input "fore"
click at [553, 471] on div at bounding box center [556, 464] width 9 height 14
click at [553, 467] on label at bounding box center [557, 462] width 10 height 10
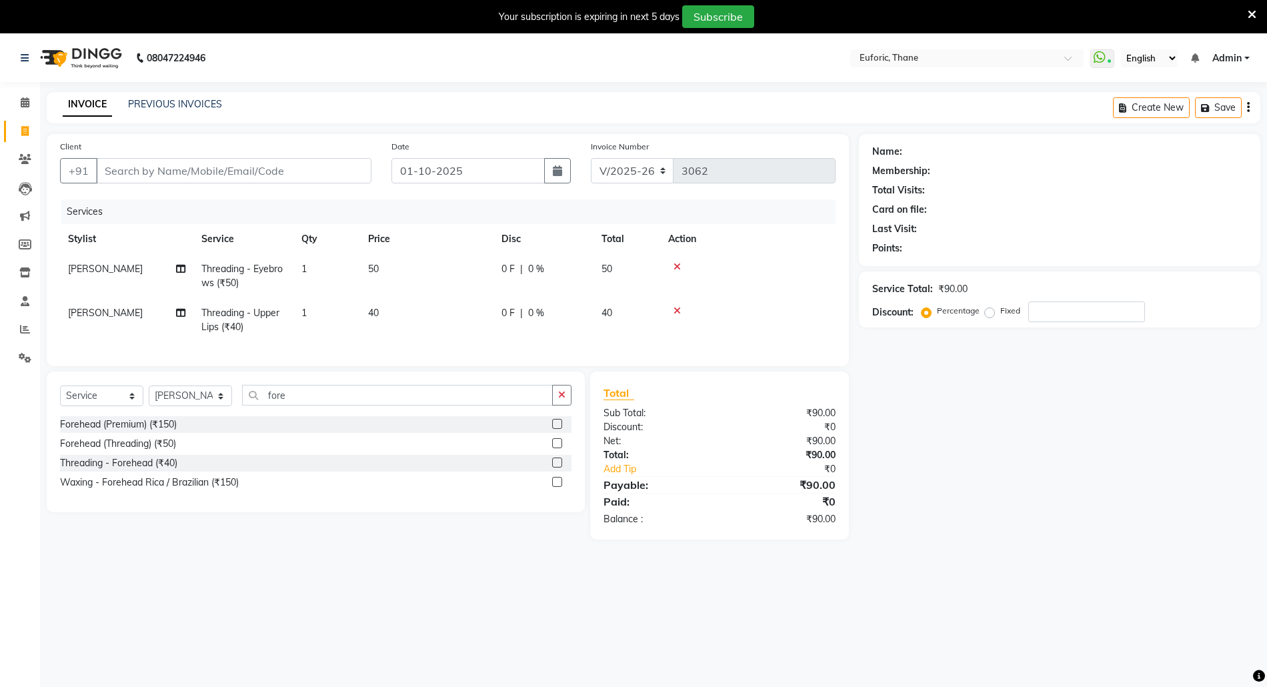
click at [553, 467] on input "checkbox" at bounding box center [556, 463] width 9 height 9
checkbox input "true"
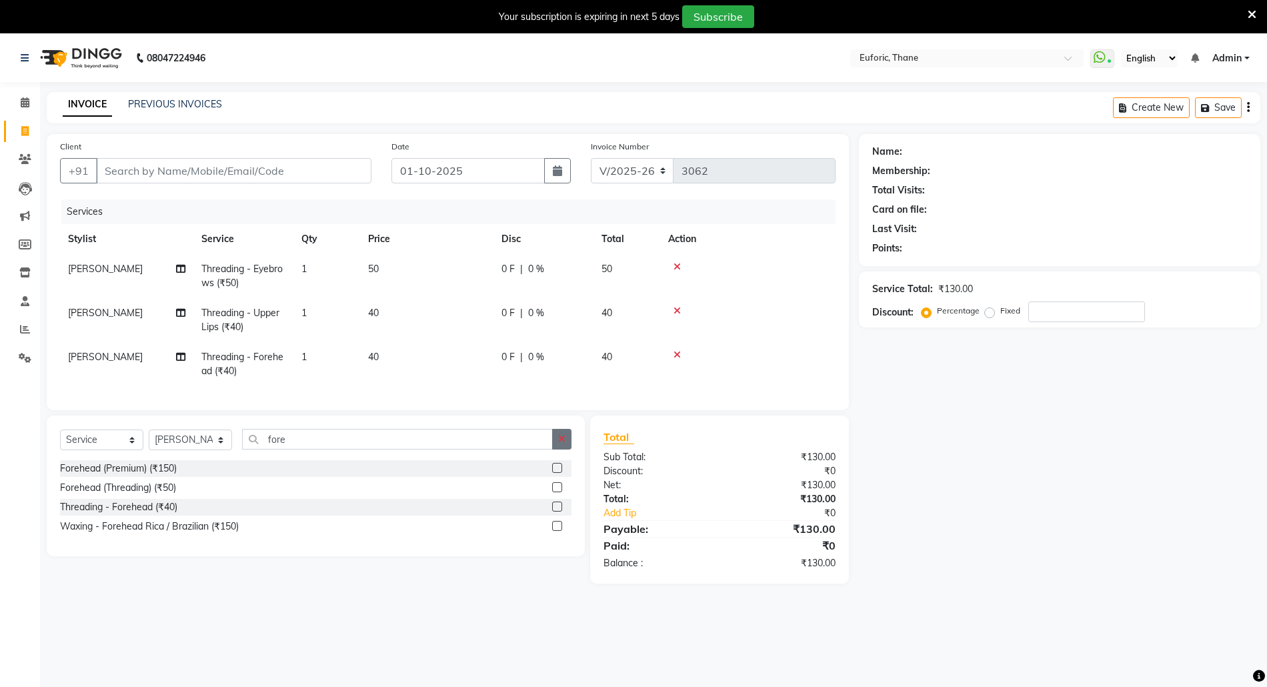
click at [558, 444] on button "button" at bounding box center [561, 439] width 19 height 21
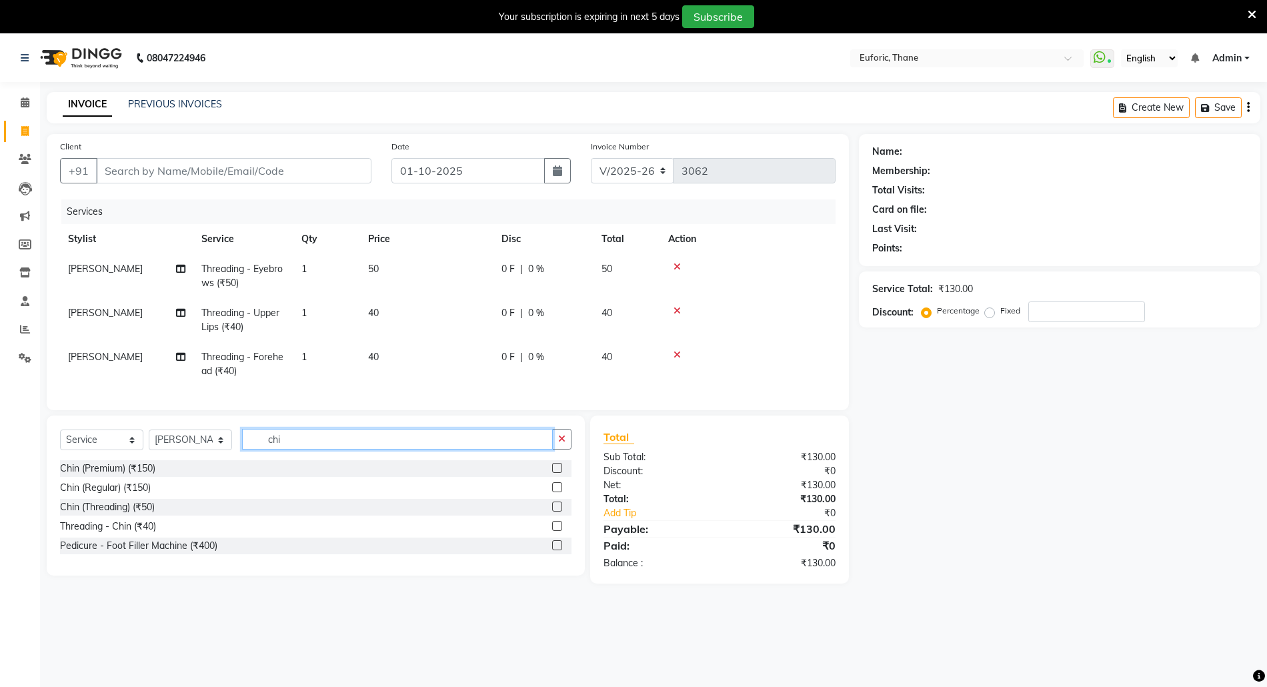
type input "chi"
click at [558, 531] on label at bounding box center [557, 526] width 10 height 10
click at [558, 531] on input "checkbox" at bounding box center [556, 526] width 9 height 9
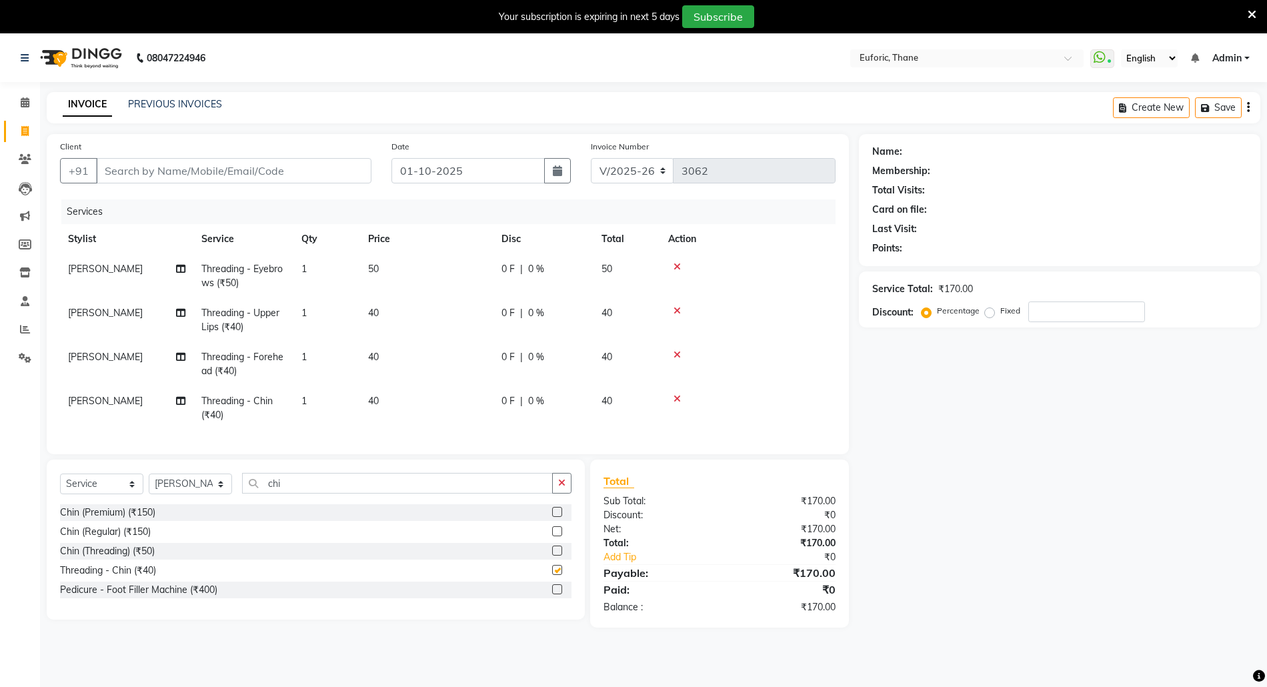
checkbox input "false"
click at [305, 175] on input "Client" at bounding box center [233, 170] width 275 height 25
type input "9"
type input "0"
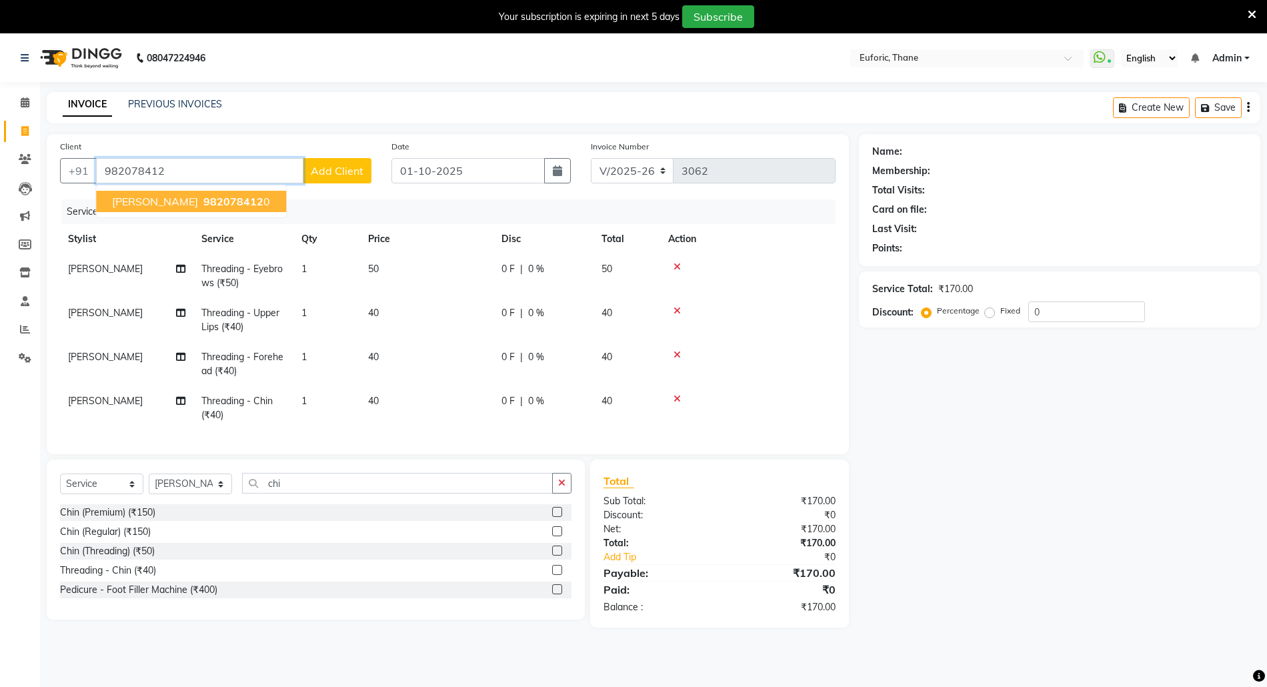
click at [219, 199] on button "Sonali 982078412 0" at bounding box center [191, 201] width 190 height 21
type input "9820784120"
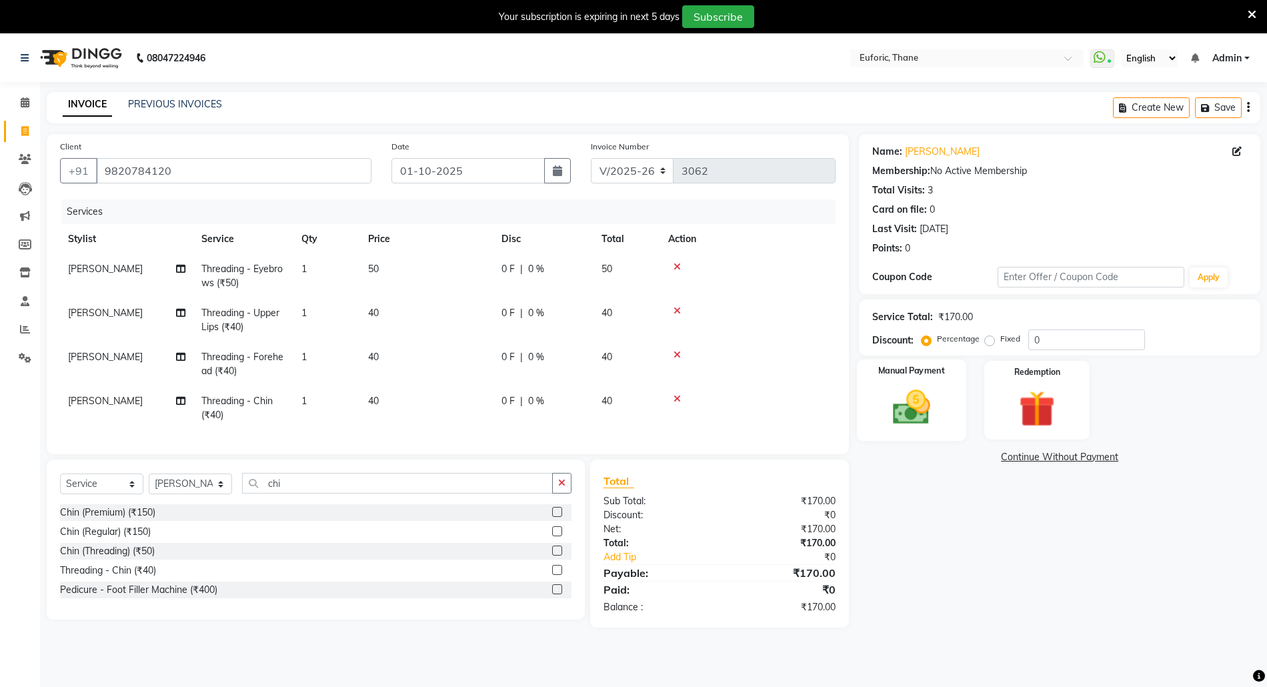
click at [924, 403] on img at bounding box center [911, 406] width 61 height 43
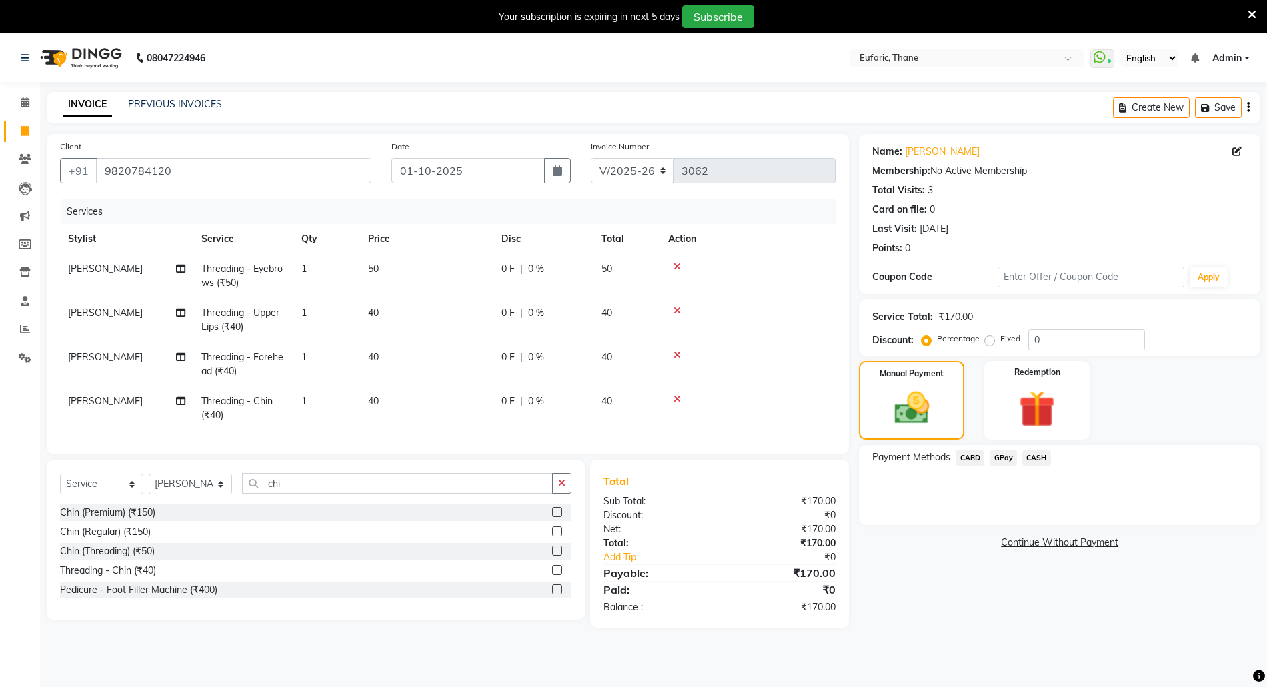
click at [1038, 452] on span "CASH" at bounding box center [1036, 457] width 29 height 15
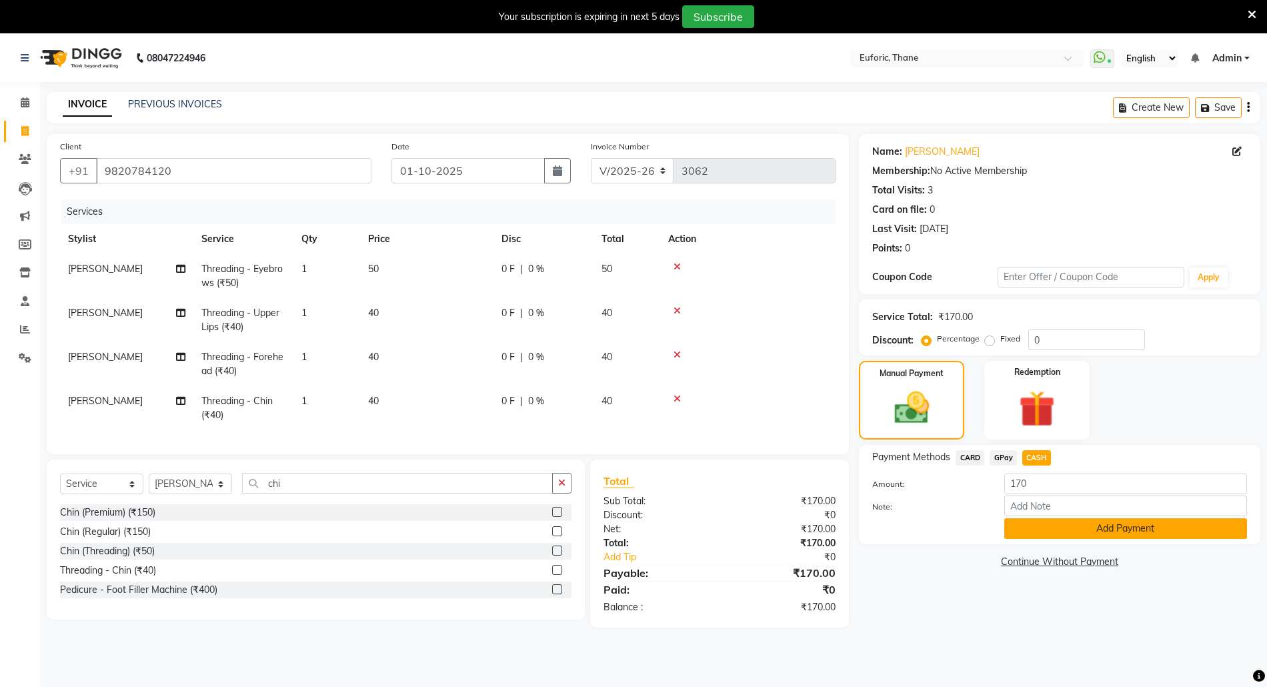
click at [1029, 533] on button "Add Payment" at bounding box center [1125, 528] width 243 height 21
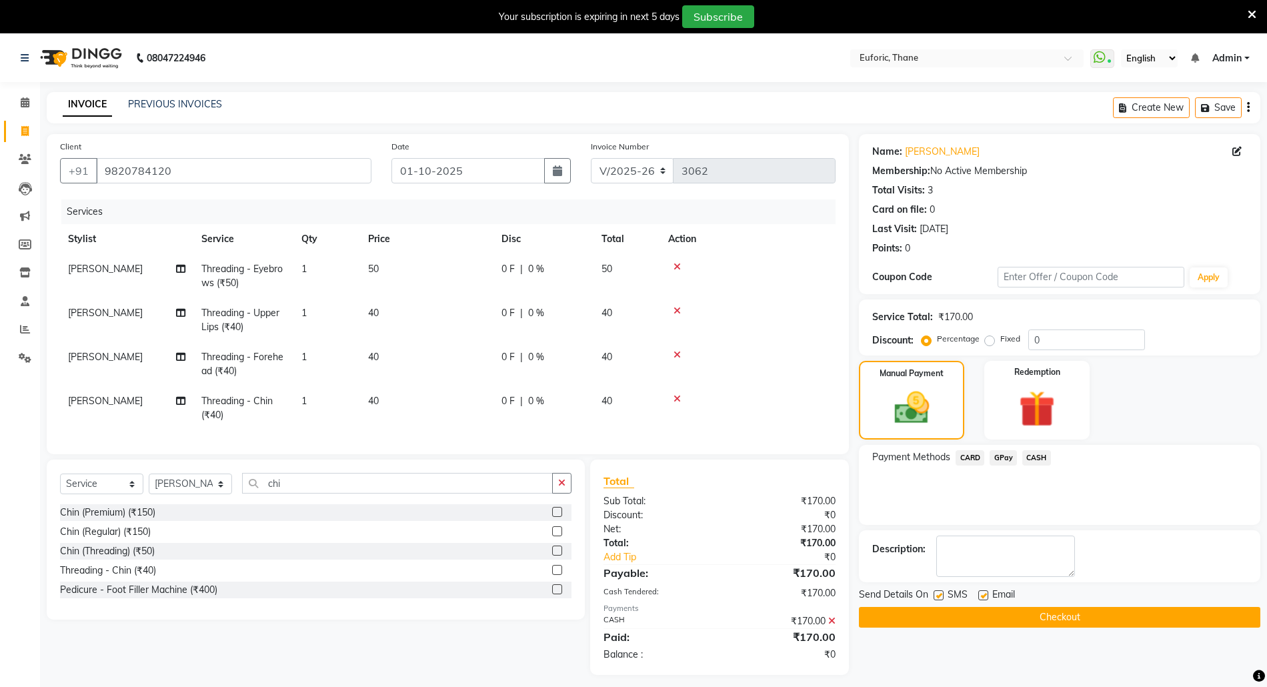
click at [1044, 608] on button "Checkout" at bounding box center [1059, 617] width 401 height 21
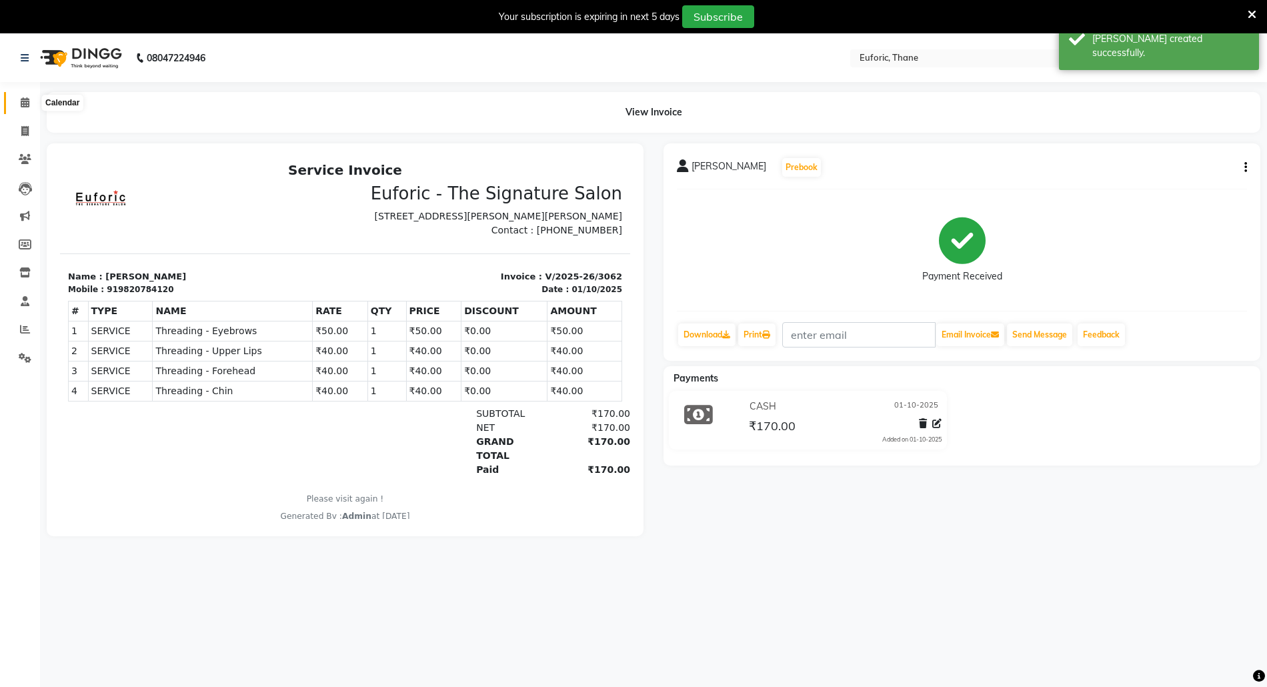
click at [23, 105] on icon at bounding box center [25, 102] width 9 height 10
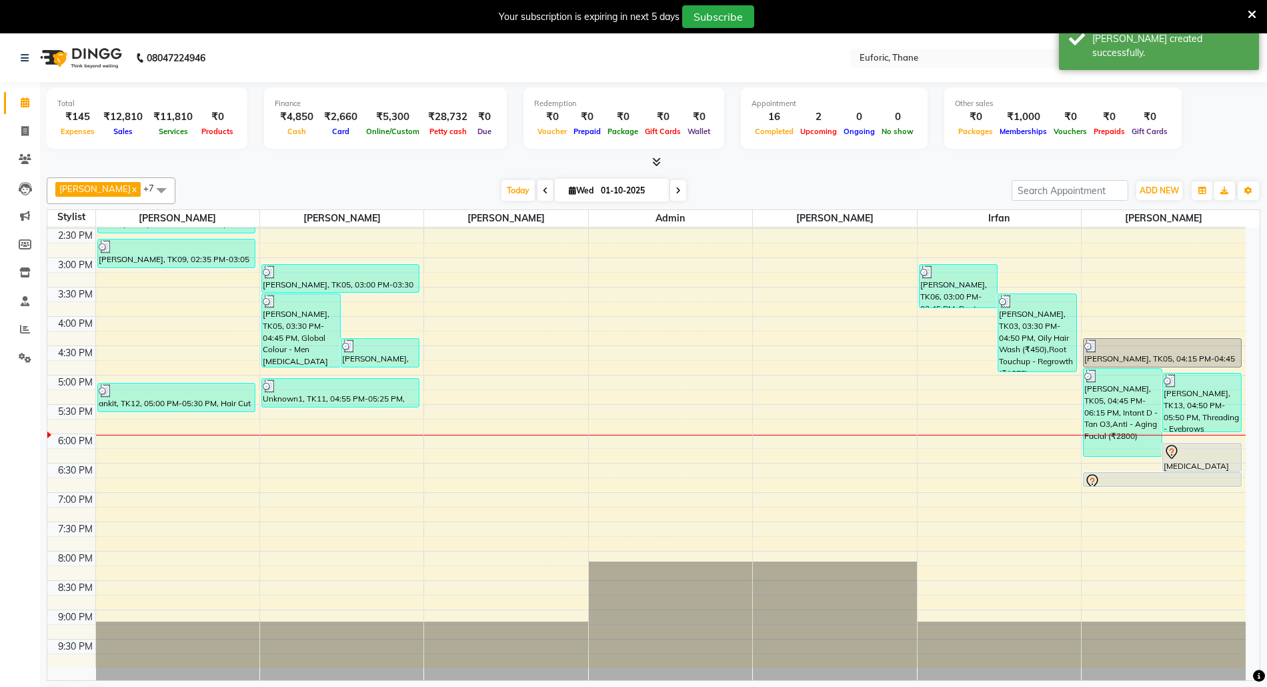
scroll to position [35, 0]
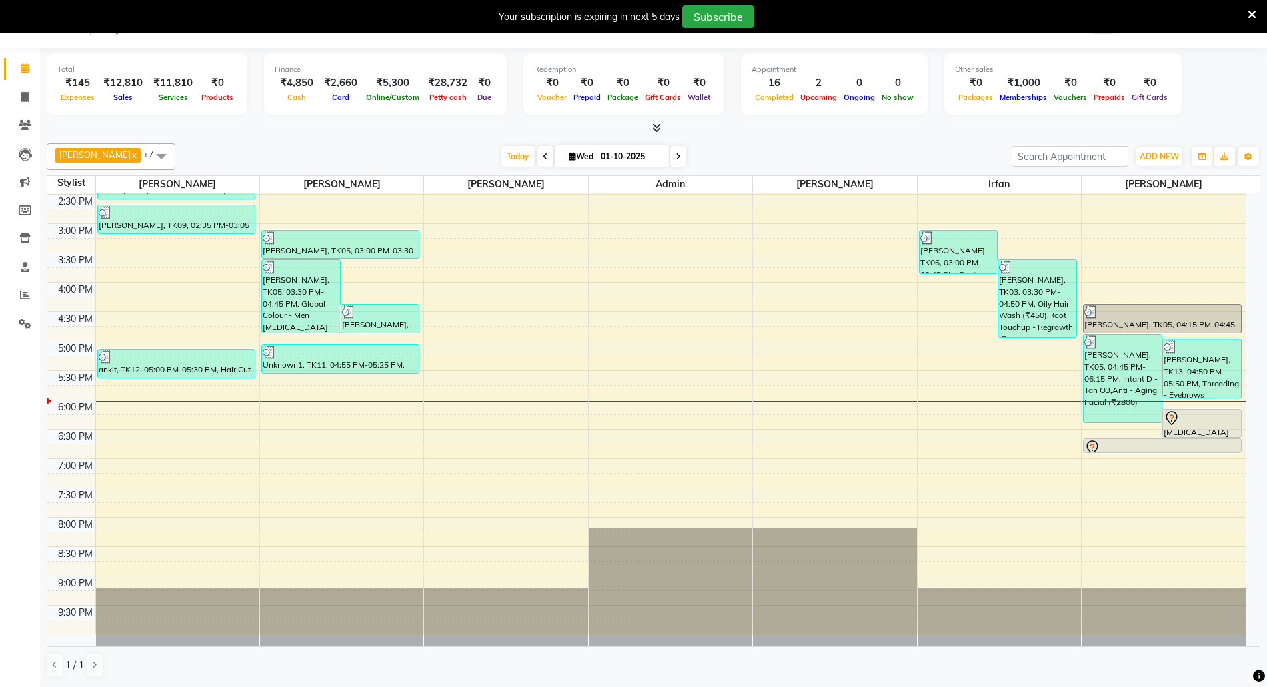
click at [597, 156] on input "01-10-2025" at bounding box center [630, 157] width 67 height 20
select select "10"
select select "2025"
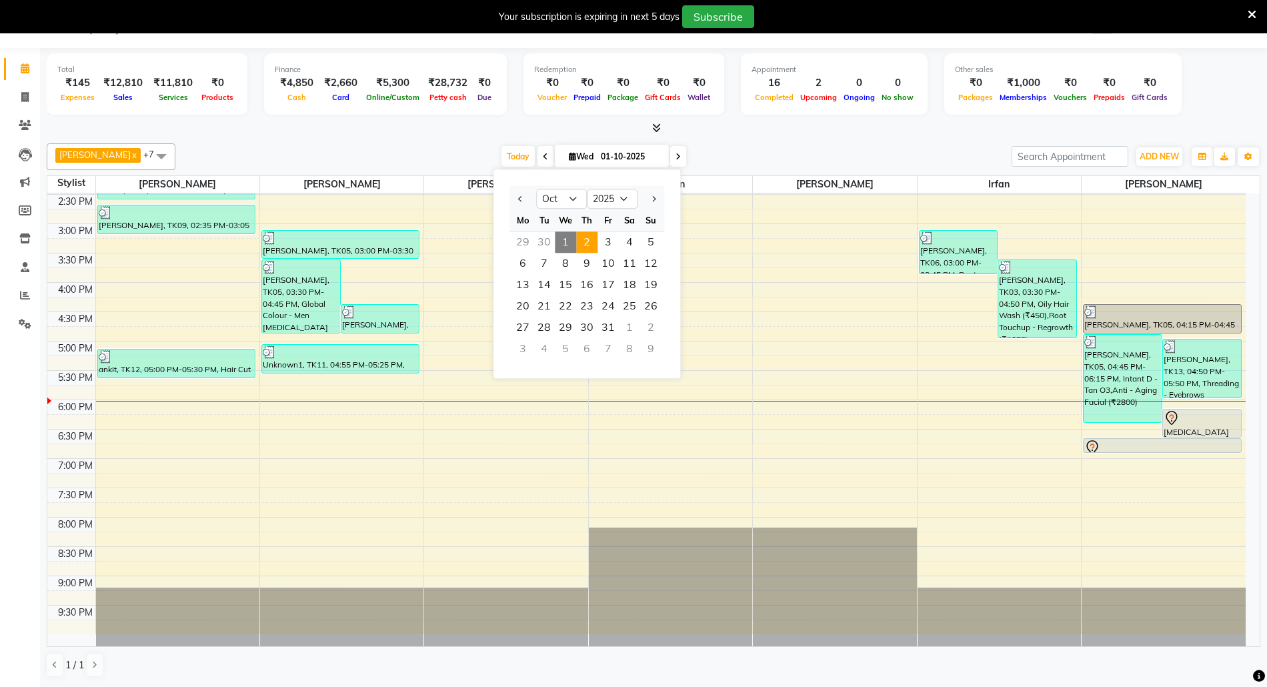
click at [590, 243] on span "2" at bounding box center [586, 241] width 21 height 21
type input "02-10-2025"
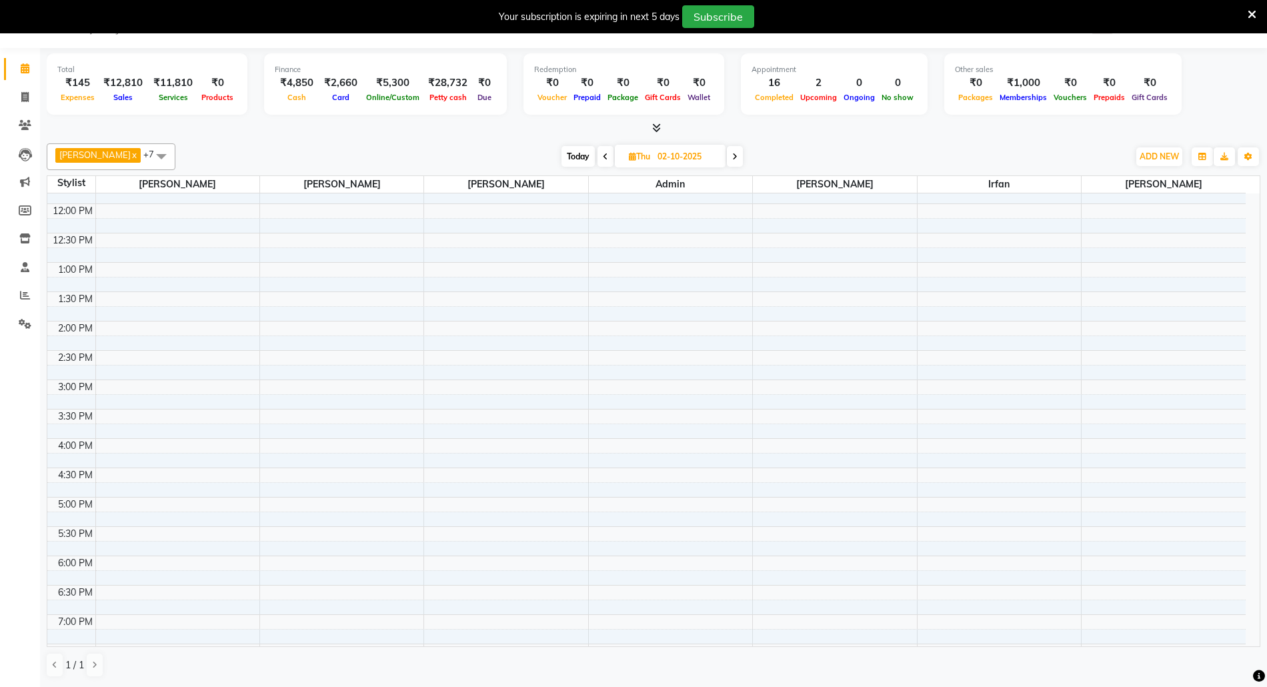
scroll to position [0, 0]
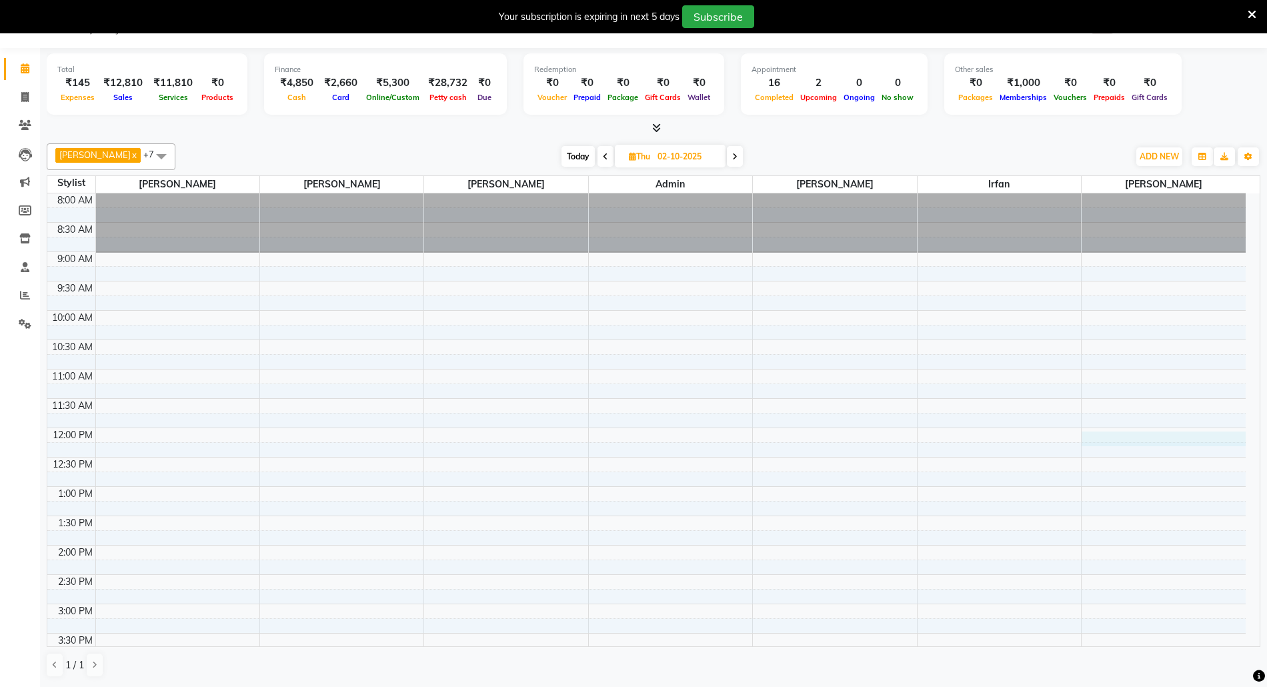
click at [1129, 432] on div "8:00 AM 8:30 AM 9:00 AM 9:30 AM 10:00 AM 10:30 AM 11:00 AM 11:30 AM 12:00 PM 12…" at bounding box center [646, 603] width 1198 height 821
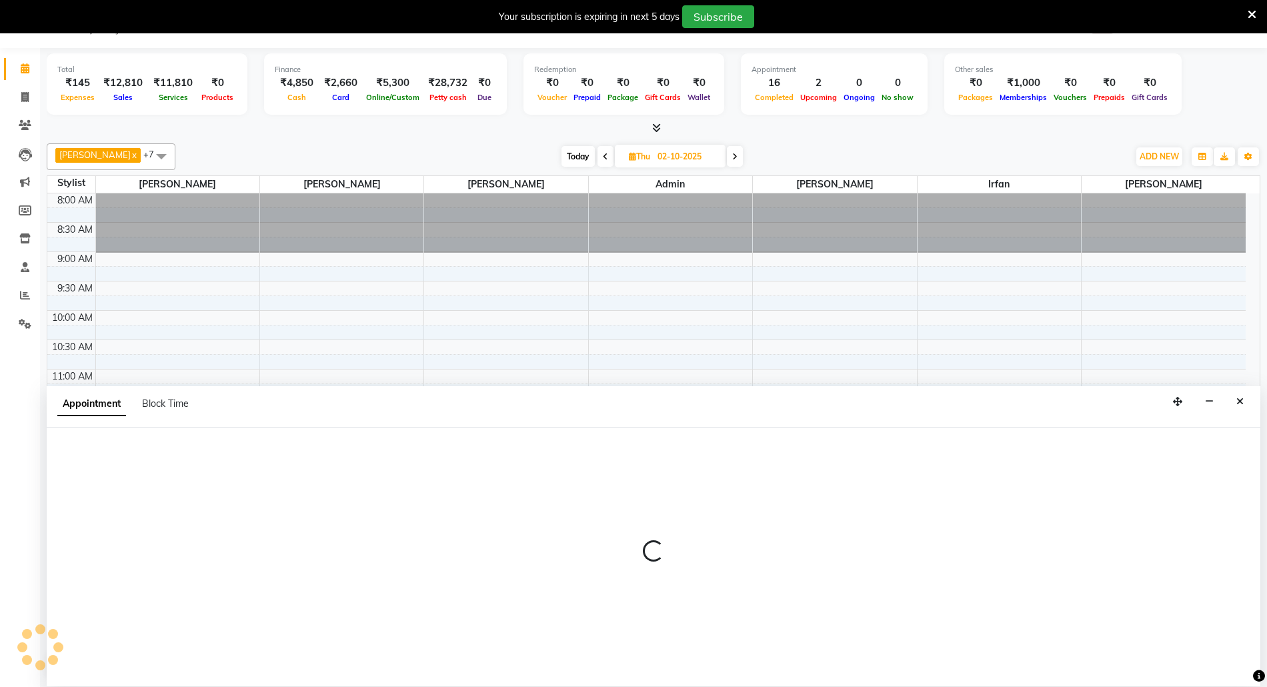
select select "58800"
select select "720"
select select "tentative"
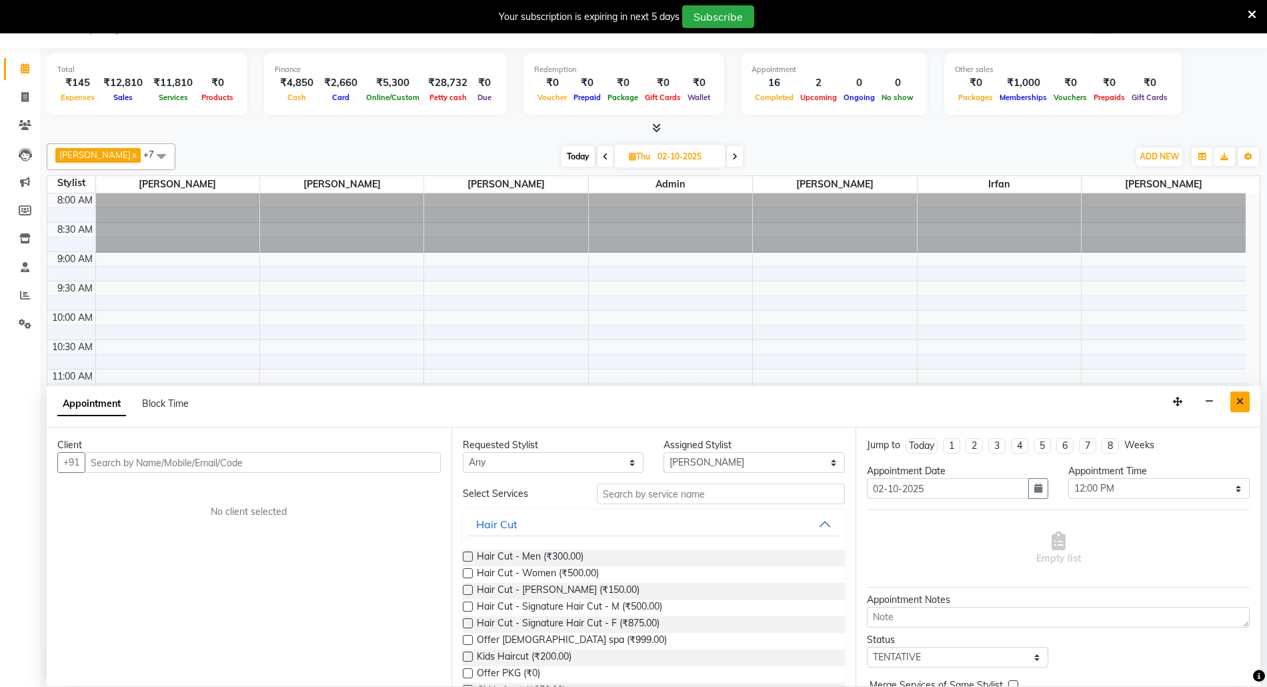
click at [1240, 403] on icon "Close" at bounding box center [1239, 401] width 7 height 9
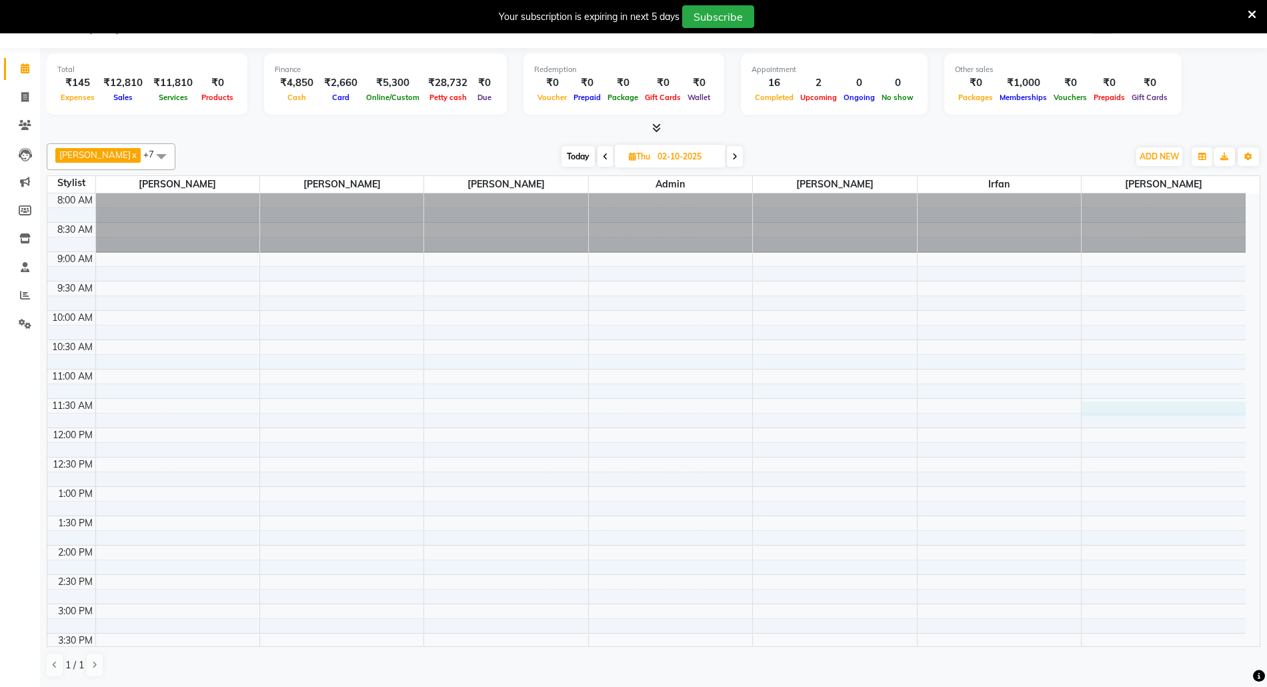
click at [1115, 412] on div "8:00 AM 8:30 AM 9:00 AM 9:30 AM 10:00 AM 10:30 AM 11:00 AM 11:30 AM 12:00 PM 12…" at bounding box center [646, 603] width 1198 height 821
select select "58800"
select select "690"
select select "tentative"
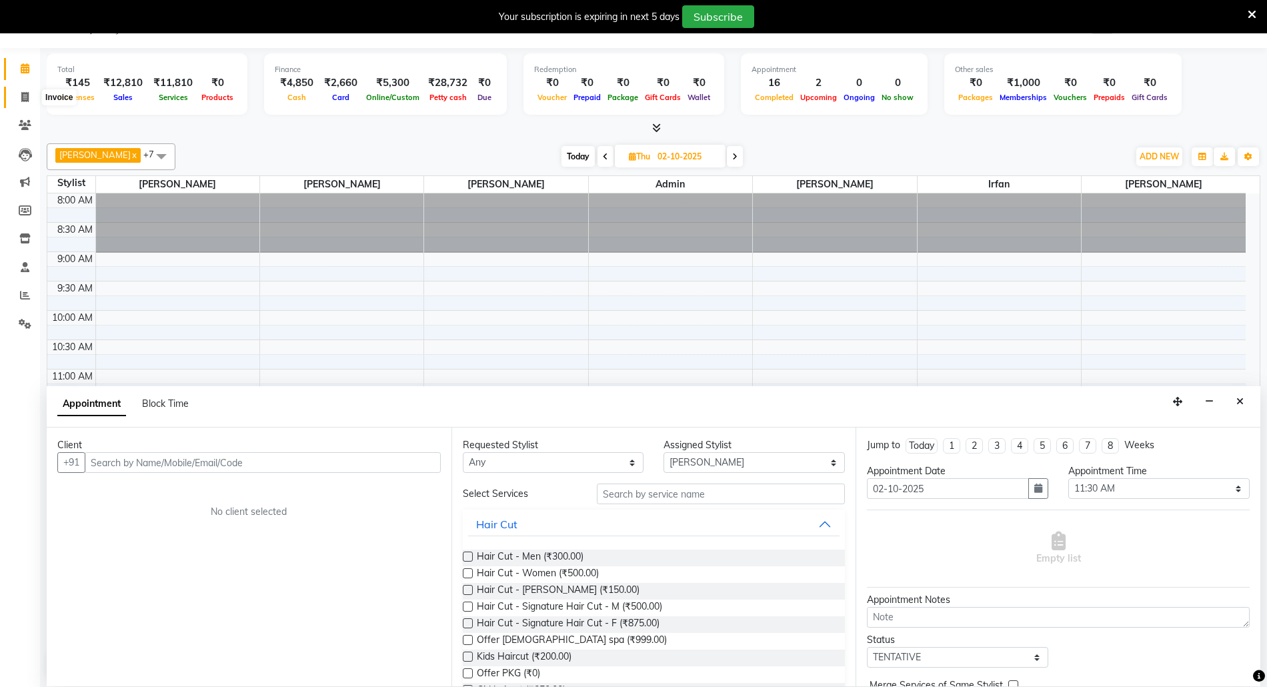
click at [14, 92] on span at bounding box center [24, 97] width 23 height 15
select select "5063"
select select "service"
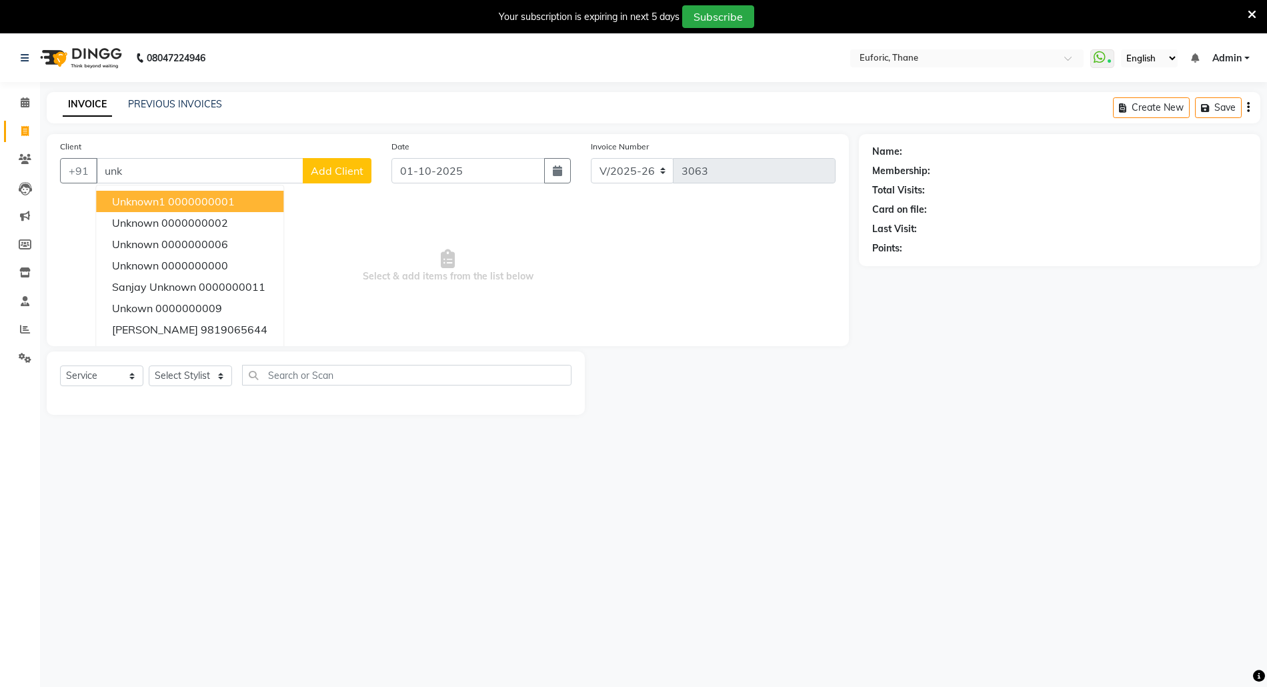
click at [137, 207] on span "Unknown1" at bounding box center [138, 201] width 53 height 13
type input "0000000001"
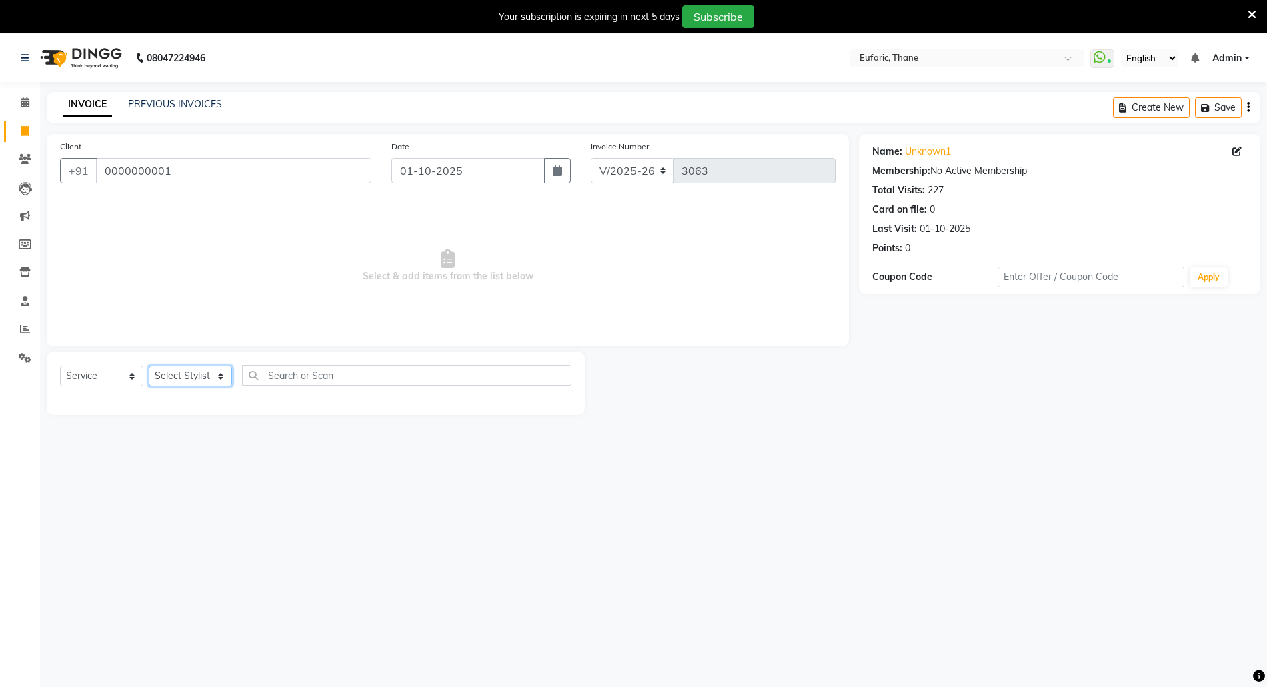
click at [169, 373] on select "Select Stylist [PERSON_NAME] Aatik Salmanai Admin [PERSON_NAME] [PERSON_NAME] […" at bounding box center [190, 375] width 83 height 21
select select "58800"
click at [149, 365] on select "Select Stylist [PERSON_NAME] Aatik Salmanai Admin [PERSON_NAME] [PERSON_NAME] […" at bounding box center [190, 375] width 83 height 21
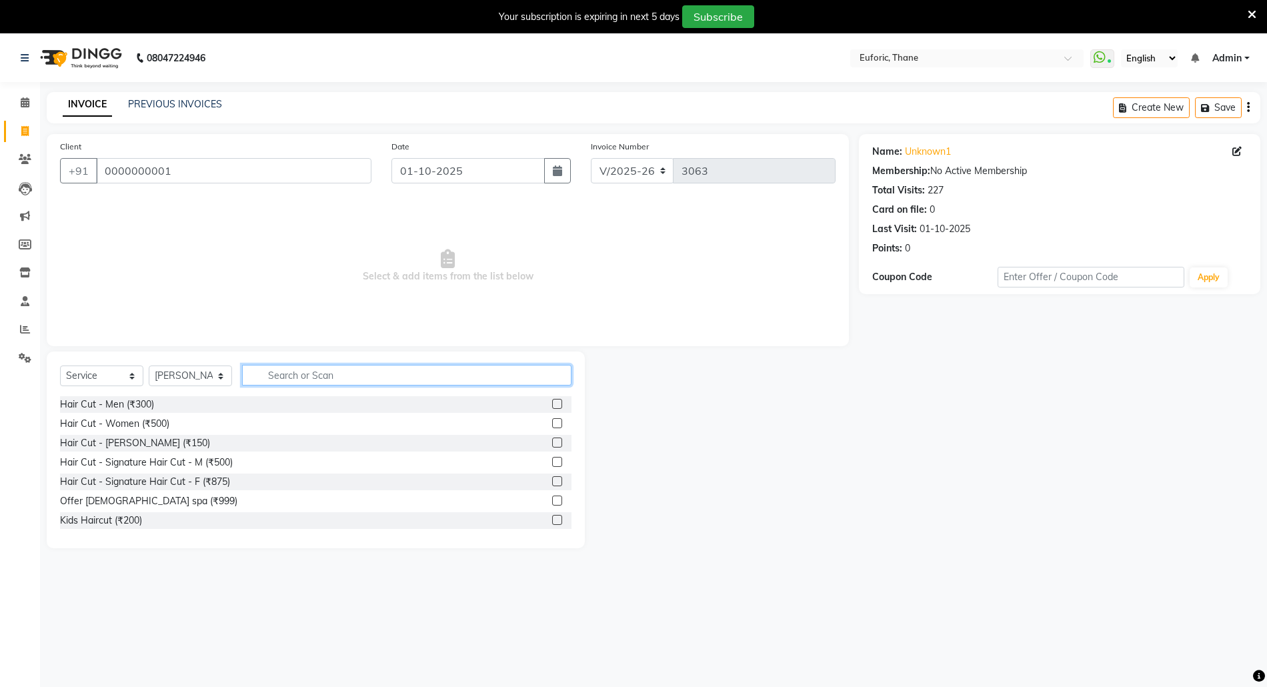
click at [312, 375] on input "text" at bounding box center [406, 375] width 329 height 21
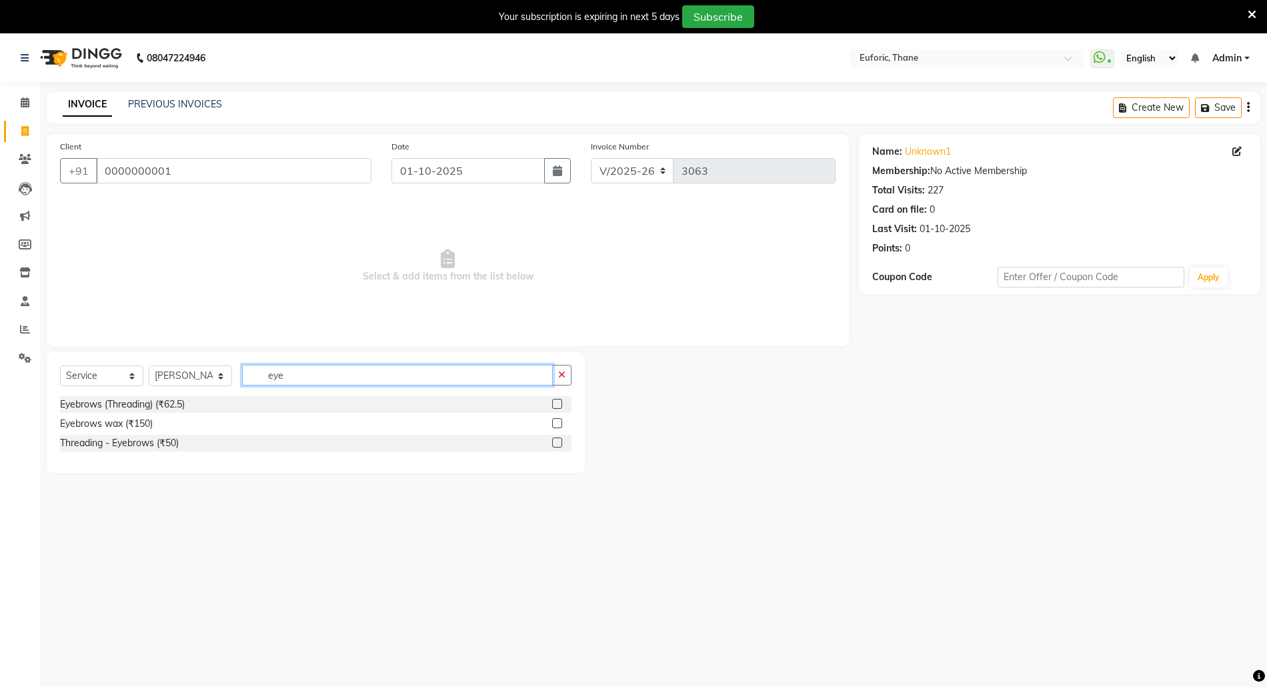
type input "eye"
click at [556, 443] on label at bounding box center [557, 442] width 10 height 10
click at [556, 443] on input "checkbox" at bounding box center [556, 443] width 9 height 9
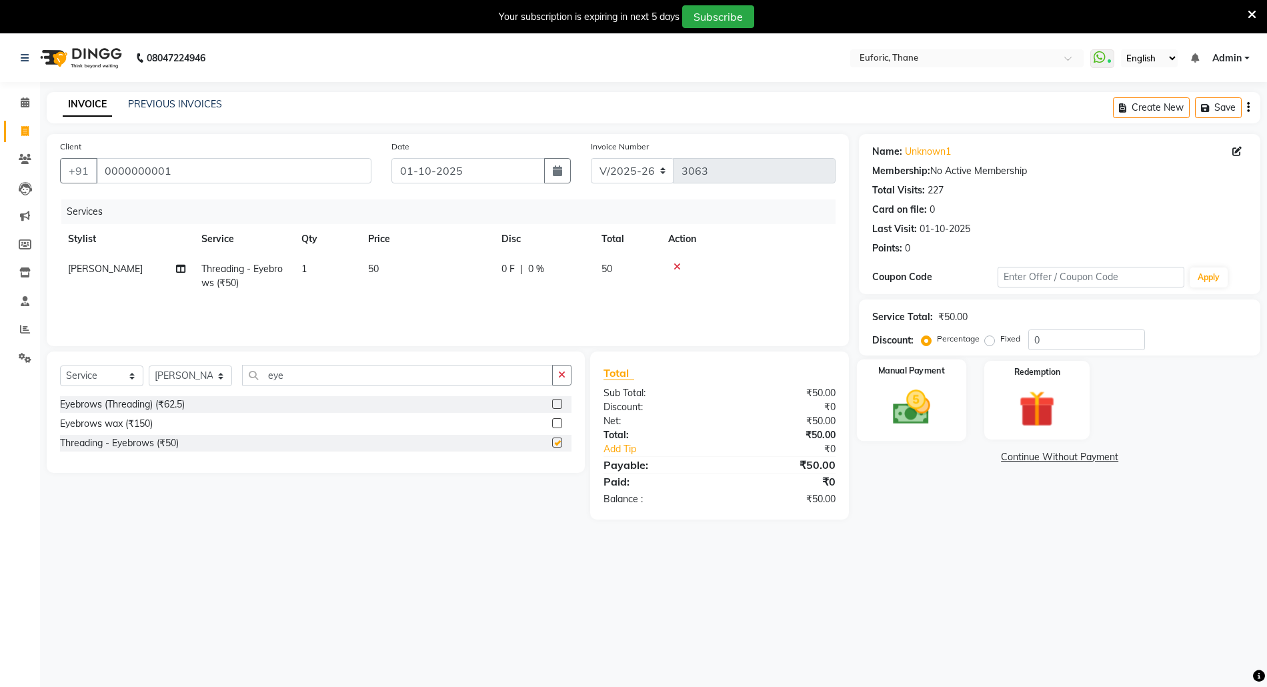
checkbox input "false"
click at [915, 404] on img at bounding box center [911, 406] width 61 height 43
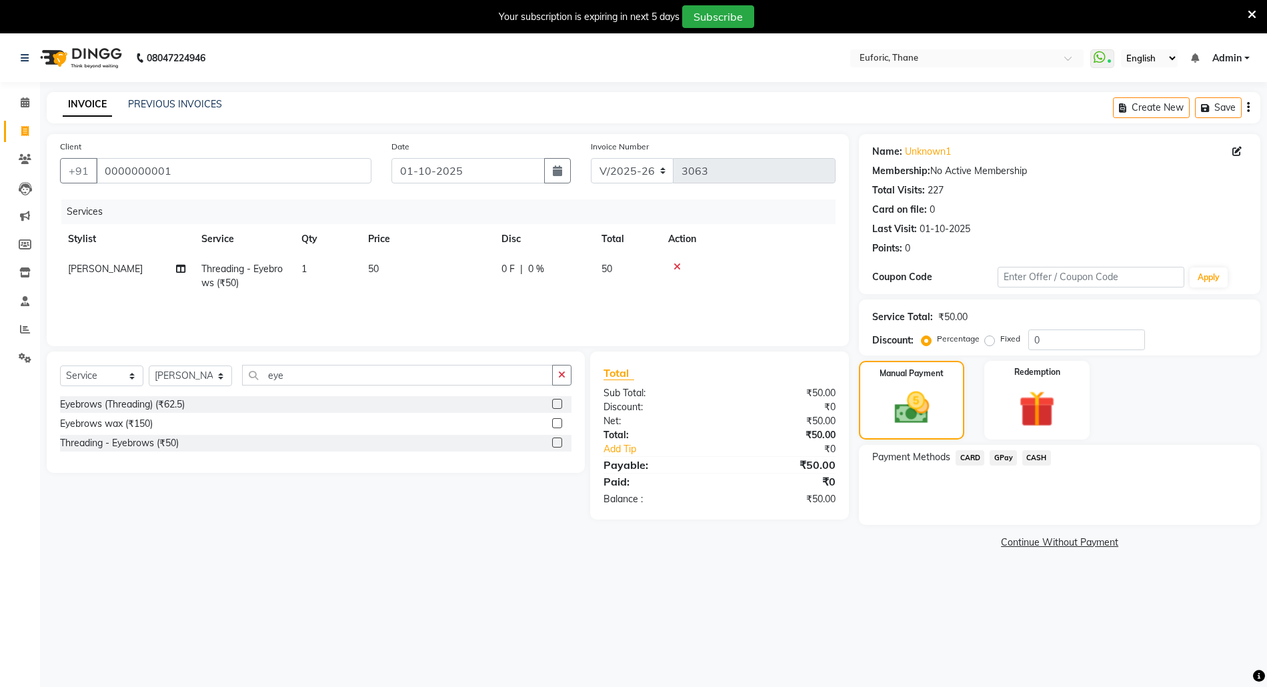
click at [1033, 456] on span "CASH" at bounding box center [1036, 457] width 29 height 15
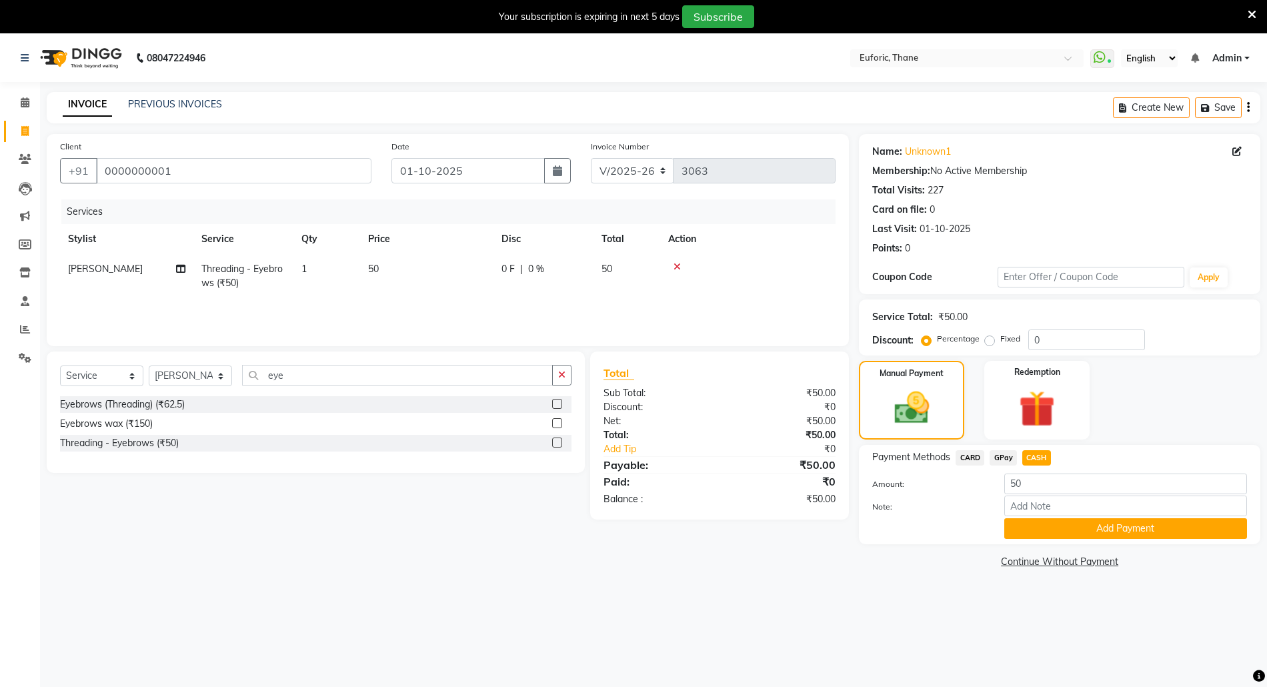
click at [979, 459] on span "CARD" at bounding box center [969, 457] width 29 height 15
drag, startPoint x: 1043, startPoint y: 529, endPoint x: 1035, endPoint y: 583, distance: 53.8
click at [1041, 534] on button "Add Payment" at bounding box center [1125, 528] width 243 height 21
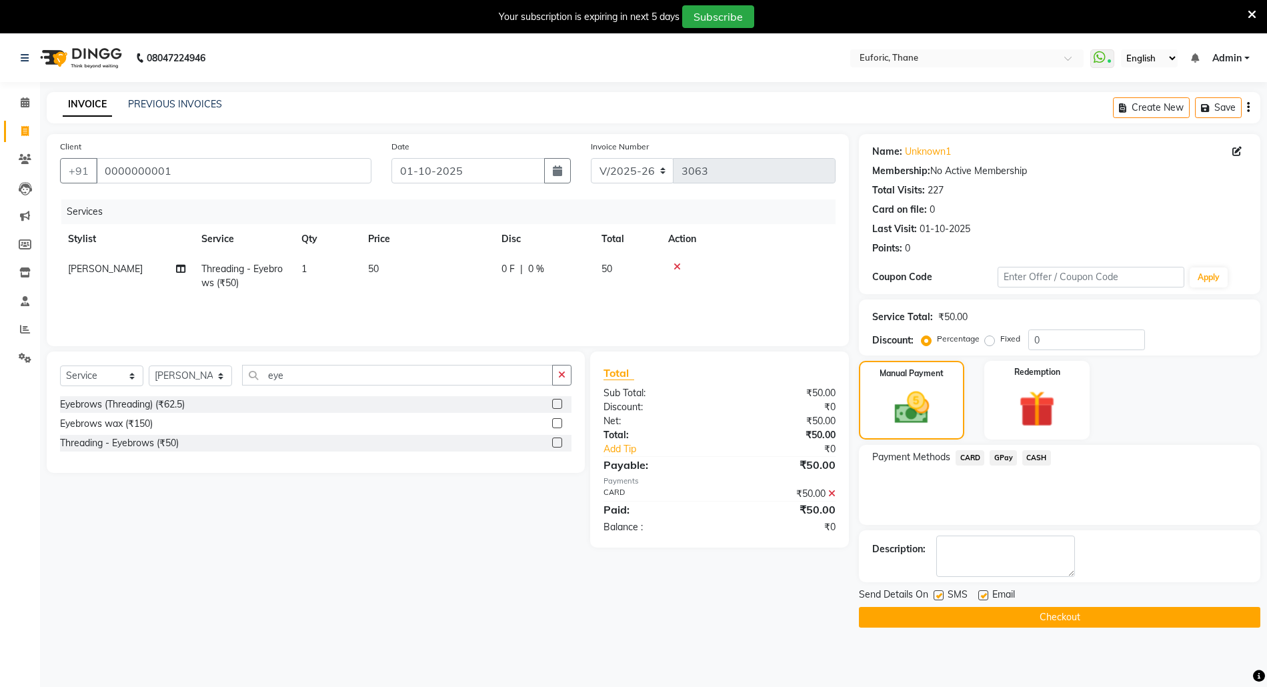
click at [977, 620] on button "Checkout" at bounding box center [1059, 617] width 401 height 21
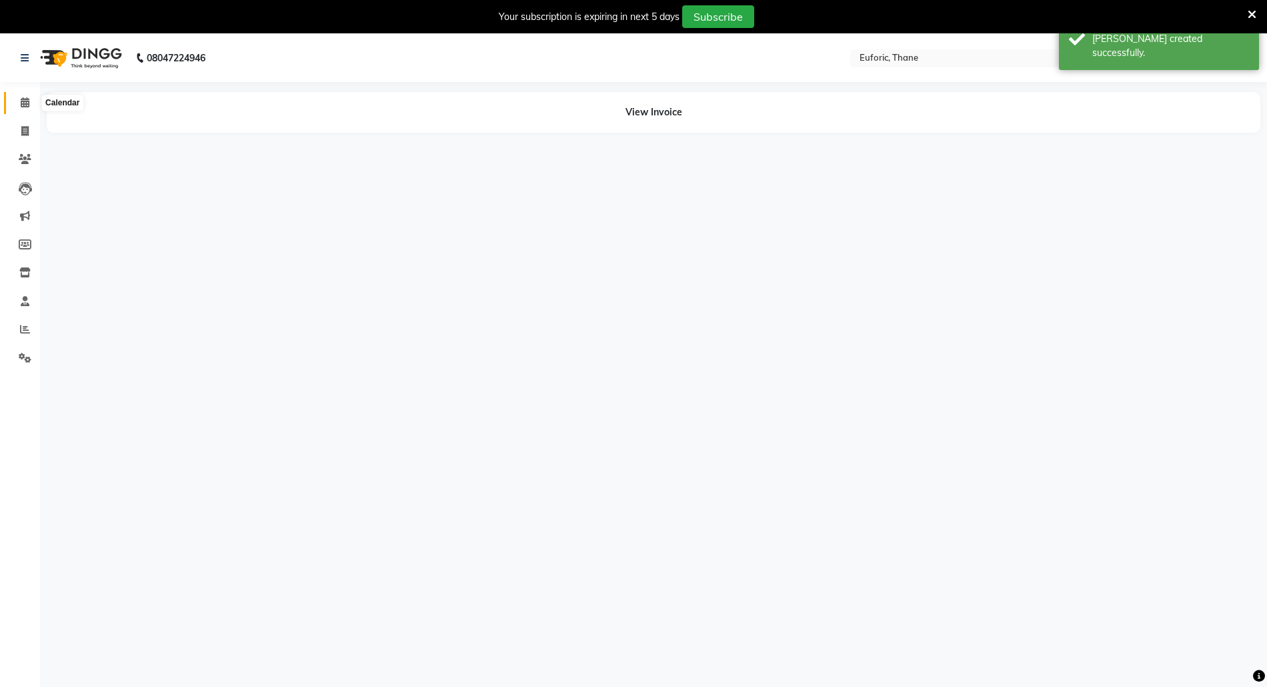
click at [25, 108] on span at bounding box center [24, 102] width 23 height 15
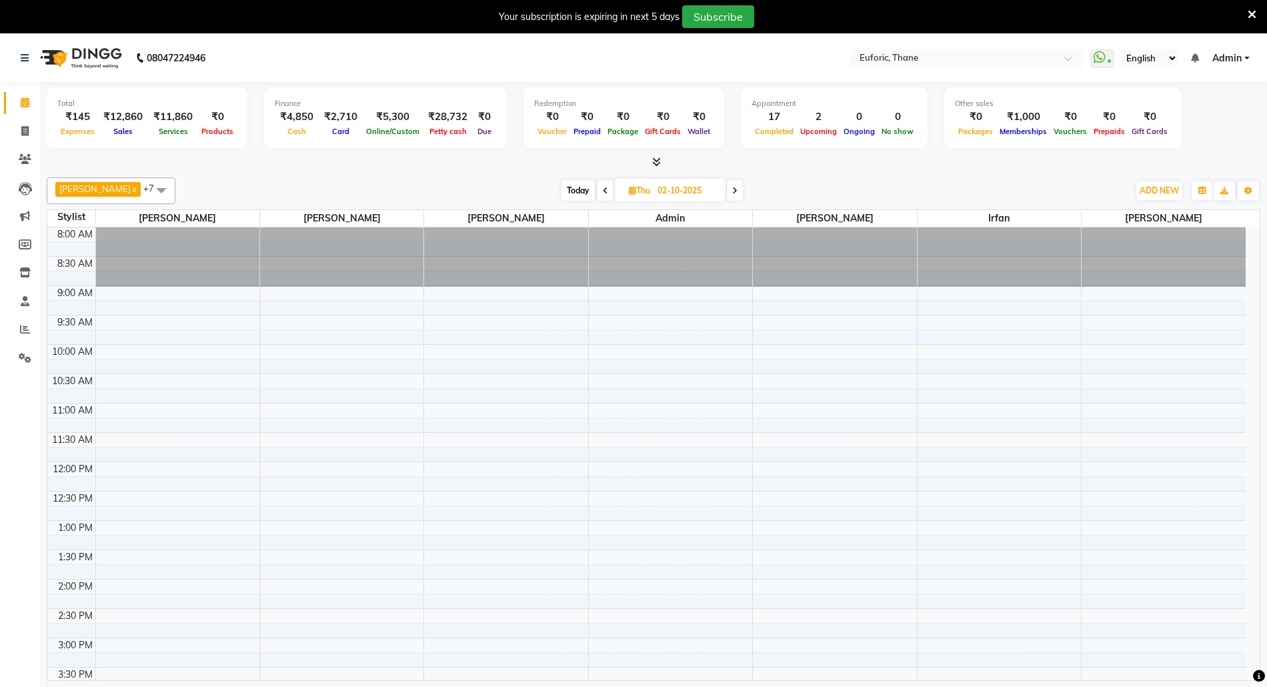
click at [689, 190] on input "02-10-2025" at bounding box center [686, 191] width 67 height 20
select select "10"
select select "2025"
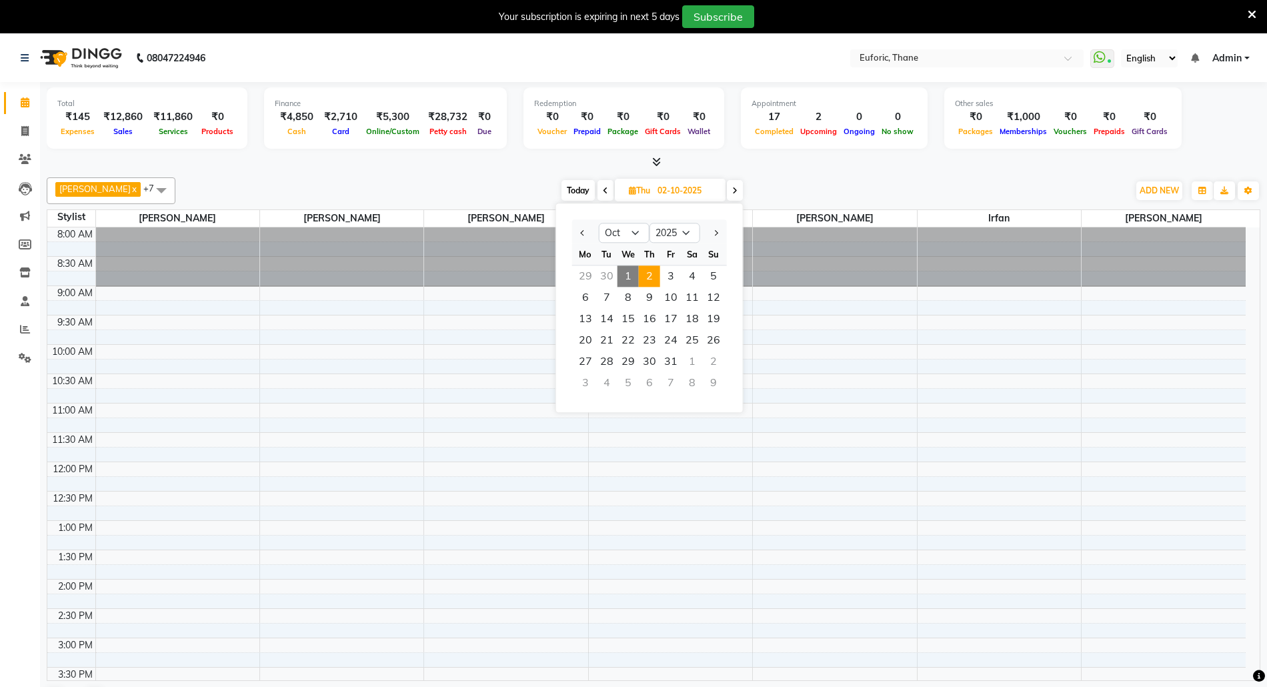
click at [627, 273] on span "1" at bounding box center [627, 275] width 21 height 21
type input "01-10-2025"
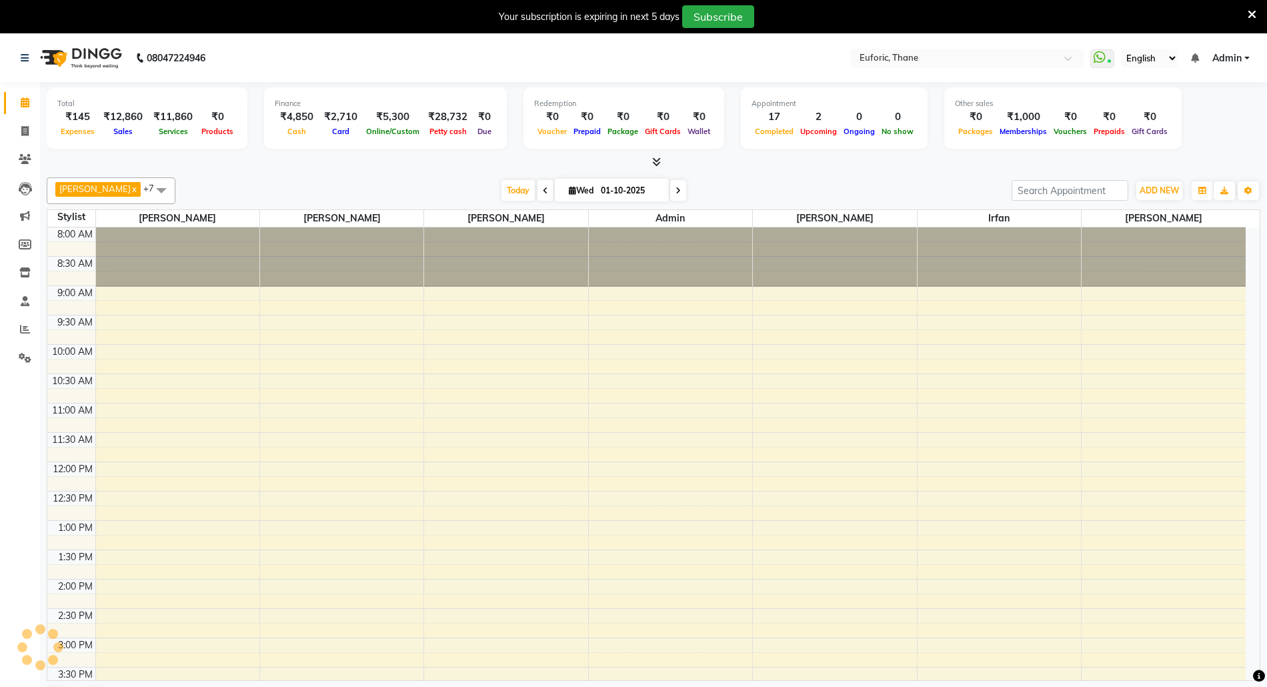
scroll to position [380, 0]
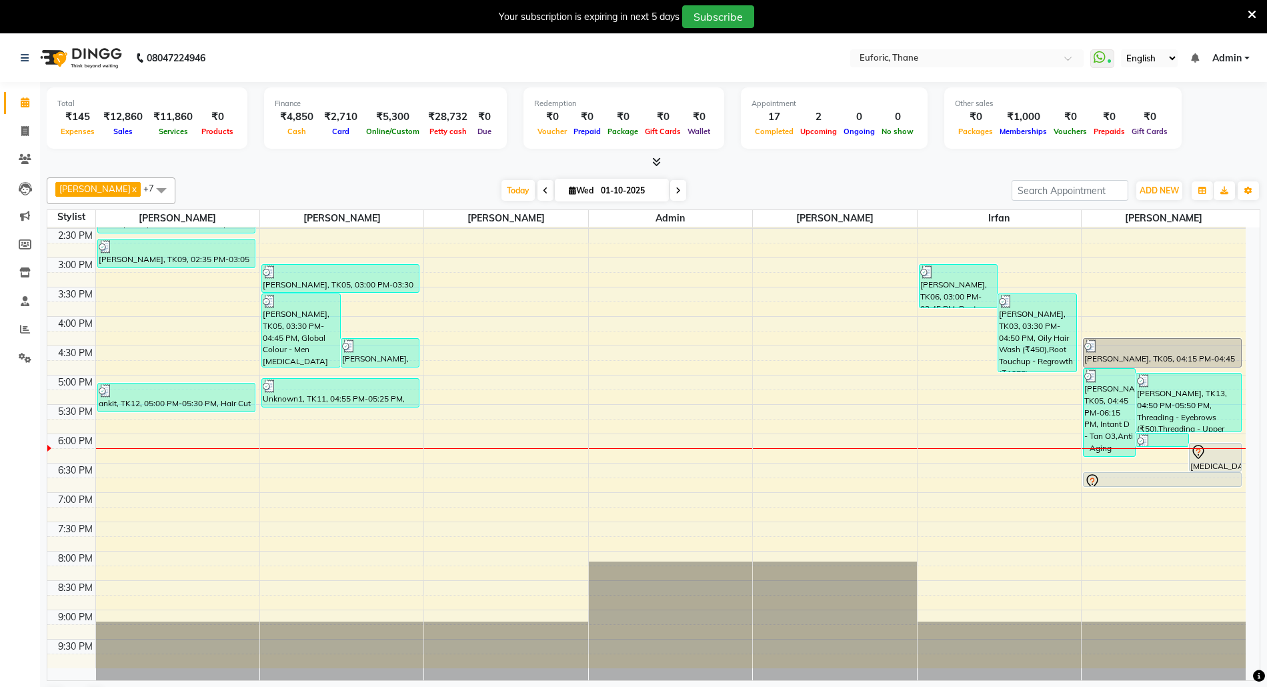
click at [1108, 523] on div "8:00 AM 8:30 AM 9:00 AM 9:30 AM 10:00 AM 10:30 AM 11:00 AM 11:30 AM 12:00 PM 12…" at bounding box center [646, 257] width 1198 height 821
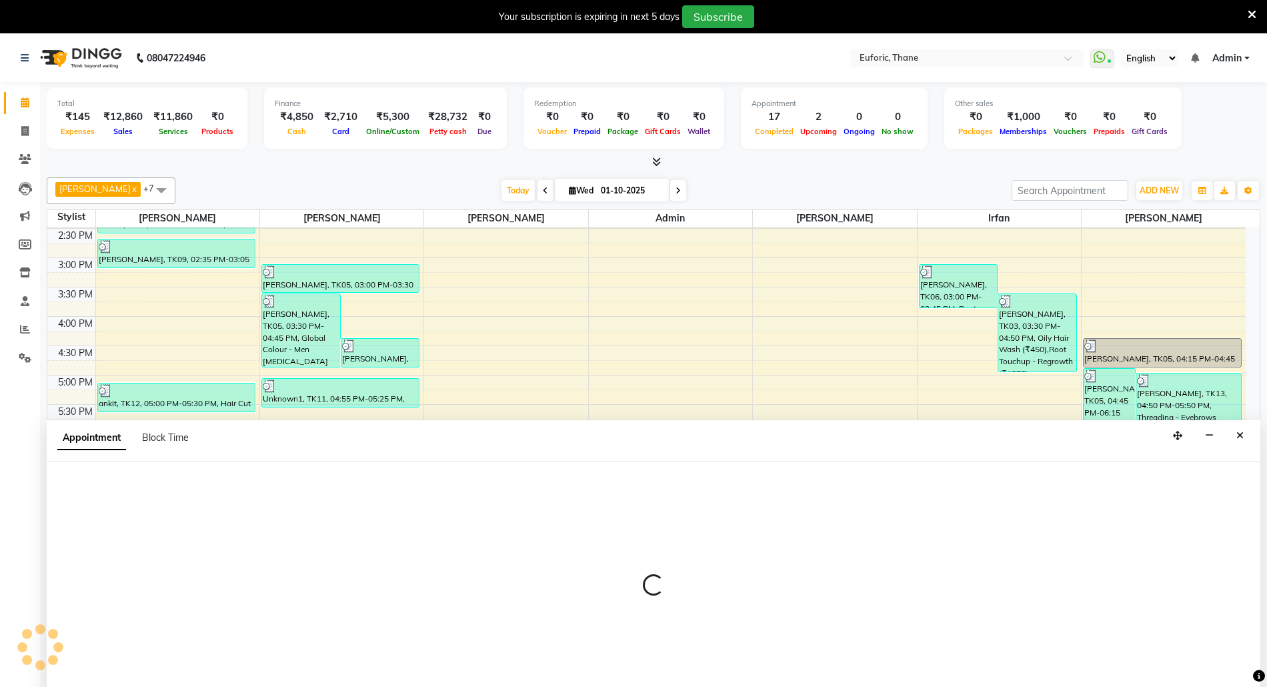
scroll to position [35, 0]
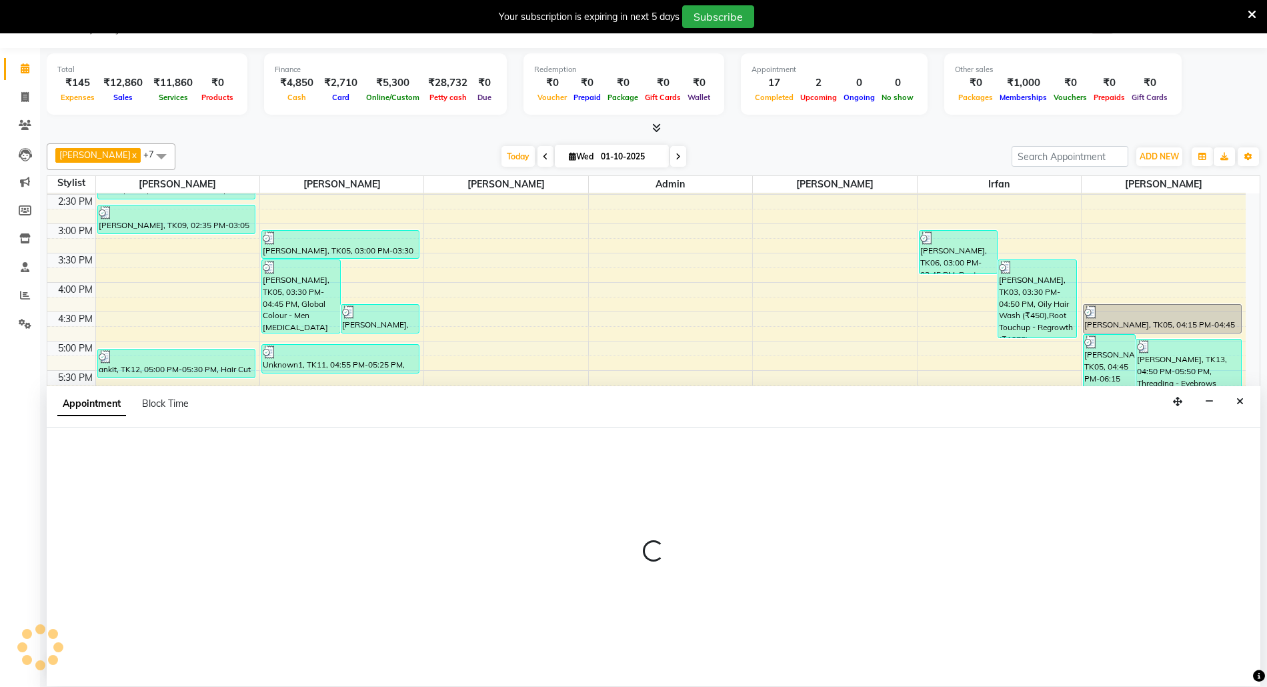
select select "58800"
select select "1155"
select select "tentative"
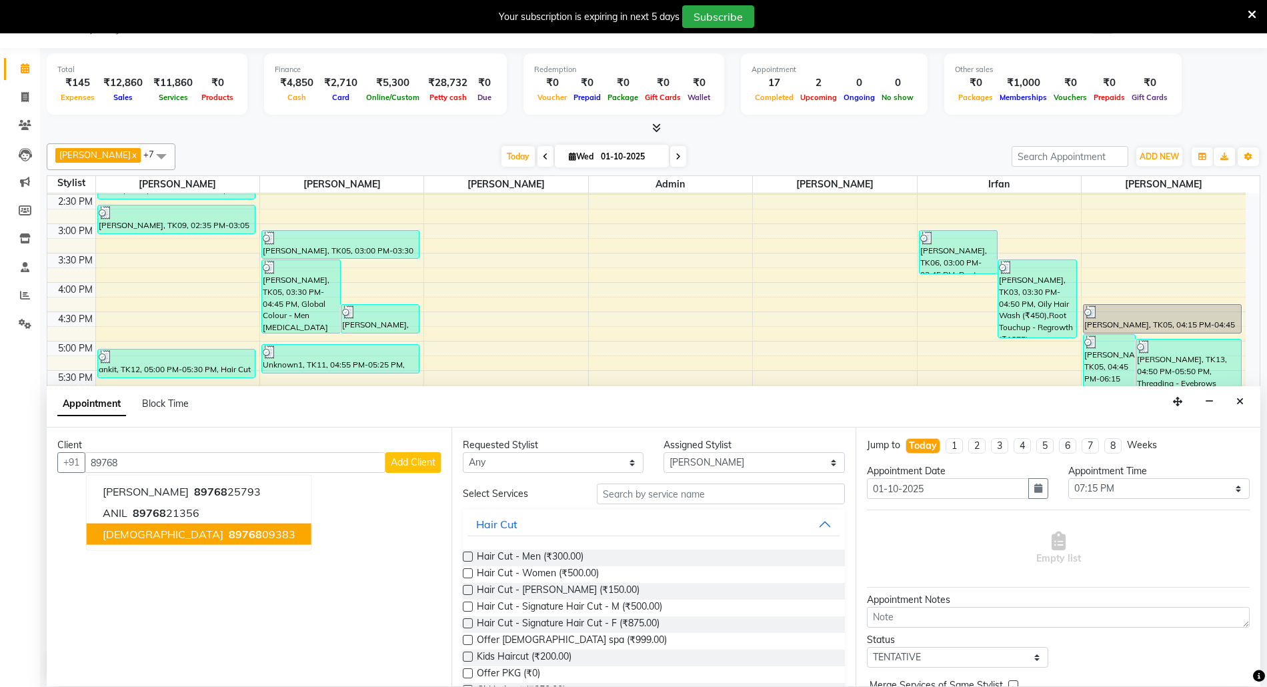
click at [121, 537] on span "Jainisha" at bounding box center [163, 533] width 121 height 13
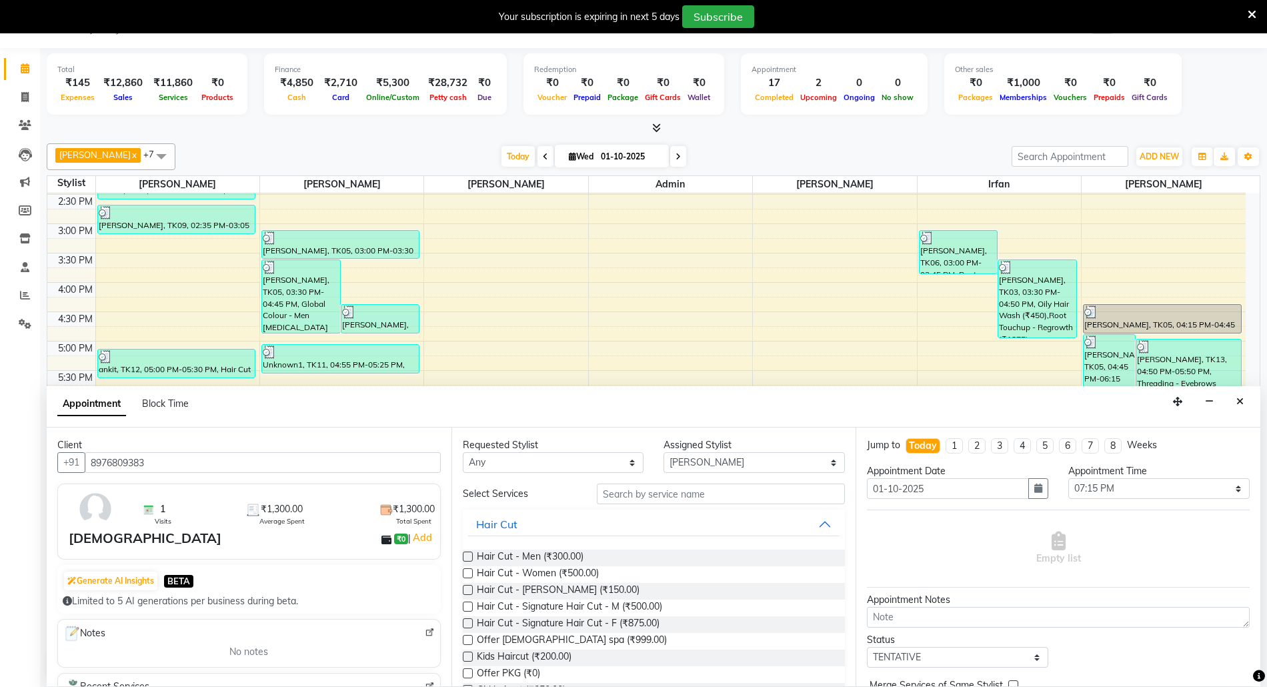
type input "8976809383"
click at [657, 503] on input "text" at bounding box center [721, 493] width 248 height 21
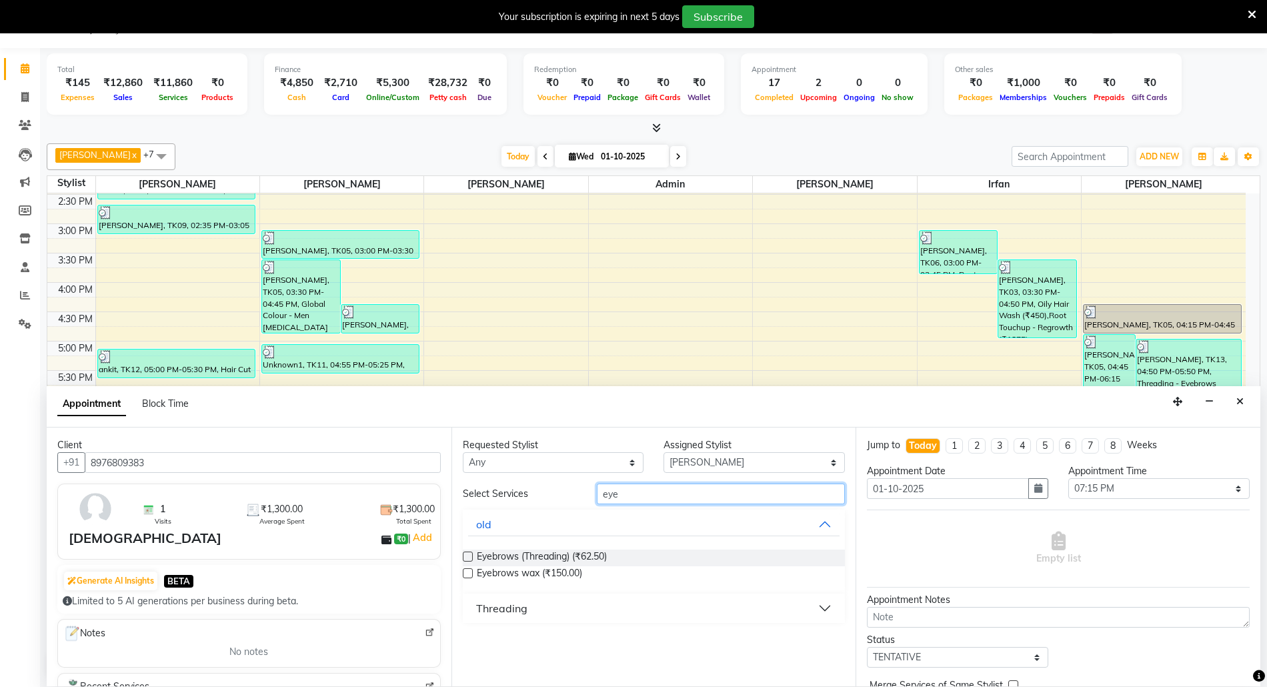
type input "eye"
click at [520, 606] on div "Threading" at bounding box center [501, 608] width 51 height 16
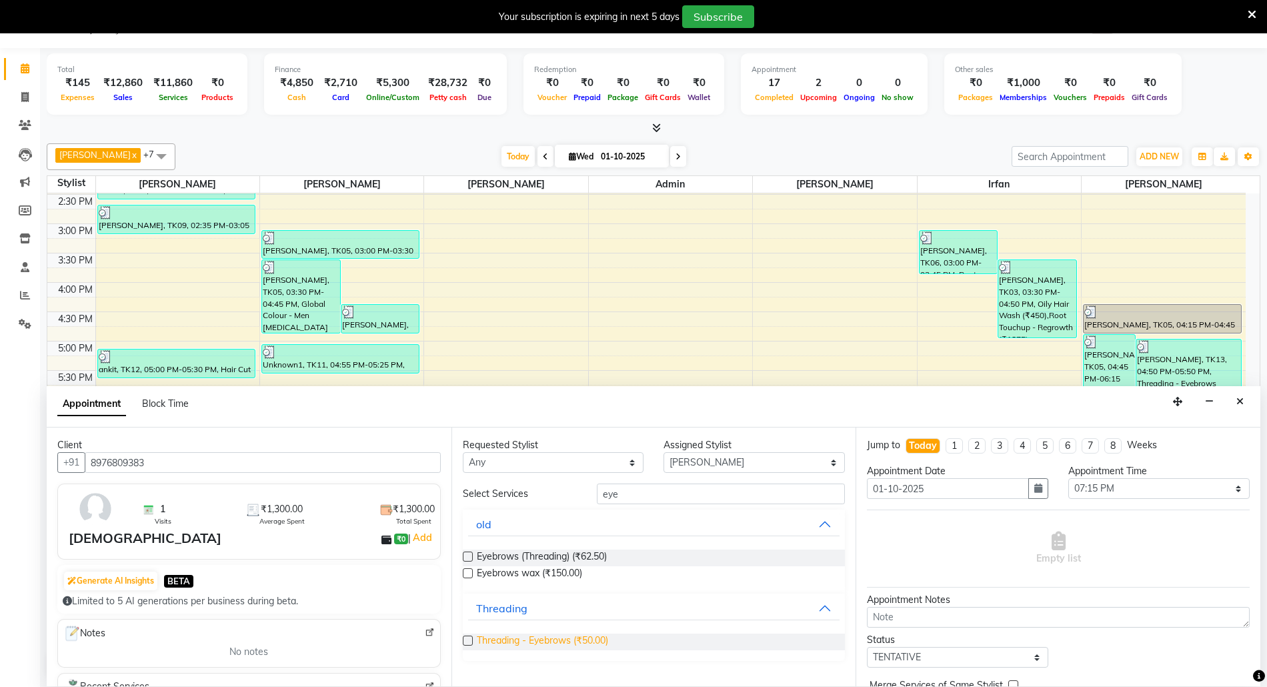
click at [537, 635] on span "Threading - Eyebrows (₹50.00)" at bounding box center [542, 641] width 131 height 17
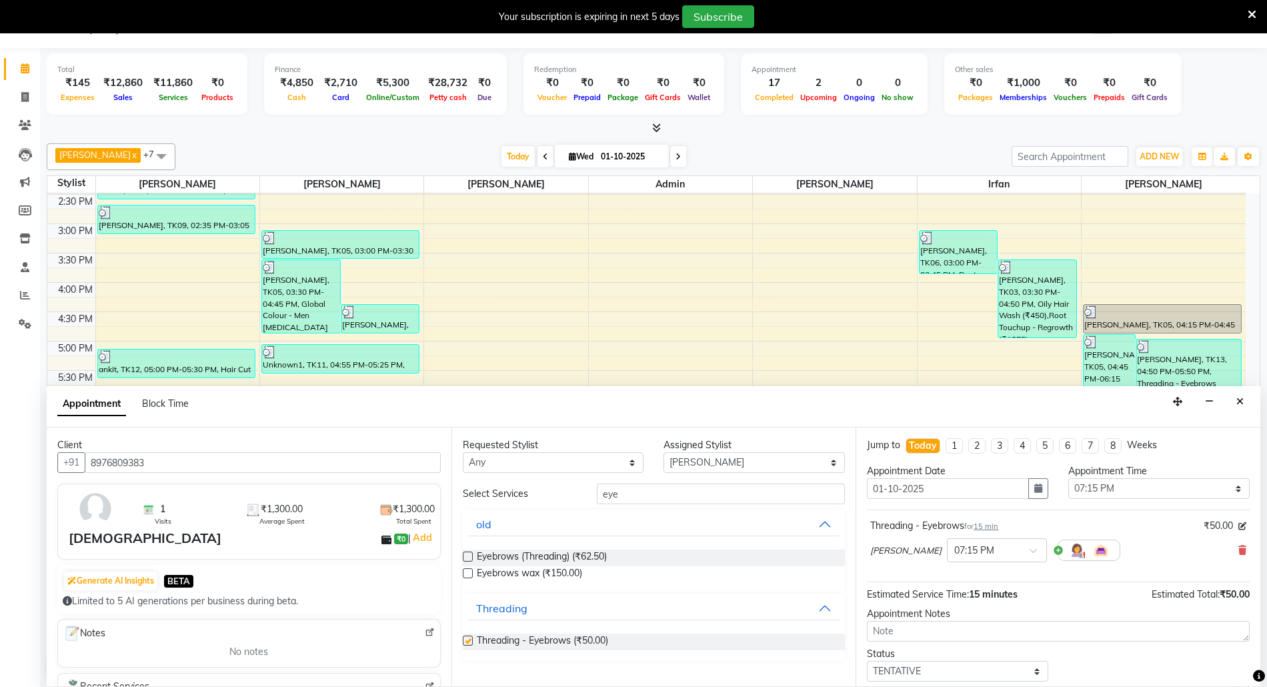
checkbox input "false"
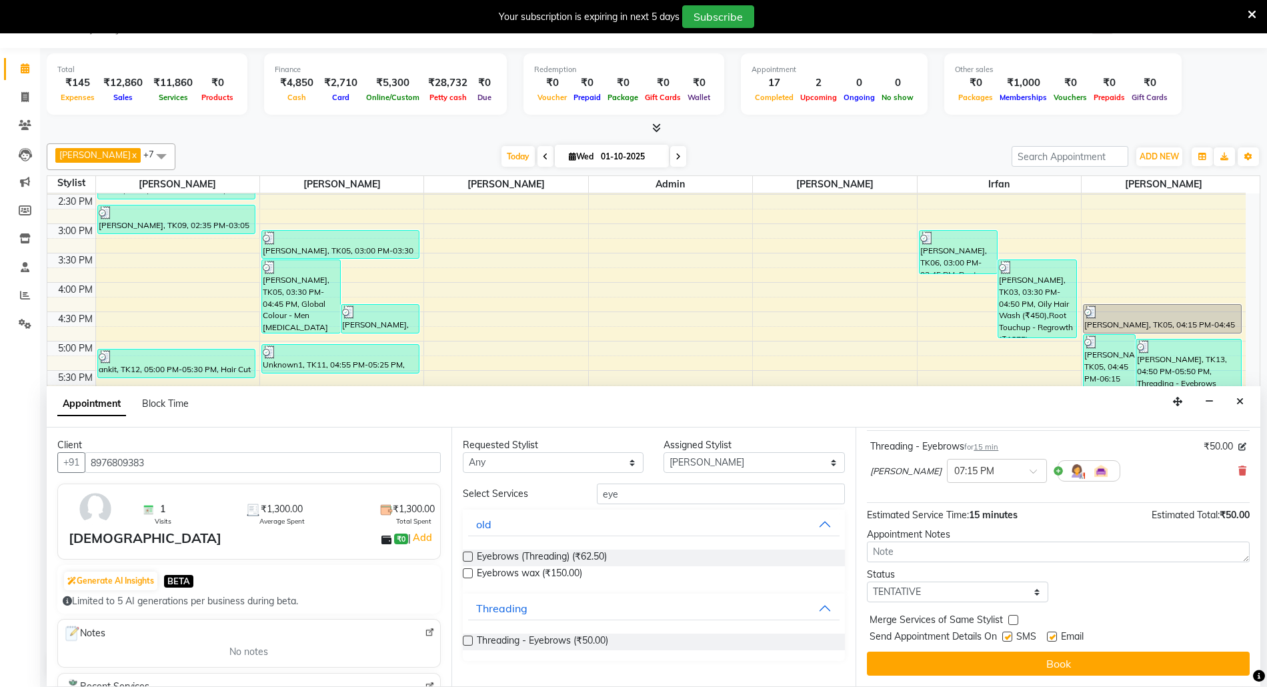
scroll to position [0, 0]
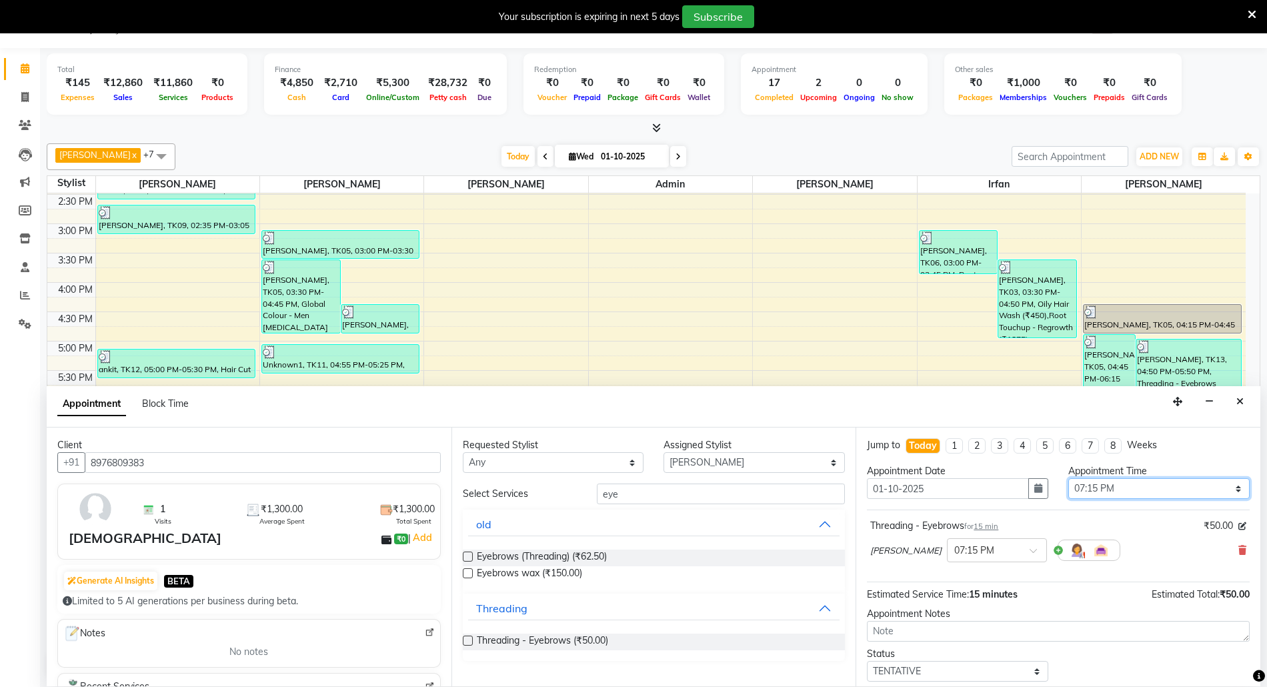
click at [1089, 491] on select "Select 09:00 AM 09:15 AM 09:30 AM 09:45 AM 10:00 AM 10:15 AM 10:30 AM 10:45 AM …" at bounding box center [1158, 488] width 181 height 21
select select "1140"
click at [1068, 479] on select "Select 09:00 AM 09:15 AM 09:30 AM 09:45 AM 10:00 AM 10:15 AM 10:30 AM 10:45 AM …" at bounding box center [1158, 488] width 181 height 21
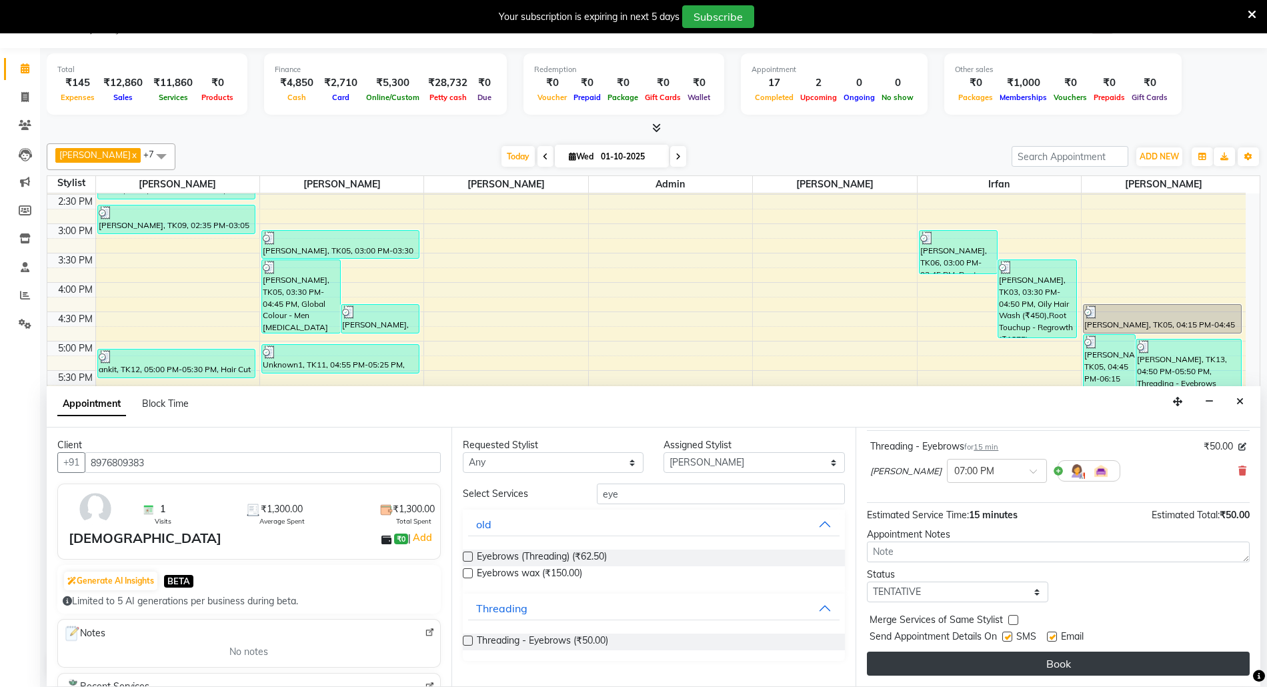
click at [1085, 667] on button "Book" at bounding box center [1058, 663] width 383 height 24
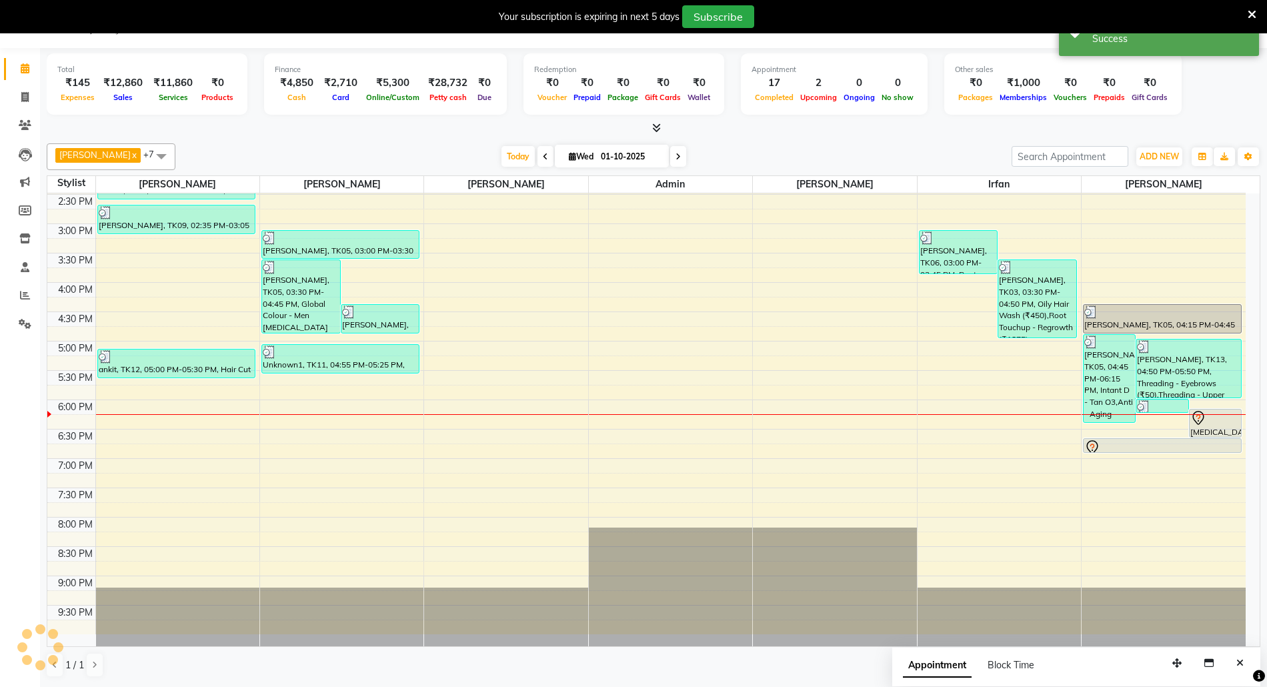
scroll to position [0, 0]
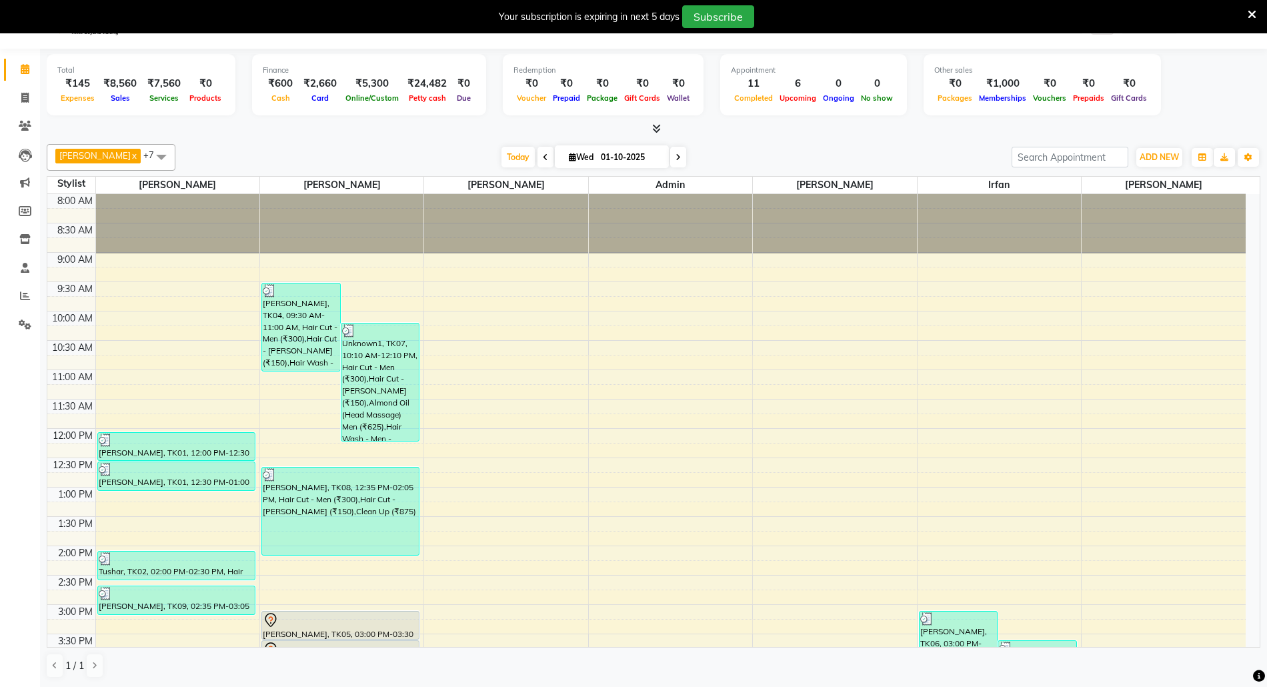
scroll to position [380, 0]
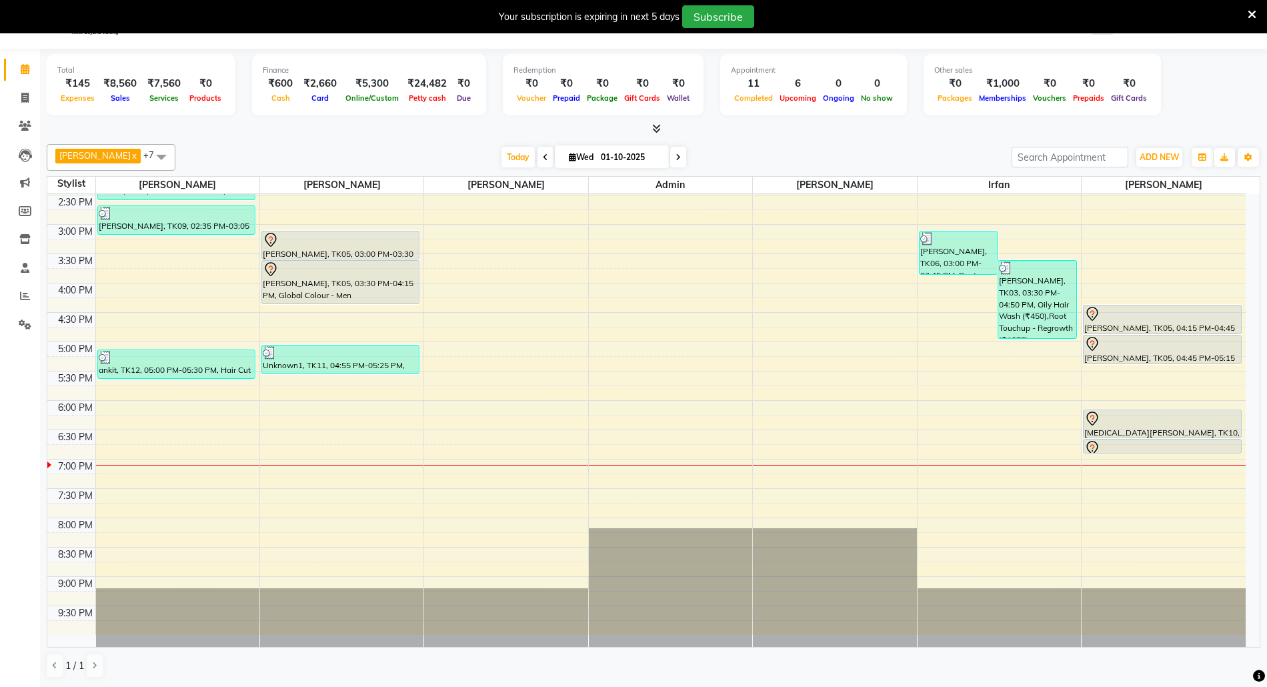
click at [607, 161] on input "01-10-2025" at bounding box center [630, 157] width 67 height 20
select select "10"
select select "2025"
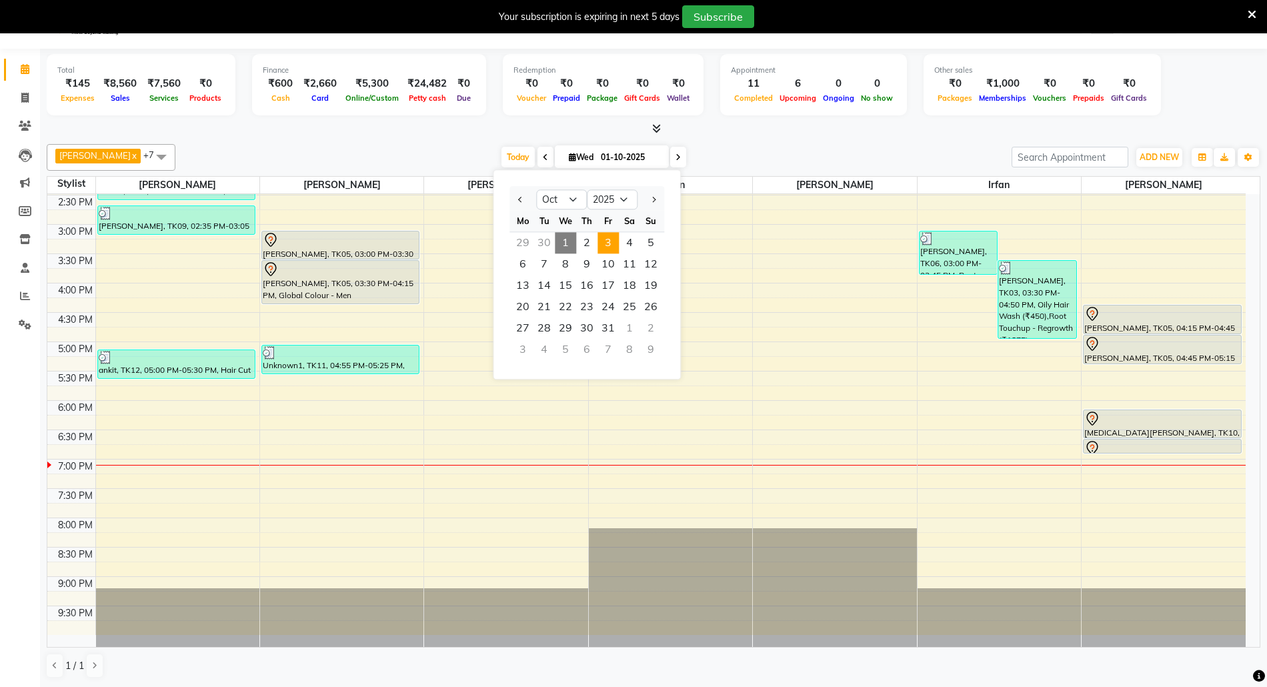
click at [608, 246] on span "3" at bounding box center [607, 242] width 21 height 21
type input "03-10-2025"
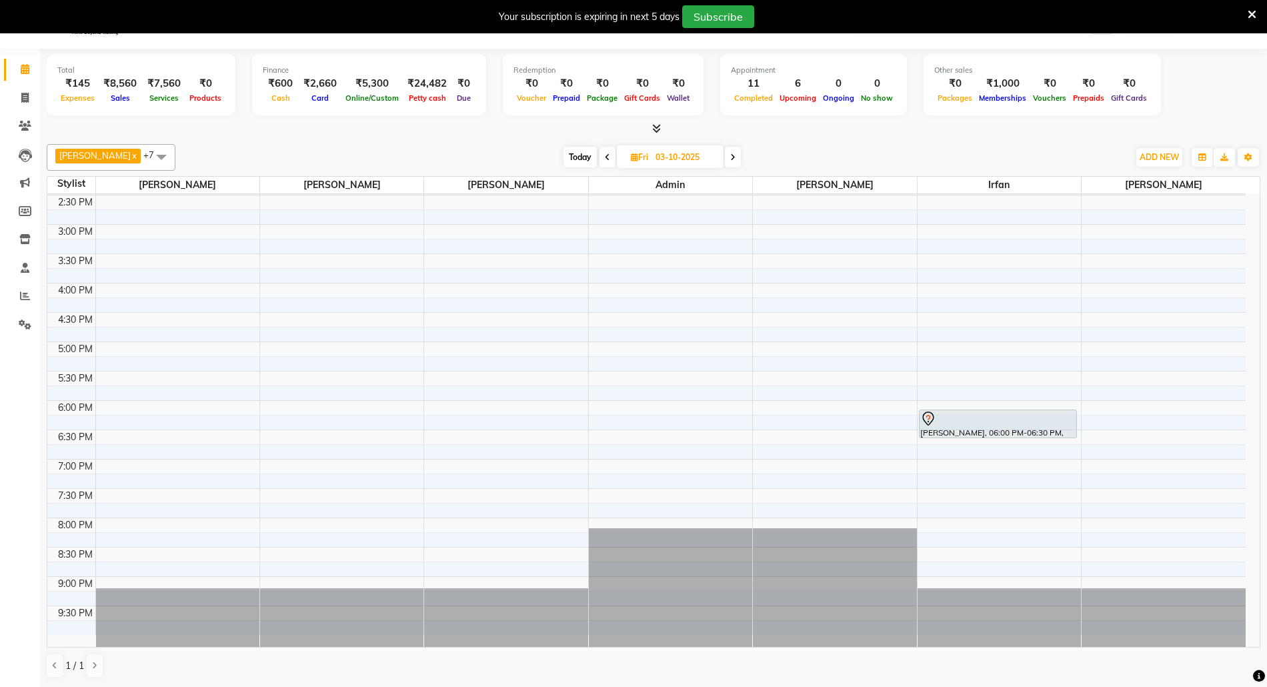
click at [176, 534] on div "8:00 AM 8:30 AM 9:00 AM 9:30 AM 10:00 AM 10:30 AM 11:00 AM 11:30 AM 12:00 PM 12…" at bounding box center [646, 224] width 1198 height 821
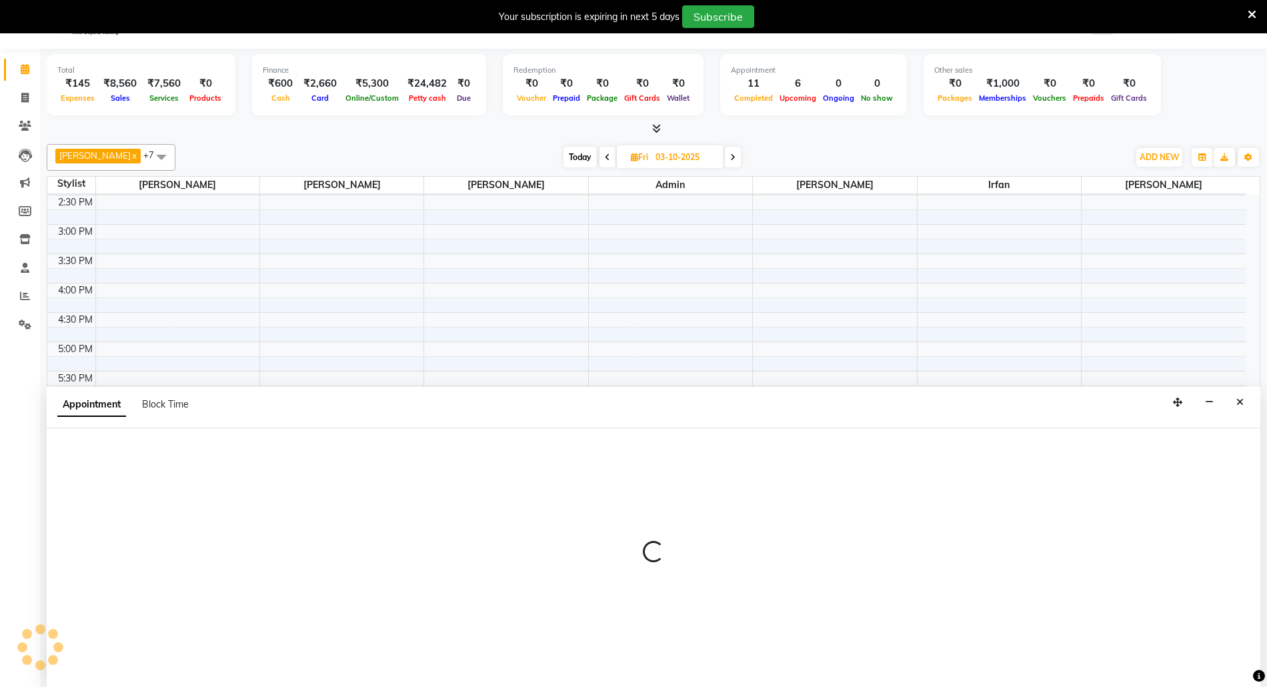
scroll to position [35, 0]
select select "31985"
select select "1200"
select select "tentative"
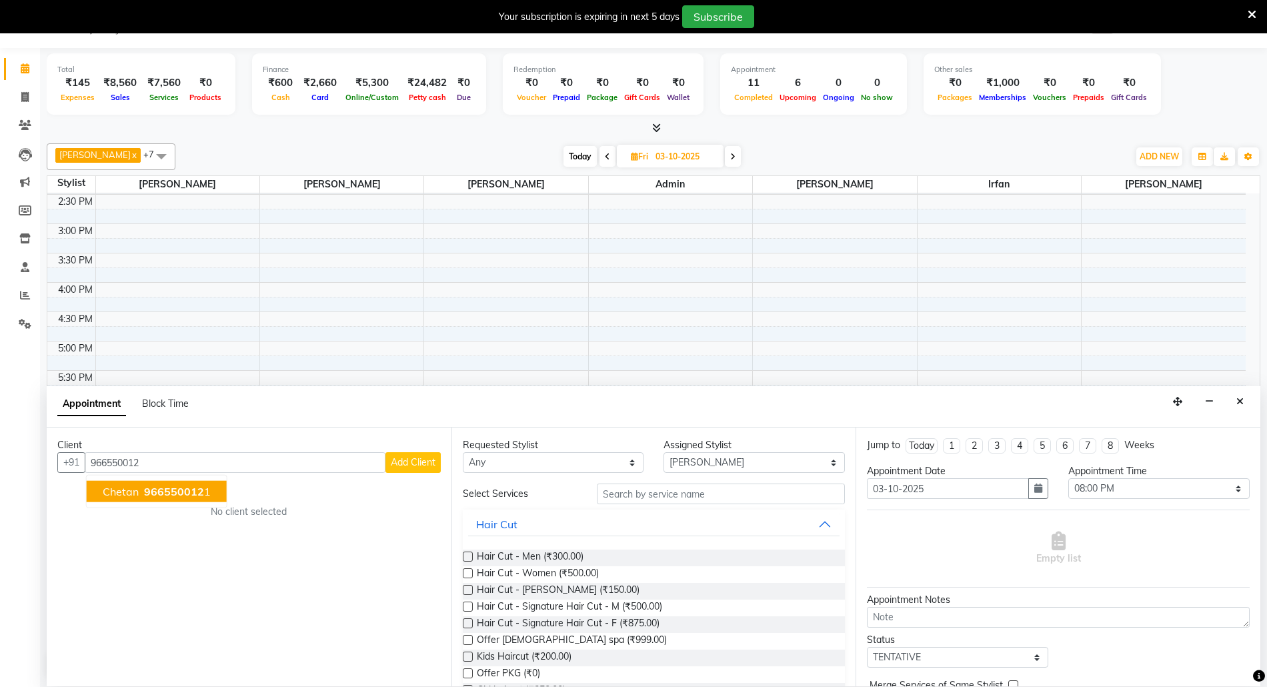
click at [175, 488] on span "966550012" at bounding box center [174, 491] width 60 height 13
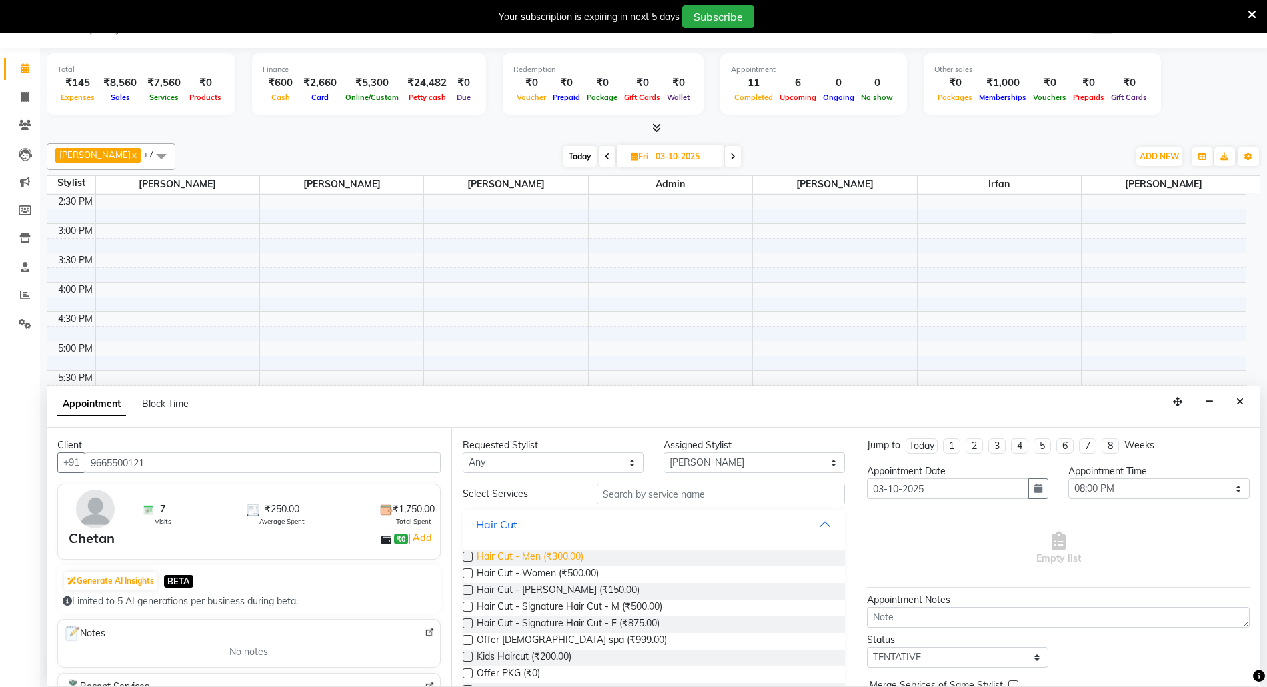
type input "9665500121"
click at [563, 555] on span "Hair Cut - Men (₹300.00)" at bounding box center [530, 557] width 107 height 17
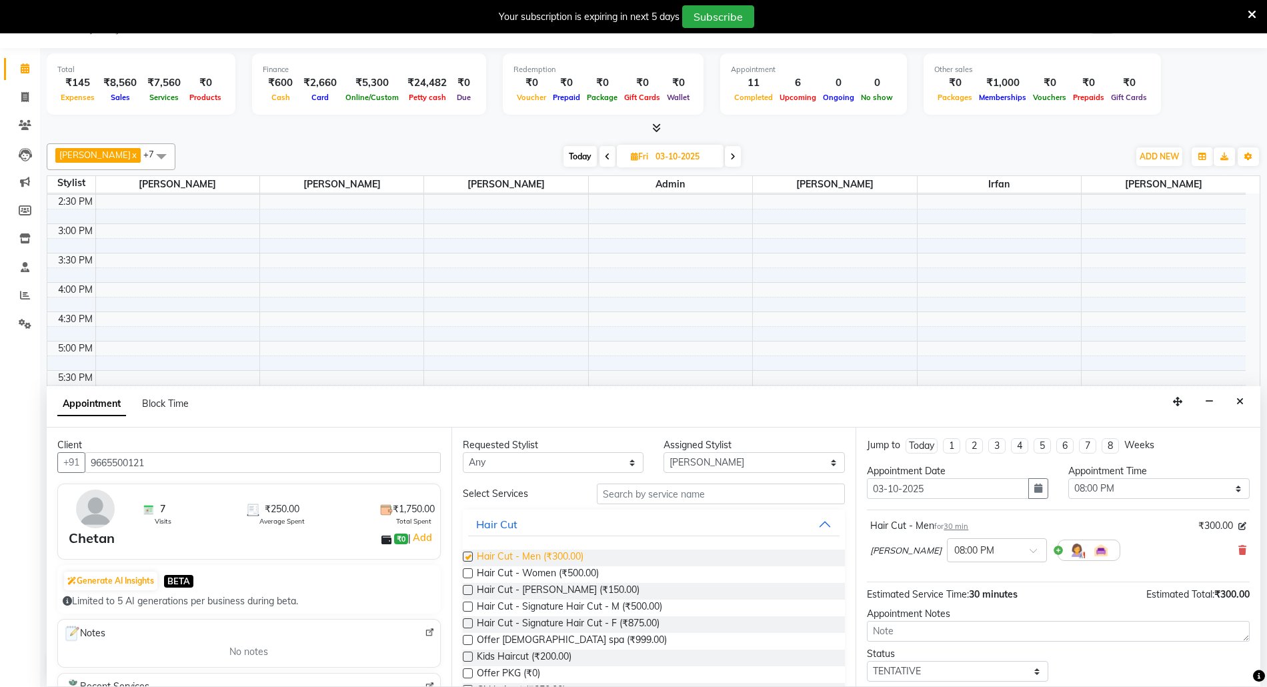
checkbox input "false"
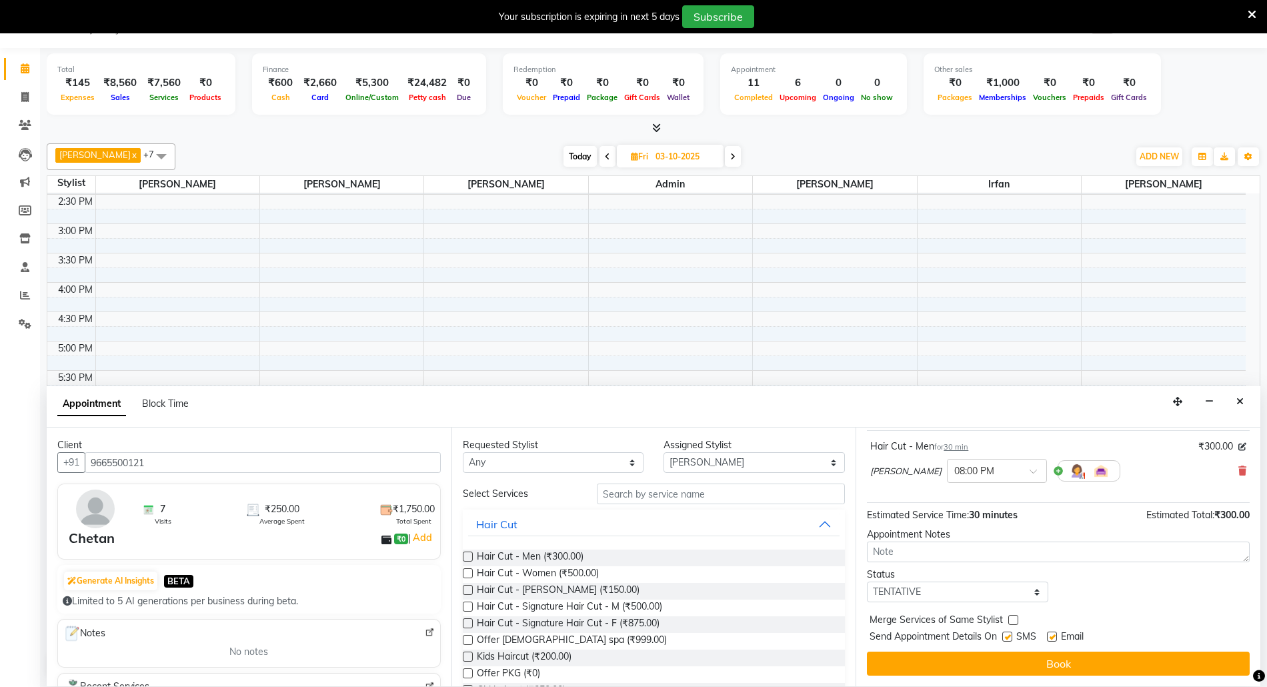
drag, startPoint x: 1129, startPoint y: 649, endPoint x: 1125, endPoint y: 668, distance: 19.0
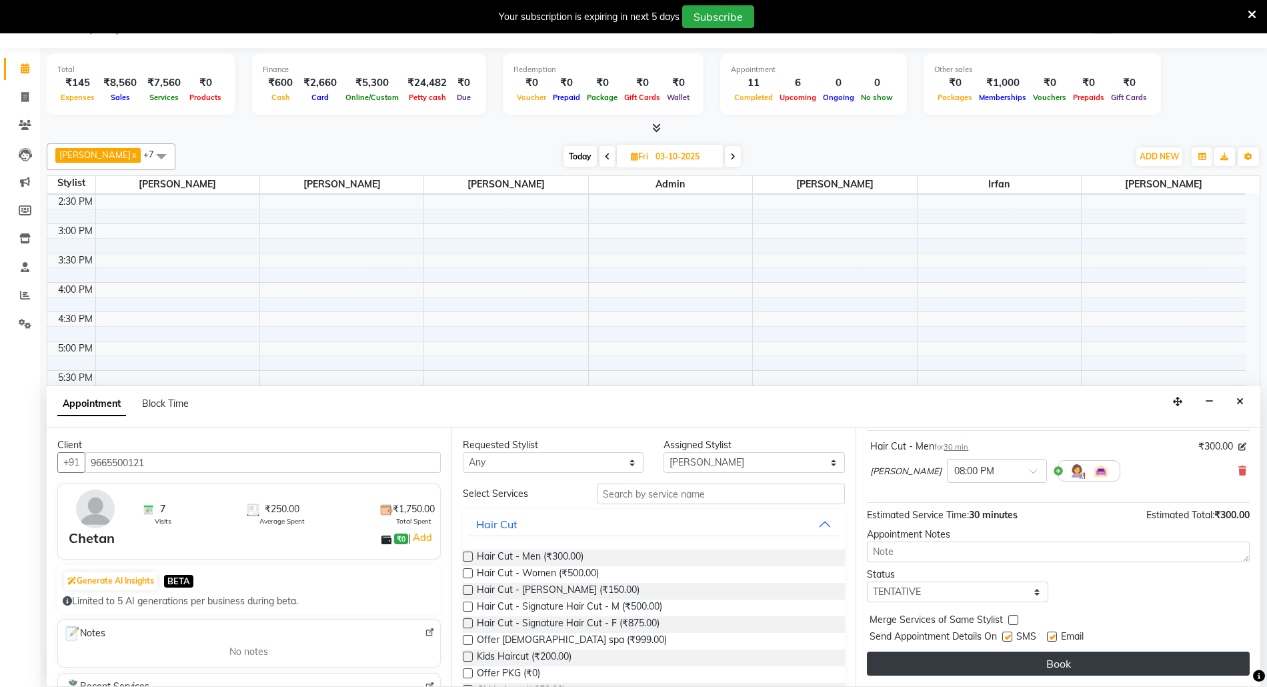
click at [1129, 651] on div "Jump to [DATE] 1 2 3 4 5 6 7 8 Weeks Appointment Date [DATE] Appointment Time S…" at bounding box center [1057, 556] width 405 height 259
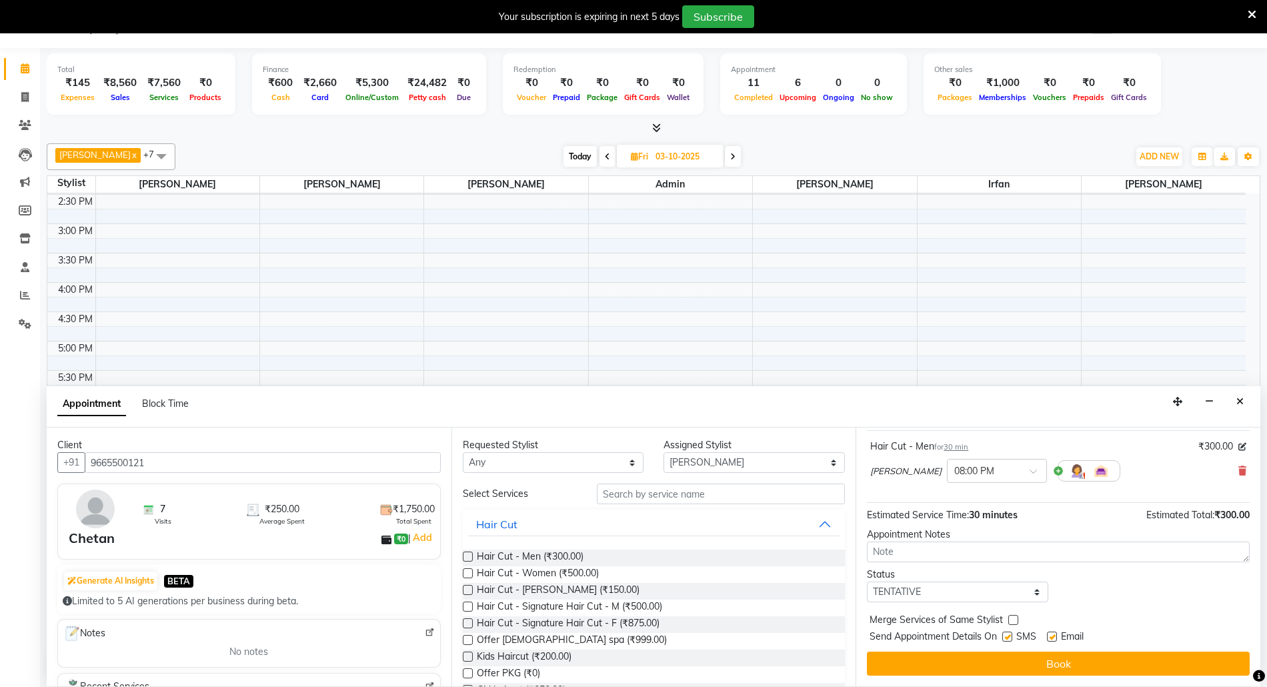
click at [1117, 683] on div "Jump to [DATE] 1 2 3 4 5 6 7 8 Weeks Appointment Date [DATE] Appointment Time S…" at bounding box center [1057, 556] width 405 height 259
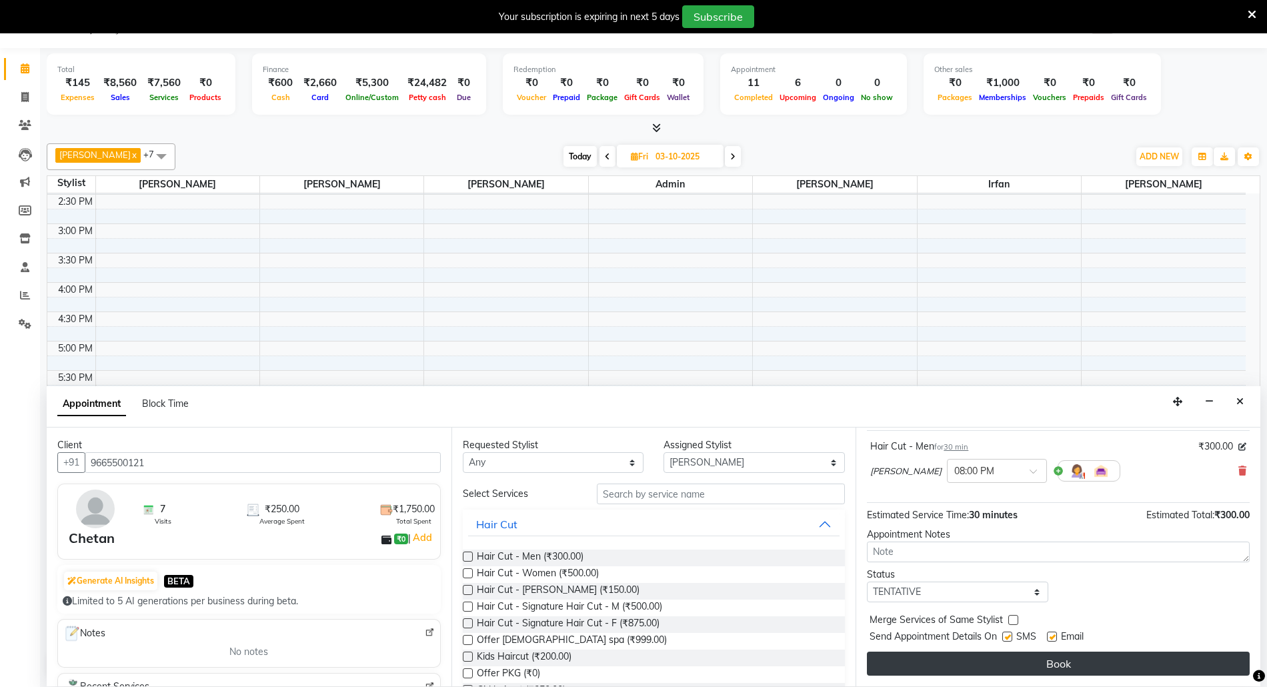
click at [1120, 667] on button "Book" at bounding box center [1058, 663] width 383 height 24
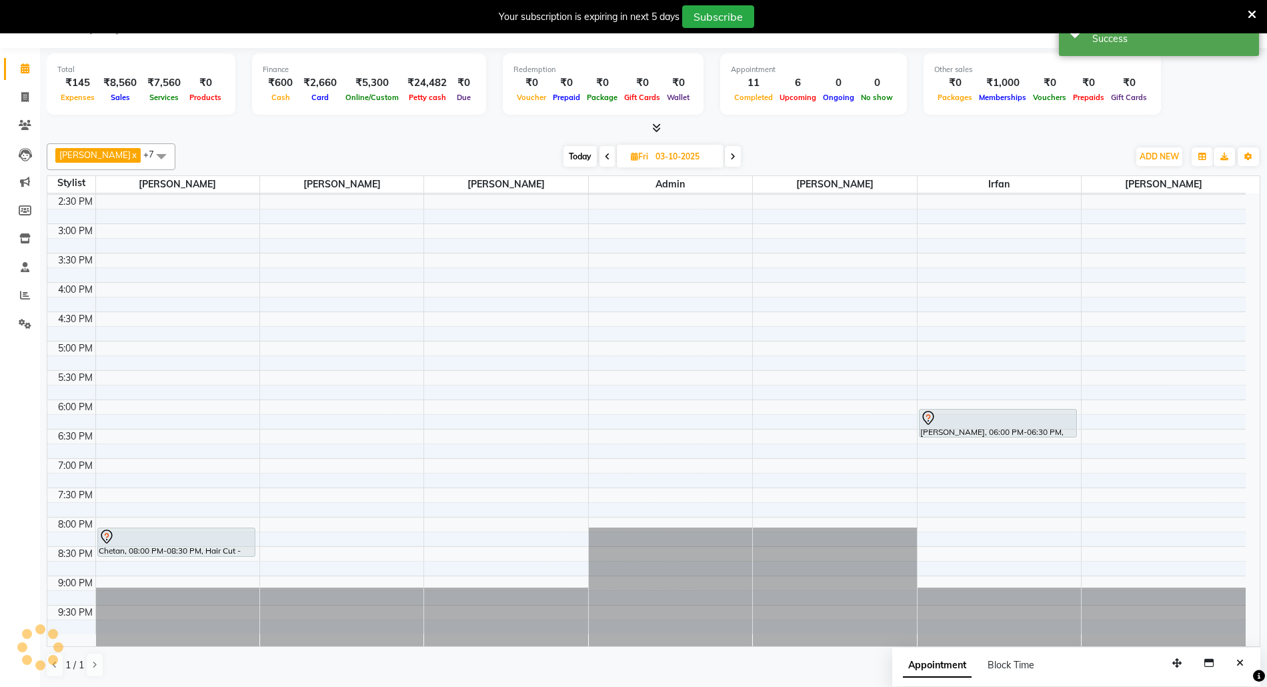
scroll to position [0, 0]
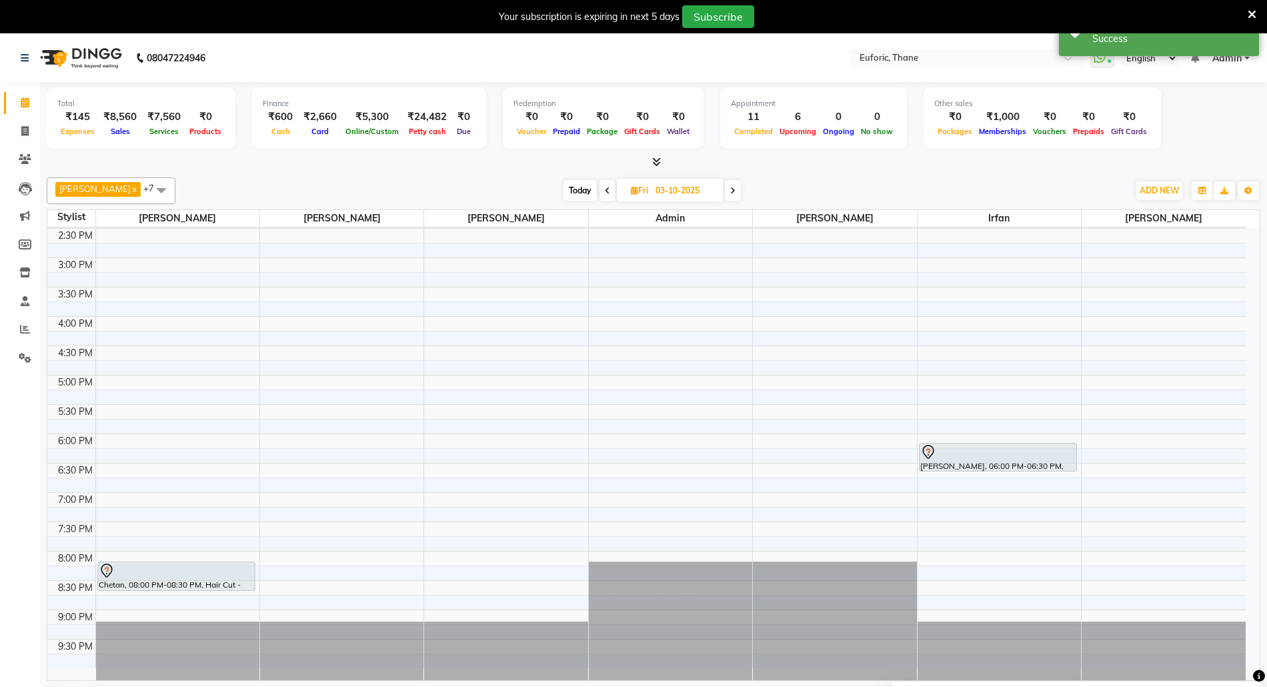
click at [651, 195] on input "03-10-2025" at bounding box center [684, 191] width 67 height 20
select select "10"
select select "2025"
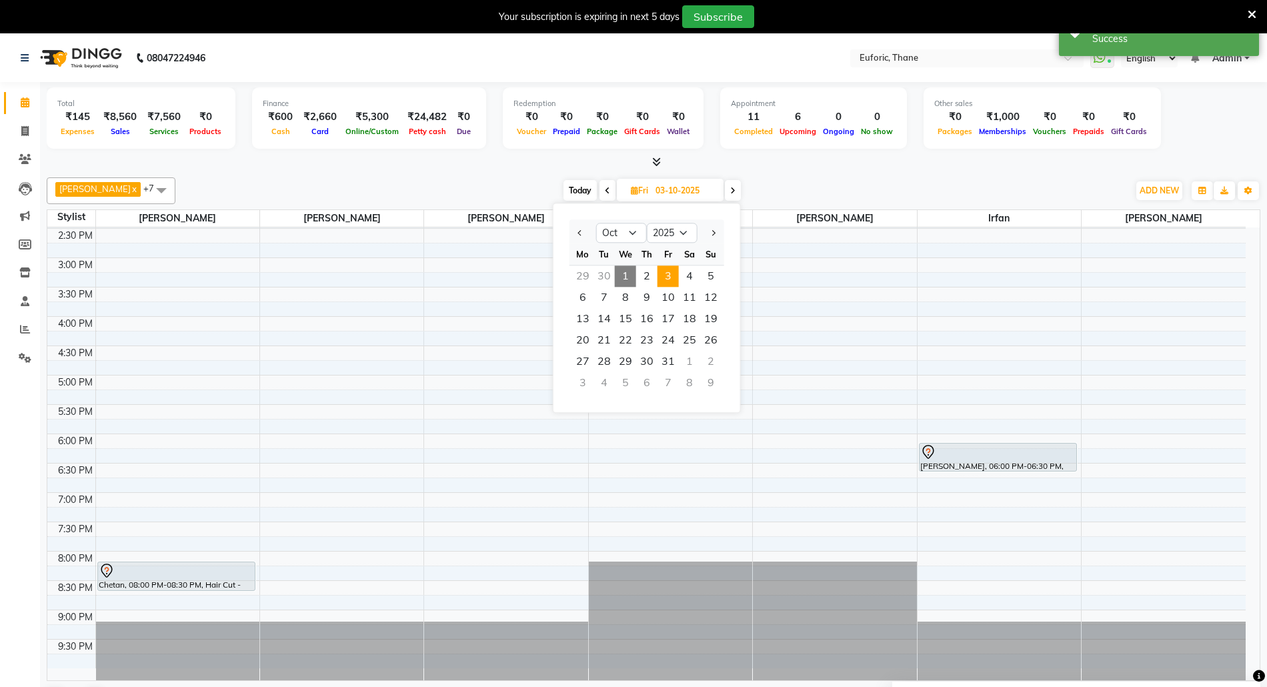
click at [629, 269] on span "1" at bounding box center [625, 275] width 21 height 21
type input "01-10-2025"
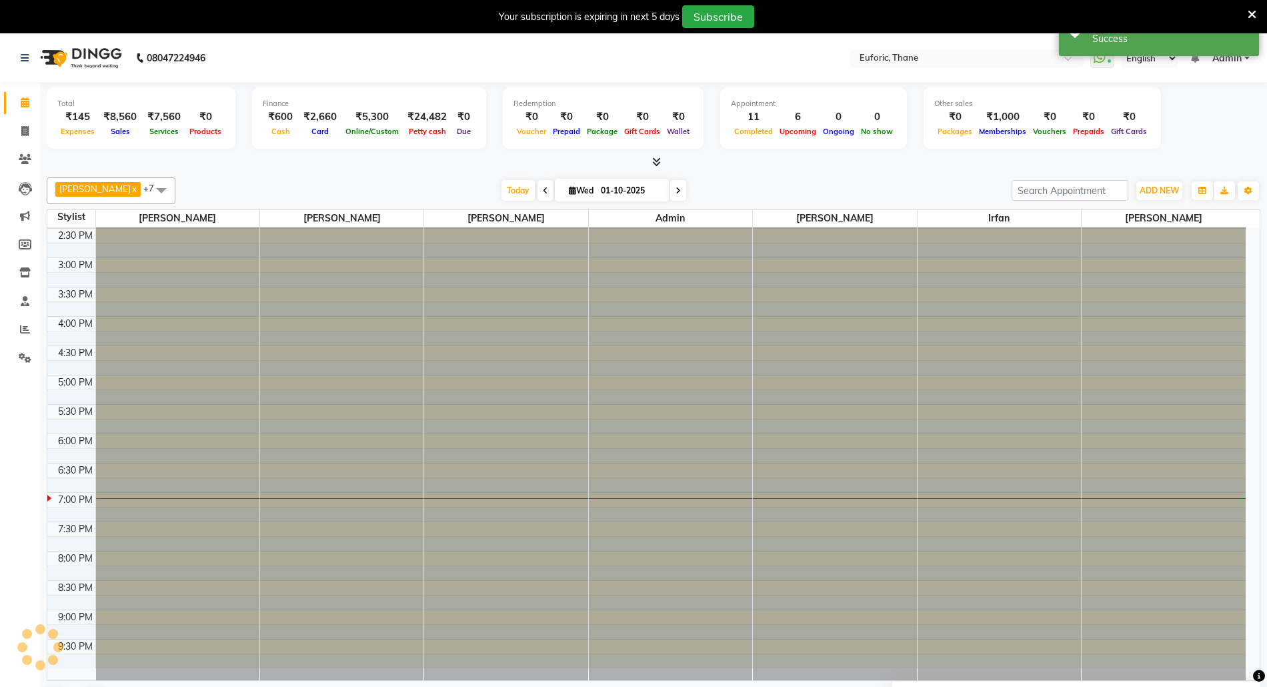
scroll to position [380, 0]
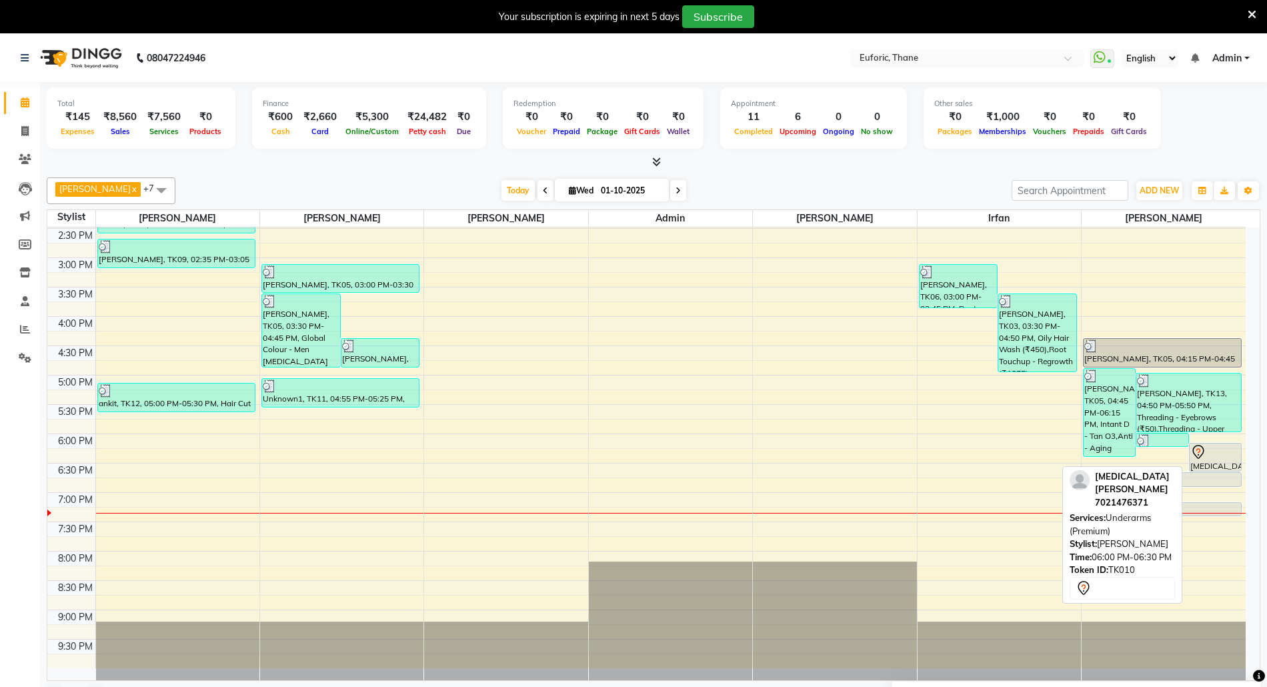
click at [1209, 456] on div at bounding box center [1215, 452] width 50 height 16
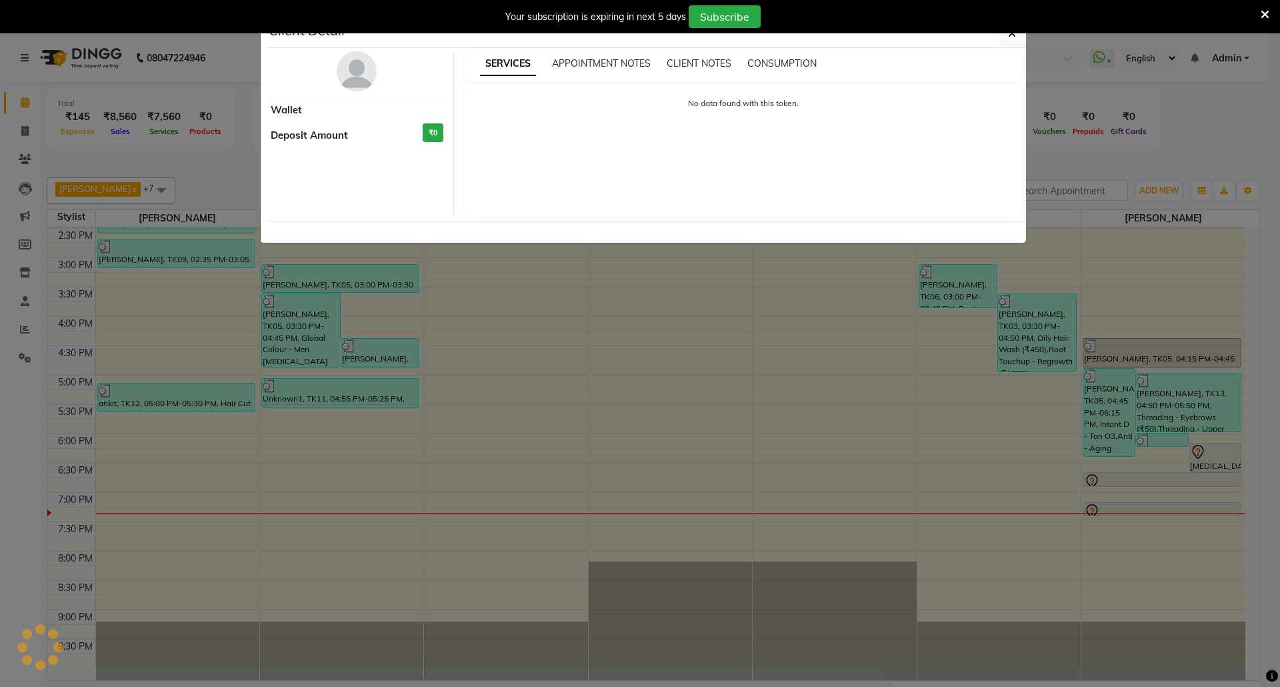
select select "7"
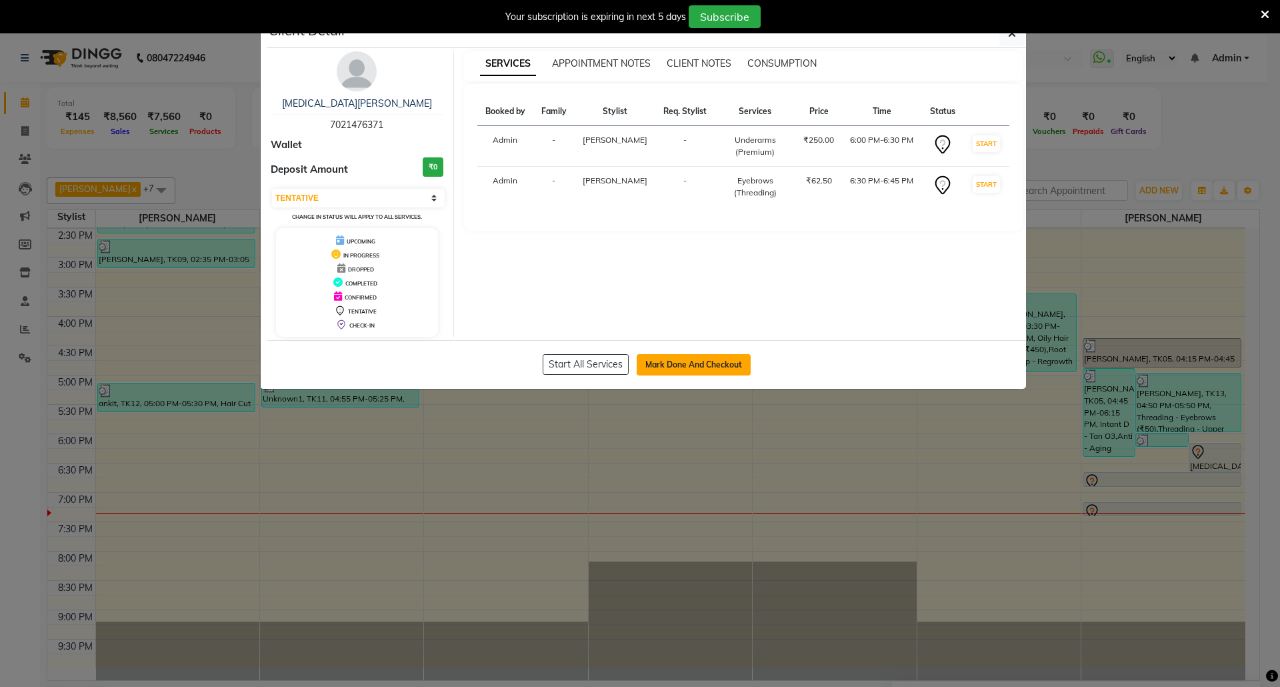
click at [733, 361] on button "Mark Done And Checkout" at bounding box center [694, 364] width 114 height 21
select select "service"
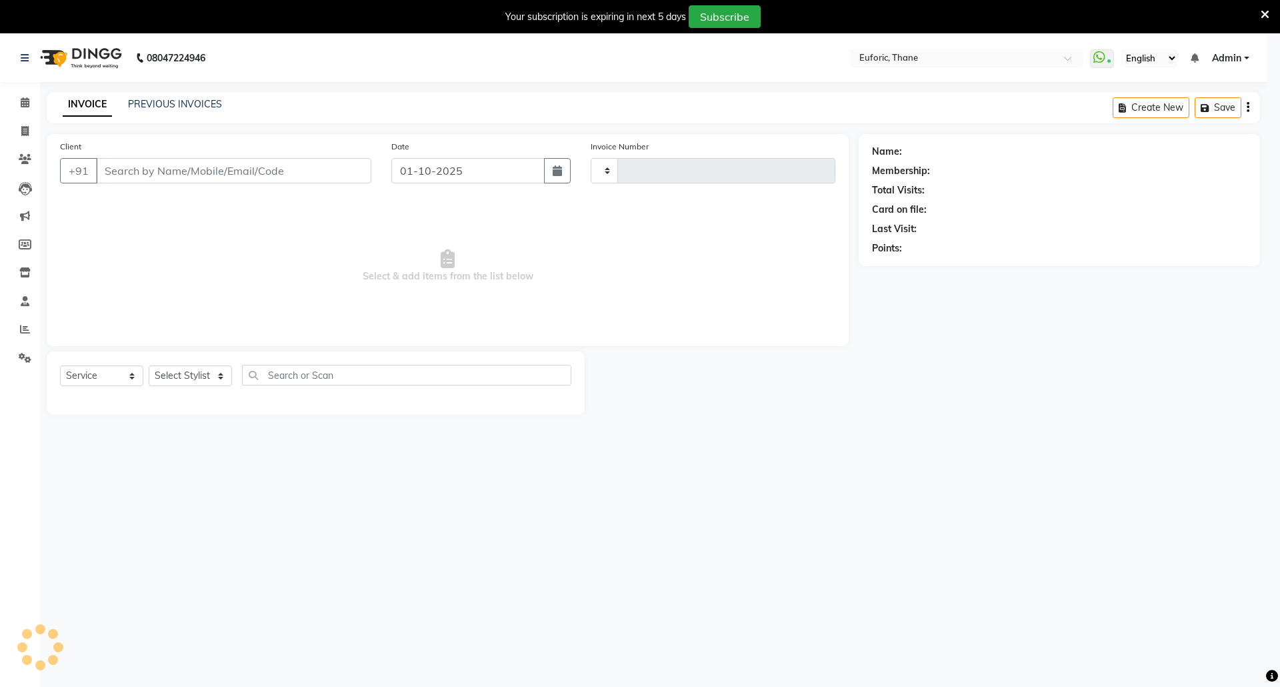
type input "3064"
select select "5063"
type input "7021476371"
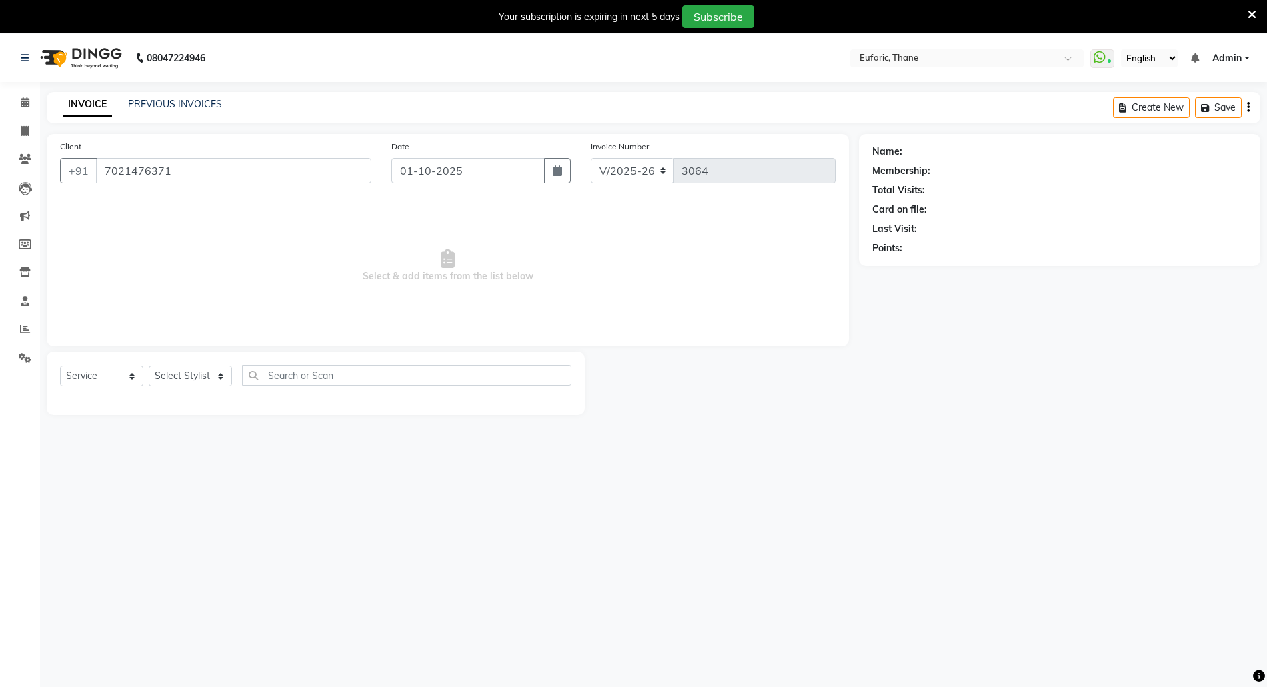
select select "58800"
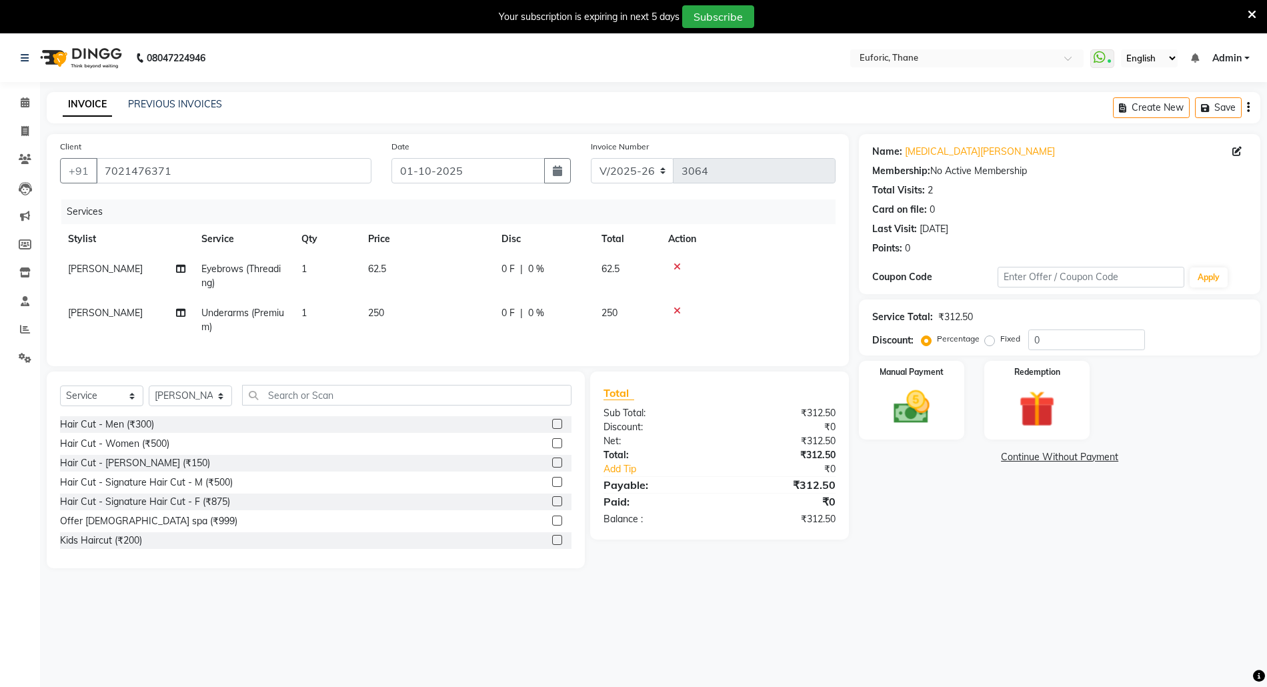
click at [677, 311] on icon at bounding box center [676, 310] width 7 height 9
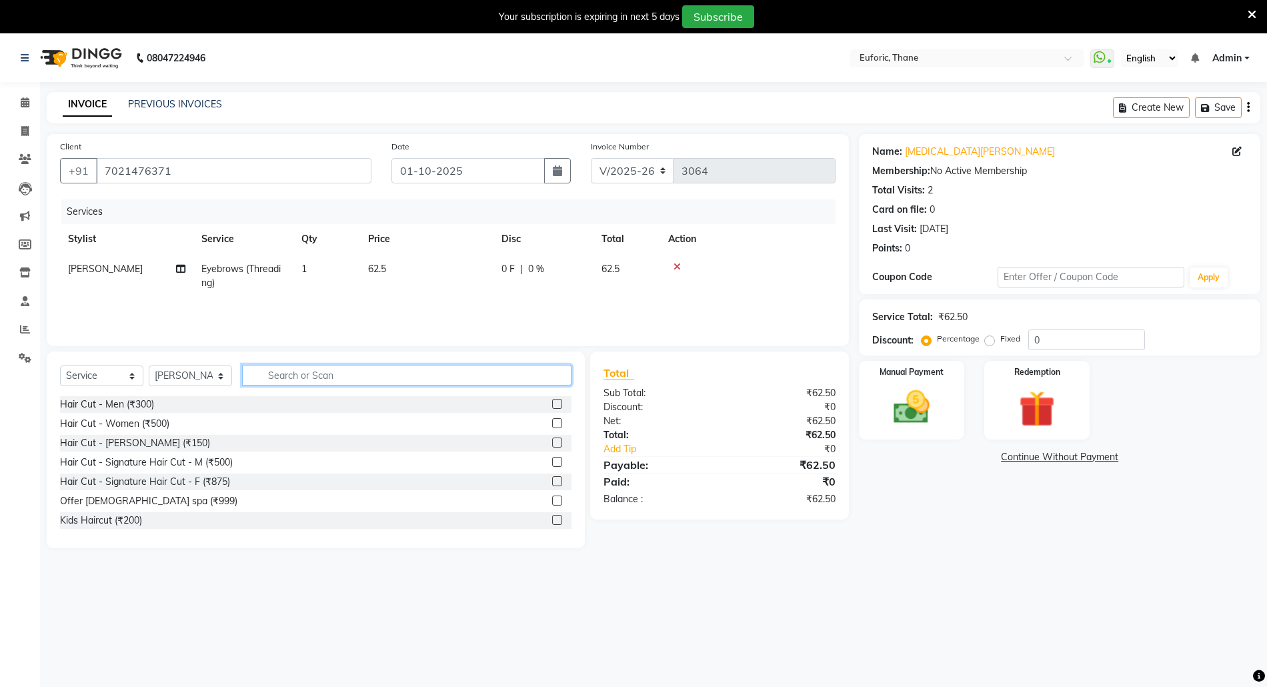
click at [360, 380] on input "text" at bounding box center [406, 375] width 329 height 21
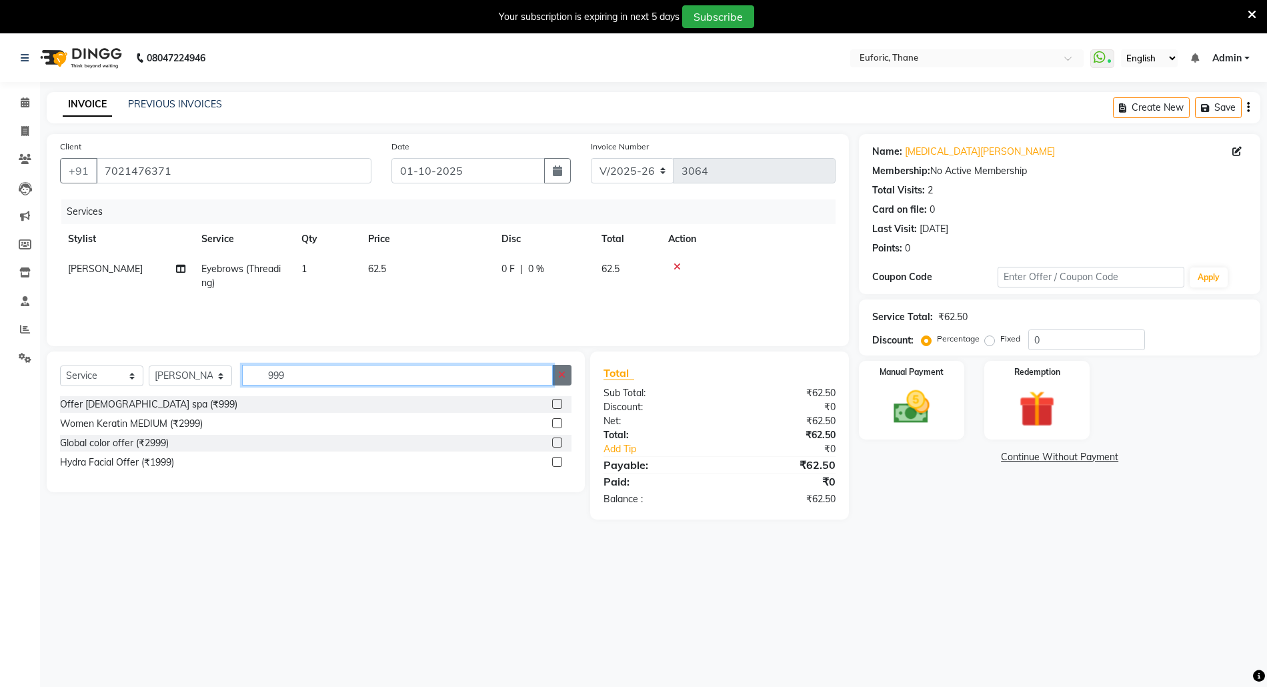
type input "999"
click at [565, 375] on button "button" at bounding box center [561, 375] width 19 height 21
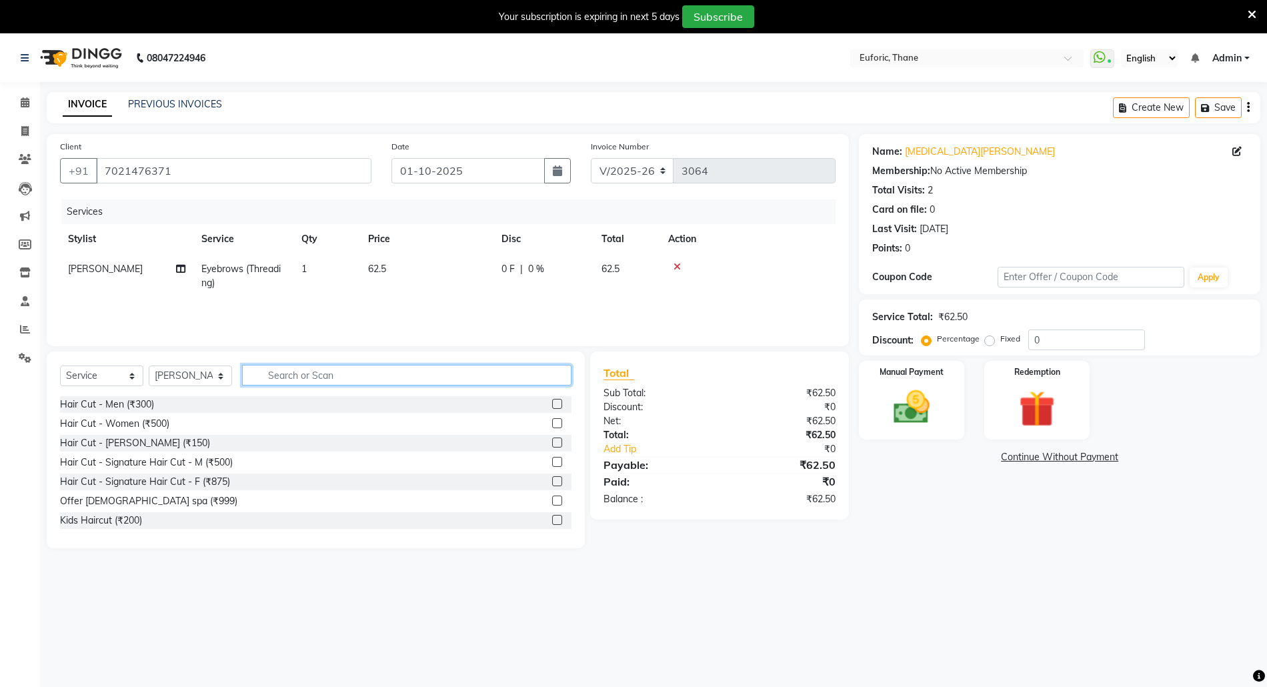
type input "w"
type input "offe"
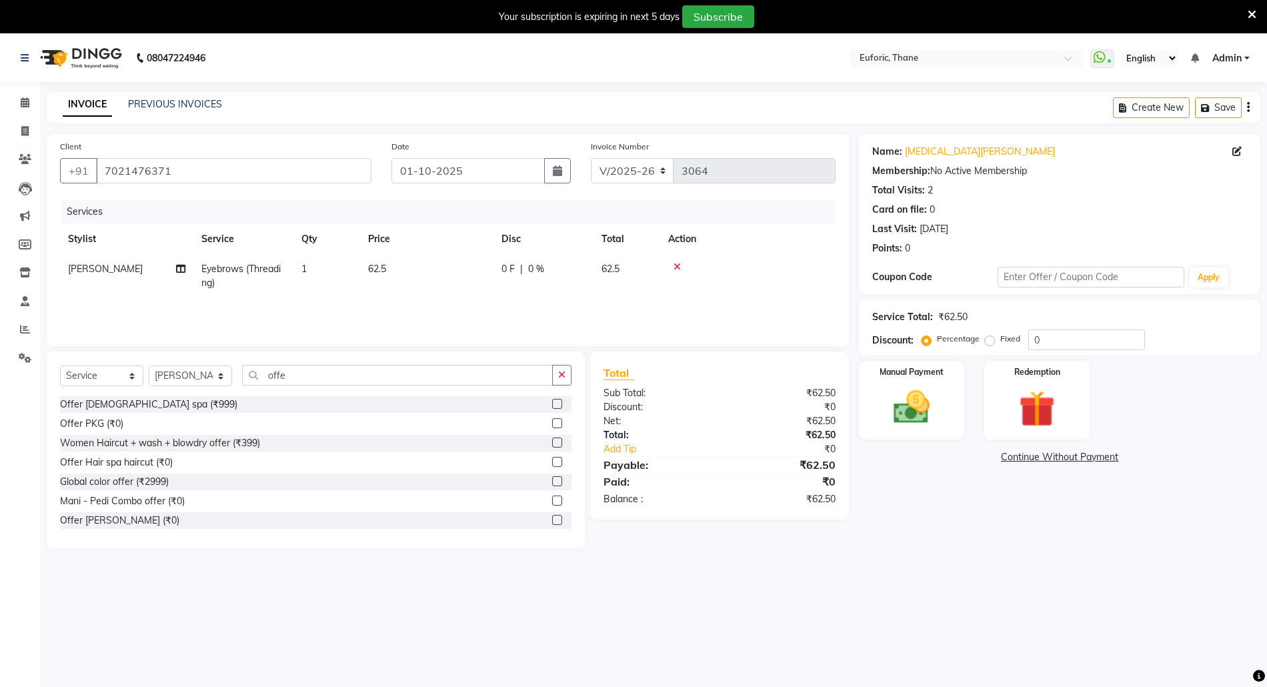
click at [552, 423] on label at bounding box center [557, 423] width 10 height 10
click at [552, 423] on input "checkbox" at bounding box center [556, 423] width 9 height 9
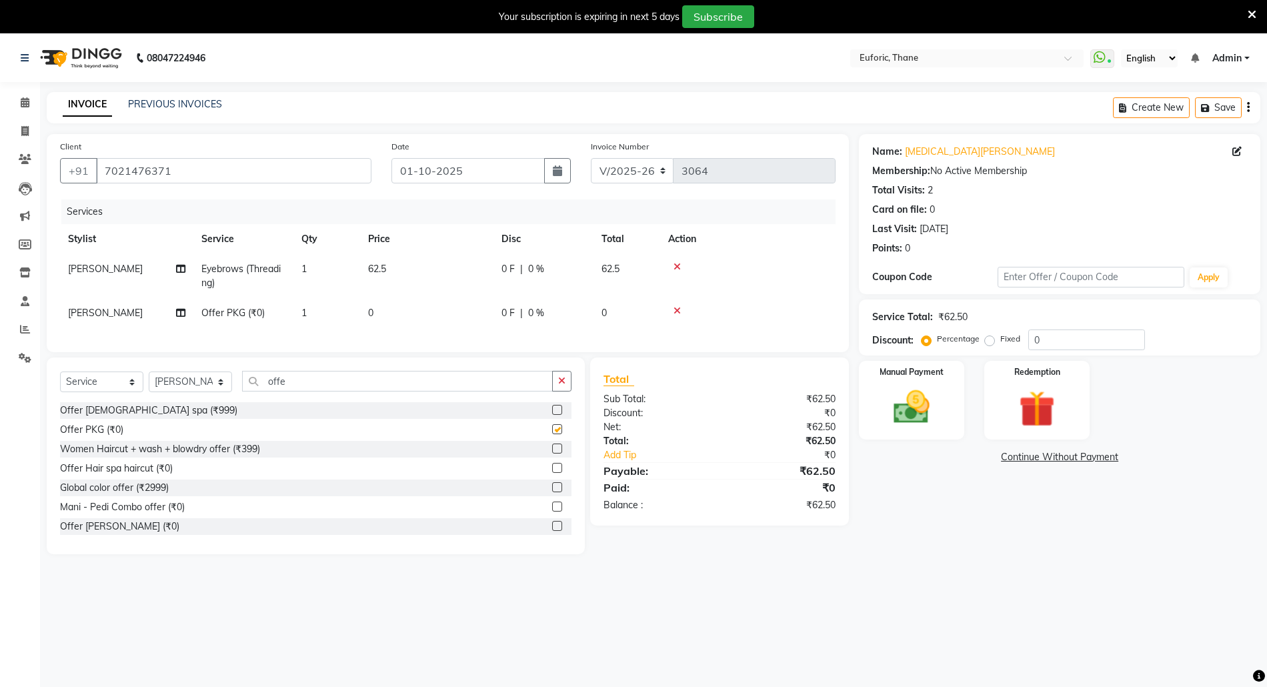
checkbox input "false"
click at [371, 309] on span "0" at bounding box center [370, 313] width 5 height 12
select select "58800"
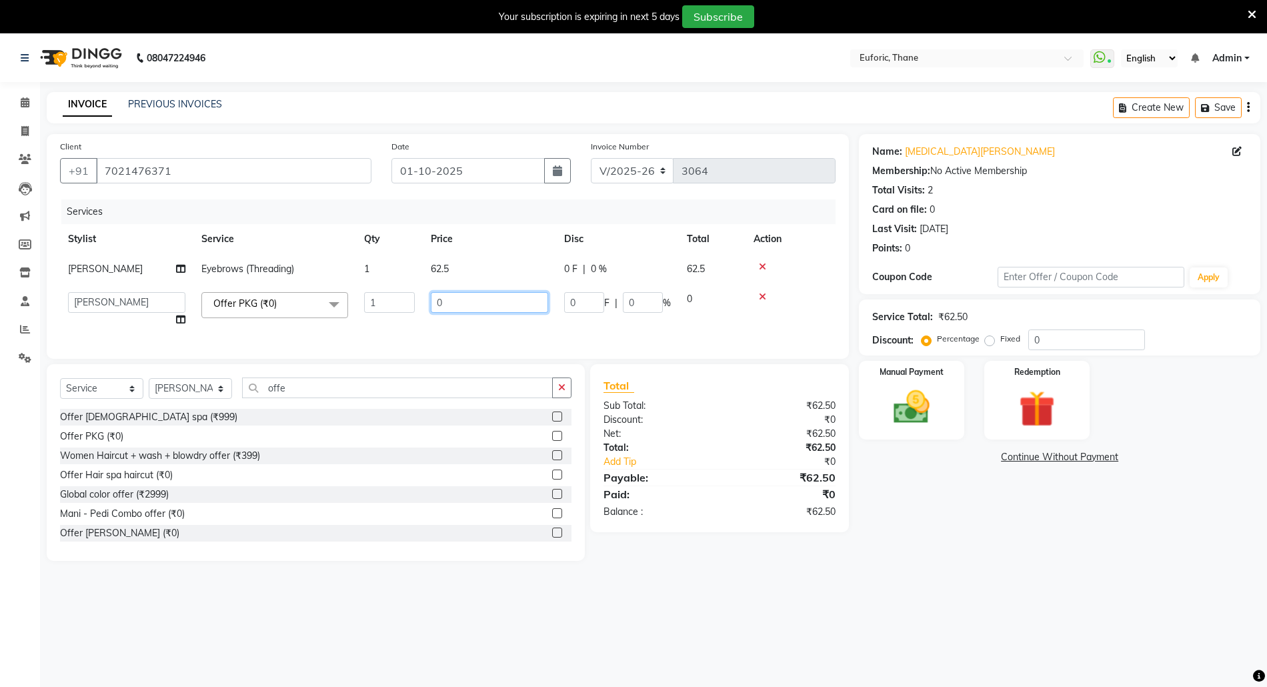
drag, startPoint x: 432, startPoint y: 297, endPoint x: 485, endPoint y: 307, distance: 54.4
click at [485, 307] on input "0" at bounding box center [489, 302] width 117 height 21
type input "999"
click at [479, 332] on div "Services Stylist Service Qty Price Disc Total Action [PERSON_NAME] Eyebrows (Th…" at bounding box center [447, 272] width 775 height 146
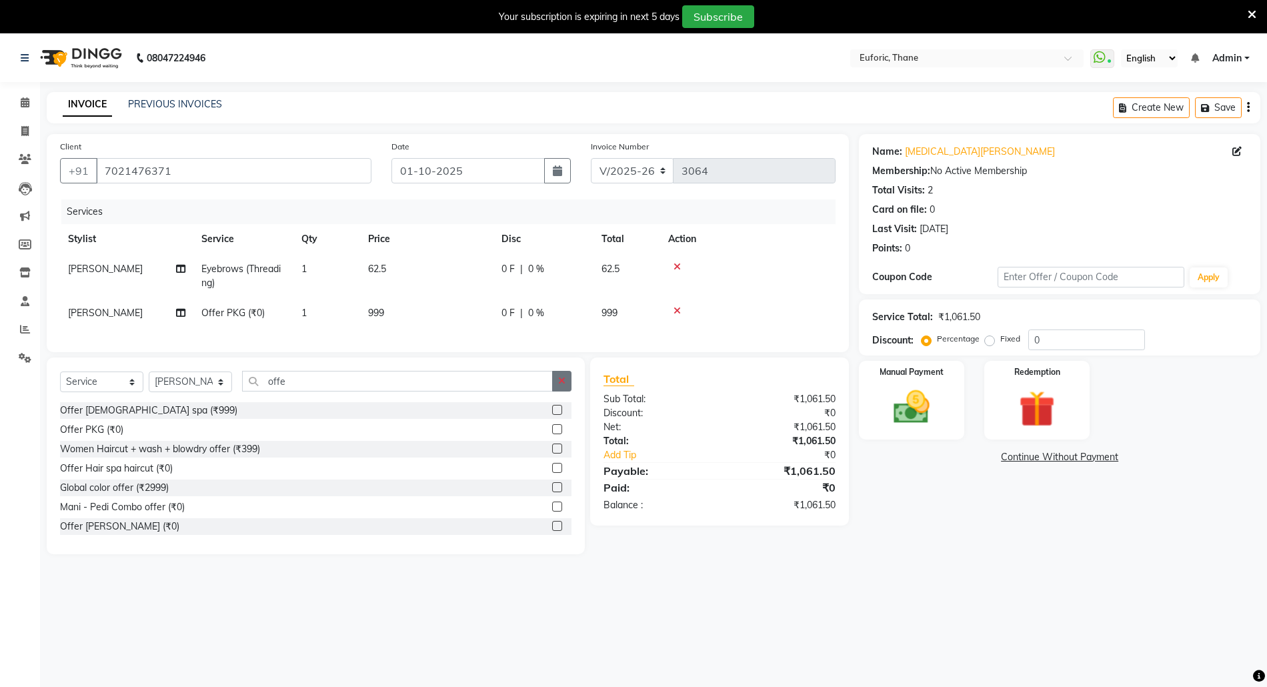
click at [566, 391] on button "button" at bounding box center [561, 381] width 19 height 21
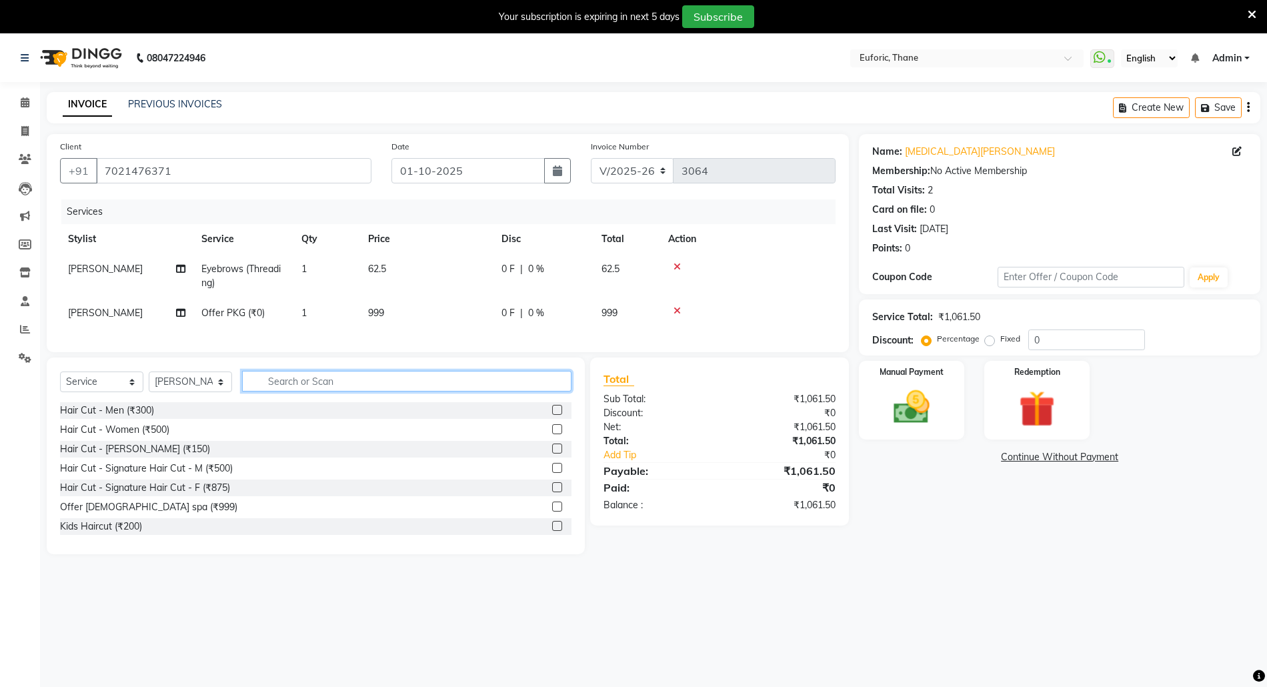
click at [481, 390] on input "text" at bounding box center [406, 381] width 329 height 21
type input "unde"
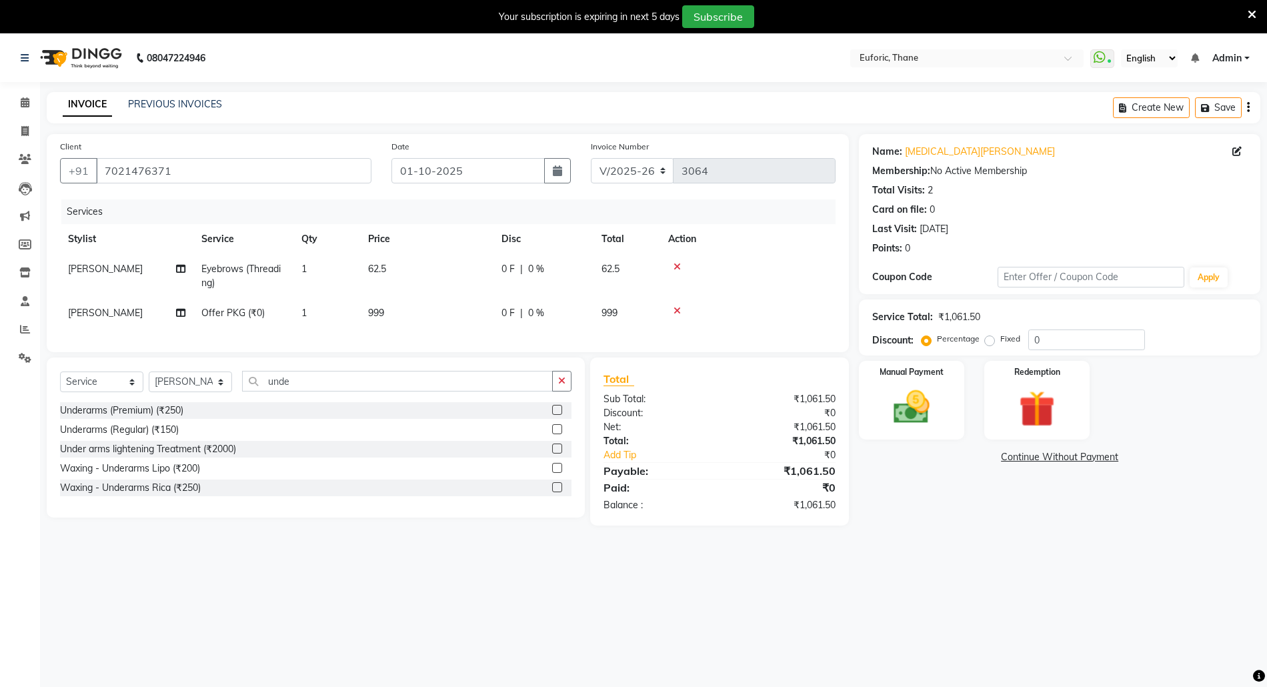
click at [560, 415] on label at bounding box center [557, 410] width 10 height 10
click at [560, 415] on input "checkbox" at bounding box center [556, 410] width 9 height 9
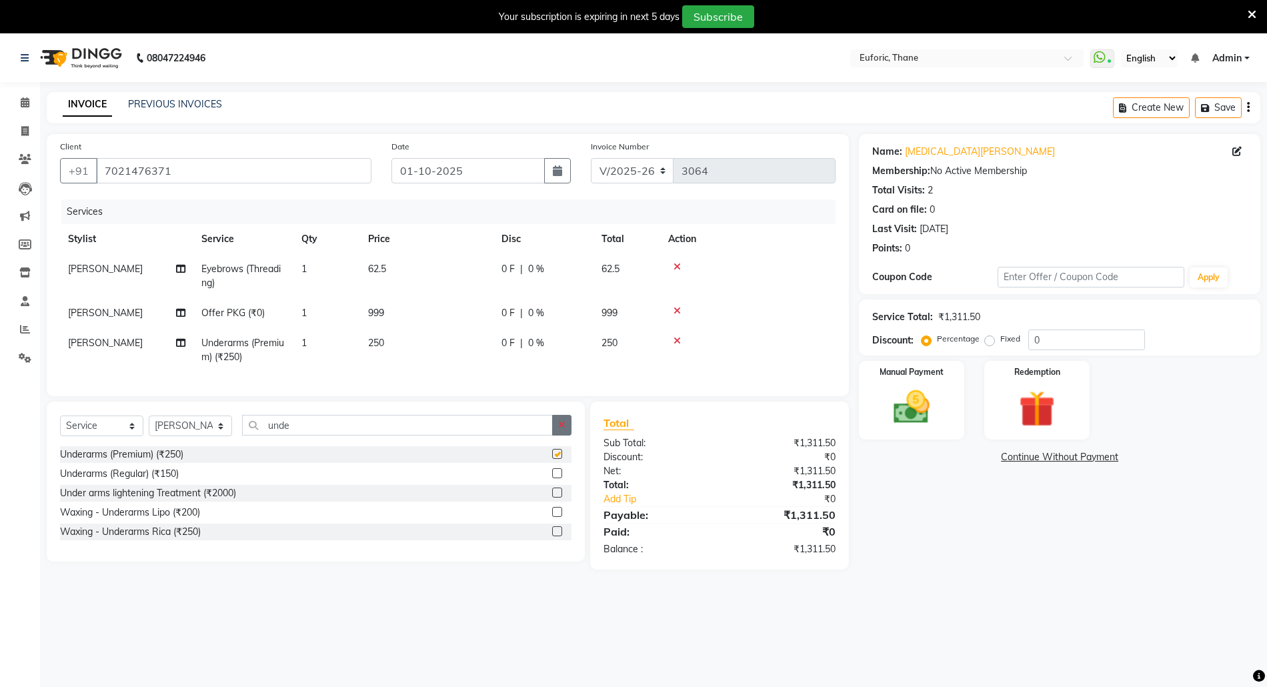
checkbox input "false"
click at [560, 431] on button "button" at bounding box center [561, 425] width 19 height 21
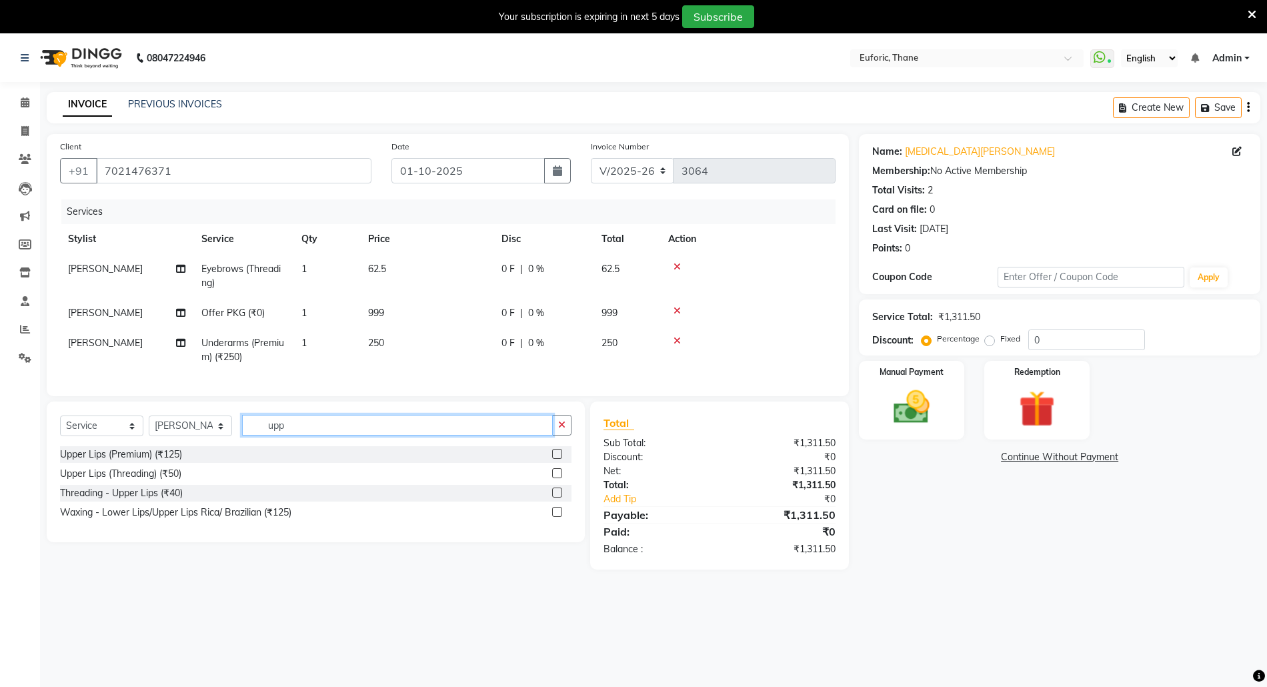
type input "upp"
click at [555, 459] on label at bounding box center [557, 454] width 10 height 10
click at [555, 459] on input "checkbox" at bounding box center [556, 454] width 9 height 9
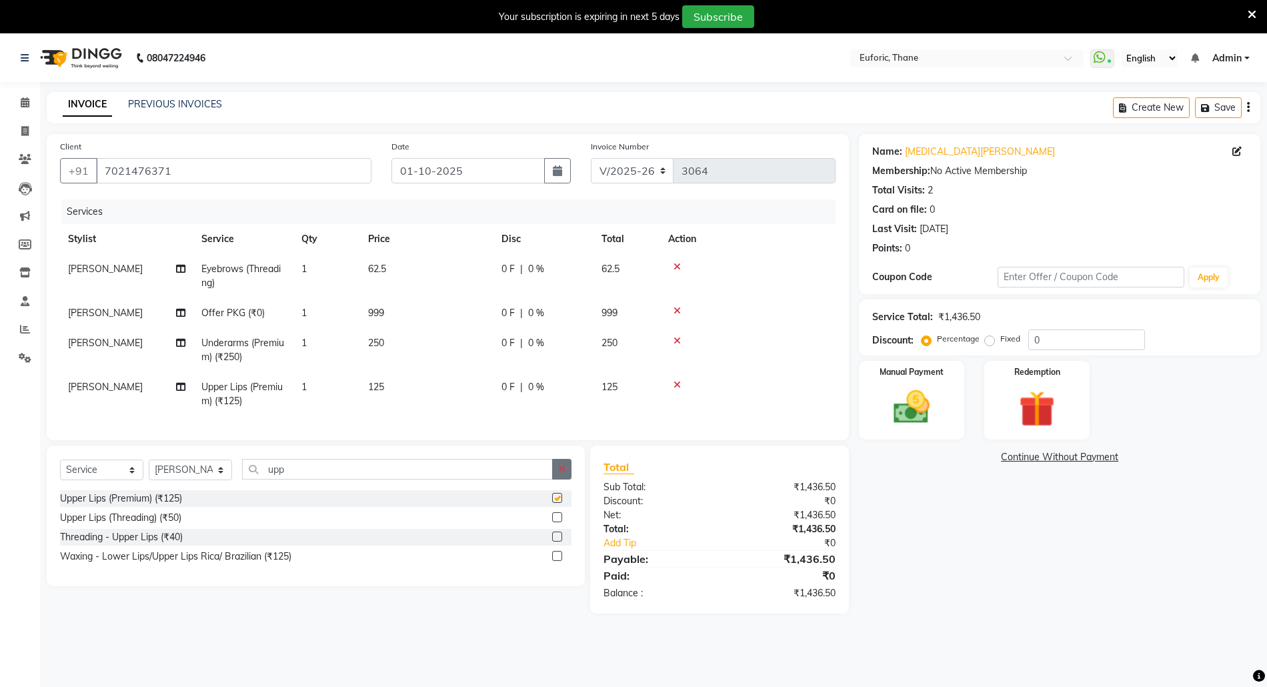
checkbox input "false"
click at [561, 473] on icon "button" at bounding box center [561, 468] width 7 height 9
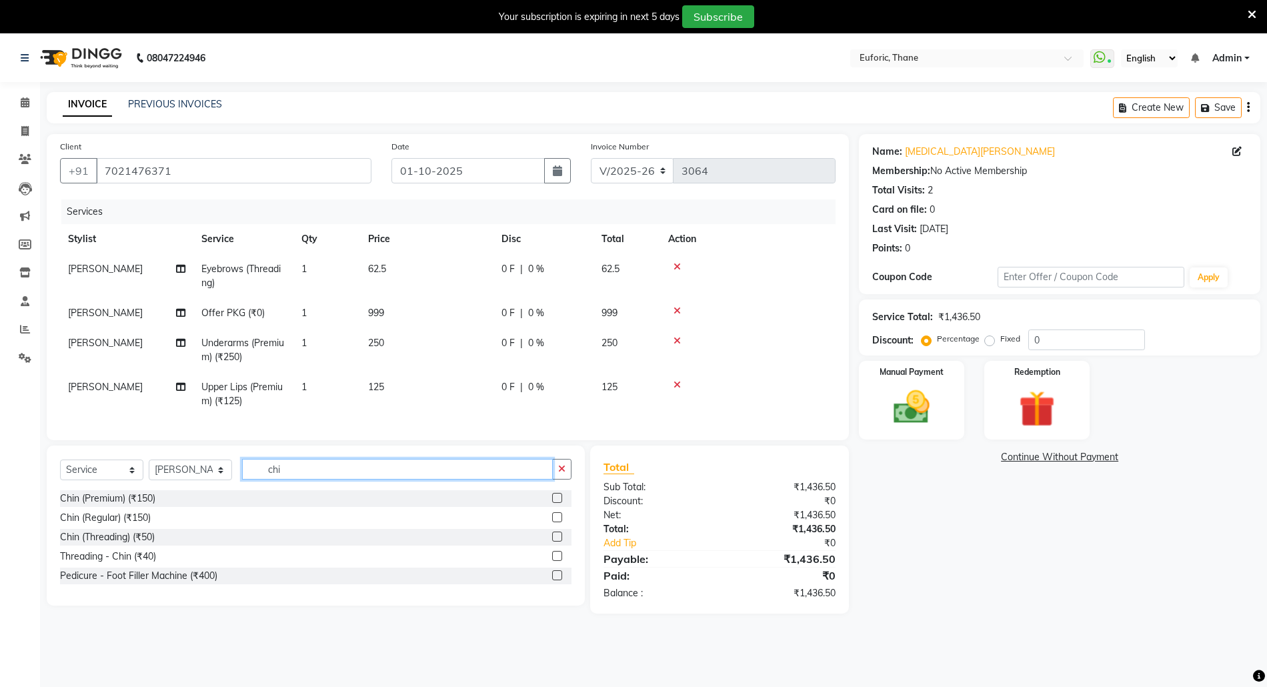
type input "chi"
drag, startPoint x: 555, startPoint y: 528, endPoint x: 561, endPoint y: 510, distance: 19.2
click at [556, 522] on label at bounding box center [557, 517] width 10 height 10
click at [556, 522] on input "checkbox" at bounding box center [556, 517] width 9 height 9
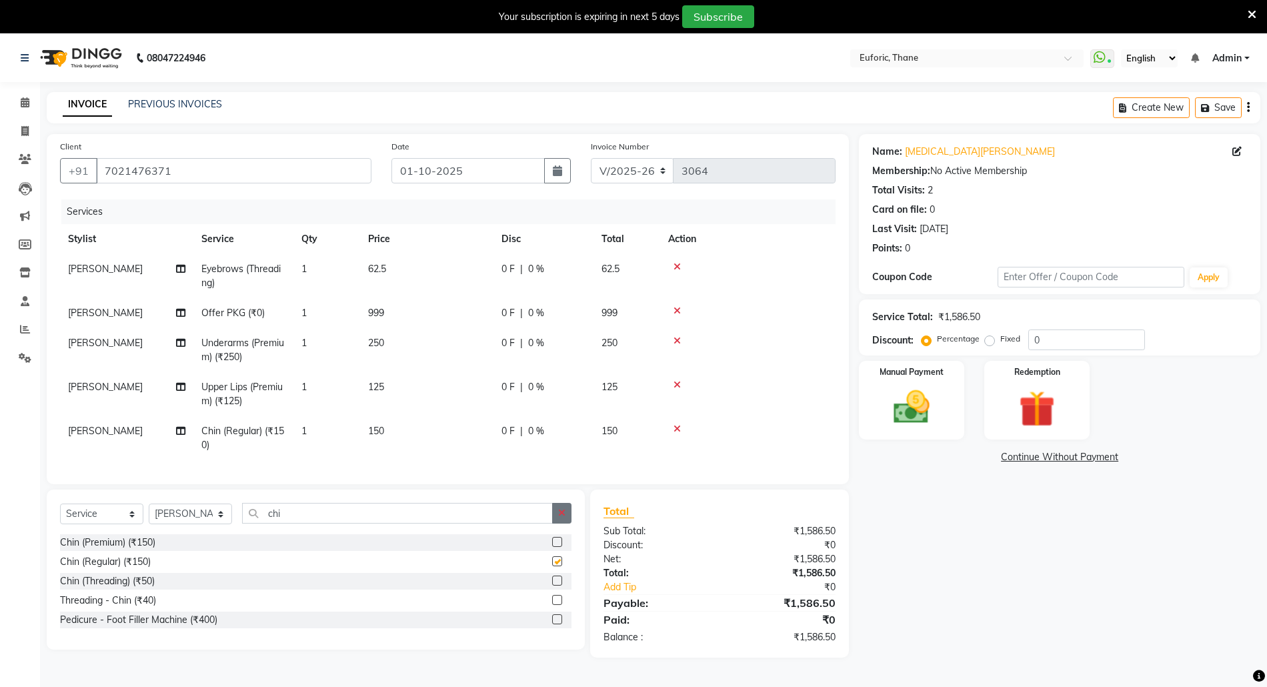
checkbox input "false"
click at [561, 523] on button "button" at bounding box center [561, 513] width 19 height 21
click at [1060, 515] on div "Name: [MEDICAL_DATA][PERSON_NAME] Membership: No Active Membership Total Visits…" at bounding box center [1064, 410] width 411 height 552
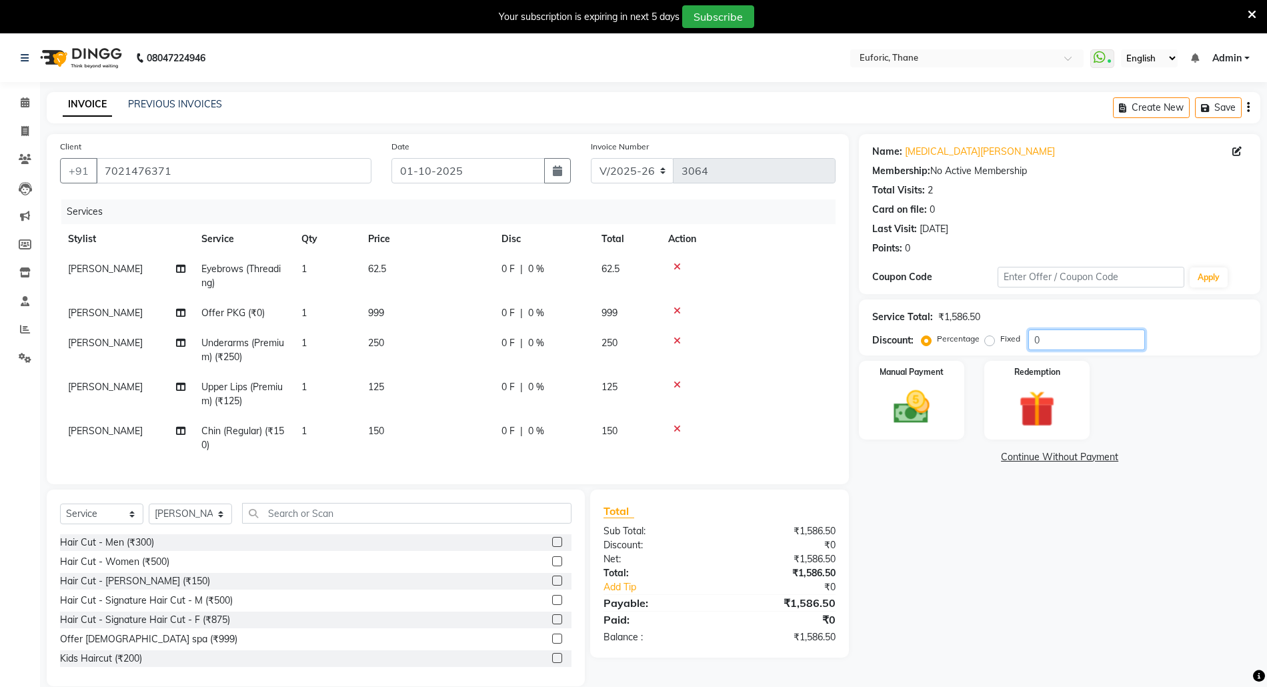
click at [1029, 339] on input "0" at bounding box center [1086, 339] width 117 height 21
type input "20"
click at [552, 324] on td "199.8 F | 20 %" at bounding box center [543, 313] width 100 height 30
select select "58800"
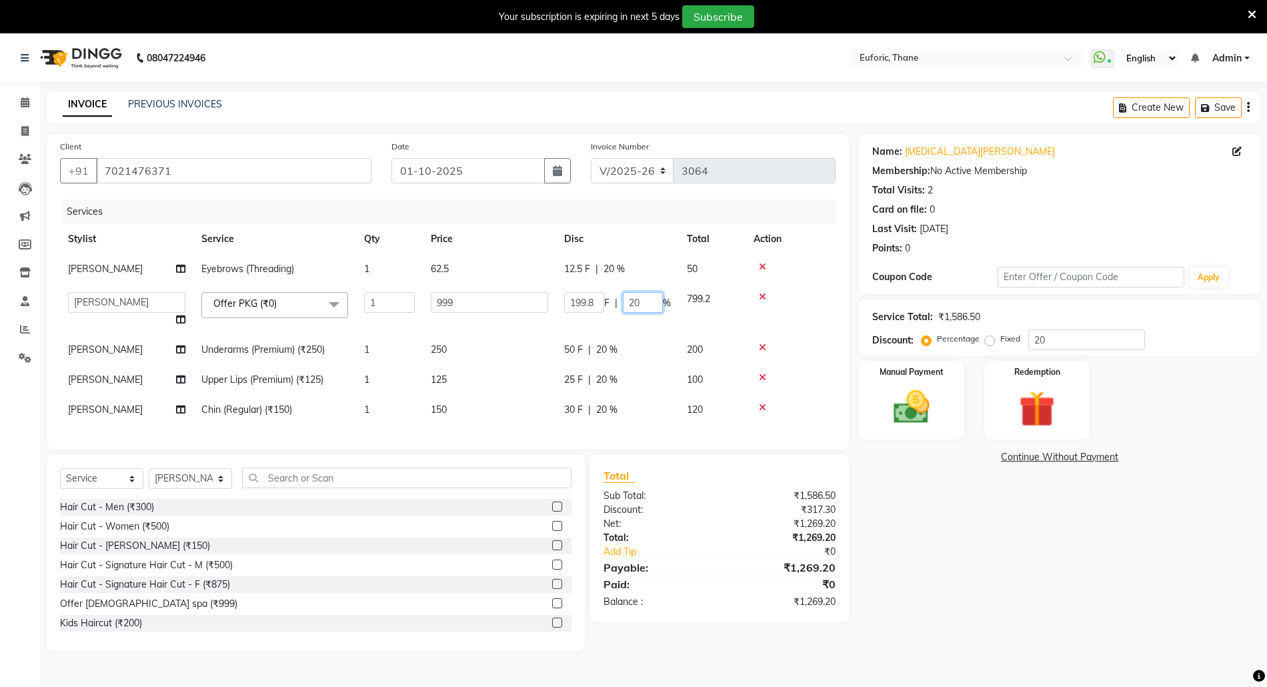
drag, startPoint x: 625, startPoint y: 302, endPoint x: 672, endPoint y: 307, distance: 46.9
click at [672, 305] on td "199.8 F | 20 %" at bounding box center [617, 309] width 123 height 51
click at [939, 580] on div "Name: [MEDICAL_DATA][PERSON_NAME] Membership: No Active Membership Total Visits…" at bounding box center [1064, 392] width 411 height 517
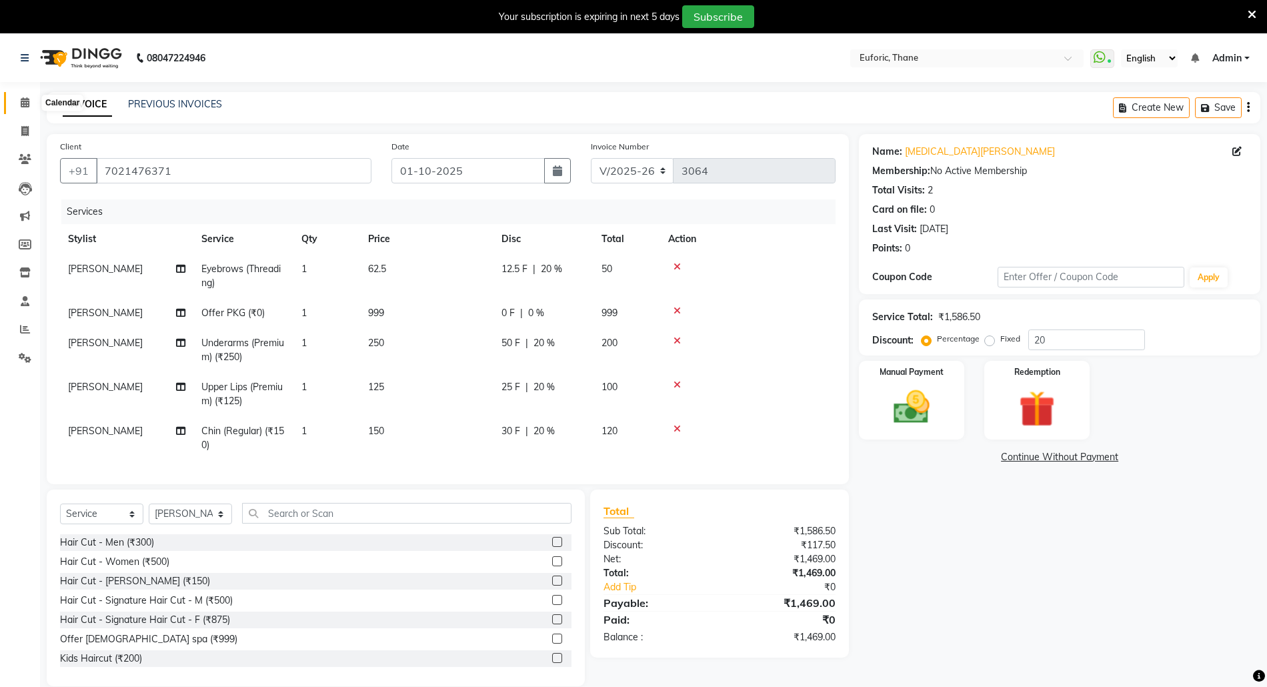
click at [24, 97] on icon at bounding box center [25, 102] width 9 height 10
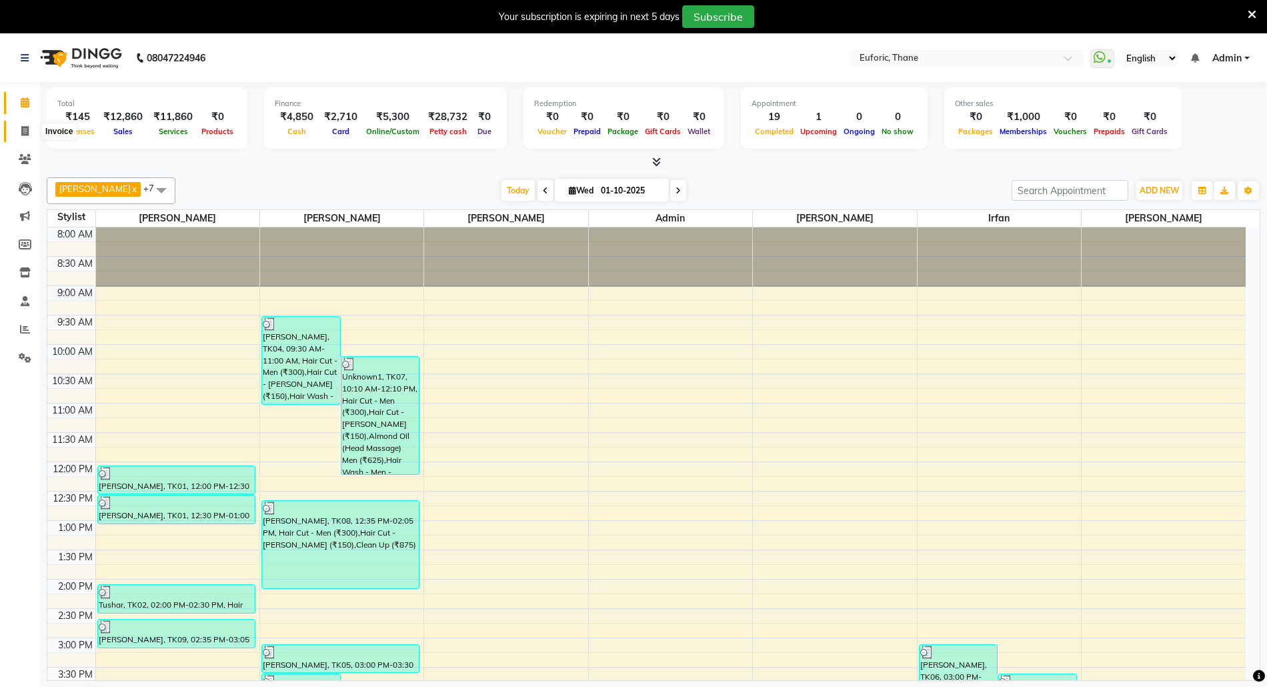
click at [21, 124] on span at bounding box center [24, 131] width 23 height 15
select select "5063"
select select "service"
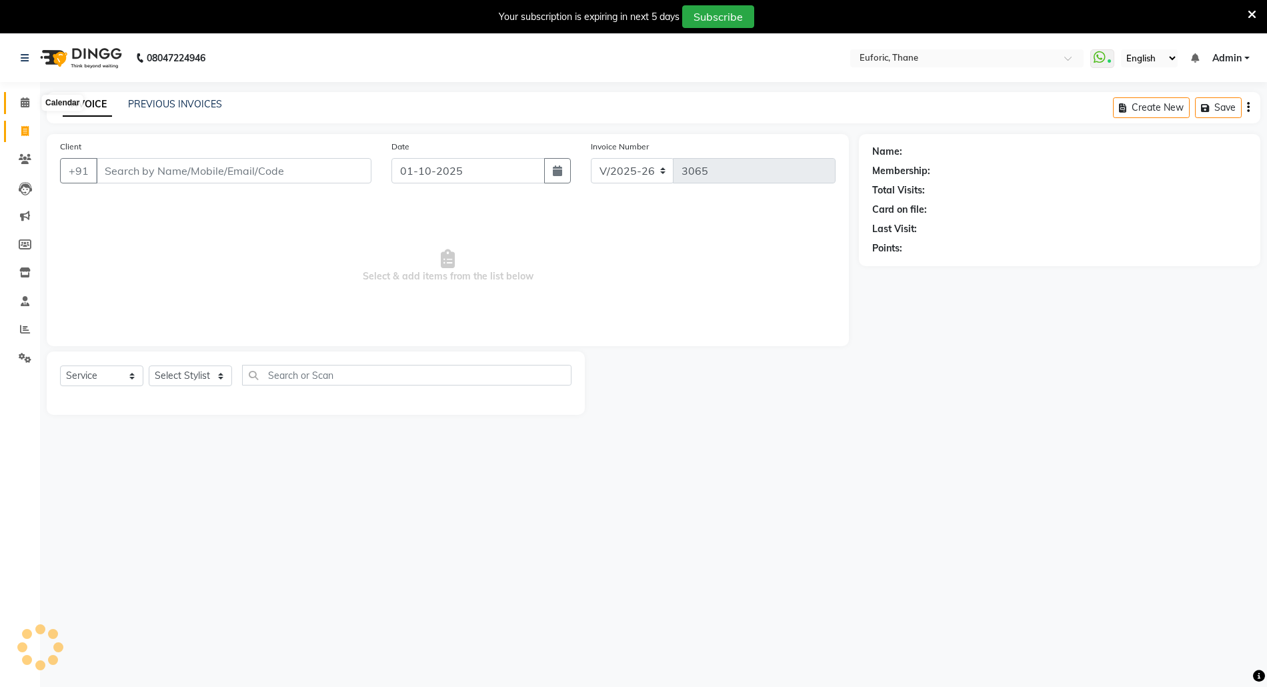
click at [28, 99] on icon at bounding box center [25, 102] width 9 height 10
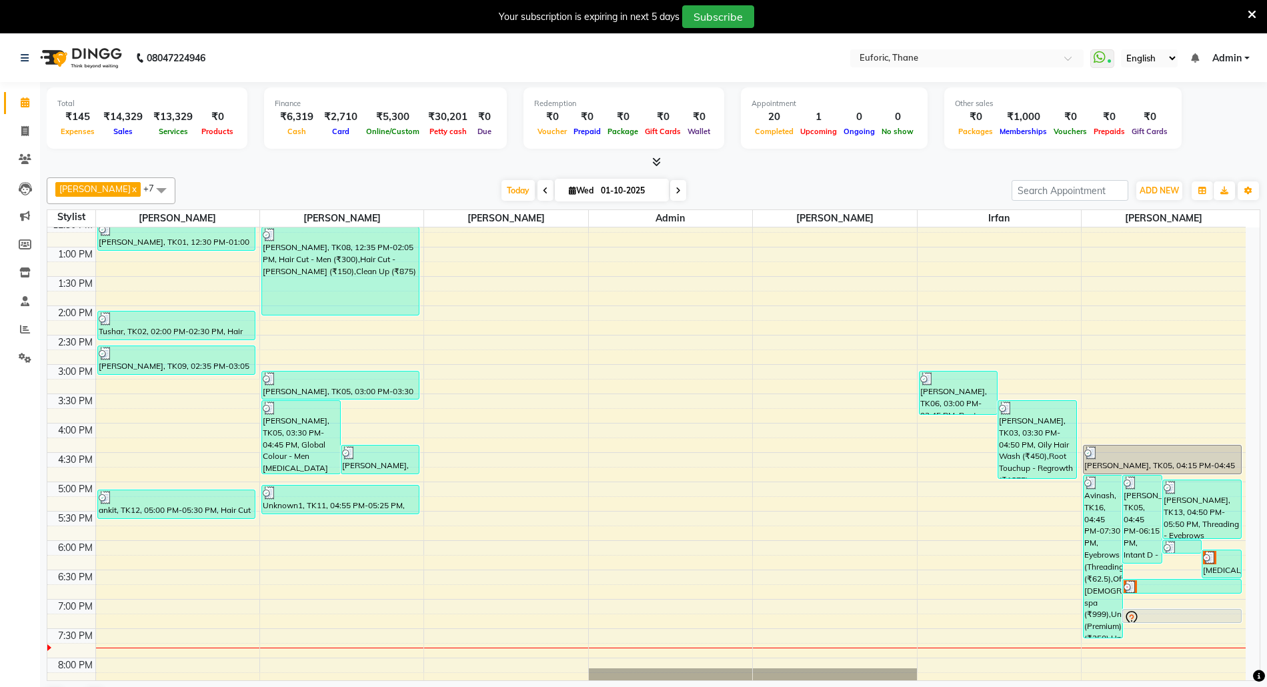
scroll to position [355, 0]
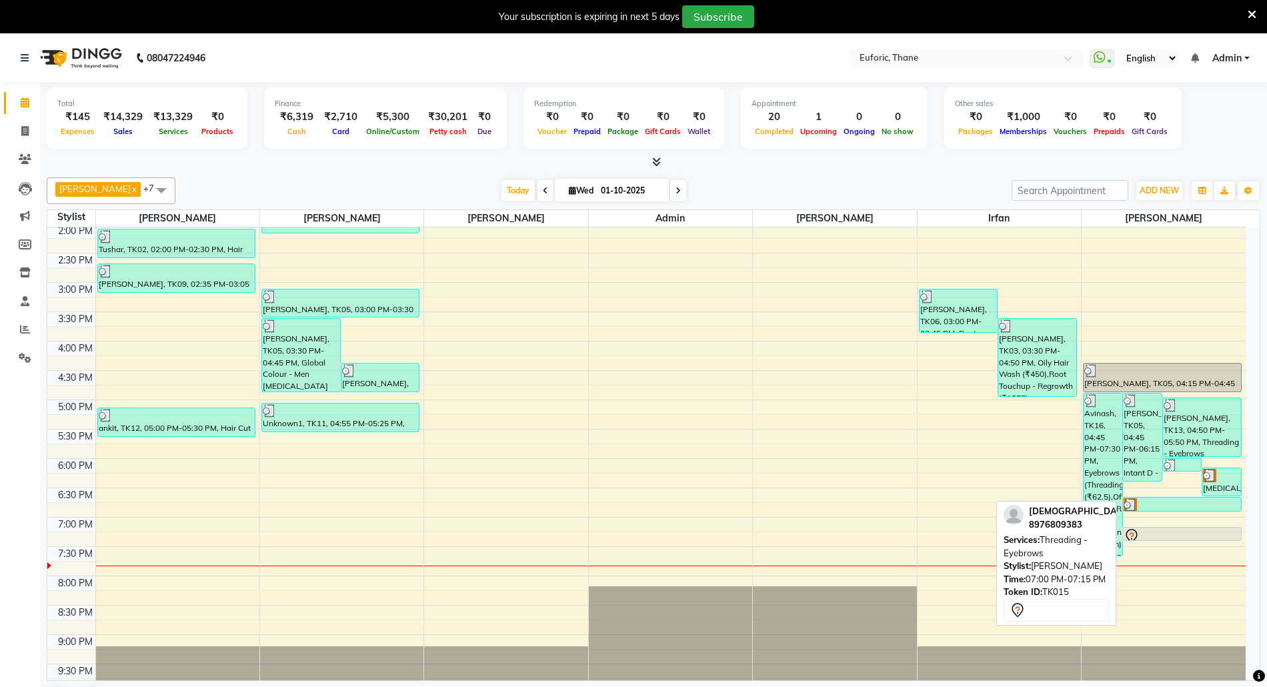
click at [1216, 535] on div at bounding box center [1181, 536] width 116 height 16
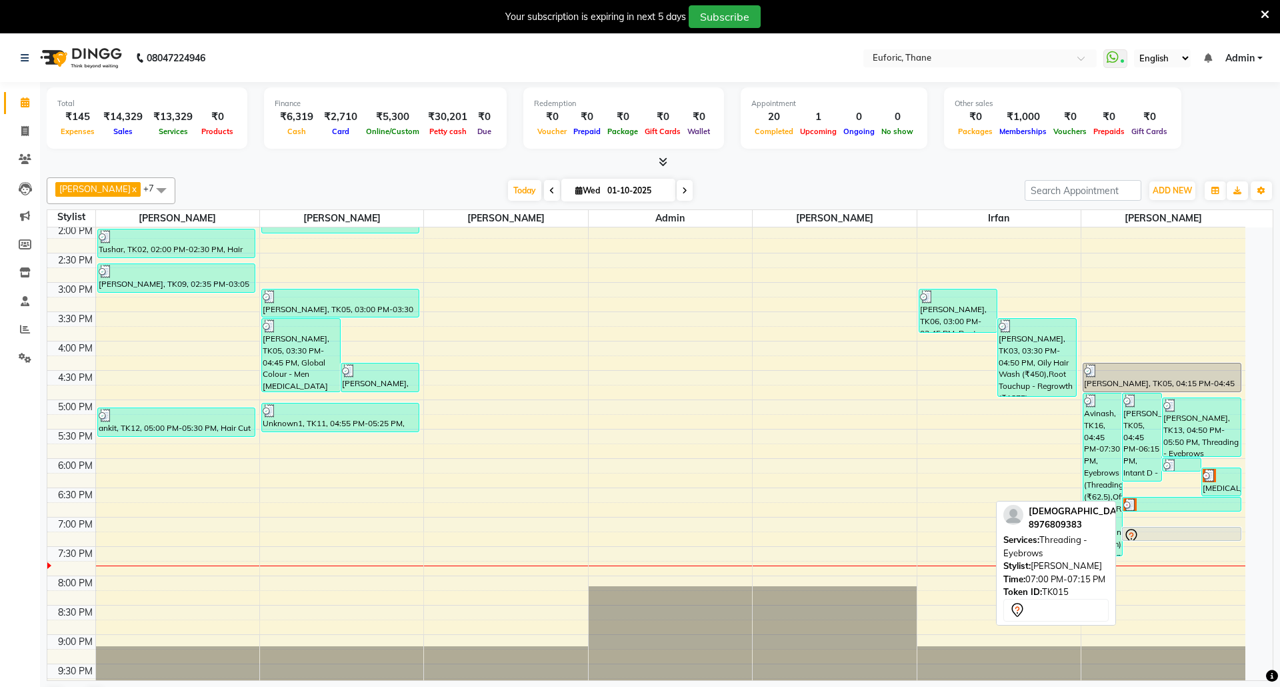
select select "7"
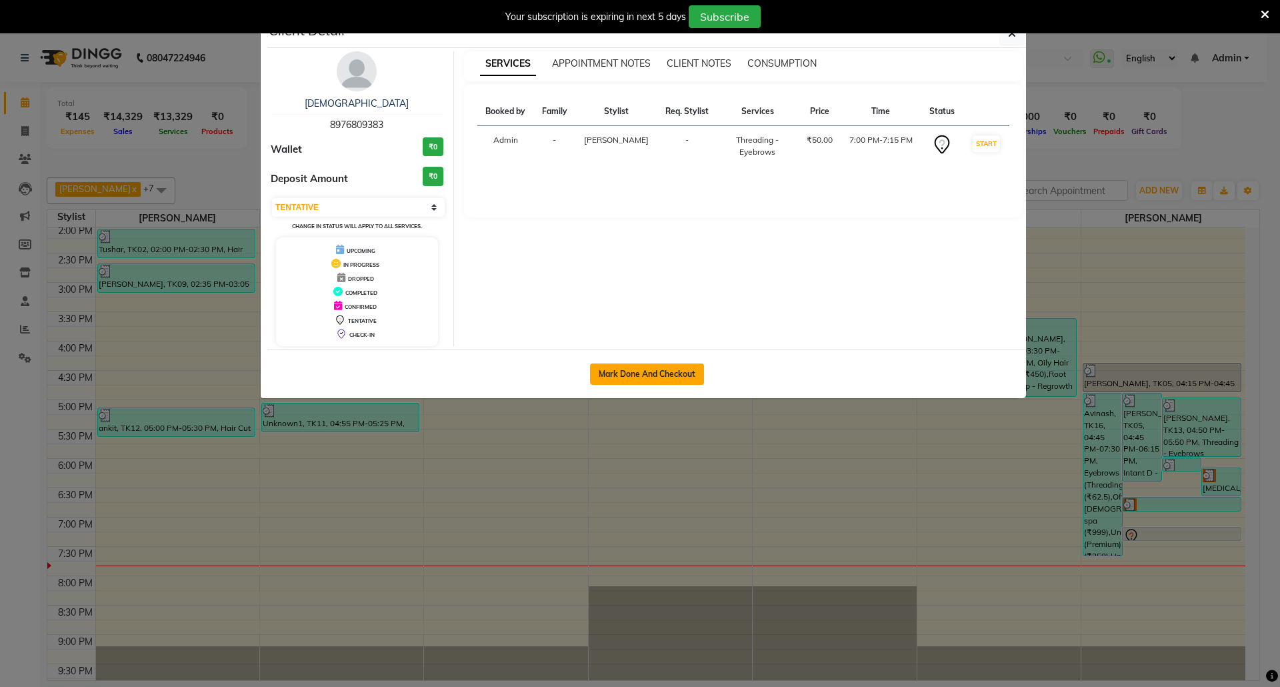
click at [655, 372] on button "Mark Done And Checkout" at bounding box center [647, 373] width 114 height 21
select select "5063"
select select "service"
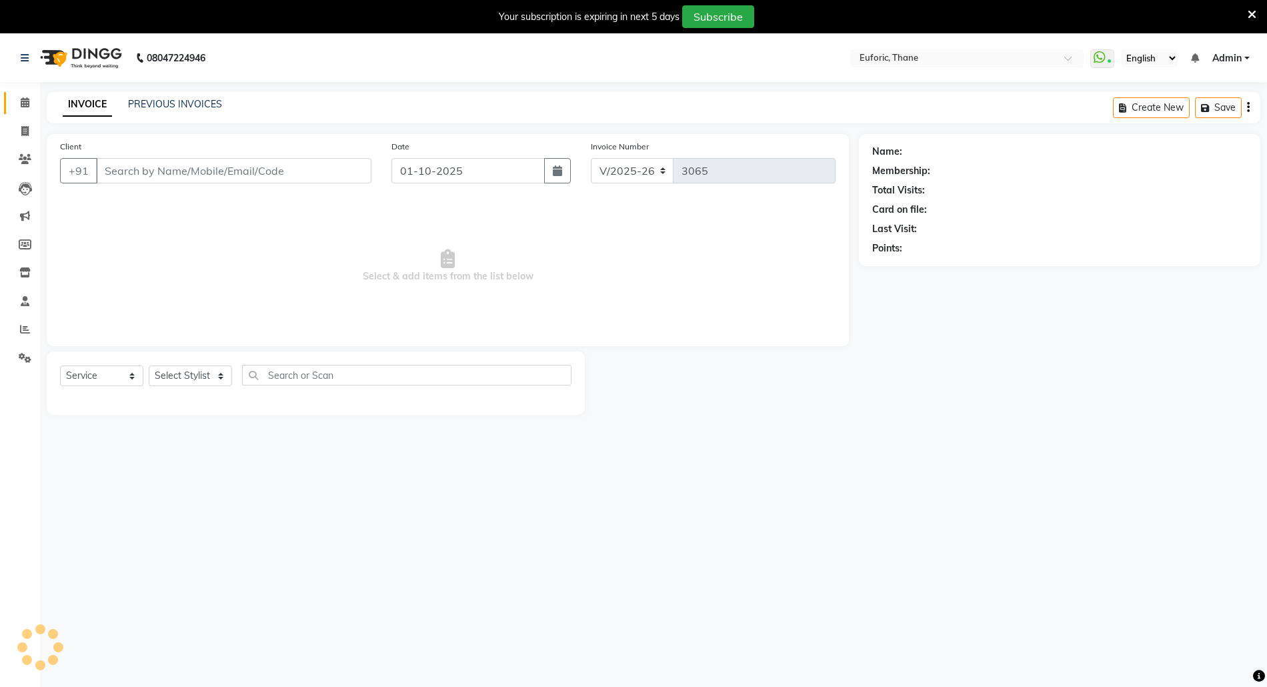
type input "8976809383"
select select "58800"
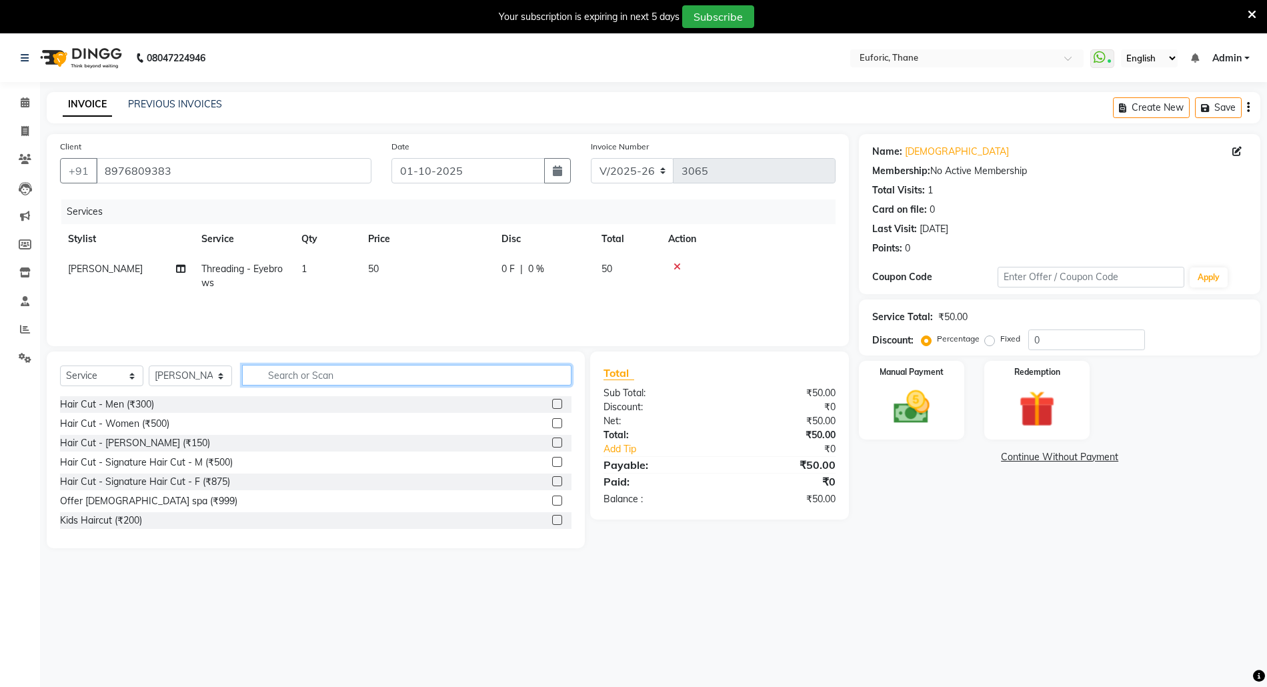
click at [329, 373] on input "text" at bounding box center [406, 375] width 329 height 21
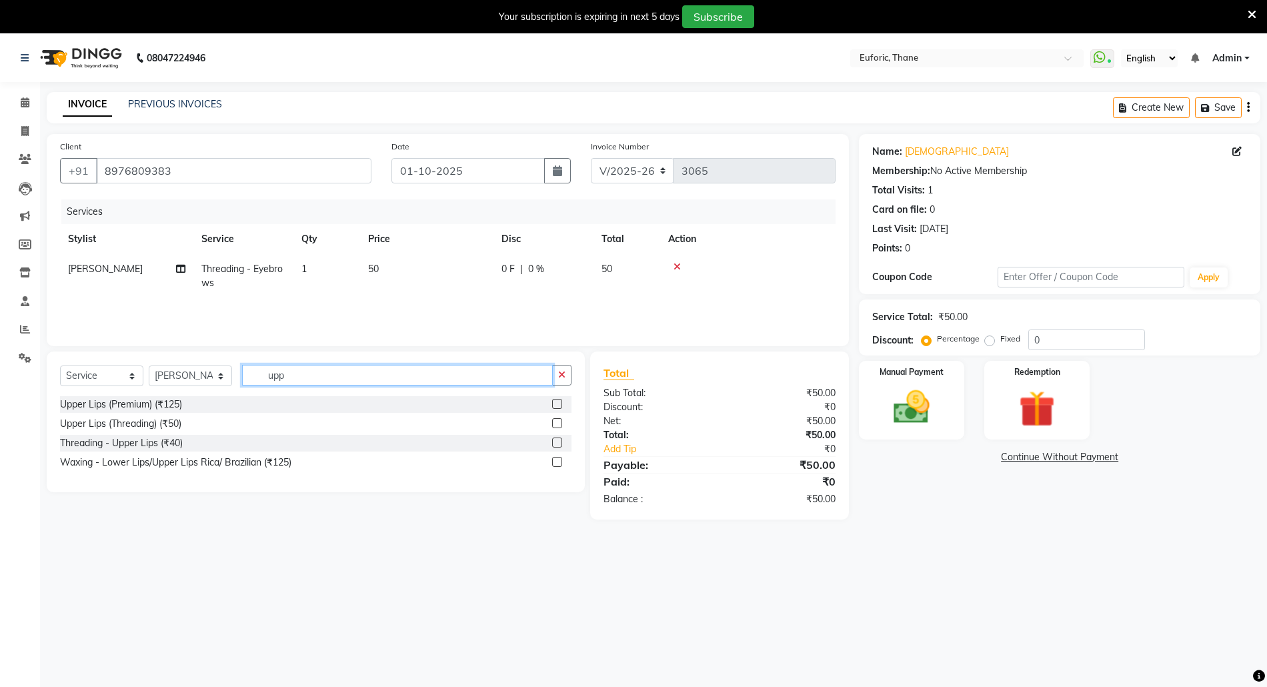
type input "upp"
click at [557, 446] on label at bounding box center [557, 442] width 10 height 10
click at [557, 446] on input "checkbox" at bounding box center [556, 443] width 9 height 9
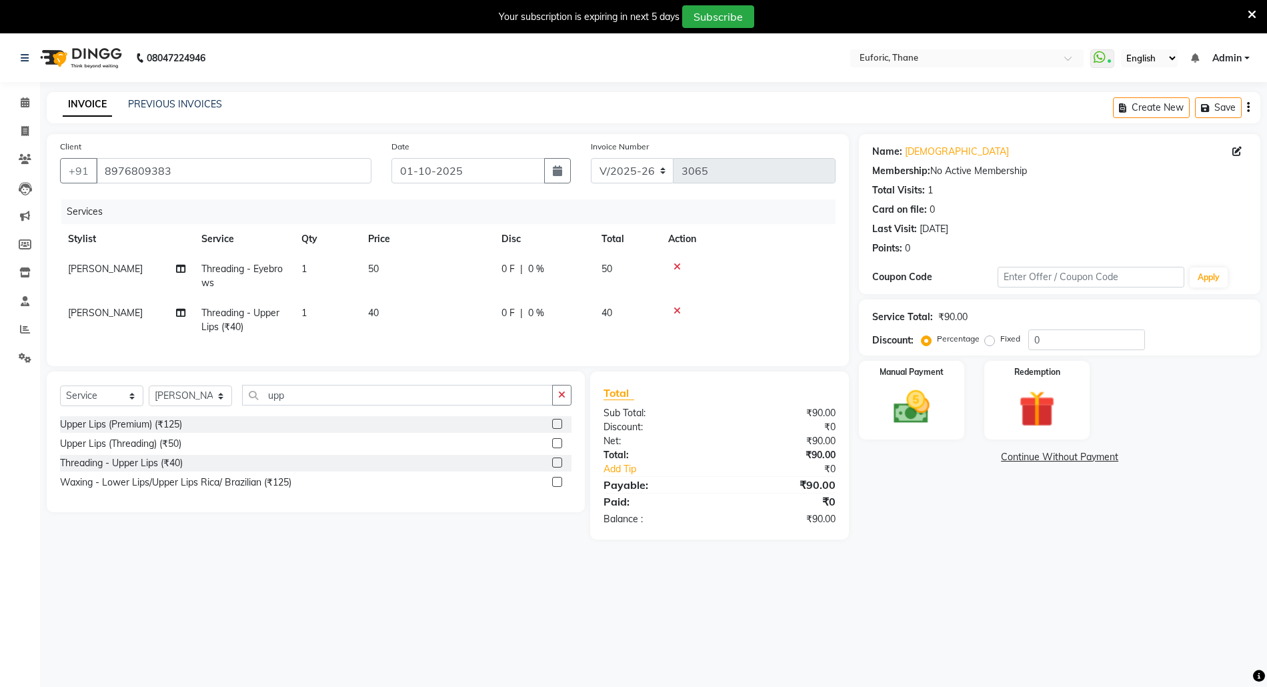
checkbox input "false"
click at [556, 416] on div "Select Service Product Membership Package Voucher Prepaid Gift Card Select Styl…" at bounding box center [315, 400] width 511 height 31
click at [557, 405] on button "button" at bounding box center [561, 395] width 19 height 21
type input "fore"
click at [555, 467] on label at bounding box center [557, 462] width 10 height 10
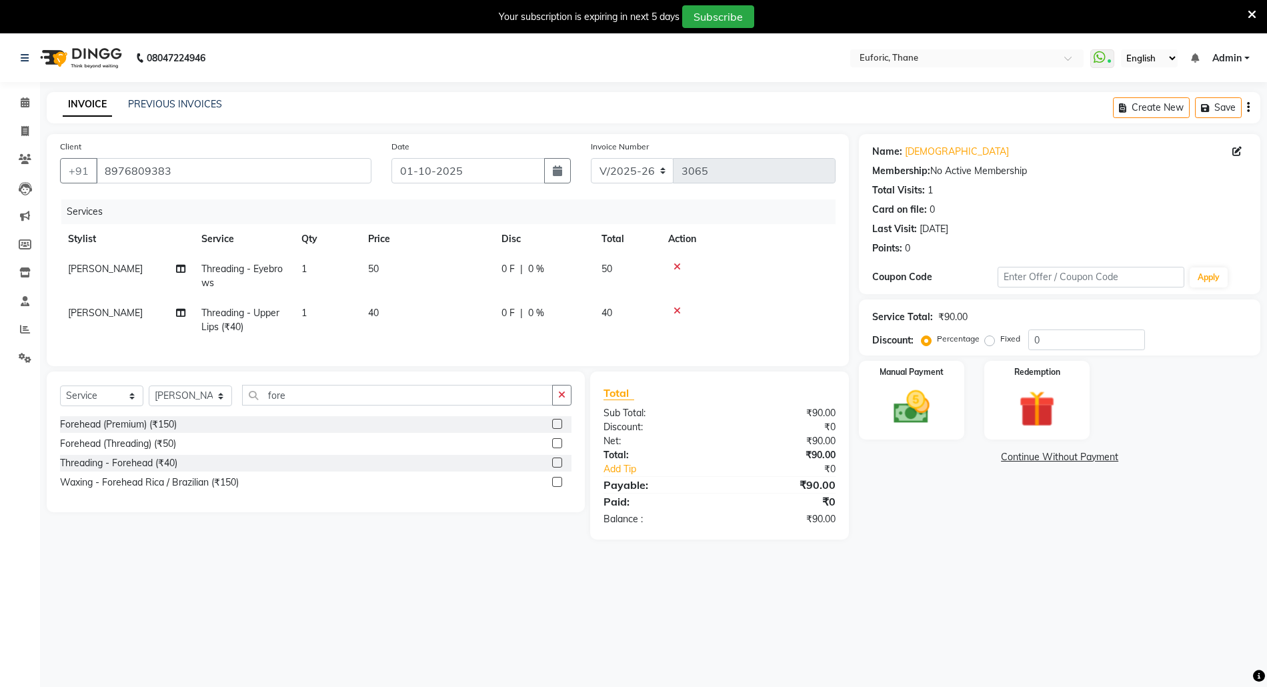
click at [555, 467] on input "checkbox" at bounding box center [556, 463] width 9 height 9
checkbox input "true"
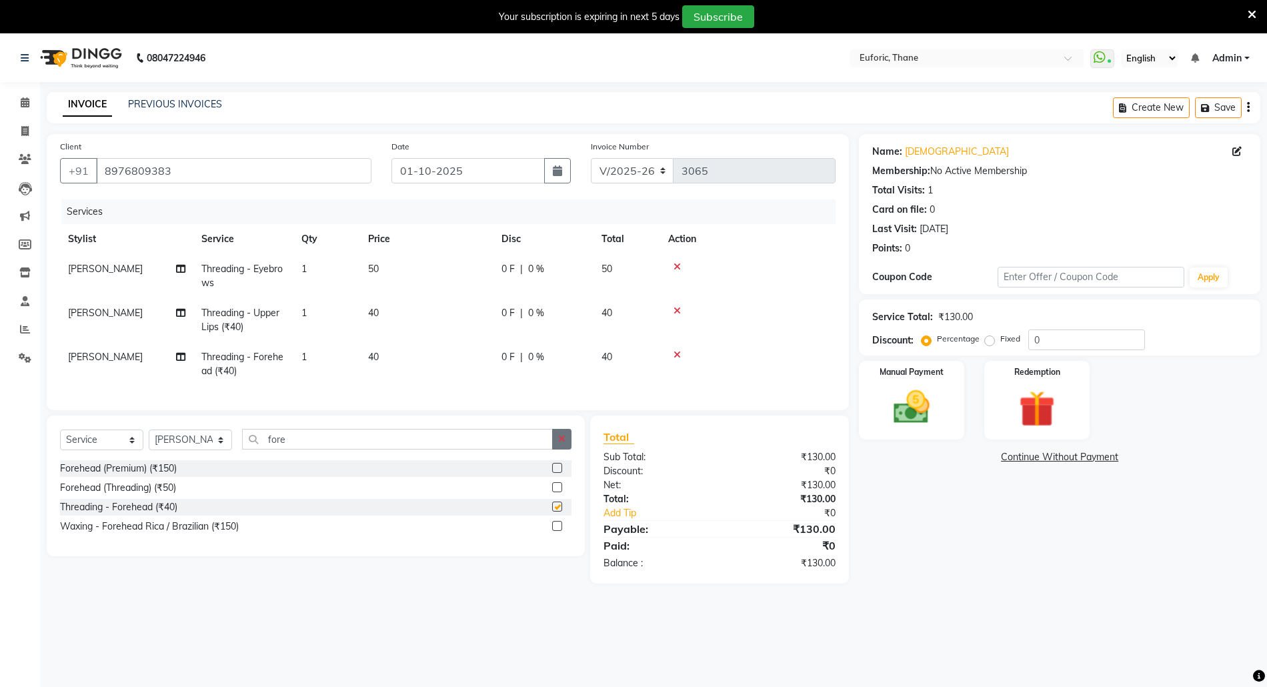
click at [565, 449] on button "button" at bounding box center [561, 439] width 19 height 21
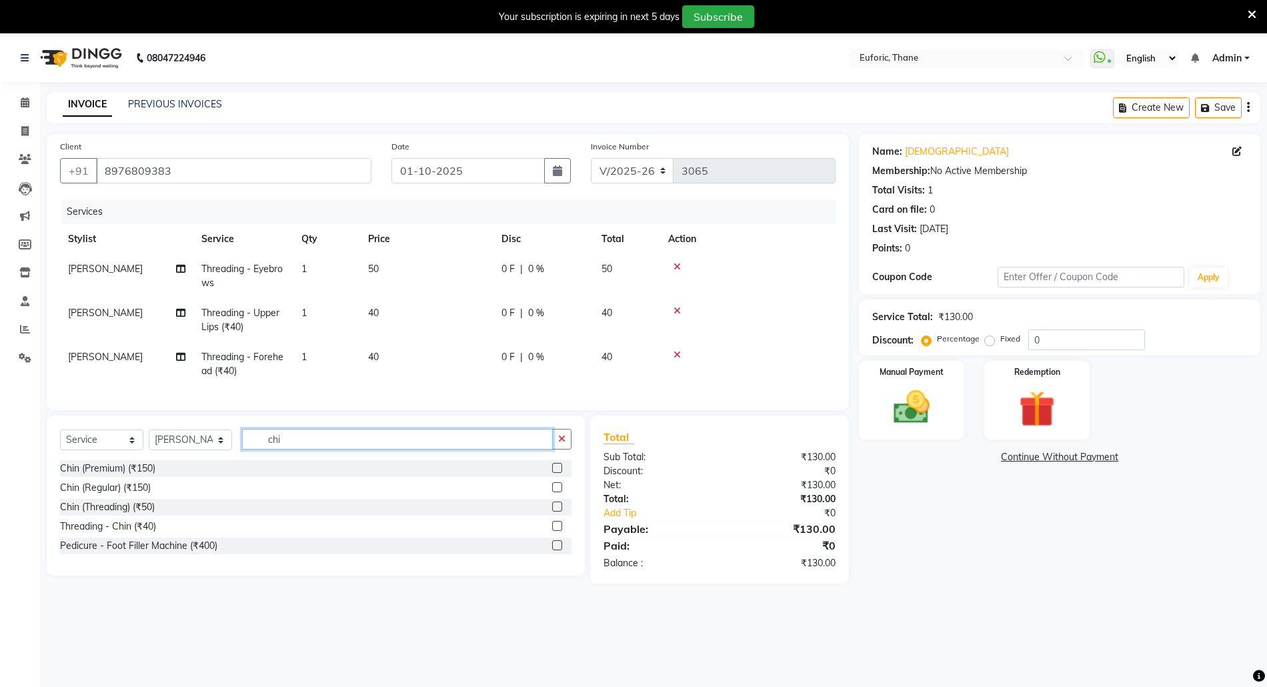
type input "chi"
click at [555, 531] on label at bounding box center [557, 526] width 10 height 10
click at [555, 531] on input "checkbox" at bounding box center [556, 526] width 9 height 9
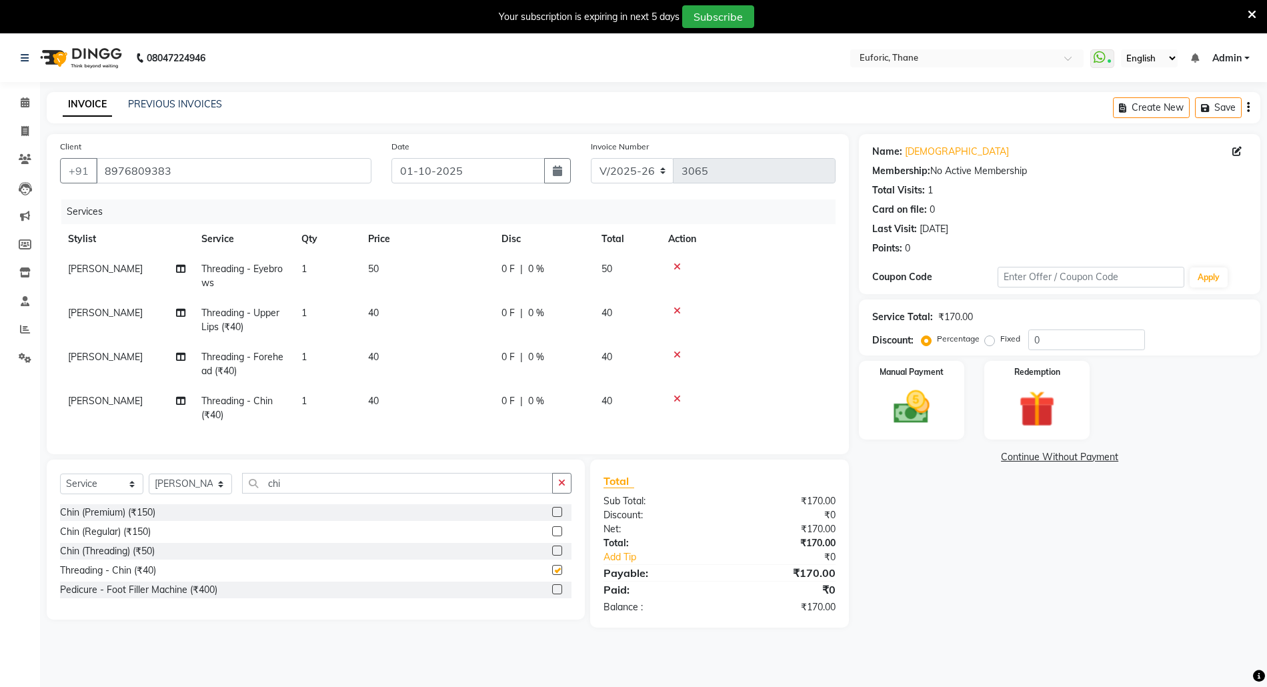
checkbox input "false"
click at [928, 387] on img at bounding box center [911, 406] width 61 height 43
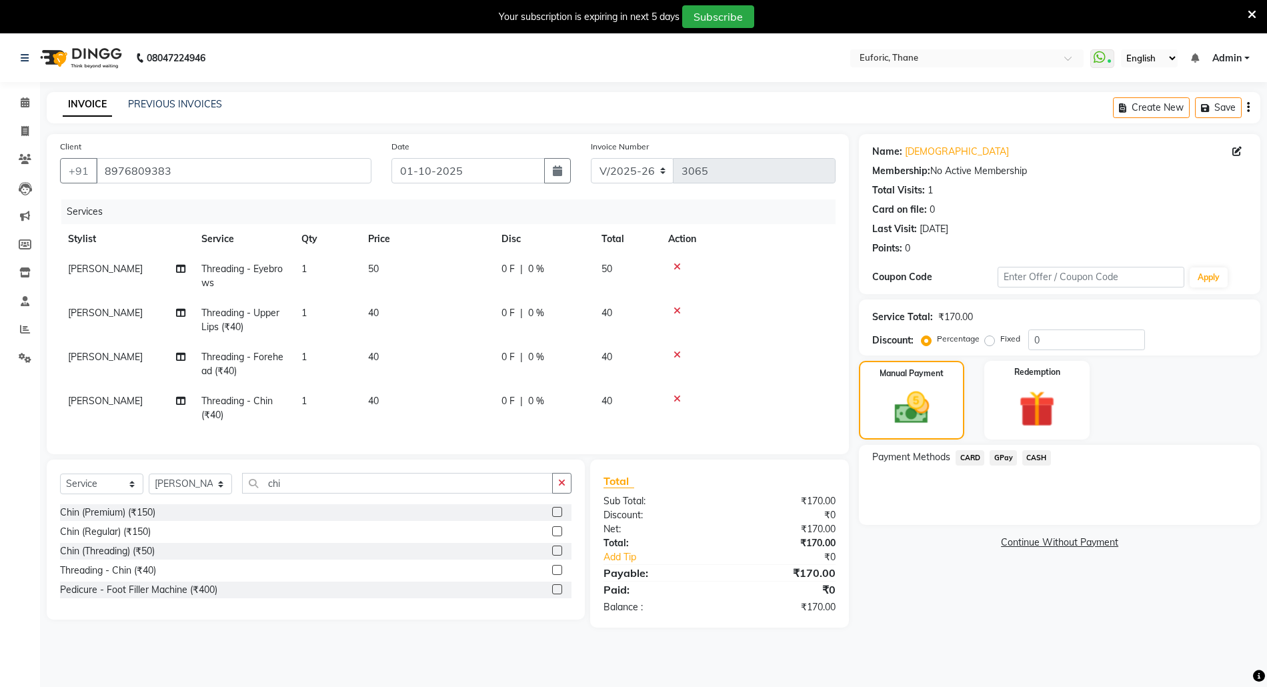
click at [1006, 459] on span "GPay" at bounding box center [1002, 457] width 27 height 15
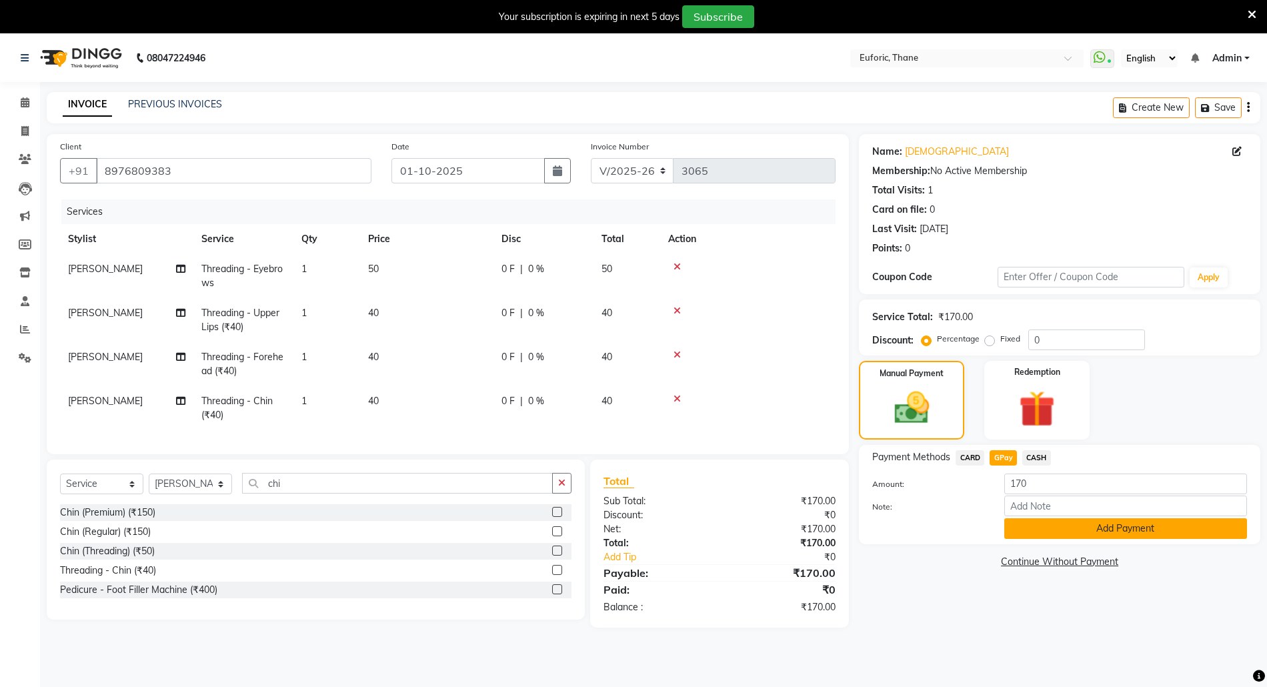
click at [1052, 536] on button "Add Payment" at bounding box center [1125, 528] width 243 height 21
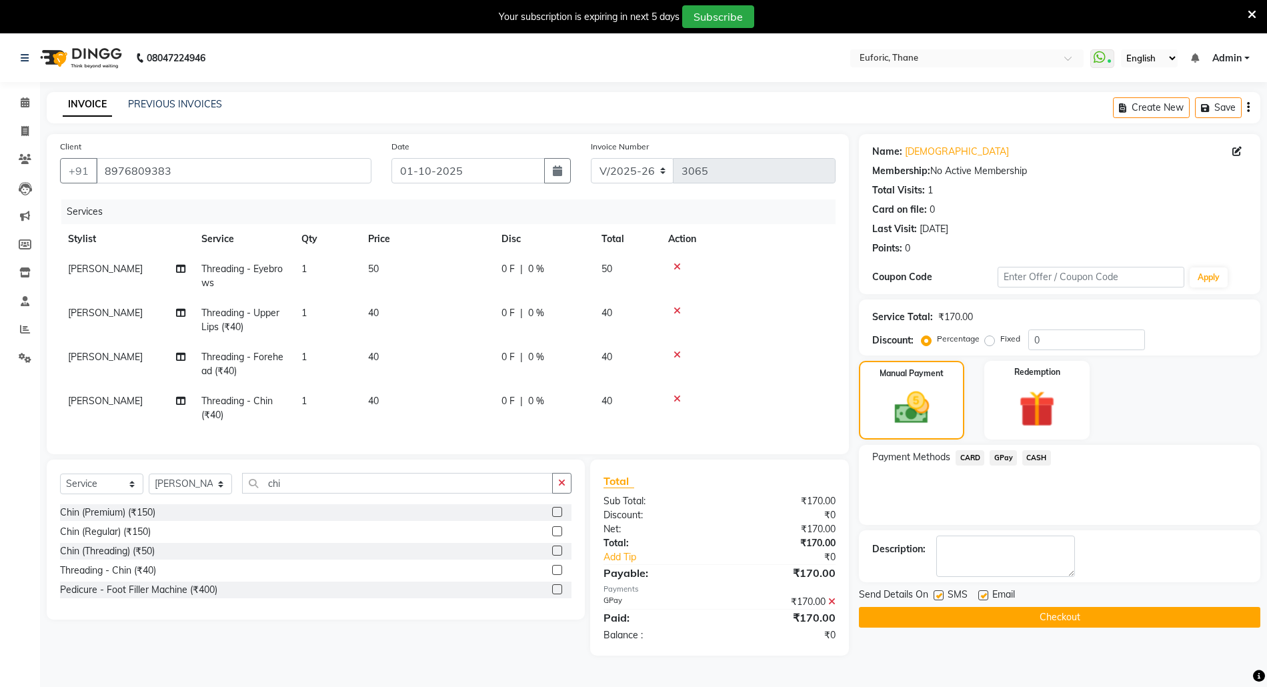
click at [1040, 619] on button "Checkout" at bounding box center [1059, 617] width 401 height 21
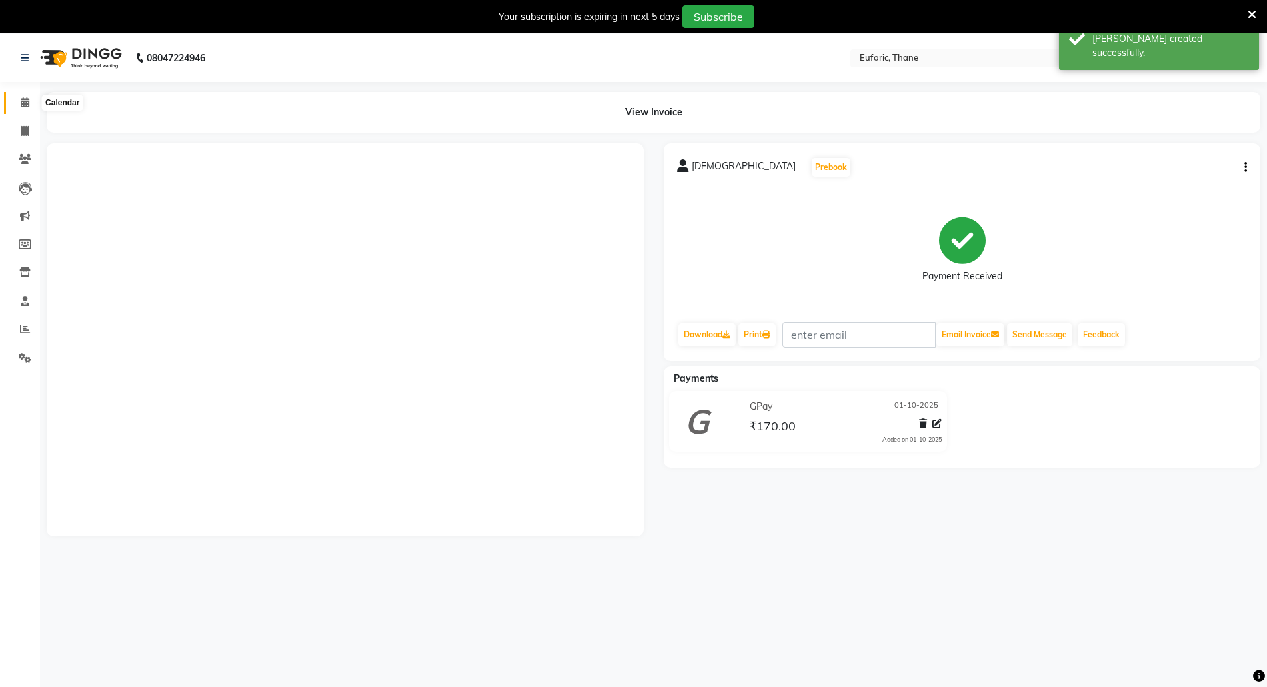
click at [28, 105] on icon at bounding box center [25, 102] width 9 height 10
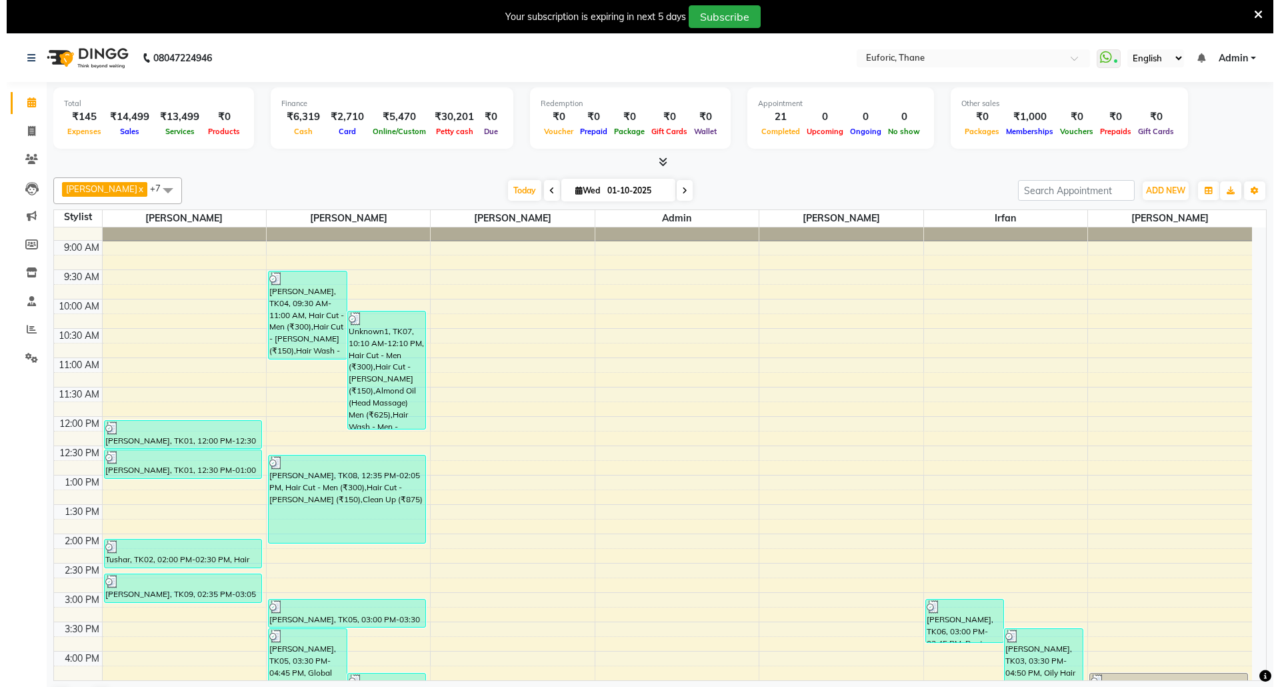
scroll to position [89, 0]
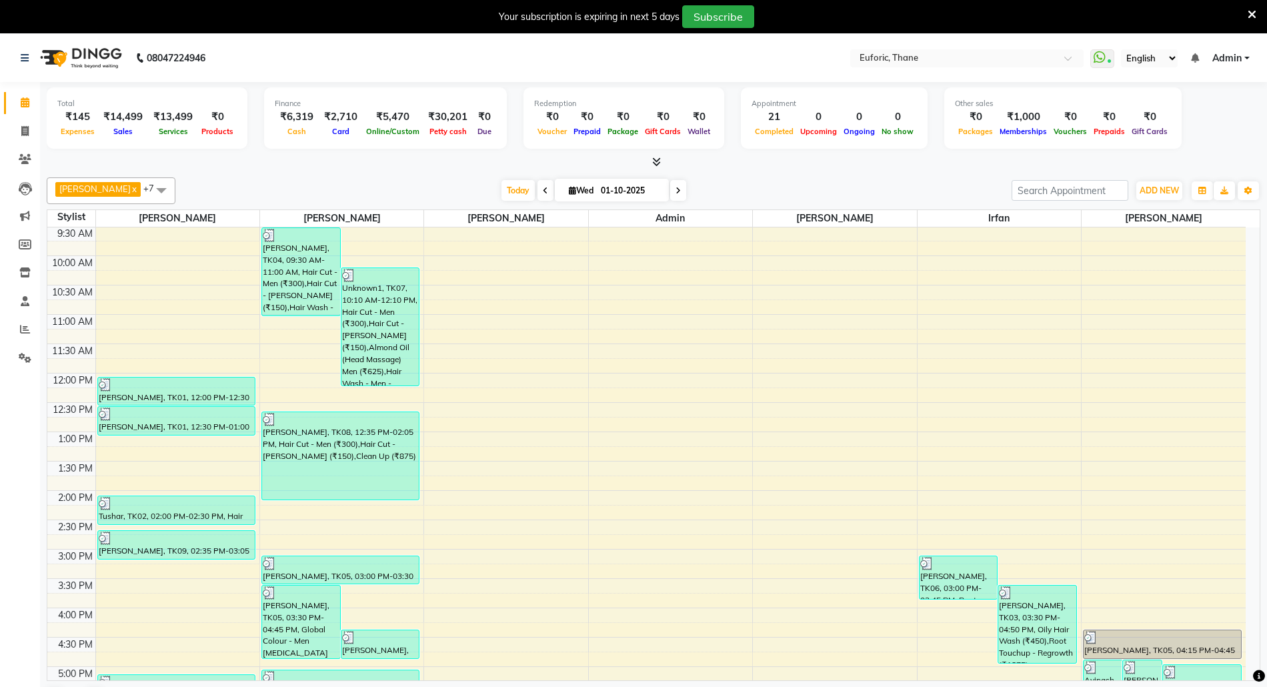
click at [1251, 14] on icon at bounding box center [1251, 15] width 9 height 12
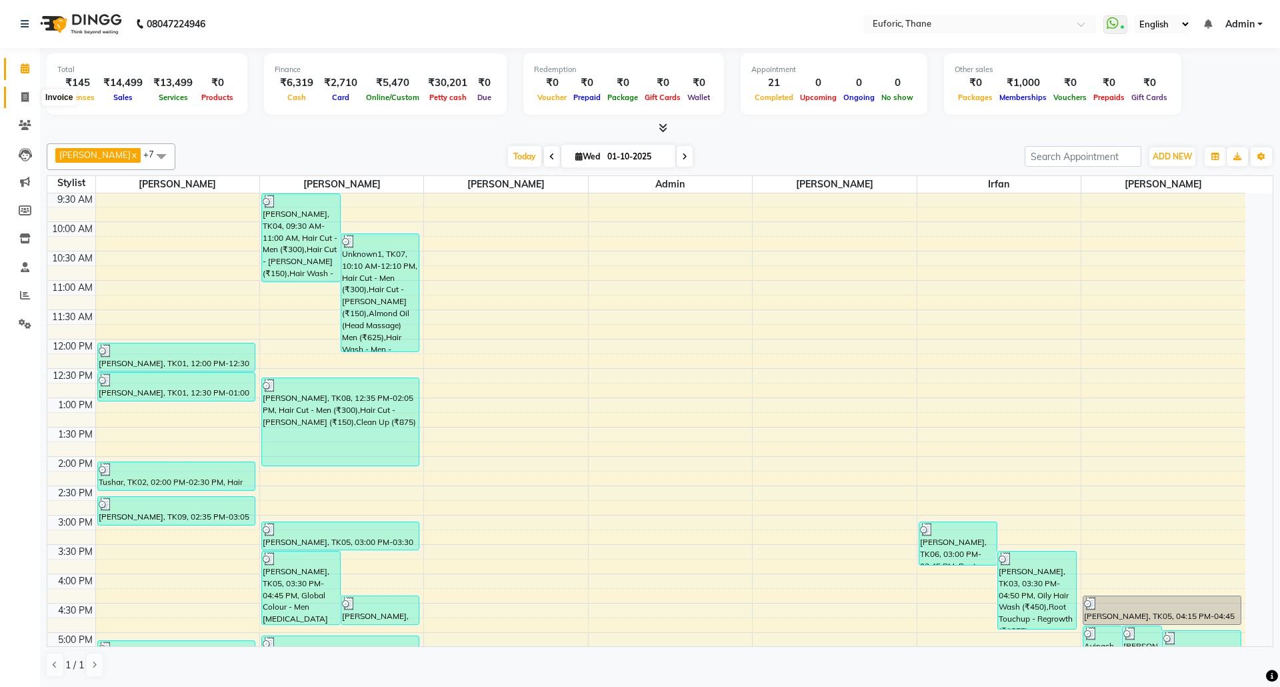
click at [24, 95] on icon at bounding box center [24, 97] width 7 height 10
select select "service"
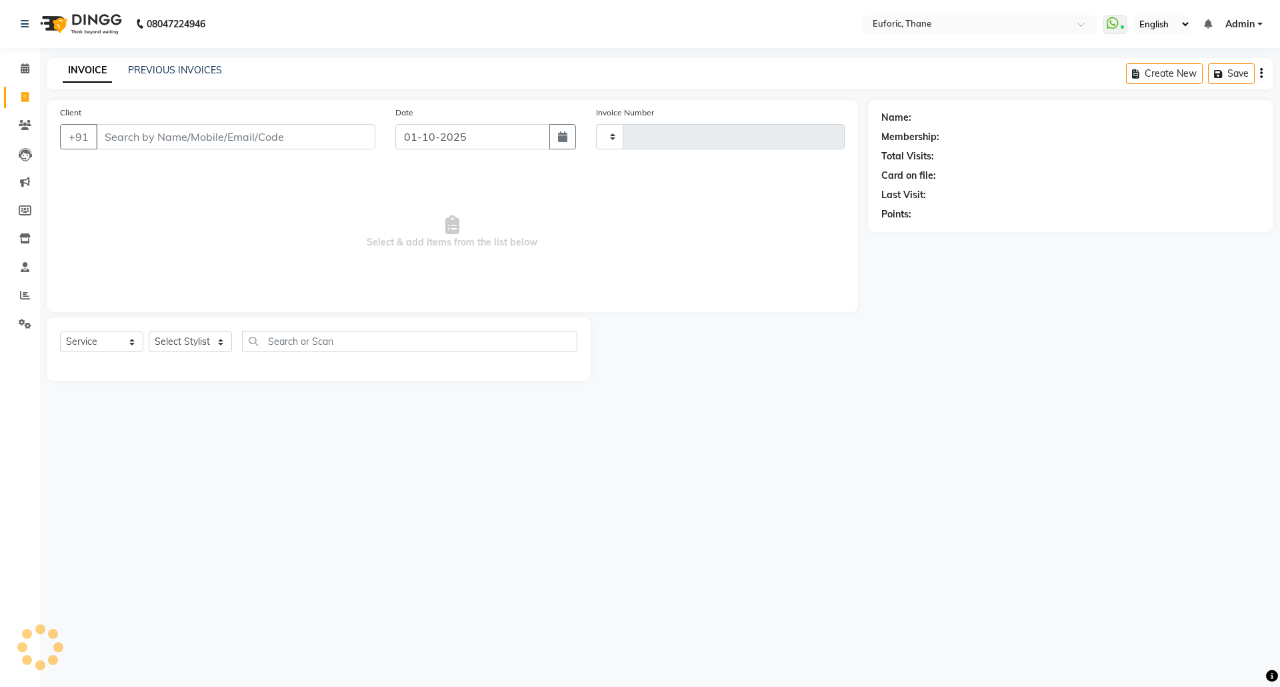
type input "3066"
select select "5063"
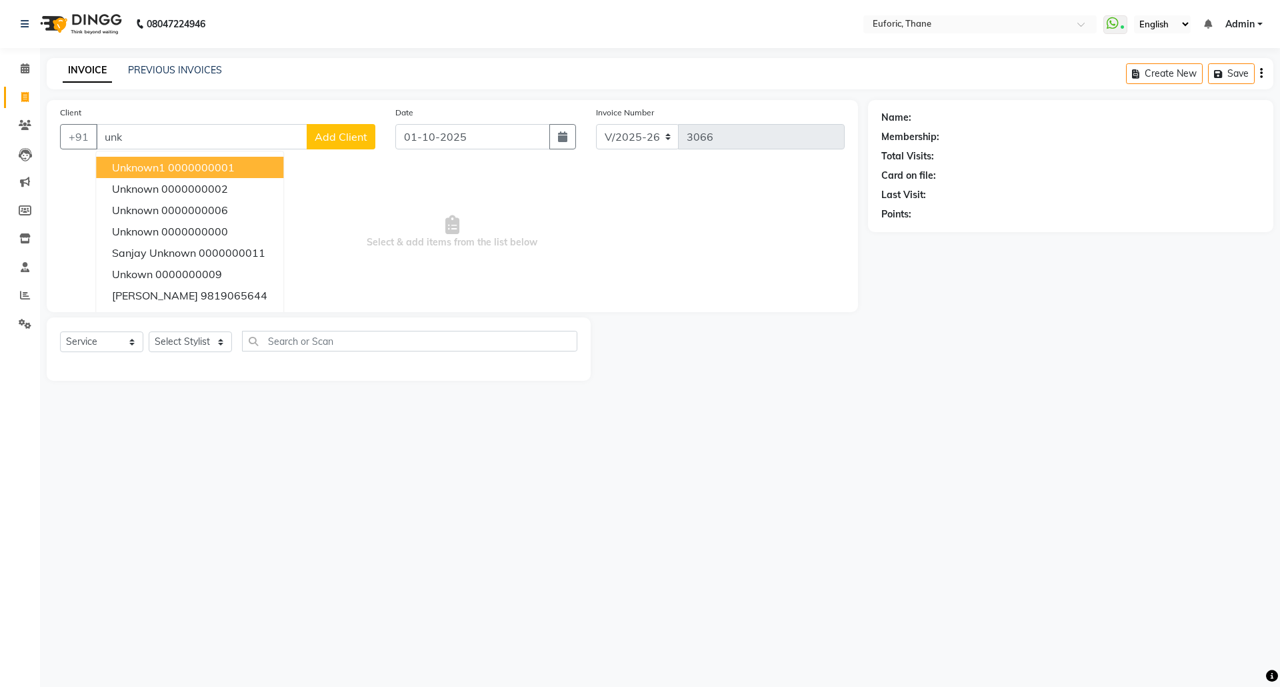
click at [153, 163] on span "Unknown1" at bounding box center [138, 167] width 53 height 13
type input "0000000001"
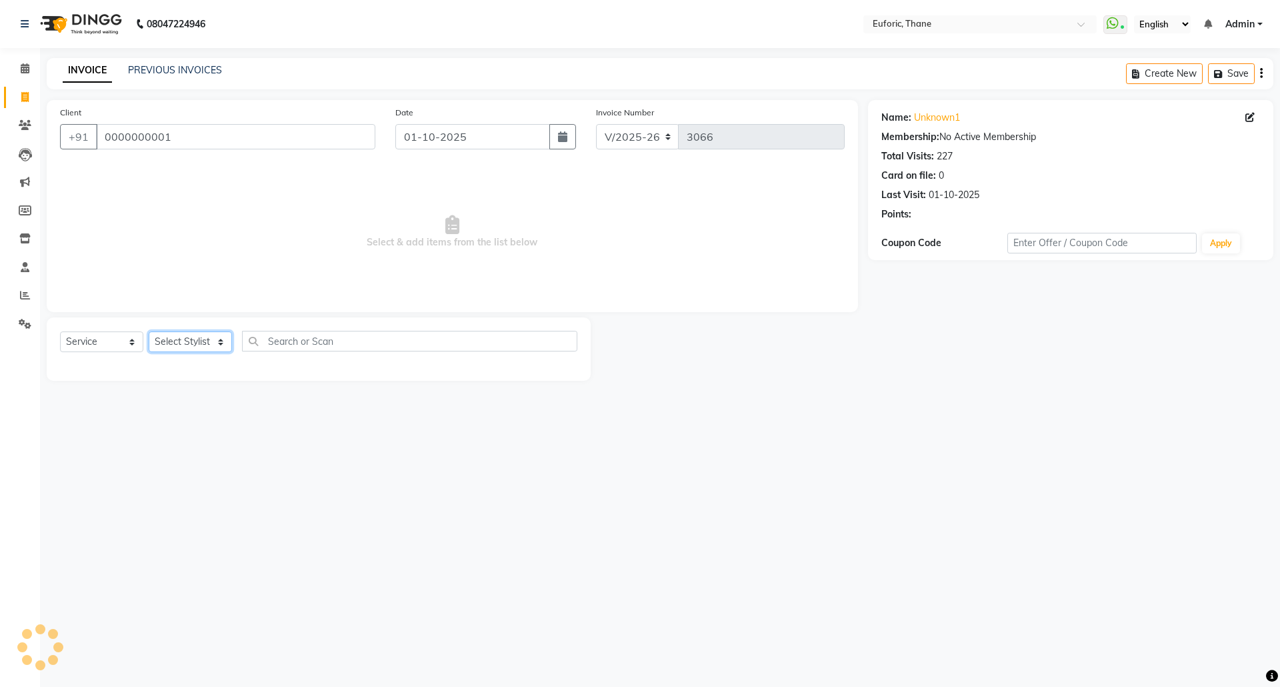
click at [195, 333] on select "Select Stylist [PERSON_NAME] Aatik Salmanai Admin [PERSON_NAME] [PERSON_NAME] […" at bounding box center [190, 341] width 83 height 21
select select "58800"
click at [149, 331] on select "Select Stylist [PERSON_NAME] Aatik Salmanai Admin [PERSON_NAME] [PERSON_NAME] […" at bounding box center [190, 341] width 83 height 21
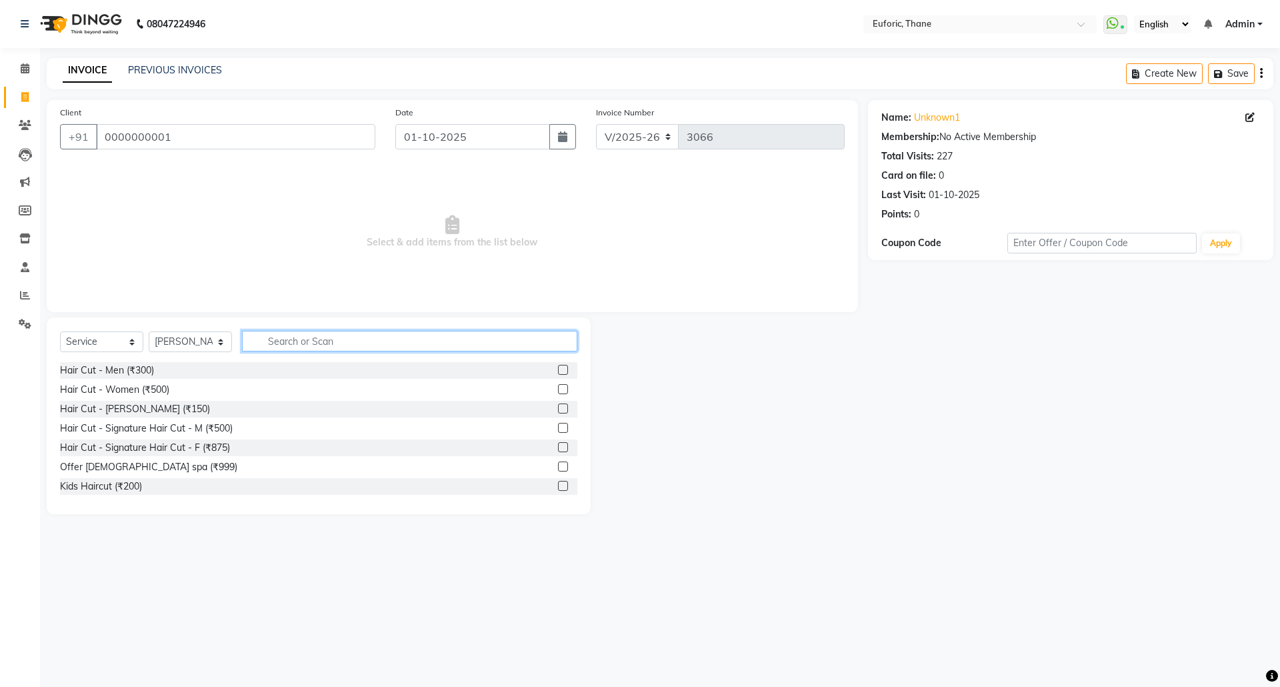
click at [331, 339] on input "text" at bounding box center [409, 341] width 335 height 21
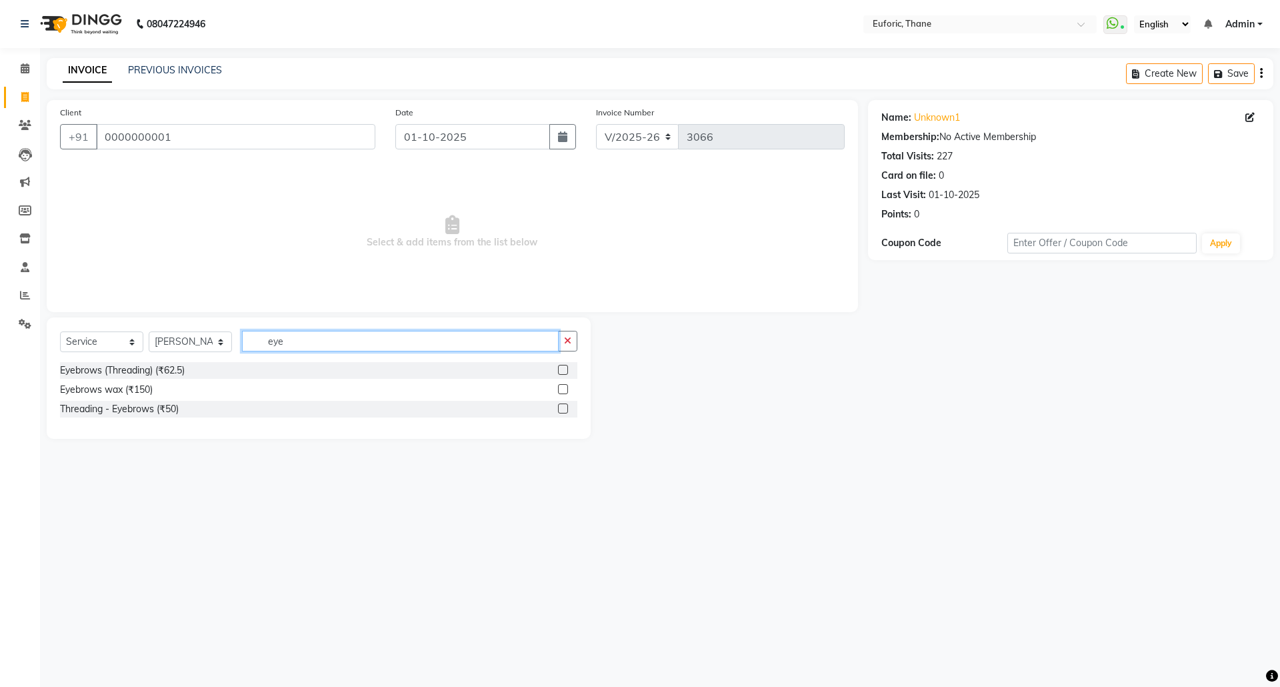
type input "eye"
click at [564, 411] on label at bounding box center [563, 408] width 10 height 10
click at [564, 411] on input "checkbox" at bounding box center [562, 409] width 9 height 9
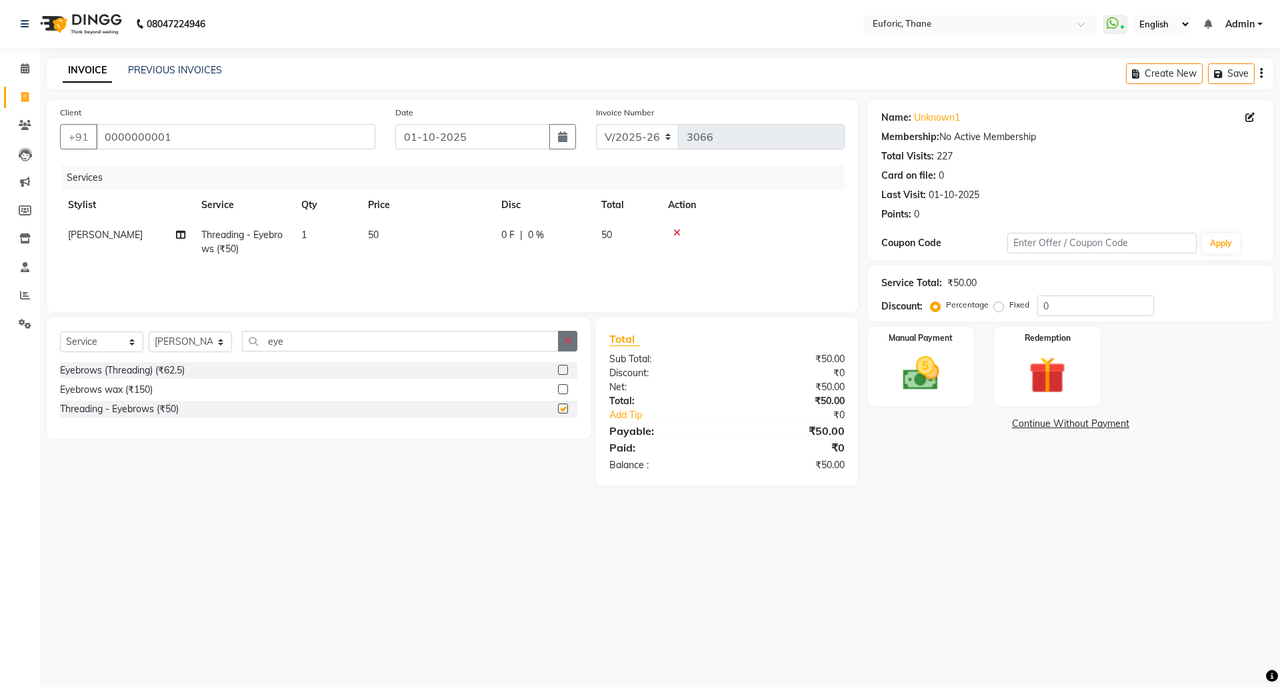
checkbox input "false"
click at [564, 340] on icon "button" at bounding box center [567, 340] width 7 height 9
type input "upp"
click at [567, 409] on label at bounding box center [563, 408] width 10 height 10
click at [567, 409] on input "checkbox" at bounding box center [562, 409] width 9 height 9
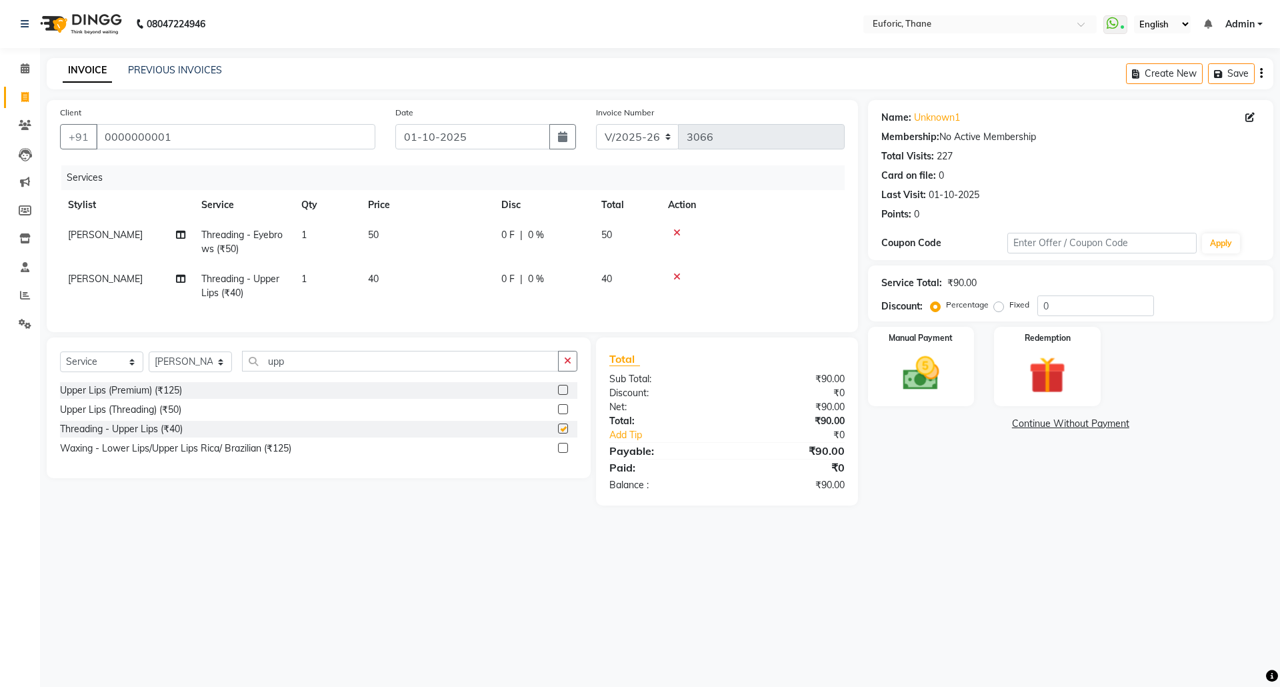
click at [833, 382] on div "Total Sub Total: ₹90.00 Discount: ₹0 Net: ₹90.00 Total: ₹90.00 Add Tip ₹0 Payab…" at bounding box center [726, 421] width 235 height 141
checkbox input "false"
click at [901, 385] on img at bounding box center [921, 373] width 62 height 44
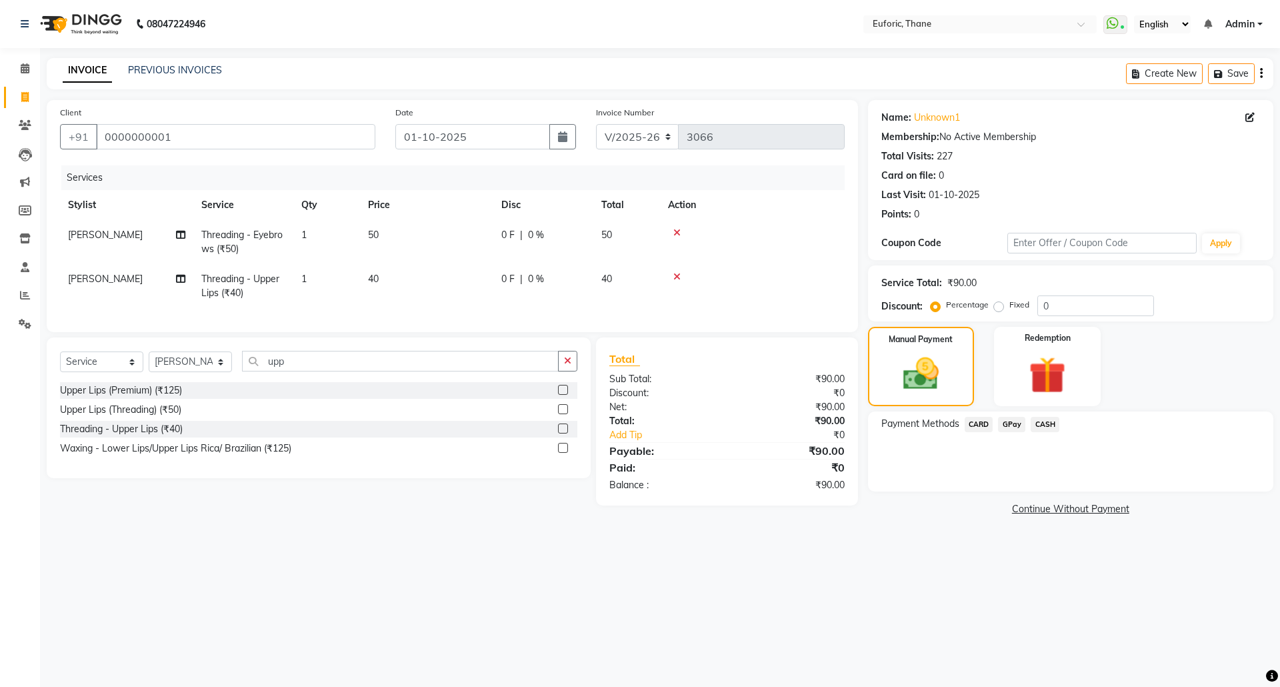
click at [1004, 422] on span "GPay" at bounding box center [1011, 424] width 27 height 15
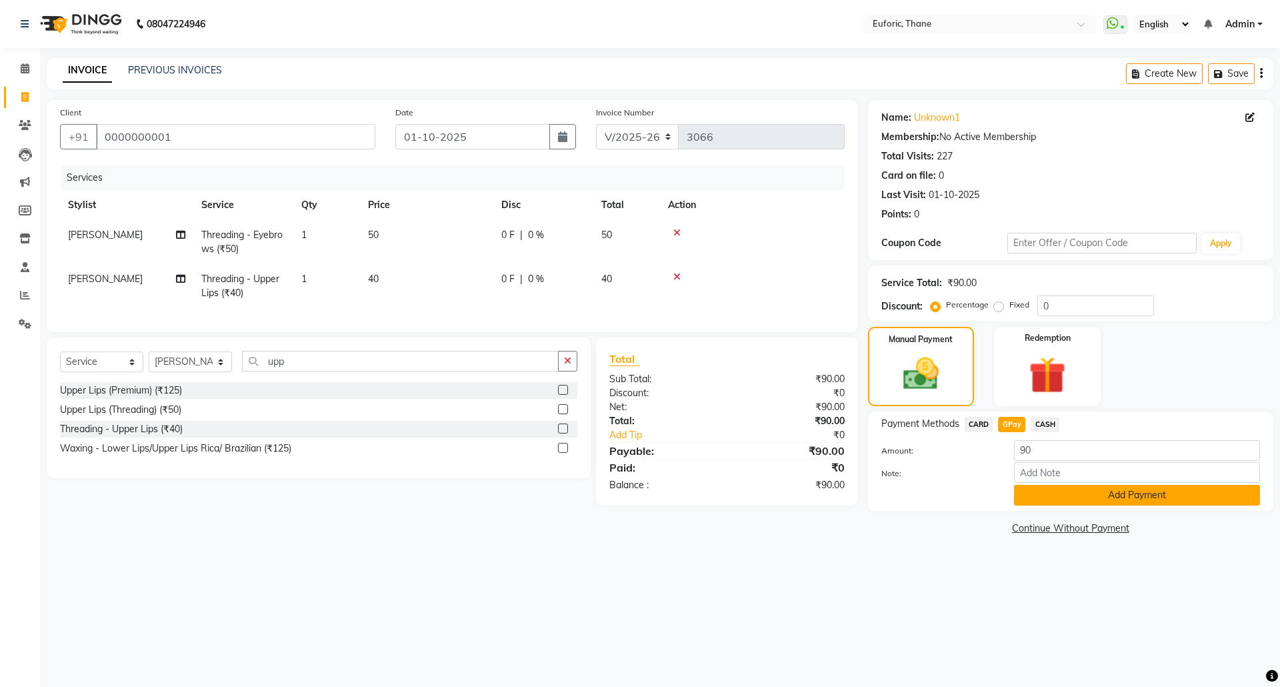
click at [1030, 499] on button "Add Payment" at bounding box center [1137, 495] width 246 height 21
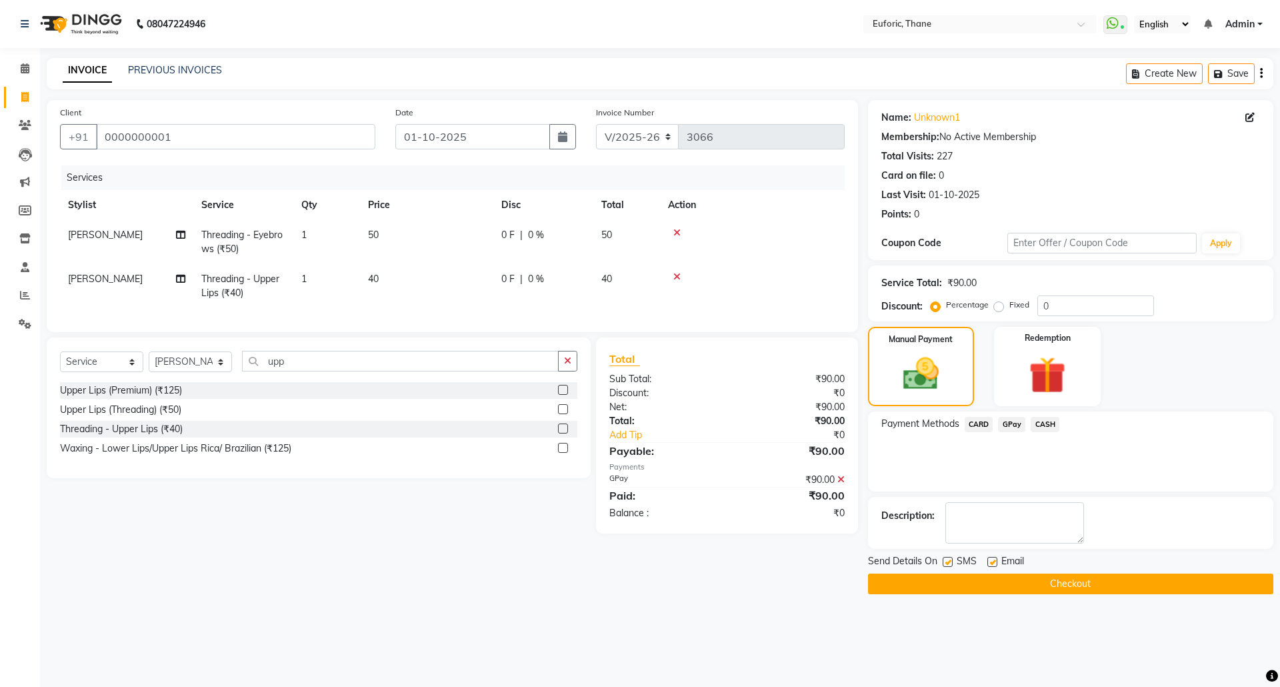
click at [1031, 582] on button "Checkout" at bounding box center [1070, 583] width 405 height 21
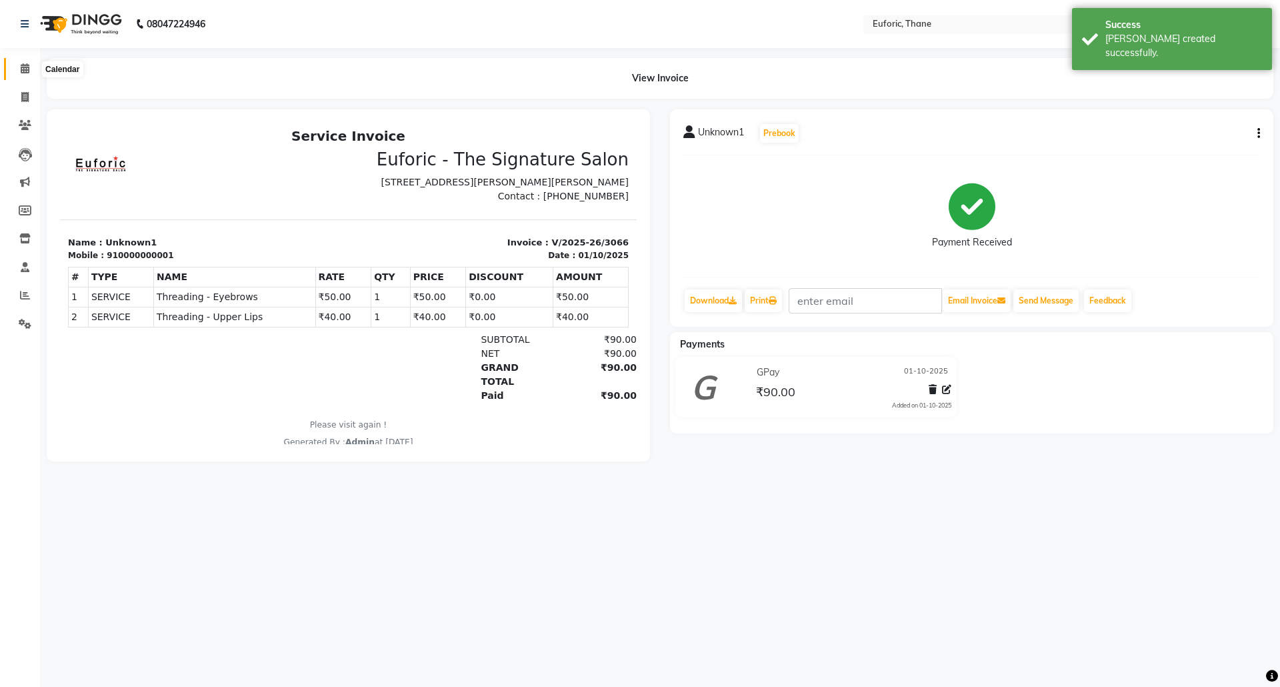
click at [21, 69] on icon at bounding box center [25, 68] width 9 height 10
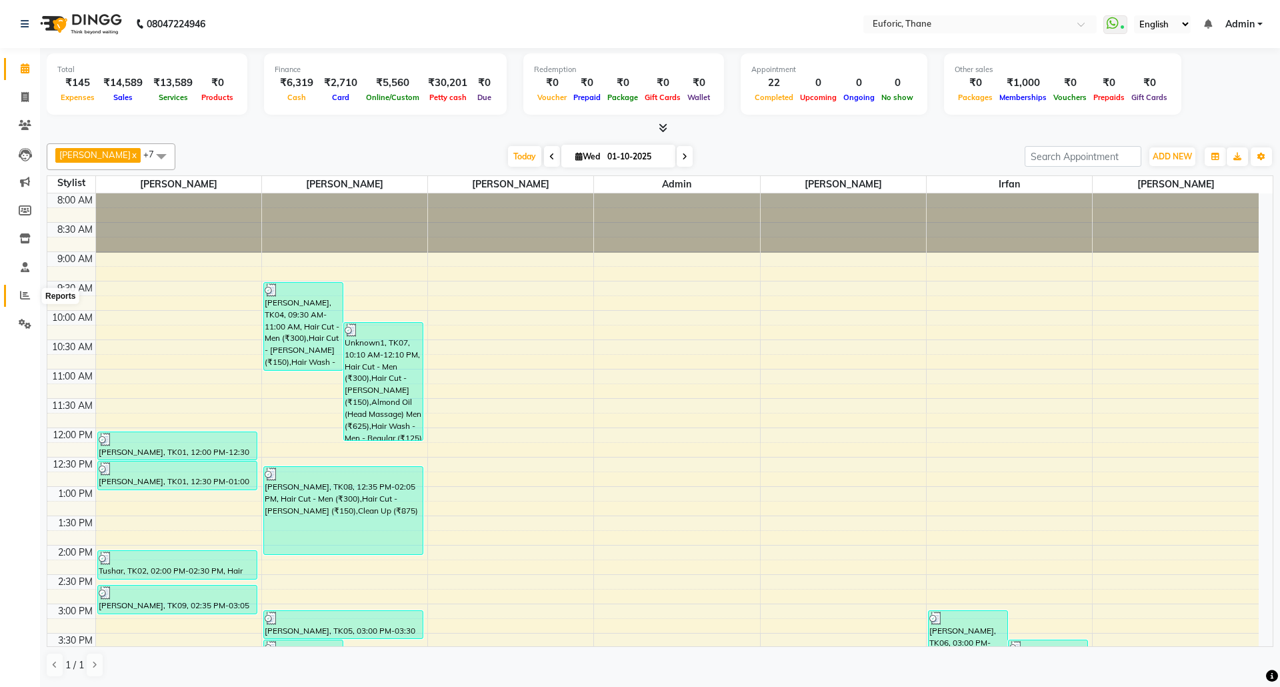
click at [30, 294] on span at bounding box center [24, 295] width 23 height 15
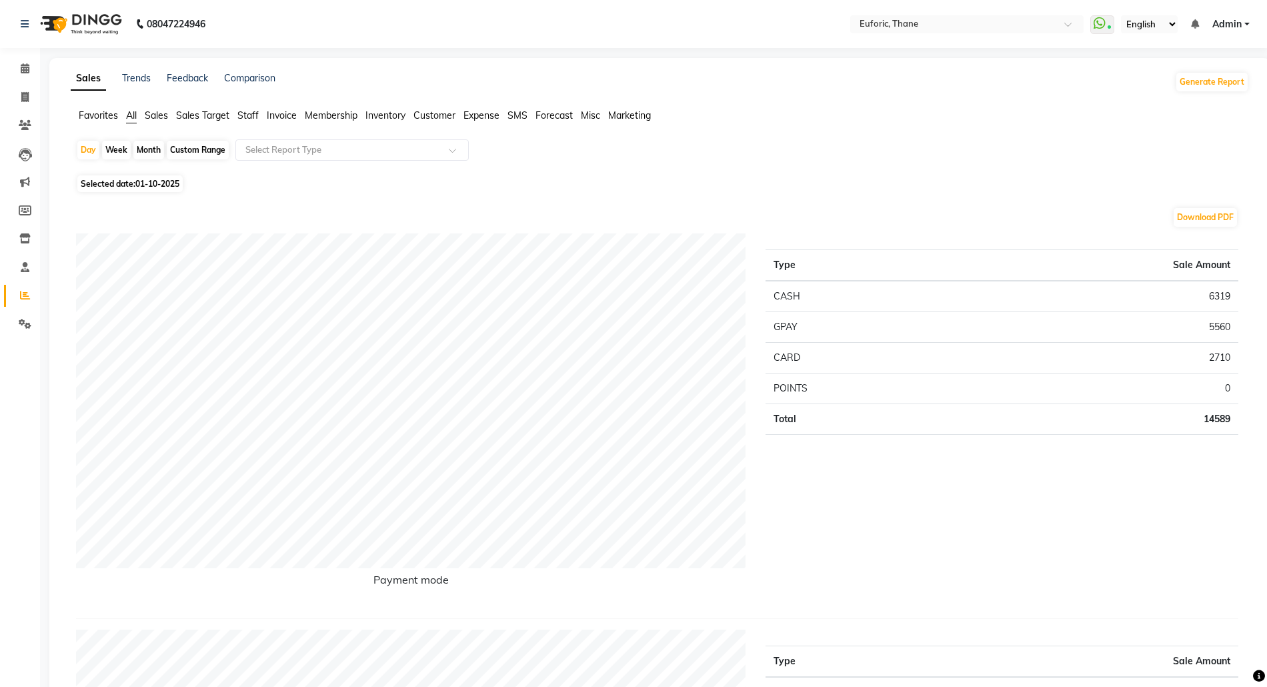
click at [251, 113] on span "Staff" at bounding box center [247, 115] width 21 height 12
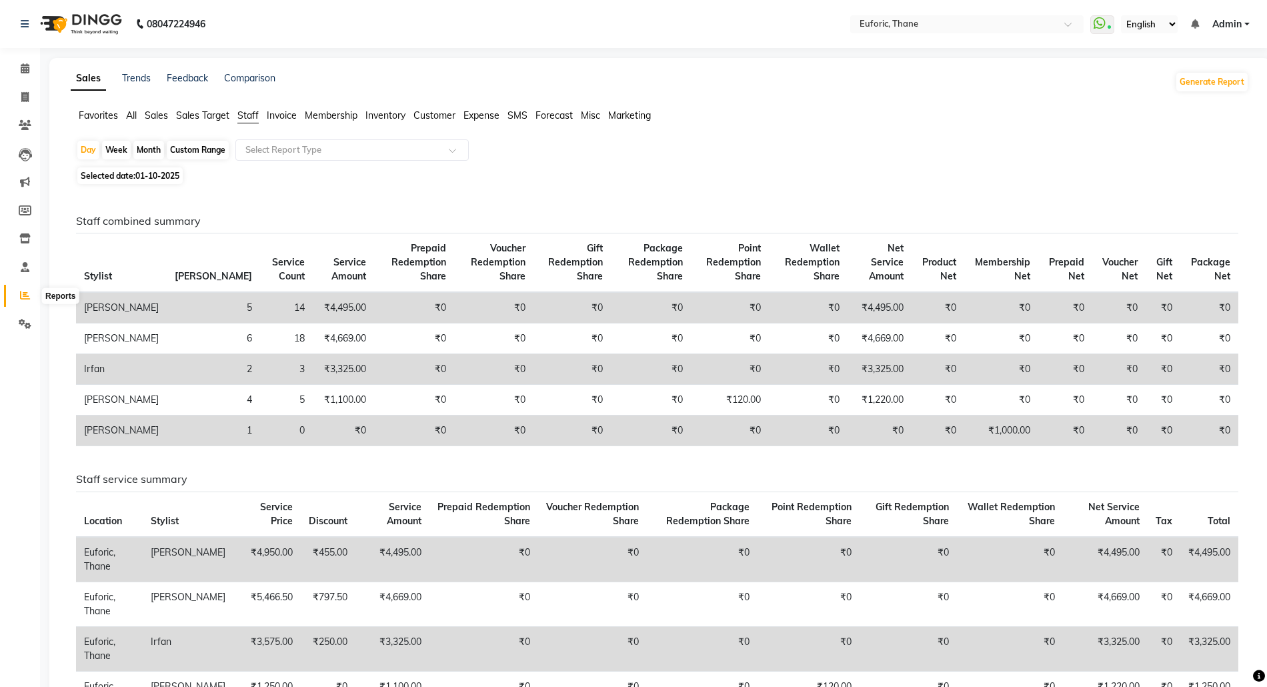
click at [13, 297] on span at bounding box center [24, 295] width 23 height 15
click at [133, 112] on span "All" at bounding box center [131, 115] width 11 height 12
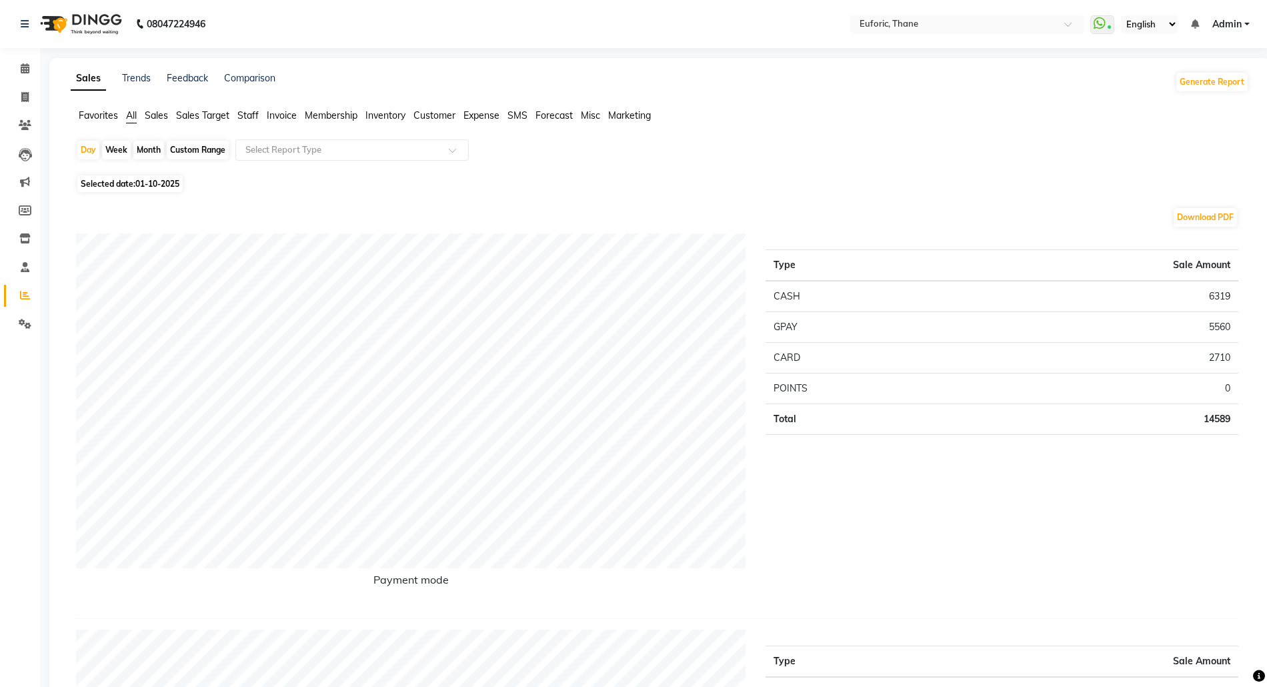
click at [1241, 19] on link "Admin" at bounding box center [1230, 24] width 37 height 14
click at [1193, 88] on link "Sign out" at bounding box center [1181, 91] width 122 height 21
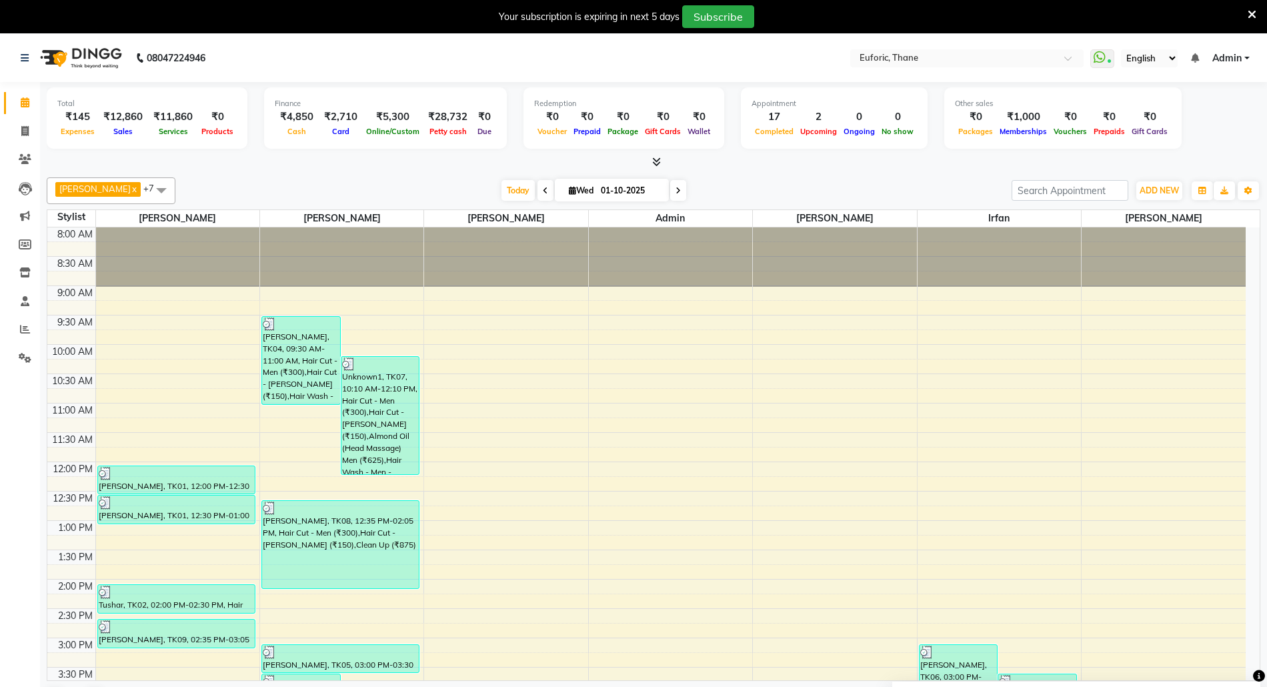
scroll to position [380, 0]
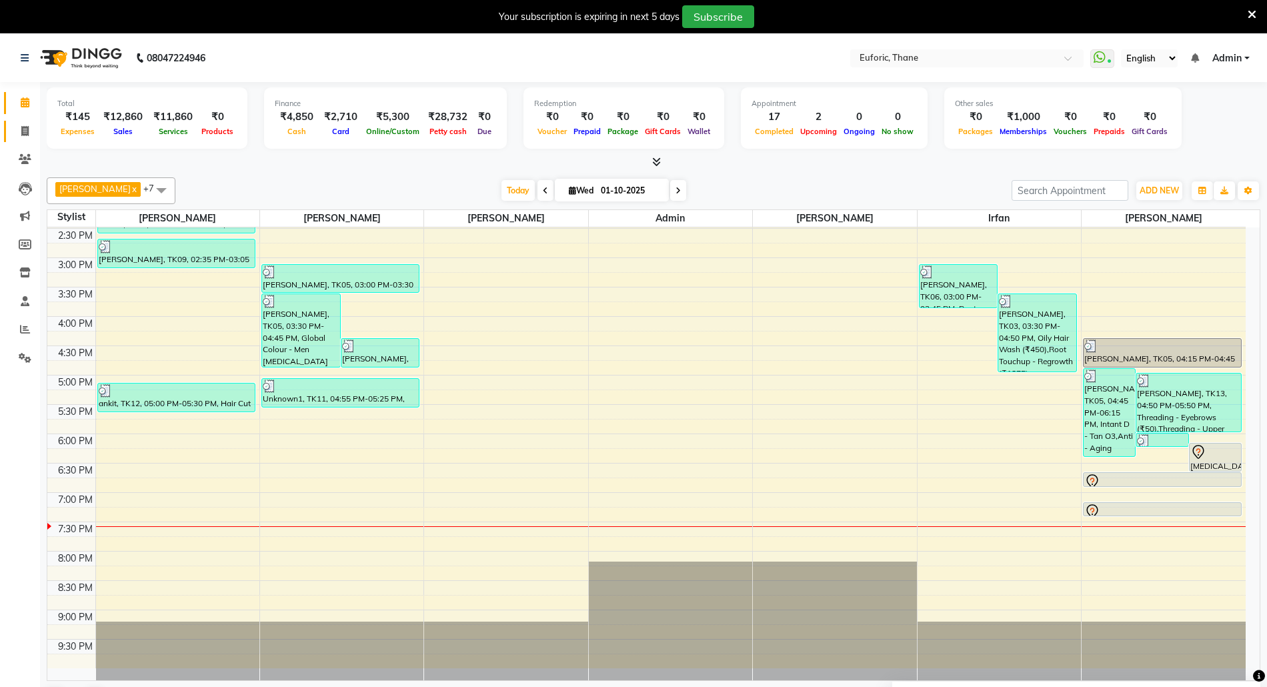
click at [24, 121] on link "Invoice" at bounding box center [20, 132] width 32 height 22
select select "5063"
select select "service"
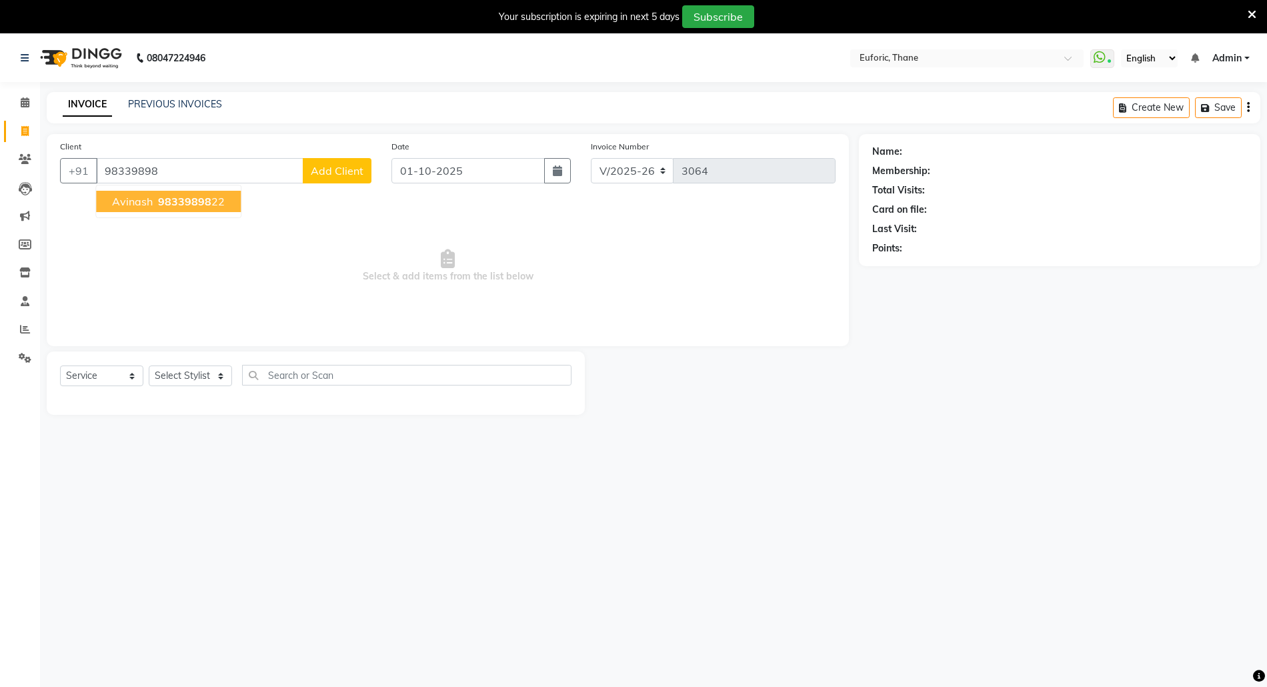
click at [161, 196] on span "98339898" at bounding box center [184, 201] width 53 height 13
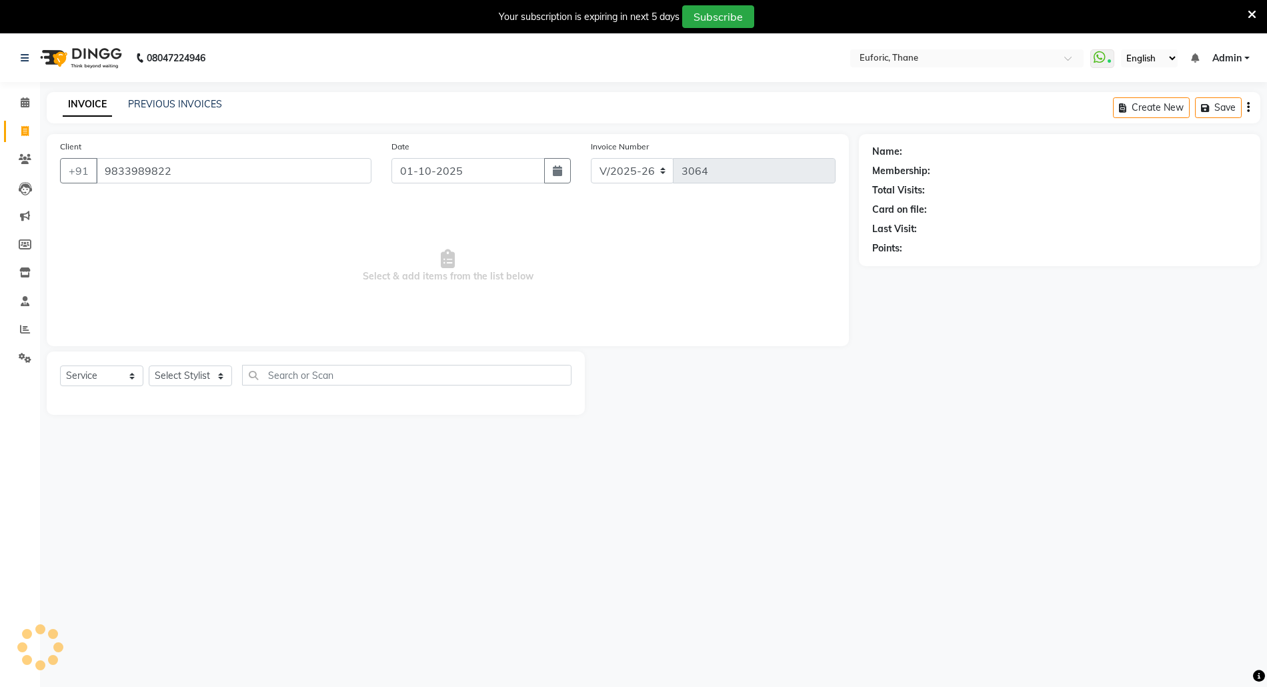
type input "9833989822"
select select "1: Object"
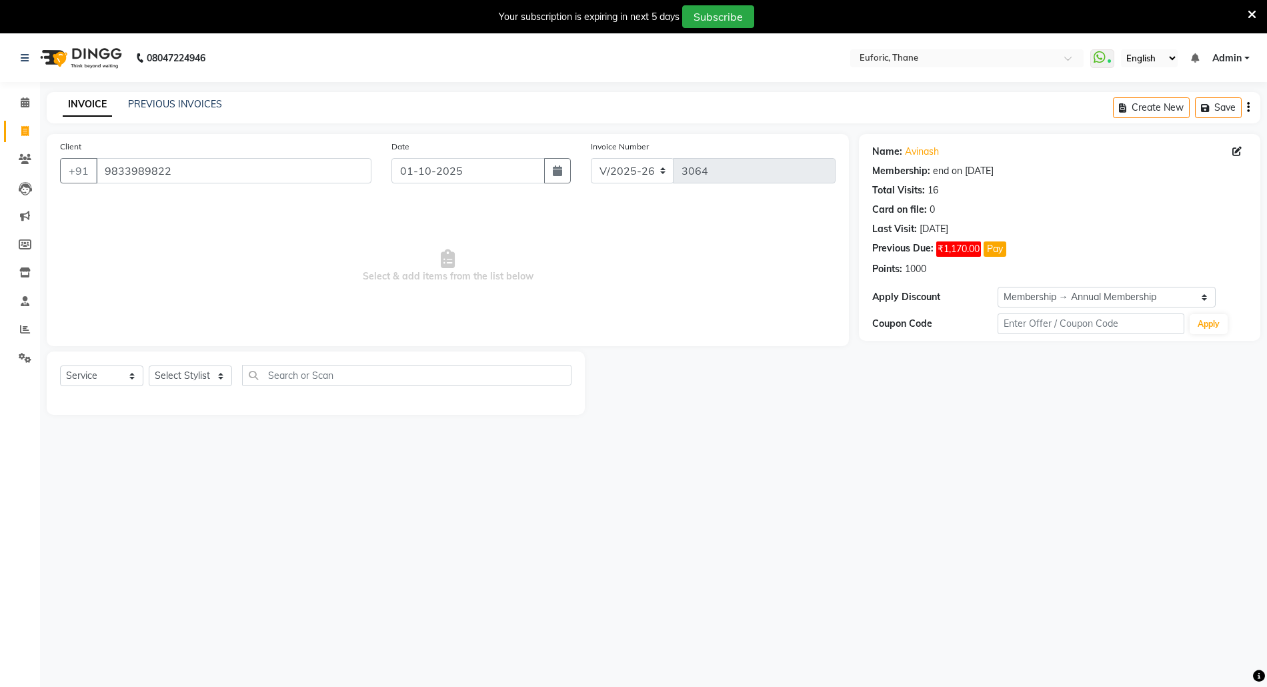
drag, startPoint x: 897, startPoint y: 262, endPoint x: 933, endPoint y: 267, distance: 36.4
click at [933, 267] on div "Points: 1000" at bounding box center [1059, 269] width 375 height 14
click at [934, 267] on div "Points: 1000" at bounding box center [1059, 269] width 375 height 14
click at [179, 374] on select "Select Stylist [PERSON_NAME] Aatik Salmanai Admin [PERSON_NAME] [PERSON_NAME] […" at bounding box center [190, 375] width 83 height 21
select select "58800"
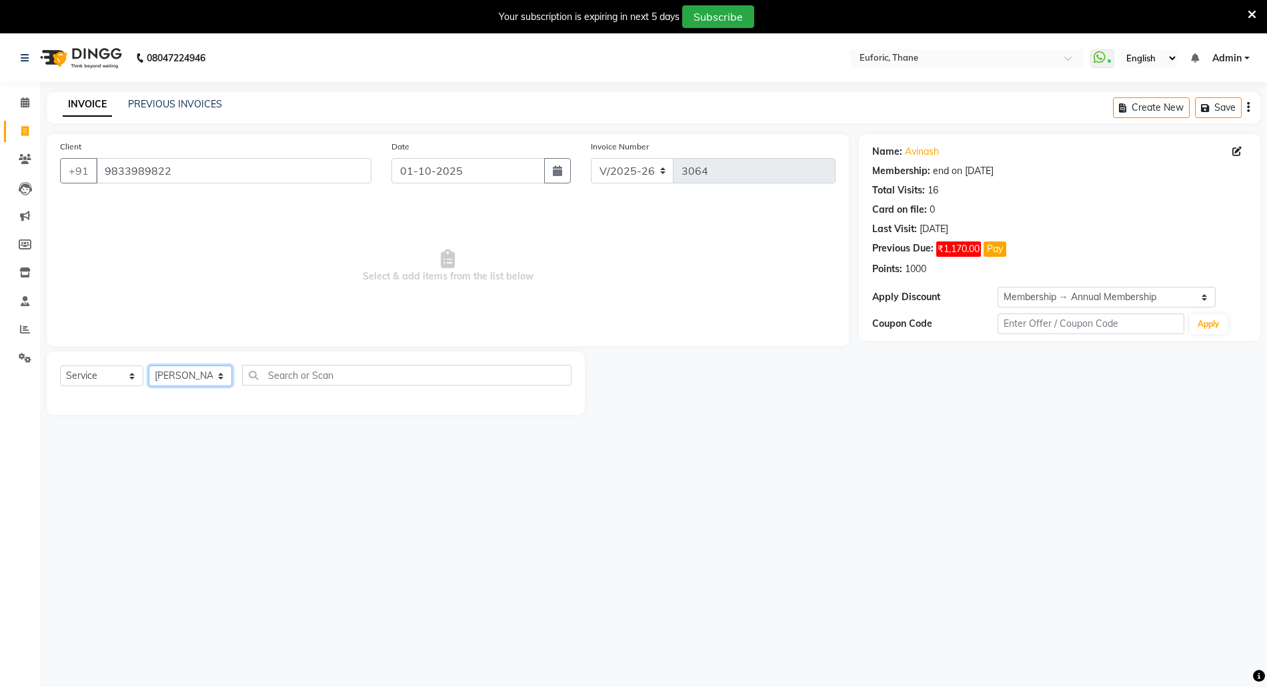
click at [149, 365] on select "Select Stylist [PERSON_NAME] Aatik Salmanai Admin [PERSON_NAME] [PERSON_NAME] […" at bounding box center [190, 375] width 83 height 21
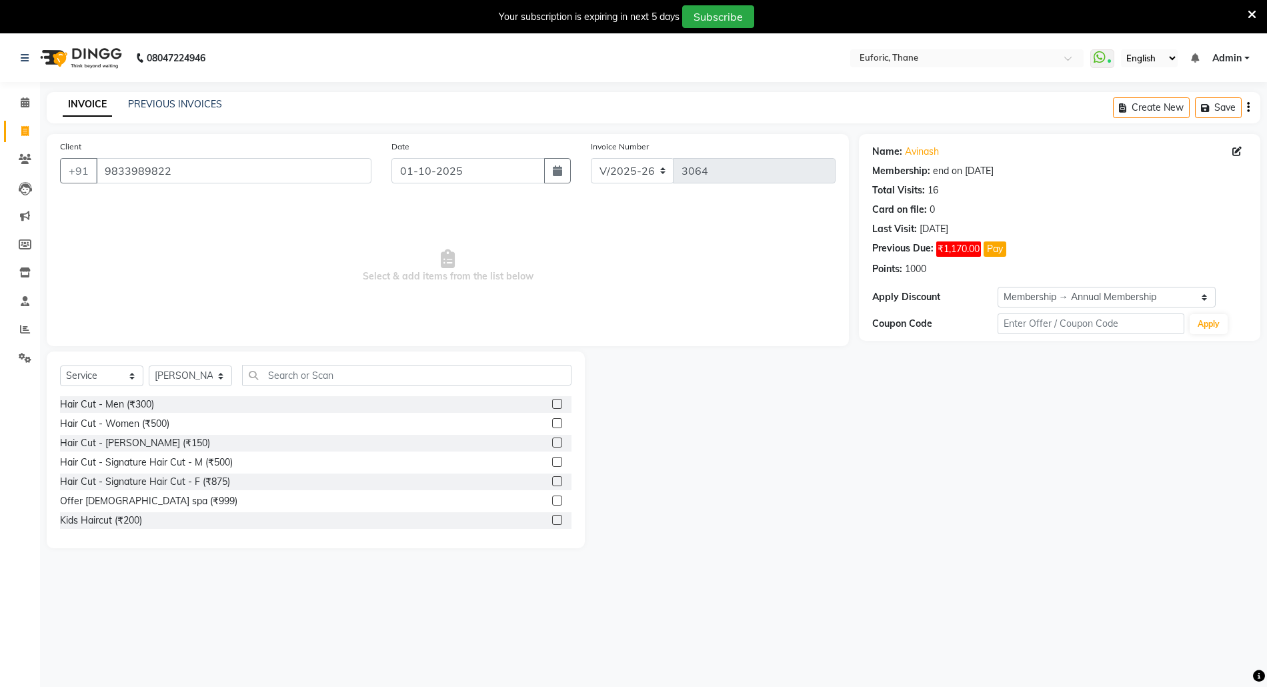
drag, startPoint x: 324, startPoint y: 356, endPoint x: 293, endPoint y: 399, distance: 52.6
click at [307, 383] on div "Select Service Product Membership Package Voucher Prepaid Gift Card Select Styl…" at bounding box center [316, 449] width 538 height 197
click at [299, 385] on input "text" at bounding box center [406, 375] width 329 height 21
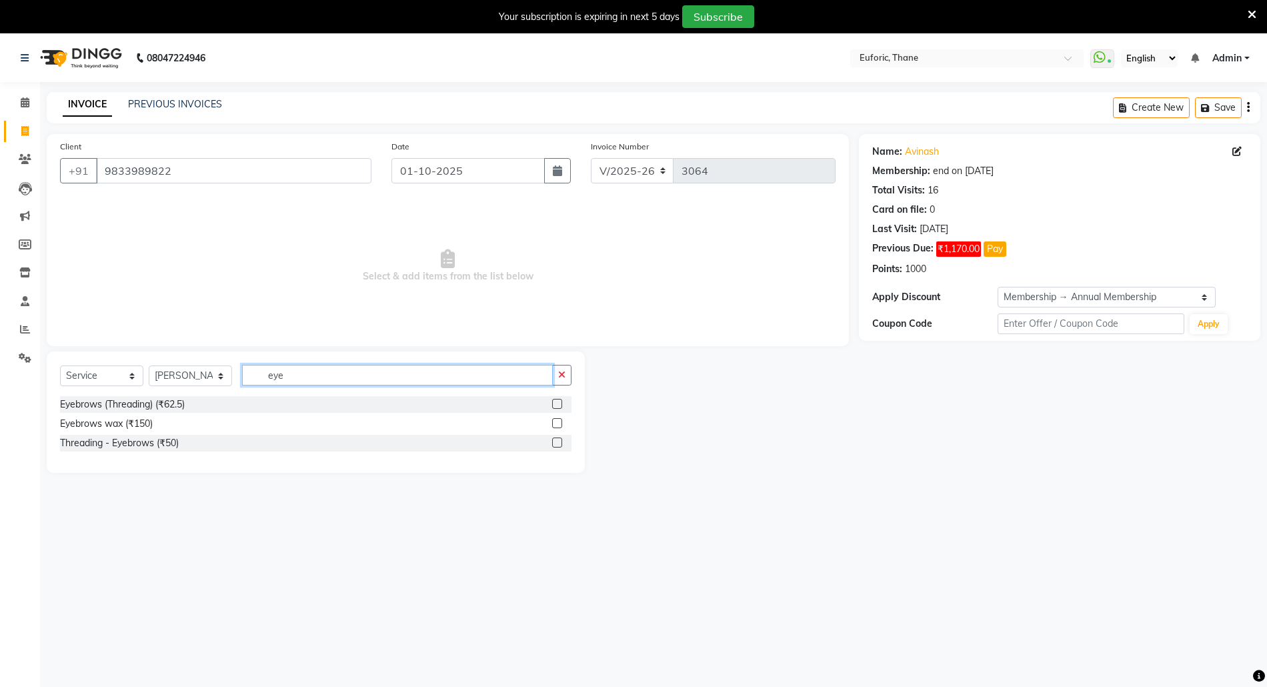
type input "eye"
click at [558, 403] on label at bounding box center [557, 404] width 10 height 10
click at [558, 403] on input "checkbox" at bounding box center [556, 404] width 9 height 9
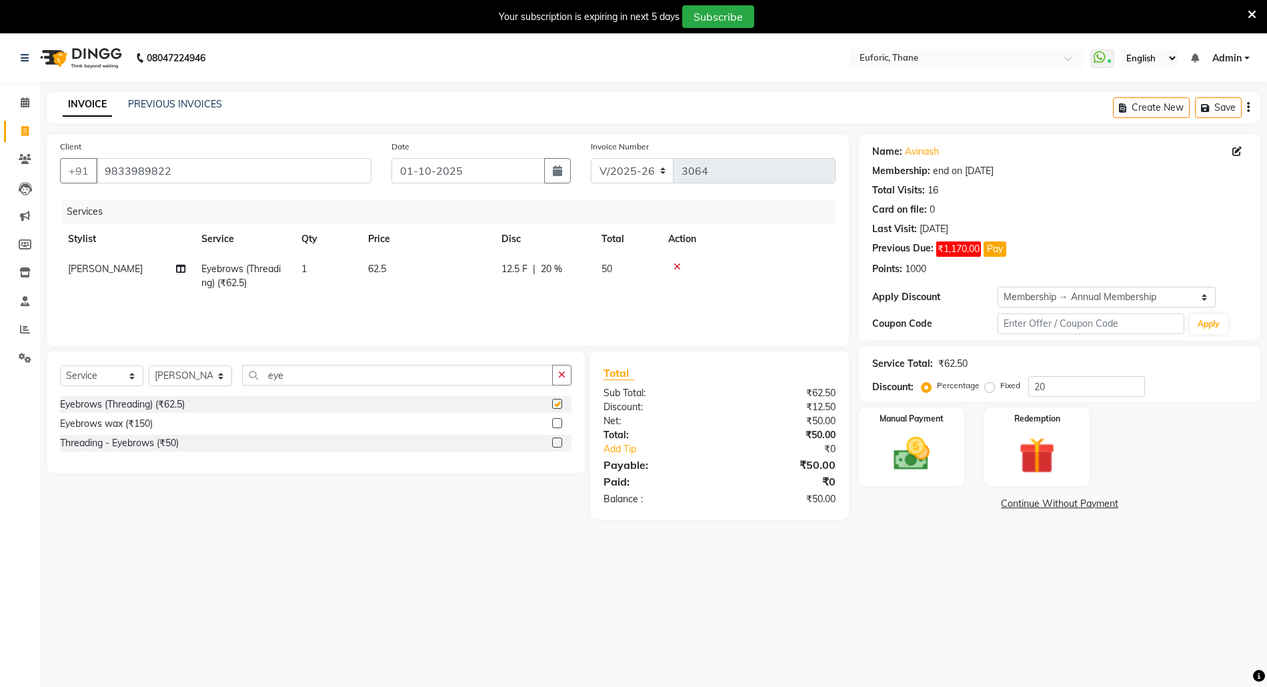
checkbox input "false"
click at [565, 374] on button "button" at bounding box center [561, 375] width 19 height 21
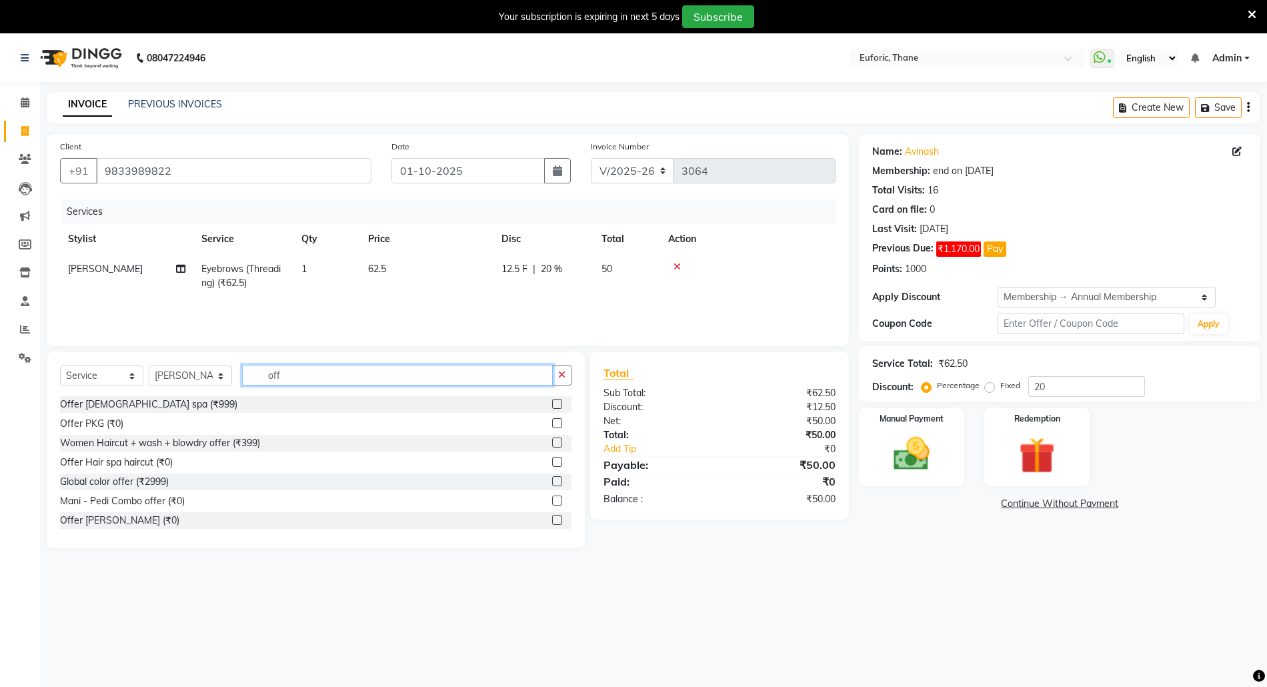
type input "off"
click at [552, 405] on label at bounding box center [557, 404] width 10 height 10
click at [552, 405] on input "checkbox" at bounding box center [556, 404] width 9 height 9
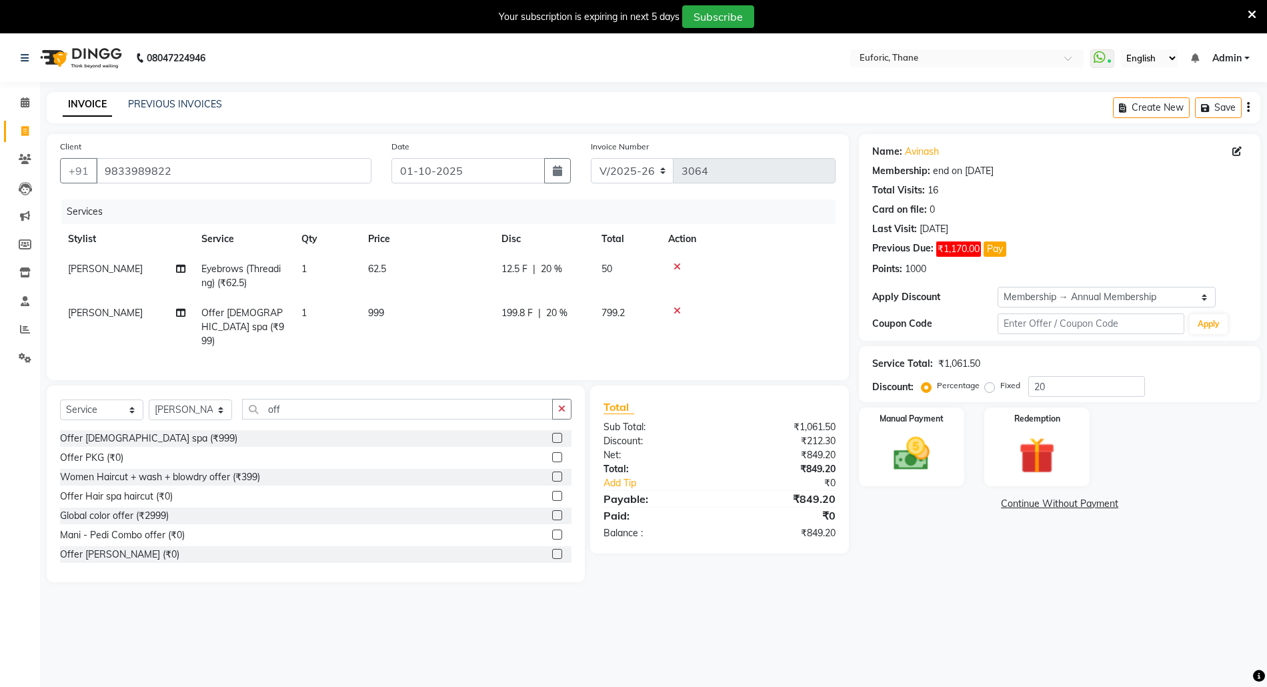
checkbox input "false"
drag, startPoint x: 447, startPoint y: 315, endPoint x: 540, endPoint y: 317, distance: 93.4
click at [448, 315] on td "999" at bounding box center [426, 327] width 133 height 58
select select "58800"
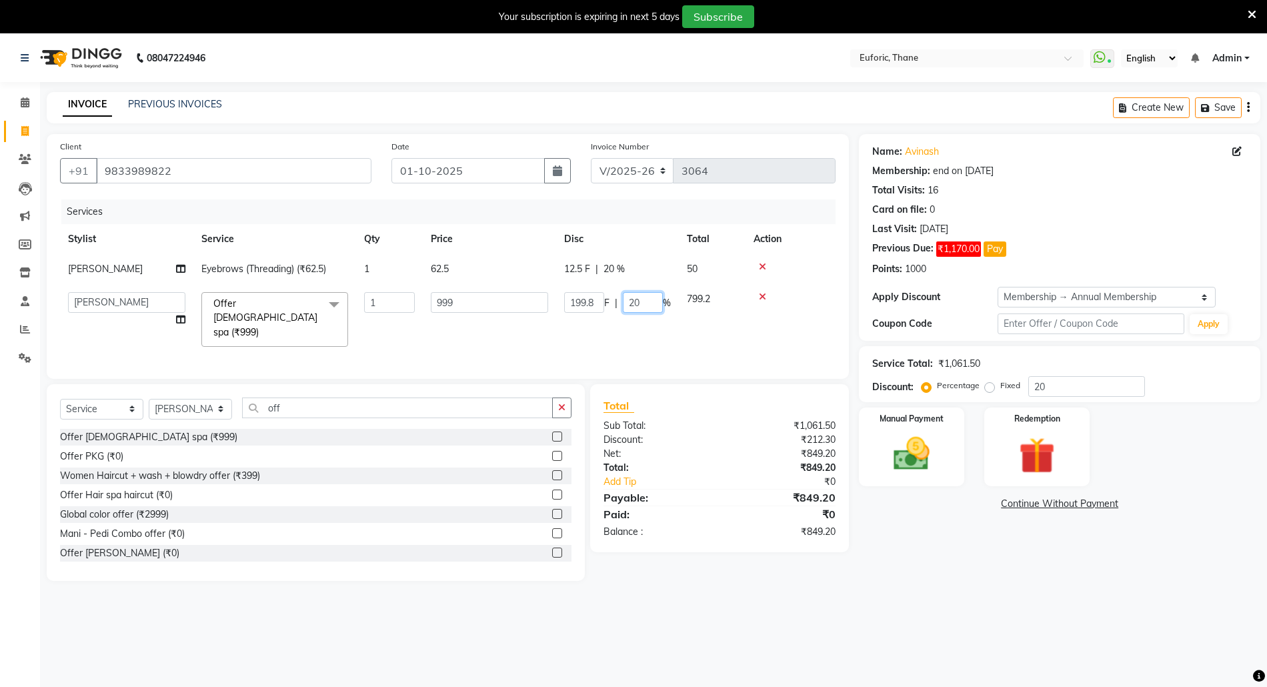
drag, startPoint x: 628, startPoint y: 297, endPoint x: 659, endPoint y: 302, distance: 31.0
click at [665, 302] on div "199.8 F | 20 %" at bounding box center [617, 302] width 107 height 21
type input "2"
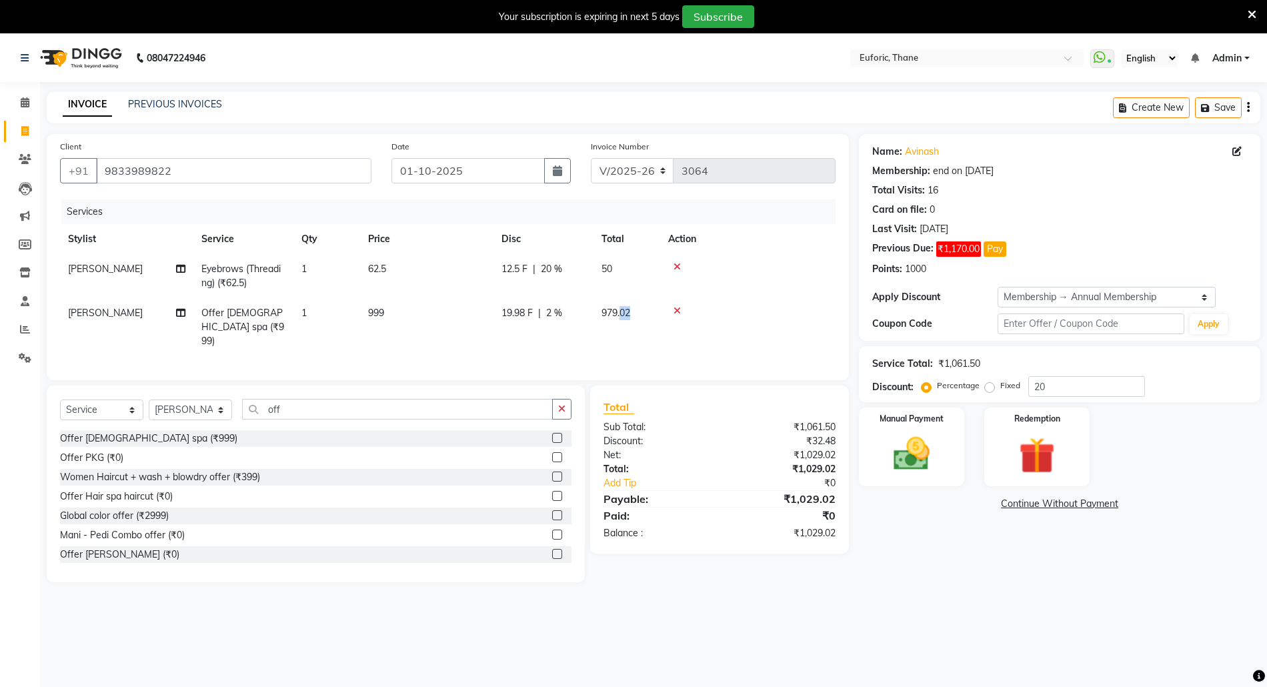
drag, startPoint x: 621, startPoint y: 299, endPoint x: 641, endPoint y: 301, distance: 20.1
drag, startPoint x: 518, startPoint y: 308, endPoint x: 553, endPoint y: 309, distance: 34.7
click at [518, 309] on span "19.98 F" at bounding box center [516, 313] width 31 height 14
select select "58800"
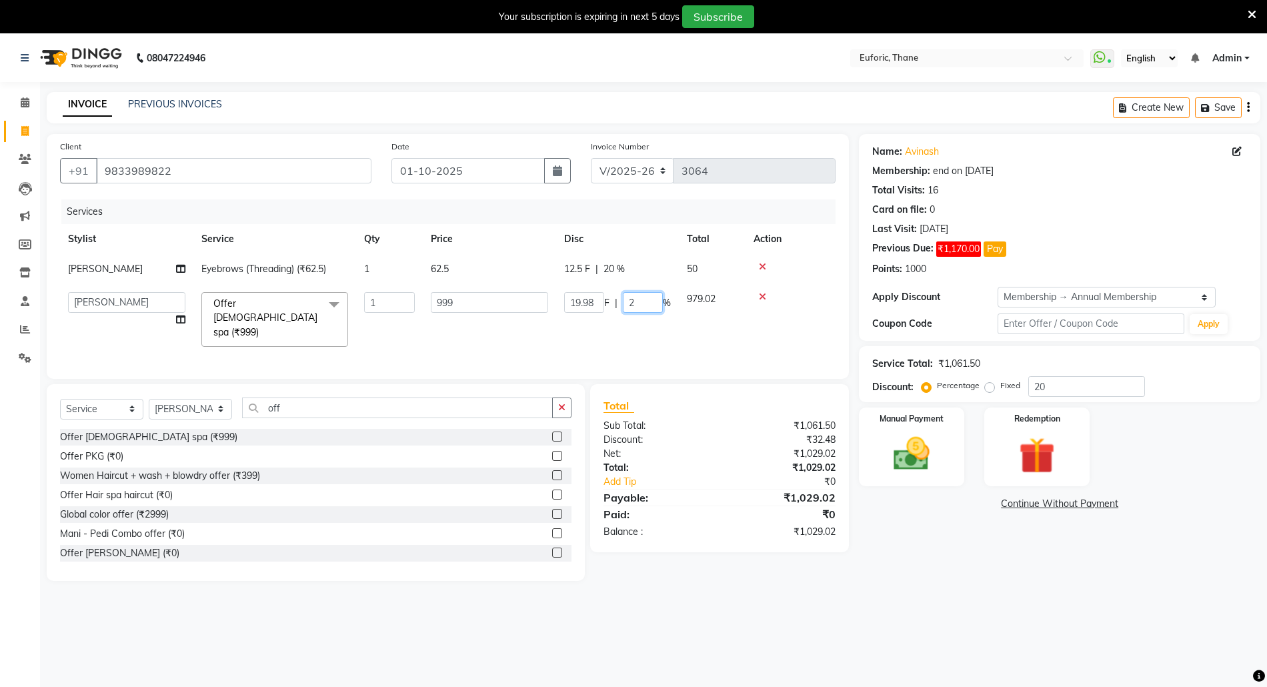
drag, startPoint x: 625, startPoint y: 302, endPoint x: 752, endPoint y: 567, distance: 293.7
click at [653, 303] on input "2" at bounding box center [643, 302] width 40 height 21
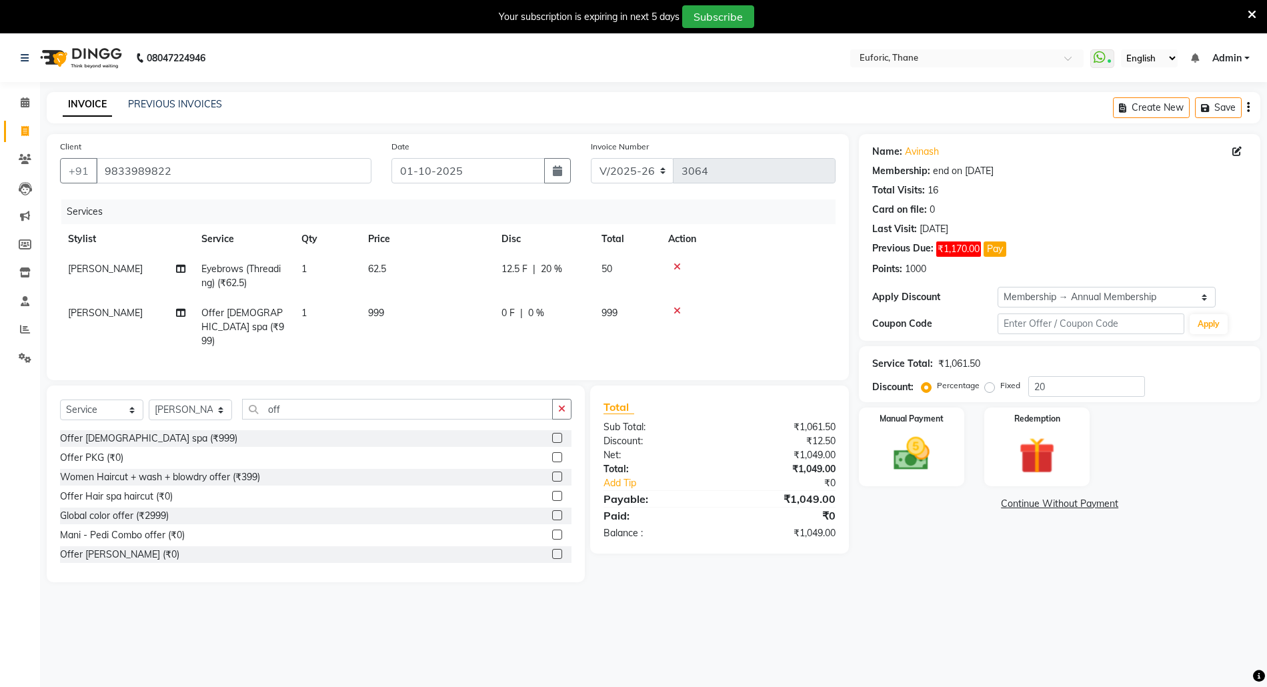
click at [925, 552] on div "Name: Avinash Membership: end on [DATE] Total Visits: 16 Card on file: 0 Last V…" at bounding box center [1064, 358] width 411 height 448
click at [559, 403] on button "button" at bounding box center [561, 409] width 19 height 21
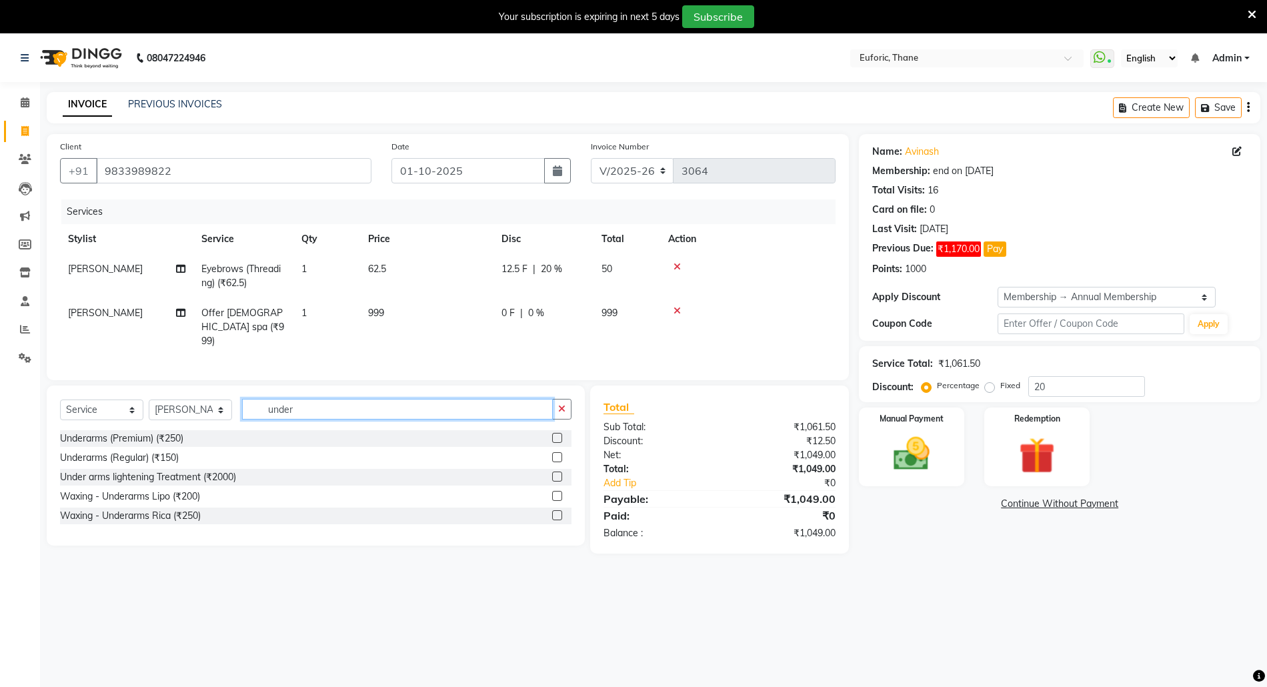
type input "under"
click at [556, 435] on label at bounding box center [557, 438] width 10 height 10
click at [556, 435] on input "checkbox" at bounding box center [556, 438] width 9 height 9
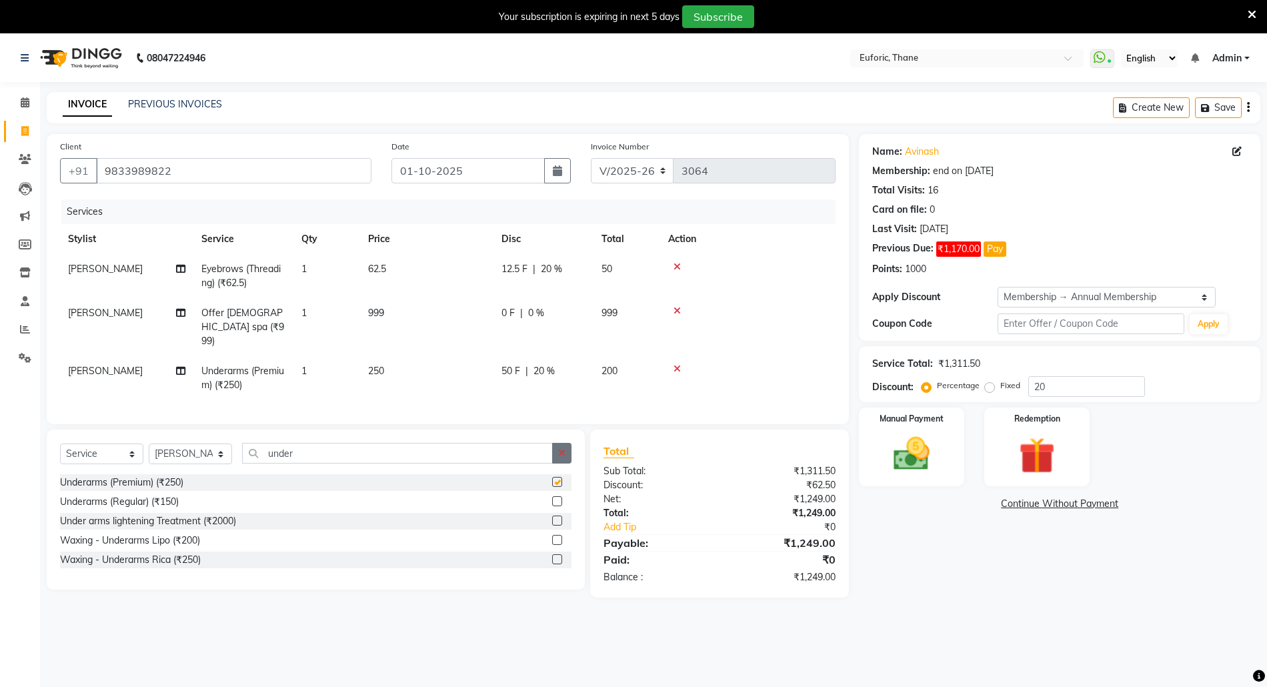
drag, startPoint x: 557, startPoint y: 432, endPoint x: 558, endPoint y: 443, distance: 10.7
click at [557, 435] on div "Select Service Product Membership Package Voucher Prepaid Gift Card Select Styl…" at bounding box center [316, 509] width 538 height 160
checkbox input "false"
click at [559, 443] on button "button" at bounding box center [561, 453] width 19 height 21
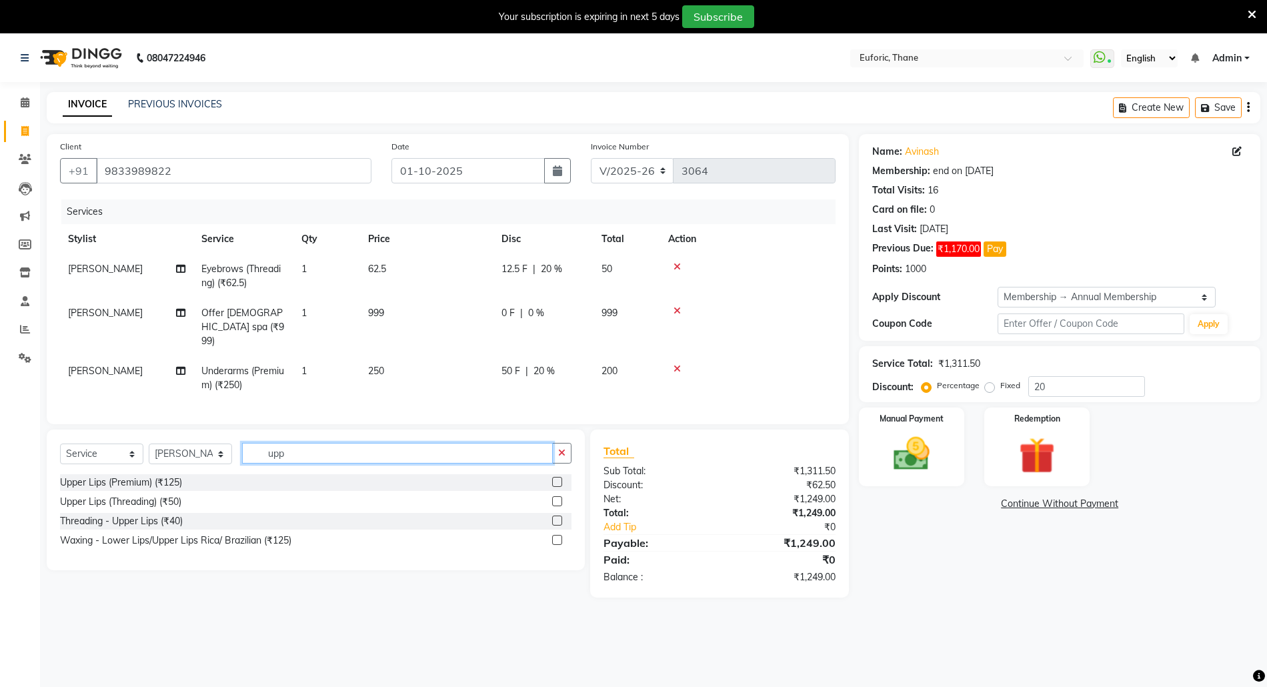
type input "upp"
click at [552, 480] on label at bounding box center [557, 482] width 10 height 10
click at [552, 480] on input "checkbox" at bounding box center [556, 482] width 9 height 9
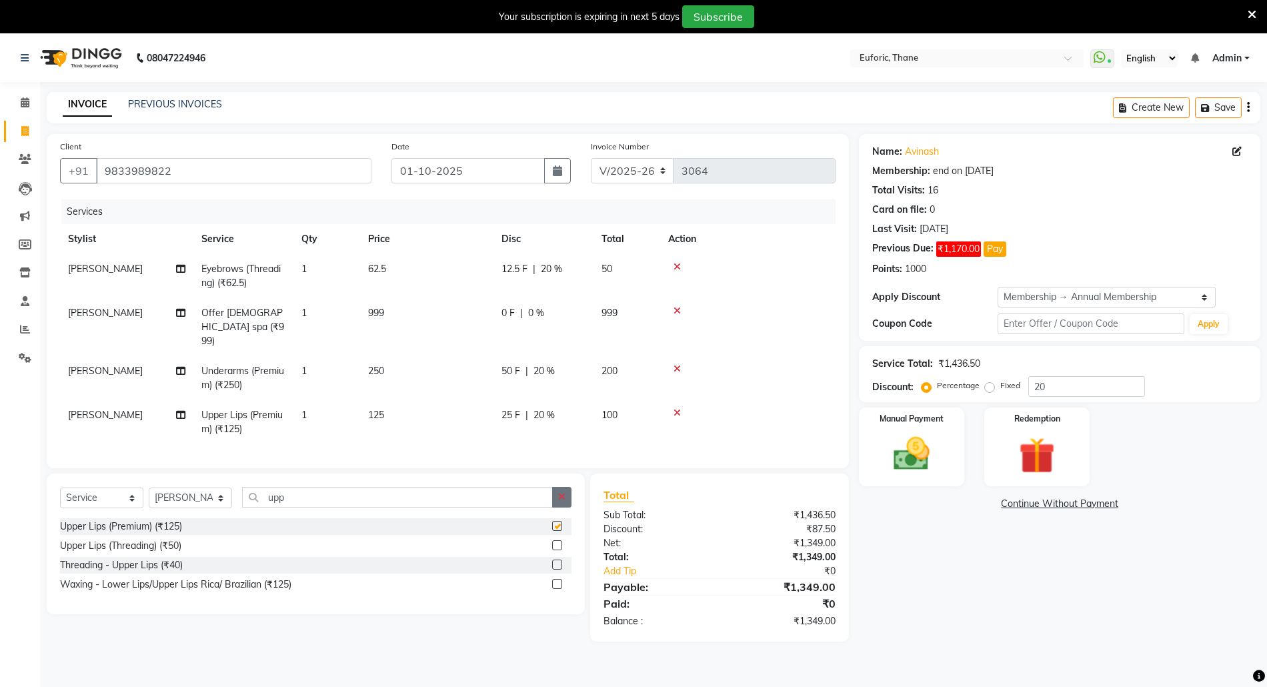
checkbox input "false"
click at [559, 489] on button "button" at bounding box center [561, 497] width 19 height 21
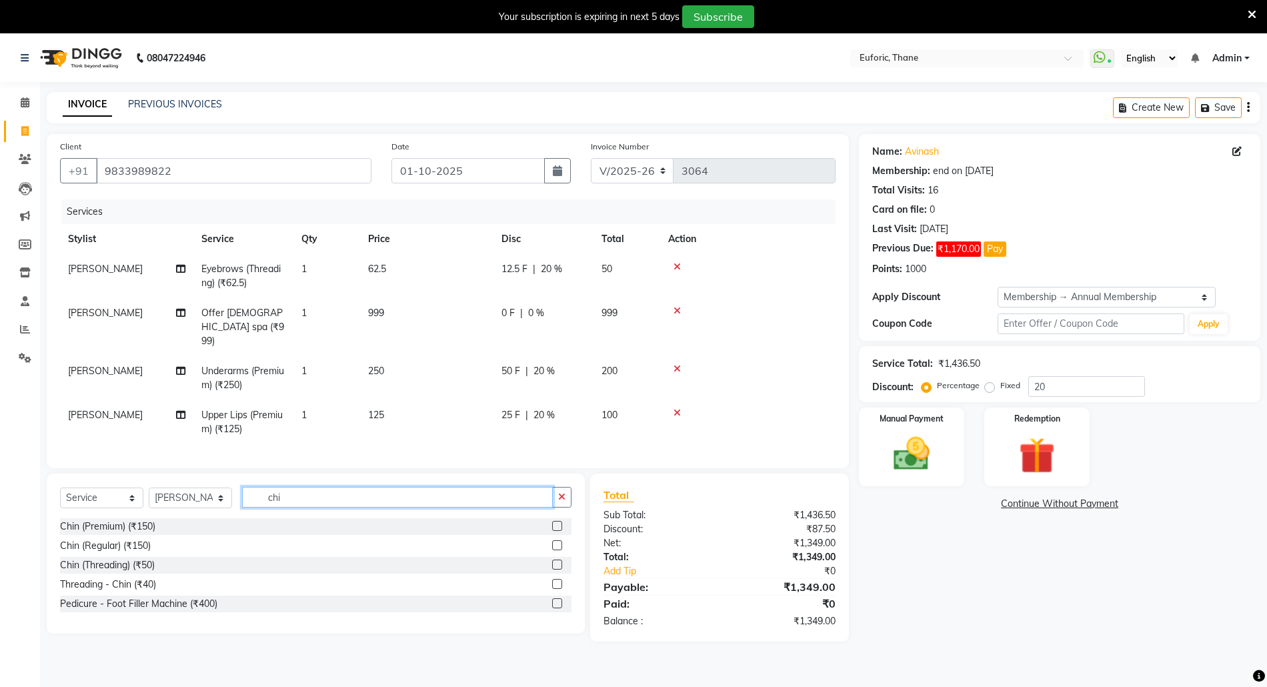
type input "chi"
click at [553, 521] on label at bounding box center [557, 526] width 10 height 10
click at [553, 522] on input "checkbox" at bounding box center [556, 526] width 9 height 9
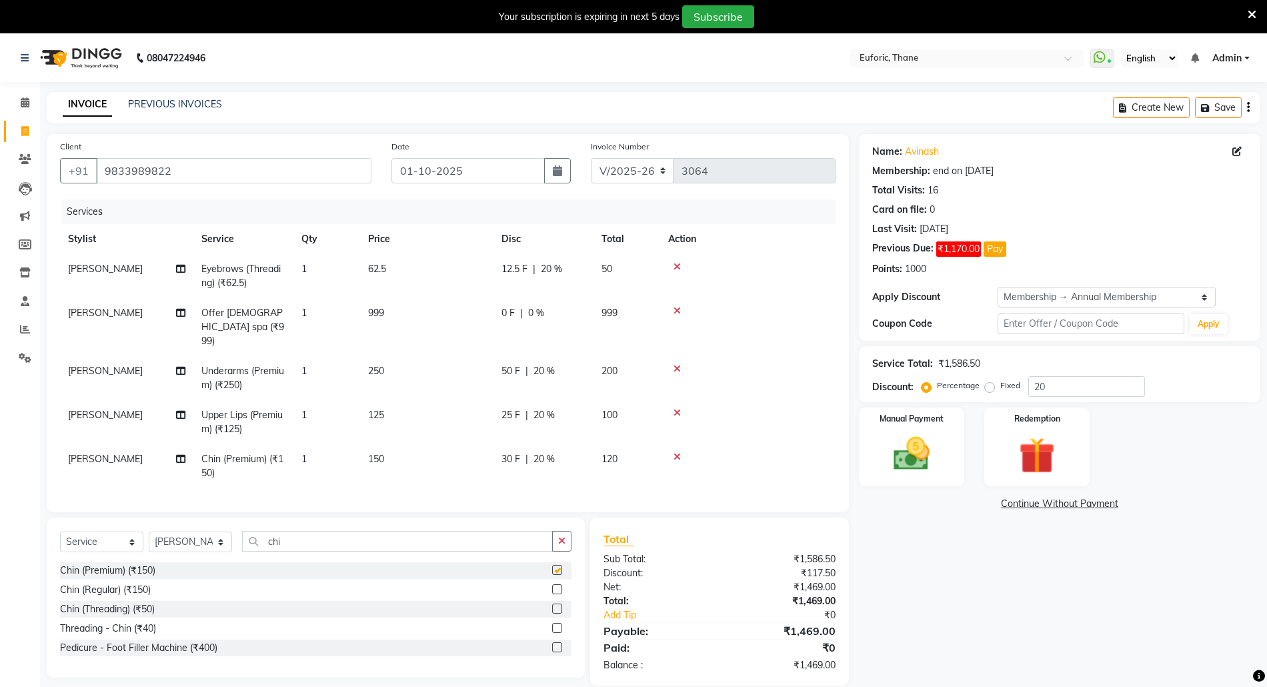
checkbox input "false"
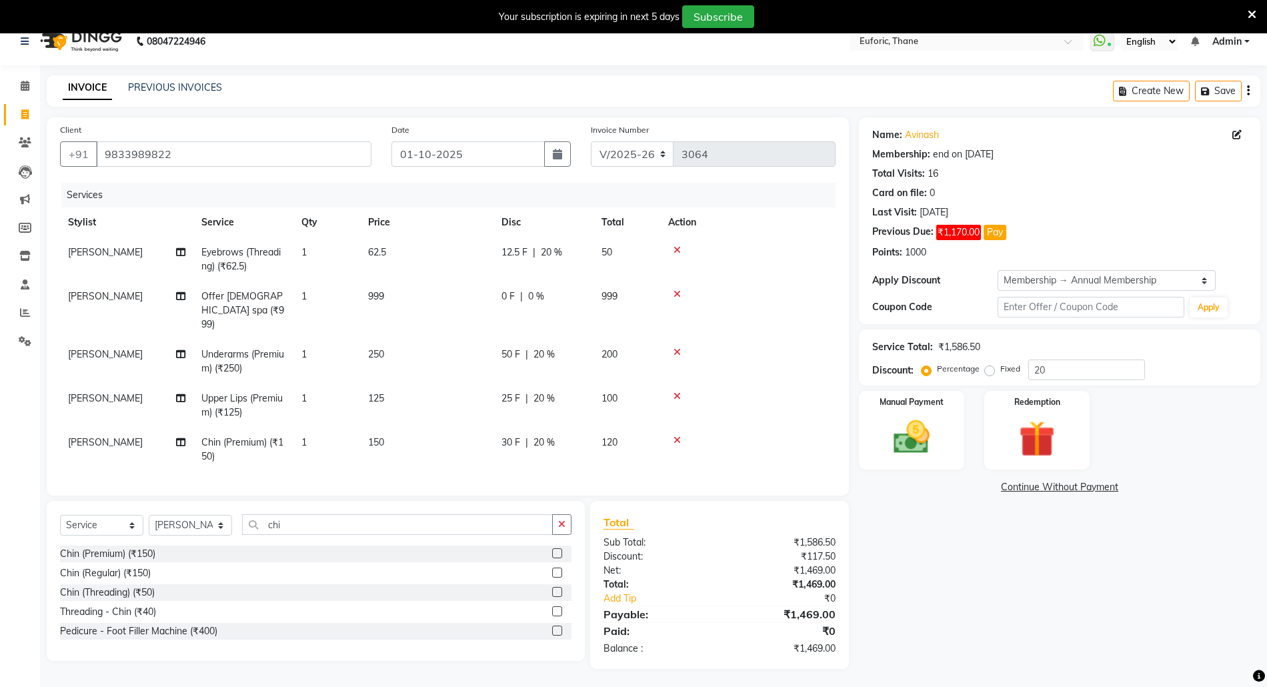
scroll to position [33, 0]
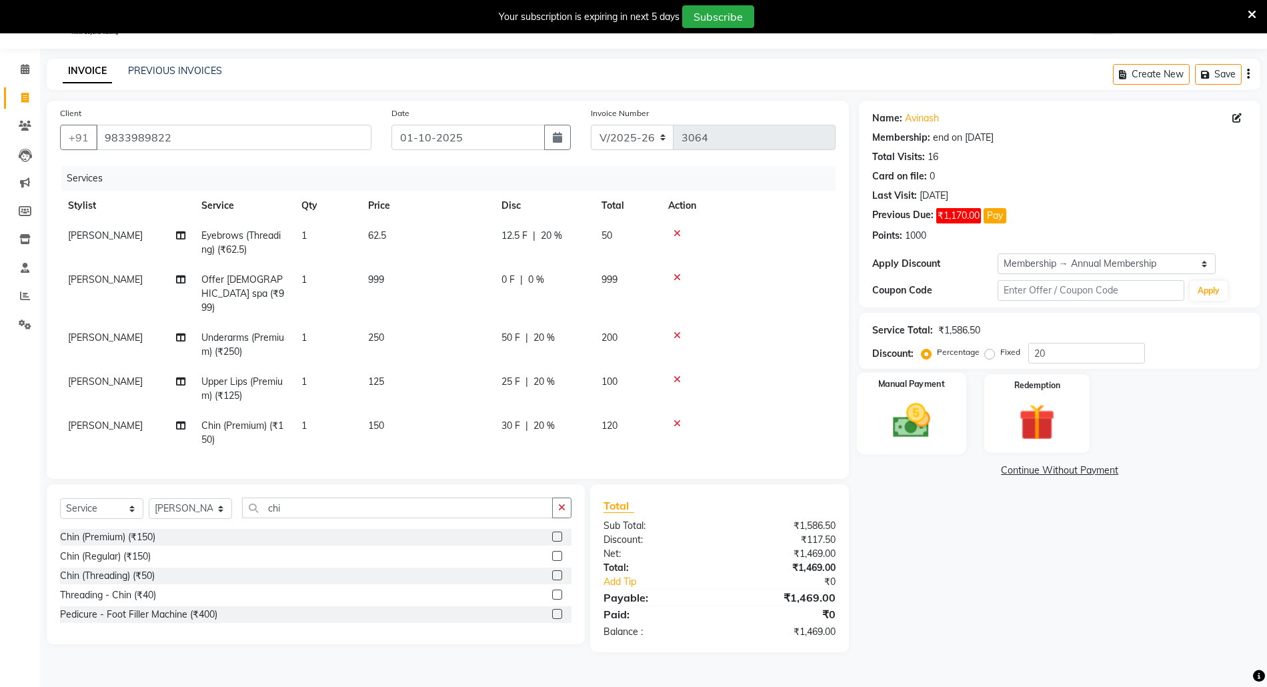
click at [926, 403] on img at bounding box center [911, 420] width 61 height 43
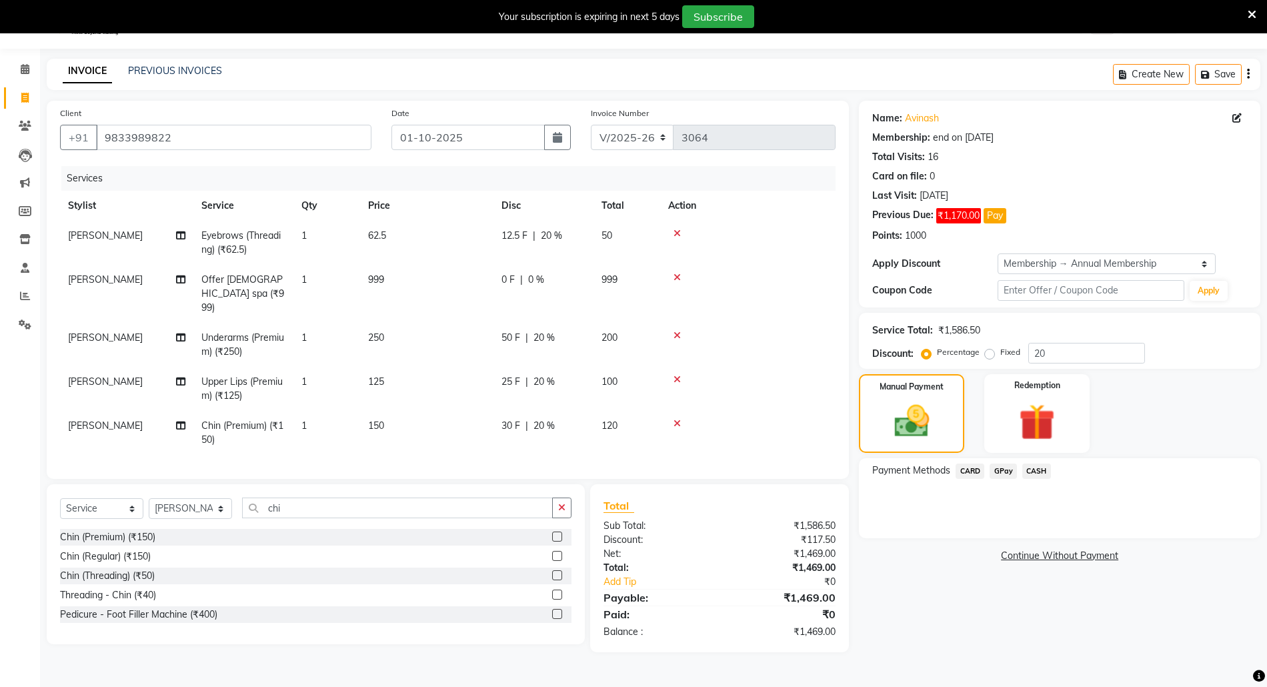
click at [1038, 472] on span "CASH" at bounding box center [1036, 470] width 29 height 15
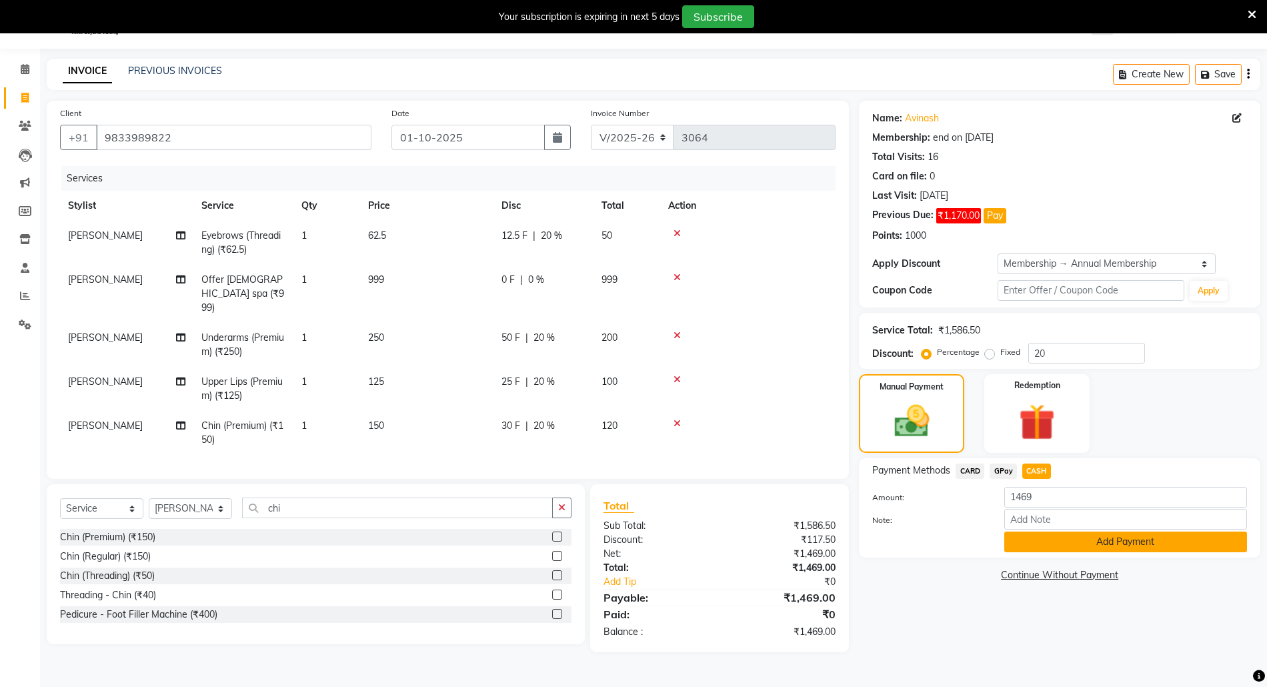
click at [1059, 539] on button "Add Payment" at bounding box center [1125, 541] width 243 height 21
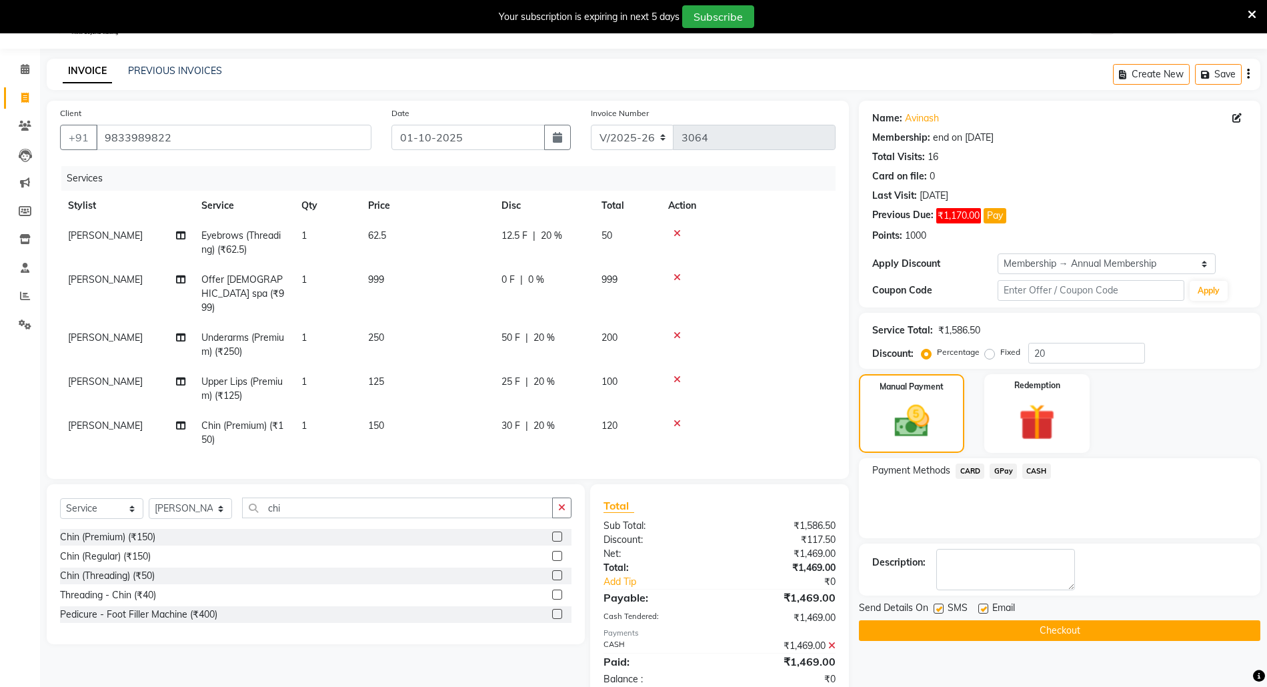
click at [1035, 625] on button "Checkout" at bounding box center [1059, 630] width 401 height 21
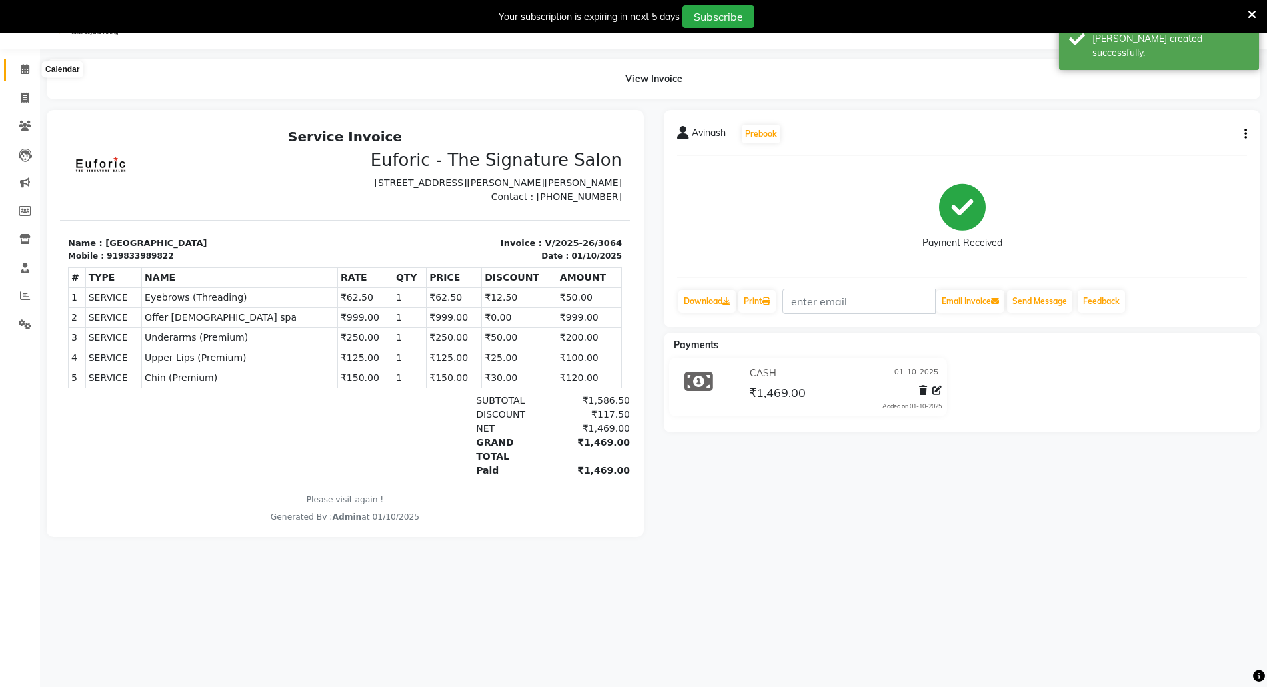
click at [25, 64] on icon at bounding box center [25, 69] width 9 height 10
